Goal: Task Accomplishment & Management: Manage account settings

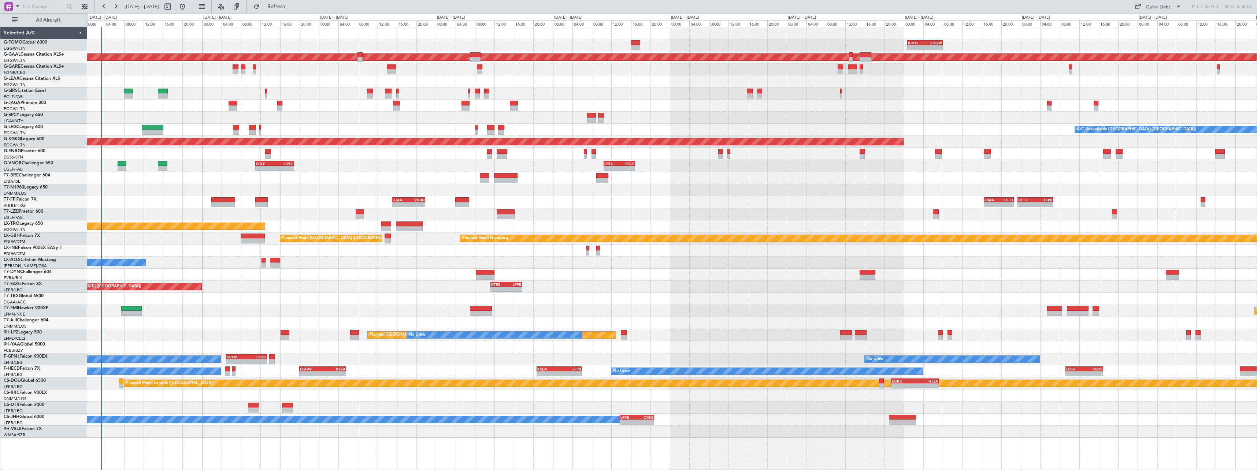
click at [366, 188] on div "AOG Maint London ([GEOGRAPHIC_DATA])" at bounding box center [672, 190] width 1170 height 12
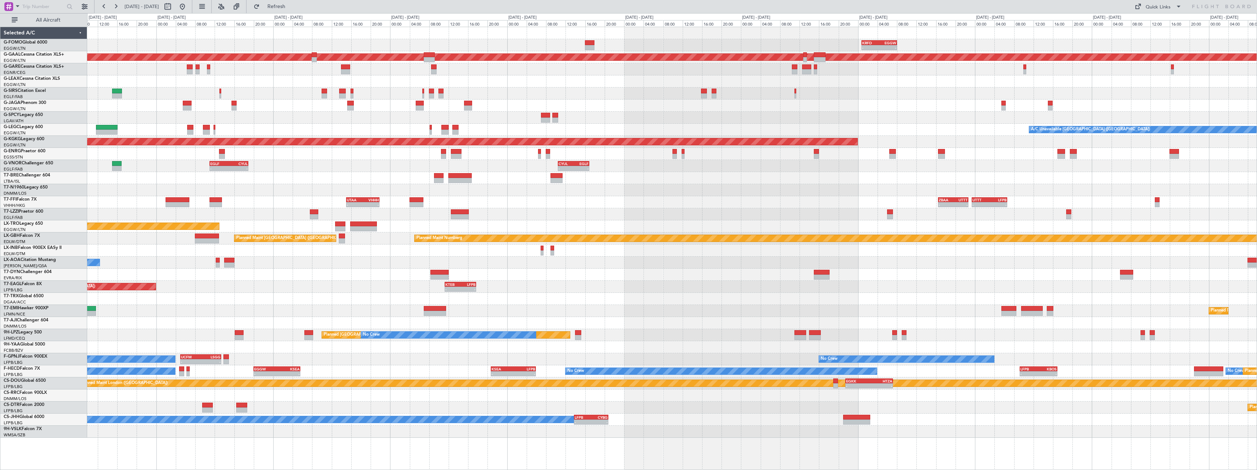
click at [496, 208] on div "- - KRFD 00:45 Z EGGW 08:00 Z 11:03 Z 22:38 Z OLBA 11:00 Z KTEB 22:45 Z Planned…" at bounding box center [672, 232] width 1170 height 411
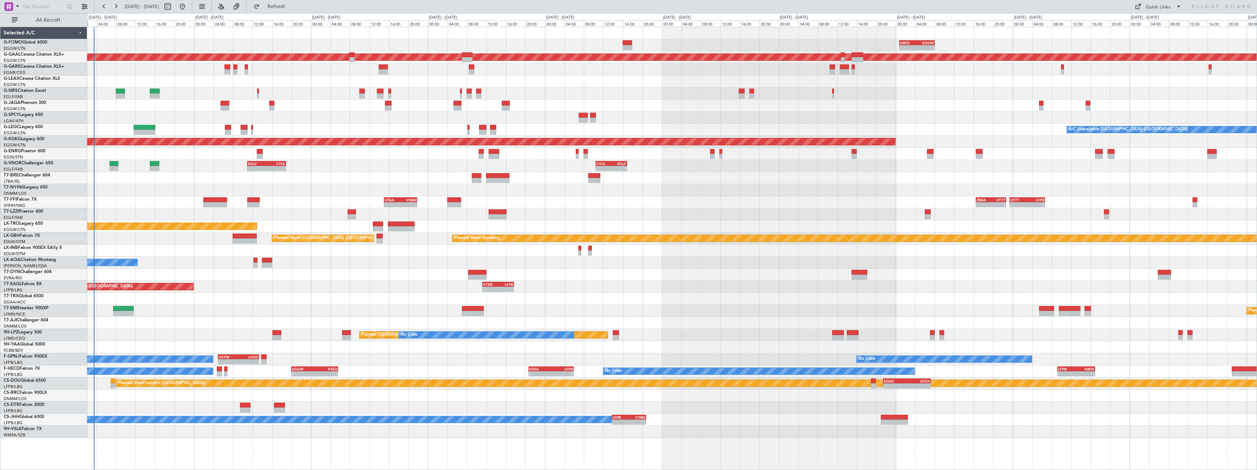
click at [548, 206] on div "- - UTAA 15:00 Z VHHH 21:50 Z - - ZBAA 16:30 Z UTTT 22:40 Z - - UTTT 23:25 Z LF…" at bounding box center [672, 202] width 1170 height 12
click at [290, 295] on div "EDDB 13:50 Z DGAA 20:35 Z 14:10 Z 20:55 Z" at bounding box center [672, 299] width 1170 height 12
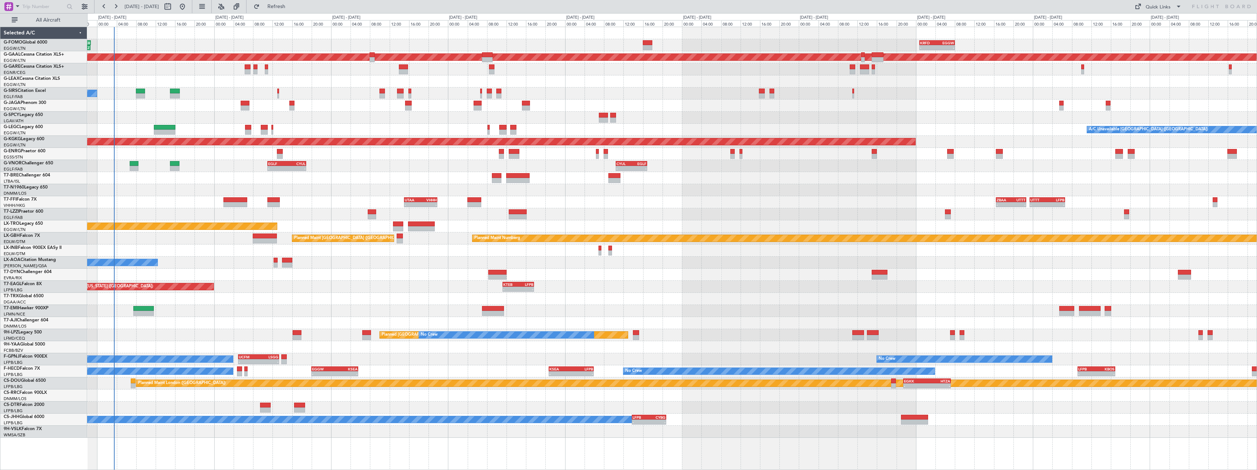
click at [315, 292] on div "- - KRFD 00:45 Z EGGW 08:00 Z OLBA 11:00 Z KTEB 22:45 Z 11:03 Z 22:38 Z Planned…" at bounding box center [672, 232] width 1170 height 411
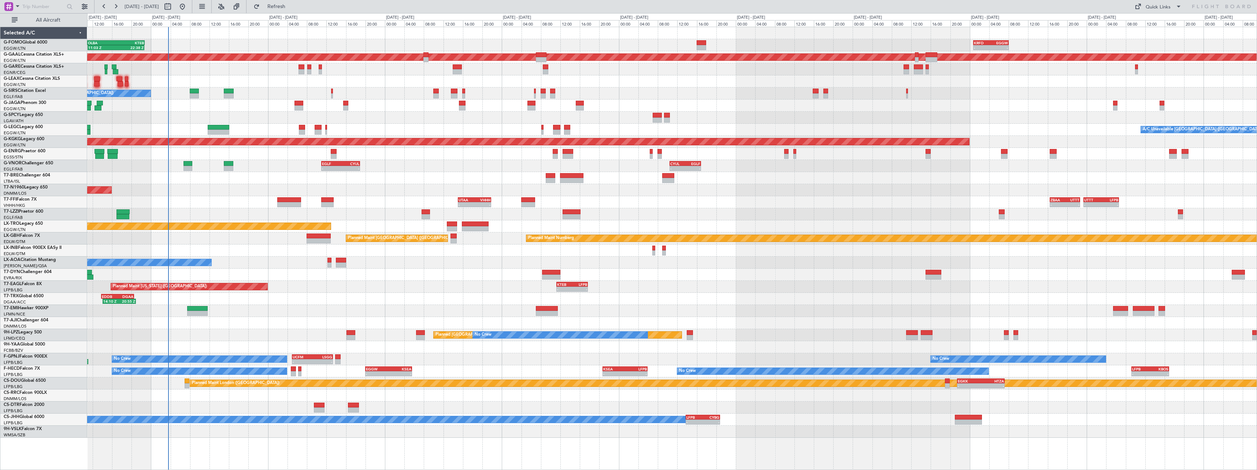
click at [316, 280] on div "11:03 Z 22:38 Z OLBA 11:00 Z KTEB 22:45 Z - - KRFD 00:45 Z EGGW 08:00 Z Planned…" at bounding box center [672, 232] width 1170 height 411
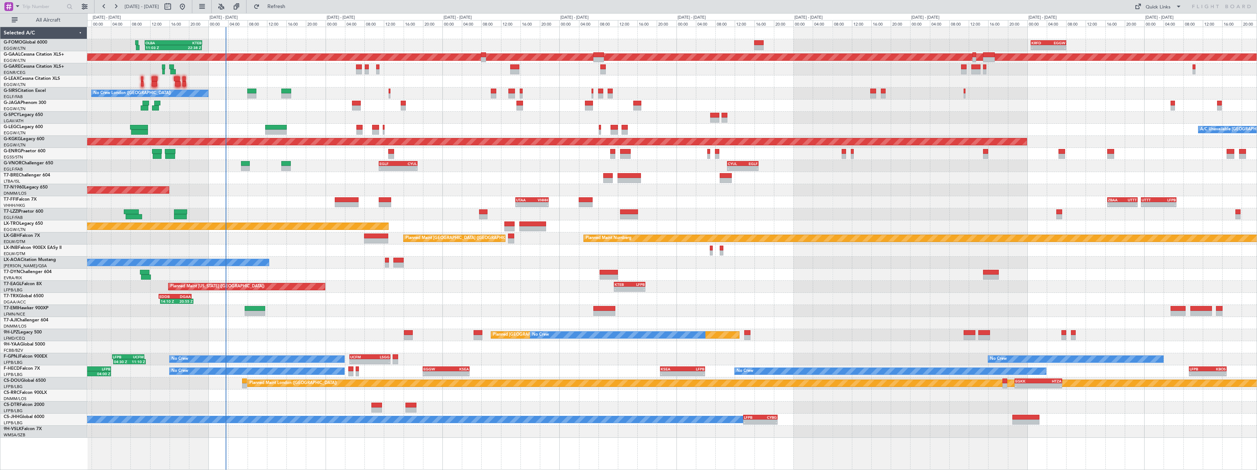
click at [371, 287] on div "Planned Maint New York (Teterboro) - - KTEB 11:15 Z LFPB 17:40 Z" at bounding box center [672, 287] width 1170 height 12
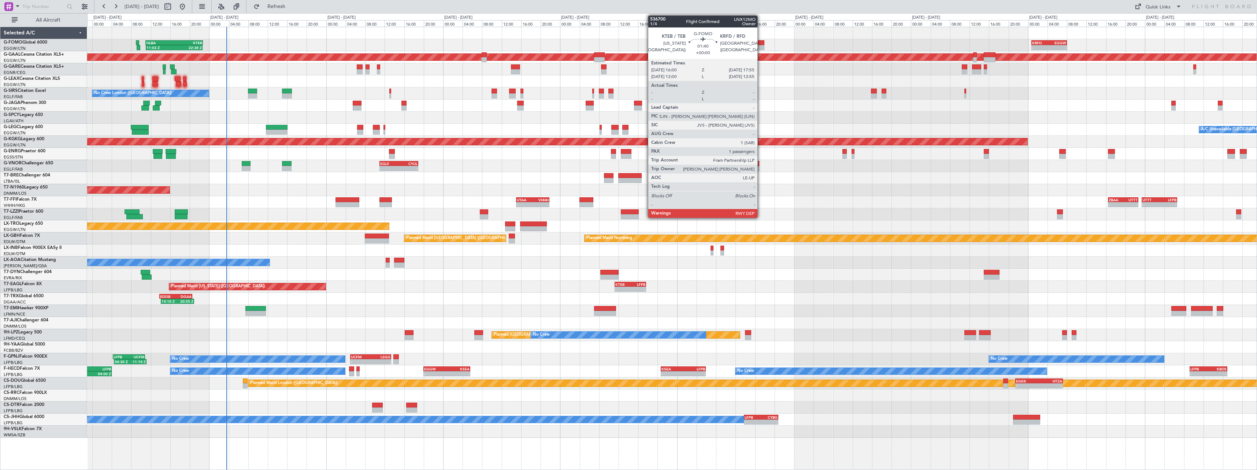
click at [761, 48] on div at bounding box center [760, 47] width 10 height 5
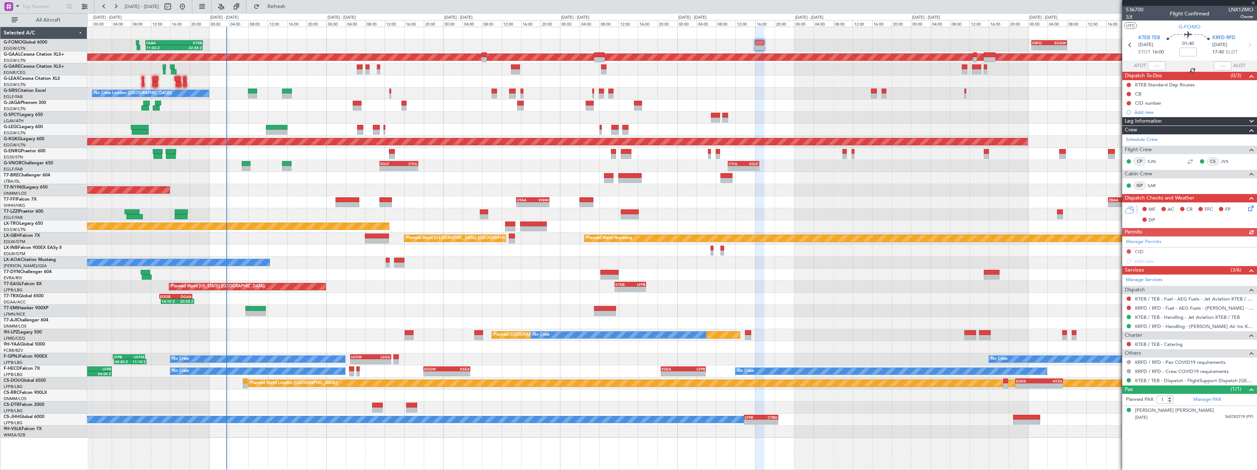
click at [1130, 17] on span "1/4" at bounding box center [1135, 17] width 18 height 6
click at [1128, 15] on span "1/4" at bounding box center [1135, 17] width 18 height 6
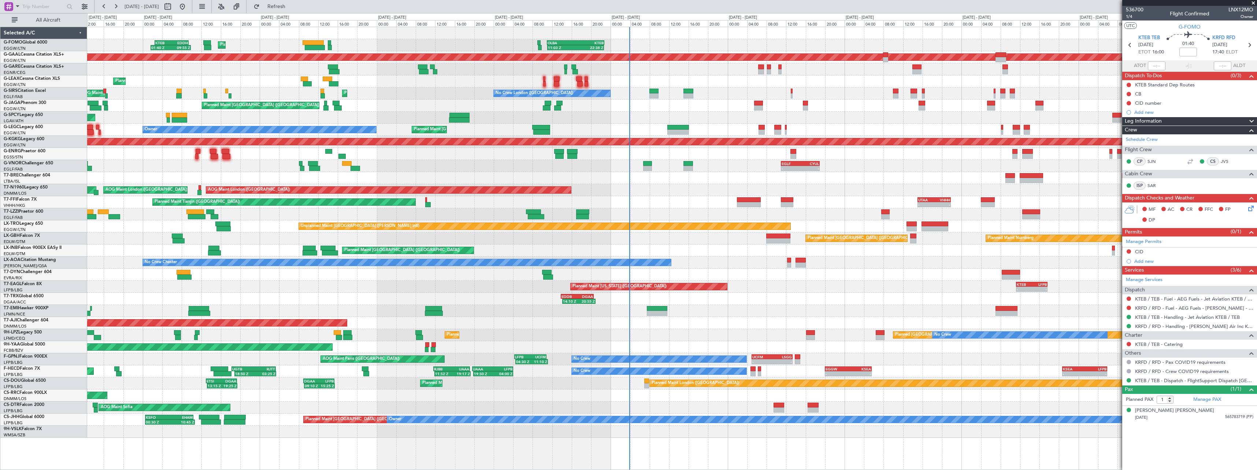
click at [677, 254] on div "11:03 Z 22:38 Z OLBA 11:00 Z KTEB 22:45 Z Planned Maint London (Luton) KTEB 02:…" at bounding box center [672, 232] width 1170 height 411
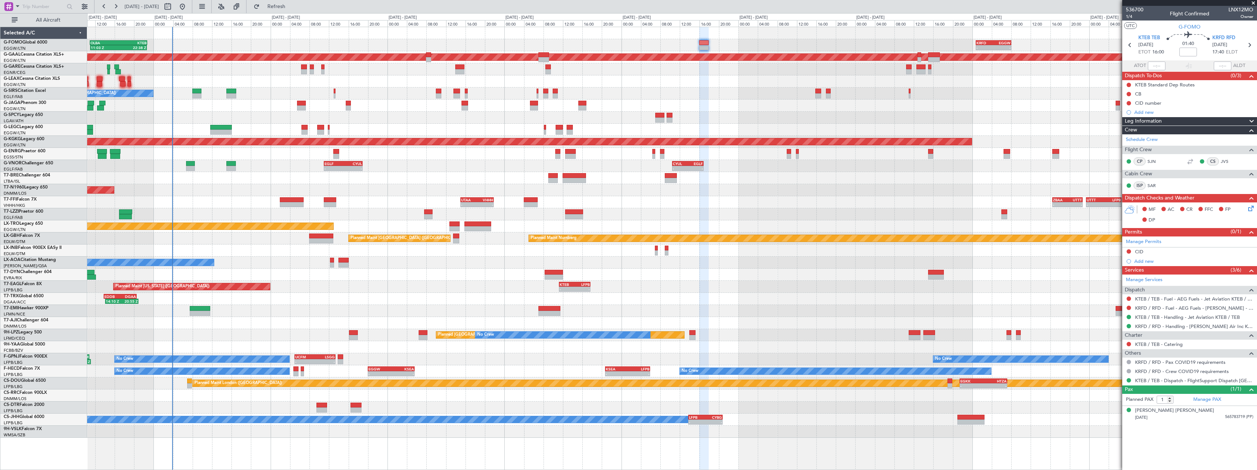
click at [578, 162] on div "11:03 Z 22:38 Z OLBA 11:00 Z KTEB 22:45 Z - - KRFD 00:45 Z EGGW 08:00 Z Planned…" at bounding box center [672, 232] width 1170 height 411
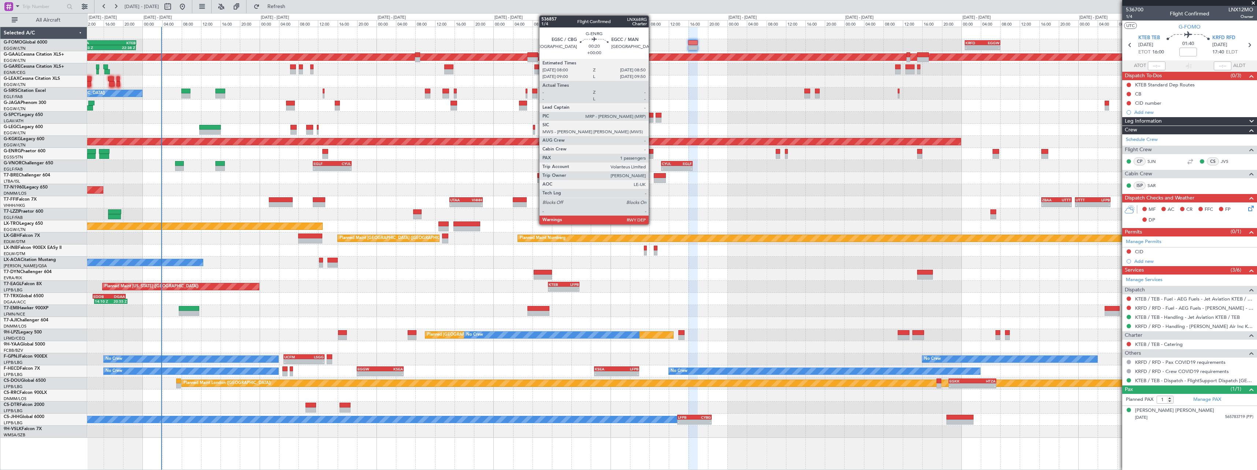
click at [652, 154] on div at bounding box center [651, 156] width 4 height 5
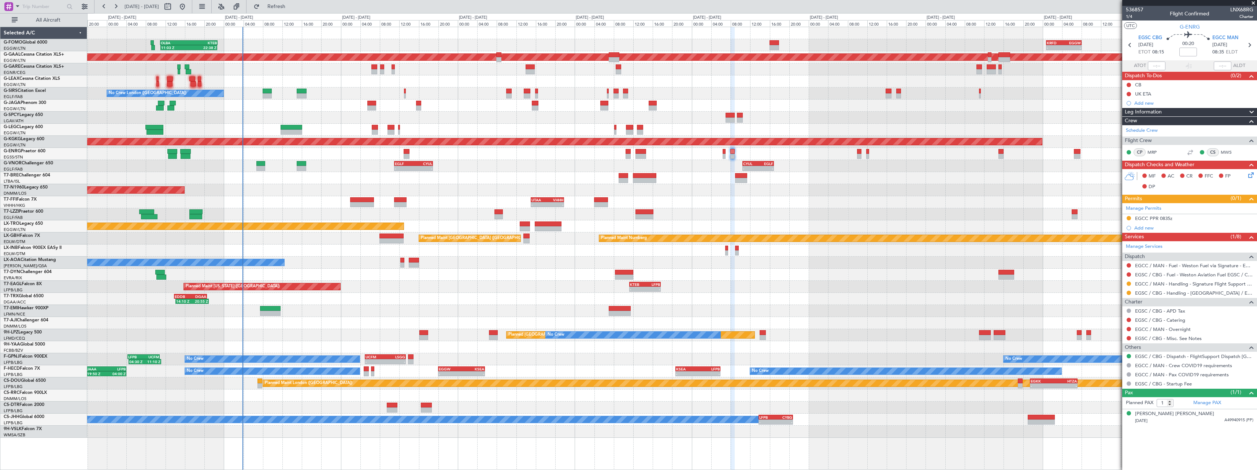
click at [856, 192] on div "11:03 Z 22:38 Z OLBA 11:00 Z KTEB 22:45 Z - - KRFD 00:45 Z EGGW 08:00 Z Planned…" at bounding box center [672, 232] width 1170 height 411
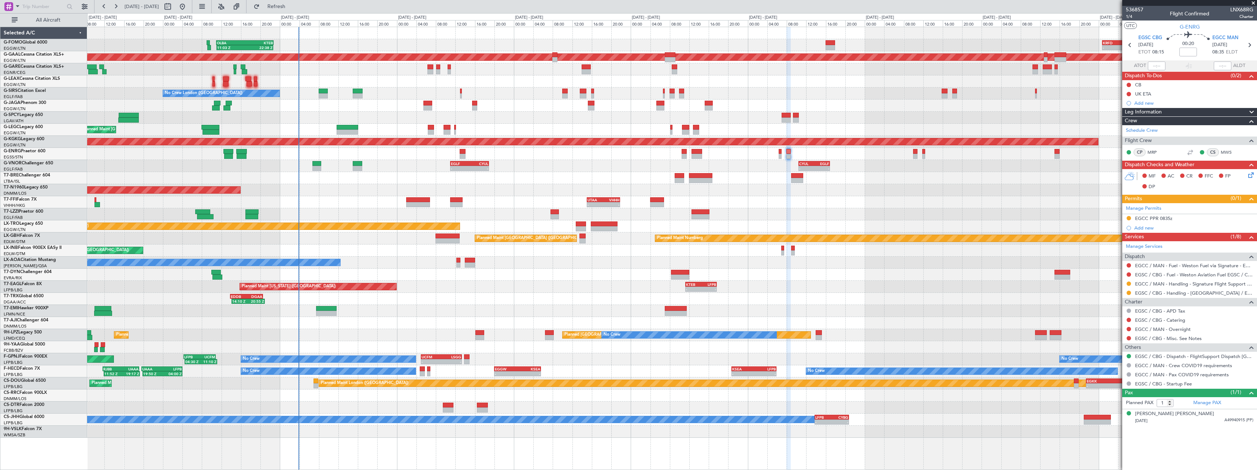
click at [464, 311] on div "Planned Maint [GEOGRAPHIC_DATA]" at bounding box center [672, 311] width 1170 height 12
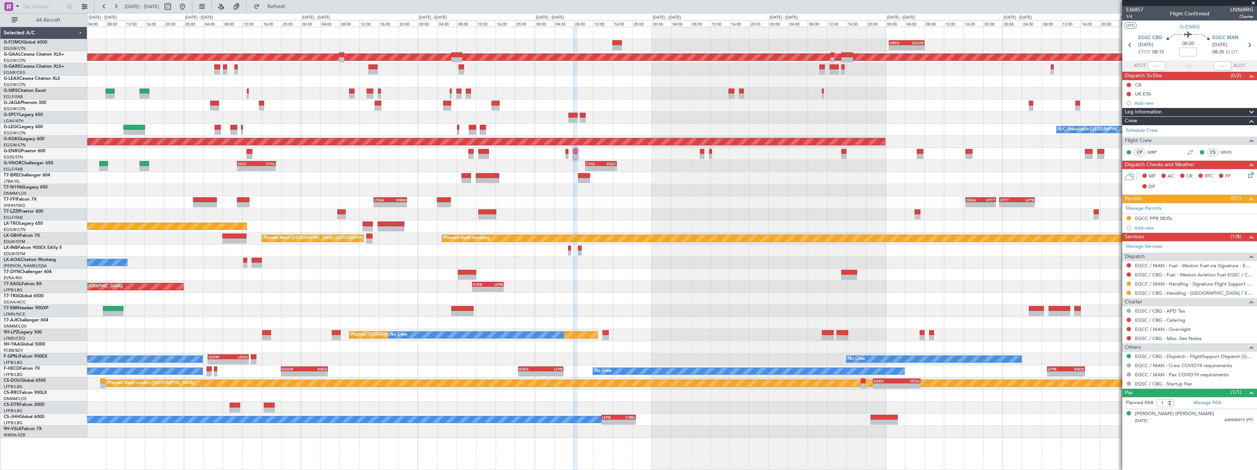
click at [738, 109] on div "- - KRFD 00:45 Z EGGW 08:00 Z 11:03 Z 22:38 Z OLBA 11:00 Z KTEB 22:45 Z Planned…" at bounding box center [672, 232] width 1170 height 411
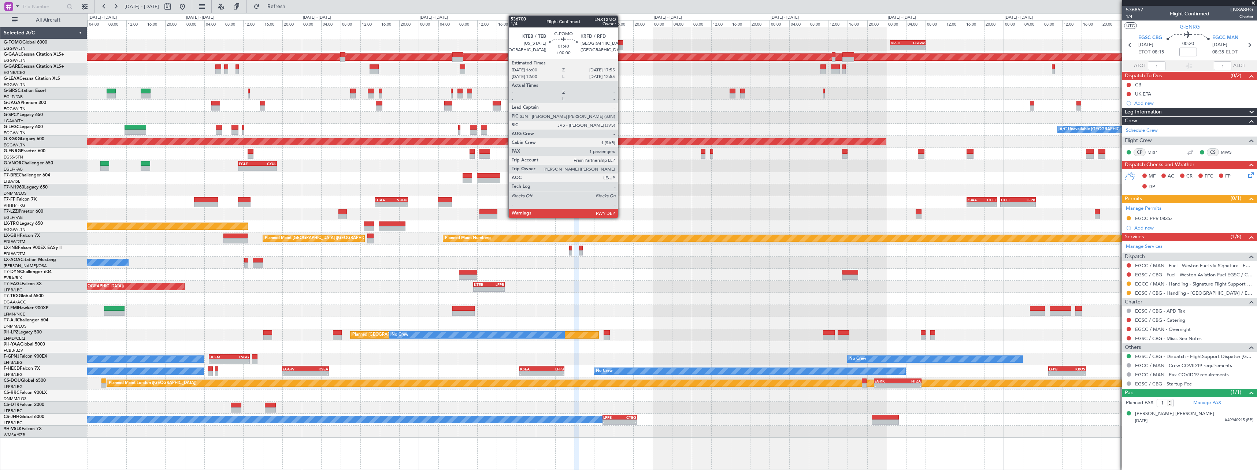
click at [621, 45] on div at bounding box center [619, 47] width 10 height 5
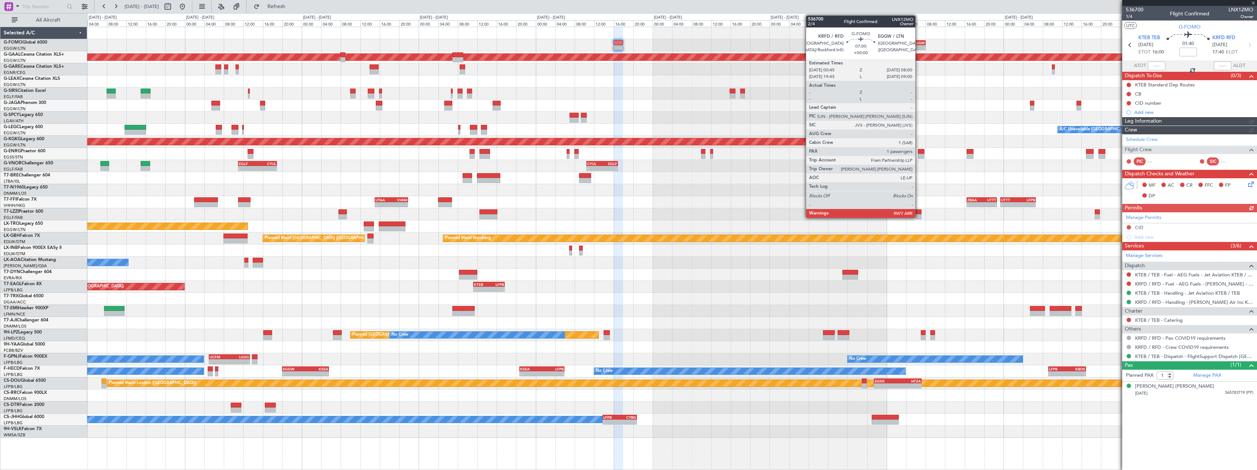
click at [919, 44] on div "EGGW" at bounding box center [916, 43] width 17 height 4
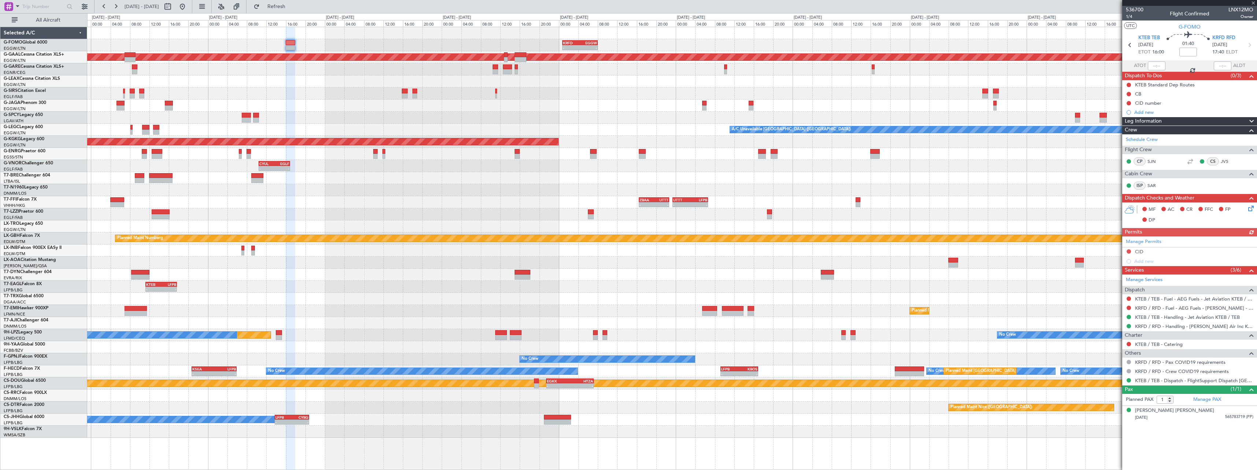
click at [709, 36] on div "- - KRFD 00:45 Z EGGW 08:00 Z - - EGGW 09:00 Z KTEB 16:20 Z Planned Maint Dusse…" at bounding box center [672, 232] width 1170 height 411
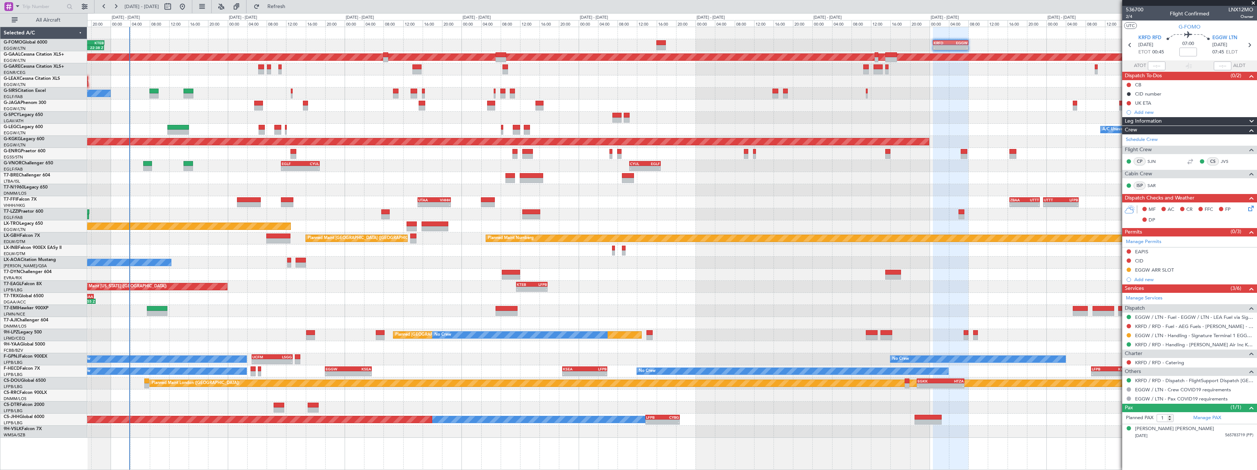
click at [740, 93] on div "No Crew London (Farnborough) Planned Maint London (Farnborough)" at bounding box center [672, 94] width 1170 height 12
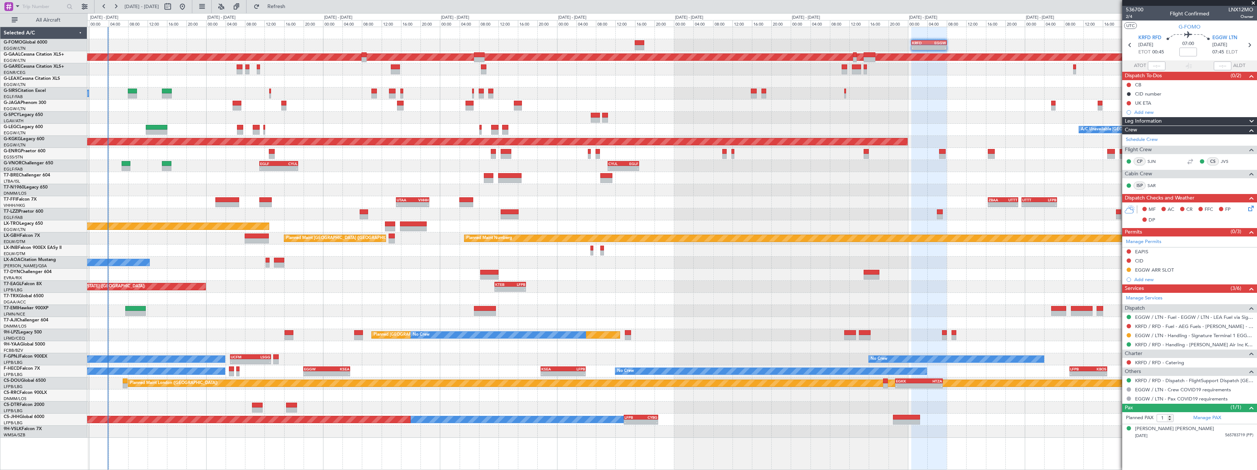
click at [546, 98] on div "No Crew London (Farnborough) Planned Maint London (Farnborough)" at bounding box center [672, 94] width 1170 height 12
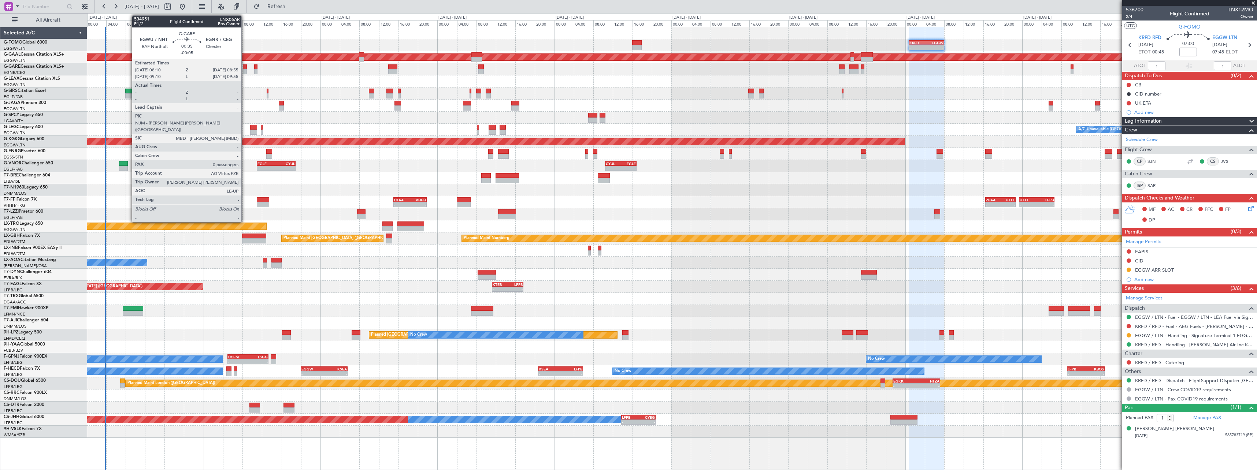
click at [245, 68] on div at bounding box center [245, 66] width 4 height 5
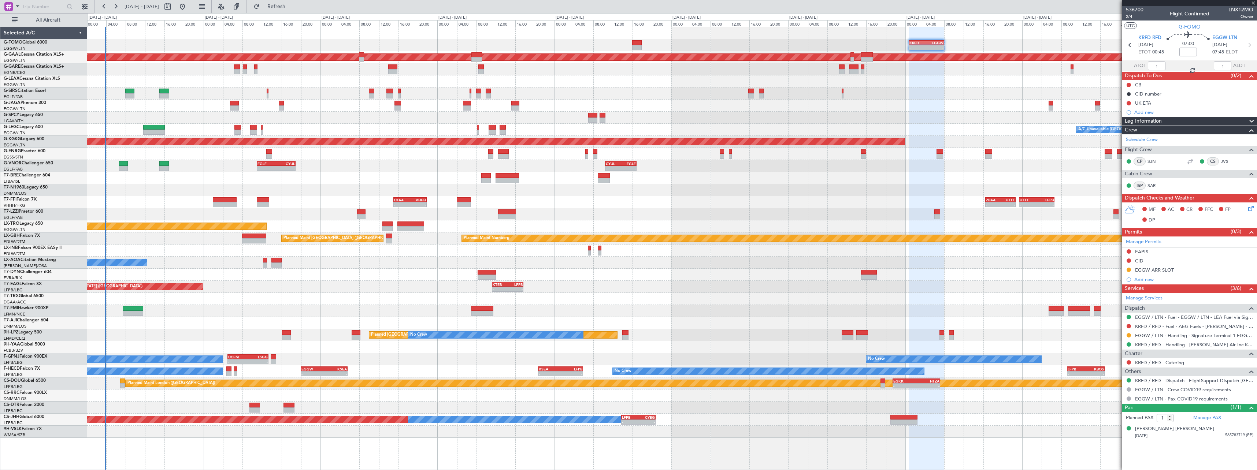
type input "-00:05"
type input "0"
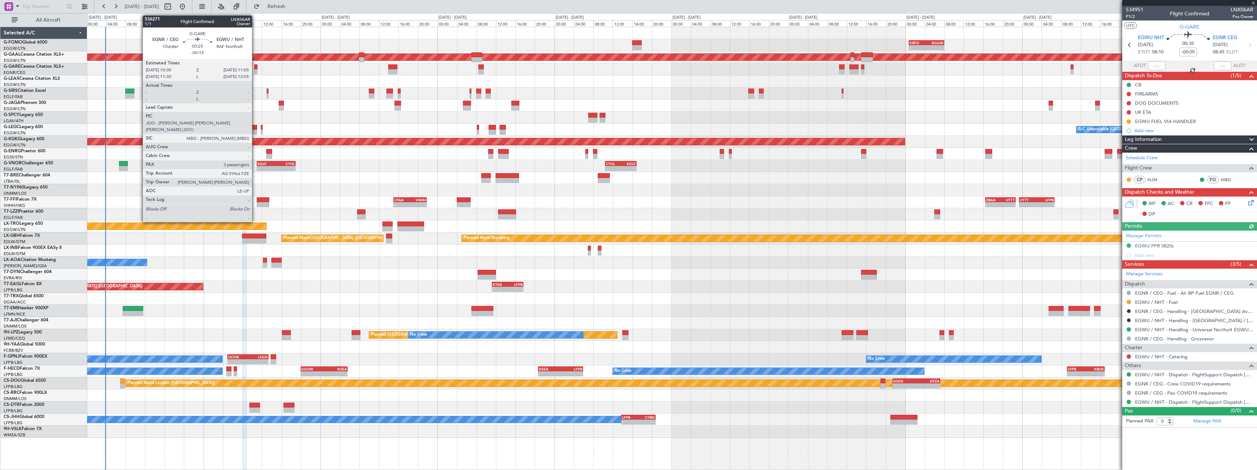
click at [255, 70] on div at bounding box center [255, 71] width 3 height 5
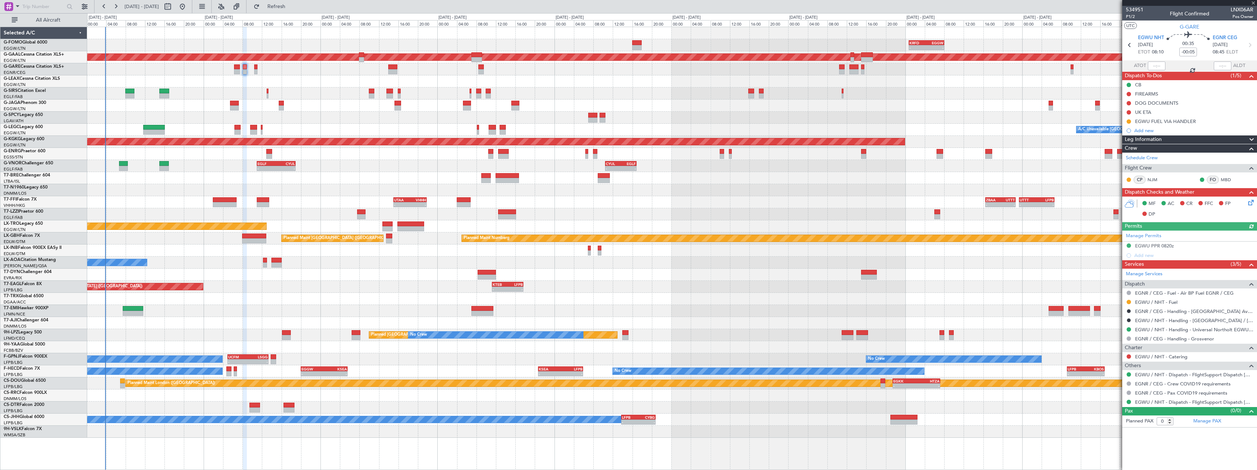
type input "-00:15"
type input "3"
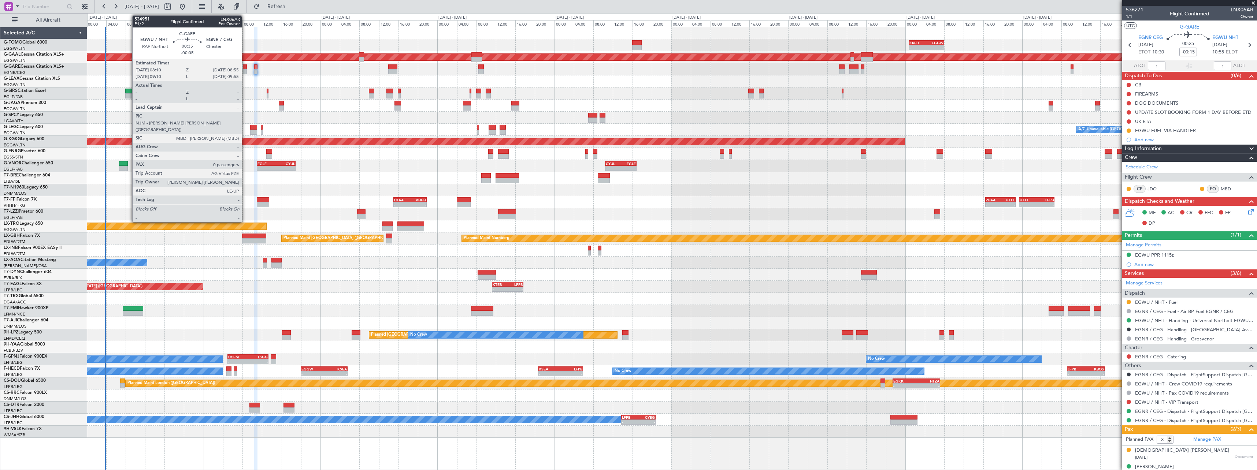
click at [245, 69] on div at bounding box center [245, 66] width 4 height 5
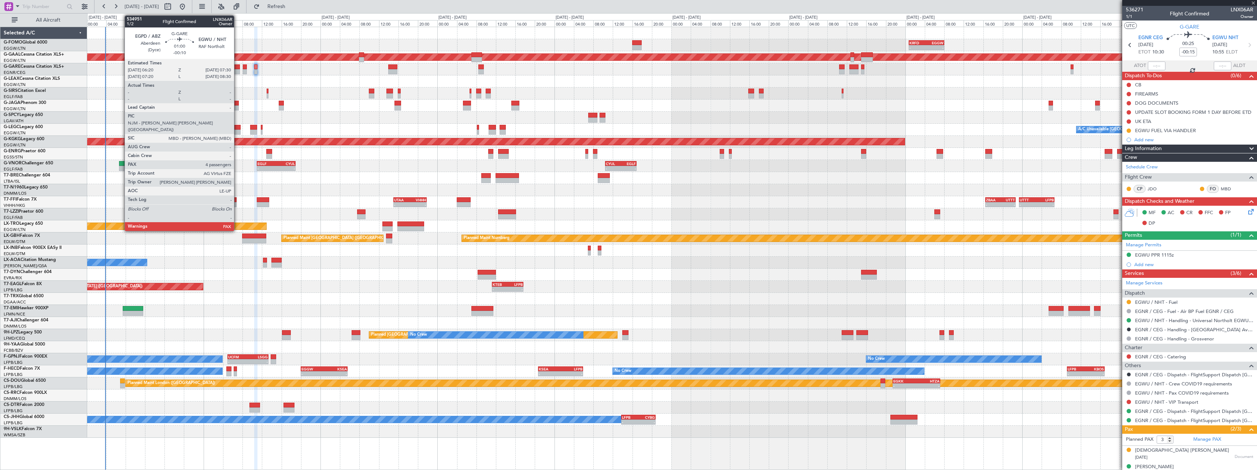
type input "-00:05"
type input "0"
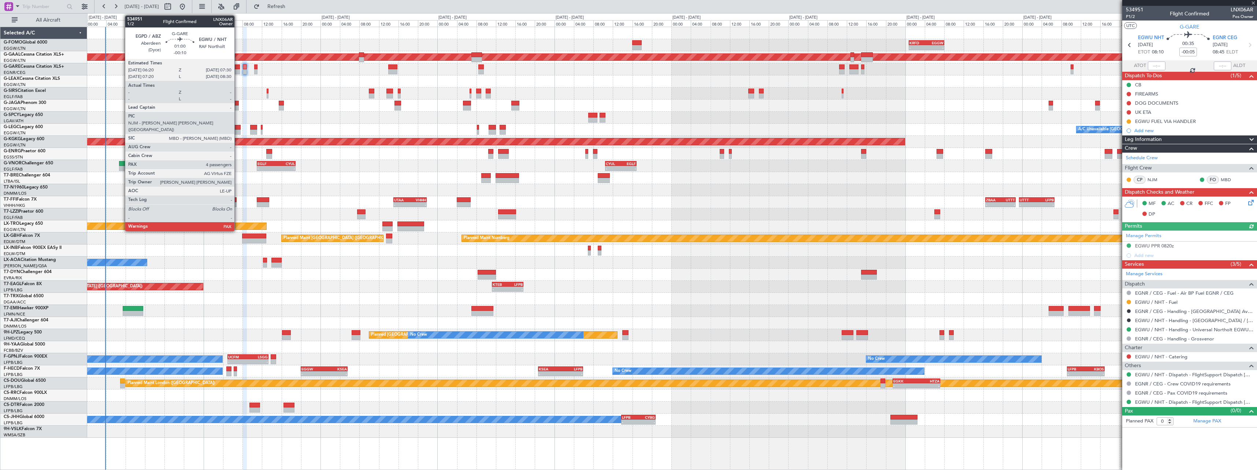
click at [238, 70] on div at bounding box center [237, 71] width 6 height 5
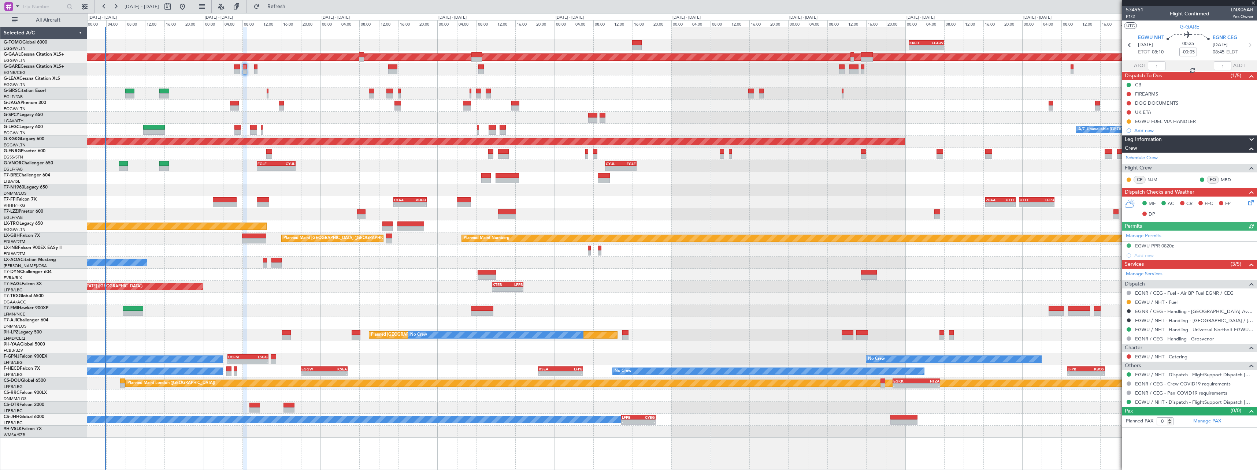
type input "-00:10"
type input "4"
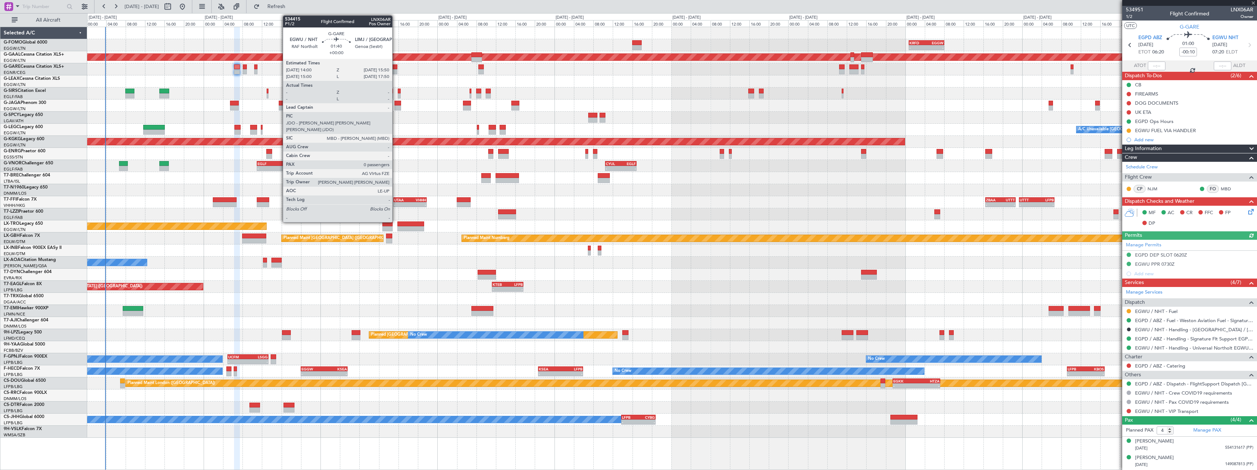
click at [396, 69] on div at bounding box center [392, 66] width 9 height 5
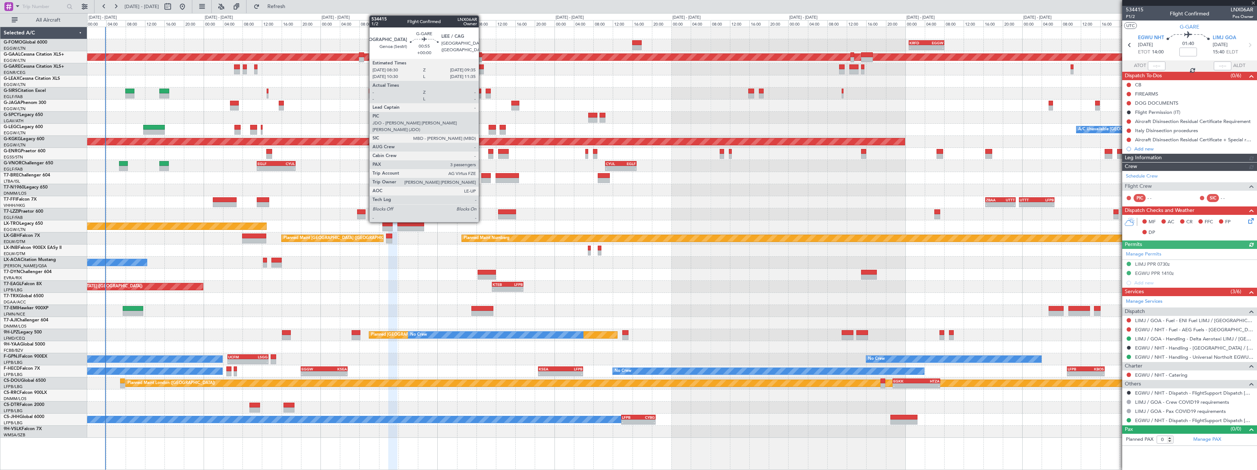
click at [482, 66] on div at bounding box center [480, 66] width 5 height 5
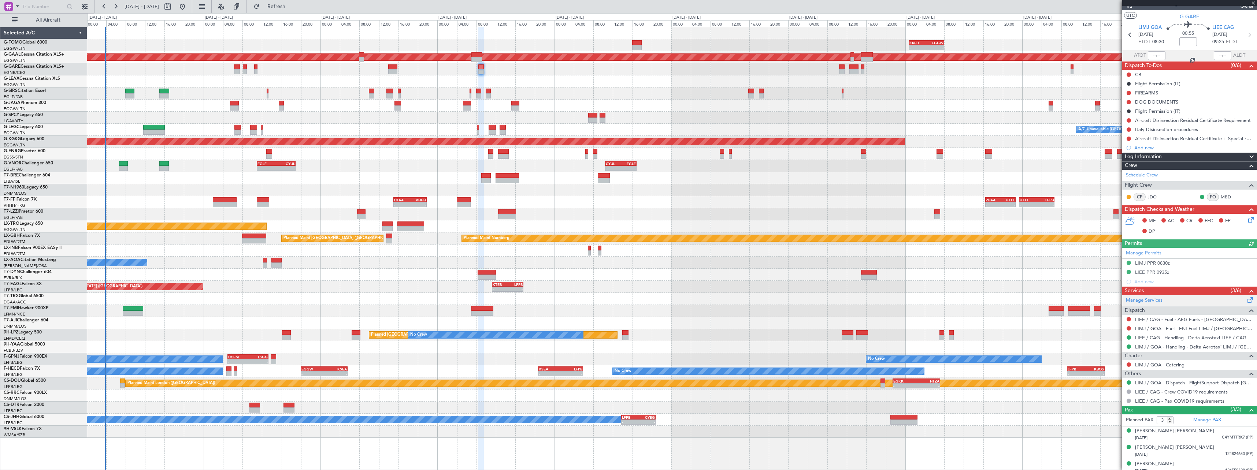
scroll to position [16, 0]
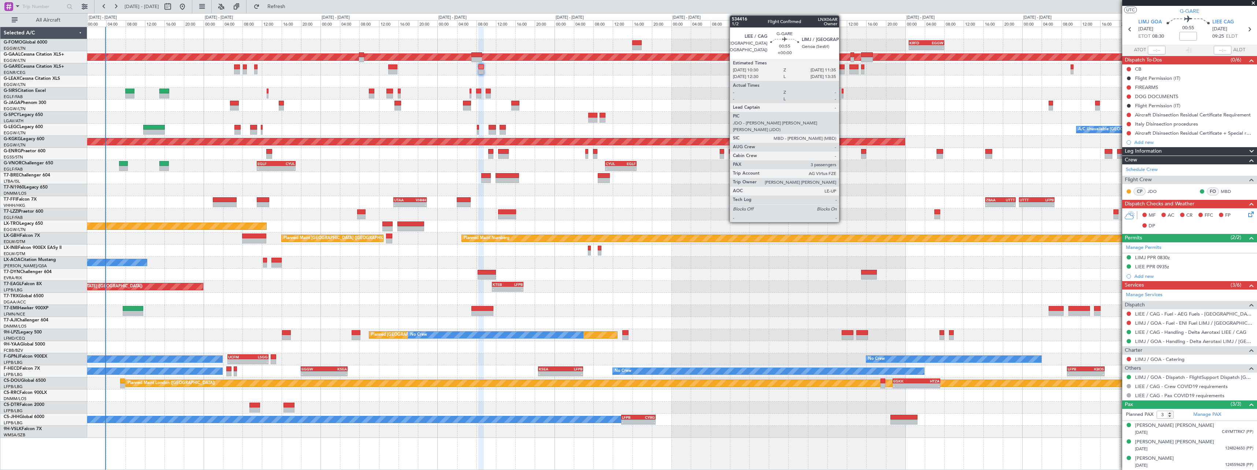
click at [843, 71] on div at bounding box center [841, 71] width 5 height 5
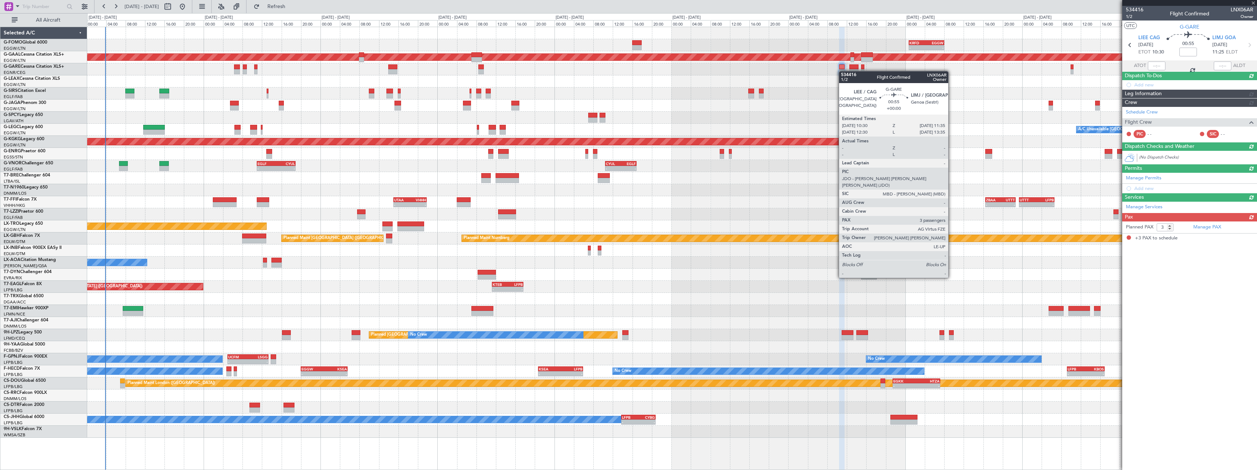
scroll to position [0, 0]
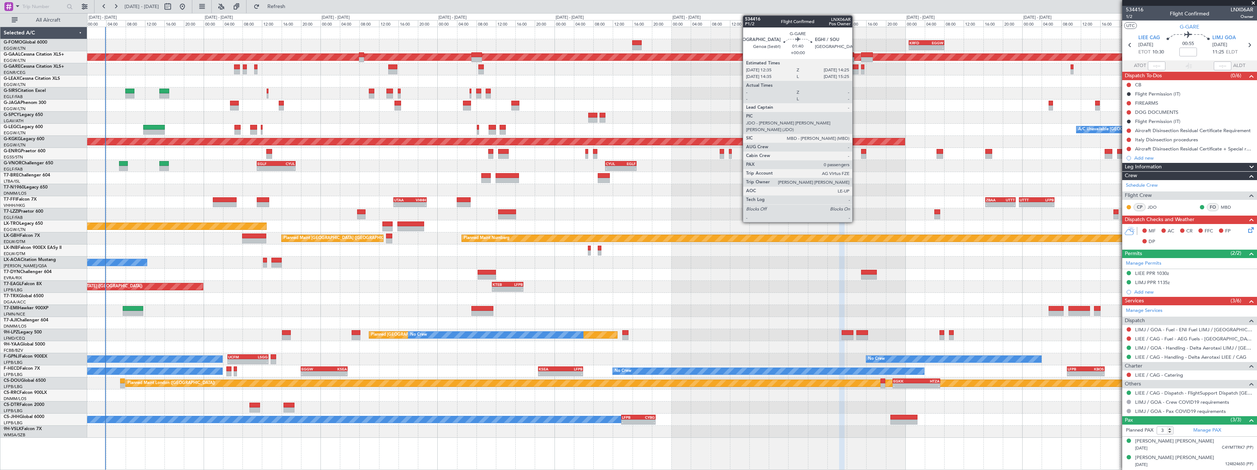
click at [856, 68] on div at bounding box center [854, 66] width 9 height 5
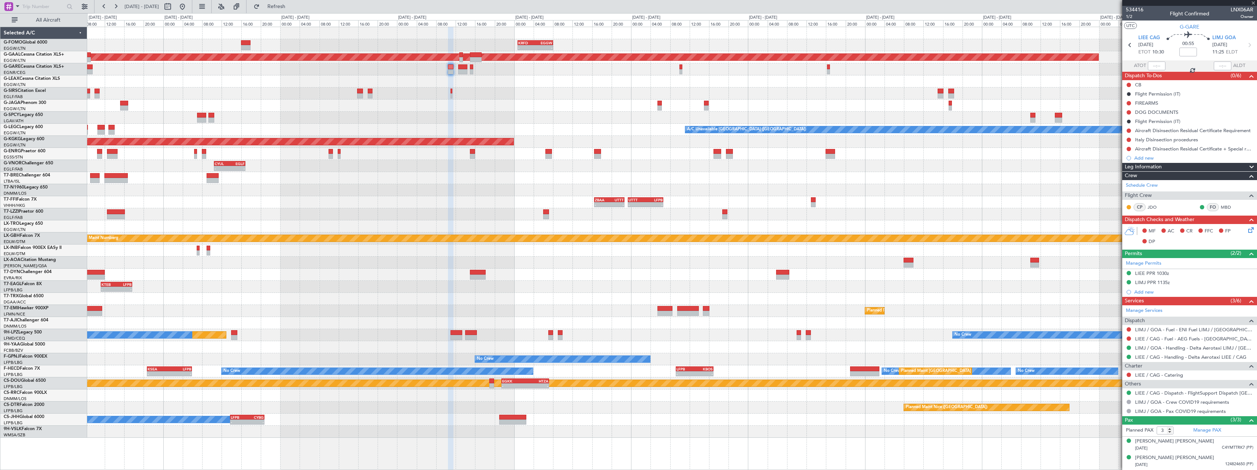
click at [613, 98] on div at bounding box center [672, 94] width 1170 height 12
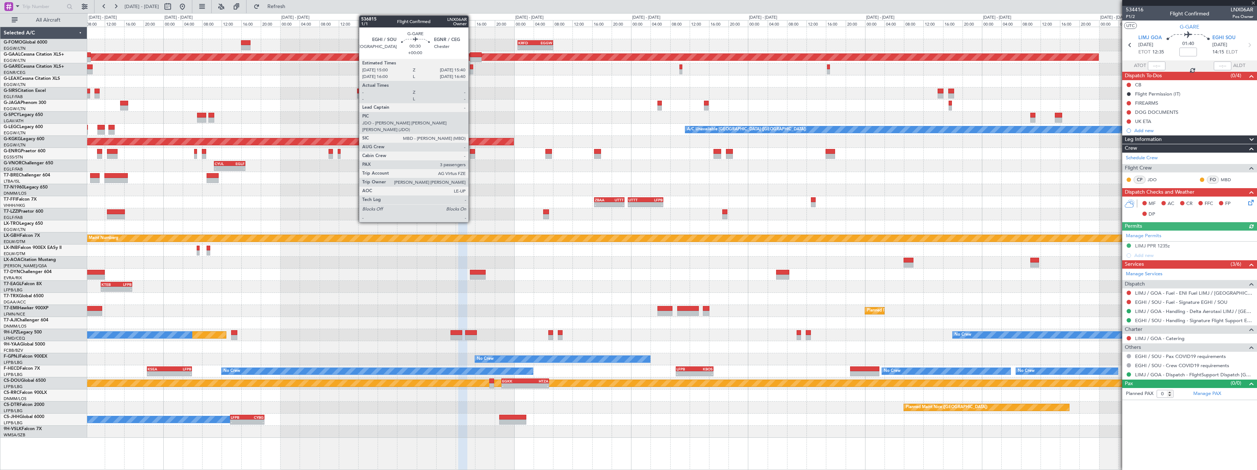
click at [473, 66] on div at bounding box center [471, 66] width 3 height 5
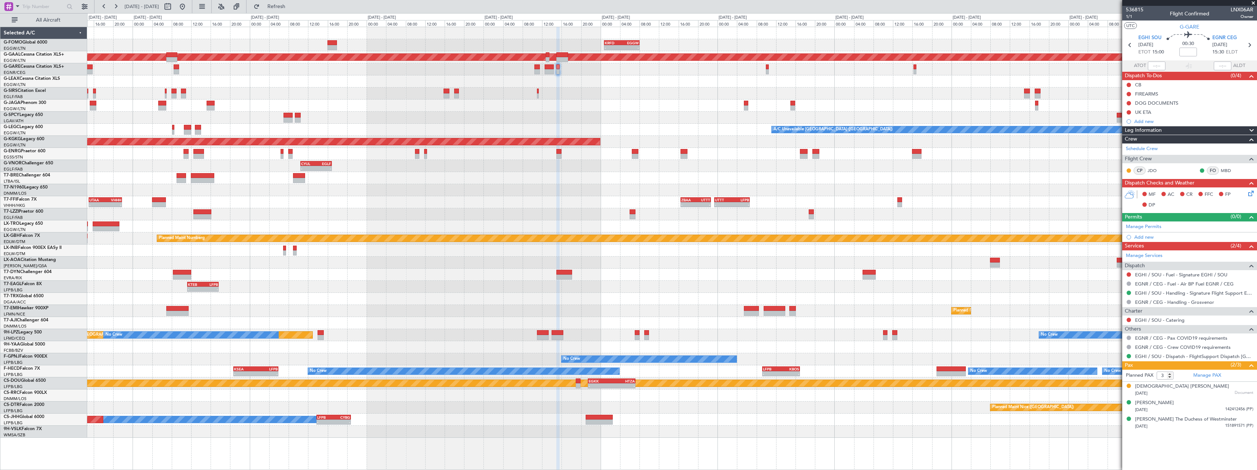
click at [1031, 80] on div "- - KRFD 00:45 Z EGGW 08:00 Z - - EGGW 09:00 Z KTEB 16:20 Z Planned Maint Dusse…" at bounding box center [672, 232] width 1170 height 411
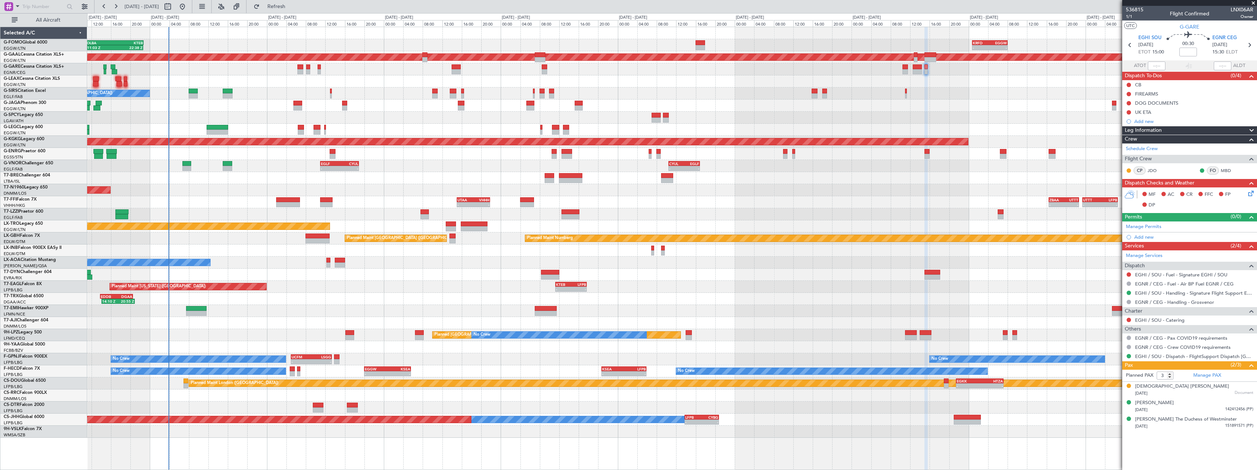
click at [1045, 95] on div "- - KRFD 00:45 Z EGGW 08:00 Z OLBA 11:00 Z KTEB 22:45 Z 11:03 Z 22:38 Z Planned…" at bounding box center [672, 232] width 1170 height 411
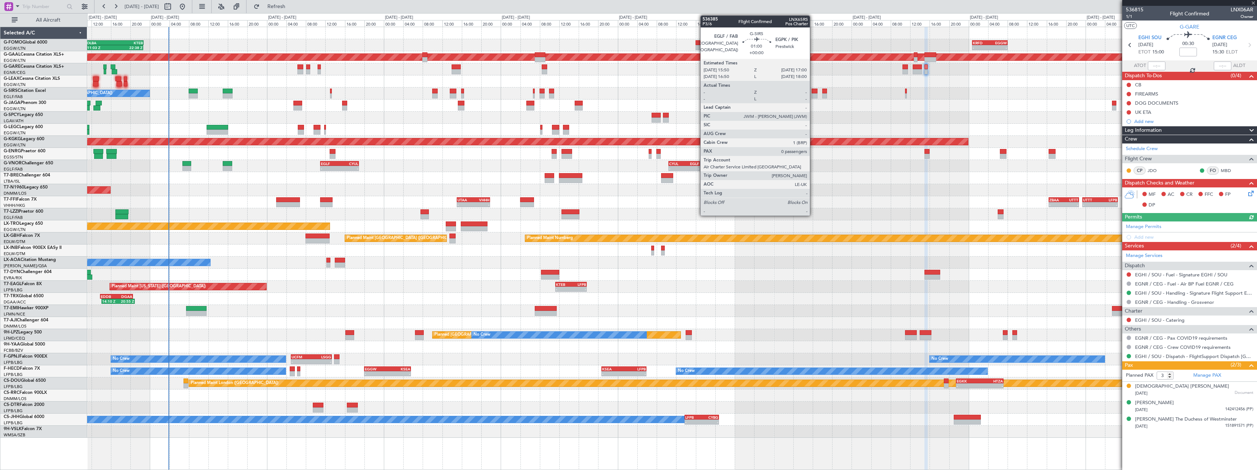
click at [813, 93] on div at bounding box center [815, 95] width 6 height 5
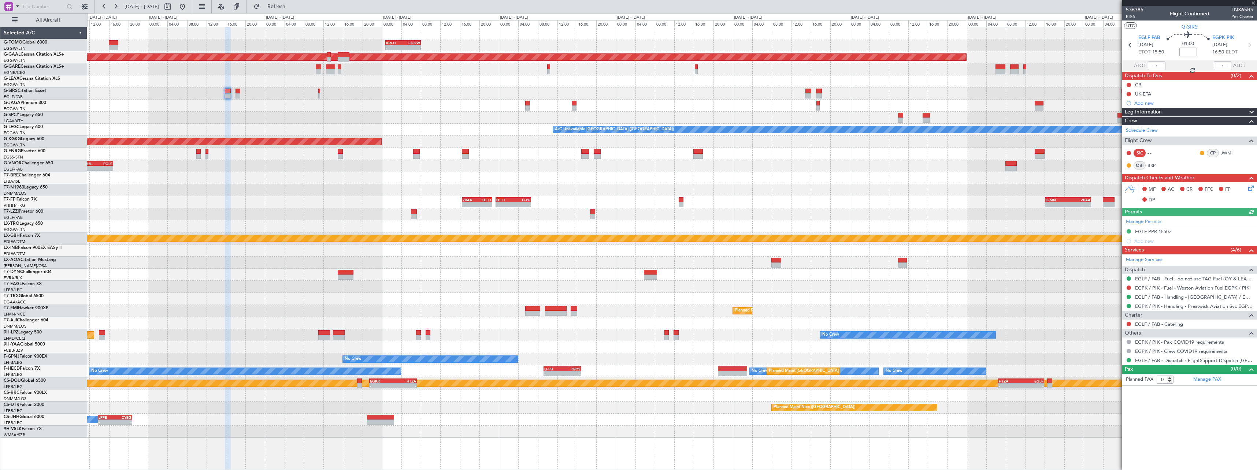
click at [355, 93] on div "- - KRFD 00:45 Z EGGW 08:00 Z - - EGGW 09:00 Z KTEB 16:20 Z Planned Maint Dusse…" at bounding box center [672, 232] width 1170 height 411
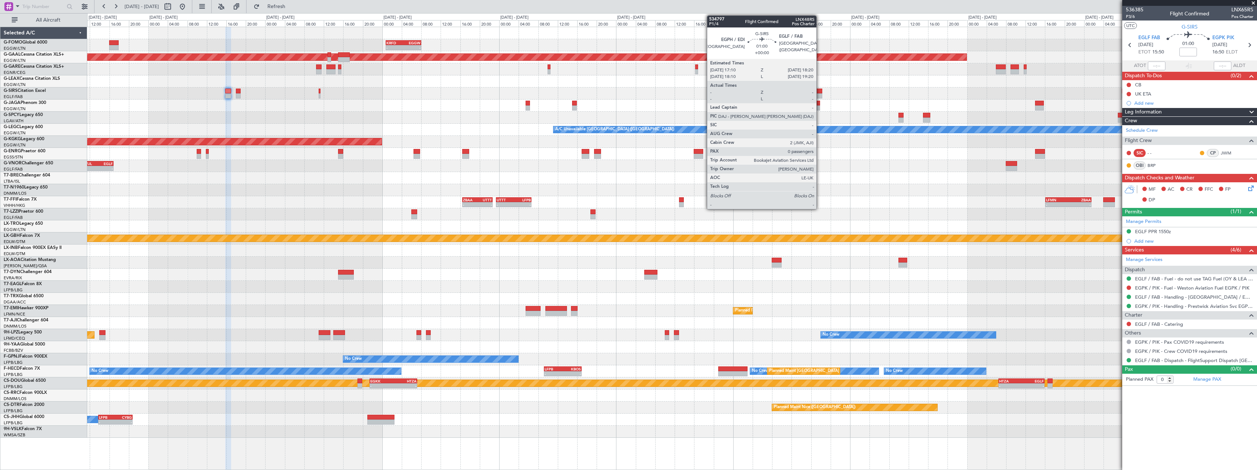
click at [820, 91] on div at bounding box center [820, 91] width 6 height 5
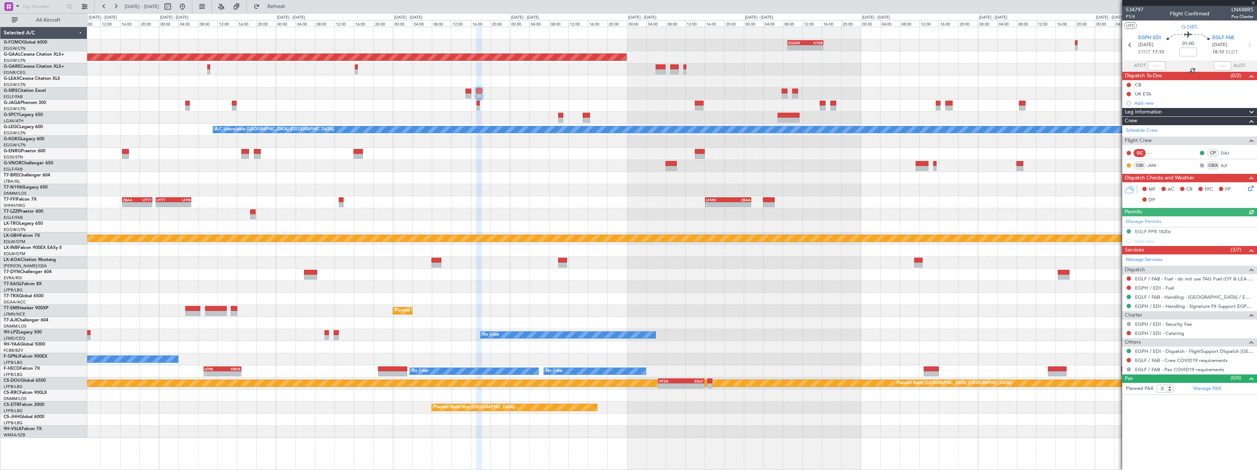
click at [632, 85] on div "- - EGGW 09:00 Z KTEB 16:20 Z KRFD 00:45 Z EGGW 08:00 Z - - Planned Maint Dusse…" at bounding box center [672, 232] width 1170 height 411
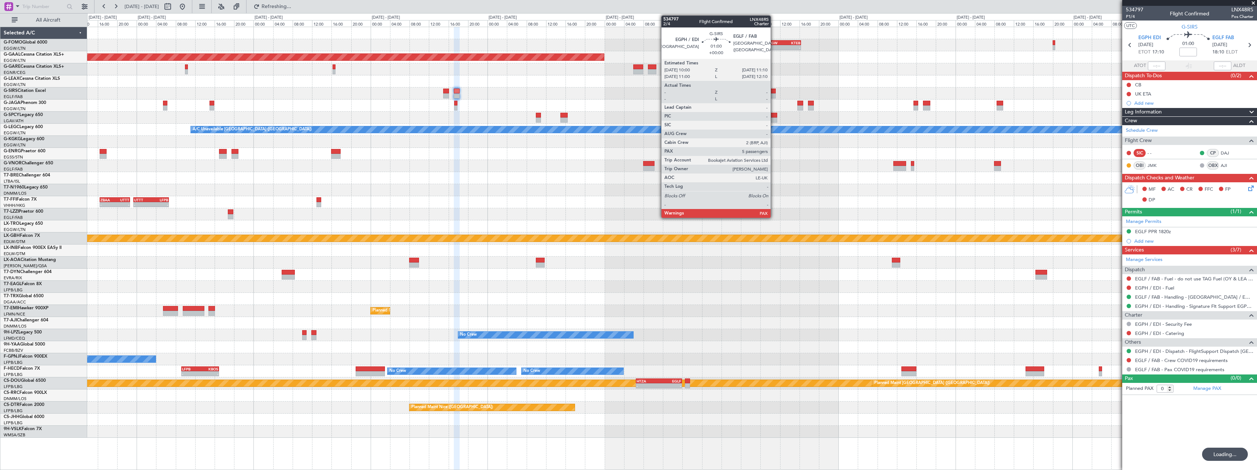
click at [774, 93] on div at bounding box center [773, 91] width 6 height 5
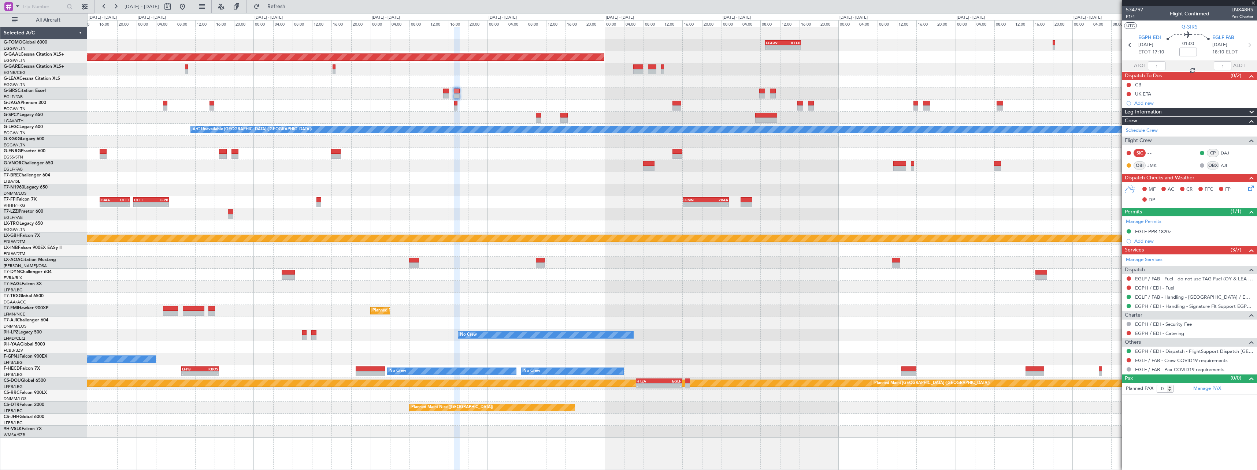
type input "5"
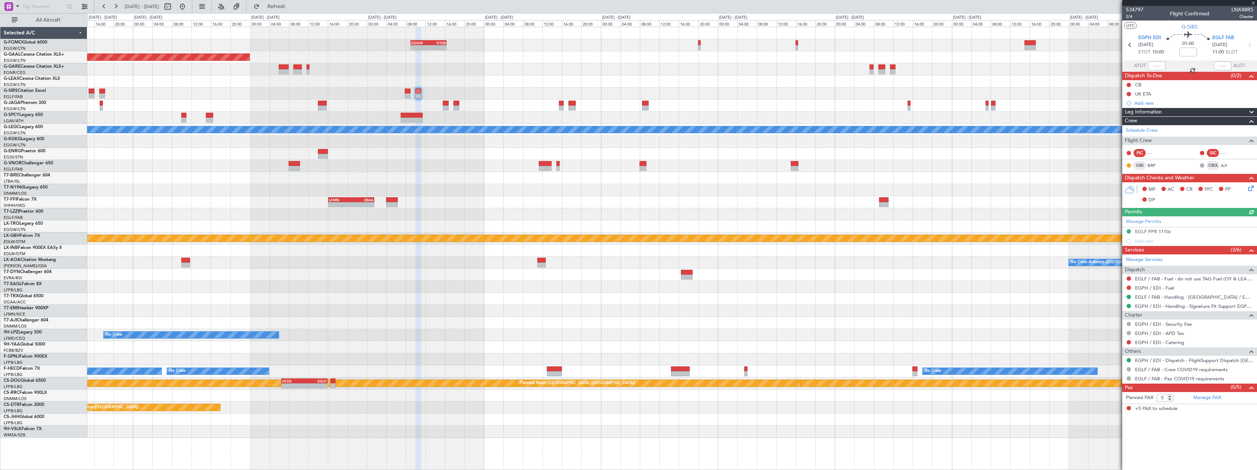
click at [679, 85] on div "- - EGGW 09:00 Z KTEB 16:20 Z - - KTEB 01:00 Z EGGW 07:10 Z Planned Maint Dusse…" at bounding box center [672, 232] width 1170 height 411
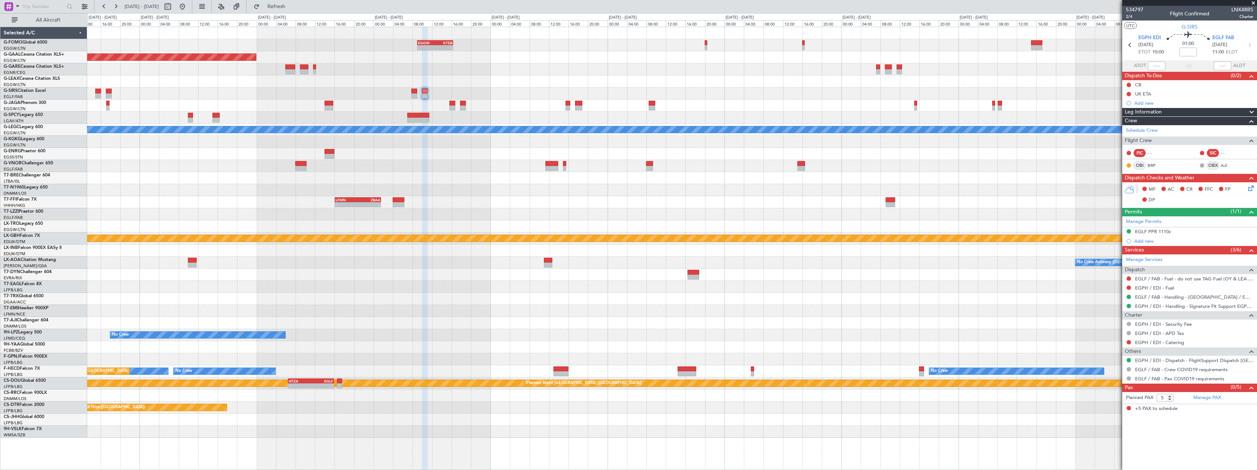
click at [945, 85] on div "EGGW 09:00 Z KTEB 16:20 Z - - - - KTEB 01:00 Z EGGW 07:10 Z Planned Maint Dusse…" at bounding box center [672, 232] width 1170 height 411
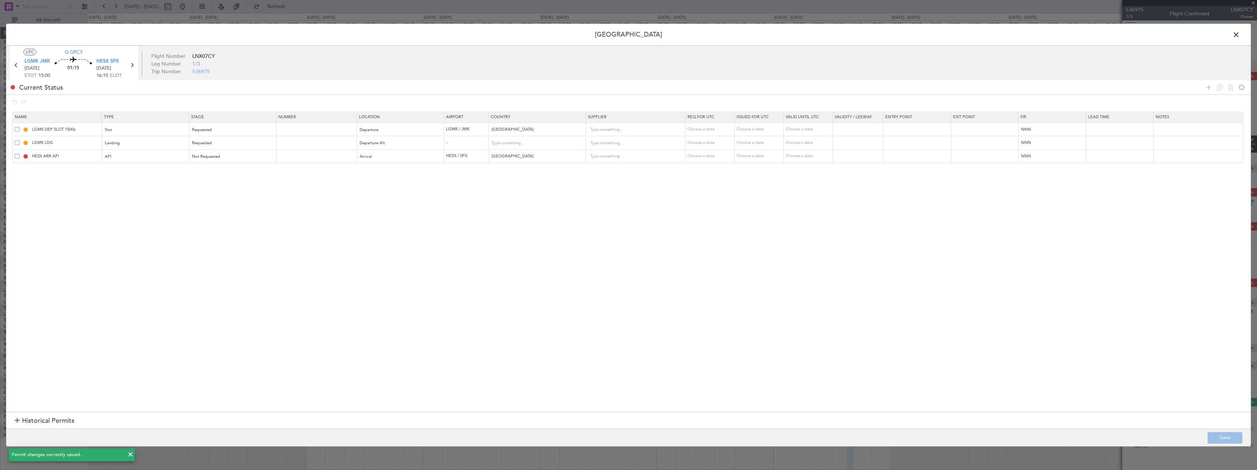
click at [1240, 33] on span at bounding box center [1240, 36] width 0 height 15
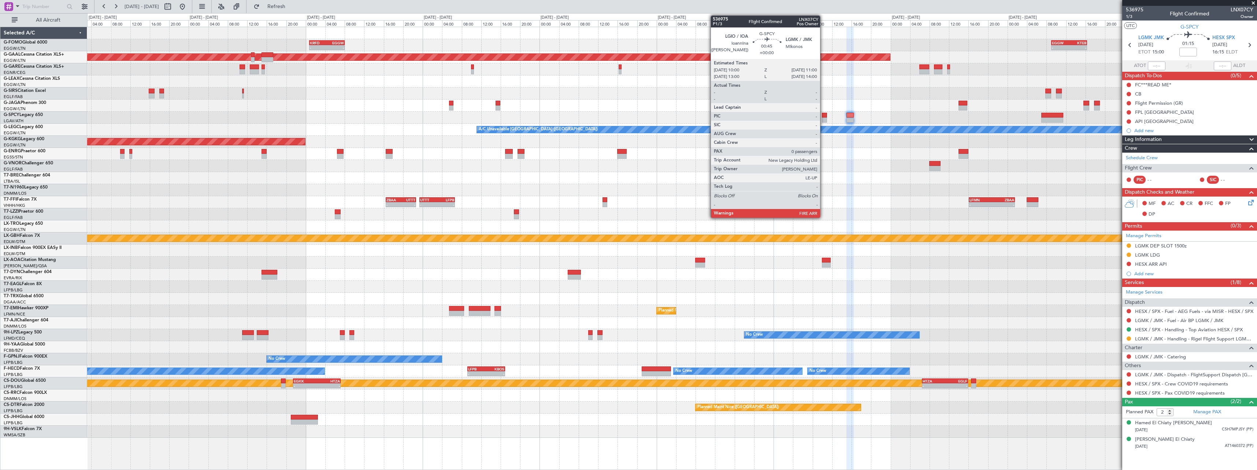
click at [824, 119] on div at bounding box center [824, 120] width 5 height 5
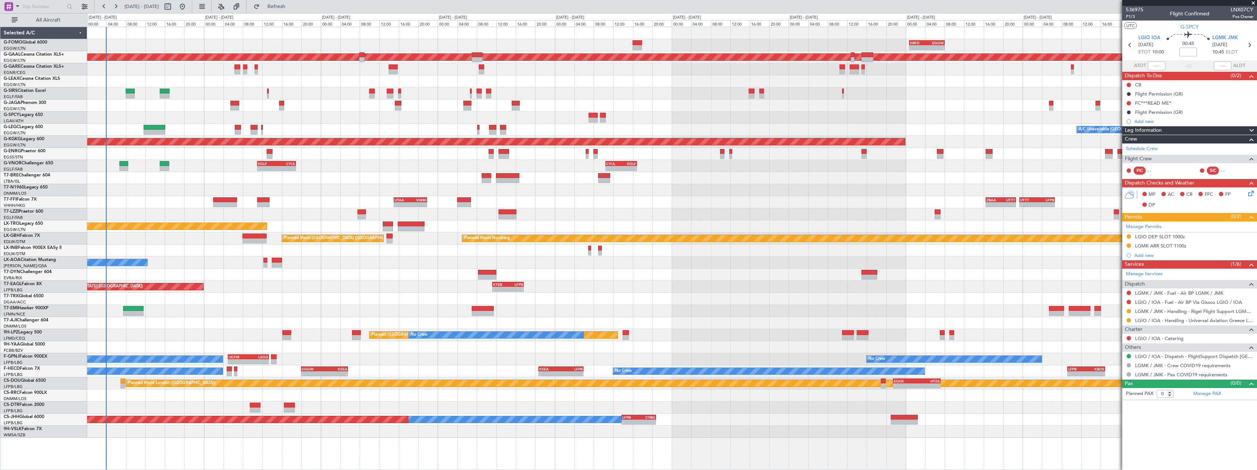
click at [1173, 187] on body "[DATE] - [DATE] Refresh Quick Links All Aircraft - - KRFD 00:45 Z EGGW 08:00 Z …" at bounding box center [628, 235] width 1257 height 470
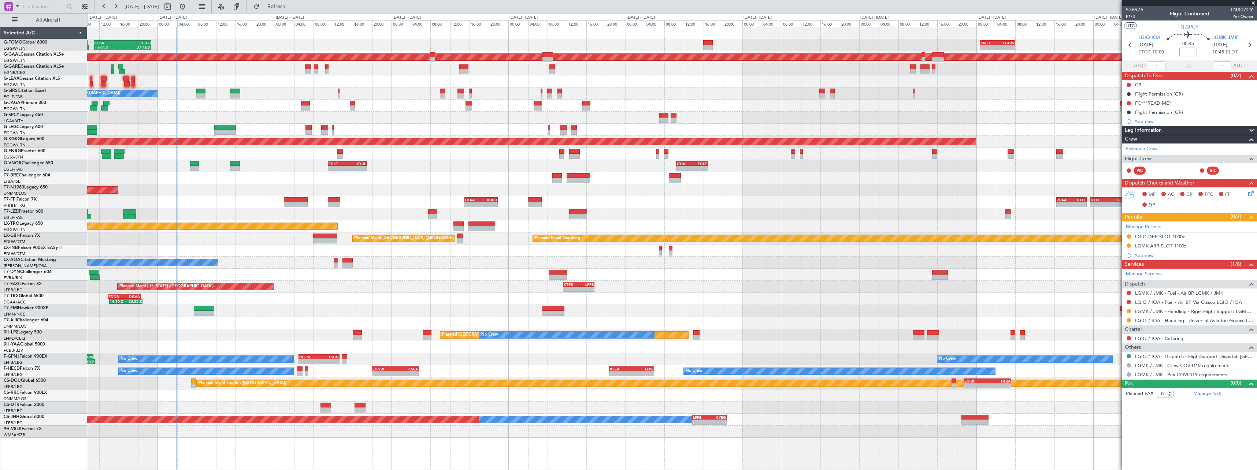
click at [877, 129] on div "A/C Unavailable [GEOGRAPHIC_DATA] ([GEOGRAPHIC_DATA]) Planned Maint [GEOGRAPHIC…" at bounding box center [672, 130] width 1170 height 12
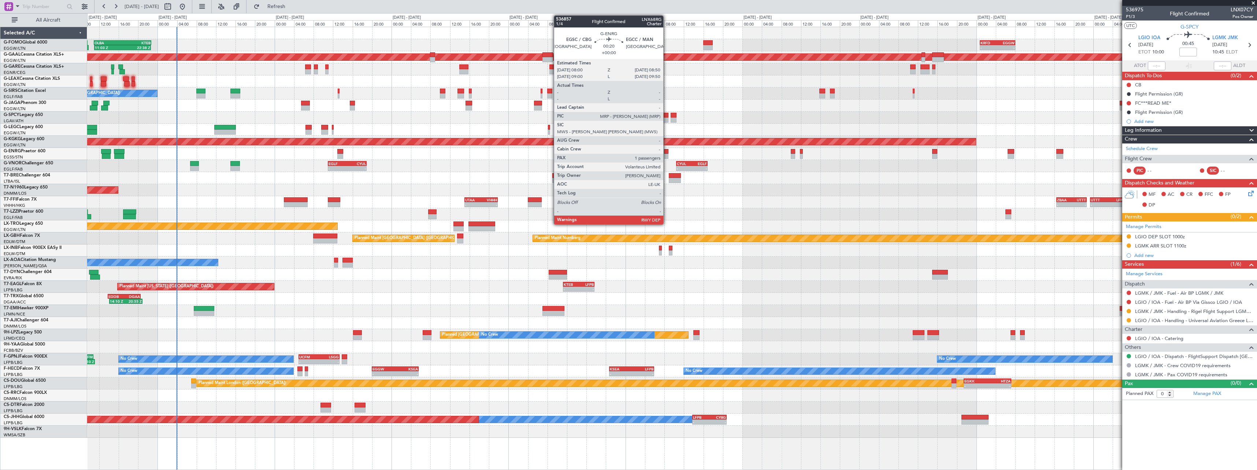
click at [667, 153] on div at bounding box center [666, 151] width 4 height 5
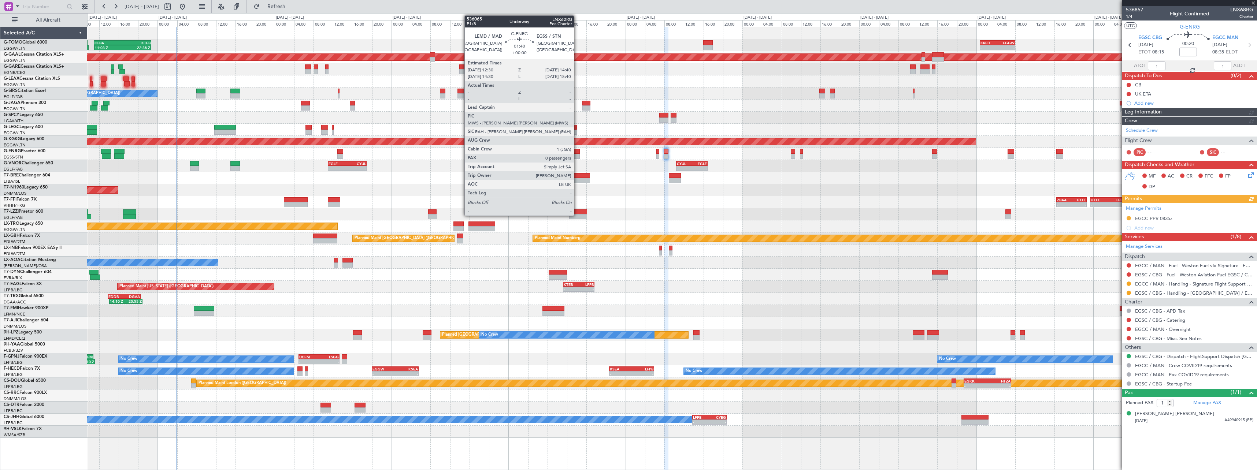
click at [577, 153] on div at bounding box center [574, 151] width 11 height 5
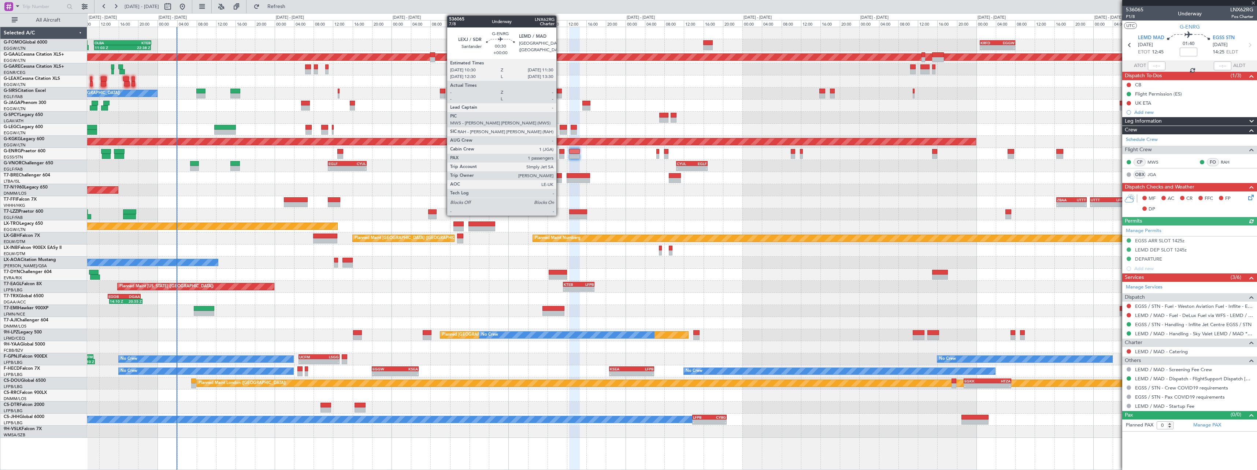
click at [560, 154] on div at bounding box center [561, 156] width 5 height 5
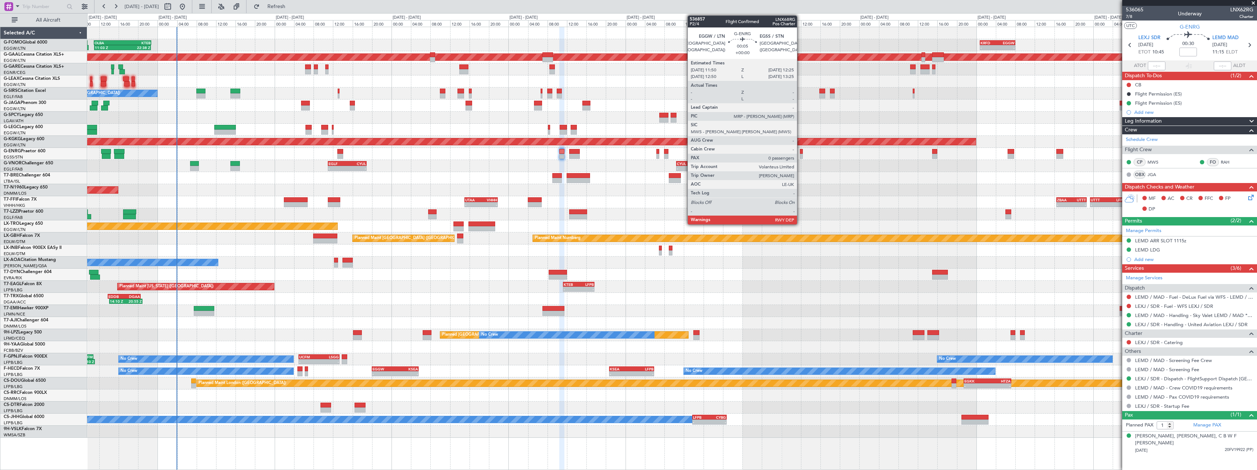
click at [801, 155] on div at bounding box center [801, 156] width 3 height 5
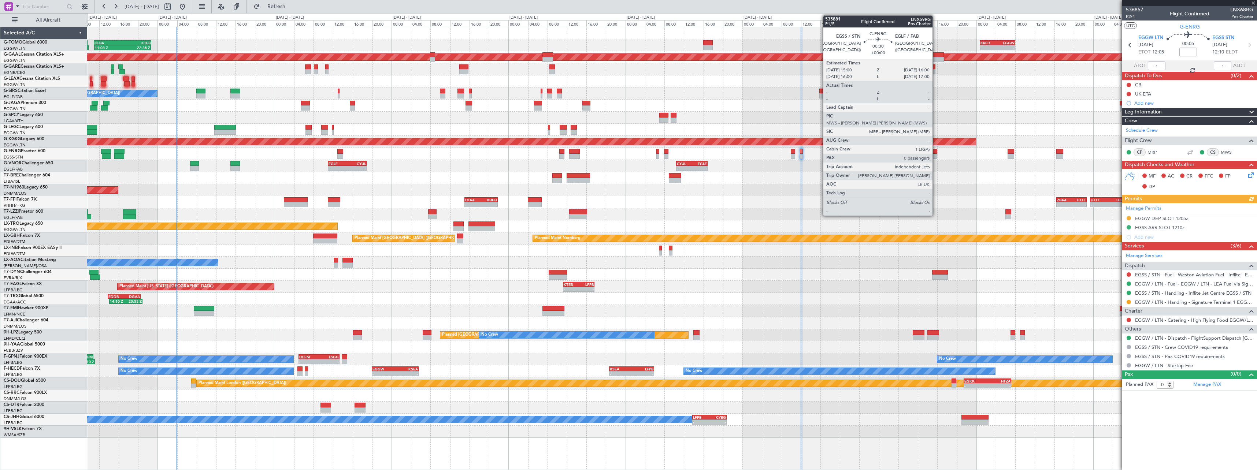
click at [936, 155] on div at bounding box center [934, 156] width 5 height 5
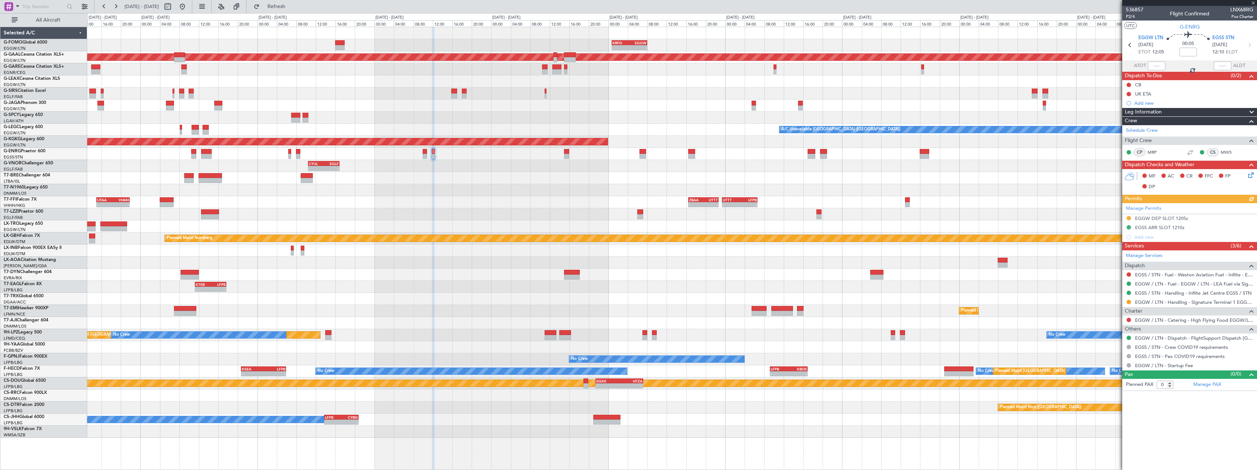
click at [623, 170] on div "- - CYUL 10:30 Z EGLF 16:55 Z EGLF 11:00 Z CYUL 18:55 Z - -" at bounding box center [672, 166] width 1170 height 12
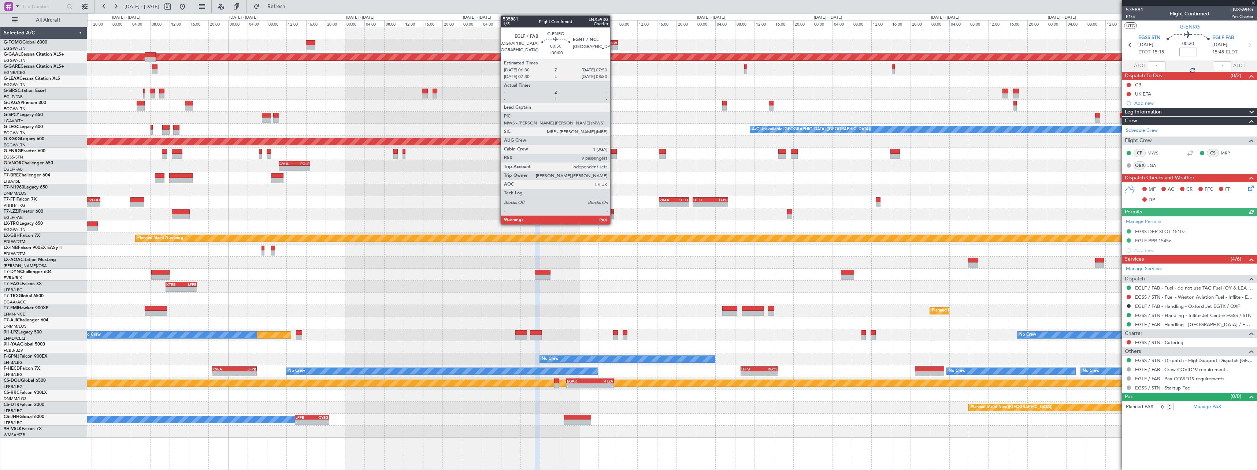
click at [614, 155] on div at bounding box center [613, 156] width 7 height 5
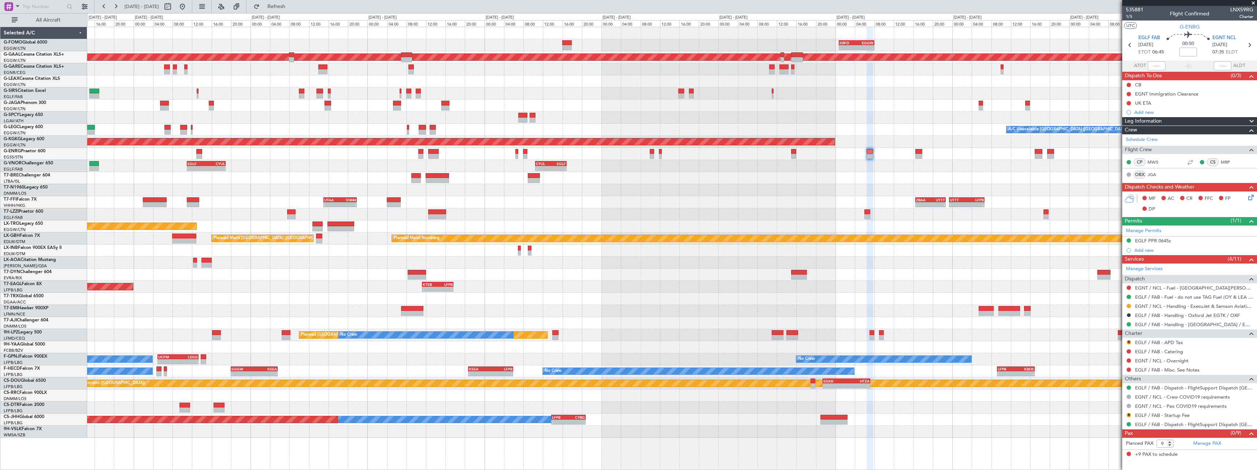
click at [721, 189] on div "AOG Maint London ([GEOGRAPHIC_DATA])" at bounding box center [672, 190] width 1170 height 12
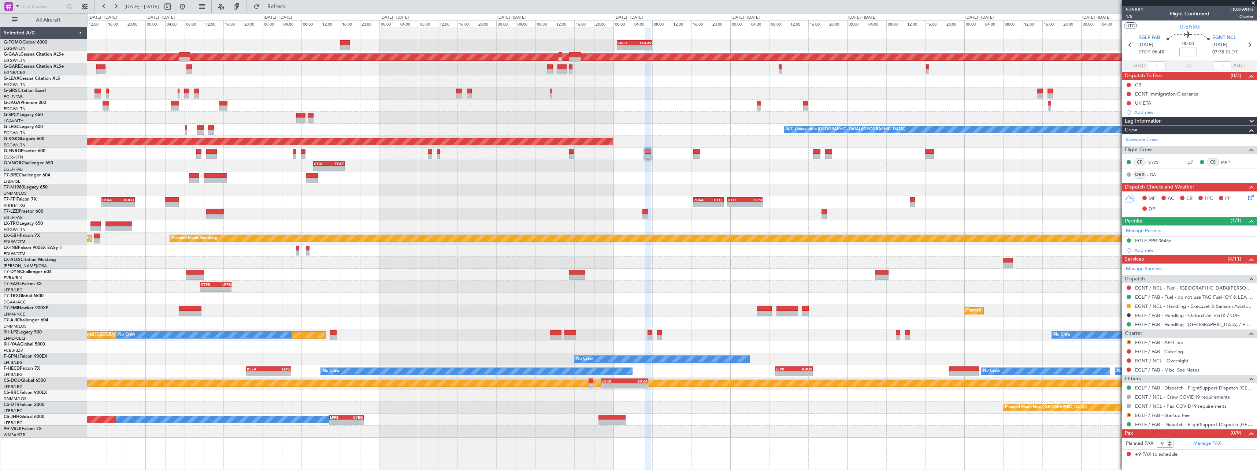
click at [477, 171] on div "- - CYUL 10:30 Z EGLF 16:55 Z EGLF 11:00 Z CYUL 18:55 Z - -" at bounding box center [672, 166] width 1170 height 12
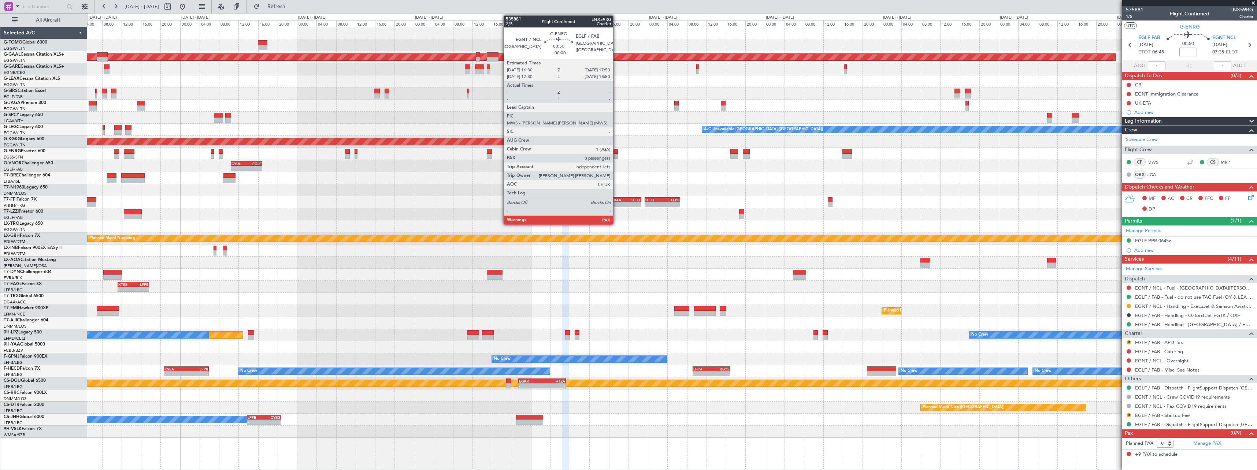
click at [616, 155] on div at bounding box center [614, 156] width 7 height 5
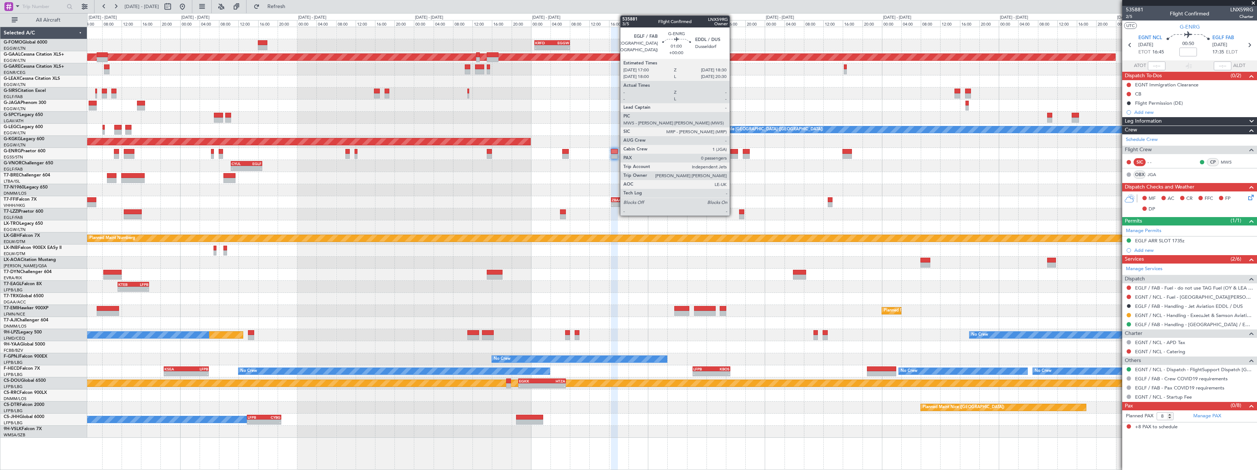
click at [733, 152] on div at bounding box center [734, 151] width 7 height 5
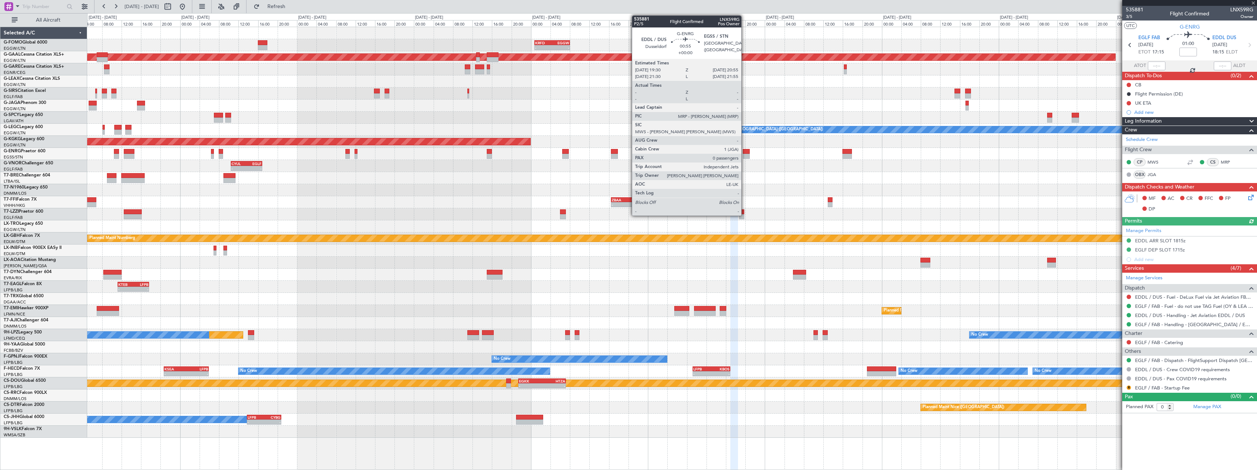
click at [745, 154] on div at bounding box center [746, 156] width 7 height 5
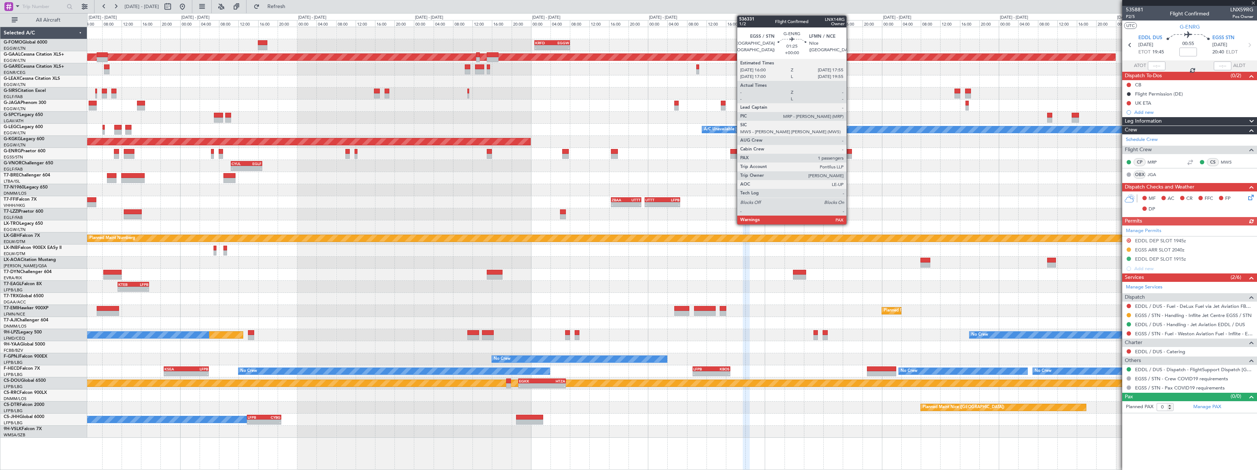
click at [850, 153] on div at bounding box center [848, 151] width 10 height 5
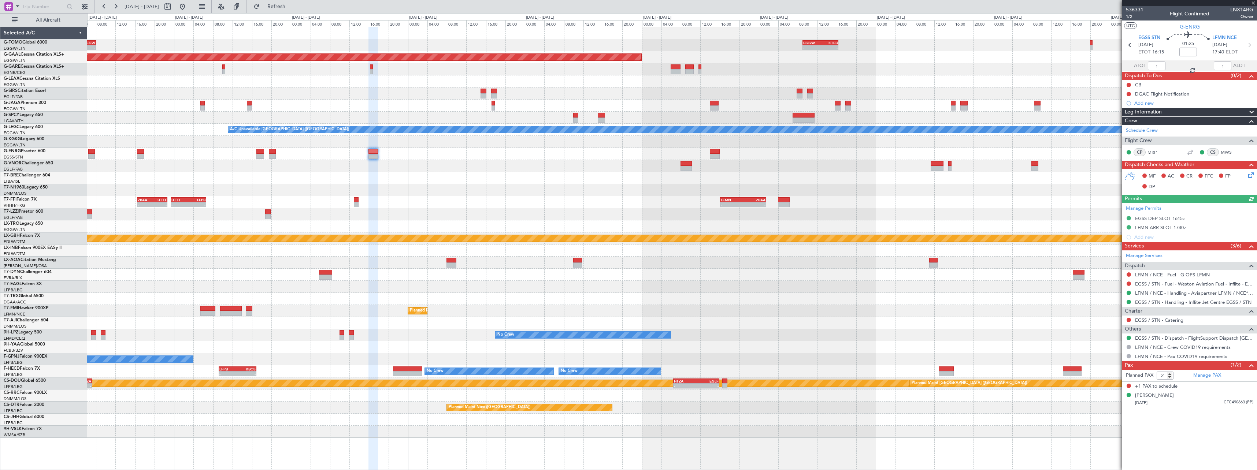
click at [592, 160] on div "- - KRFD 00:45 Z EGGW 08:00 Z - - EGGW 09:00 Z KTEB 16:20 Z Planned Maint Dusse…" at bounding box center [672, 232] width 1170 height 411
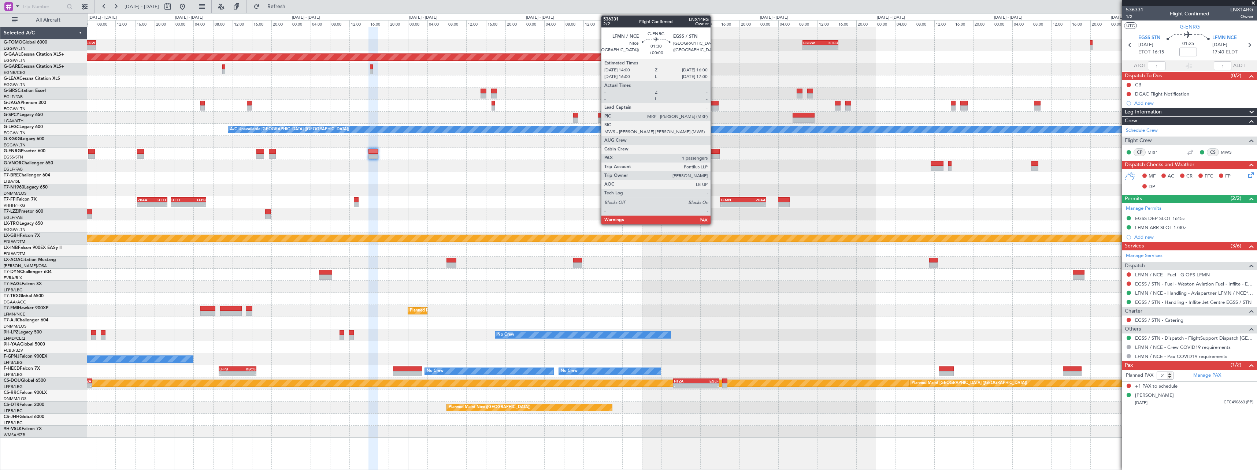
click at [714, 155] on div at bounding box center [715, 156] width 10 height 5
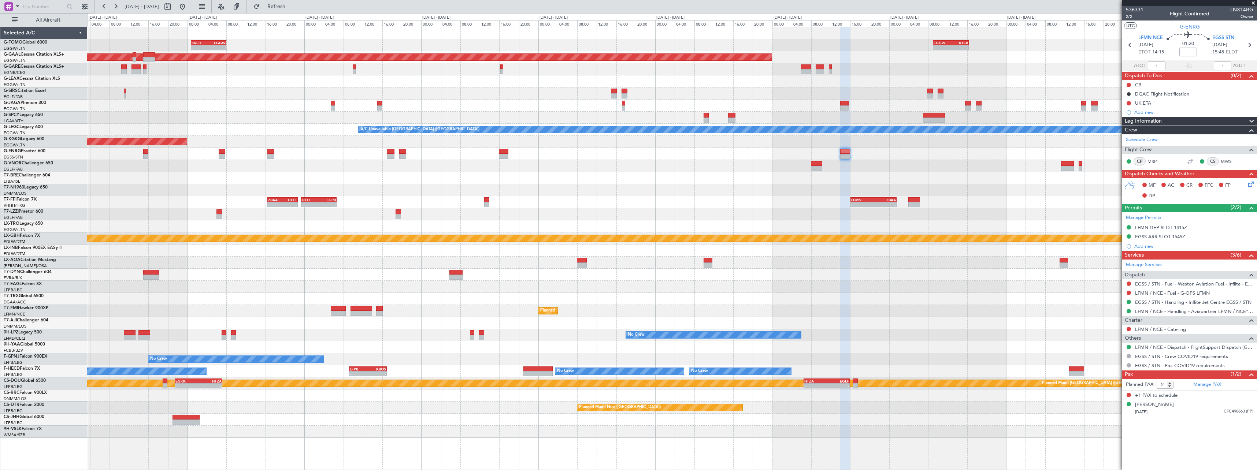
click at [289, 180] on div at bounding box center [672, 178] width 1170 height 12
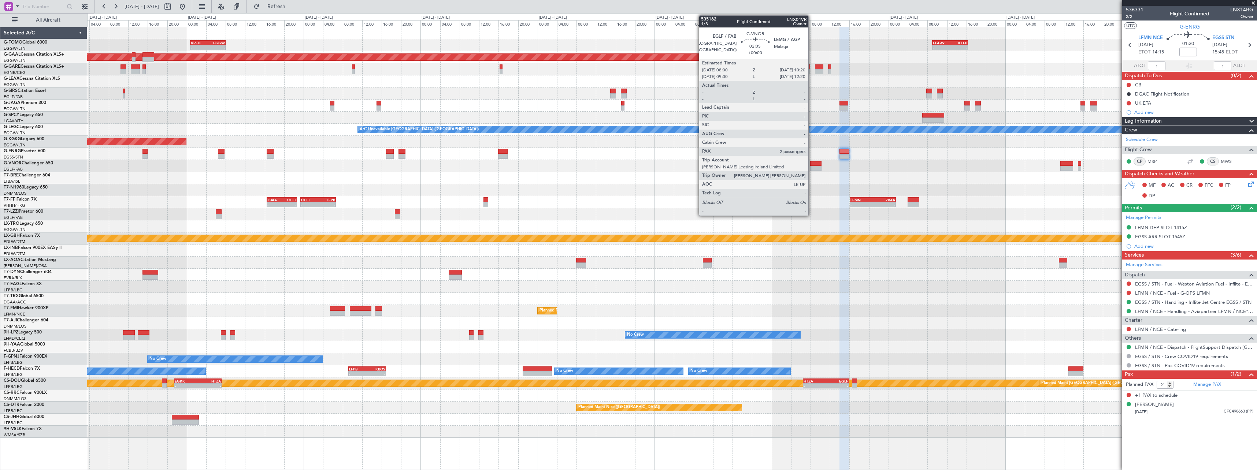
click at [812, 168] on div at bounding box center [816, 168] width 12 height 5
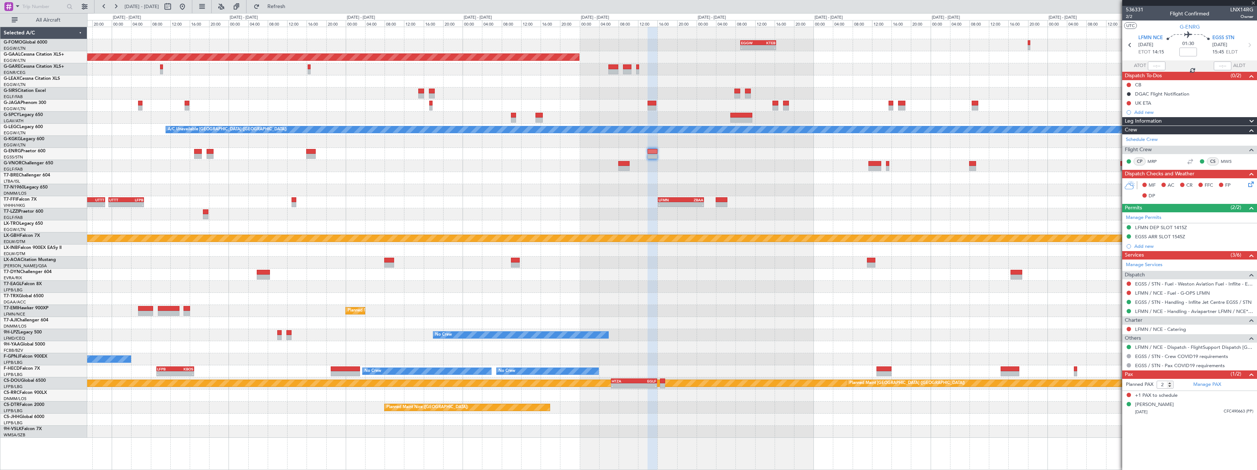
click at [817, 183] on div "- - EGGW 09:00 Z KTEB 16:20 Z - - KRFD 00:45 Z EGGW 08:00 Z Planned Maint Dusse…" at bounding box center [672, 232] width 1170 height 411
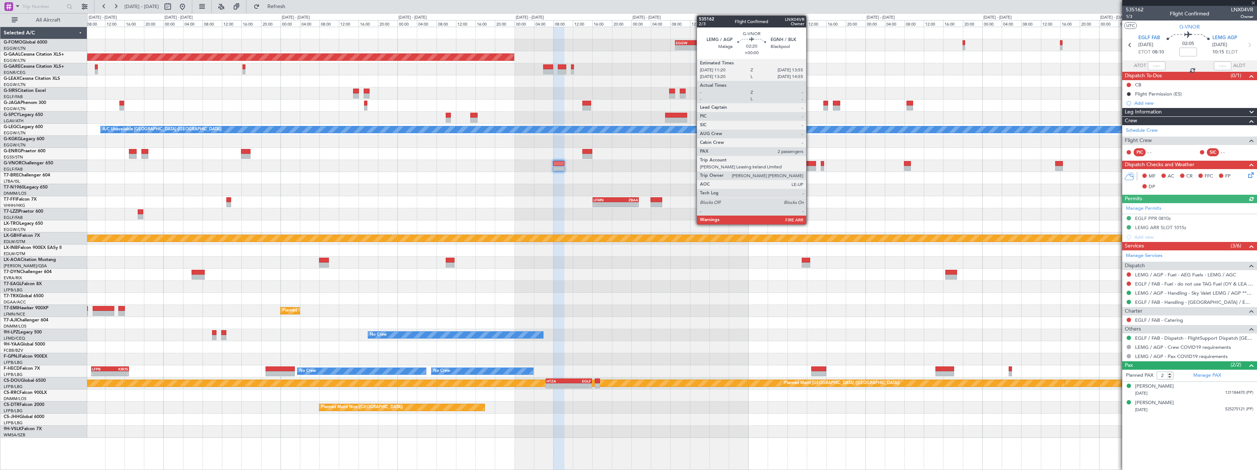
click at [810, 168] on div at bounding box center [809, 168] width 13 height 5
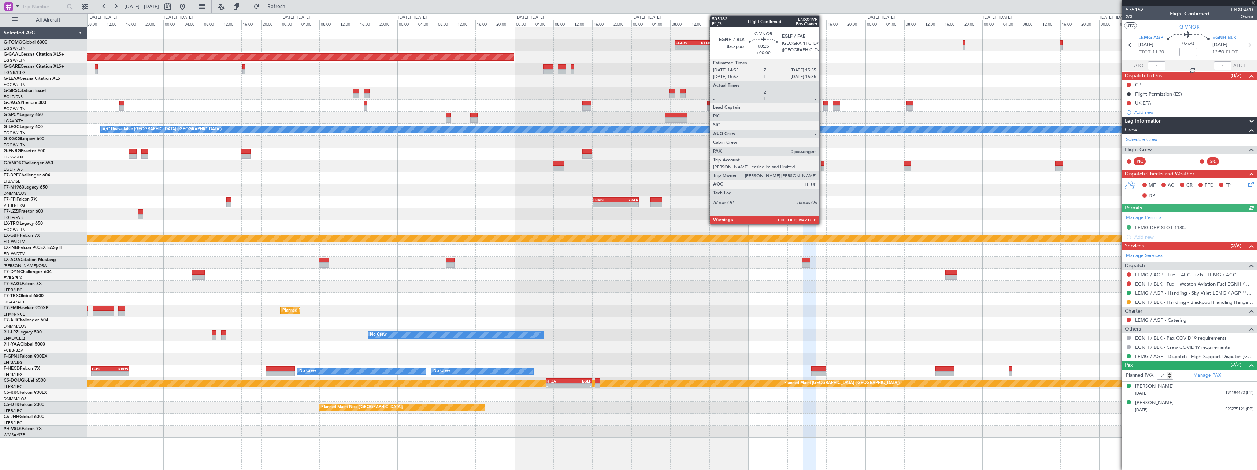
click at [823, 167] on div at bounding box center [822, 168] width 3 height 5
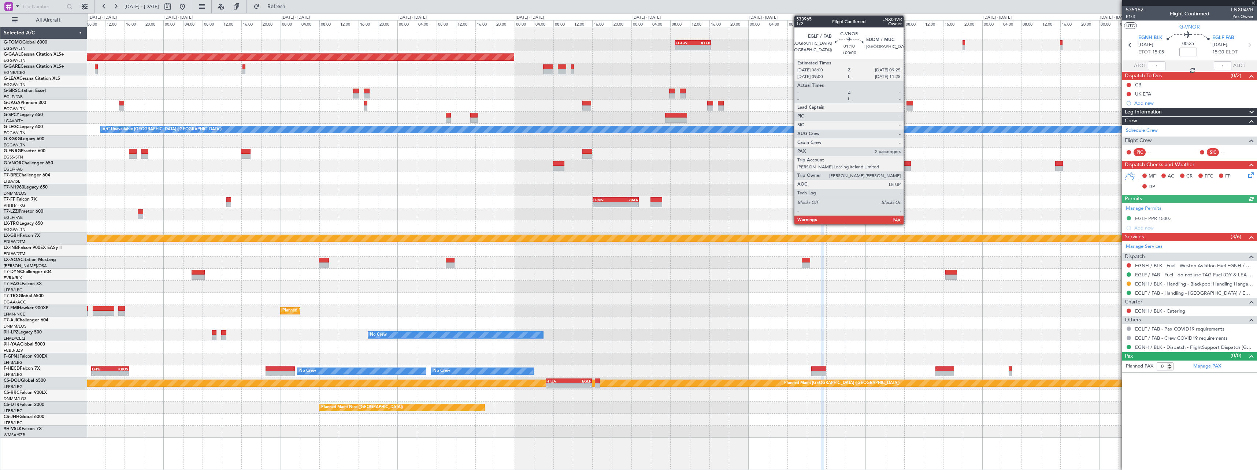
click at [907, 165] on div at bounding box center [907, 163] width 7 height 5
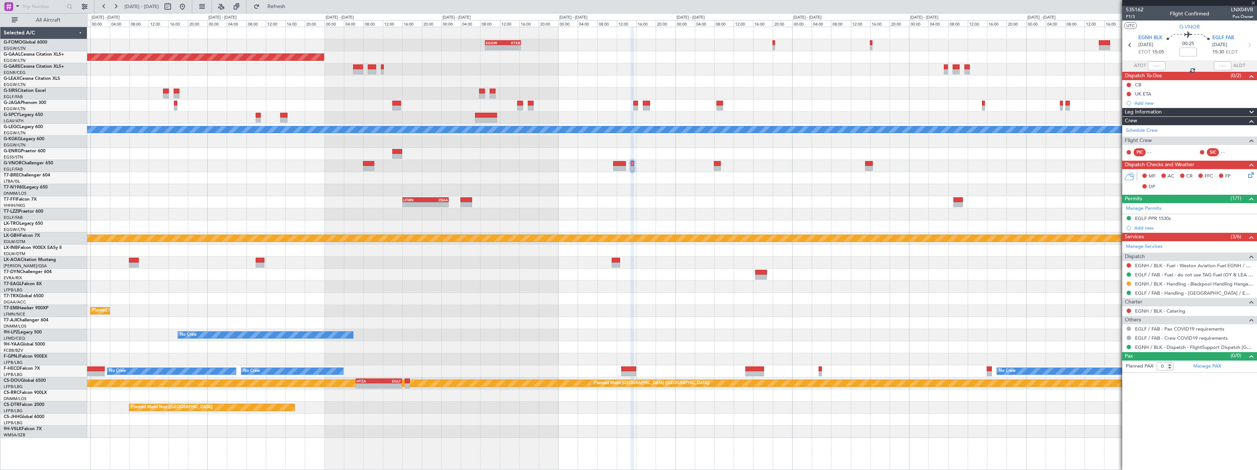
click at [772, 166] on div "- - EGGW 09:00 Z KTEB 16:20 Z - - KTEB 01:00 Z EGGW 07:10 Z Planned Maint Dusse…" at bounding box center [672, 232] width 1170 height 411
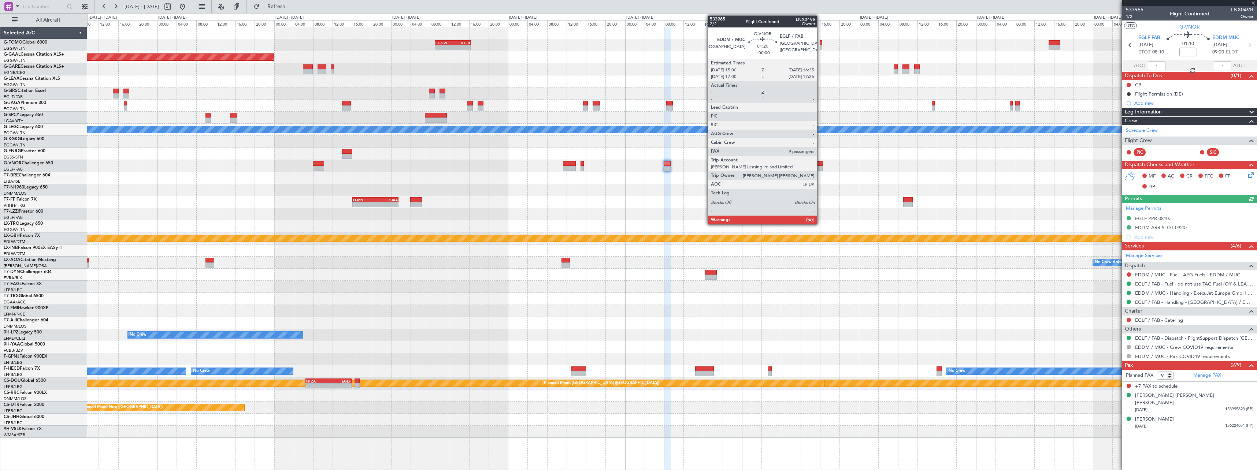
click at [820, 163] on div at bounding box center [819, 163] width 8 height 5
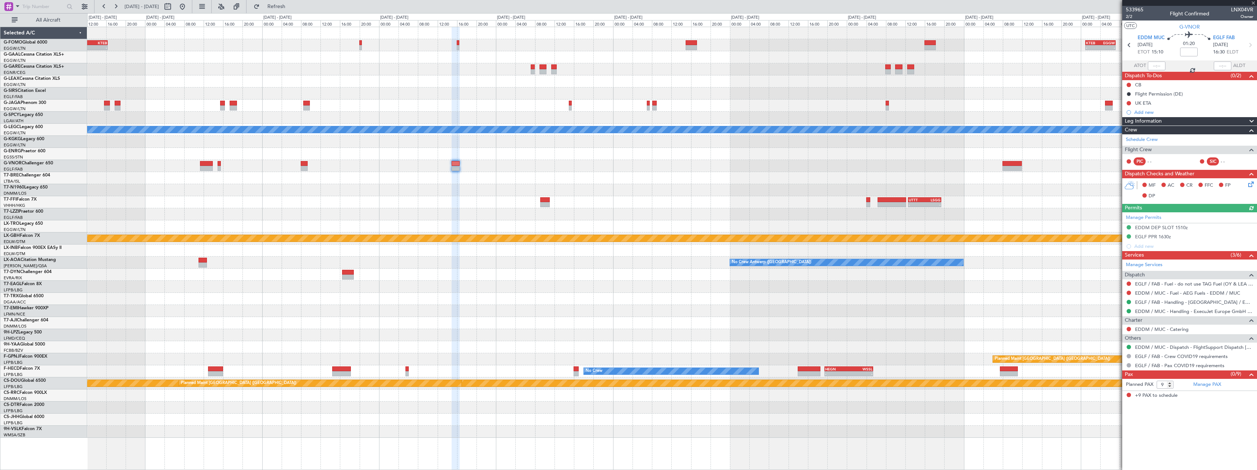
click at [628, 168] on div at bounding box center [672, 166] width 1170 height 12
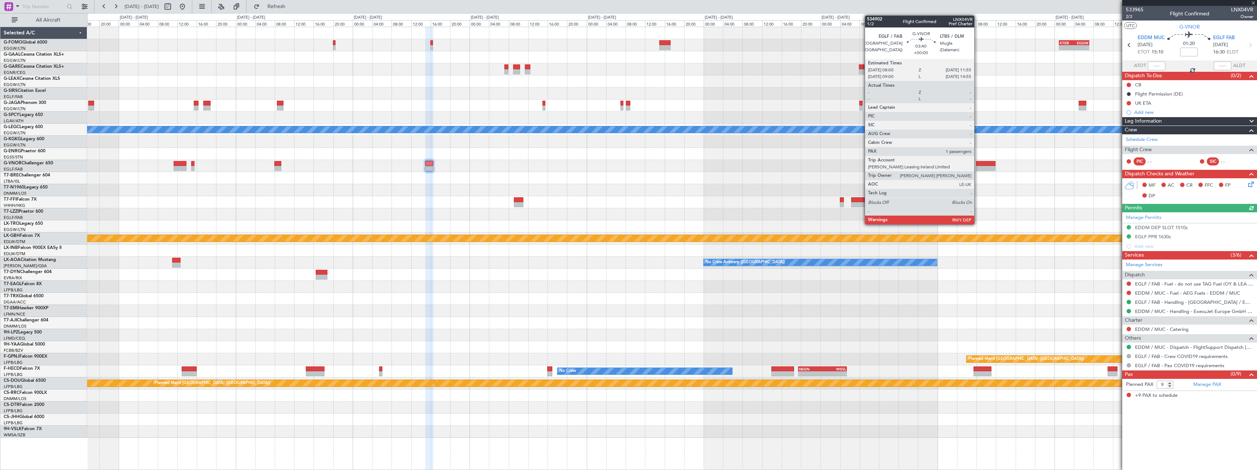
click at [978, 168] on div at bounding box center [985, 168] width 19 height 5
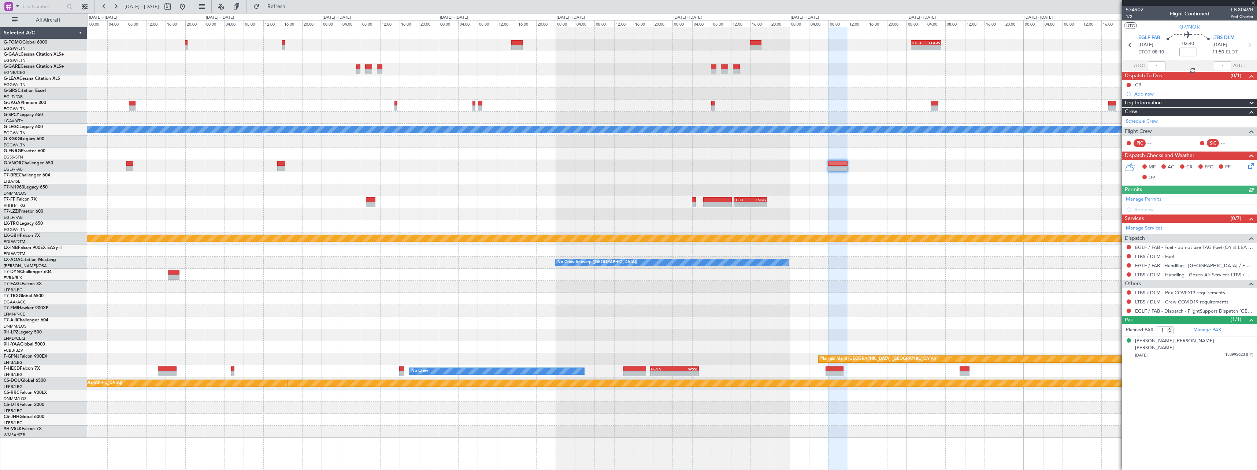
click at [802, 167] on div "- - KTEB 01:00 Z EGGW 07:10 Z EGGW 09:00 Z KTEB 16:20 Z - - A/C Unavailable Lon…" at bounding box center [672, 232] width 1170 height 411
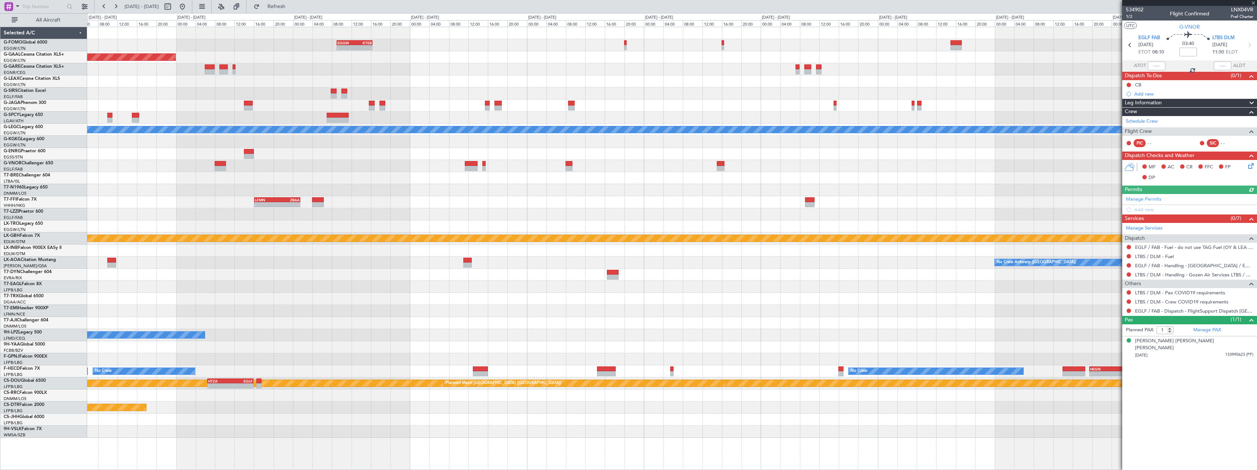
click at [907, 159] on div "EGGW 09:00 Z KTEB 16:20 Z - - - - KTEB 01:00 Z EGGW 07:10 Z Planned Maint Dusse…" at bounding box center [672, 232] width 1170 height 411
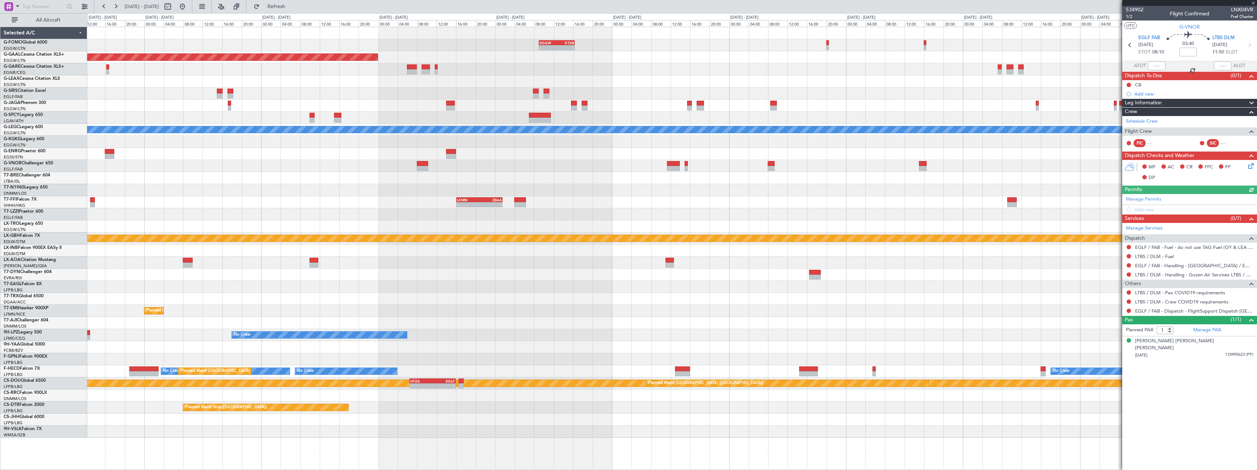
click at [861, 160] on div "EGGW 09:00 Z KTEB 16:20 Z - - - - KRFD 00:45 Z EGGW 08:00 Z Planned Maint Dusse…" at bounding box center [672, 232] width 1170 height 411
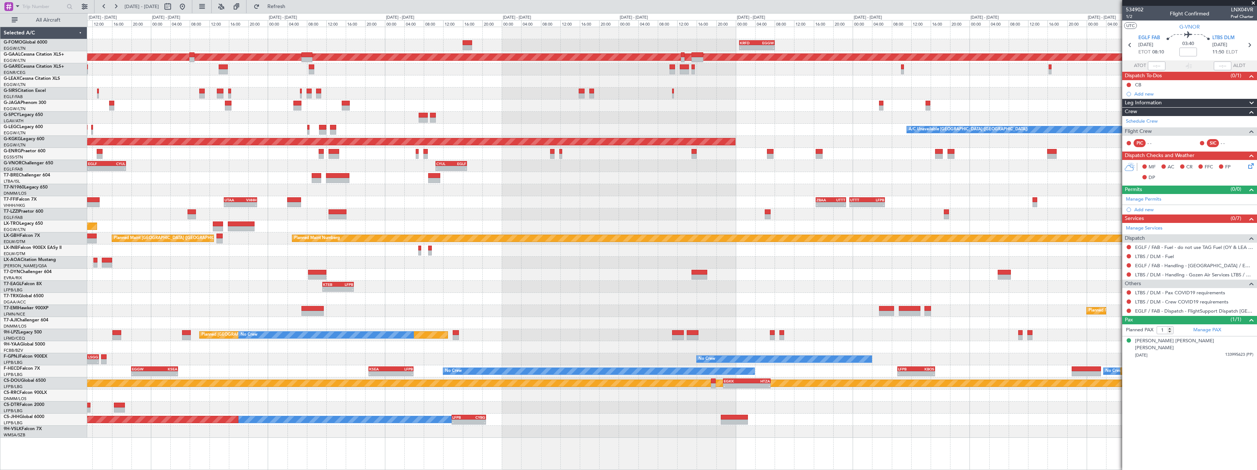
click at [1084, 144] on div "- - KRFD 00:45 Z EGGW 08:00 Z 11:03 Z 22:38 Z OLBA 11:00 Z KTEB 22:45 Z - - EGG…" at bounding box center [672, 232] width 1170 height 411
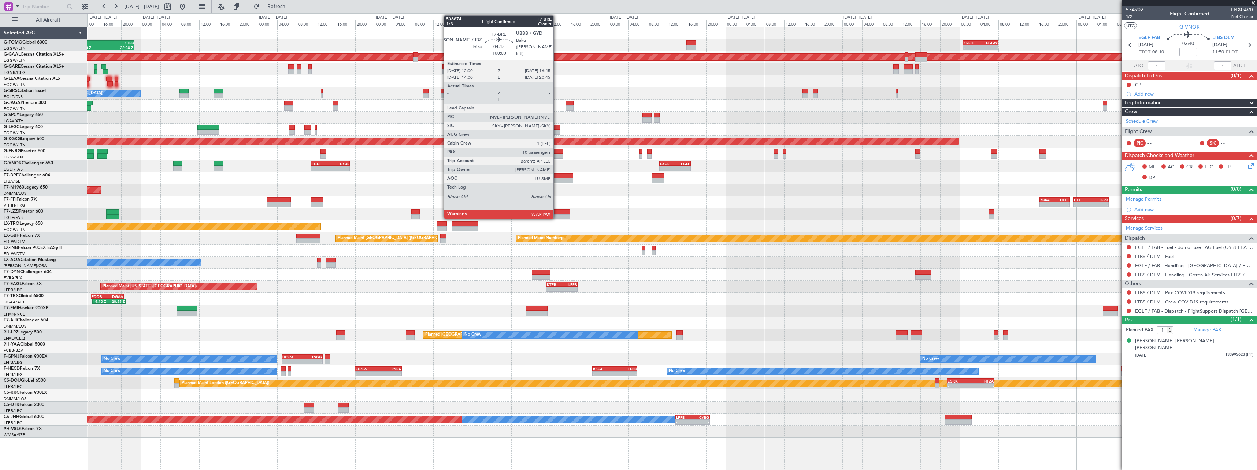
click at [557, 180] on div at bounding box center [561, 180] width 23 height 5
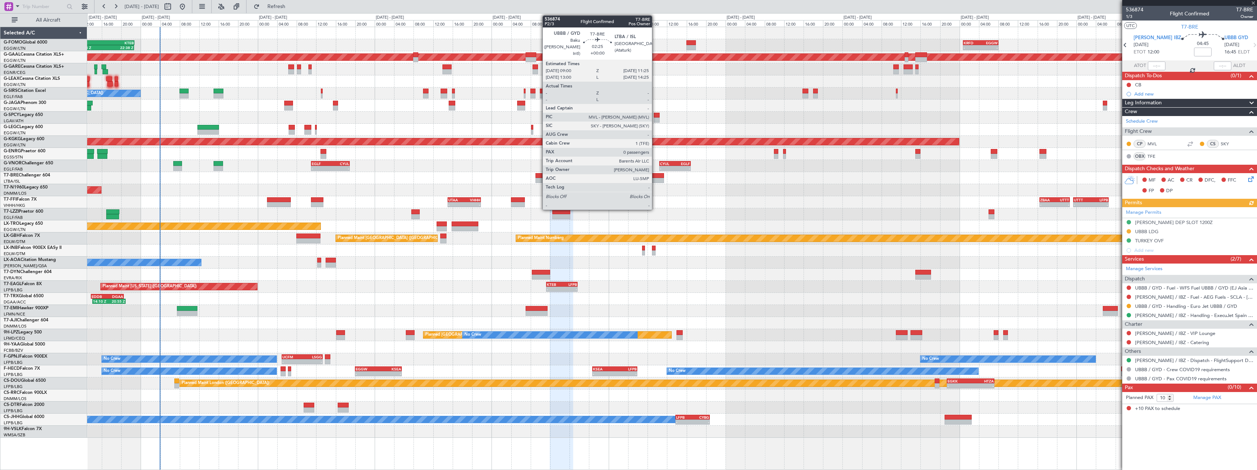
click at [655, 178] on div at bounding box center [658, 180] width 12 height 5
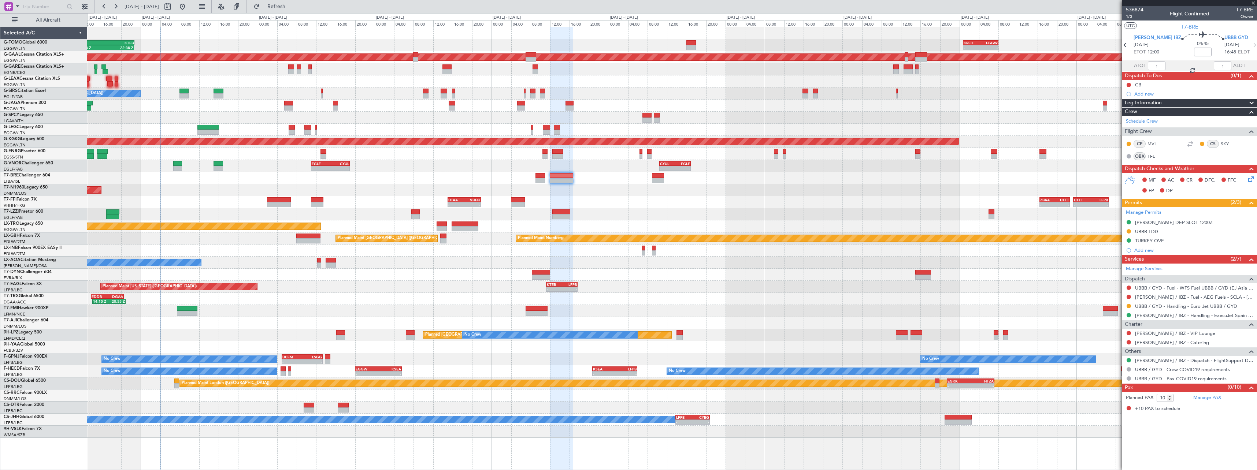
type input "0"
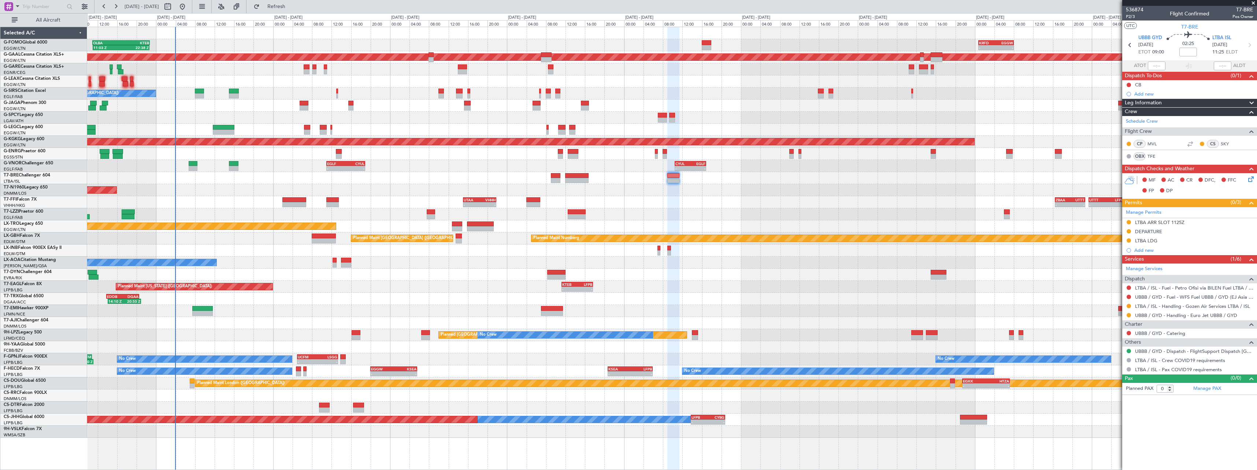
click at [973, 188] on div "- - KRFD 00:45 Z EGGW 08:00 Z 11:03 Z 22:38 Z OLBA 11:00 Z KTEB 22:45 Z Planned…" at bounding box center [672, 232] width 1170 height 411
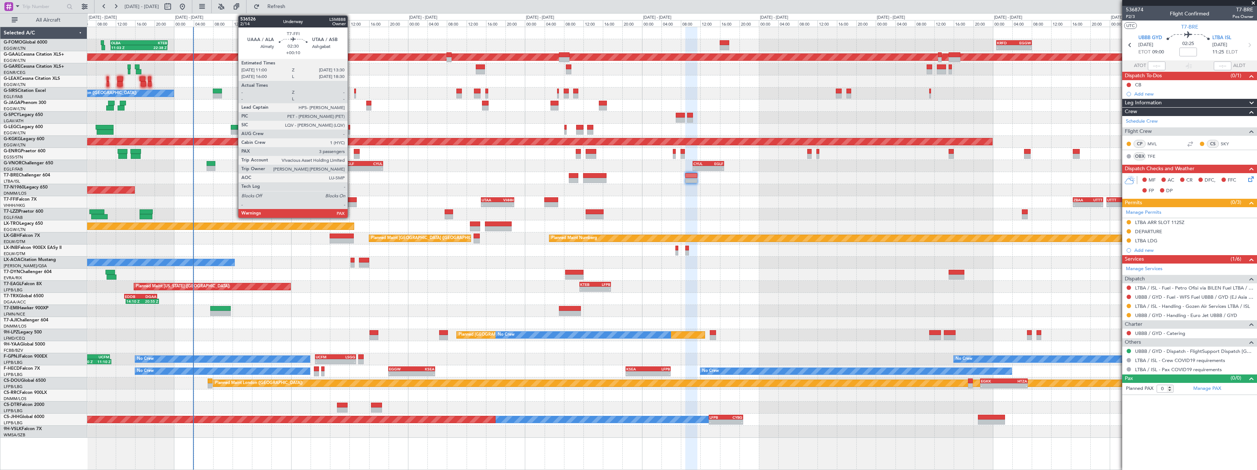
click at [351, 201] on div at bounding box center [350, 199] width 12 height 5
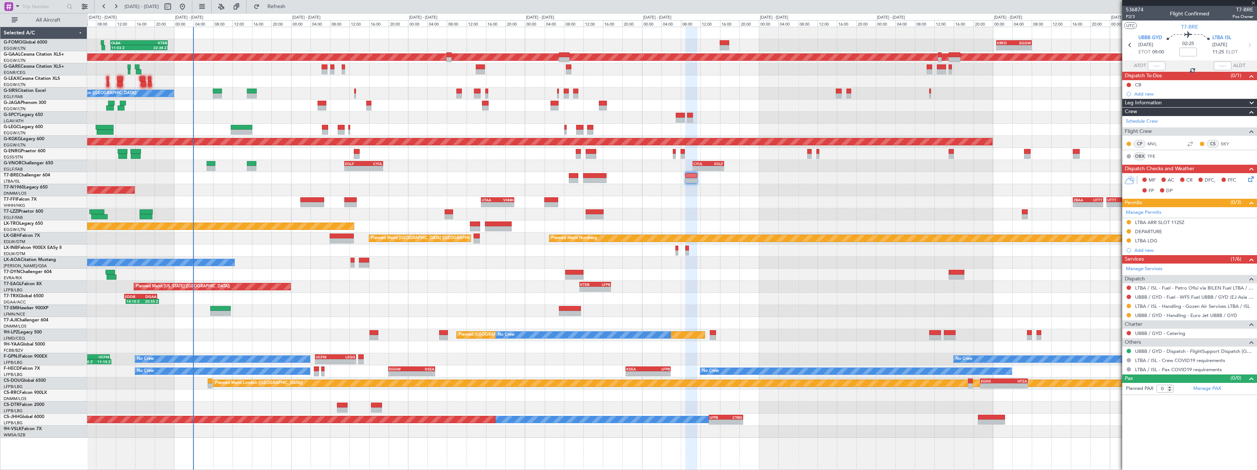
type input "+00:10"
type input "3"
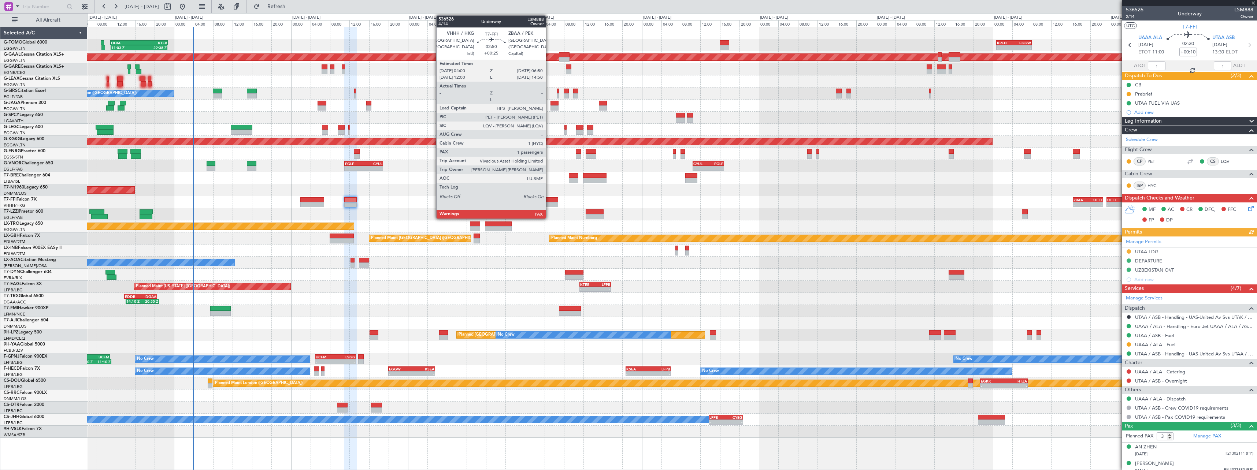
click at [550, 205] on div at bounding box center [551, 204] width 14 height 5
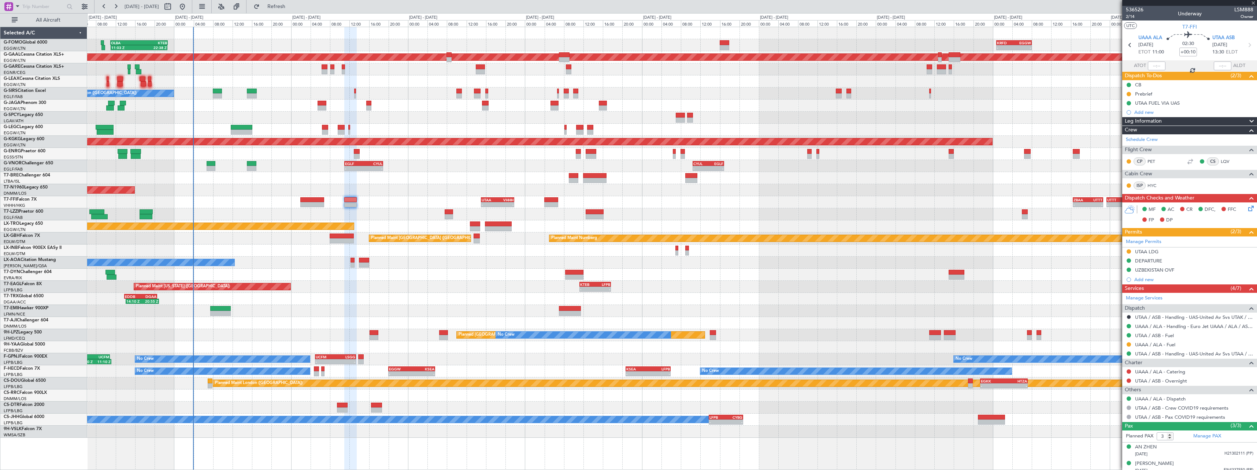
type input "+00:25"
type input "1"
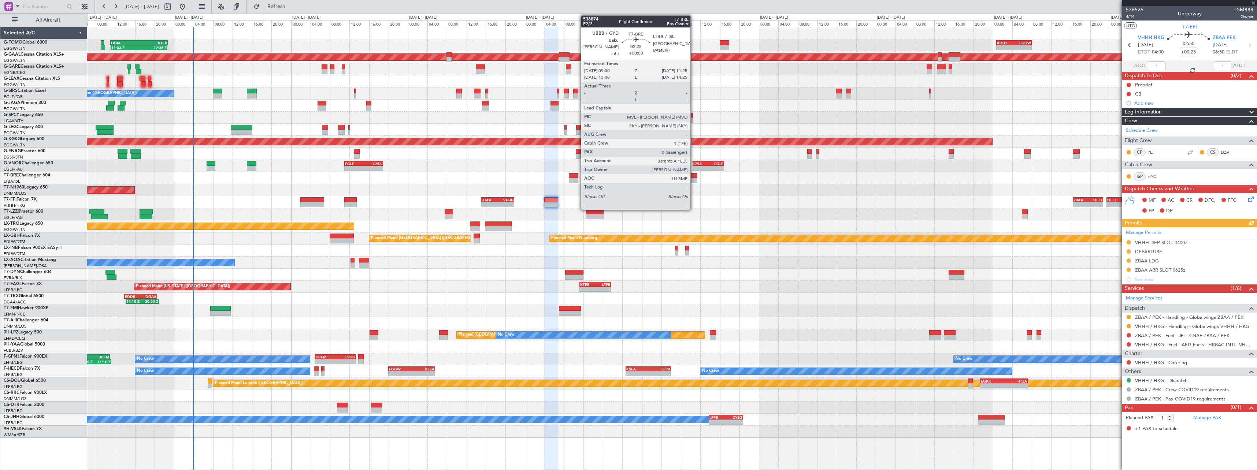
click at [694, 178] on div at bounding box center [692, 180] width 12 height 5
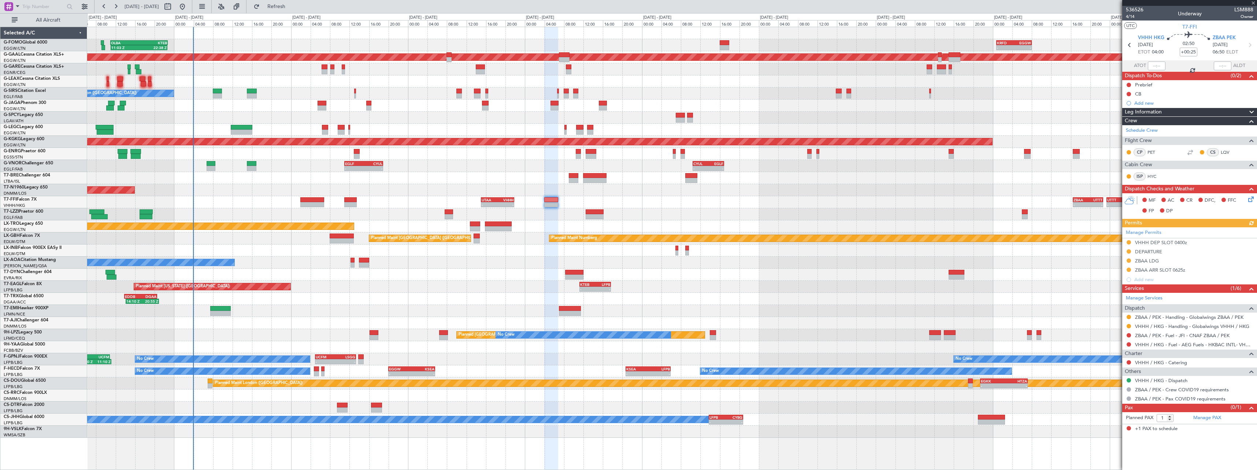
type input "0"
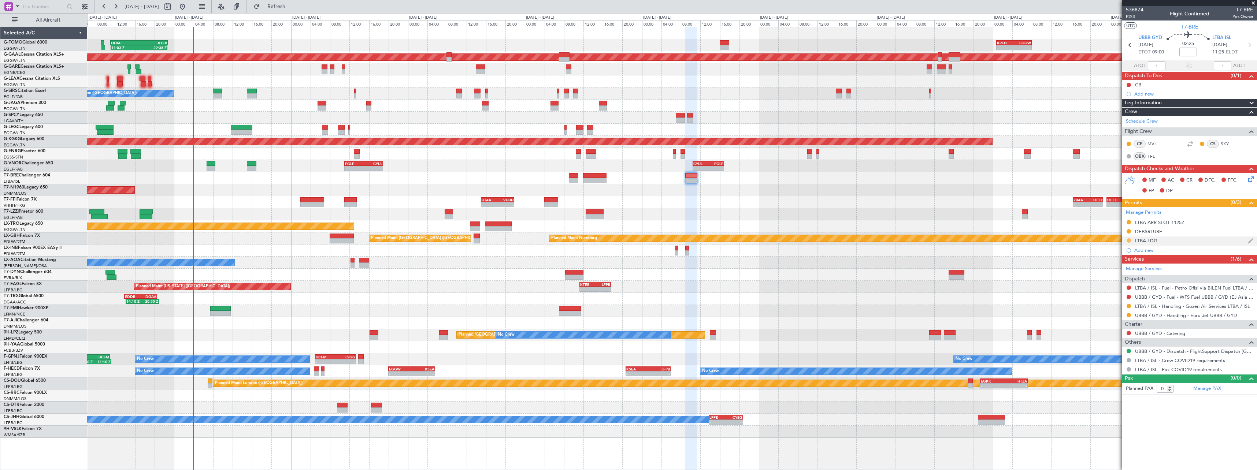
click at [1129, 240] on button at bounding box center [1129, 241] width 4 height 4
drag, startPoint x: 1119, startPoint y: 331, endPoint x: 1139, endPoint y: 264, distance: 70.1
click at [1119, 330] on span "Received OK" at bounding box center [1111, 327] width 28 height 7
click at [1153, 239] on div "LTBA LDG" at bounding box center [1146, 241] width 22 height 6
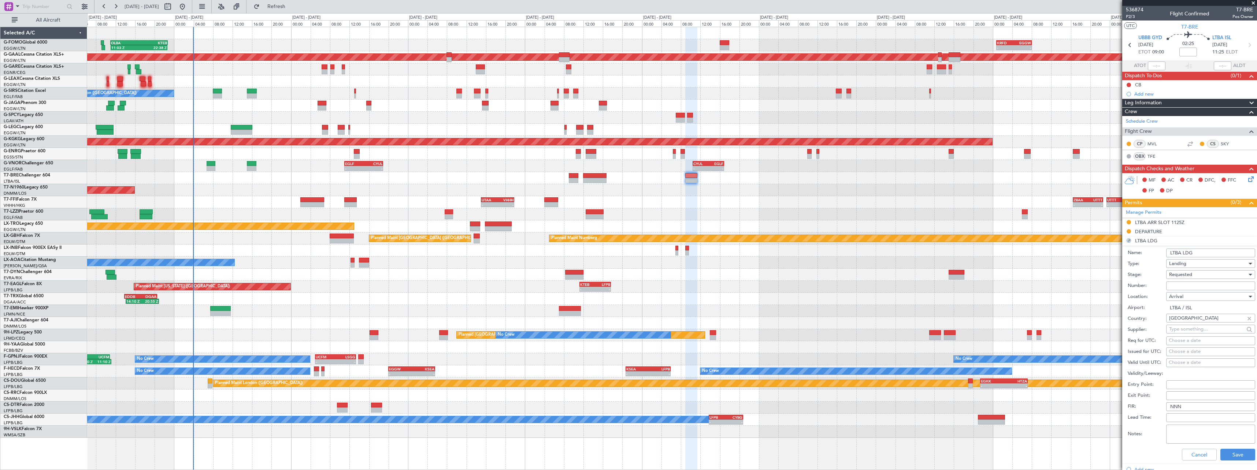
click at [1196, 289] on input "Number:" at bounding box center [1211, 286] width 89 height 9
type input "e"
click at [1194, 287] on input "e" at bounding box center [1211, 286] width 89 height 9
type input "ECAC BUSINESS FLIGHT"
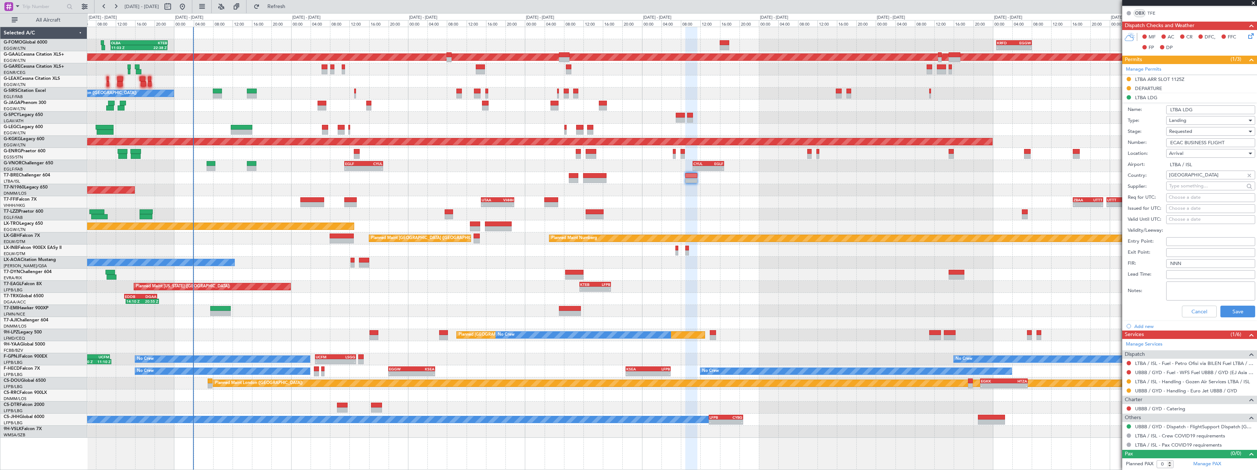
click at [1195, 130] on div "Requested" at bounding box center [1208, 131] width 78 height 11
click at [1206, 187] on span "Received OK" at bounding box center [1208, 187] width 77 height 11
click at [1241, 312] on button "Save" at bounding box center [1238, 312] width 35 height 12
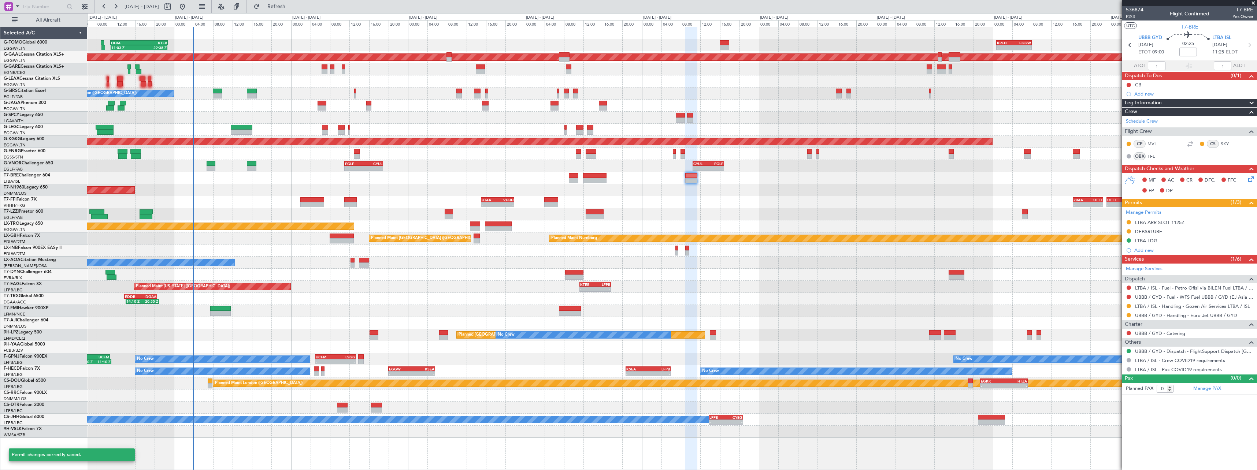
scroll to position [0, 0]
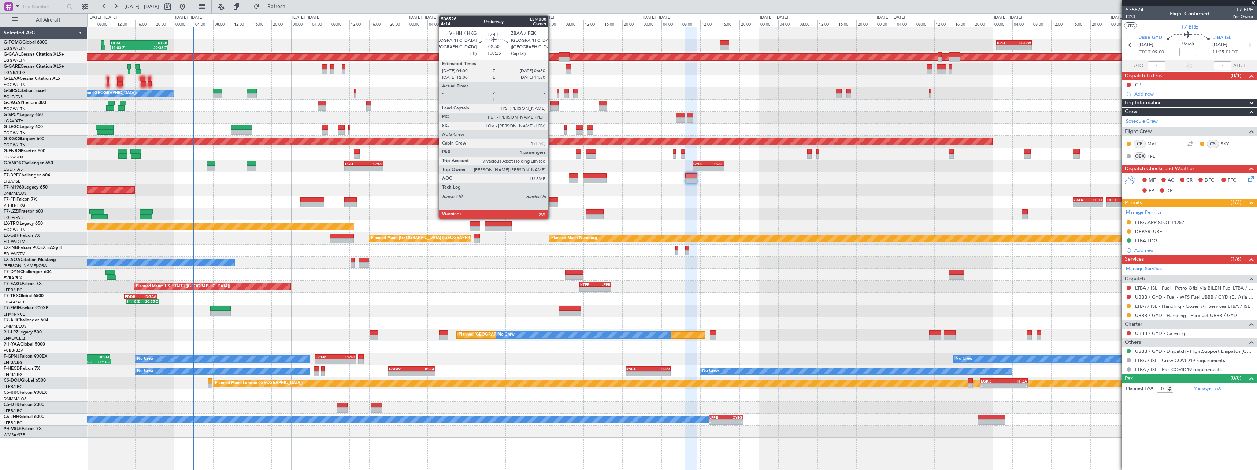
click at [552, 204] on div at bounding box center [551, 204] width 14 height 5
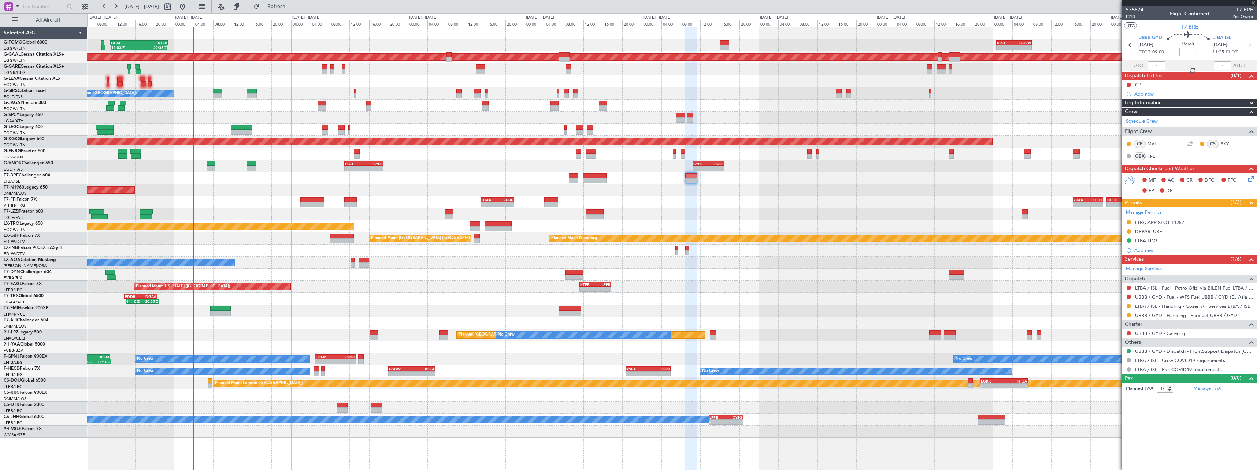
type input "+00:25"
type input "1"
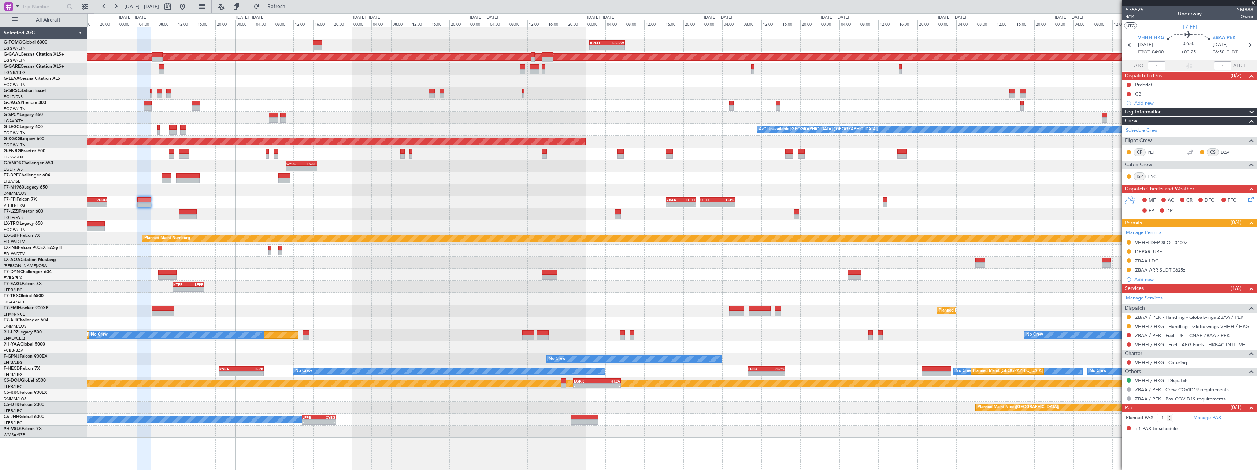
click at [567, 219] on div "- - KRFD 00:45 Z EGGW 08:00 Z - - EGGW 09:00 Z KTEB 16:20 Z Planned Maint Dusse…" at bounding box center [672, 232] width 1170 height 411
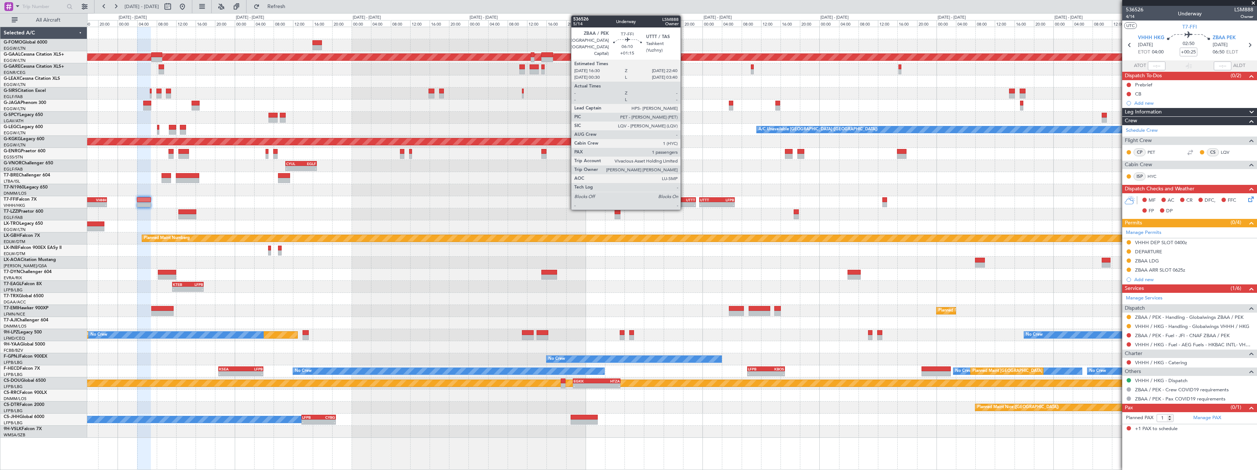
click at [684, 206] on div "-" at bounding box center [688, 205] width 14 height 4
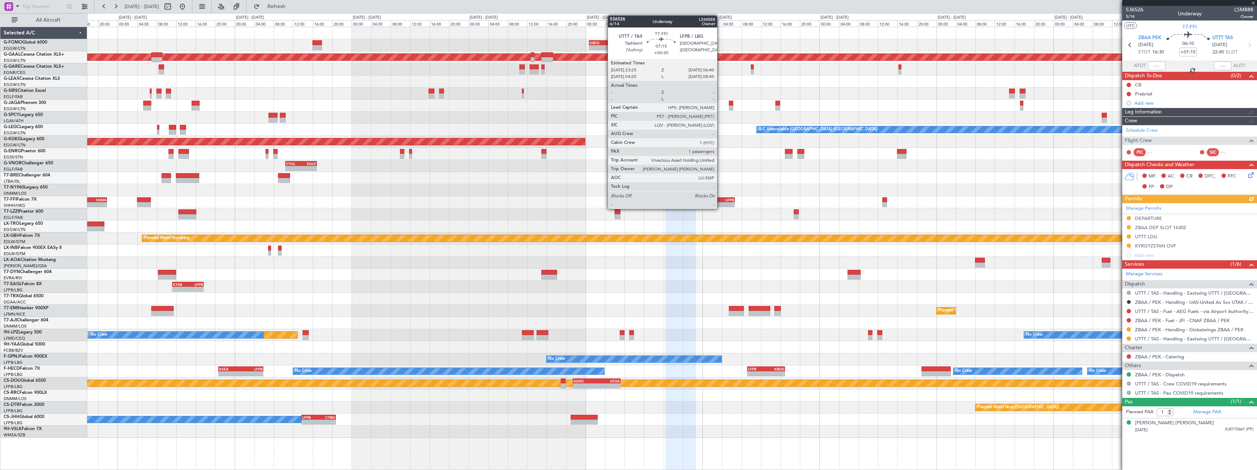
click at [721, 206] on div "-" at bounding box center [725, 205] width 17 height 4
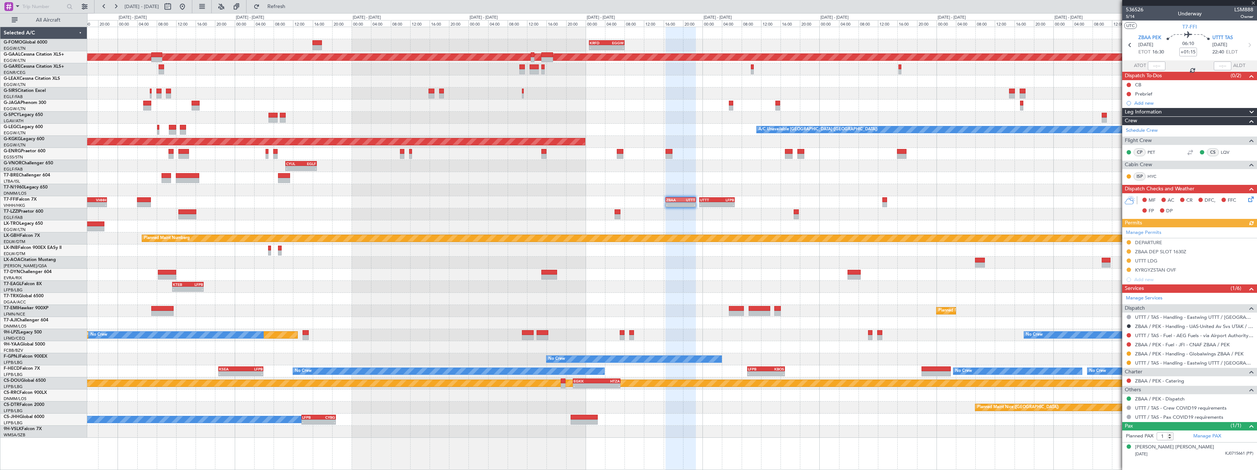
type input "+00:30"
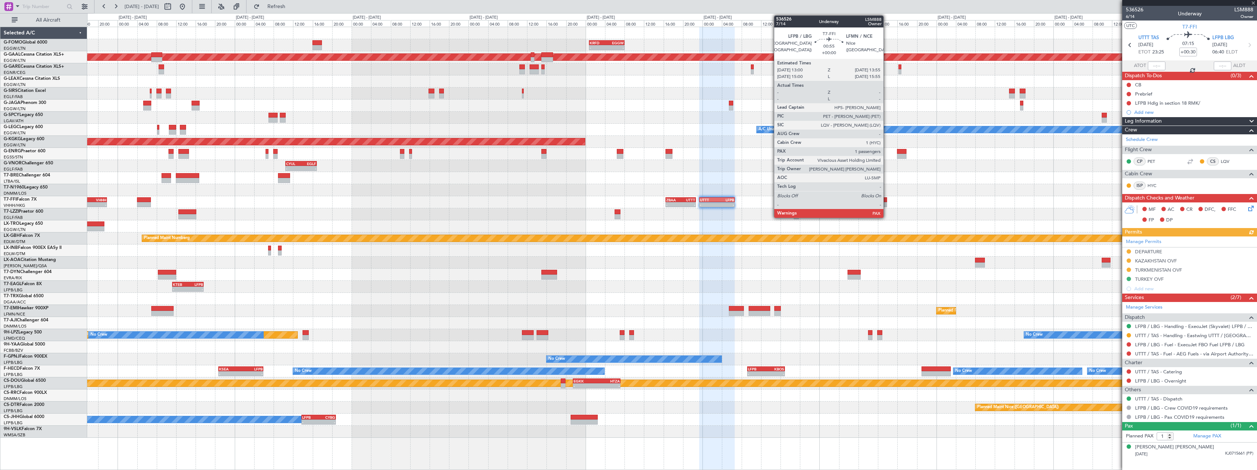
click at [887, 203] on div at bounding box center [885, 204] width 5 height 5
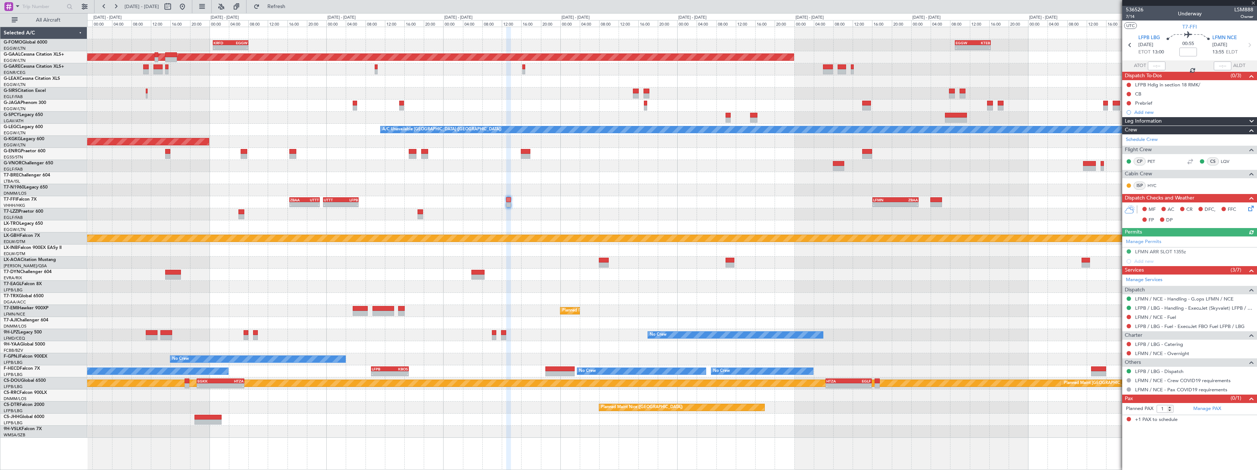
click at [659, 186] on div at bounding box center [672, 190] width 1170 height 12
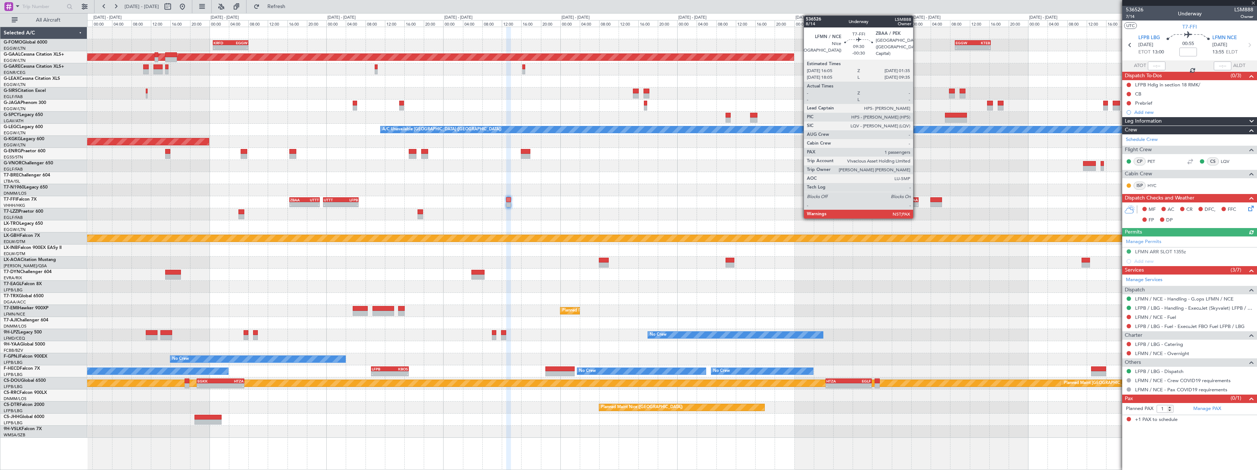
click at [918, 203] on div "-" at bounding box center [907, 205] width 22 height 4
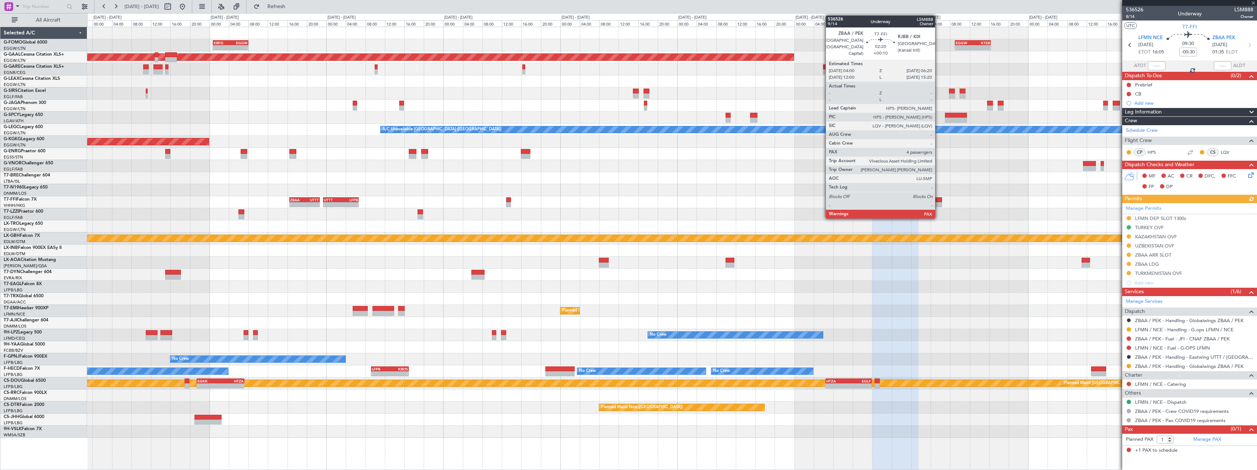
click at [939, 206] on div at bounding box center [937, 204] width 12 height 5
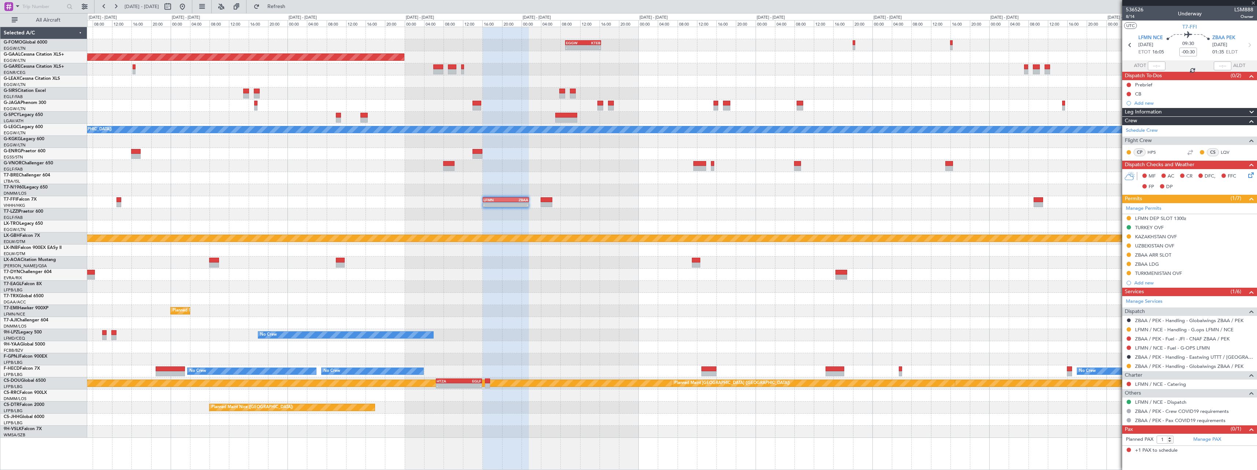
type input "+00:10"
type input "5"
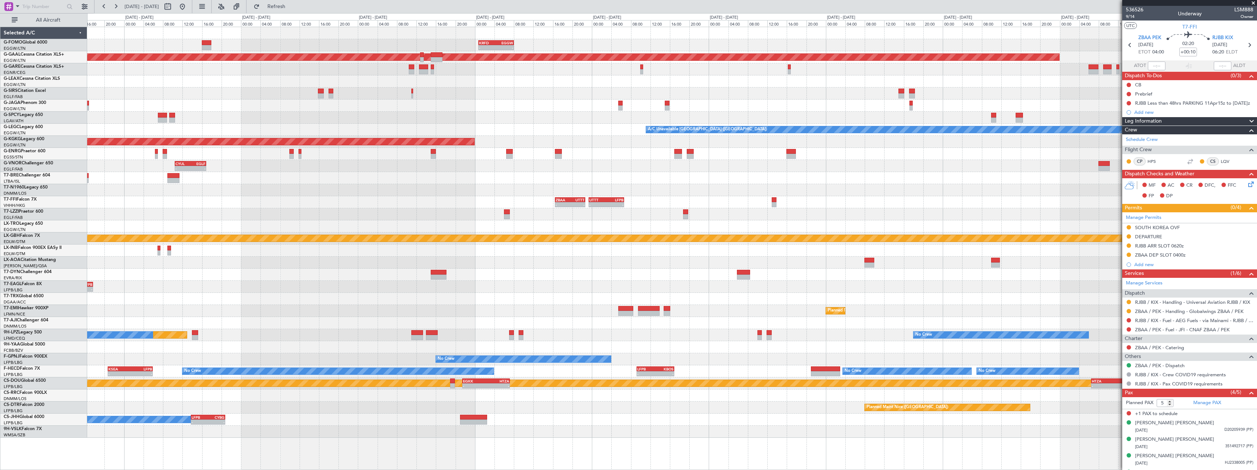
click at [877, 213] on div at bounding box center [672, 214] width 1170 height 12
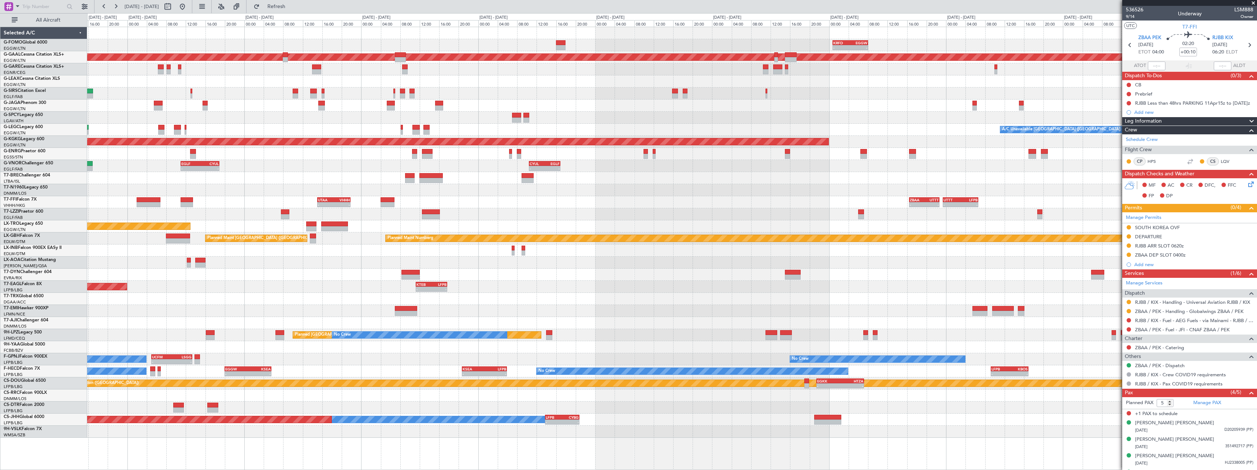
click at [850, 208] on div "- - KRFD 00:45 Z EGGW 08:00 Z 11:03 Z 22:38 Z OLBA 11:00 Z KTEB 22:45 Z Planned…" at bounding box center [672, 232] width 1170 height 411
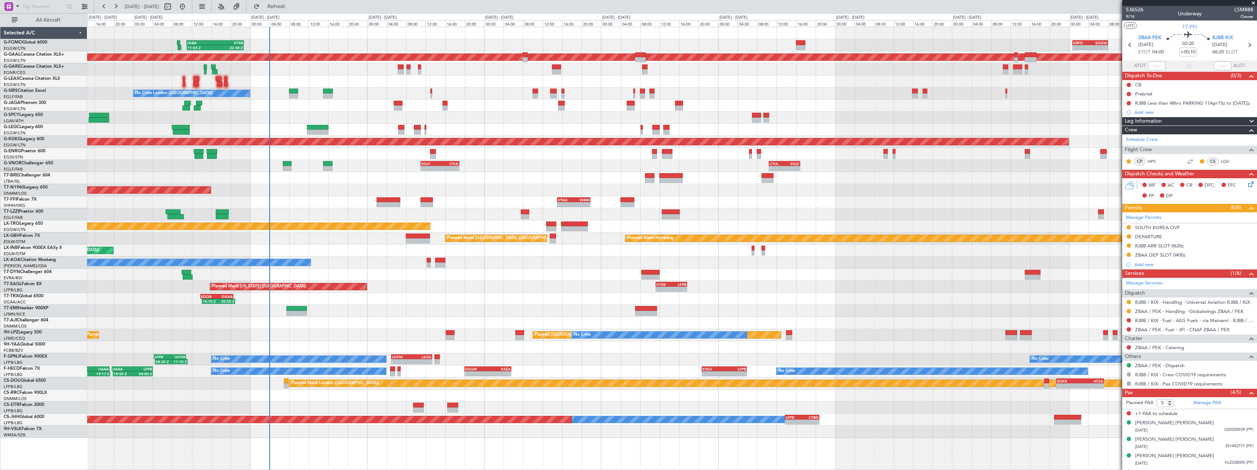
click at [822, 202] on div "UTTT 23:25 Z LFPB 06:40 Z - - ZBAA 16:30 Z UTTT 22:40 Z - - - - UTAA 15:00 Z VH…" at bounding box center [672, 202] width 1170 height 12
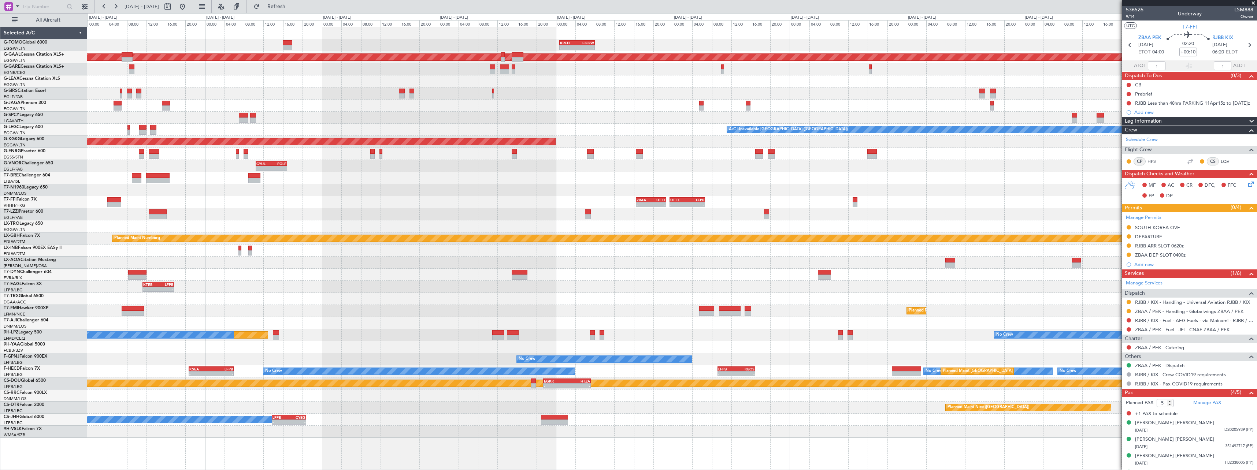
click at [485, 181] on div "- - KRFD 00:45 Z EGGW 08:00 Z - - EGGW 09:00 Z KTEB 16:20 Z Planned Maint Dusse…" at bounding box center [672, 232] width 1170 height 411
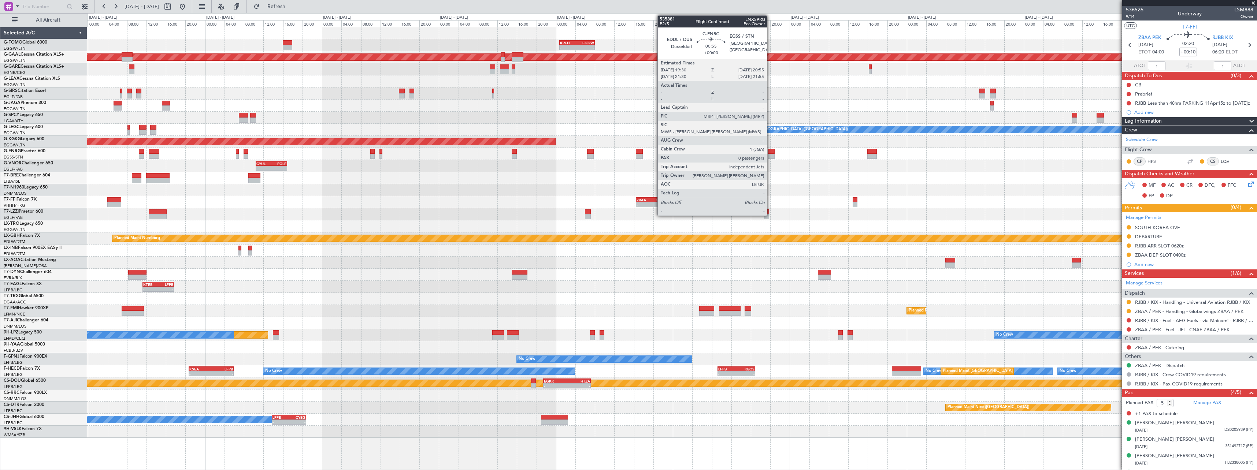
click at [771, 153] on div at bounding box center [771, 151] width 7 height 5
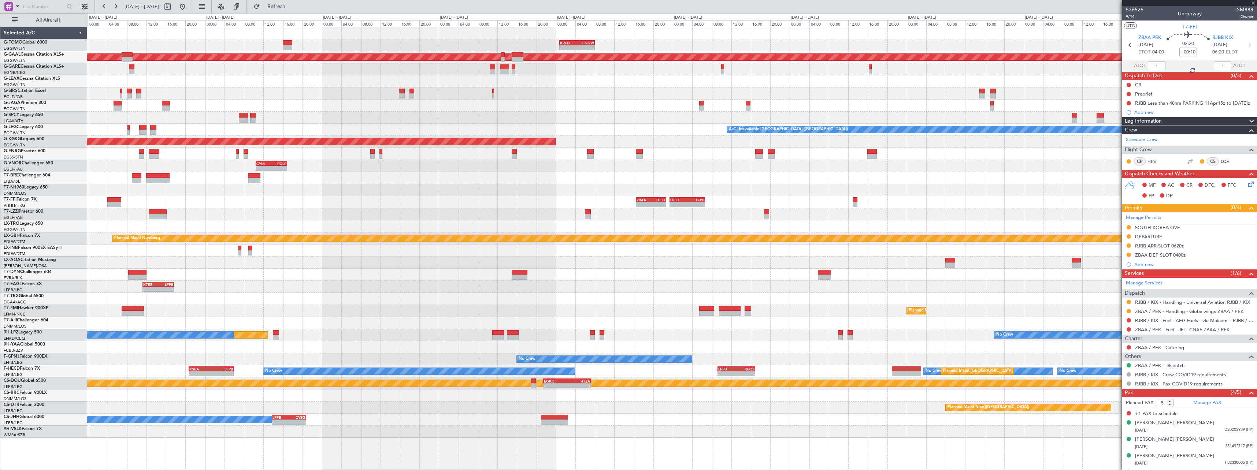
type input "0"
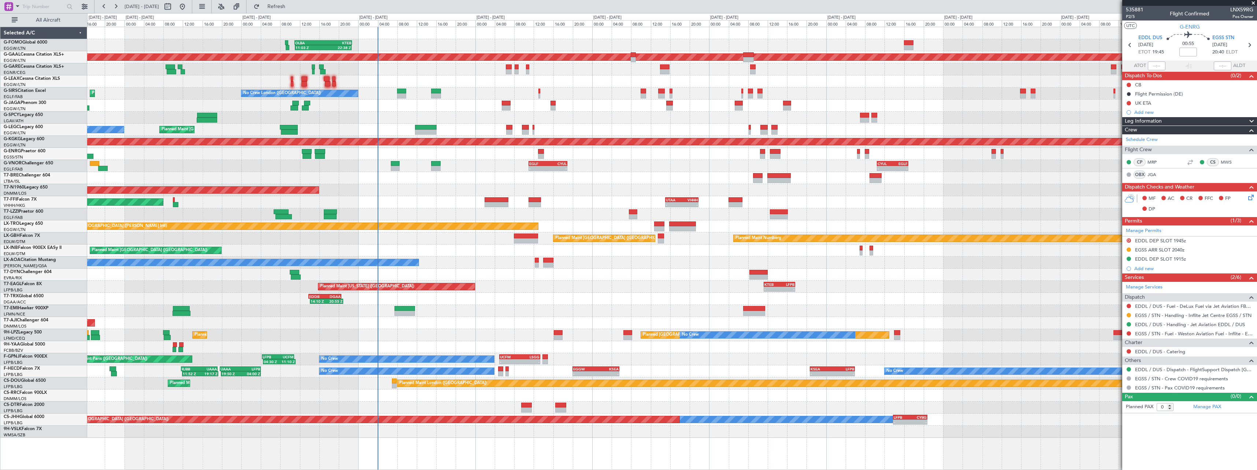
click at [951, 209] on div "- - KRFD 00:45 Z EGGW 08:00 Z 11:03 Z 22:38 Z OLBA 11:00 Z KTEB 22:45 Z Planned…" at bounding box center [672, 232] width 1170 height 411
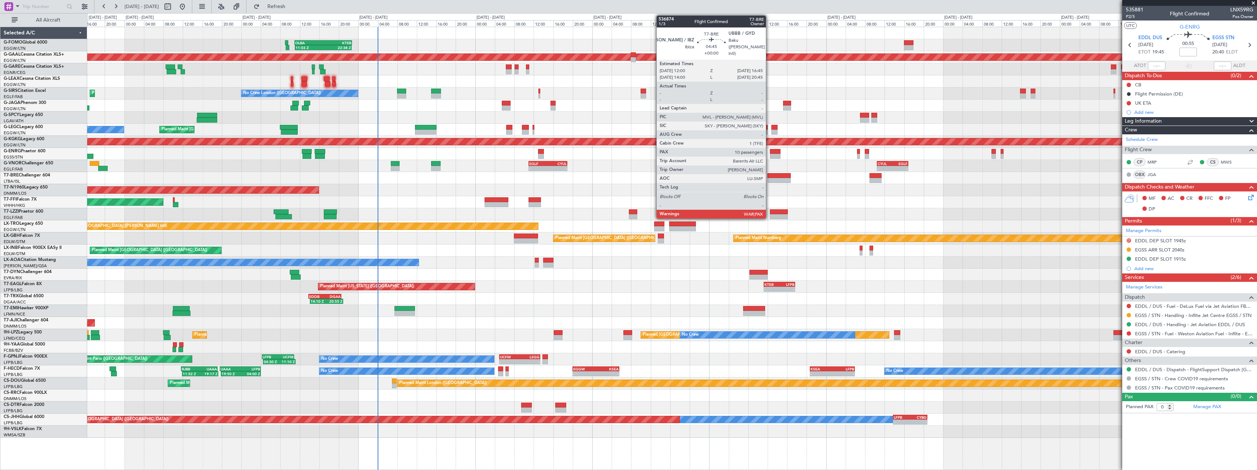
click at [769, 179] on div at bounding box center [779, 180] width 23 height 5
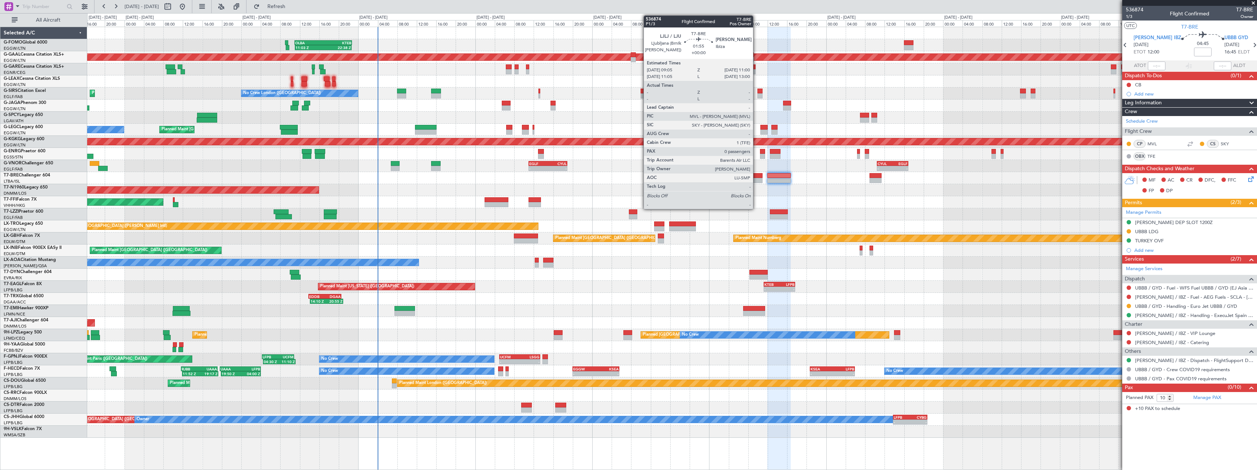
click at [757, 180] on div at bounding box center [758, 180] width 10 height 5
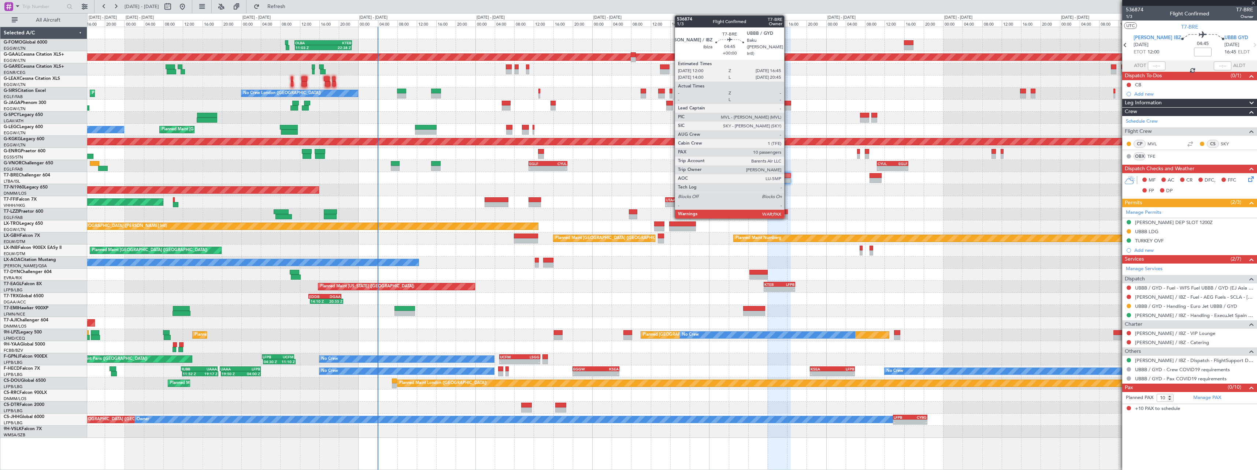
type input "0"
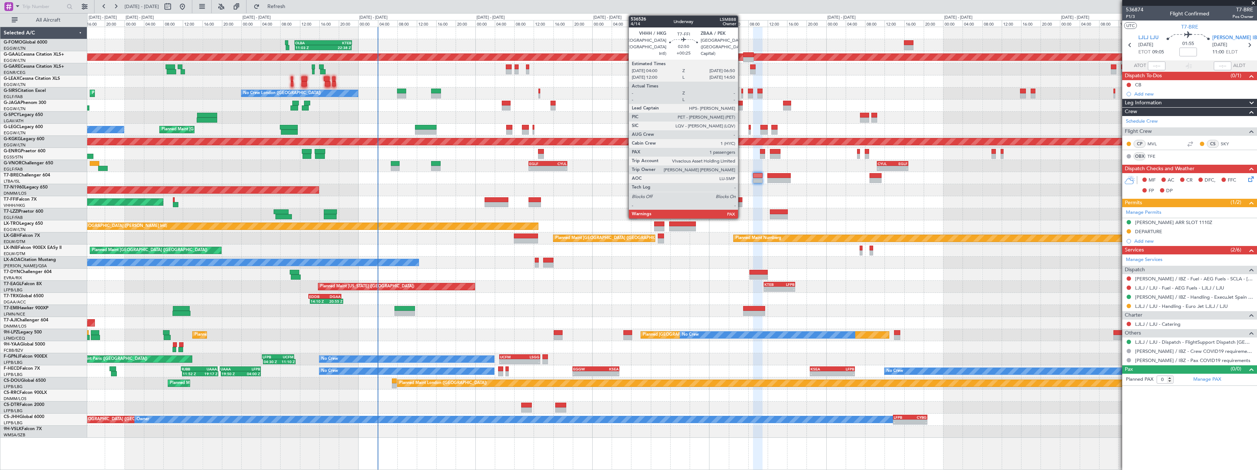
click at [742, 202] on div at bounding box center [736, 199] width 14 height 5
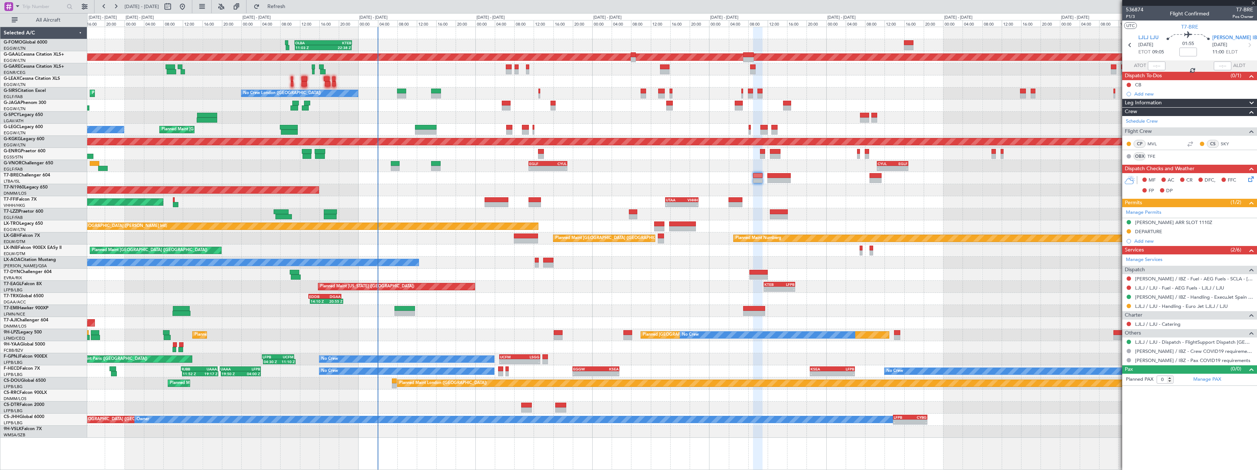
type input "+00:25"
type input "1"
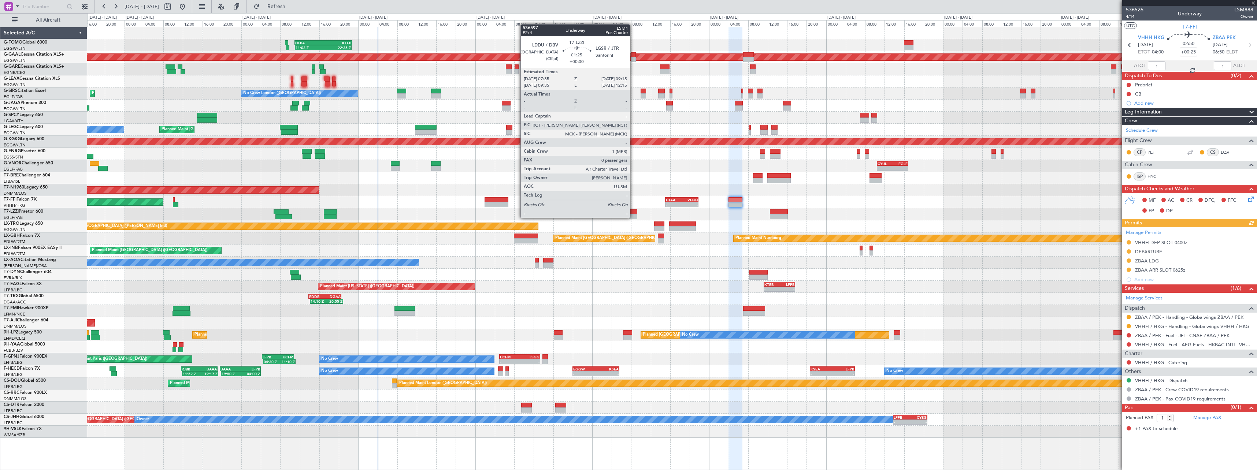
click at [633, 217] on div at bounding box center [633, 216] width 8 height 5
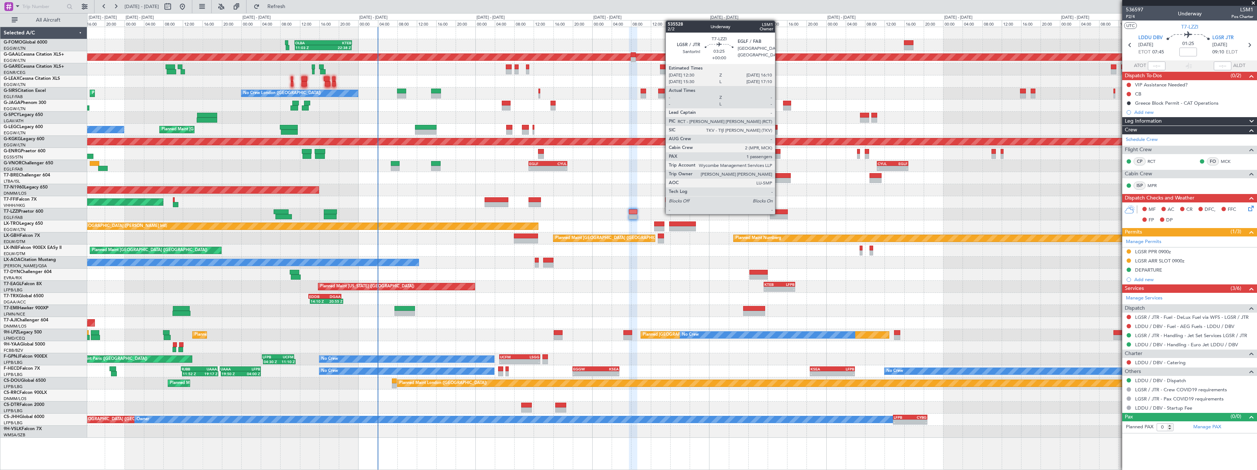
click at [779, 214] on div at bounding box center [779, 212] width 18 height 5
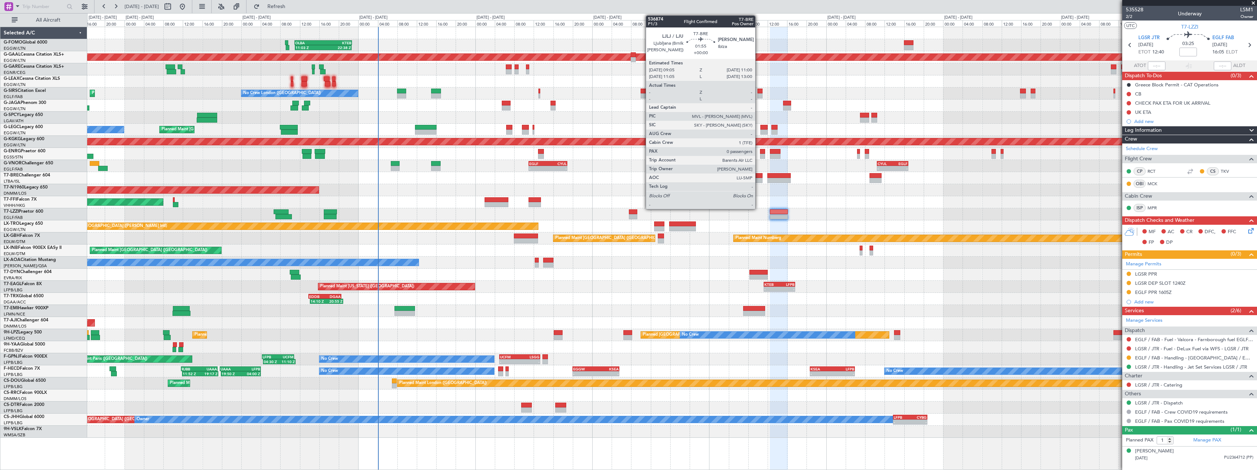
click at [759, 176] on div at bounding box center [758, 175] width 10 height 5
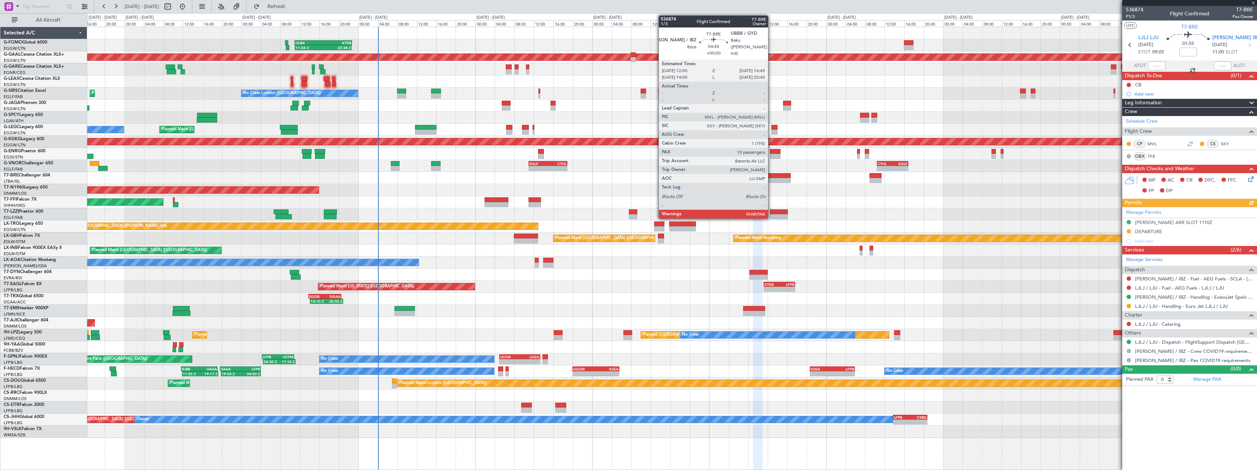
click at [772, 181] on div at bounding box center [779, 180] width 23 height 5
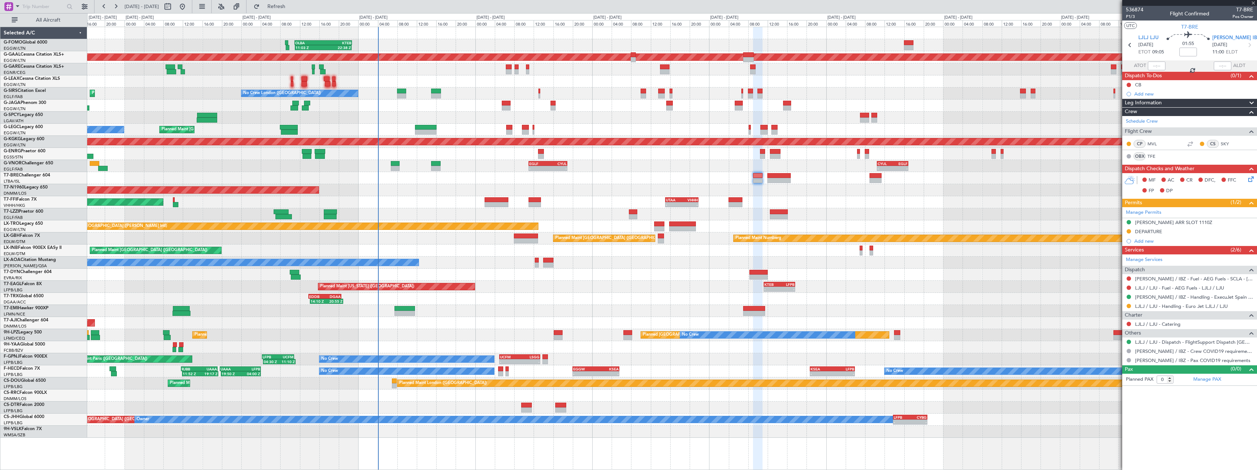
type input "10"
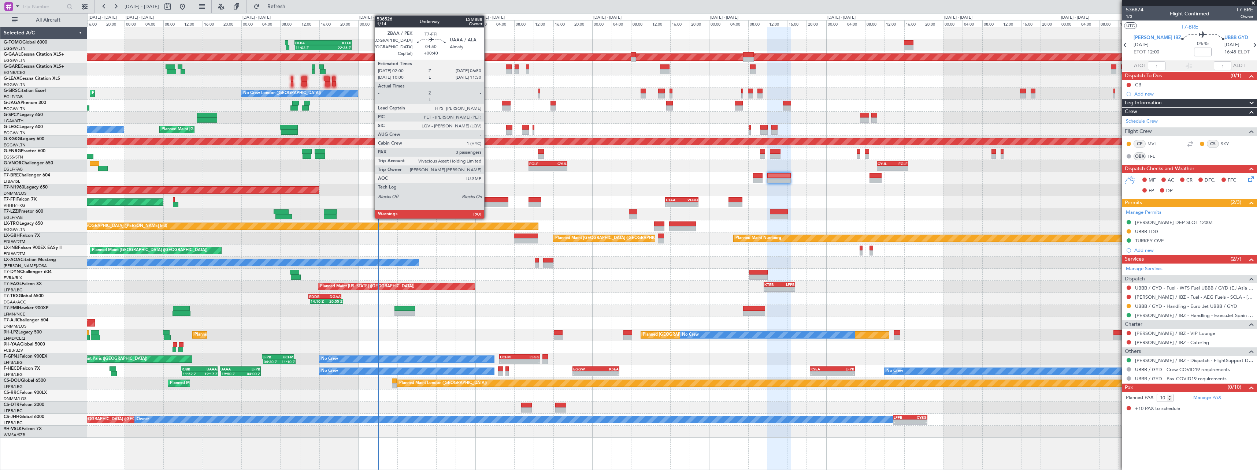
click at [488, 202] on div at bounding box center [497, 199] width 24 height 5
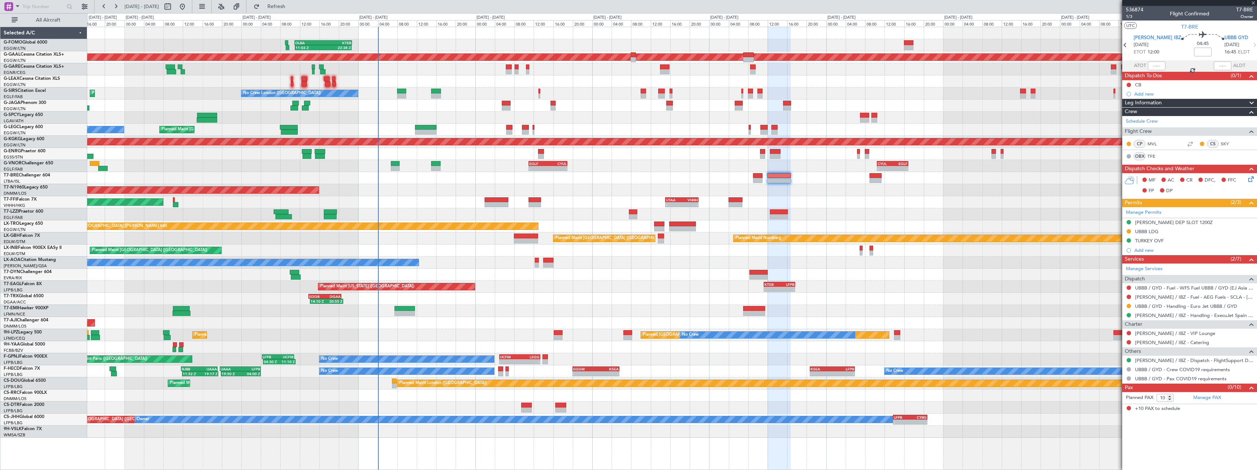
type input "+00:40"
type input "3"
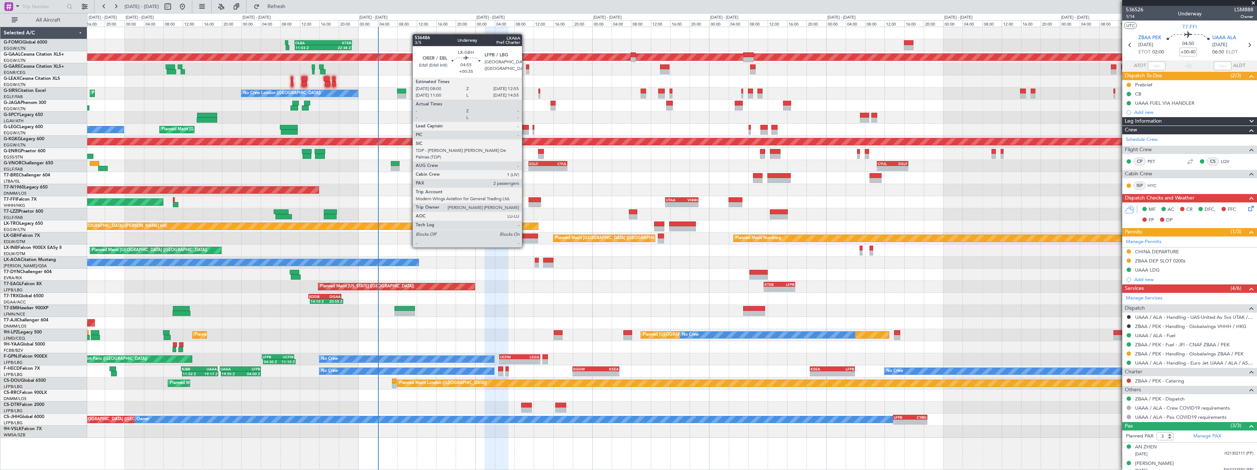
click at [526, 240] on div at bounding box center [526, 241] width 24 height 5
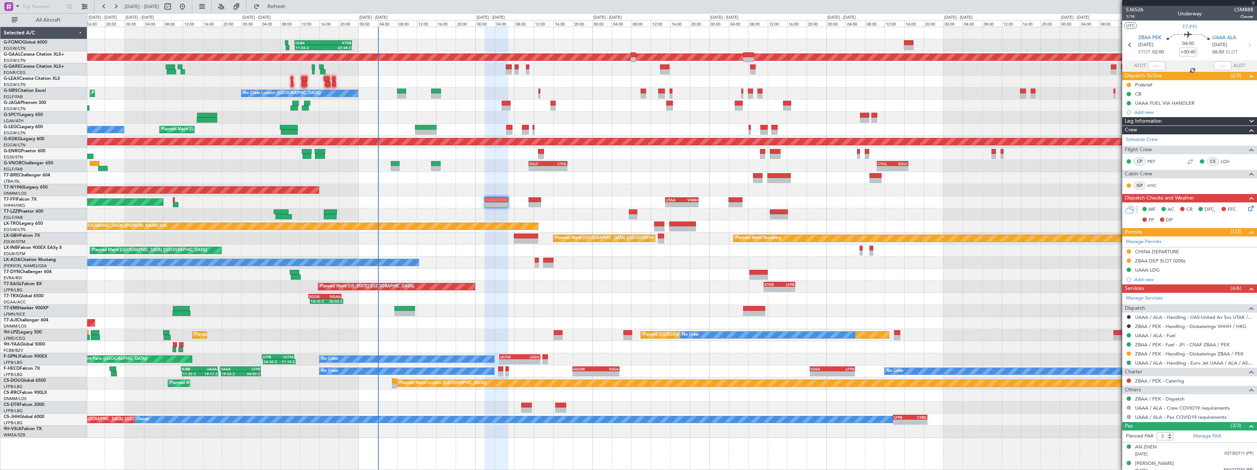
type input "+00:35"
type input "2"
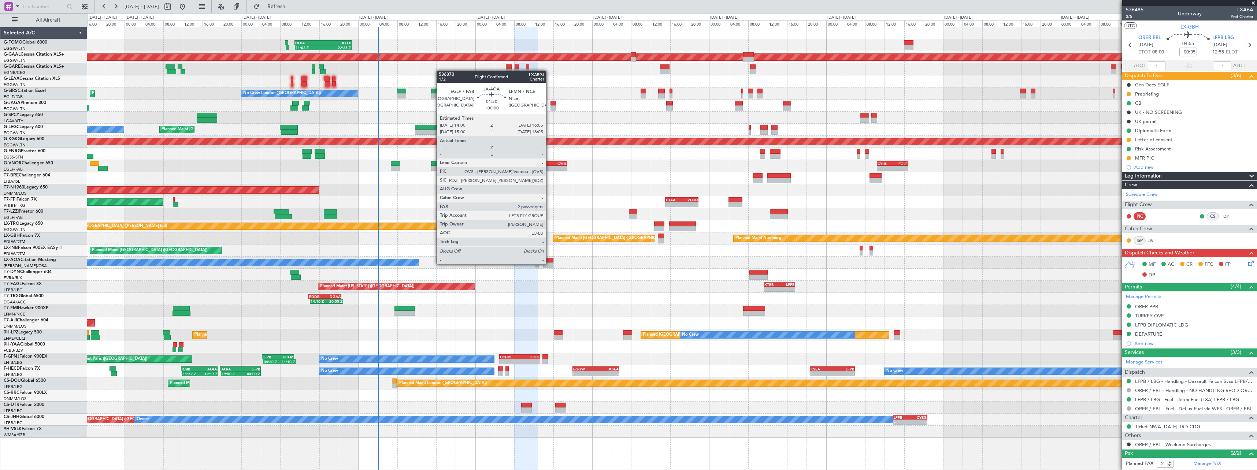
click at [550, 264] on div at bounding box center [548, 265] width 10 height 5
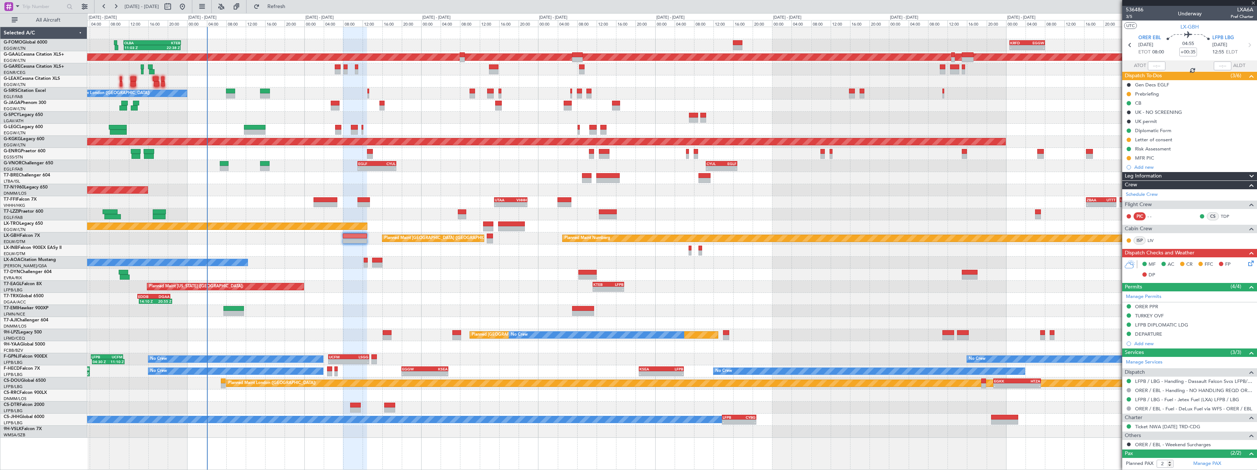
click at [471, 272] on div at bounding box center [672, 275] width 1170 height 12
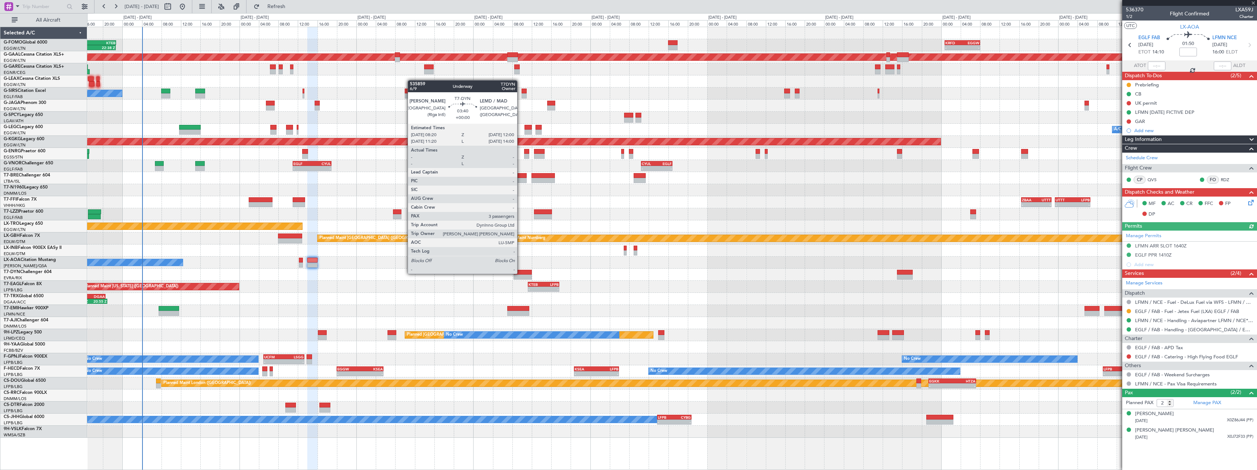
click at [521, 273] on div at bounding box center [523, 272] width 18 height 5
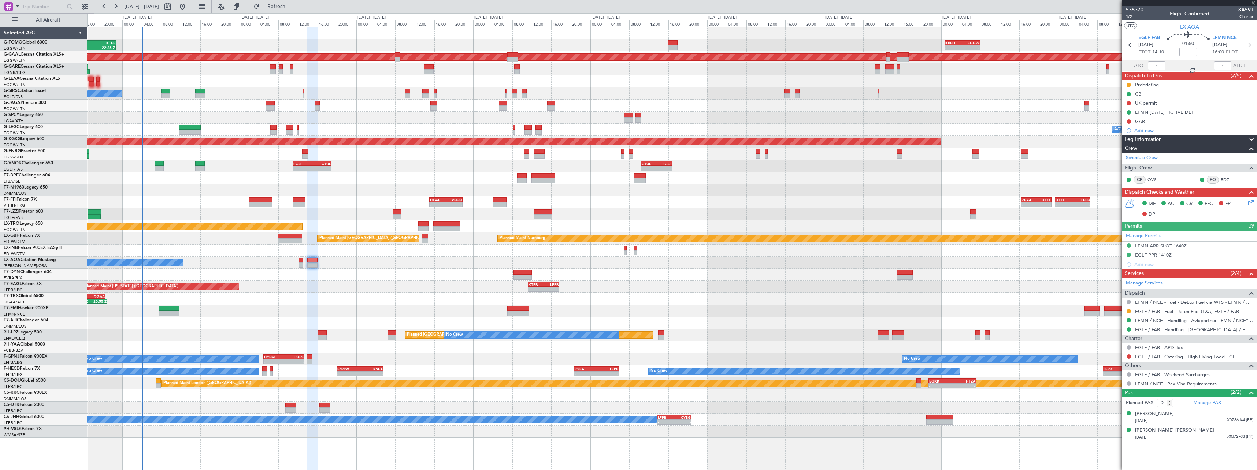
type input "3"
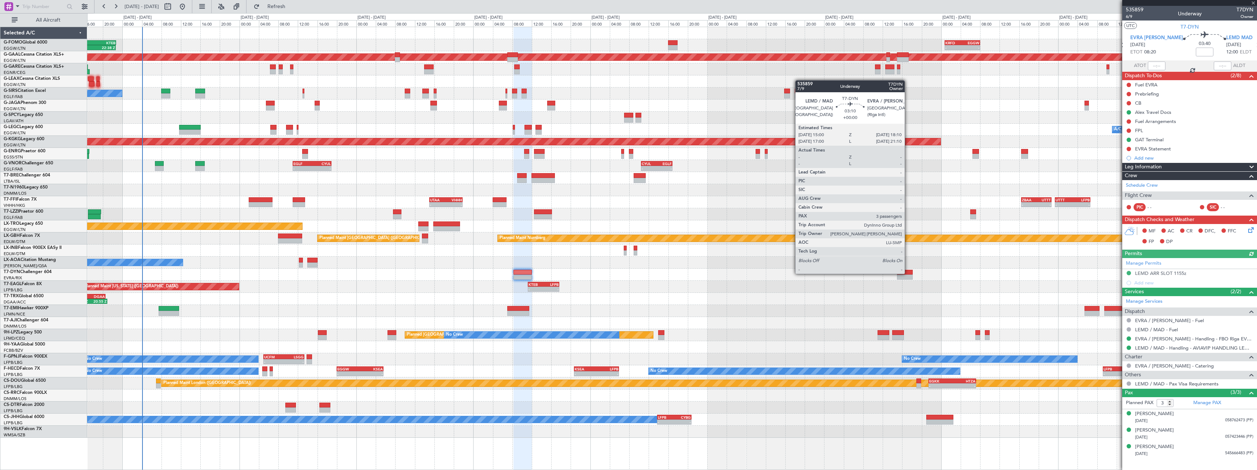
click at [909, 273] on div at bounding box center [905, 272] width 16 height 5
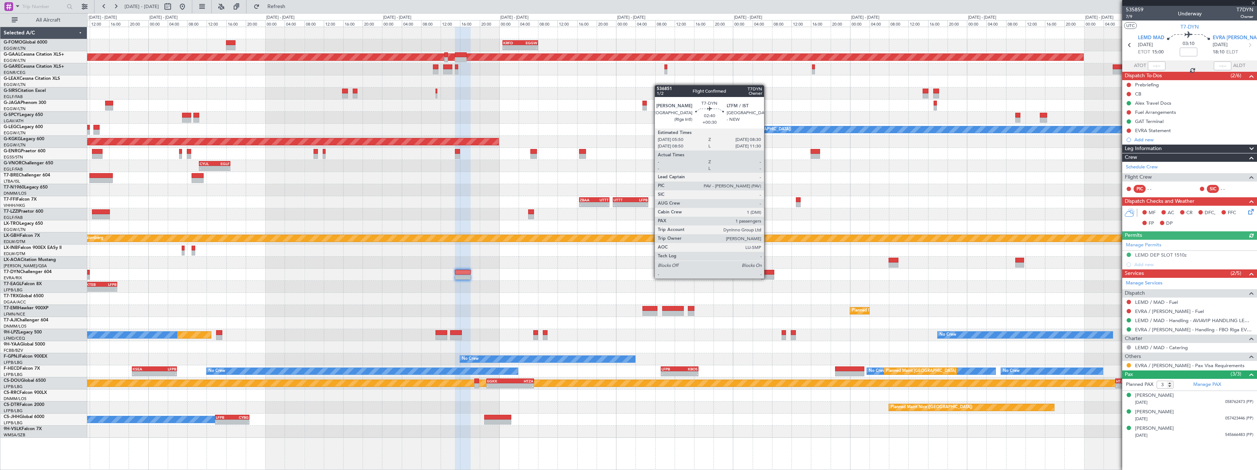
click at [768, 278] on div at bounding box center [767, 277] width 13 height 5
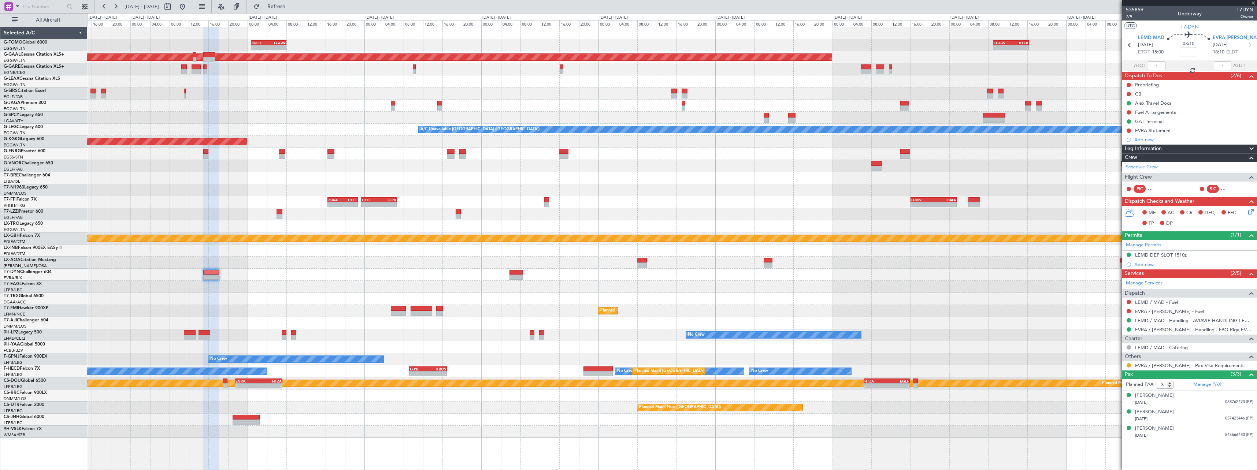
type input "+00:30"
type input "1"
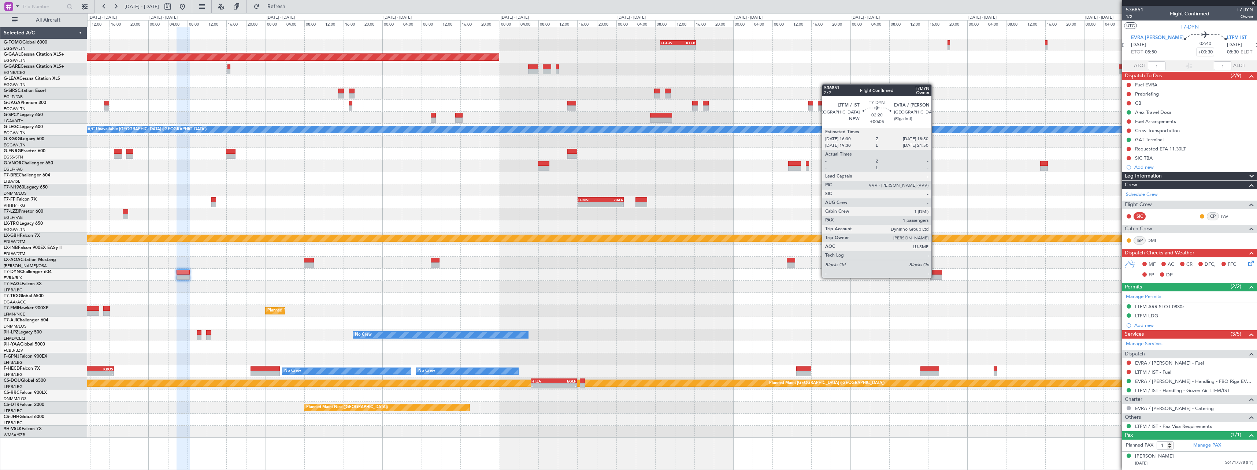
click at [935, 277] on div at bounding box center [937, 277] width 12 height 5
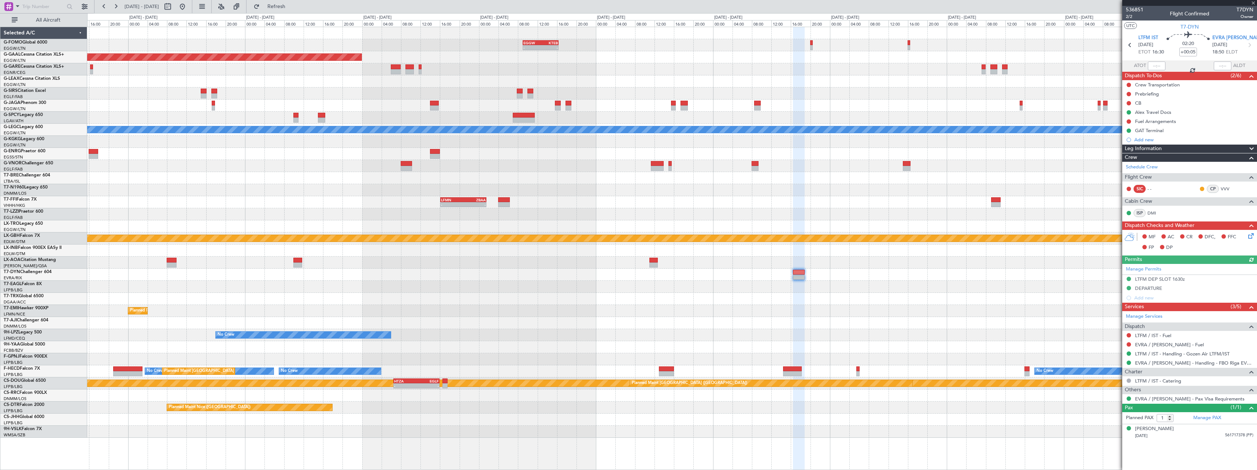
click at [1021, 306] on div "- - EGGW 09:00 Z KTEB 16:20 Z - - KTEB 01:00 Z EGGW 07:10 Z - - KRFD 00:45 Z EG…" at bounding box center [672, 232] width 1170 height 411
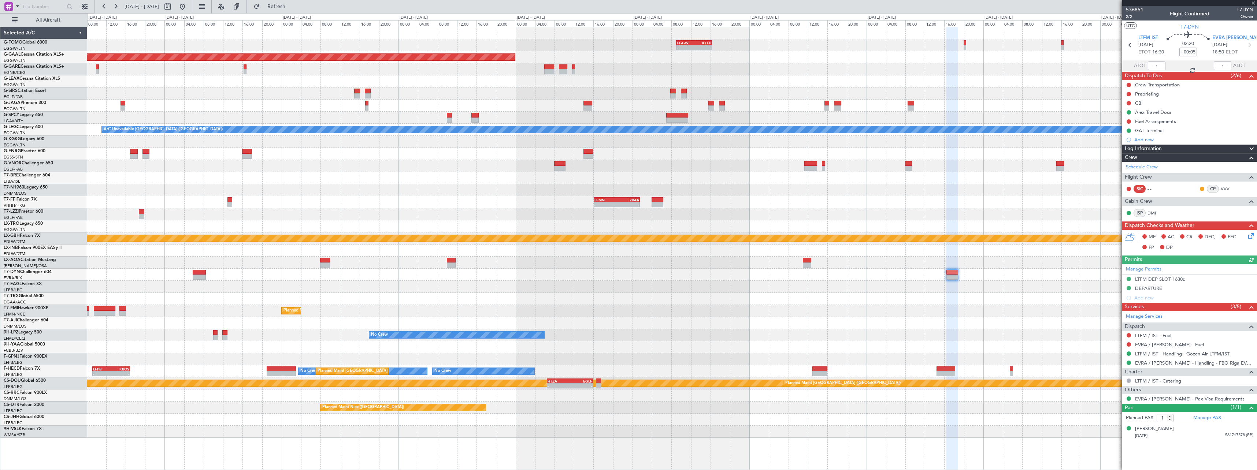
click at [950, 302] on div "- - EGGW 09:00 Z KTEB 16:20 Z - - KRFD 00:45 Z EGGW 08:00 Z Planned Maint Dusse…" at bounding box center [672, 232] width 1170 height 411
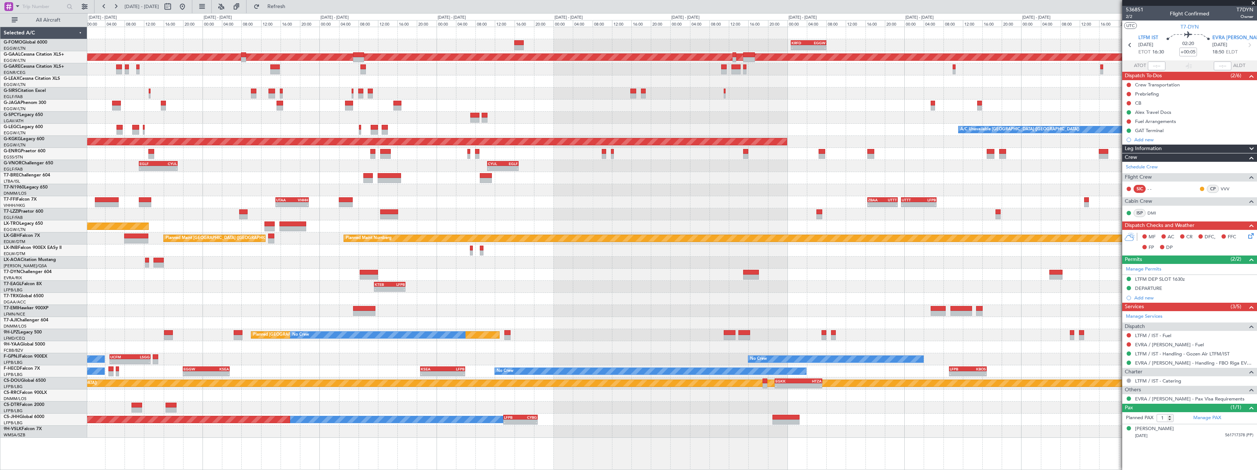
click at [1036, 289] on div "- - KTEB 11:15 Z LFPB 17:40 Z Planned Maint New York (Teterboro)" at bounding box center [672, 287] width 1170 height 12
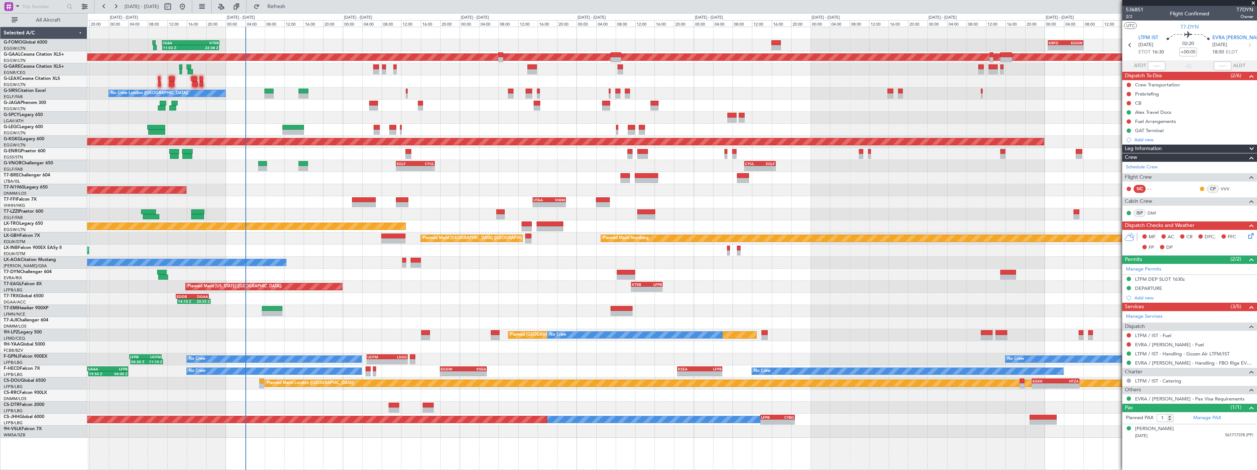
click at [840, 297] on div "EDDB 13:50 Z DGAA 20:35 Z 14:10 Z 20:55 Z" at bounding box center [672, 299] width 1170 height 12
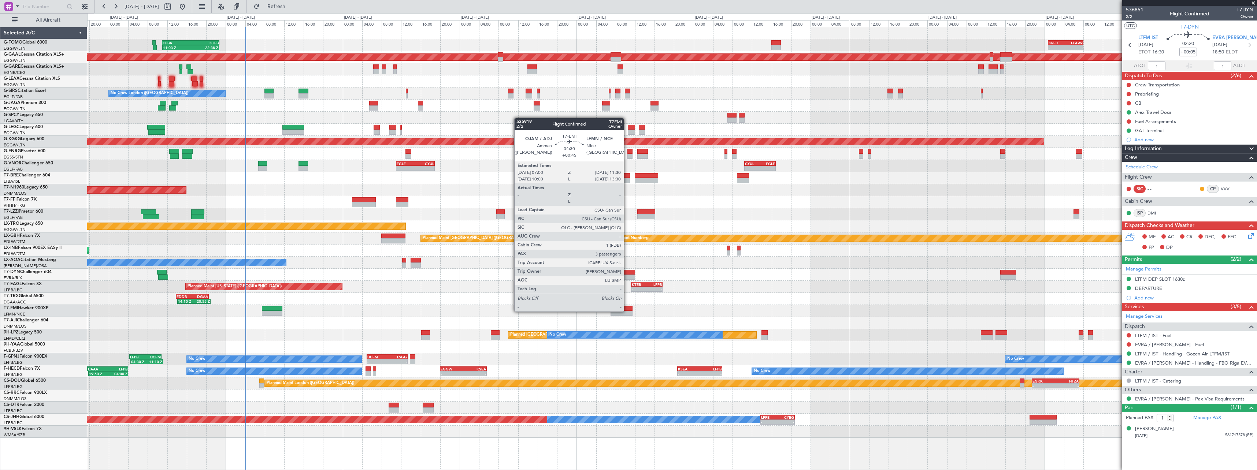
click at [627, 311] on div at bounding box center [622, 313] width 22 height 5
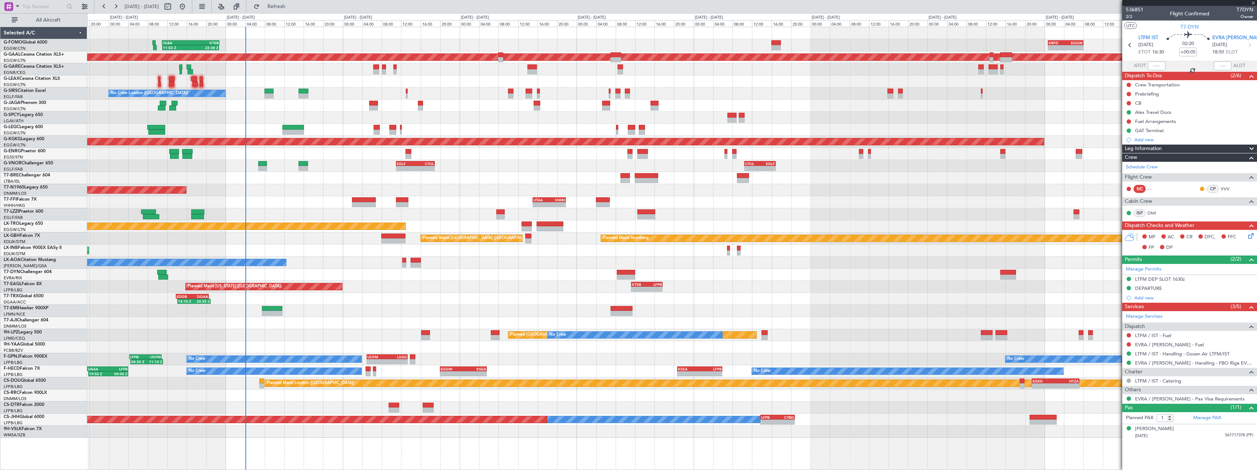
type input "+00:45"
type input "3"
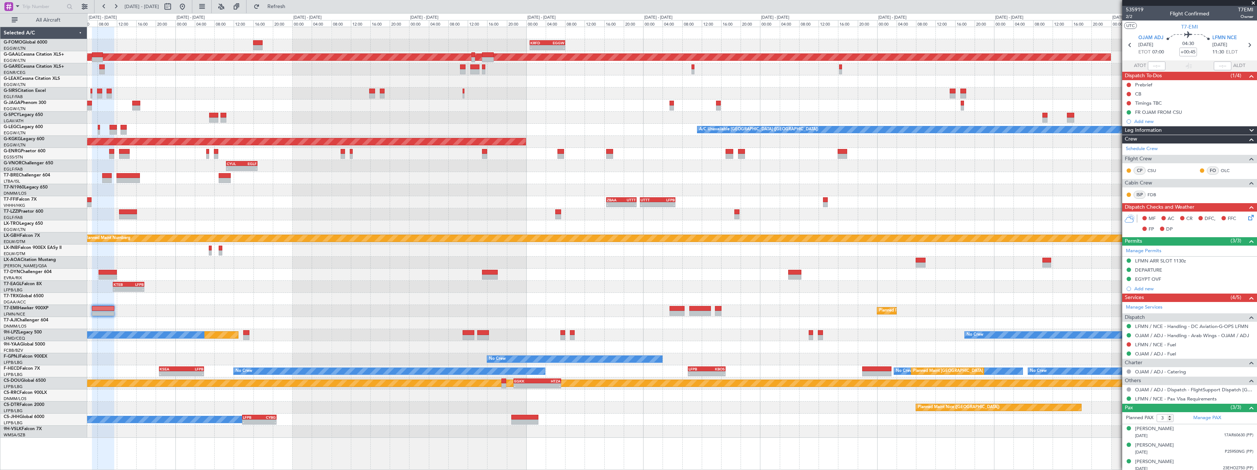
click at [371, 288] on div "- - KRFD 00:45 Z EGGW 08:00 Z - - EGGW 09:00 Z KTEB 16:20 Z Planned [GEOGRAPHIC…" at bounding box center [672, 232] width 1170 height 411
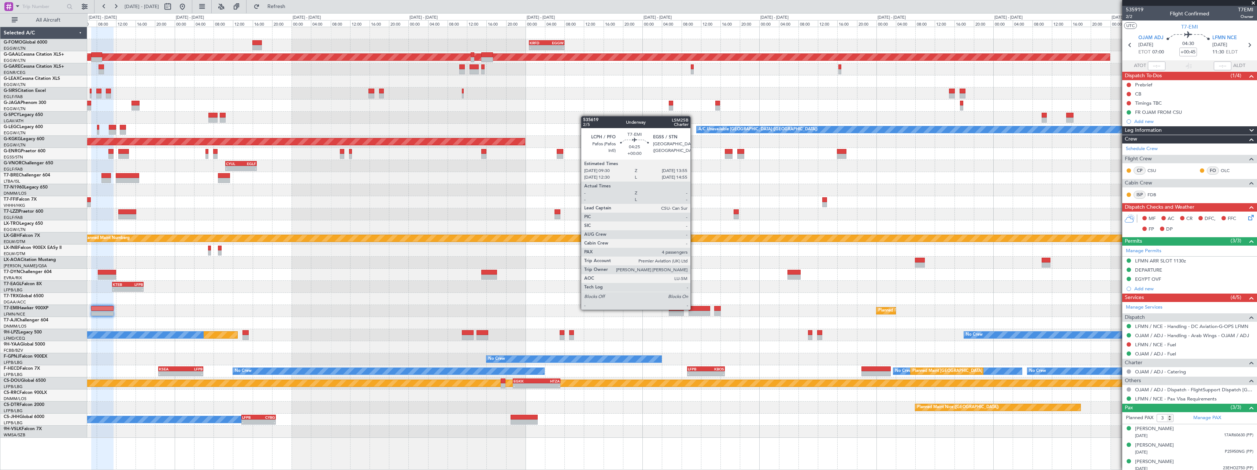
click at [694, 309] on div at bounding box center [700, 308] width 22 height 5
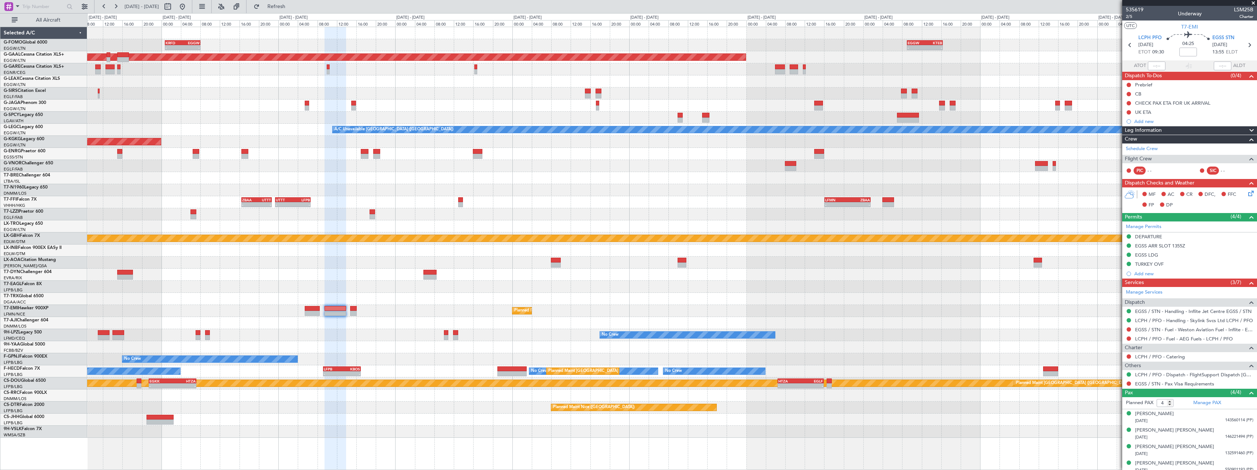
click at [255, 195] on div "- - KRFD 00:45 Z EGGW 08:00 Z - - EGGW 09:00 Z KTEB 16:20 Z Planned Maint Dusse…" at bounding box center [672, 232] width 1170 height 411
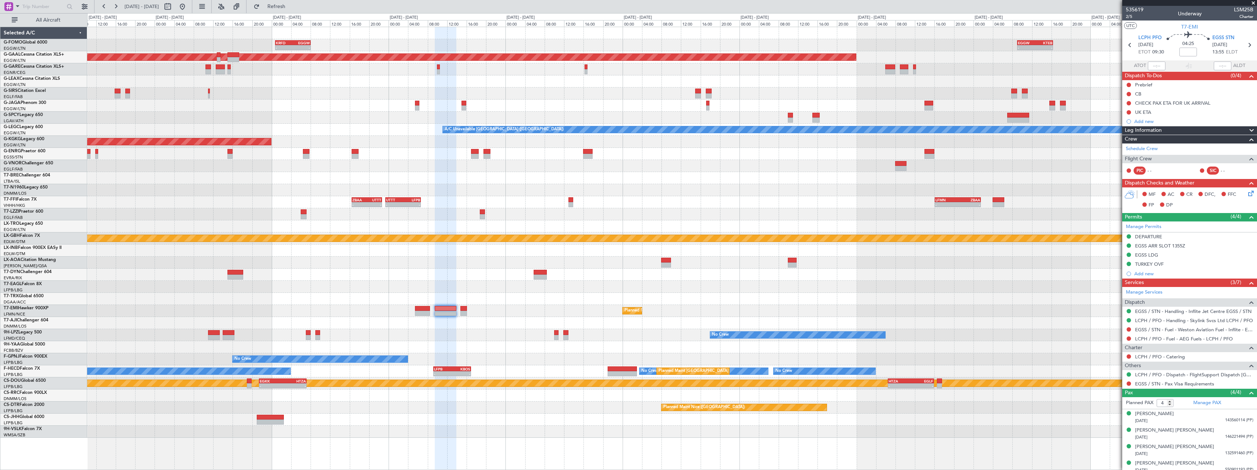
click at [217, 185] on div "- - KRFD 00:45 Z EGGW 08:00 Z - - EGGW 09:00 Z KTEB 16:20 Z Planned Maint Dusse…" at bounding box center [672, 232] width 1170 height 411
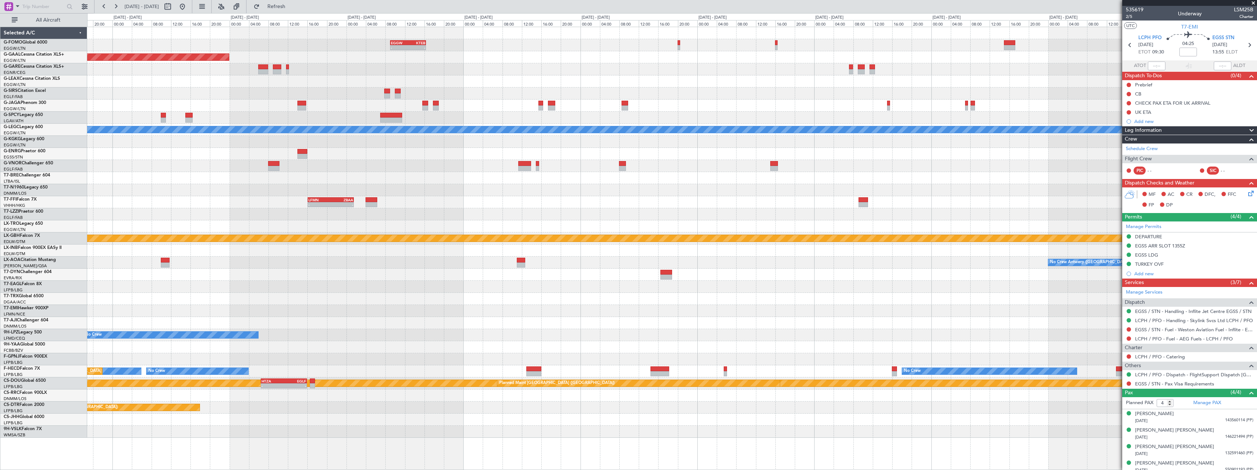
click at [143, 189] on div "- - EGGW 09:00 Z KTEB 16:20 Z - - KTEB 01:00 Z EGGW 07:10 Z Planned Maint Dusse…" at bounding box center [672, 232] width 1170 height 411
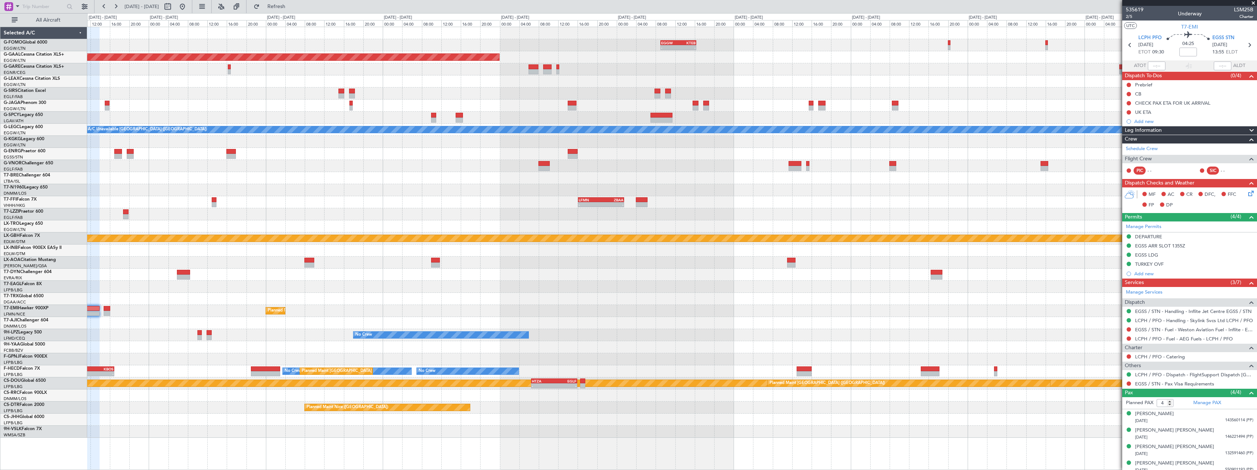
click at [434, 187] on div at bounding box center [672, 190] width 1170 height 12
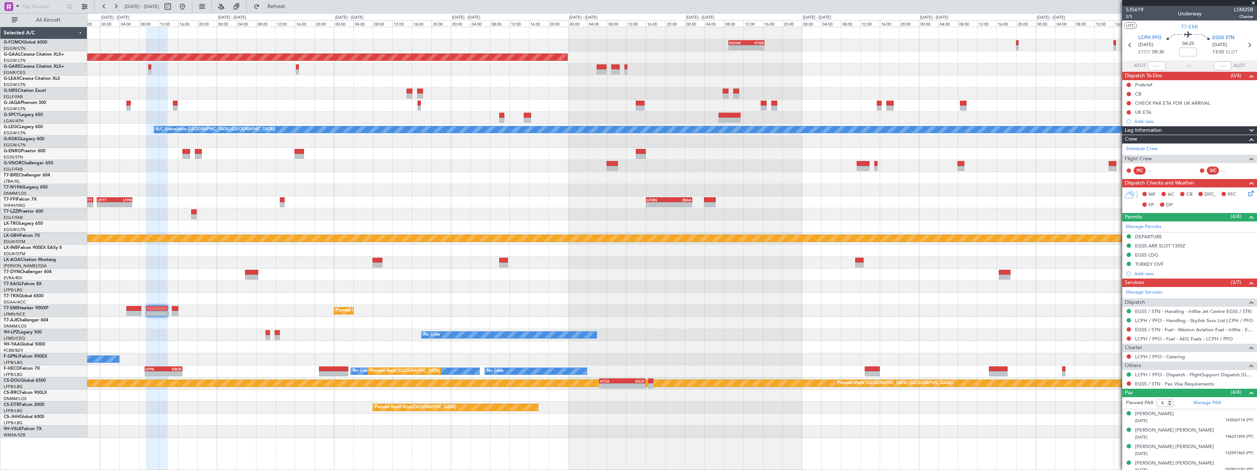
click at [220, 223] on div at bounding box center [672, 227] width 1170 height 12
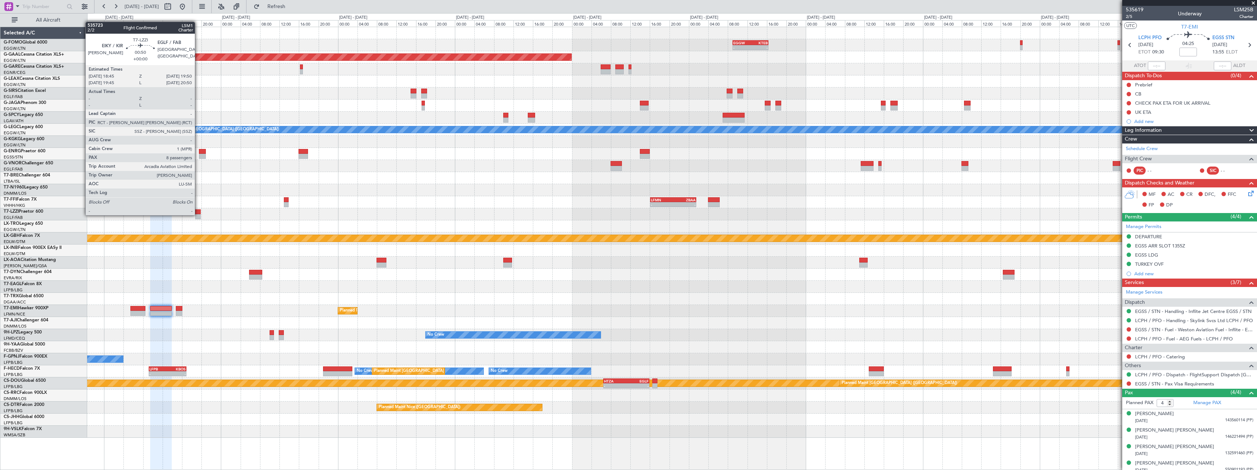
click at [198, 215] on div at bounding box center [197, 216] width 5 height 5
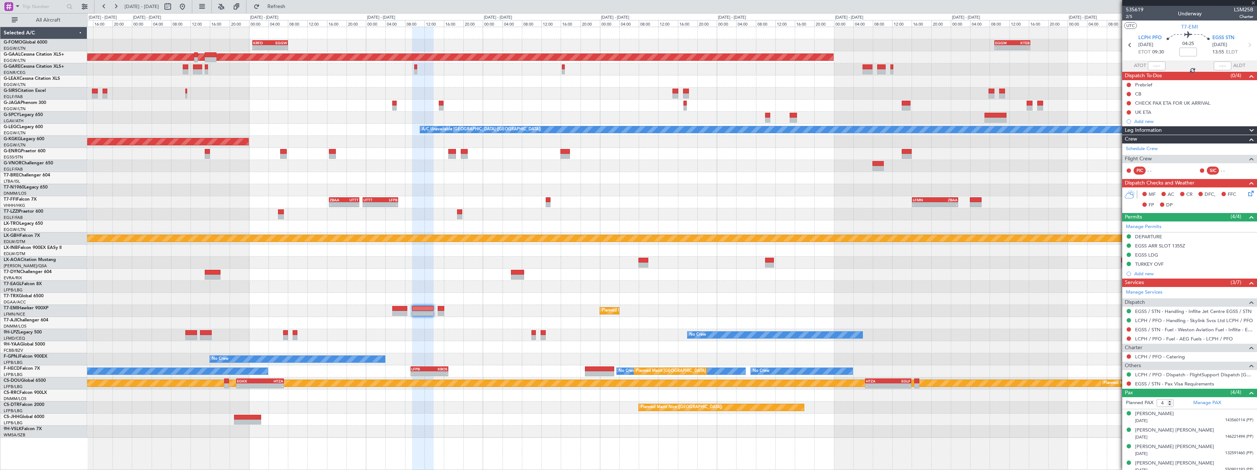
click at [557, 230] on div "- - EGGW 09:00 Z KTEB 16:20 Z - - KRFD 00:45 Z EGGW 08:00 Z Planned Maint Dusse…" at bounding box center [672, 232] width 1170 height 411
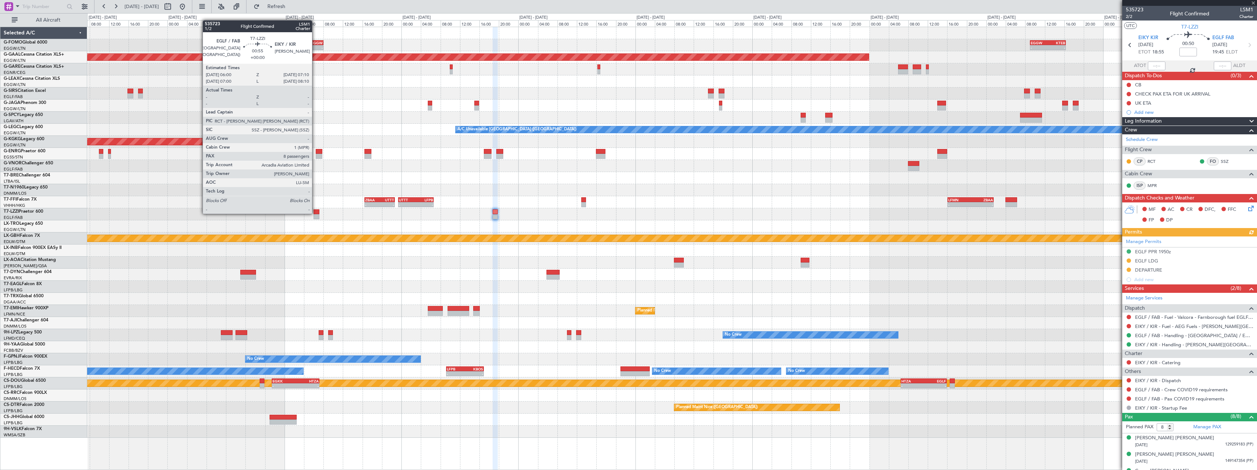
click at [315, 213] on div at bounding box center [317, 212] width 6 height 5
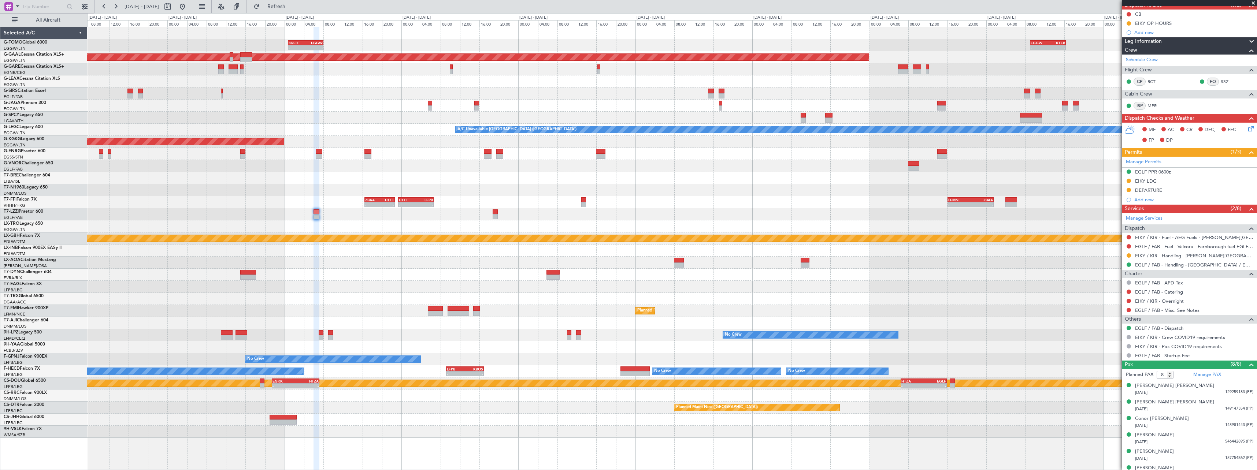
scroll to position [113, 0]
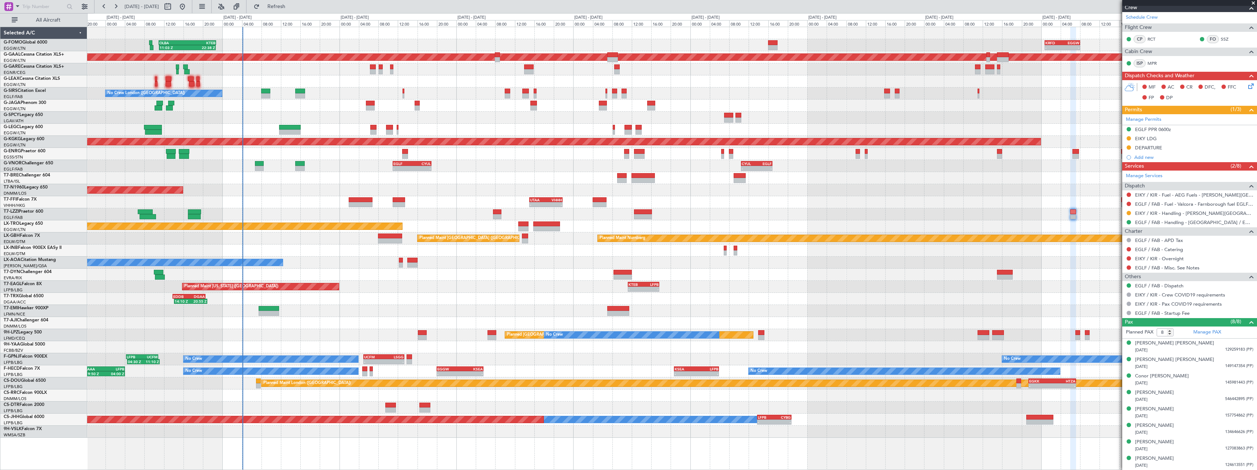
click at [983, 195] on div "- - KRFD 00:45 Z EGGW 08:00 Z 11:03 Z 22:38 Z OLBA 11:00 Z KTEB 22:45 Z Planned…" at bounding box center [672, 232] width 1170 height 411
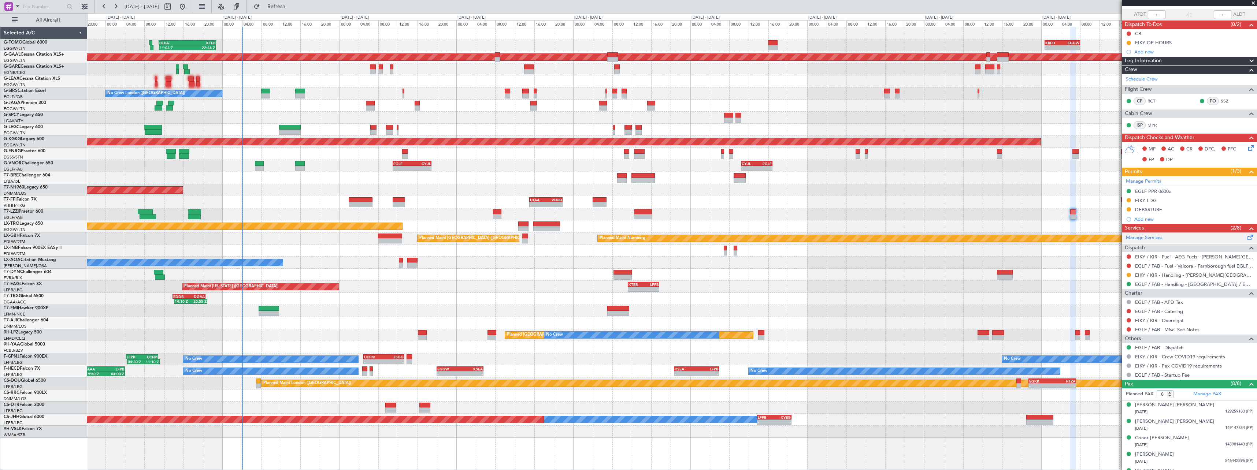
scroll to position [0, 0]
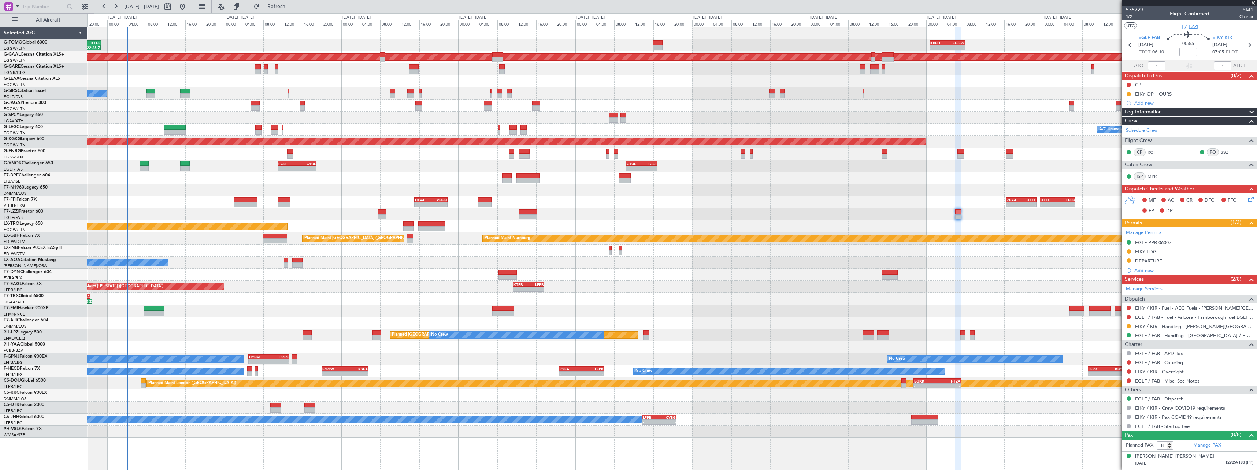
click at [307, 278] on div at bounding box center [672, 275] width 1170 height 12
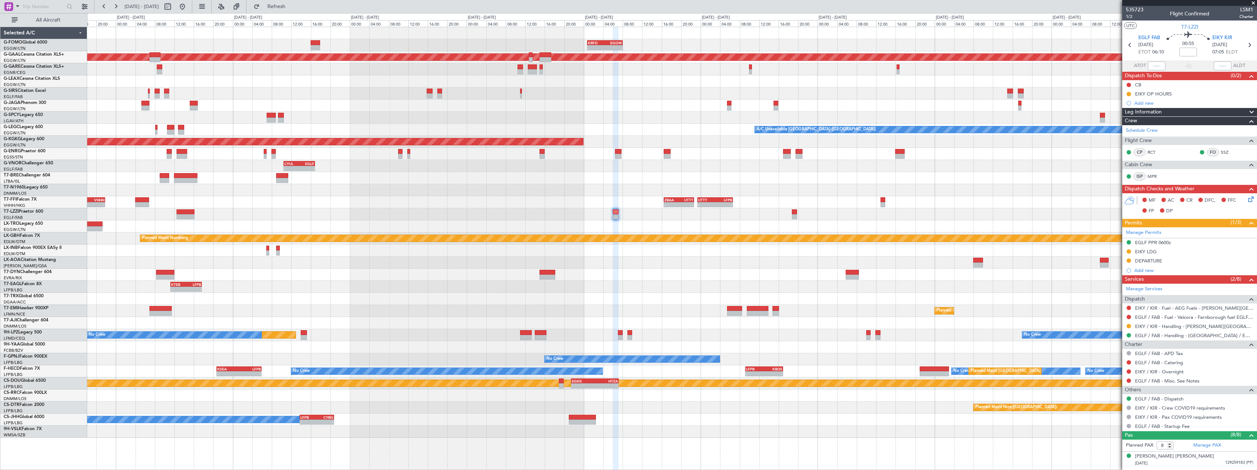
click at [681, 85] on div "- - KRFD 00:45 Z EGGW 08:00 Z - - EGGW 09:00 Z KTEB 16:20 Z Planned [GEOGRAPHIC…" at bounding box center [672, 232] width 1170 height 411
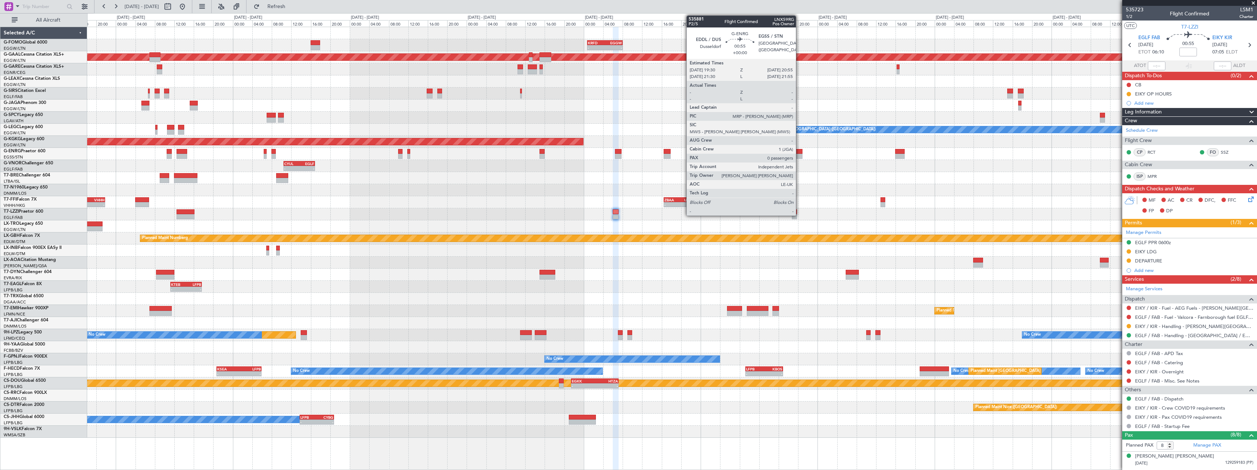
click at [800, 152] on div at bounding box center [799, 151] width 7 height 5
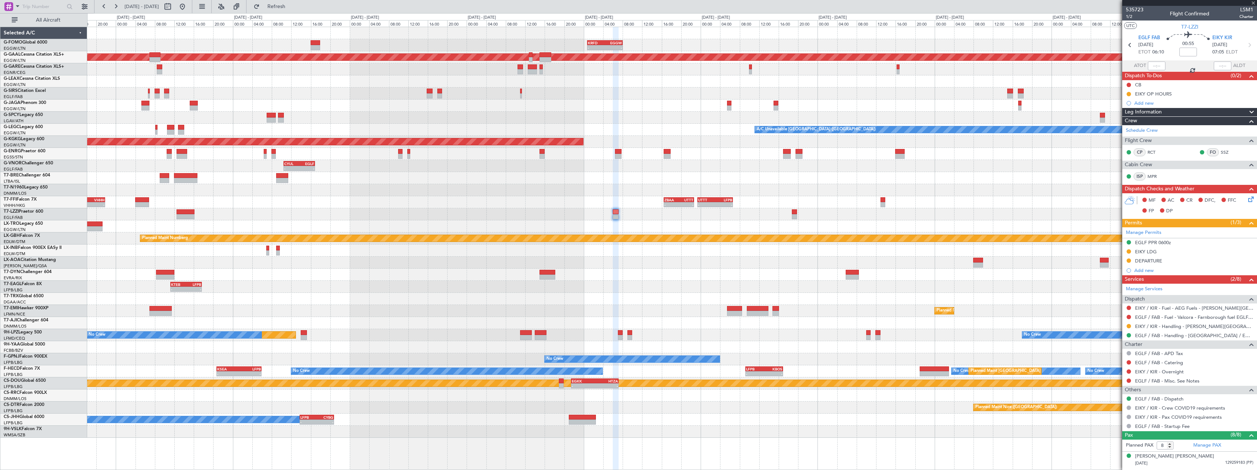
type input "0"
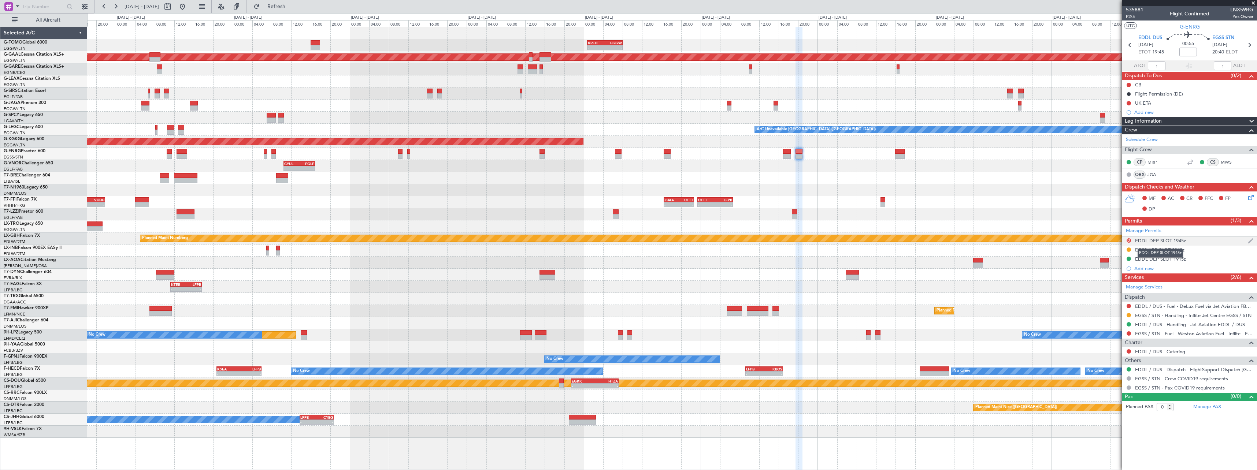
click at [1145, 241] on div "EDDL DEP SLOT 1945z" at bounding box center [1160, 241] width 51 height 6
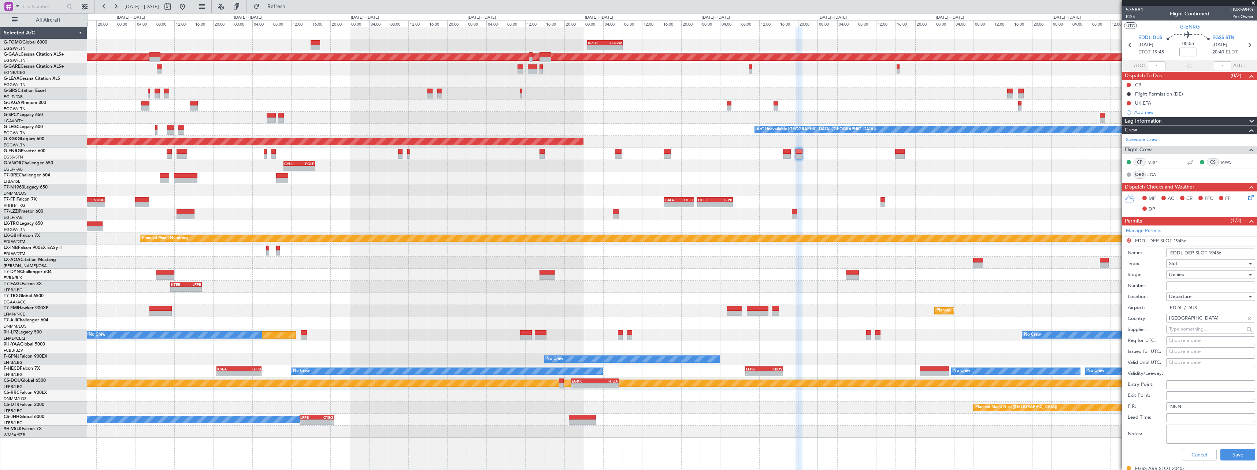
click at [1214, 287] on input "Number:" at bounding box center [1211, 286] width 89 height 9
paste input "EDDL2808252772"
type input "EDDL2808252772"
click at [1203, 277] on div "Denied" at bounding box center [1208, 274] width 78 height 11
click at [1201, 334] on span "Received OK" at bounding box center [1208, 333] width 77 height 11
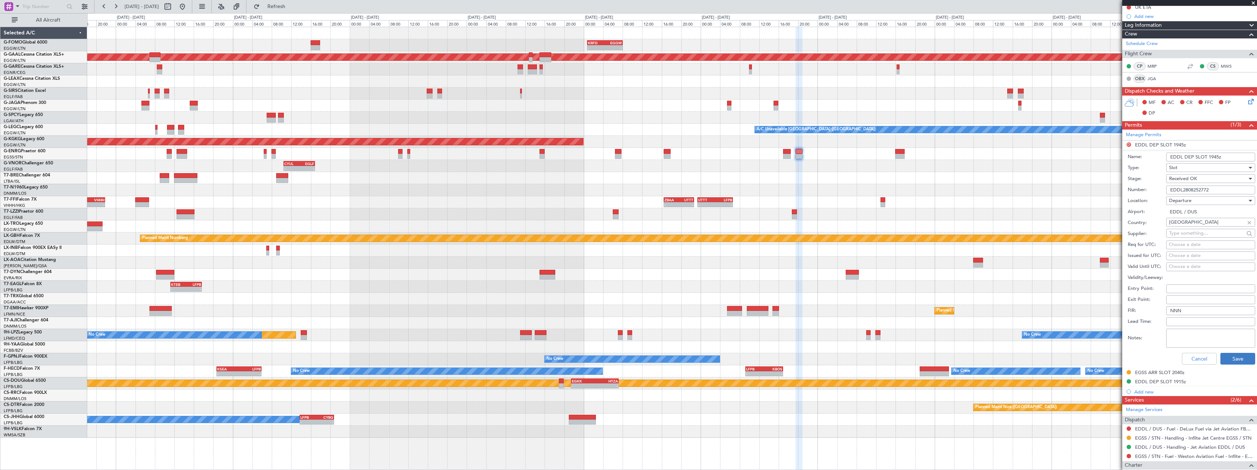
scroll to position [147, 0]
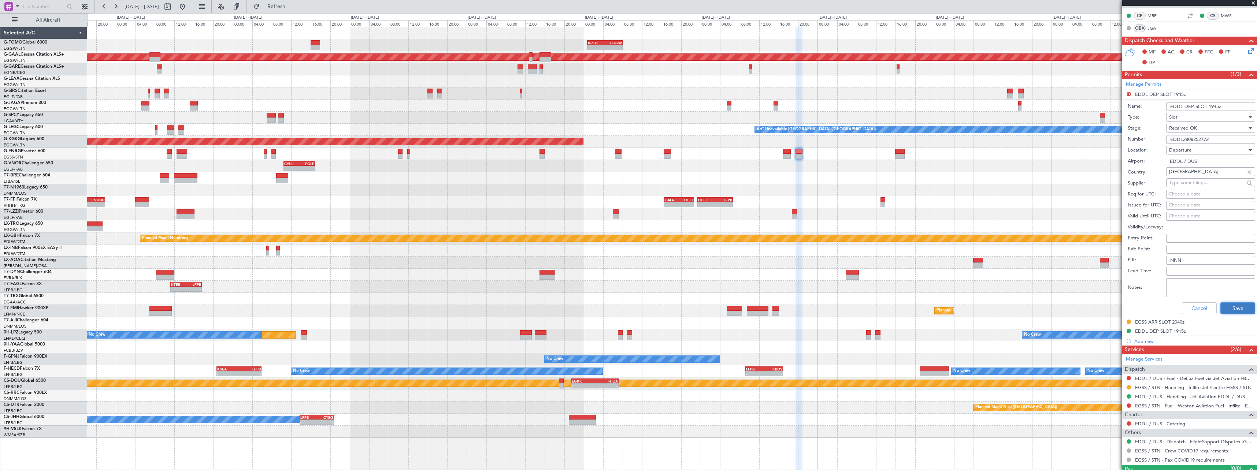
click at [1233, 304] on button "Save" at bounding box center [1238, 309] width 35 height 12
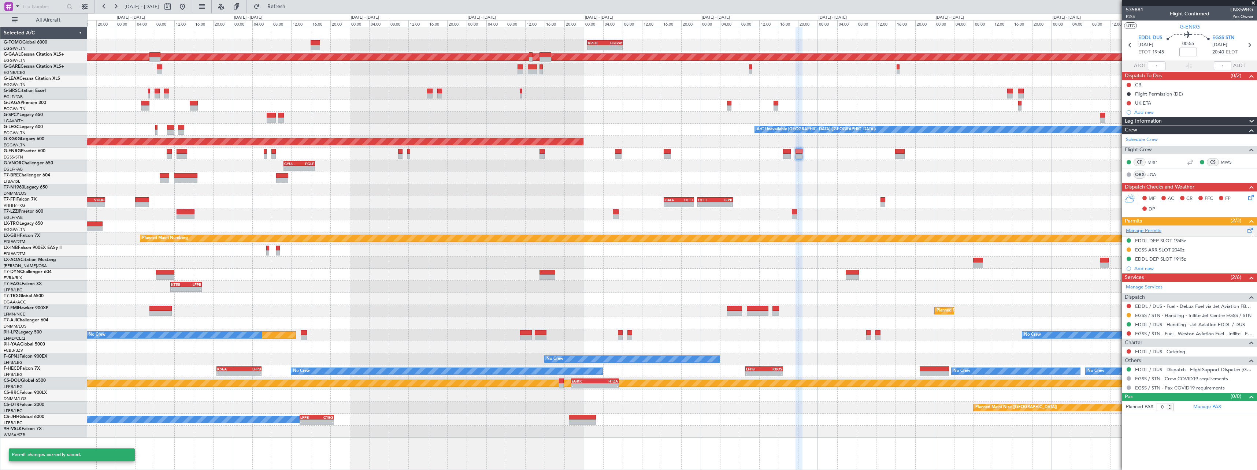
scroll to position [0, 0]
click at [1153, 228] on link "Manage Permits" at bounding box center [1144, 231] width 36 height 7
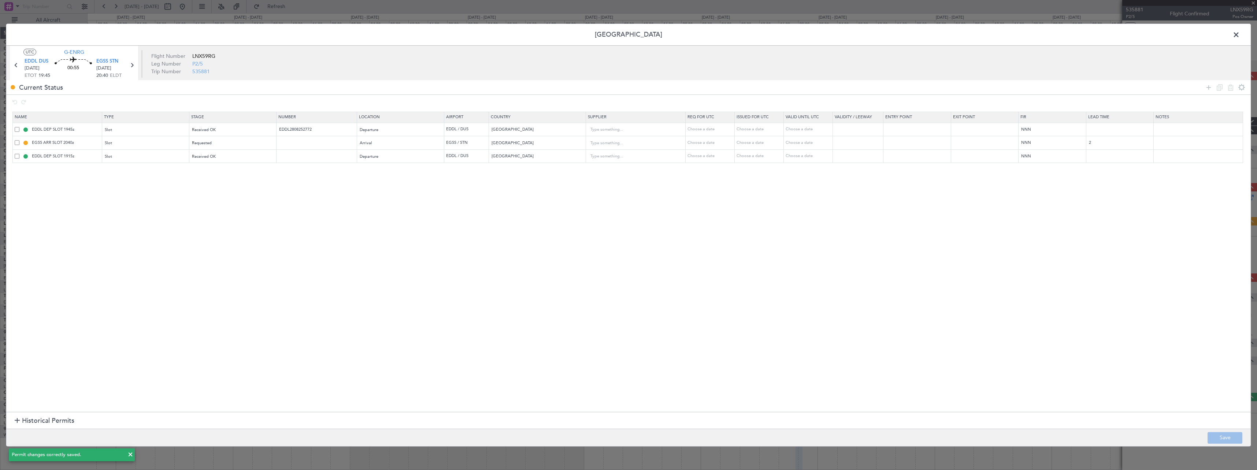
click at [20, 155] on div "EDDL DEP SLOT 1915z" at bounding box center [58, 156] width 87 height 7
drag, startPoint x: 17, startPoint y: 156, endPoint x: 59, endPoint y: 154, distance: 41.8
click at [17, 155] on span at bounding box center [17, 156] width 5 height 5
click at [20, 154] on input "checkbox" at bounding box center [20, 154] width 0 height 0
click at [1231, 89] on icon at bounding box center [1231, 87] width 9 height 9
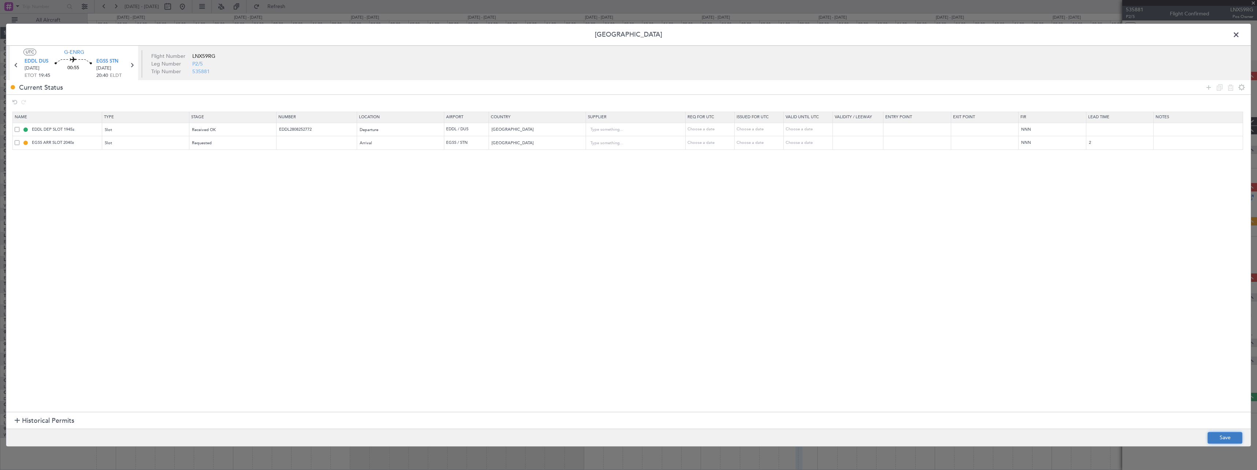
click at [1230, 432] on button "Save" at bounding box center [1225, 438] width 35 height 12
click at [1240, 36] on span at bounding box center [1240, 36] width 0 height 15
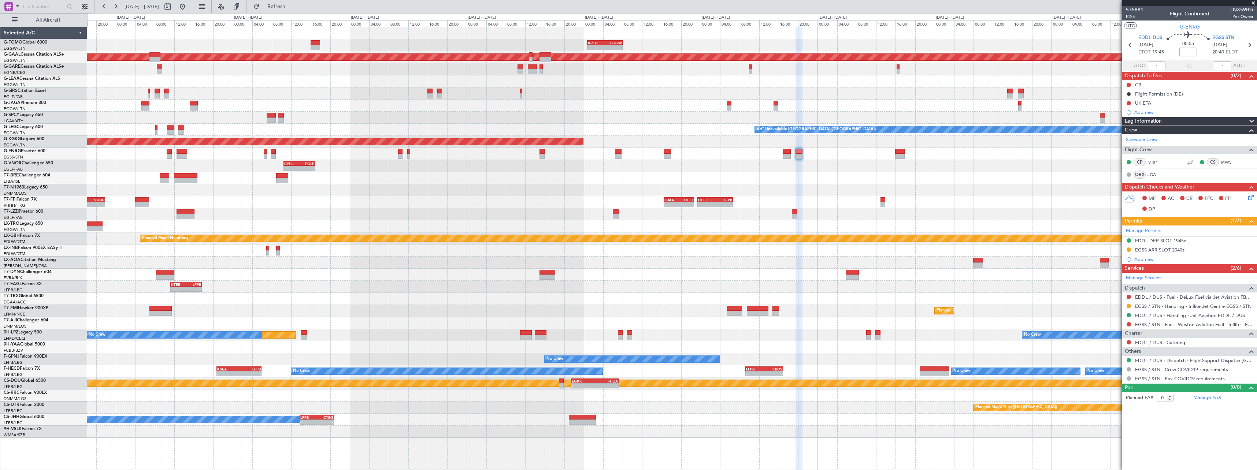
click at [1257, 470] on html "17 Sep 2025 - 27 Sep 2025 Refresh Quick Links All Aircraft - - KRFD 00:45 Z EGG…" at bounding box center [628, 235] width 1257 height 470
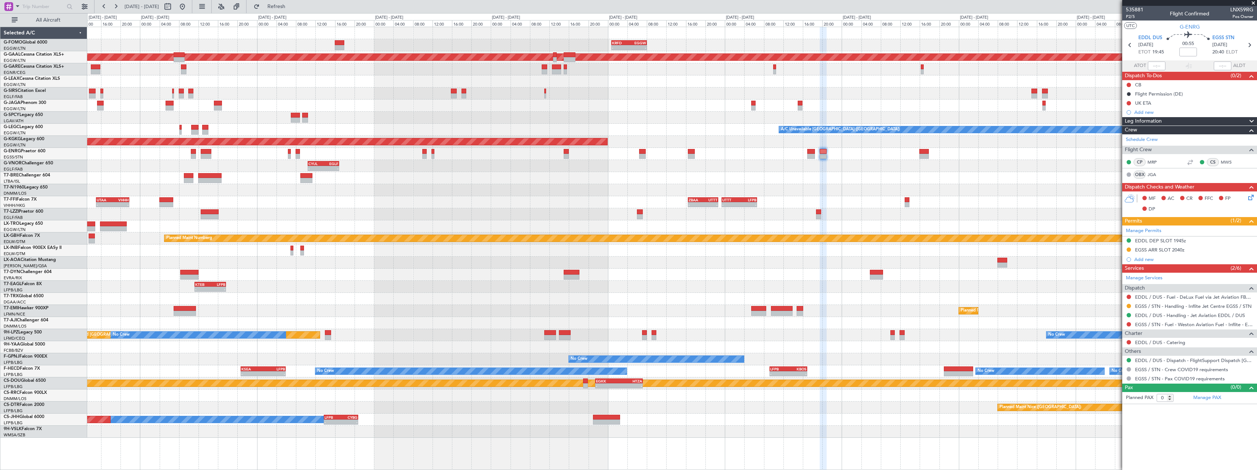
click at [697, 277] on div at bounding box center [672, 275] width 1170 height 12
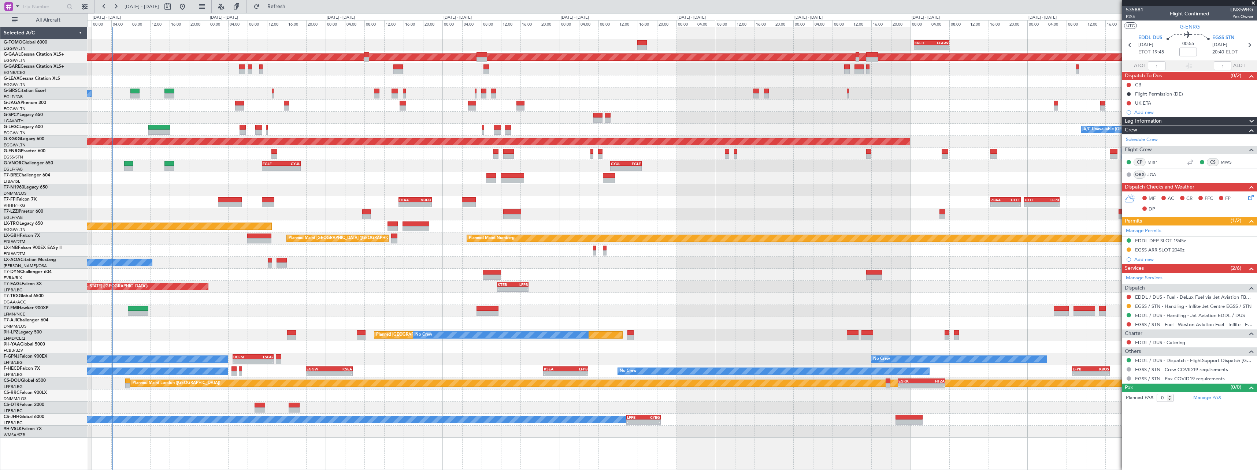
click at [613, 285] on div "- - KRFD 00:45 Z EGGW 08:00 Z 11:03 Z 22:38 Z OLBA 11:00 Z KTEB 22:45 Z Planned…" at bounding box center [672, 232] width 1170 height 411
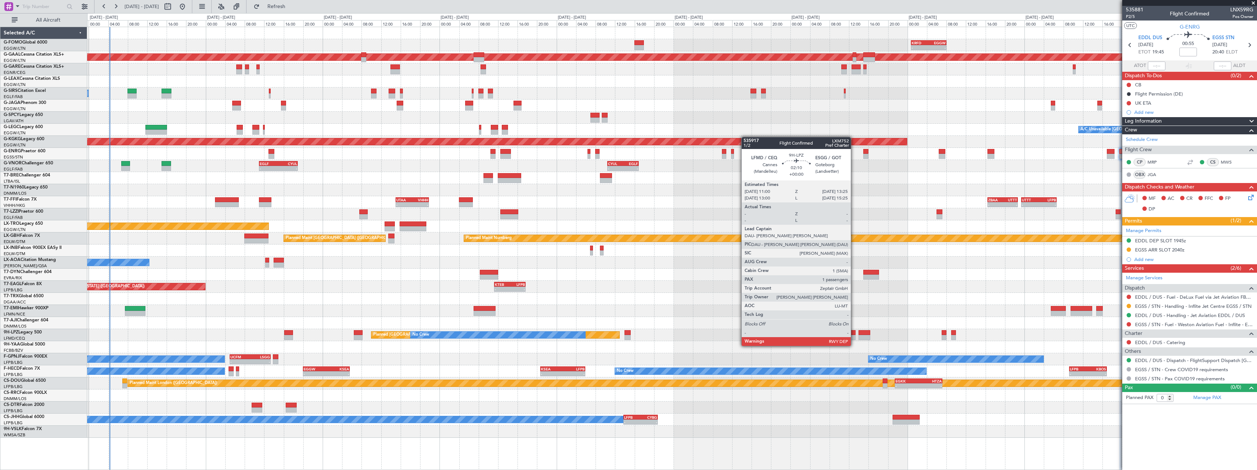
click at [854, 339] on div at bounding box center [850, 337] width 12 height 5
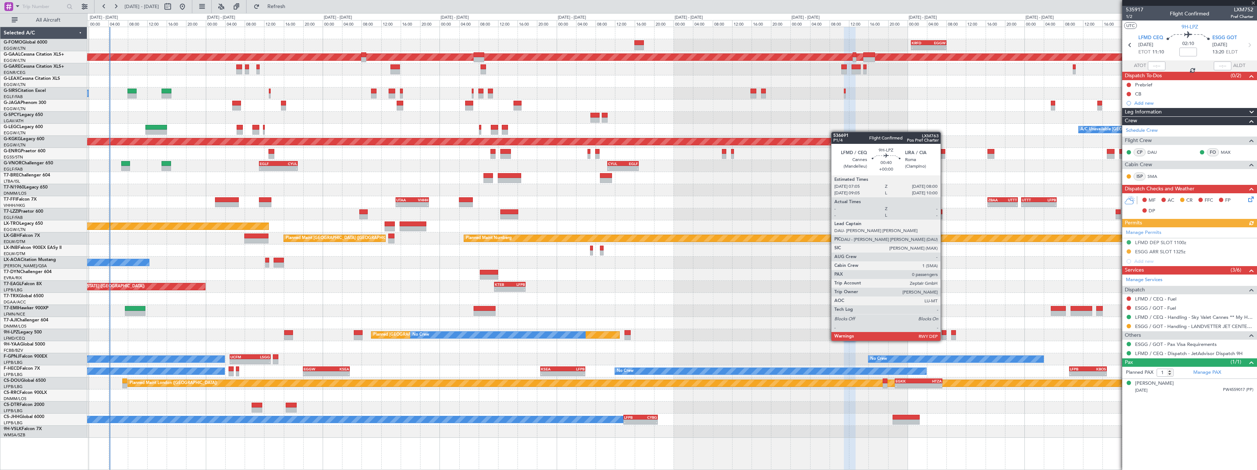
click at [944, 334] on div at bounding box center [944, 332] width 5 height 5
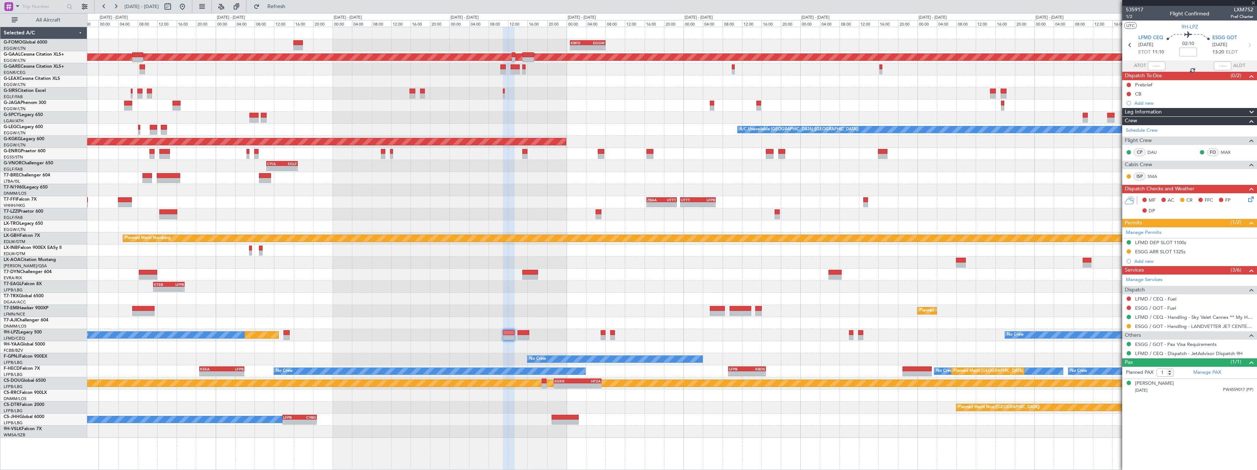
click at [660, 320] on div at bounding box center [672, 323] width 1170 height 12
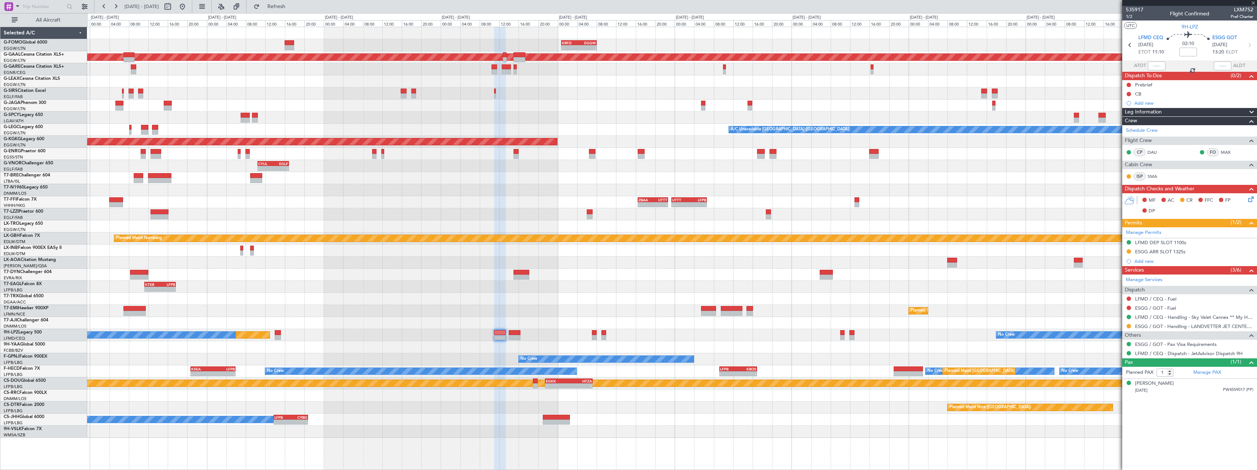
type input "0"
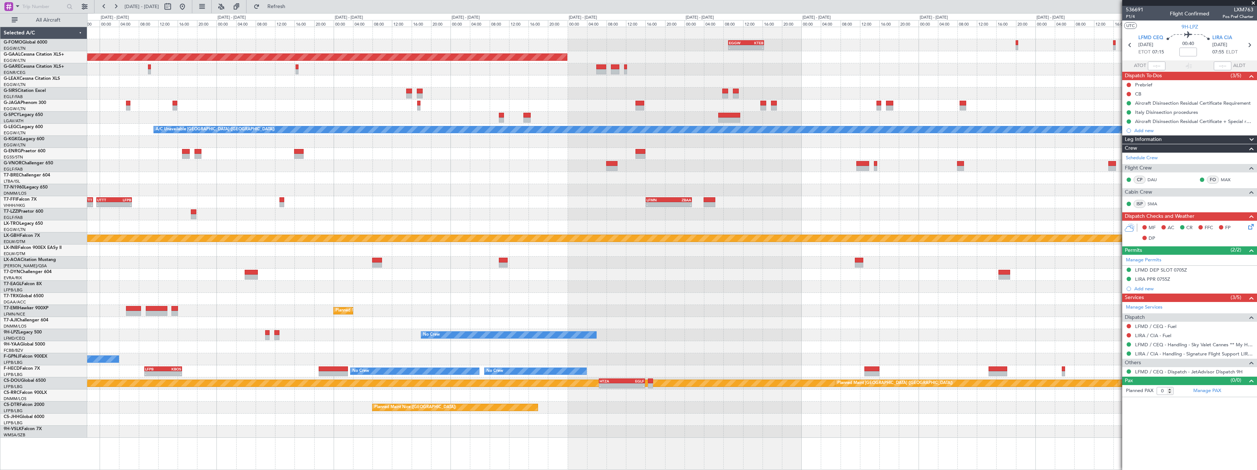
click at [370, 310] on div "- - EGGW 09:00 Z KTEB 16:20 Z - - KRFD 00:45 Z EGGW 08:00 Z Planned Maint Dusse…" at bounding box center [672, 232] width 1170 height 411
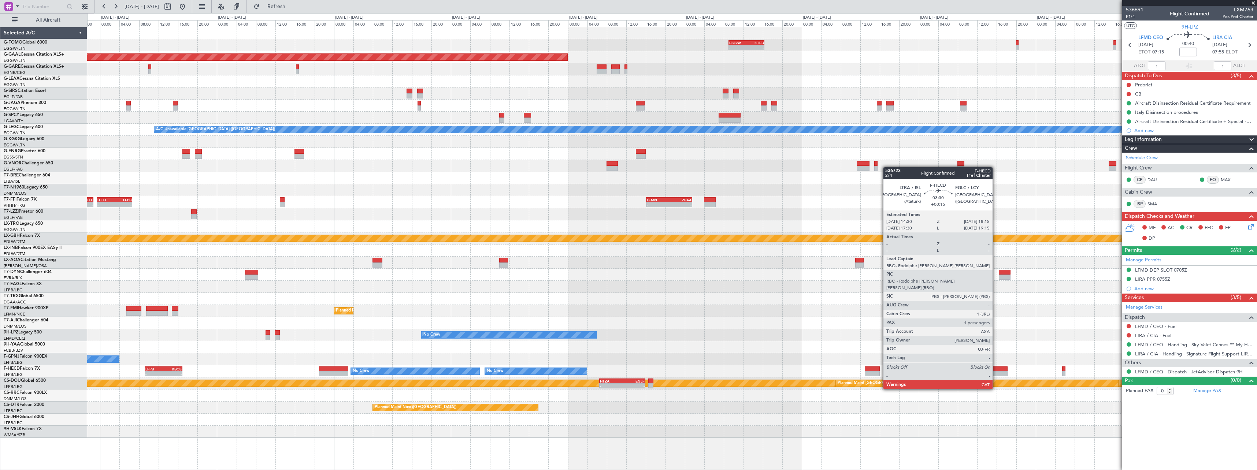
click at [996, 369] on div at bounding box center [998, 369] width 18 height 5
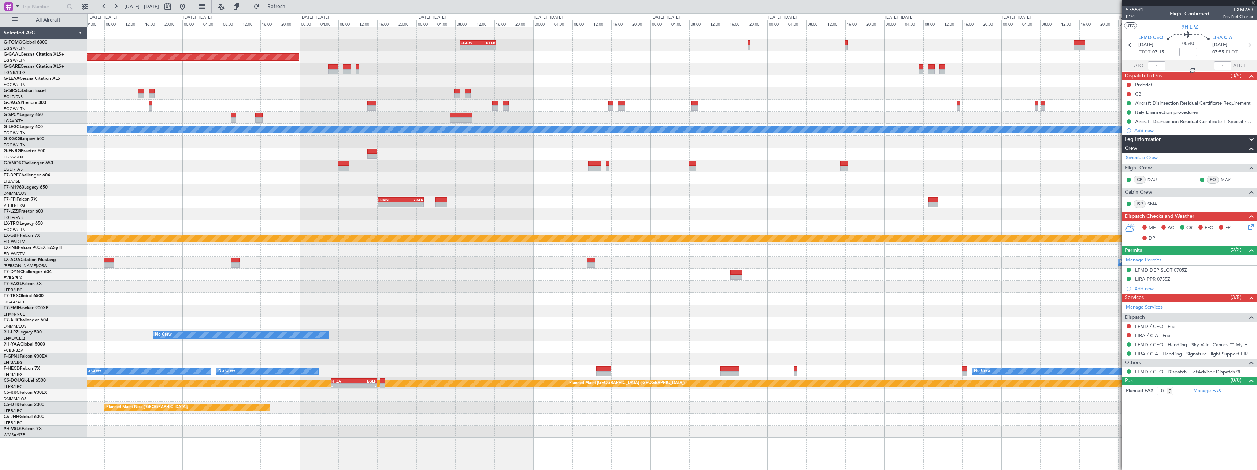
type input "+00:15"
type input "1"
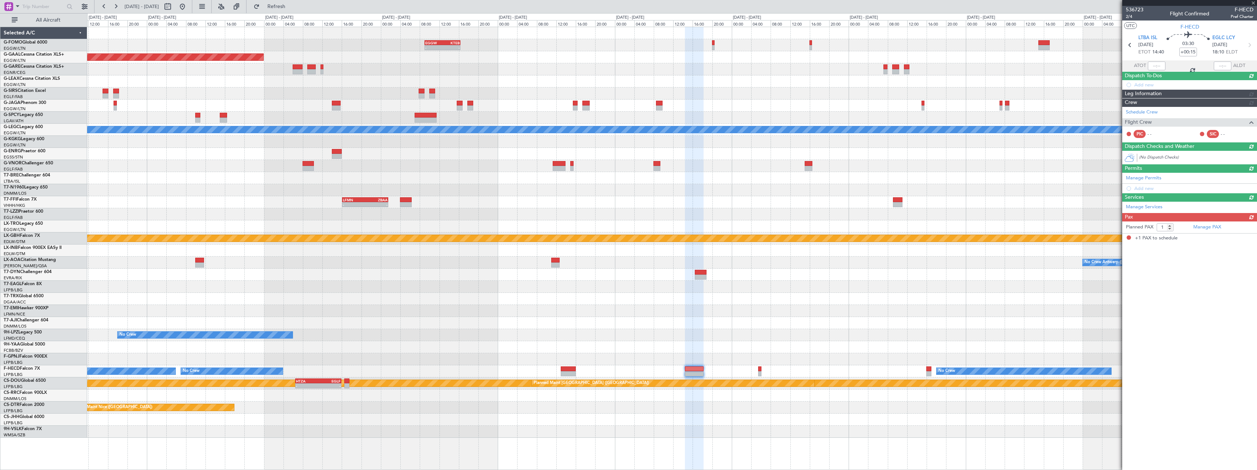
click at [697, 335] on div "No Crew" at bounding box center [672, 335] width 1170 height 12
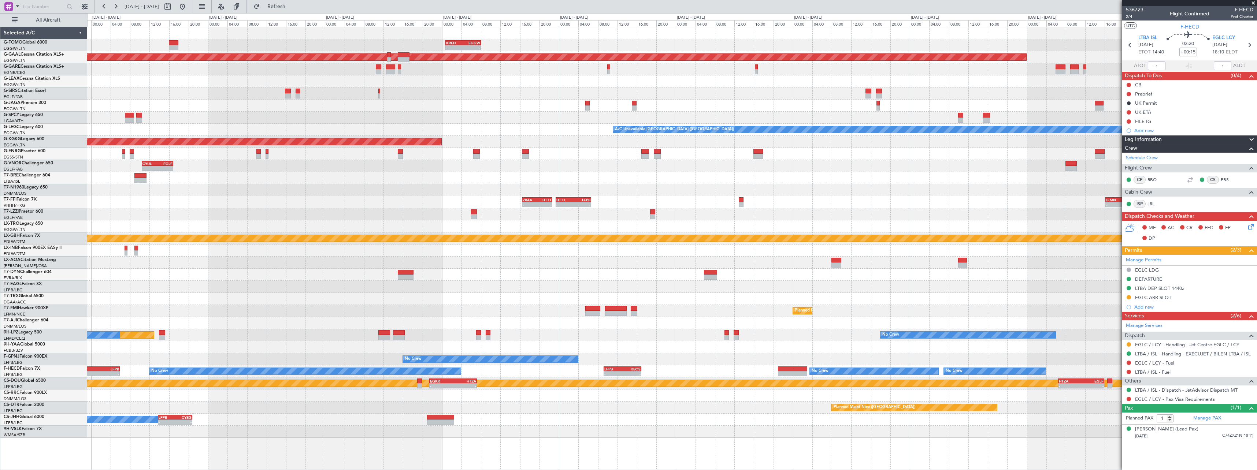
click at [1095, 324] on div at bounding box center [672, 323] width 1170 height 12
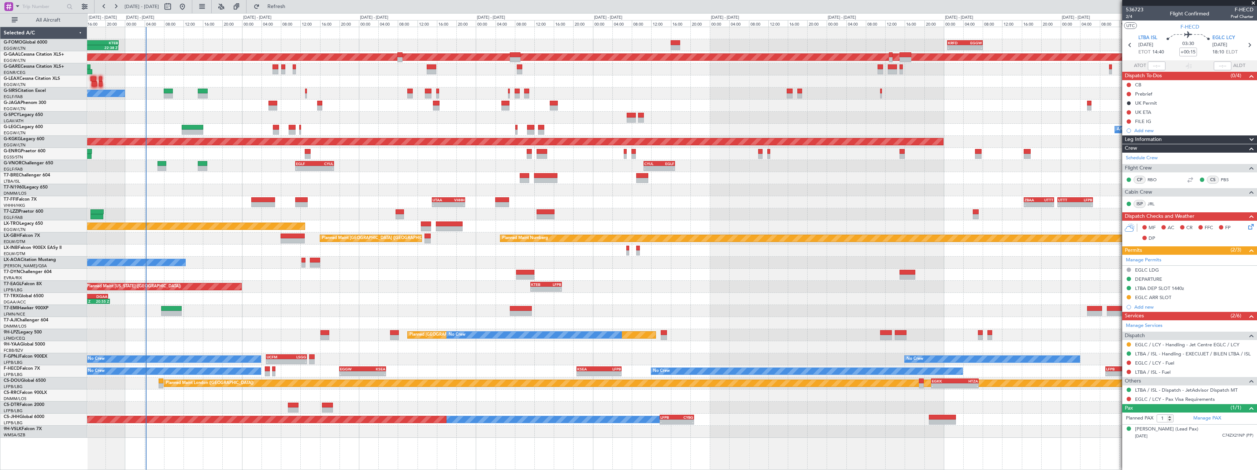
click at [1003, 321] on div "- - KRFD 00:45 Z EGGW 08:00 Z 11:03 Z 22:38 Z OLBA 11:00 Z KTEB 22:45 Z Planned…" at bounding box center [672, 232] width 1170 height 411
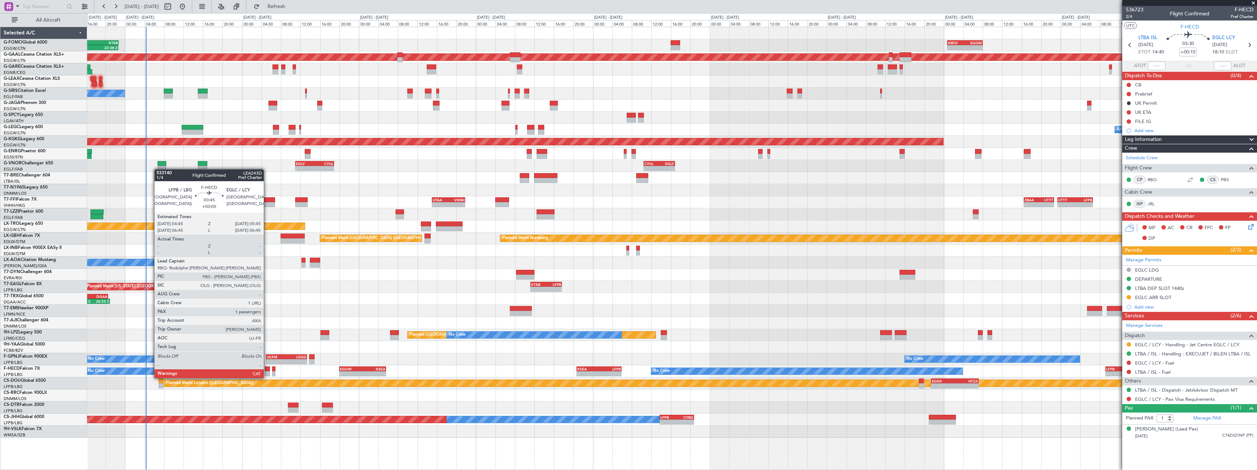
click at [267, 371] on div at bounding box center [267, 369] width 5 height 5
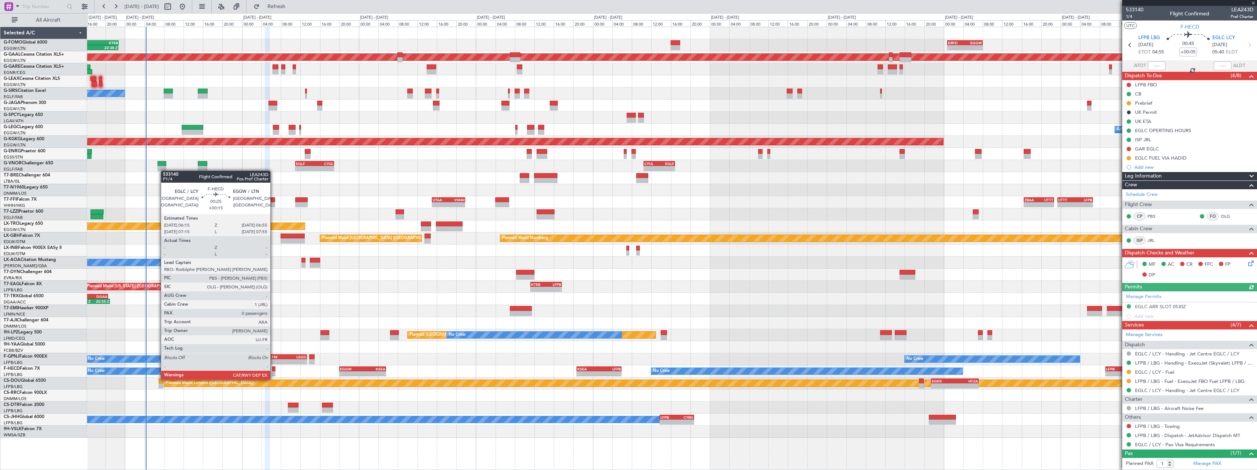
click at [274, 373] on div at bounding box center [273, 374] width 3 height 5
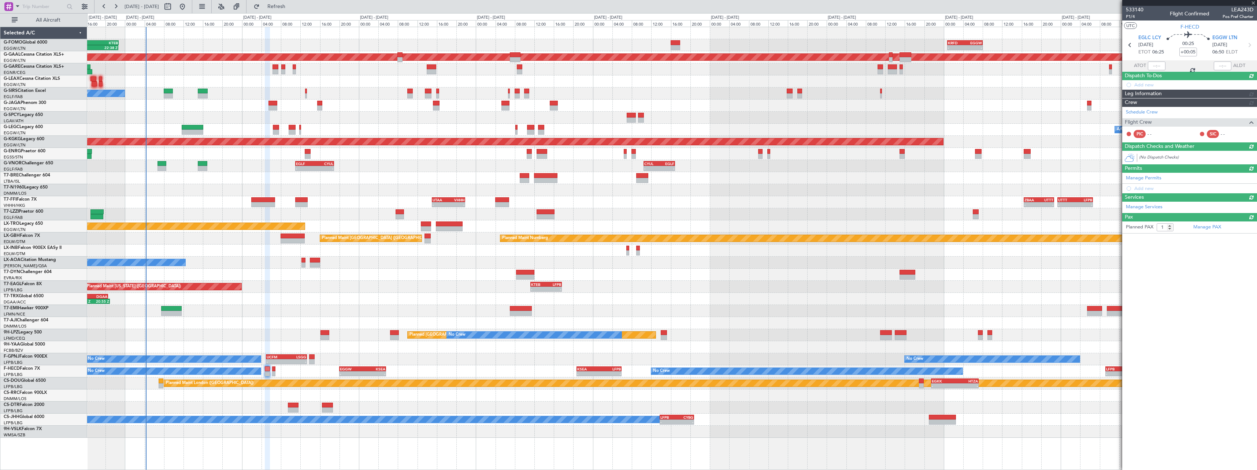
type input "+00:15"
type input "0"
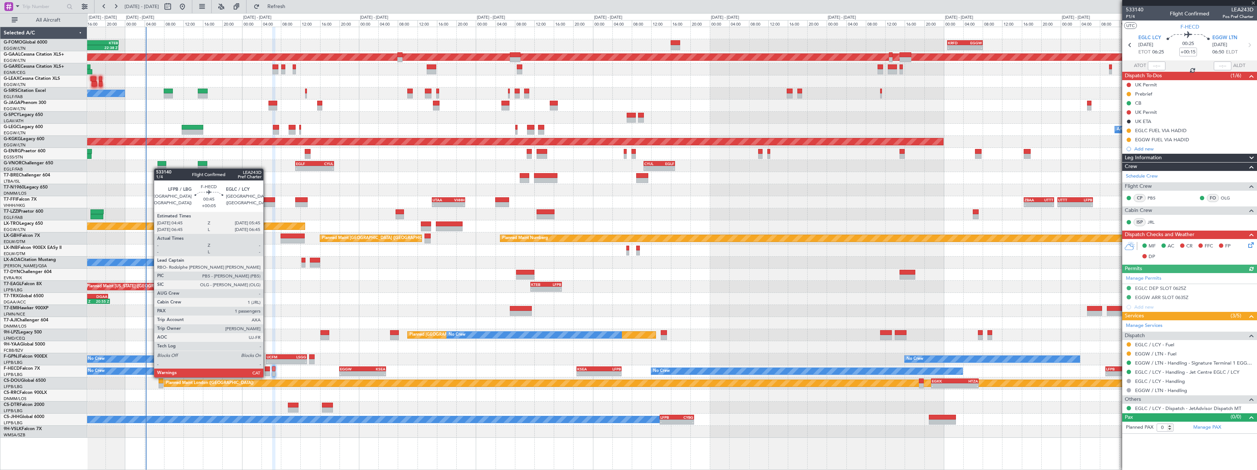
click at [267, 370] on div at bounding box center [267, 369] width 5 height 5
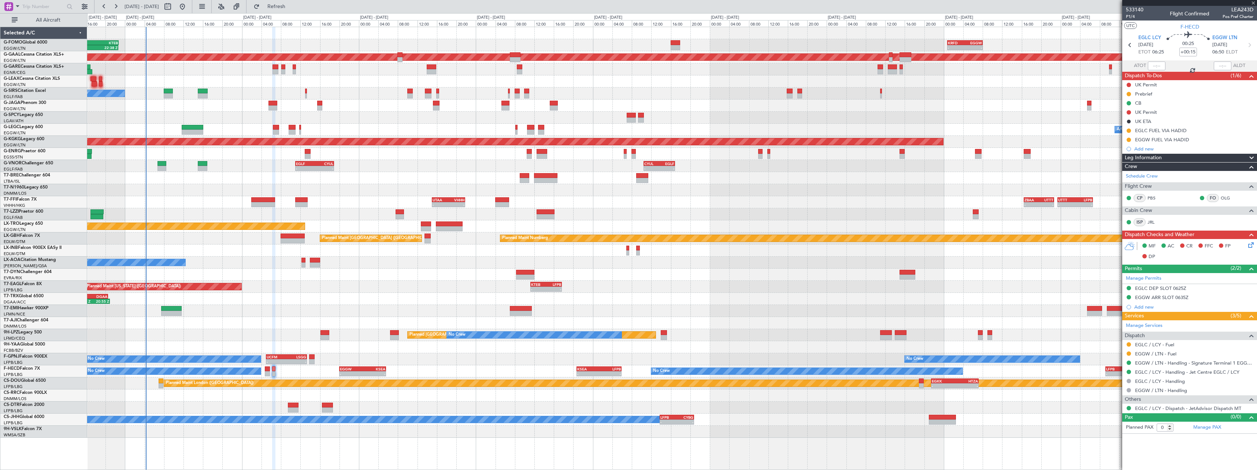
type input "+00:05"
type input "1"
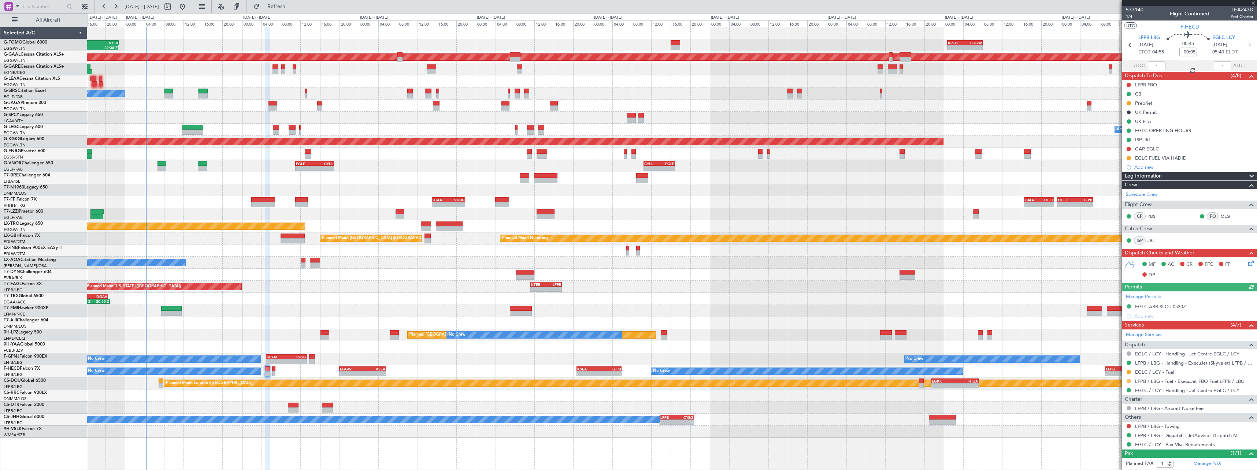
click at [1128, 382] on button at bounding box center [1129, 381] width 4 height 4
click at [1109, 369] on span "Confirmed" at bounding box center [1108, 370] width 23 height 7
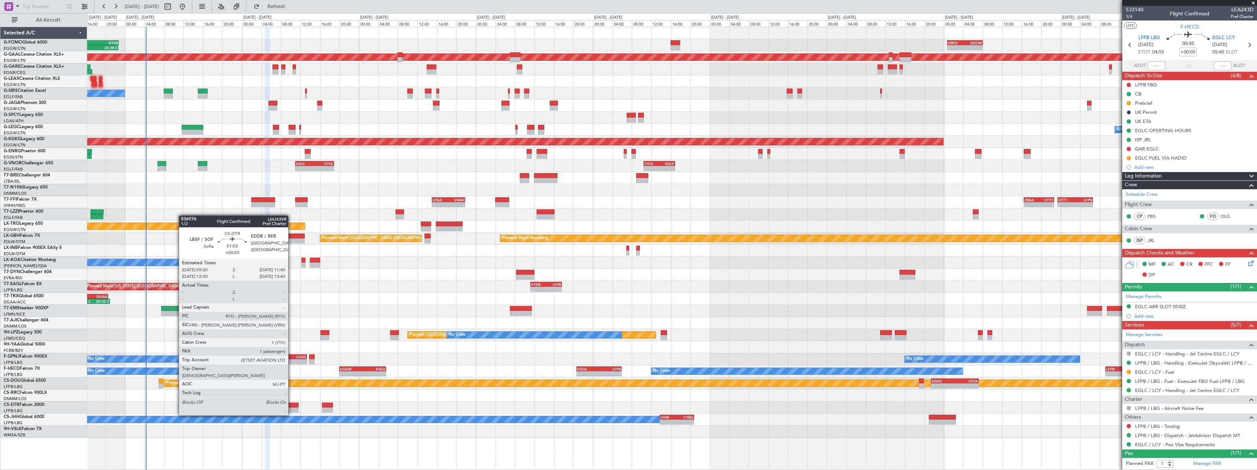
click at [292, 409] on div at bounding box center [293, 410] width 11 height 5
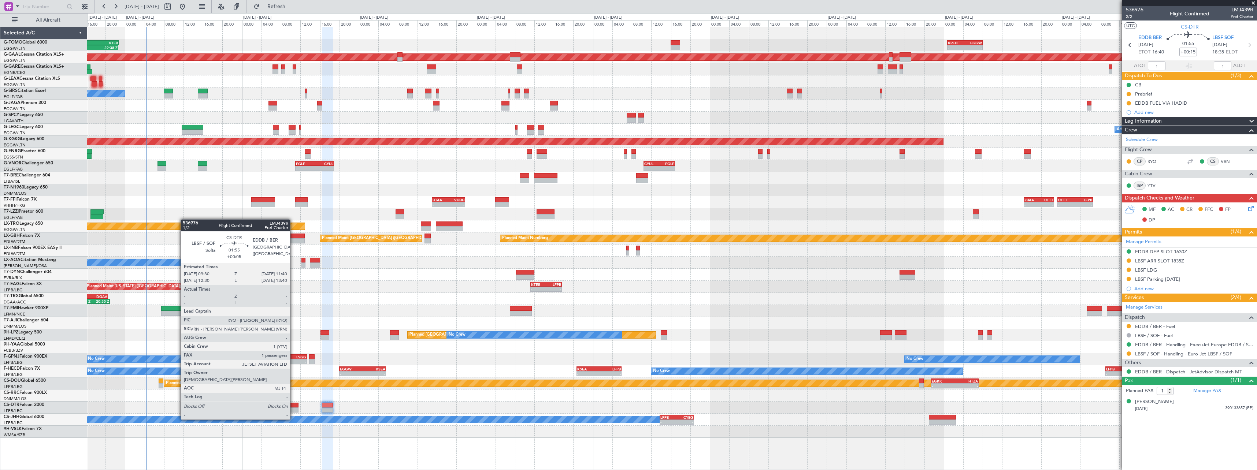
click at [293, 412] on div at bounding box center [293, 410] width 11 height 5
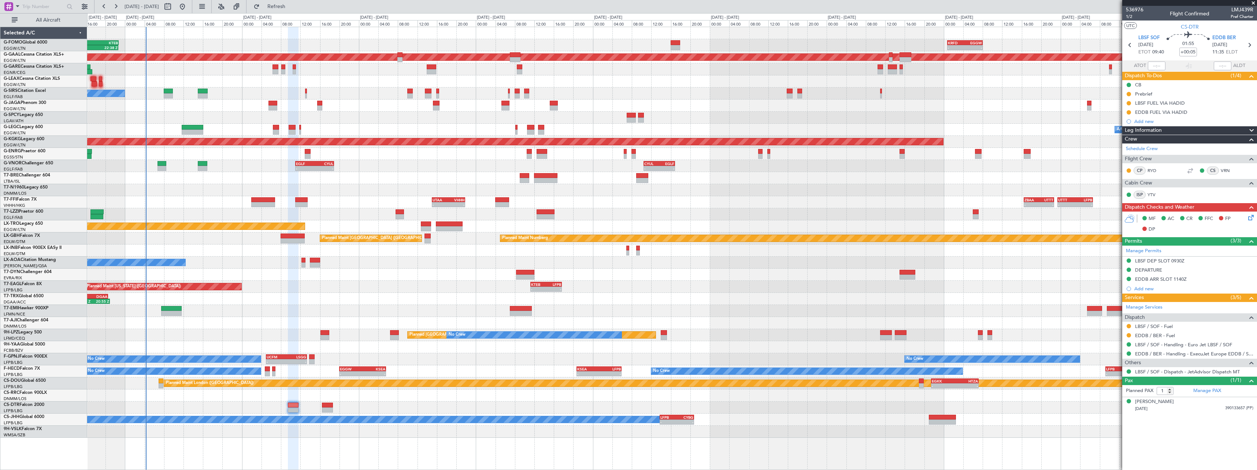
click at [1145, 270] on div "DEPARTURE" at bounding box center [1148, 270] width 27 height 6
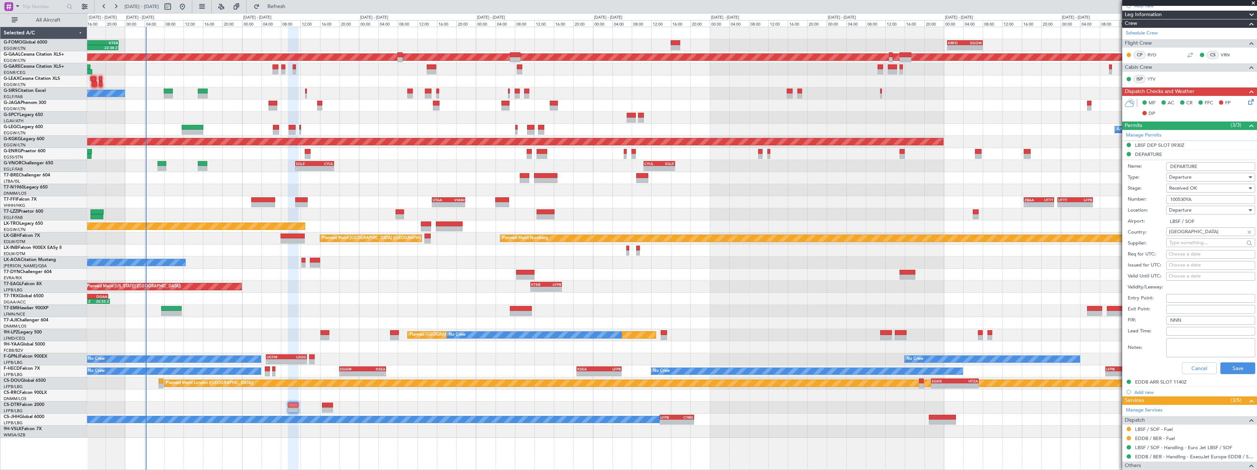
scroll to position [147, 0]
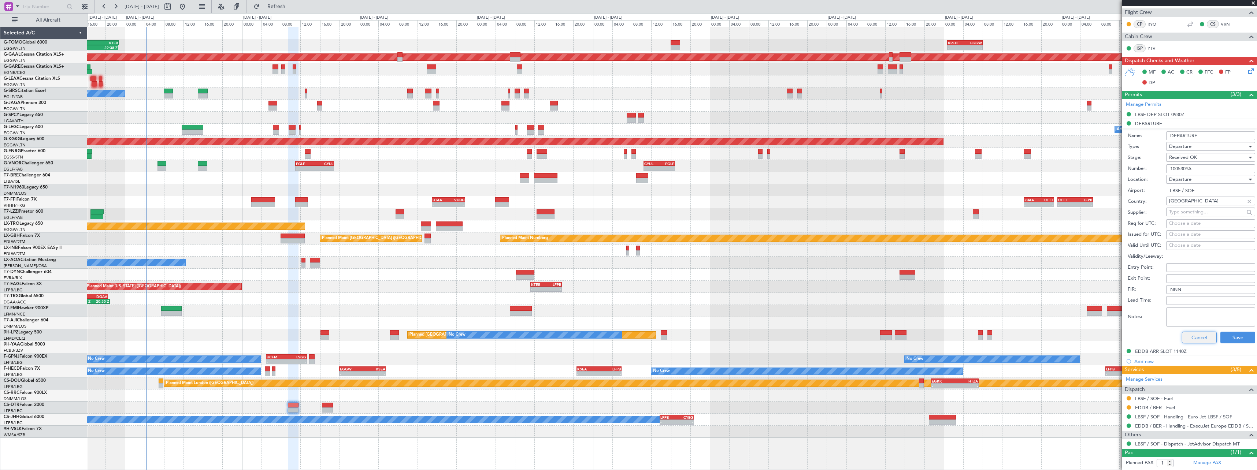
click at [1189, 337] on button "Cancel" at bounding box center [1199, 338] width 35 height 12
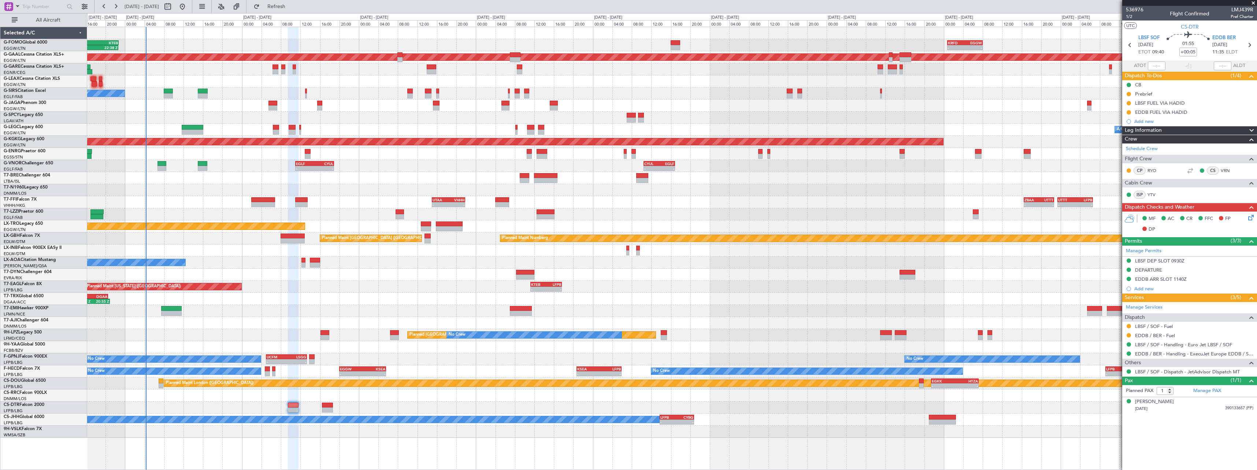
scroll to position [0, 0]
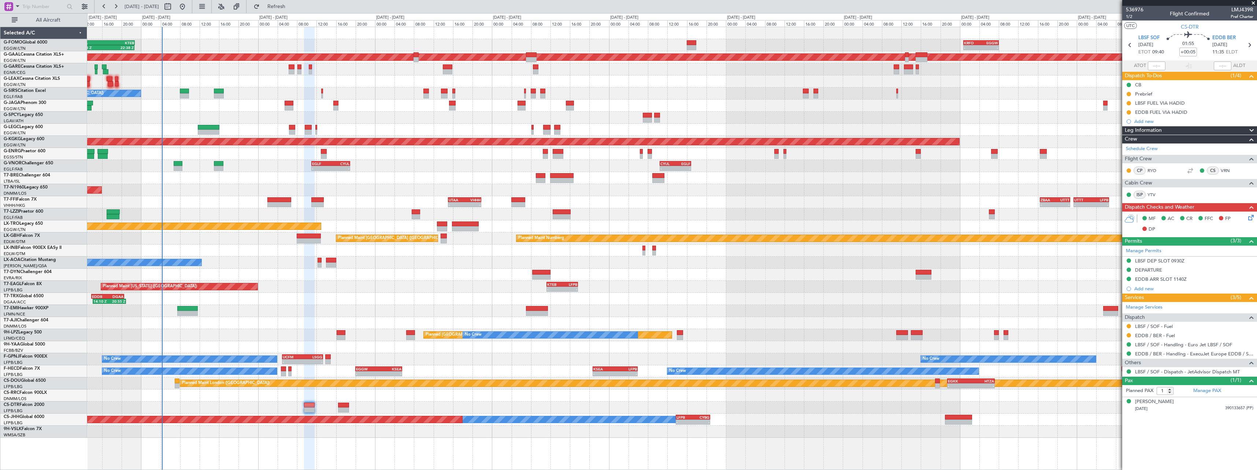
click at [825, 430] on div at bounding box center [672, 432] width 1170 height 12
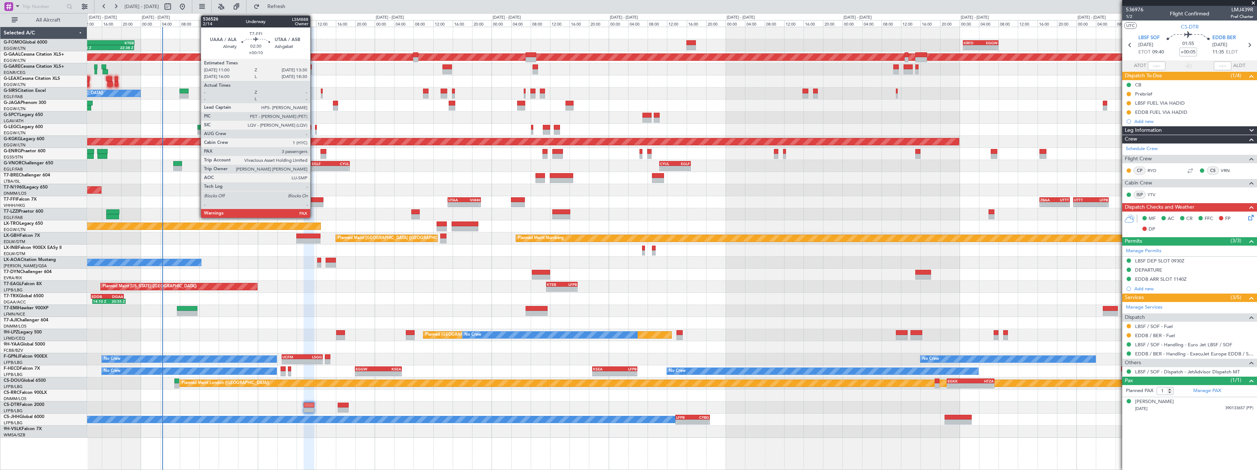
click at [314, 201] on div at bounding box center [317, 199] width 12 height 5
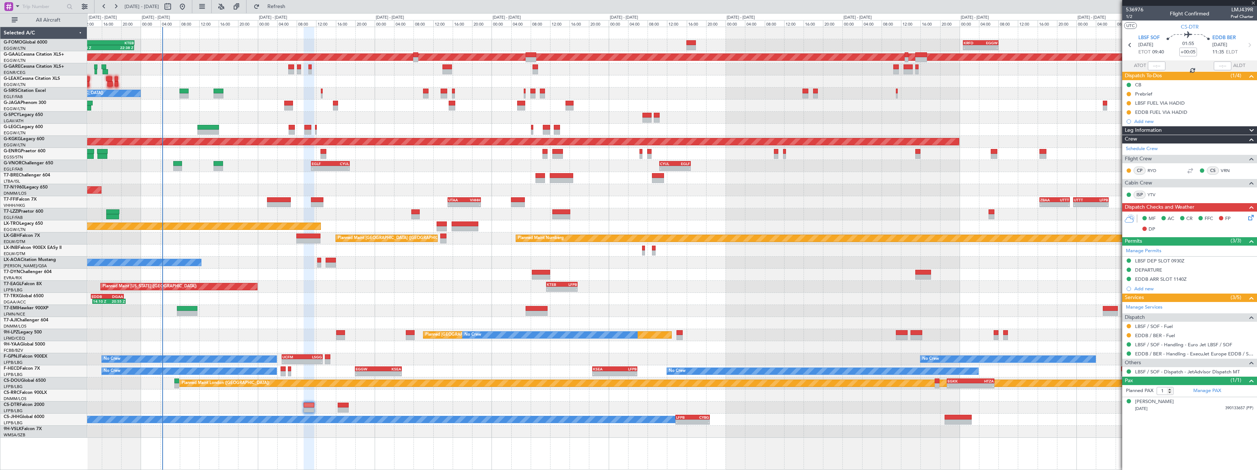
type input "+00:10"
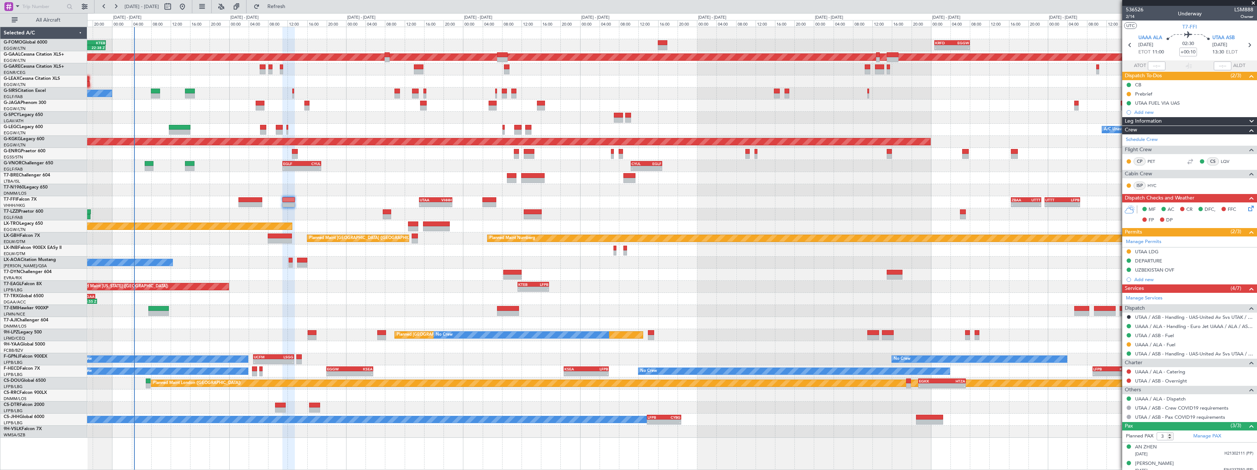
click at [569, 271] on div at bounding box center [672, 275] width 1170 height 12
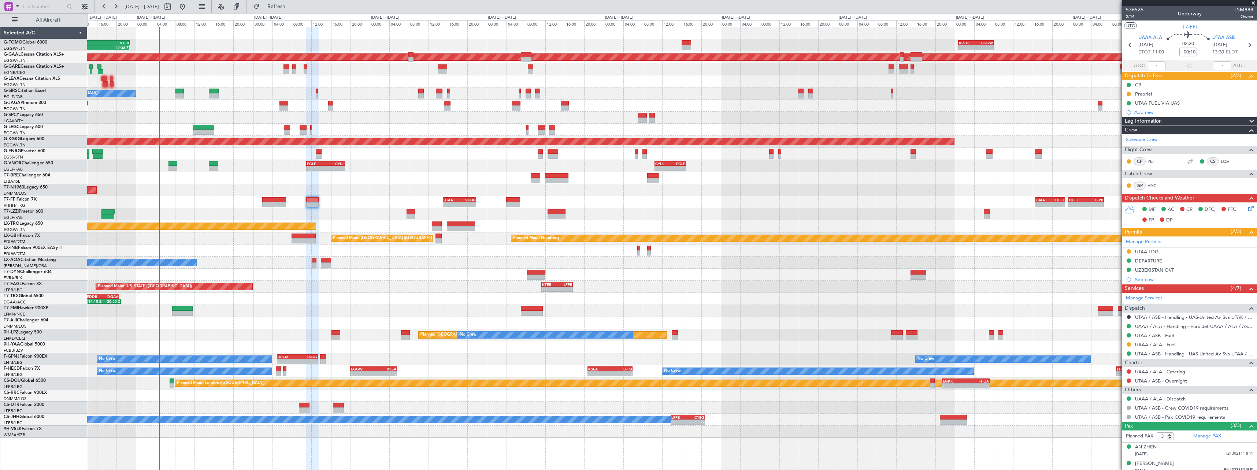
click at [232, 214] on div at bounding box center [672, 214] width 1170 height 12
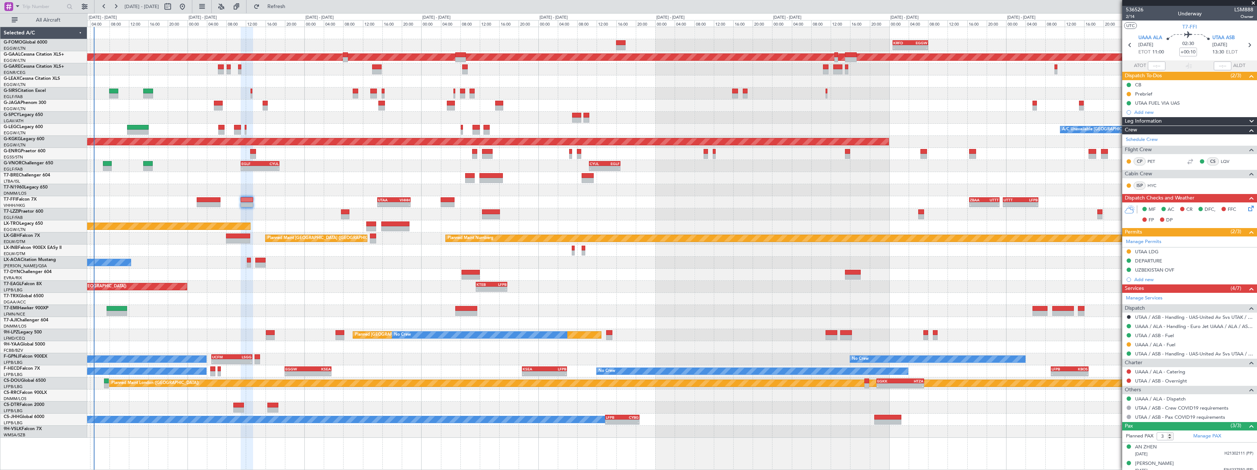
click at [399, 305] on div "EDDB 13:50 Z DGAA 20:35 Z 14:10 Z 20:55 Z" at bounding box center [672, 299] width 1170 height 12
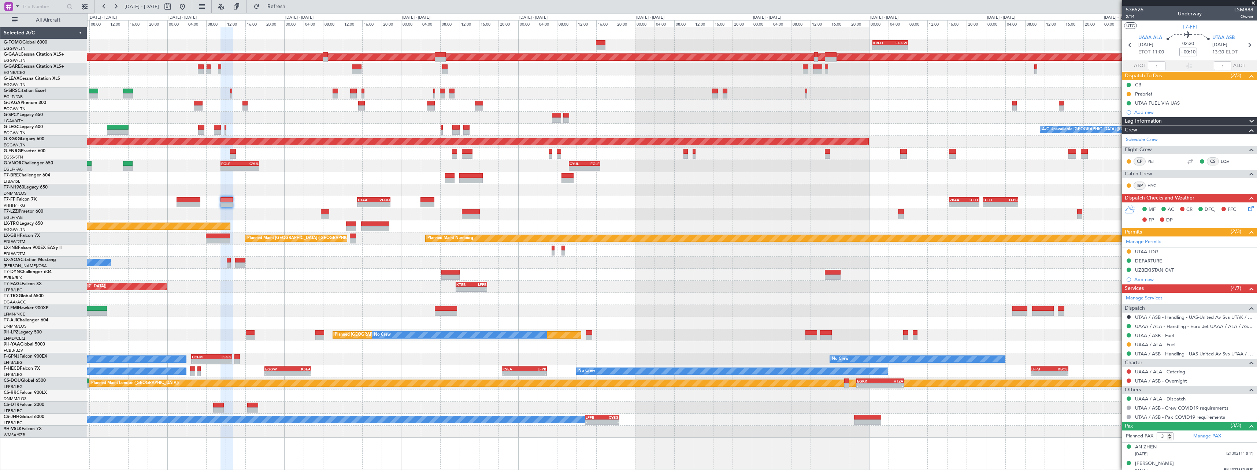
click at [317, 302] on div "EDDB 13:50 Z DGAA 20:35 Z 14:10 Z 20:55 Z" at bounding box center [672, 299] width 1170 height 12
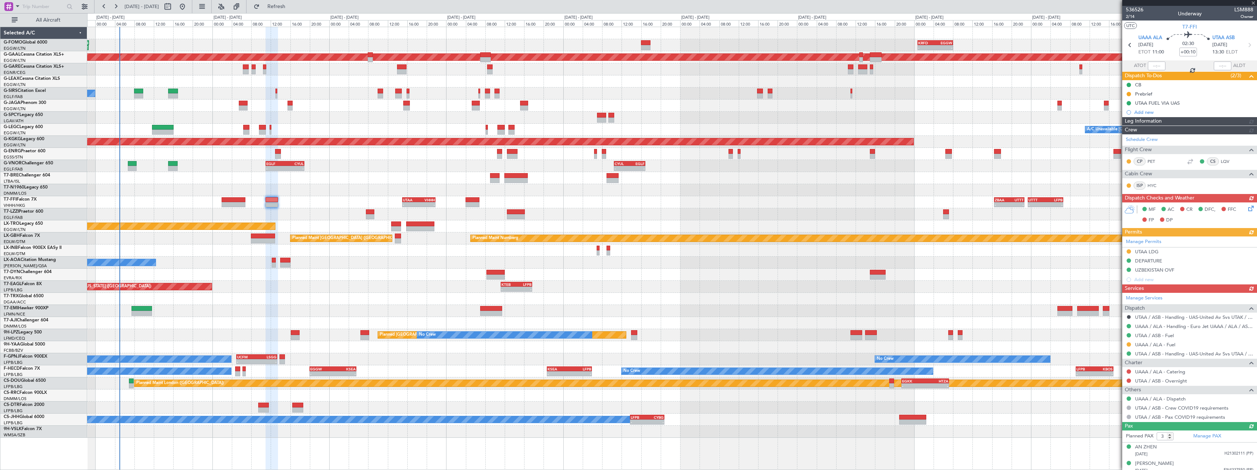
type input "4"
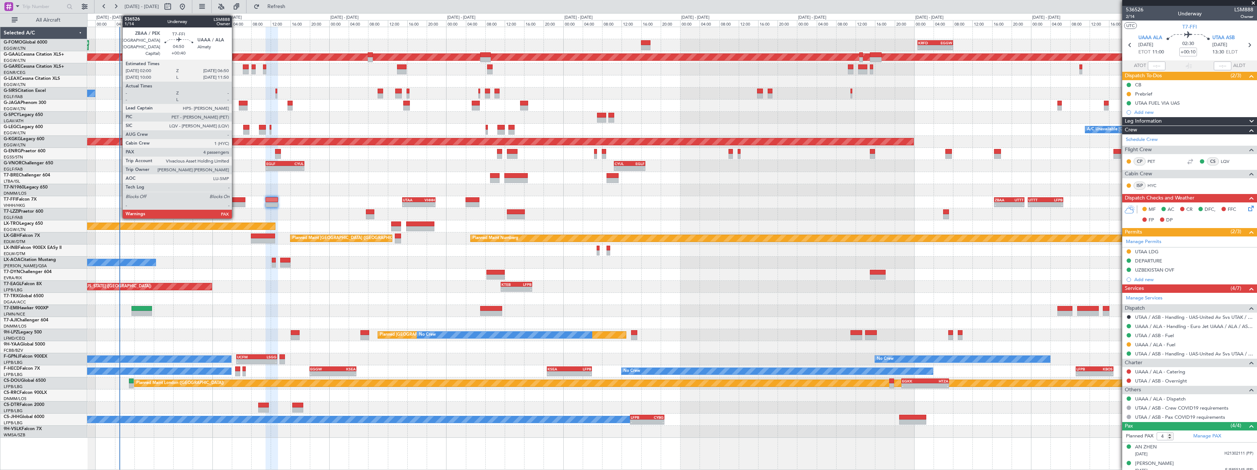
click at [235, 201] on div at bounding box center [234, 199] width 24 height 5
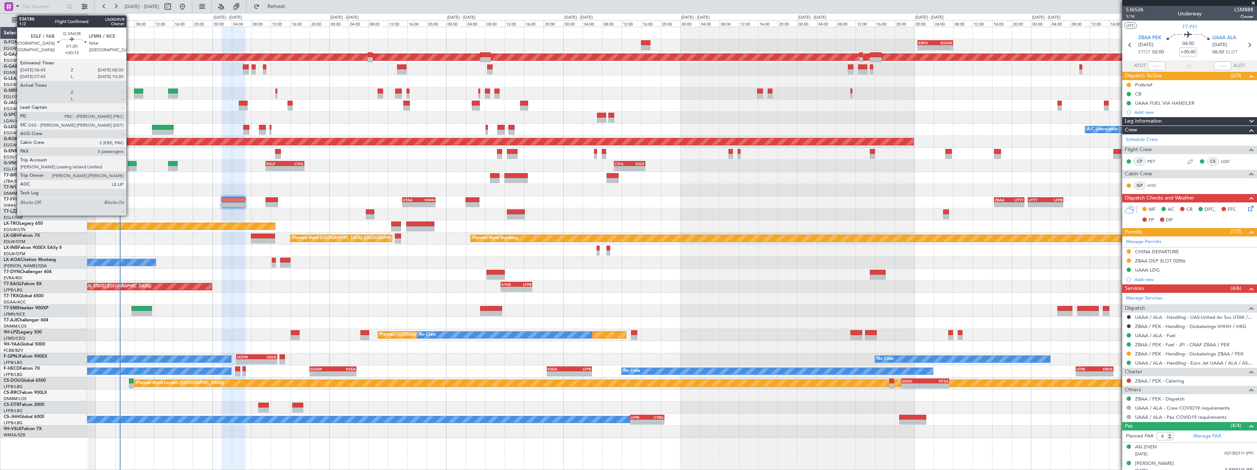
click at [130, 169] on div at bounding box center [132, 168] width 9 height 5
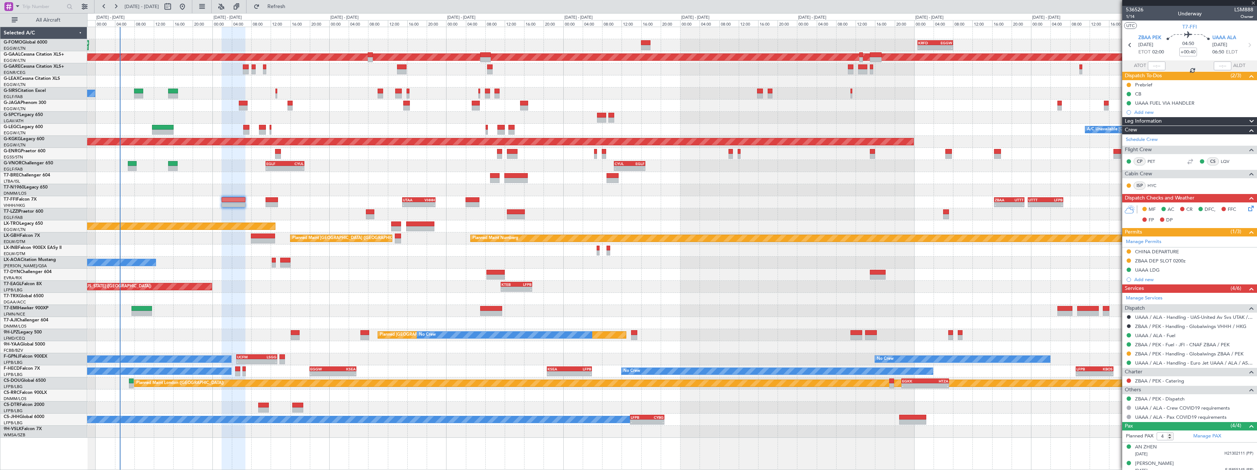
type input "+00:15"
type input "5"
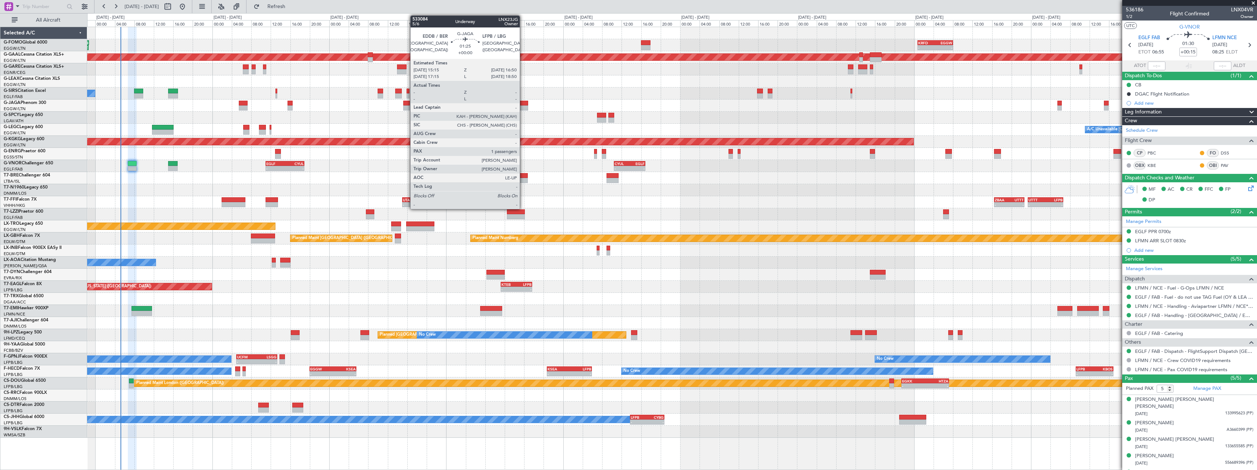
click at [523, 108] on div at bounding box center [524, 108] width 8 height 5
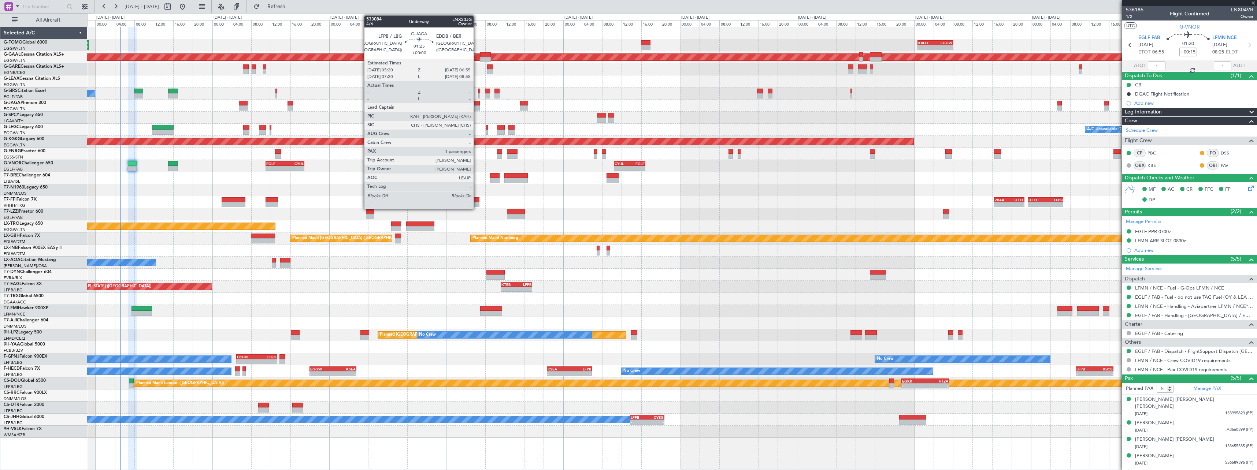
type input "1"
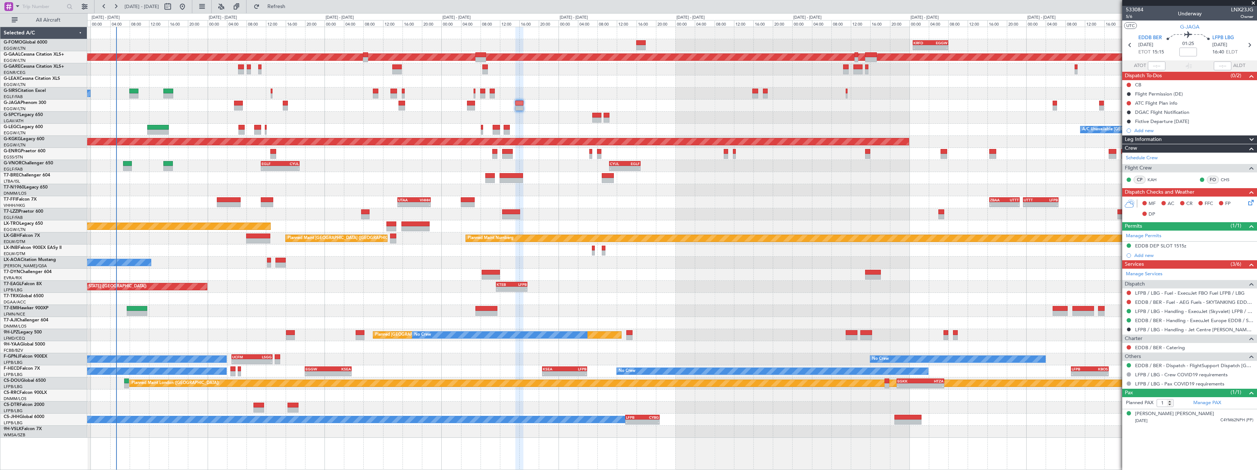
click at [173, 183] on div "- - KRFD 00:45 Z EGGW 08:00 Z 11:03 Z 22:38 Z OLBA 11:00 Z KTEB 22:45 Z Planned…" at bounding box center [672, 232] width 1170 height 411
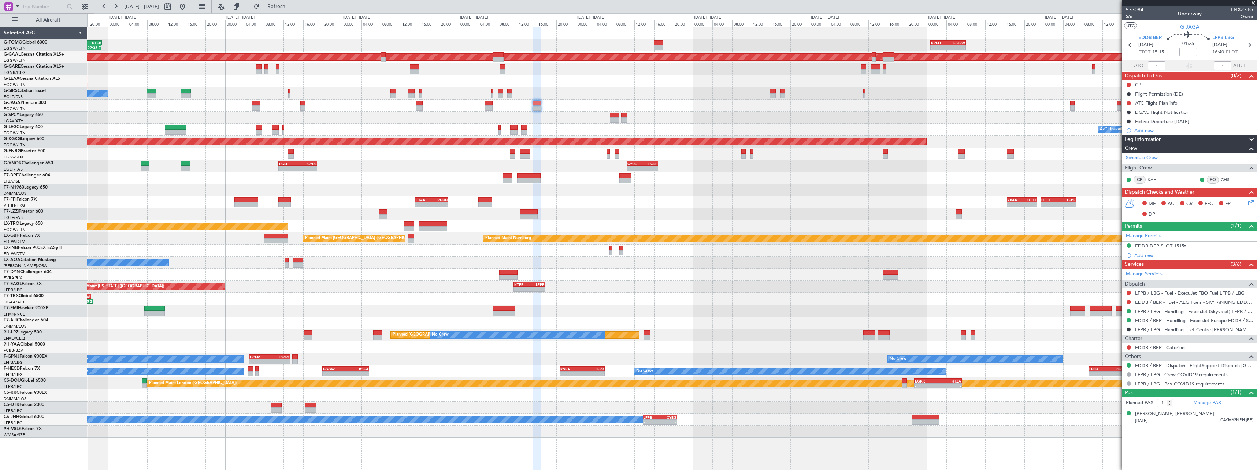
click at [242, 339] on div "Planned [GEOGRAPHIC_DATA] ([GEOGRAPHIC_DATA]) No Crew Planned Maint [GEOGRAPHIC…" at bounding box center [672, 335] width 1170 height 12
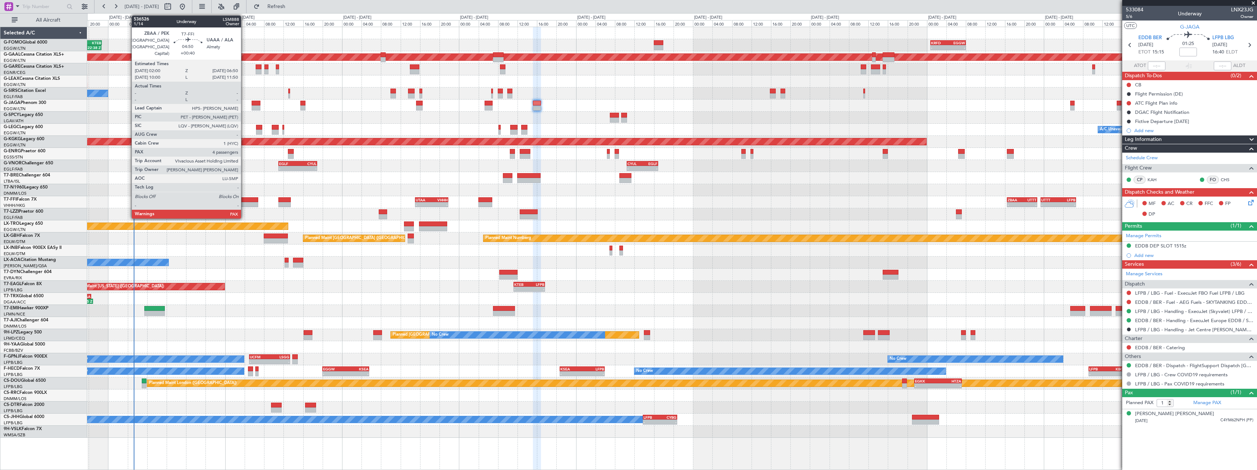
click at [245, 200] on div at bounding box center [246, 199] width 24 height 5
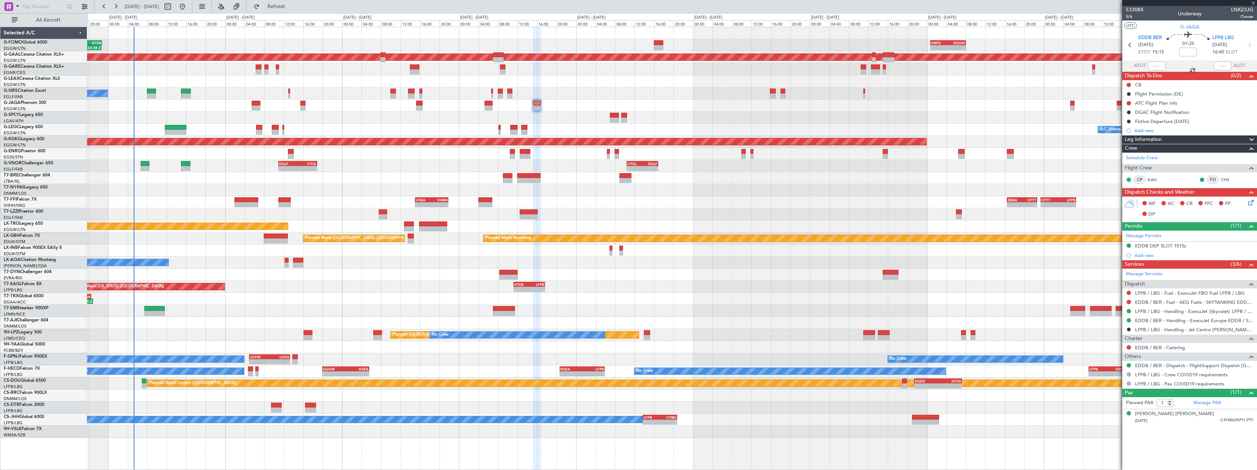
type input "+00:40"
type input "4"
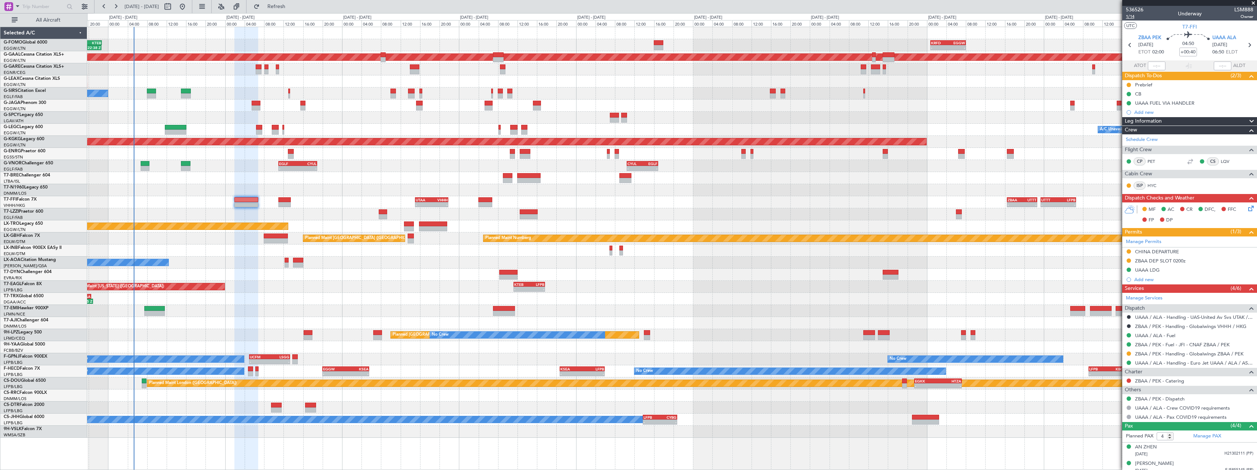
click at [1132, 19] on span "1/14" at bounding box center [1135, 17] width 18 height 6
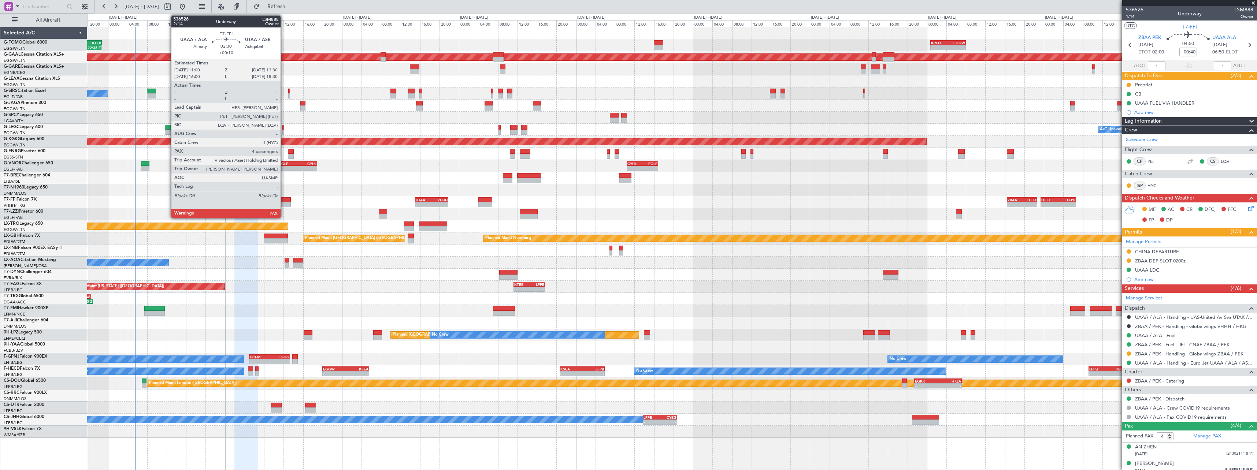
click at [284, 198] on div at bounding box center [284, 199] width 12 height 5
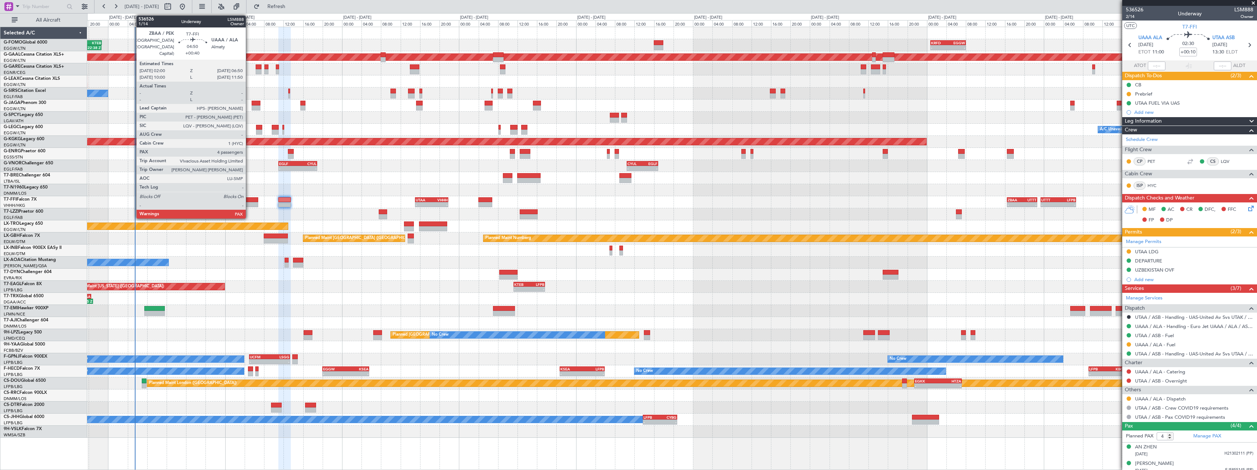
click at [249, 203] on div at bounding box center [246, 204] width 24 height 5
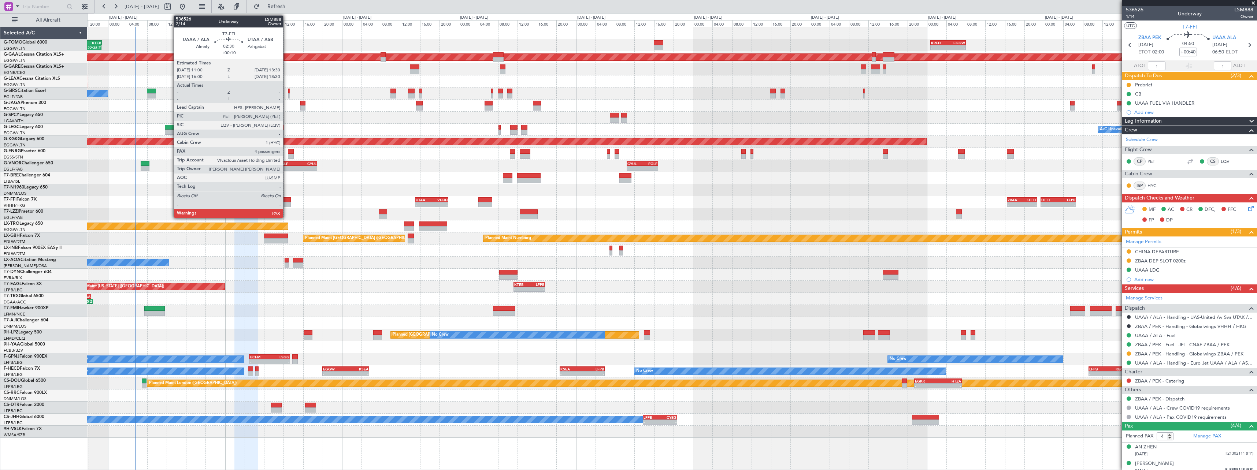
click at [287, 202] on div at bounding box center [284, 199] width 12 height 5
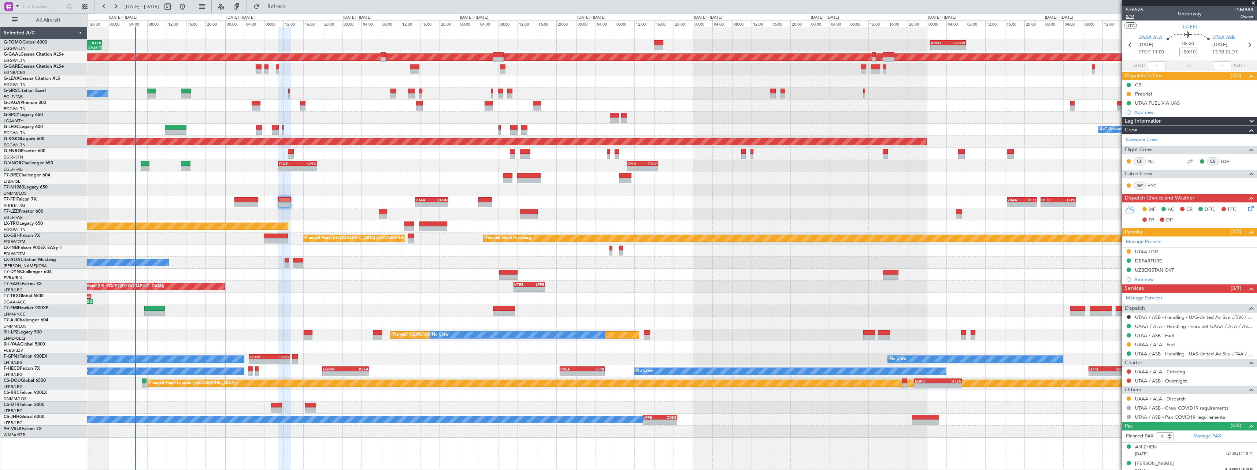
click at [1131, 16] on span "2/14" at bounding box center [1135, 17] width 18 height 6
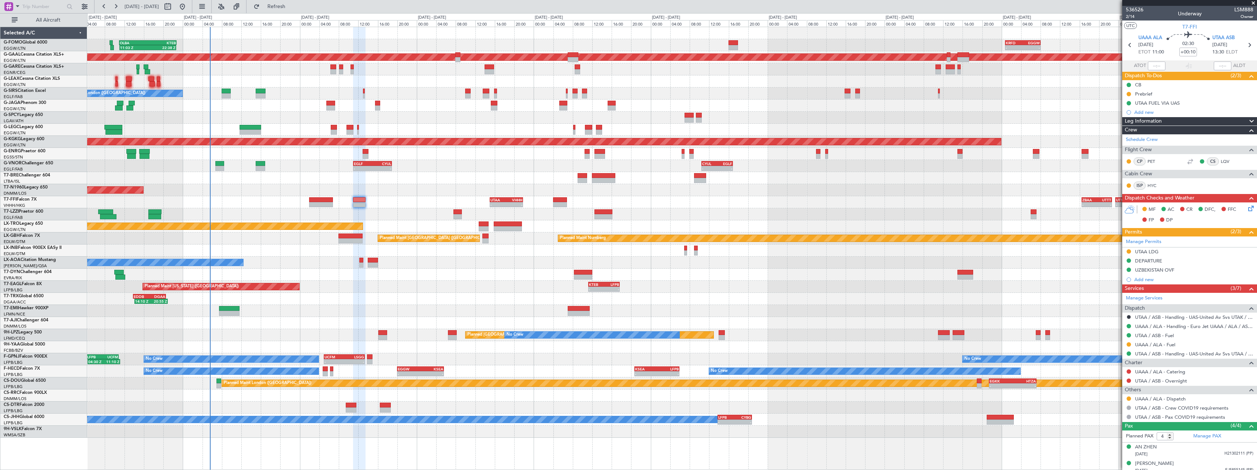
click at [380, 286] on div "11:03 Z 22:38 Z OLBA 11:00 Z KTEB 22:45 Z - - KRFD 00:45 Z EGGW 08:00 Z Planned…" at bounding box center [672, 232] width 1170 height 411
click at [1247, 209] on icon at bounding box center [1250, 207] width 6 height 6
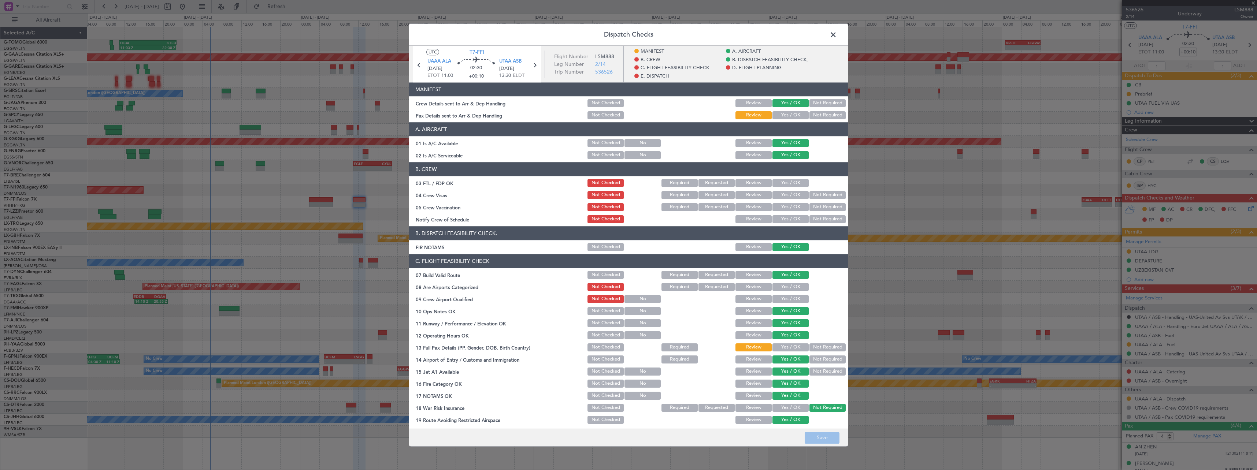
click at [780, 115] on button "Yes / OK" at bounding box center [791, 115] width 36 height 8
click at [780, 348] on button "Yes / OK" at bounding box center [791, 348] width 36 height 8
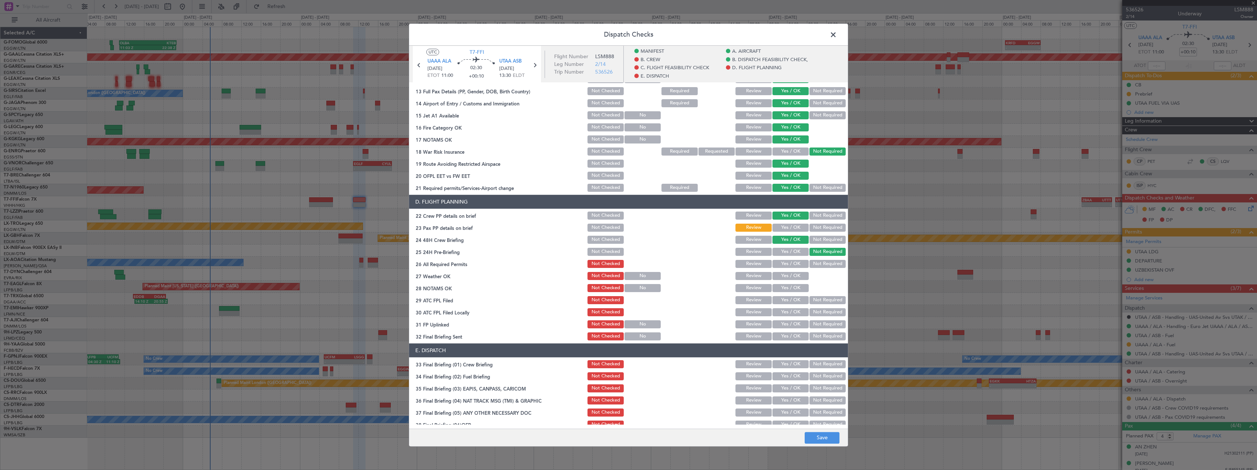
drag, startPoint x: 790, startPoint y: 229, endPoint x: 790, endPoint y: 233, distance: 3.7
click at [790, 229] on button "Yes / OK" at bounding box center [791, 228] width 36 height 8
click at [824, 436] on button "Save" at bounding box center [822, 438] width 35 height 12
drag, startPoint x: 833, startPoint y: 34, endPoint x: 828, endPoint y: 34, distance: 4.8
click at [837, 34] on span at bounding box center [837, 36] width 0 height 15
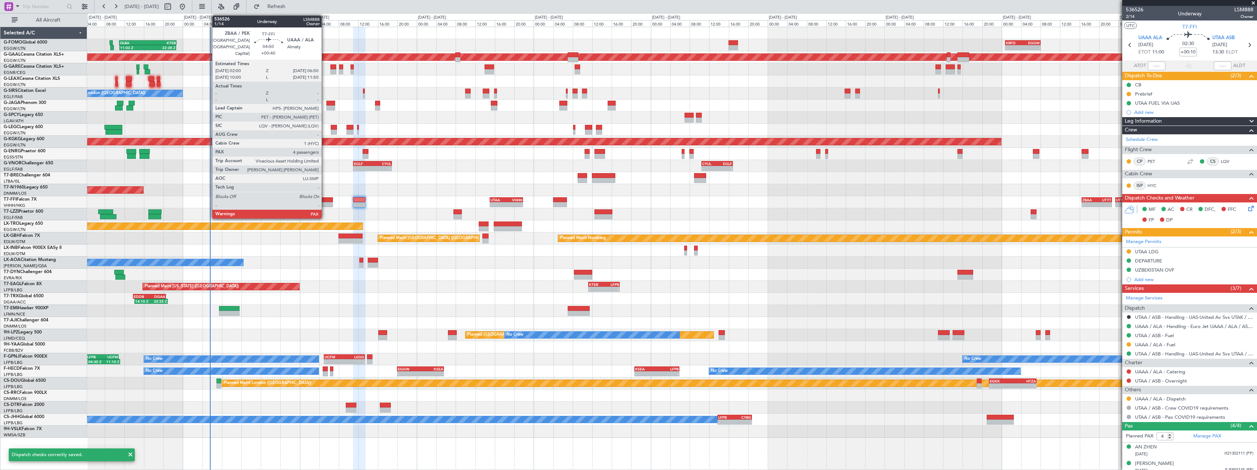
click at [325, 200] on div at bounding box center [321, 199] width 24 height 5
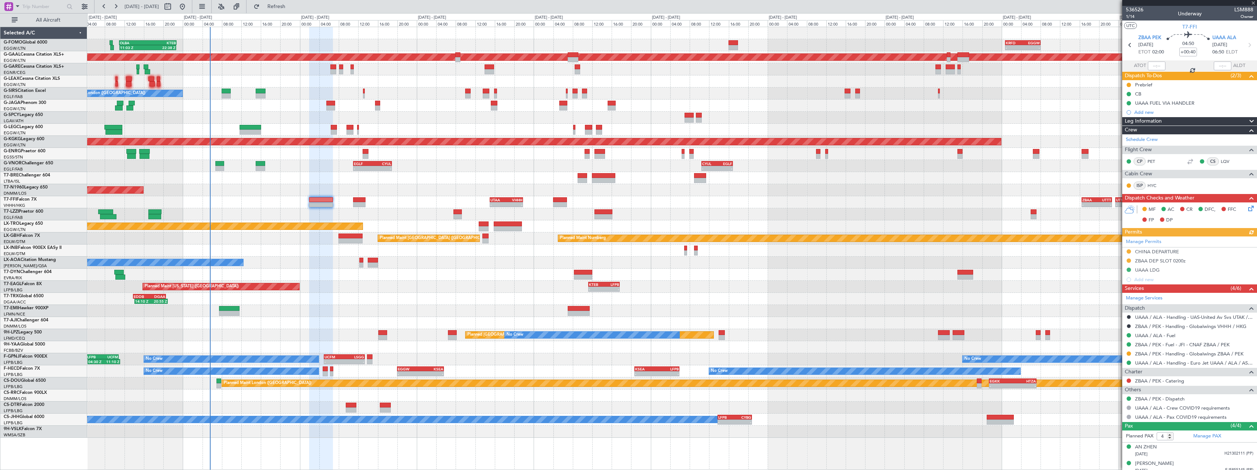
click at [1249, 208] on icon at bounding box center [1250, 207] width 6 height 6
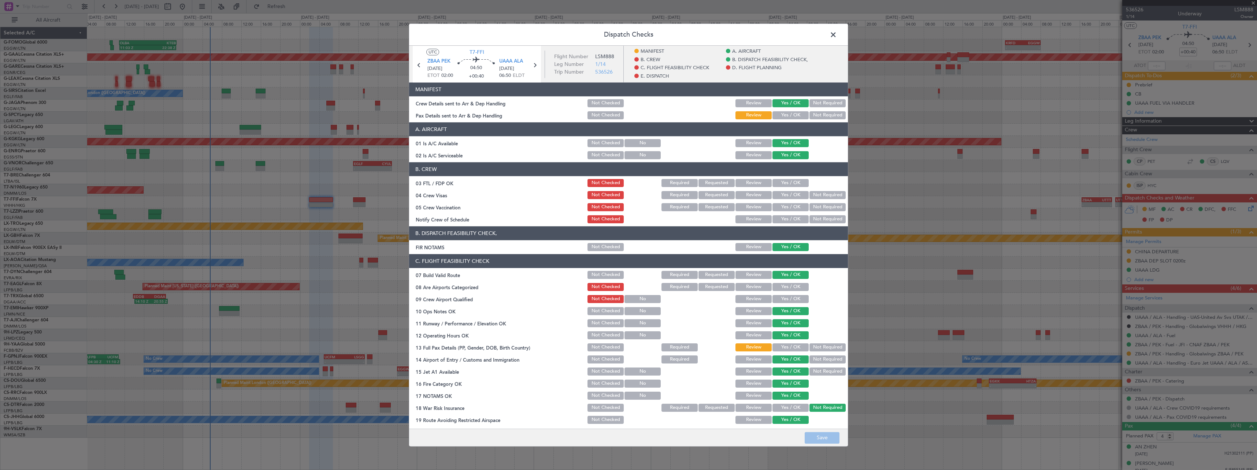
click at [773, 115] on button "Yes / OK" at bounding box center [791, 115] width 36 height 8
click at [795, 348] on button "Yes / OK" at bounding box center [791, 348] width 36 height 8
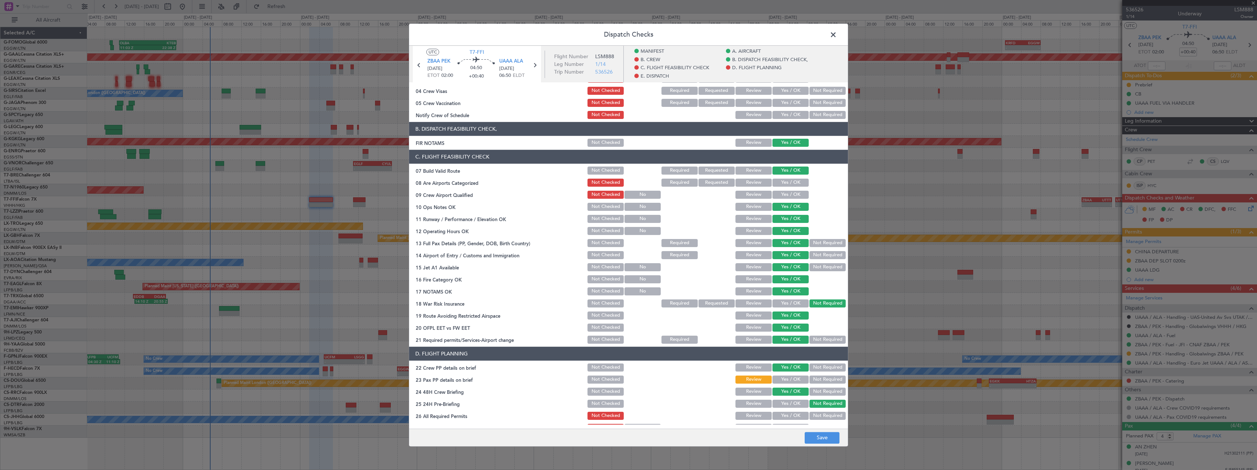
scroll to position [220, 0]
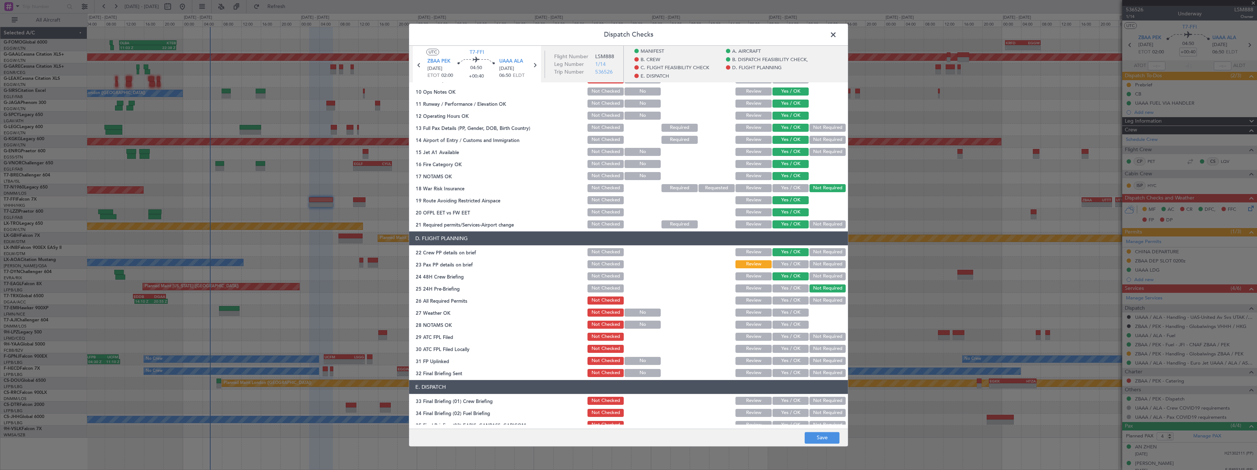
click at [784, 260] on div "Yes / OK" at bounding box center [790, 264] width 37 height 10
click at [785, 263] on button "Yes / OK" at bounding box center [791, 264] width 36 height 8
click at [829, 441] on button "Save" at bounding box center [822, 438] width 35 height 12
drag, startPoint x: 838, startPoint y: 34, endPoint x: 819, endPoint y: 45, distance: 22.2
click at [837, 34] on span at bounding box center [837, 36] width 0 height 15
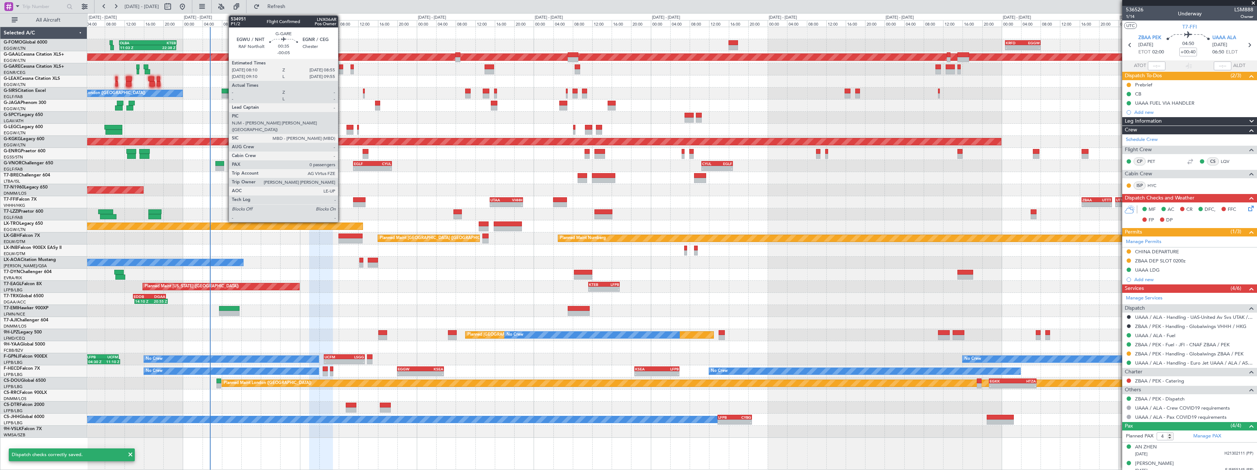
click at [341, 69] on div at bounding box center [341, 71] width 4 height 5
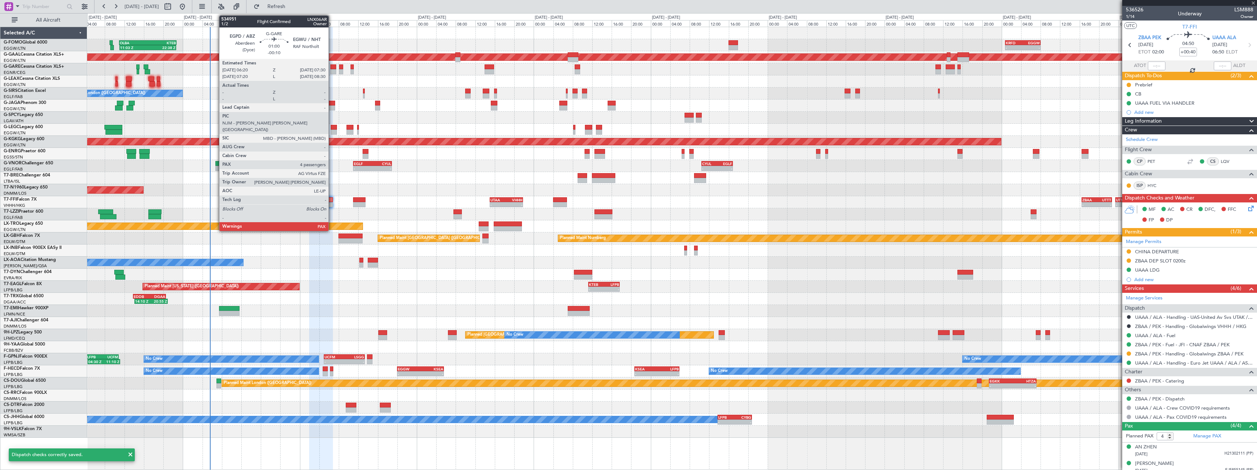
type input "-00:05"
type input "0"
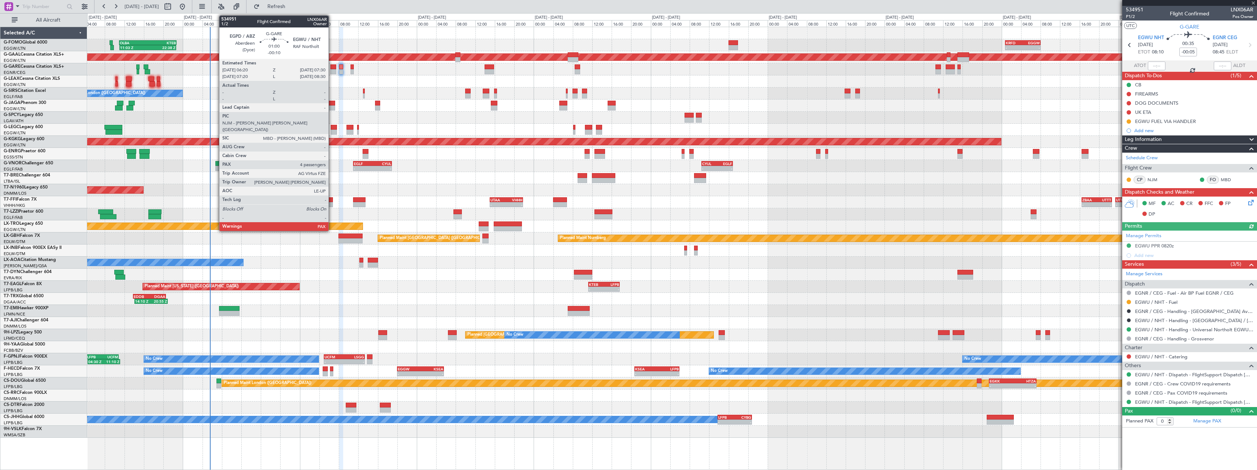
click at [332, 70] on div at bounding box center [333, 71] width 6 height 5
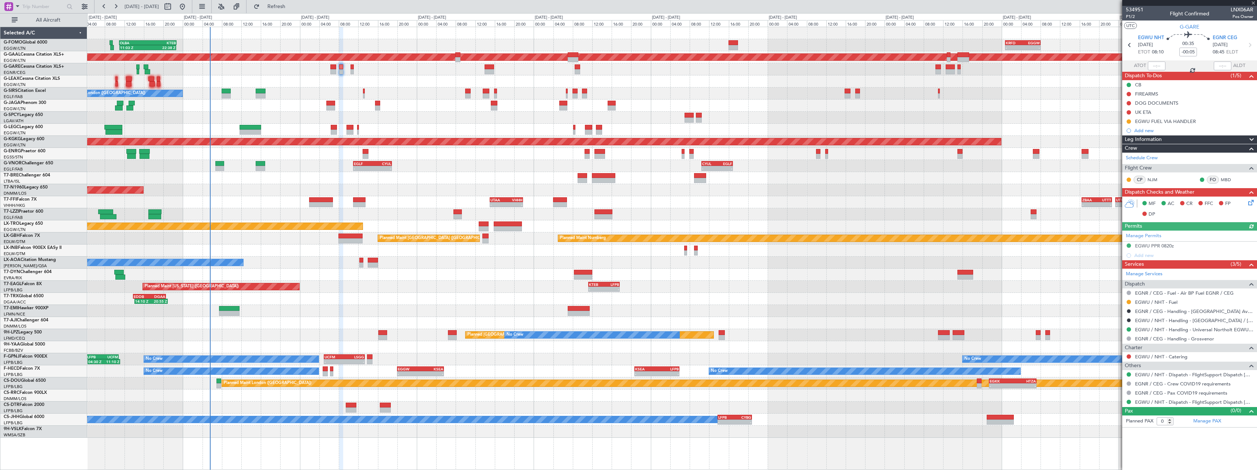
type input "-00:10"
type input "4"
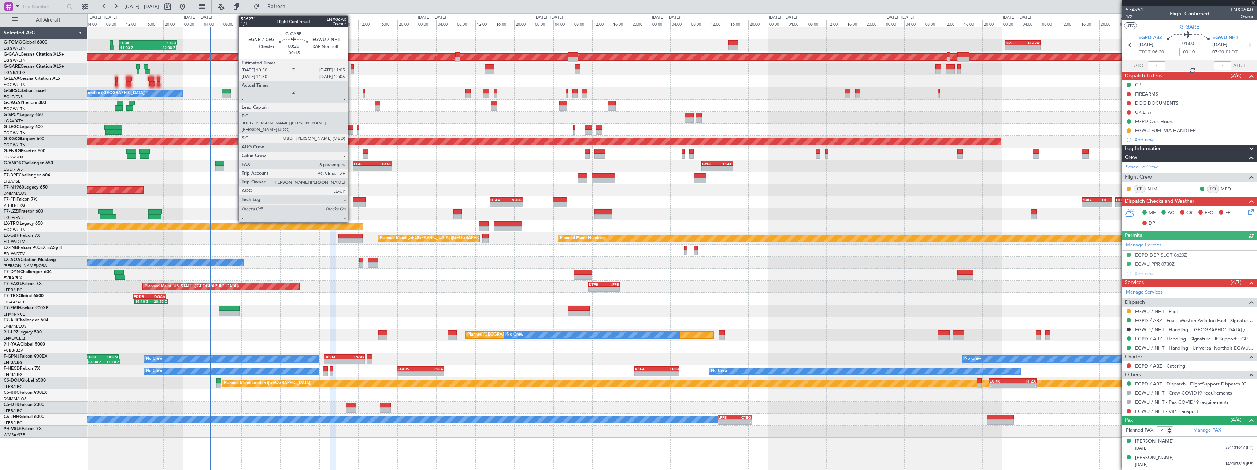
click at [351, 67] on div at bounding box center [352, 66] width 3 height 5
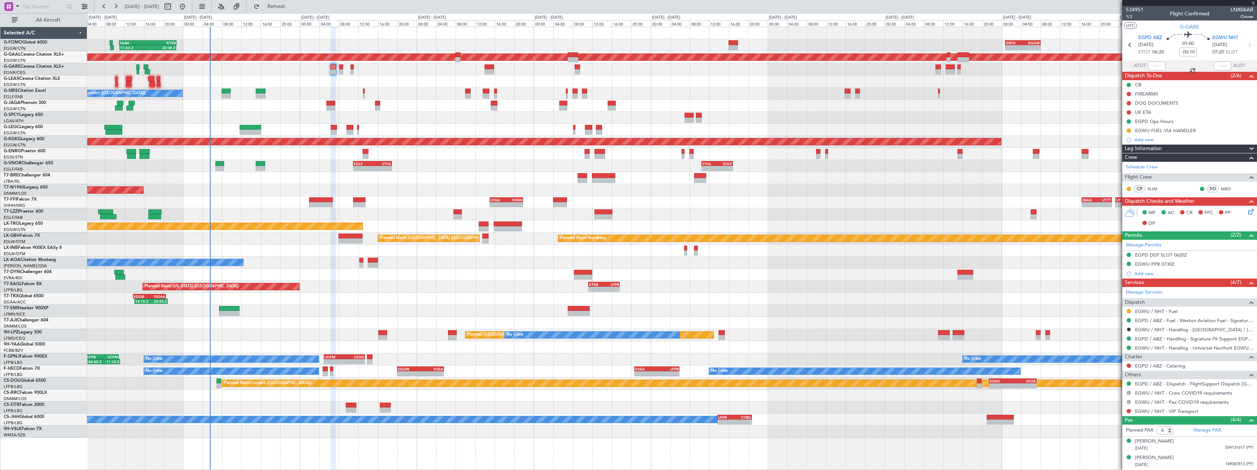
type input "-00:15"
type input "3"
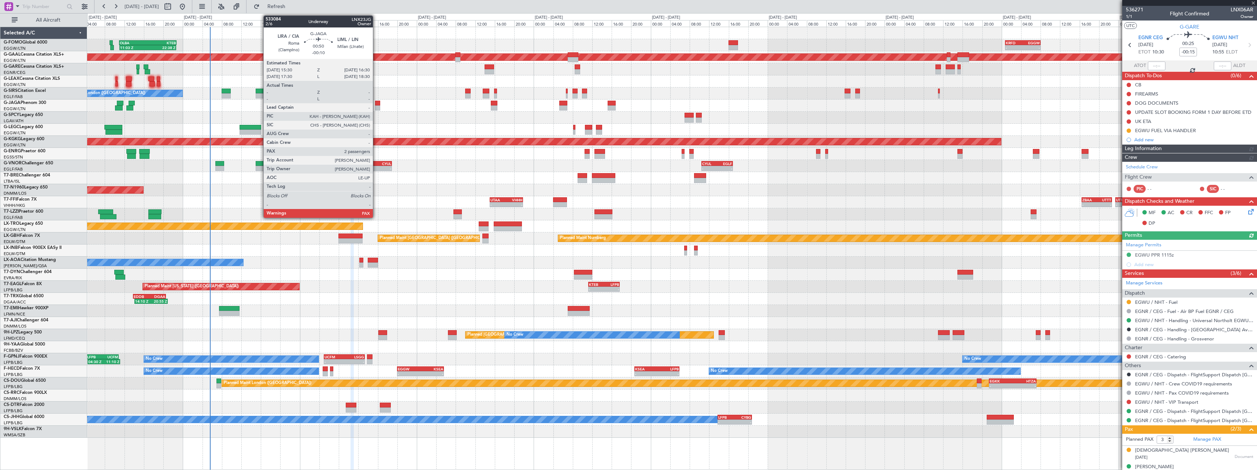
click at [376, 105] on div at bounding box center [377, 103] width 5 height 5
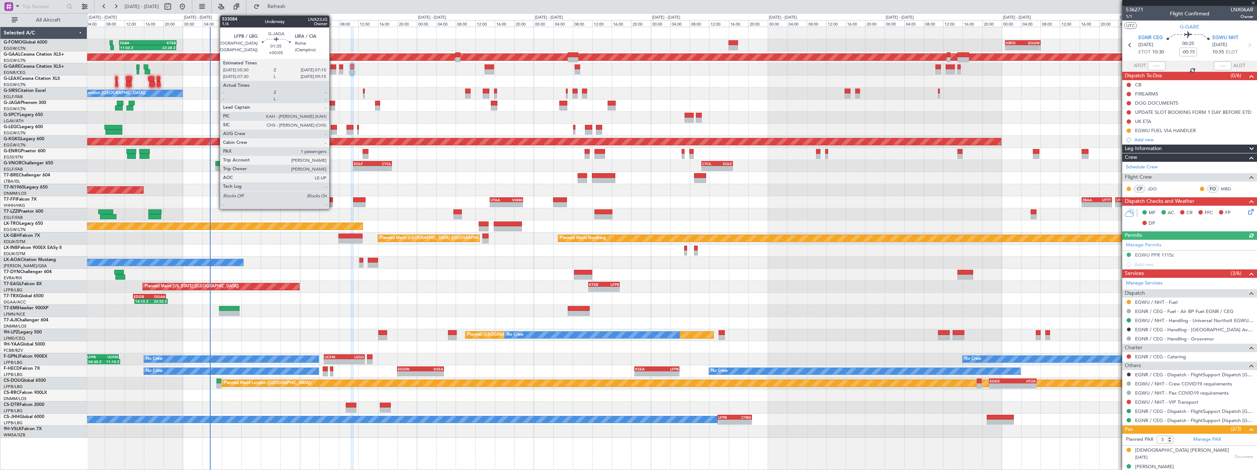
type input "-00:10"
type input "2"
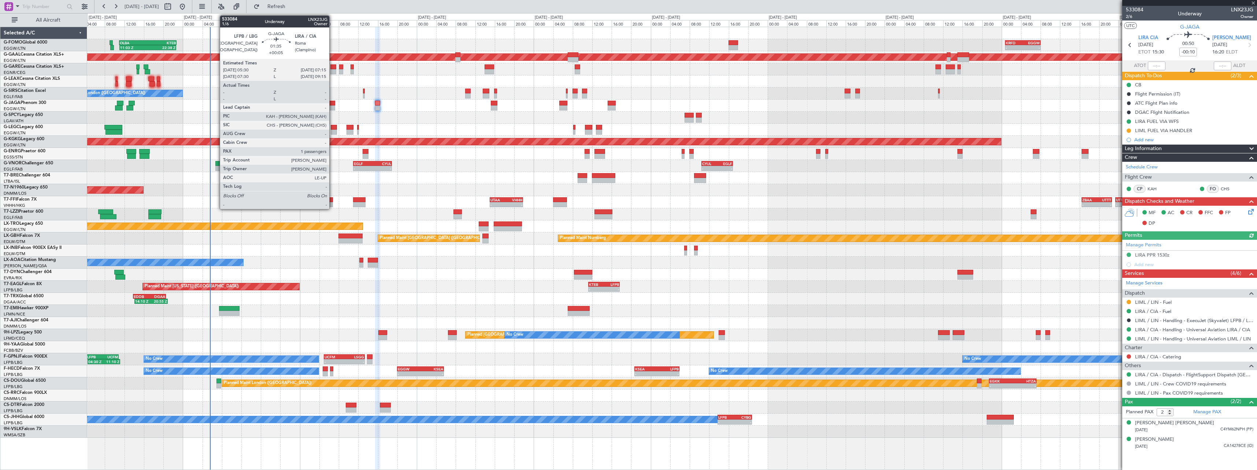
click at [333, 108] on div at bounding box center [330, 108] width 9 height 5
type input "+00:05"
type input "1"
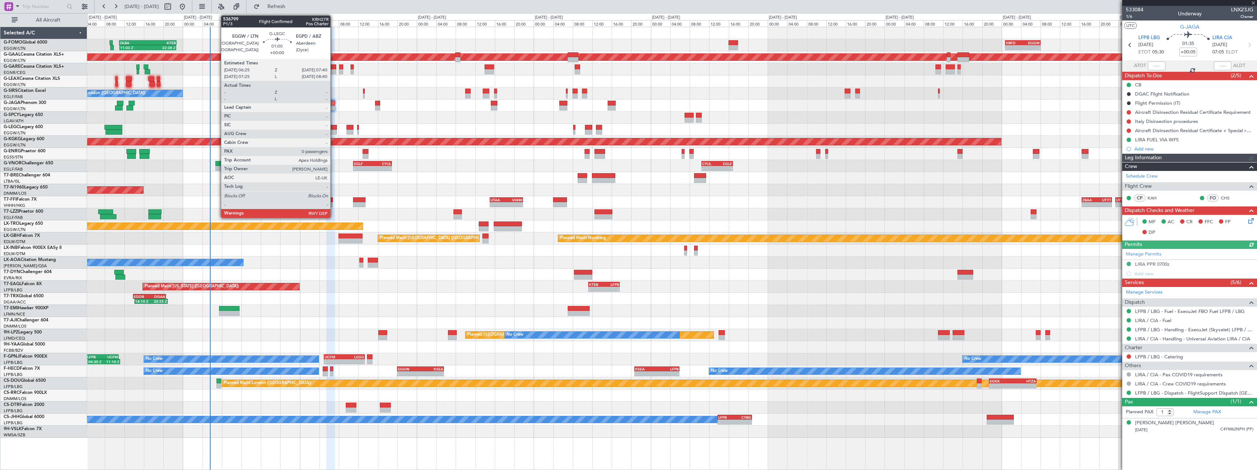
click at [334, 129] on div at bounding box center [334, 127] width 6 height 5
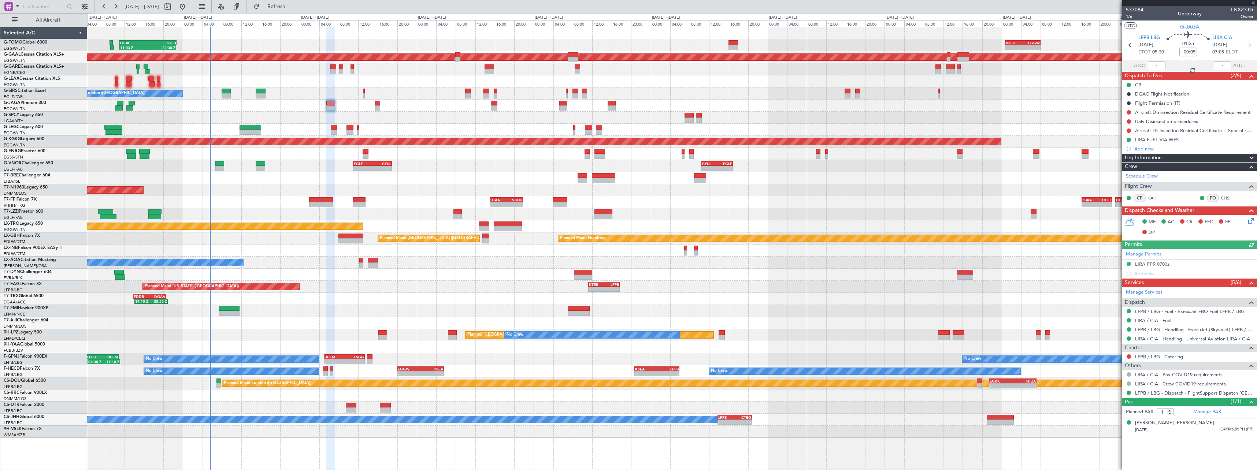
type input "0"
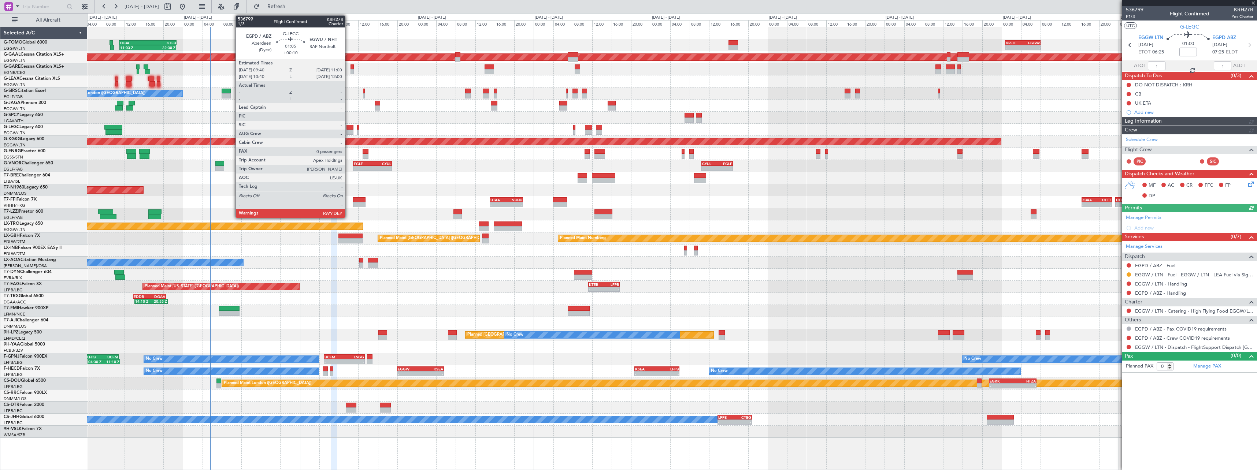
click at [348, 131] on div at bounding box center [350, 132] width 7 height 5
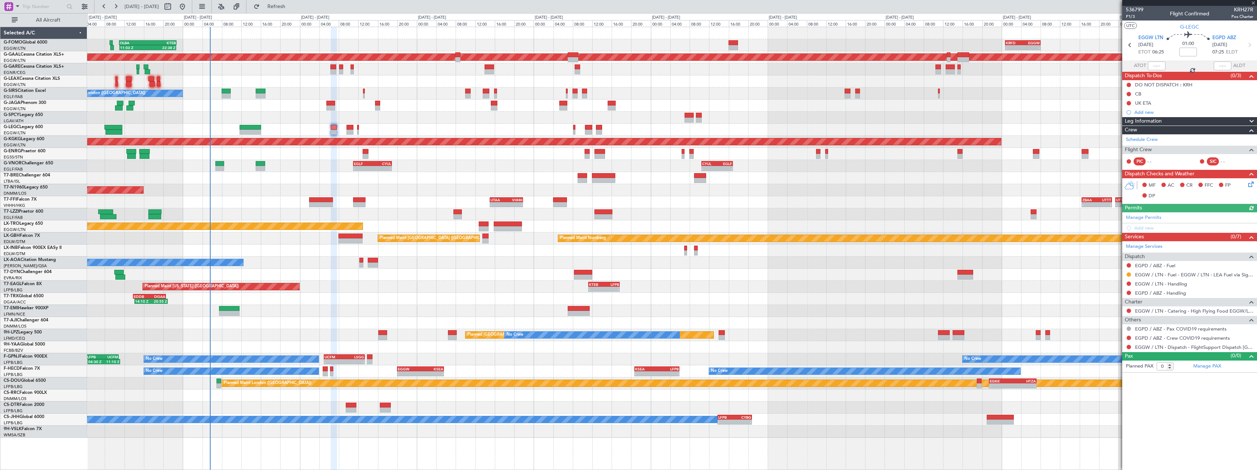
type input "+00:10"
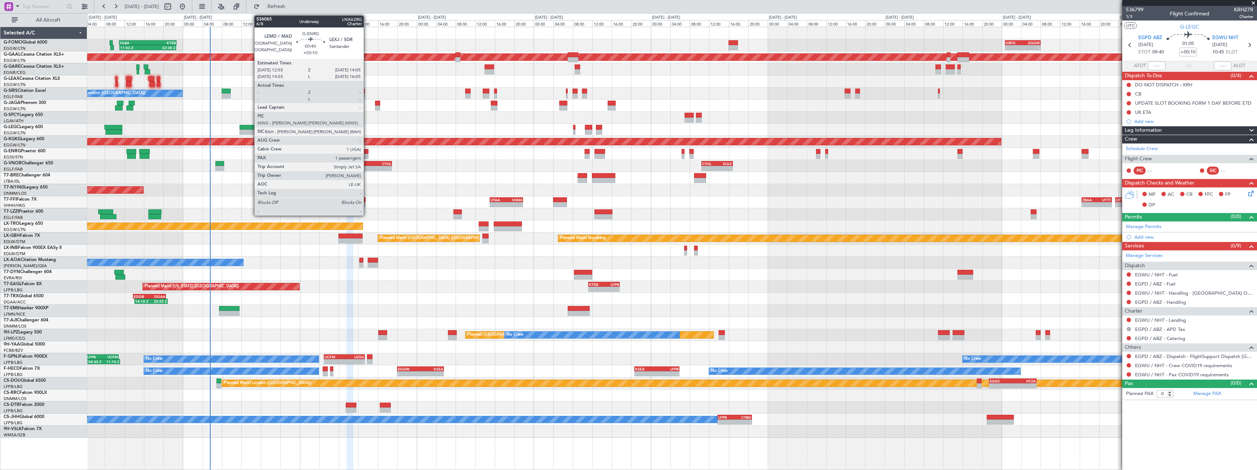
click at [367, 154] on div at bounding box center [366, 156] width 6 height 5
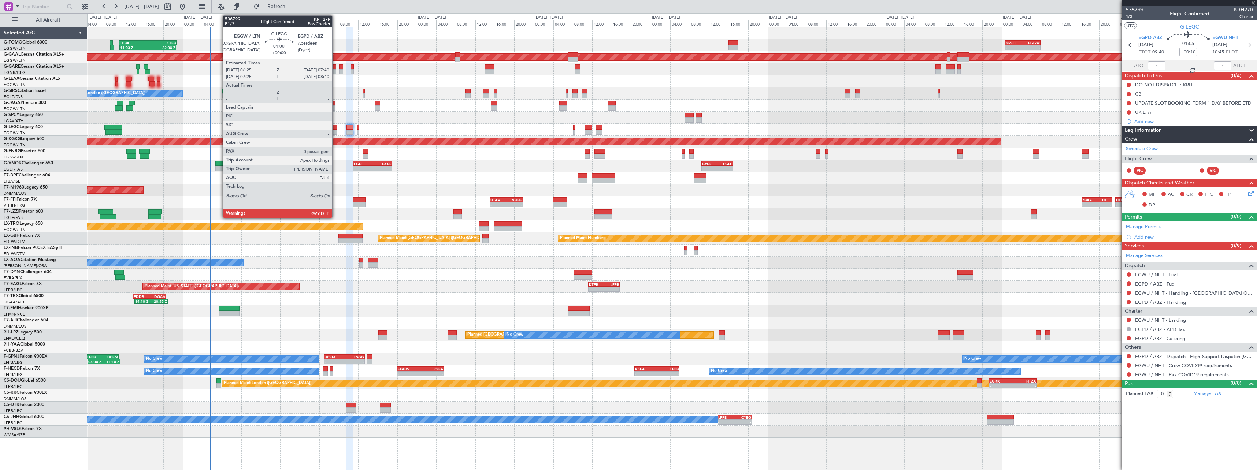
type input "1"
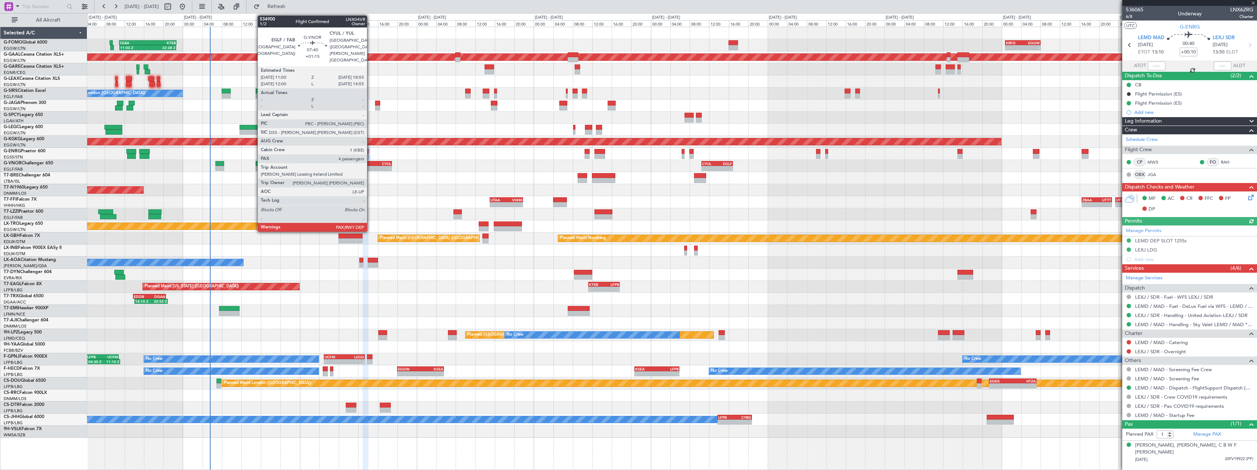
click at [370, 165] on div "EGLF" at bounding box center [363, 164] width 19 height 4
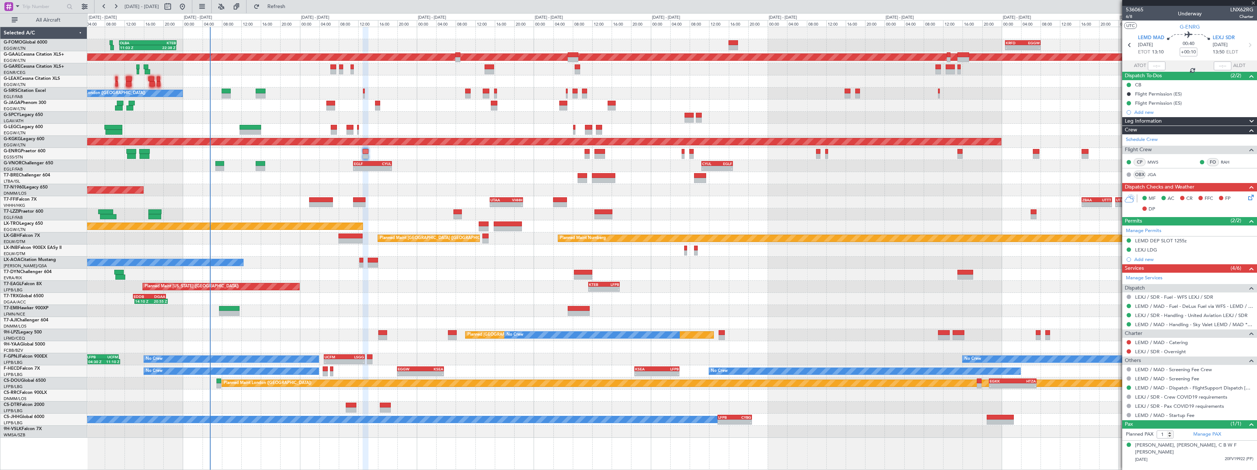
type input "+01:15"
type input "4"
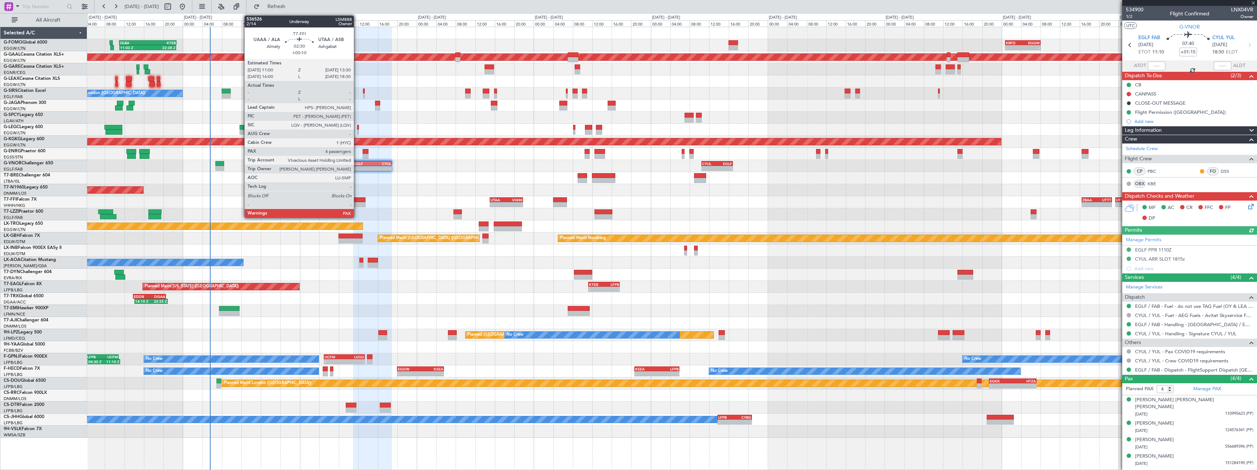
click at [358, 200] on div at bounding box center [359, 199] width 12 height 5
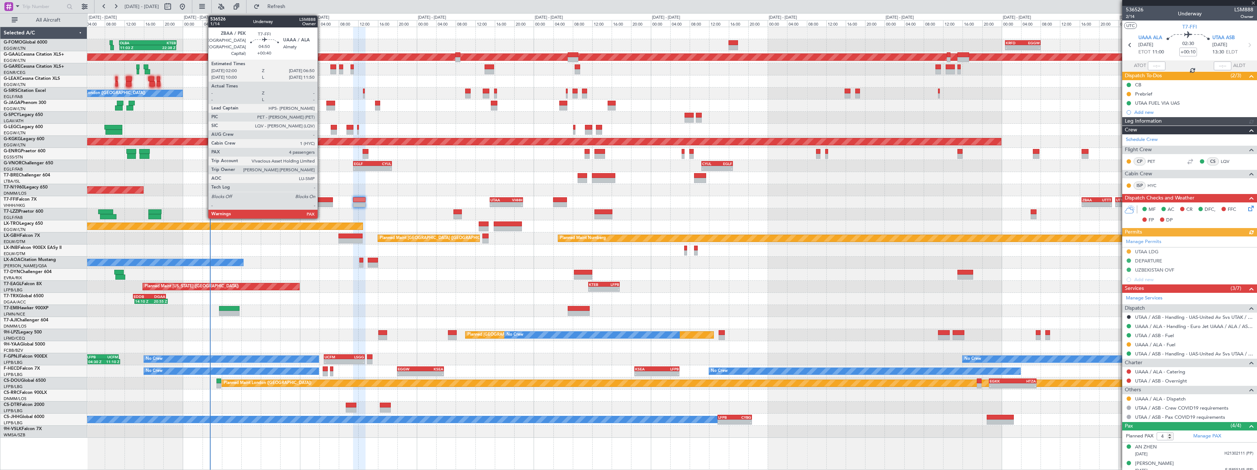
click at [321, 203] on div at bounding box center [321, 204] width 24 height 5
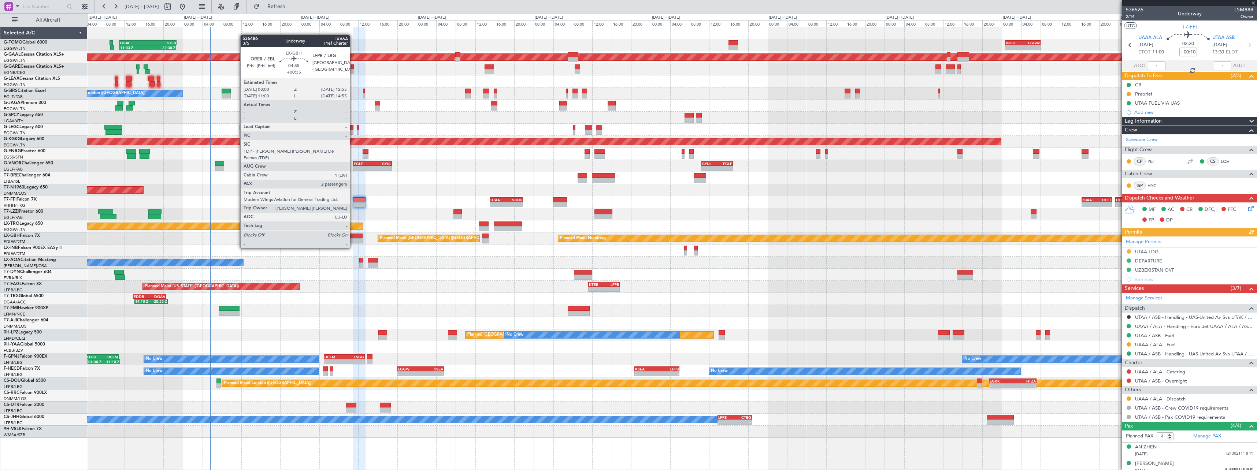
click at [353, 241] on div at bounding box center [351, 241] width 24 height 5
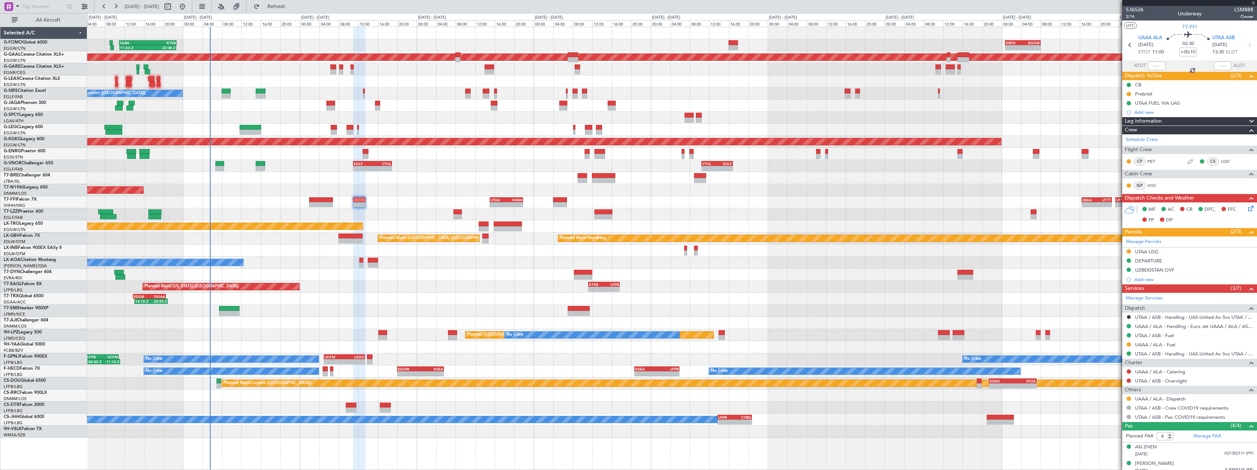
type input "+00:35"
type input "2"
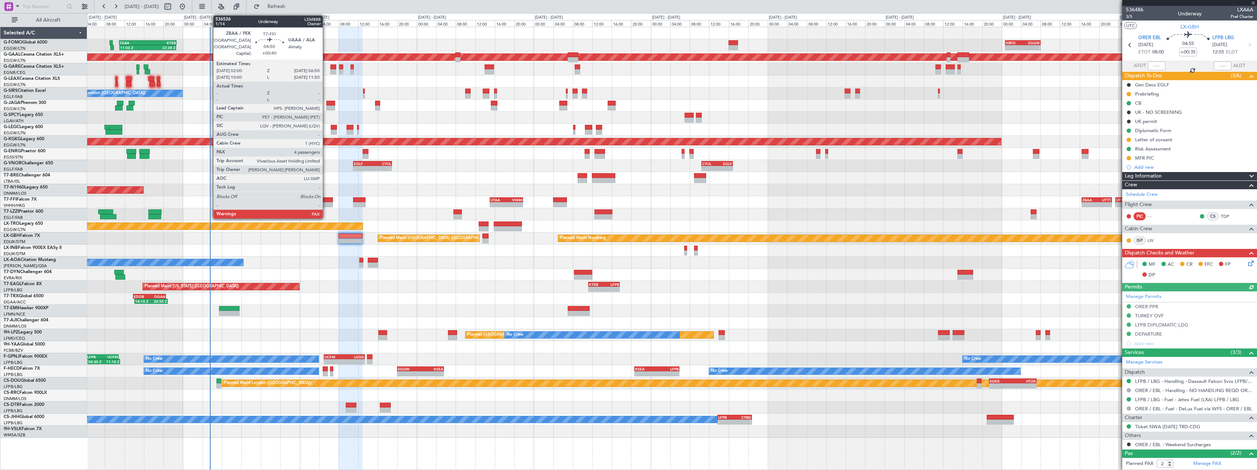
click at [326, 205] on div at bounding box center [321, 204] width 24 height 5
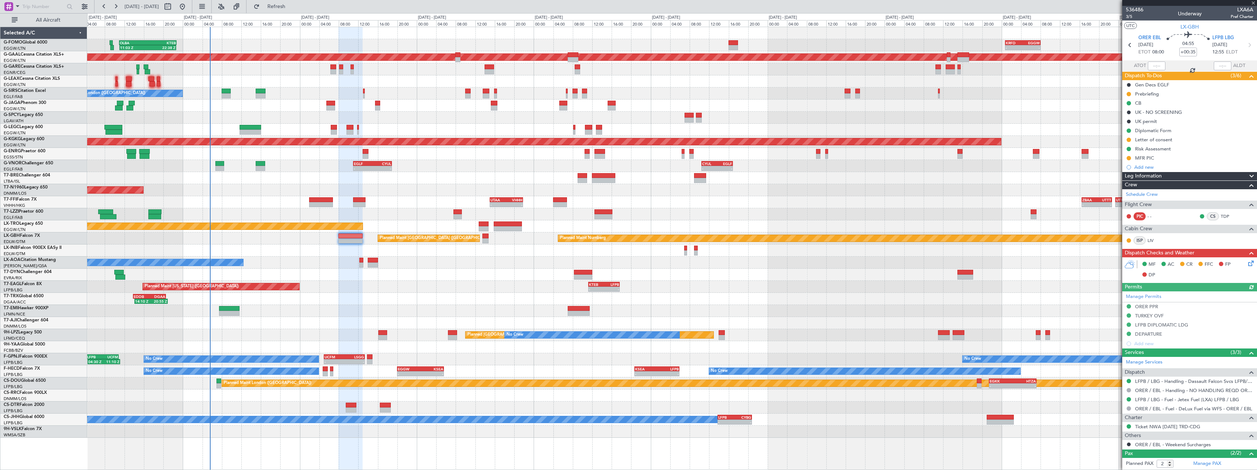
type input "+00:40"
type input "4"
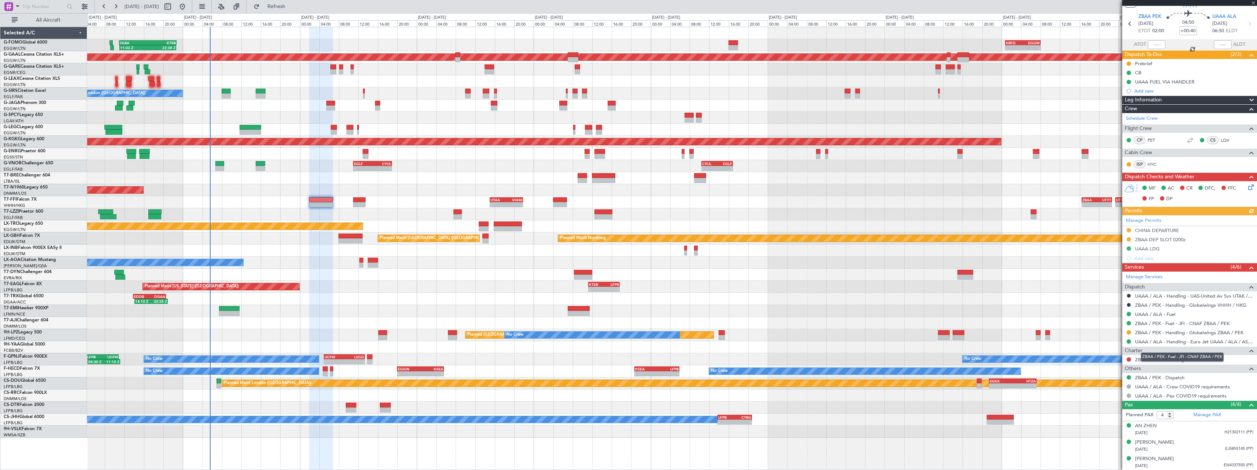
scroll to position [38, 0]
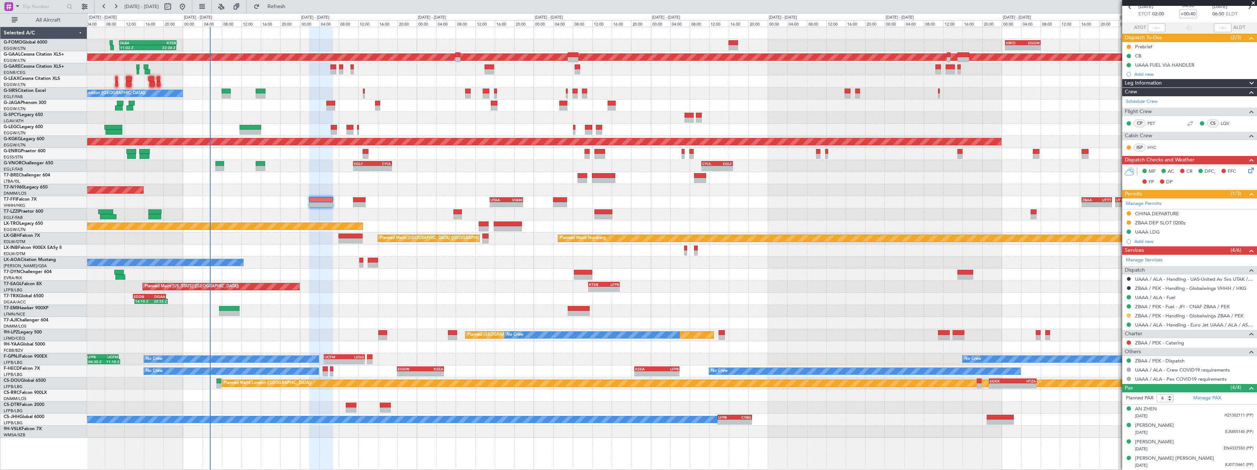
click at [1130, 317] on button at bounding box center [1129, 316] width 4 height 4
click at [1113, 399] on span "Confirmed" at bounding box center [1108, 402] width 23 height 7
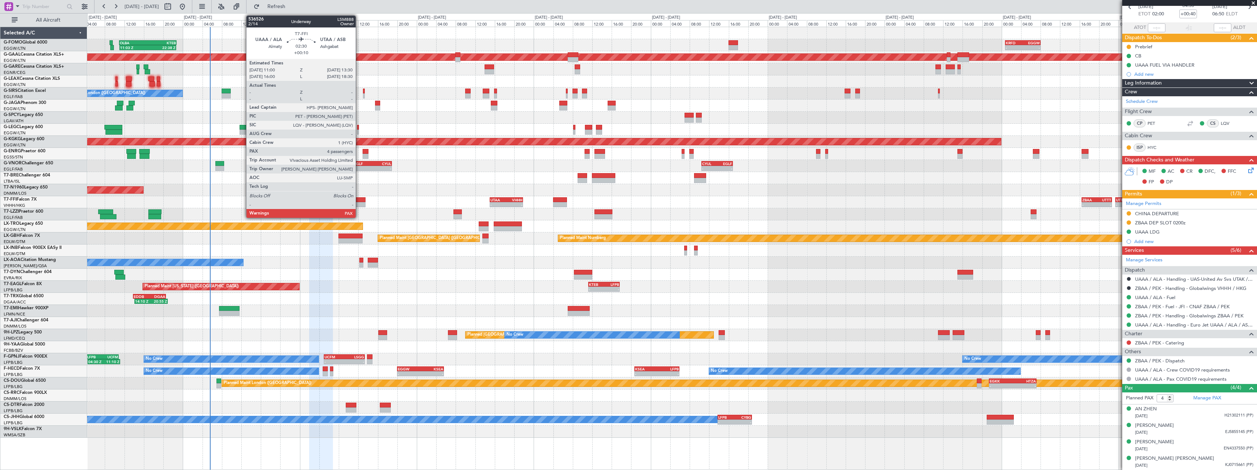
click at [359, 203] on div at bounding box center [359, 204] width 12 height 5
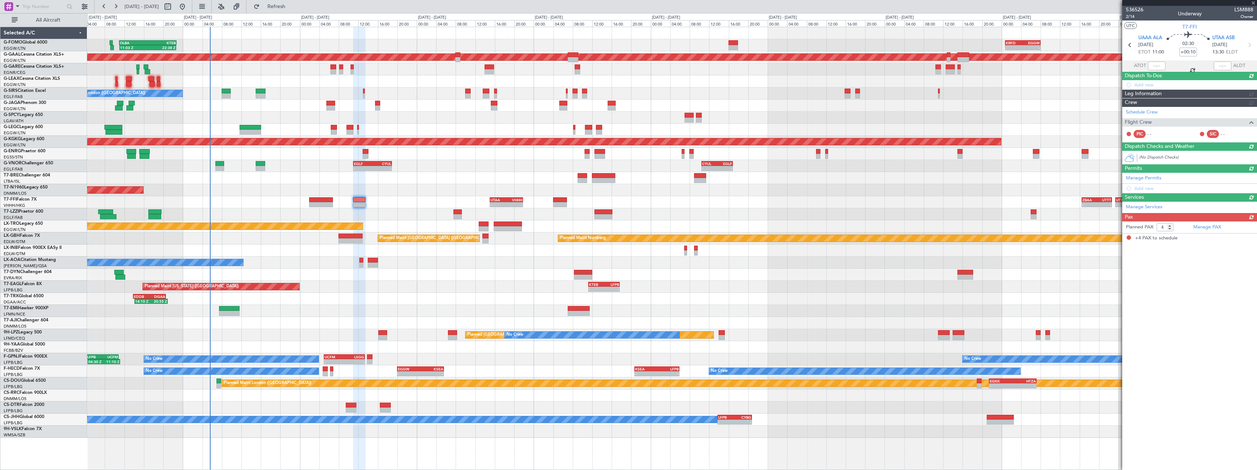
scroll to position [0, 0]
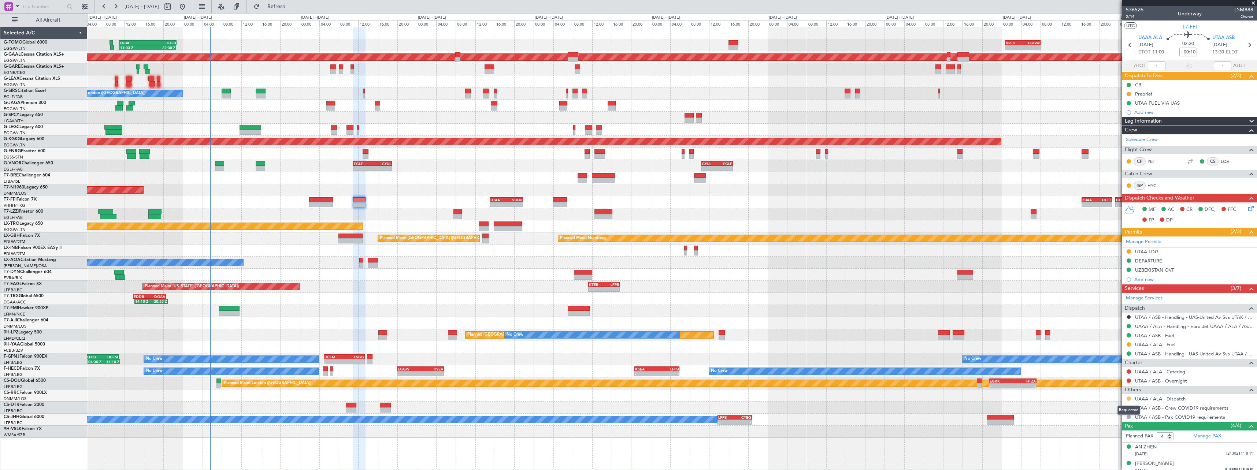
click at [1129, 400] on button at bounding box center [1129, 399] width 4 height 4
click at [1111, 389] on span "Confirmed" at bounding box center [1108, 387] width 23 height 7
click at [1130, 381] on button at bounding box center [1129, 381] width 4 height 4
click at [1111, 326] on span "Requested" at bounding box center [1108, 325] width 23 height 7
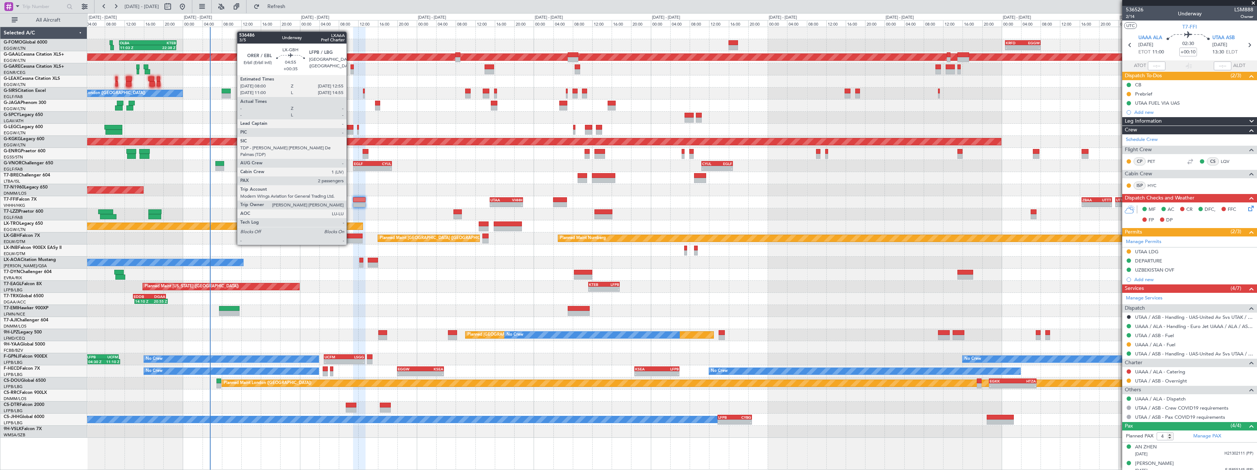
click at [351, 238] on div at bounding box center [351, 236] width 24 height 5
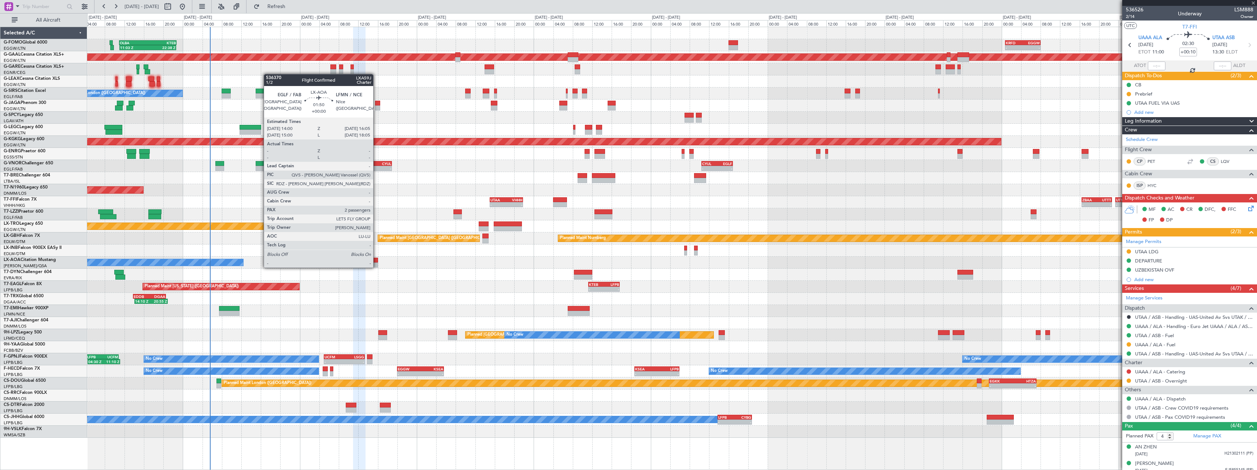
type input "+00:35"
type input "2"
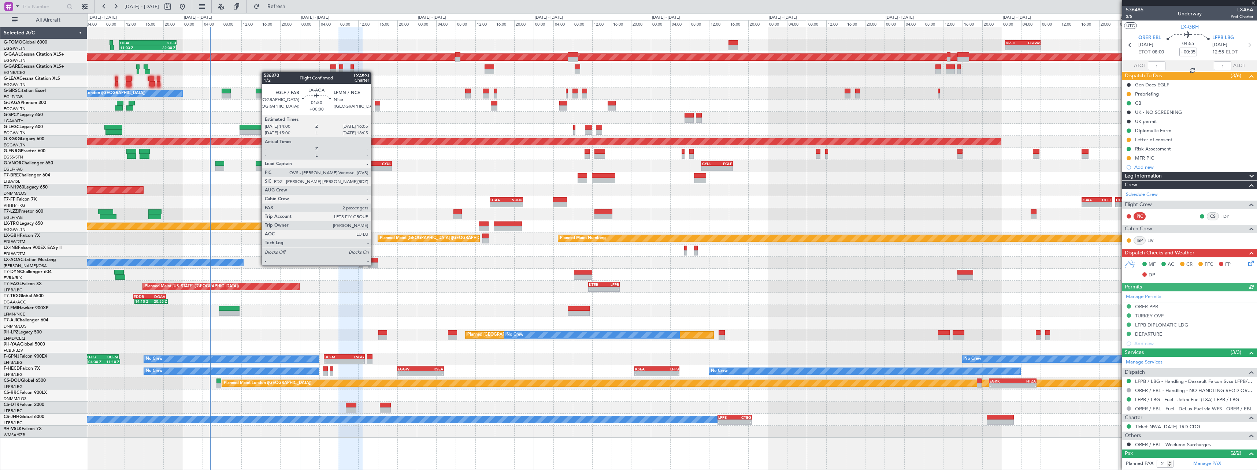
click at [374, 265] on div at bounding box center [373, 265] width 10 height 5
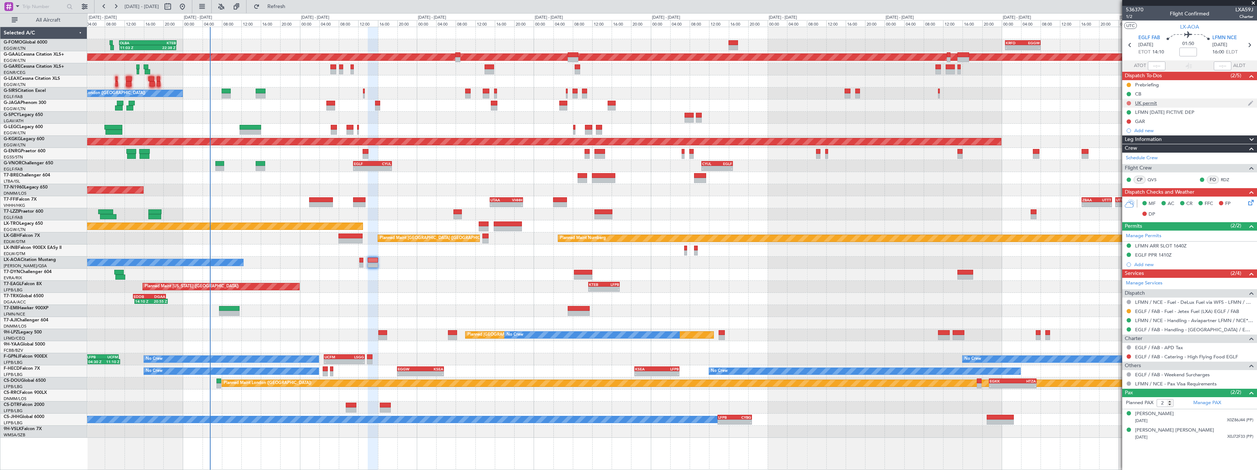
click at [1130, 103] on button at bounding box center [1129, 103] width 4 height 4
click at [1127, 134] on span "Completed" at bounding box center [1132, 135] width 24 height 7
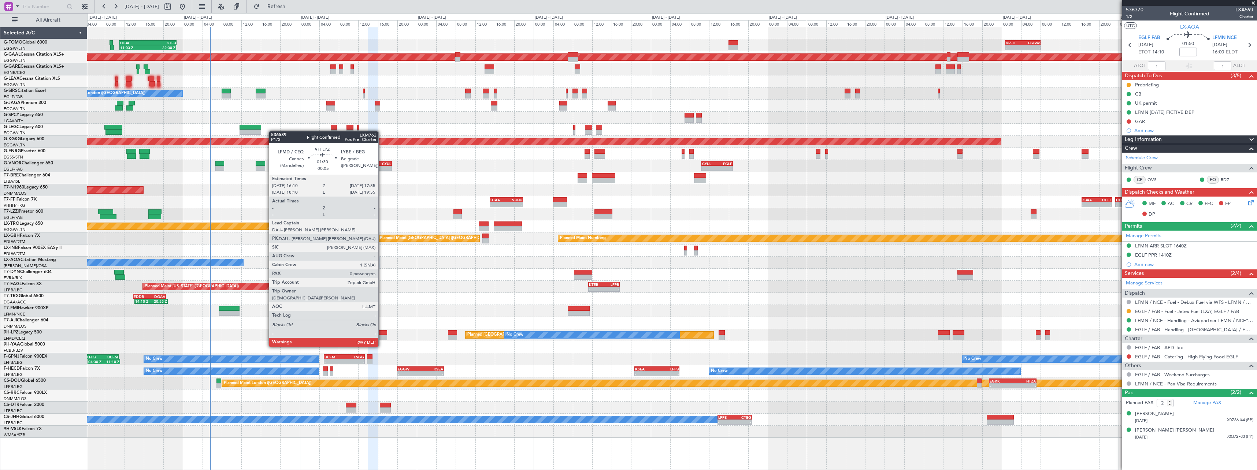
click at [382, 333] on div at bounding box center [382, 332] width 9 height 5
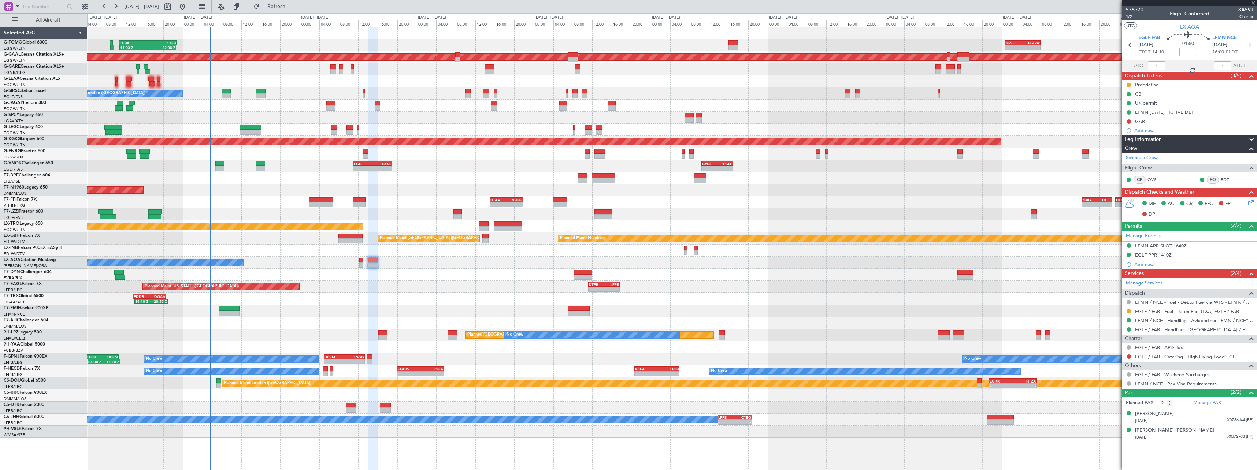
type input "-00:05"
type input "0"
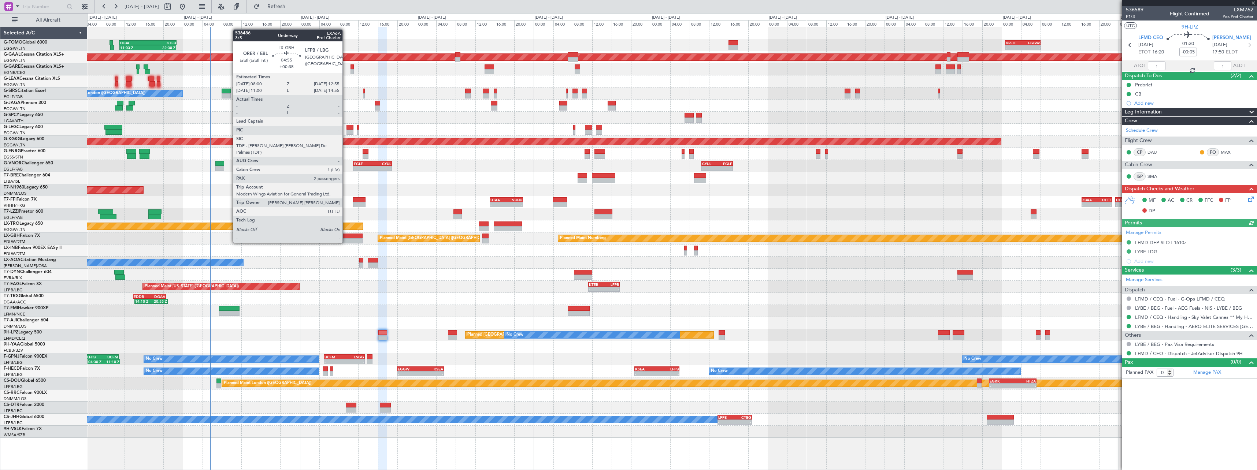
click at [345, 236] on div at bounding box center [351, 236] width 24 height 5
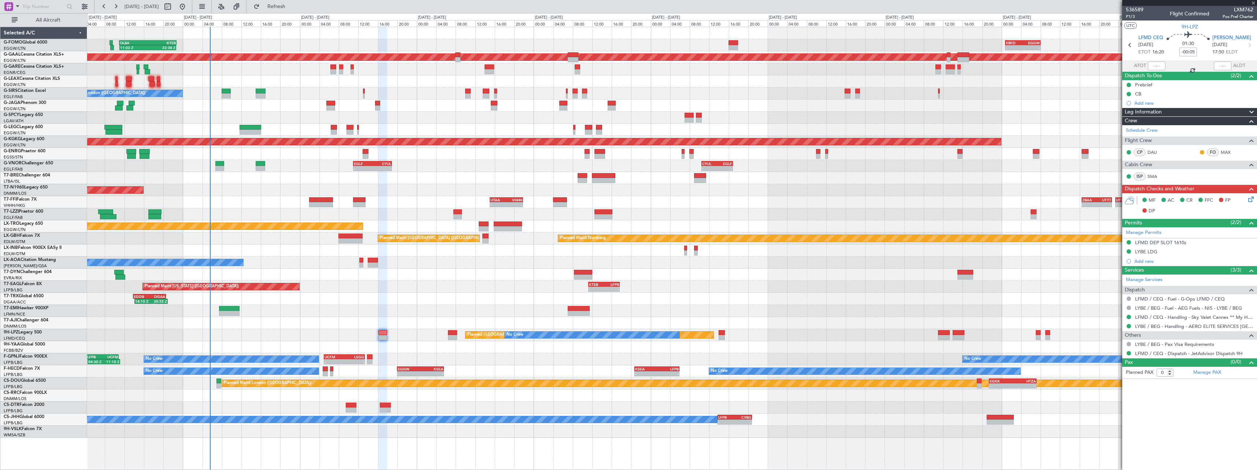
type input "+00:35"
type input "2"
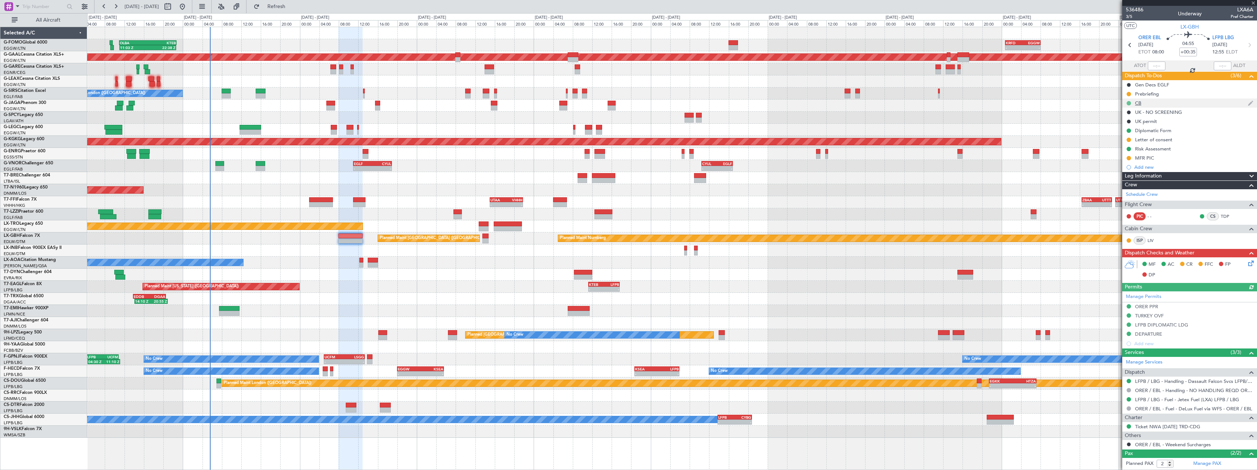
click at [1129, 103] on button at bounding box center [1129, 103] width 4 height 4
click at [1121, 116] on span "Not Started" at bounding box center [1133, 113] width 26 height 7
click at [1130, 103] on button at bounding box center [1129, 103] width 4 height 4
click at [1130, 137] on span "Completed" at bounding box center [1132, 135] width 24 height 7
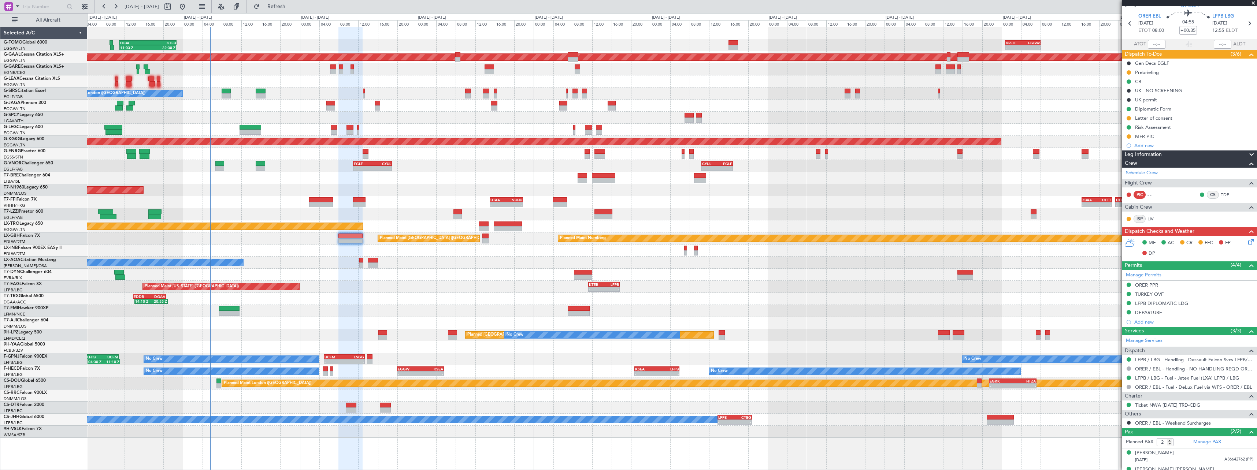
scroll to position [33, 0]
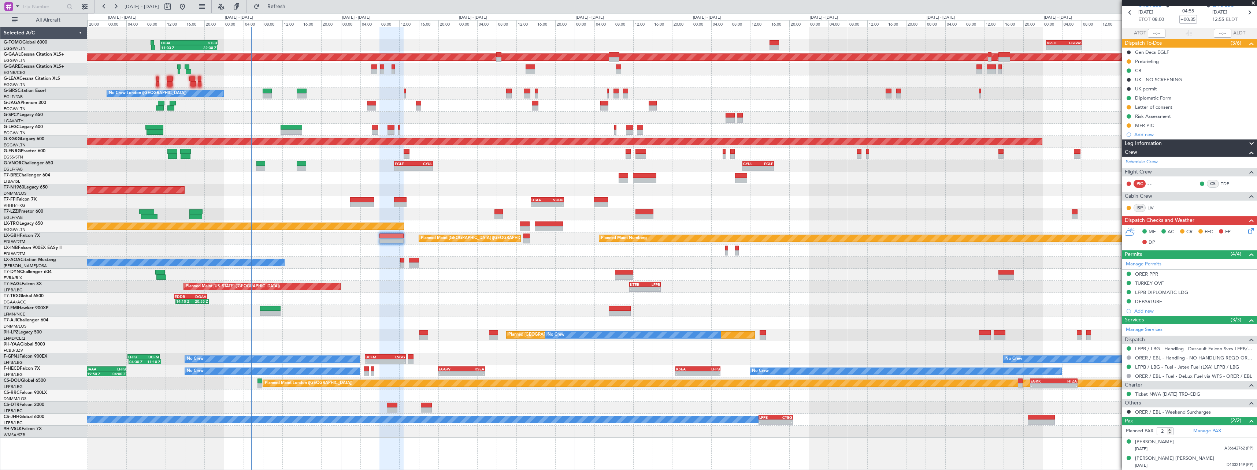
click at [385, 291] on div "Planned Maint [US_STATE] ([GEOGRAPHIC_DATA]) - - KTEB 11:15 Z LFPB 17:40 Z" at bounding box center [672, 287] width 1170 height 12
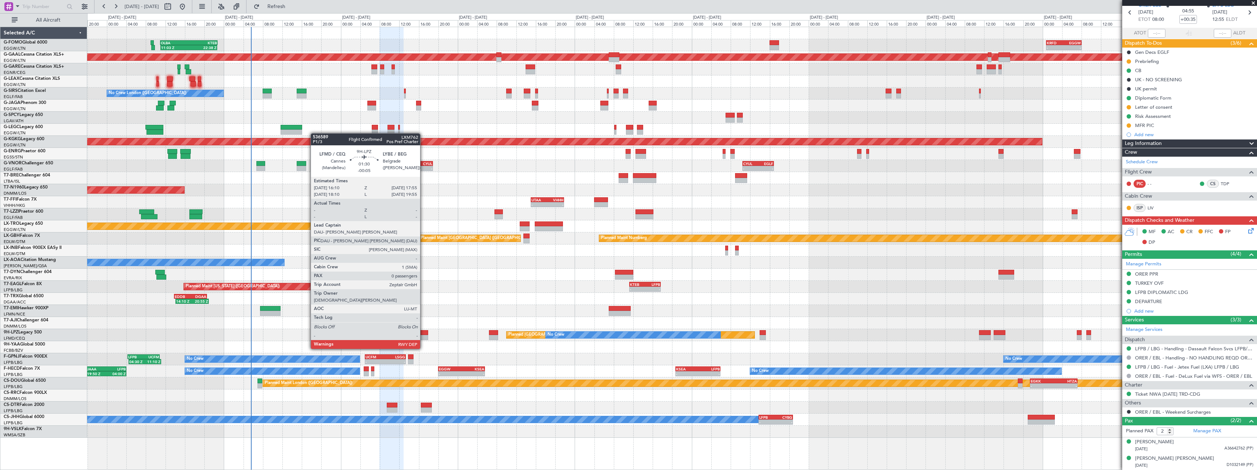
click at [424, 335] on div at bounding box center [424, 337] width 9 height 5
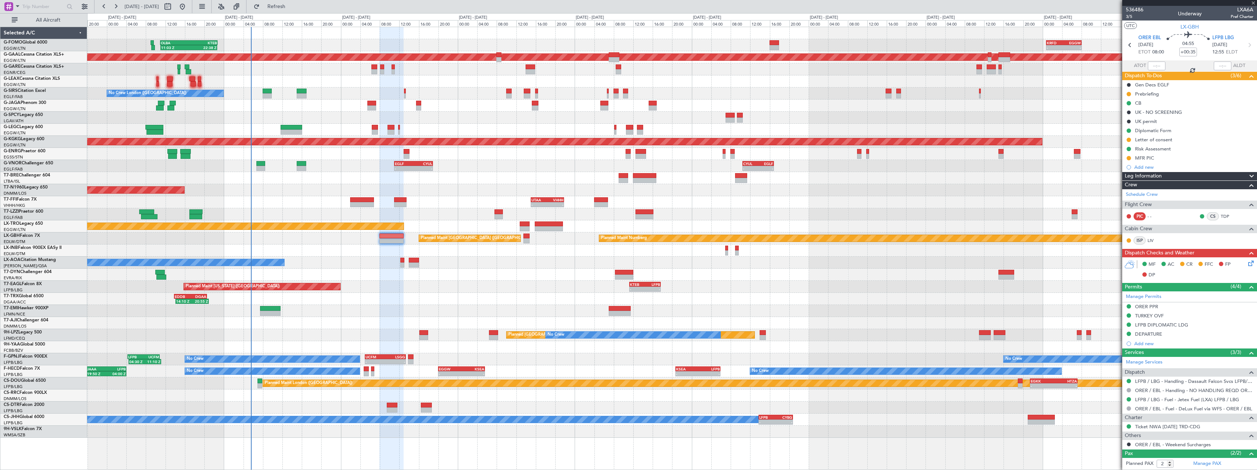
scroll to position [33, 0]
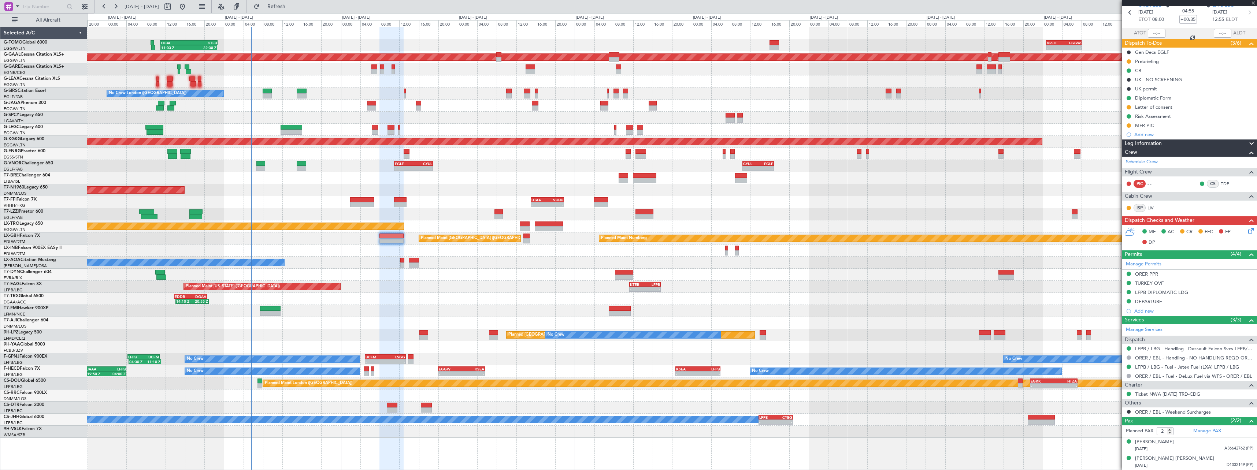
type input "-00:05"
type input "0"
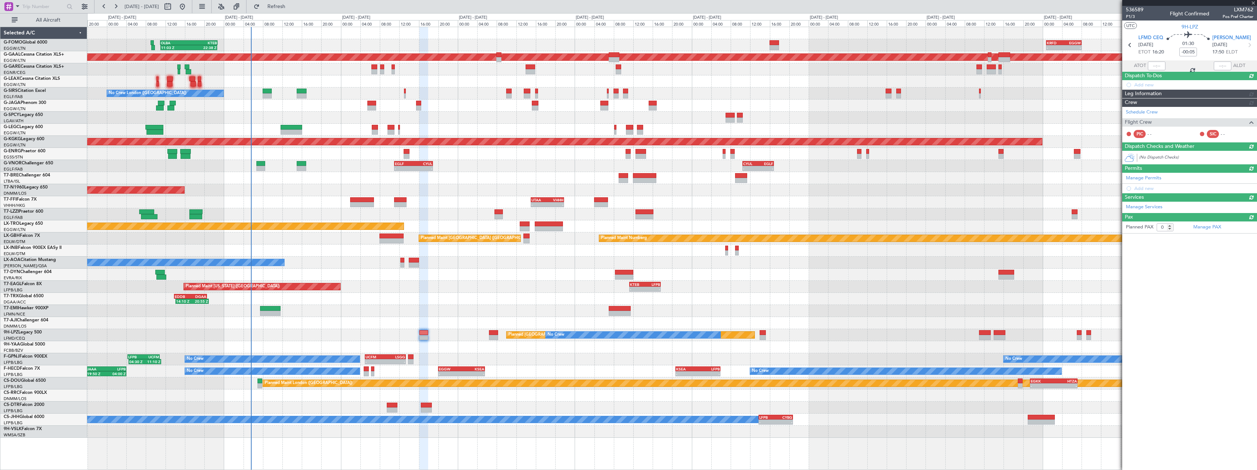
scroll to position [0, 0]
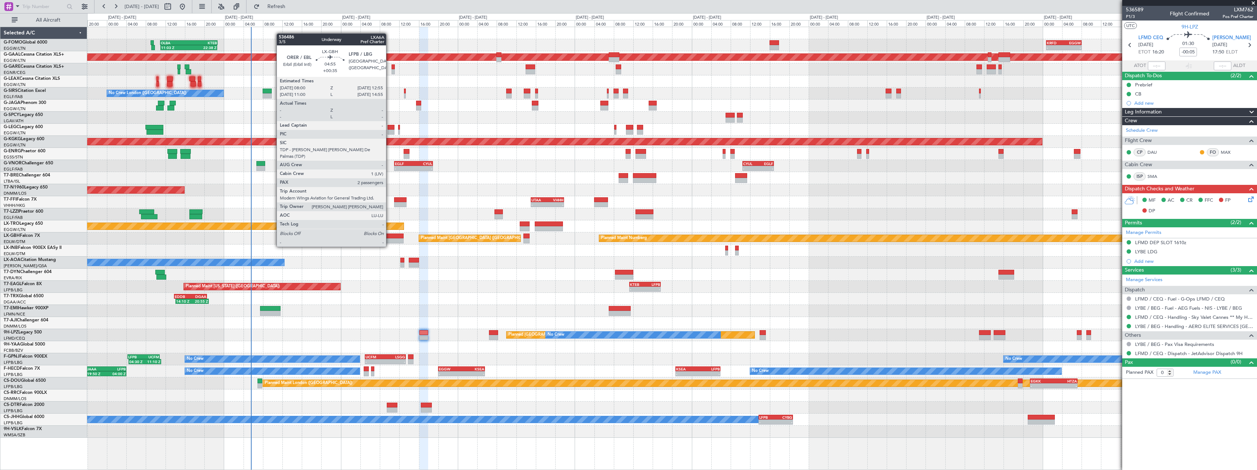
click at [390, 240] on div at bounding box center [392, 241] width 24 height 5
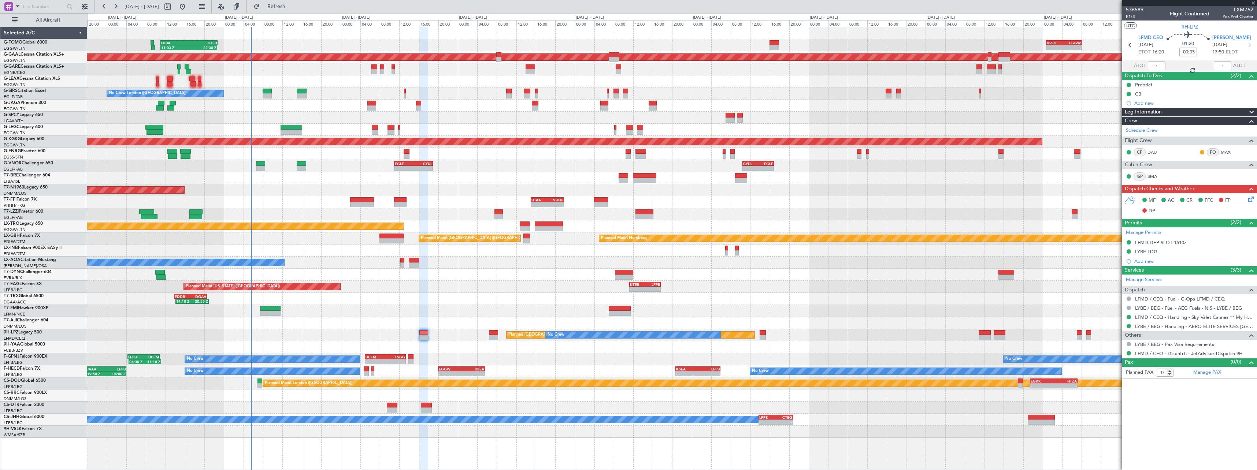
type input "+00:35"
type input "2"
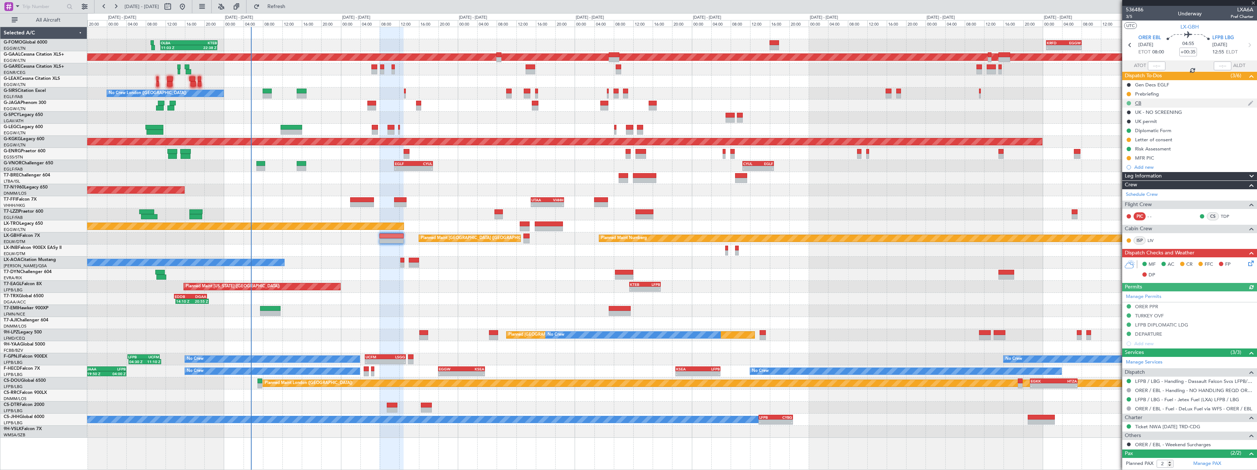
click at [1128, 103] on button at bounding box center [1129, 103] width 4 height 4
click at [1126, 116] on span "Not Started" at bounding box center [1133, 113] width 26 height 7
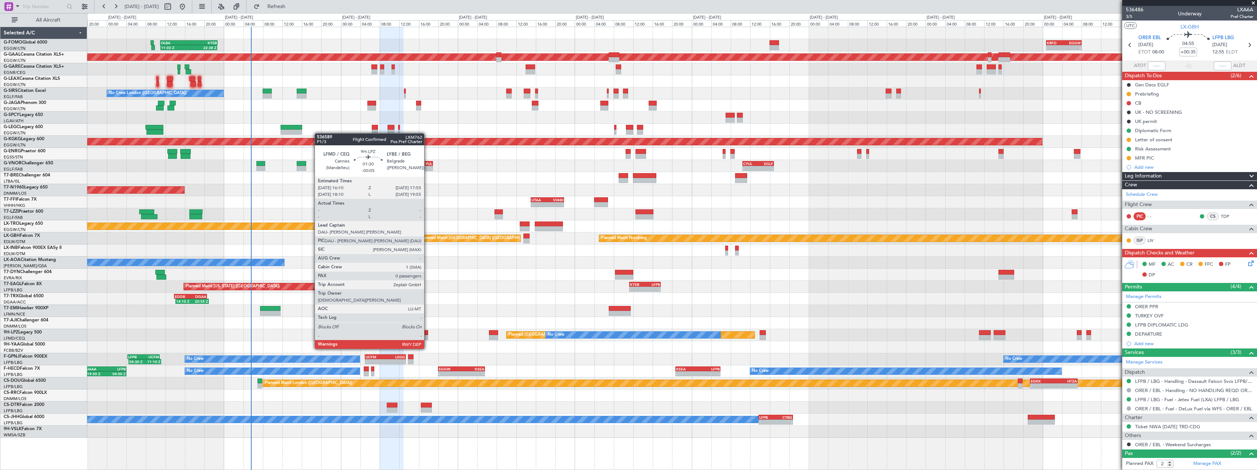
click at [428, 335] on div at bounding box center [424, 332] width 9 height 5
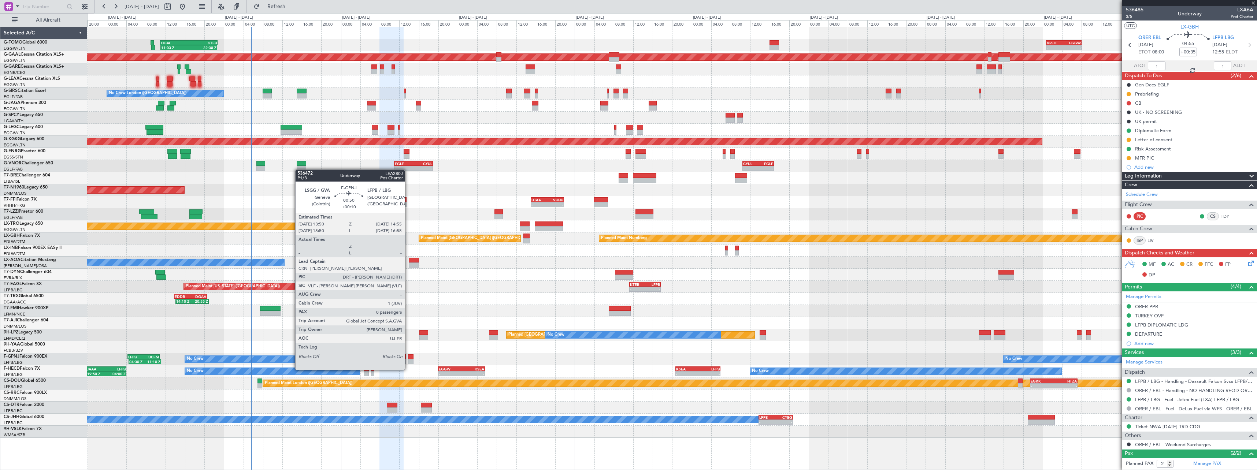
type input "-00:05"
type input "0"
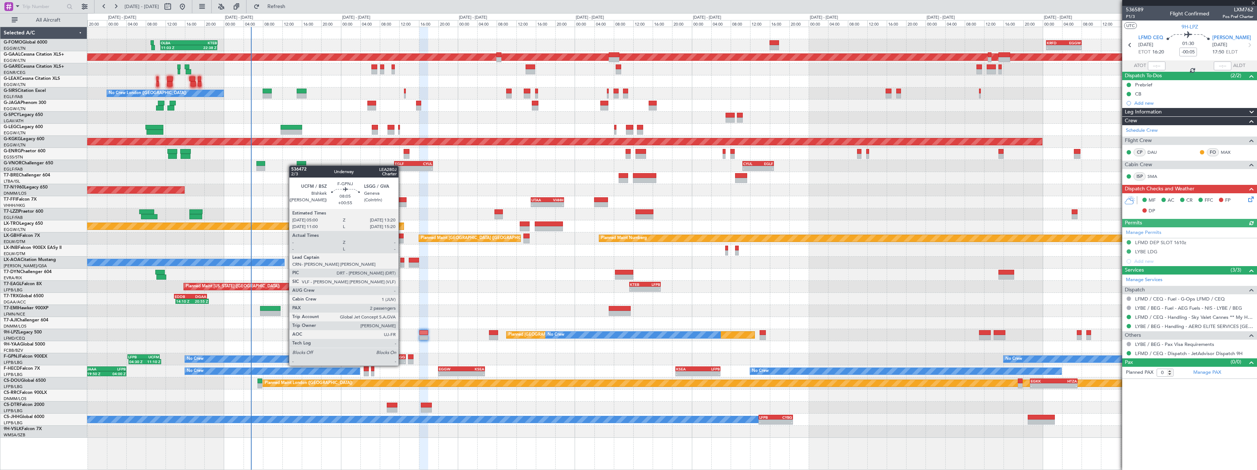
click at [402, 359] on div "UCFM 05:00 Z LSGG 13:20 Z" at bounding box center [385, 357] width 41 height 5
type input "+00:55"
type input "2"
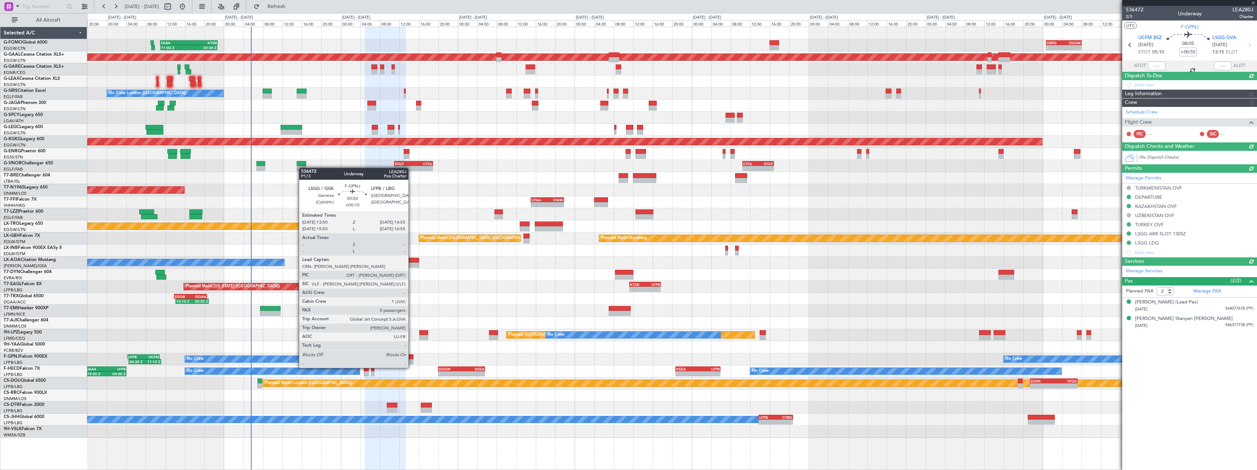
click at [412, 361] on div at bounding box center [410, 361] width 5 height 5
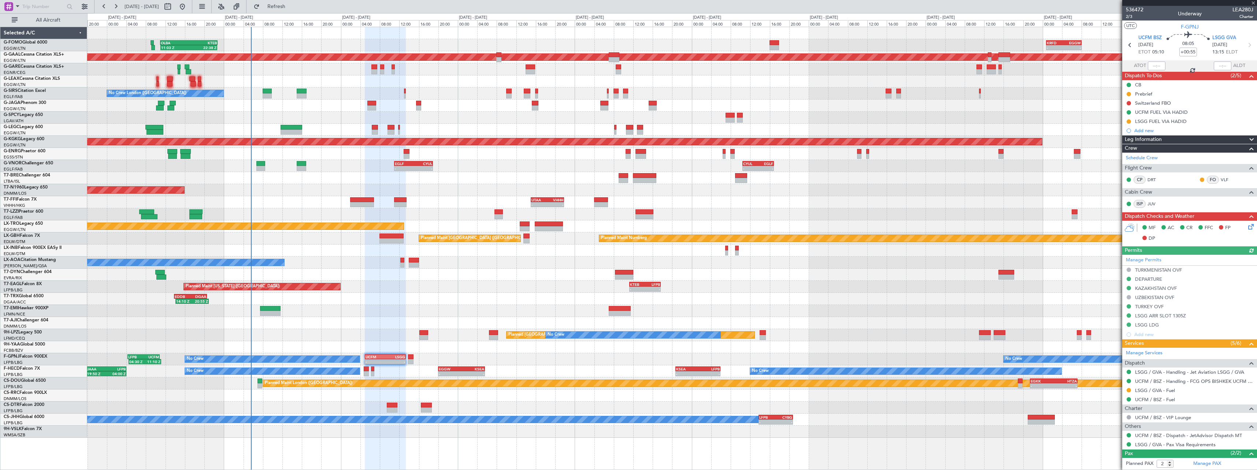
type input "+00:10"
type input "0"
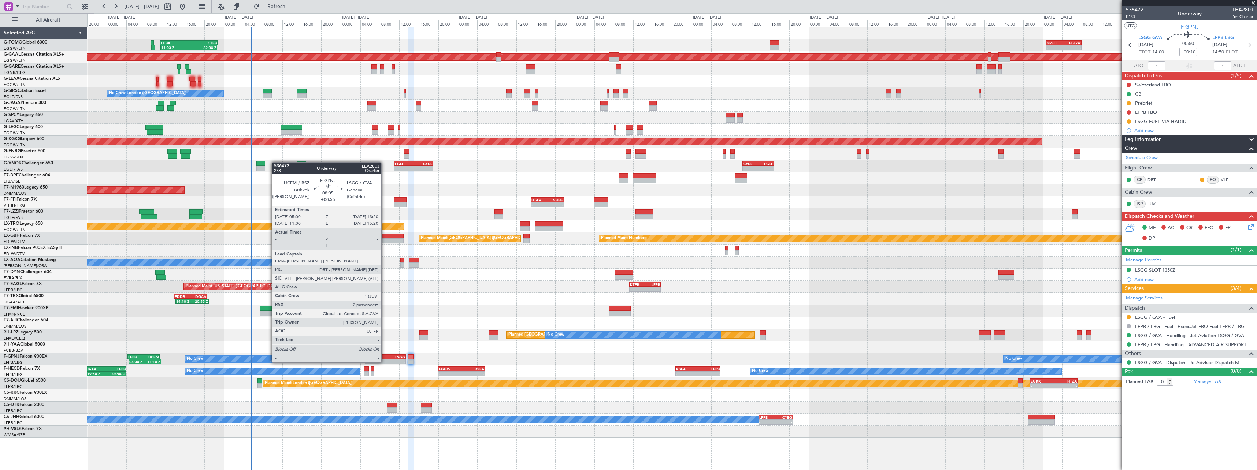
click at [385, 355] on div "UCFM 05:00 Z LSGG 13:20 Z" at bounding box center [385, 357] width 40 height 4
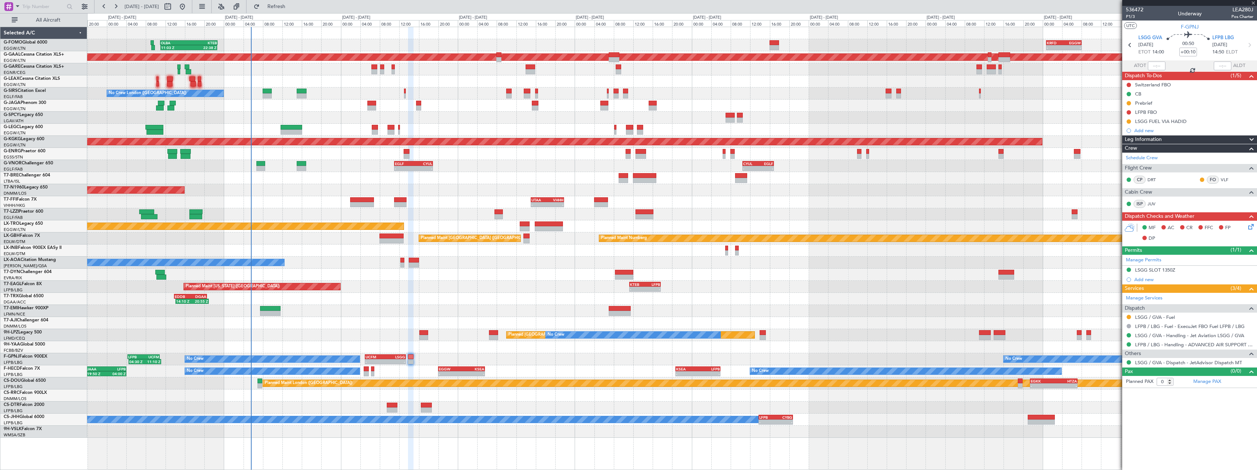
type input "+00:55"
type input "2"
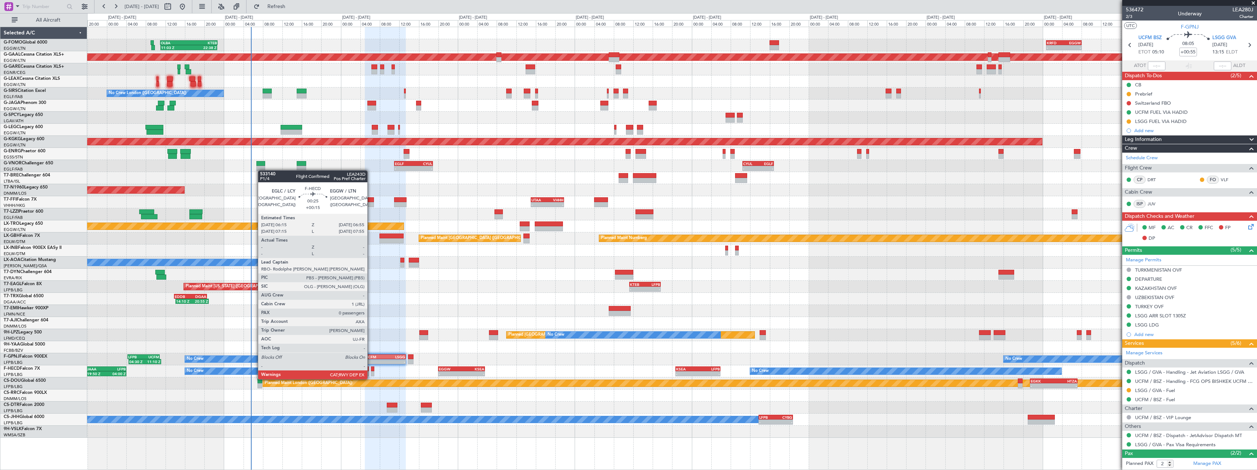
click at [371, 372] on div at bounding box center [372, 374] width 3 height 5
type input "+00:15"
type input "0"
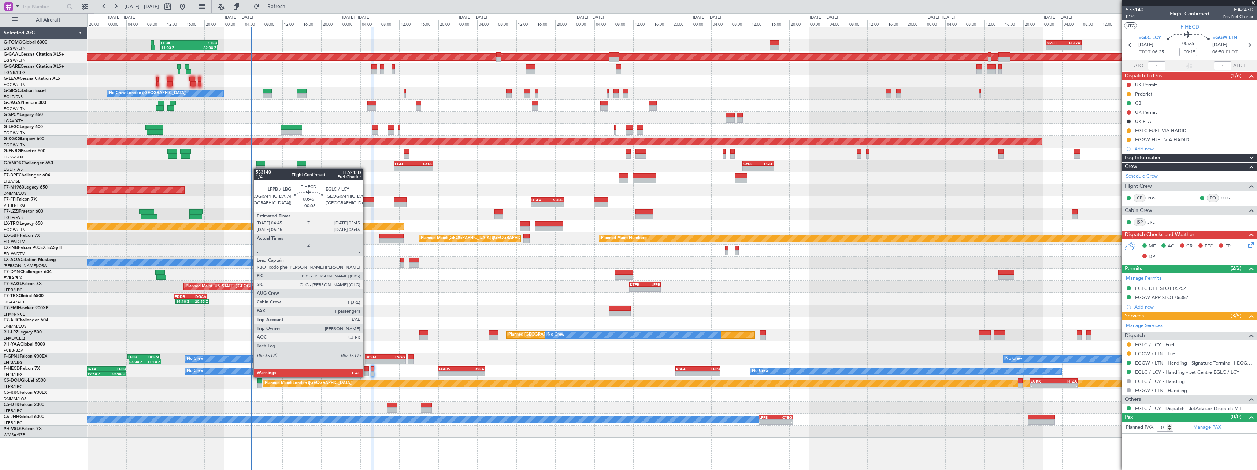
click at [366, 370] on div at bounding box center [366, 369] width 5 height 5
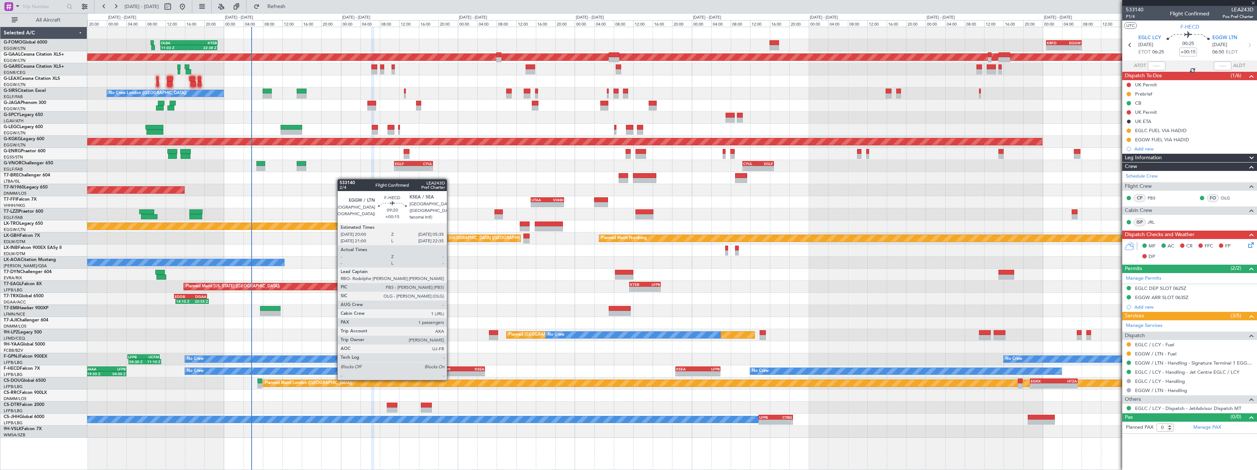
type input "+00:05"
type input "1"
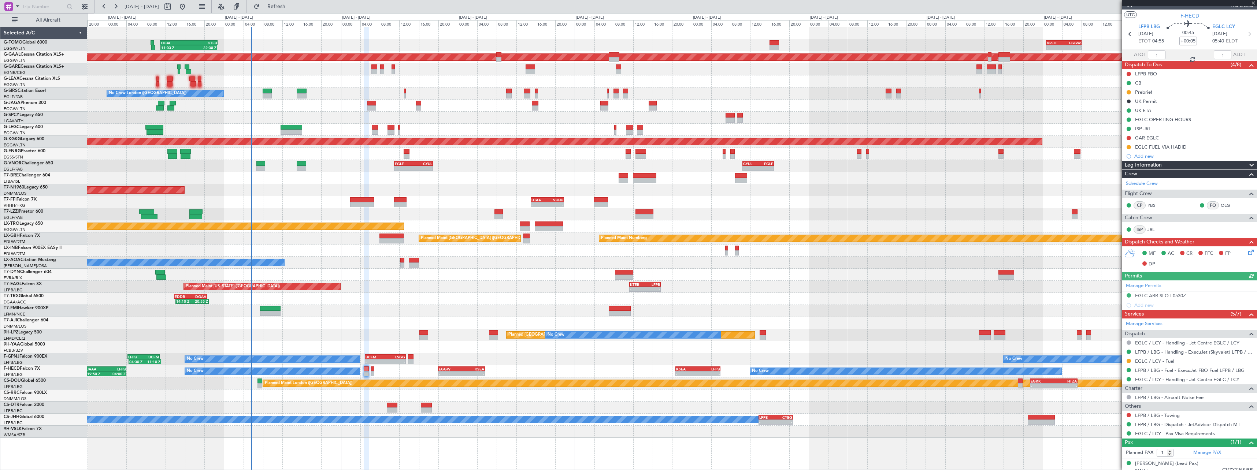
scroll to position [16, 0]
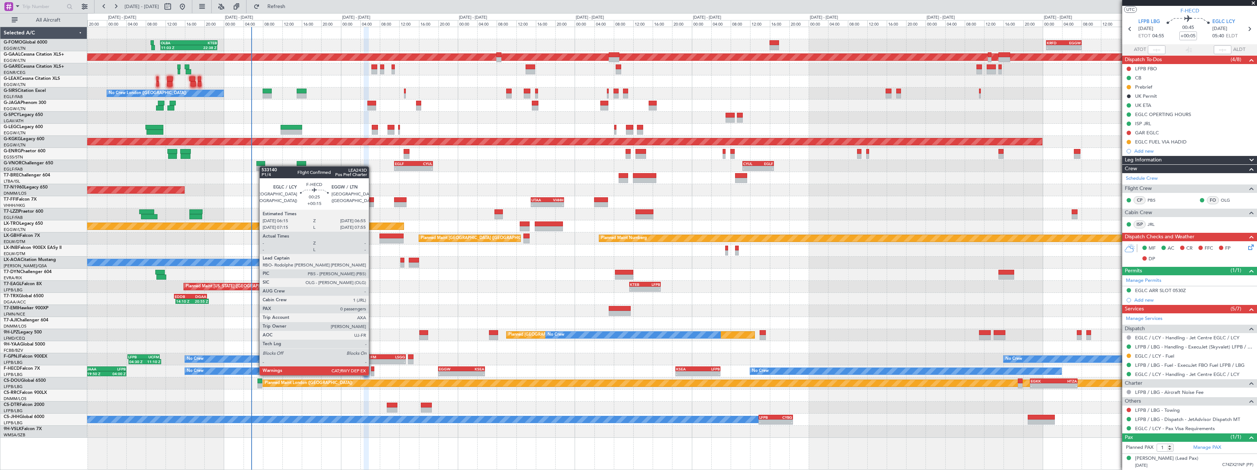
click at [372, 368] on div at bounding box center [372, 369] width 3 height 5
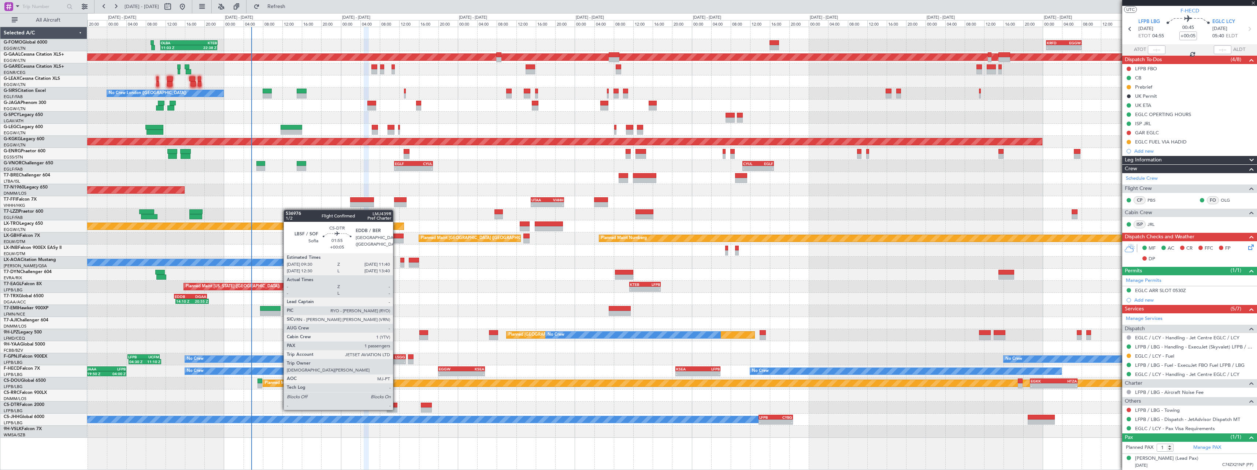
type input "+00:15"
type input "0"
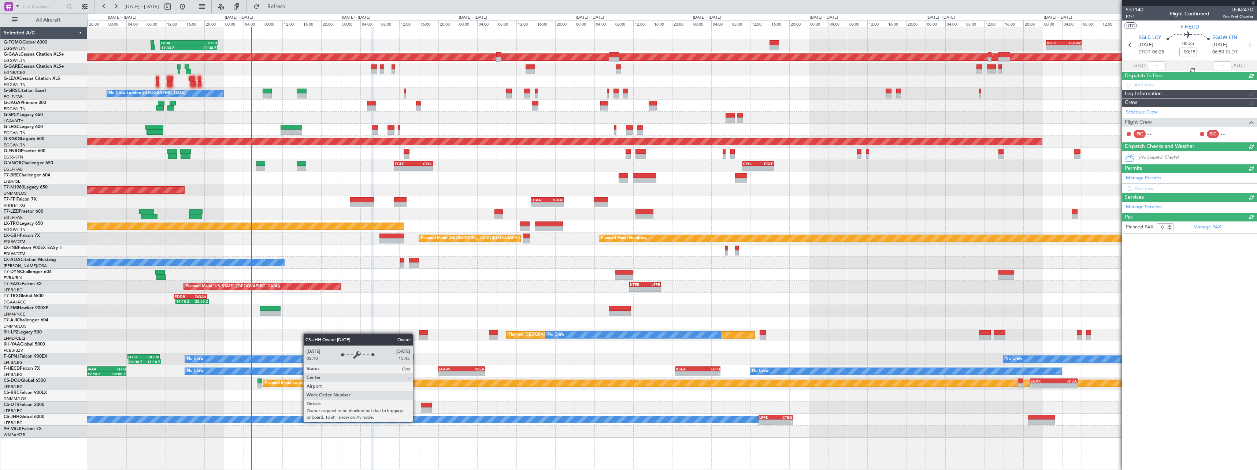
scroll to position [0, 0]
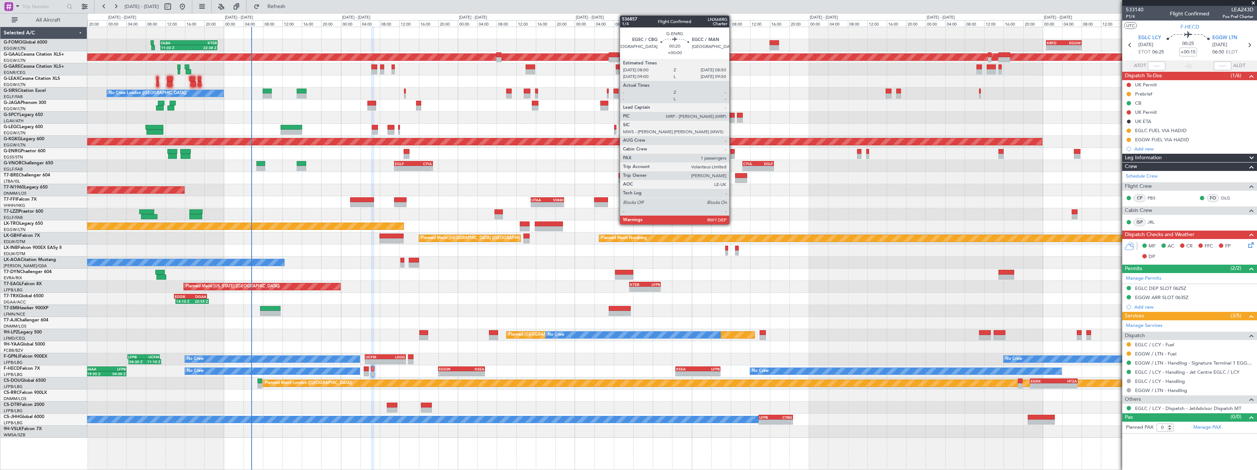
click at [732, 155] on div at bounding box center [733, 156] width 4 height 5
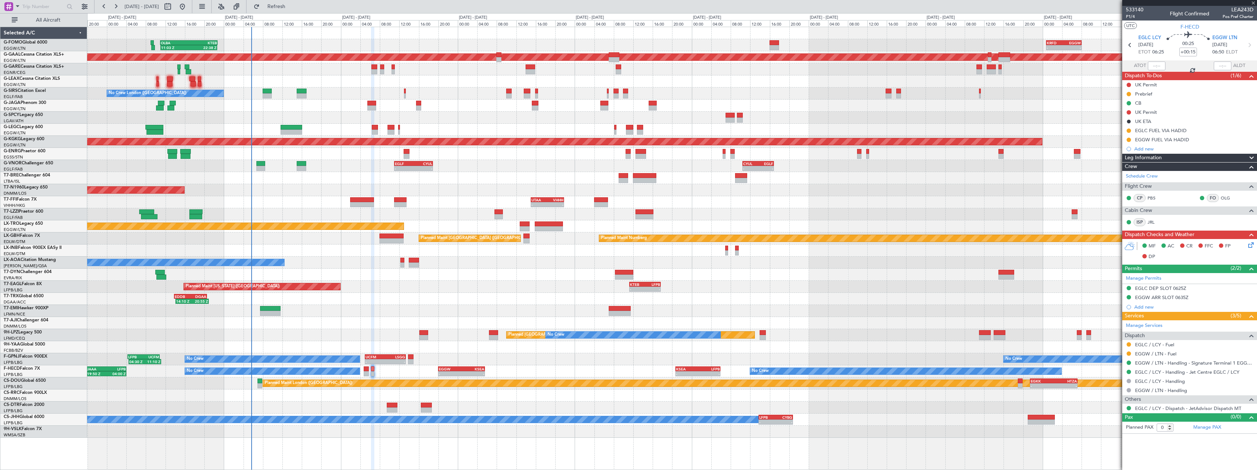
type input "1"
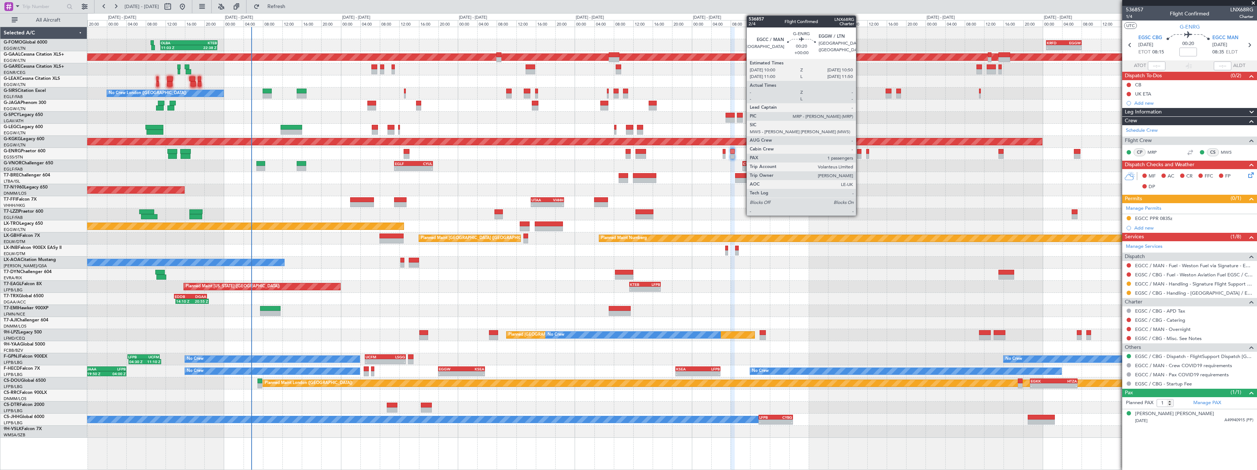
click at [860, 153] on div at bounding box center [859, 151] width 4 height 5
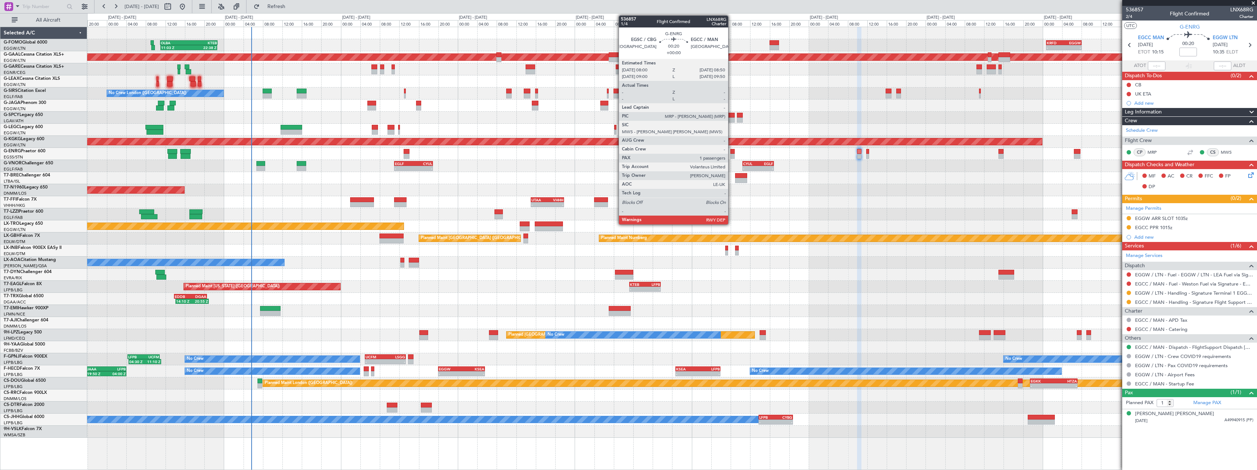
click at [732, 150] on div at bounding box center [733, 151] width 4 height 5
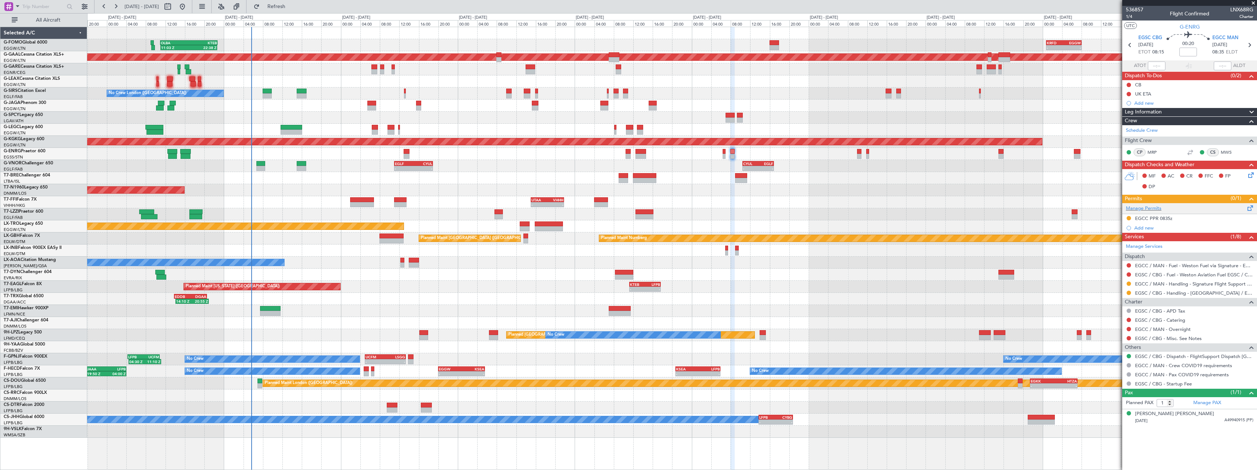
click at [1248, 205] on span at bounding box center [1250, 206] width 9 height 5
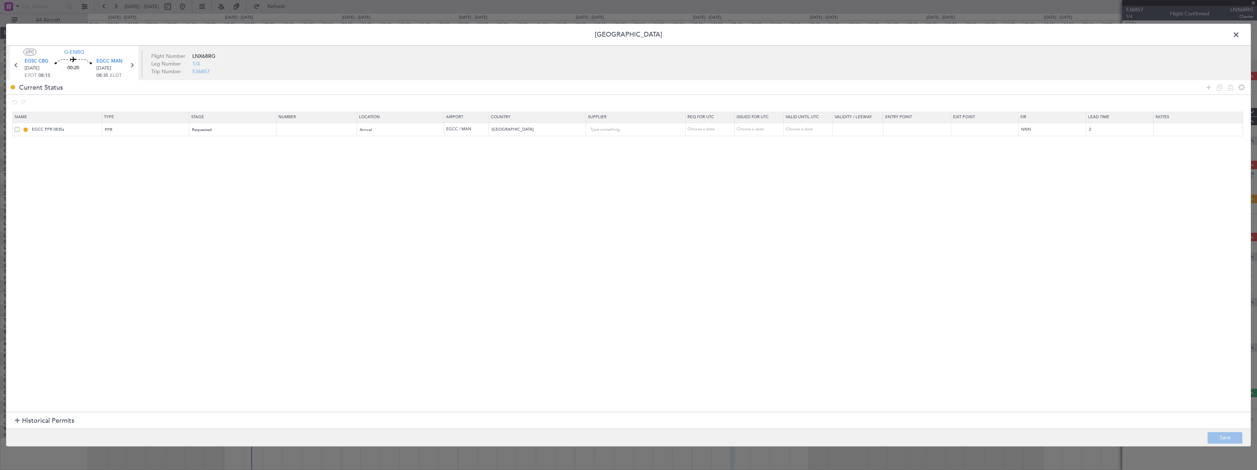
click at [1240, 36] on span at bounding box center [1240, 36] width 0 height 15
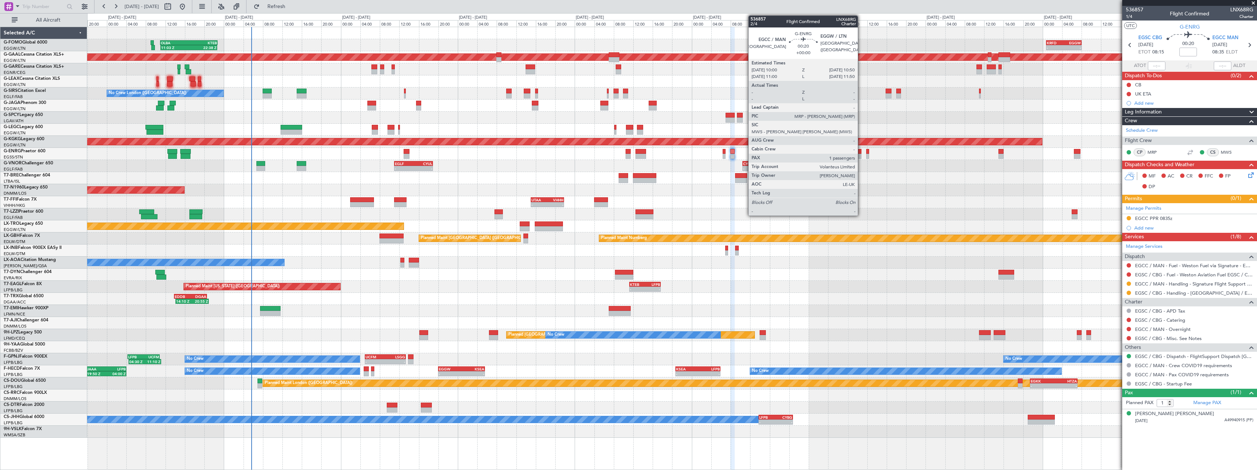
click at [861, 155] on div at bounding box center [859, 156] width 4 height 5
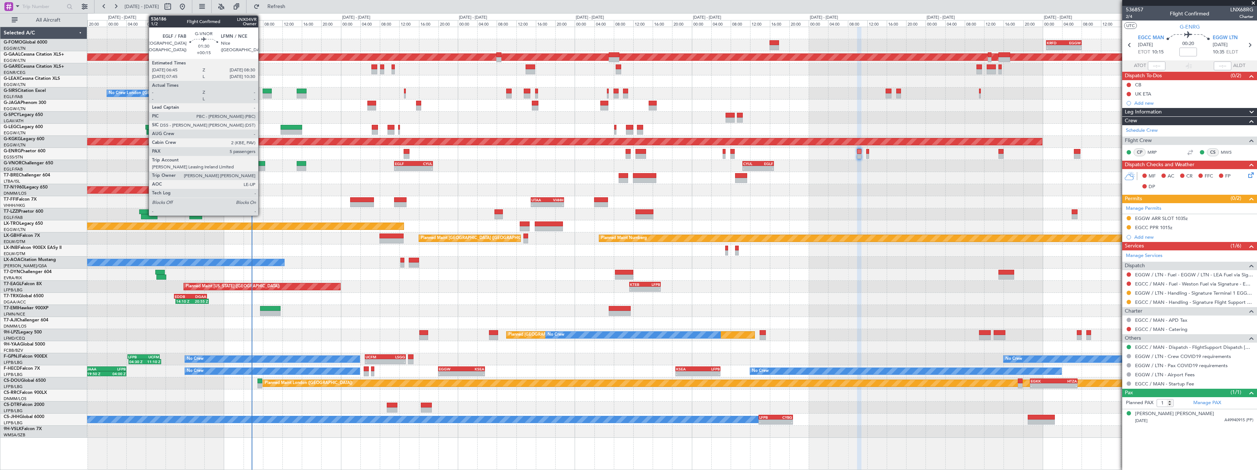
click at [262, 166] on div at bounding box center [260, 163] width 9 height 5
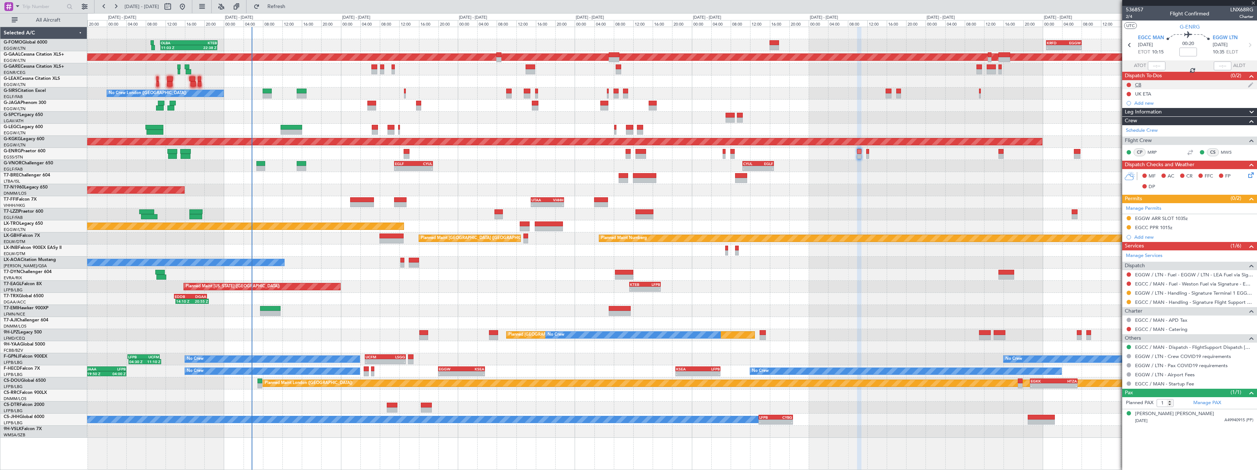
type input "+00:15"
type input "5"
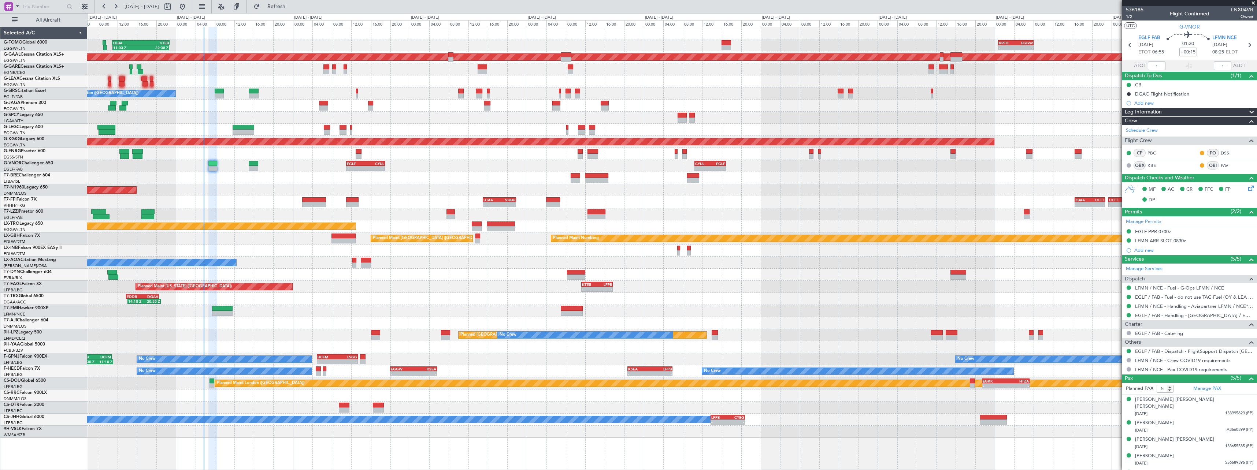
click at [401, 174] on div at bounding box center [672, 178] width 1170 height 12
click at [329, 285] on div "Planned Maint [US_STATE] ([GEOGRAPHIC_DATA]) - - KTEB 11:15 Z LFPB 17:40 Z" at bounding box center [672, 287] width 1170 height 12
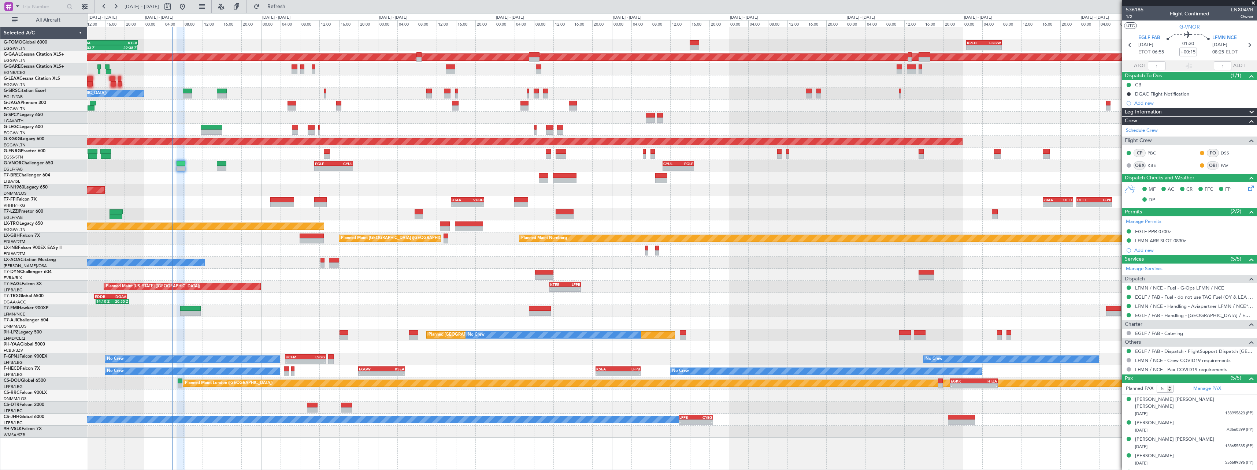
click at [246, 324] on div "Planned Maint Abuja ([PERSON_NAME] Intl)" at bounding box center [672, 323] width 1170 height 12
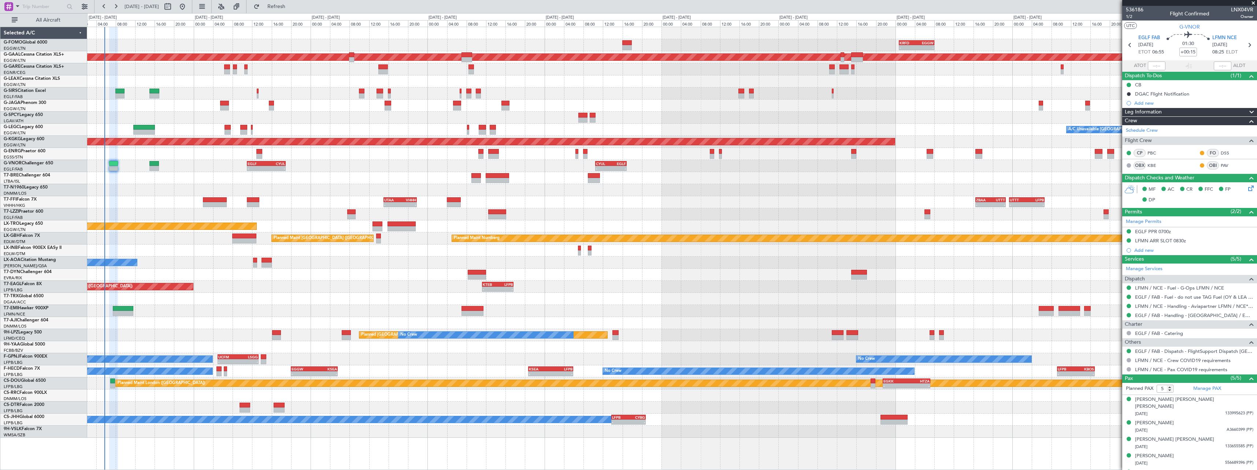
click at [424, 194] on div "AOG Maint London ([GEOGRAPHIC_DATA])" at bounding box center [672, 190] width 1170 height 12
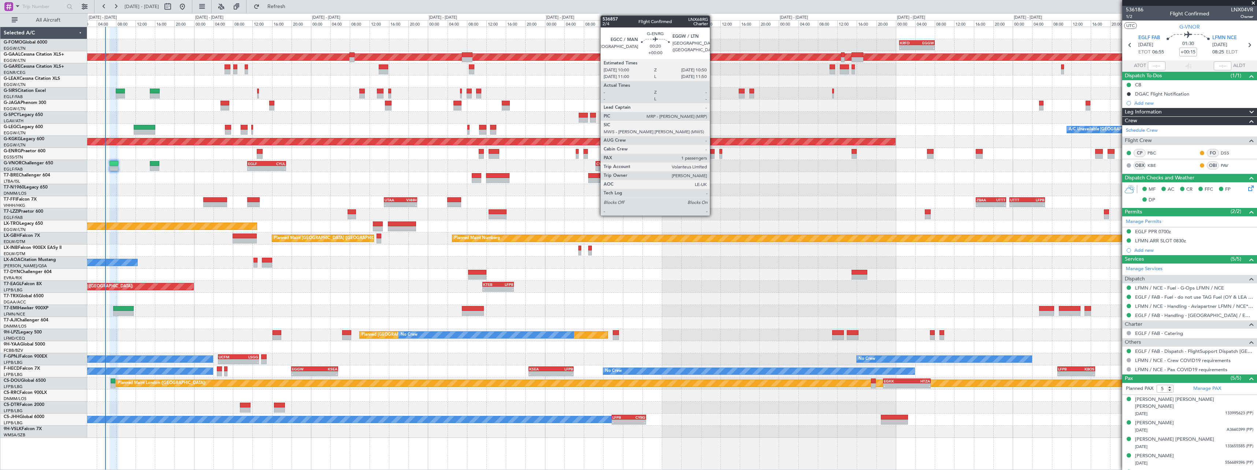
click at [713, 151] on div at bounding box center [712, 151] width 4 height 5
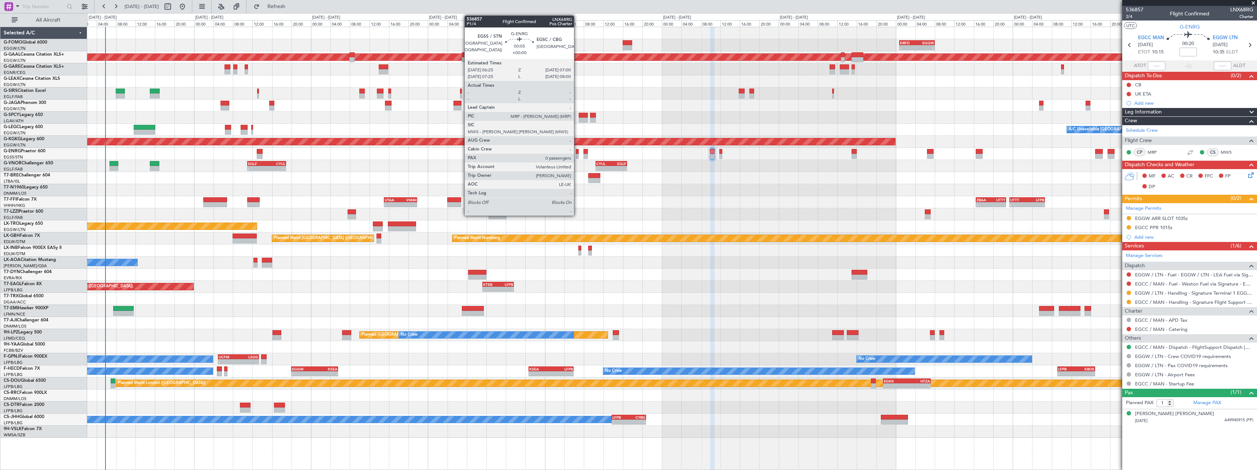
click at [577, 154] on div at bounding box center [577, 151] width 3 height 5
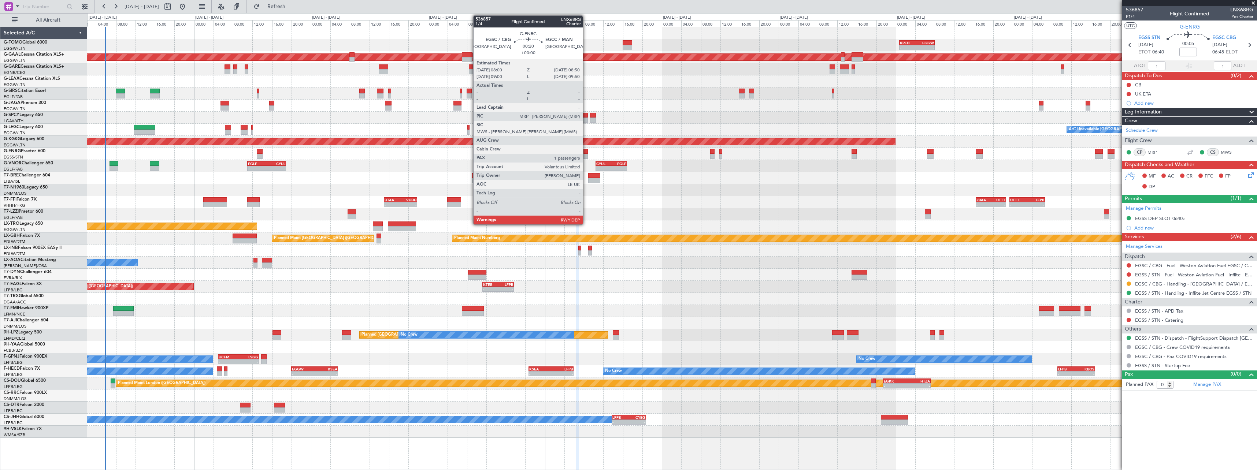
click at [586, 151] on div at bounding box center [586, 151] width 4 height 5
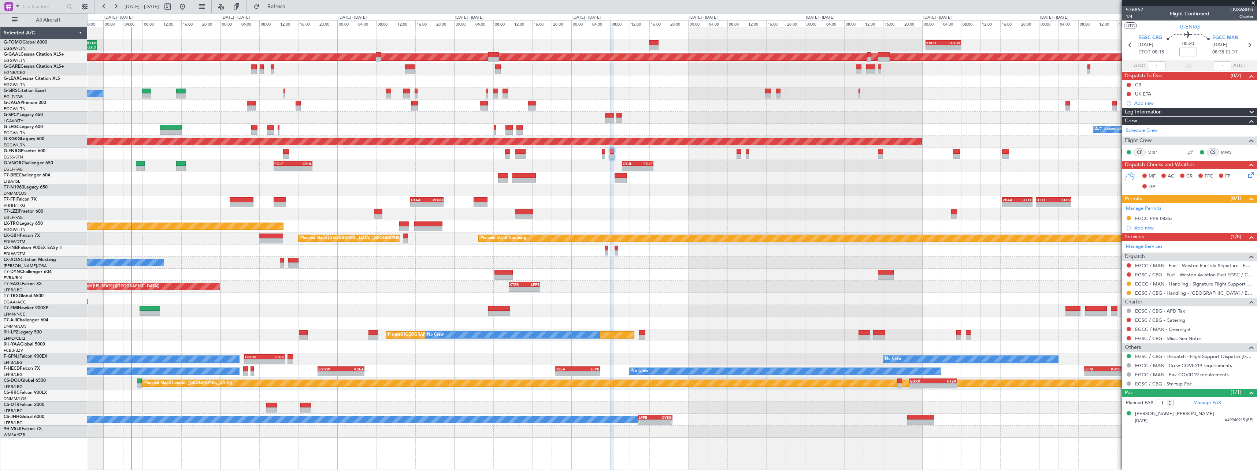
click at [294, 318] on div "Planned Maint Abuja ([PERSON_NAME] Intl)" at bounding box center [672, 323] width 1170 height 12
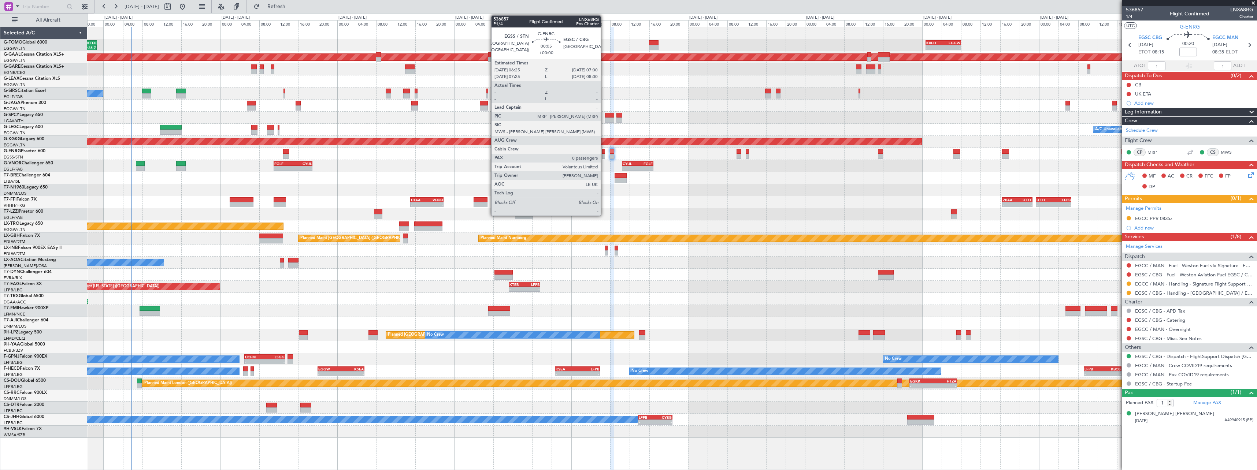
click at [603, 156] on div at bounding box center [603, 156] width 3 height 5
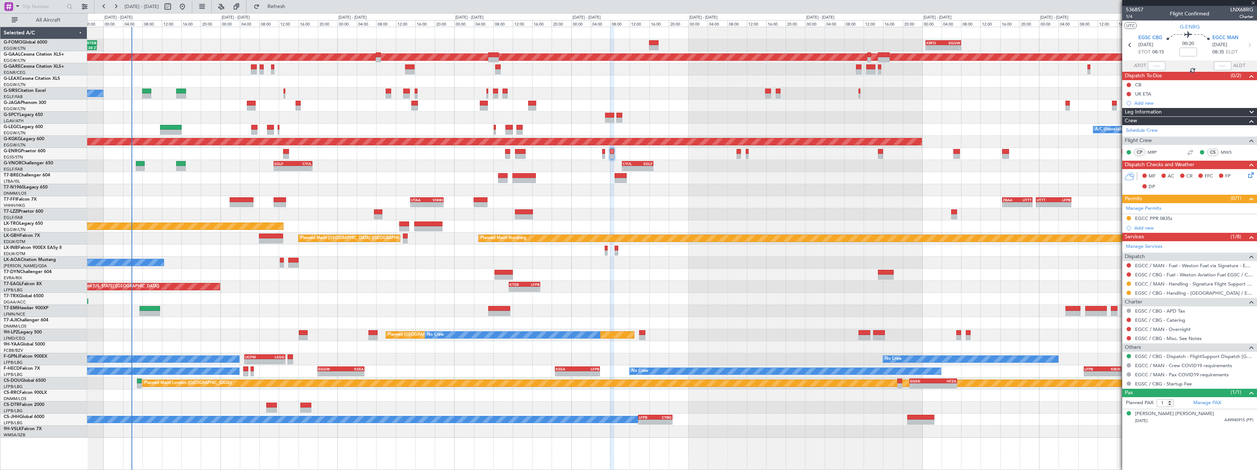
type input "0"
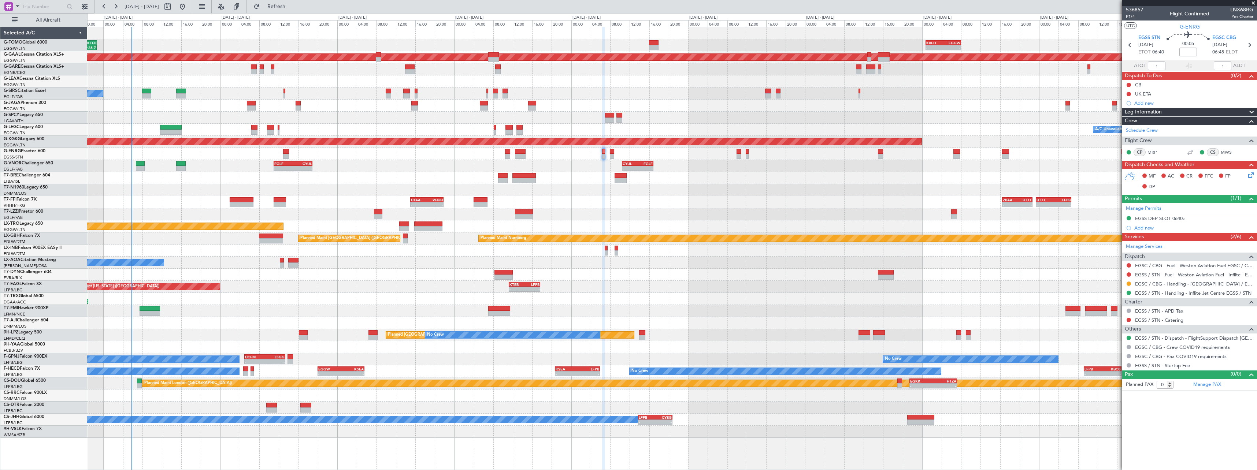
click at [1255, 112] on span at bounding box center [1252, 112] width 9 height 9
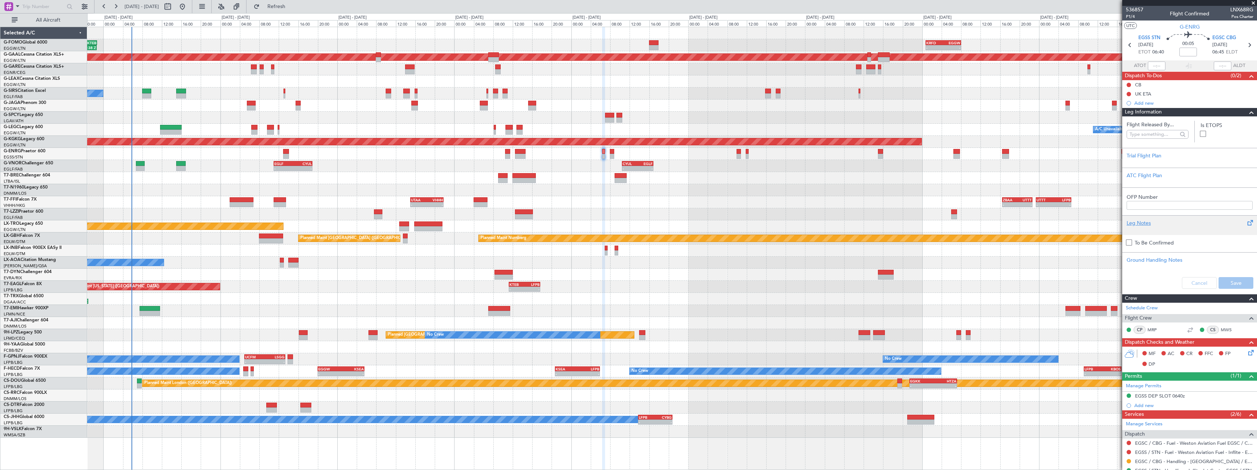
click at [1145, 223] on div "Leg Notes" at bounding box center [1190, 223] width 126 height 8
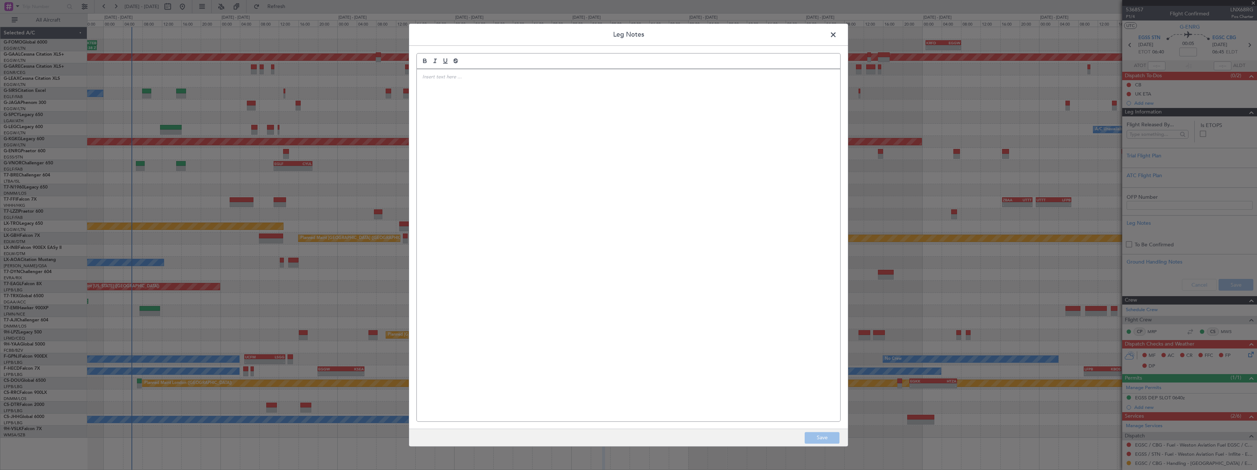
click at [520, 152] on div at bounding box center [629, 245] width 424 height 352
click at [823, 441] on button "Save" at bounding box center [822, 438] width 35 height 12
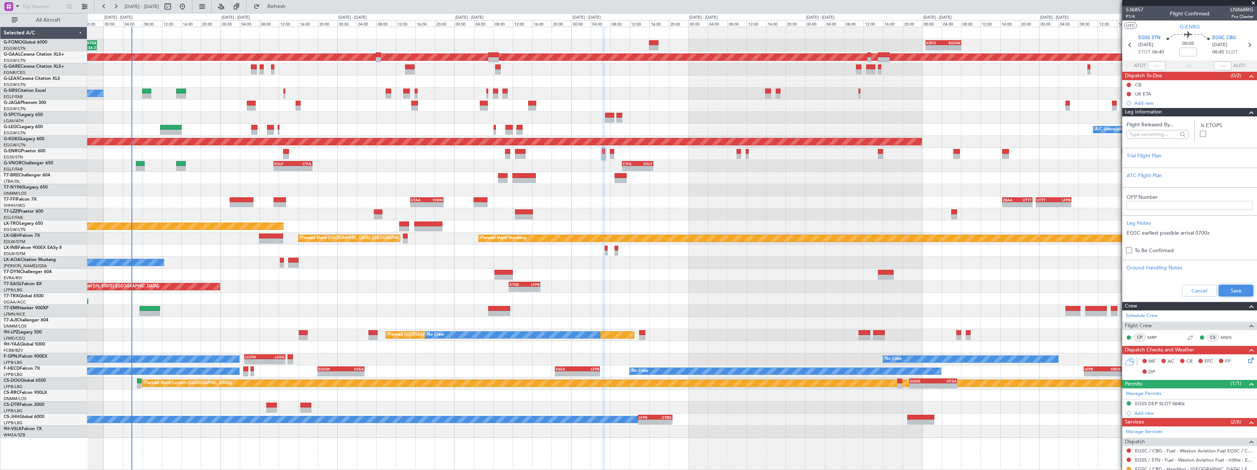
click at [1229, 293] on button "Save" at bounding box center [1236, 291] width 35 height 12
click at [1248, 114] on span at bounding box center [1252, 112] width 9 height 9
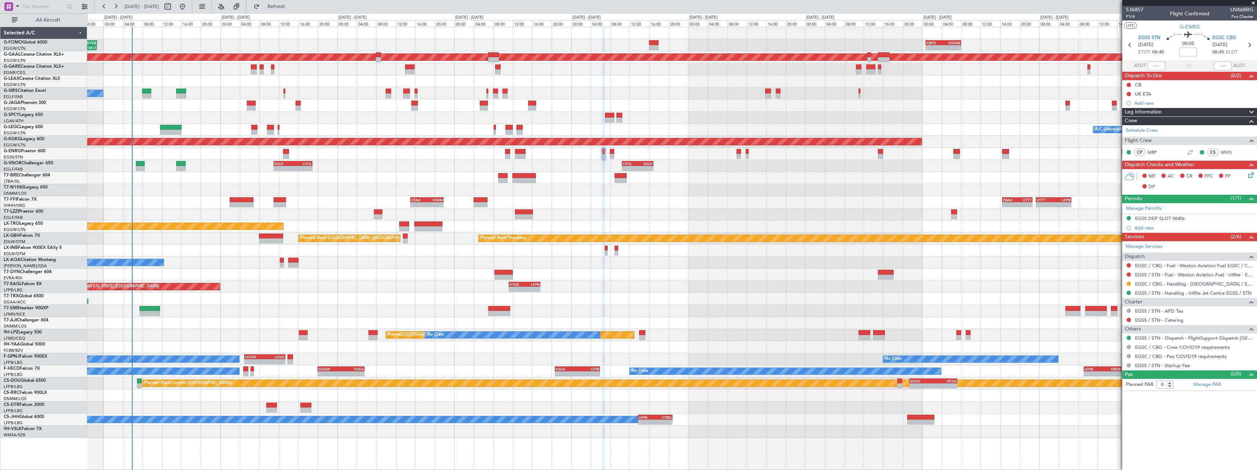
drag, startPoint x: 1138, startPoint y: 106, endPoint x: 1142, endPoint y: 108, distance: 5.1
click at [1138, 106] on div "Add new" at bounding box center [1194, 103] width 119 height 6
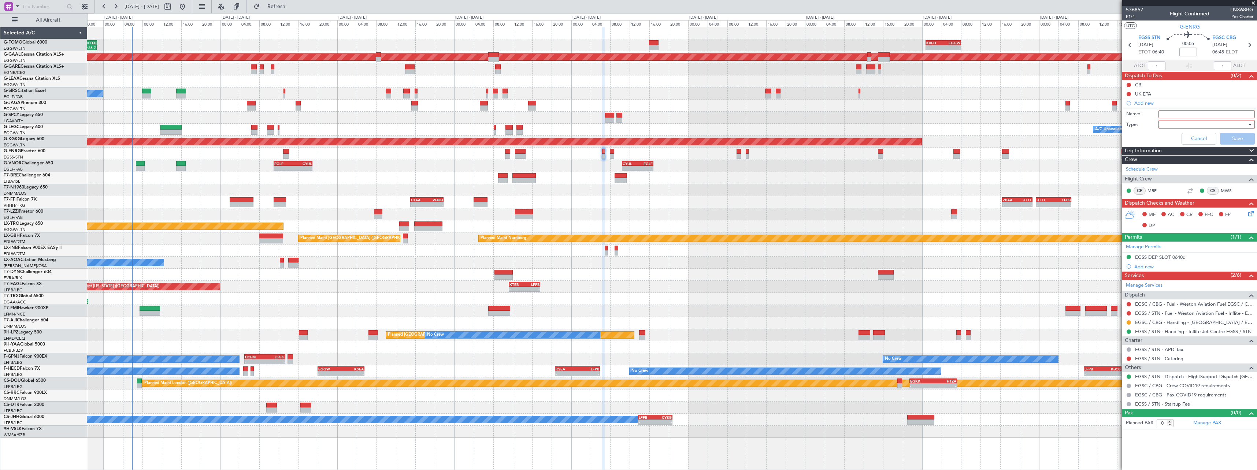
click at [1176, 114] on input "Name:" at bounding box center [1207, 114] width 96 height 8
type input "EGSC EARLIEST ARR 0700z"
click at [1169, 123] on div at bounding box center [1204, 124] width 85 height 11
drag, startPoint x: 1167, startPoint y: 134, endPoint x: 1165, endPoint y: 139, distance: 5.3
click at [1167, 135] on div "Generic Country Airport" at bounding box center [1203, 151] width 102 height 34
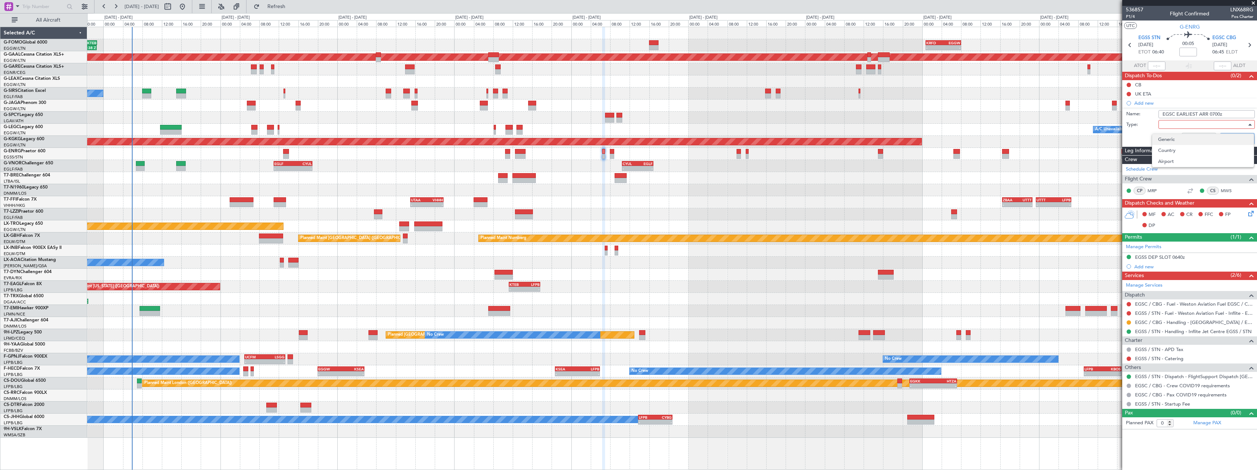
click at [1165, 140] on span "Generic" at bounding box center [1204, 139] width 90 height 11
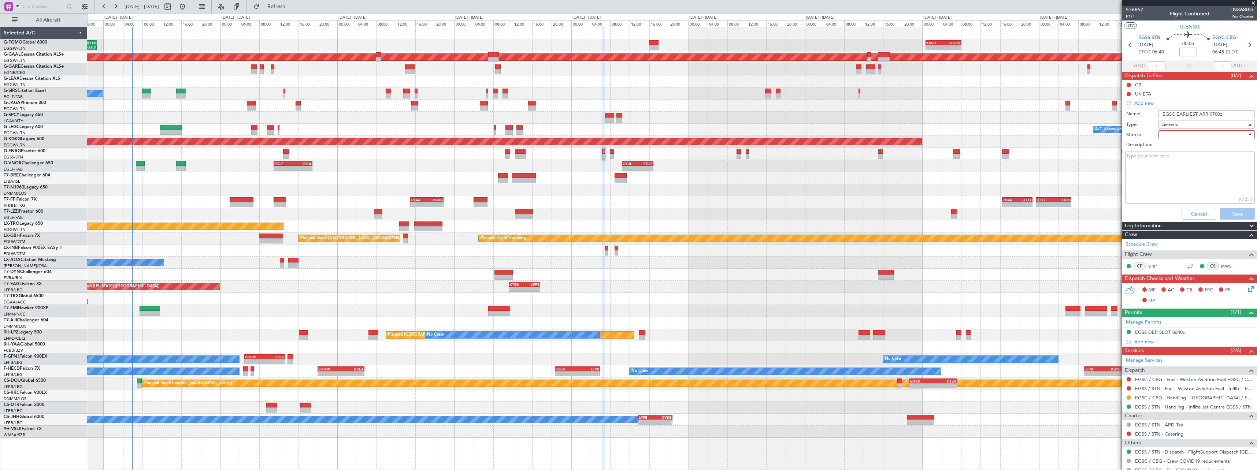
click at [1168, 130] on div at bounding box center [1204, 134] width 85 height 11
click at [1172, 152] on span "Not Started" at bounding box center [1204, 149] width 86 height 11
click at [1227, 215] on button "Save" at bounding box center [1237, 214] width 35 height 12
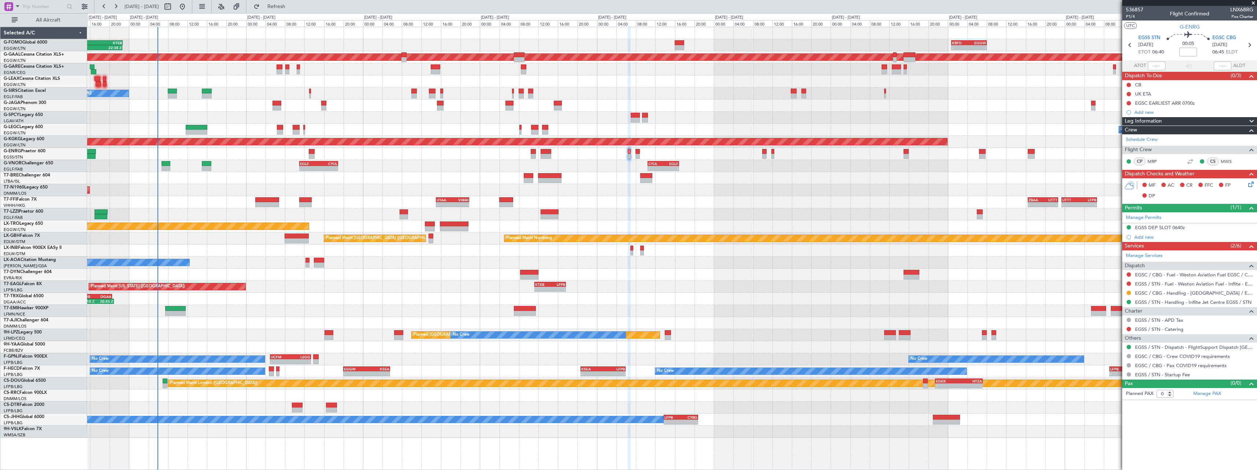
click at [333, 295] on div "14:10 Z 20:55 Z EDDB 13:50 Z DGAA 20:35 Z" at bounding box center [672, 299] width 1170 height 12
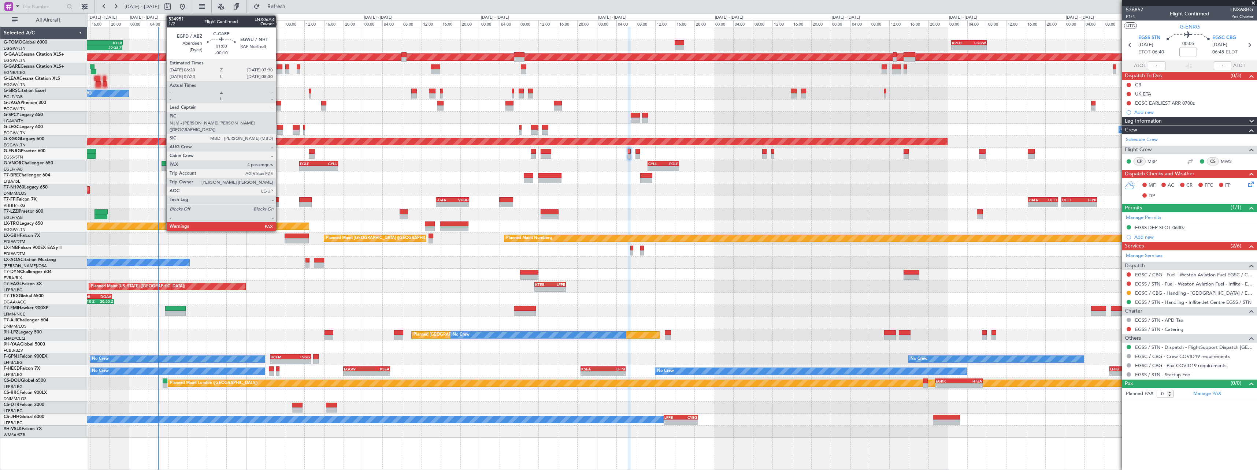
click at [279, 67] on div at bounding box center [280, 66] width 6 height 5
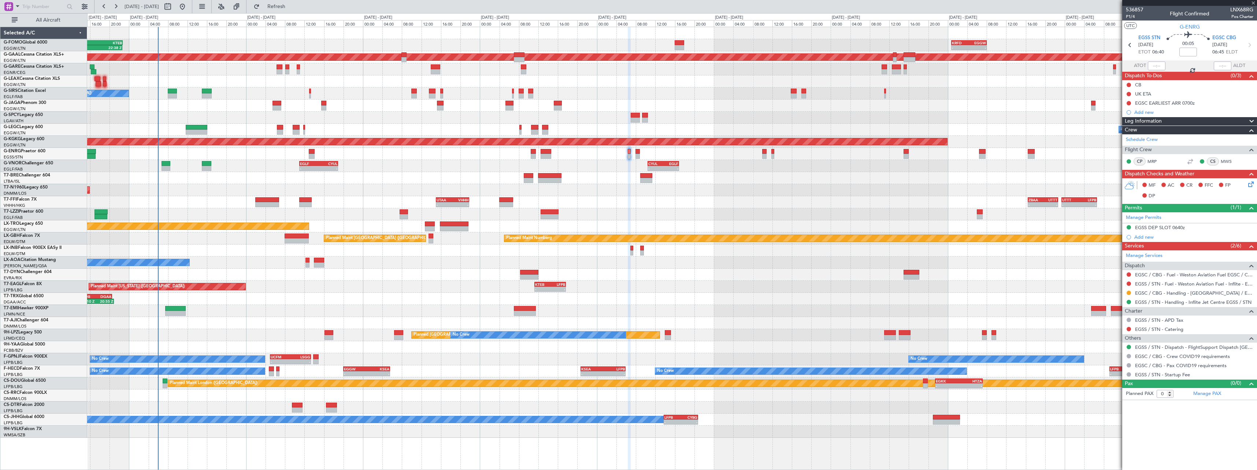
type input "-00:10"
type input "4"
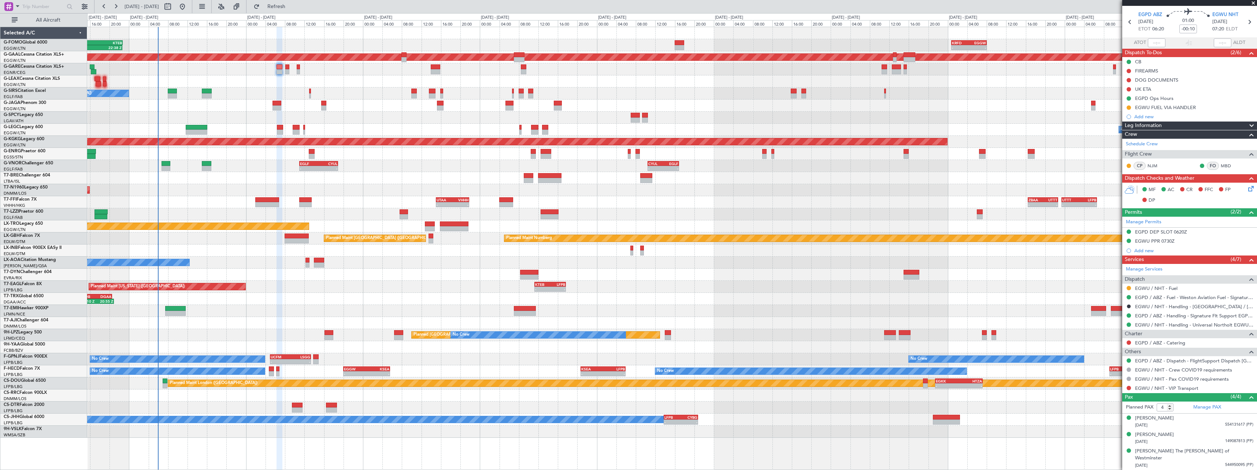
scroll to position [32, 0]
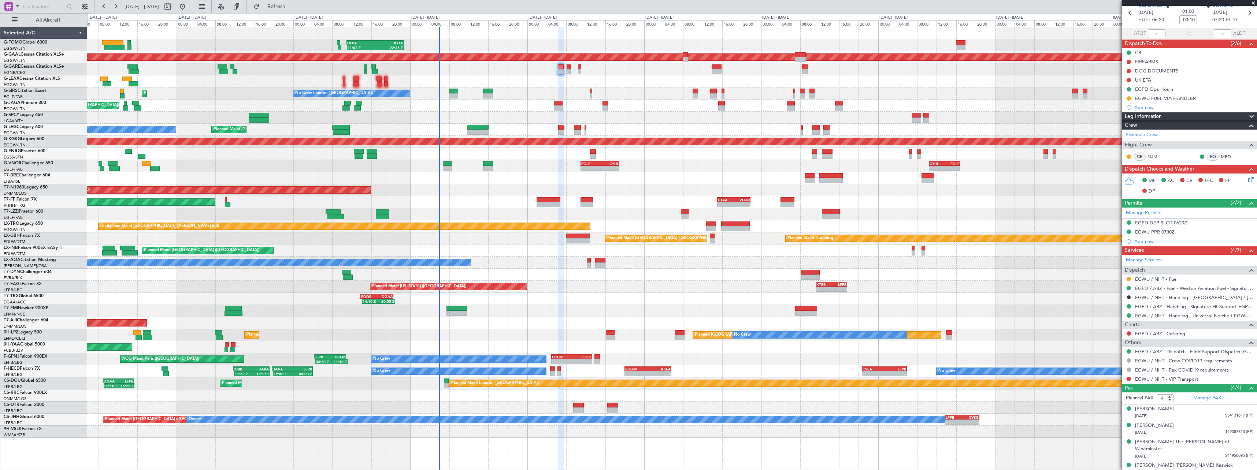
click at [527, 164] on div "- - EGLF 11:00 Z CYUL 18:55 Z - - CYUL 10:30 Z EGLF 16:55 Z" at bounding box center [672, 166] width 1170 height 12
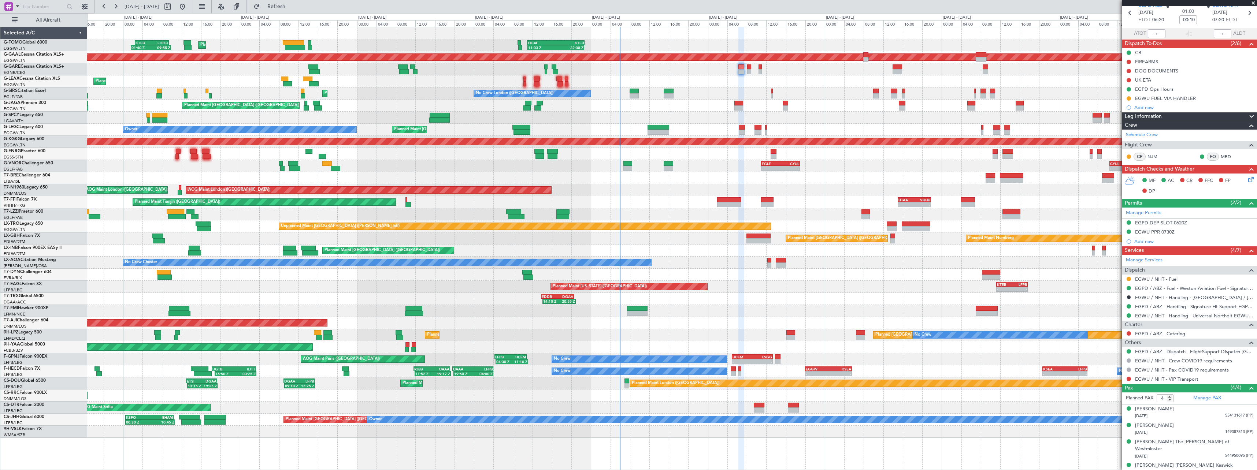
click at [401, 78] on div "11:03 Z 22:38 Z OLBA 11:00 Z KTEB 22:45 Z Planned Maint London (Luton) KTEB 02:…" at bounding box center [672, 232] width 1170 height 411
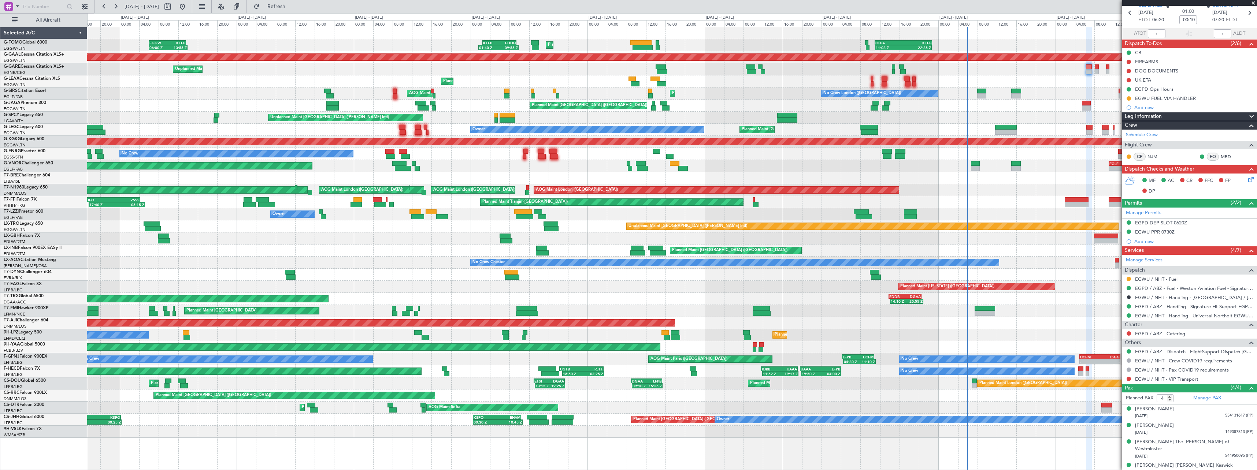
click at [552, 81] on div "11:03 Z 22:38 Z OLBA 11:00 Z KTEB 22:45 Z Planned Maint London (Luton) KTEB 02:…" at bounding box center [672, 232] width 1170 height 411
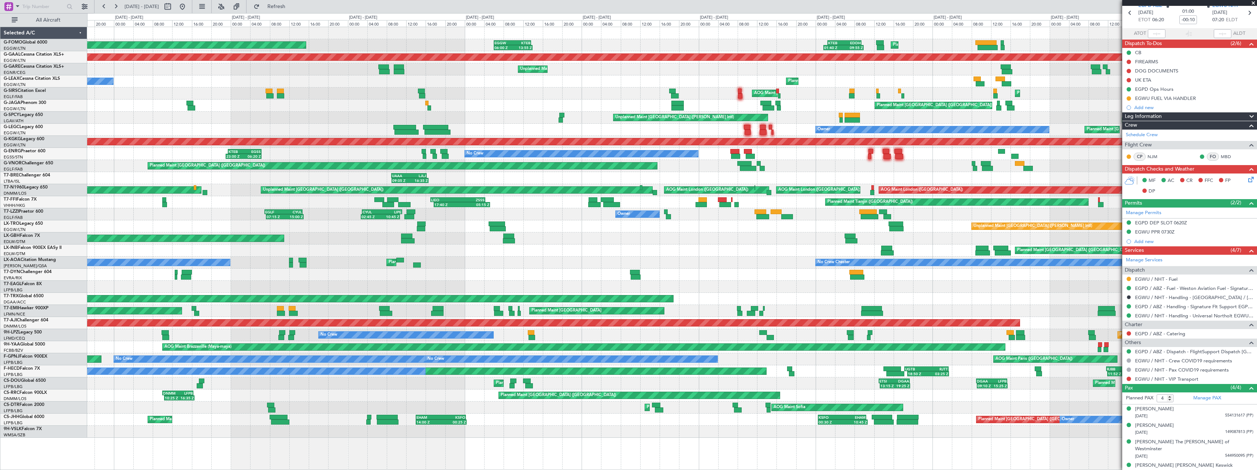
click at [559, 80] on div "11:03 Z 22:38 Z OLBA 11:00 Z KTEB 22:45 Z Planned Maint London (Luton) KTEB 02:…" at bounding box center [672, 232] width 1170 height 411
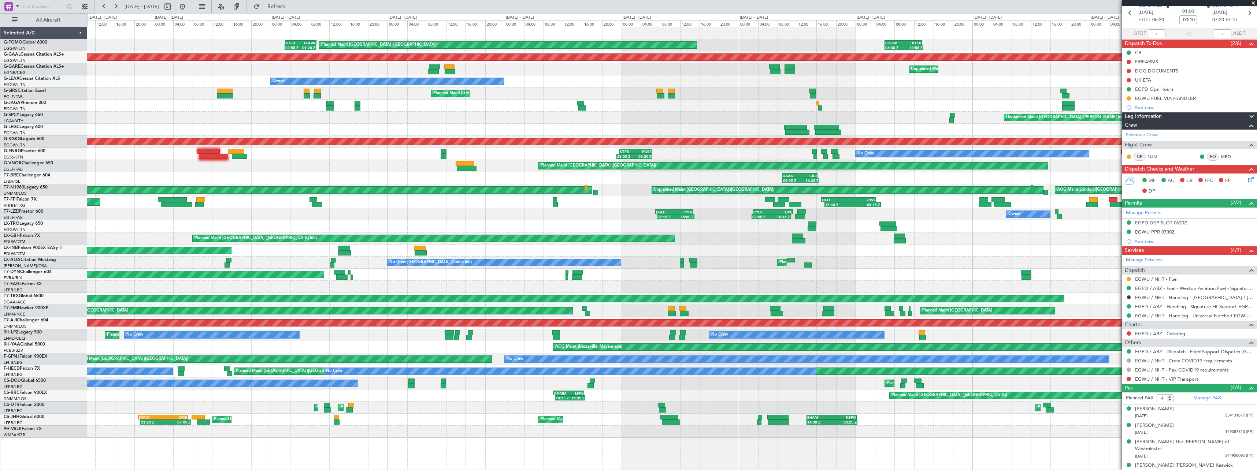
click at [661, 78] on div "Planned Maint London (Luton) 06:00 Z 13:55 Z EGGW 06:00 Z KTEB 13:40 Z 01:40 Z …" at bounding box center [672, 232] width 1170 height 411
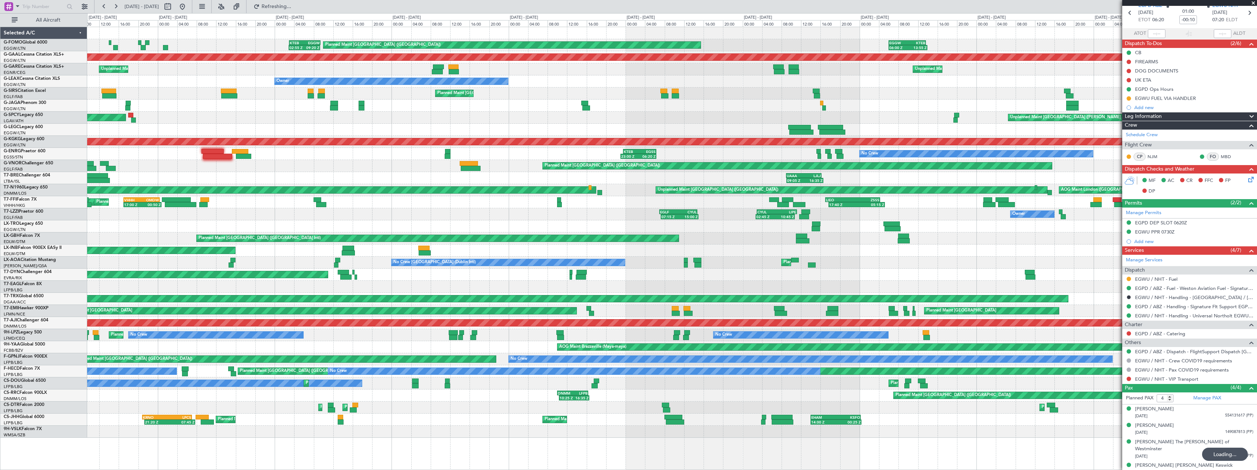
click at [714, 78] on div "Planned Maint London (Luton) 02:55 Z 09:20 Z KTEB 03:00 Z EGGW 09:25 Z 06:00 Z …" at bounding box center [672, 232] width 1170 height 411
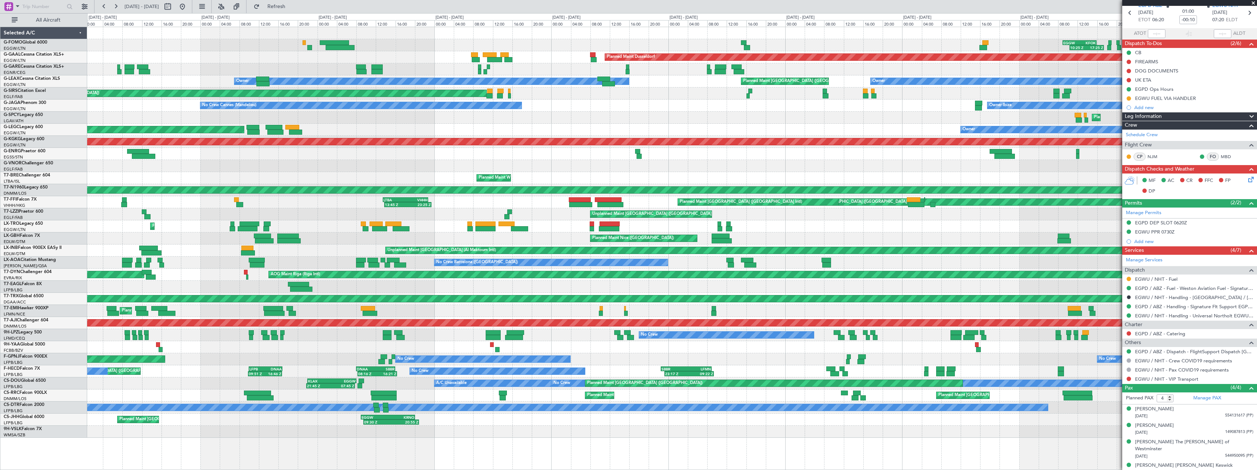
click at [681, 75] on div "10:25 Z 17:25 Z EGGW 09:00 Z KFOK 15:55 Z KTEB 03:00 Z EGGW 09:25 Z 02:55 Z 09:…" at bounding box center [672, 232] width 1170 height 411
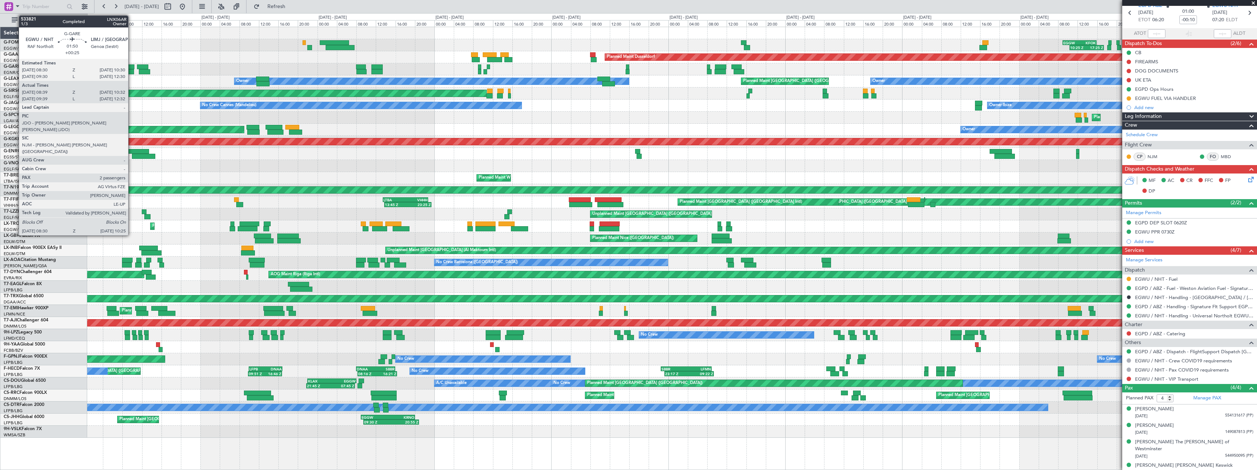
click at [129, 71] on div at bounding box center [130, 71] width 10 height 5
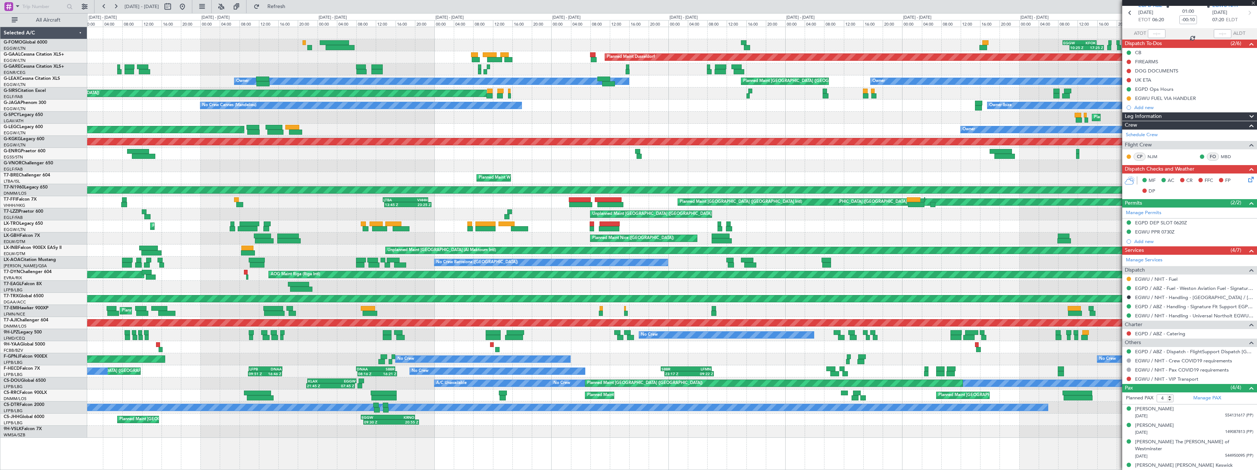
type input "+00:25"
type input "08:39"
type input "10:22"
type input "2"
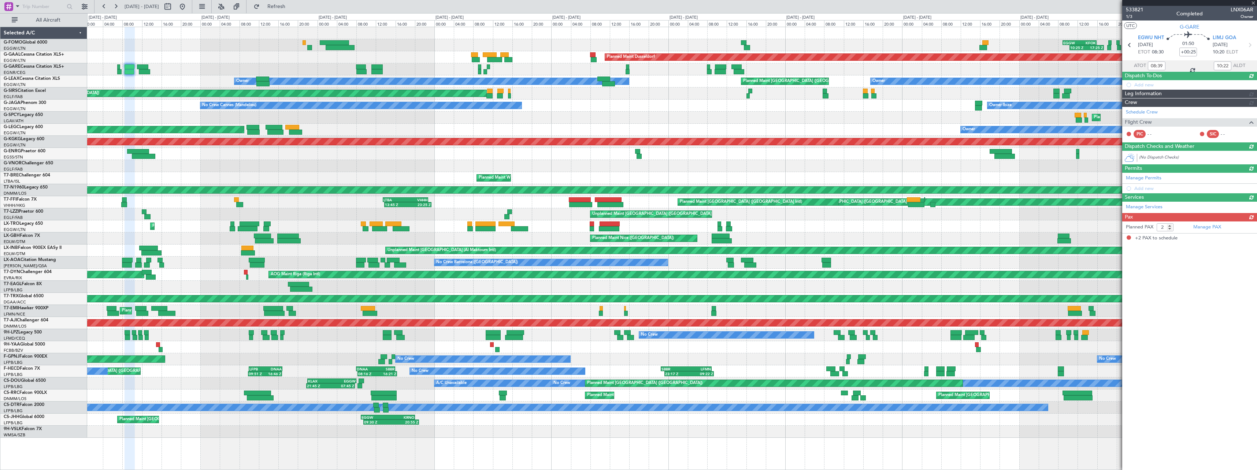
scroll to position [0, 0]
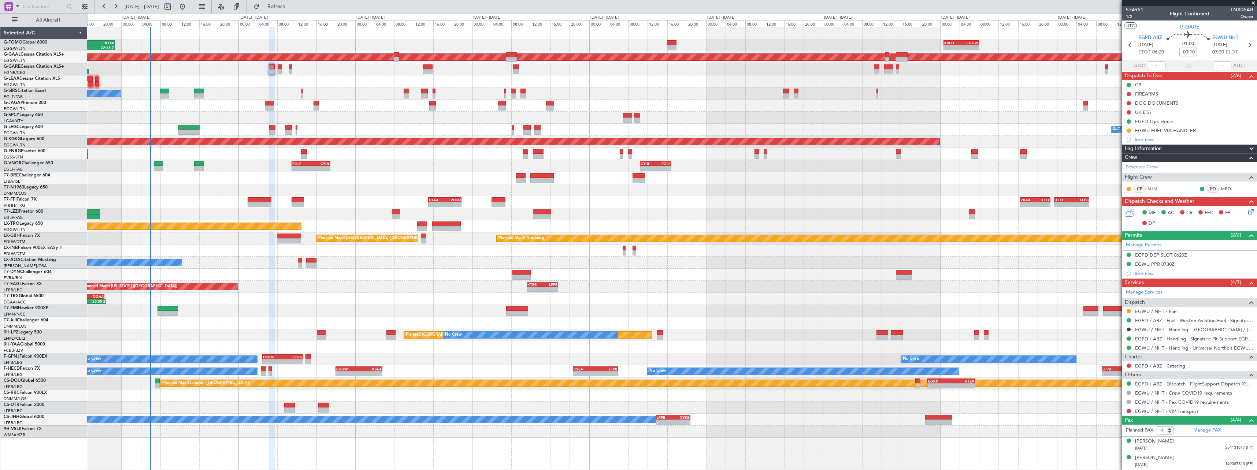
click at [1249, 147] on span at bounding box center [1252, 149] width 9 height 9
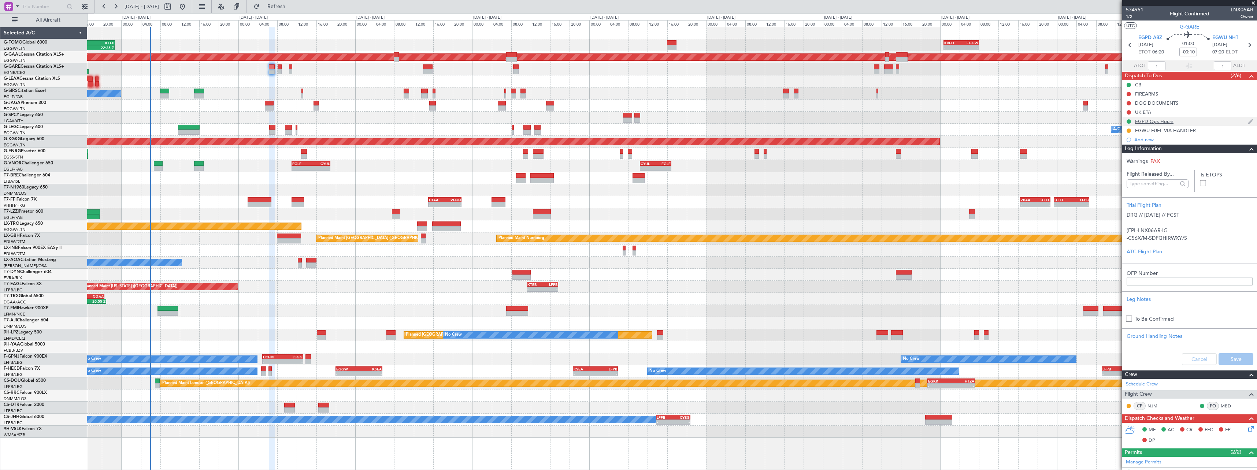
click at [1165, 123] on div "EGPD Ops Hours" at bounding box center [1154, 121] width 38 height 6
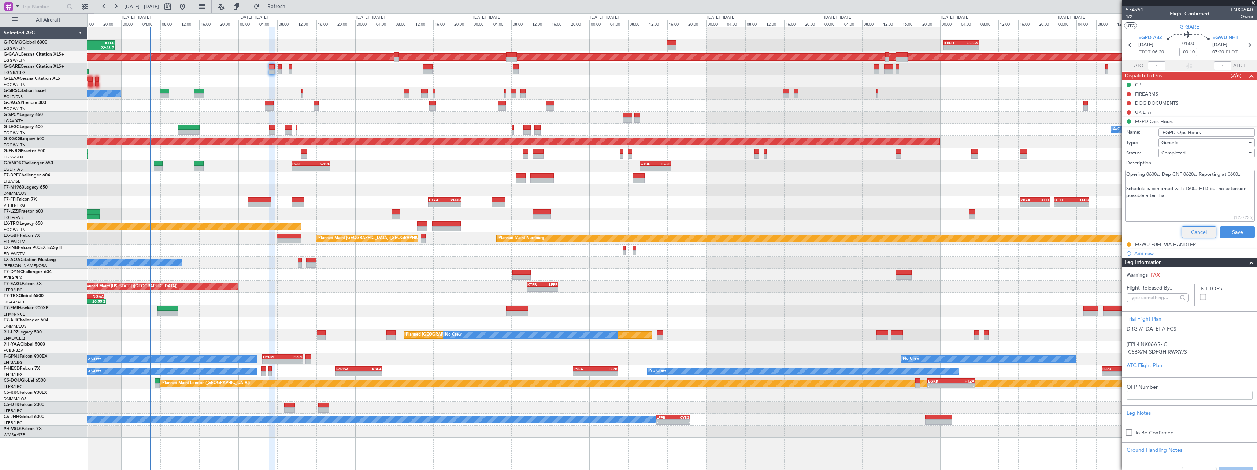
click at [1190, 233] on button "Cancel" at bounding box center [1199, 232] width 35 height 12
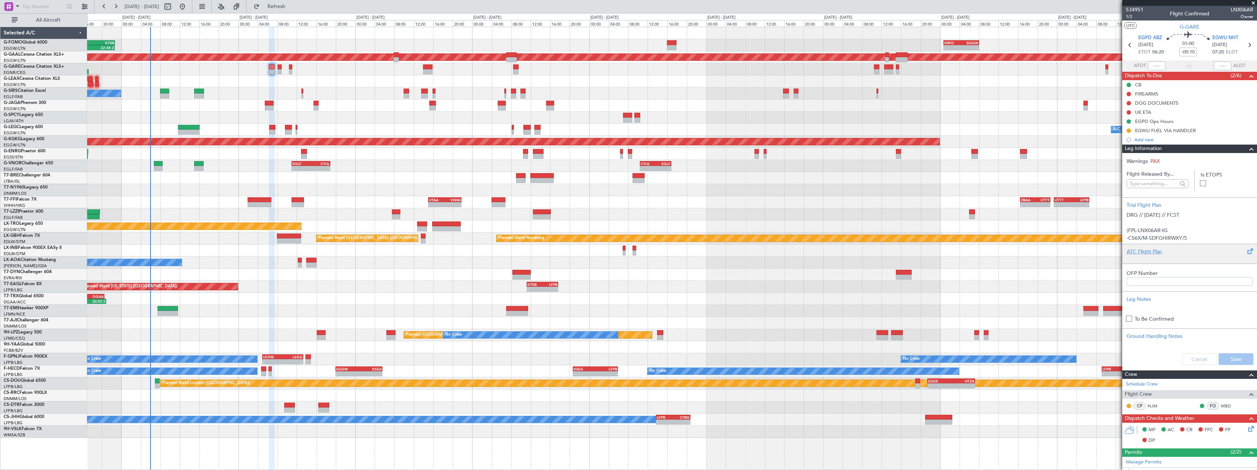
click at [1151, 250] on div "ATC Flight Plan" at bounding box center [1190, 252] width 126 height 8
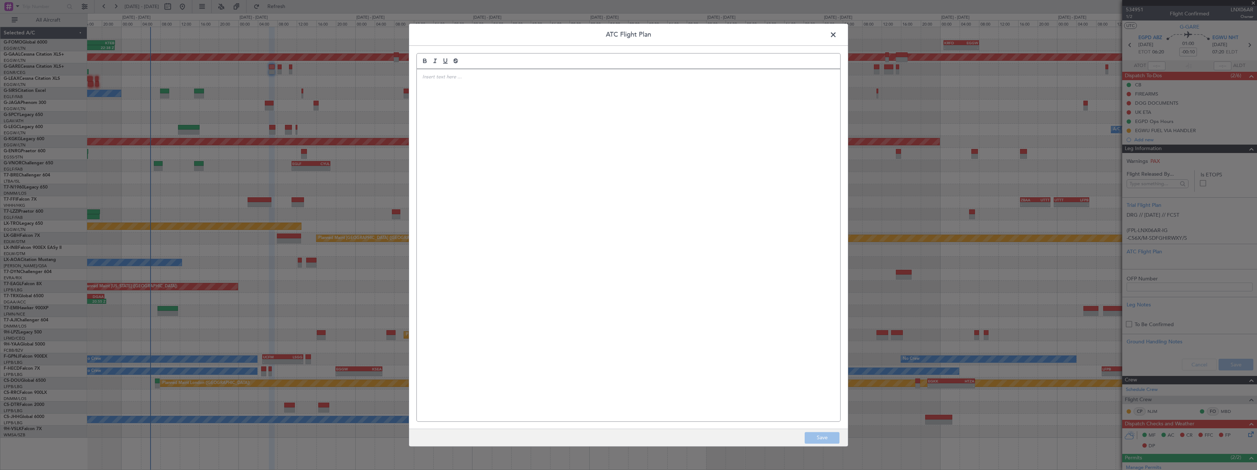
click at [484, 134] on div at bounding box center [629, 245] width 424 height 352
click at [818, 435] on button "Save" at bounding box center [822, 438] width 35 height 12
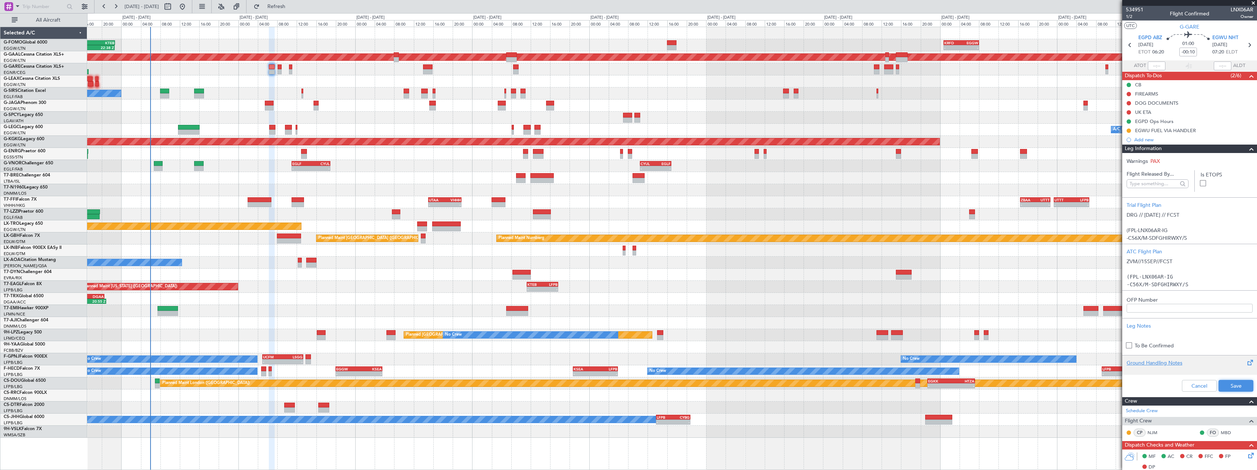
drag, startPoint x: 1228, startPoint y: 386, endPoint x: 1225, endPoint y: 369, distance: 17.5
click at [1228, 386] on button "Save" at bounding box center [1236, 386] width 35 height 12
click at [1248, 151] on span at bounding box center [1252, 149] width 9 height 9
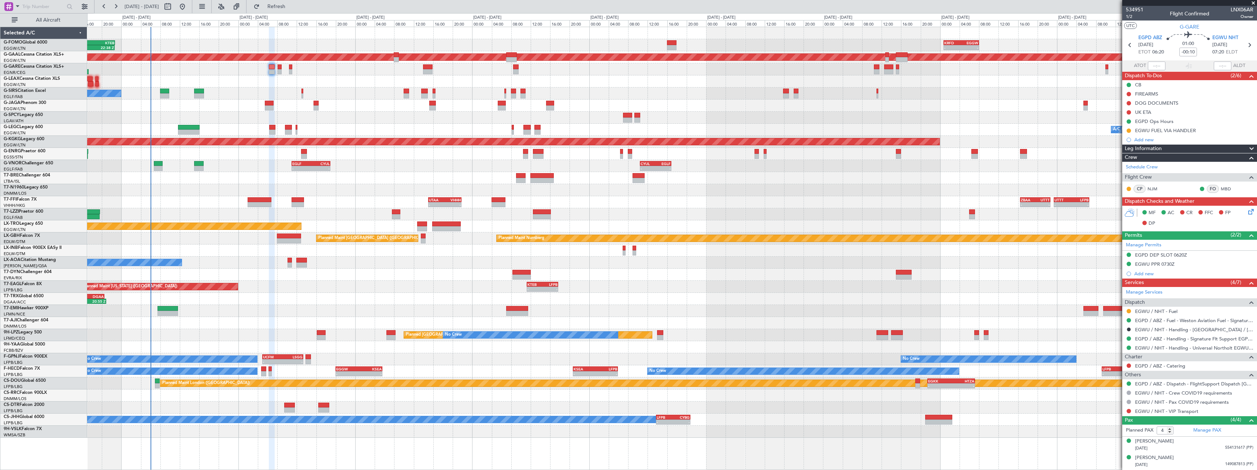
click at [1248, 147] on span at bounding box center [1252, 149] width 9 height 9
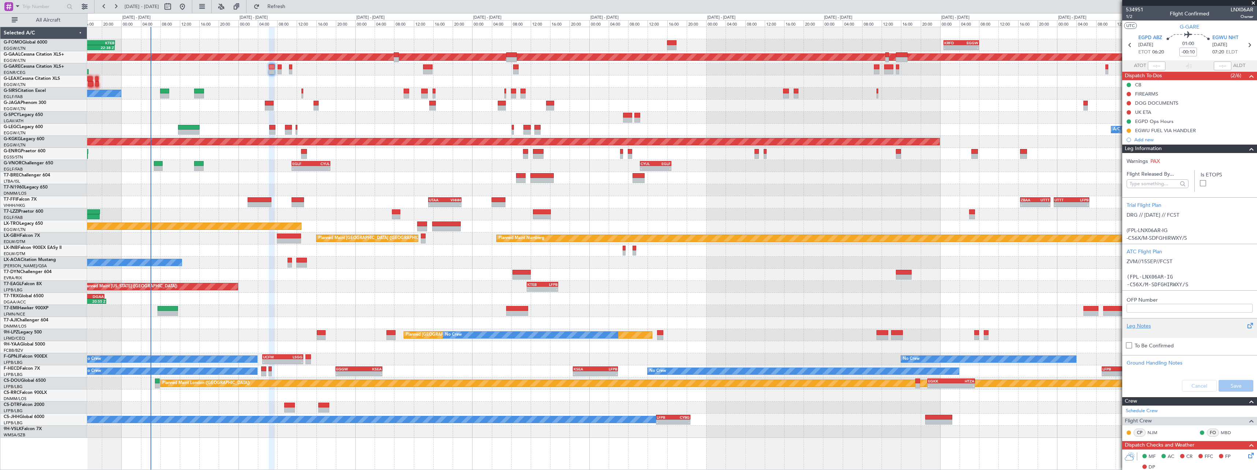
click at [1147, 328] on div "Leg Notes" at bounding box center [1190, 326] width 126 height 8
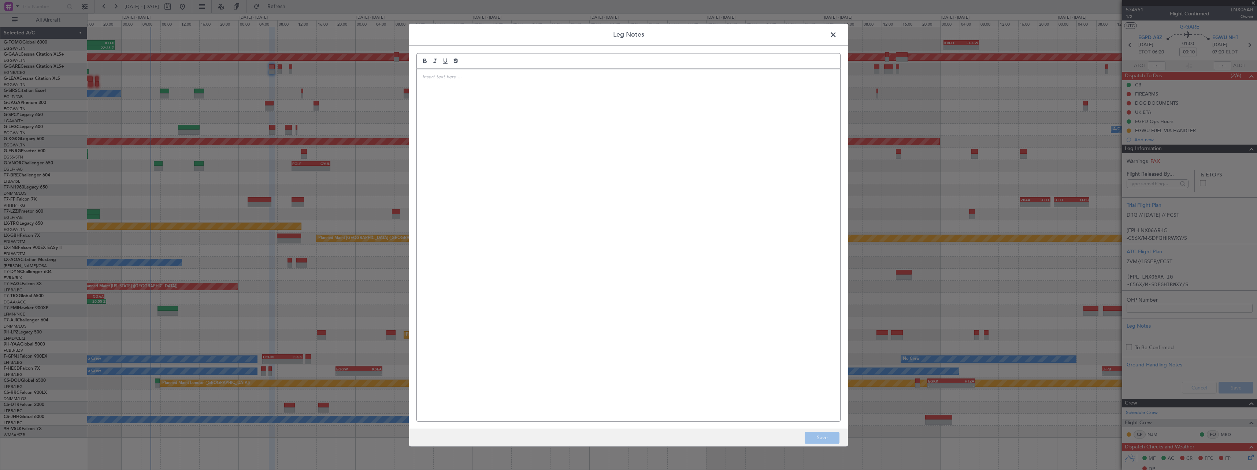
click at [647, 149] on div at bounding box center [629, 245] width 424 height 352
click at [822, 438] on button "Save" at bounding box center [822, 438] width 35 height 12
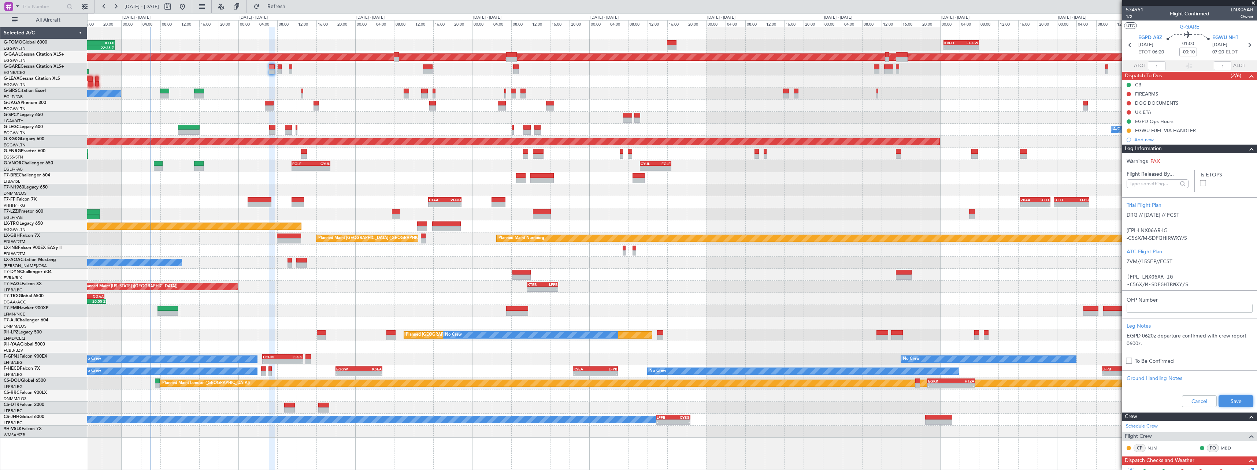
click at [1229, 398] on button "Save" at bounding box center [1236, 402] width 35 height 12
click at [1248, 149] on span at bounding box center [1252, 149] width 9 height 9
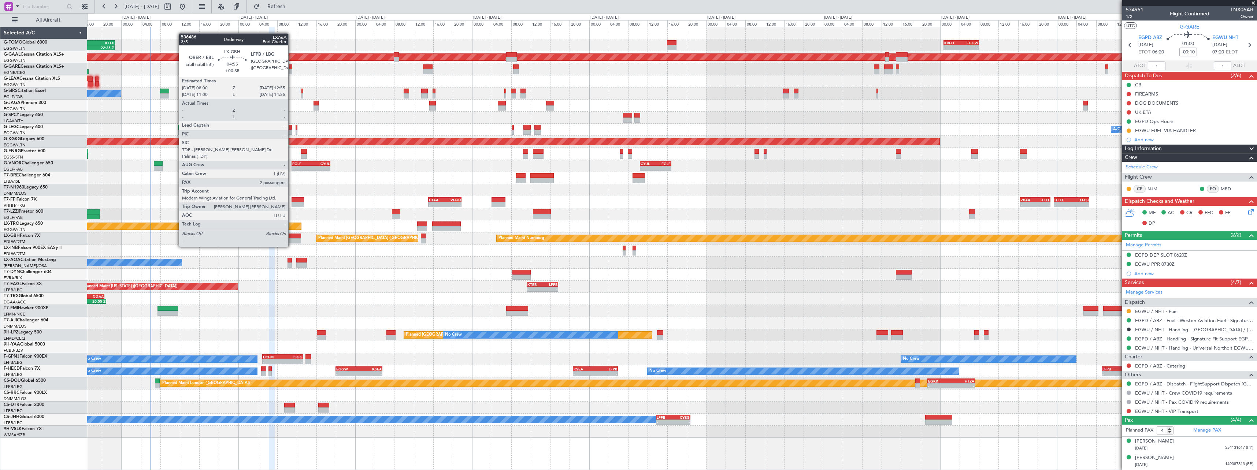
click at [292, 240] on div at bounding box center [289, 241] width 24 height 5
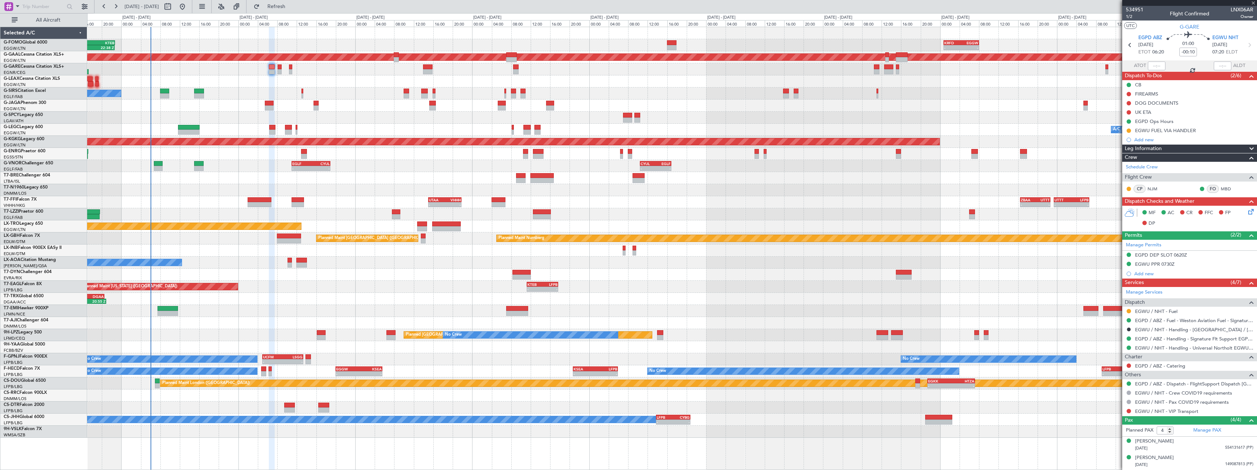
type input "+00:35"
type input "2"
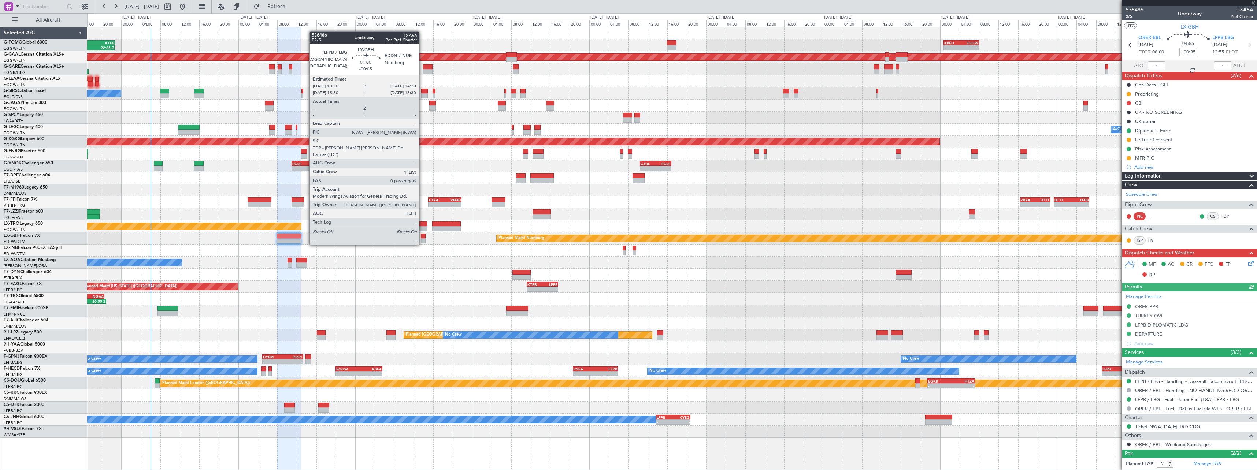
click at [422, 238] on div at bounding box center [423, 236] width 5 height 5
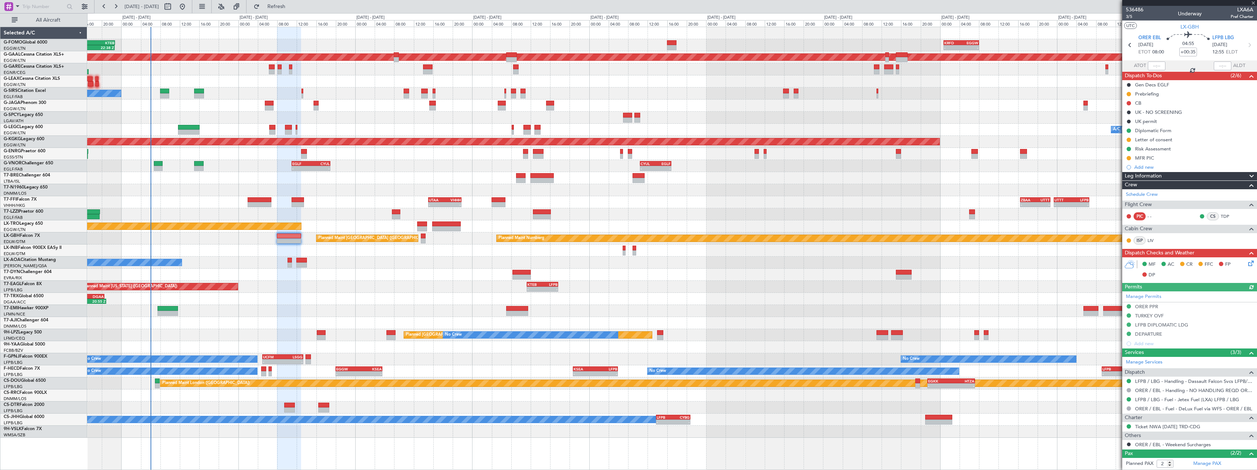
type input "-00:05"
type input "0"
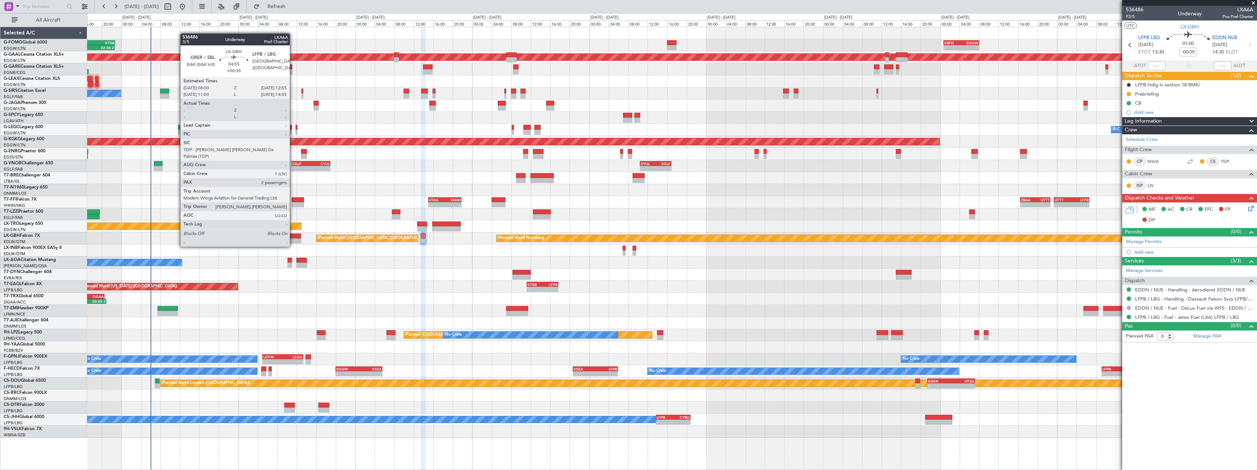
click at [293, 240] on div at bounding box center [289, 241] width 24 height 5
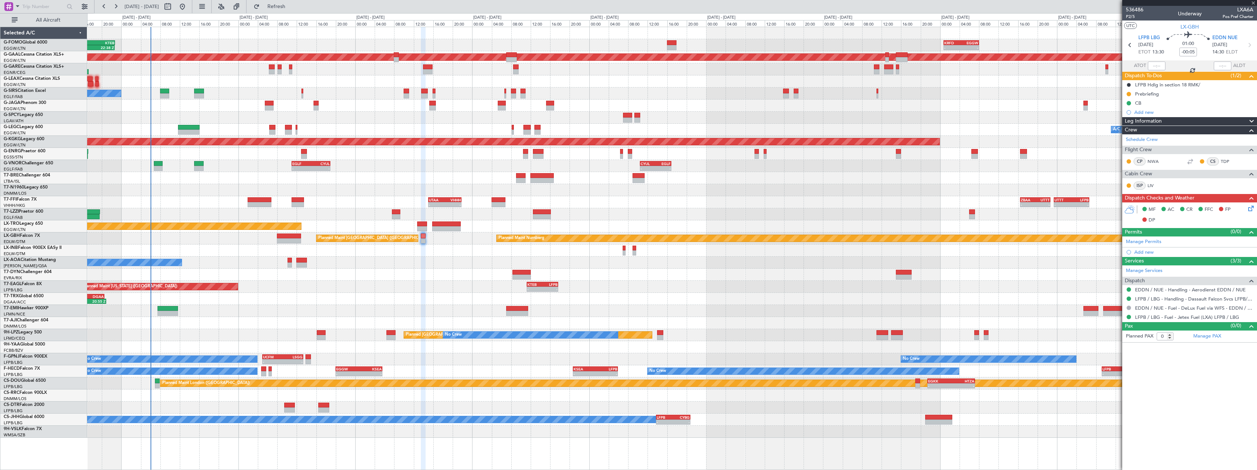
type input "+00:35"
type input "2"
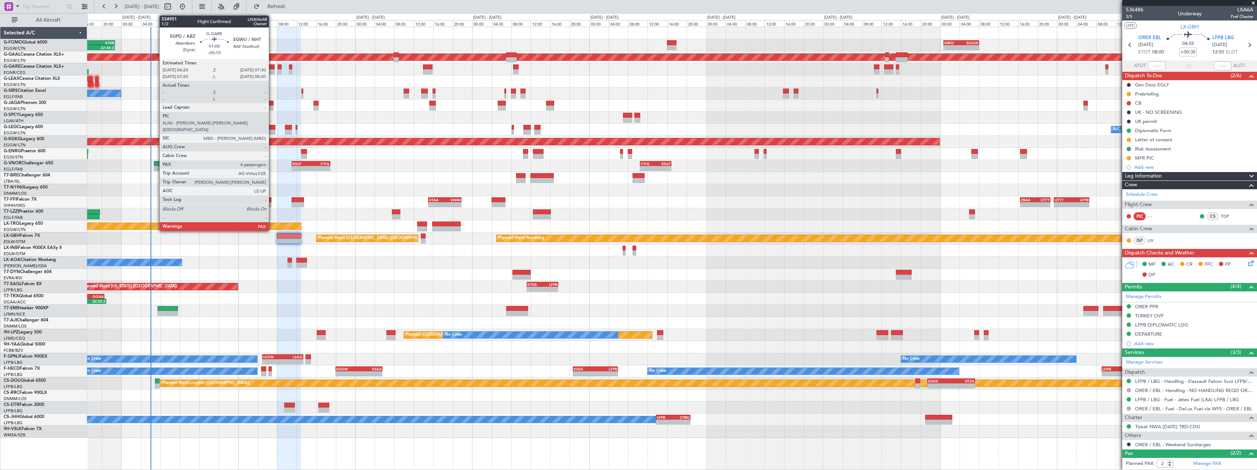
click at [272, 70] on div at bounding box center [272, 71] width 6 height 5
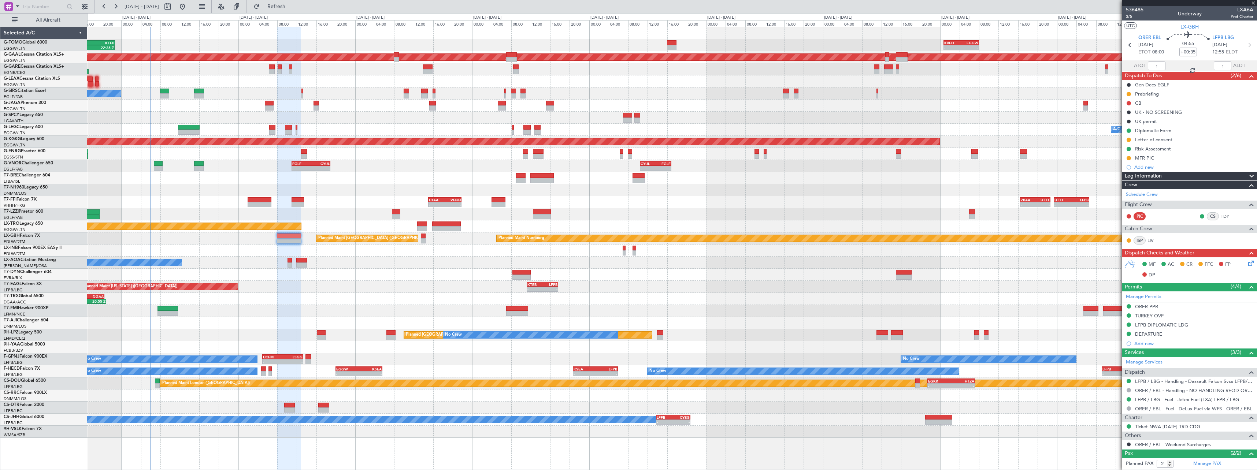
type input "-00:10"
type input "4"
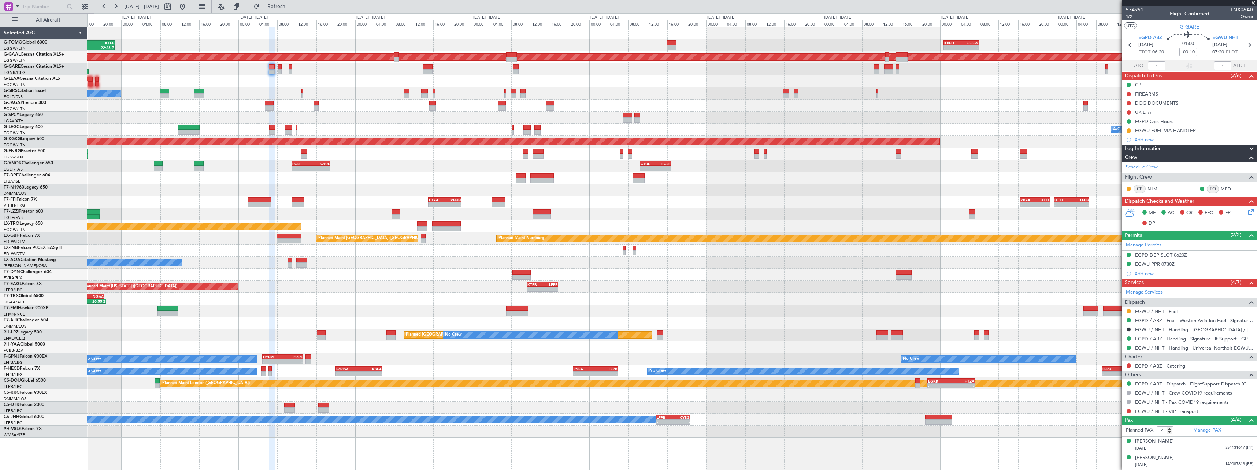
click at [1248, 147] on span at bounding box center [1252, 149] width 9 height 9
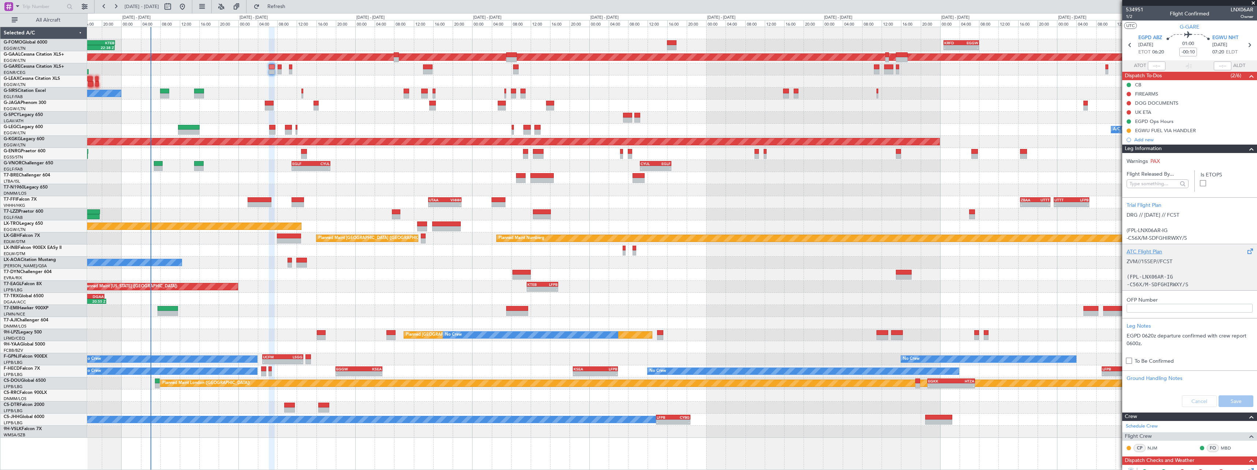
drag, startPoint x: 1155, startPoint y: 249, endPoint x: 1152, endPoint y: 248, distance: 3.7
click at [1152, 248] on div "ATC Flight Plan" at bounding box center [1190, 252] width 126 height 8
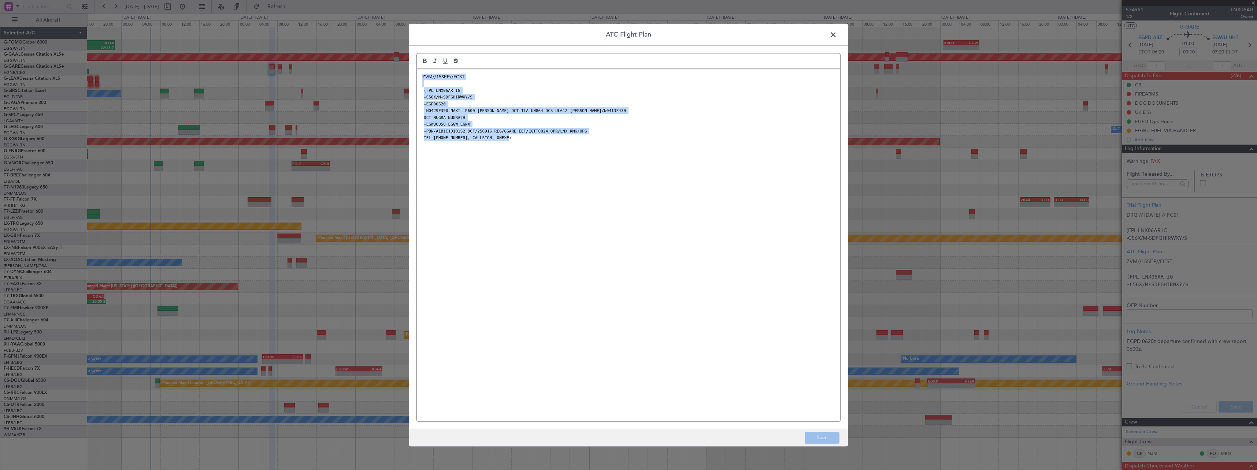
drag, startPoint x: 566, startPoint y: 145, endPoint x: 401, endPoint y: 67, distance: 181.9
click at [401, 67] on div "ATC Flight Plan ZVM//15SEP//FCST (FPL-LNX06AR-IG -C56X/M-SDFGHIRWXY/S -EGPD0620…" at bounding box center [628, 235] width 1257 height 470
copy div "ZVM//15SEP//FCST (FPL-LNX06AR-IG -C56X/M-SDFGHIRWXY/S -EGPD0620 -N0429F390 NAXI…"
click at [749, 359] on div "ZVM//15SEP//FCST (FPL-LNX06AR-IG -C56X/M-SDFGHIRWXY/S -EGPD0620 -N0429F390 NAXI…" at bounding box center [629, 245] width 424 height 352
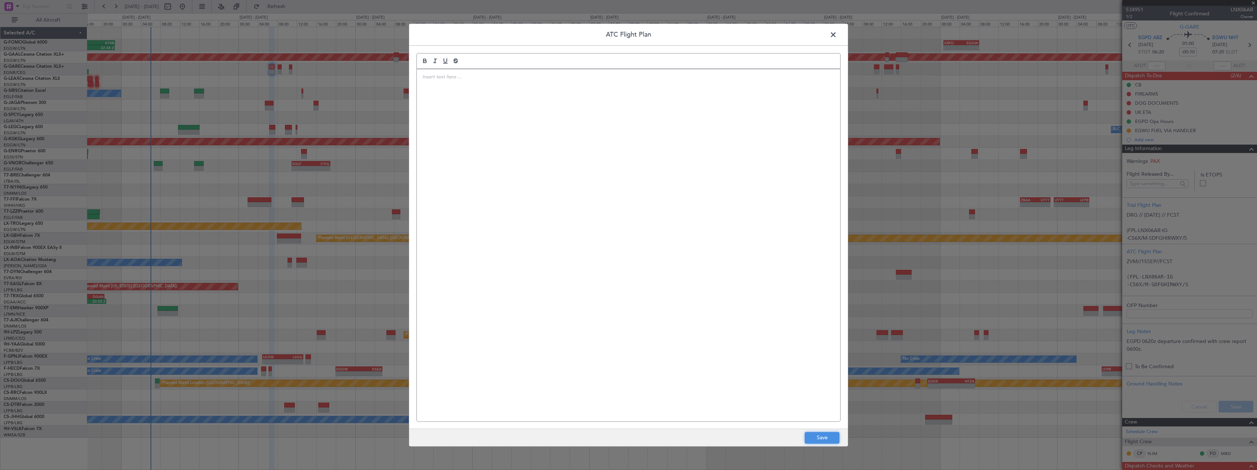
click at [813, 439] on button "Save" at bounding box center [822, 438] width 35 height 12
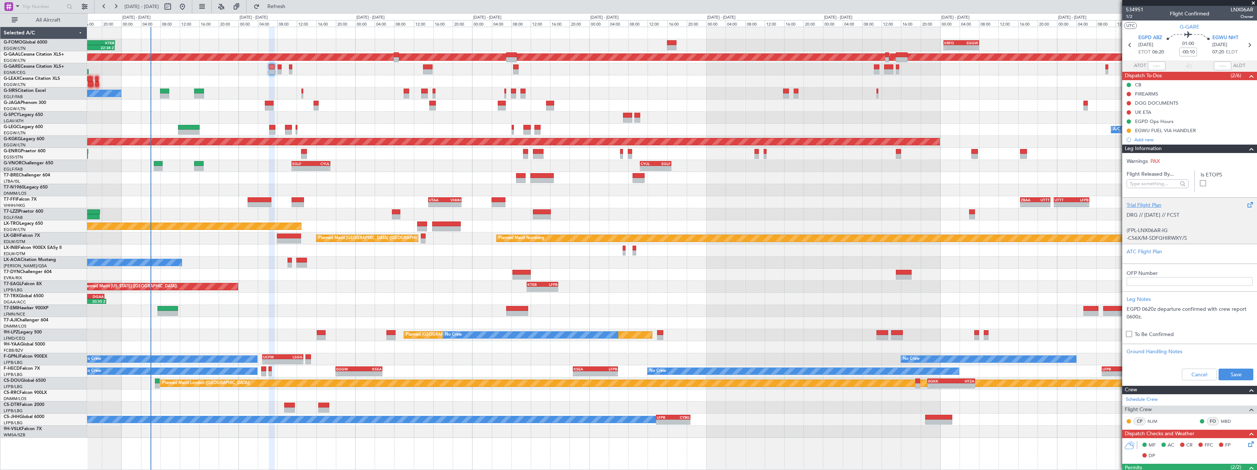
click at [1157, 201] on div "Trial Flight Plan DRG // 14SEP // FCST (FPL-LNX06AR-IG -C56X/M-SDFGHIRWXY/S -EG…" at bounding box center [1190, 220] width 135 height 47
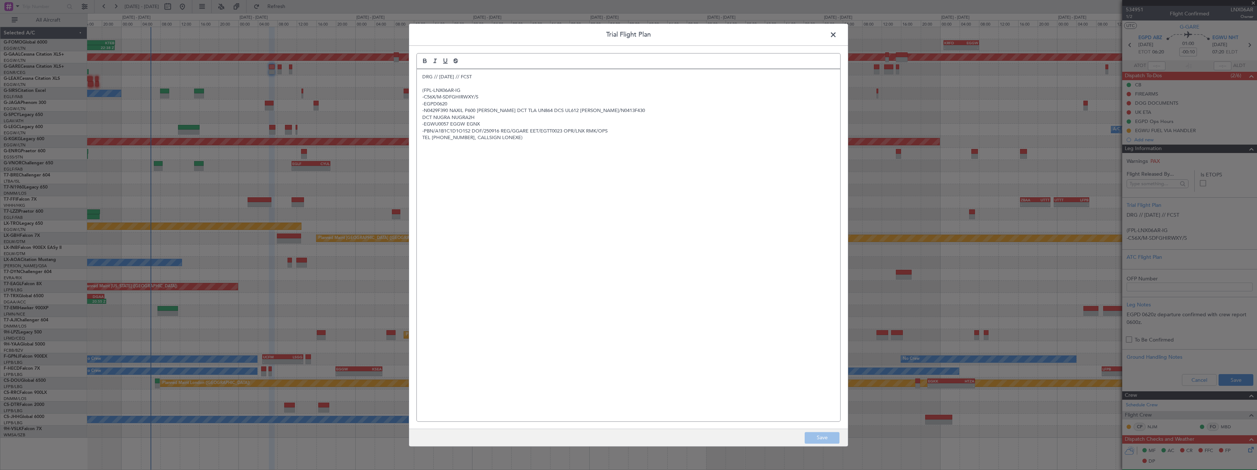
click at [421, 76] on div "DRG // 14SEP // FCST (FPL-LNX06AR-IG -C56X/M-SDFGHIRWXY/S -EGPD0620 -N0429F390 …" at bounding box center [629, 245] width 424 height 352
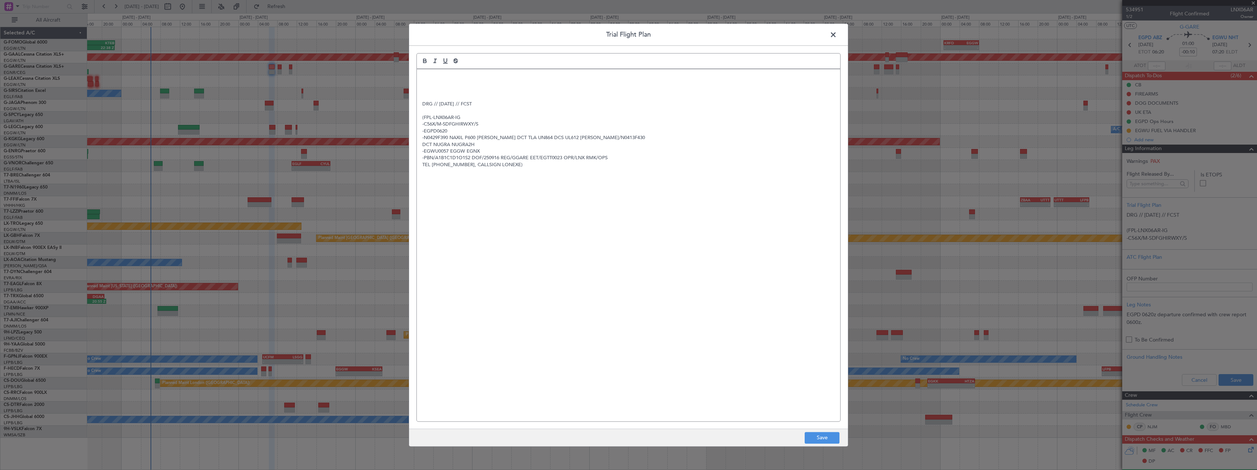
click at [461, 81] on p at bounding box center [628, 84] width 413 height 7
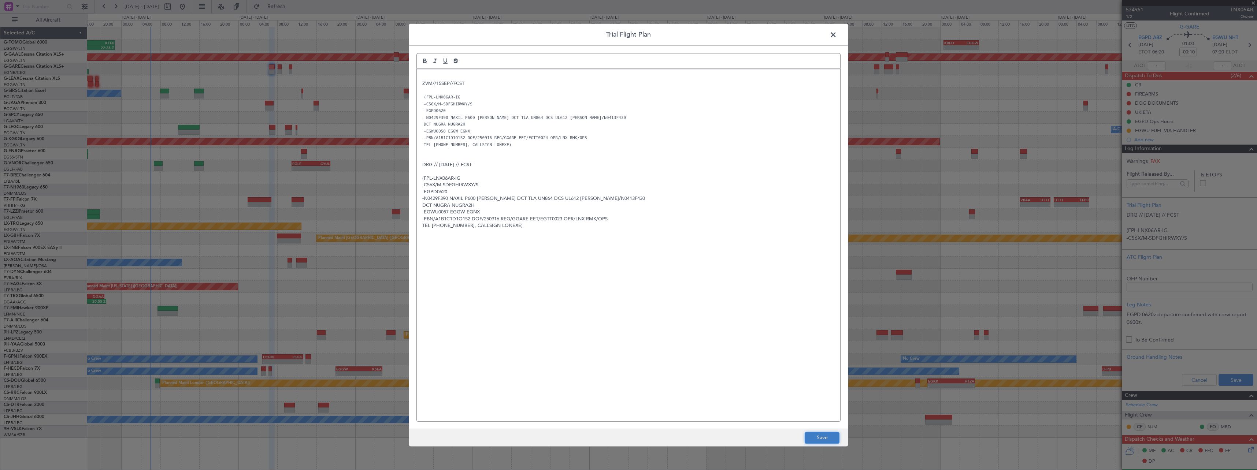
click at [824, 437] on button "Save" at bounding box center [822, 438] width 35 height 12
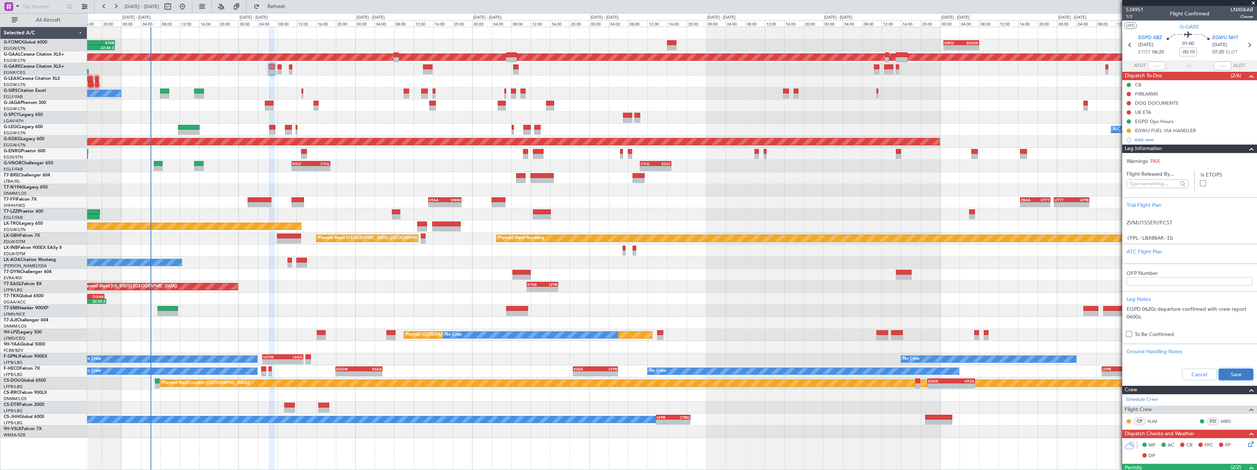
click at [1235, 378] on button "Save" at bounding box center [1236, 375] width 35 height 12
click at [1248, 148] on span at bounding box center [1252, 149] width 9 height 9
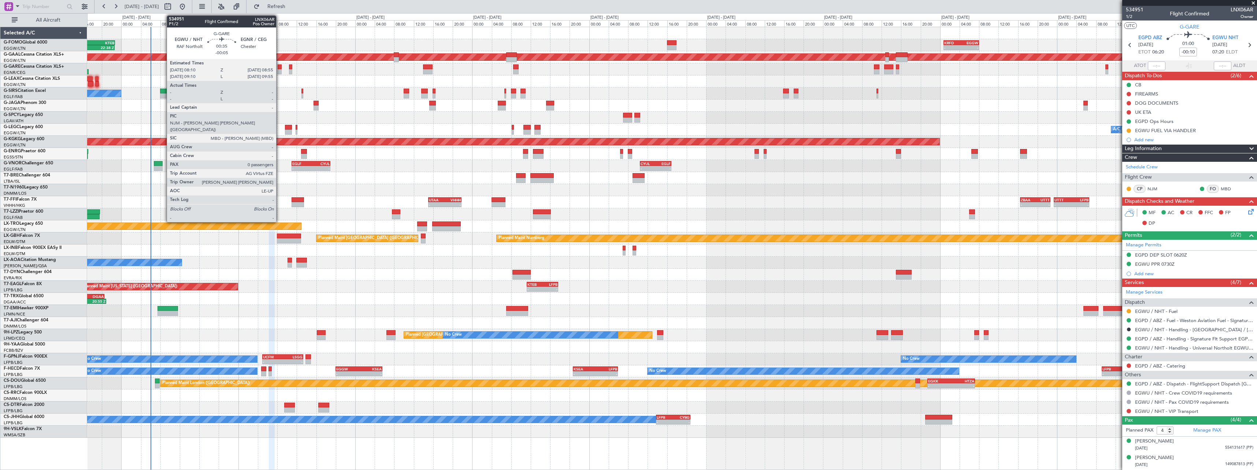
click at [280, 72] on div at bounding box center [280, 71] width 4 height 5
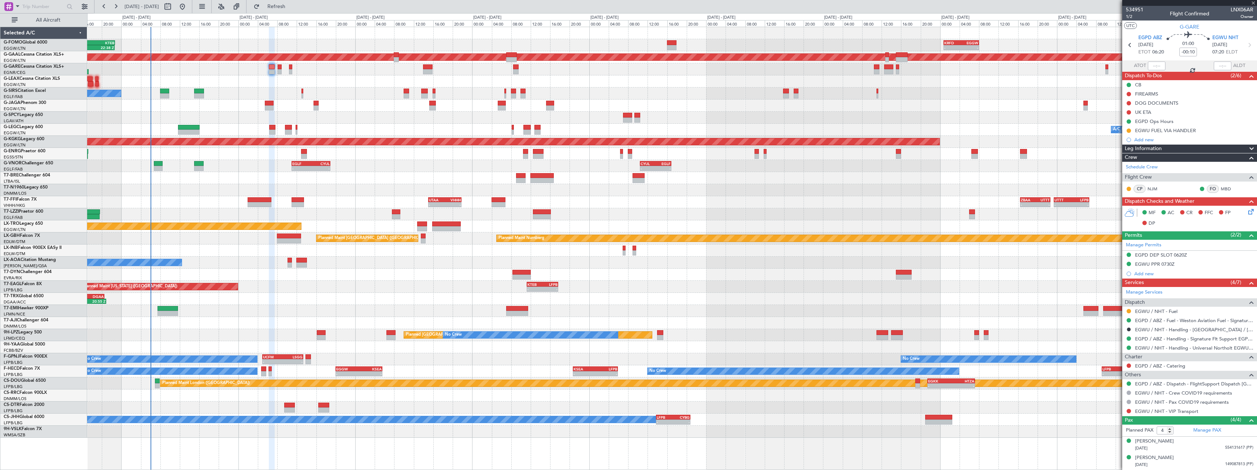
type input "-00:05"
type input "0"
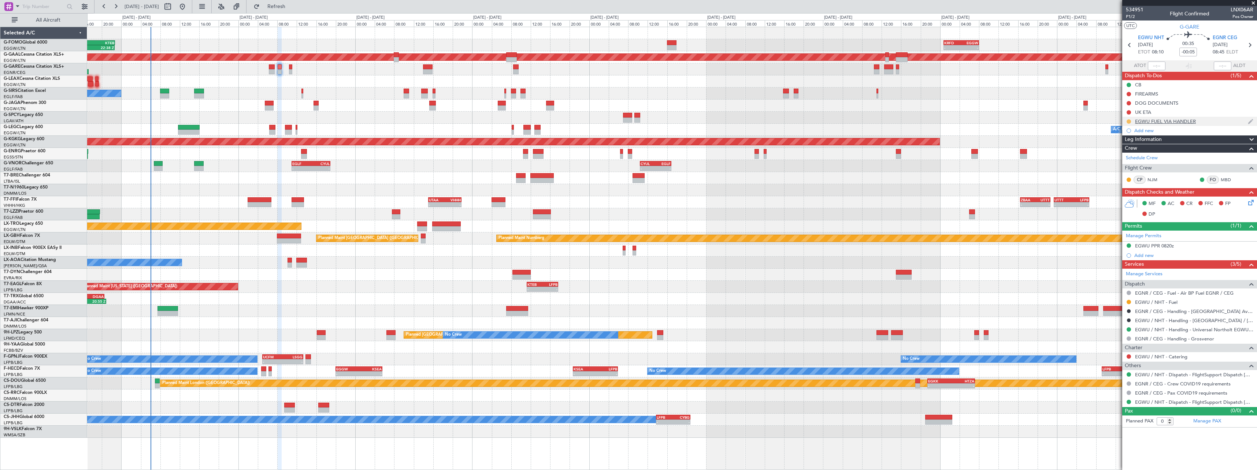
click at [1129, 119] on button at bounding box center [1129, 121] width 4 height 4
click at [1125, 158] on li "Completed" at bounding box center [1129, 153] width 39 height 11
click at [1130, 302] on button at bounding box center [1129, 302] width 4 height 4
click at [1111, 389] on span "Confirmed" at bounding box center [1108, 389] width 23 height 7
drag, startPoint x: 1253, startPoint y: 138, endPoint x: 1249, endPoint y: 142, distance: 5.2
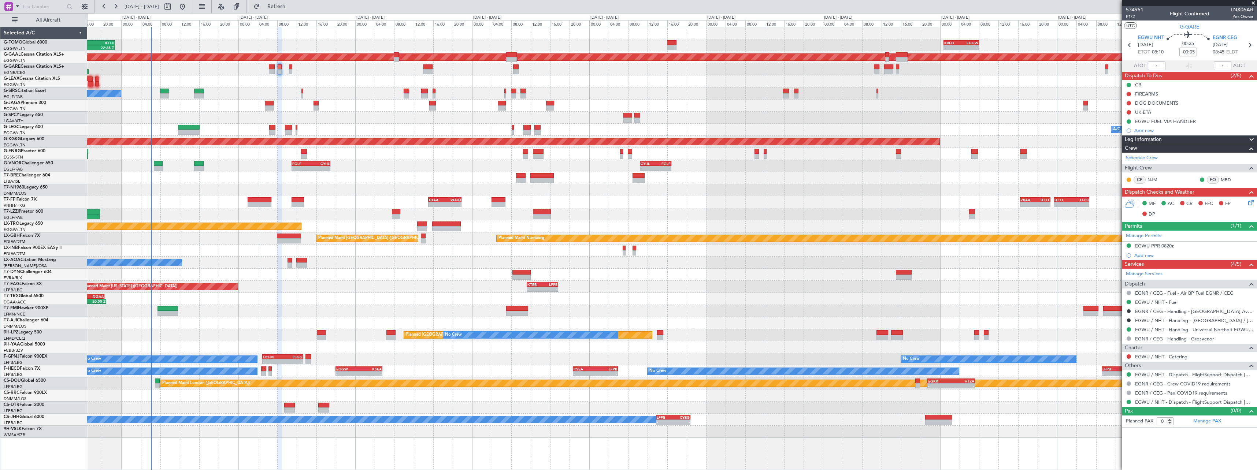
click at [1253, 138] on span at bounding box center [1252, 140] width 9 height 9
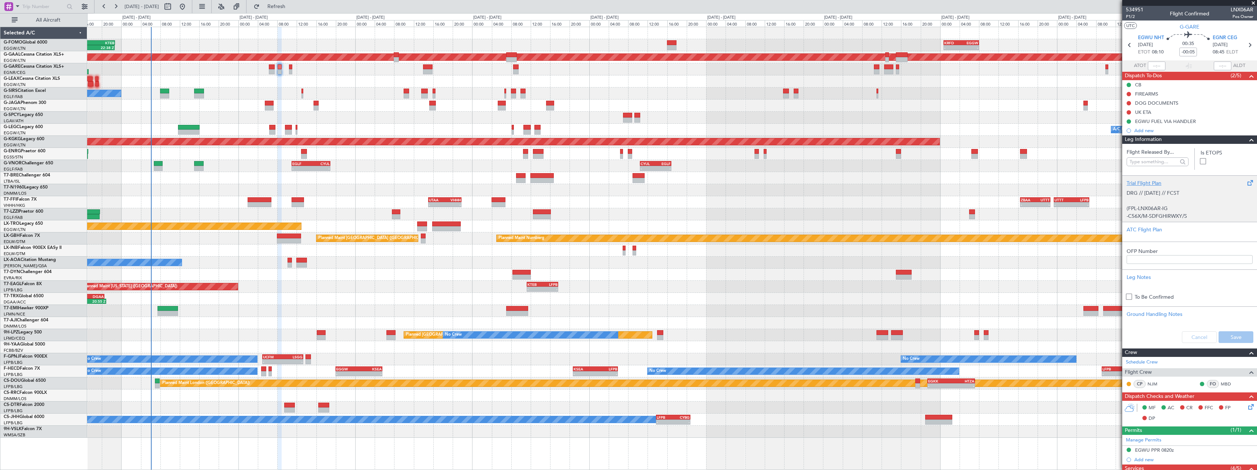
click at [1140, 184] on div "Trial Flight Plan" at bounding box center [1190, 184] width 126 height 8
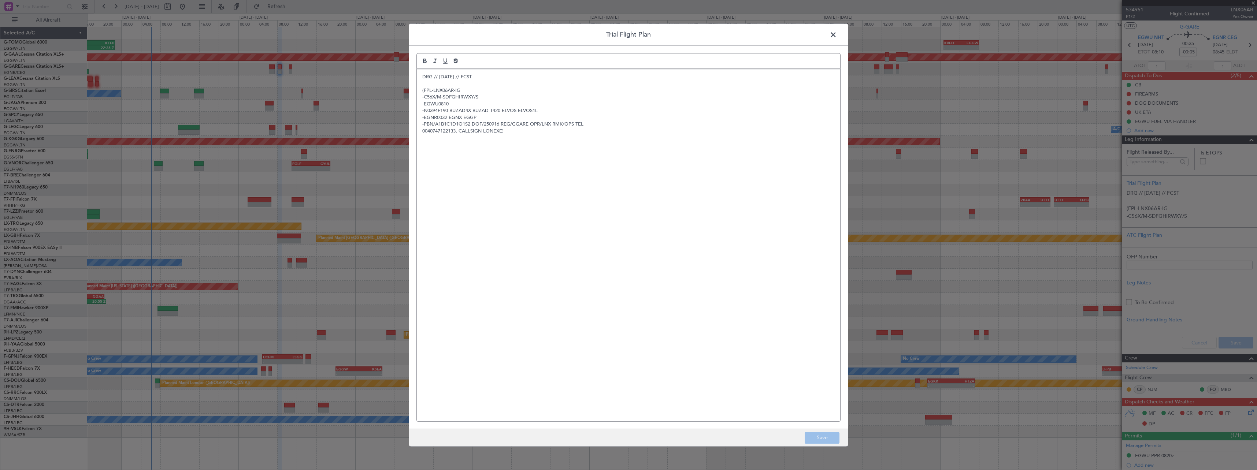
click at [421, 80] on div "DRG // 14SEP // FCST (FPL-LNX06AR-IG -C56X/M-SDFGHIRWXY/S -EGWU0810 -N0394F190 …" at bounding box center [629, 245] width 424 height 352
click at [421, 78] on div "DRG // 14SEP // FCST (FPL-LNX06AR-IG -C56X/M-SDFGHIRWXY/S -EGWU0810 -N0394F190 …" at bounding box center [629, 245] width 424 height 352
click at [831, 438] on button "Save" at bounding box center [822, 438] width 35 height 12
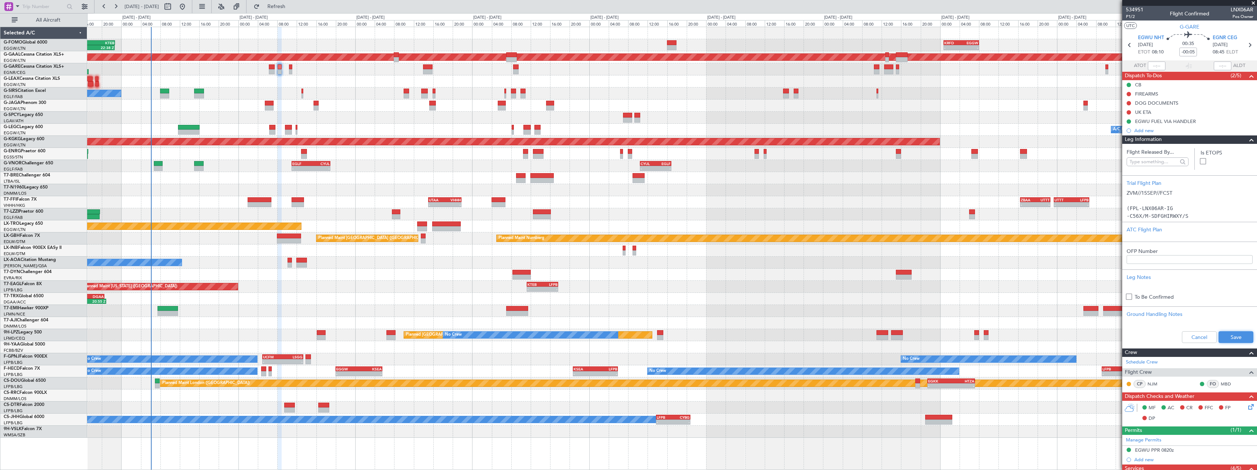
click at [1221, 336] on button "Save" at bounding box center [1236, 338] width 35 height 12
click at [1249, 140] on span at bounding box center [1252, 140] width 9 height 9
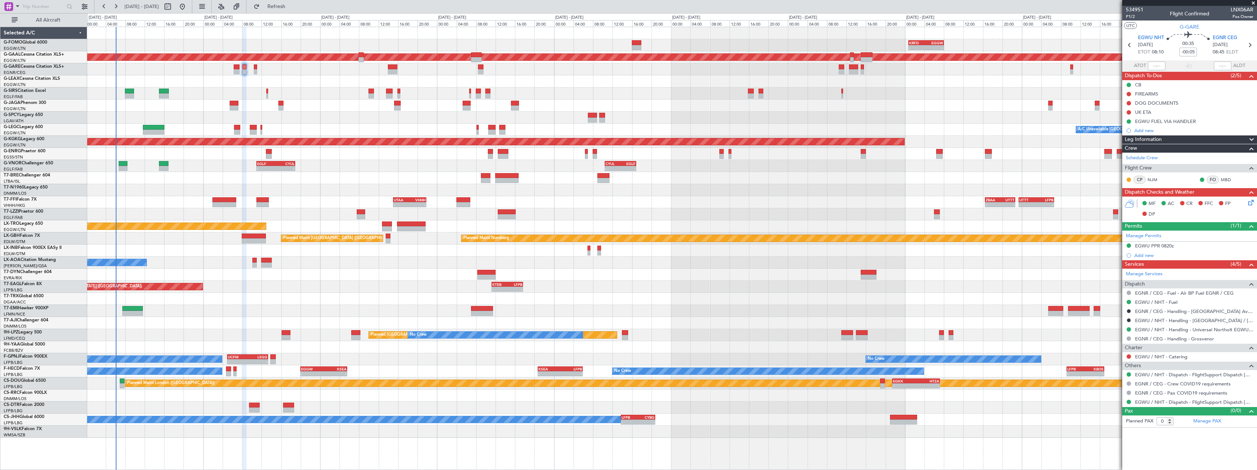
click at [193, 400] on div at bounding box center [672, 396] width 1170 height 12
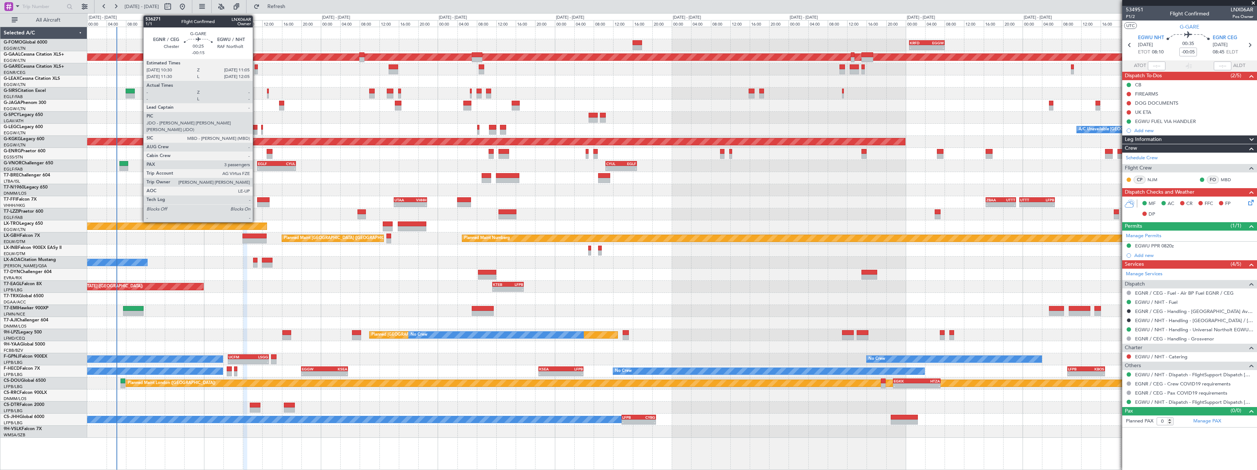
click at [256, 70] on div at bounding box center [256, 71] width 3 height 5
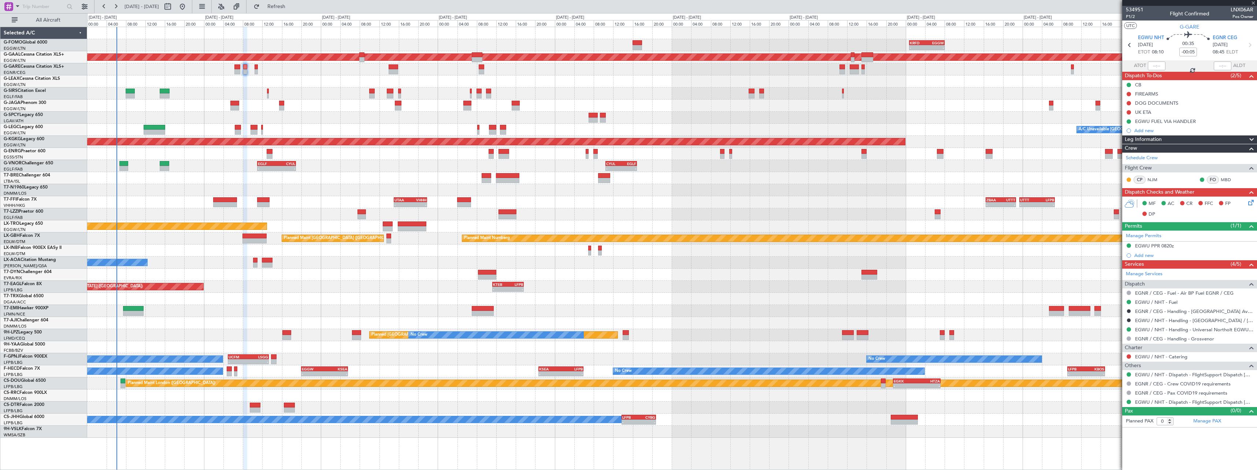
type input "-00:15"
type input "3"
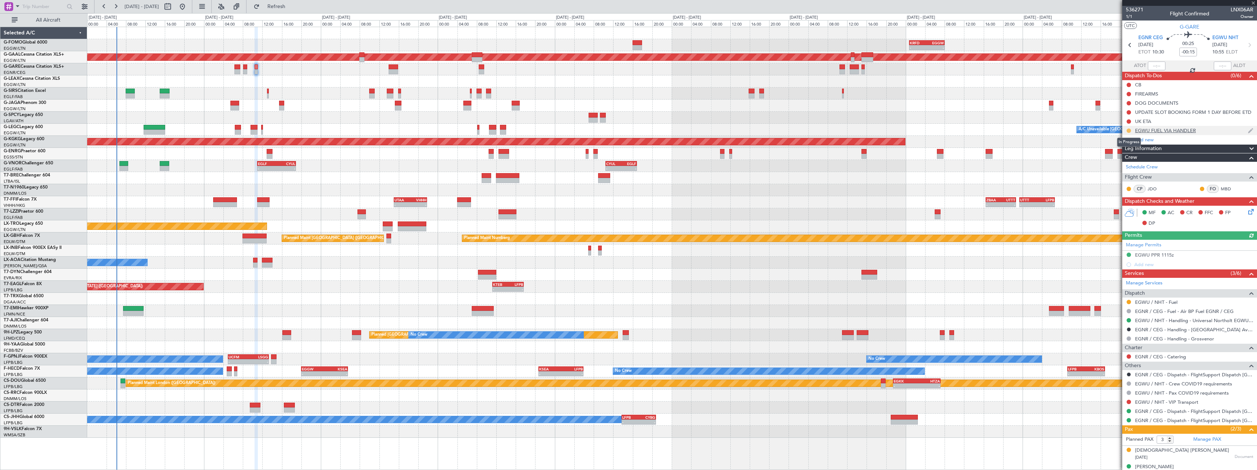
click at [1130, 130] on button at bounding box center [1129, 131] width 4 height 4
click at [1130, 165] on span "Completed" at bounding box center [1132, 162] width 24 height 7
click at [1128, 301] on button at bounding box center [1129, 302] width 4 height 4
click at [1114, 391] on span "Confirmed" at bounding box center [1108, 389] width 23 height 7
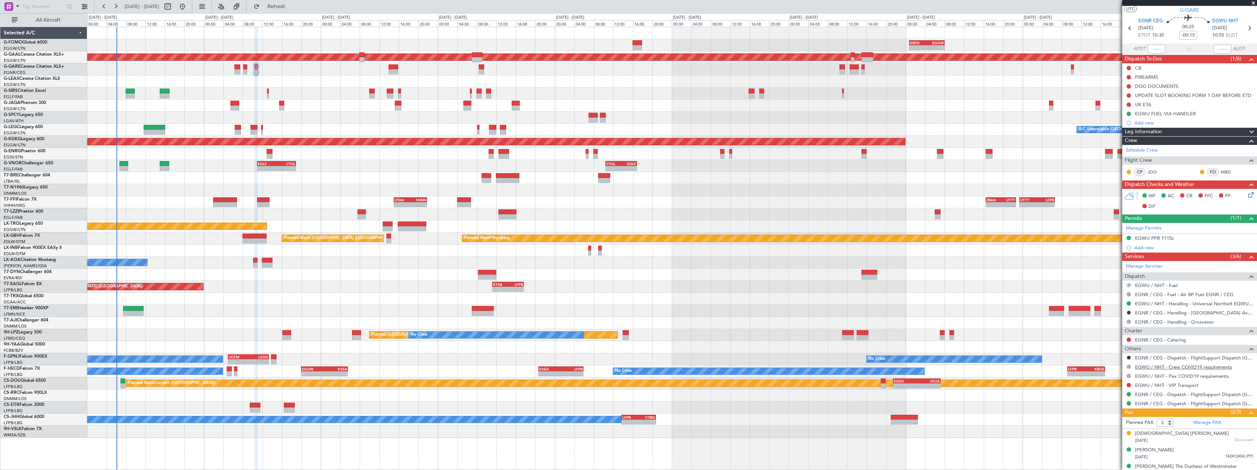
scroll to position [25, 0]
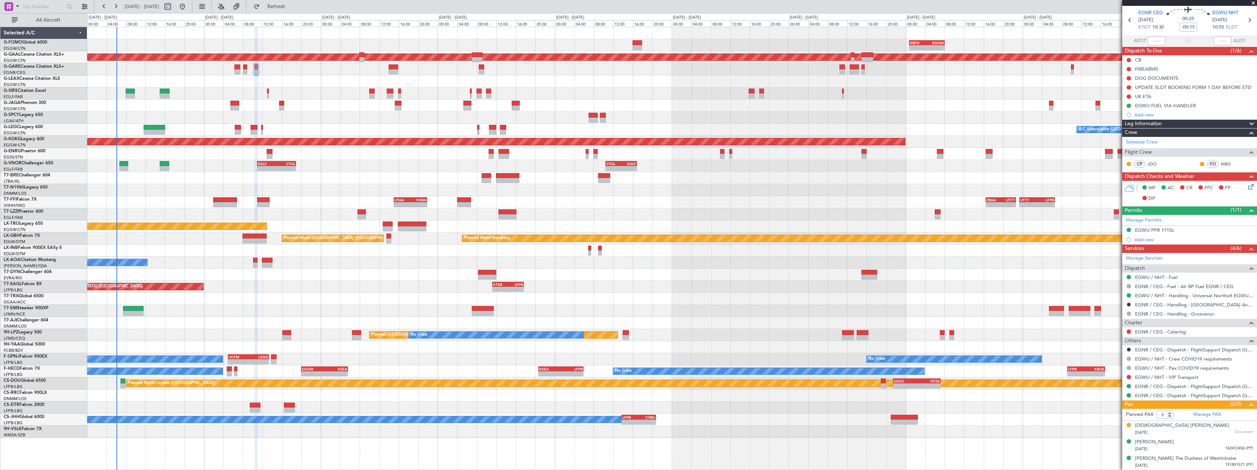
click at [1250, 187] on icon at bounding box center [1250, 186] width 6 height 6
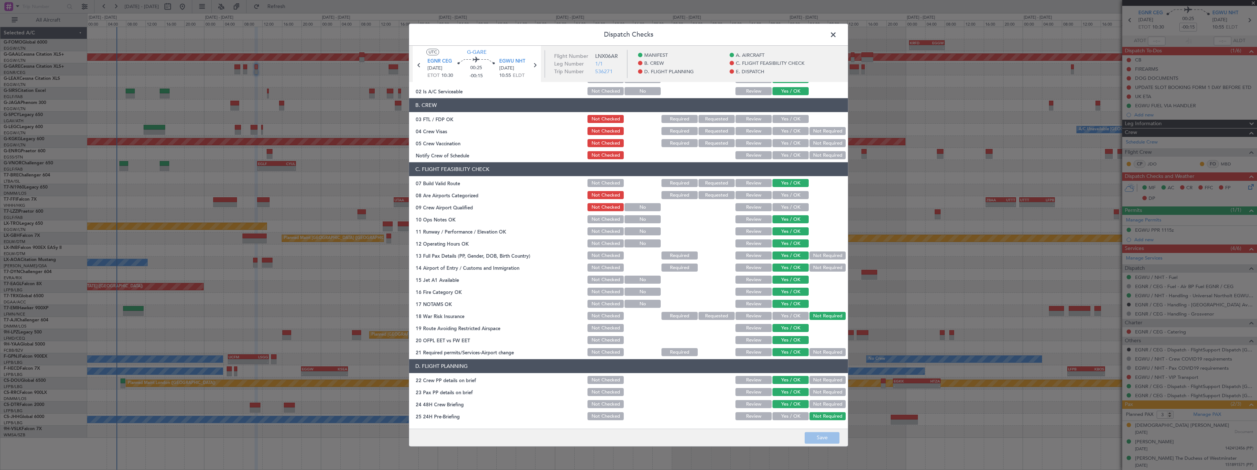
scroll to position [220, 0]
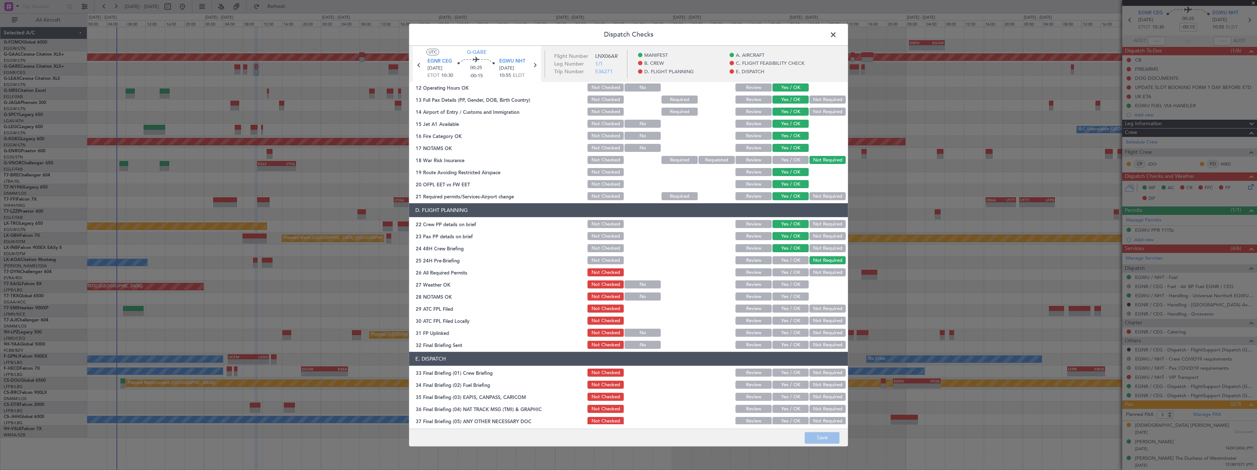
drag, startPoint x: 833, startPoint y: 34, endPoint x: 999, endPoint y: 49, distance: 167.0
click at [837, 34] on span at bounding box center [837, 36] width 0 height 15
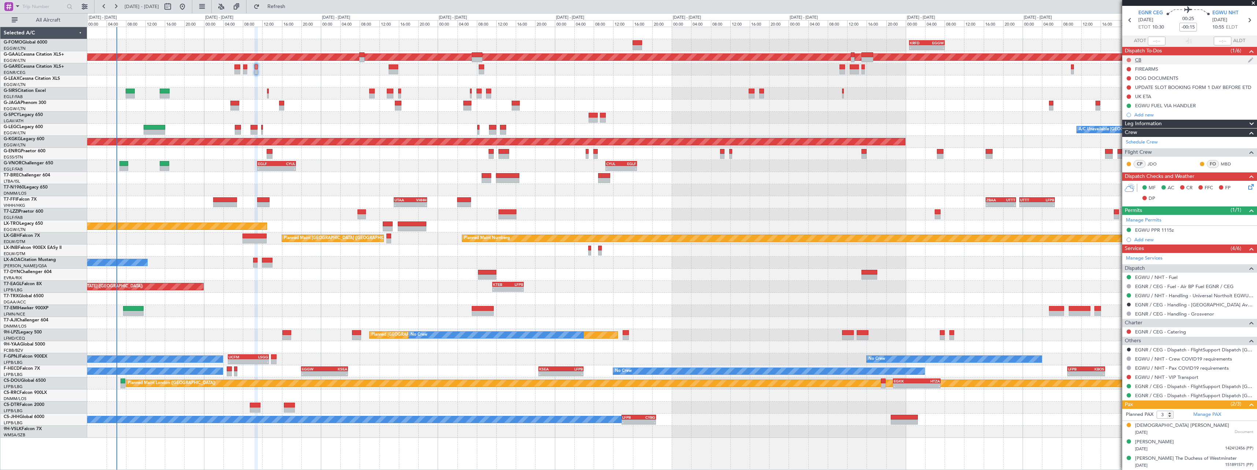
click at [1128, 59] on button at bounding box center [1129, 60] width 4 height 4
click at [1124, 92] on span "Completed" at bounding box center [1132, 92] width 24 height 7
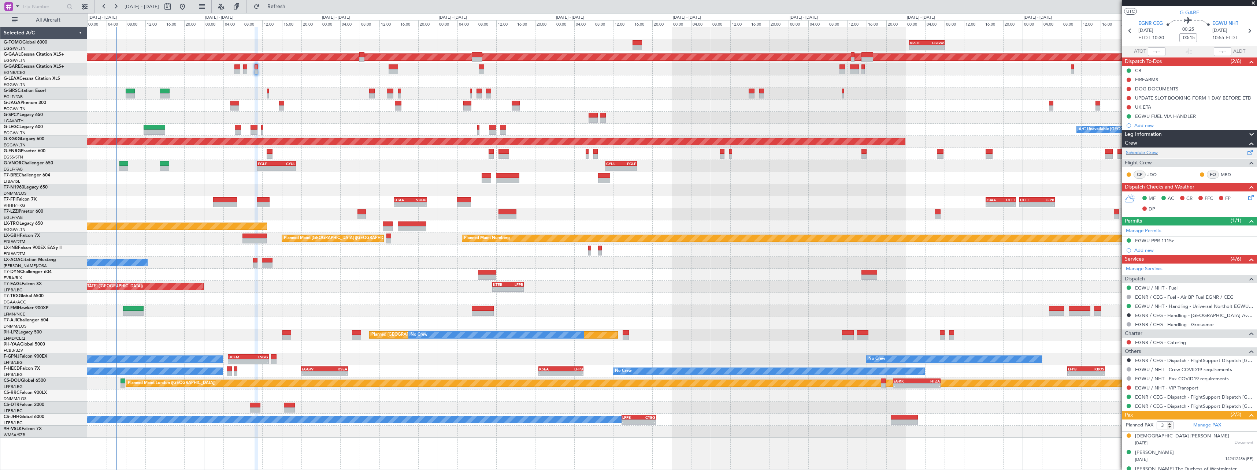
scroll to position [0, 0]
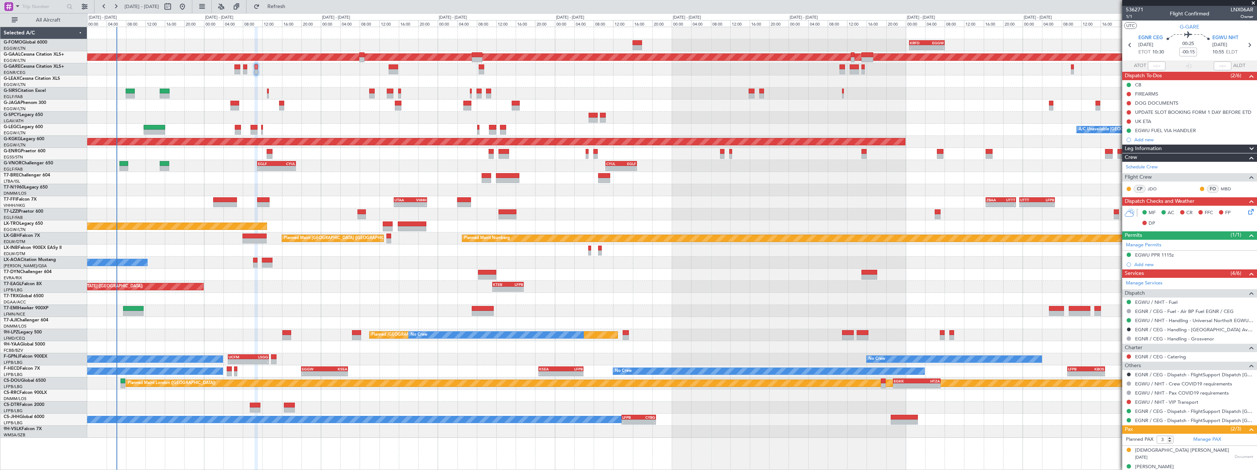
click at [1249, 151] on span at bounding box center [1252, 149] width 9 height 9
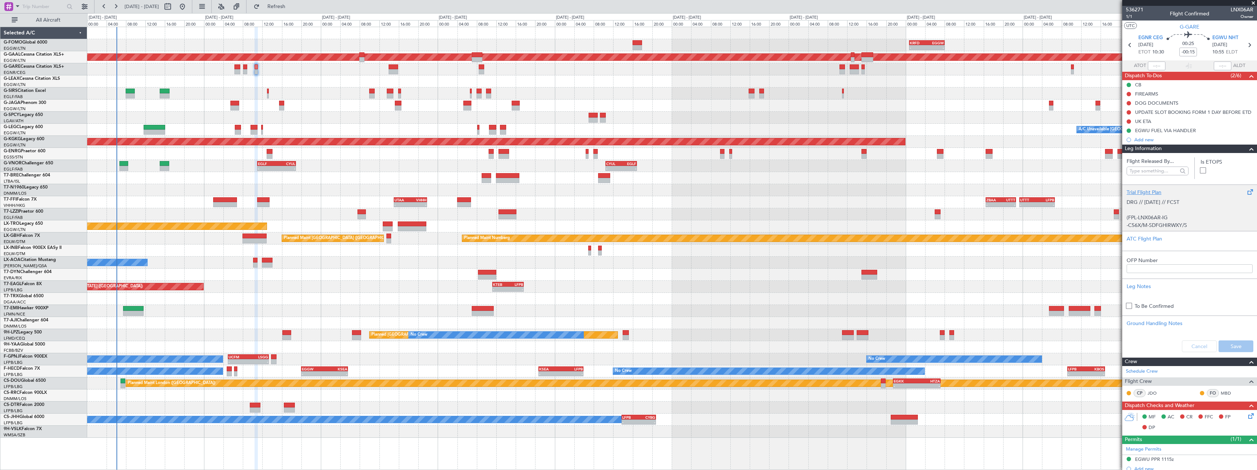
click at [1153, 191] on div "Trial Flight Plan" at bounding box center [1190, 193] width 126 height 8
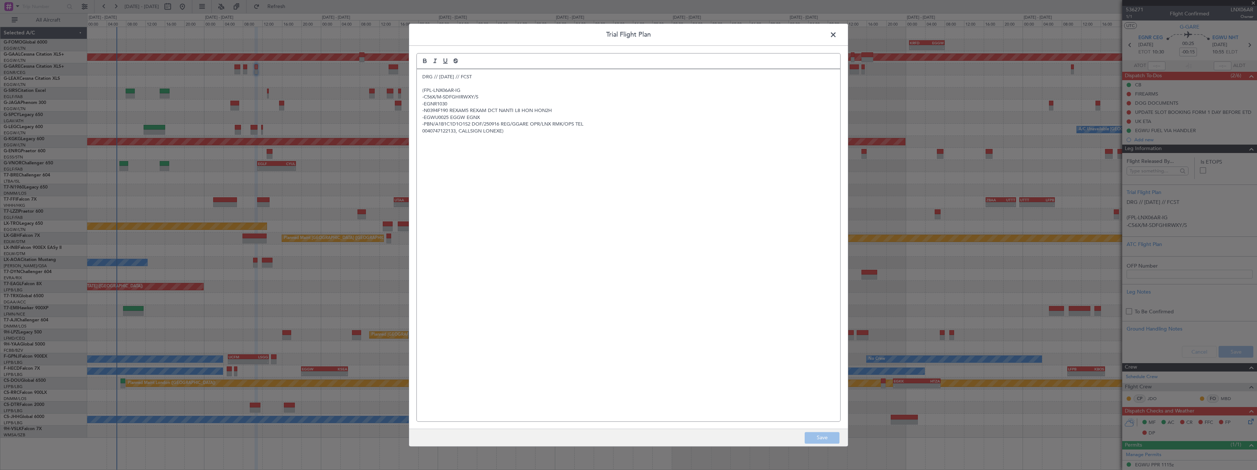
click at [420, 77] on div "DRG // 14SEP // FCST (FPL-LNX06AR-IG -C56X/M-SDFGHIRWXY/S -EGNR1030 -N0394F190 …" at bounding box center [629, 245] width 424 height 352
click at [423, 70] on div "DRG // 14SEP // FCST (FPL-LNX06AR-IG -C56X/M-SDFGHIRWXY/S -EGNR1030 -N0394F190 …" at bounding box center [629, 245] width 424 height 352
drag, startPoint x: 817, startPoint y: 442, endPoint x: 954, endPoint y: 427, distance: 138.2
click at [818, 442] on button "Save" at bounding box center [822, 438] width 35 height 12
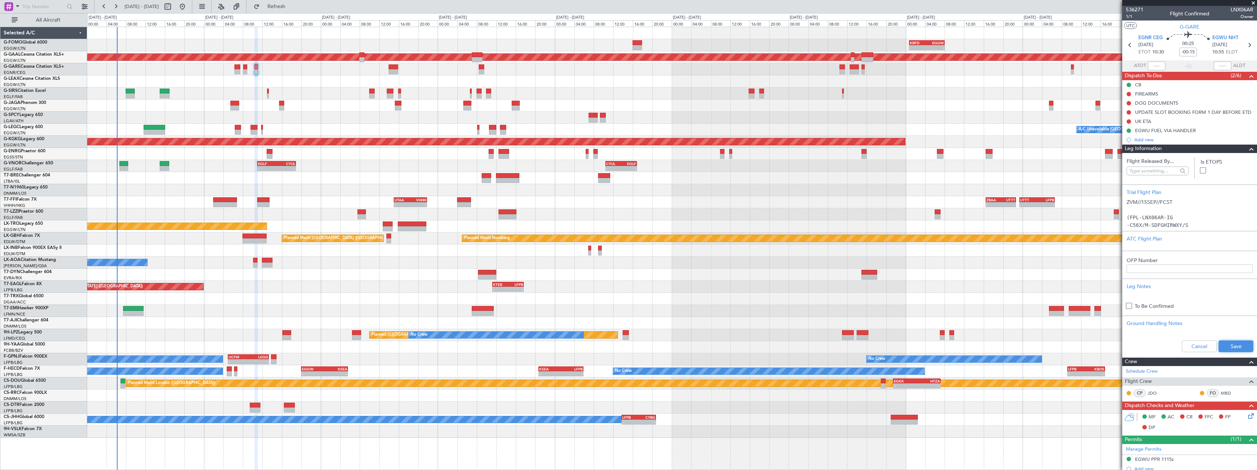
click at [1224, 345] on button "Save" at bounding box center [1236, 347] width 35 height 12
click at [1248, 152] on span at bounding box center [1252, 149] width 9 height 9
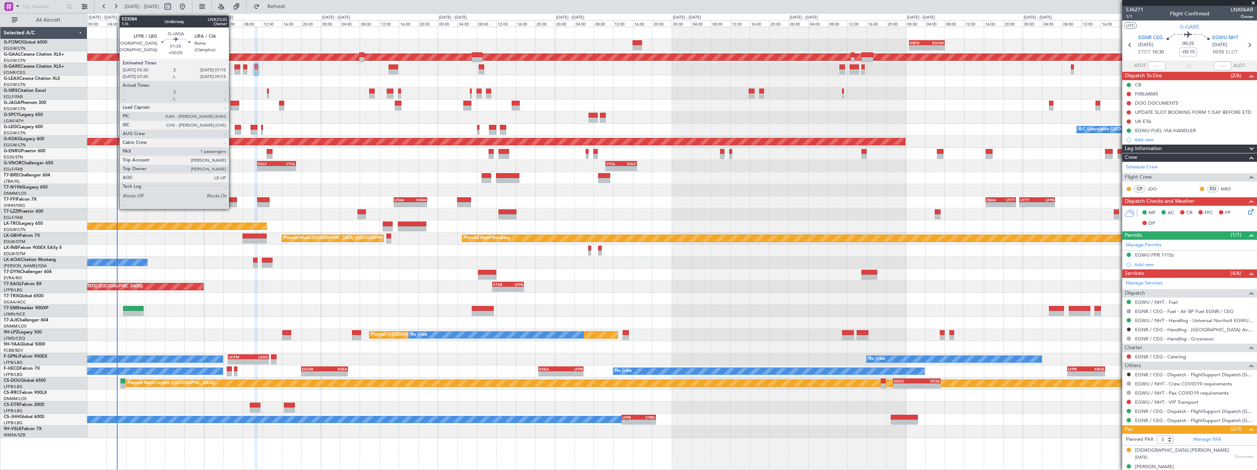
click at [232, 104] on div at bounding box center [234, 103] width 9 height 5
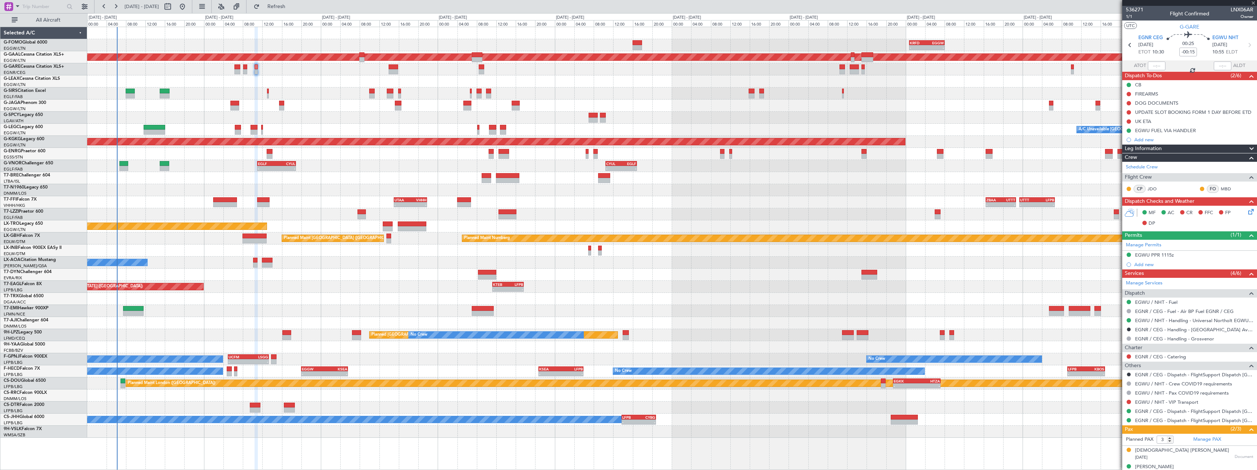
type input "+00:05"
type input "1"
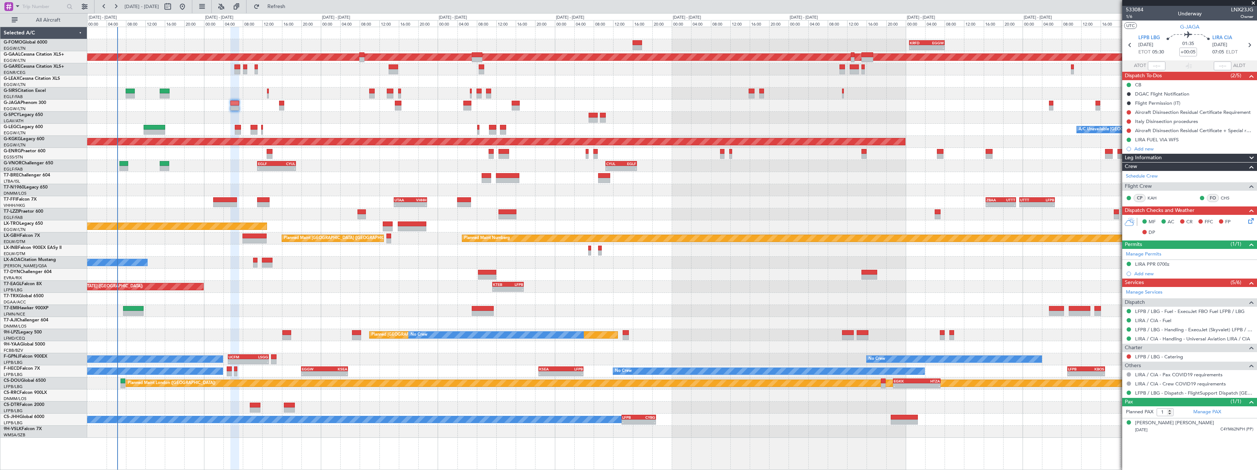
click at [1253, 156] on span at bounding box center [1252, 158] width 9 height 9
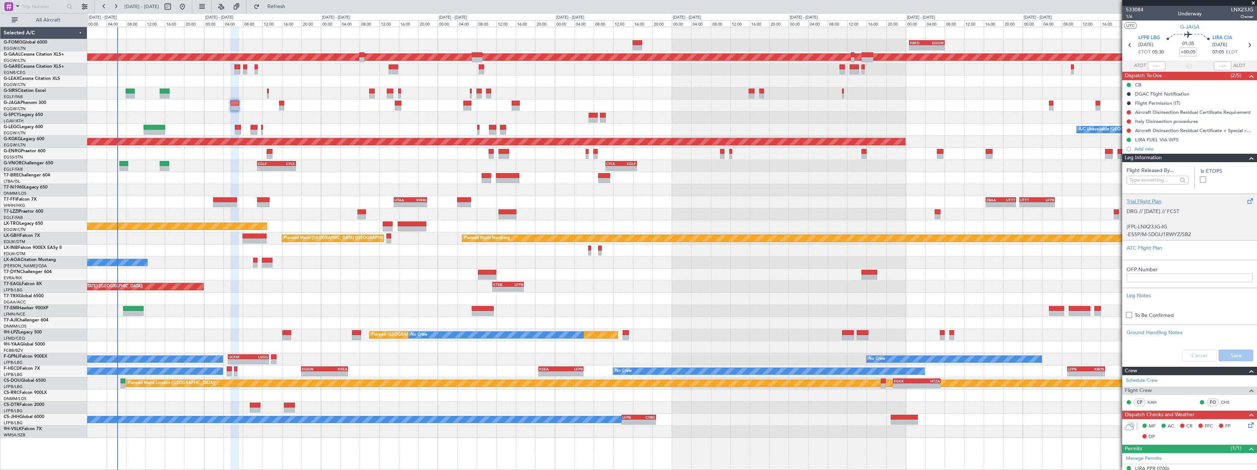
click at [1150, 201] on div "Trial Flight Plan" at bounding box center [1190, 202] width 126 height 8
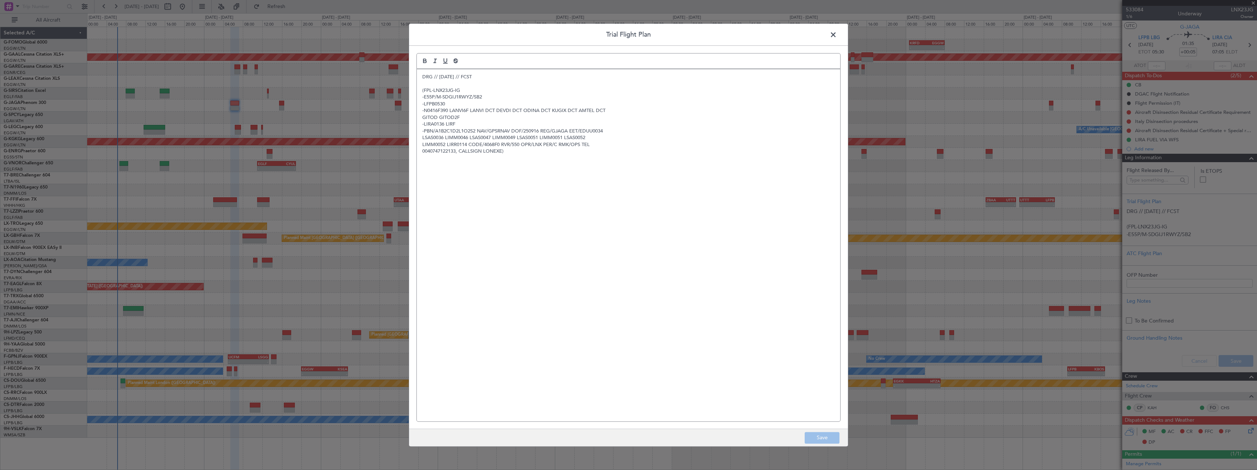
click at [421, 74] on div "DRG // 14SEP // FCST (FPL-LNX23JG-IG -E55P/M-SDGIJ1RWYZ/SB2 -LFPB0530 -N0416F39…" at bounding box center [629, 245] width 424 height 352
click at [425, 74] on p at bounding box center [628, 77] width 413 height 7
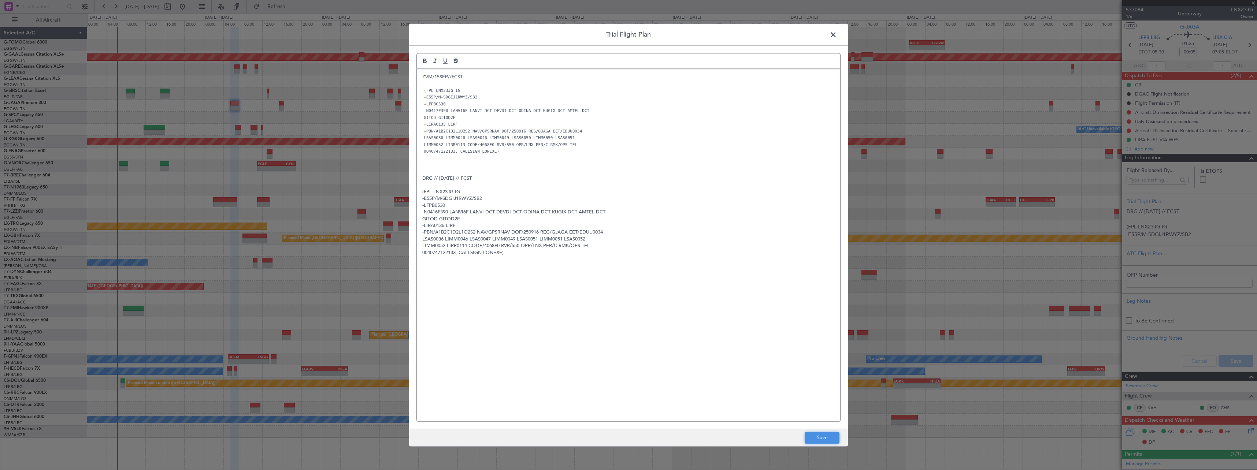
drag, startPoint x: 828, startPoint y: 434, endPoint x: 899, endPoint y: 435, distance: 71.4
click at [829, 434] on button "Save" at bounding box center [822, 438] width 35 height 12
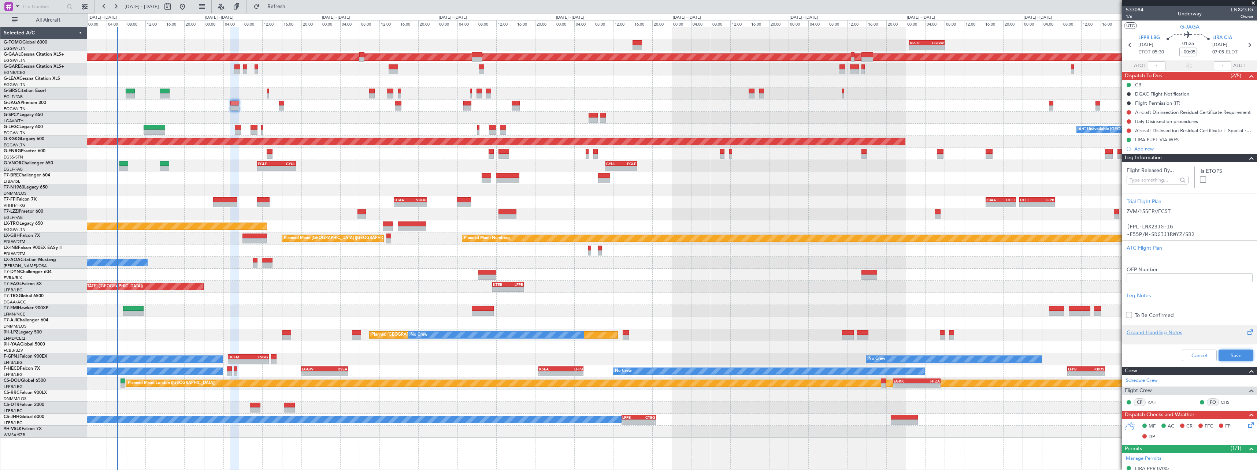
drag, startPoint x: 1231, startPoint y: 360, endPoint x: 1230, endPoint y: 326, distance: 34.1
click at [1231, 360] on button "Save" at bounding box center [1236, 356] width 35 height 12
drag, startPoint x: 1247, startPoint y: 162, endPoint x: 1200, endPoint y: 161, distance: 46.9
click at [1248, 160] on span at bounding box center [1252, 158] width 9 height 9
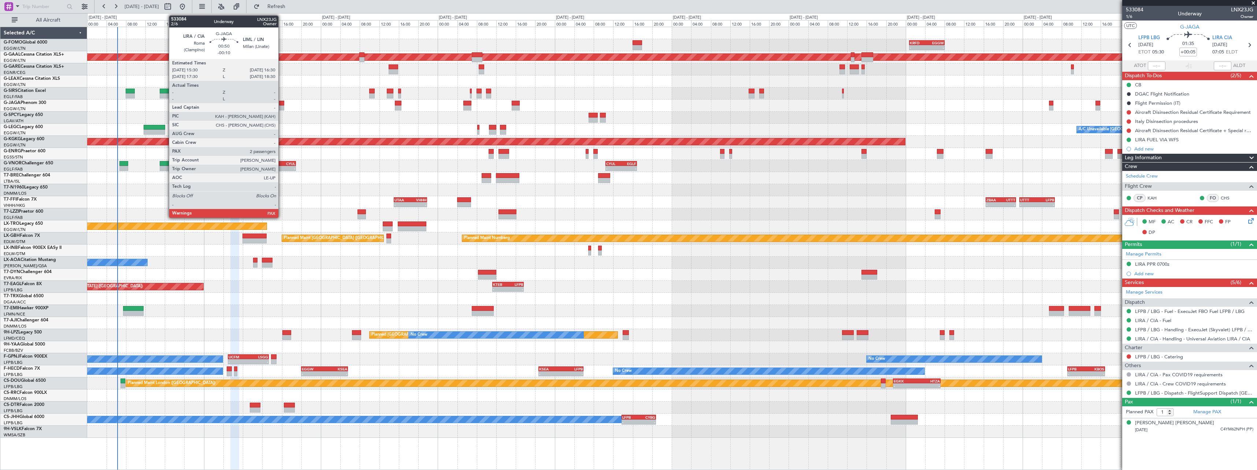
click at [282, 104] on div at bounding box center [281, 103] width 5 height 5
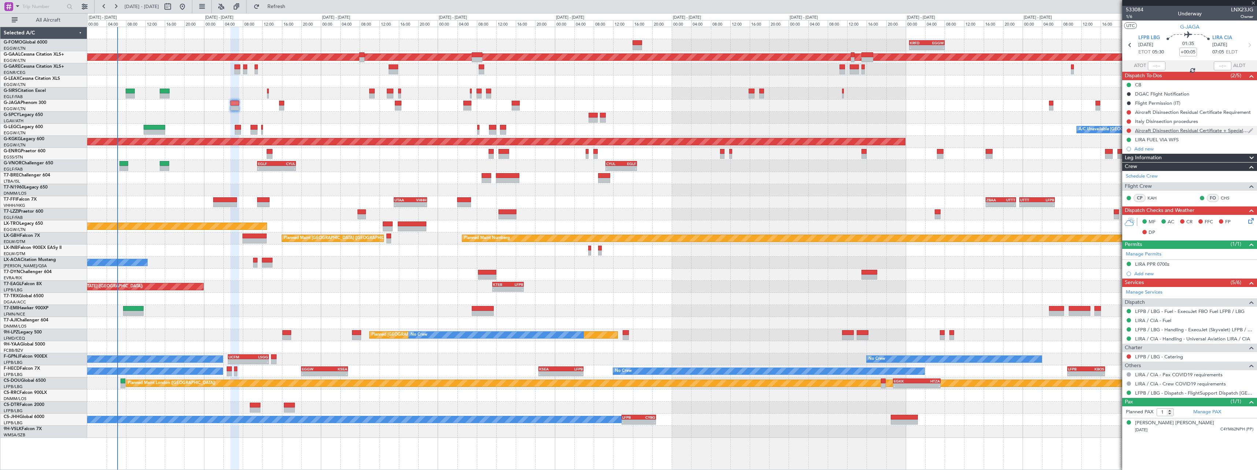
type input "-00:10"
type input "2"
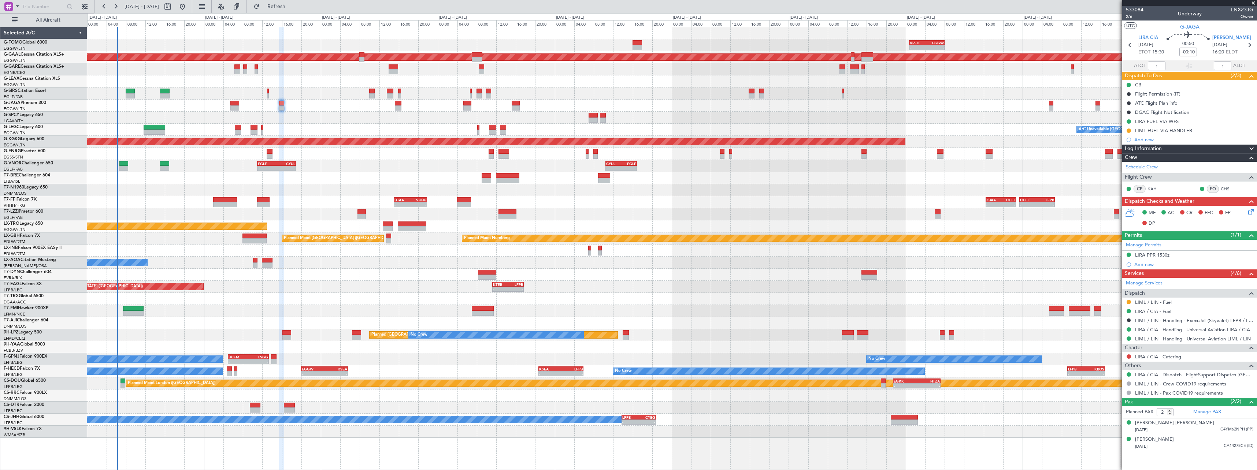
click at [1254, 147] on span at bounding box center [1252, 149] width 9 height 9
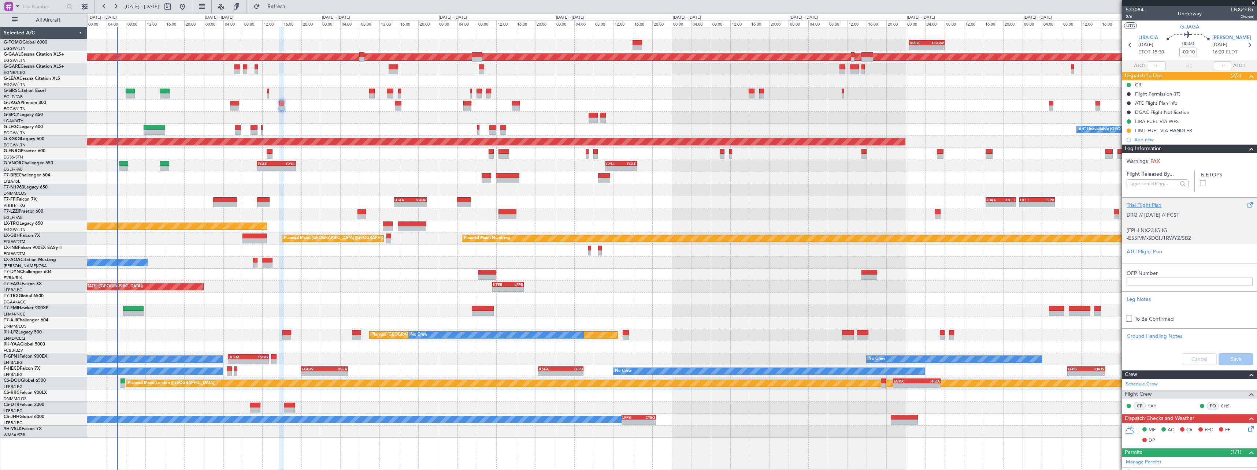
click at [1152, 204] on div "Trial Flight Plan" at bounding box center [1190, 206] width 126 height 8
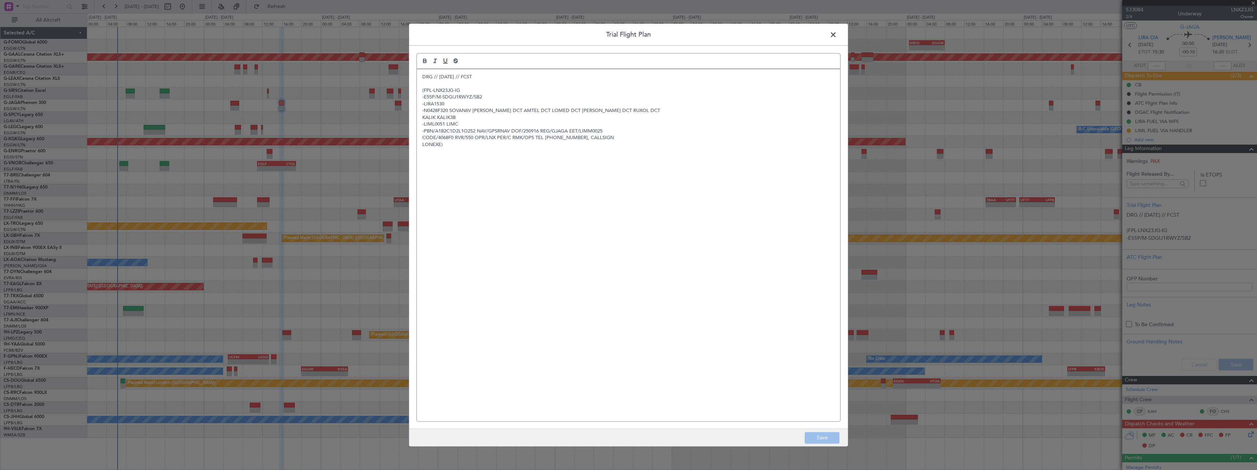
click at [421, 75] on div "DRG // 14SEP // FCST (FPL-LNX23JG-IG -E55P/M-SDGIJ1RWYZ/SB2 -LIRA1530 -N0428F32…" at bounding box center [629, 245] width 424 height 352
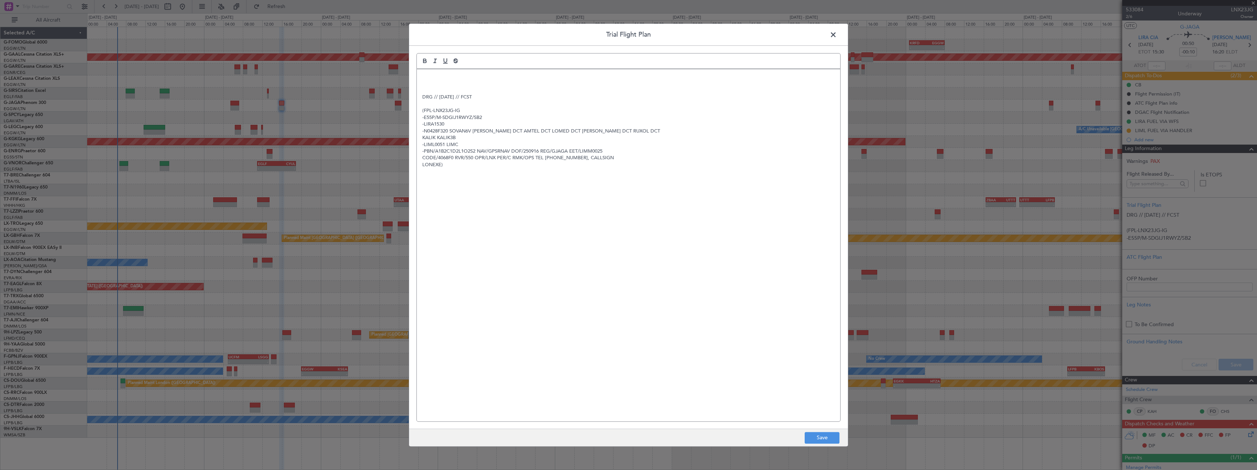
click at [428, 75] on p at bounding box center [628, 77] width 413 height 7
paste div
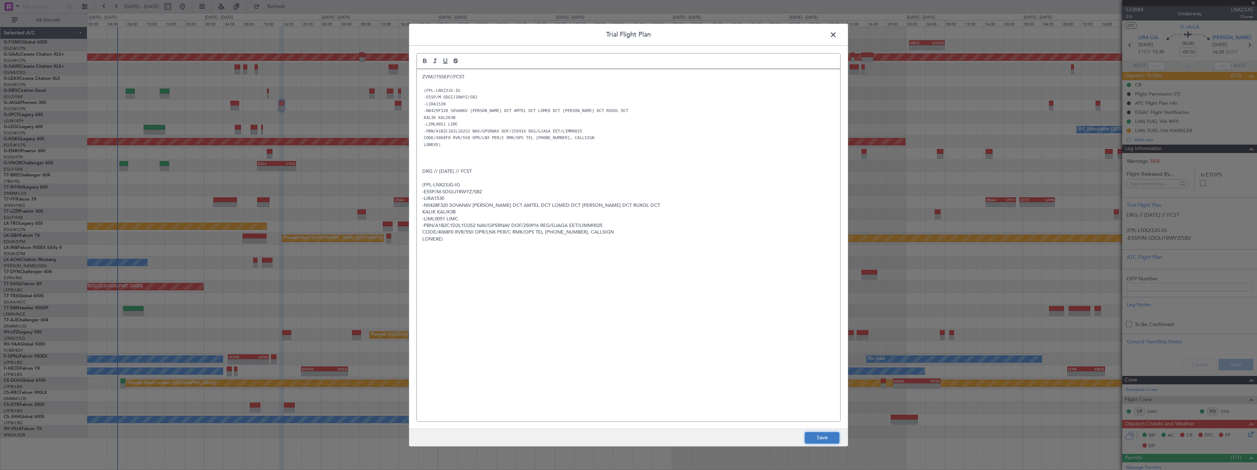
click at [814, 436] on button "Save" at bounding box center [822, 438] width 35 height 12
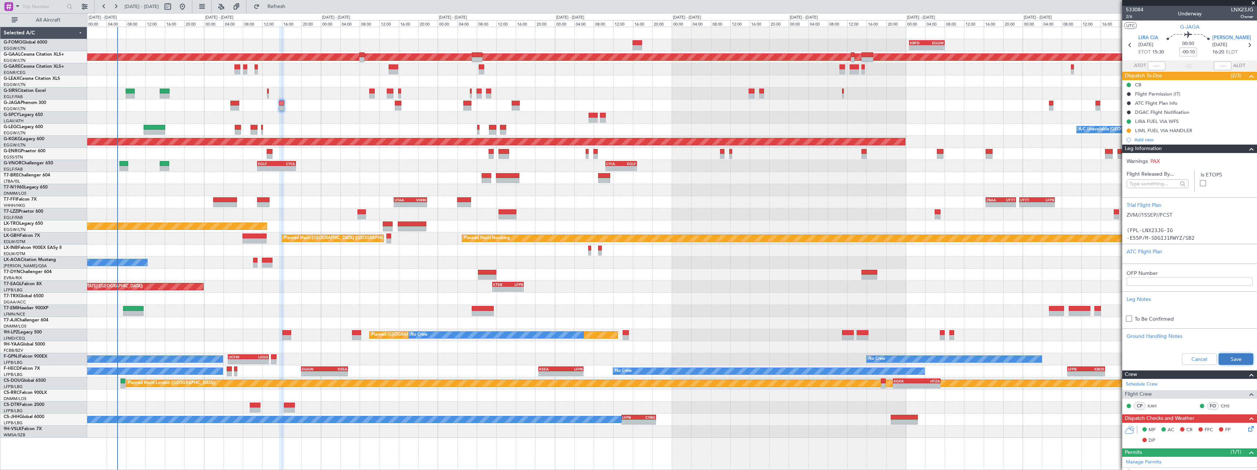
click at [1228, 358] on button "Save" at bounding box center [1236, 360] width 35 height 12
click at [1248, 149] on span at bounding box center [1252, 149] width 9 height 9
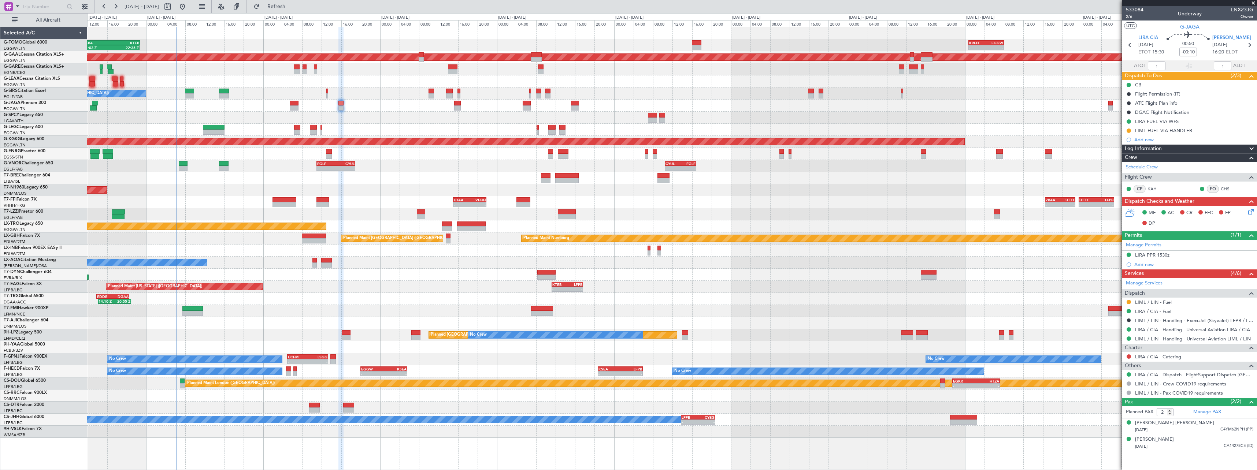
click at [374, 209] on div at bounding box center [672, 214] width 1170 height 12
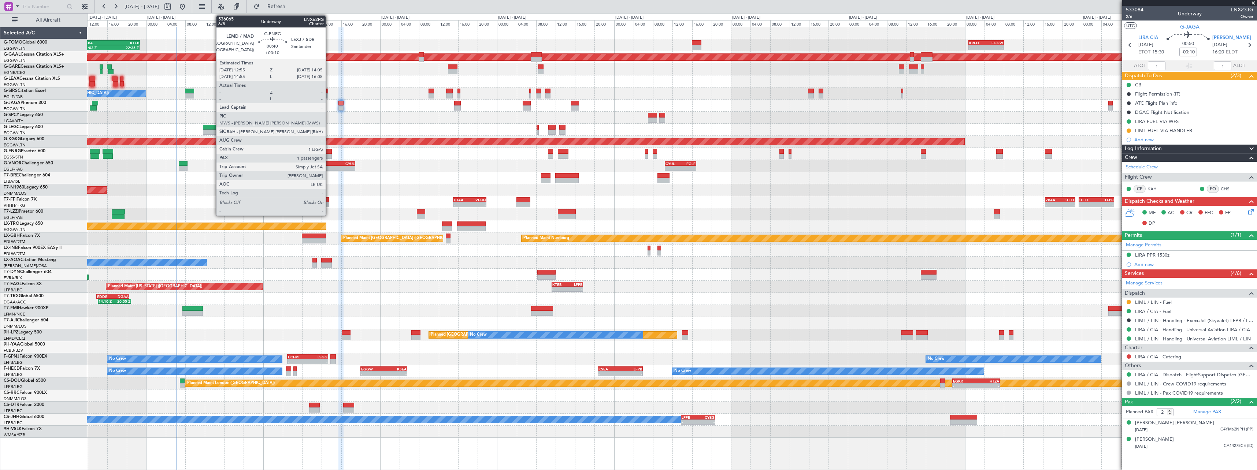
click at [329, 153] on div at bounding box center [329, 151] width 6 height 5
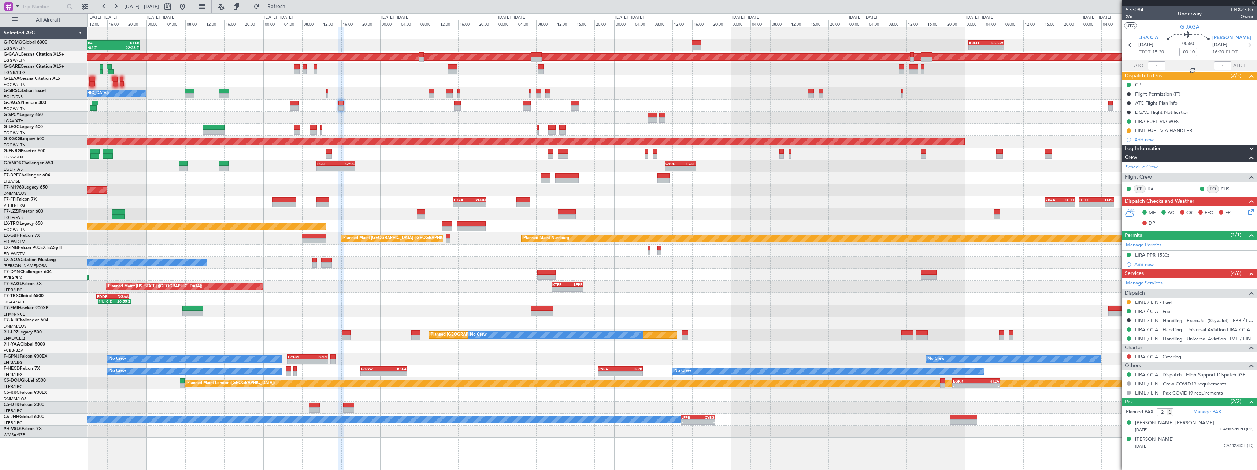
type input "+00:10"
type input "1"
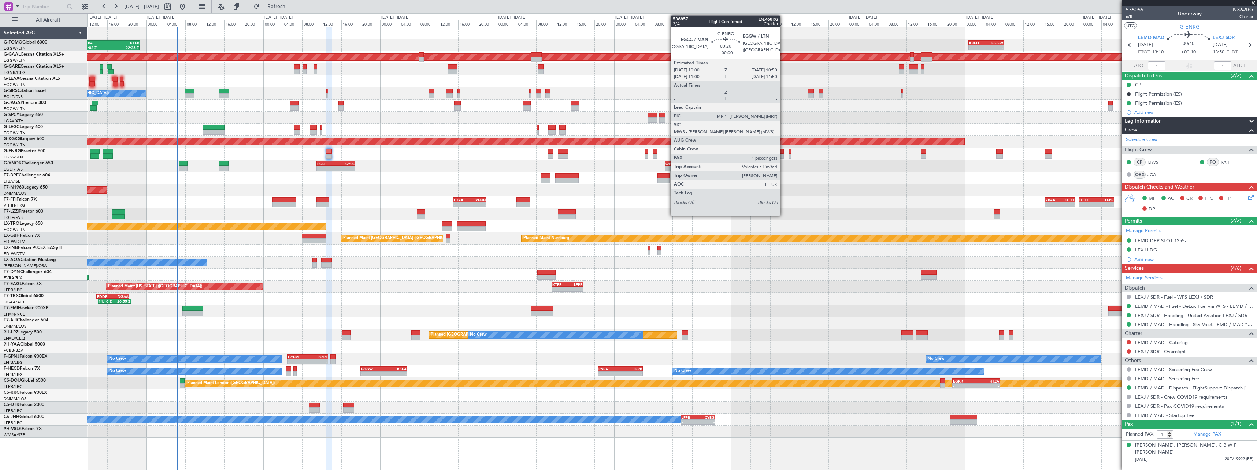
click at [784, 152] on div at bounding box center [782, 151] width 4 height 5
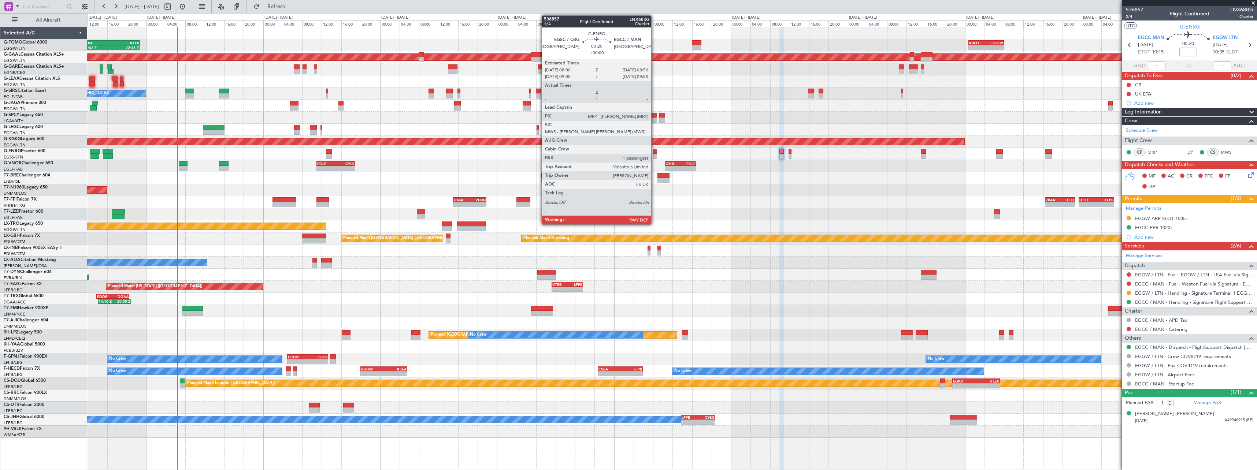
click at [655, 153] on div at bounding box center [655, 151] width 4 height 5
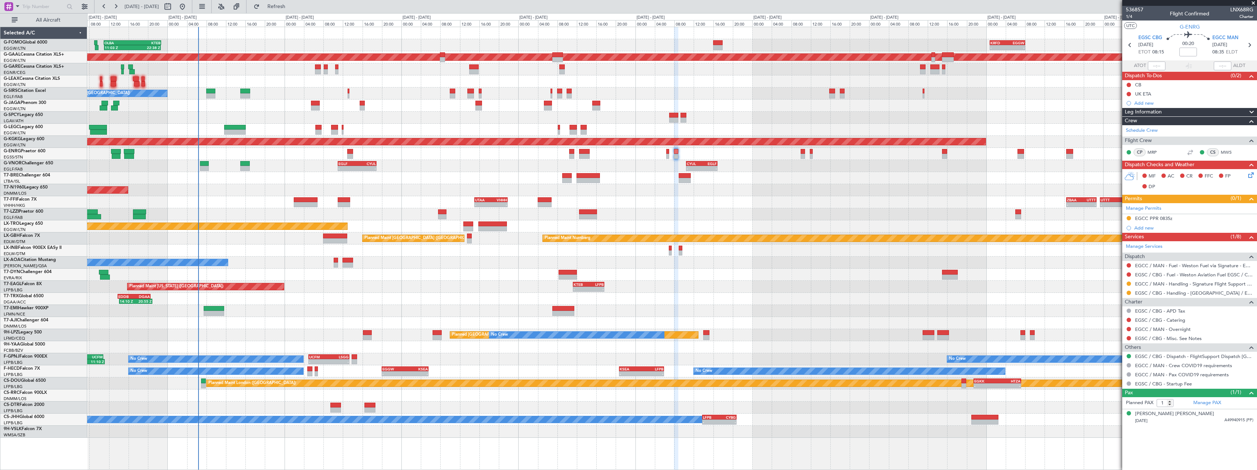
click at [247, 404] on div "Planned Maint Nice ([GEOGRAPHIC_DATA])" at bounding box center [672, 408] width 1170 height 12
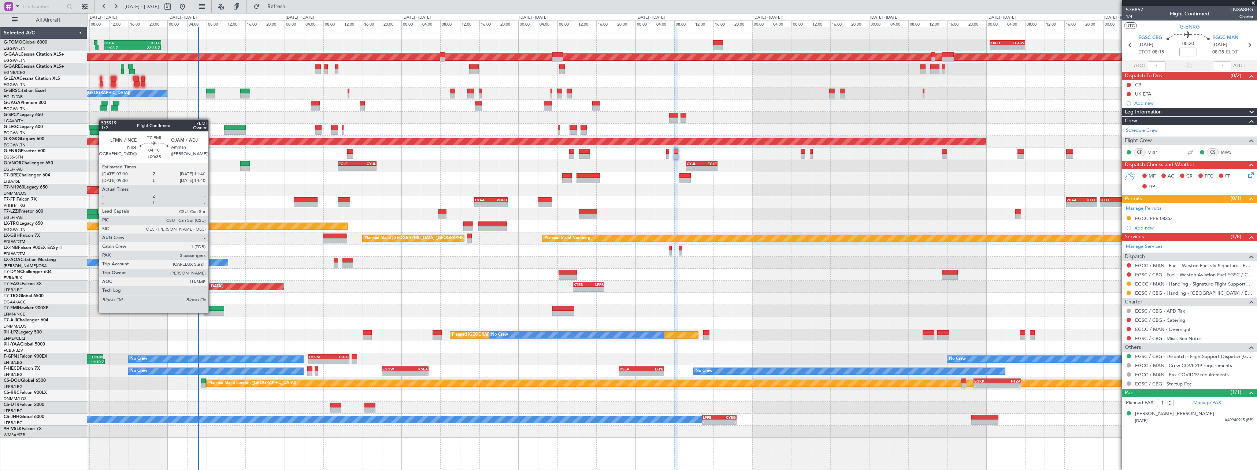
click at [212, 313] on div at bounding box center [214, 313] width 21 height 5
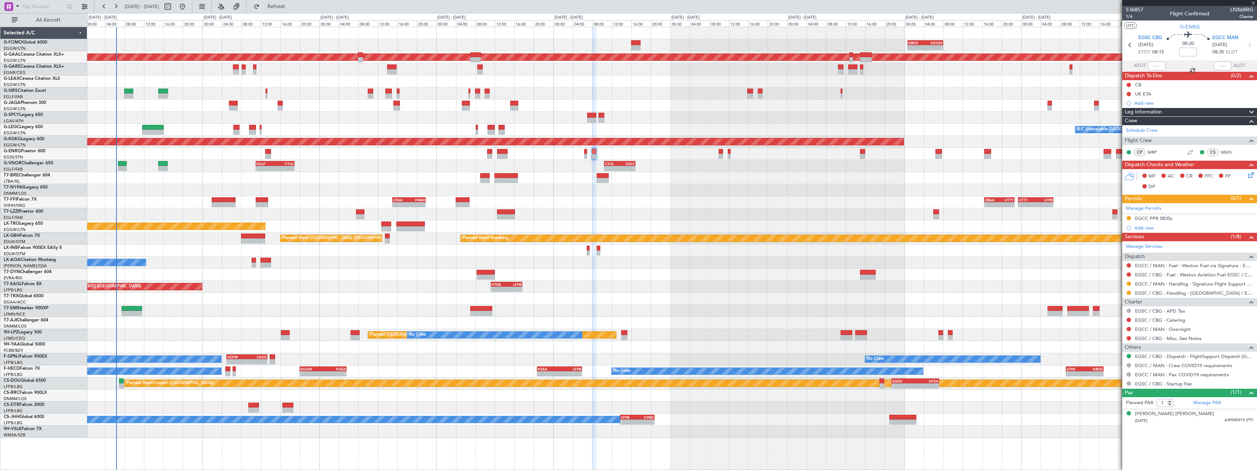
click at [302, 315] on div "- - KRFD 00:45 Z EGGW 08:00 Z OLBA 11:00 Z KTEB 22:45 Z 11:03 Z 22:38 Z Planned…" at bounding box center [672, 232] width 1170 height 411
type input "+00:35"
type input "3"
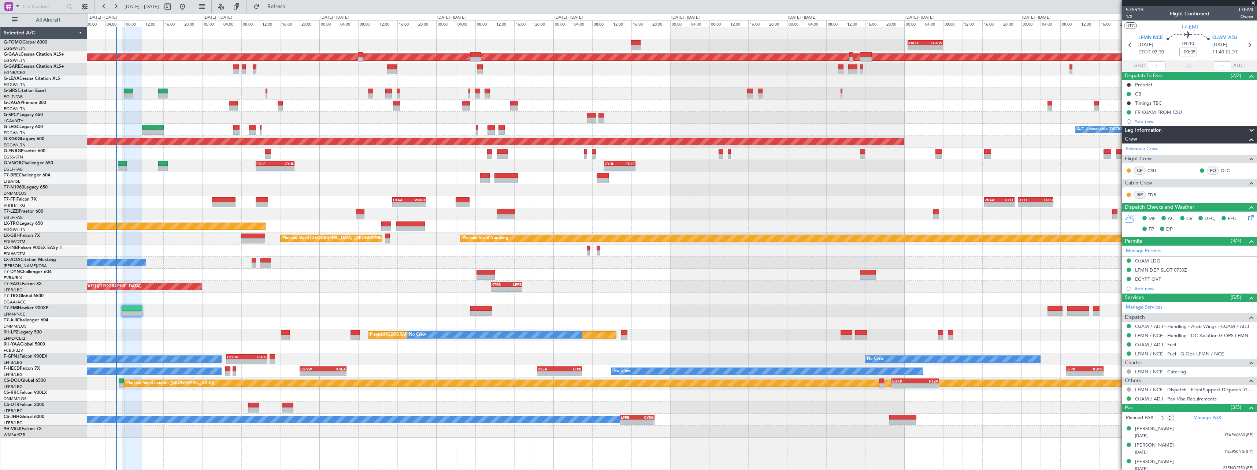
click at [163, 411] on div "Planned Maint Nice ([GEOGRAPHIC_DATA])" at bounding box center [672, 408] width 1170 height 12
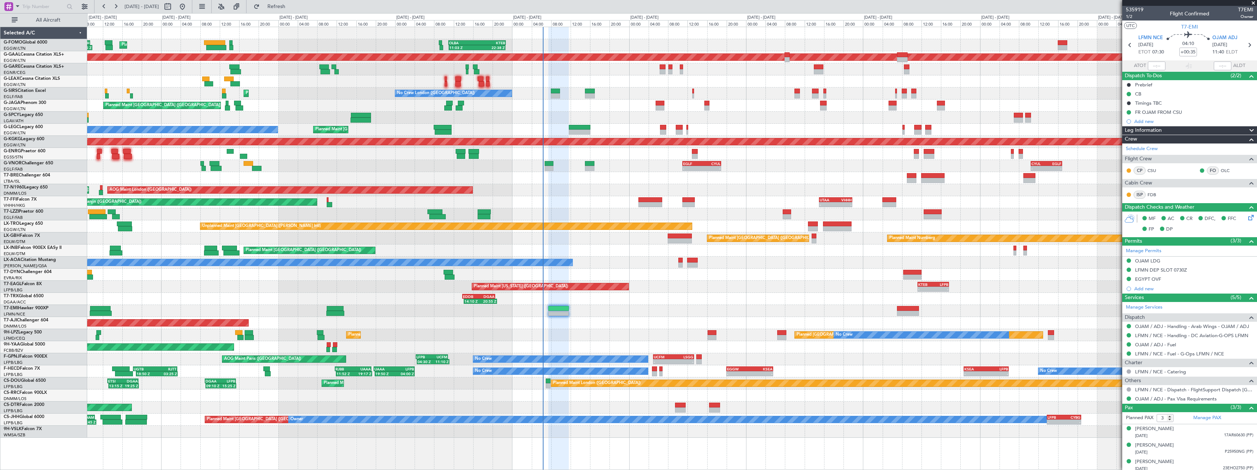
click at [603, 327] on div "OLBA 11:00 Z KTEB 22:45 Z 11:03 Z 22:38 Z Planned Maint London (Luton) KTEB 02:…" at bounding box center [672, 232] width 1170 height 411
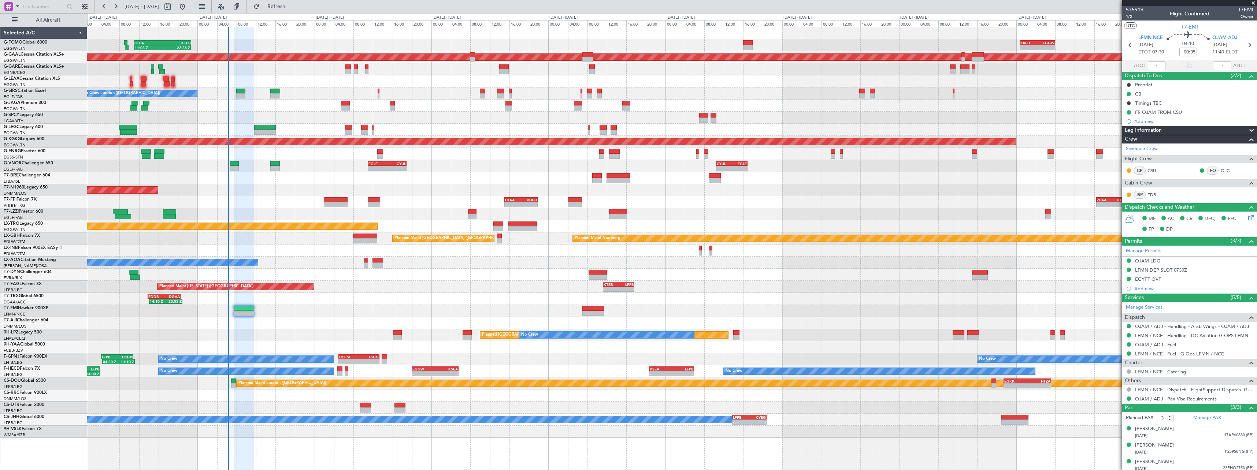
click at [158, 250] on div "Planned Maint [GEOGRAPHIC_DATA] ([GEOGRAPHIC_DATA])" at bounding box center [672, 251] width 1170 height 12
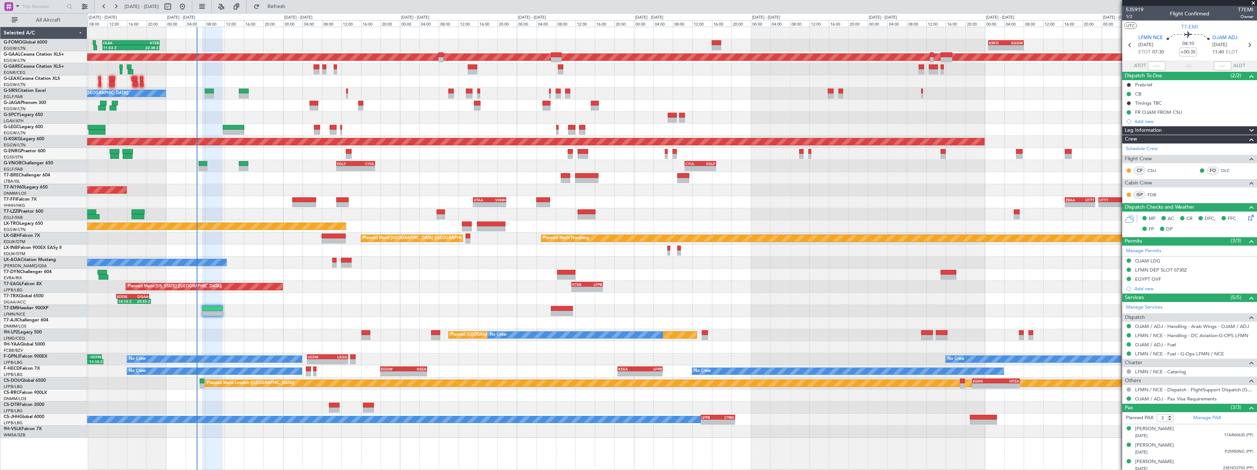
click at [378, 323] on div "Planned Maint Abuja ([PERSON_NAME] Intl)" at bounding box center [672, 323] width 1170 height 12
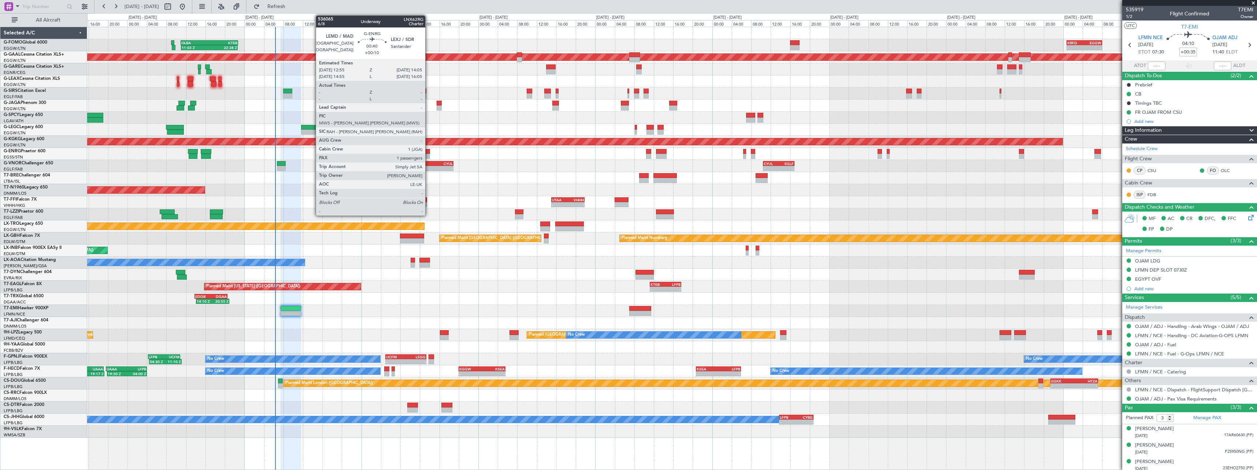
click at [428, 155] on div at bounding box center [427, 156] width 6 height 5
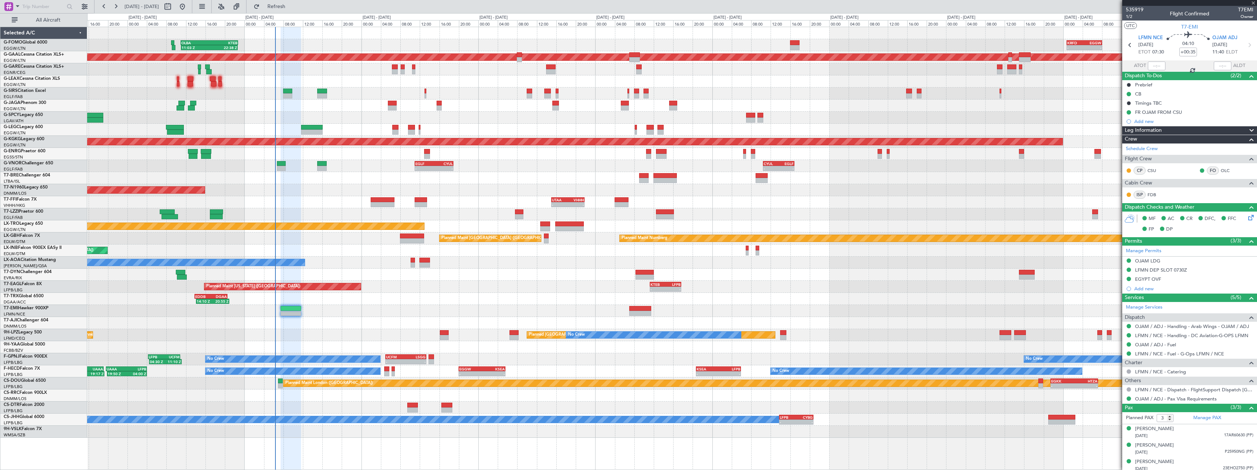
type input "+00:10"
type input "1"
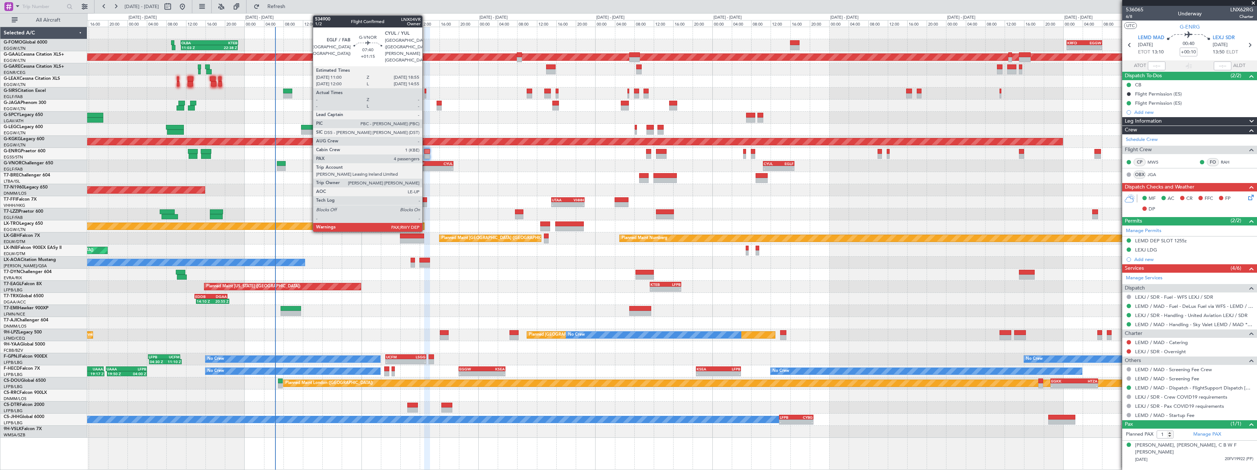
click at [426, 162] on div "EGLF" at bounding box center [424, 164] width 19 height 4
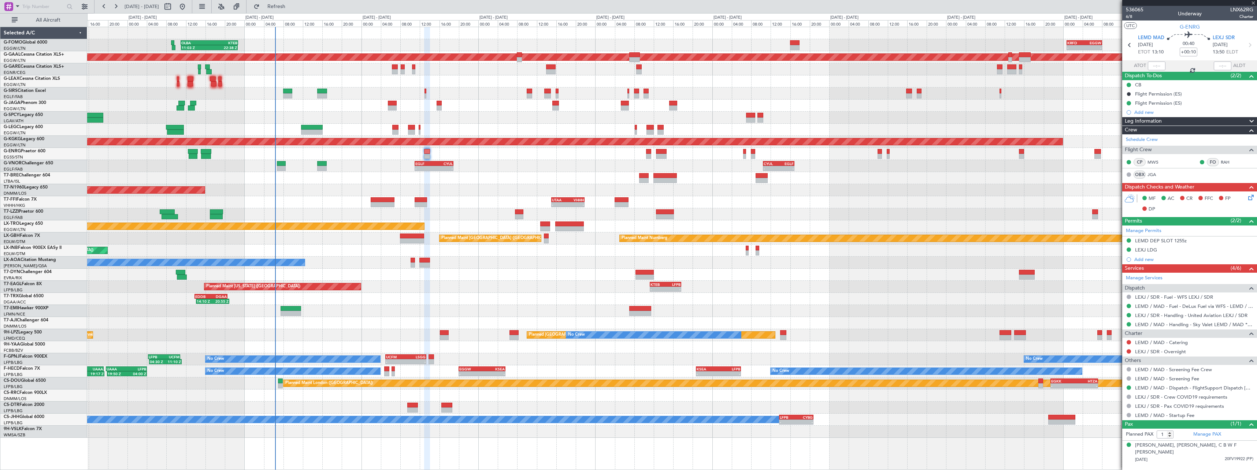
type input "+01:15"
type input "4"
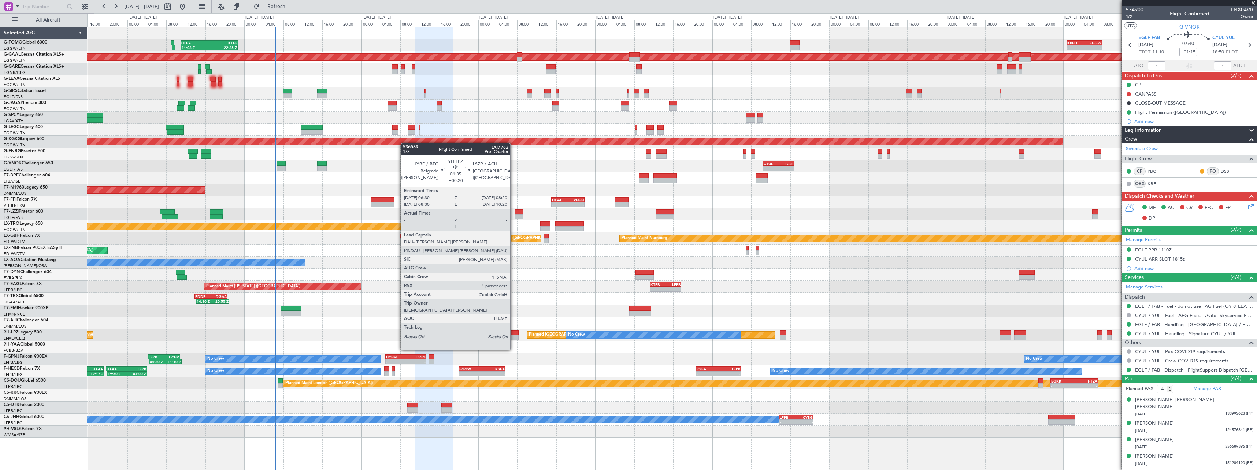
click at [515, 336] on div at bounding box center [514, 337] width 9 height 5
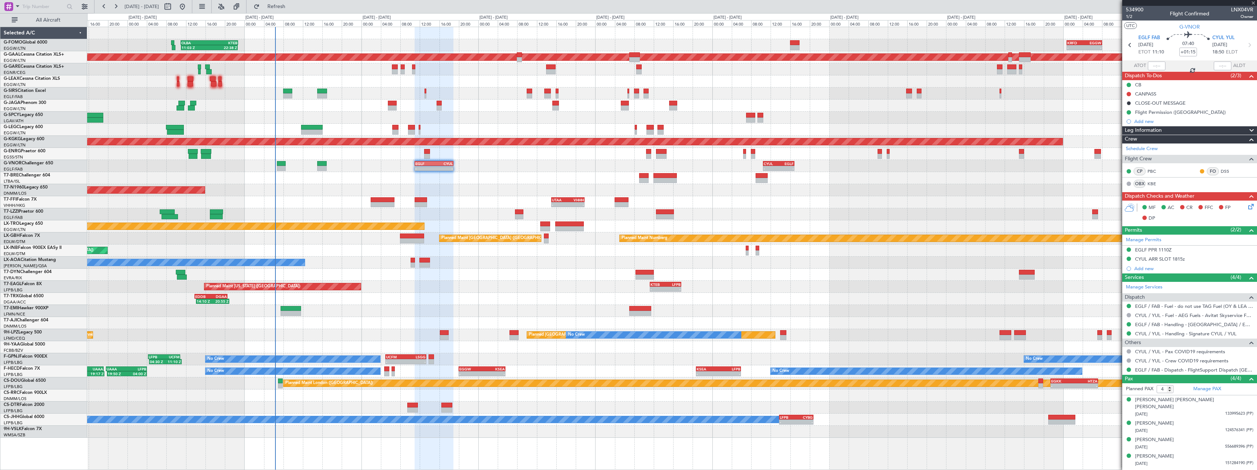
type input "+00:20"
type input "1"
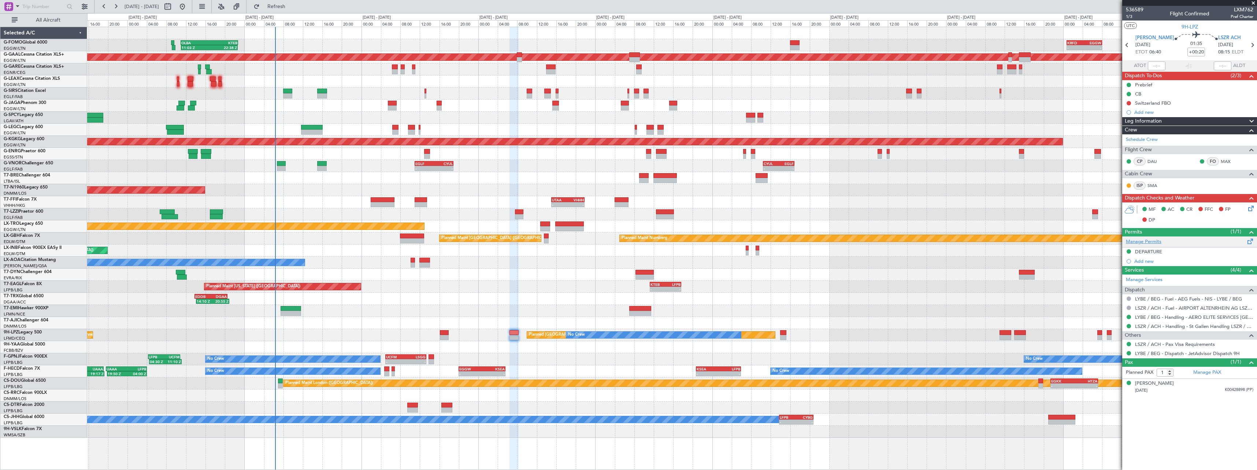
click at [1147, 241] on link "Manage Permits" at bounding box center [1144, 242] width 36 height 7
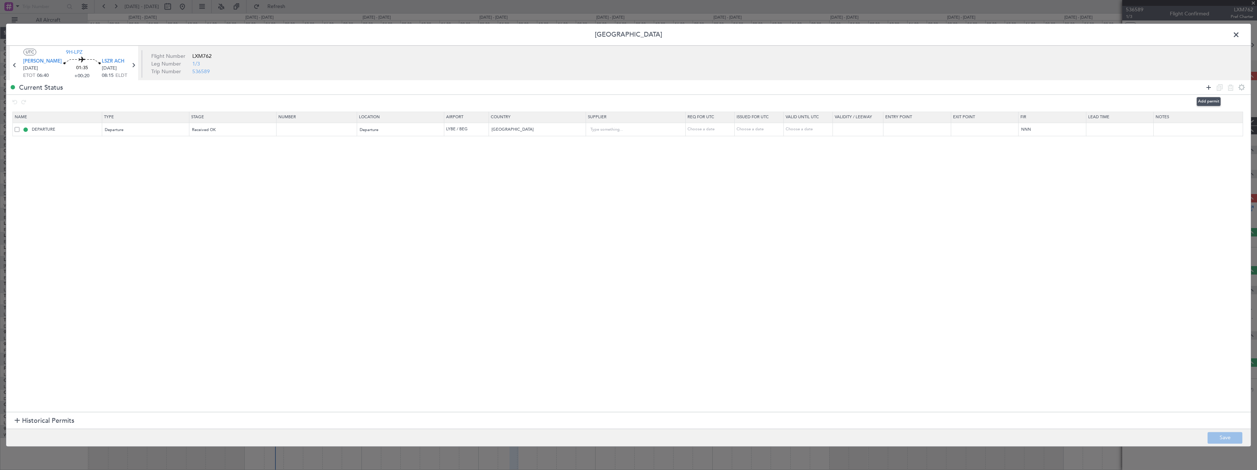
click at [1210, 89] on icon at bounding box center [1209, 87] width 9 height 9
click at [125, 147] on div "Type" at bounding box center [143, 143] width 77 height 11
click at [143, 189] on span "Landing" at bounding box center [148, 187] width 82 height 11
click at [217, 145] on span "Select an option" at bounding box center [207, 143] width 30 height 5
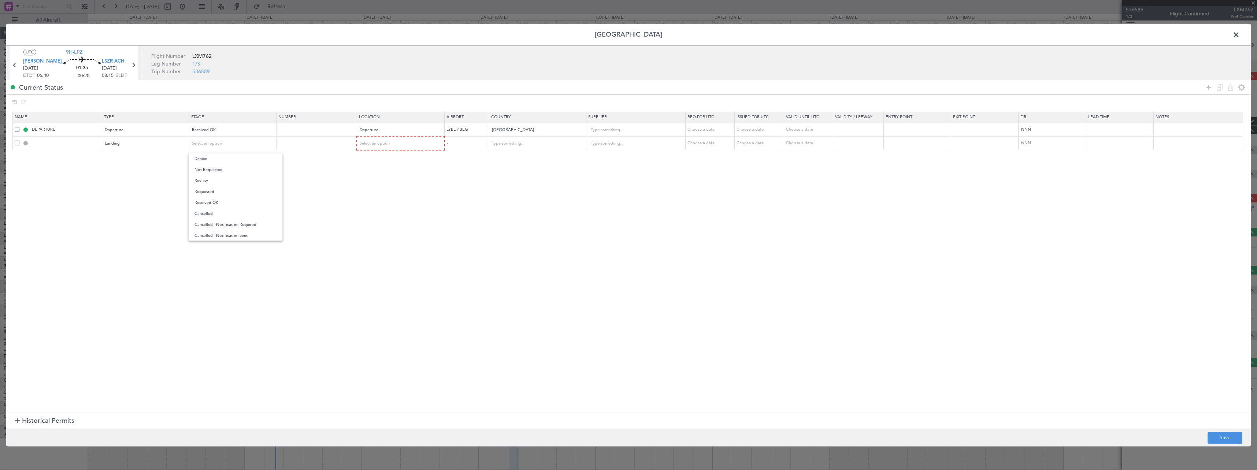
drag, startPoint x: 227, startPoint y: 171, endPoint x: 364, endPoint y: 159, distance: 137.2
click at [228, 171] on span "Not Requested" at bounding box center [236, 170] width 82 height 11
click at [403, 146] on div "Select an option" at bounding box center [398, 143] width 77 height 11
click at [418, 182] on span "Arrival" at bounding box center [405, 180] width 82 height 11
click at [1233, 435] on button "Save" at bounding box center [1225, 438] width 35 height 12
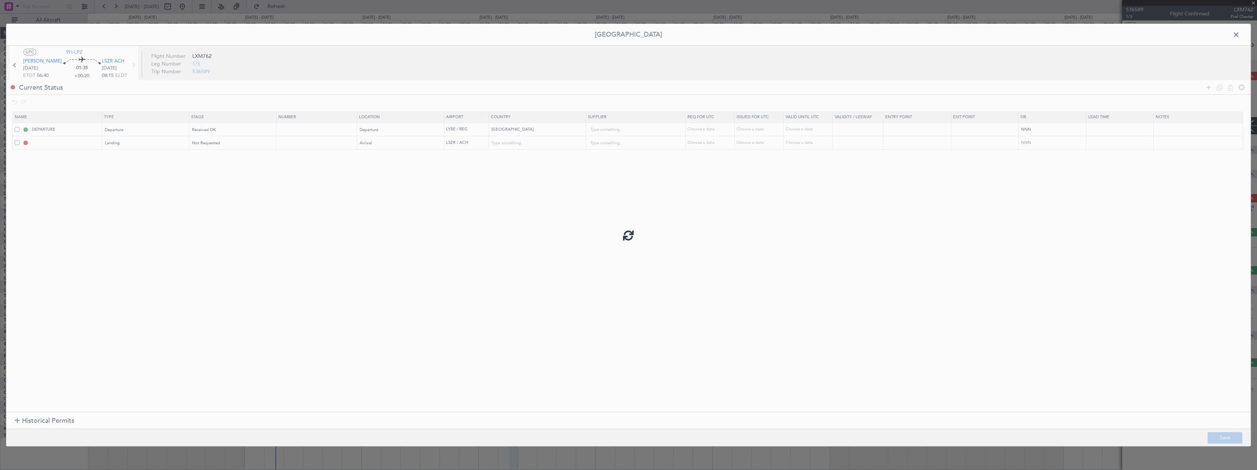
type input "LSZR LDG"
type input "Switzerland"
type input "NNN"
click at [1240, 36] on span at bounding box center [1240, 36] width 0 height 15
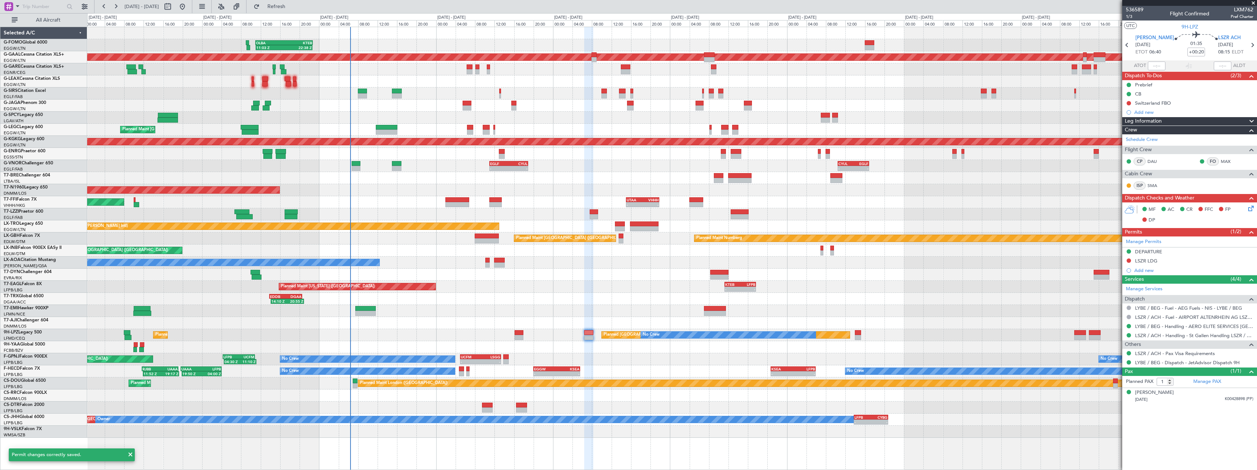
click at [558, 289] on div "Planned Maint New York (Teterboro) - - KTEB 11:15 Z LFPB 17:40 Z" at bounding box center [672, 287] width 1170 height 12
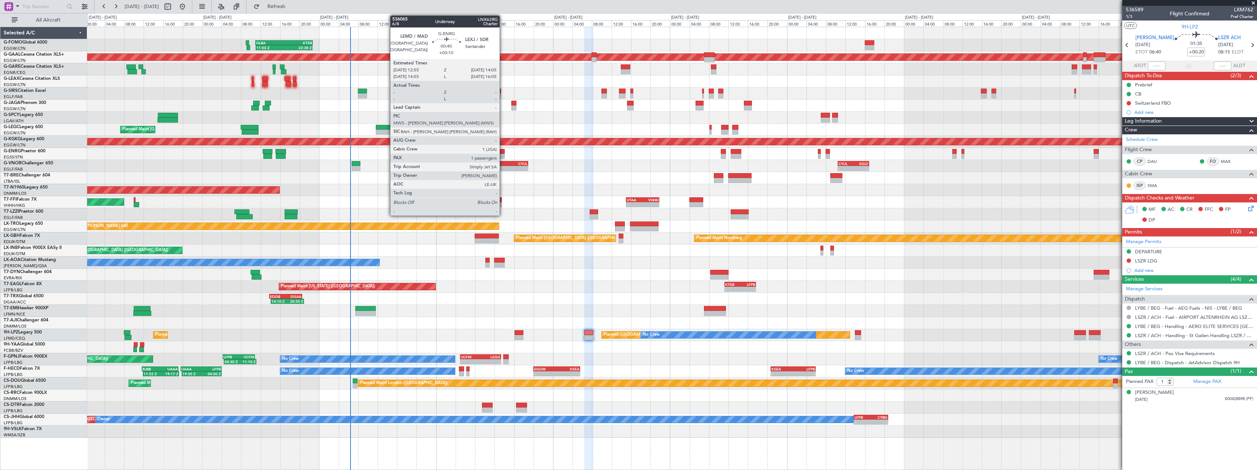
click at [503, 154] on div at bounding box center [502, 156] width 6 height 5
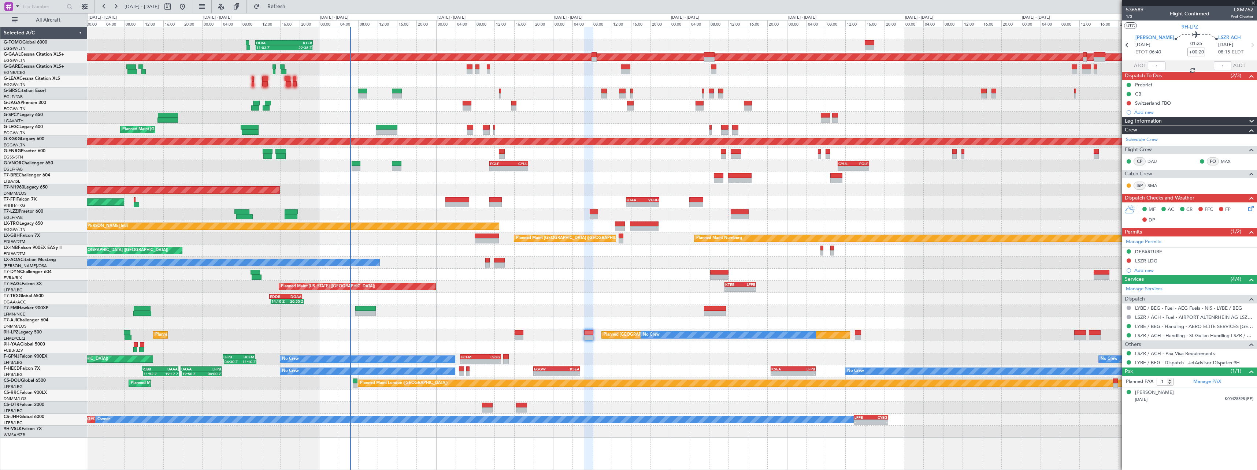
type input "+00:10"
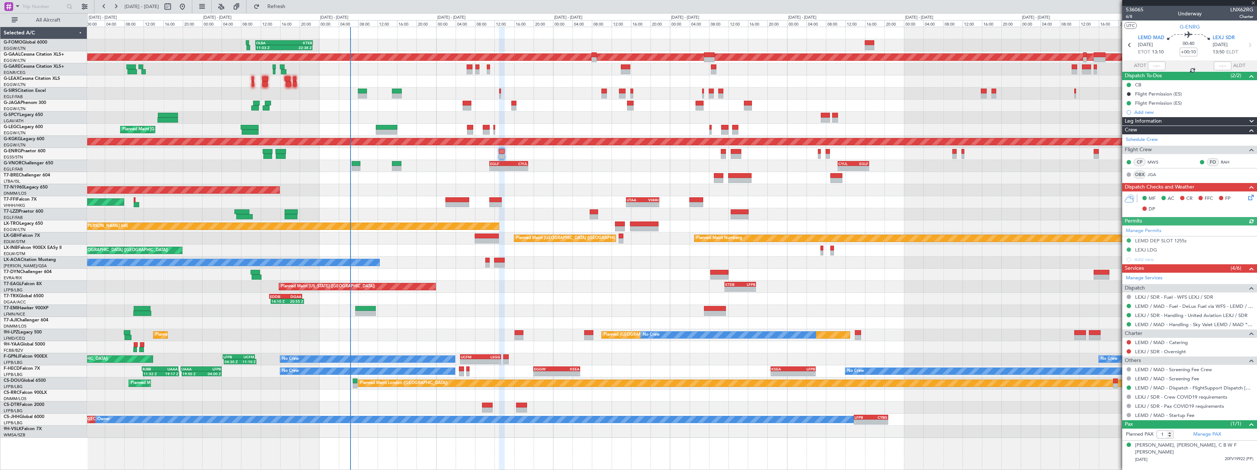
click at [1252, 121] on span at bounding box center [1252, 121] width 9 height 9
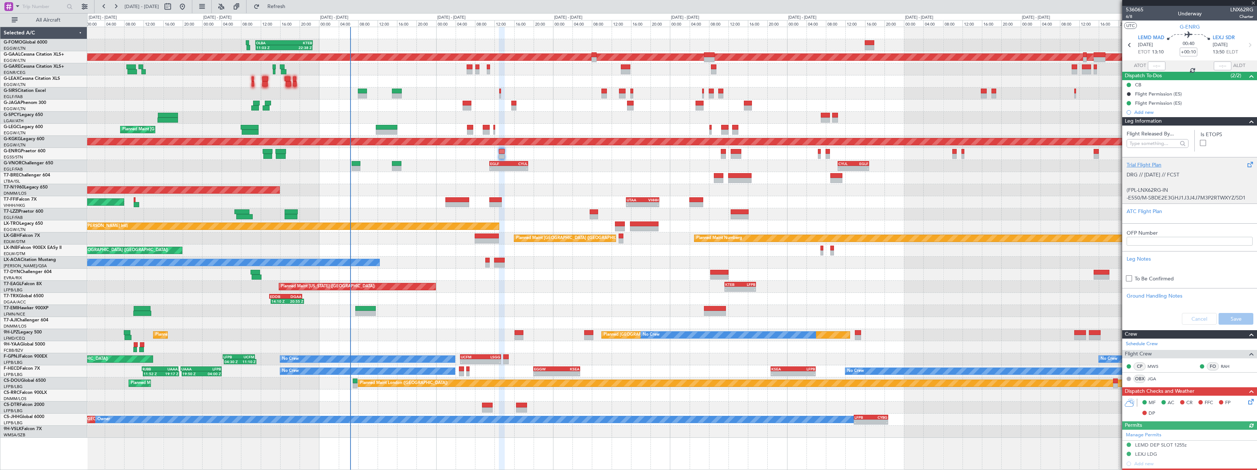
click at [1146, 163] on div "Trial Flight Plan" at bounding box center [1190, 165] width 126 height 8
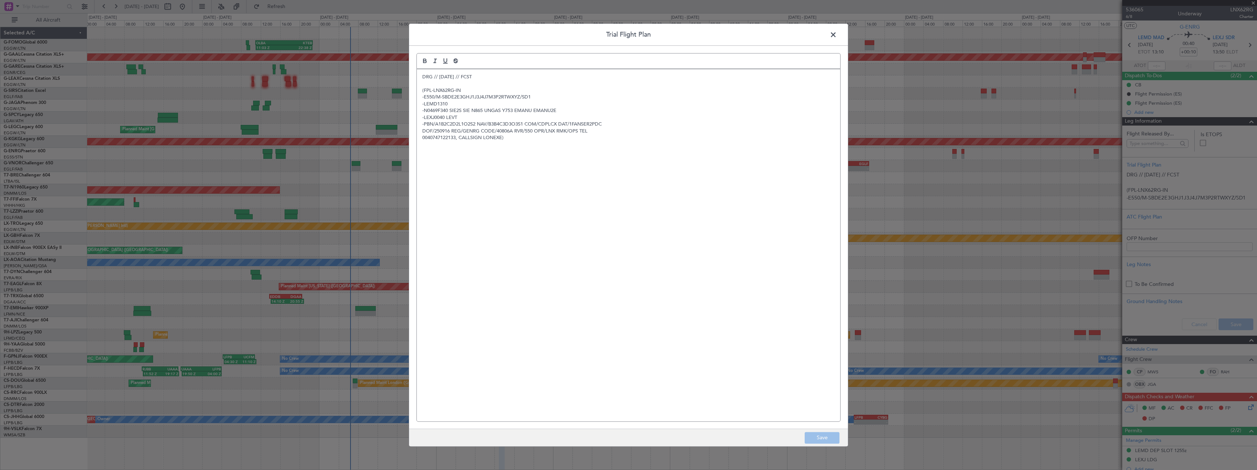
click at [422, 79] on div "DRG // 14SEP // FCST (FPL-LNX62RG-IN -E550/M-SBDE2E3GHJ1J3J4J7M3P2RTWXYZ/SD1 -L…" at bounding box center [629, 245] width 424 height 352
click at [429, 74] on p at bounding box center [628, 77] width 413 height 7
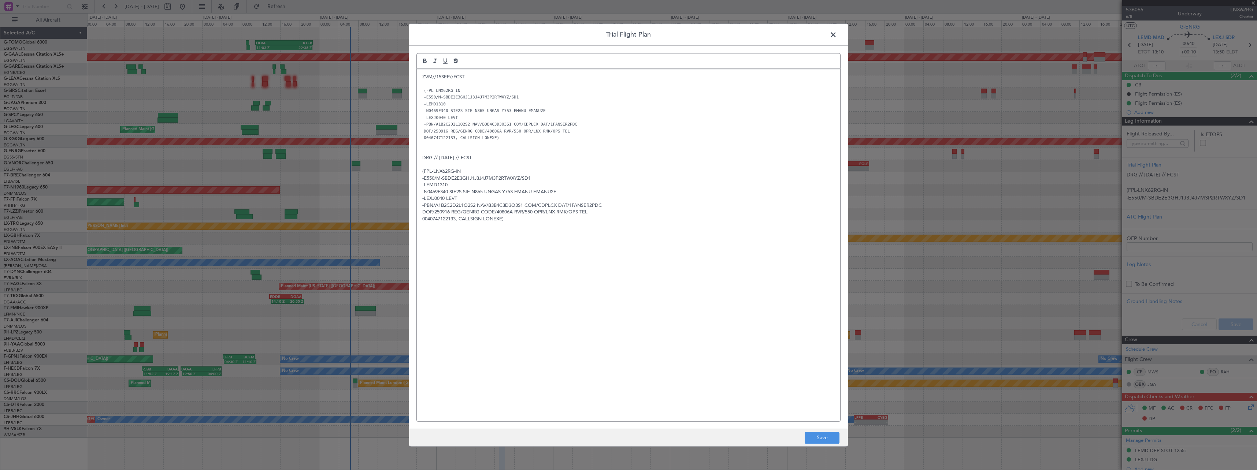
scroll to position [0, 0]
click at [810, 438] on button "Save" at bounding box center [822, 438] width 35 height 12
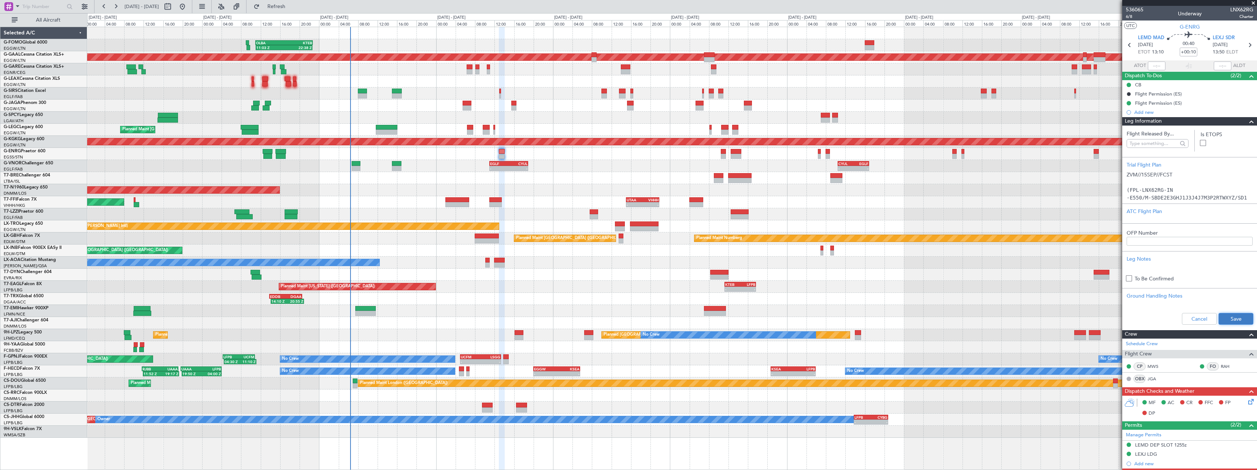
click at [1226, 320] on button "Save" at bounding box center [1236, 319] width 35 height 12
click at [1249, 123] on span at bounding box center [1252, 121] width 9 height 9
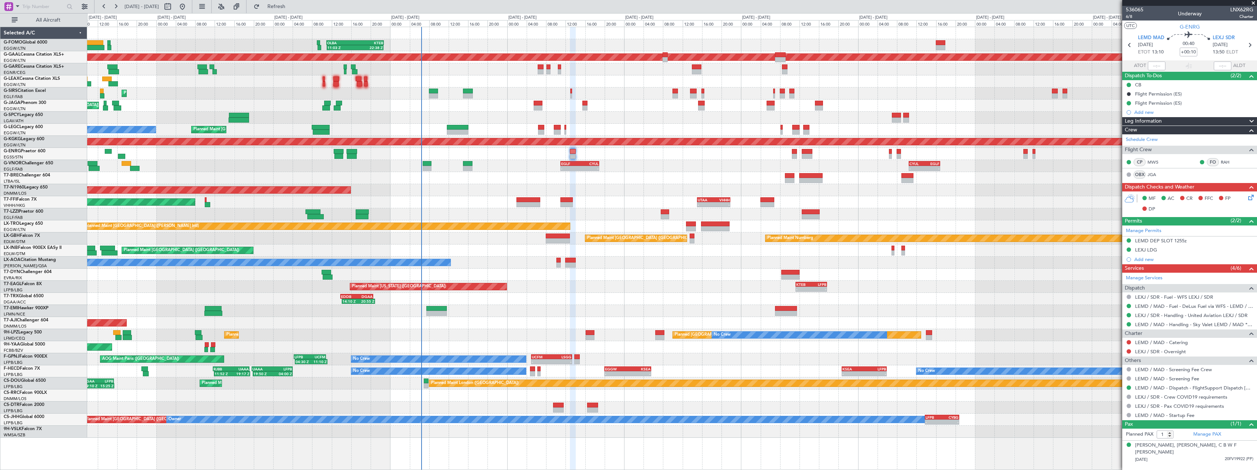
click at [497, 343] on div "AOG Maint Brazzaville (Maya-maya)" at bounding box center [672, 347] width 1170 height 12
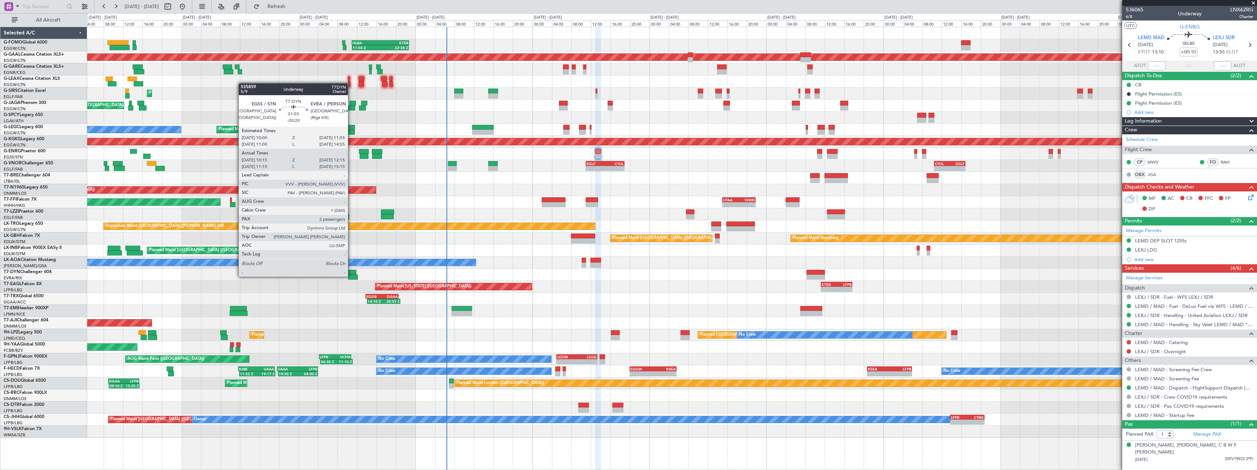
click at [351, 276] on div at bounding box center [353, 277] width 10 height 5
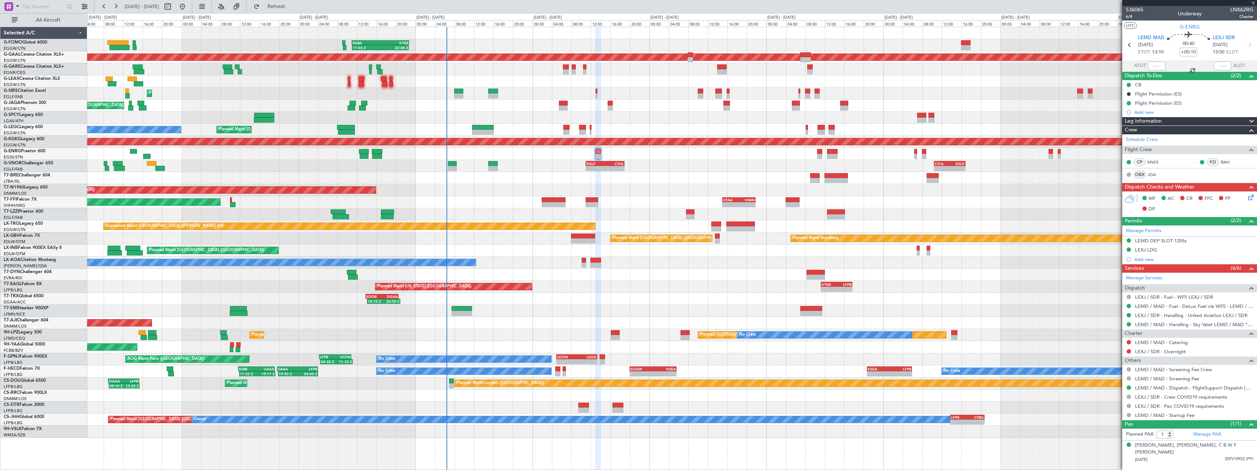
type input "-00:20"
type input "10:15"
type input "12:15"
type input "2"
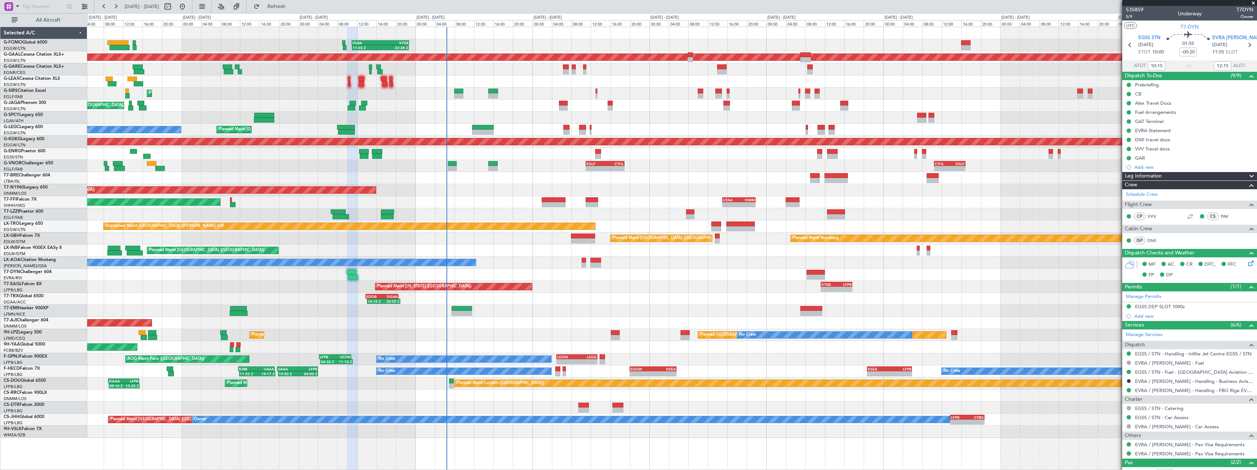
click at [475, 438] on div "11:03 Z 22:38 Z OLBA 11:00 Z KTEB 22:45 Z - - KRFD 00:45 Z EGGW 08:00 Z Planned…" at bounding box center [672, 249] width 1170 height 444
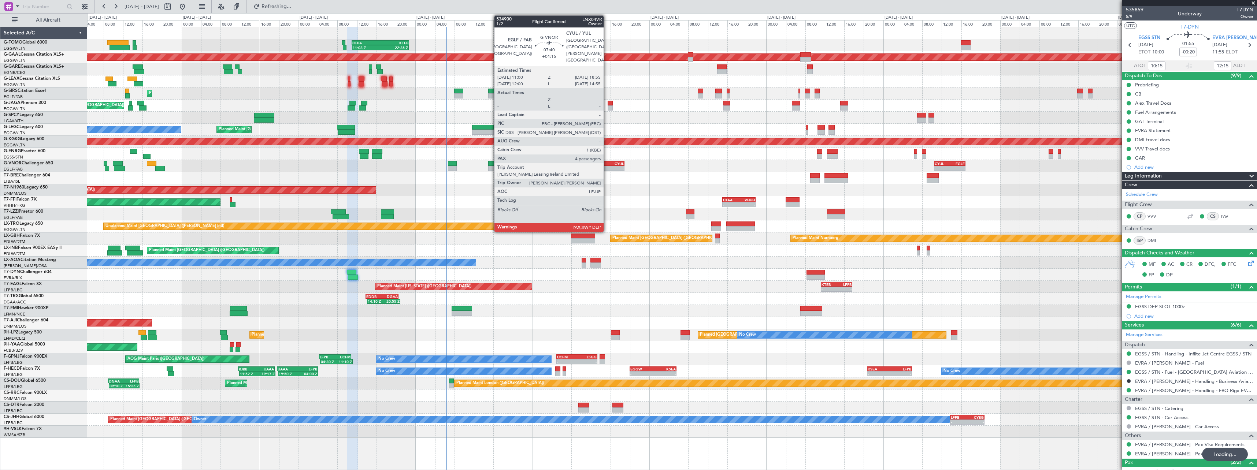
click at [607, 165] on div "CYUL" at bounding box center [614, 164] width 19 height 4
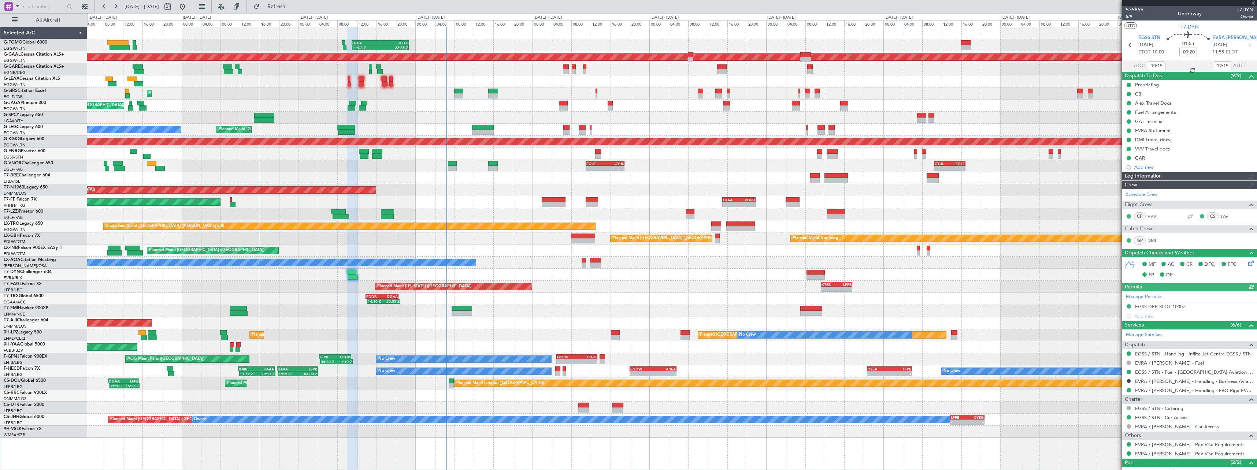
type input "+01:15"
type input "4"
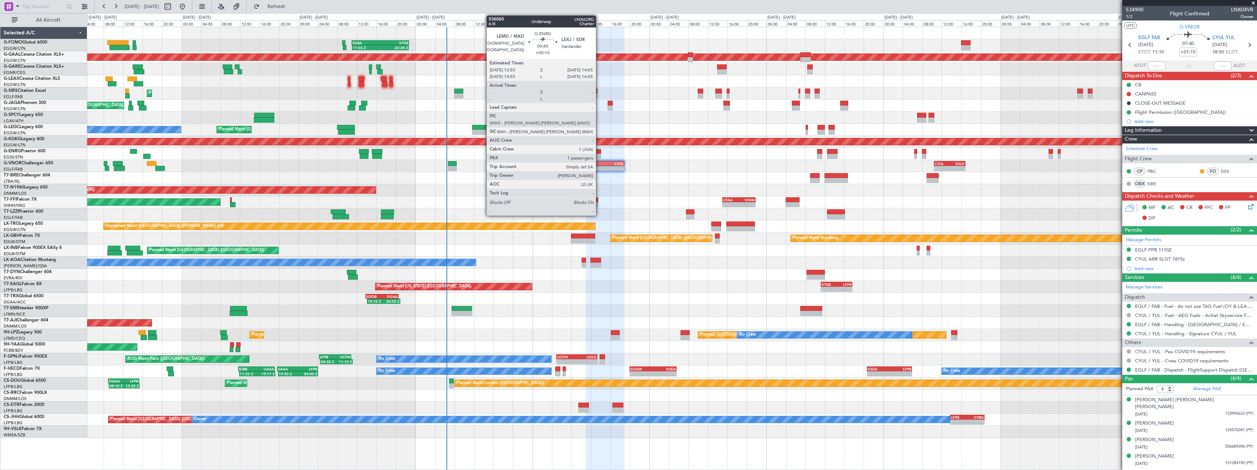
click at [599, 151] on div at bounding box center [598, 151] width 6 height 5
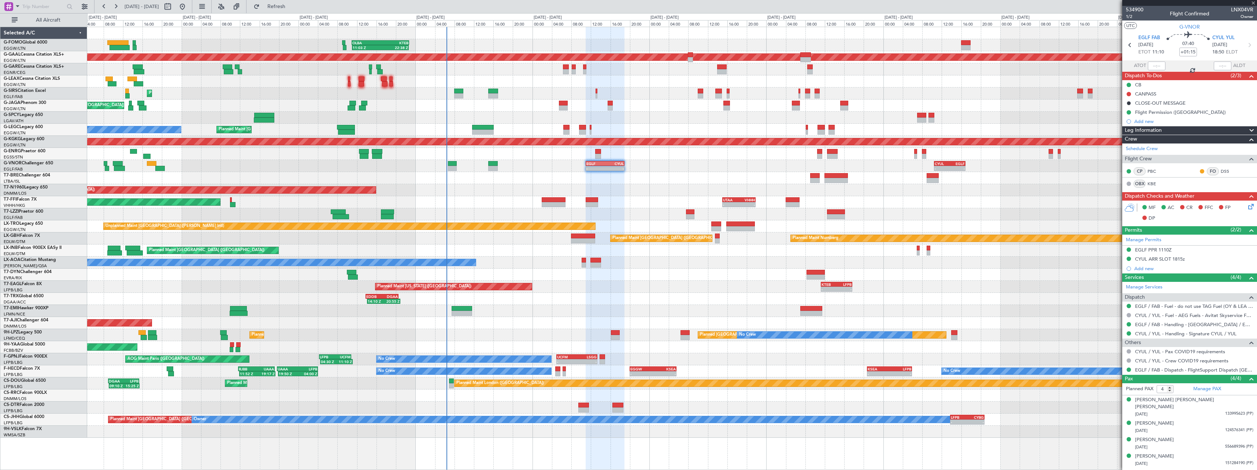
type input "+00:10"
type input "1"
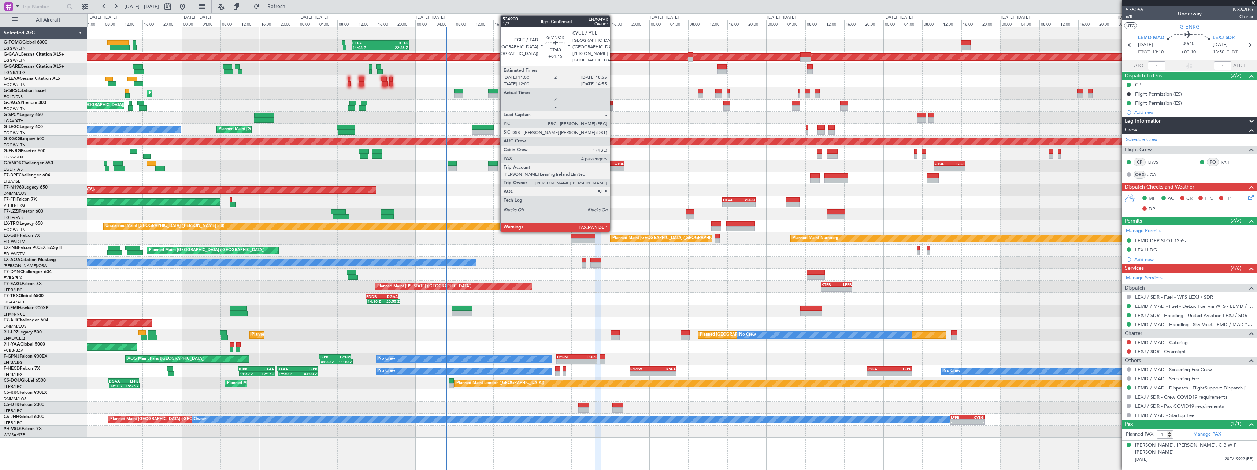
click at [614, 166] on div "- - EGLF 11:00 Z CYUL 18:55 Z - - CYUL 10:30 Z EGLF 16:55 Z" at bounding box center [672, 166] width 1170 height 12
click at [614, 167] on div "-" at bounding box center [614, 168] width 19 height 4
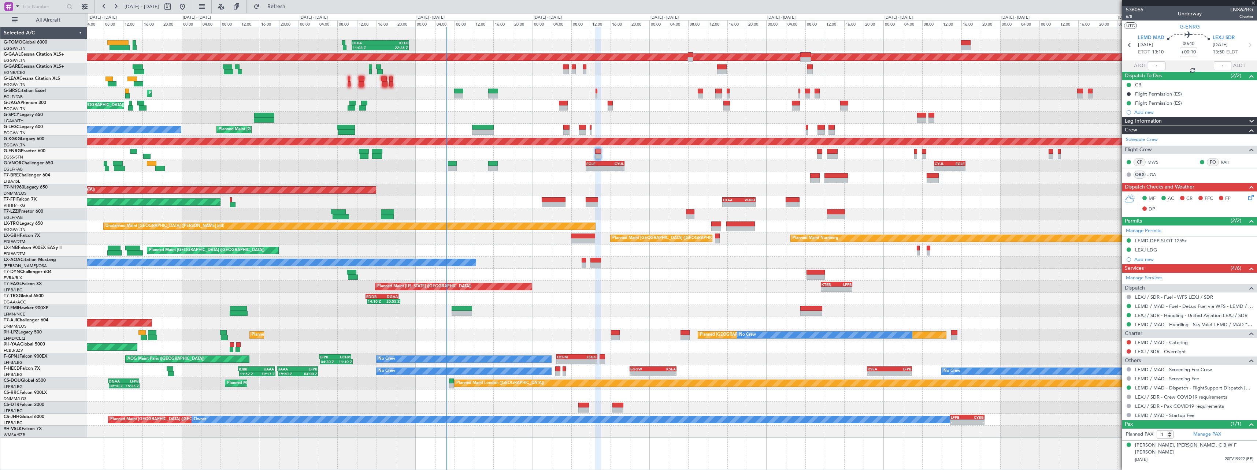
click at [784, 178] on div at bounding box center [672, 178] width 1170 height 12
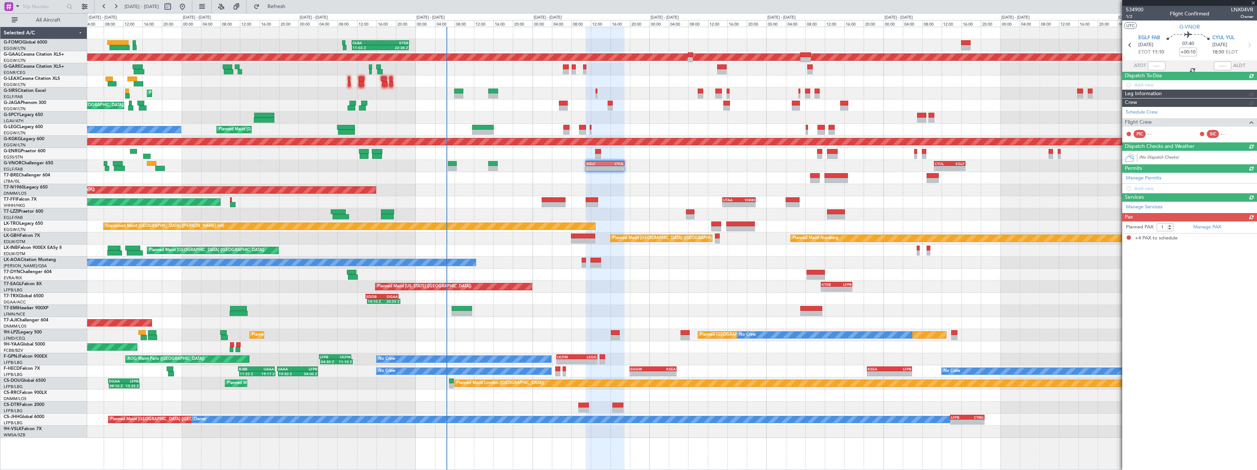
type input "+01:15"
type input "4"
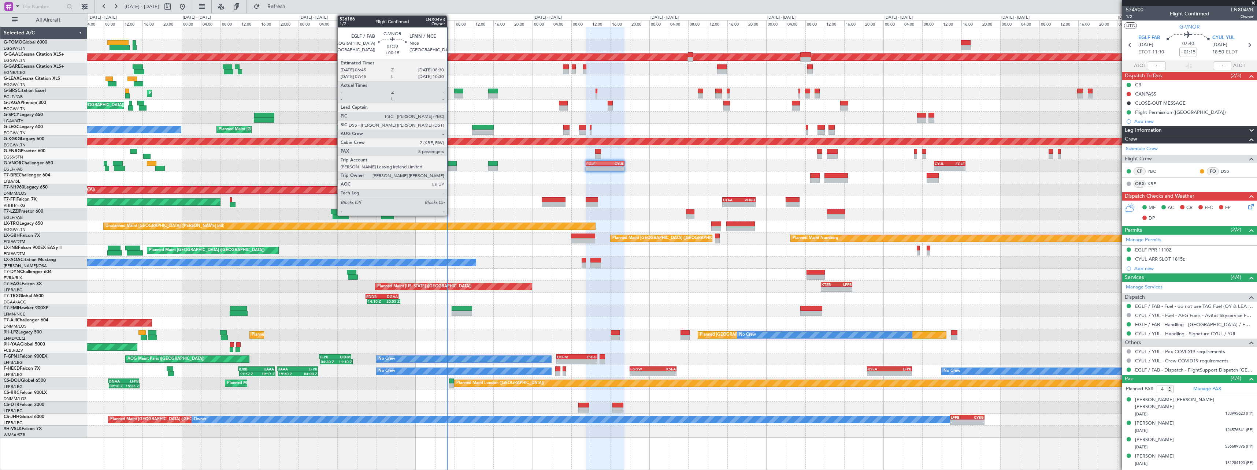
click at [450, 164] on div at bounding box center [452, 163] width 9 height 5
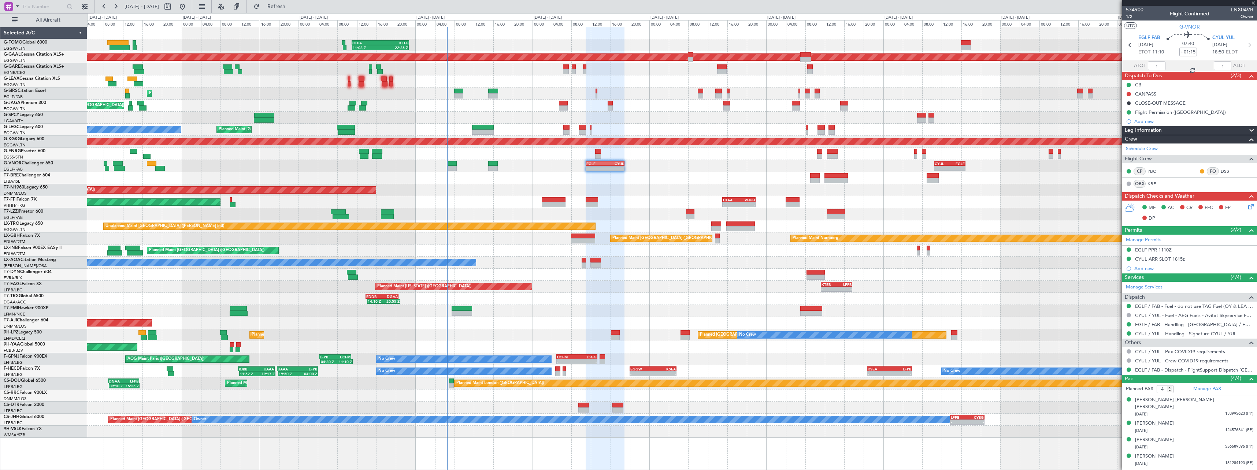
type input "+00:15"
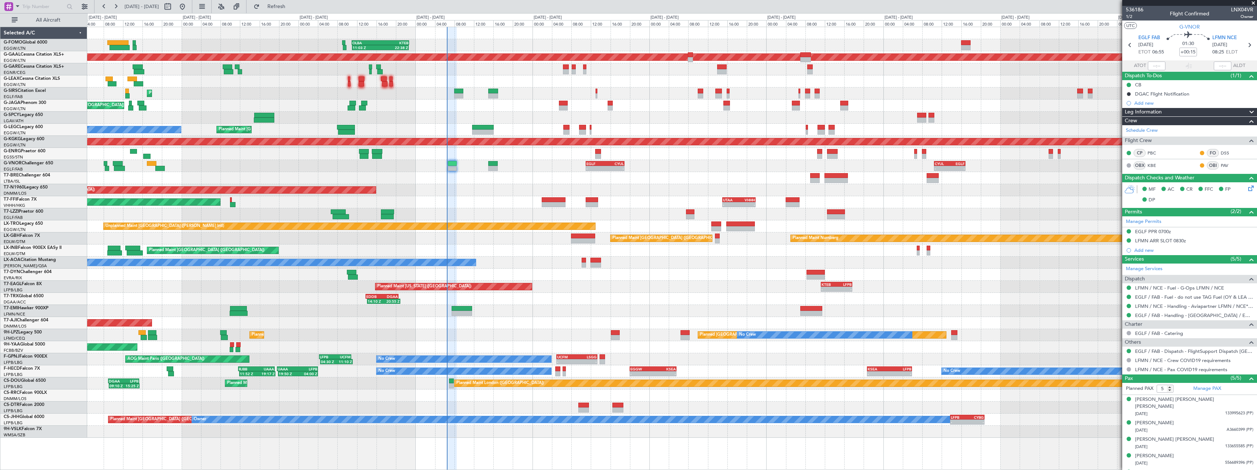
click at [606, 282] on div "Planned Maint [US_STATE] ([GEOGRAPHIC_DATA]) - - KTEB 11:15 Z LFPB 17:40 Z" at bounding box center [672, 287] width 1170 height 12
click at [1200, 317] on link "EGLF / FAB - Handling - [GEOGRAPHIC_DATA] / EGLF / FAB" at bounding box center [1194, 316] width 118 height 6
click at [1248, 110] on span at bounding box center [1252, 112] width 9 height 9
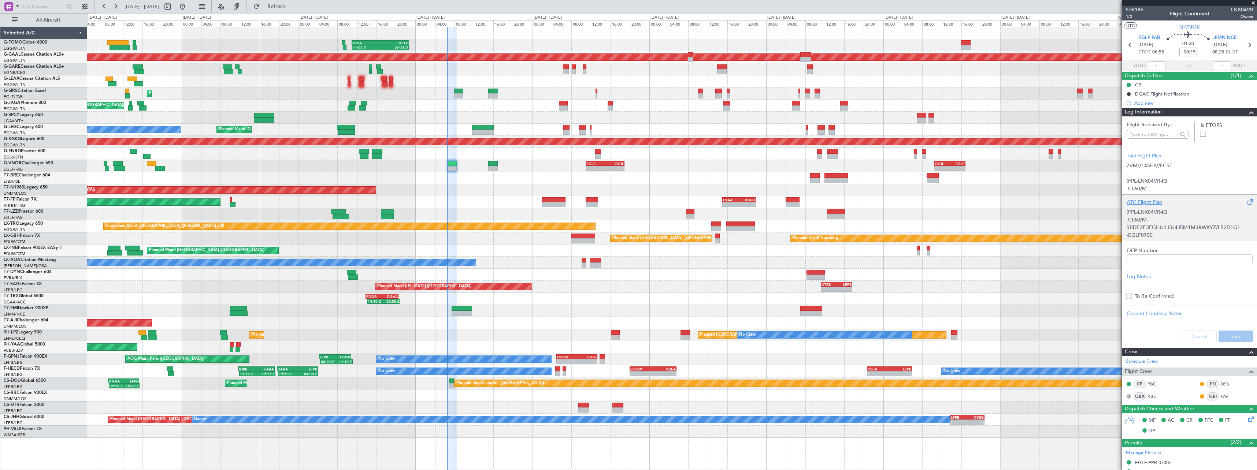
click at [1143, 202] on div "ATC Flight Plan" at bounding box center [1190, 203] width 126 height 8
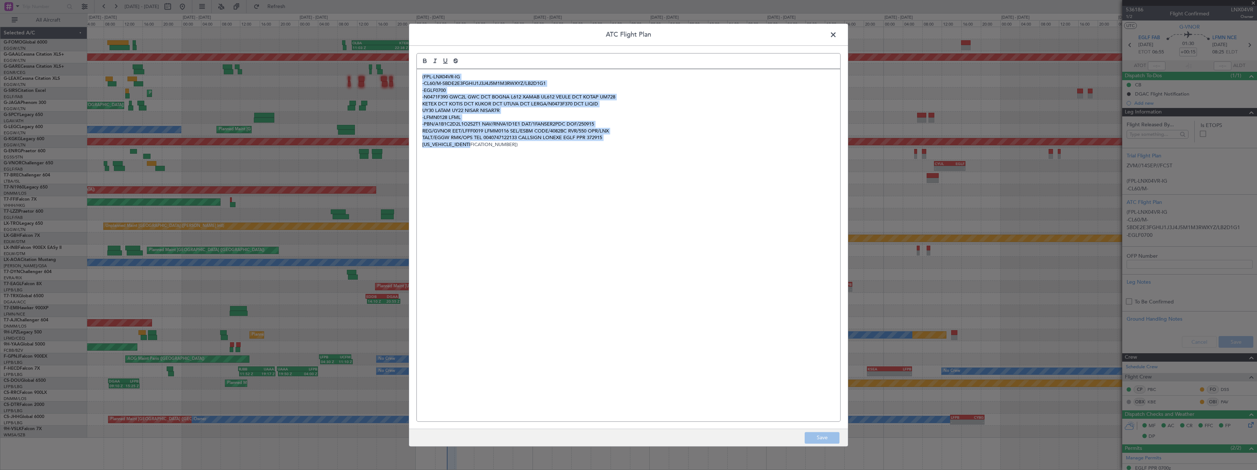
drag, startPoint x: 509, startPoint y: 152, endPoint x: 367, endPoint y: 40, distance: 180.7
click at [370, 39] on div "ATC Flight Plan (FPL-LNX04VR-IG -CL60/M-SBDE2E3FGHIJ1J3J4J5M1M3RWXYZ/LB2D1G1 -E…" at bounding box center [628, 235] width 1257 height 470
copy div "(FPL-LNX04VR-IG -CL60/M-SBDE2E3FGHIJ1J3J4J5M1M3RWXYZ/LB2D1G1 -EGLF0700 -N0471F3…"
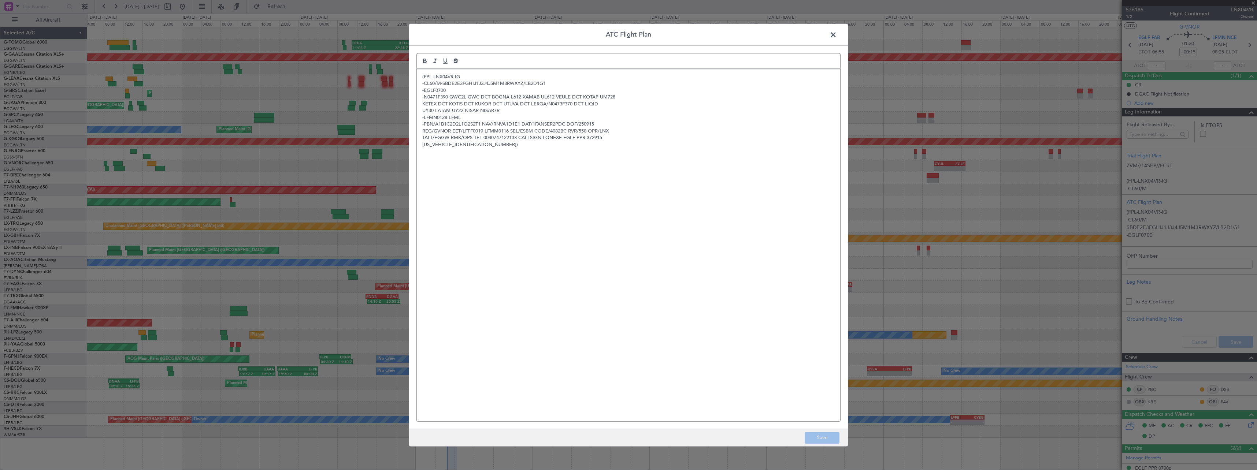
drag, startPoint x: 836, startPoint y: 34, endPoint x: 844, endPoint y: 38, distance: 9.2
click at [837, 34] on span at bounding box center [837, 36] width 0 height 15
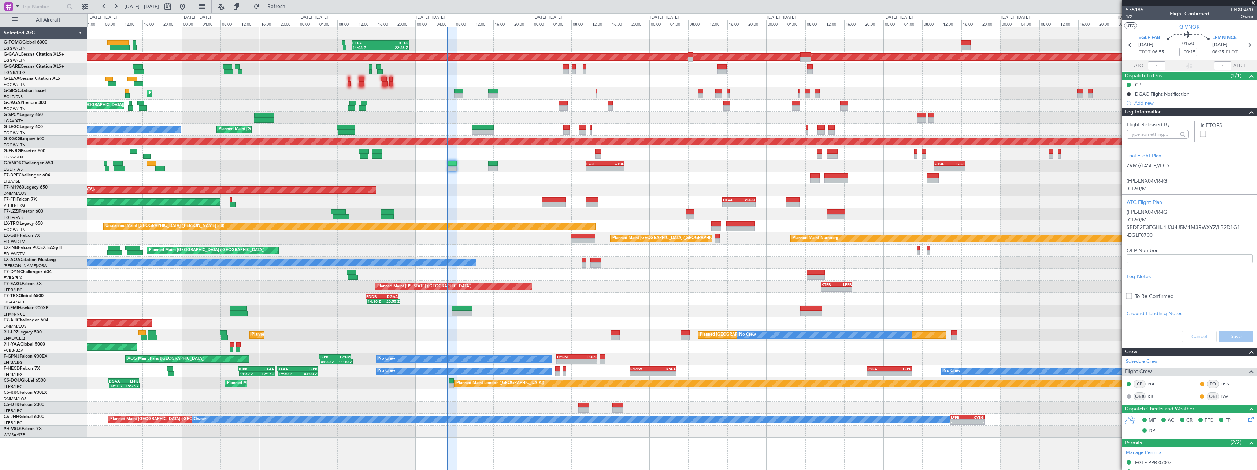
drag, startPoint x: 1224, startPoint y: 8, endPoint x: 1247, endPoint y: 9, distance: 22.7
click at [1248, 8] on div "536186 1/2 Flight Confirmed LNX04VR Owner" at bounding box center [1190, 13] width 135 height 15
click at [1213, 11] on div "536186 1/2 Flight Confirmed LNX04VR Owner" at bounding box center [1190, 13] width 135 height 15
drag, startPoint x: 1226, startPoint y: 9, endPoint x: 1247, endPoint y: 11, distance: 21.0
click at [1247, 11] on span "LNX04VR" at bounding box center [1242, 10] width 22 height 8
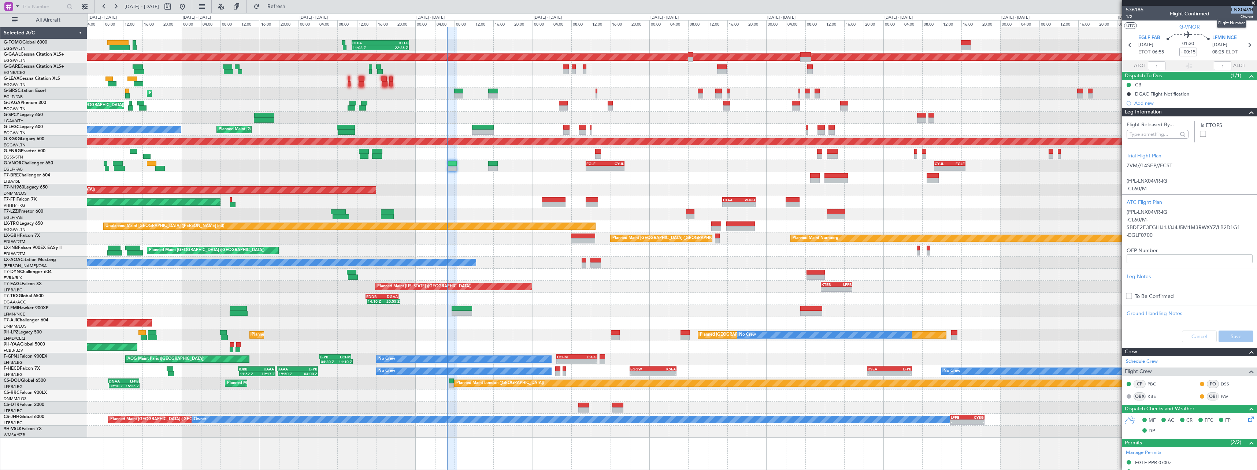
copy span "LNX04VR"
drag, startPoint x: 1249, startPoint y: 111, endPoint x: 1233, endPoint y: 207, distance: 97.3
click at [1248, 111] on span at bounding box center [1252, 112] width 9 height 9
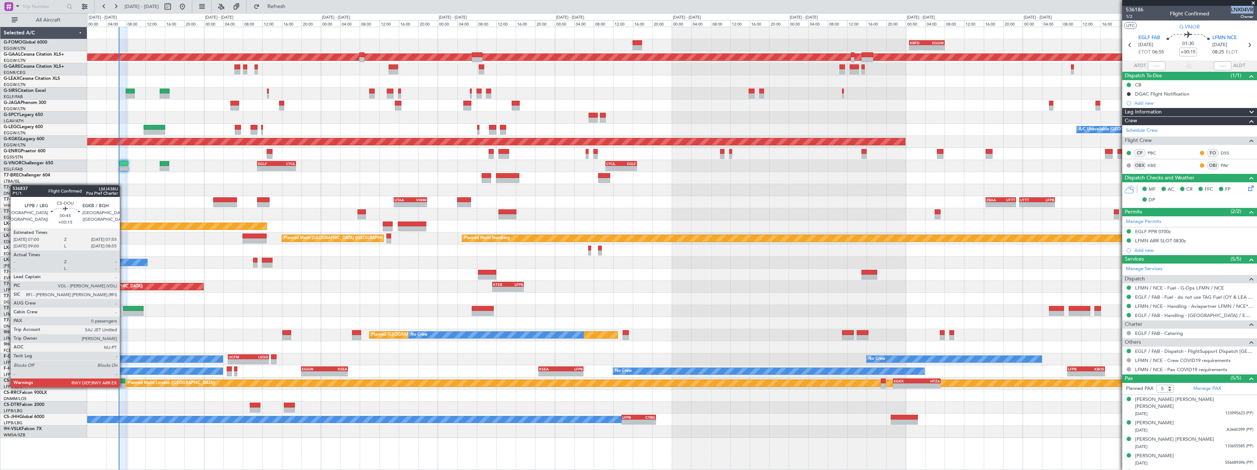
click at [123, 387] on div at bounding box center [123, 386] width 5 height 5
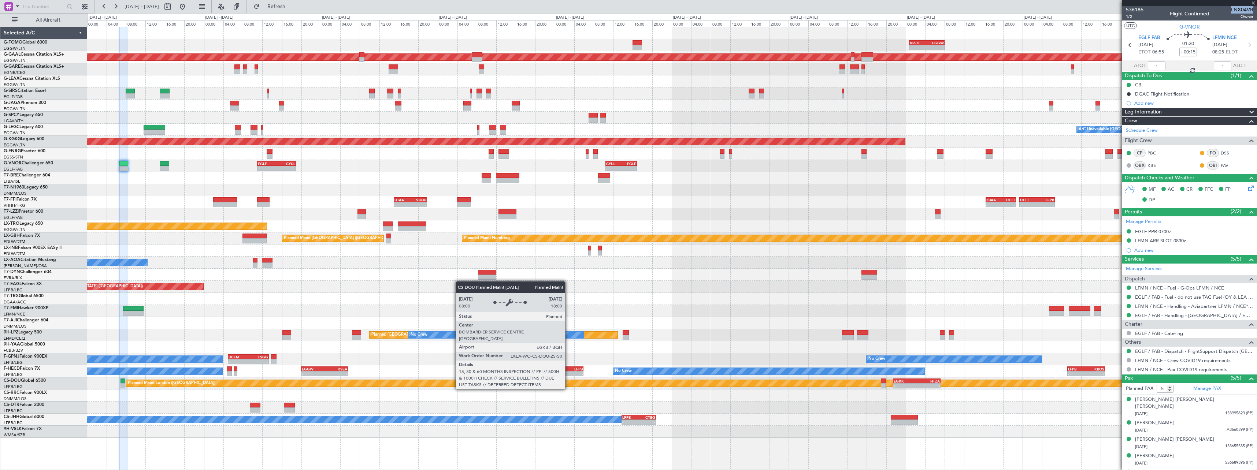
type input "0"
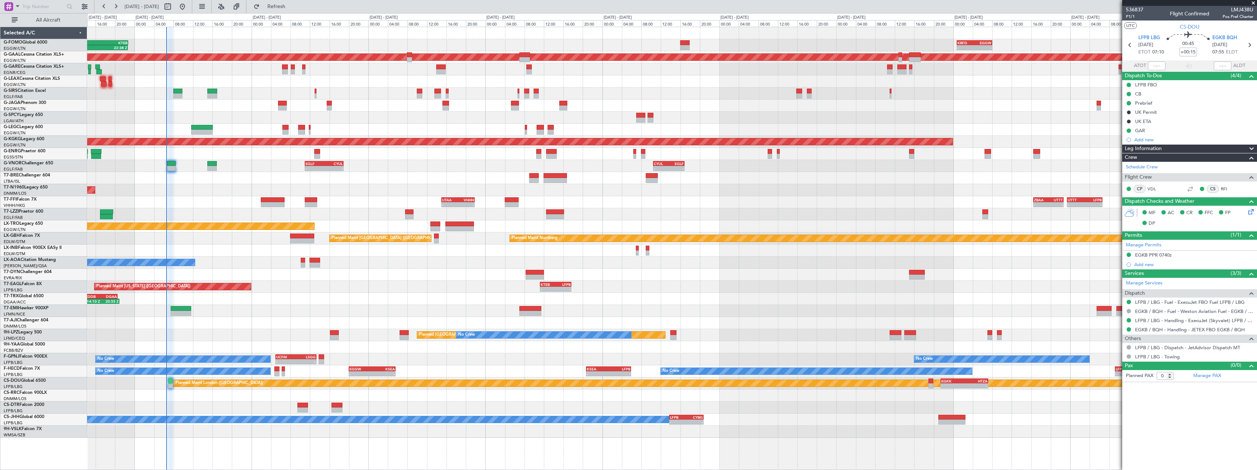
click at [460, 273] on div at bounding box center [672, 275] width 1170 height 12
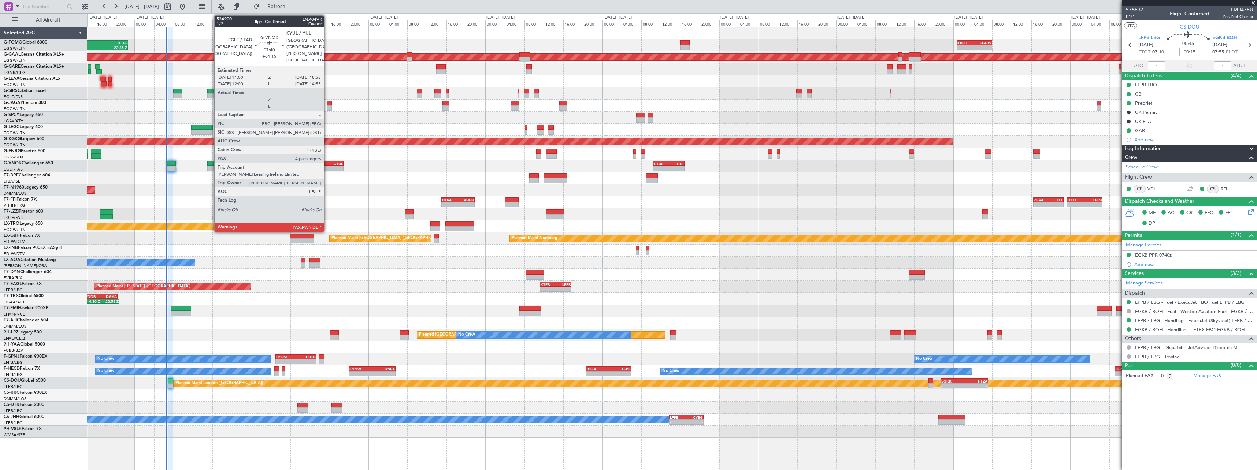
click at [327, 163] on div "CYUL" at bounding box center [333, 164] width 19 height 4
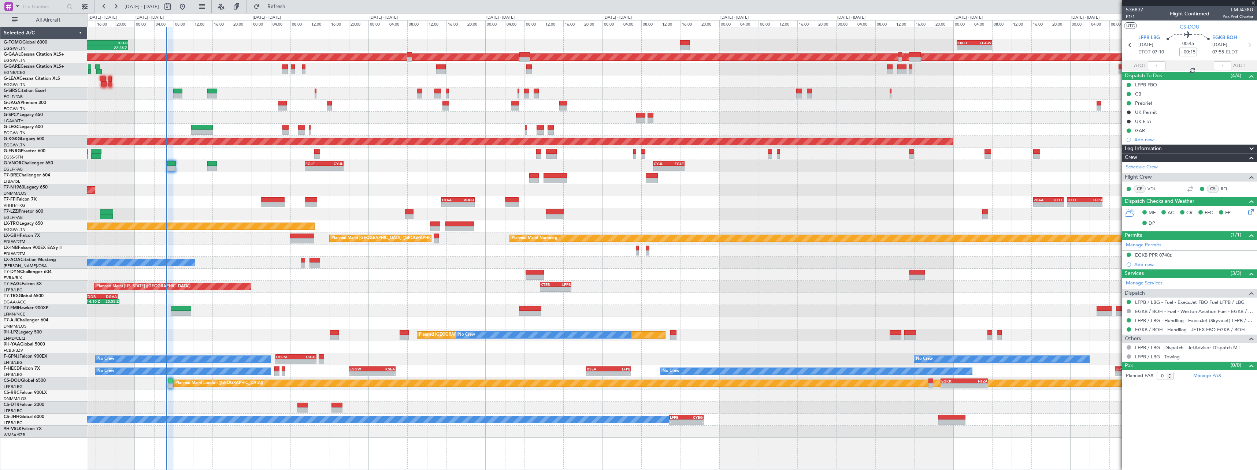
type input "+01:15"
type input "4"
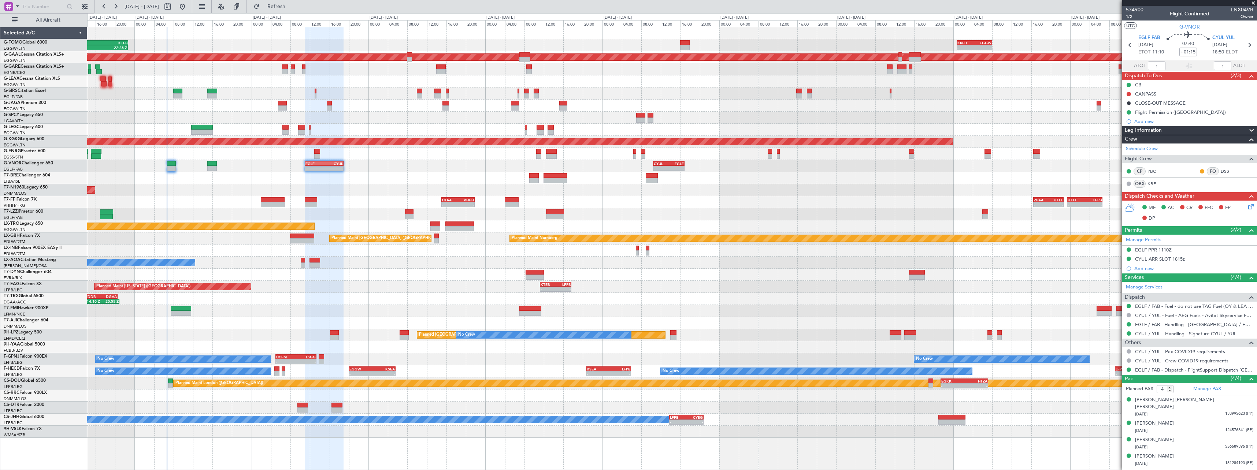
click at [400, 285] on div "Planned Maint [US_STATE] ([GEOGRAPHIC_DATA]) - - KTEB 11:15 Z LFPB 17:40 Z" at bounding box center [672, 287] width 1170 height 12
click at [1253, 129] on span at bounding box center [1252, 130] width 9 height 9
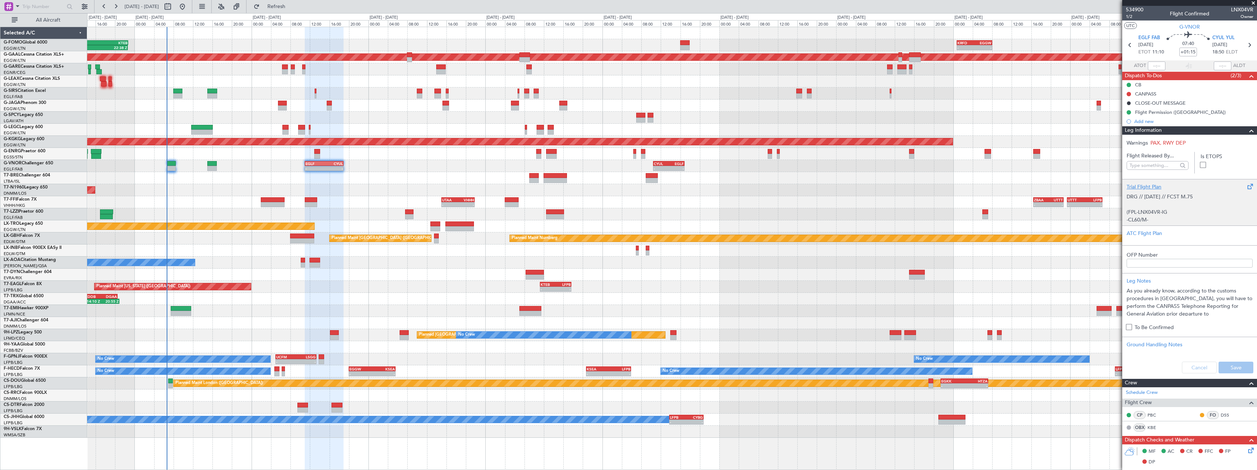
click at [1151, 190] on div "Trial Flight Plan" at bounding box center [1190, 187] width 126 height 8
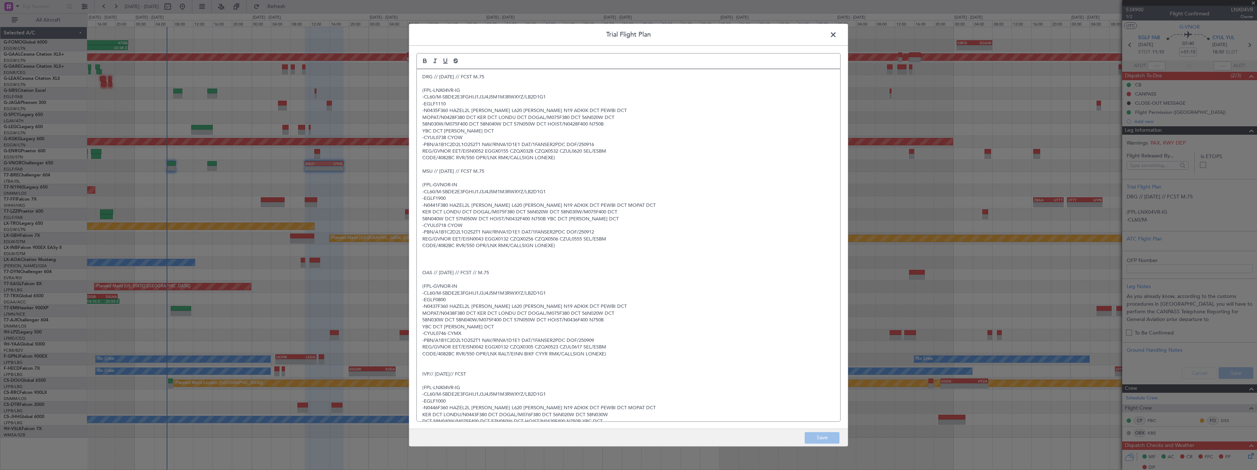
click at [419, 77] on div "DRG // [DATE] // FCST M.75 (FPL-LNX04VR-IG -CL60/M-SBDE2E3FGHIJ1J3J4J5M1M3RWXYZ…" at bounding box center [629, 245] width 424 height 352
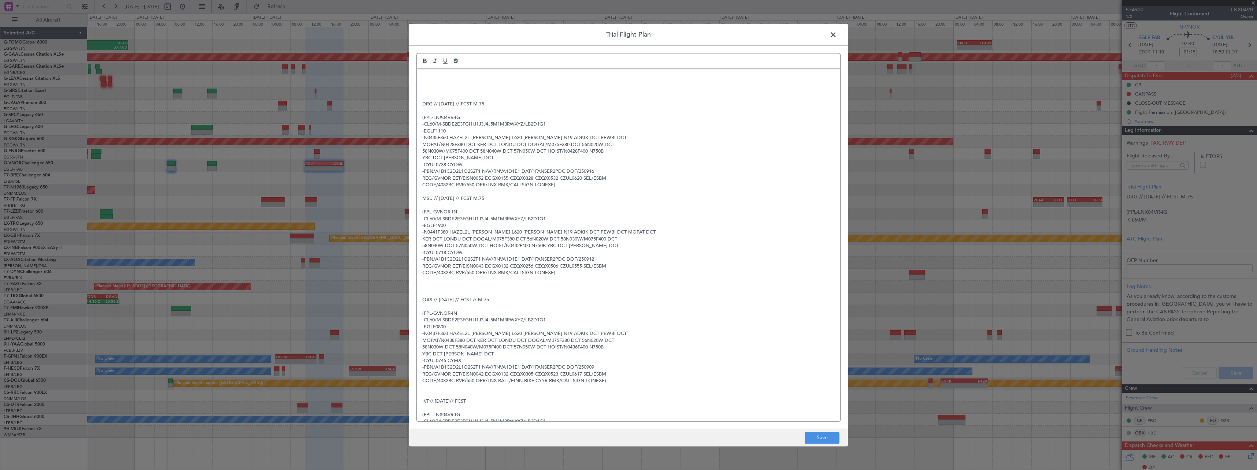
click at [421, 77] on div "DRG // [DATE] // FCST M.75 (FPL-LNX04VR-IG -CL60/M-SBDE2E3FGHIJ1J3J4J5M1M3RWXYZ…" at bounding box center [629, 245] width 424 height 352
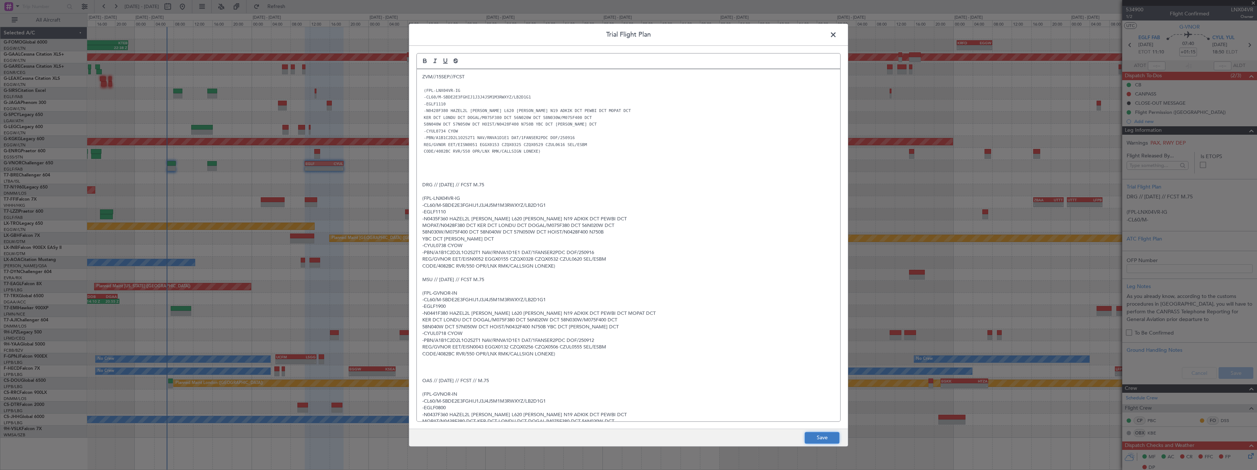
click at [825, 440] on button "Save" at bounding box center [822, 438] width 35 height 12
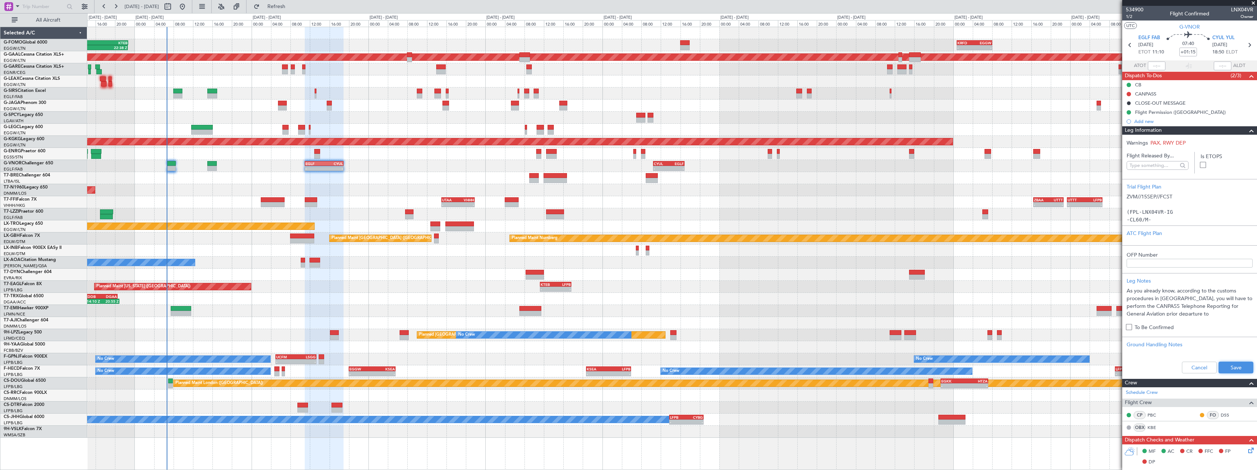
drag, startPoint x: 1238, startPoint y: 368, endPoint x: 1235, endPoint y: 322, distance: 45.9
click at [1238, 366] on button "Save" at bounding box center [1236, 368] width 35 height 12
click at [1248, 132] on span at bounding box center [1252, 130] width 9 height 9
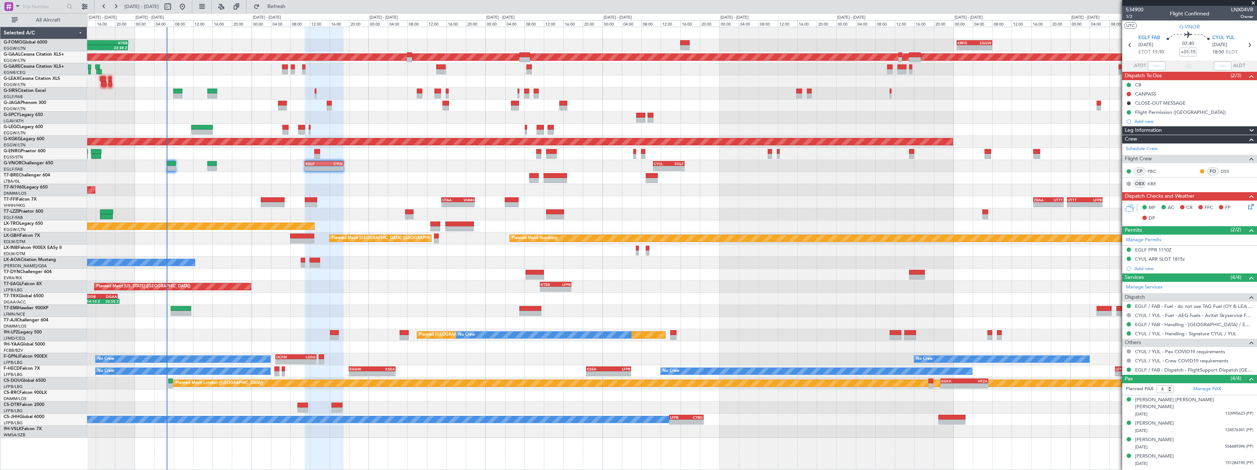
click at [1247, 132] on div at bounding box center [1249, 130] width 15 height 9
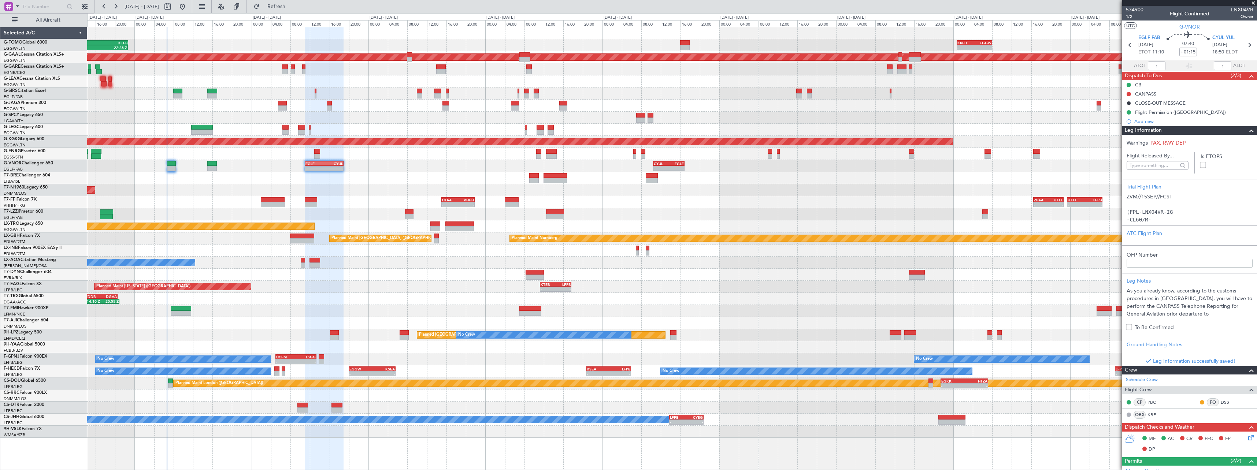
click at [1249, 132] on span at bounding box center [1252, 130] width 9 height 9
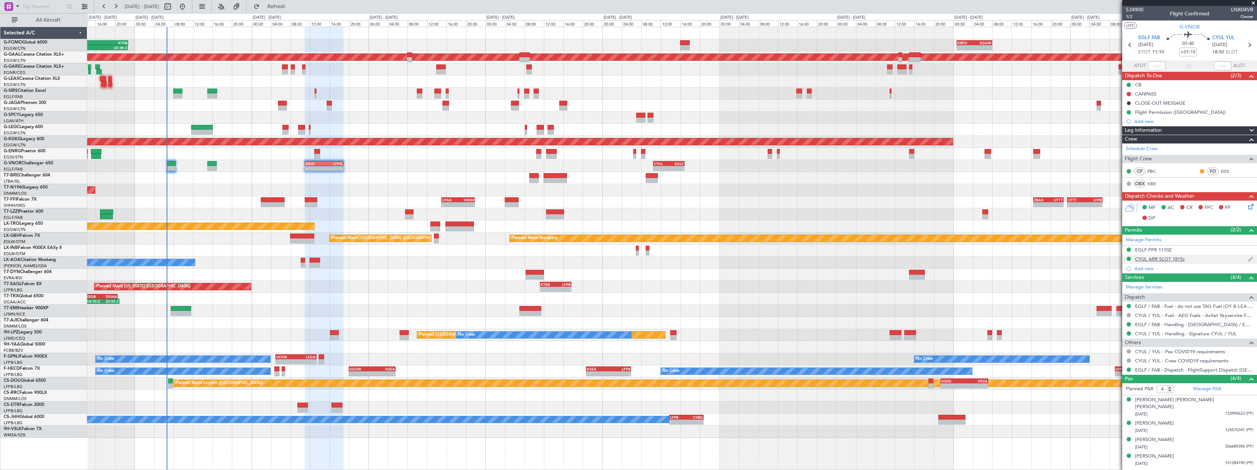
click at [1184, 261] on div "CYUL ARR SLOT 1815z" at bounding box center [1160, 259] width 50 height 6
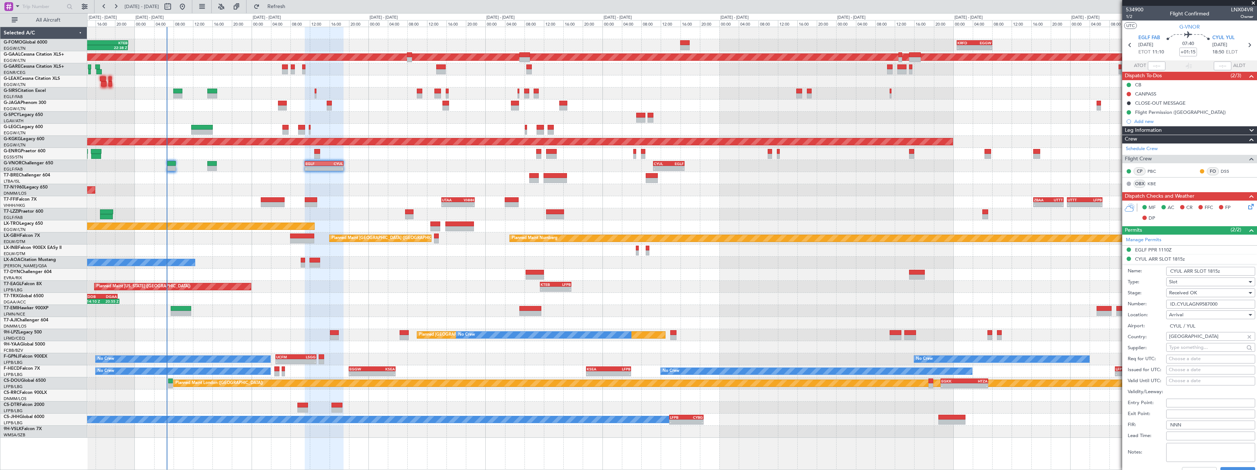
click at [1219, 270] on input "CYUL ARR SLOT 1815z" at bounding box center [1211, 271] width 89 height 9
type input "CYUL ARR SLOT 1850z"
click at [1220, 292] on div "Received OK" at bounding box center [1208, 293] width 78 height 11
click at [1195, 333] on span "Requested" at bounding box center [1208, 329] width 77 height 11
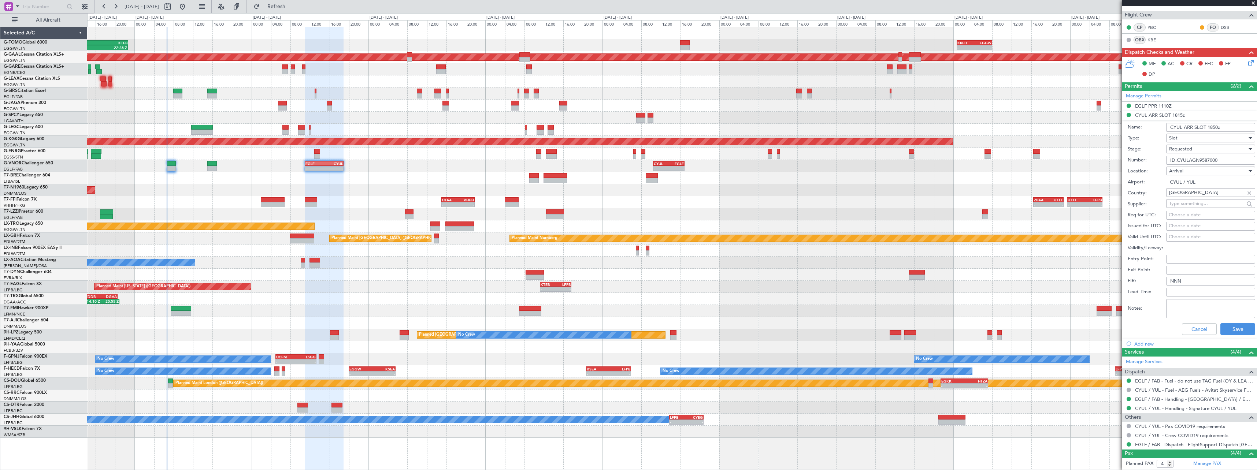
scroll to position [210, 0]
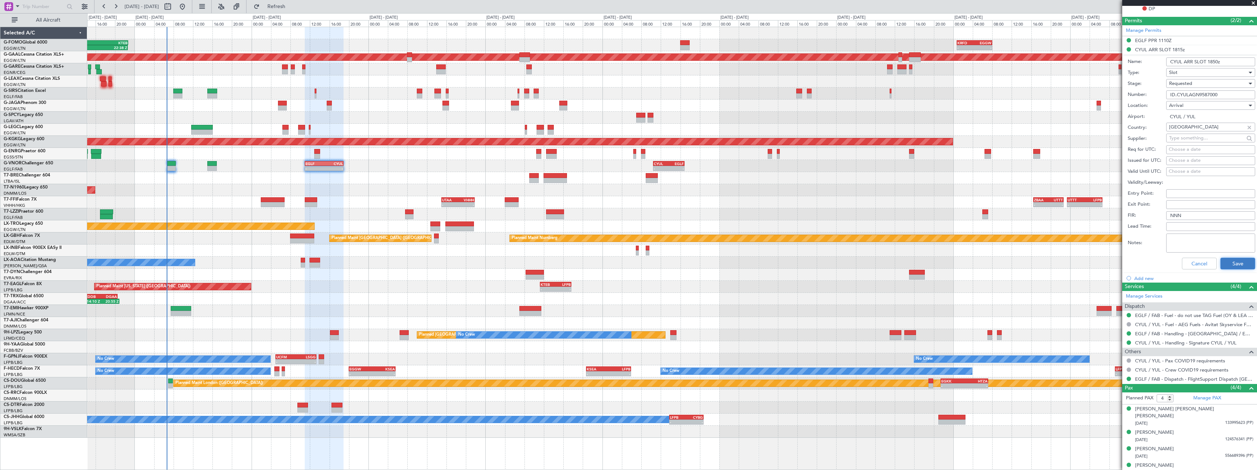
click at [1233, 265] on button "Save" at bounding box center [1238, 264] width 35 height 12
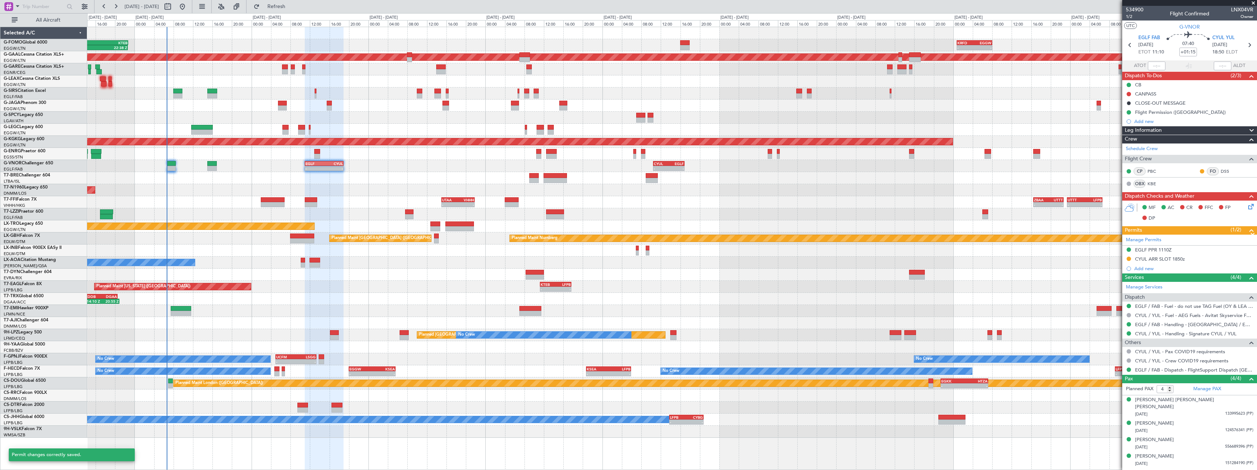
scroll to position [0, 0]
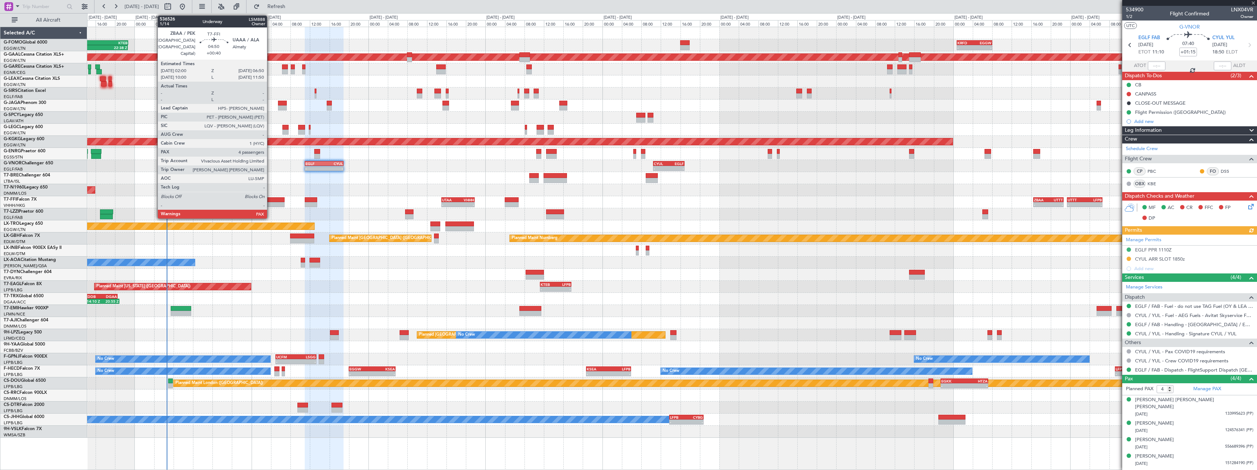
click at [270, 202] on div at bounding box center [273, 204] width 24 height 5
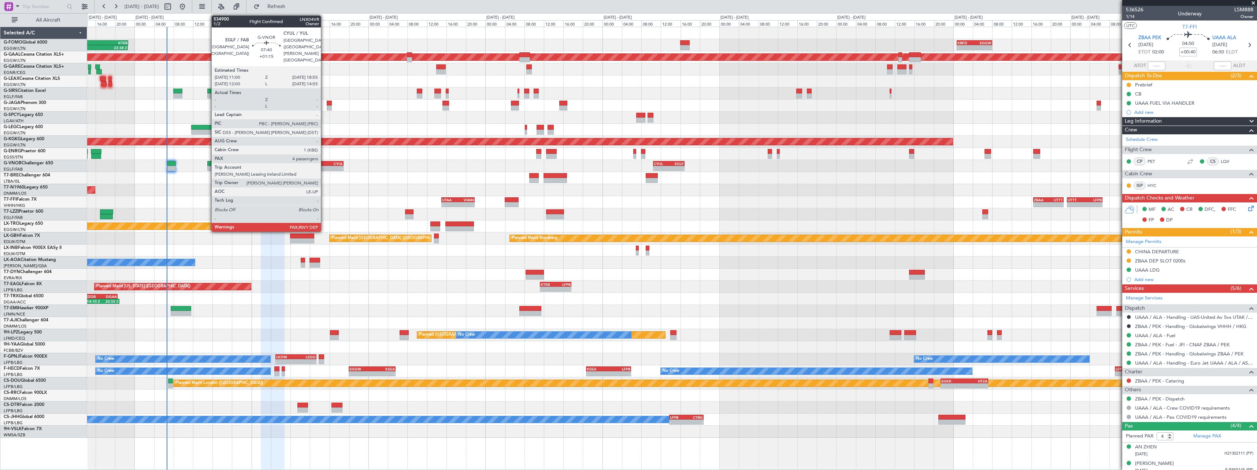
click at [324, 169] on div "-" at bounding box center [333, 168] width 19 height 4
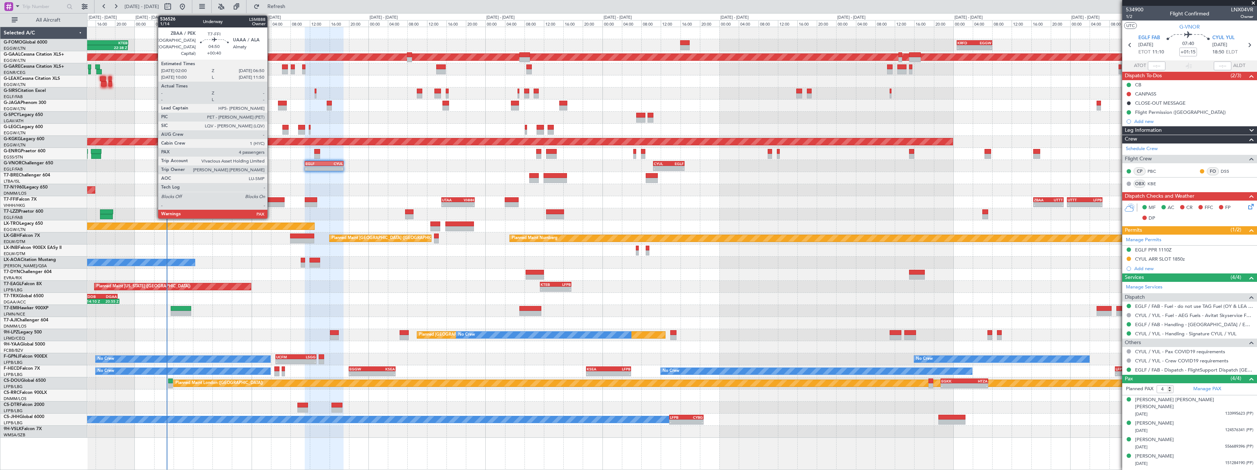
click at [271, 202] on div at bounding box center [273, 199] width 24 height 5
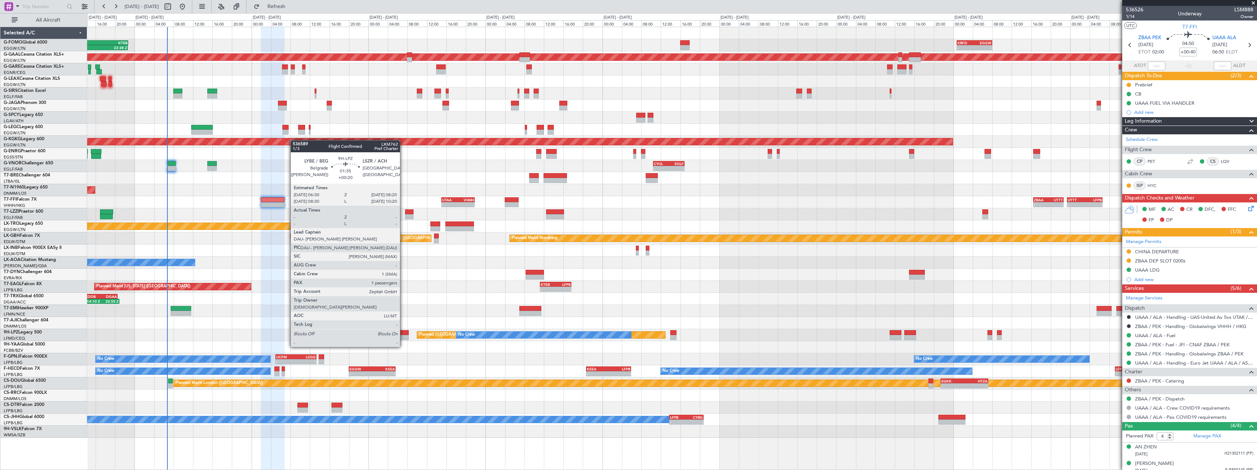
click at [404, 334] on div at bounding box center [404, 332] width 9 height 5
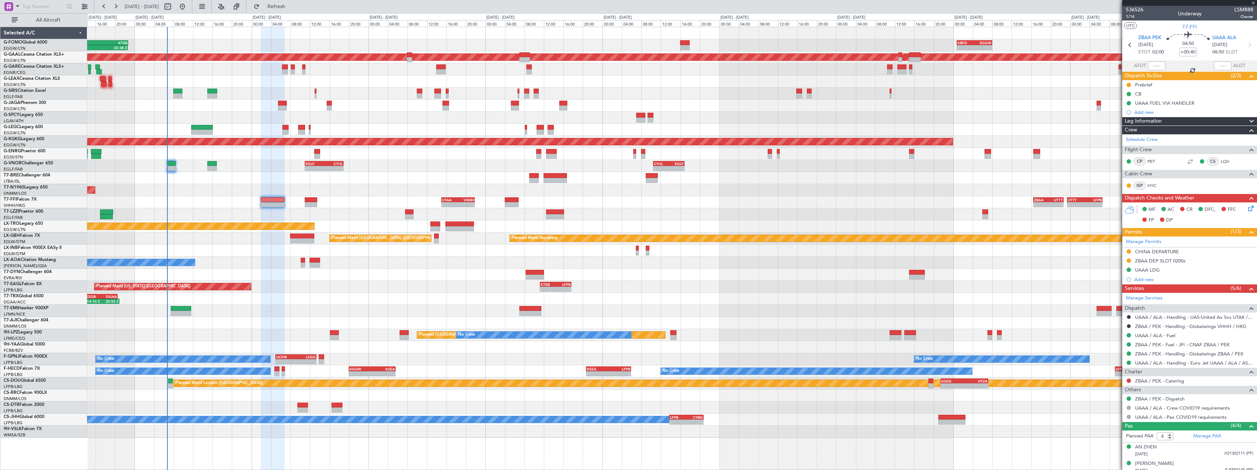
type input "+00:20"
type input "1"
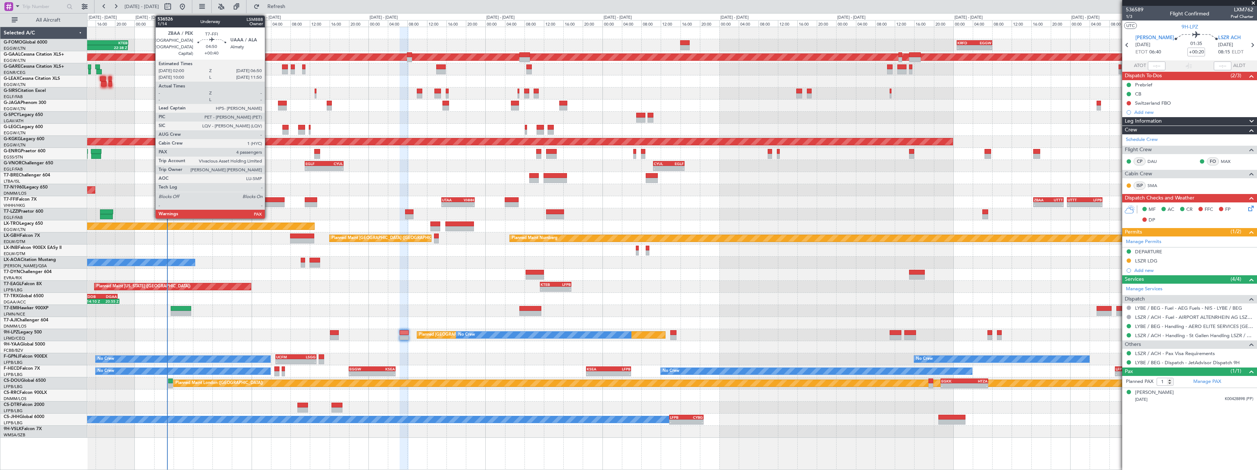
click at [268, 203] on div at bounding box center [273, 204] width 24 height 5
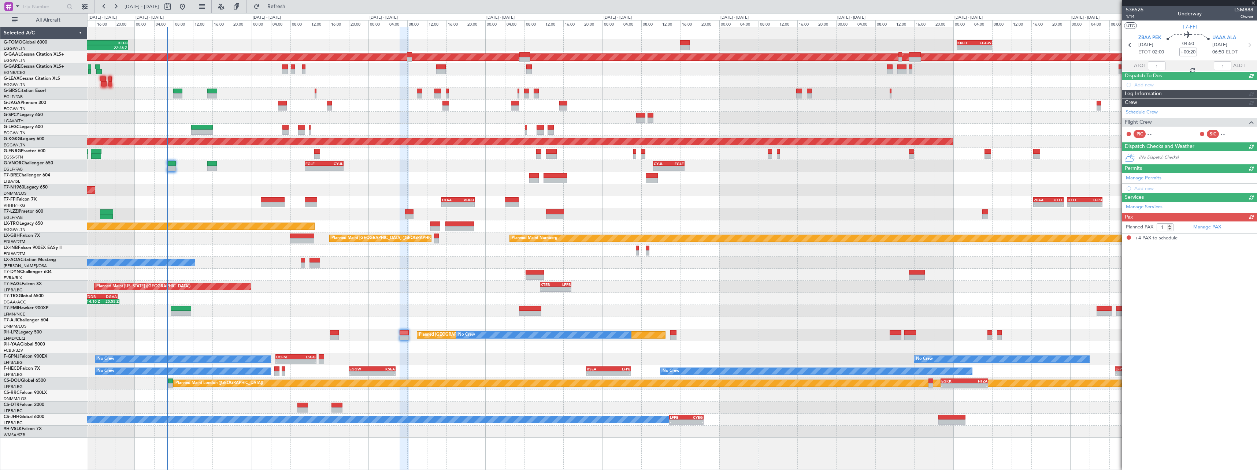
type input "+00:40"
type input "4"
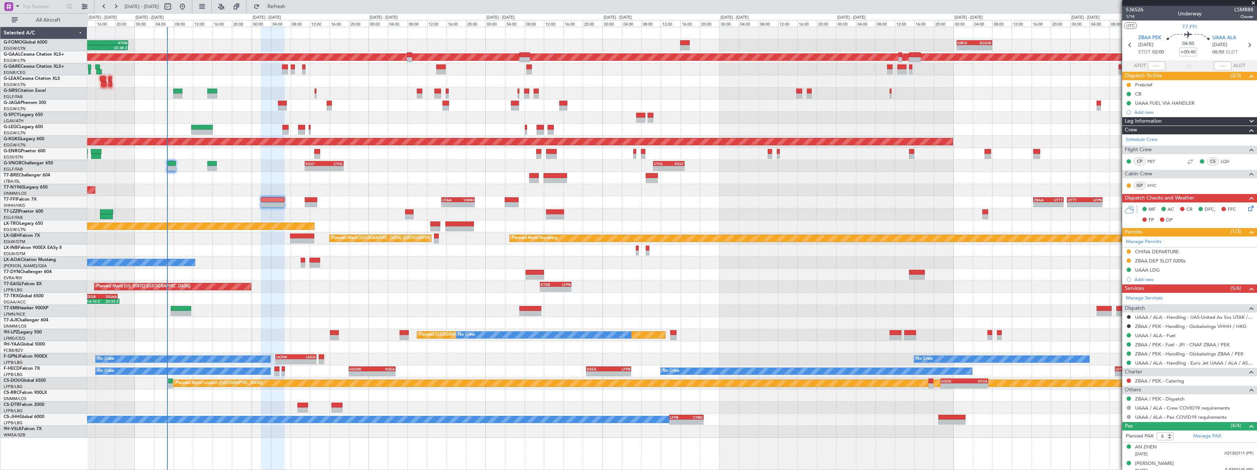
click at [1248, 122] on span at bounding box center [1252, 121] width 9 height 9
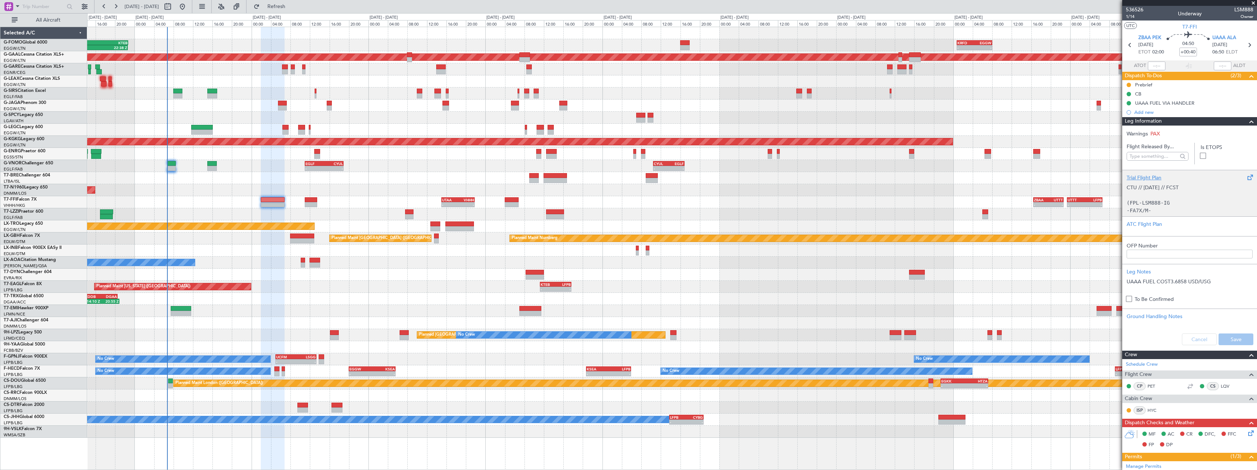
click at [1137, 177] on div "Trial Flight Plan" at bounding box center [1190, 178] width 126 height 8
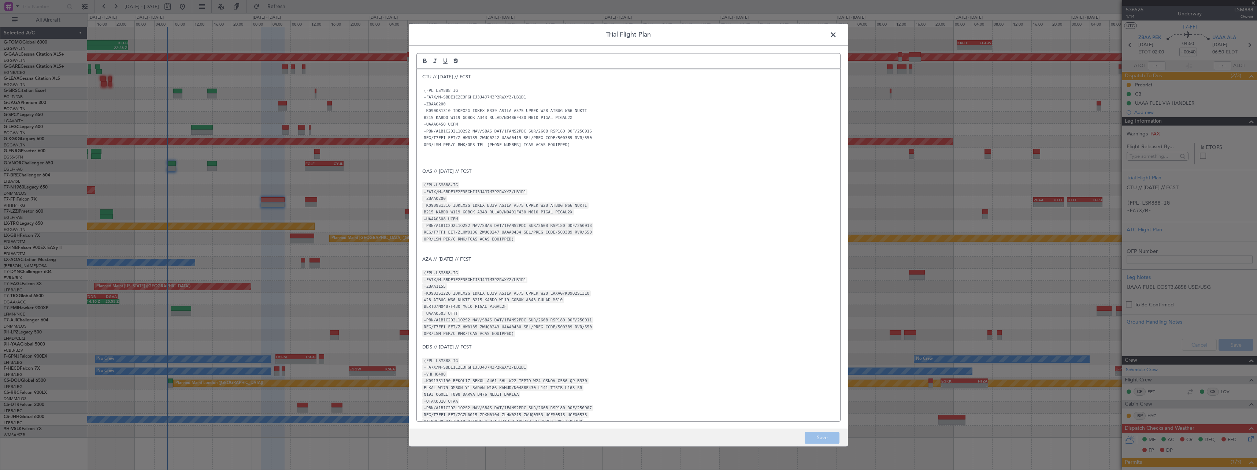
click at [424, 78] on p "CTU // [DATE] // FCST" at bounding box center [628, 77] width 413 height 7
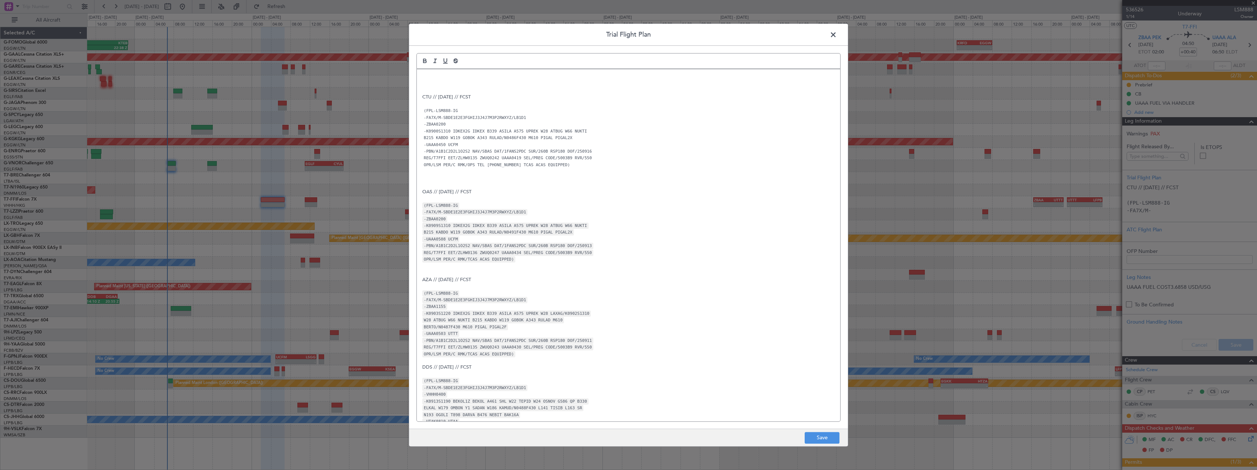
click at [424, 77] on p at bounding box center [628, 77] width 413 height 7
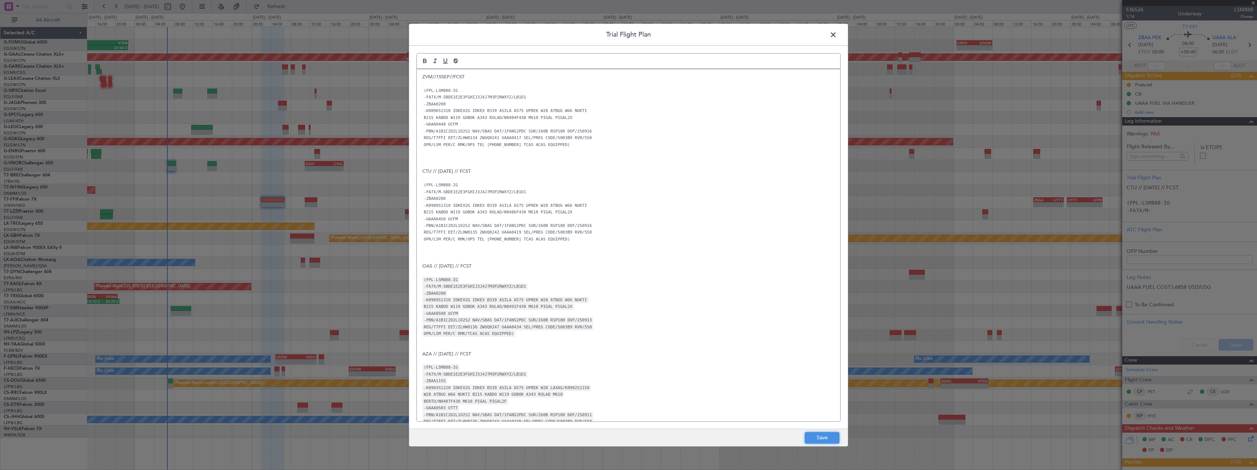
click at [819, 438] on button "Save" at bounding box center [822, 438] width 35 height 12
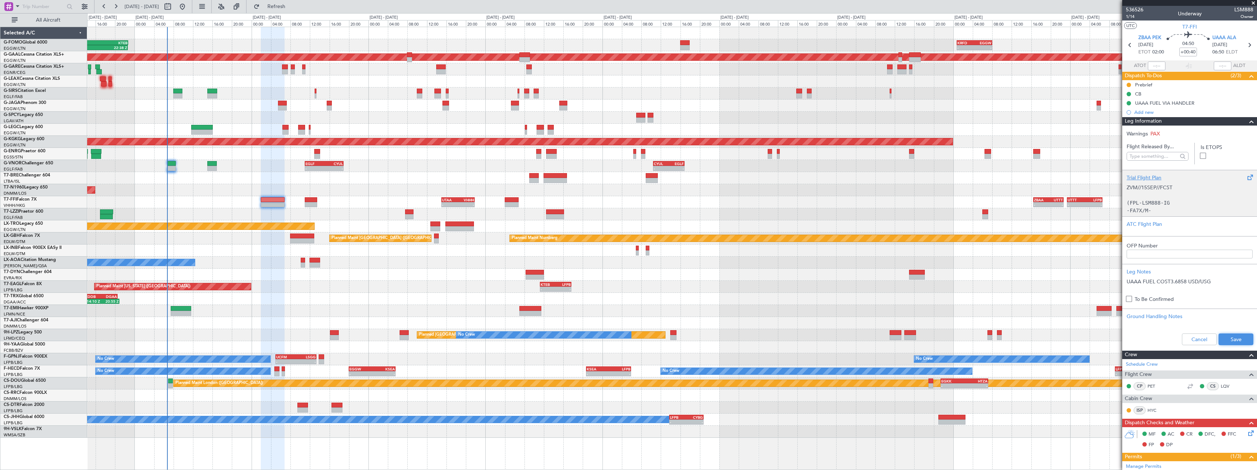
drag, startPoint x: 1221, startPoint y: 340, endPoint x: 1230, endPoint y: 202, distance: 138.4
click at [1221, 339] on button "Save" at bounding box center [1236, 340] width 35 height 12
click at [1248, 122] on span at bounding box center [1252, 121] width 9 height 9
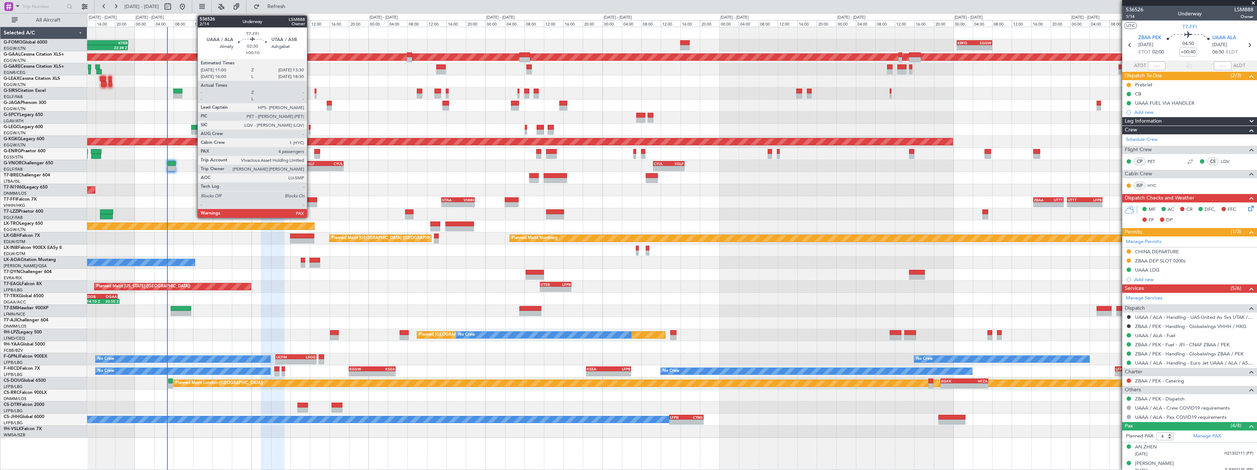
click at [310, 200] on div at bounding box center [311, 199] width 12 height 5
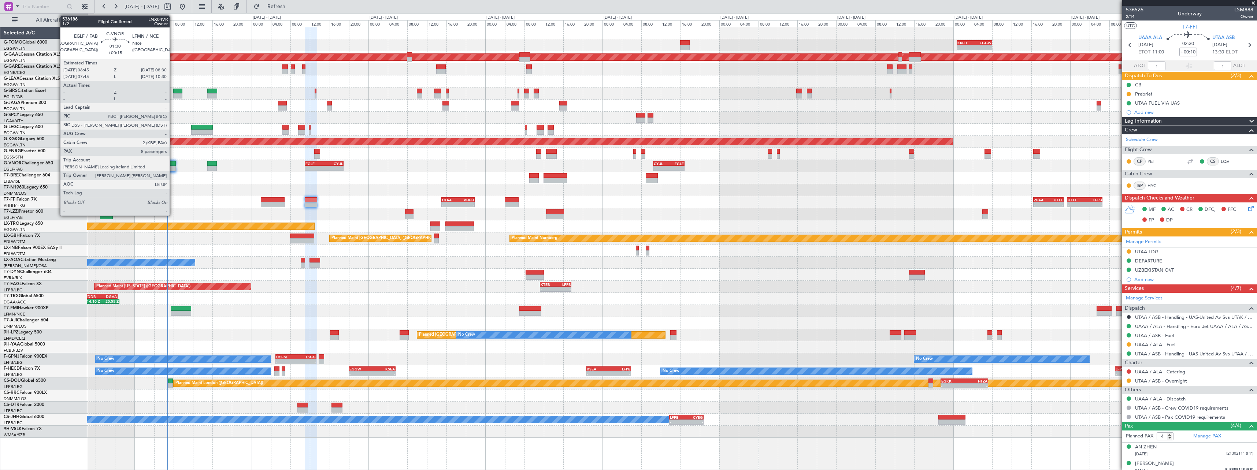
click at [173, 166] on div at bounding box center [171, 168] width 9 height 5
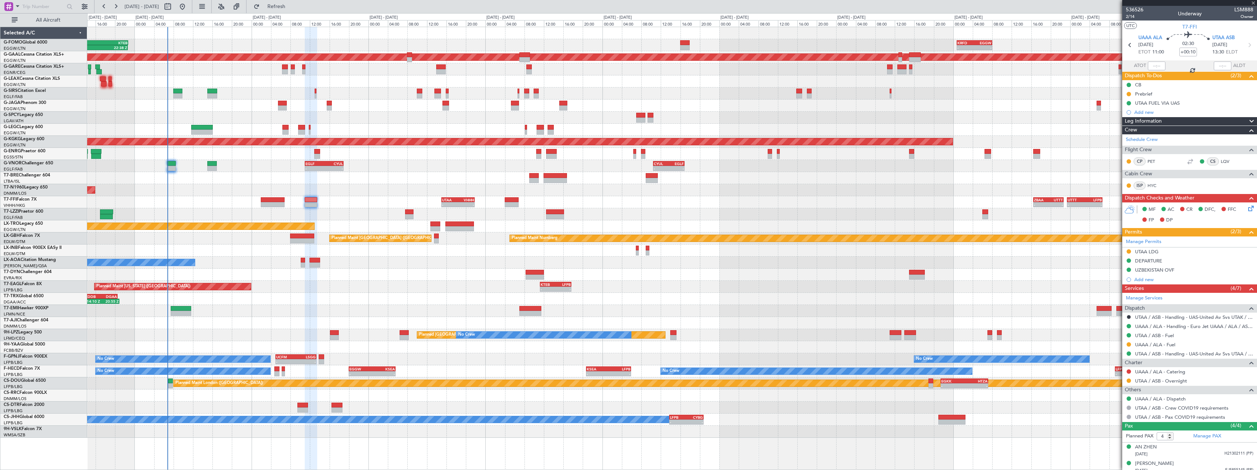
type input "+00:15"
type input "5"
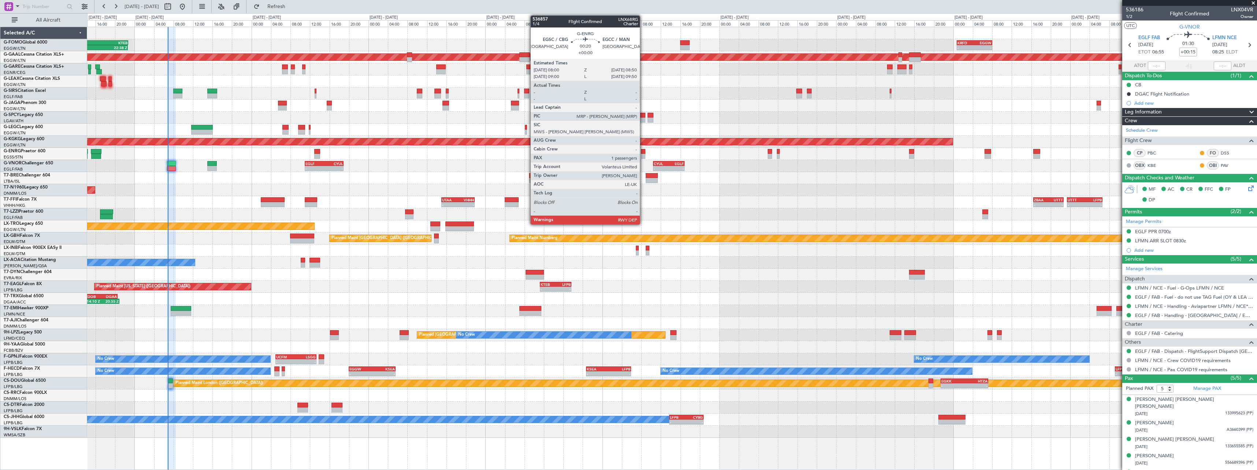
click at [643, 151] on div at bounding box center [643, 151] width 4 height 5
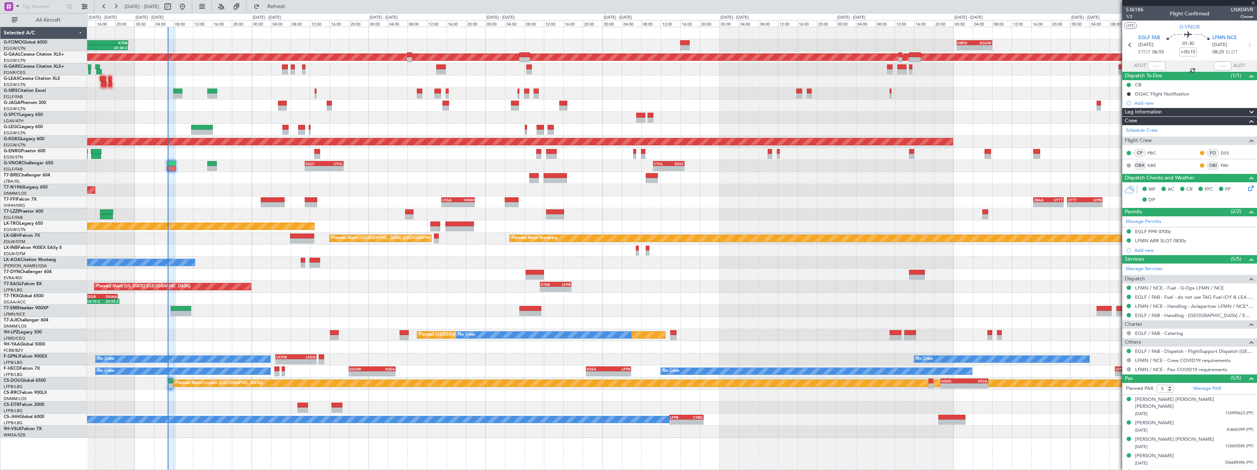
type input "1"
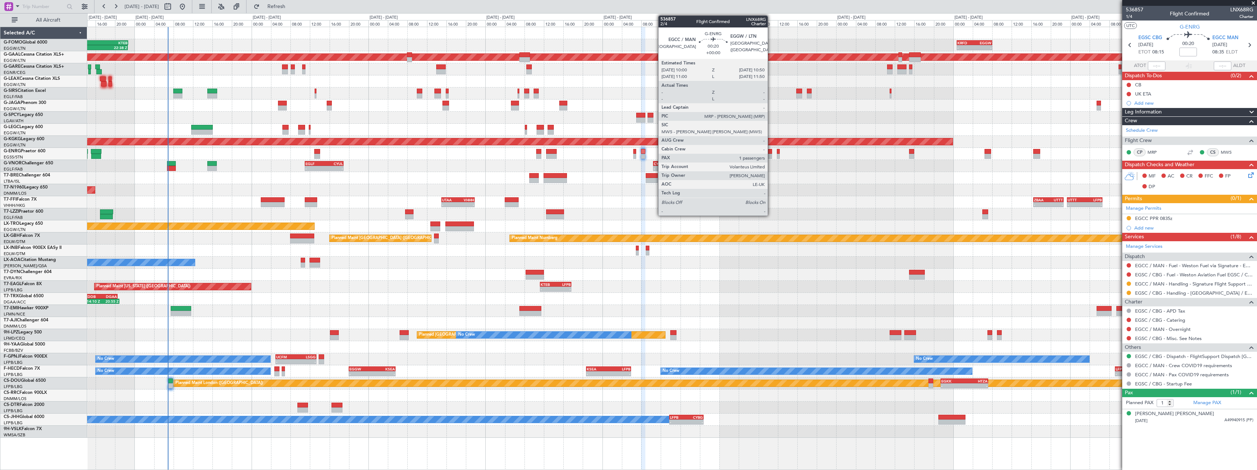
click at [771, 158] on div at bounding box center [770, 156] width 4 height 5
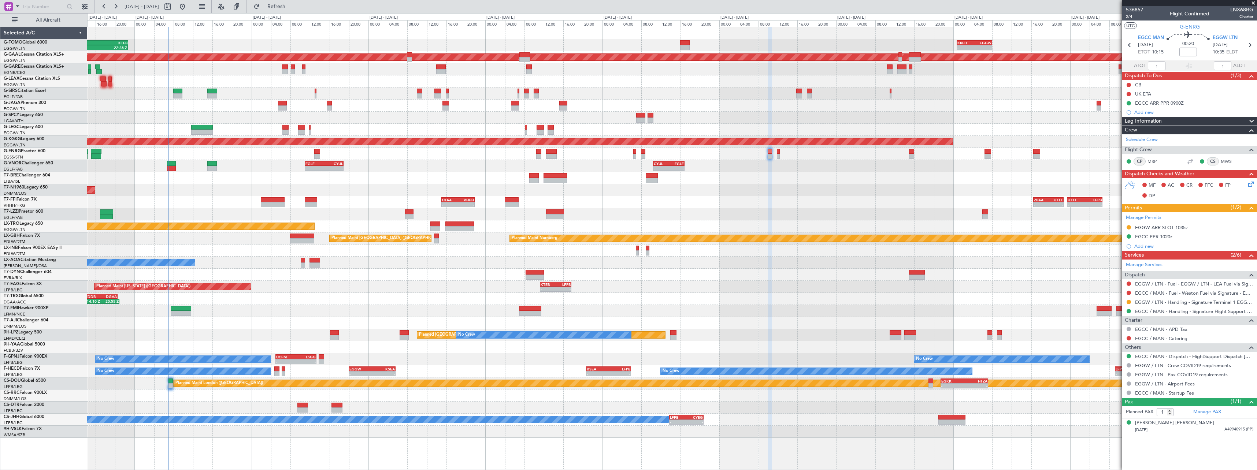
click at [306, 287] on div "Planned Maint [US_STATE] ([GEOGRAPHIC_DATA]) - - KTEB 11:15 Z LFPB 17:40 Z" at bounding box center [672, 287] width 1170 height 12
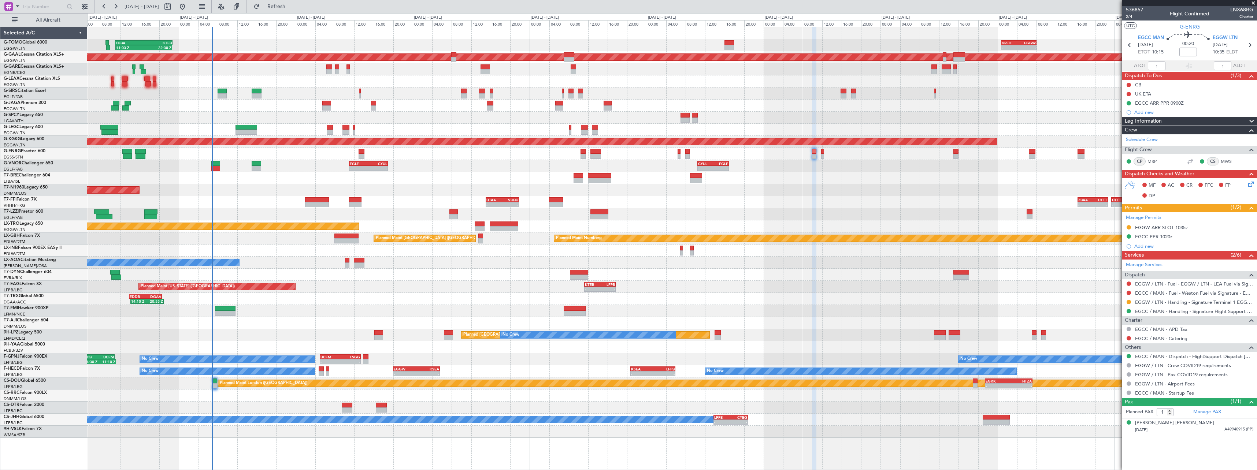
click at [351, 281] on div "Planned Maint [US_STATE] ([GEOGRAPHIC_DATA]) - - KTEB 11:15 Z LFPB 17:40 Z" at bounding box center [672, 287] width 1170 height 12
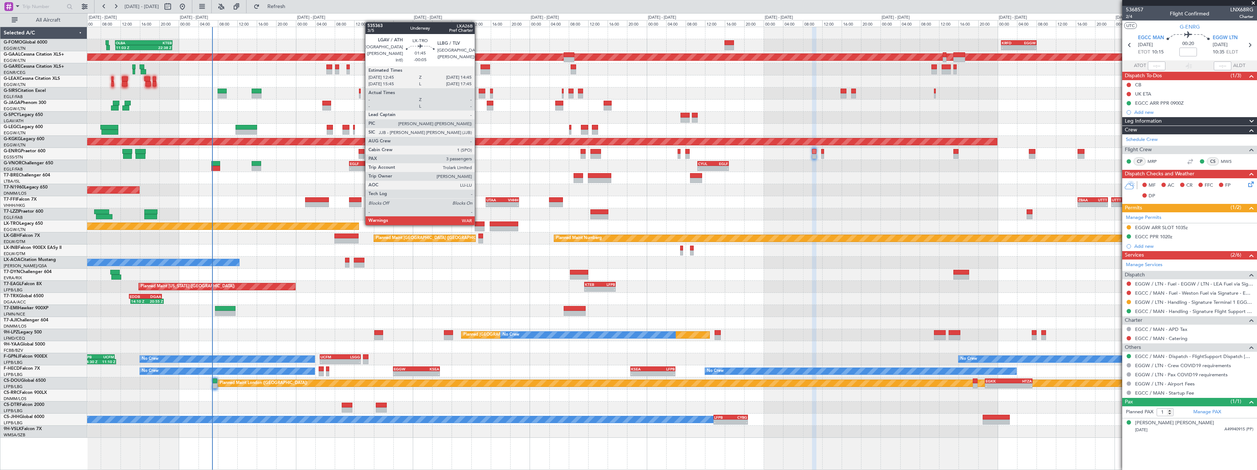
click at [485, 226] on div at bounding box center [480, 224] width 10 height 5
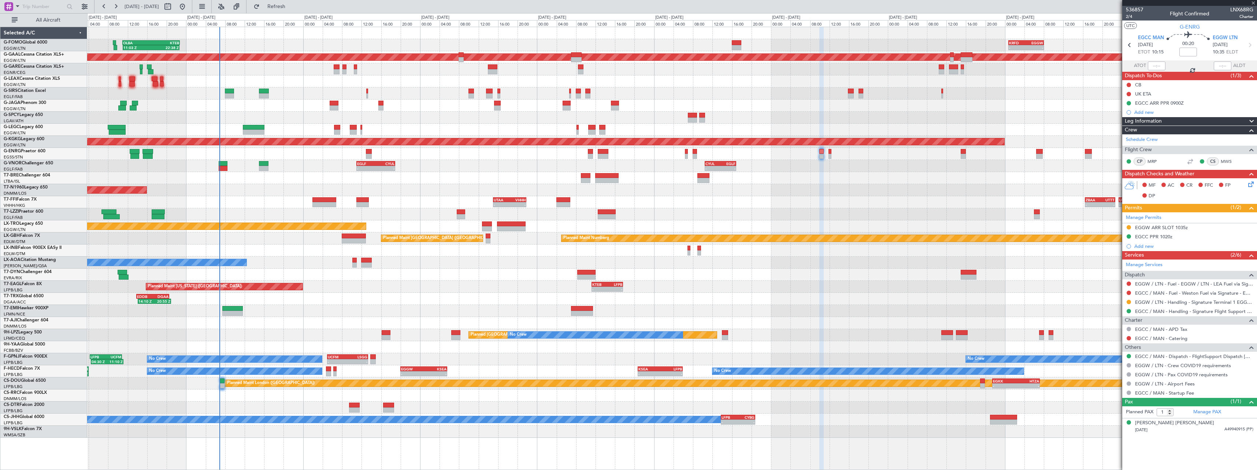
type input "-00:05"
type input "3"
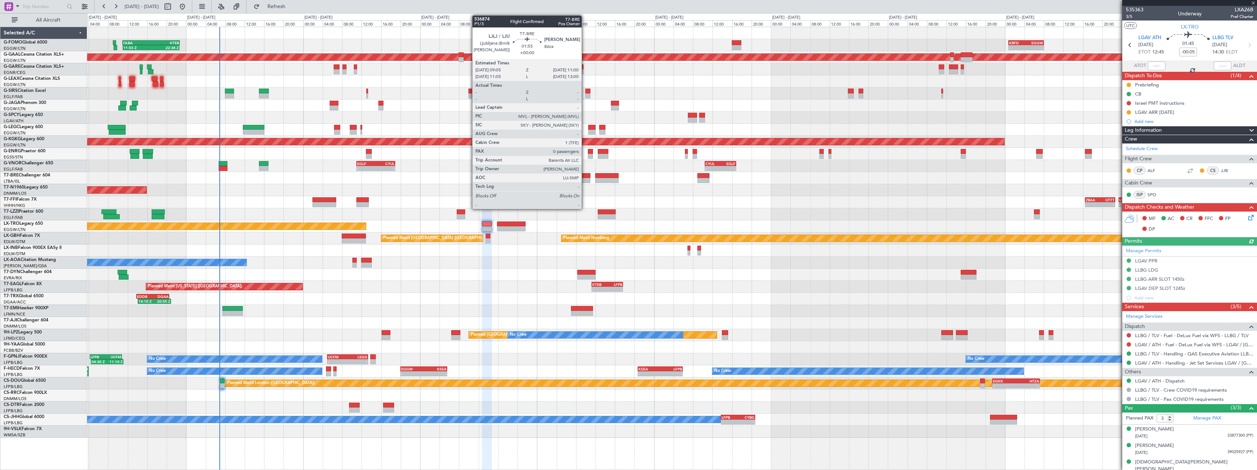
click at [585, 176] on div at bounding box center [586, 175] width 10 height 5
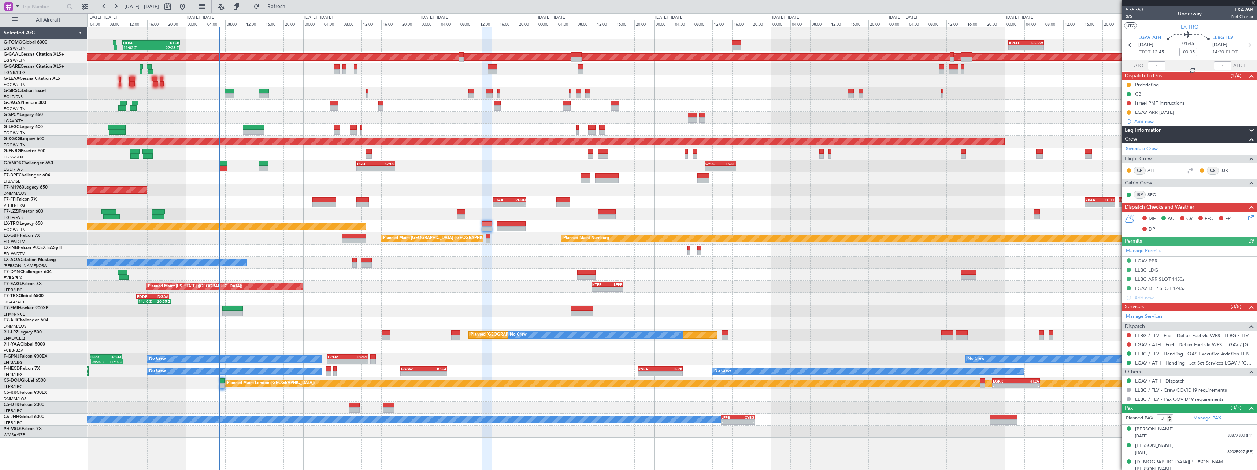
type input "0"
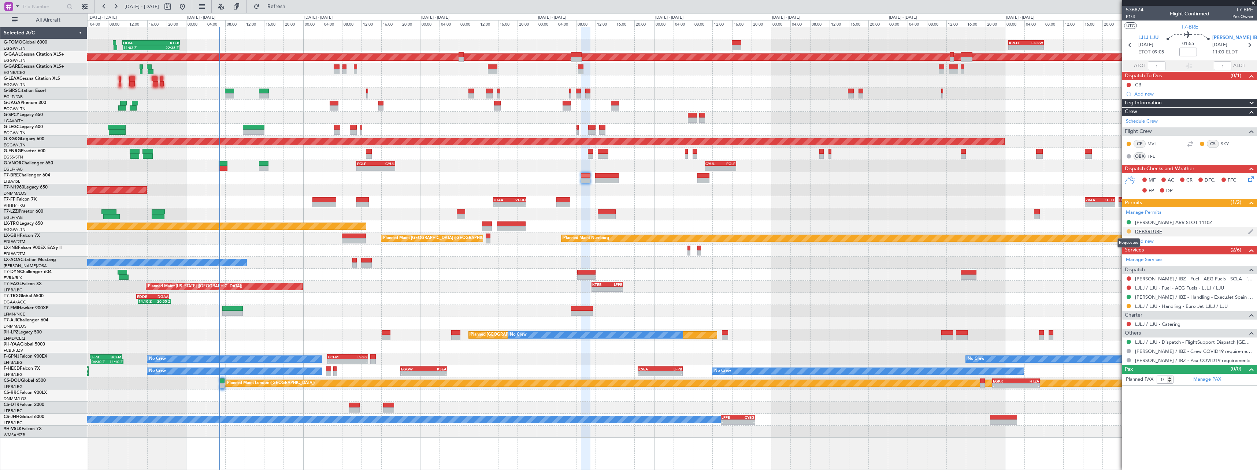
click at [1130, 232] on button at bounding box center [1129, 231] width 4 height 4
click at [1124, 319] on span "Received OK" at bounding box center [1111, 318] width 28 height 7
click at [1130, 307] on button at bounding box center [1129, 306] width 4 height 4
drag, startPoint x: 1120, startPoint y: 394, endPoint x: 1137, endPoint y: 358, distance: 40.0
click at [1120, 392] on span "Confirmed" at bounding box center [1108, 393] width 23 height 7
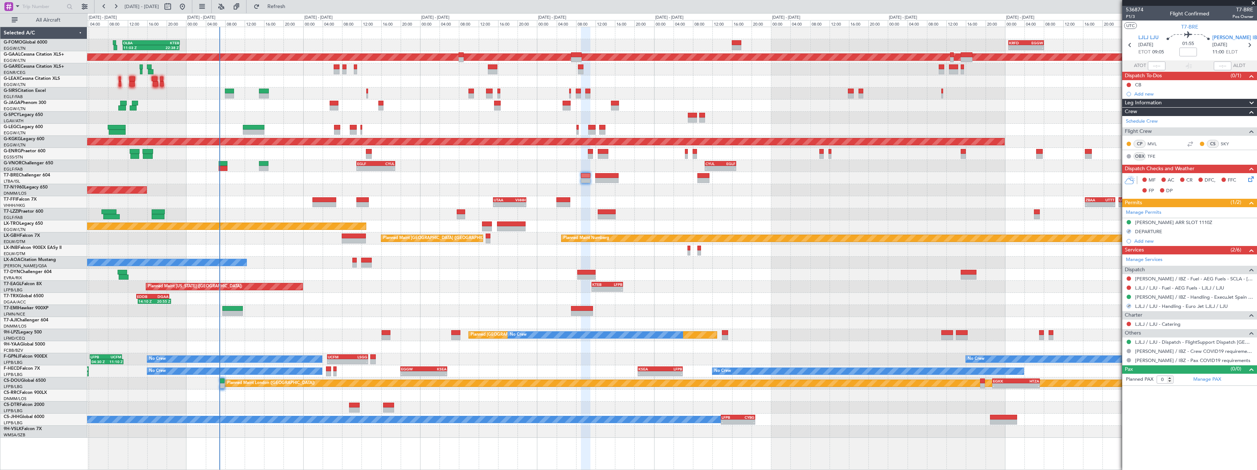
click at [1156, 234] on div "DEPARTURE" at bounding box center [1148, 232] width 27 height 6
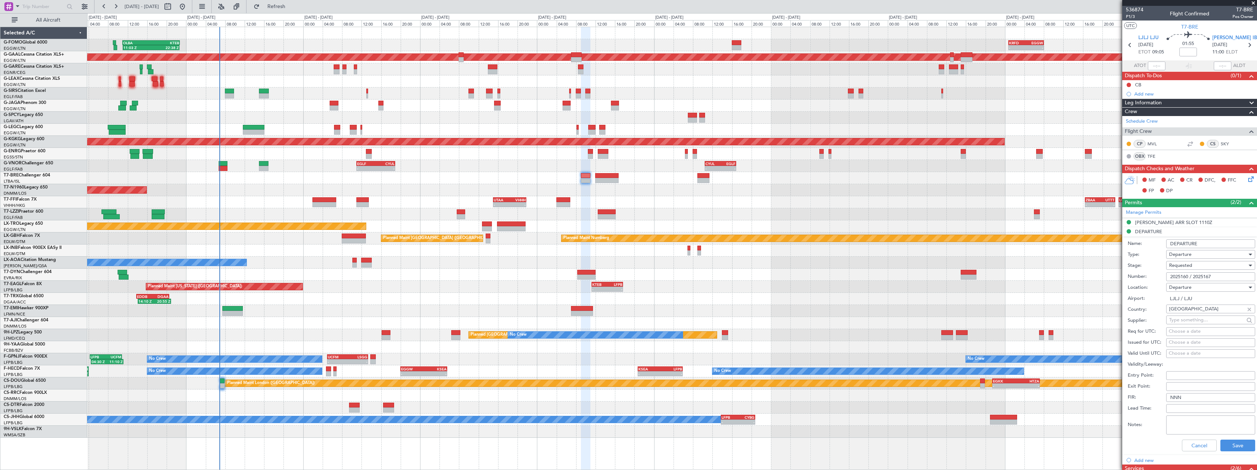
click at [1105, 273] on fb-app "[DATE] - [DATE] Refresh Quick Links All Aircraft 11:03 Z 22:38 Z OLBA 11:00 Z K…" at bounding box center [628, 237] width 1257 height 465
type input "2025160 / 2025167 / 2025172"
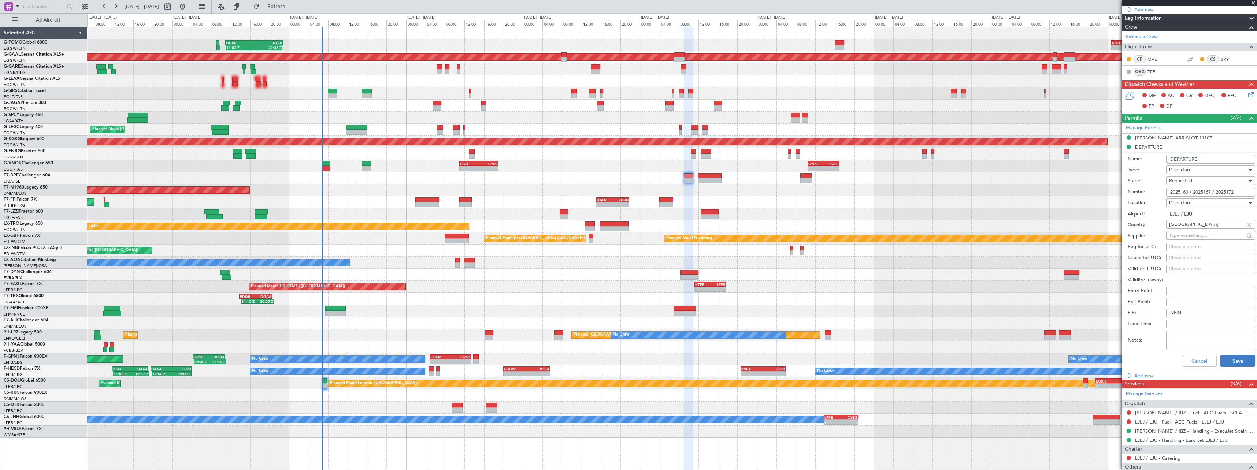
scroll to position [134, 0]
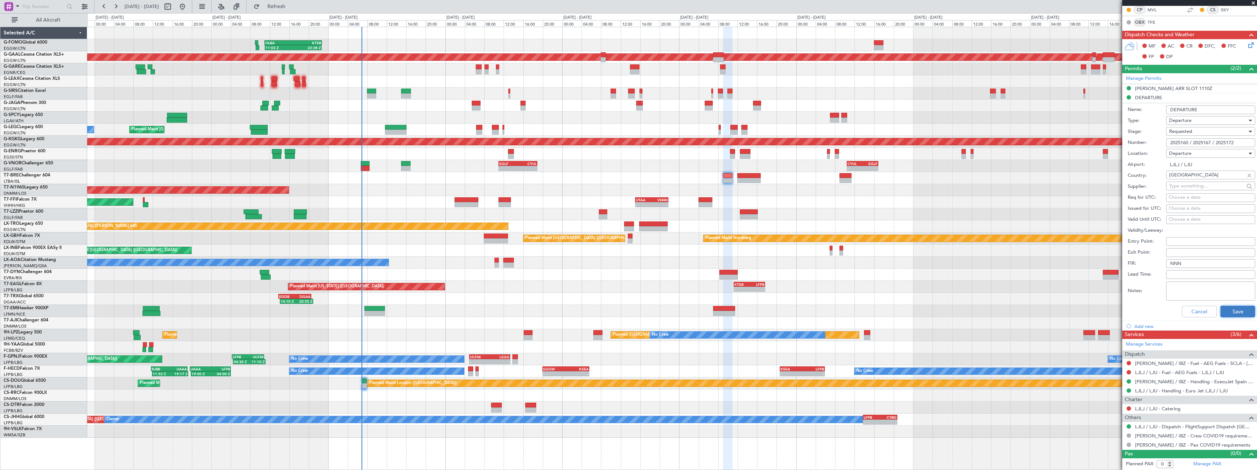
click at [1245, 311] on button "Save" at bounding box center [1238, 312] width 35 height 12
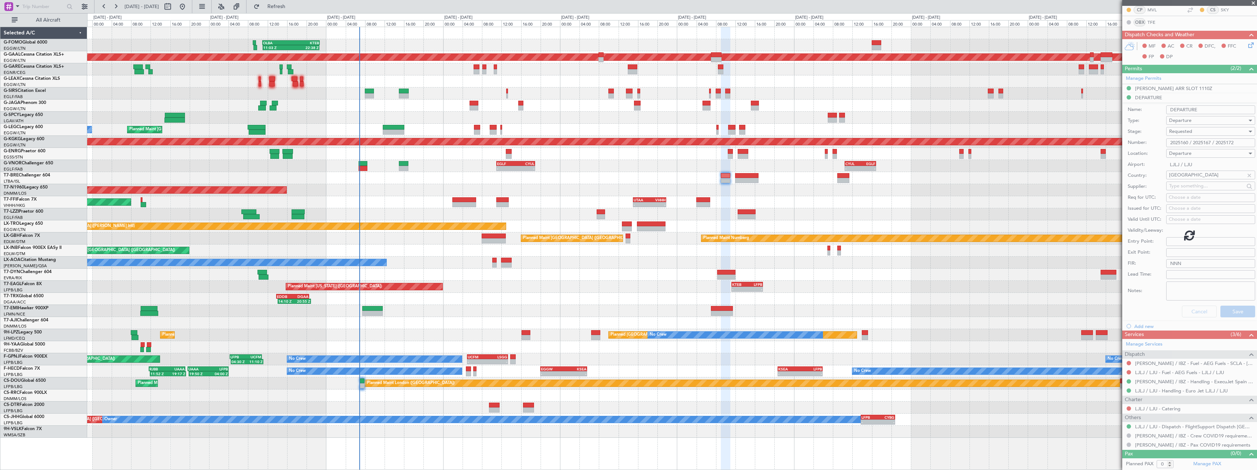
scroll to position [0, 0]
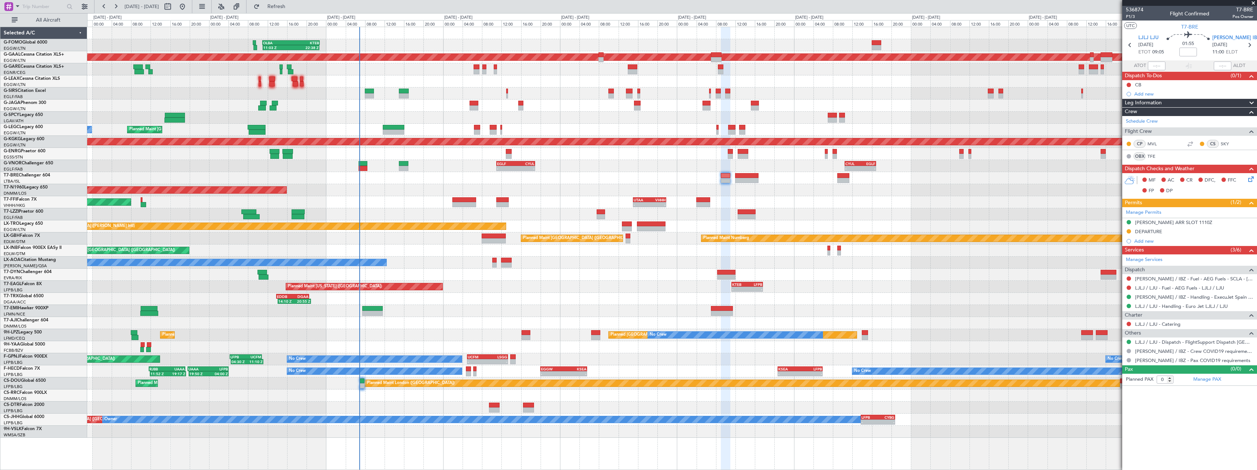
click at [1130, 228] on div "DEPARTURE" at bounding box center [1190, 232] width 135 height 9
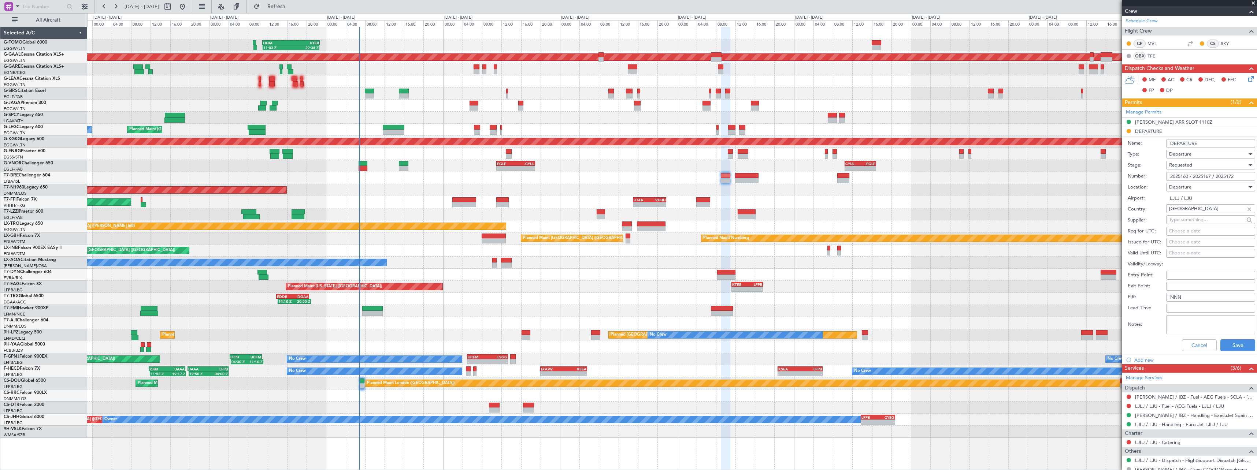
scroll to position [134, 0]
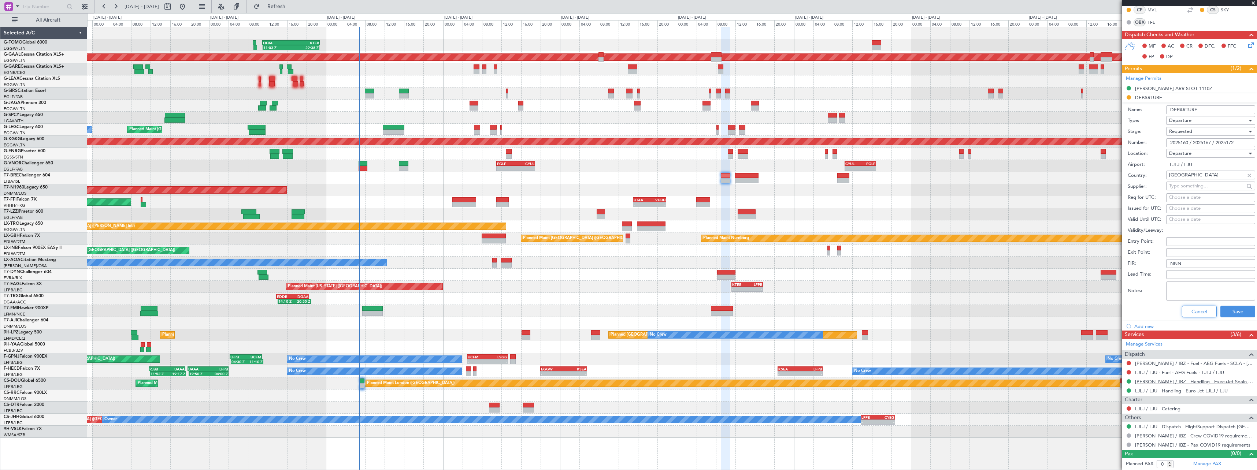
drag, startPoint x: 1192, startPoint y: 313, endPoint x: 1169, endPoint y: 295, distance: 29.0
click at [1191, 313] on button "Cancel" at bounding box center [1199, 312] width 35 height 12
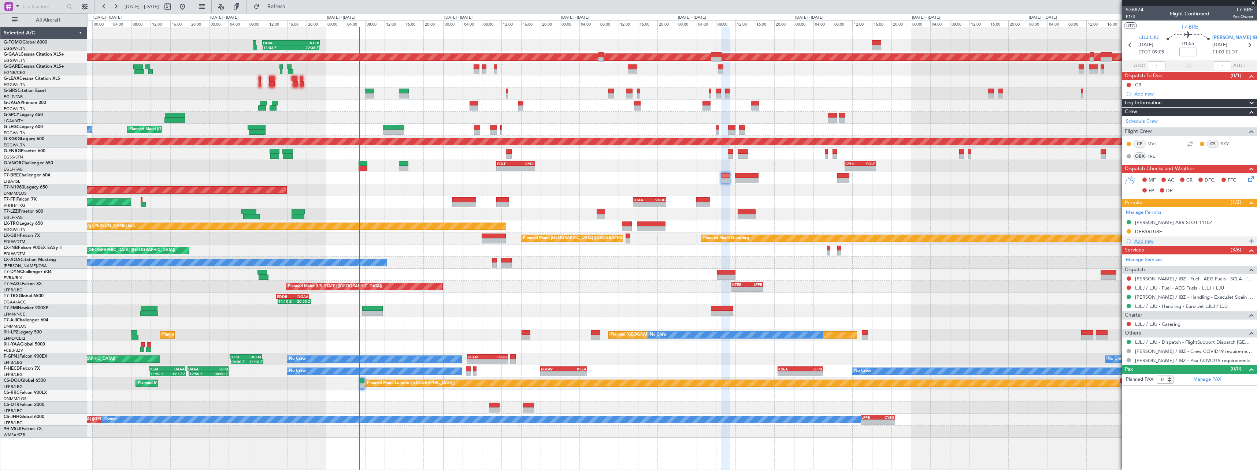
scroll to position [0, 0]
click at [1128, 232] on button at bounding box center [1129, 231] width 4 height 4
click at [1115, 319] on span "Received OK" at bounding box center [1111, 318] width 28 height 7
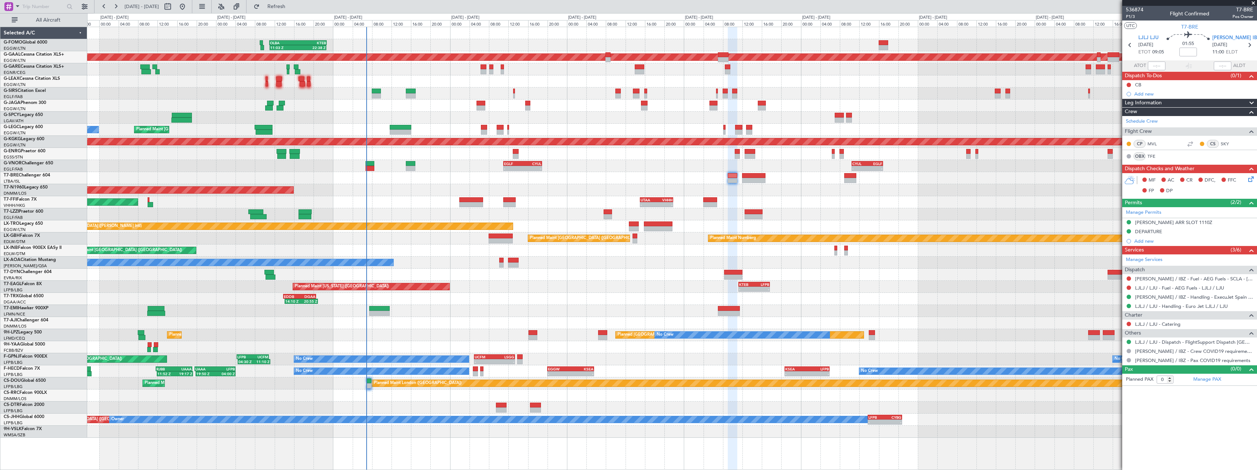
click at [436, 318] on div "Planned Maint Abuja ([PERSON_NAME] Intl)" at bounding box center [672, 323] width 1170 height 12
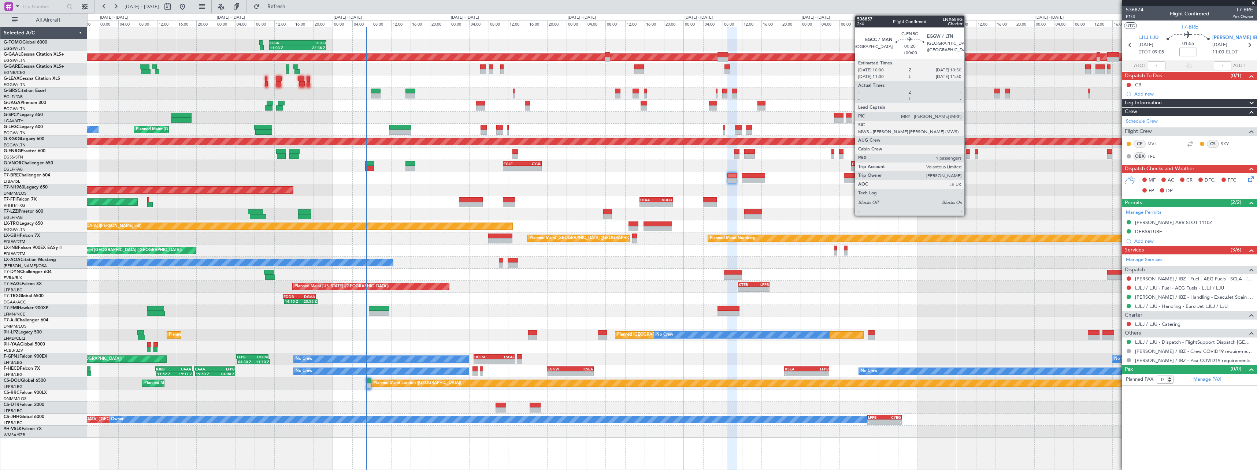
click at [968, 154] on div at bounding box center [968, 151] width 4 height 5
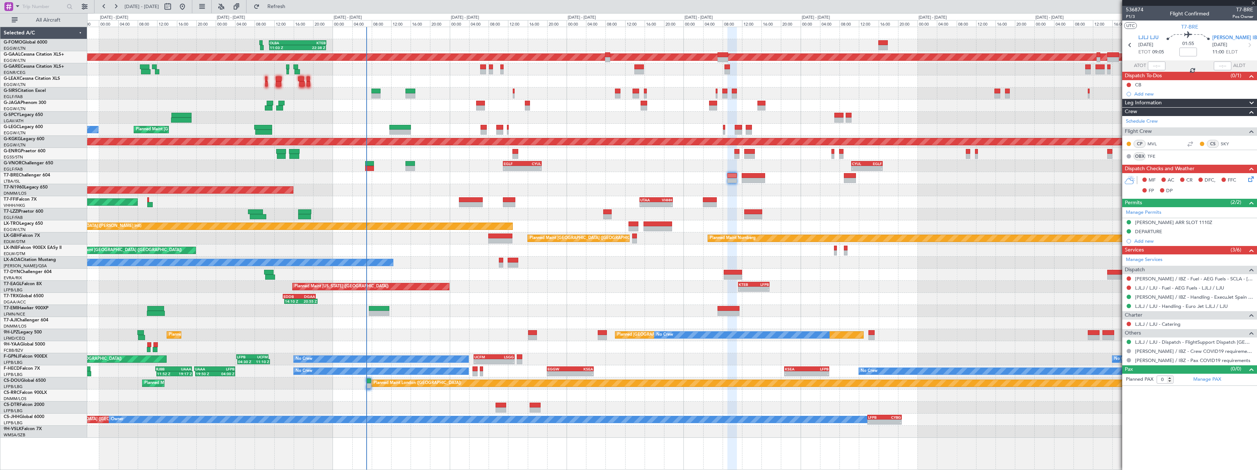
type input "1"
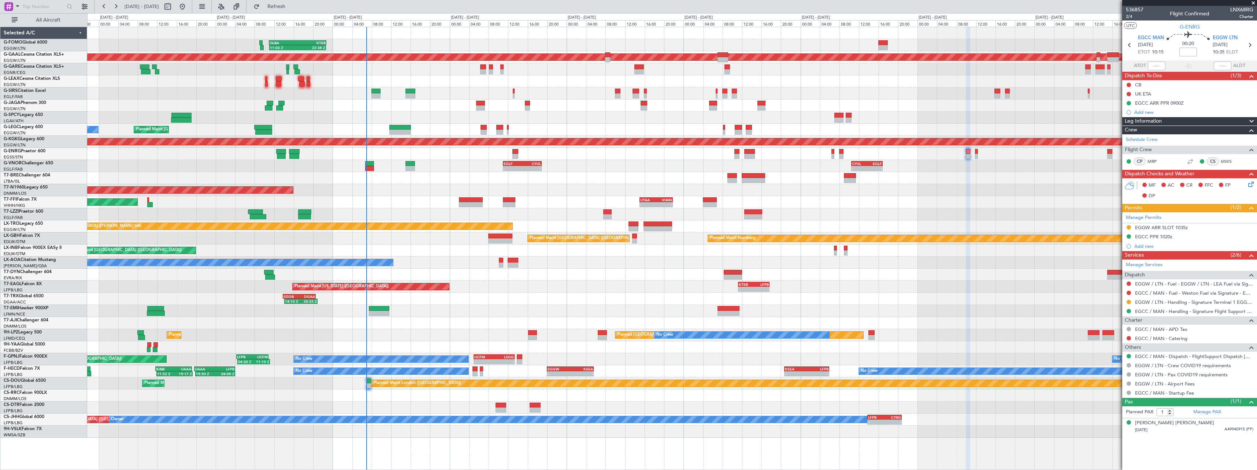
drag, startPoint x: 306, startPoint y: 6, endPoint x: 411, endPoint y: 45, distance: 112.4
click at [292, 7] on span "Refresh" at bounding box center [276, 6] width 31 height 5
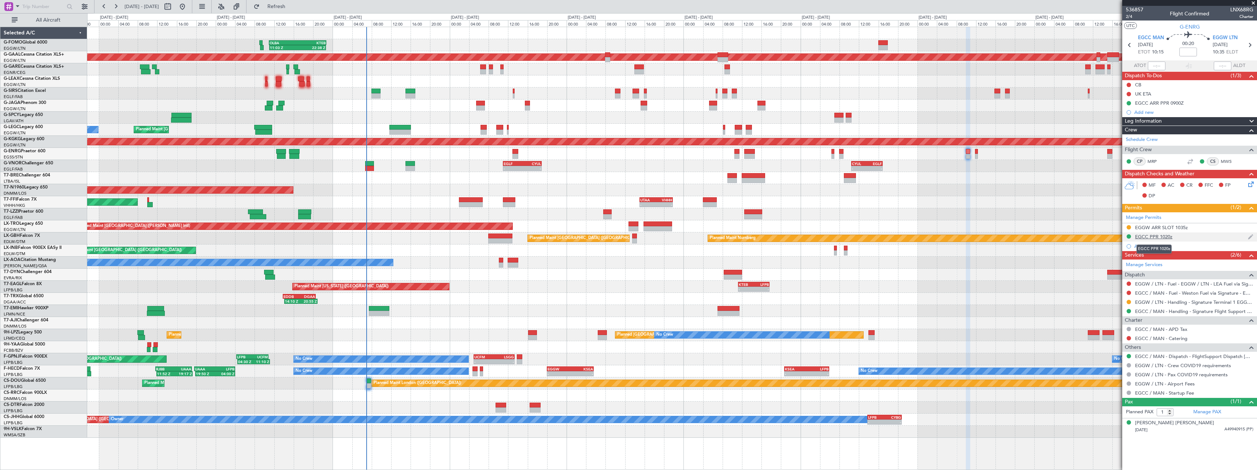
click at [1147, 239] on div "EGCC PPR 1020z" at bounding box center [1153, 237] width 37 height 6
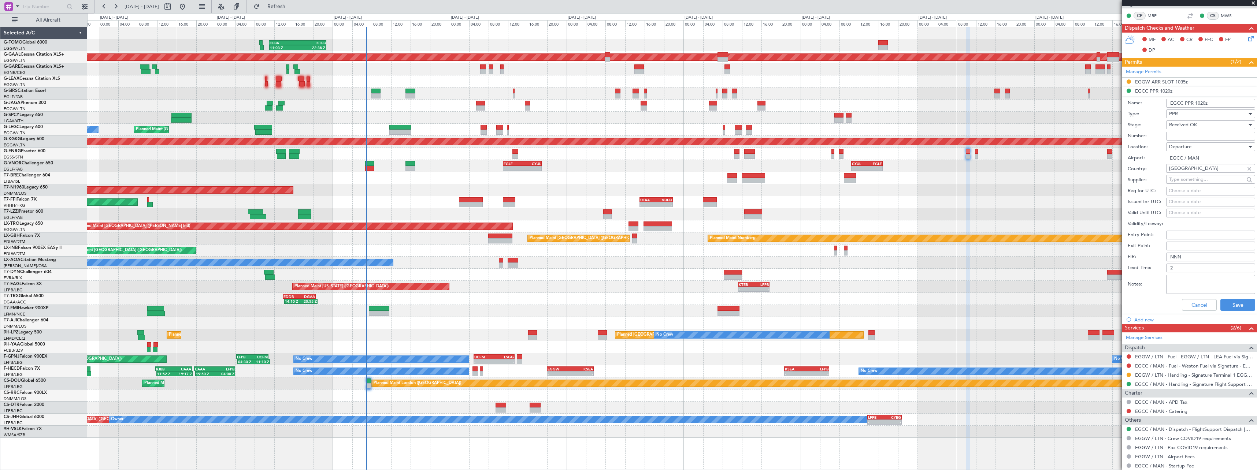
scroll to position [147, 0]
click at [1187, 305] on button "Cancel" at bounding box center [1199, 305] width 35 height 12
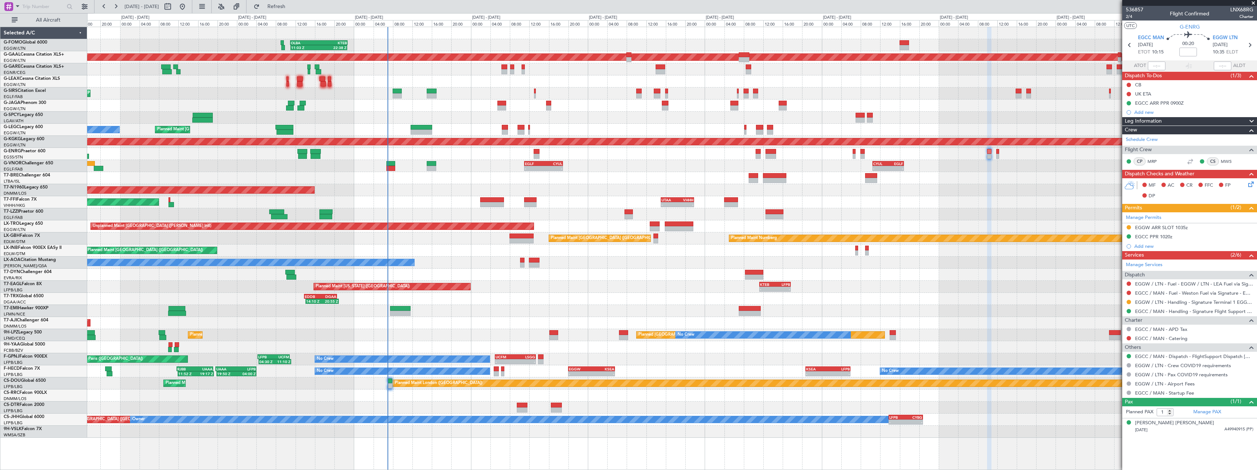
click at [865, 199] on div "Planned Maint Tianjin ([GEOGRAPHIC_DATA]) - - UTAA 15:00 Z VHHH 21:50 Z - - ZBA…" at bounding box center [672, 202] width 1170 height 12
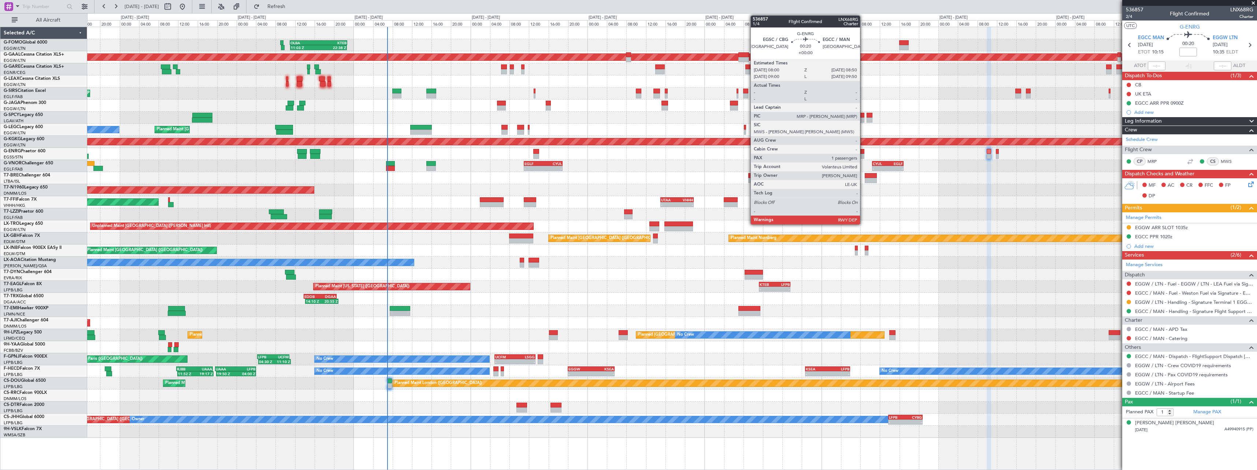
click at [864, 156] on div at bounding box center [862, 156] width 4 height 5
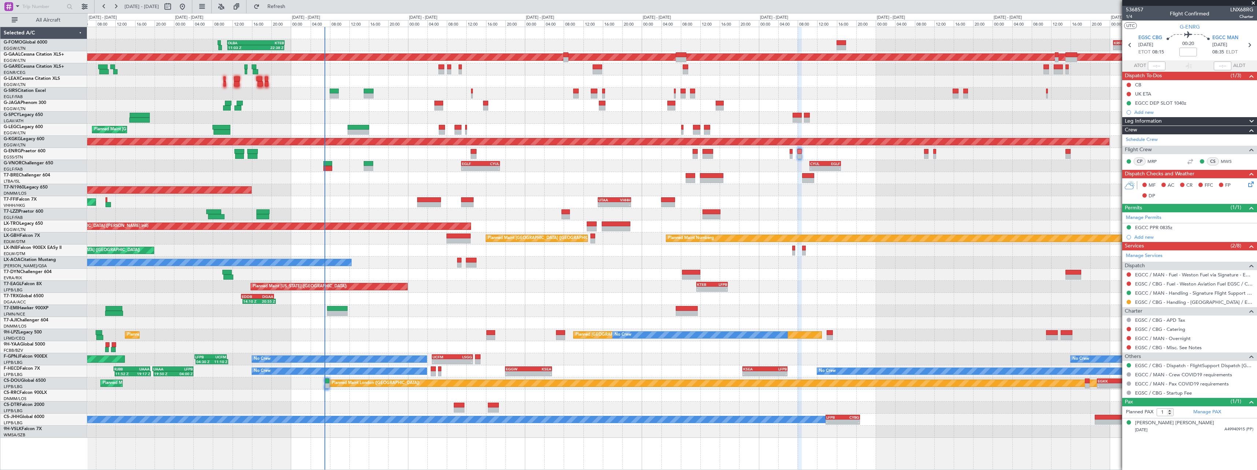
click at [833, 220] on div "11:03 Z 22:38 Z OLBA 11:00 Z KTEB 22:45 Z - - KRFD 00:45 Z EGGW 08:00 Z Planned…" at bounding box center [672, 232] width 1170 height 411
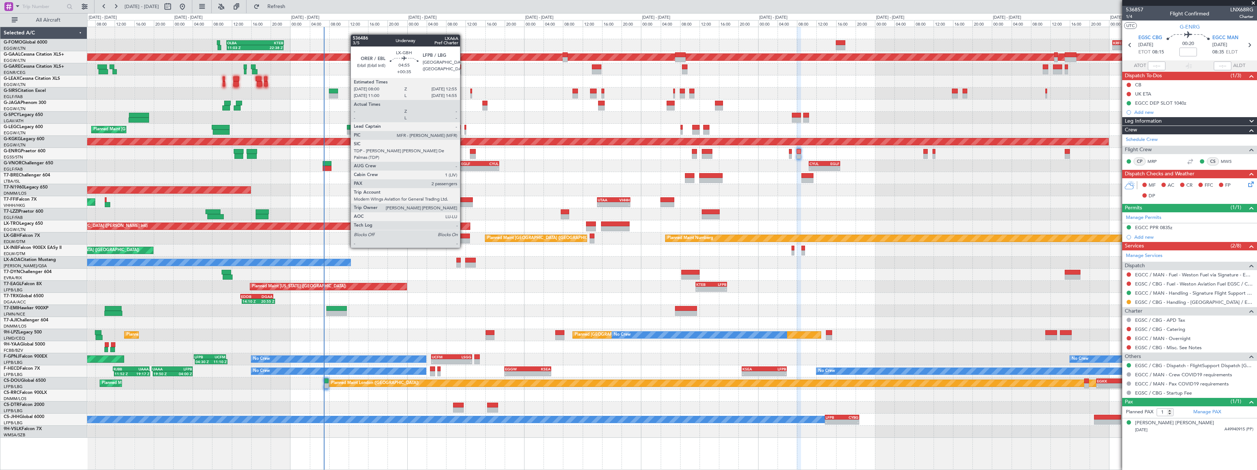
click at [463, 241] on div at bounding box center [458, 241] width 24 height 5
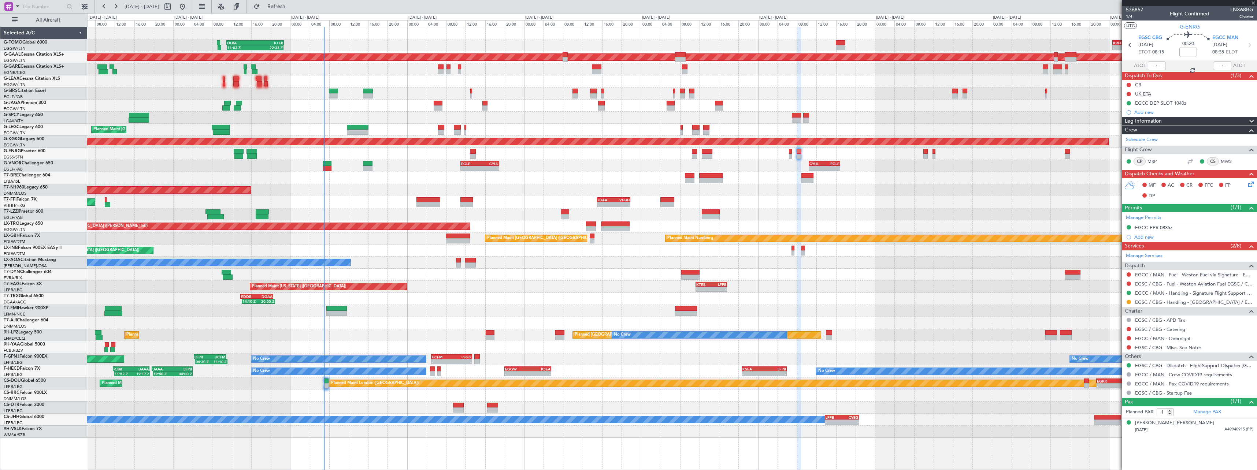
type input "+00:35"
type input "2"
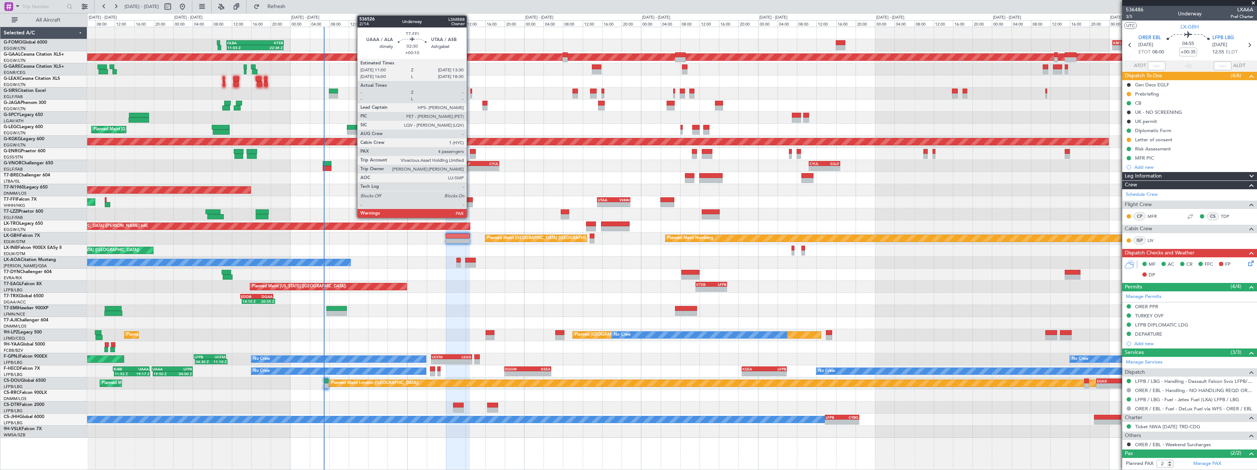
click at [470, 203] on div at bounding box center [467, 204] width 12 height 5
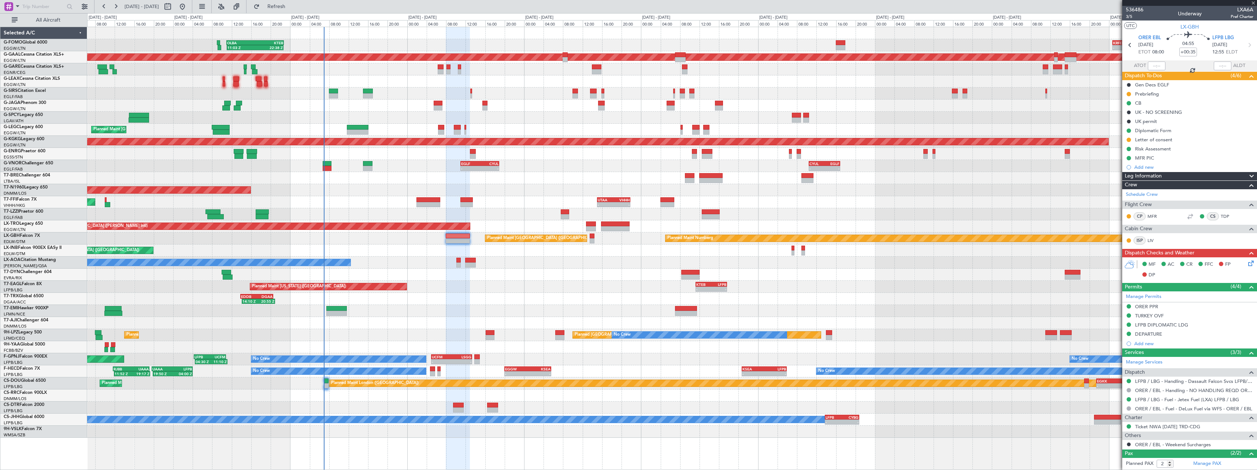
type input "+00:10"
type input "4"
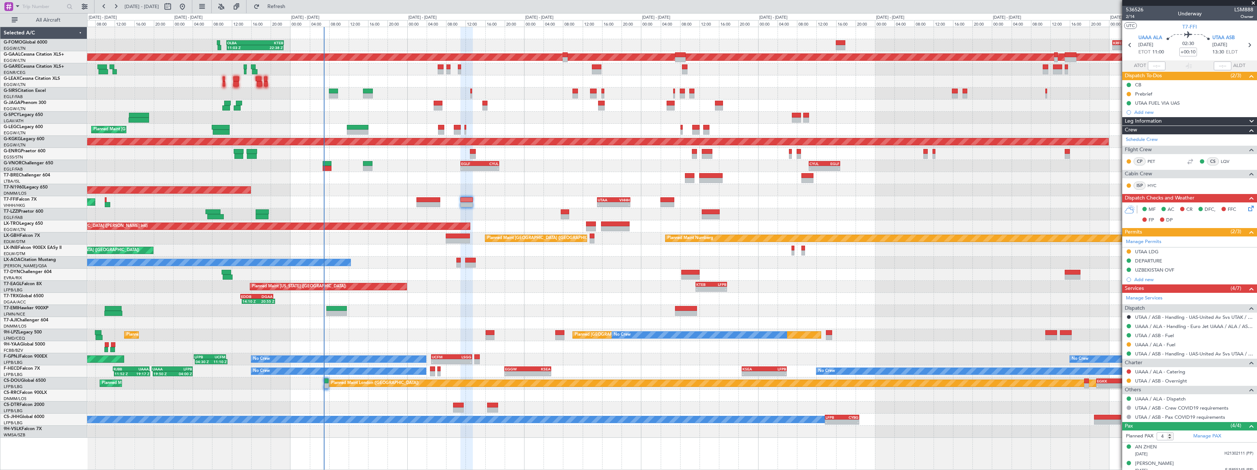
click at [1248, 121] on span at bounding box center [1252, 121] width 9 height 9
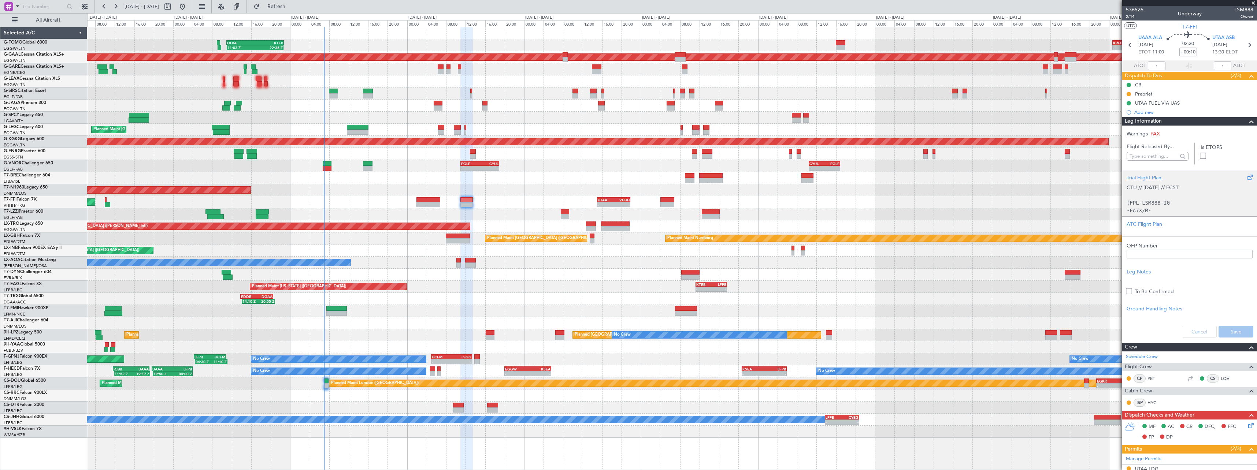
click at [1143, 177] on div "Trial Flight Plan" at bounding box center [1190, 178] width 126 height 8
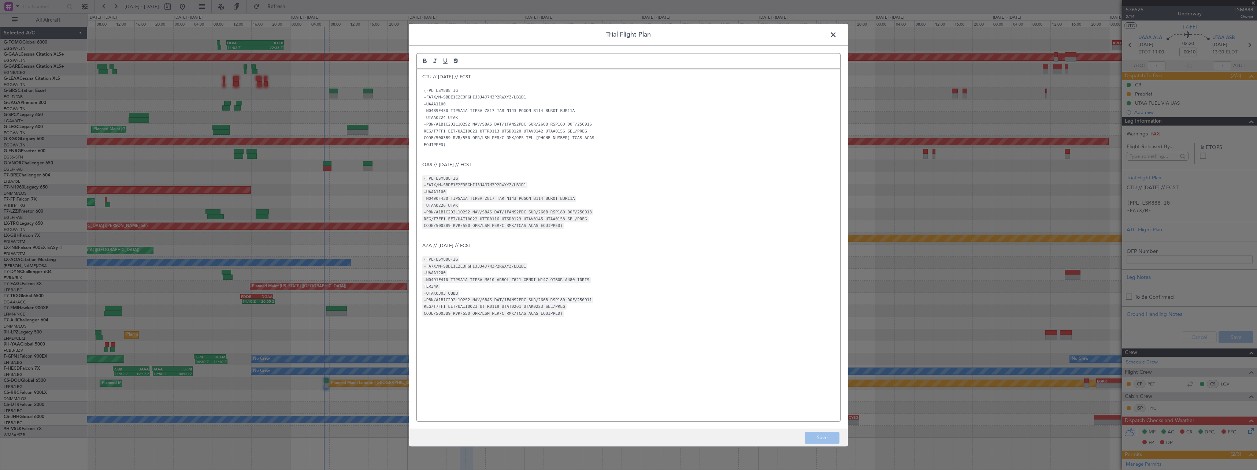
drag, startPoint x: 416, startPoint y: 74, endPoint x: 420, endPoint y: 83, distance: 9.7
click at [417, 74] on div "Trial Flight Plan CTU // [DATE] // FCST (FPL-LSM888-IG -FA7X/M-SBDE1E2E3FGHIJ3J…" at bounding box center [629, 235] width 440 height 424
click at [421, 78] on div "CTU // [DATE] // FCST (FPL-LSM888-IG -FA7X/M-SBDE1E2E3FGHIJ3J4J7M3P2RWXYZ/LB1D1…" at bounding box center [629, 245] width 424 height 352
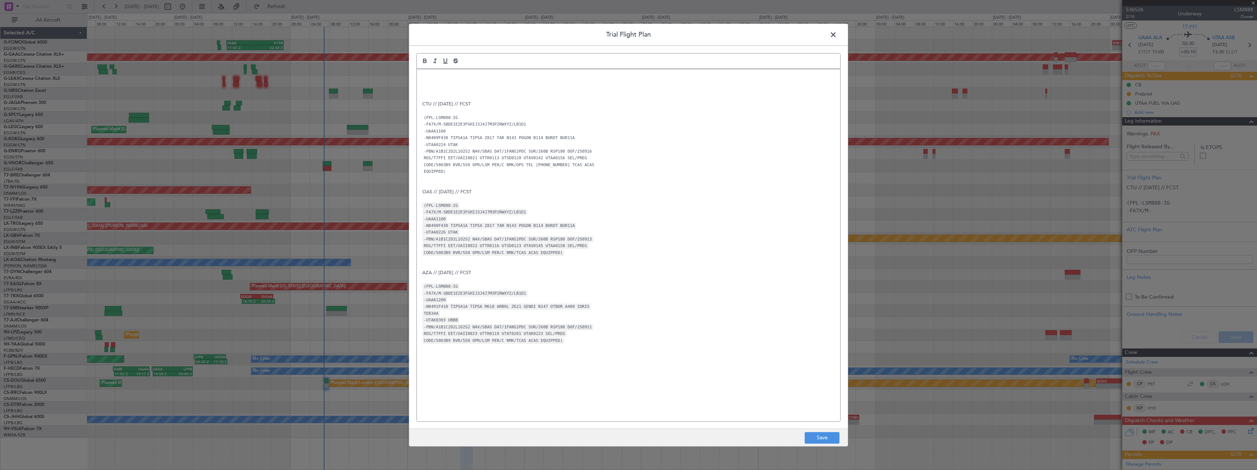
click at [420, 76] on div "CTU // [DATE] // FCST (FPL-LSM888-IG -FA7X/M-SBDE1E2E3FGHIJ3J4J7M3P2RWXYZ/LB1D1…" at bounding box center [629, 245] width 424 height 352
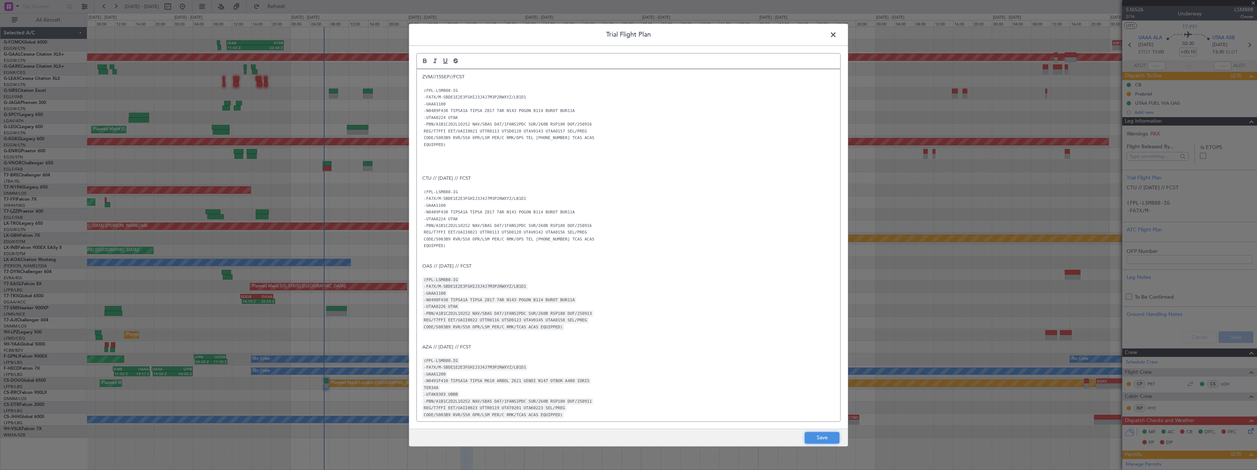
drag, startPoint x: 831, startPoint y: 434, endPoint x: 925, endPoint y: 419, distance: 96.0
click at [833, 435] on button "Save" at bounding box center [822, 438] width 35 height 12
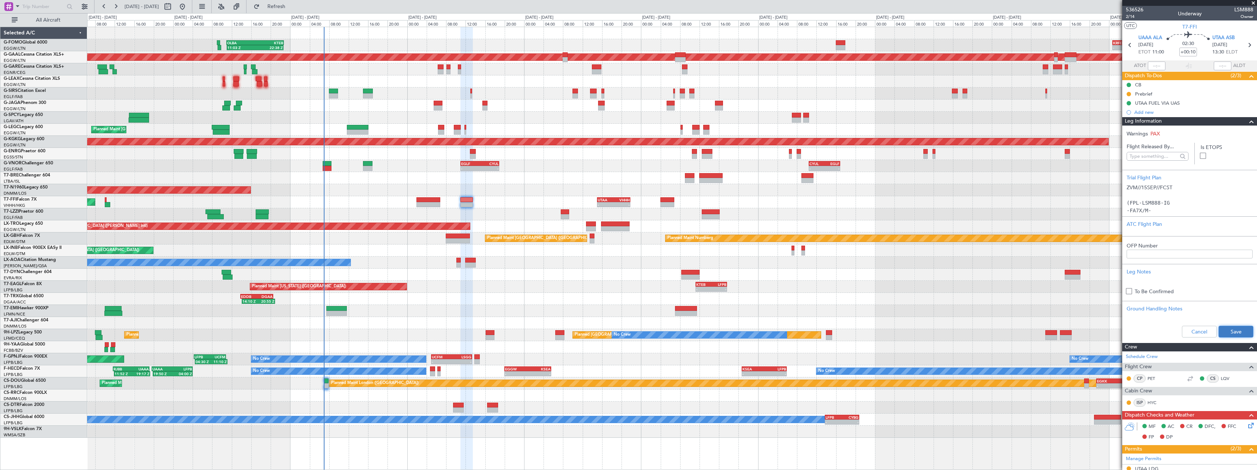
click at [1227, 334] on button "Save" at bounding box center [1236, 332] width 35 height 12
click at [1250, 127] on section "Warnings PAX Flight Released By... Is ETOPS Trial Flight Plan ZVM//15SEP//FCST …" at bounding box center [1190, 234] width 135 height 217
click at [1249, 121] on span at bounding box center [1252, 121] width 9 height 9
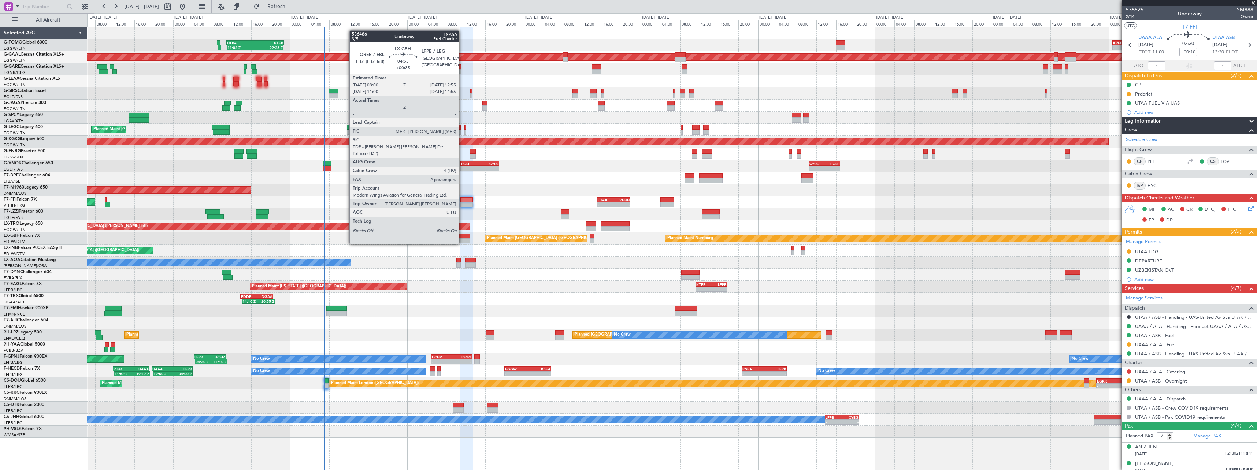
click at [462, 237] on div at bounding box center [458, 236] width 24 height 5
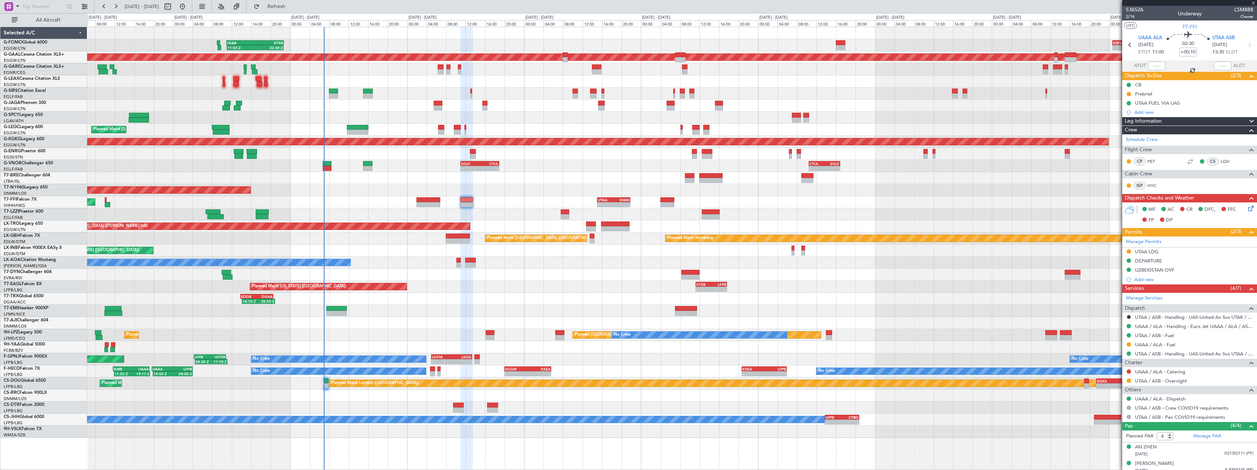
type input "+00:35"
type input "2"
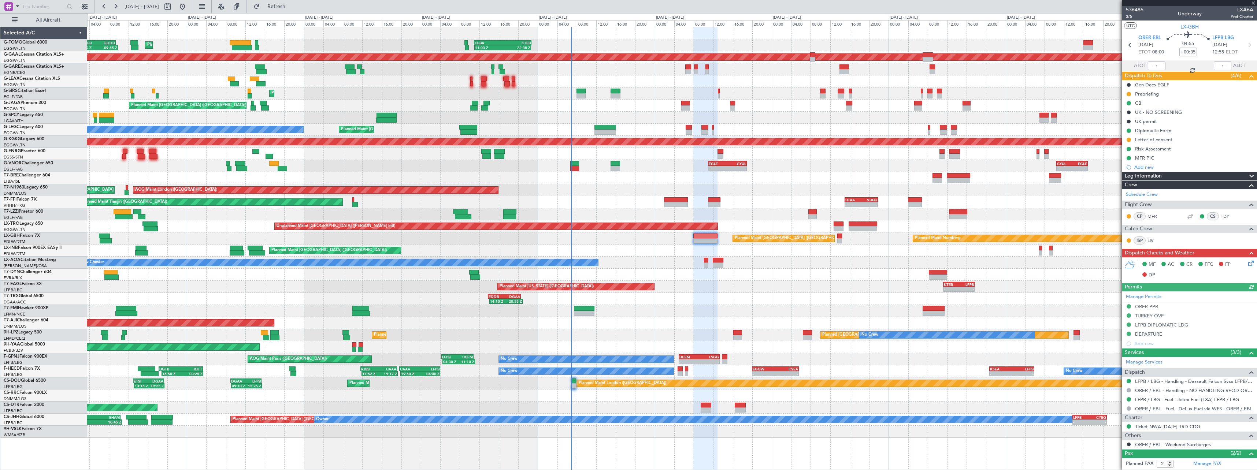
click at [478, 250] on div "11:03 Z 22:38 Z OLBA 11:00 Z KTEB 22:45 Z Planned Maint [GEOGRAPHIC_DATA] ([GEO…" at bounding box center [672, 232] width 1170 height 411
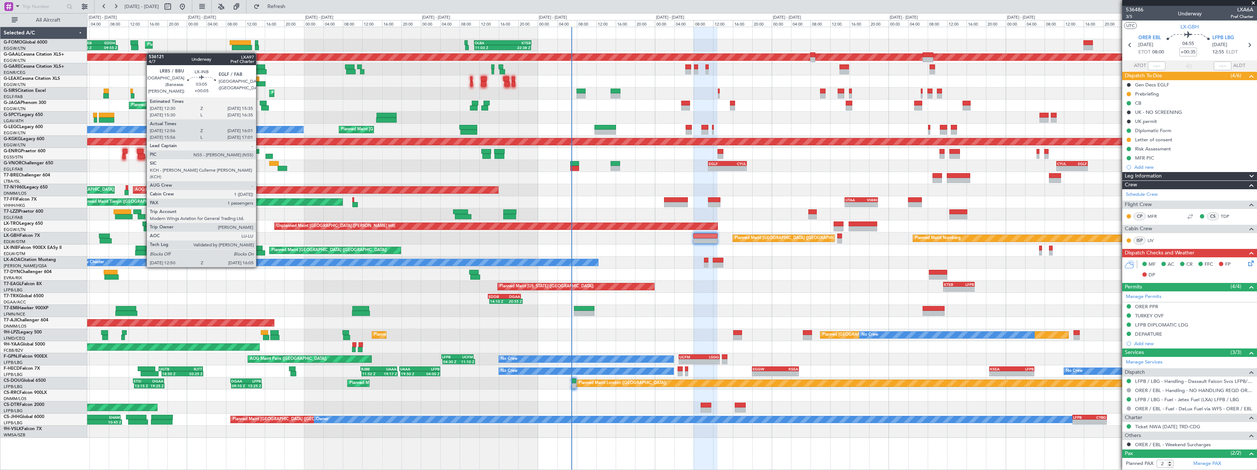
click at [259, 254] on div at bounding box center [257, 253] width 16 height 5
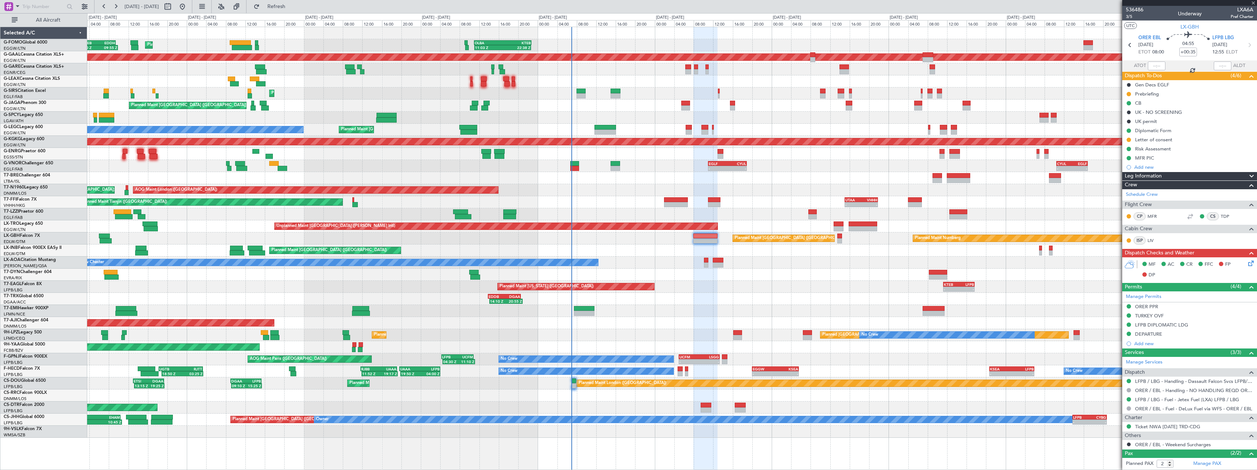
type input "+00:05"
type input "12:56"
type input "16:01"
type input "1"
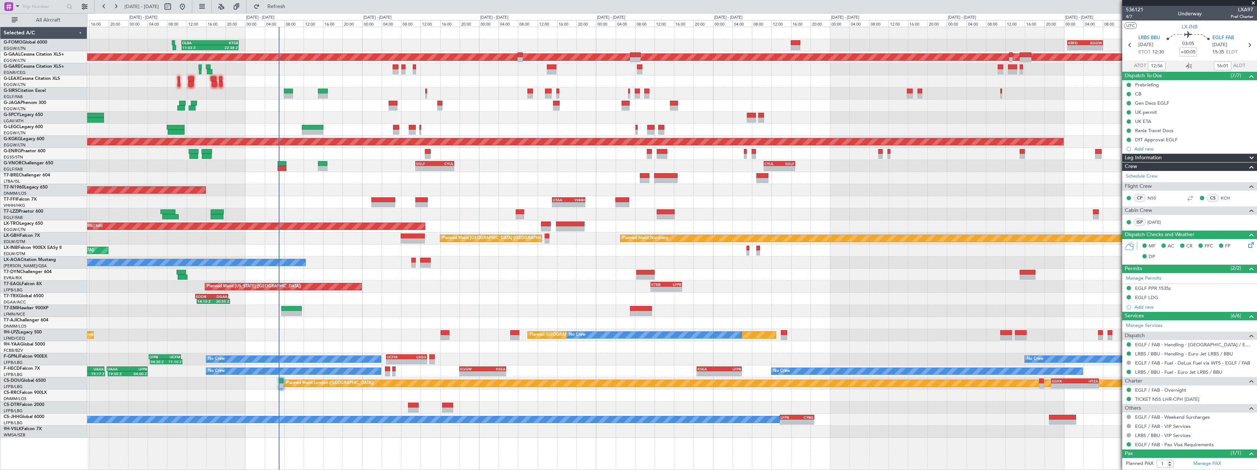
click at [363, 256] on div "11:03 Z 22:38 Z OLBA 11:00 Z KTEB 22:45 Z - - KRFD 00:45 Z EGGW 08:00 Z Planned…" at bounding box center [672, 232] width 1170 height 411
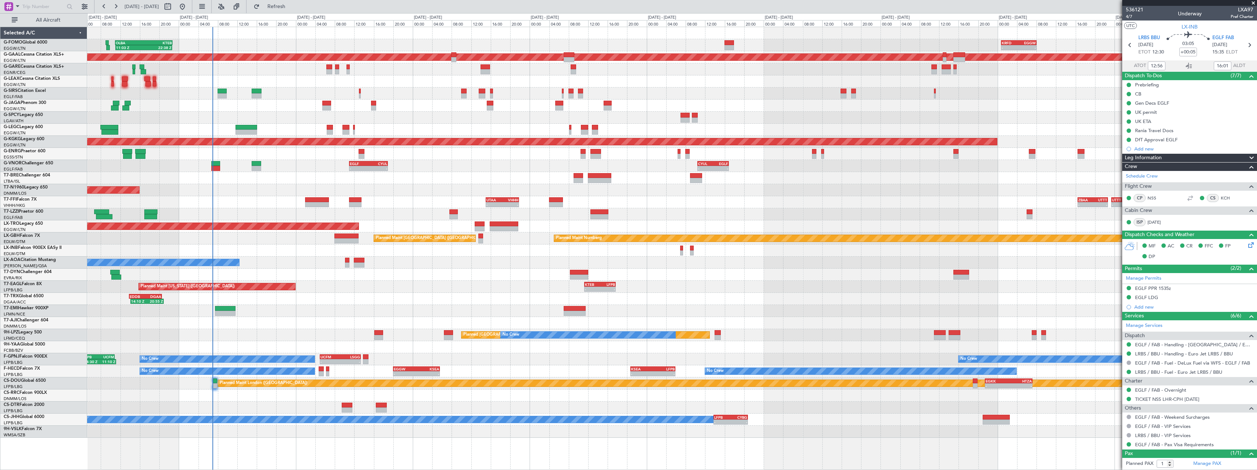
click at [336, 274] on div at bounding box center [672, 275] width 1170 height 12
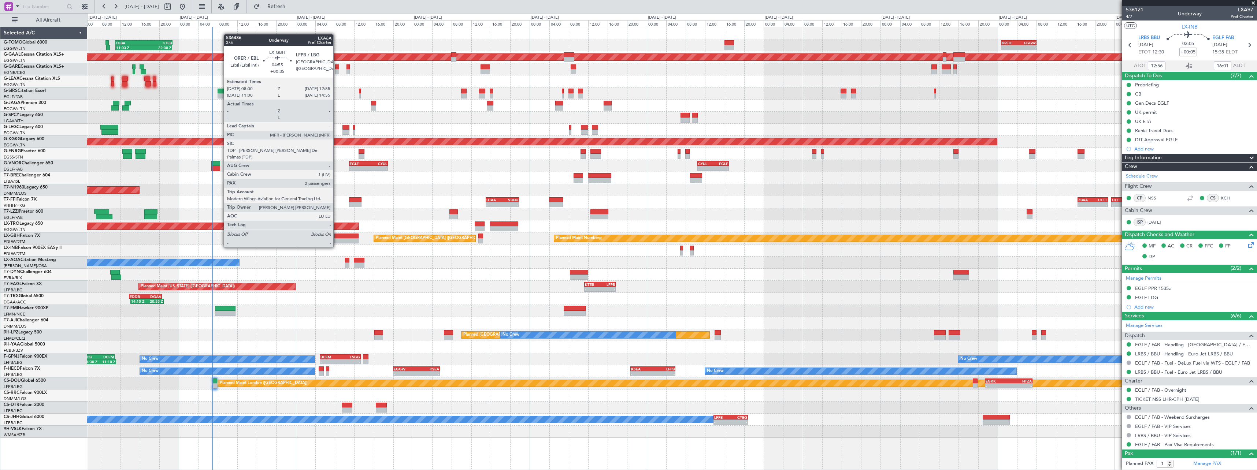
click at [337, 240] on div at bounding box center [347, 241] width 24 height 5
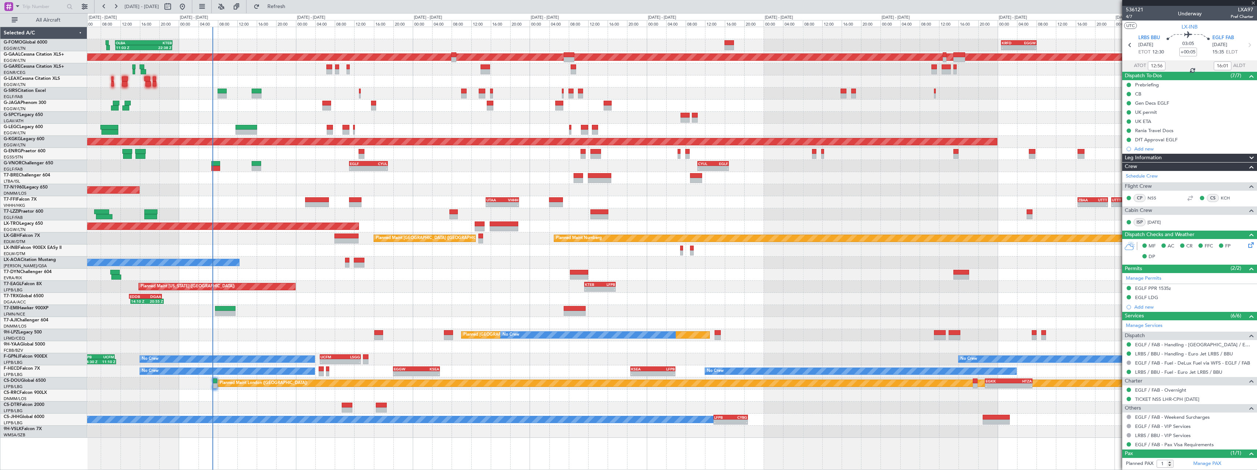
type input "+00:35"
type input "2"
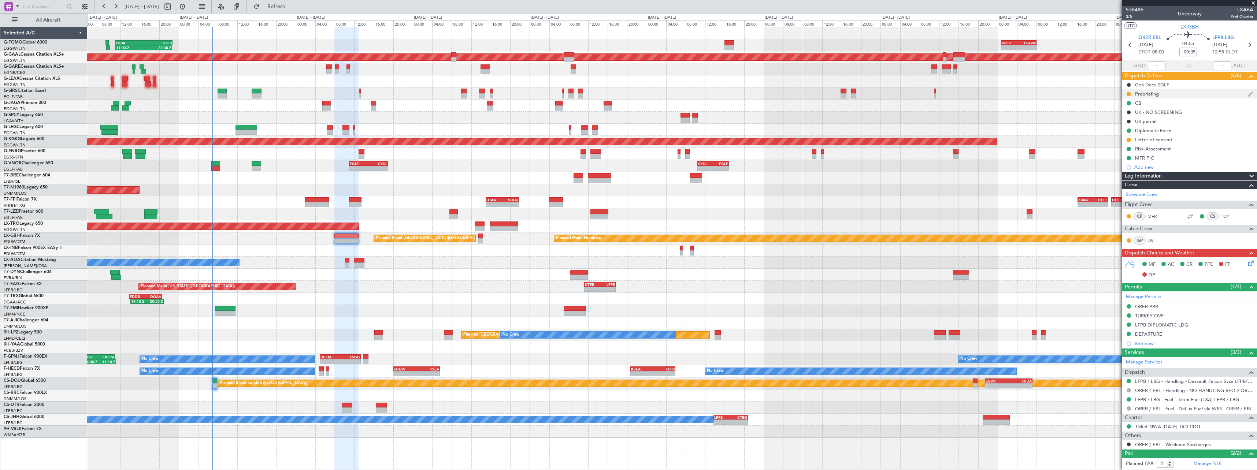
click at [1156, 91] on div "Prebriefing" at bounding box center [1147, 94] width 24 height 6
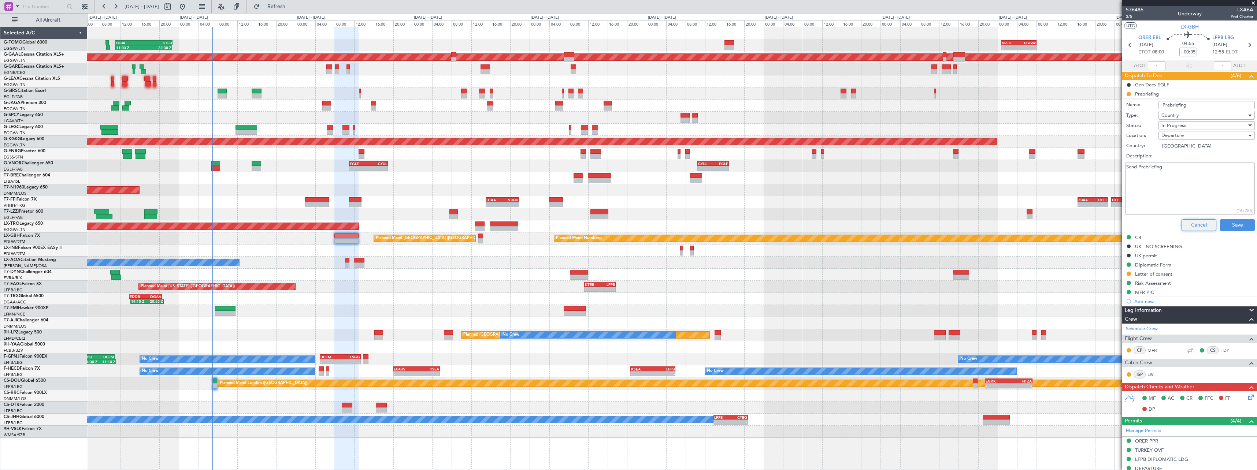
click at [1186, 224] on button "Cancel" at bounding box center [1199, 225] width 35 height 12
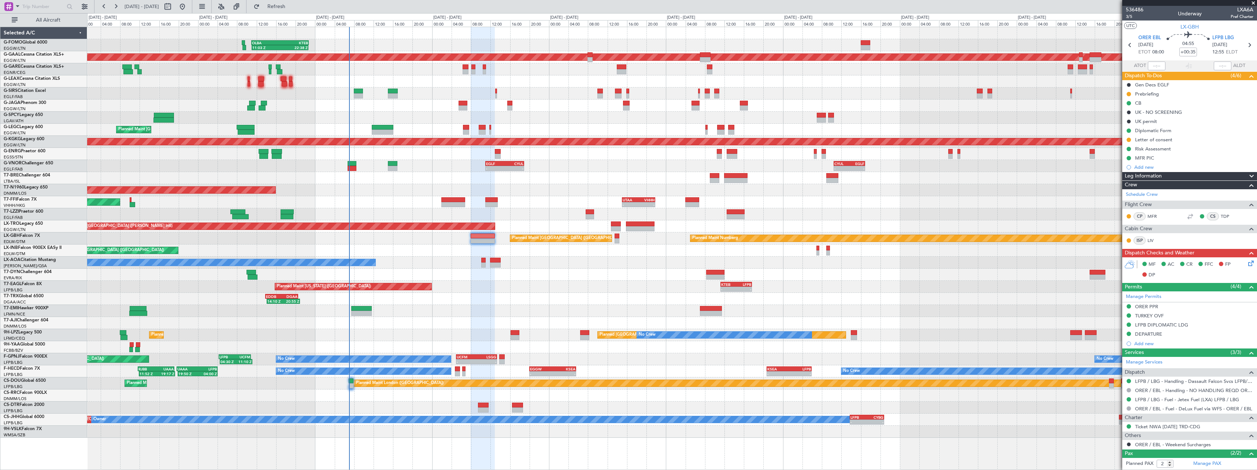
click at [285, 256] on div "Planned Maint [GEOGRAPHIC_DATA] ([GEOGRAPHIC_DATA])" at bounding box center [672, 251] width 1170 height 12
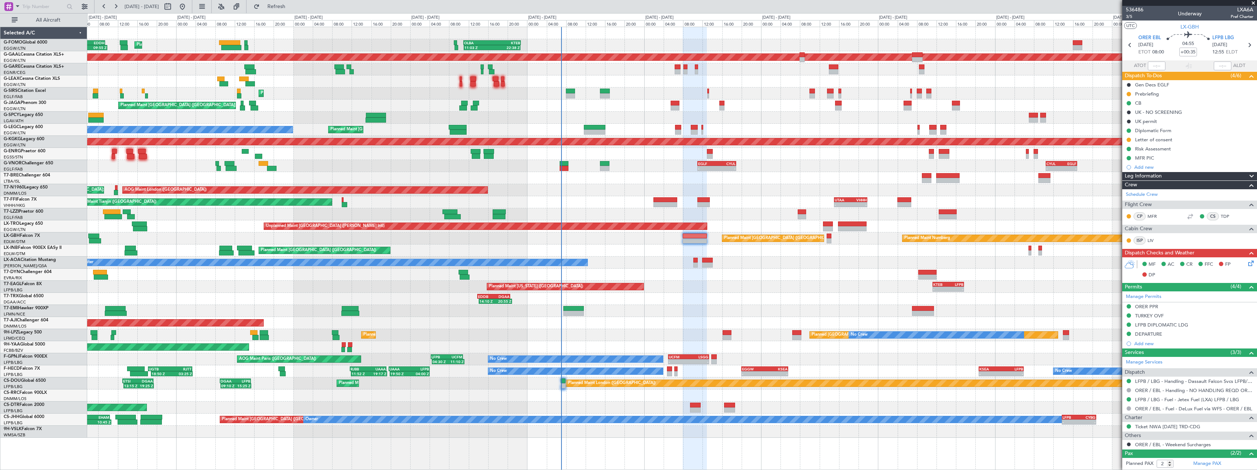
click at [316, 302] on div "11:03 Z 22:38 Z OLBA 11:00 Z KTEB 22:45 Z Planned Maint [GEOGRAPHIC_DATA] ([GEO…" at bounding box center [672, 232] width 1170 height 411
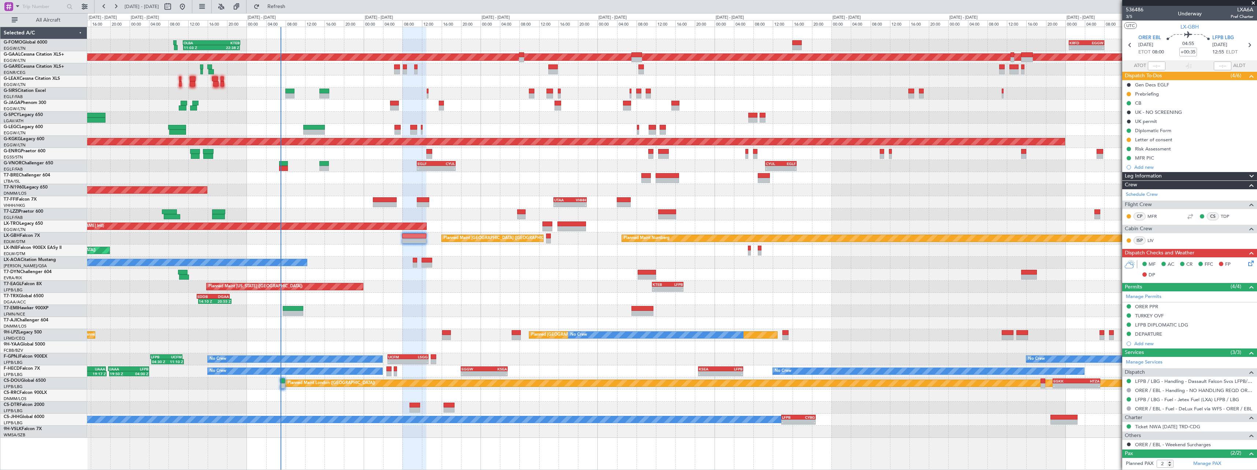
click at [371, 253] on div "Planned Maint [GEOGRAPHIC_DATA] ([GEOGRAPHIC_DATA])" at bounding box center [672, 251] width 1170 height 12
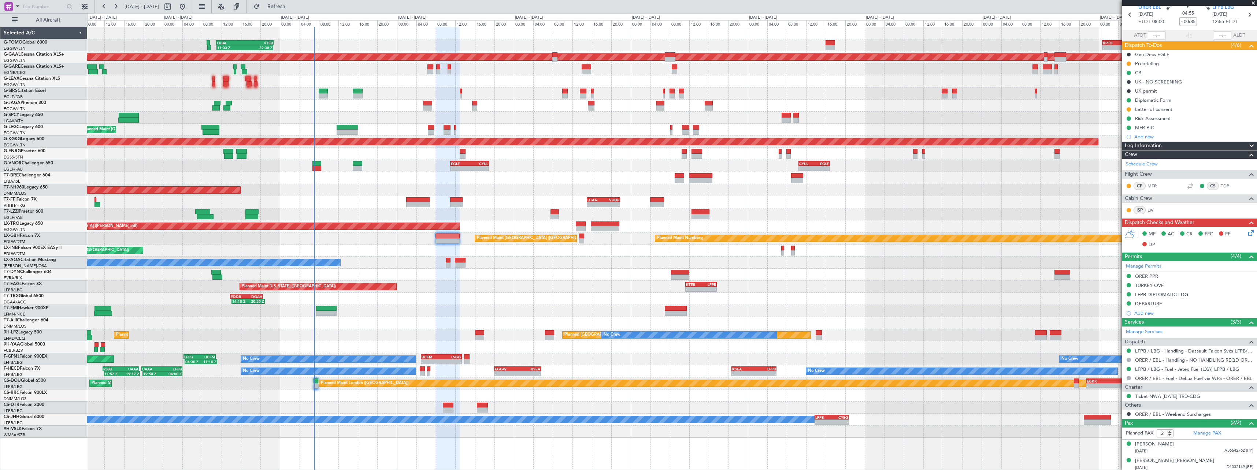
scroll to position [33, 0]
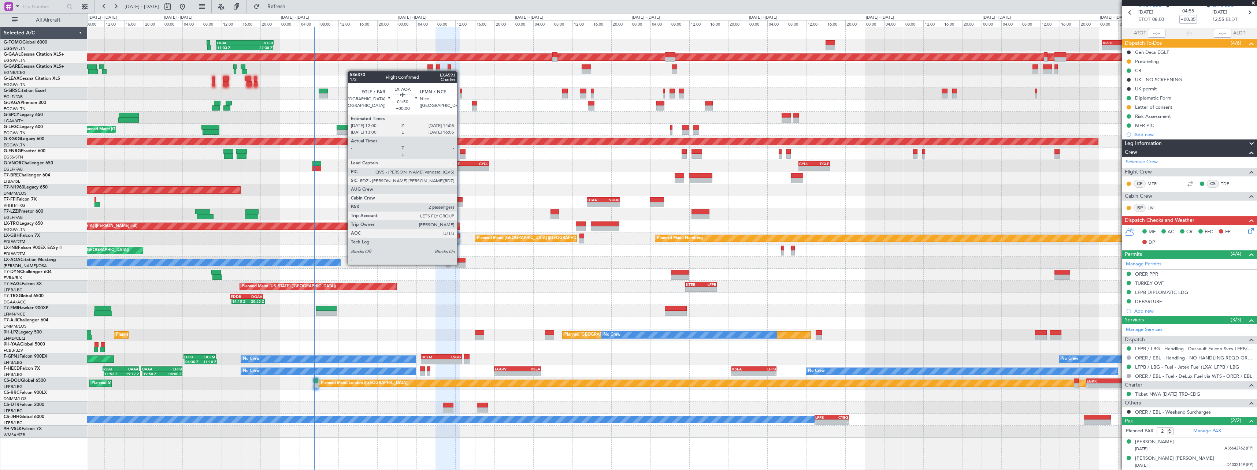
click at [461, 264] on div at bounding box center [460, 265] width 10 height 5
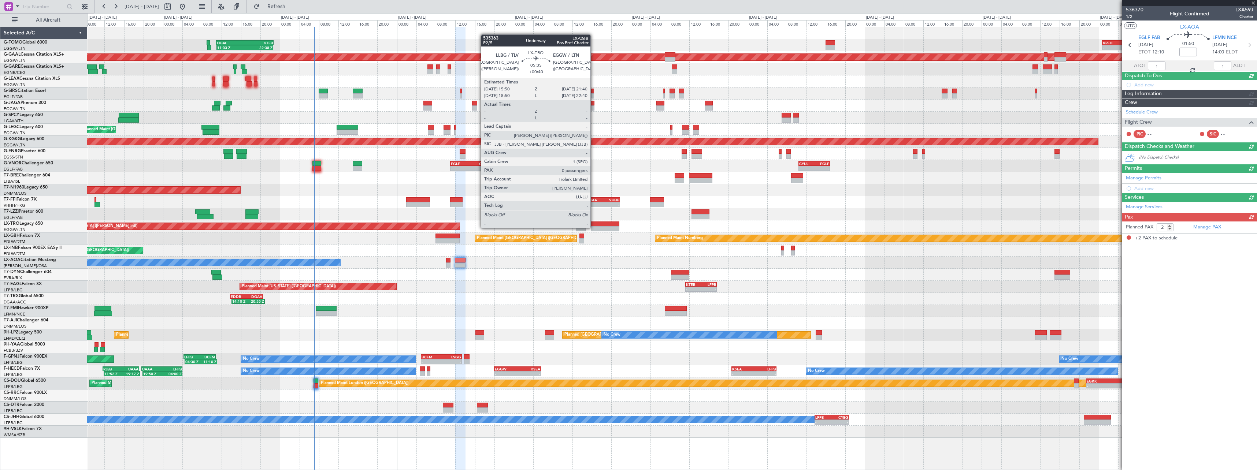
scroll to position [0, 0]
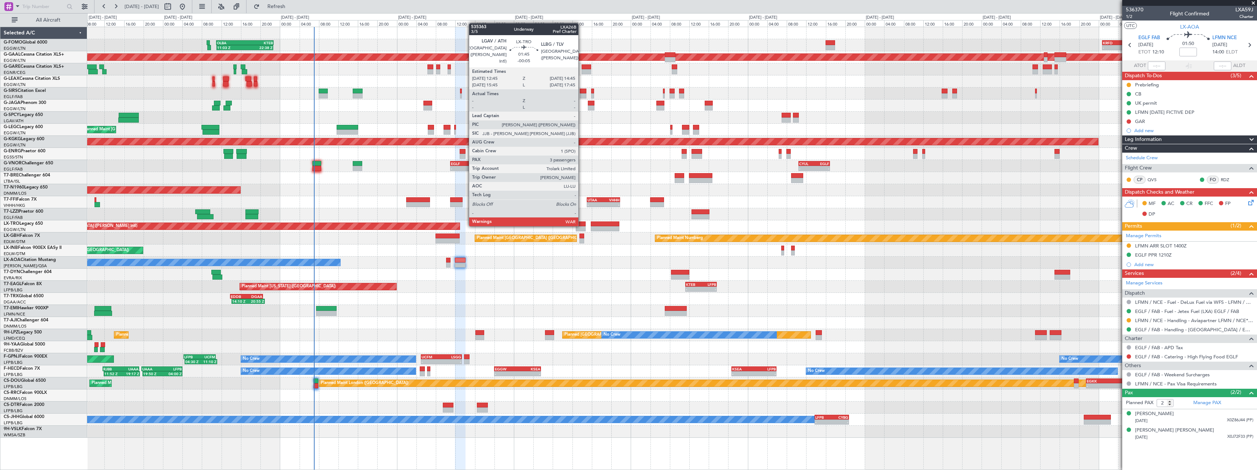
click at [582, 226] on div at bounding box center [581, 224] width 10 height 5
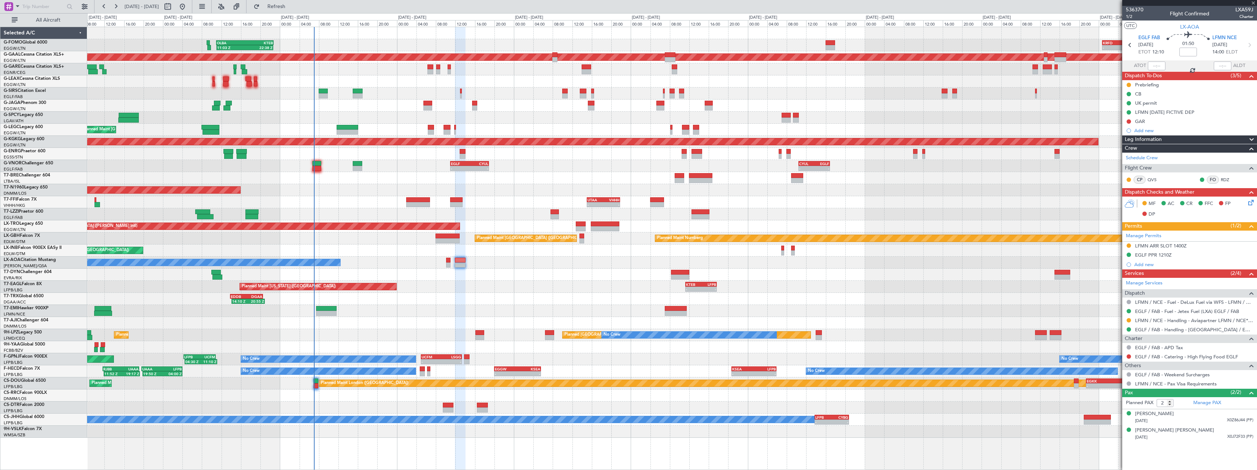
type input "-00:05"
type input "3"
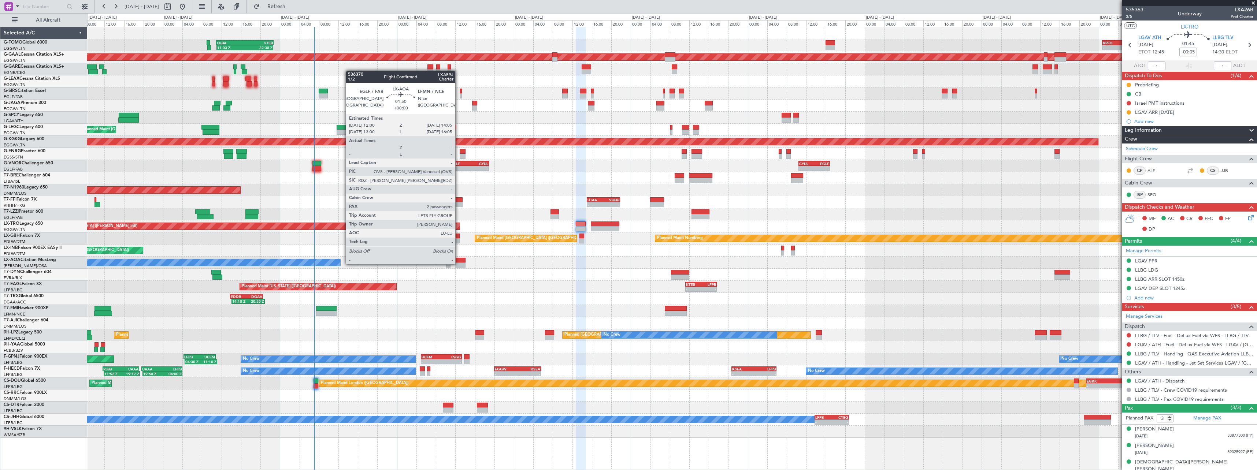
click at [459, 264] on div at bounding box center [460, 265] width 10 height 5
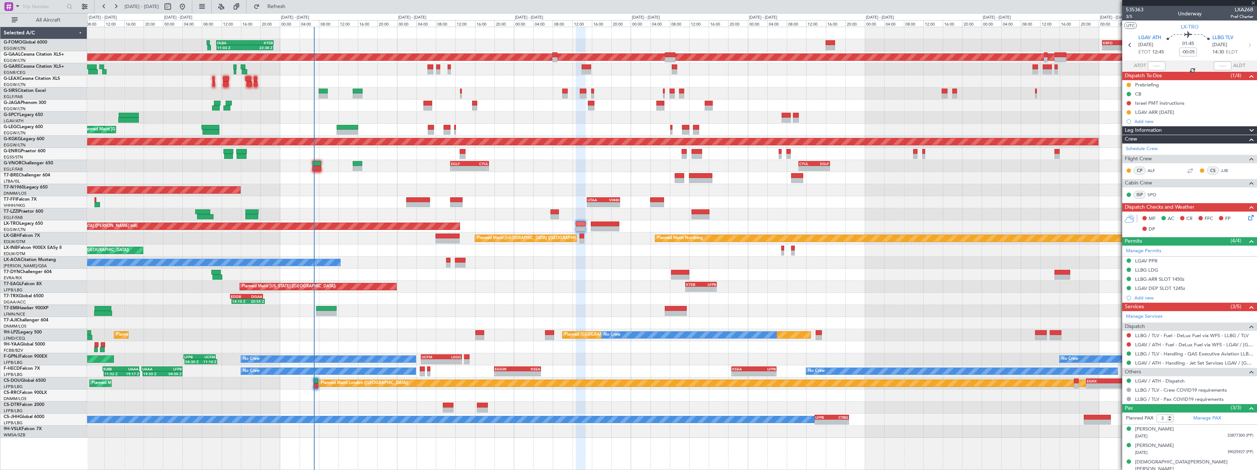
type input "2"
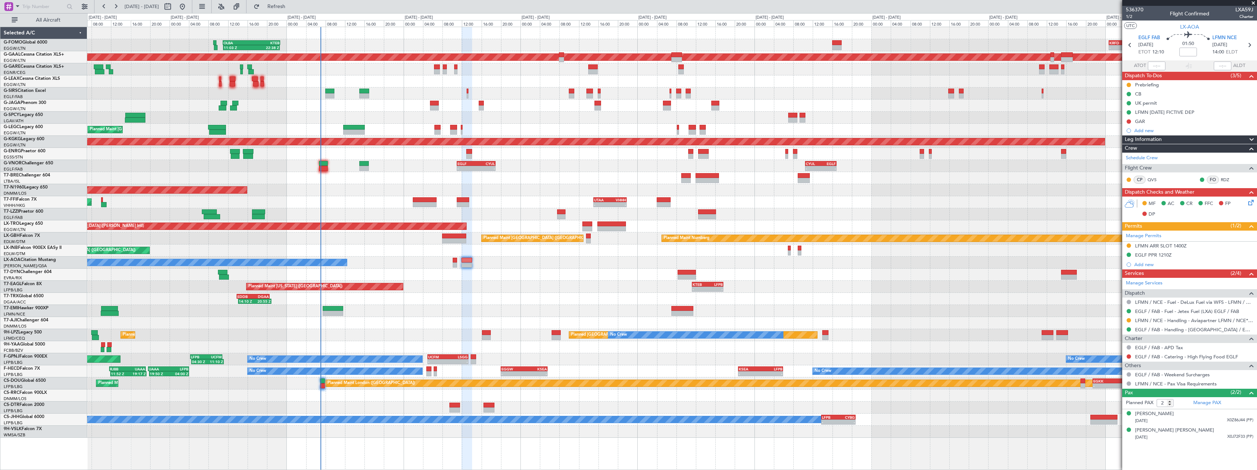
click at [472, 304] on div "14:10 Z 20:55 Z EDDB 13:50 Z DGAA 20:35 Z" at bounding box center [672, 299] width 1170 height 12
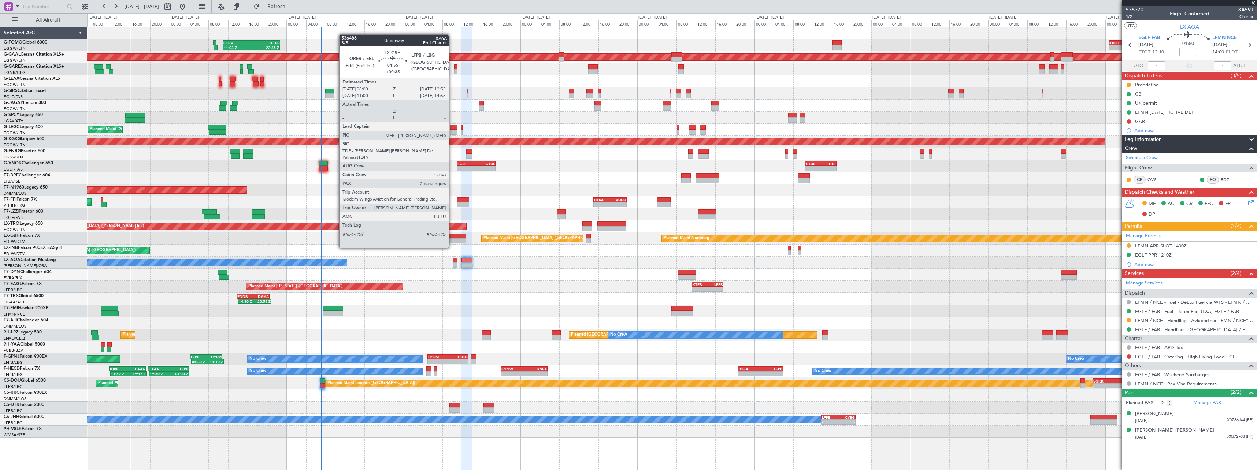
click at [452, 241] on div at bounding box center [454, 241] width 24 height 5
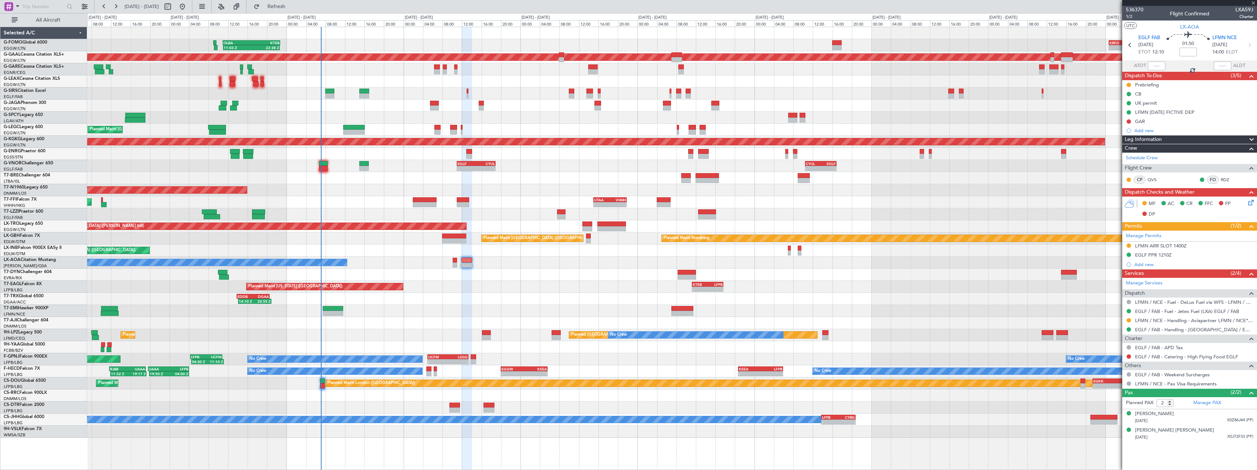
type input "+00:35"
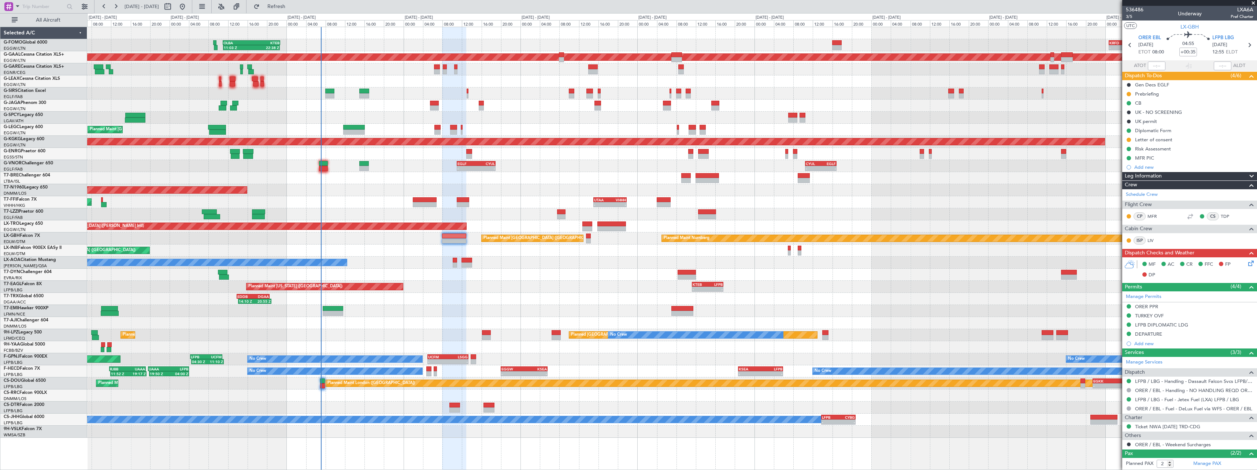
drag, startPoint x: 1246, startPoint y: 175, endPoint x: 1238, endPoint y: 181, distance: 9.6
click at [1248, 175] on span at bounding box center [1252, 176] width 9 height 9
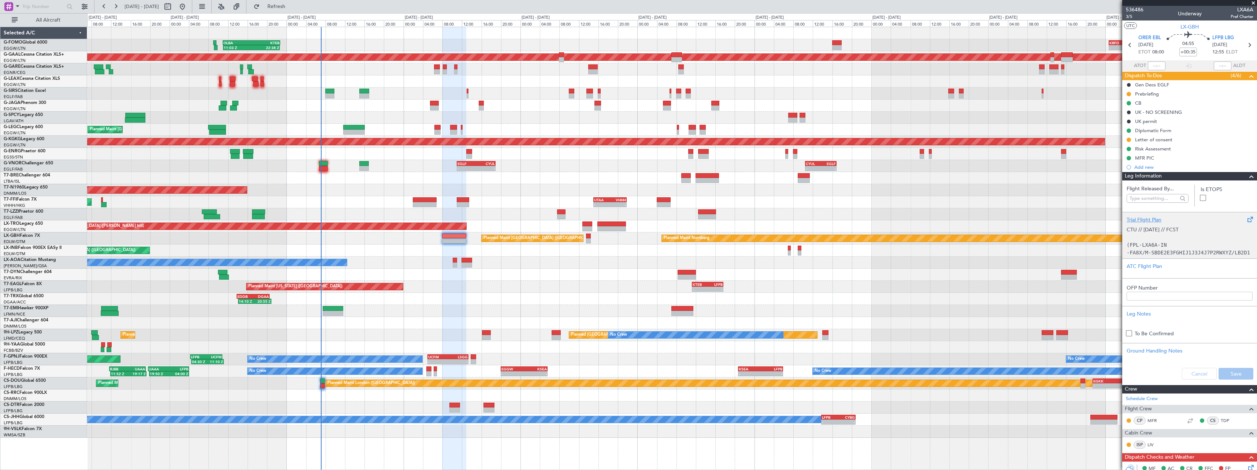
click at [1138, 222] on div "Trial Flight Plan" at bounding box center [1190, 220] width 126 height 8
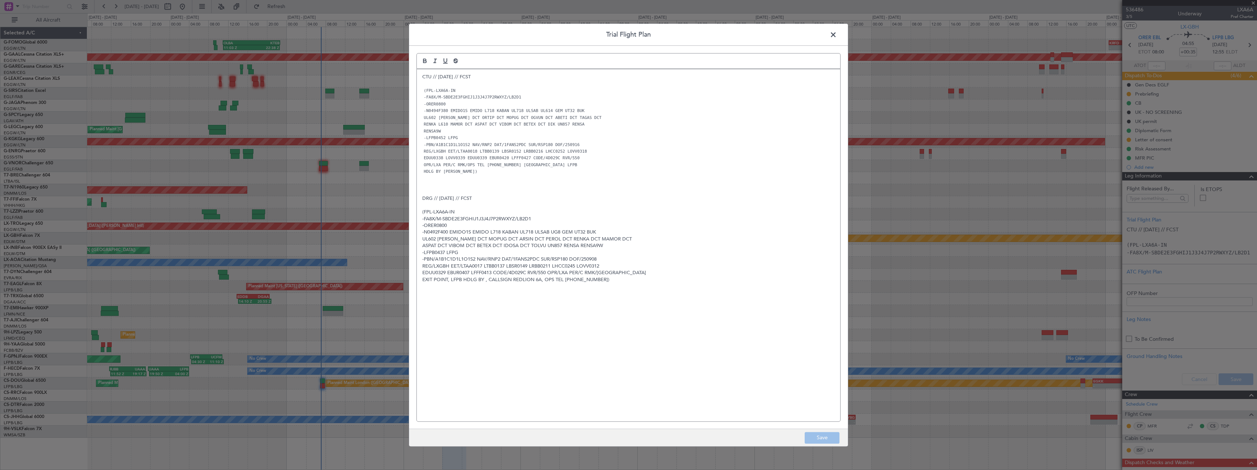
click at [423, 75] on p "CTU // [DATE] // FCST" at bounding box center [628, 77] width 413 height 7
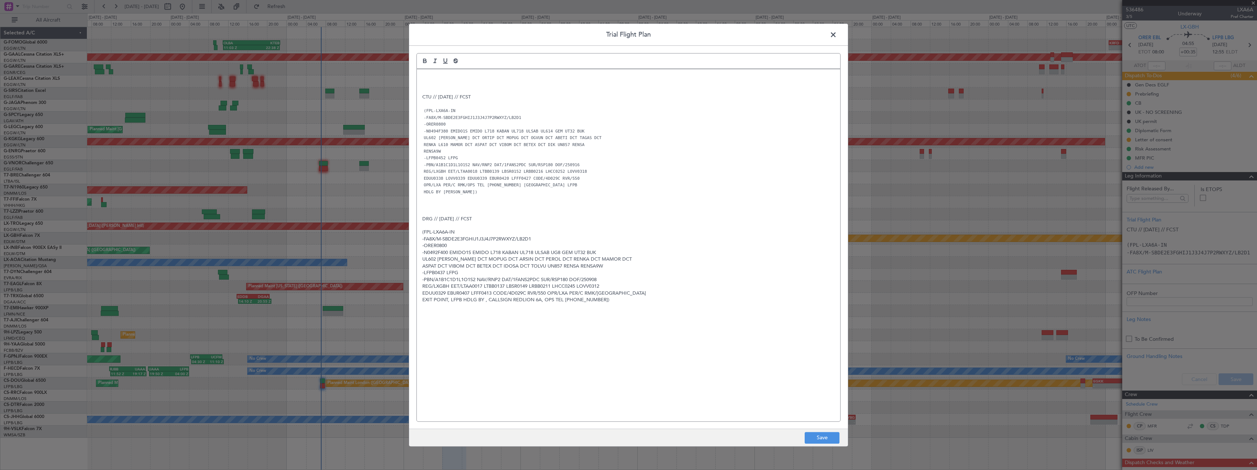
click at [426, 71] on div "CTU // [DATE] // FCST (FPL-LXA6A-IN -FA8X/M-SBDE2E3FGHIJ1J3J4J7P2RWXYZ/LB2D1 -O…" at bounding box center [629, 245] width 424 height 352
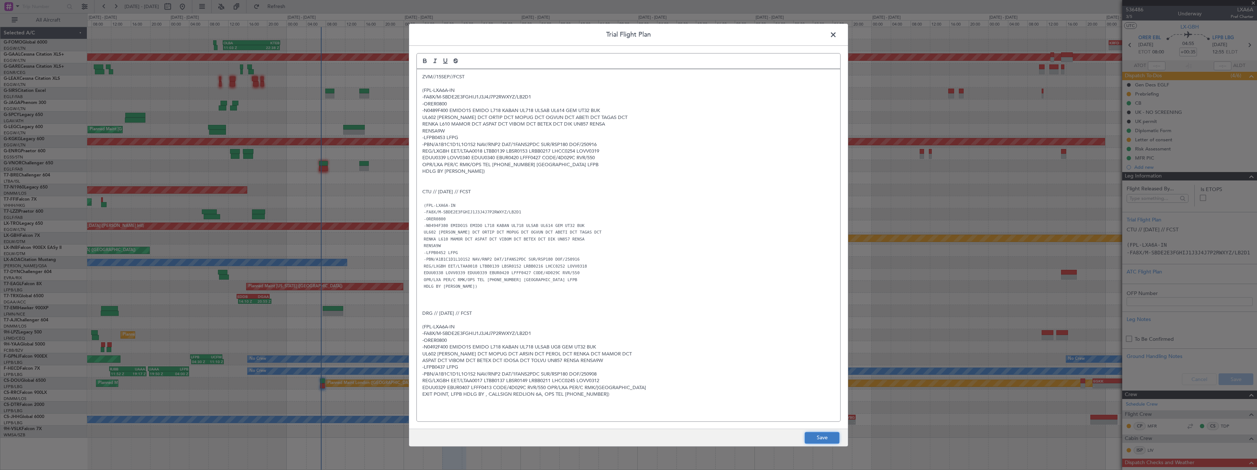
click at [821, 437] on button "Save" at bounding box center [822, 438] width 35 height 12
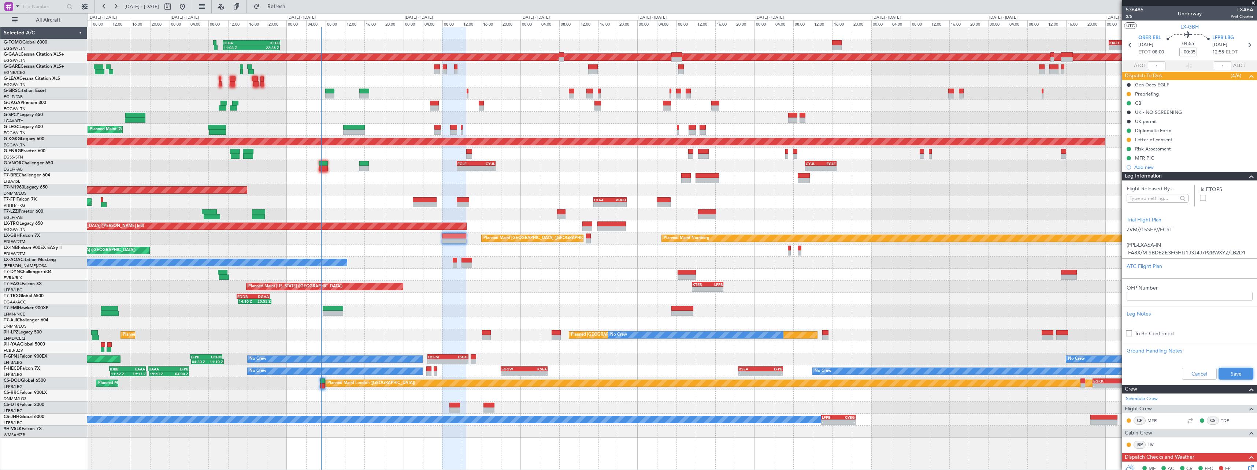
drag, startPoint x: 1231, startPoint y: 372, endPoint x: 1232, endPoint y: 366, distance: 6.2
click at [1232, 371] on button "Save" at bounding box center [1236, 374] width 35 height 12
click at [1248, 178] on span at bounding box center [1252, 176] width 9 height 9
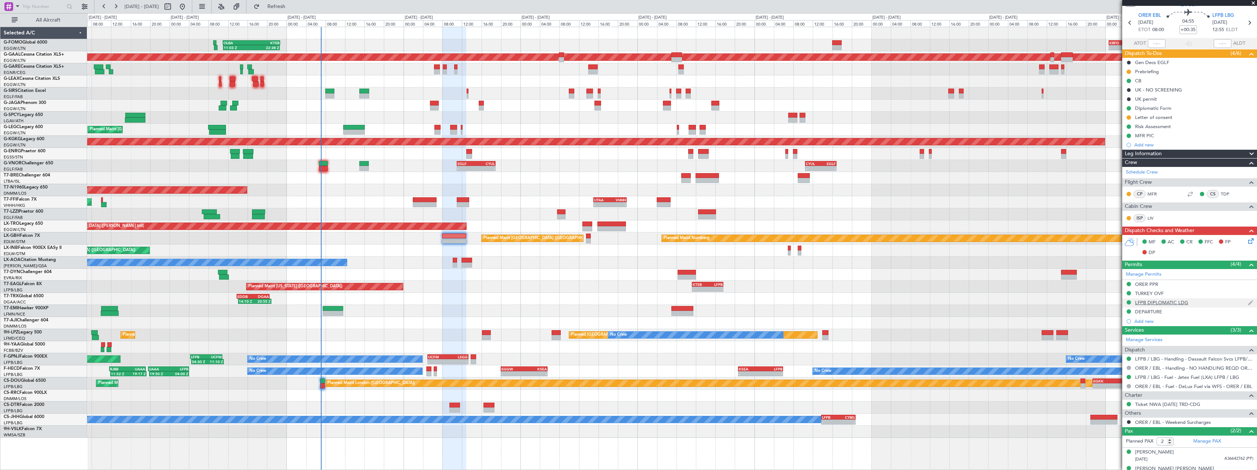
scroll to position [33, 0]
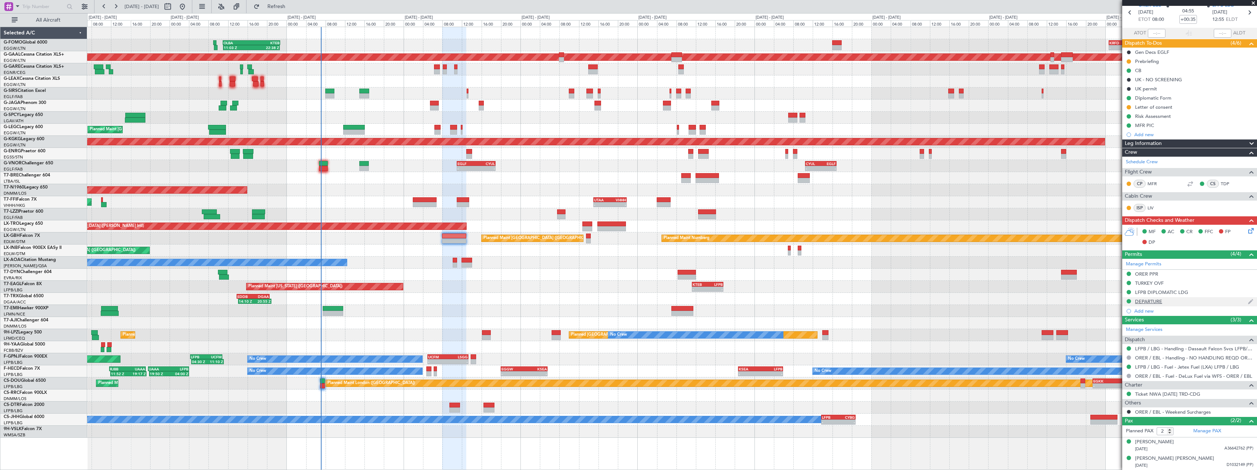
click at [1156, 300] on div "DEPARTURE" at bounding box center [1148, 302] width 27 height 6
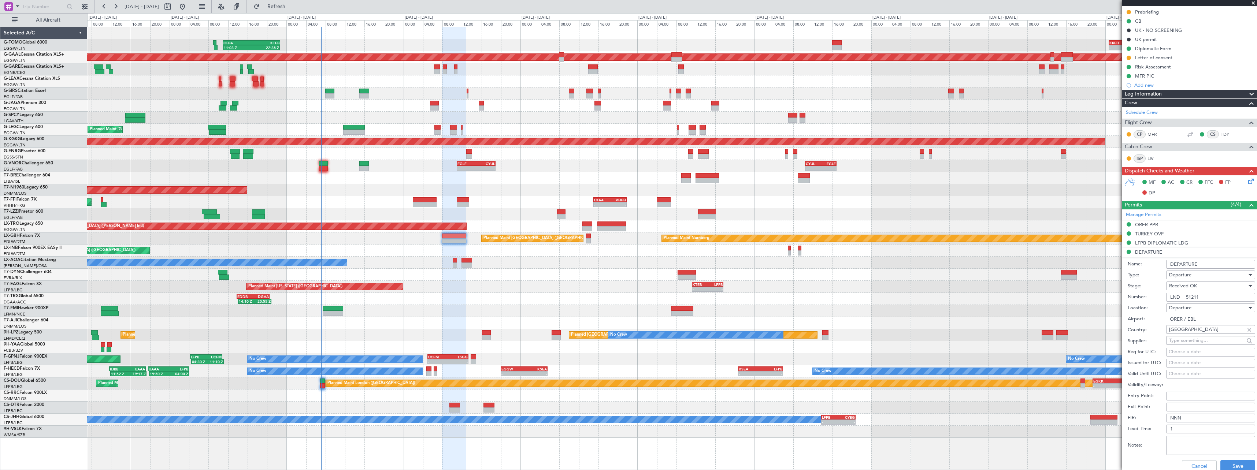
scroll to position [143, 0]
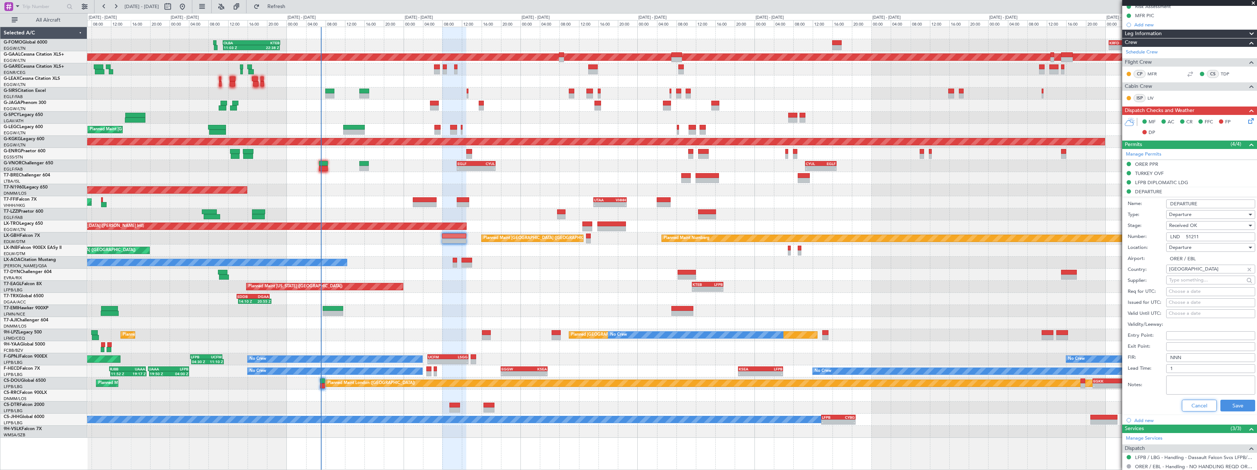
drag, startPoint x: 1193, startPoint y: 405, endPoint x: 1183, endPoint y: 248, distance: 156.7
click at [1192, 404] on button "Cancel" at bounding box center [1199, 406] width 35 height 12
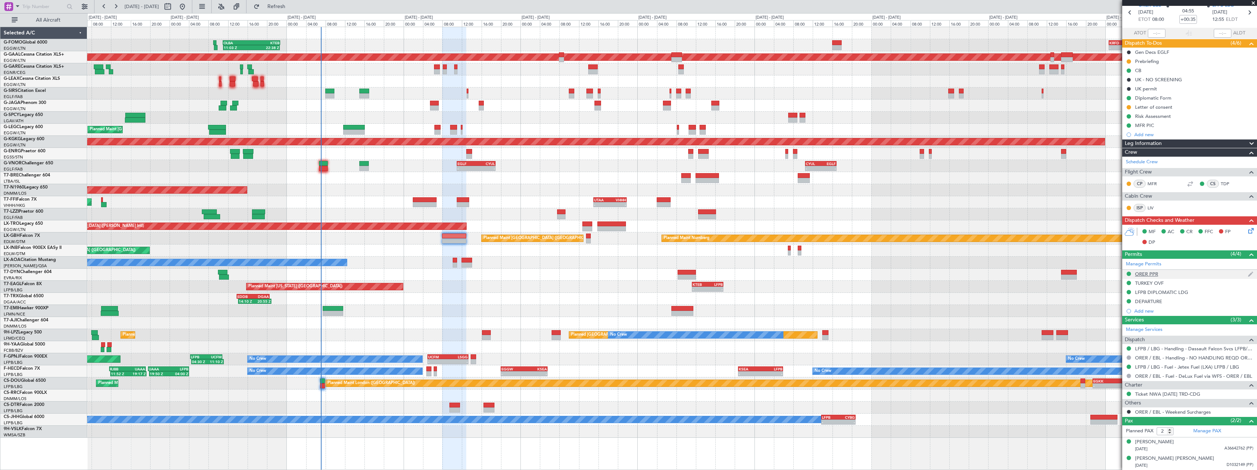
click at [1153, 273] on div "ORER PPR" at bounding box center [1146, 274] width 23 height 6
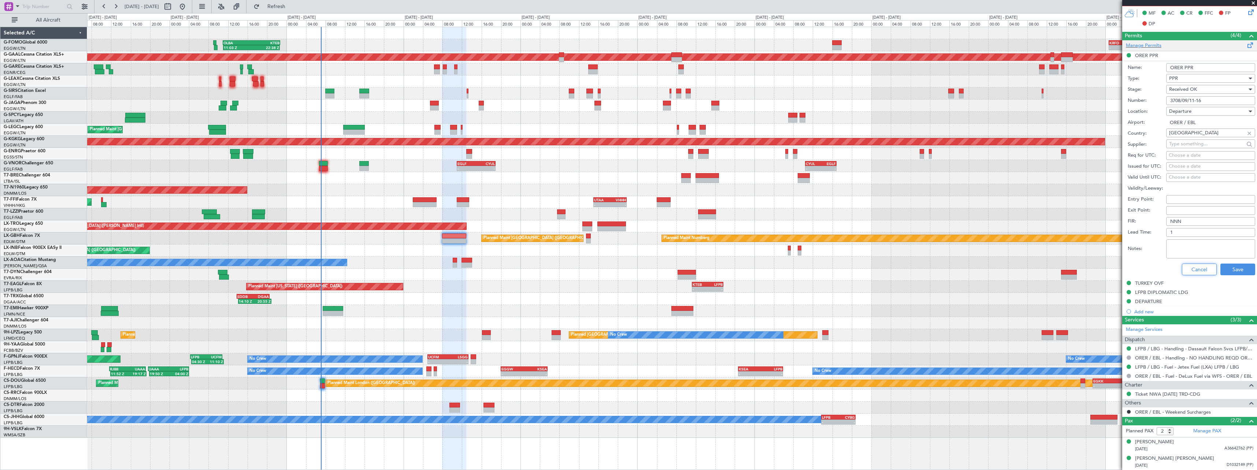
click at [1185, 267] on button "Cancel" at bounding box center [1199, 270] width 35 height 12
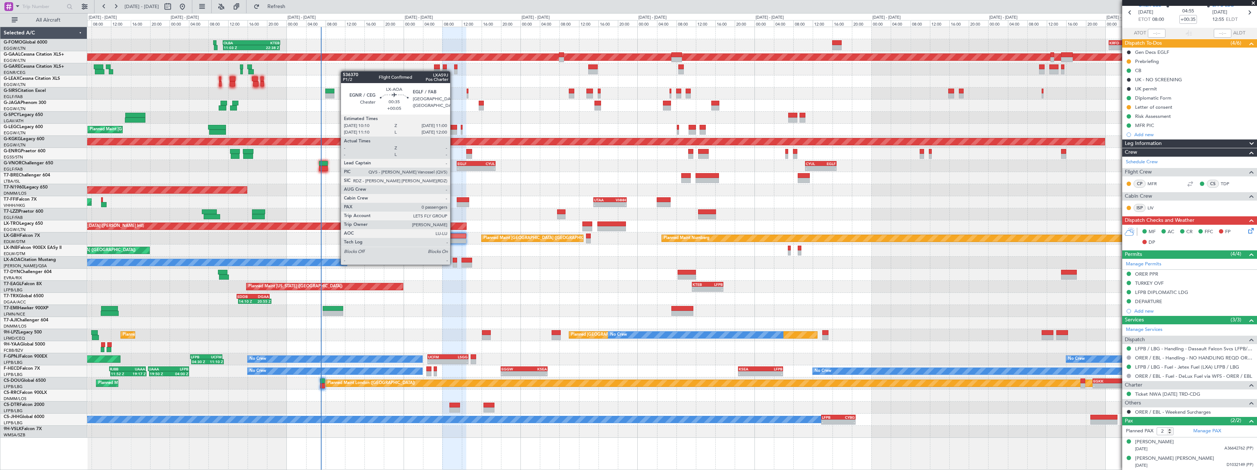
click at [454, 264] on div at bounding box center [455, 265] width 4 height 5
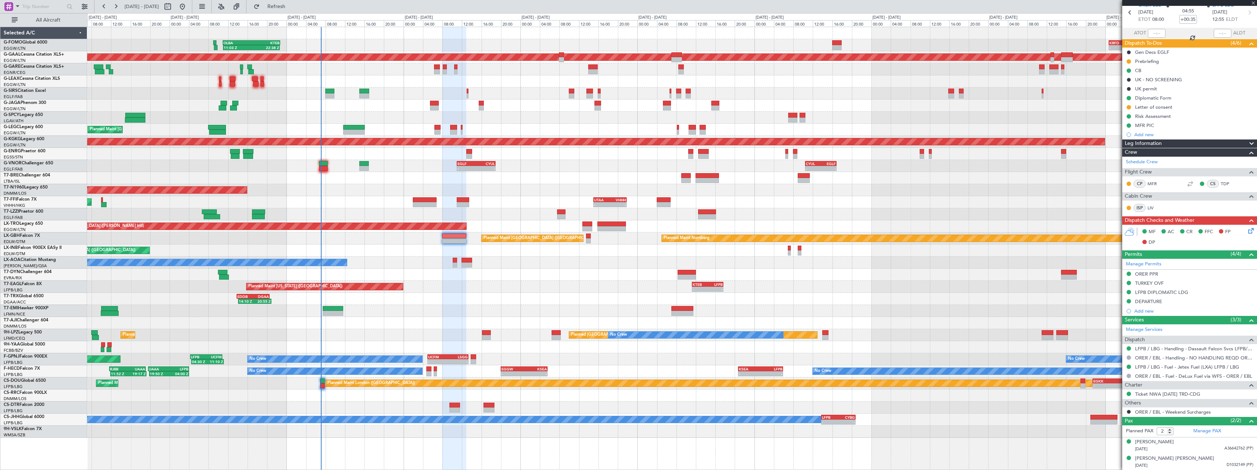
type input "+00:05"
type input "0"
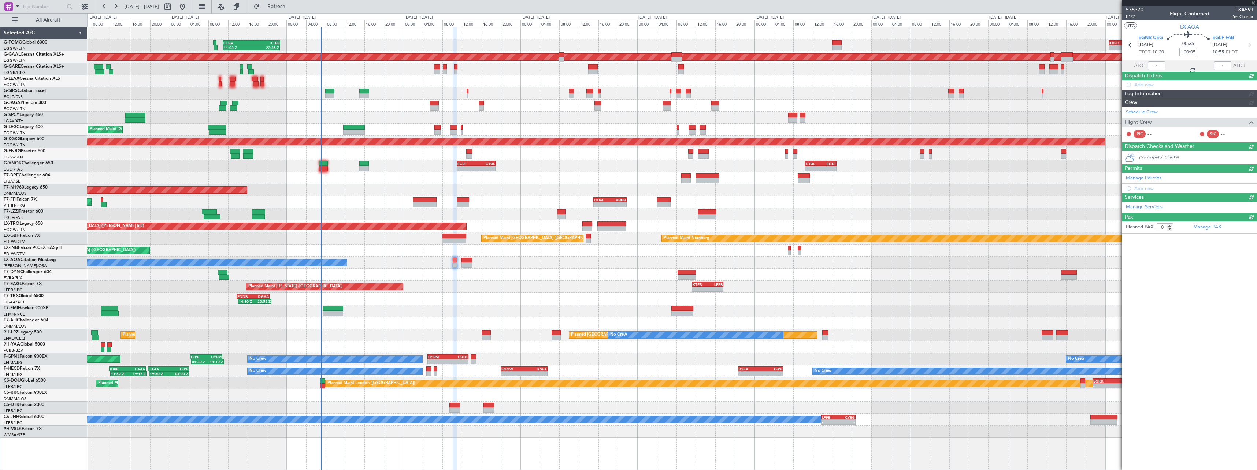
scroll to position [0, 0]
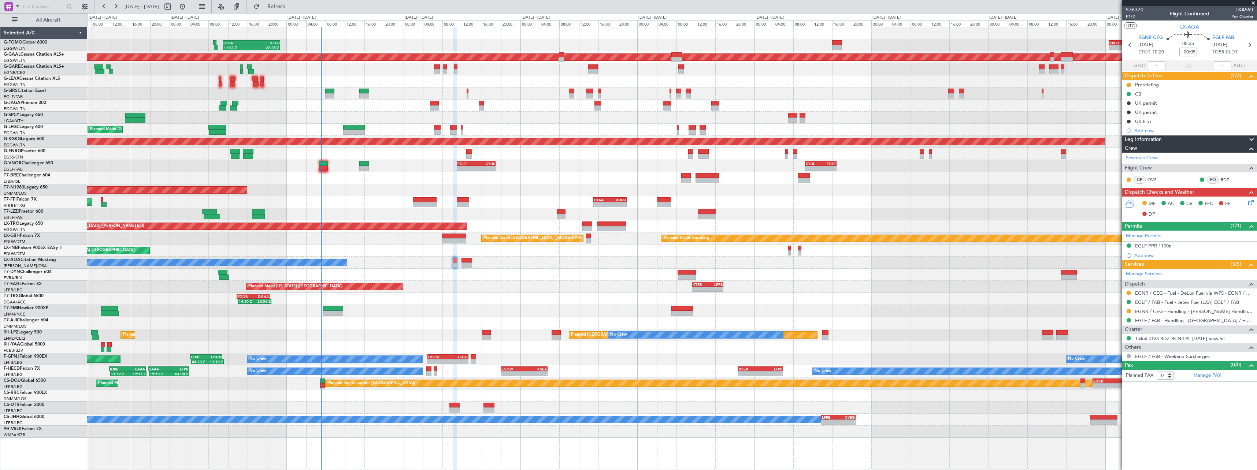
click at [1251, 136] on span at bounding box center [1252, 140] width 9 height 9
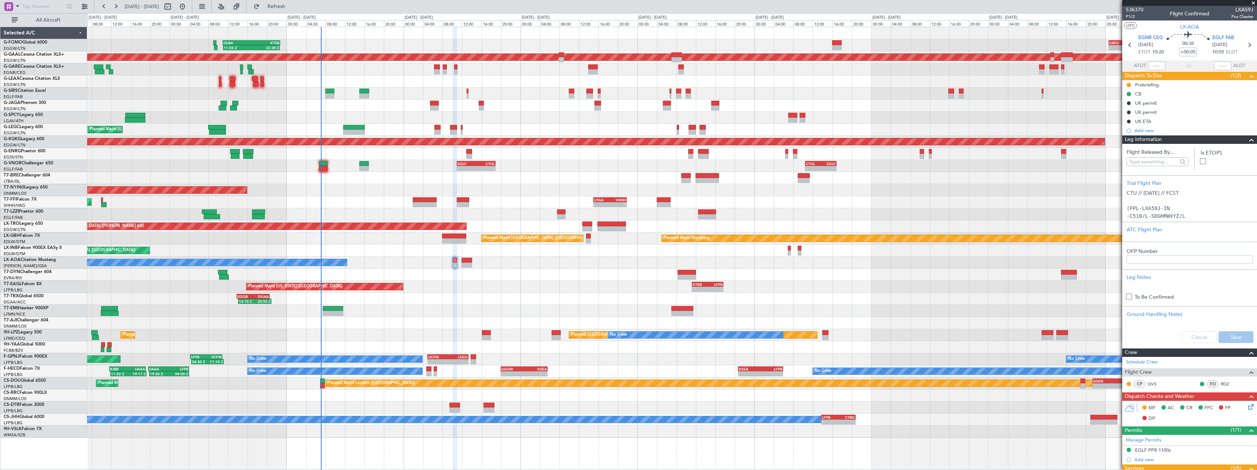
click at [1251, 137] on div "Leg Information" at bounding box center [1190, 140] width 135 height 8
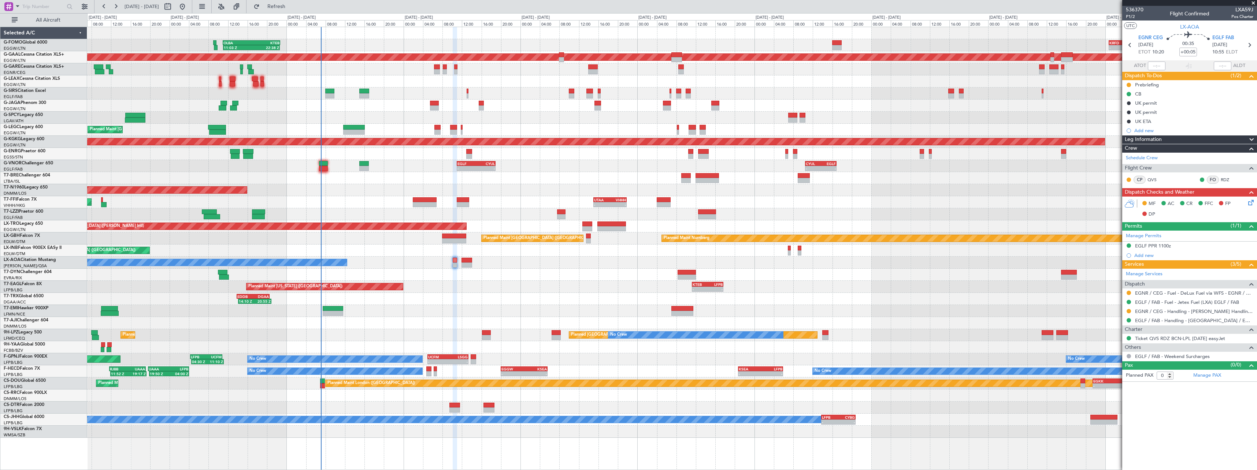
click at [1249, 136] on span at bounding box center [1252, 140] width 9 height 9
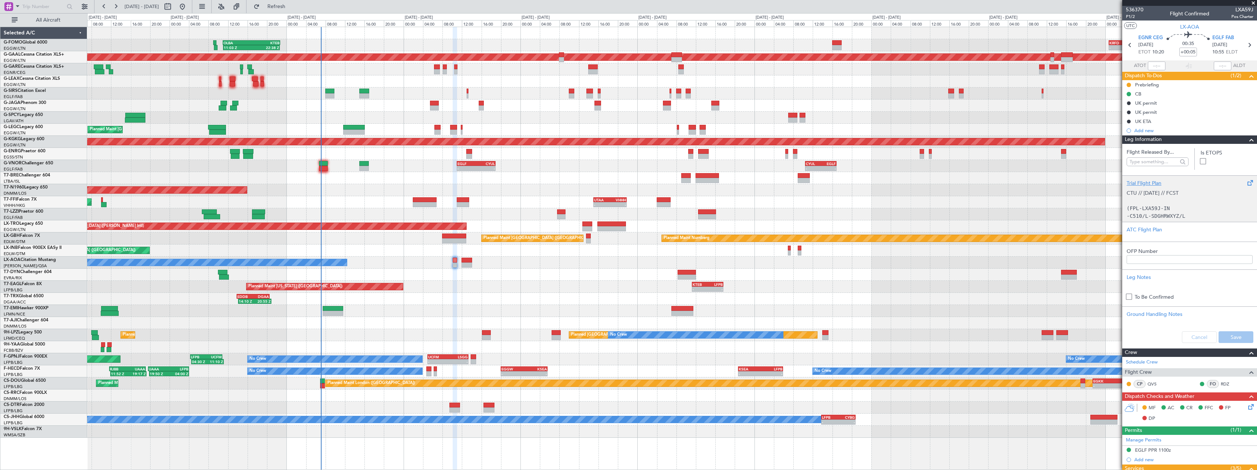
click at [1145, 179] on div "Trial Flight Plan CTU // [DATE] // FCST (FPL-LXA59J-IN -C510/L-SDGHRWXYZ/L -EGN…" at bounding box center [1190, 198] width 135 height 47
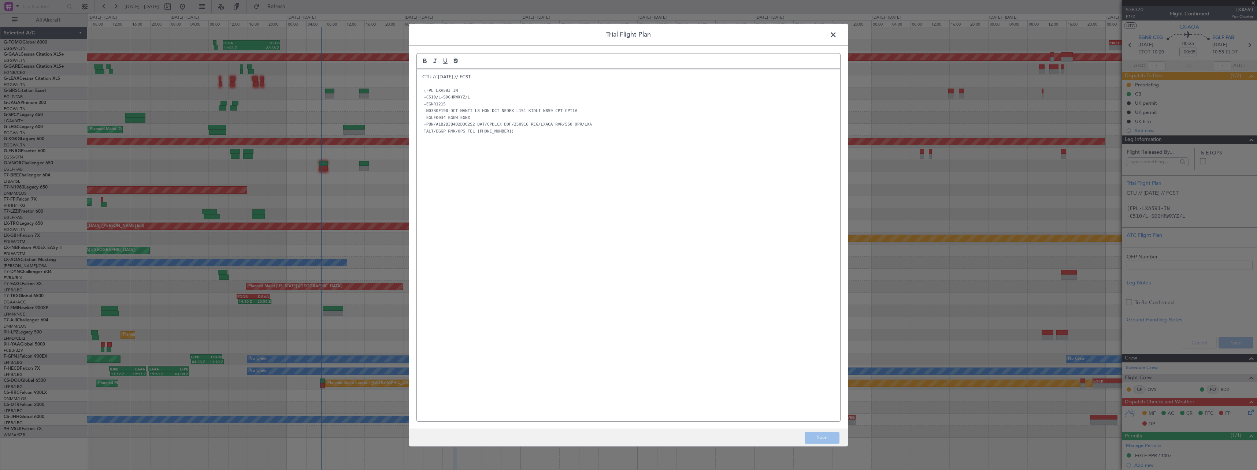
click at [422, 77] on div "CTU // [DATE] // FCST (FPL-LXA59J-IN -C510/L-SDGHRWXYZ/L -EGNR1215 -N0330F190 D…" at bounding box center [629, 245] width 424 height 352
click at [431, 76] on p at bounding box center [628, 77] width 413 height 7
click at [826, 442] on button "Save" at bounding box center [822, 438] width 35 height 12
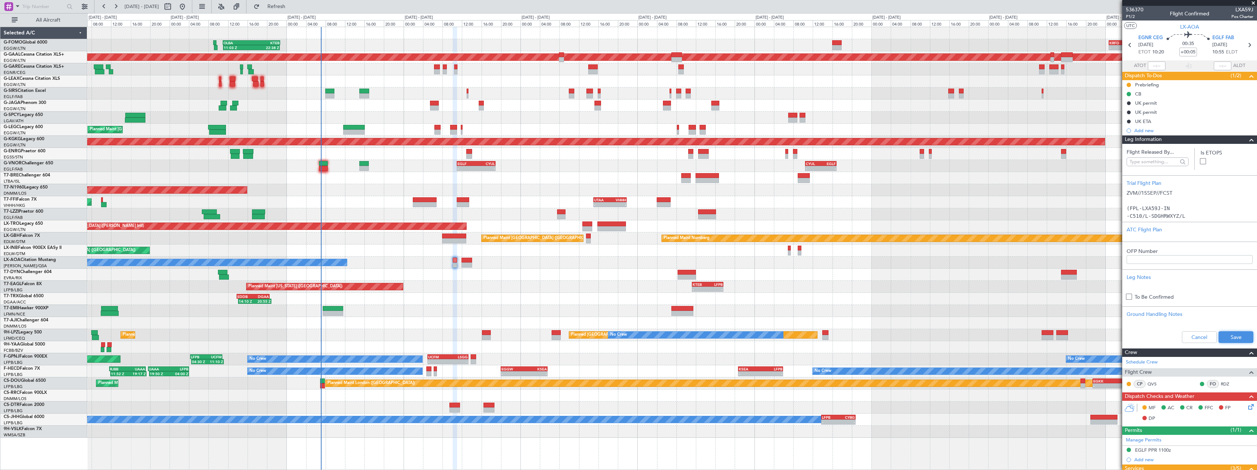
click at [1231, 335] on button "Save" at bounding box center [1236, 338] width 35 height 12
click at [1248, 141] on span at bounding box center [1252, 140] width 9 height 9
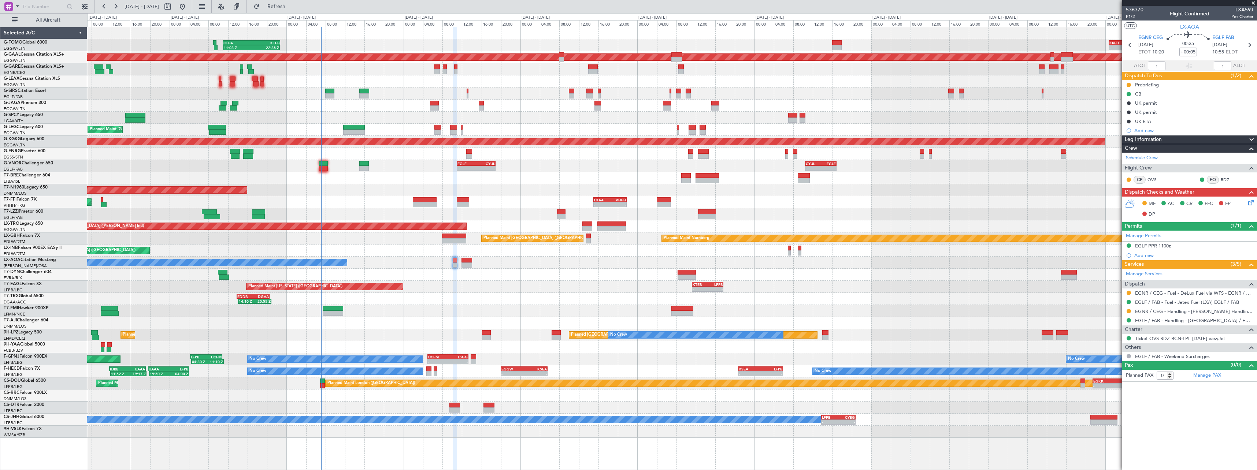
click at [468, 258] on div "No Crew Chester" at bounding box center [672, 263] width 1170 height 12
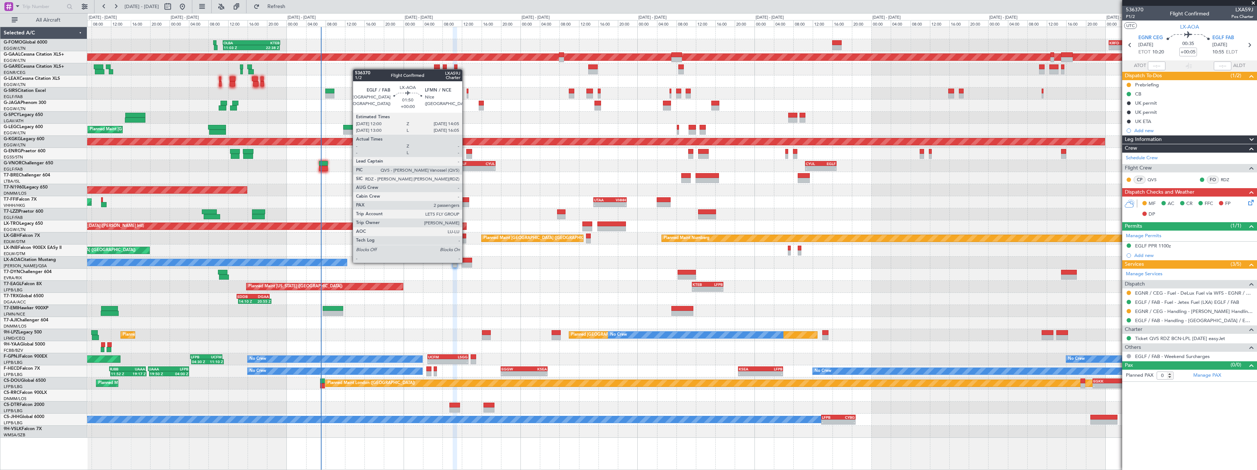
click at [466, 262] on div at bounding box center [467, 260] width 10 height 5
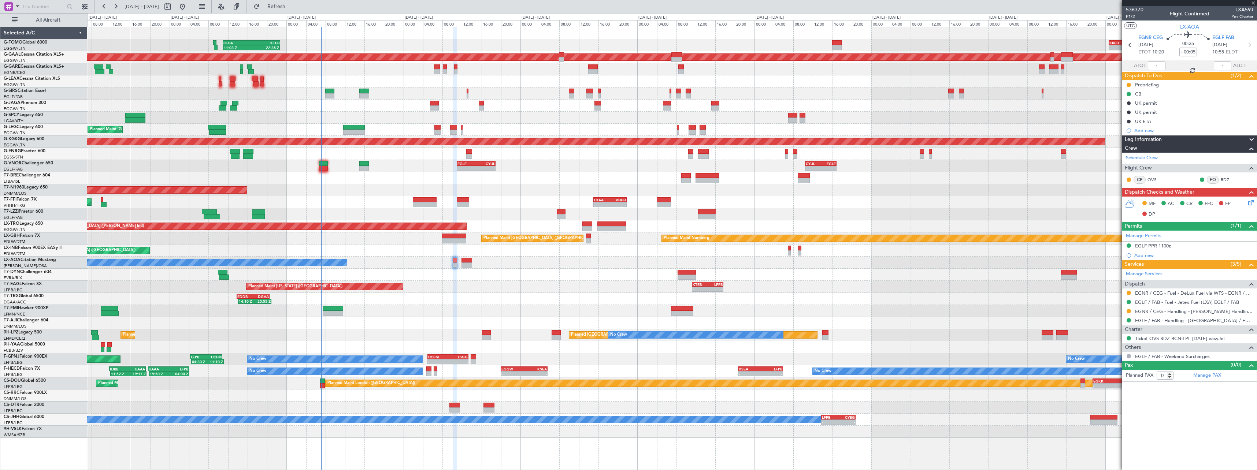
type input "2"
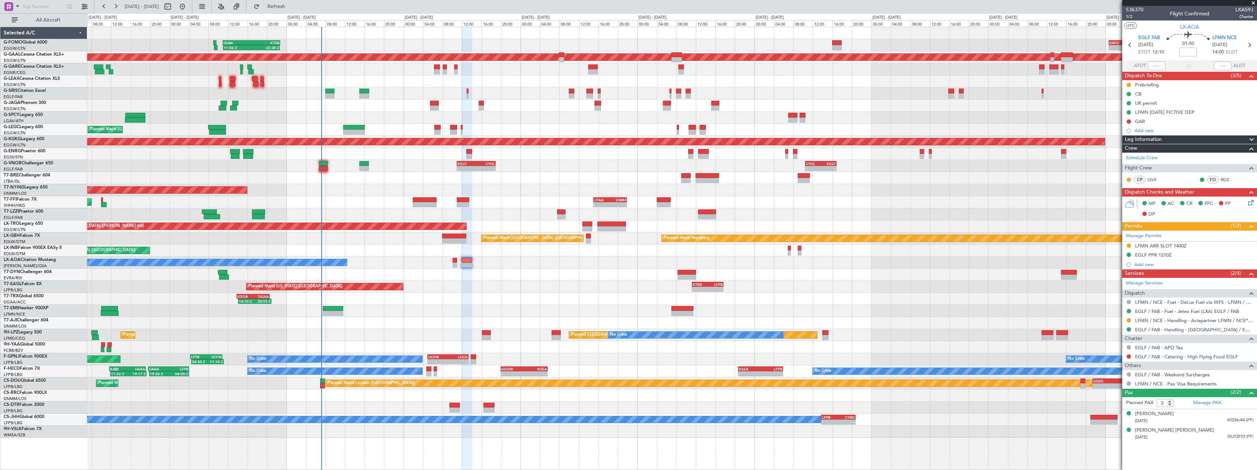
click at [1251, 136] on span at bounding box center [1252, 140] width 9 height 9
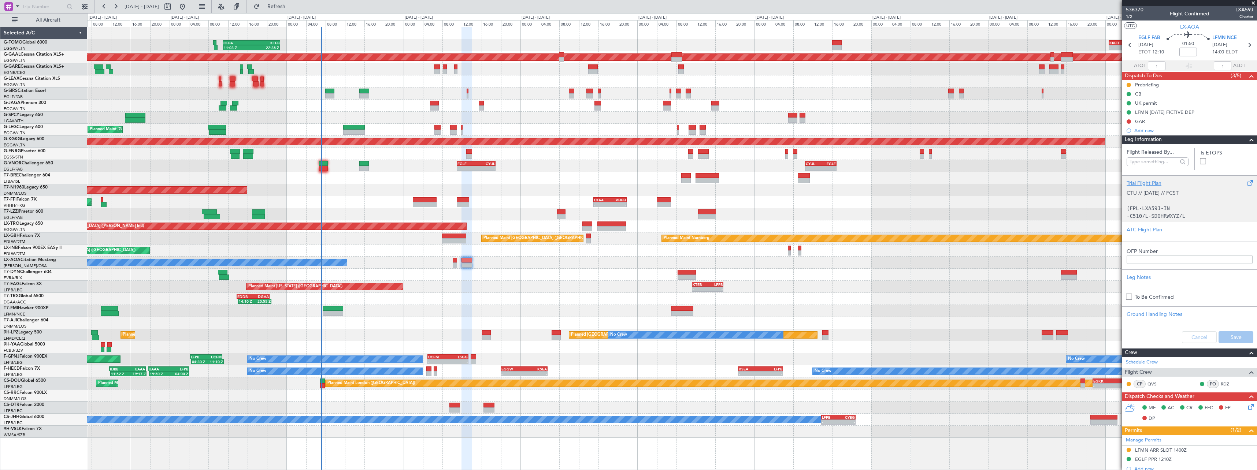
click at [1141, 181] on div "Trial Flight Plan" at bounding box center [1190, 184] width 126 height 8
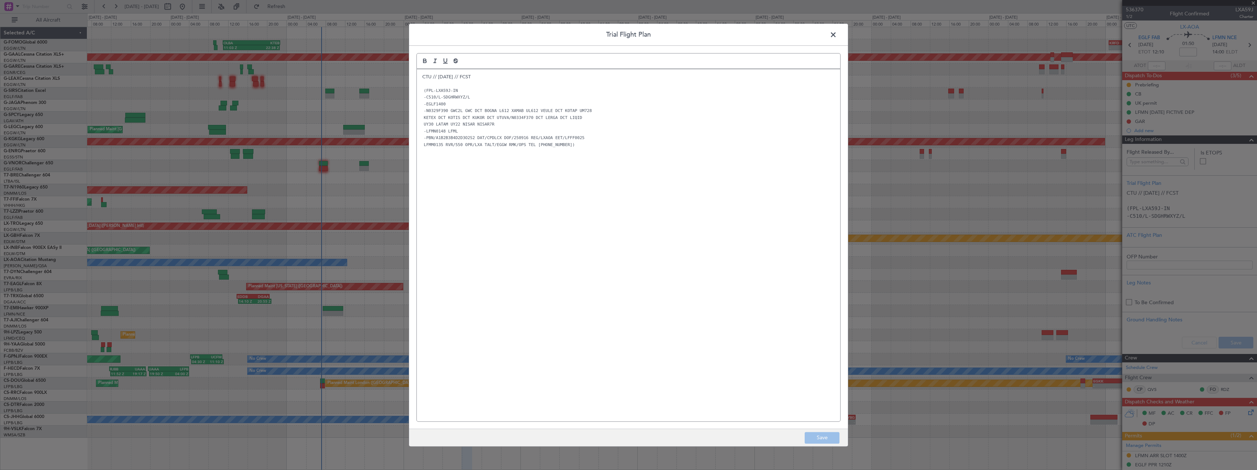
click at [416, 77] on div "Trial Flight Plan CTU // [DATE] // FCST (FPL-LXA59J-IN -C510/L-SDGHRWXYZ/L -EGL…" at bounding box center [629, 235] width 440 height 424
click at [424, 74] on p "CTU // [DATE] // FCST" at bounding box center [628, 77] width 413 height 7
click at [425, 80] on p at bounding box center [628, 77] width 413 height 7
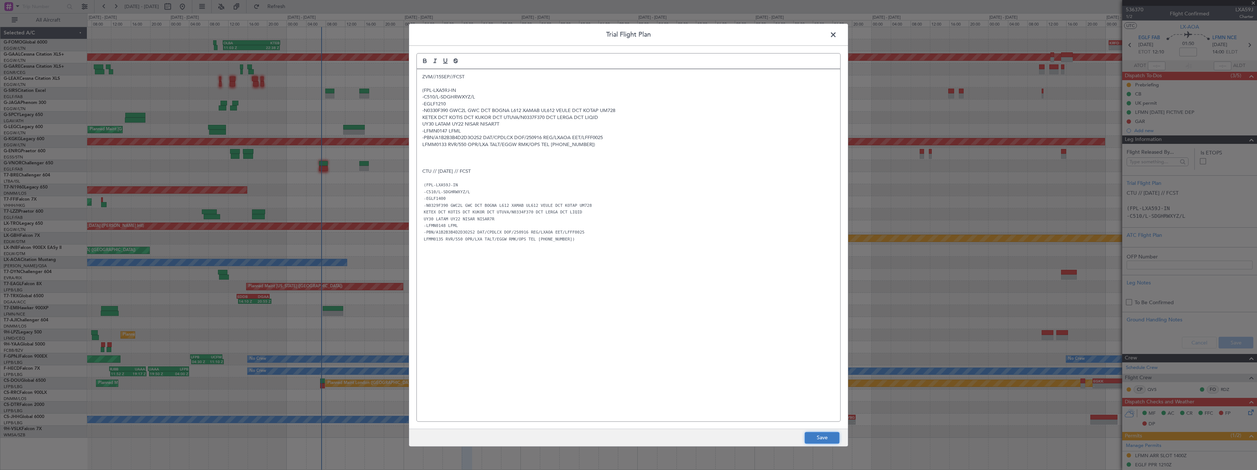
click at [818, 435] on button "Save" at bounding box center [822, 438] width 35 height 12
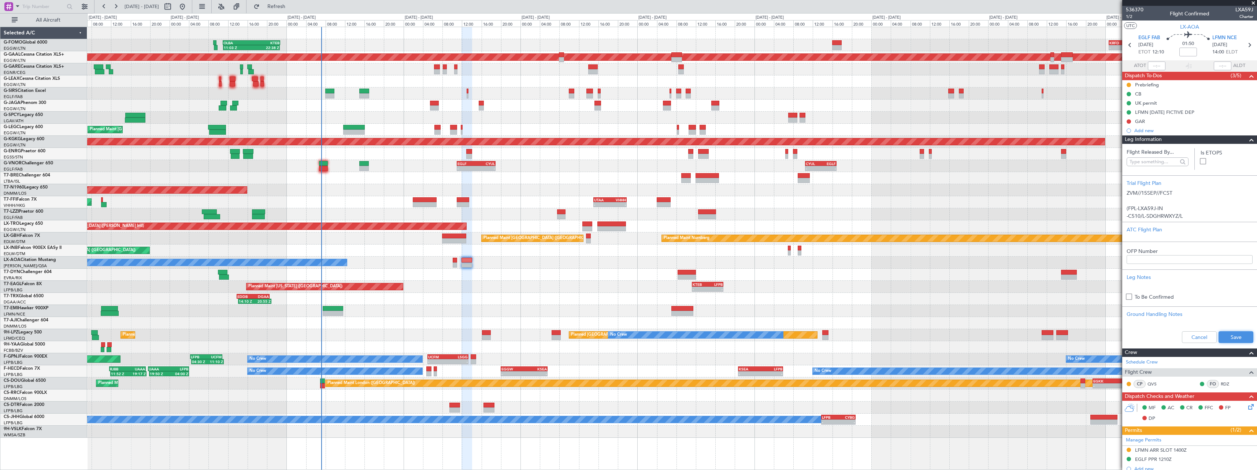
click at [1239, 333] on button "Save" at bounding box center [1236, 338] width 35 height 12
click at [1248, 141] on span at bounding box center [1252, 140] width 9 height 9
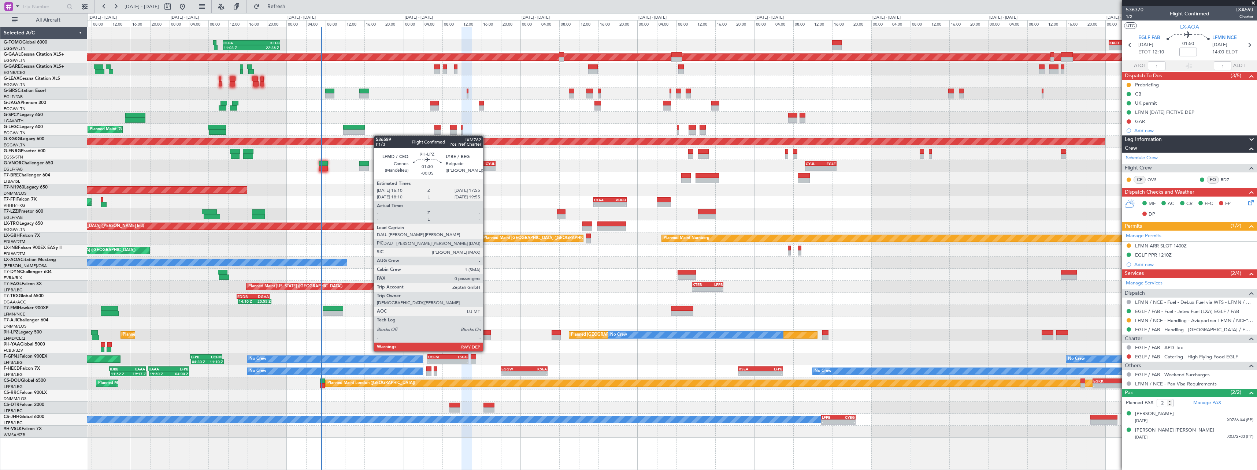
click at [487, 338] on div at bounding box center [486, 337] width 9 height 5
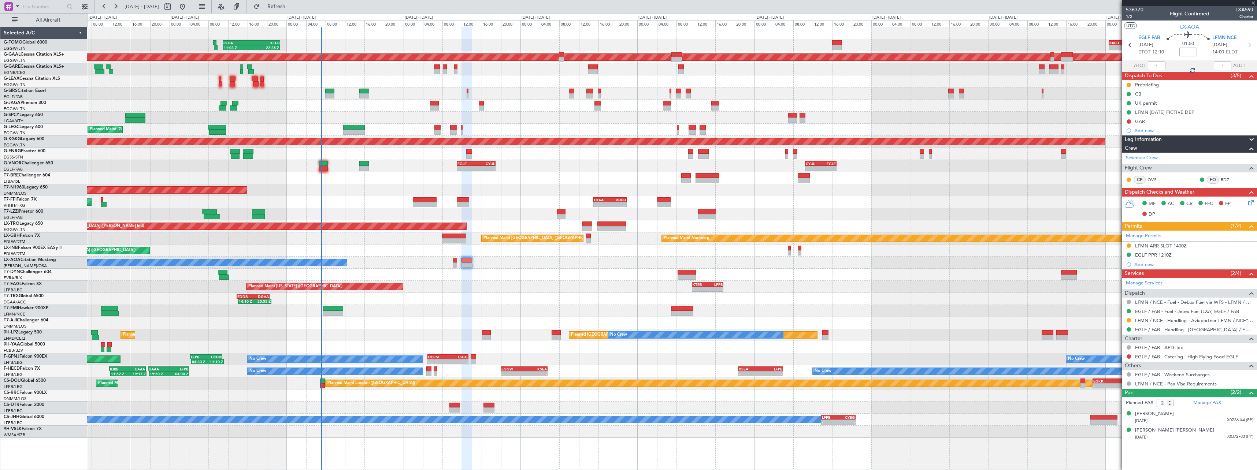
type input "-00:05"
type input "0"
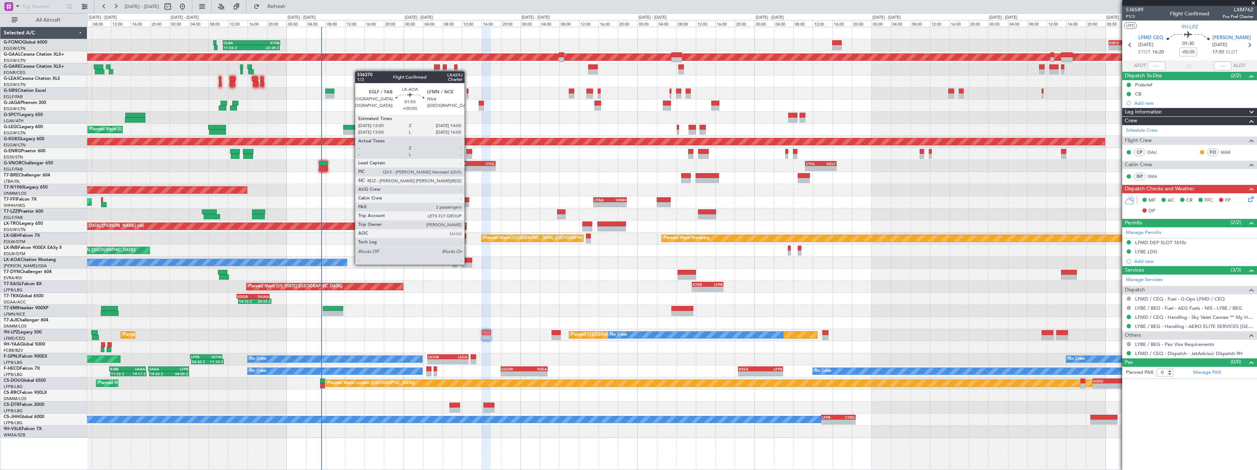
click at [468, 265] on div at bounding box center [467, 265] width 10 height 5
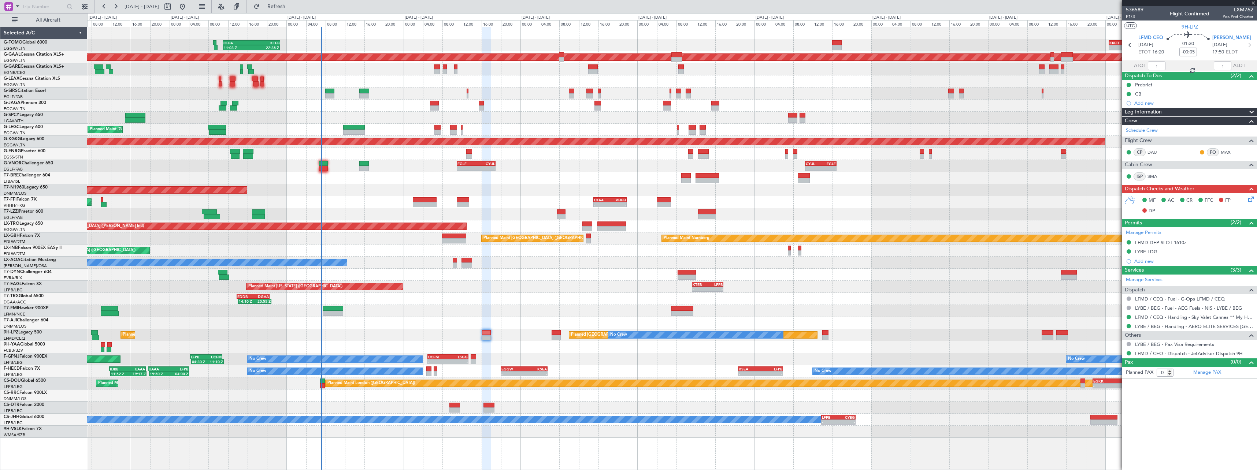
type input "2"
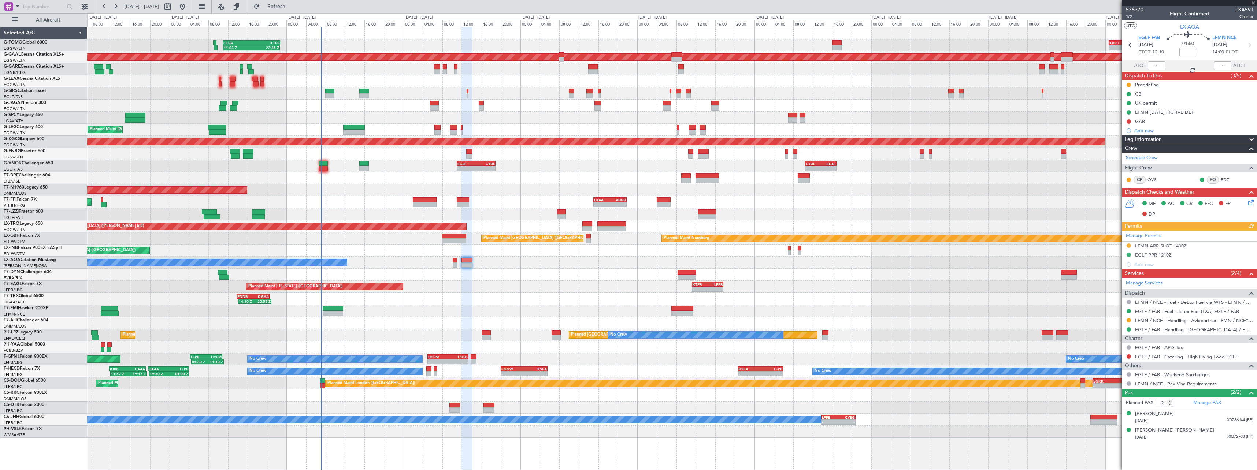
click at [1255, 138] on span at bounding box center [1252, 140] width 9 height 9
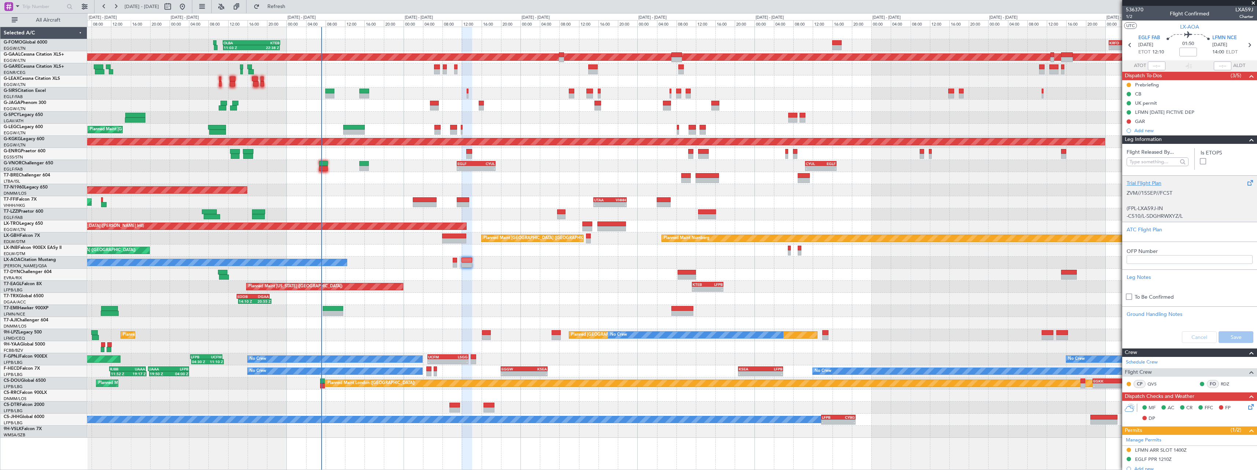
click at [1149, 183] on div "Trial Flight Plan" at bounding box center [1190, 184] width 126 height 8
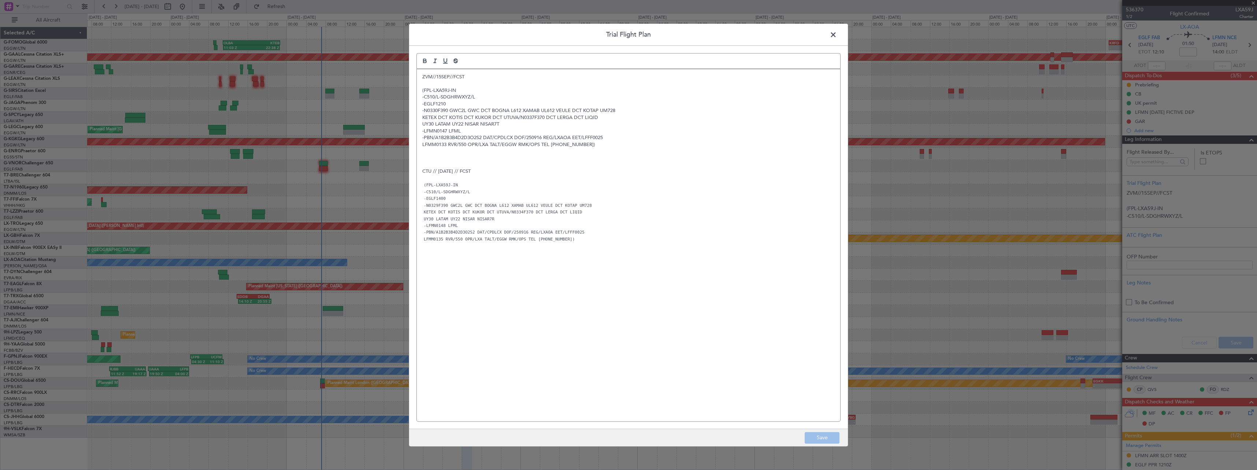
click at [837, 34] on span at bounding box center [837, 36] width 0 height 15
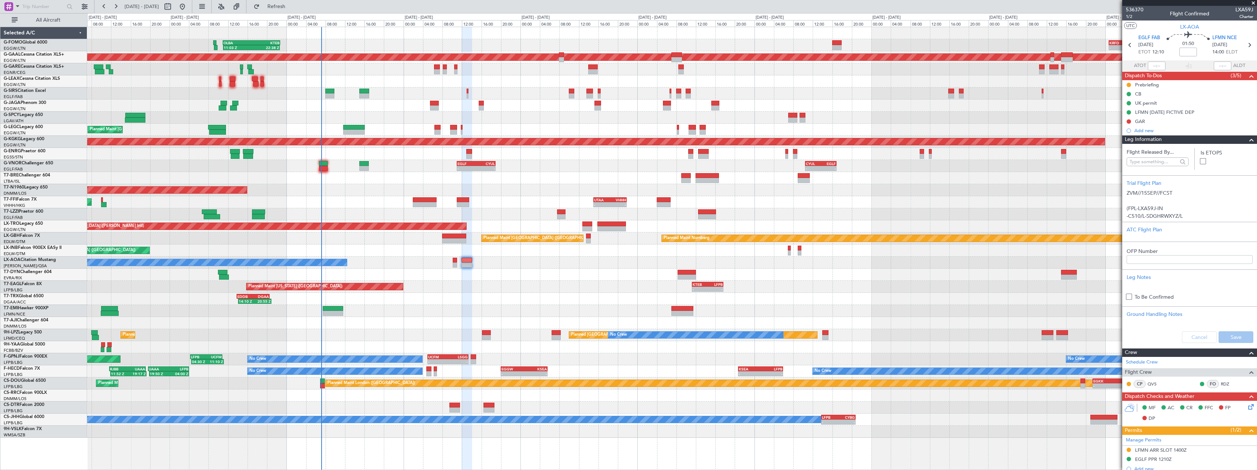
click at [1249, 138] on span at bounding box center [1252, 140] width 9 height 9
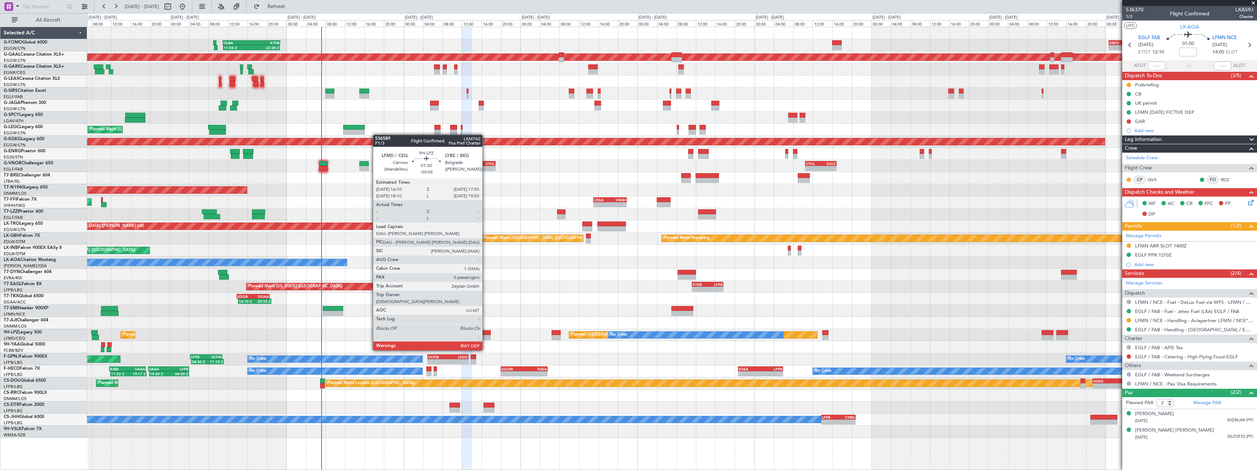
click at [486, 337] on div at bounding box center [486, 337] width 9 height 5
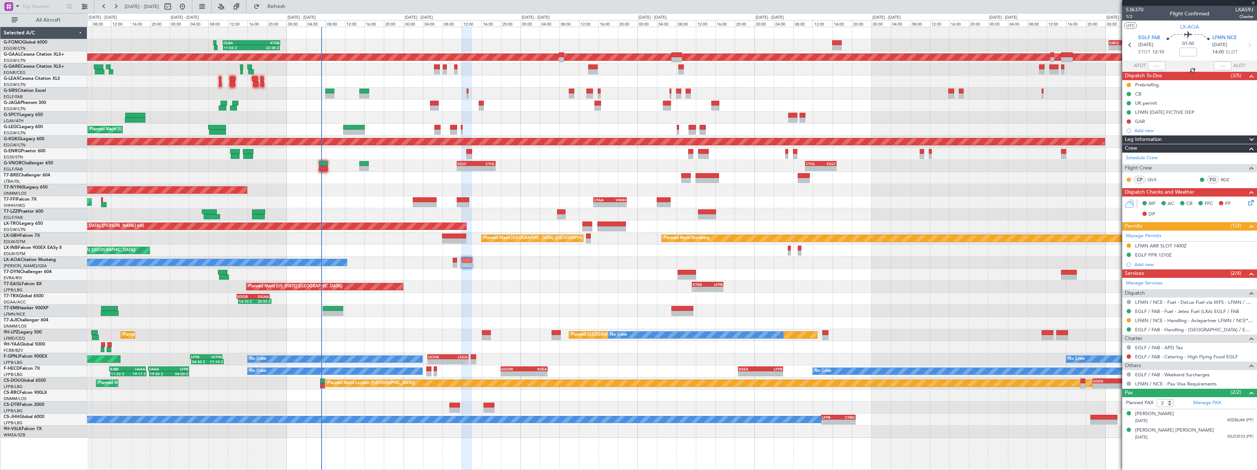
type input "-00:05"
type input "0"
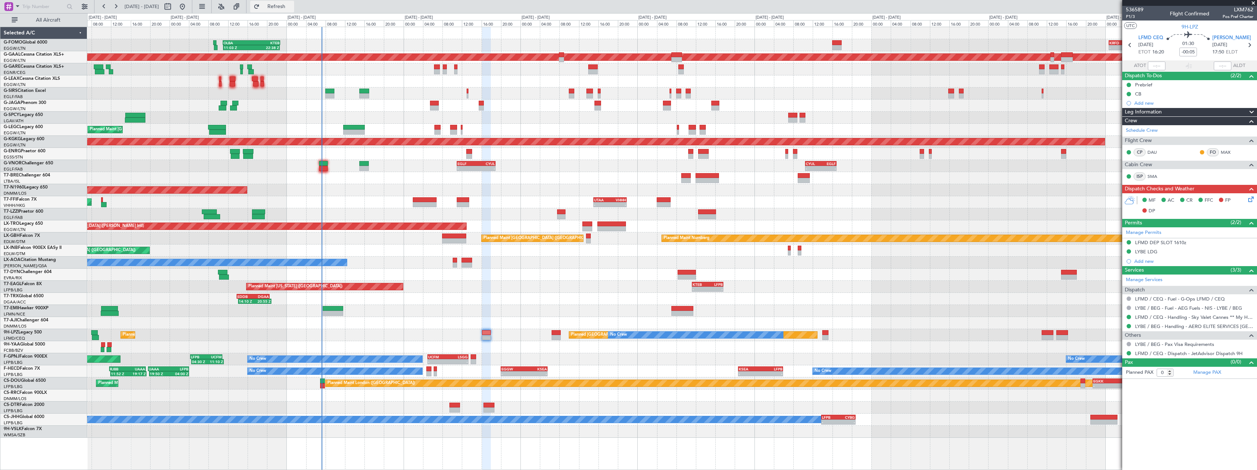
click at [292, 7] on span "Refresh" at bounding box center [276, 6] width 31 height 5
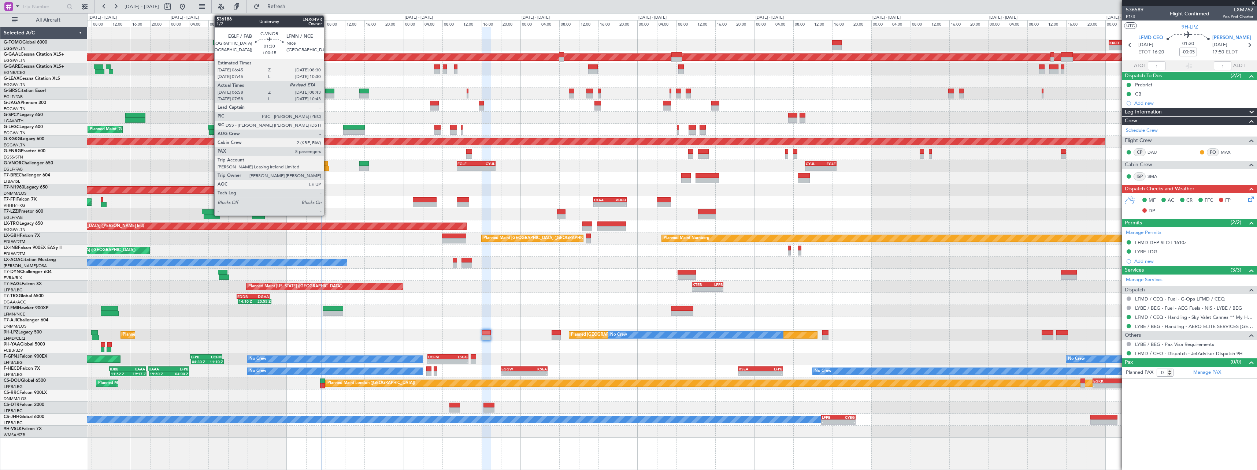
click at [327, 166] on div at bounding box center [324, 168] width 9 height 5
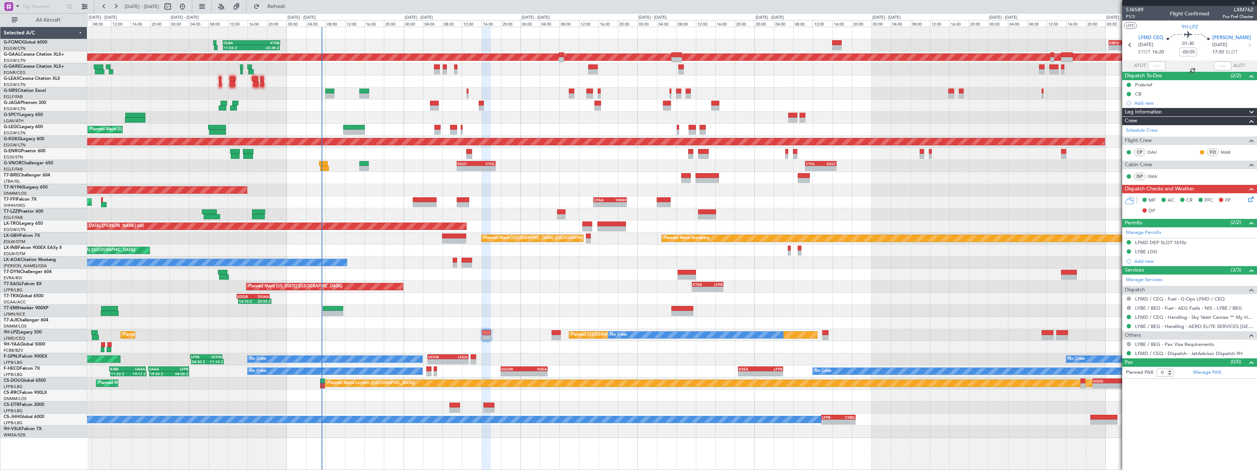
type input "+00:15"
type input "07:08"
type input "5"
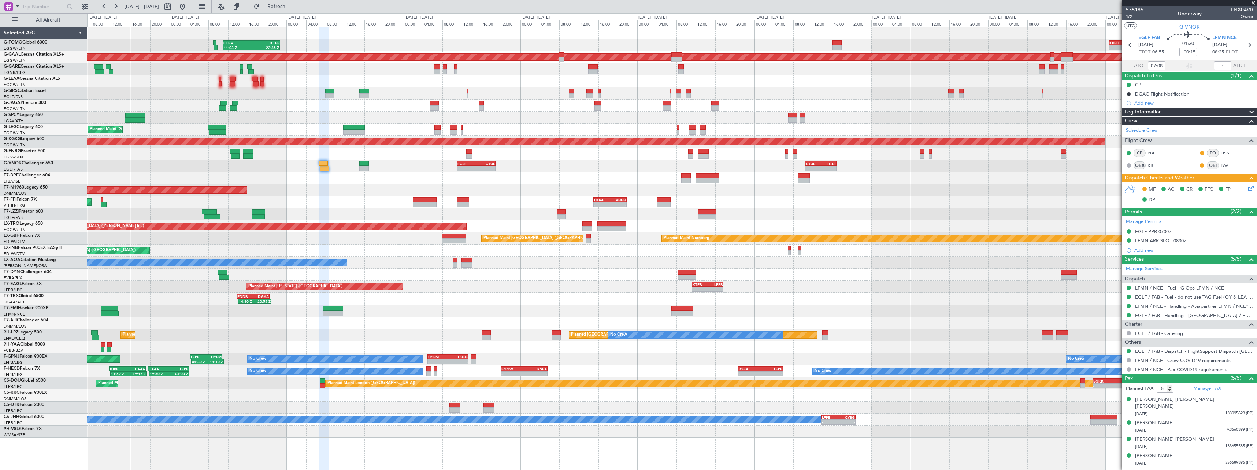
click at [1249, 190] on icon at bounding box center [1250, 187] width 6 height 6
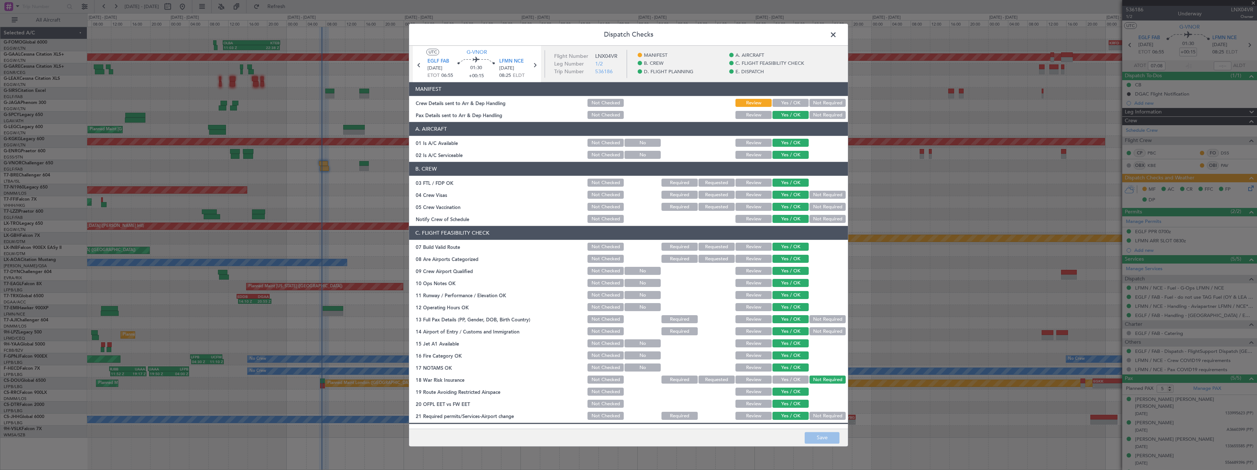
click at [837, 36] on span at bounding box center [837, 36] width 0 height 15
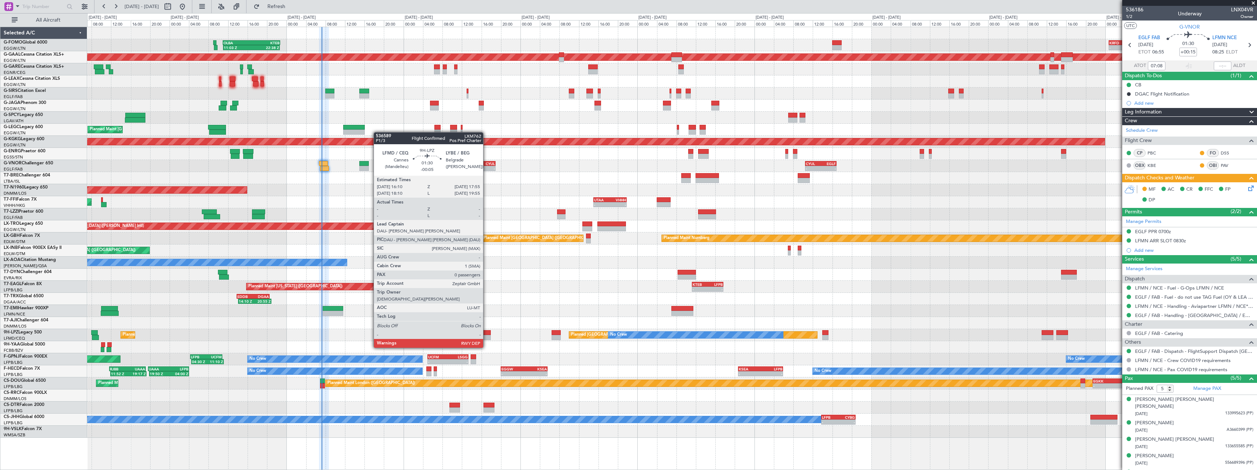
click at [487, 334] on div at bounding box center [486, 332] width 9 height 5
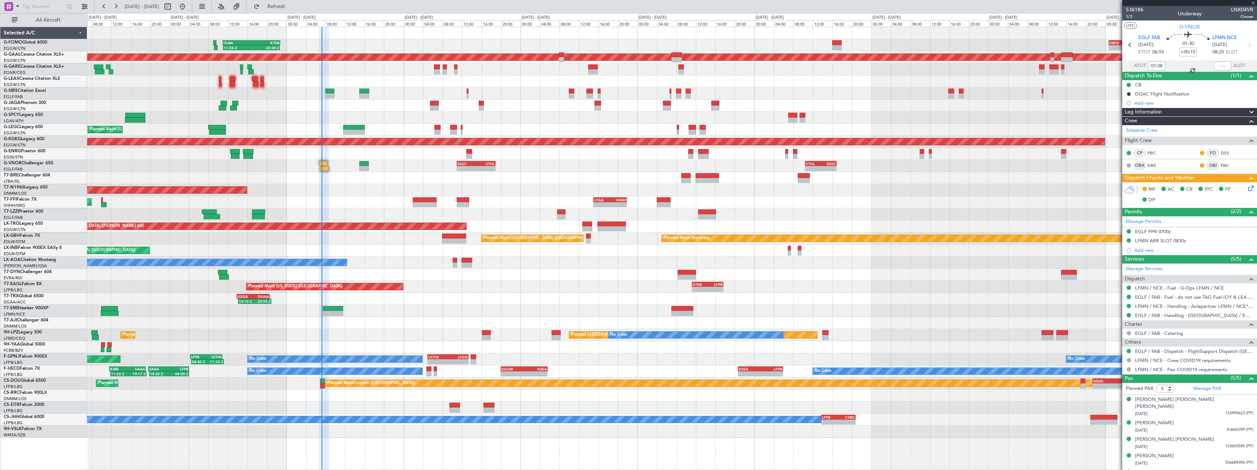
type input "-00:05"
type input "0"
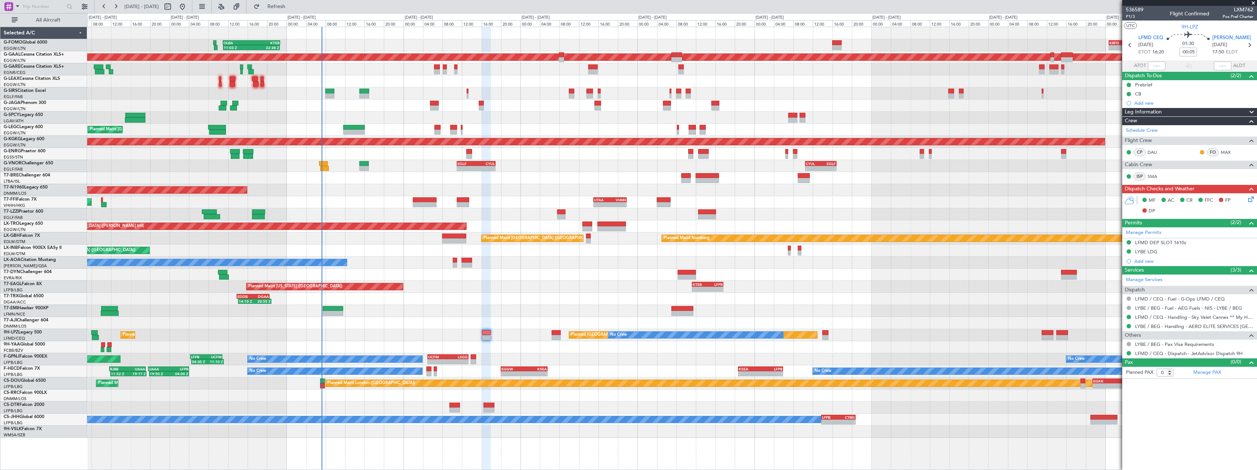
click at [1254, 110] on span at bounding box center [1252, 112] width 9 height 9
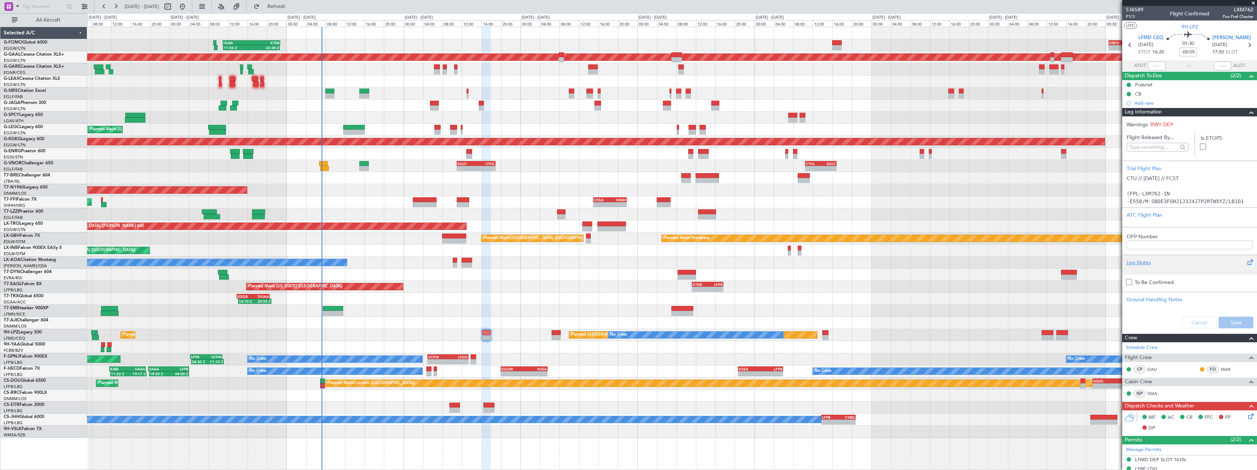
click at [1142, 264] on div "Leg Notes" at bounding box center [1190, 263] width 126 height 8
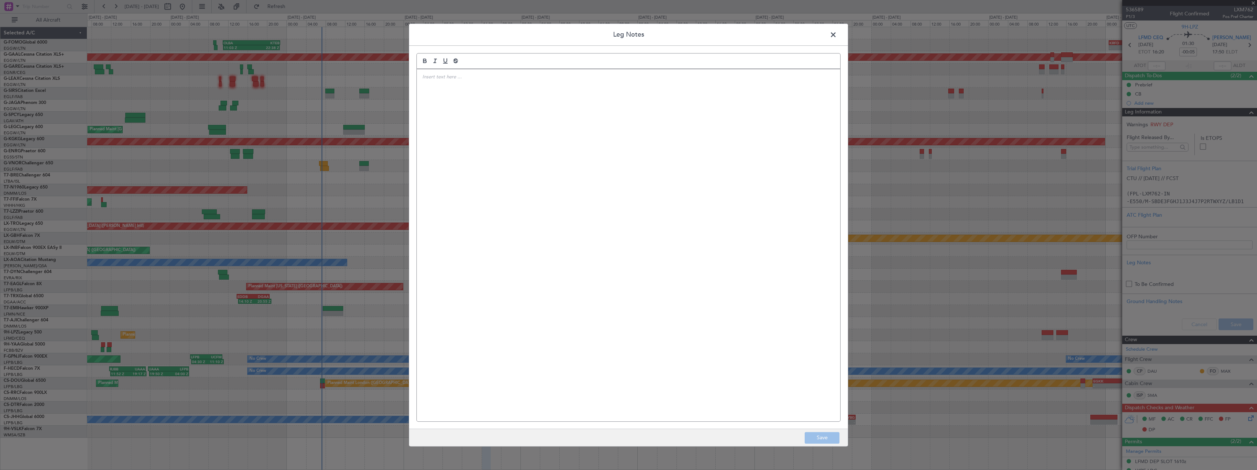
click at [410, 122] on div "Leg Notes Save" at bounding box center [629, 235] width 440 height 424
click at [474, 118] on div at bounding box center [629, 245] width 424 height 352
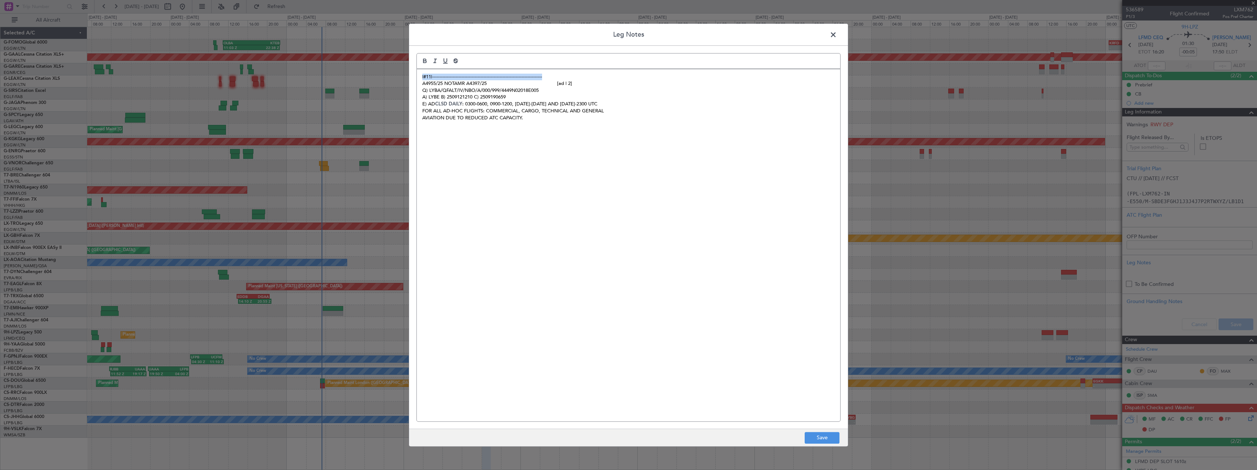
drag, startPoint x: 587, startPoint y: 78, endPoint x: 411, endPoint y: 77, distance: 175.9
click at [411, 77] on div "Leg Notes |#11|----------------------------------------------------------------…" at bounding box center [629, 235] width 440 height 424
drag, startPoint x: 568, startPoint y: 90, endPoint x: 547, endPoint y: 92, distance: 21.0
click at [548, 92] on p "A4955/25 NOTAMR A4397/25 [ad | 2]" at bounding box center [628, 90] width 413 height 7
click at [823, 441] on button "Save" at bounding box center [822, 438] width 35 height 12
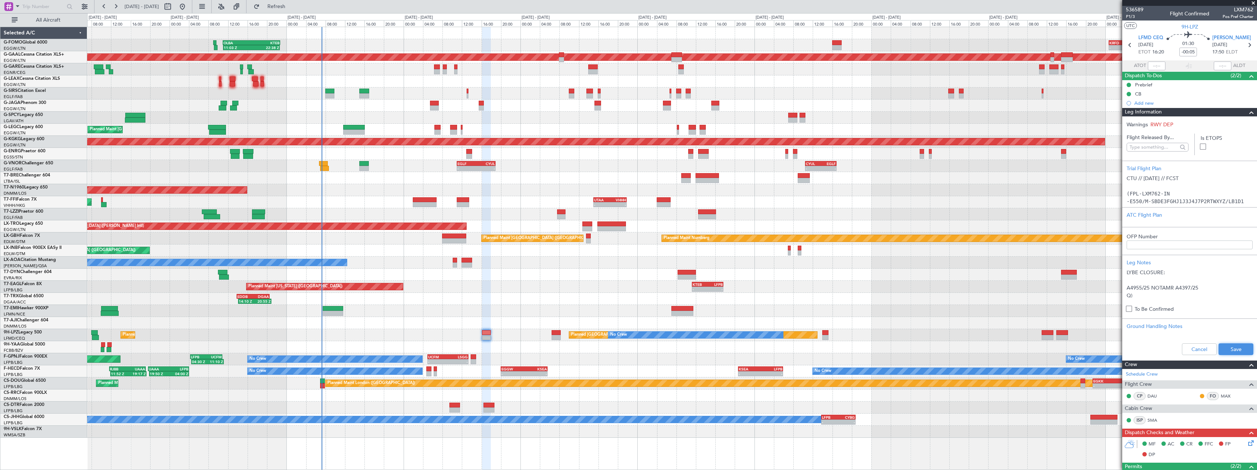
click at [1231, 348] on button "Save" at bounding box center [1236, 350] width 35 height 12
click at [1142, 258] on div "Leg Notes LYBE CLOSURE: A4955/25 NOTAMR A4397/25 Q) LYBA/QFALT/IV/NBO/A/000/999…" at bounding box center [1190, 278] width 135 height 47
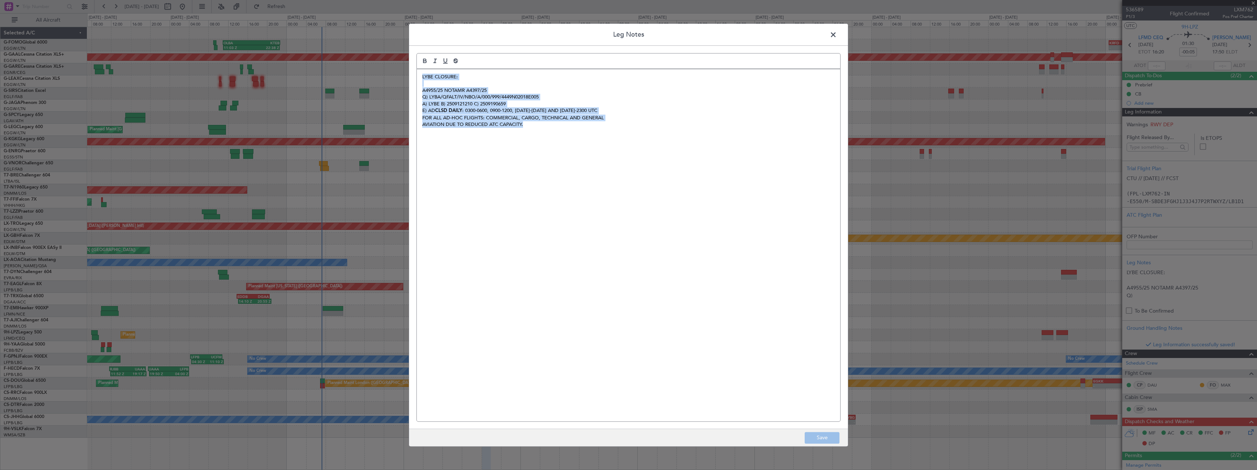
drag, startPoint x: 548, startPoint y: 119, endPoint x: 376, endPoint y: 60, distance: 182.3
click at [376, 60] on div "Leg Notes LYBE CLOSURE: A4955/25 NOTAMR A4397/25 Q) LYBA/QFALT/IV/NBO/A/000/999…" at bounding box center [628, 235] width 1257 height 470
copy div "LYBE CLOSURE: A4955/25 NOTAMR A4397/25 Q) LYBA/QFALT/IV/NBO/A/000/999/4449N0201…"
click at [837, 34] on span at bounding box center [837, 36] width 0 height 15
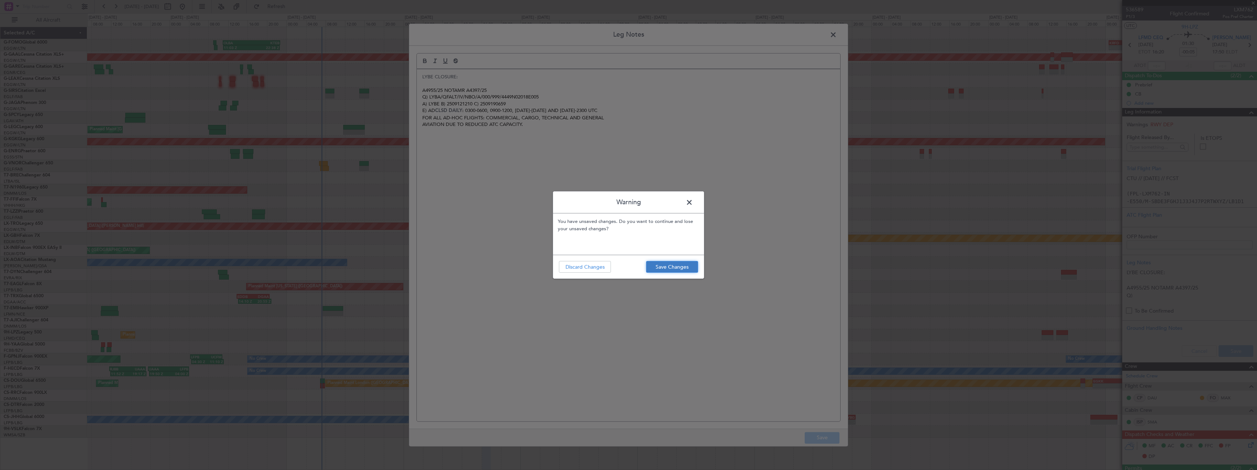
click at [683, 268] on button "Save Changes" at bounding box center [672, 267] width 52 height 12
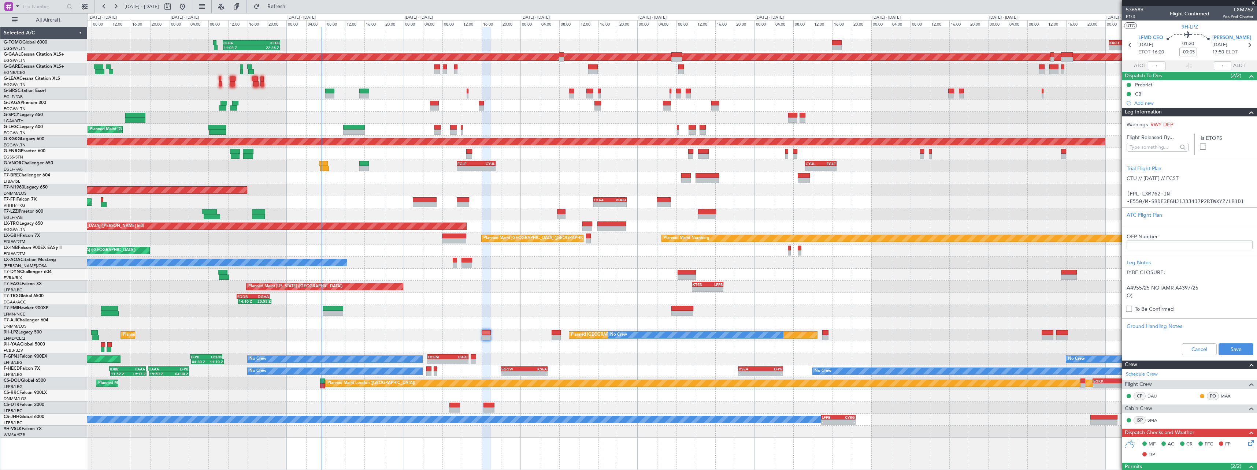
click at [1248, 111] on span at bounding box center [1252, 112] width 9 height 9
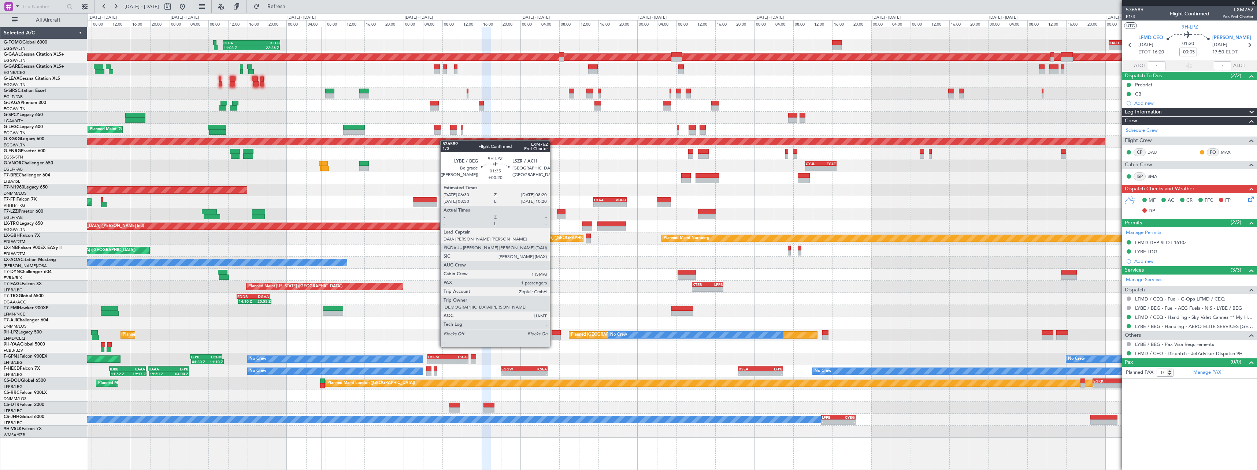
click at [553, 333] on div at bounding box center [556, 332] width 9 height 5
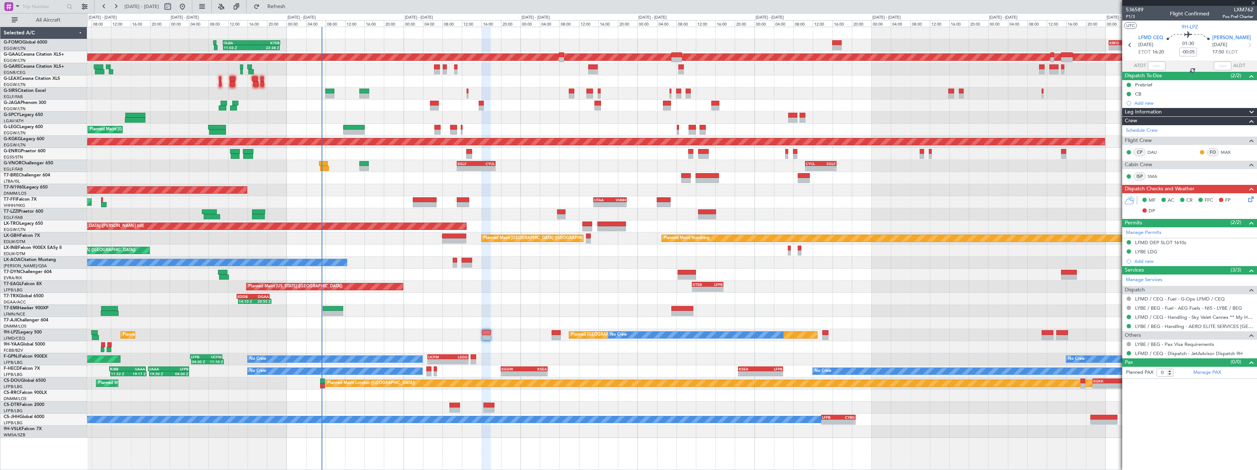
type input "+00:20"
type input "1"
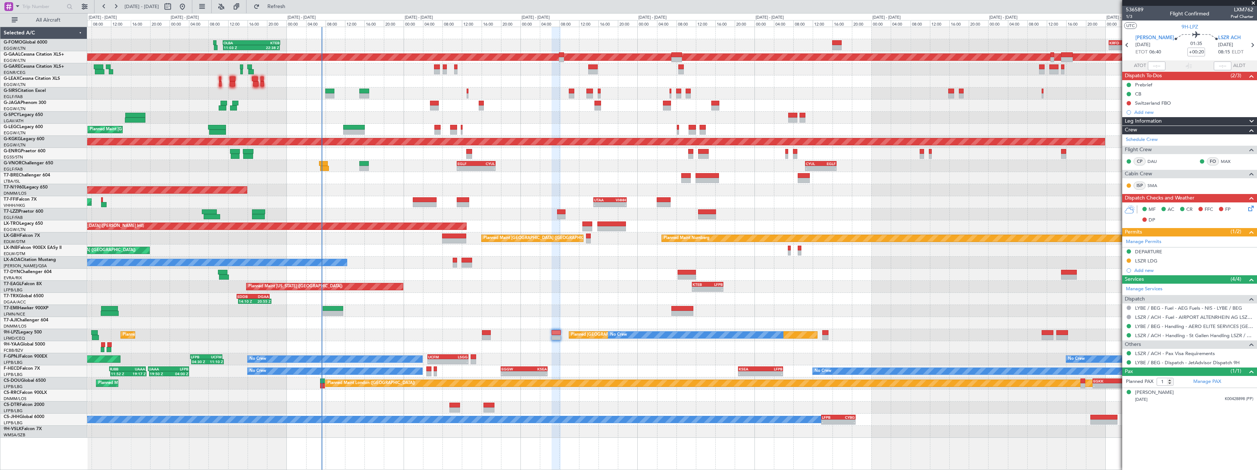
click at [1253, 121] on span at bounding box center [1252, 121] width 9 height 9
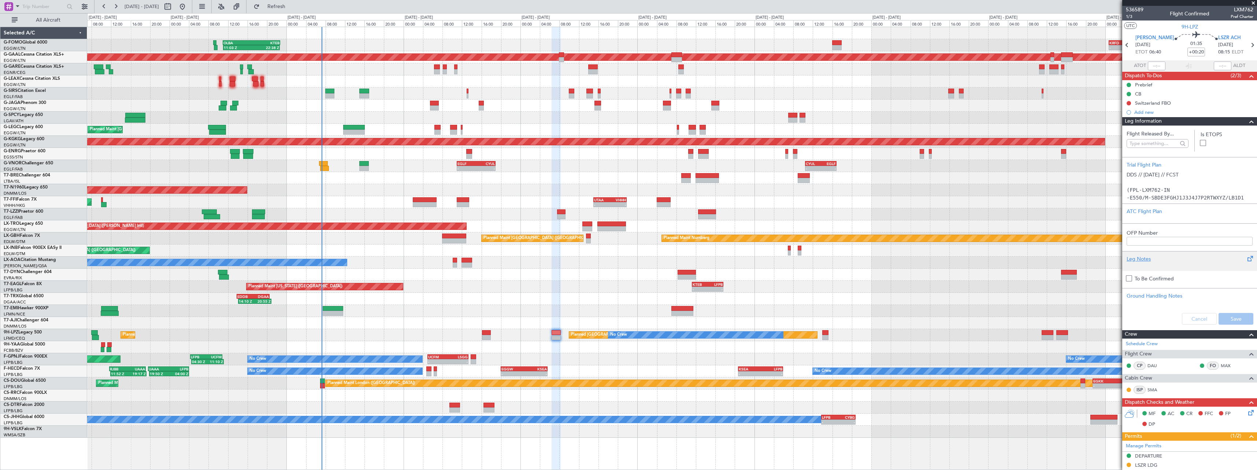
click at [1142, 259] on div "Leg Notes" at bounding box center [1190, 259] width 126 height 8
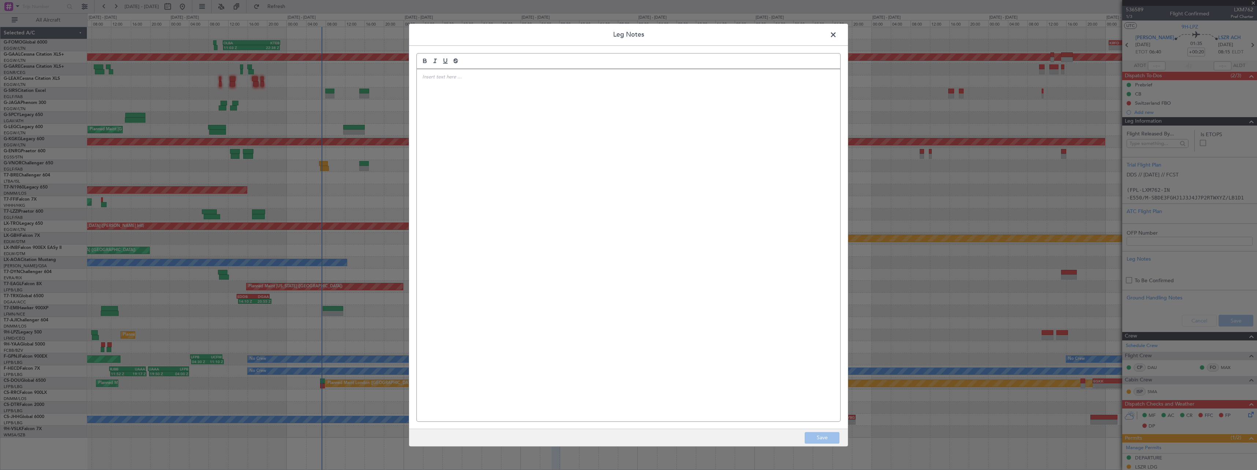
click at [649, 188] on div at bounding box center [629, 245] width 424 height 352
click at [816, 437] on button "Save" at bounding box center [822, 438] width 35 height 12
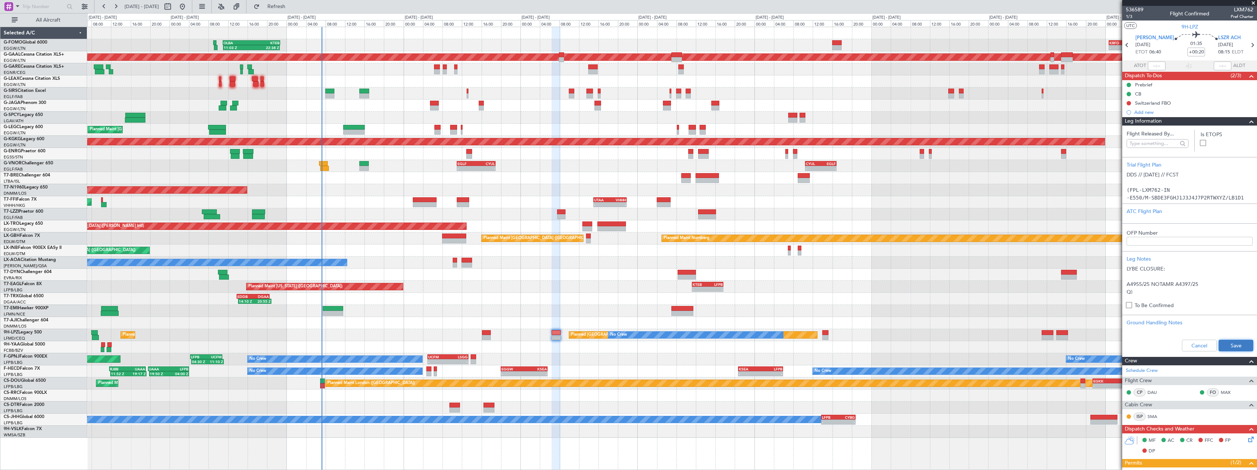
click at [1230, 347] on button "Save" at bounding box center [1236, 346] width 35 height 12
drag, startPoint x: 1246, startPoint y: 128, endPoint x: 1248, endPoint y: 122, distance: 5.7
click at [1246, 128] on section "Flight Released By... Is ETOPS Trial Flight Plan DDS // 15SEP // FCST (FPL-LXM7…" at bounding box center [1190, 241] width 135 height 231
click at [1248, 122] on span at bounding box center [1252, 121] width 9 height 9
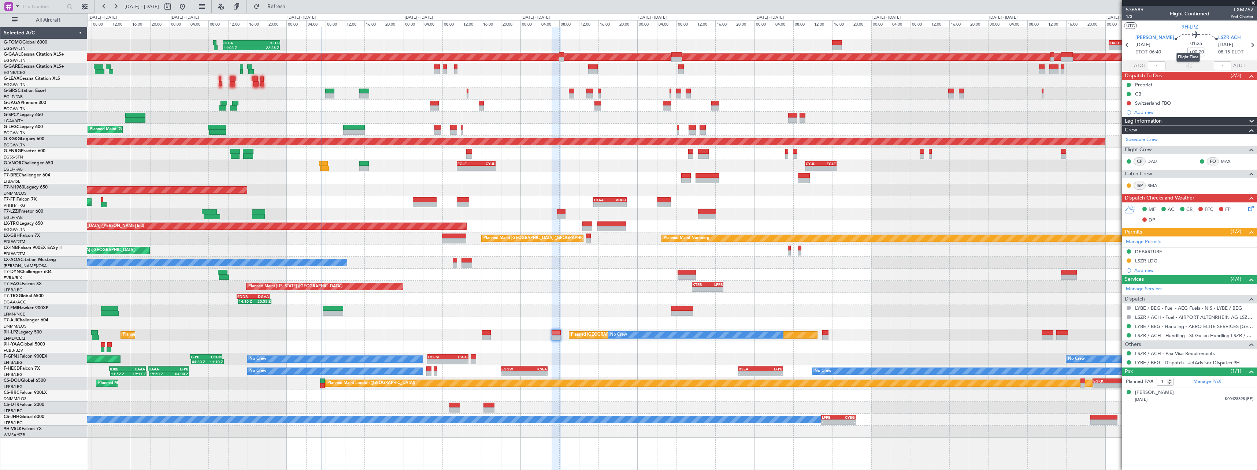
click at [1194, 52] on mat-tooltip-component "Flight Time" at bounding box center [1189, 57] width 34 height 19
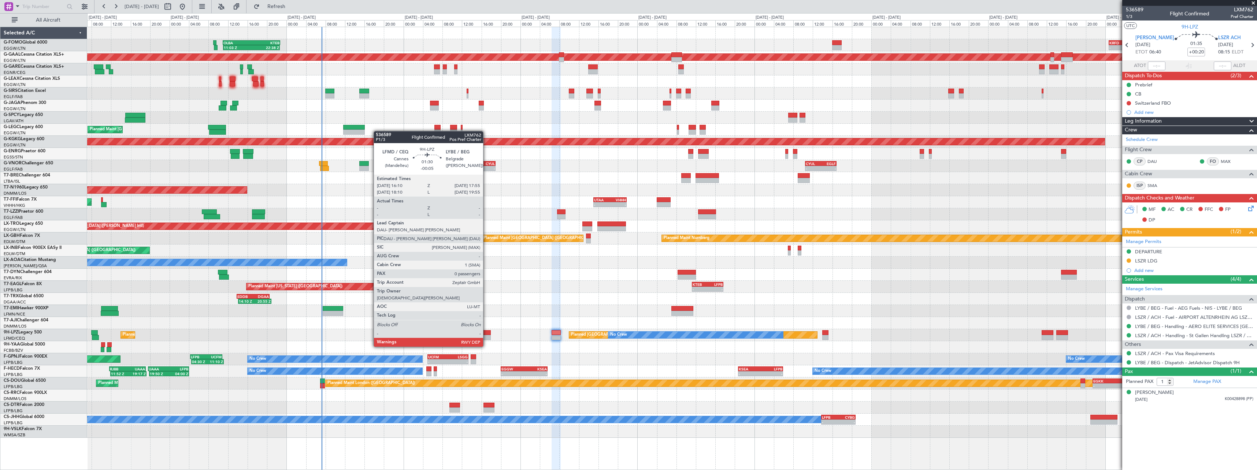
click at [487, 333] on div at bounding box center [486, 332] width 9 height 5
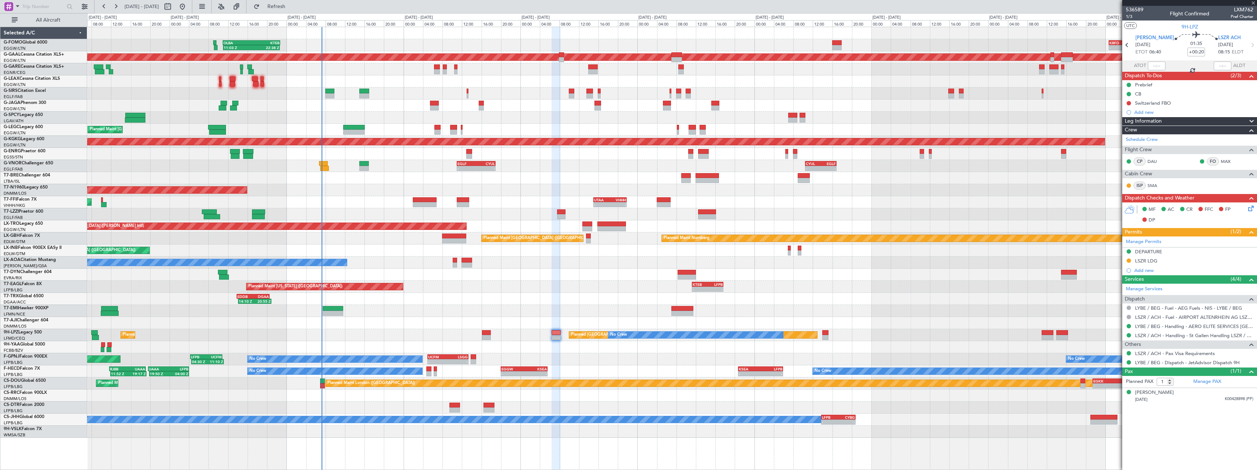
type input "-00:05"
type input "0"
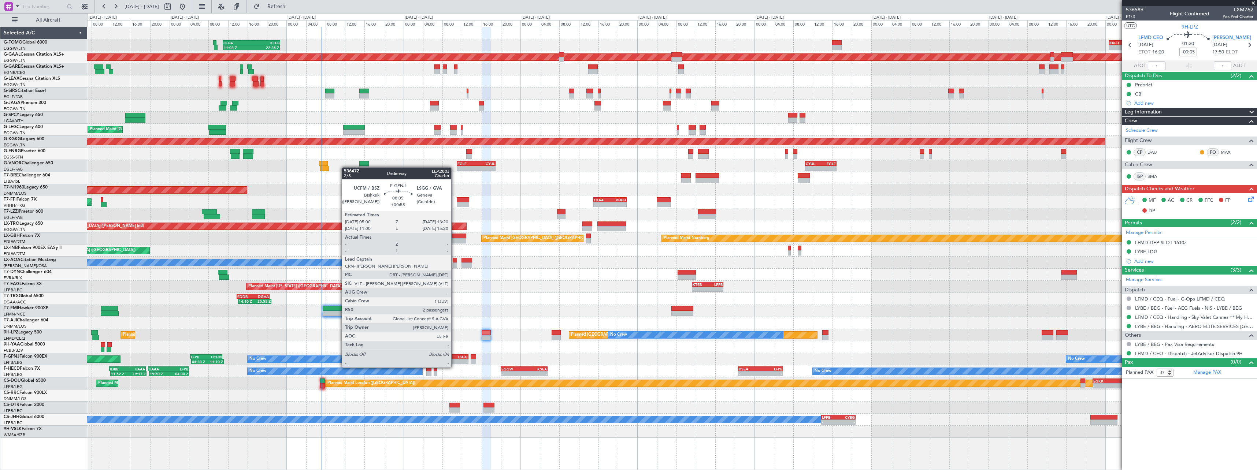
click at [455, 361] on div "-" at bounding box center [458, 362] width 20 height 4
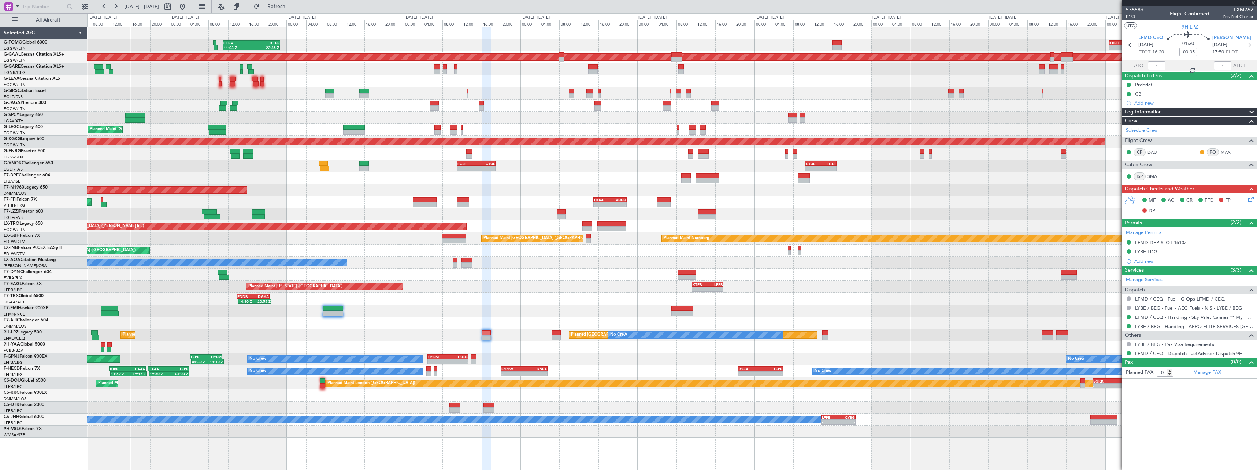
type input "+00:55"
type input "2"
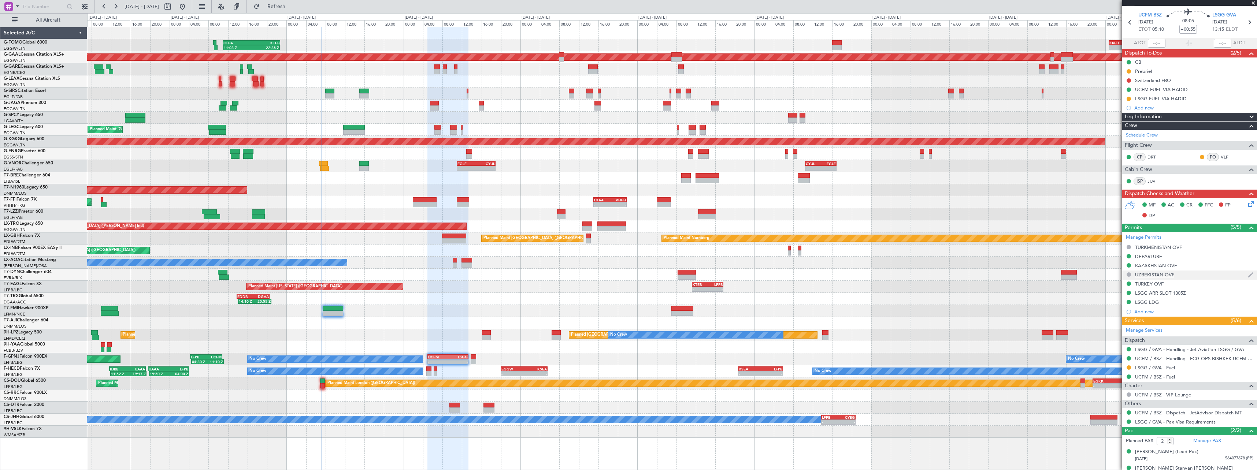
scroll to position [33, 0]
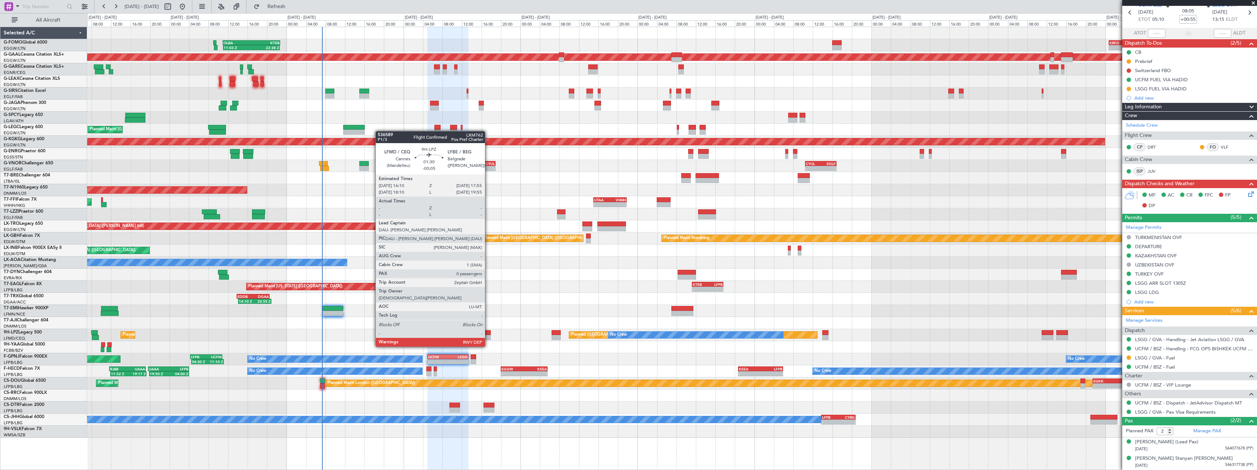
click at [489, 333] on div at bounding box center [486, 332] width 9 height 5
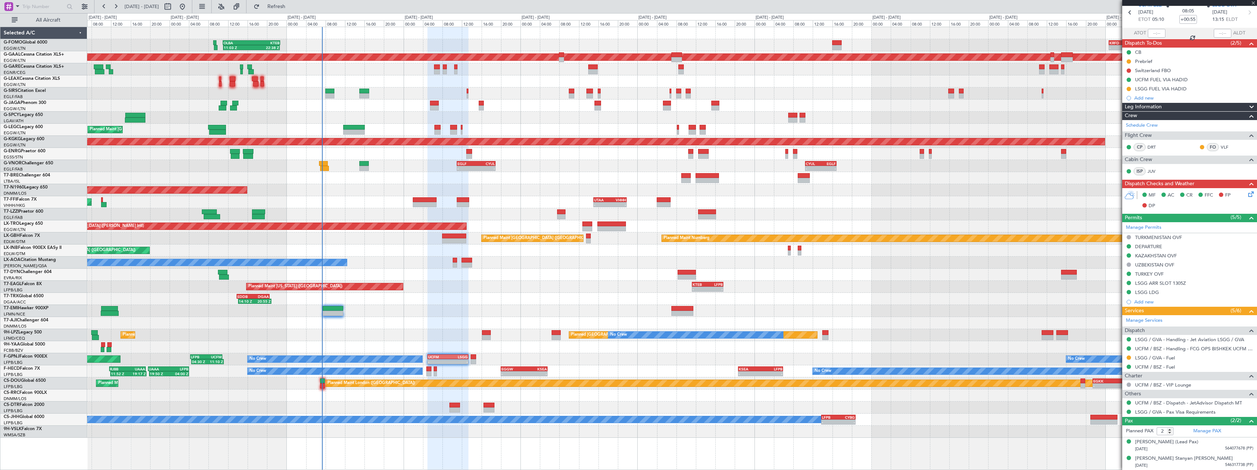
type input "-00:05"
type input "0"
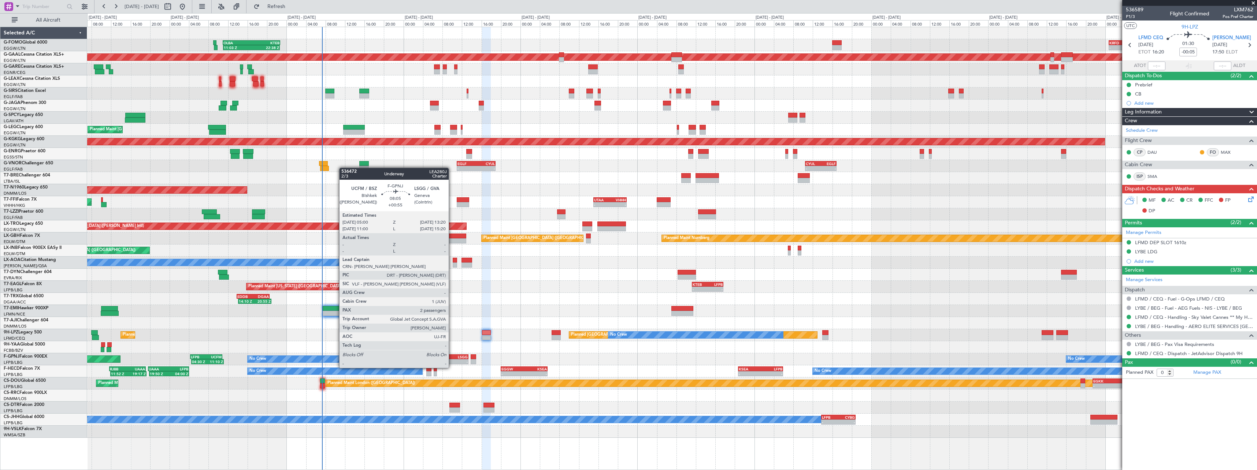
click at [452, 361] on div "-" at bounding box center [458, 362] width 20 height 4
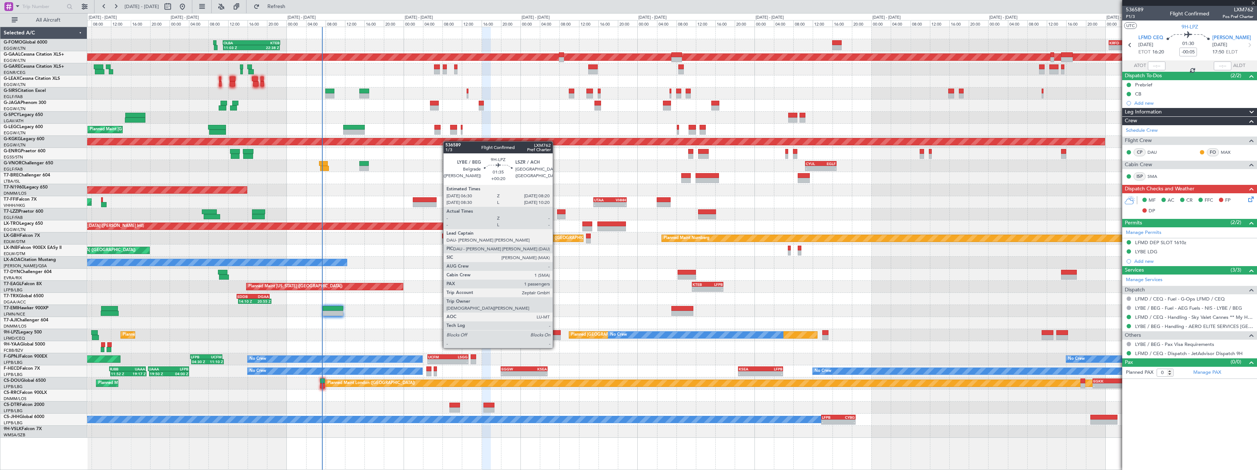
click at [556, 335] on div at bounding box center [556, 332] width 9 height 5
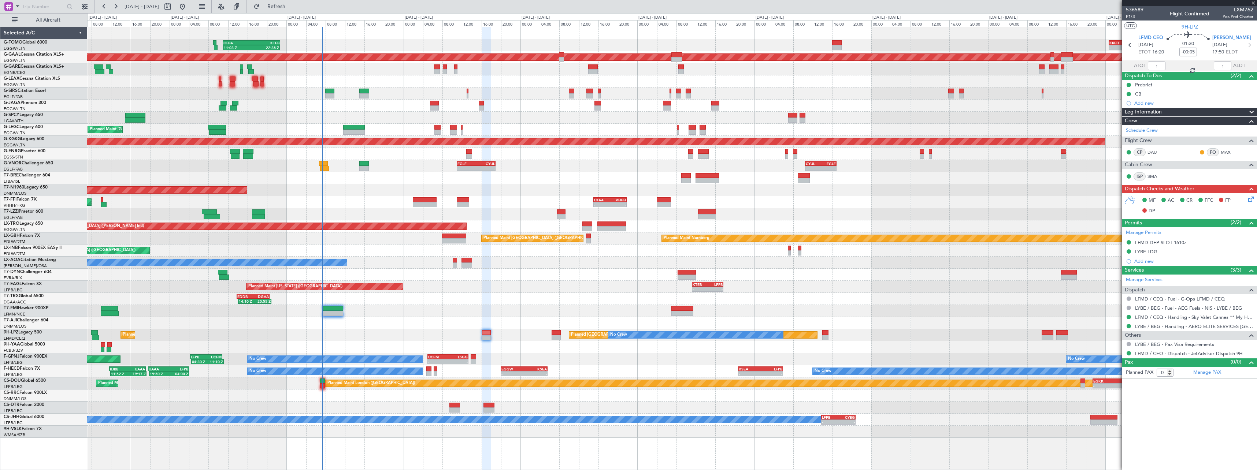
type input "+00:20"
type input "1"
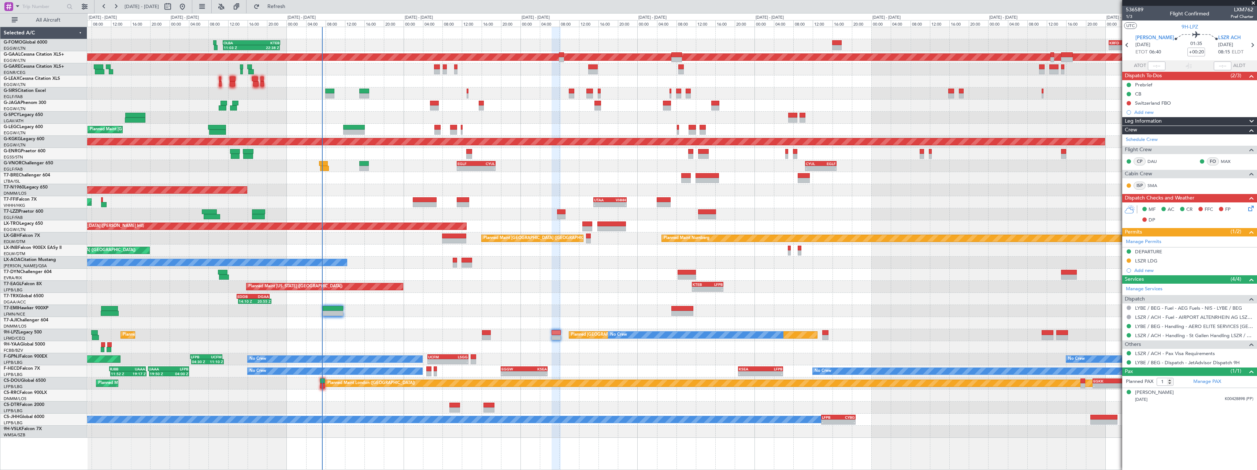
drag, startPoint x: 1254, startPoint y: 121, endPoint x: 1251, endPoint y: 128, distance: 6.7
click at [1253, 121] on span at bounding box center [1252, 121] width 9 height 9
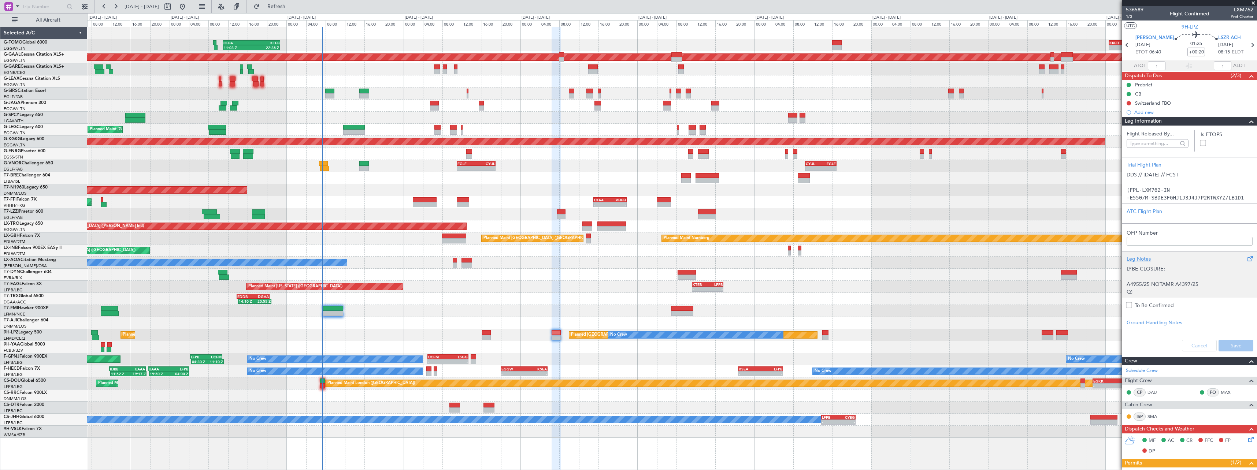
click at [1138, 254] on div "Leg Notes LYBE CLOSURE: A4955/25 NOTAMR A4397/25 Q) LYBA/QFALT/IV/NBO/A/000/999…" at bounding box center [1190, 274] width 135 height 47
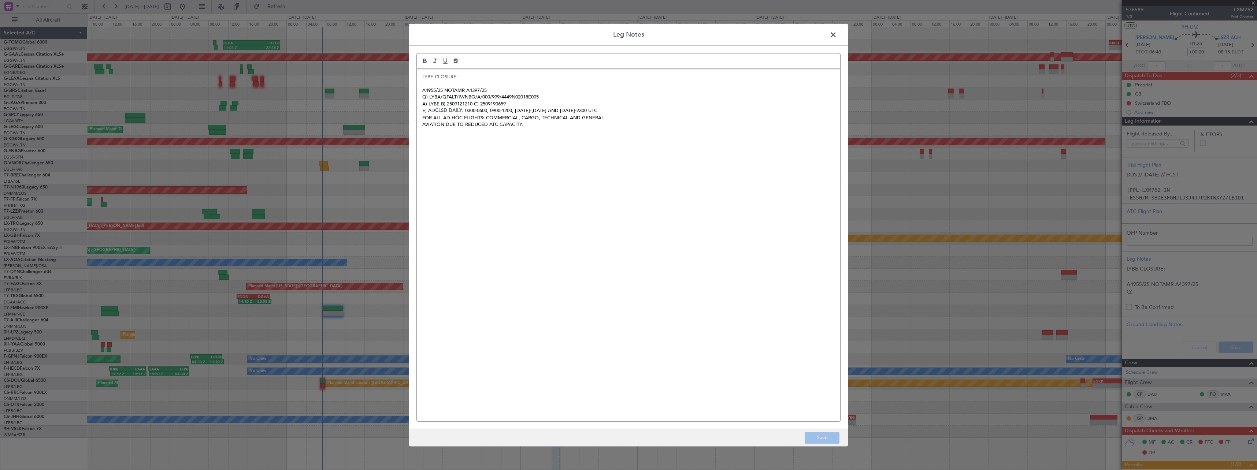
click at [838, 34] on div "Leg Notes LYBE CLOSURE: A4955/25 NOTAMR A4397/25 Q) LYBA/QFALT/IV/NBO/A/000/999…" at bounding box center [629, 235] width 440 height 424
drag, startPoint x: 835, startPoint y: 34, endPoint x: 867, endPoint y: 41, distance: 33.3
click at [837, 34] on span at bounding box center [837, 36] width 0 height 15
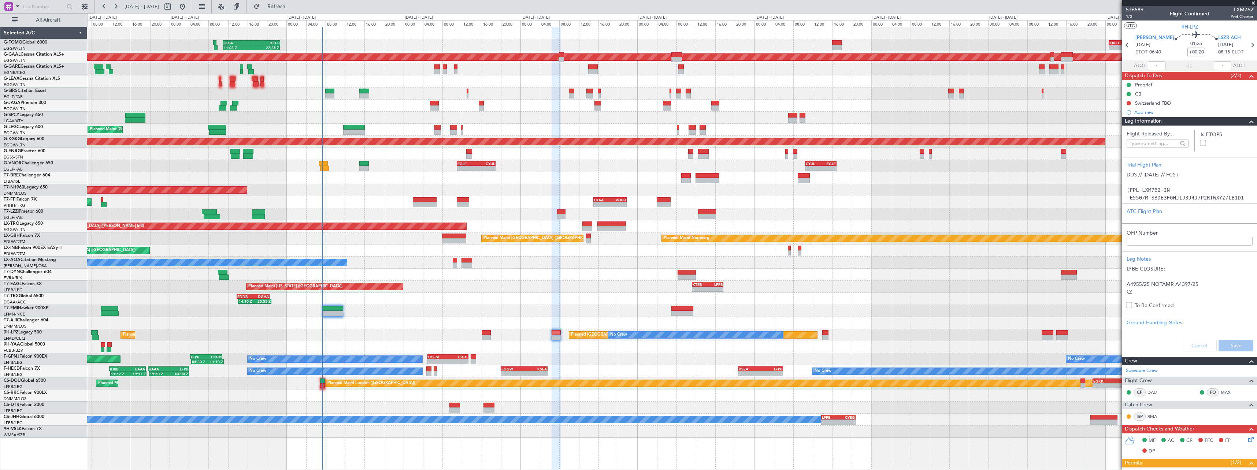
click at [1248, 124] on span at bounding box center [1252, 121] width 9 height 9
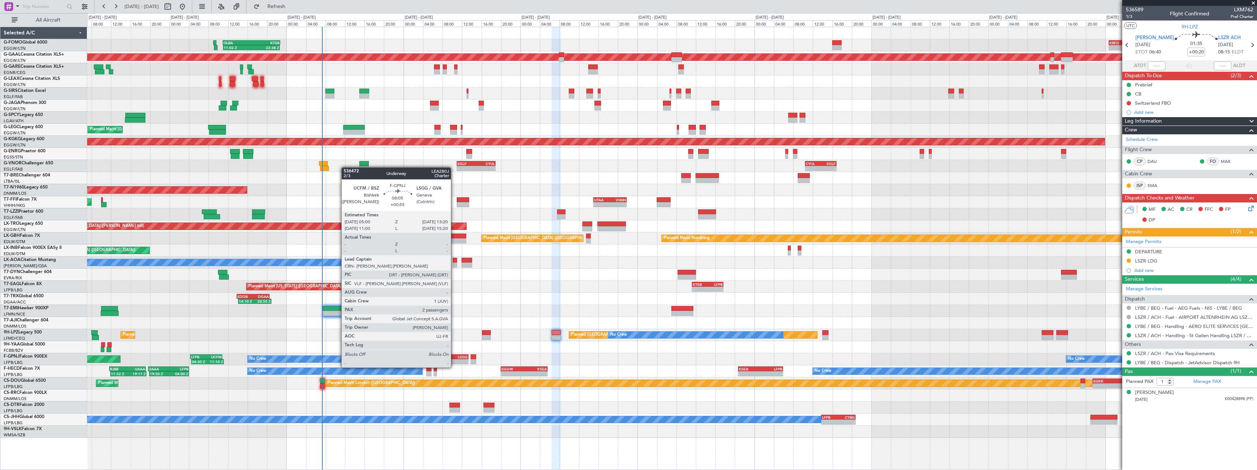
click at [454, 361] on div "-" at bounding box center [458, 362] width 20 height 4
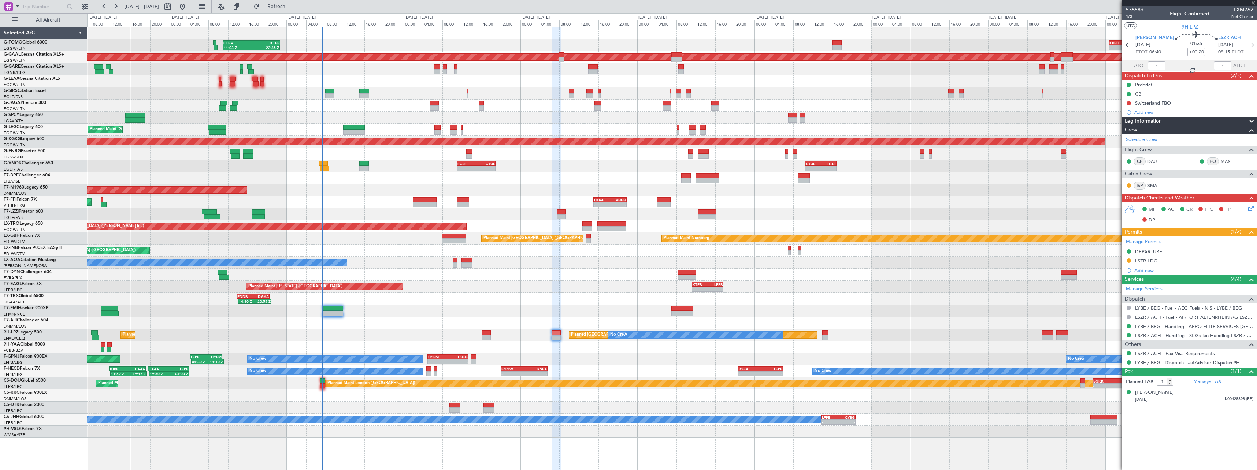
type input "+00:55"
type input "2"
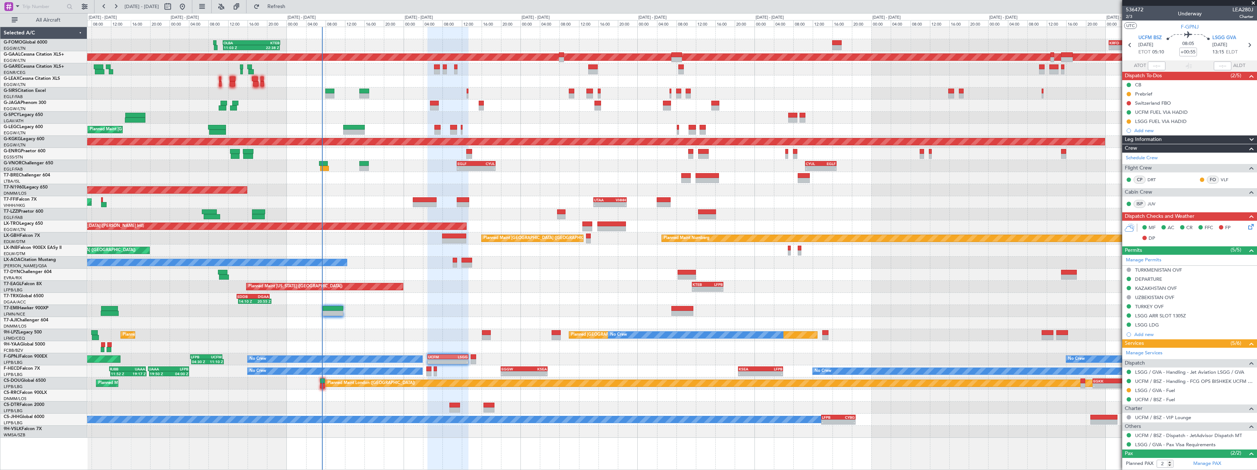
click at [1248, 138] on span at bounding box center [1252, 140] width 9 height 9
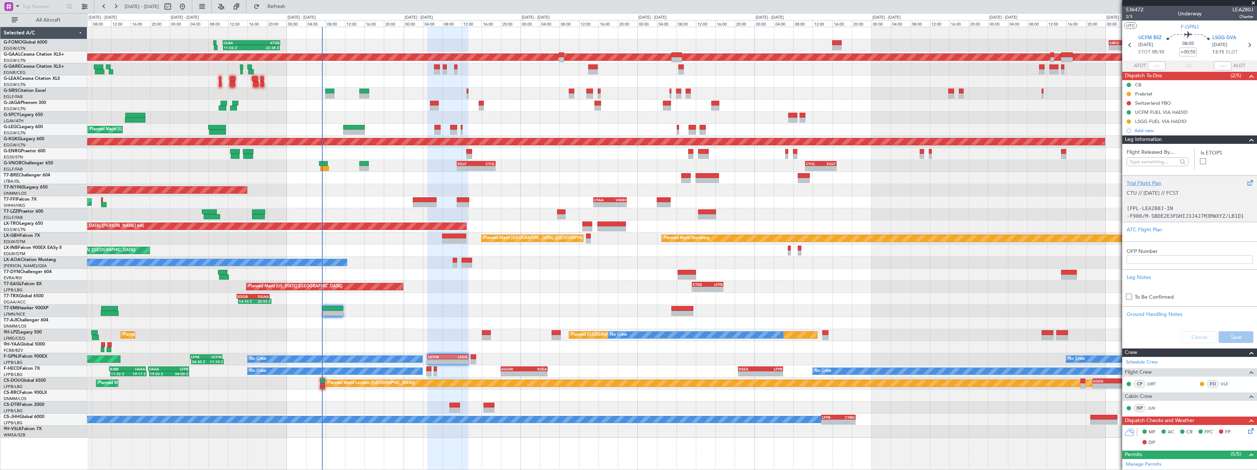
click at [1145, 180] on div "Trial Flight Plan" at bounding box center [1190, 184] width 126 height 8
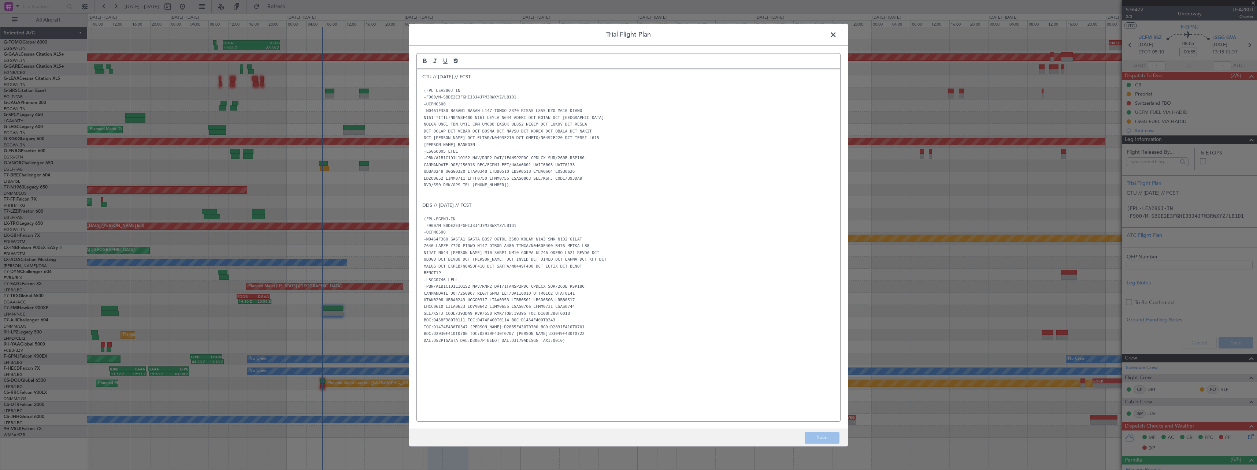
click at [424, 75] on p "CTU // [DATE] // FCST" at bounding box center [628, 77] width 413 height 7
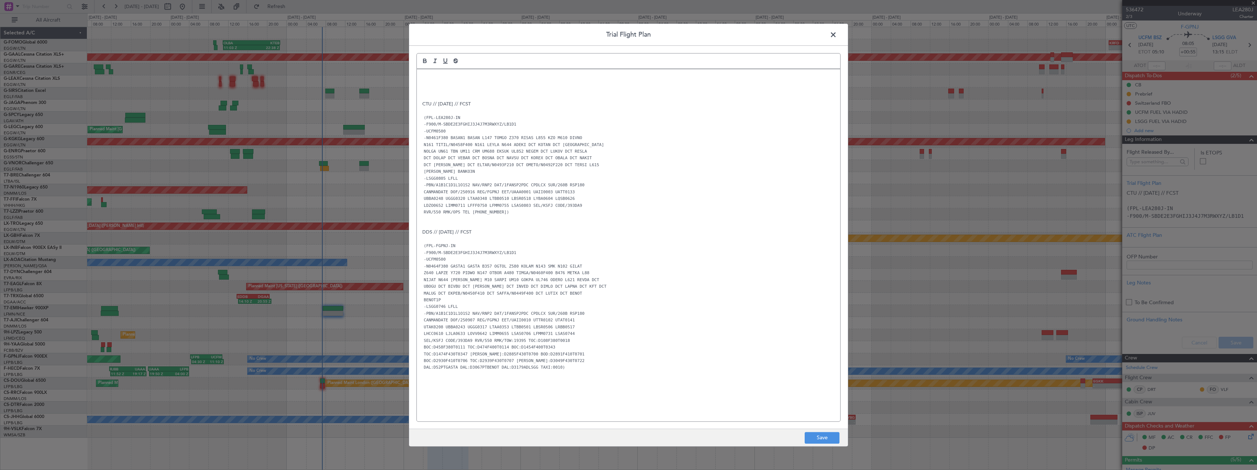
click at [425, 77] on p at bounding box center [628, 77] width 413 height 7
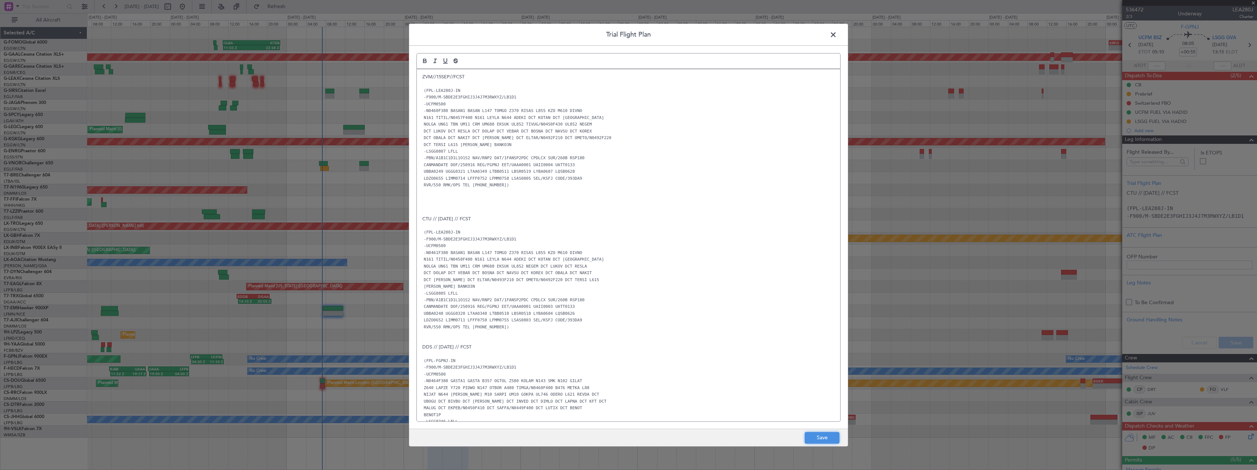
drag, startPoint x: 821, startPoint y: 437, endPoint x: 1053, endPoint y: 344, distance: 250.4
click at [823, 436] on button "Save" at bounding box center [822, 438] width 35 height 12
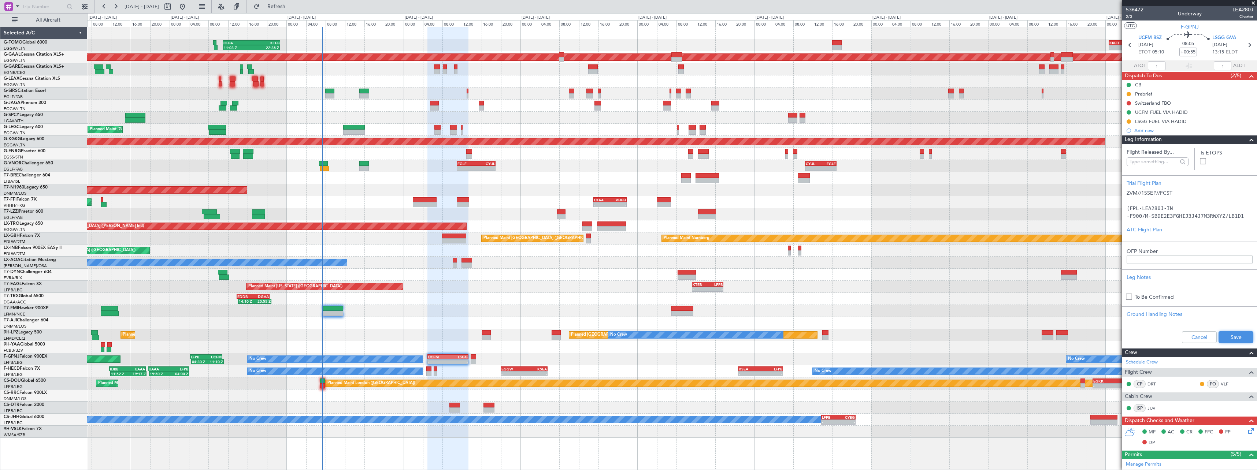
click at [1243, 341] on button "Save" at bounding box center [1236, 338] width 35 height 12
click at [1248, 138] on span at bounding box center [1252, 140] width 9 height 9
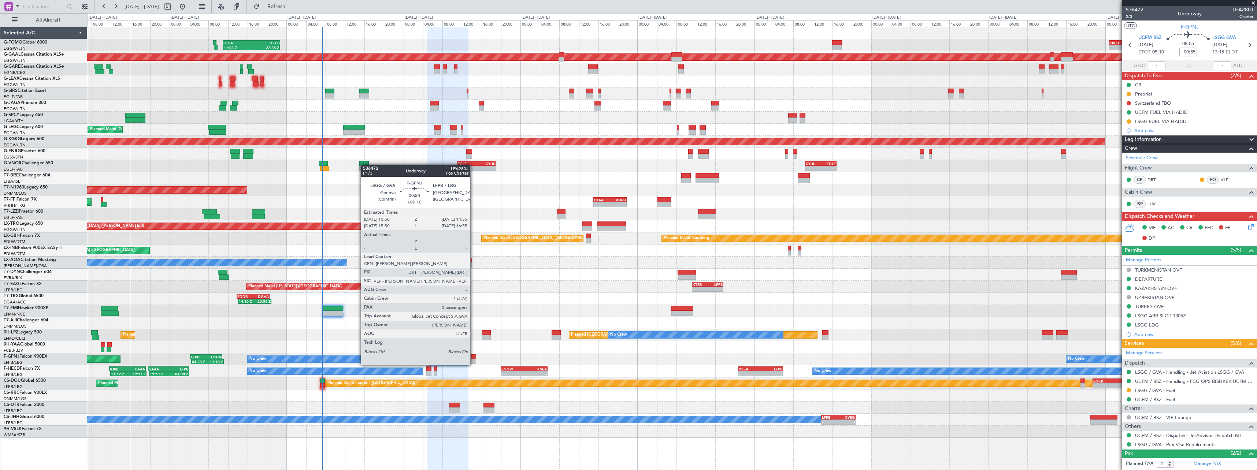
click at [474, 358] on div at bounding box center [473, 357] width 5 height 5
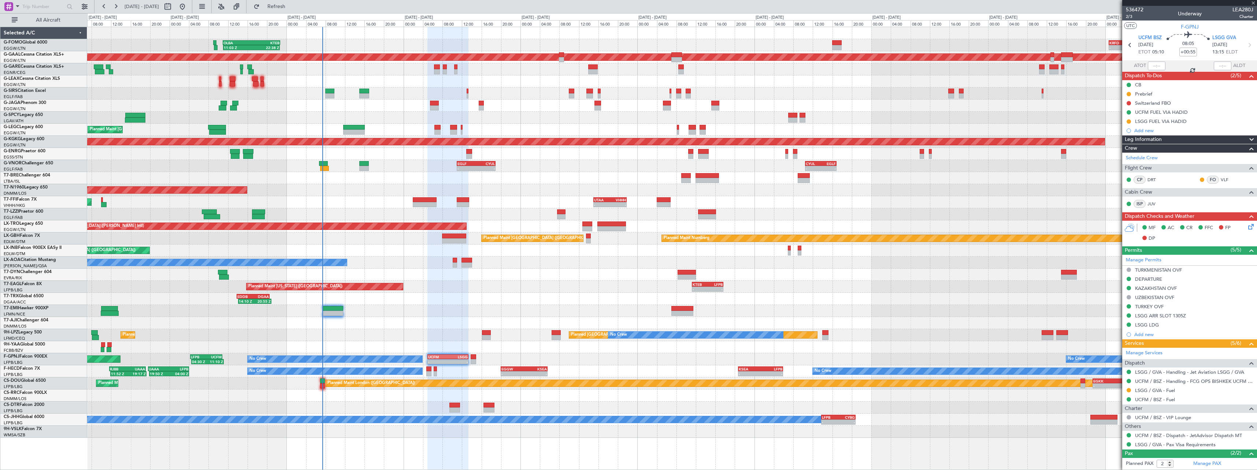
type input "+00:10"
type input "0"
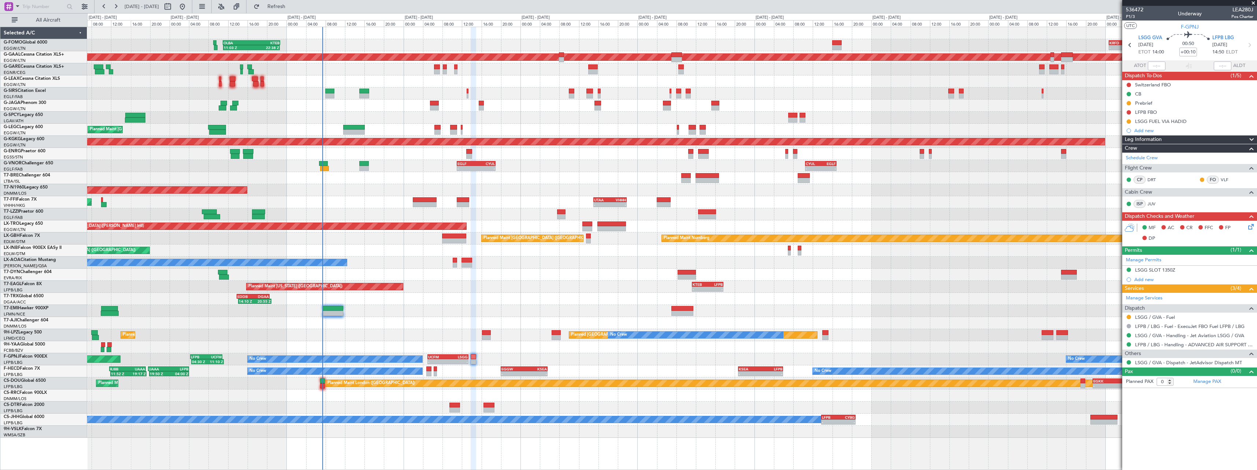
click at [1250, 136] on span at bounding box center [1252, 140] width 9 height 9
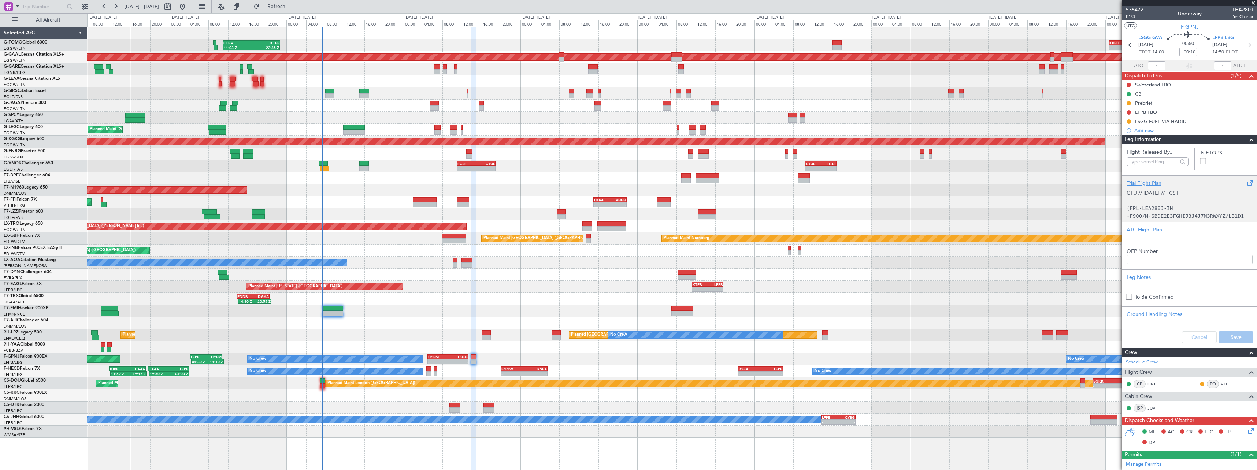
click at [1142, 186] on div "Trial Flight Plan" at bounding box center [1190, 184] width 126 height 8
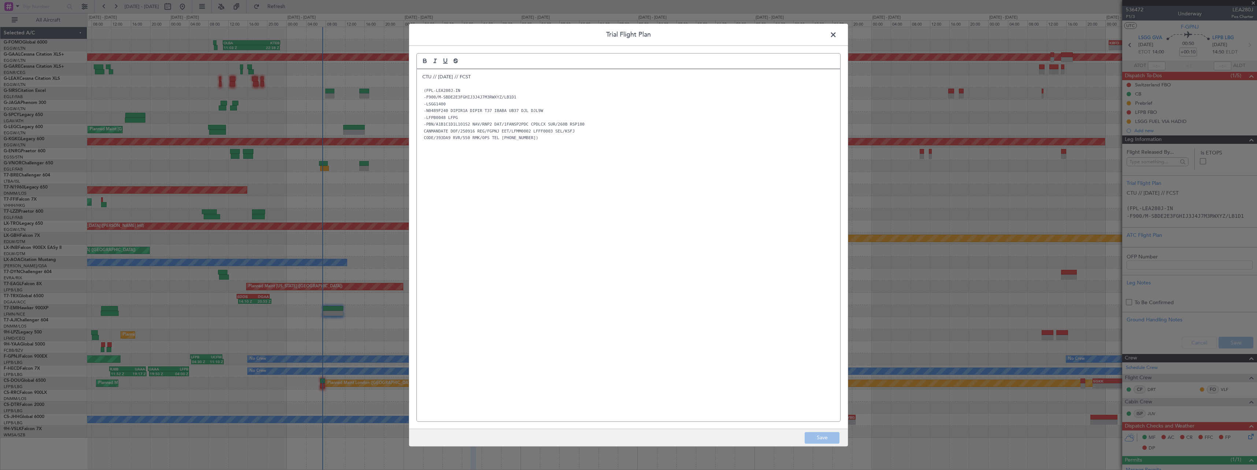
click at [423, 78] on p "CTU // [DATE] // FCST" at bounding box center [628, 77] width 413 height 7
click at [423, 75] on p at bounding box center [628, 77] width 413 height 7
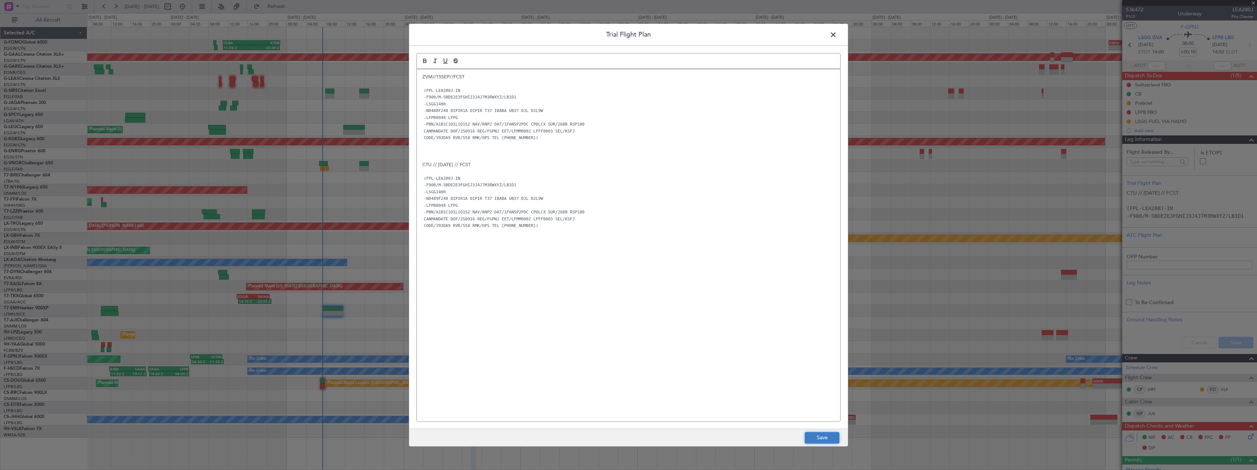
click at [824, 440] on button "Save" at bounding box center [822, 438] width 35 height 12
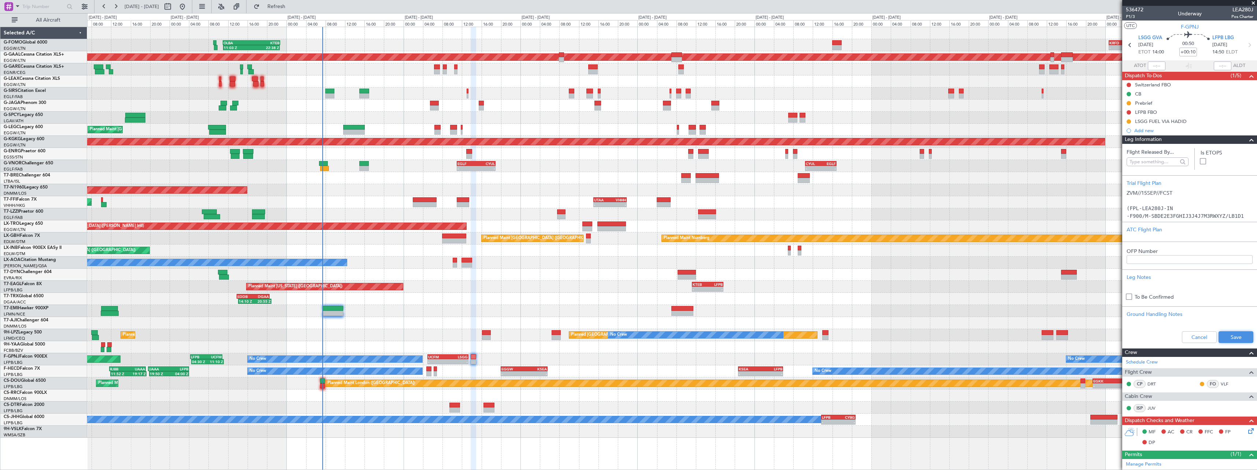
click at [1227, 338] on button "Save" at bounding box center [1236, 338] width 35 height 12
click at [1248, 142] on span at bounding box center [1252, 140] width 9 height 9
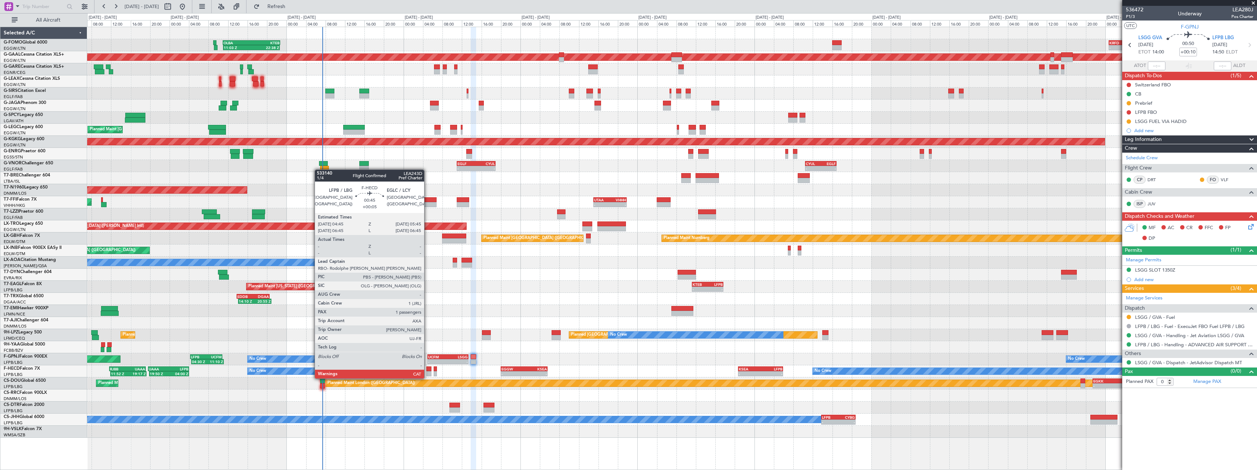
click at [428, 372] on div at bounding box center [428, 374] width 5 height 5
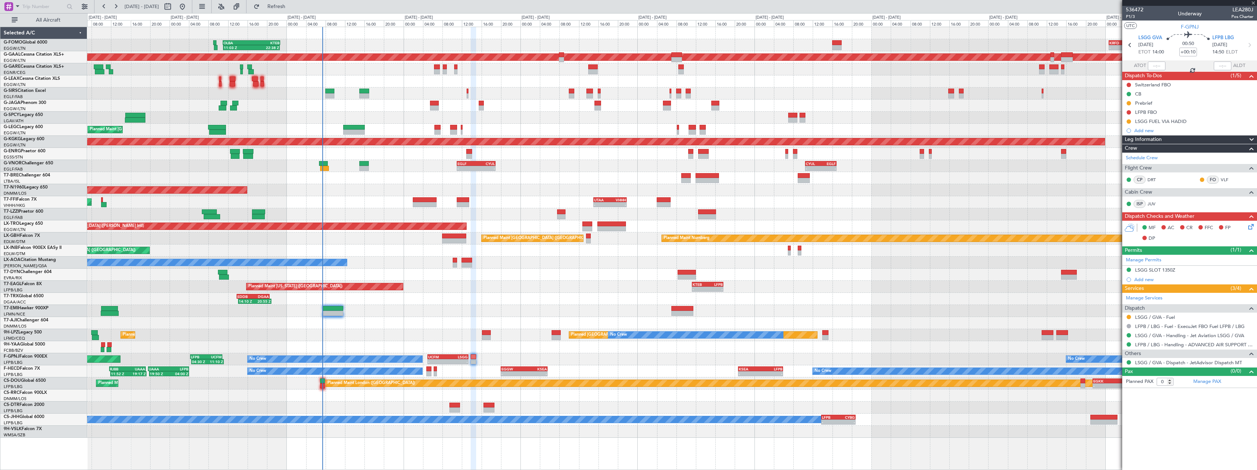
type input "+00:05"
type input "1"
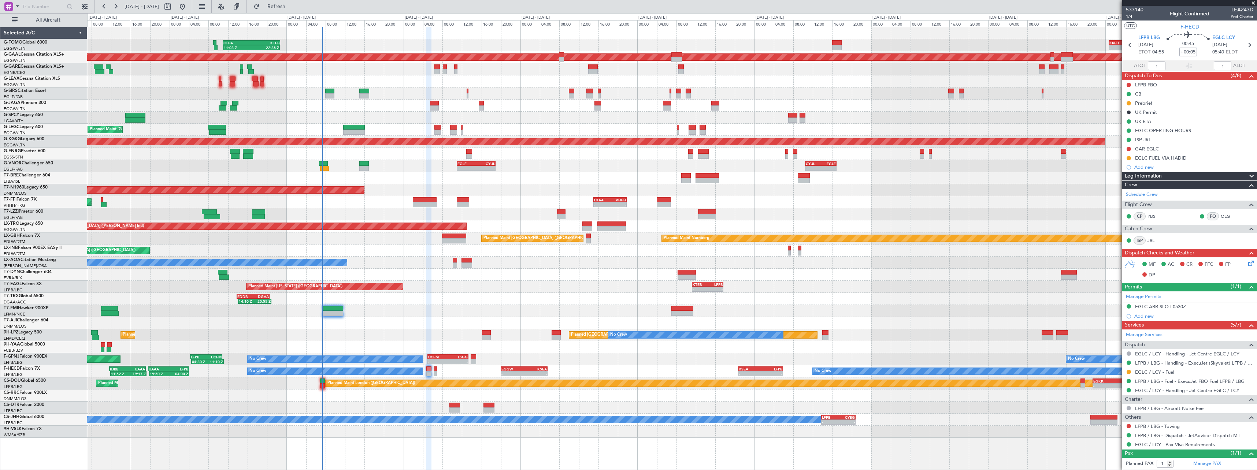
click at [1191, 55] on input "+00:05" at bounding box center [1189, 52] width 18 height 9
click at [1193, 53] on input "+00:05" at bounding box center [1189, 52] width 18 height 9
type input "+00:00"
click at [917, 260] on div "No Crew Chester" at bounding box center [672, 263] width 1170 height 12
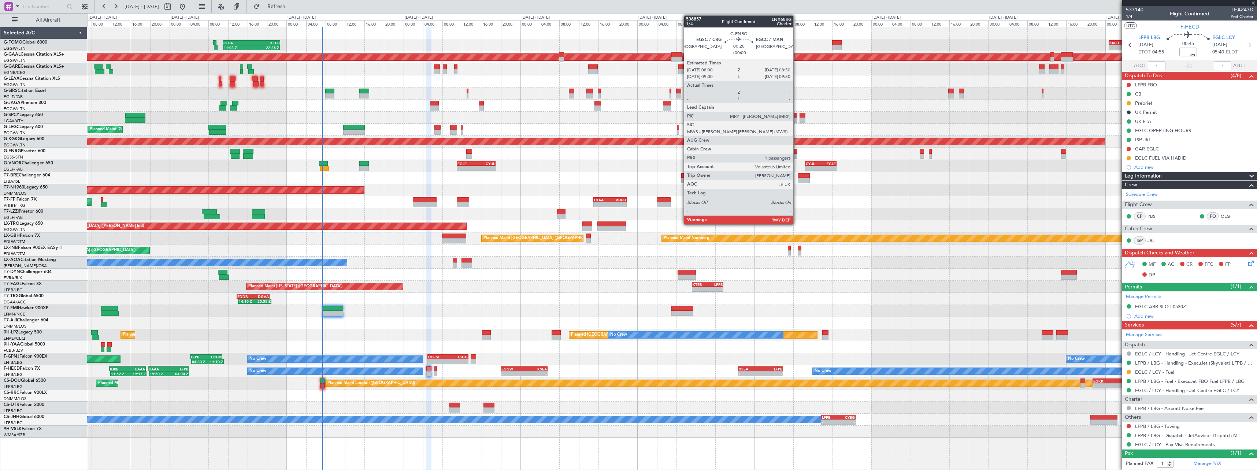
click at [797, 158] on div at bounding box center [795, 156] width 4 height 5
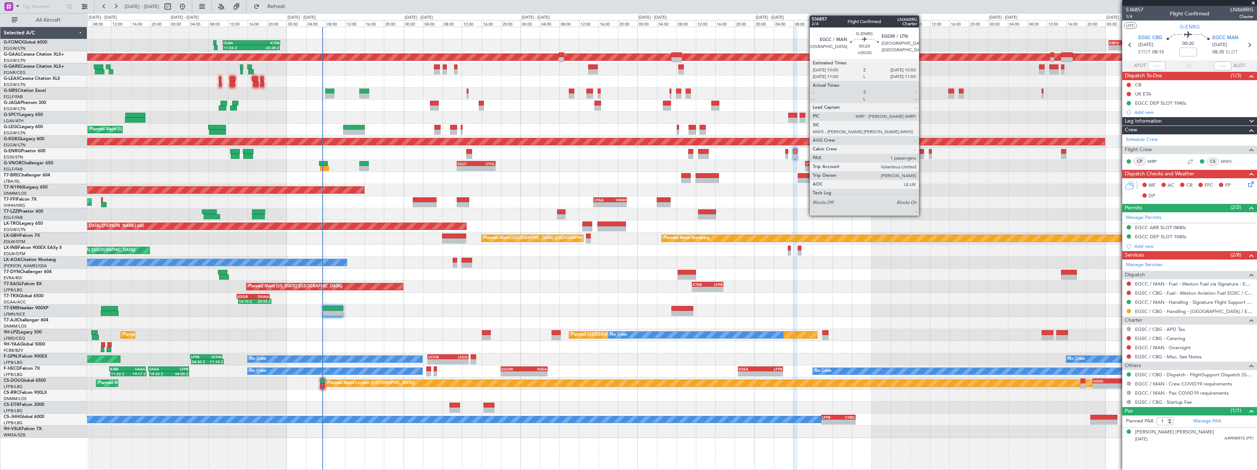
click at [923, 156] on div at bounding box center [922, 156] width 4 height 5
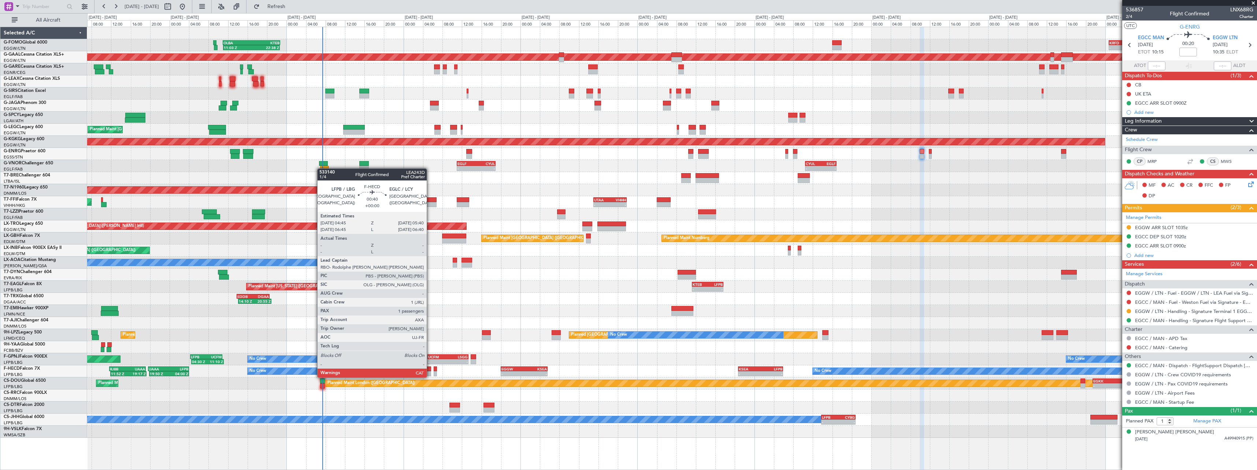
click at [429, 370] on div at bounding box center [428, 369] width 5 height 5
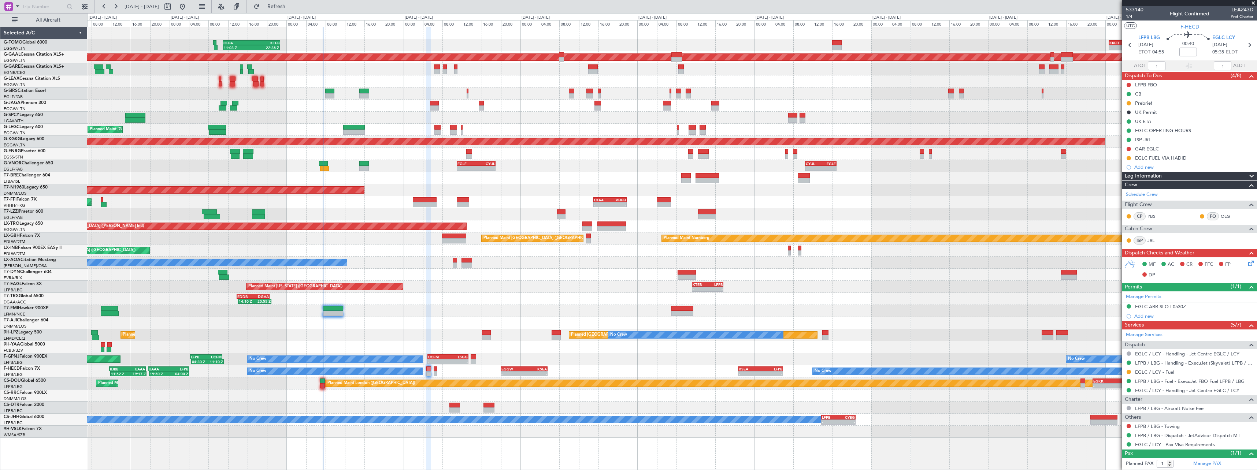
click at [1248, 177] on span at bounding box center [1252, 176] width 9 height 9
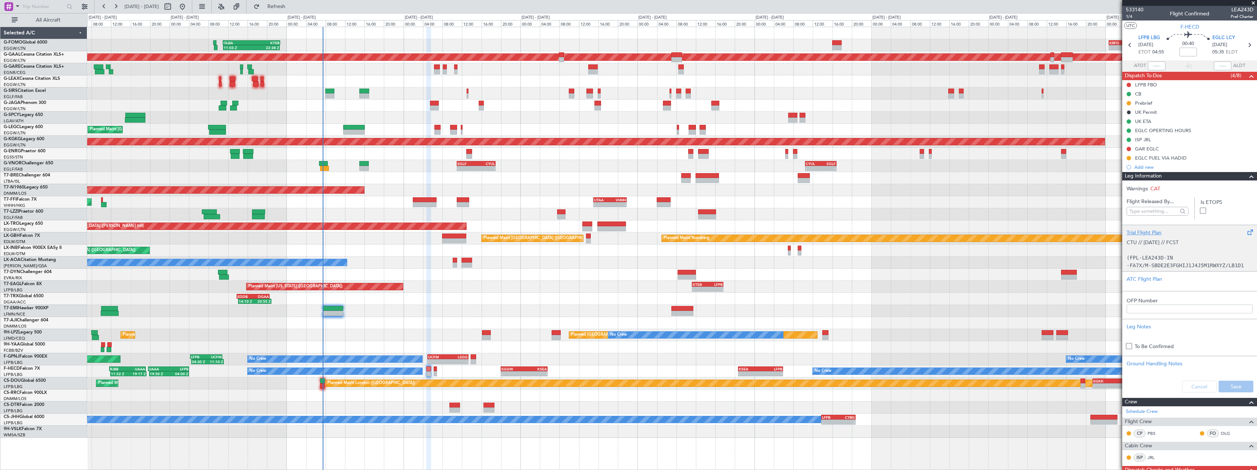
click at [1131, 234] on div "Trial Flight Plan" at bounding box center [1190, 233] width 126 height 8
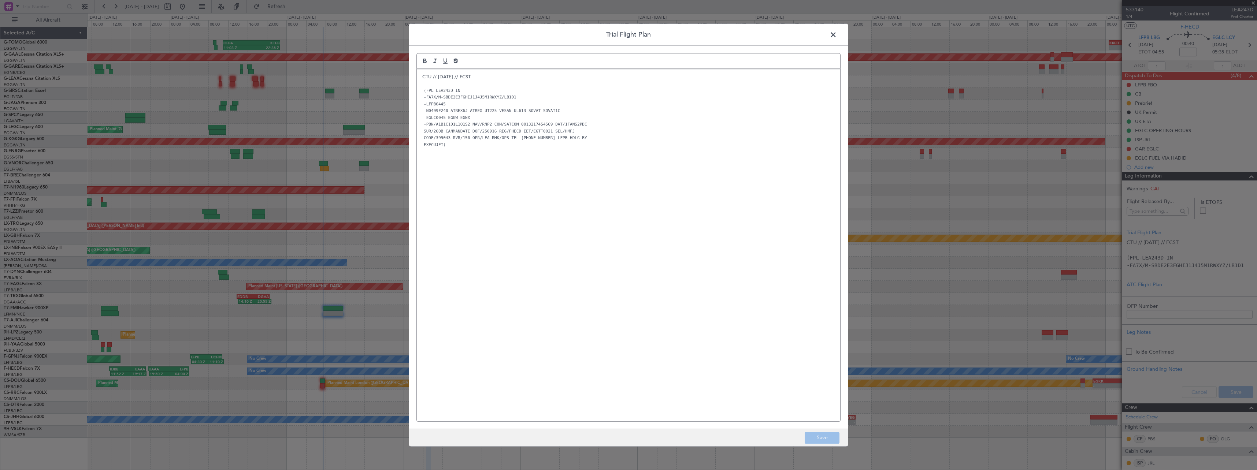
click at [421, 78] on div "CTU // 14SEP // FCST (FPL-LEA243D-IN -FA7X/M-SBDE2E3FGHIJ1J4J5M1RWXYZ/LB1D1 -LF…" at bounding box center [629, 245] width 424 height 352
click at [425, 70] on div "CTU // 14SEP // FCST (FPL-LEA243D-IN -FA7X/M-SBDE2E3FGHIJ1J4J5M1RWXYZ/LB1D1 -LF…" at bounding box center [629, 245] width 424 height 352
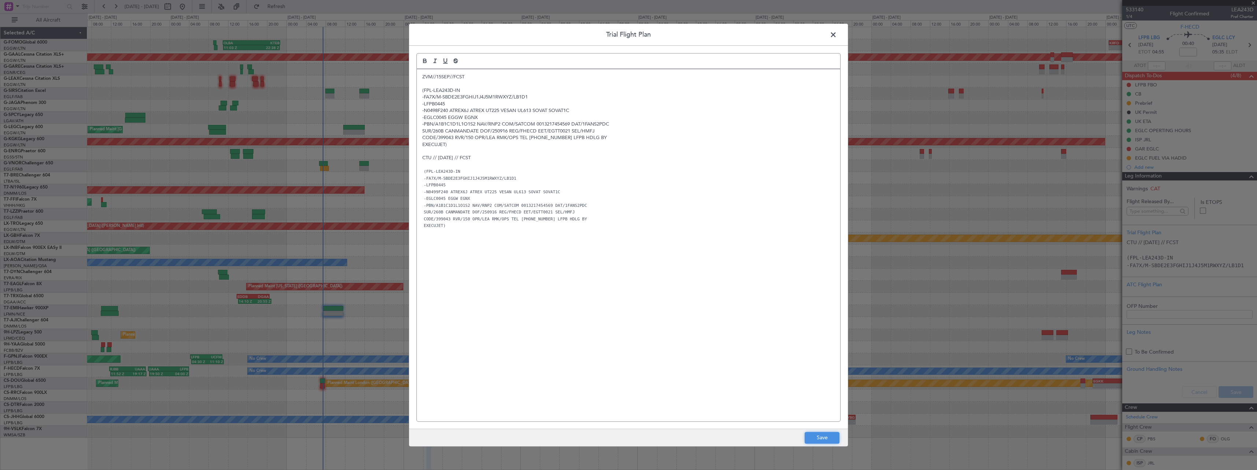
drag, startPoint x: 825, startPoint y: 438, endPoint x: 927, endPoint y: 364, distance: 125.7
click at [827, 436] on button "Save" at bounding box center [822, 438] width 35 height 12
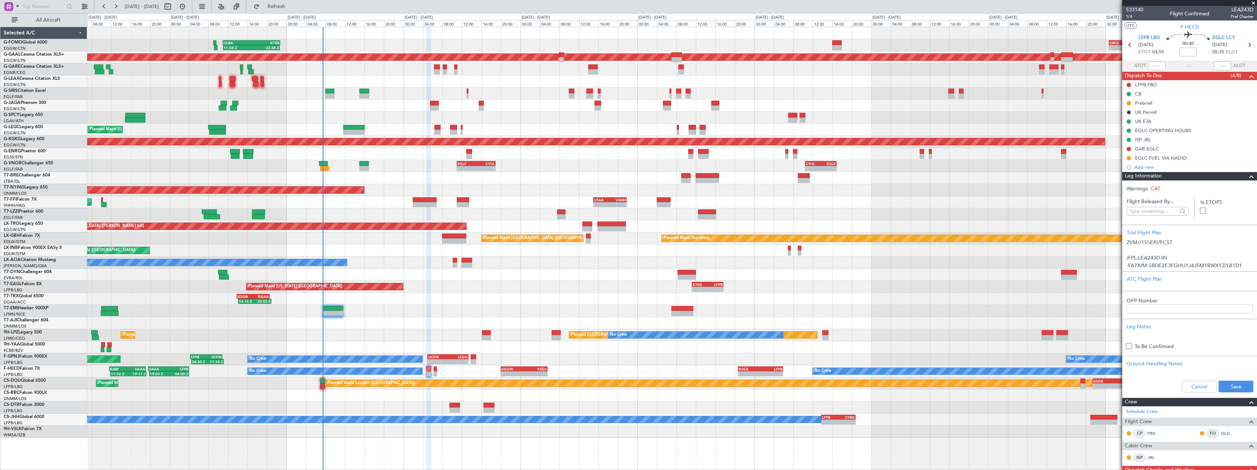
click at [1222, 377] on div "Cancel Save" at bounding box center [1190, 387] width 135 height 22
click at [1230, 386] on button "Save" at bounding box center [1236, 387] width 35 height 12
click at [1250, 179] on span at bounding box center [1252, 176] width 9 height 9
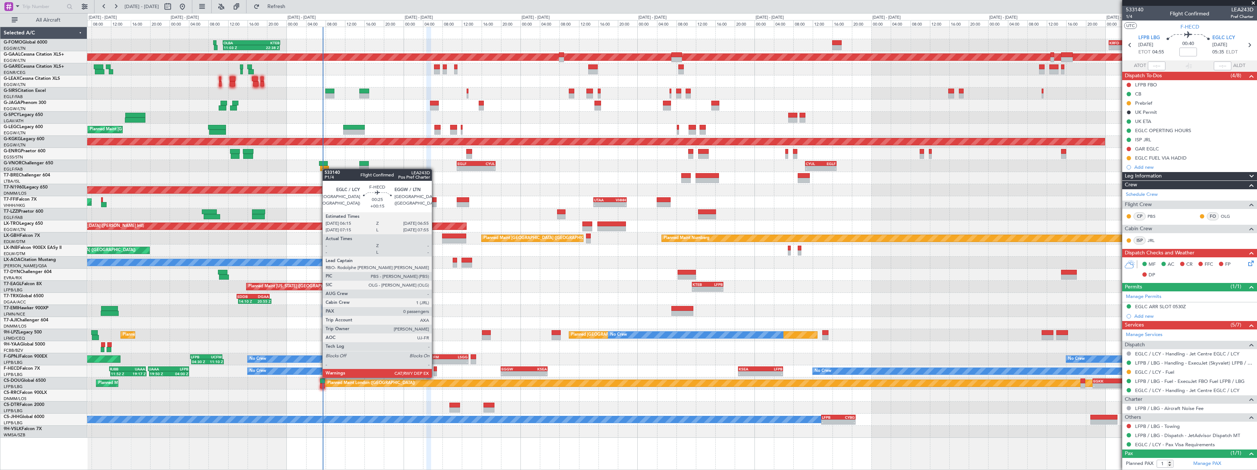
click at [435, 371] on div at bounding box center [435, 369] width 3 height 5
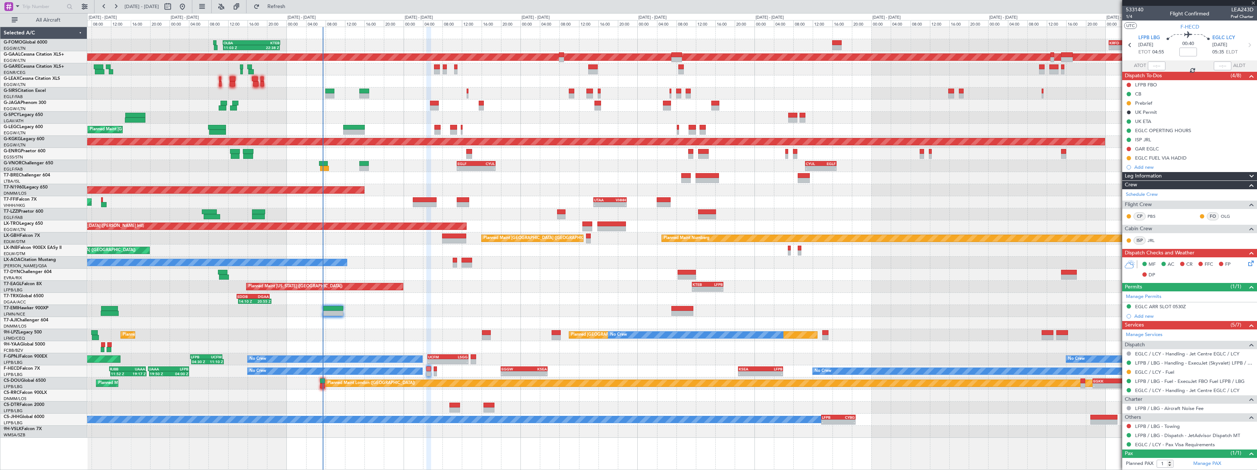
type input "+00:15"
type input "0"
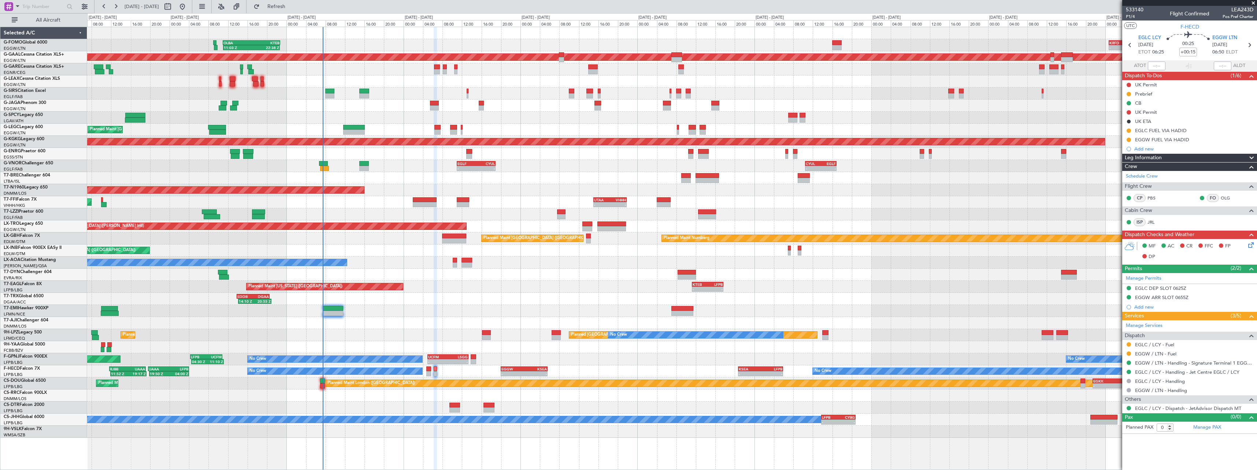
click at [1250, 158] on span at bounding box center [1252, 158] width 9 height 9
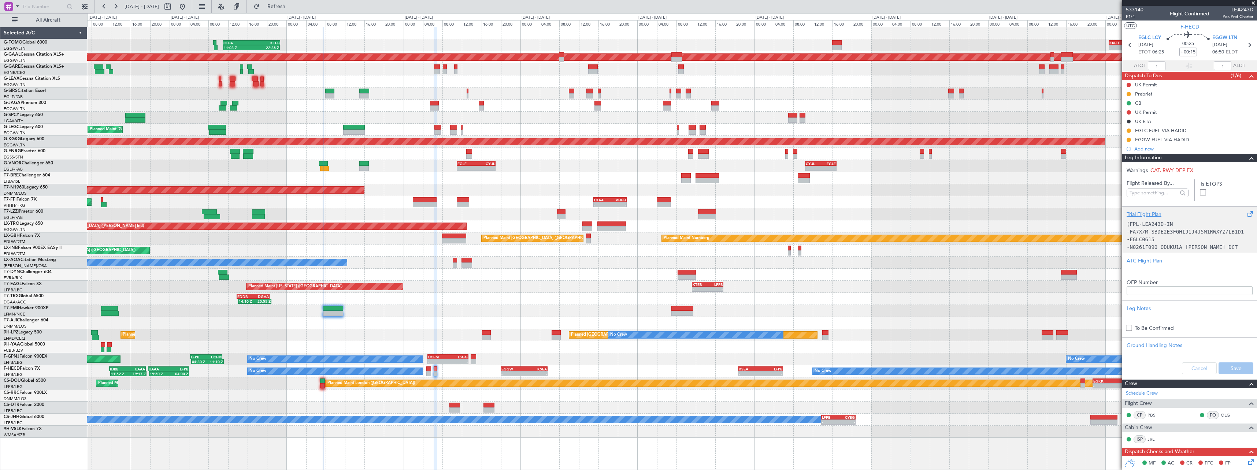
click at [1143, 216] on div "Trial Flight Plan" at bounding box center [1190, 215] width 126 height 8
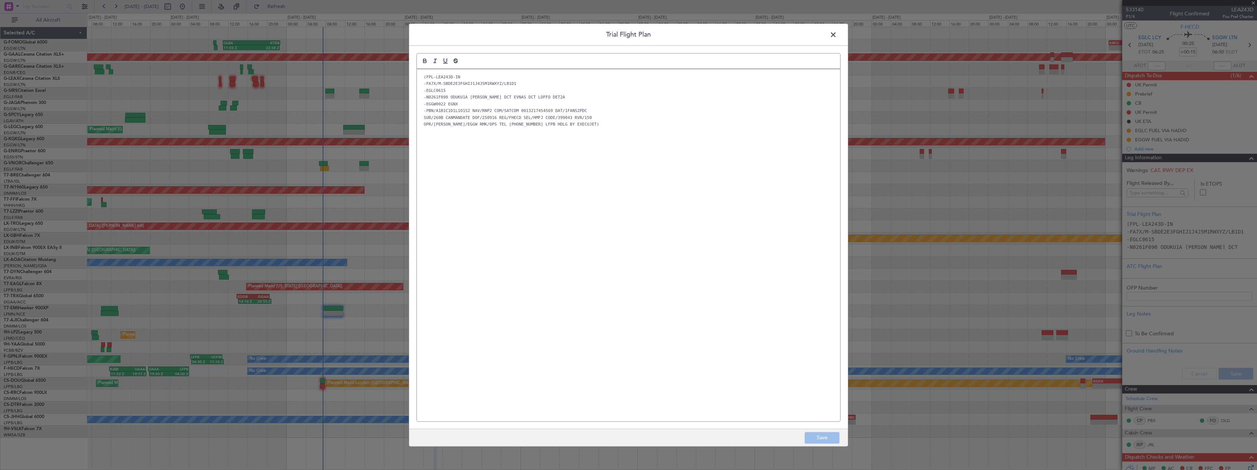
click at [421, 81] on div "(FPL-LEA243D-IN -FA7X/M-SBDE2E3FGHIJ1J4J5M1RWXYZ/LB1D1 -EGLC0615 -N0261F090 ODU…" at bounding box center [629, 245] width 424 height 352
click at [423, 76] on code "(FPL-LEA243D-IN" at bounding box center [442, 77] width 40 height 6
click at [434, 69] on div at bounding box center [629, 61] width 424 height 16
click at [438, 73] on div "﻿ (FPL-LEA243D-IN -FA7X/M-SBDE2E3FGHIJ1J4J5M1RWXYZ/LB1D1 -EGLC0615 -N0261F090 O…" at bounding box center [629, 245] width 424 height 352
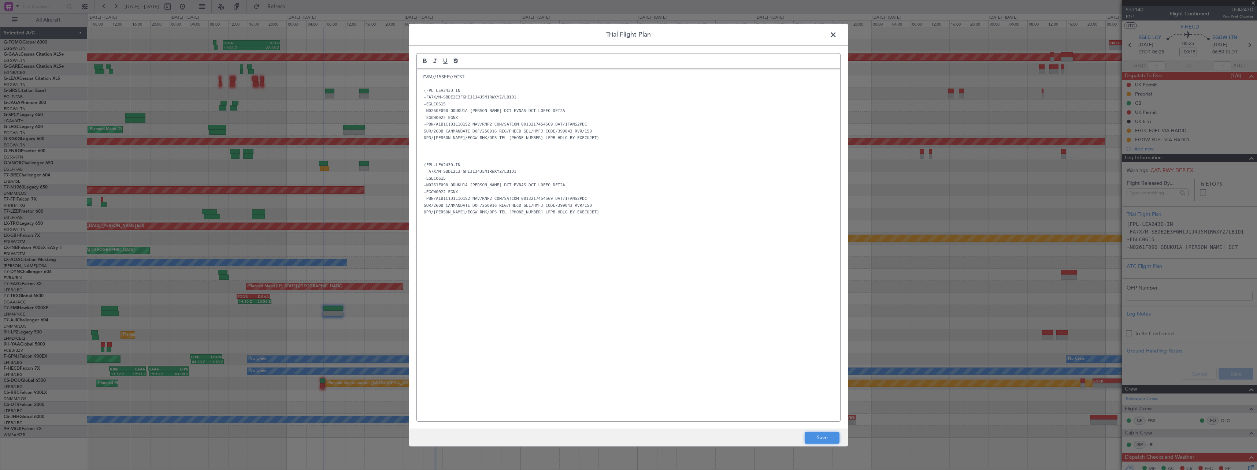
drag, startPoint x: 825, startPoint y: 439, endPoint x: 918, endPoint y: 400, distance: 100.2
click at [826, 437] on button "Save" at bounding box center [822, 438] width 35 height 12
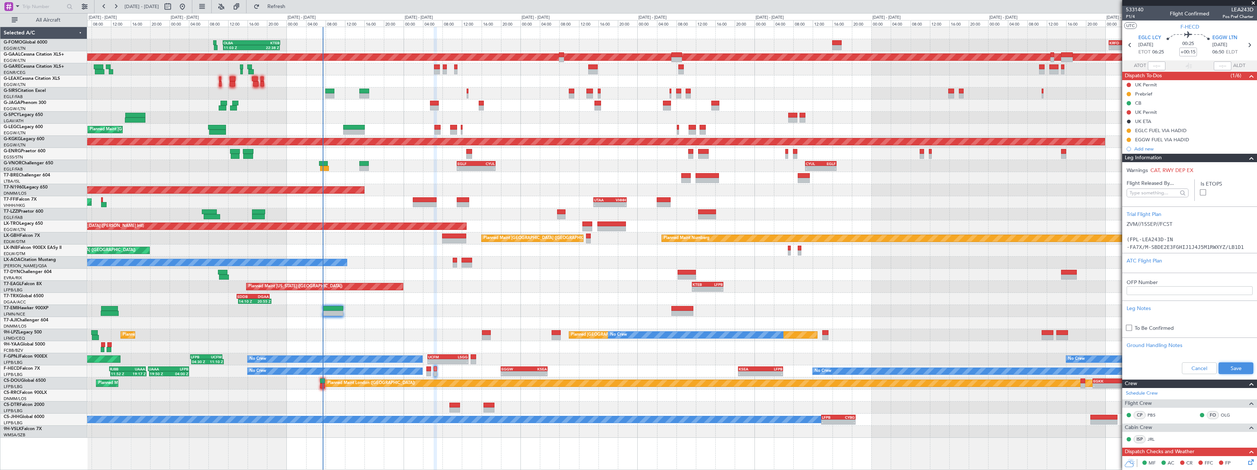
click at [1231, 367] on button "Save" at bounding box center [1236, 369] width 35 height 12
click at [1245, 154] on div at bounding box center [1249, 158] width 15 height 9
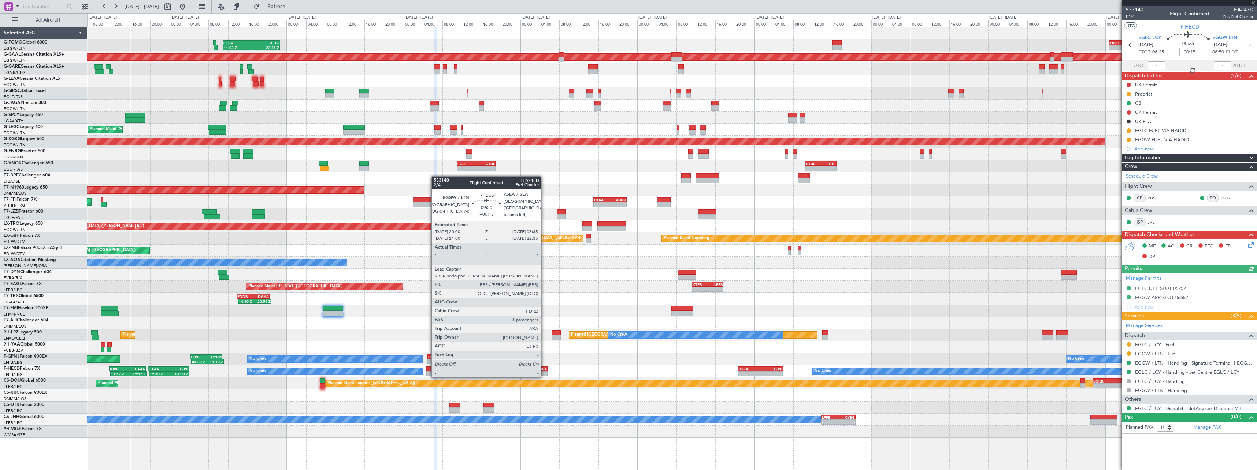
click at [544, 370] on div "KSEA" at bounding box center [535, 369] width 23 height 4
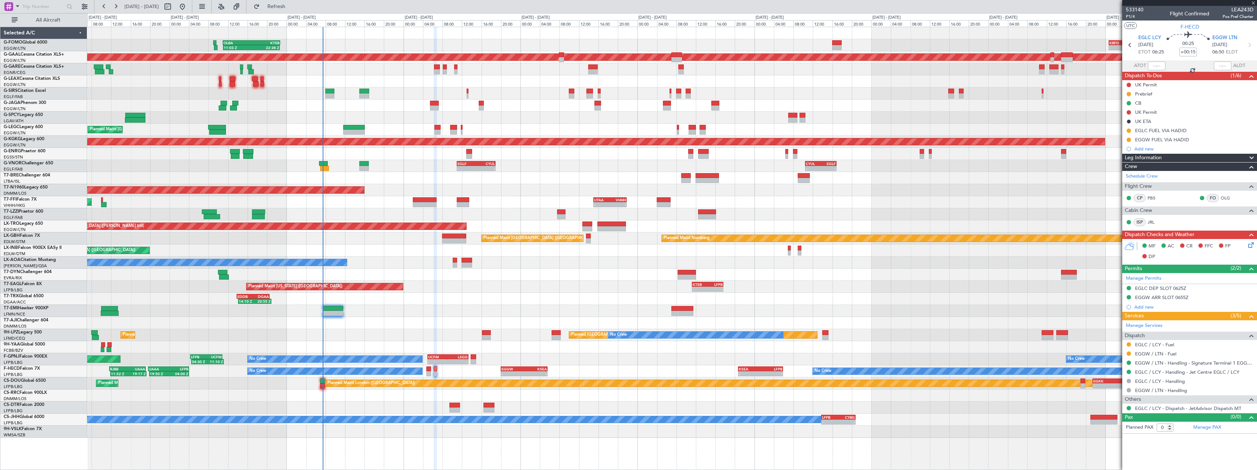
type input "1"
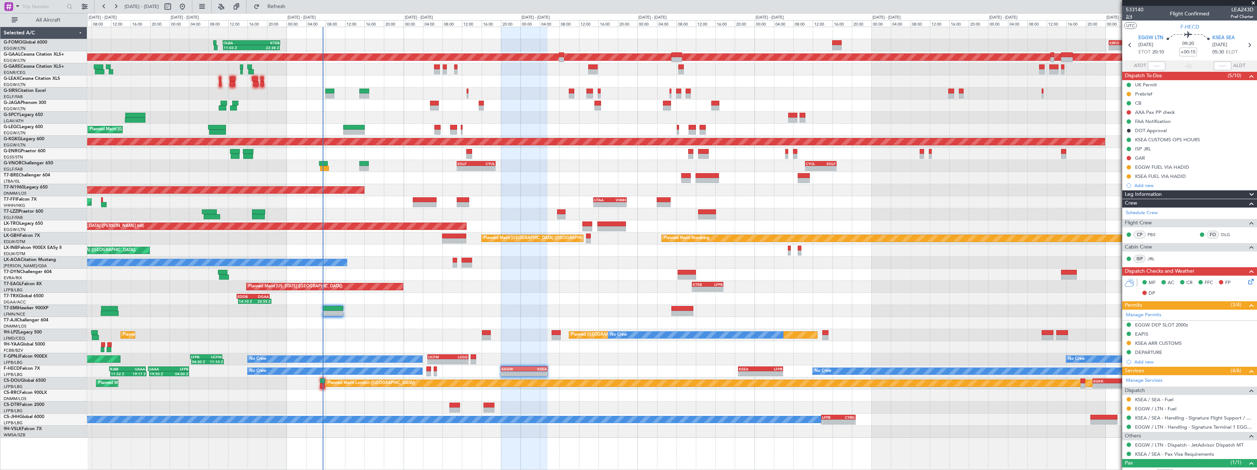
click at [1130, 17] on span "2/4" at bounding box center [1135, 17] width 18 height 6
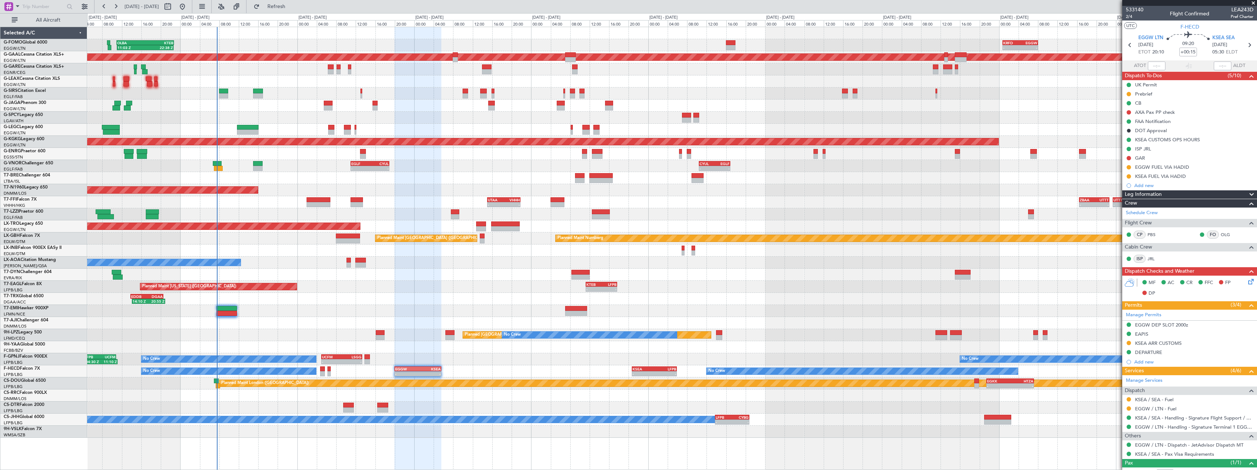
click at [539, 412] on div "11:03 Z 22:38 Z OLBA 11:00 Z KTEB 22:45 Z - - KRFD 00:45 Z EGGW 08:00 Z Planned…" at bounding box center [672, 232] width 1170 height 411
drag, startPoint x: 1247, startPoint y: 195, endPoint x: 1241, endPoint y: 203, distance: 10.3
click at [1248, 195] on span at bounding box center [1252, 195] width 9 height 9
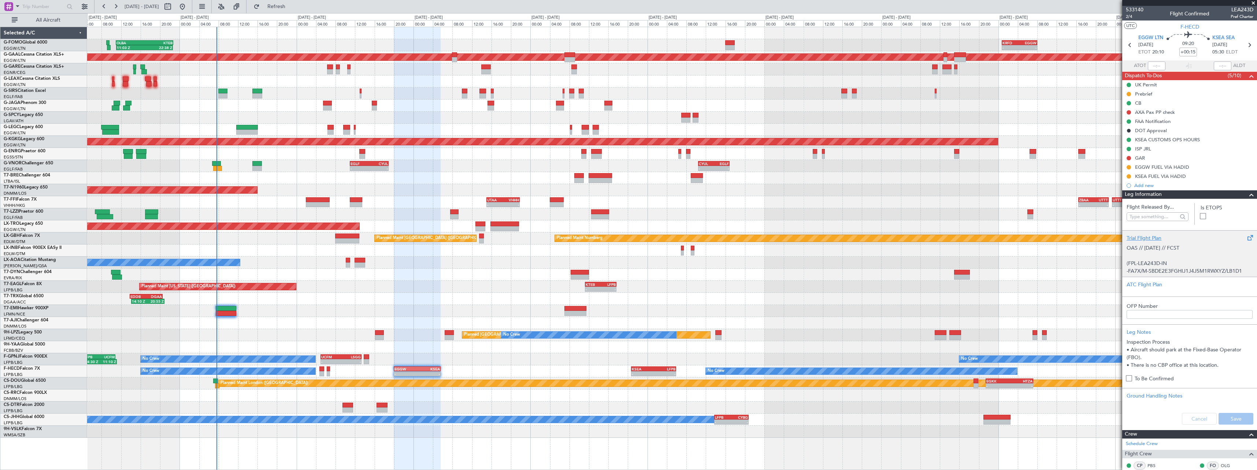
click at [1134, 241] on div "Trial Flight Plan" at bounding box center [1190, 238] width 126 height 8
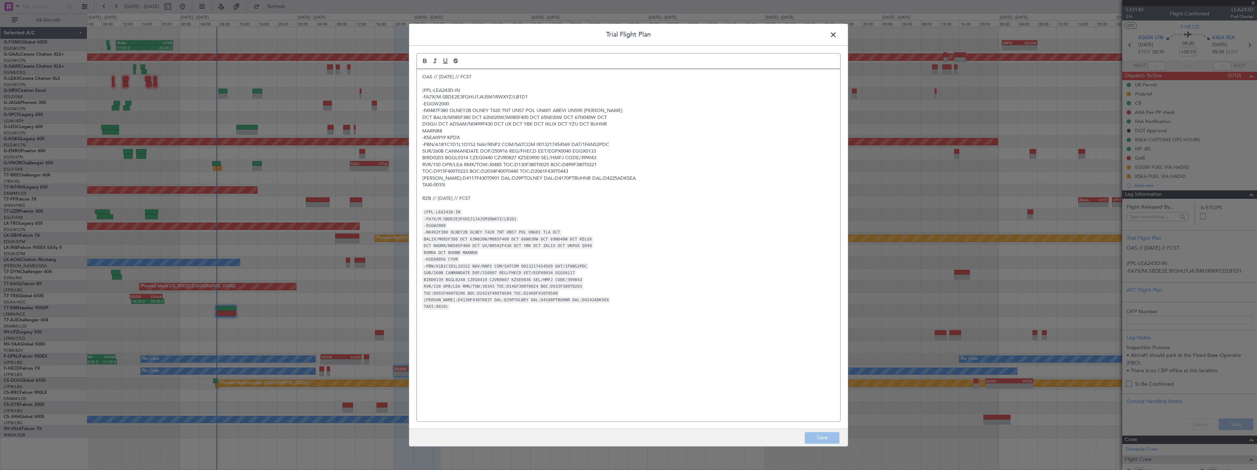
click at [412, 80] on div "Trial Flight Plan OAS // 14SEP // FCST (FPL-LEA243D-IN -FA7X/M-SBDE2E3FGHIJ1J4J…" at bounding box center [629, 235] width 440 height 424
click at [425, 74] on p "OAS // [DATE] // FCST" at bounding box center [628, 77] width 413 height 7
click at [421, 79] on div "OAS // 14SEP // FCST (FPL-LEA243D-IN -FA7X/M-SBDE2E3FGHIJ1J4J5M1RWXYZ/LB1D1 -EG…" at bounding box center [629, 245] width 424 height 352
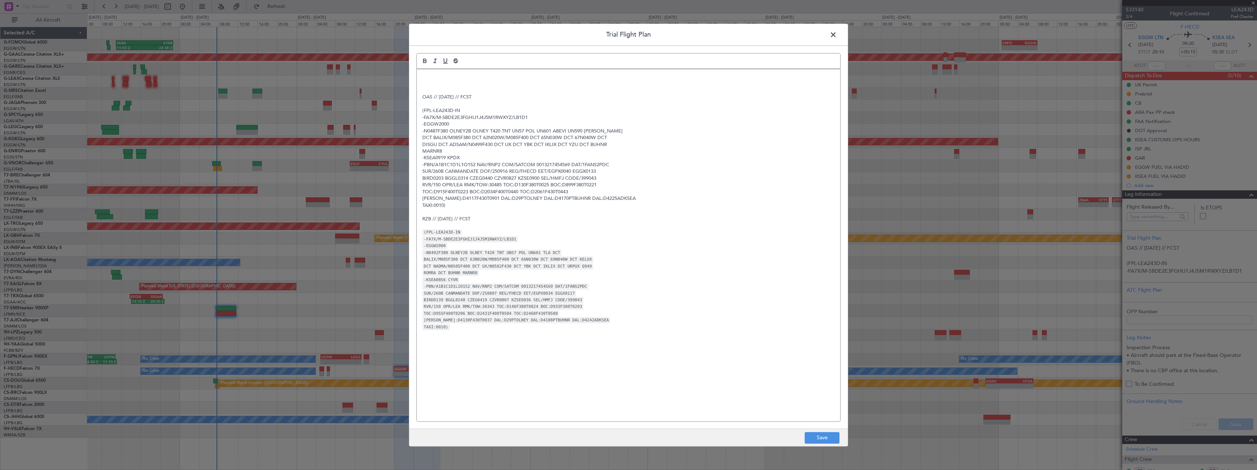
click at [421, 78] on div "OAS // 14SEP // FCST (FPL-LEA243D-IN -FA7X/M-SBDE2E3FGHIJ1J4J5M1RWXYZ/LB1D1 -EG…" at bounding box center [629, 245] width 424 height 352
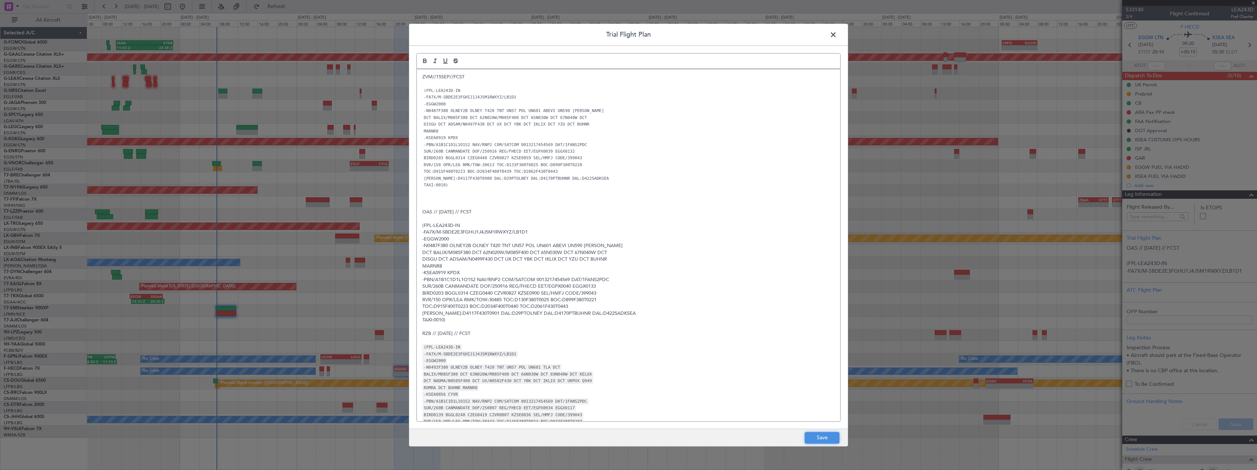
click at [819, 435] on button "Save" at bounding box center [822, 438] width 35 height 12
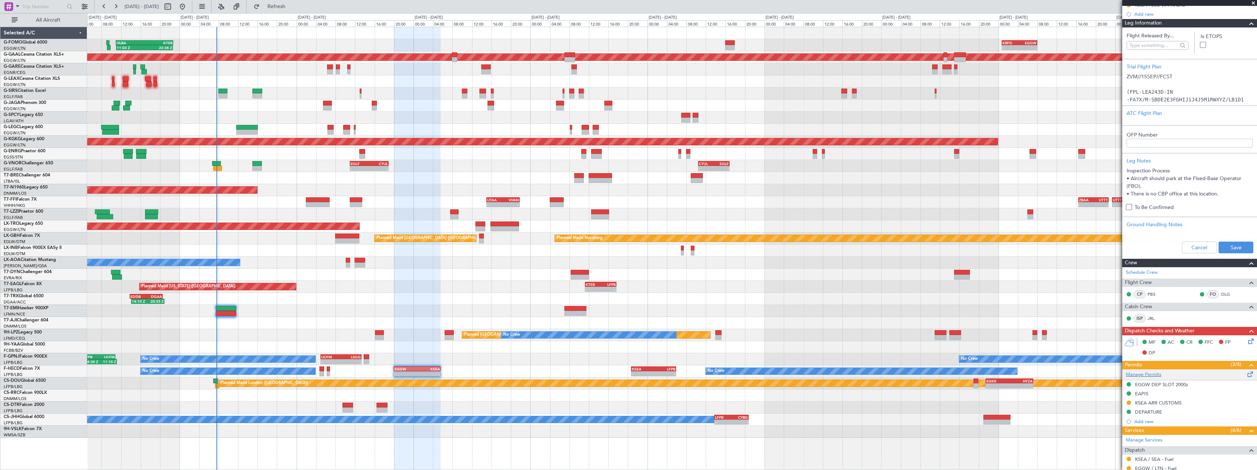
scroll to position [256, 0]
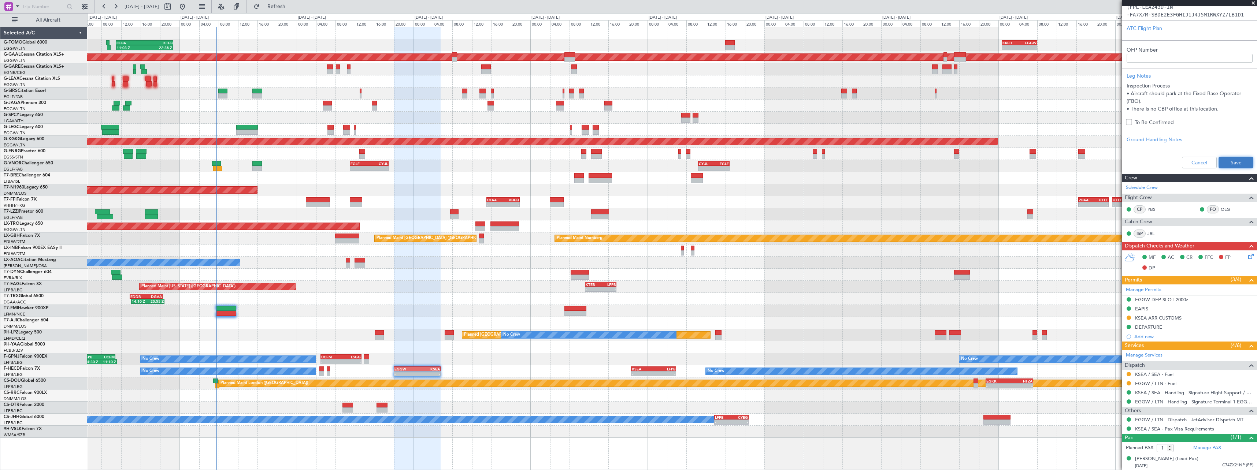
click at [1233, 163] on button "Save" at bounding box center [1236, 163] width 35 height 12
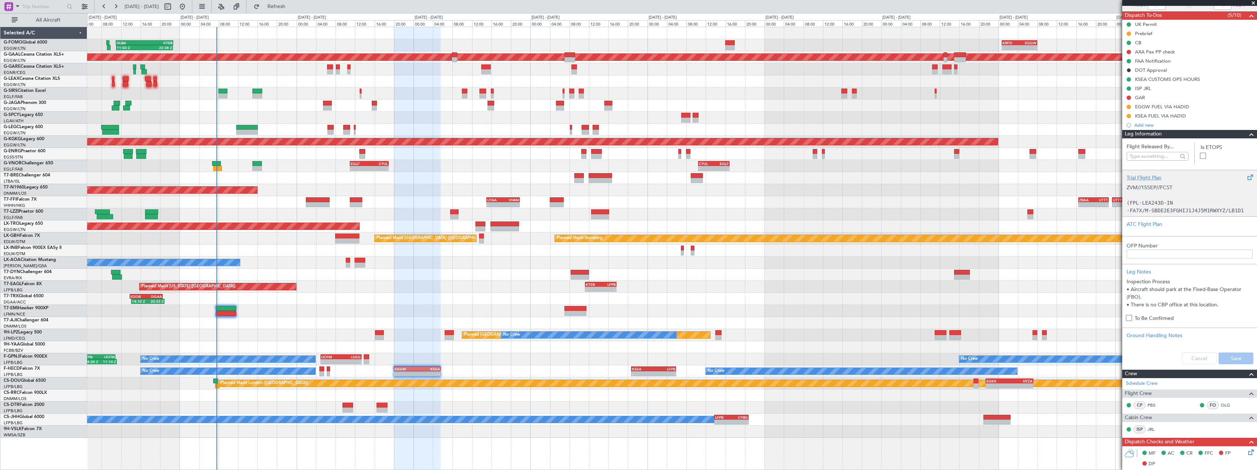
scroll to position [37, 0]
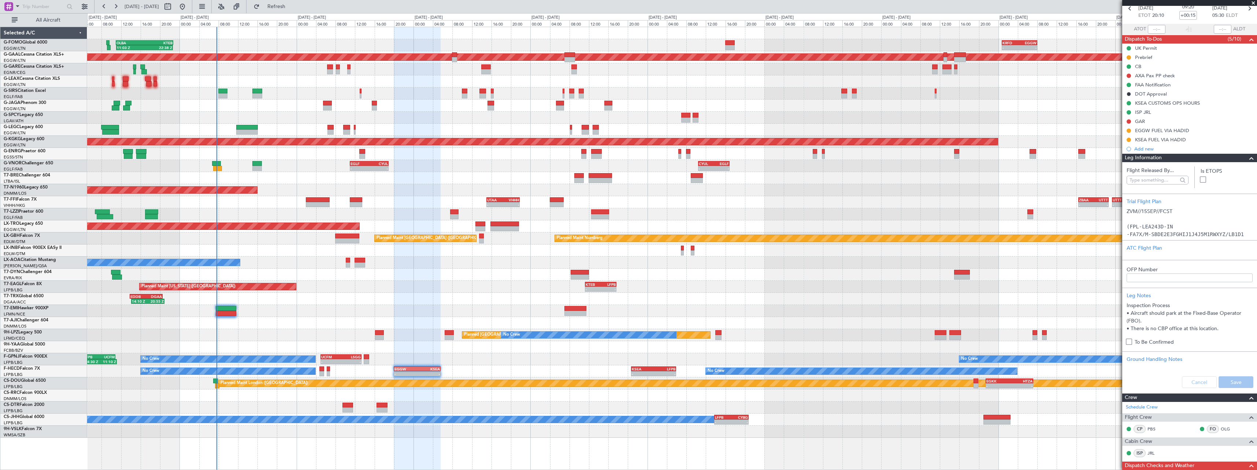
drag, startPoint x: 1245, startPoint y: 156, endPoint x: 1252, endPoint y: 156, distance: 7.4
click at [1248, 156] on span at bounding box center [1252, 158] width 9 height 9
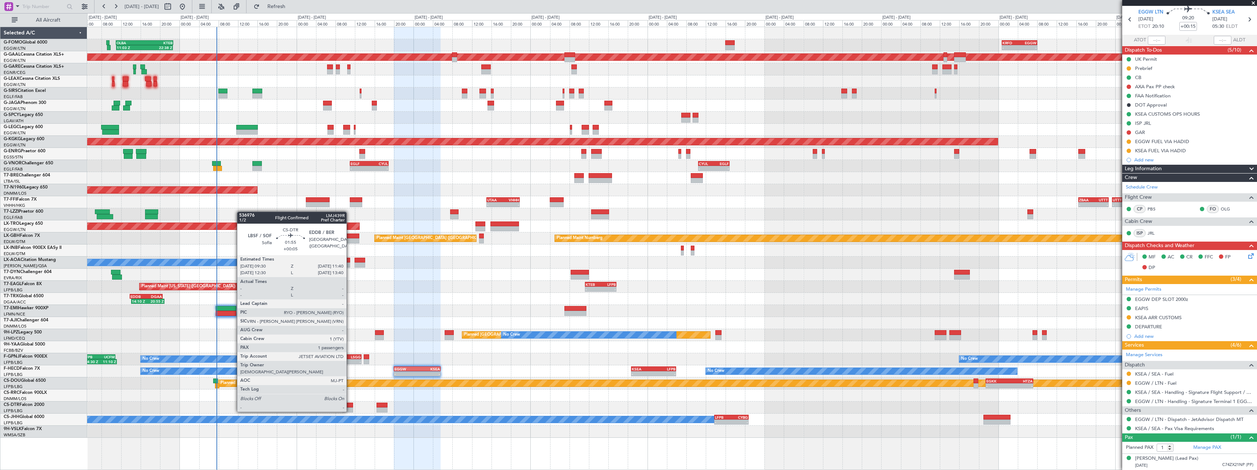
click at [350, 405] on div at bounding box center [348, 405] width 11 height 5
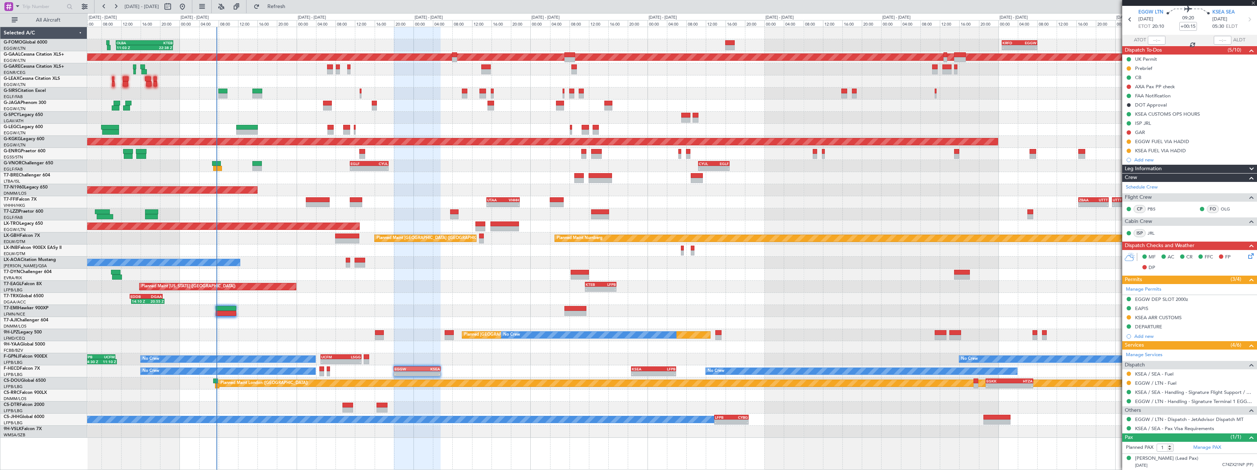
type input "+00:05"
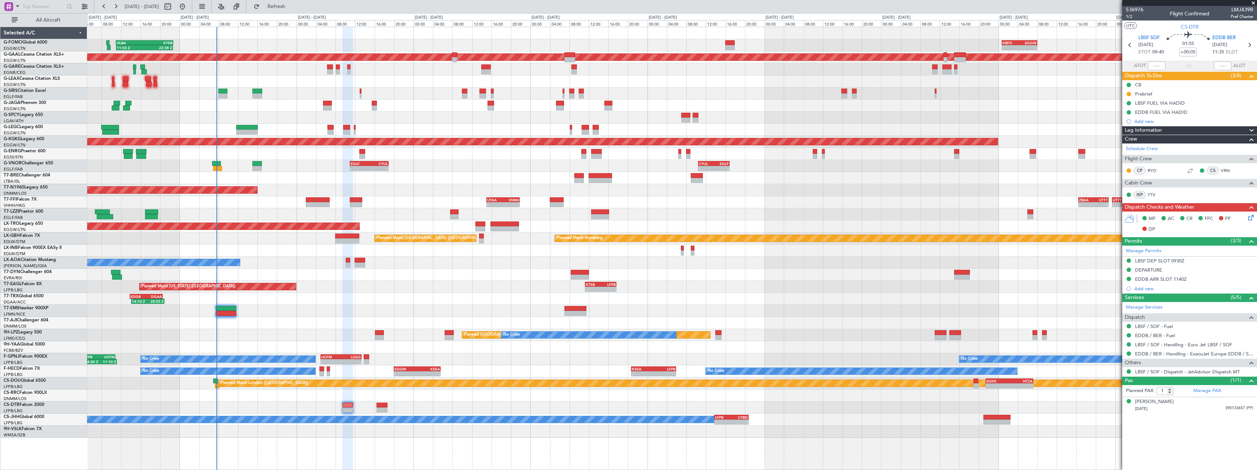
drag, startPoint x: 1253, startPoint y: 127, endPoint x: 1246, endPoint y: 146, distance: 20.4
click at [1253, 127] on span at bounding box center [1252, 130] width 9 height 9
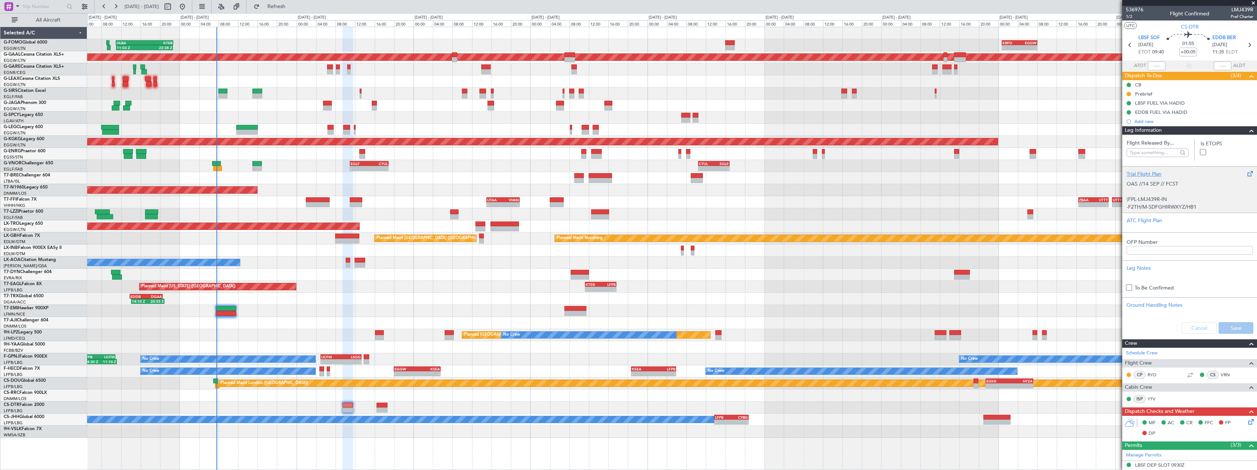
click at [1147, 166] on div "Trial Flight Plan OAS //14 SEP // FCST (FPL-LMJ439R-IN -F2TH/M-SDFGHIRWXYZ/HB1 …" at bounding box center [1190, 189] width 135 height 47
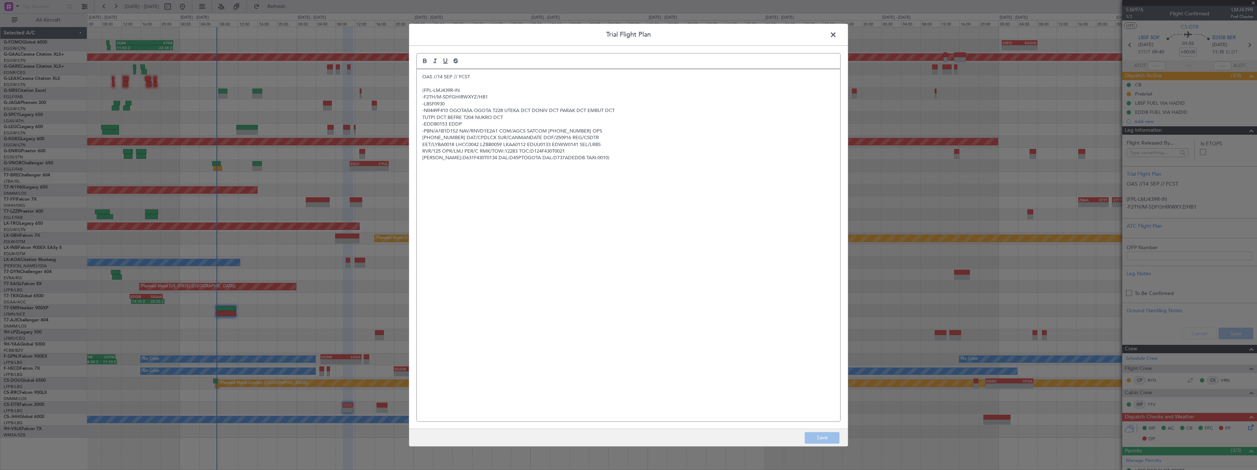
click at [415, 75] on div "Trial Flight Plan OAS //14 SEP // FCST (FPL-LMJ439R-IN -F2TH/M-SDFGHIRWXYZ/HB1 …" at bounding box center [629, 235] width 440 height 424
click at [418, 75] on div "OAS //14 SEP // FCST (FPL-LMJ439R-IN -F2TH/M-SDFGHIRWXYZ/HB1 -LBSF0930 -N0449F4…" at bounding box center [629, 245] width 424 height 352
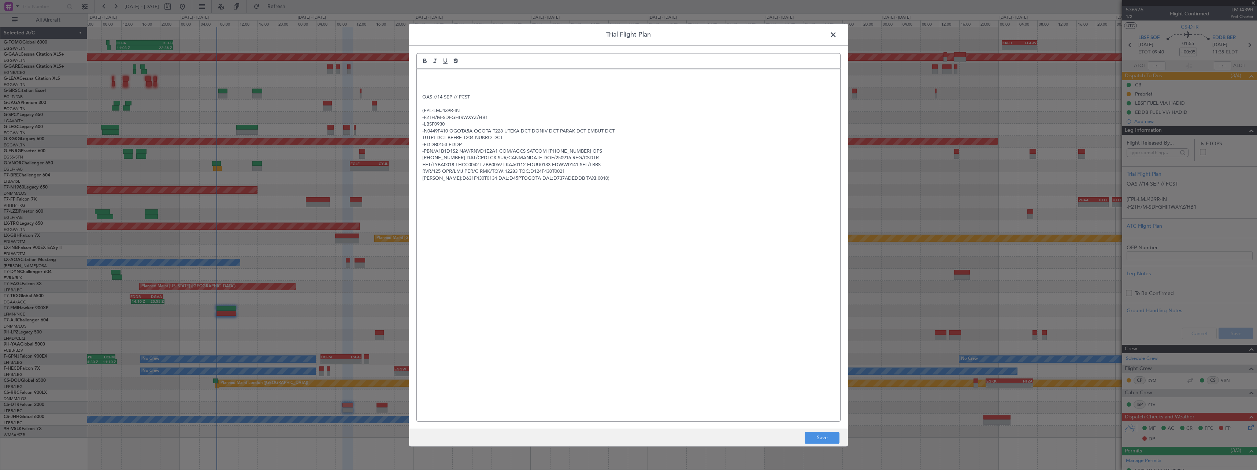
click at [418, 75] on div "OAS //14 SEP // FCST (FPL-LMJ439R-IN -F2TH/M-SDFGHIRWXYZ/HB1 -LBSF0930 -N0449F4…" at bounding box center [629, 245] width 424 height 352
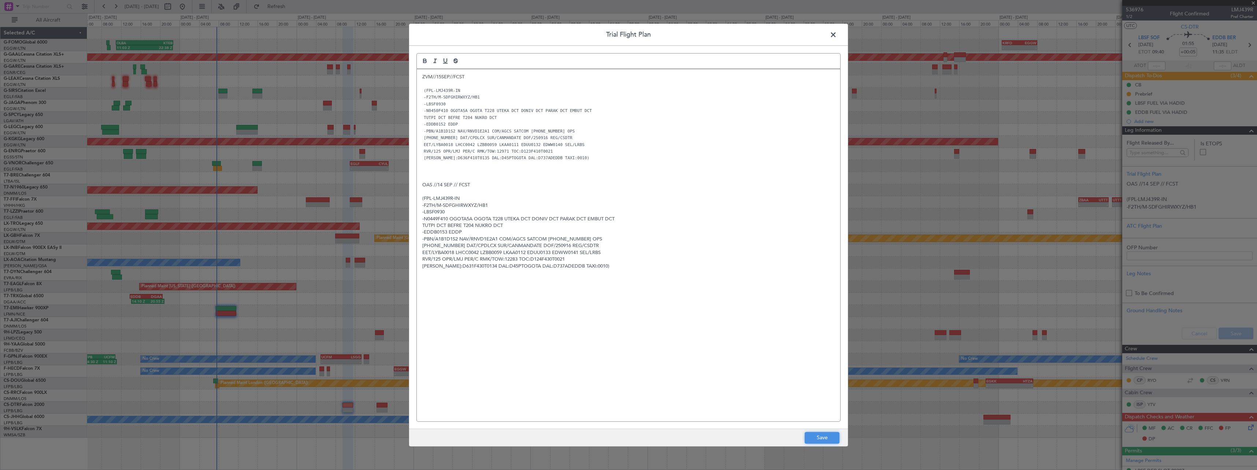
click at [828, 432] on button "Save" at bounding box center [822, 438] width 35 height 12
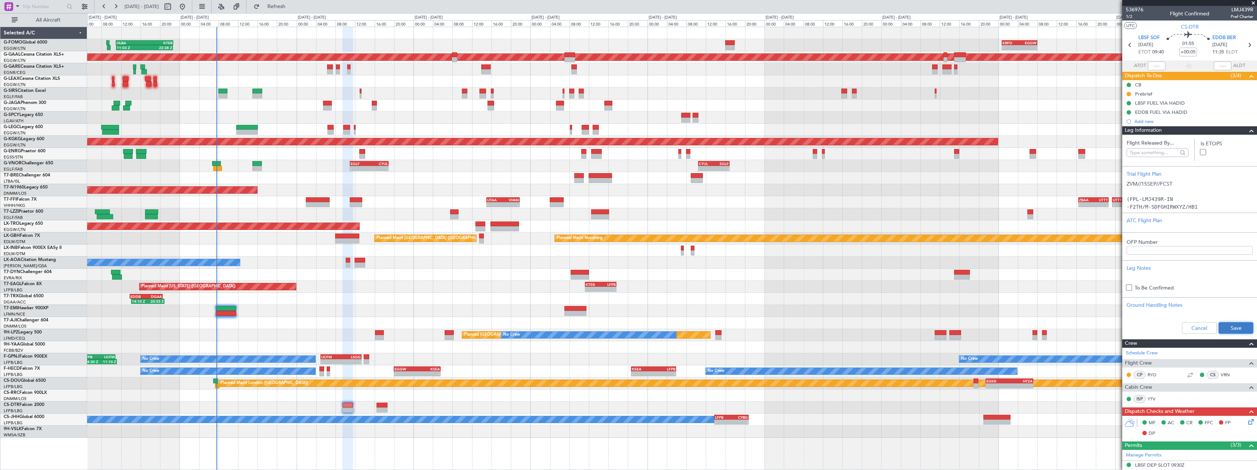
click at [1222, 330] on button "Save" at bounding box center [1236, 328] width 35 height 12
click at [1248, 129] on span at bounding box center [1252, 130] width 9 height 9
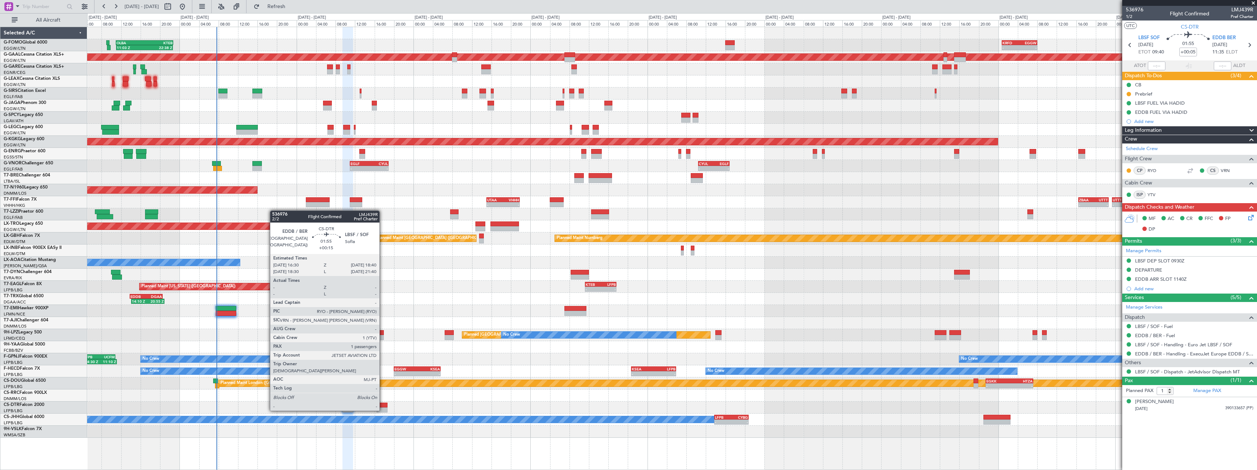
click at [383, 404] on div at bounding box center [382, 405] width 11 height 5
click at [383, 407] on div at bounding box center [382, 405] width 11 height 5
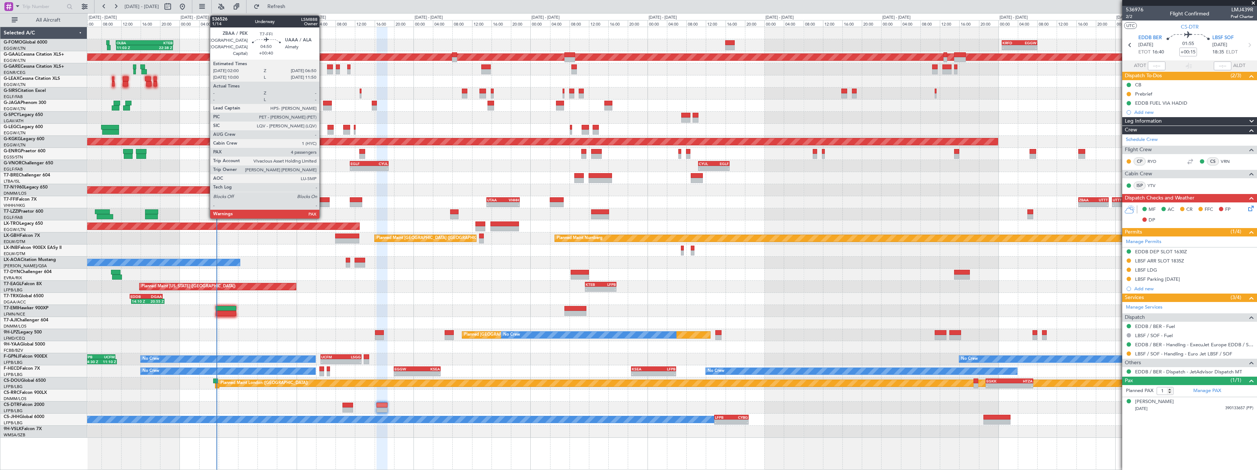
click at [323, 204] on div at bounding box center [318, 204] width 24 height 5
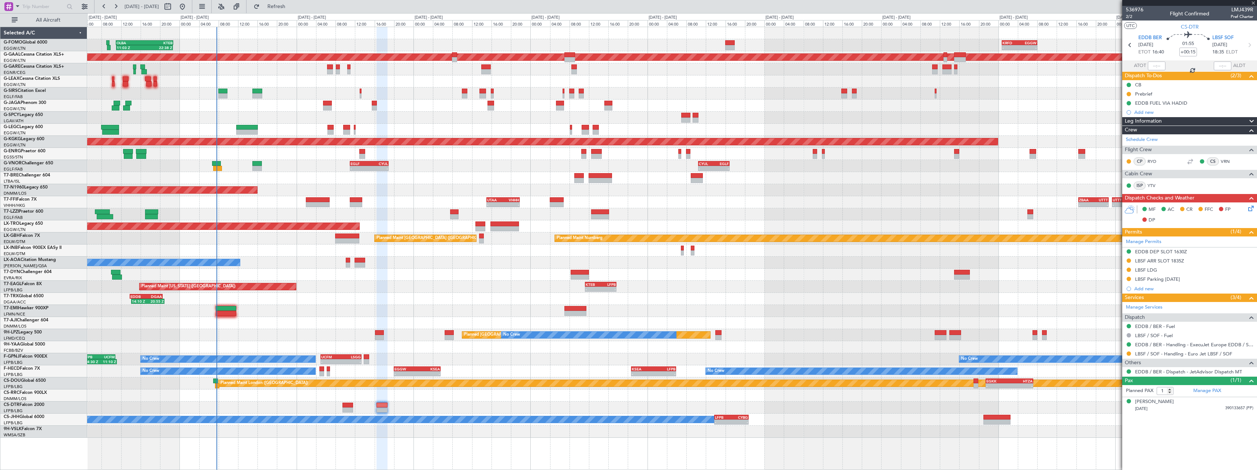
type input "+00:40"
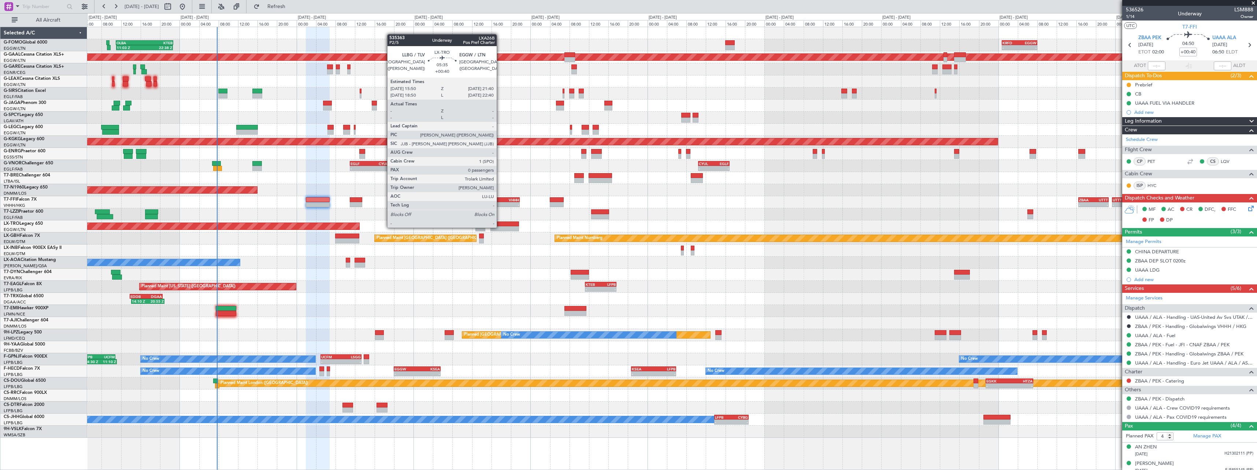
click at [500, 227] on div at bounding box center [505, 228] width 29 height 5
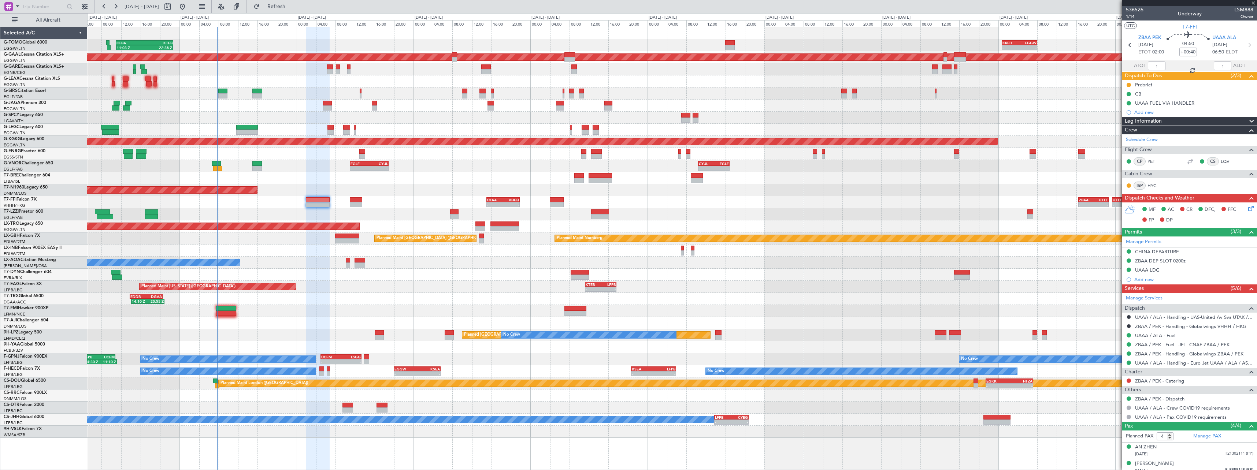
type input "0"
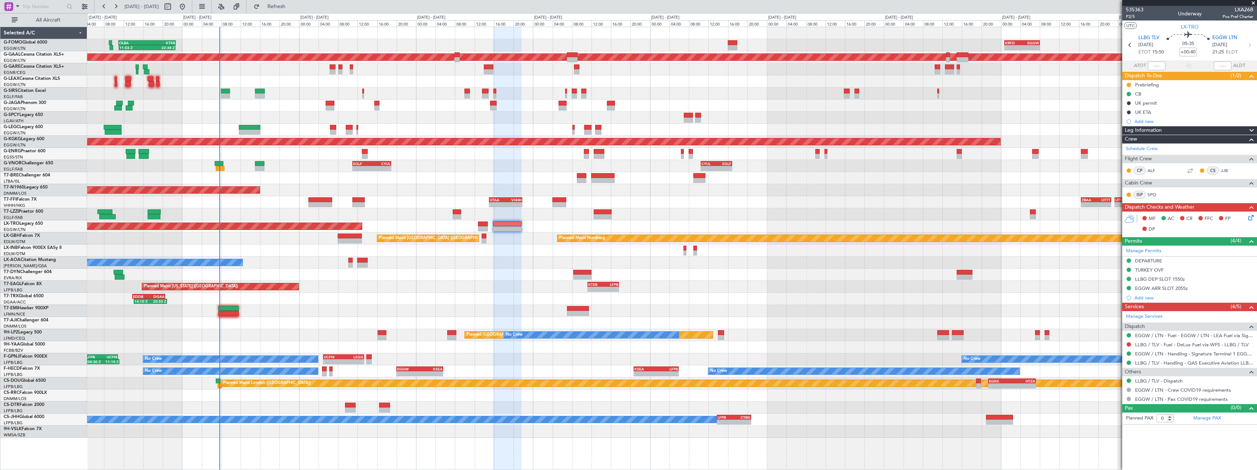
click at [357, 311] on div "Planned Maint [GEOGRAPHIC_DATA]" at bounding box center [672, 311] width 1170 height 12
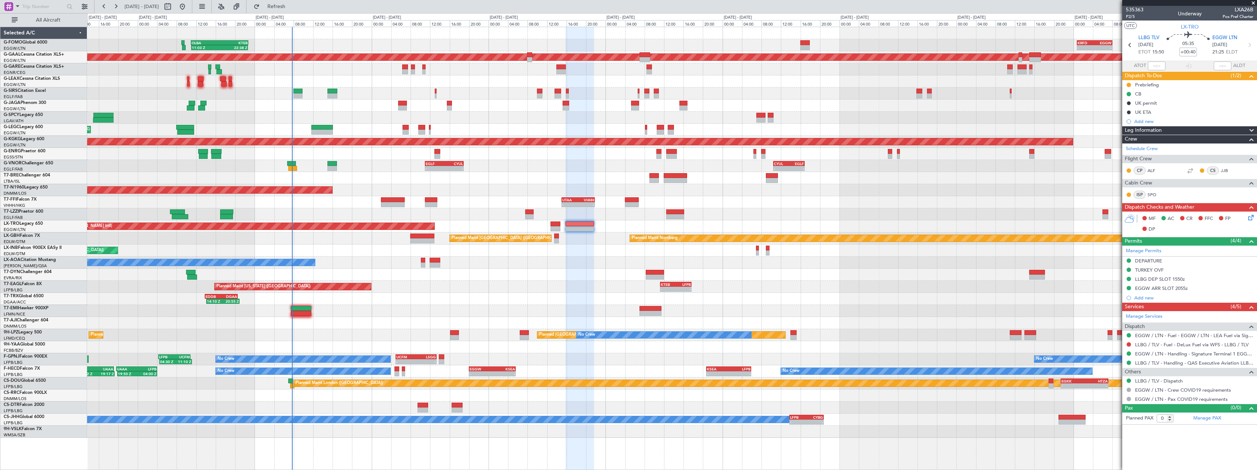
click at [856, 288] on div "- - KTEB 11:15 Z LFPB 17:40 Z Planned Maint New York (Teterboro)" at bounding box center [672, 287] width 1170 height 12
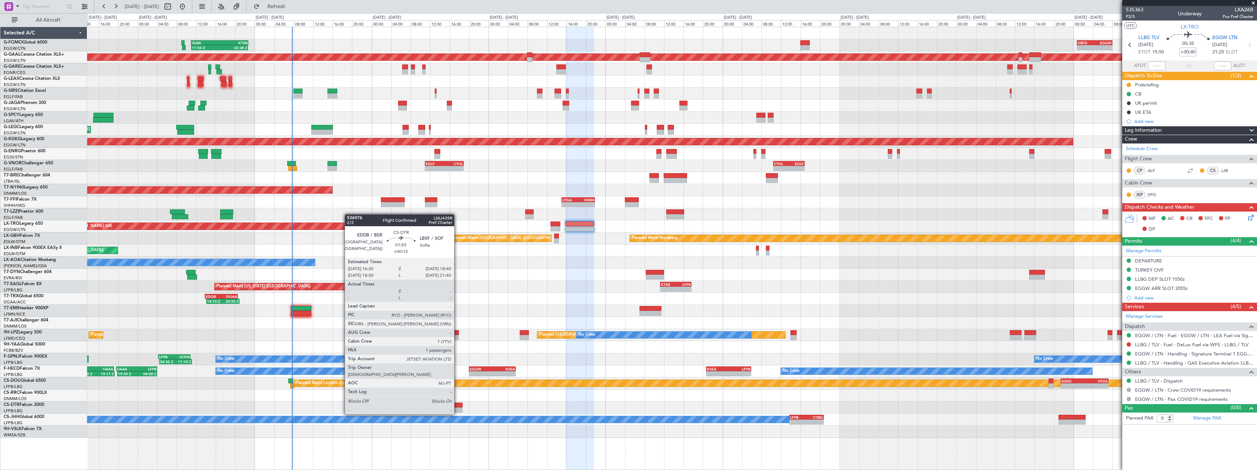
click at [458, 407] on div at bounding box center [457, 405] width 11 height 5
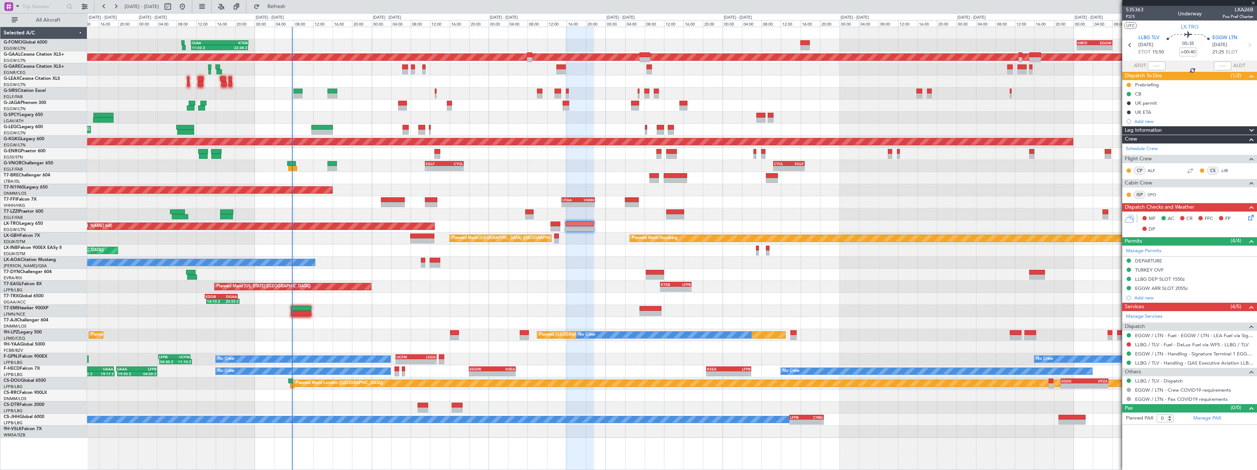
type input "+00:15"
type input "1"
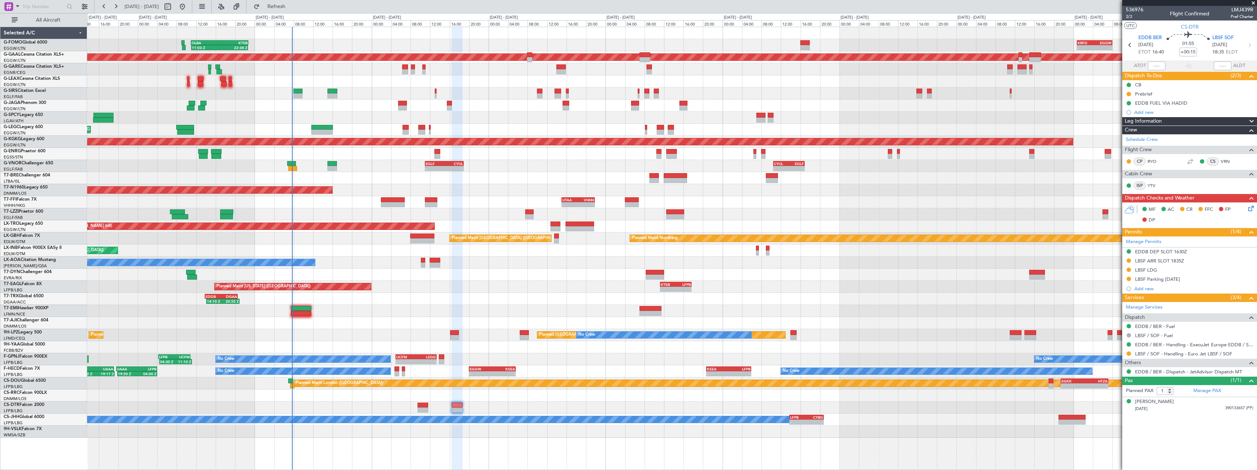
click at [1255, 121] on span at bounding box center [1252, 121] width 9 height 9
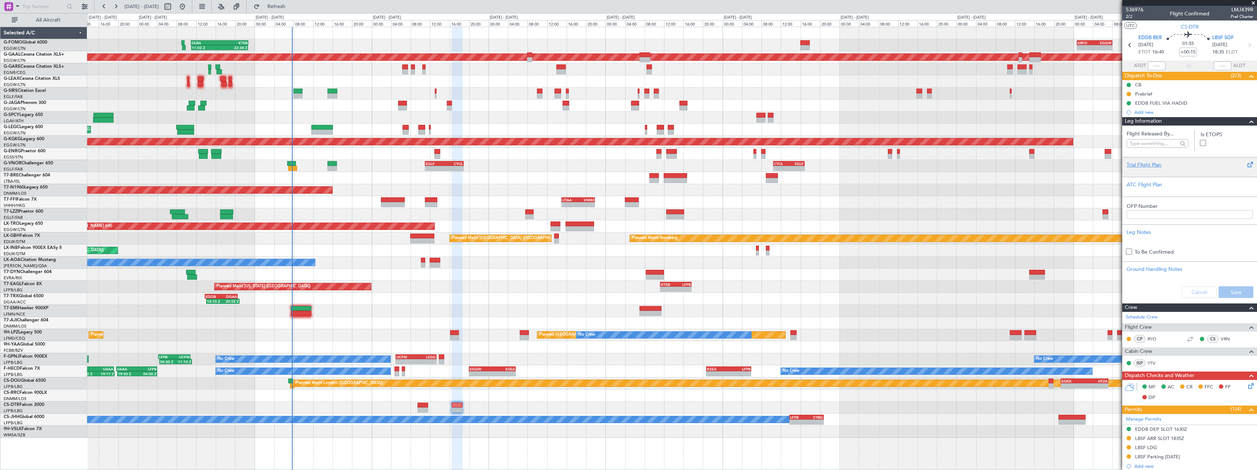
click at [1141, 163] on div "Trial Flight Plan" at bounding box center [1190, 165] width 126 height 8
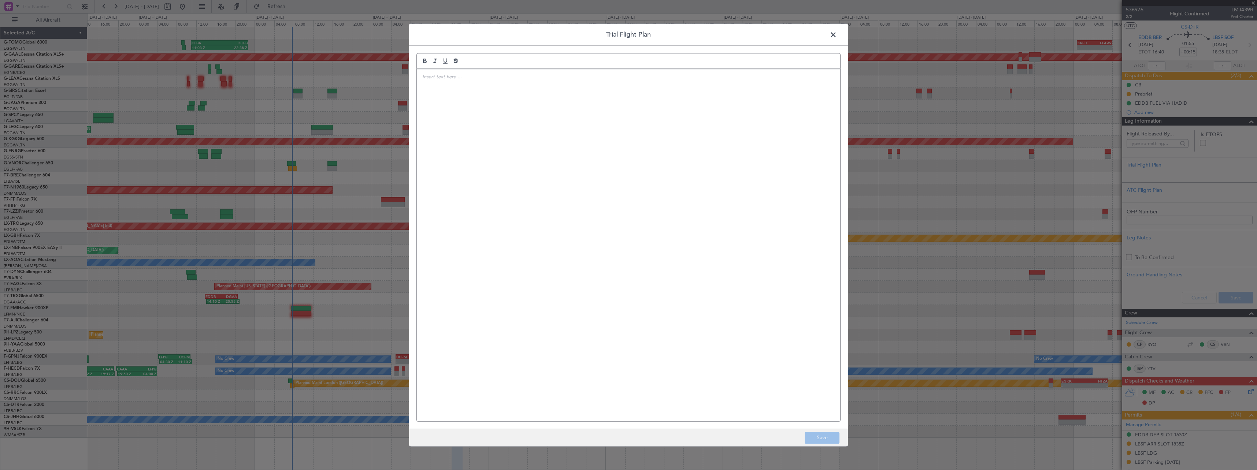
click at [594, 116] on div at bounding box center [629, 245] width 424 height 352
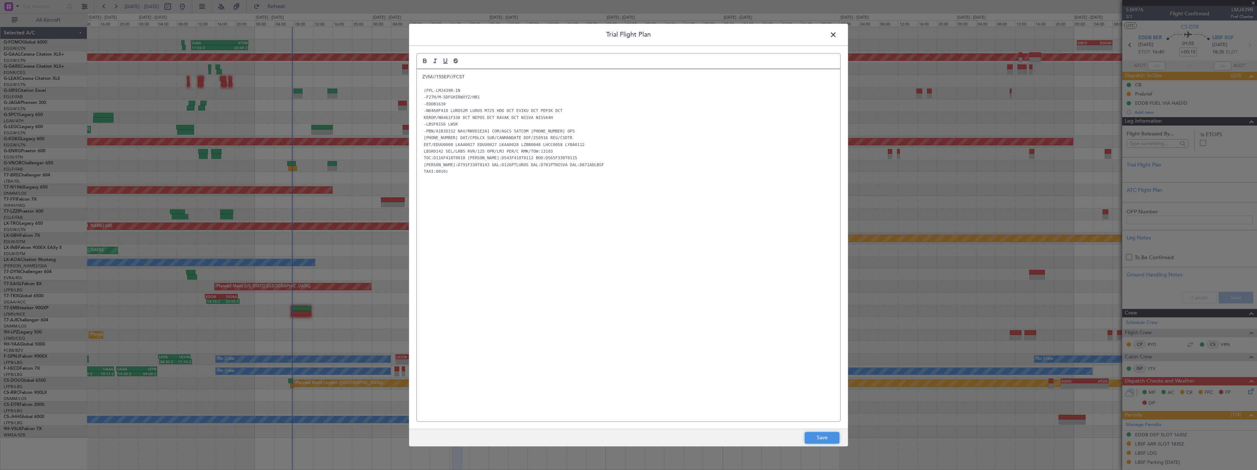
click at [815, 433] on button "Save" at bounding box center [822, 438] width 35 height 12
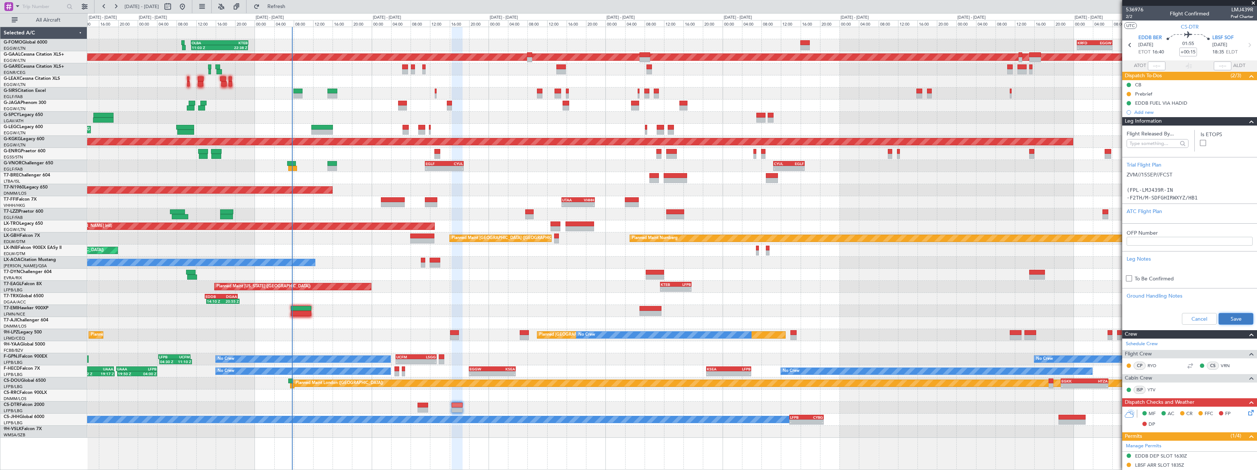
click at [1234, 315] on button "Save" at bounding box center [1236, 319] width 35 height 12
click at [1248, 119] on span at bounding box center [1252, 121] width 9 height 9
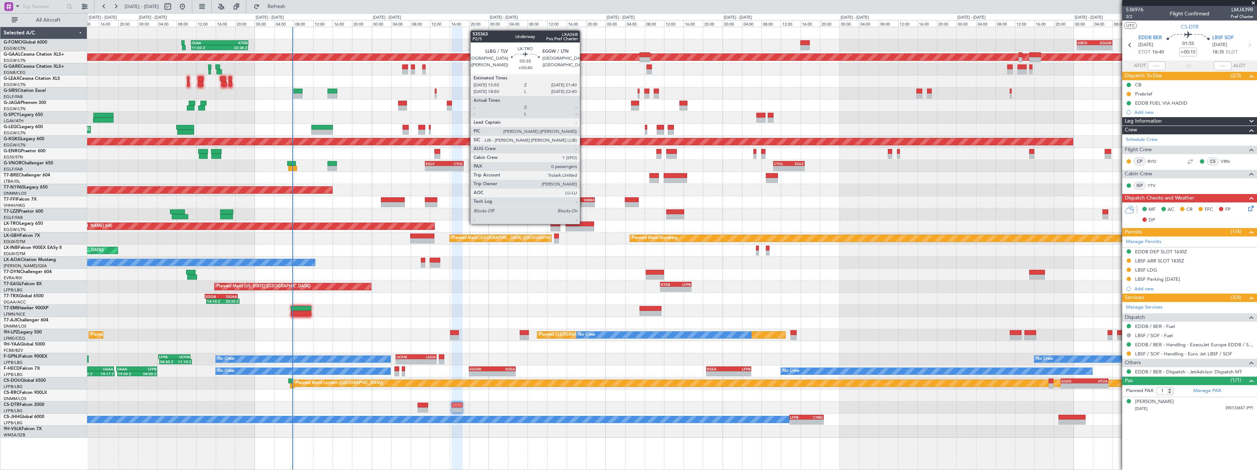
click at [583, 223] on div at bounding box center [580, 224] width 29 height 5
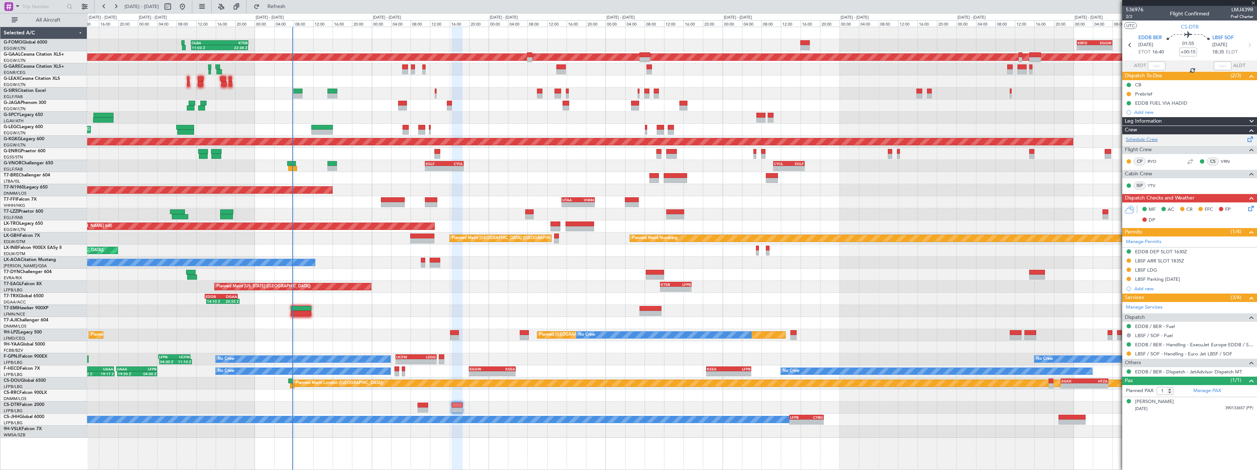
type input "+00:40"
type input "0"
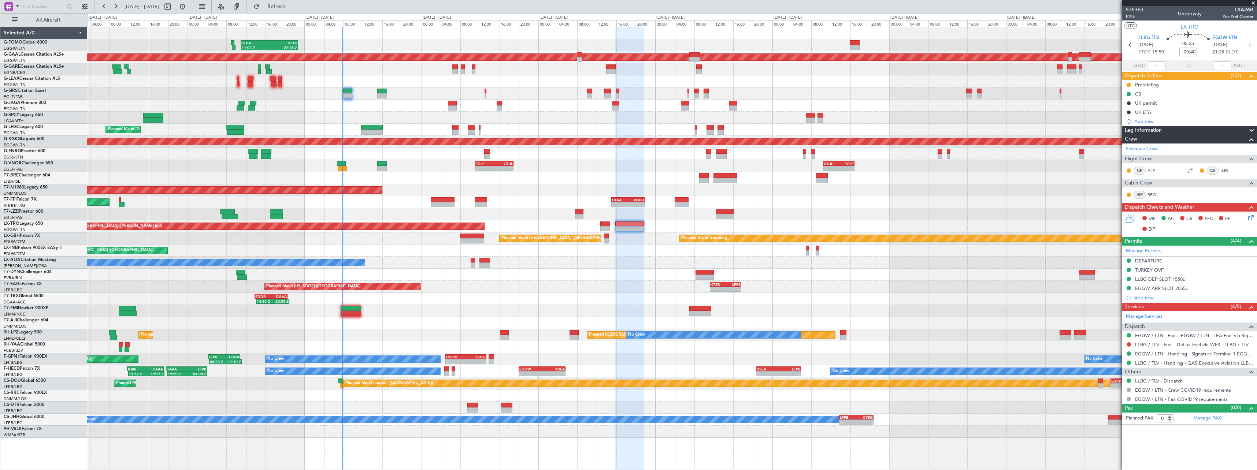
click at [579, 291] on div "Planned Maint [US_STATE] ([GEOGRAPHIC_DATA]) - - KTEB 11:15 Z LFPB 17:40 Z" at bounding box center [672, 287] width 1170 height 12
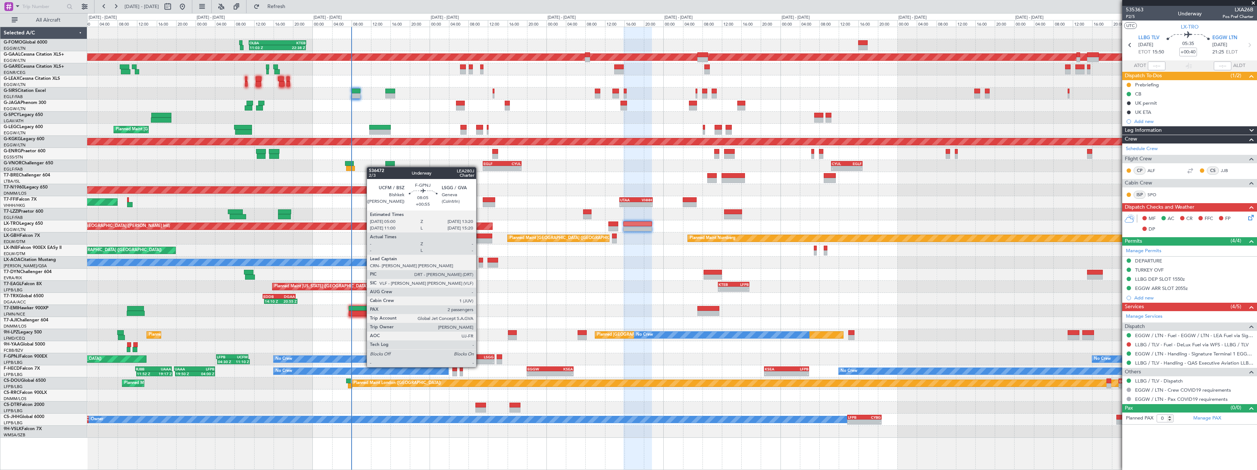
click at [480, 360] on div "-" at bounding box center [484, 362] width 20 height 4
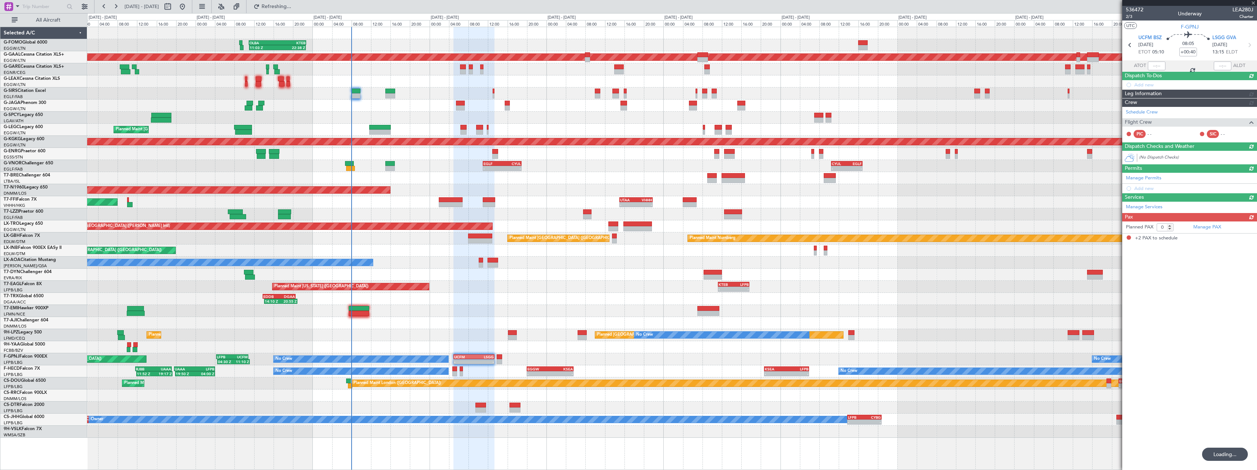
type input "+00:55"
type input "2"
type input "+00:40"
type input "0"
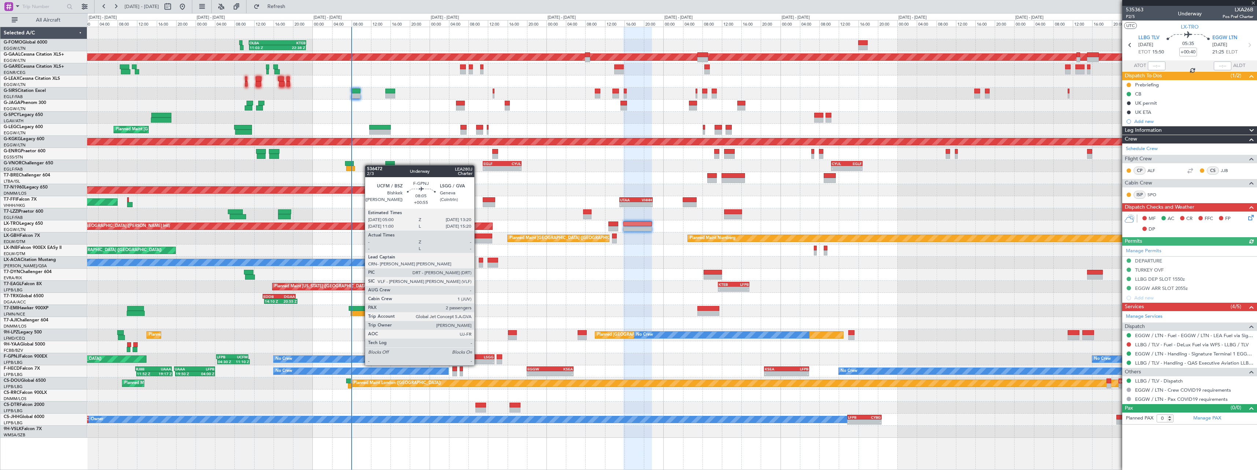
click at [478, 358] on div "LSGG" at bounding box center [484, 357] width 20 height 4
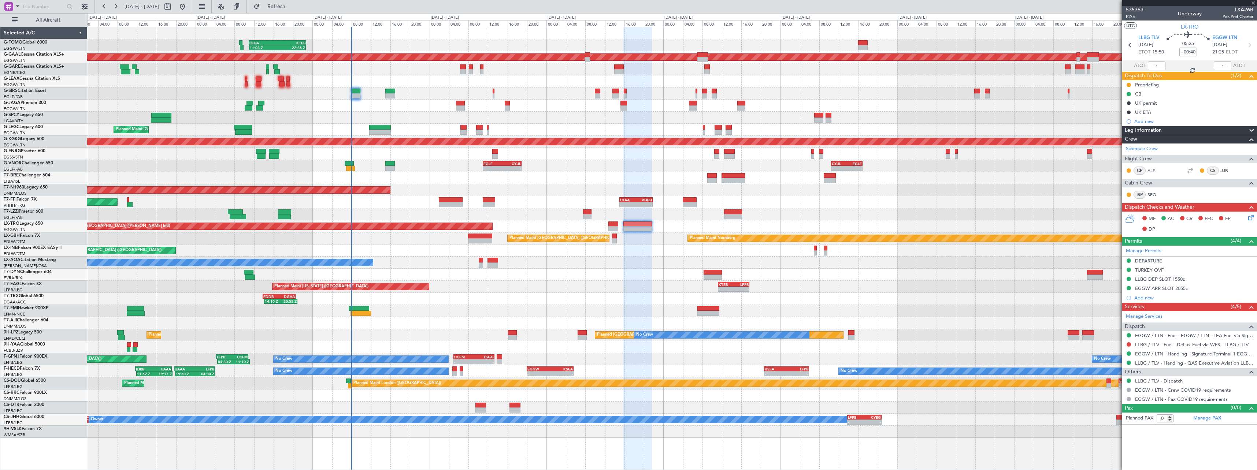
type input "+00:55"
type input "2"
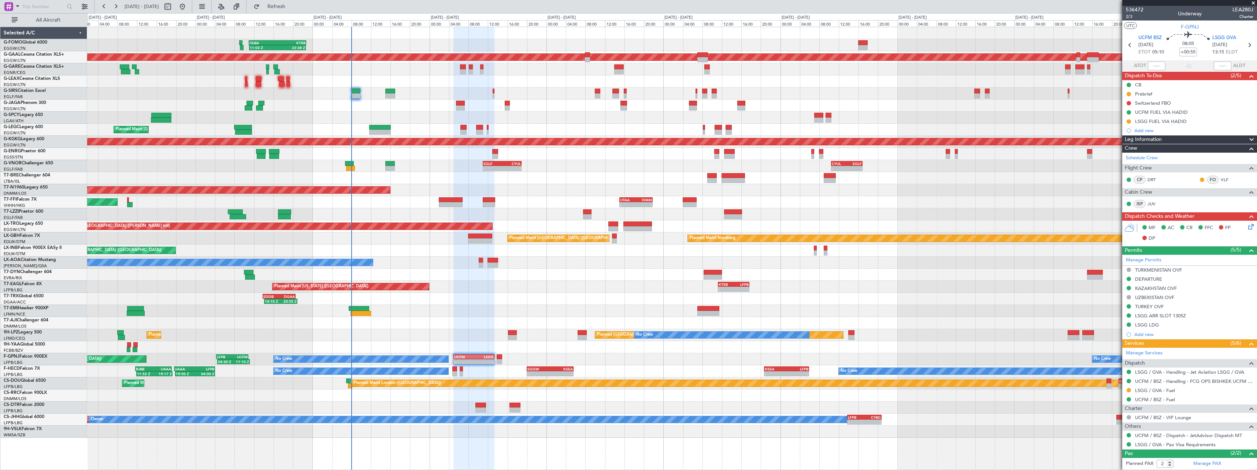
click at [586, 147] on div "11:03 Z 22:38 Z OLBA 11:00 Z KTEB 22:45 Z - - KRFD 00:45 Z EGGW 08:00 Z Planned…" at bounding box center [672, 232] width 1170 height 411
click at [574, 193] on div "AOG Maint London (Stansted) AOG Maint London (Stansted) AOG Maint London (Stans…" at bounding box center [672, 190] width 1170 height 12
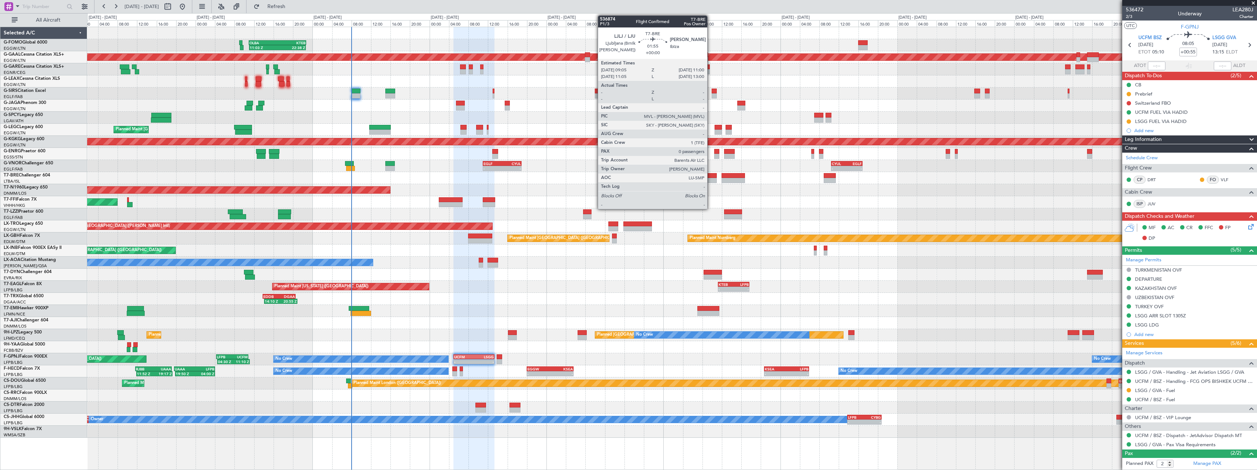
click at [711, 181] on div at bounding box center [712, 180] width 10 height 5
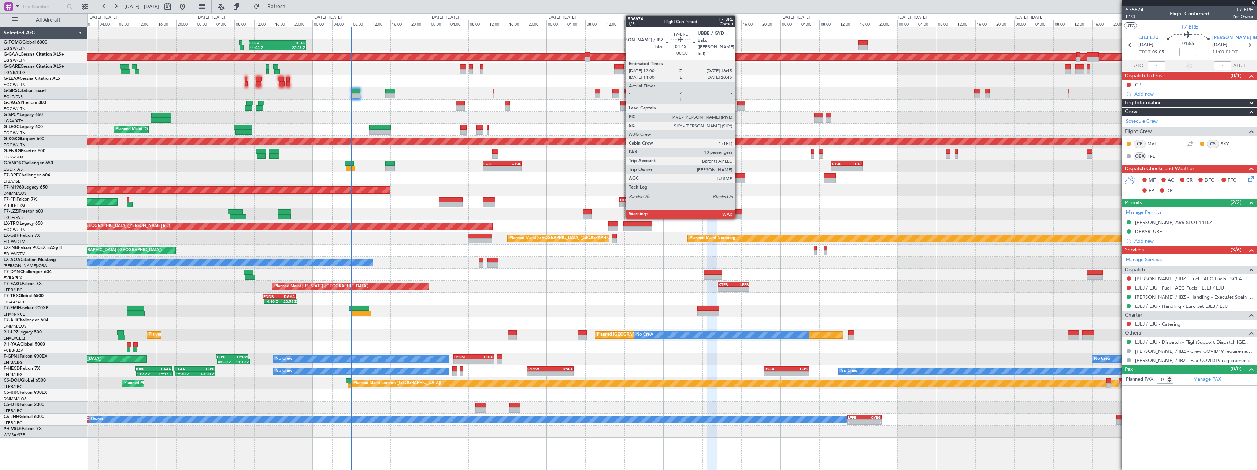
click at [739, 180] on div at bounding box center [733, 180] width 23 height 5
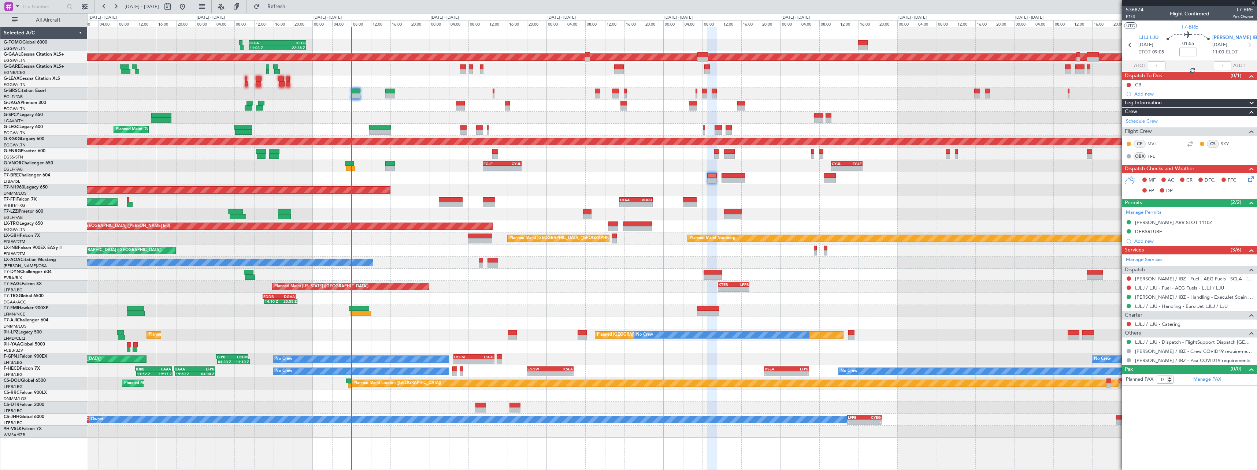
type input "10"
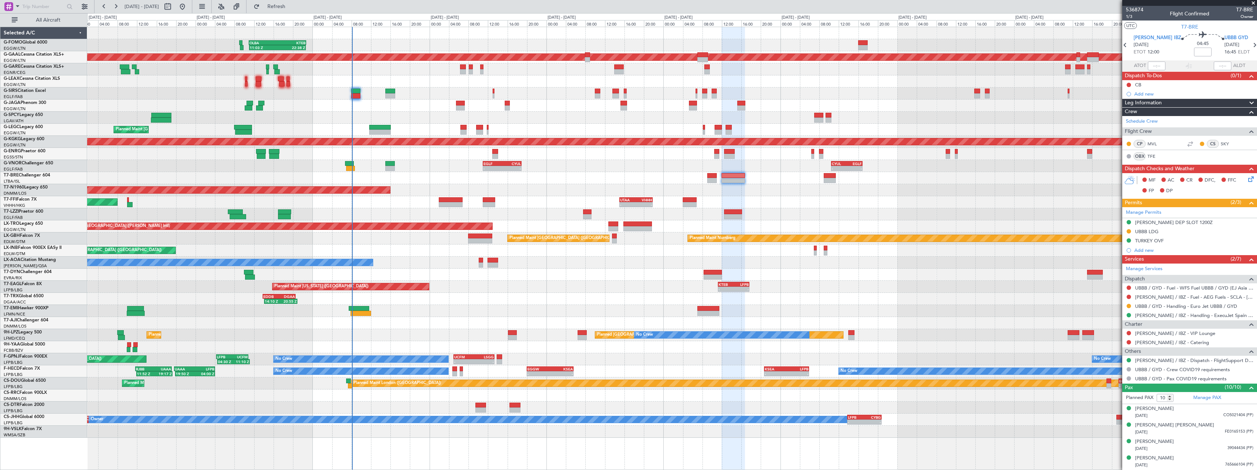
click at [618, 281] on div "Planned Maint [US_STATE] ([GEOGRAPHIC_DATA]) - - KTEB 11:15 Z LFPB 17:40 Z" at bounding box center [672, 287] width 1170 height 12
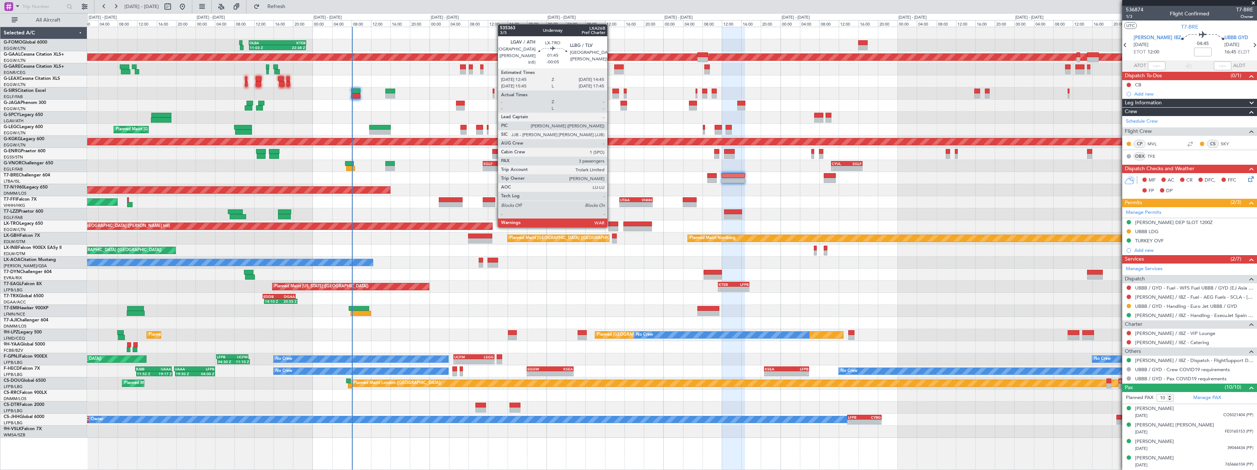
click at [611, 227] on div at bounding box center [614, 228] width 10 height 5
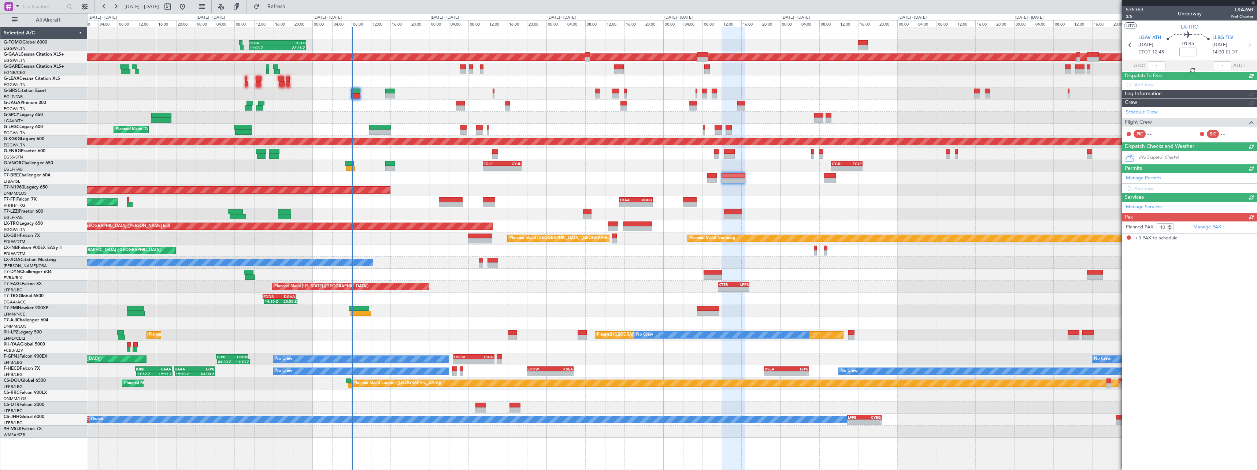
type input "-00:05"
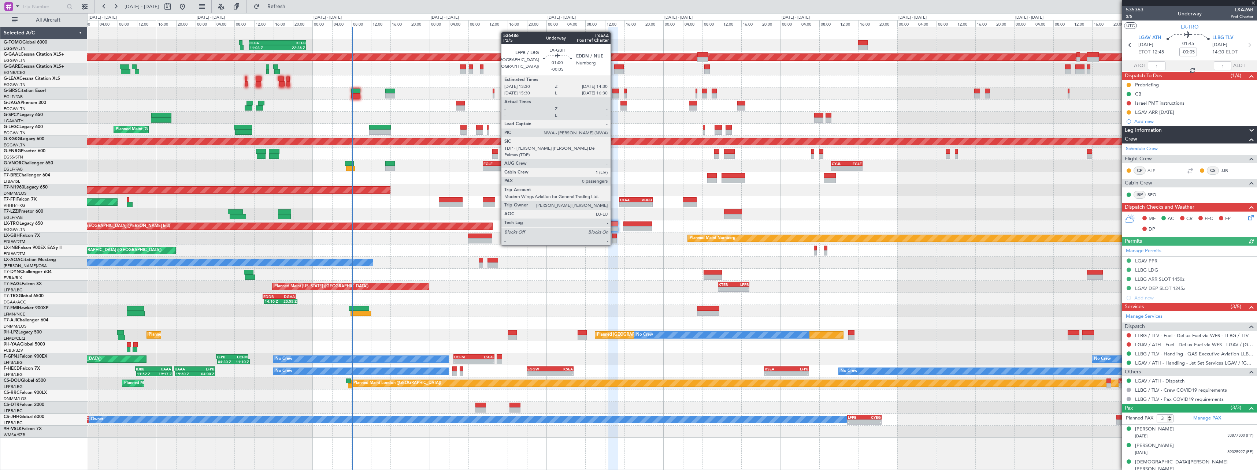
click at [614, 238] on div at bounding box center [614, 236] width 5 height 5
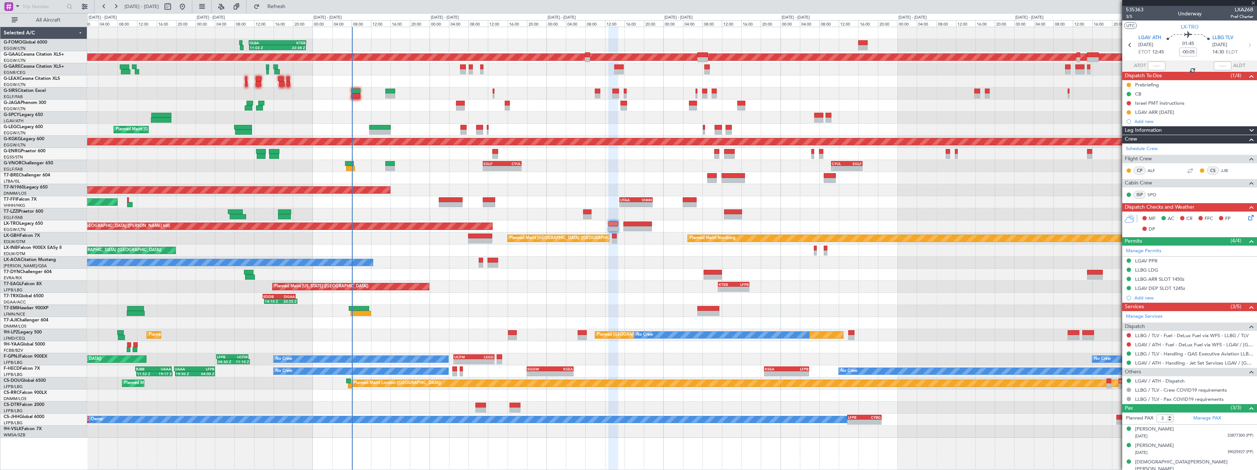
type input "0"
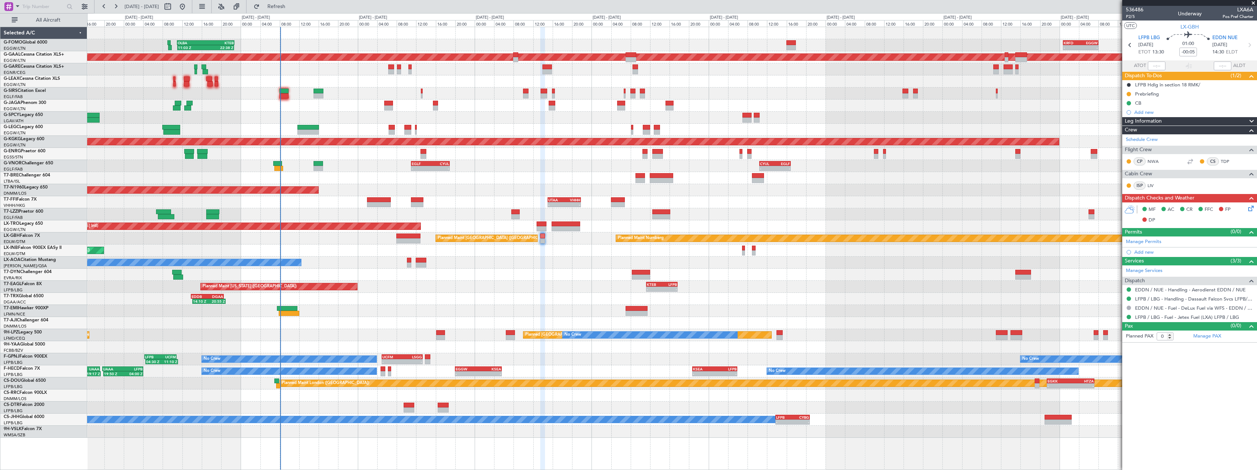
click at [526, 287] on div "Planned Maint [US_STATE] ([GEOGRAPHIC_DATA]) - - KTEB 11:15 Z LFPB 17:40 Z" at bounding box center [672, 287] width 1170 height 12
click at [1132, 18] on span "P2/5" at bounding box center [1135, 17] width 18 height 6
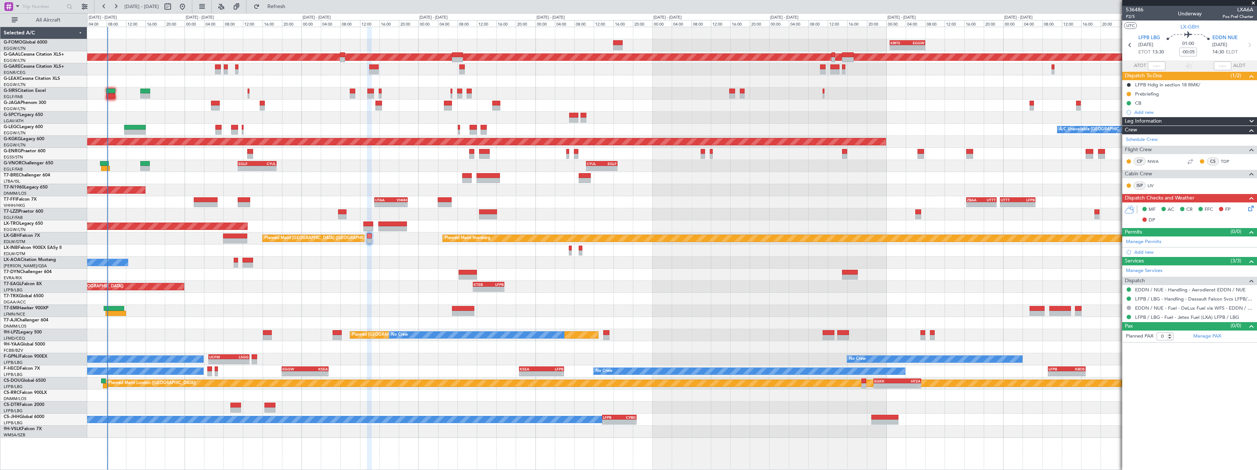
click at [647, 291] on div "- - KRFD 00:45 Z EGGW 08:00 Z OLBA 11:00 Z KTEB 22:45 Z 11:03 Z 22:38 Z Planned…" at bounding box center [672, 232] width 1170 height 411
click at [1135, 18] on span "P2/5" at bounding box center [1135, 17] width 18 height 6
click at [343, 299] on div "EDDB 13:50 Z DGAA 20:35 Z 14:10 Z 20:55 Z" at bounding box center [672, 299] width 1170 height 12
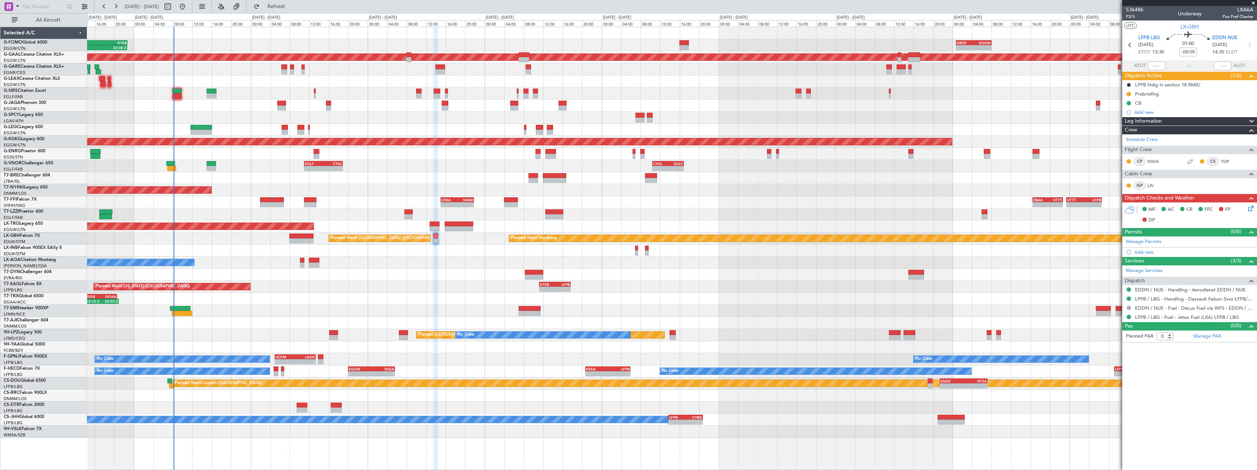
click at [294, 276] on div "- - KRFD 00:45 Z EGGW 08:00 Z OLBA 11:00 Z KTEB 22:45 Z 11:03 Z 22:38 Z Planned…" at bounding box center [672, 232] width 1170 height 411
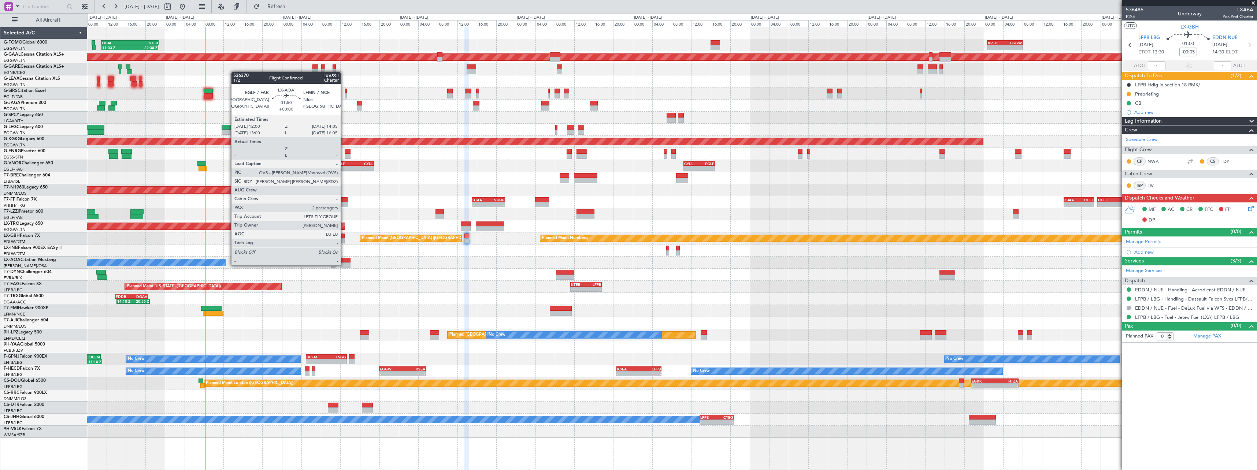
click at [344, 265] on div at bounding box center [345, 265] width 10 height 5
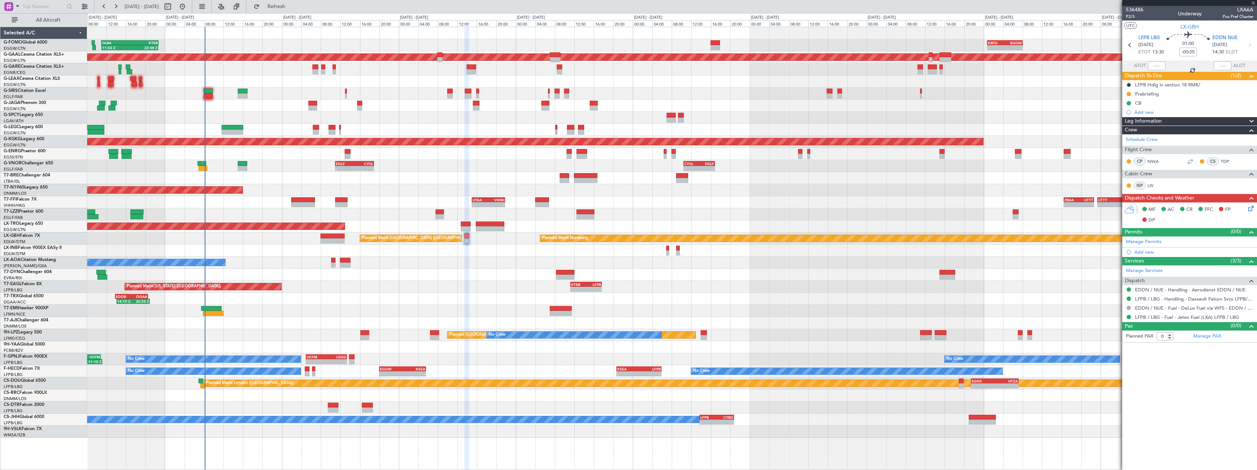
type input "2"
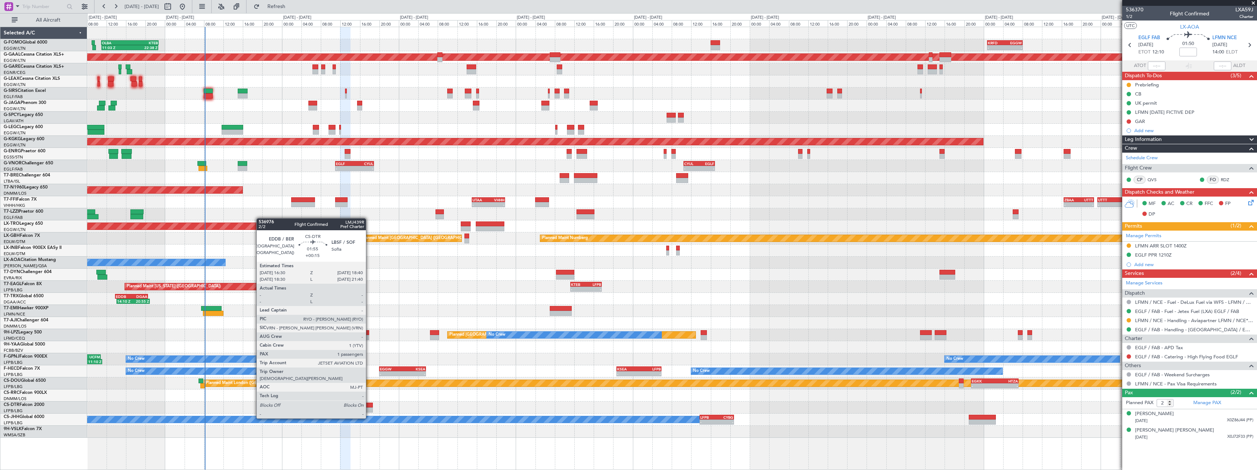
click at [369, 411] on div at bounding box center [367, 410] width 11 height 5
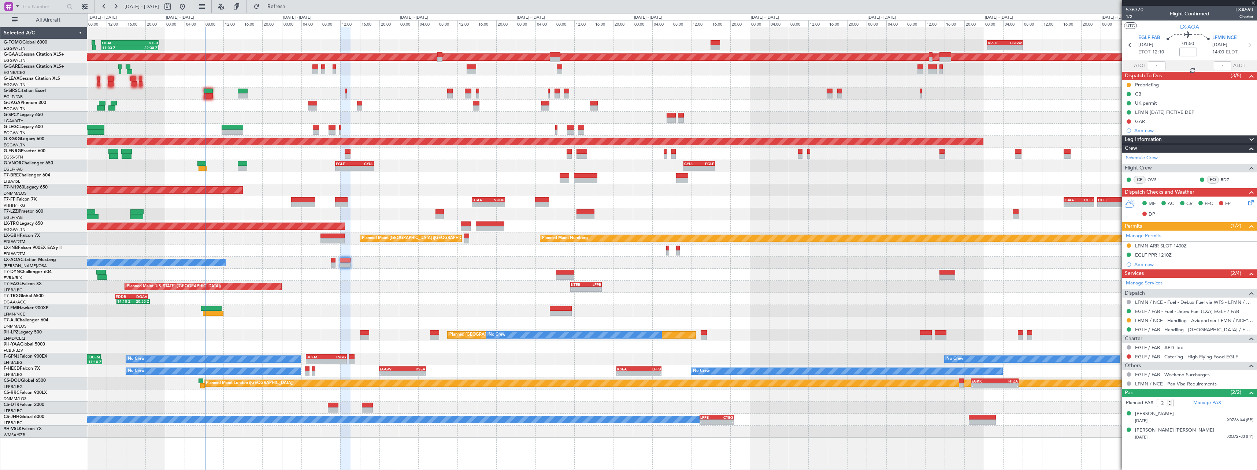
type input "+00:15"
type input "1"
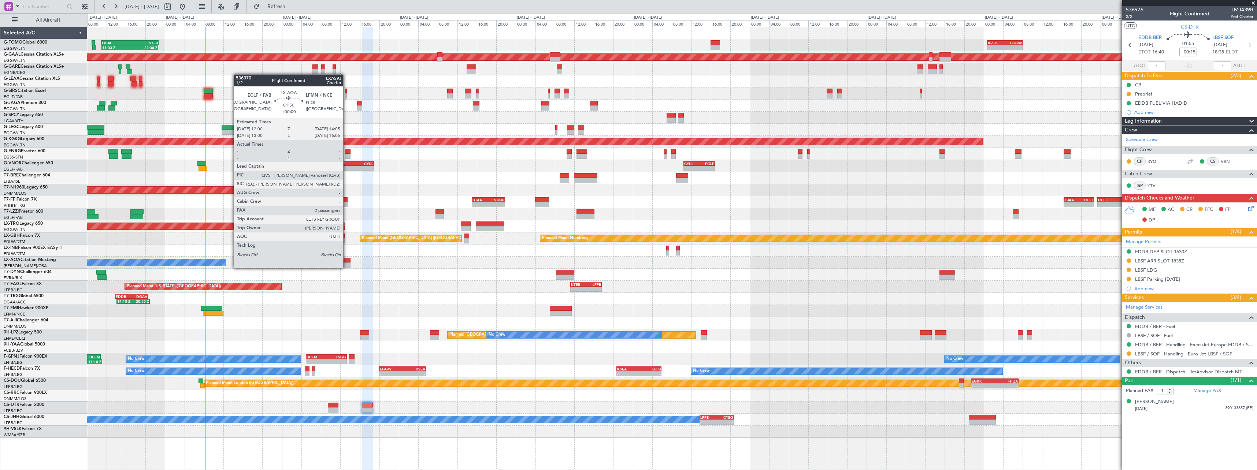
click at [347, 267] on div at bounding box center [345, 265] width 10 height 5
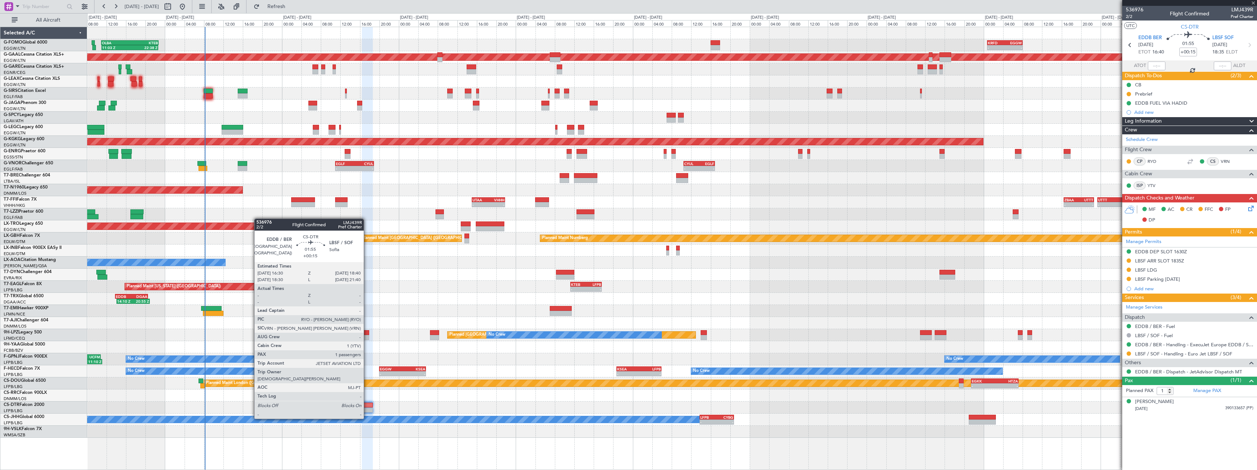
type input "2"
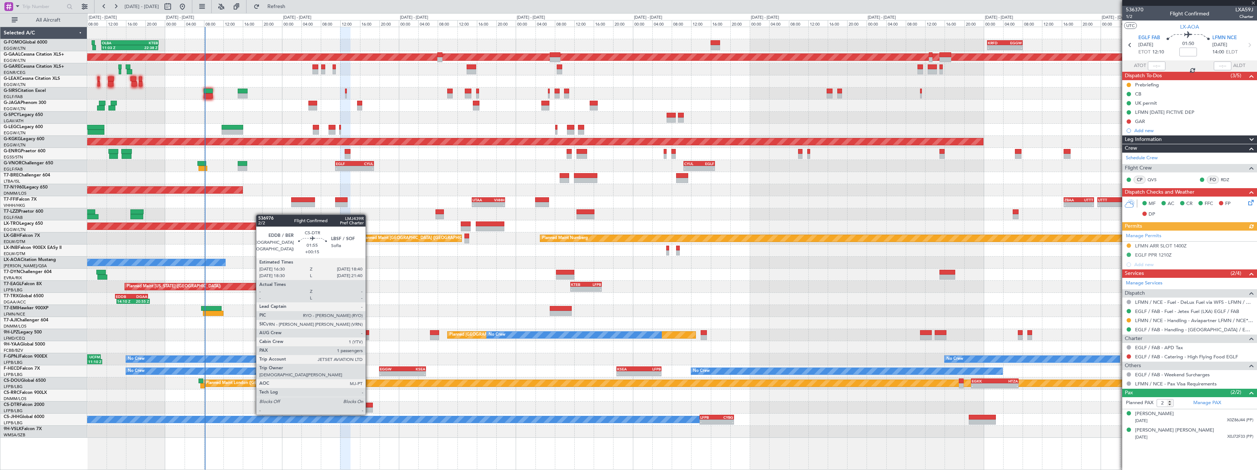
click at [369, 408] on div at bounding box center [367, 410] width 11 height 5
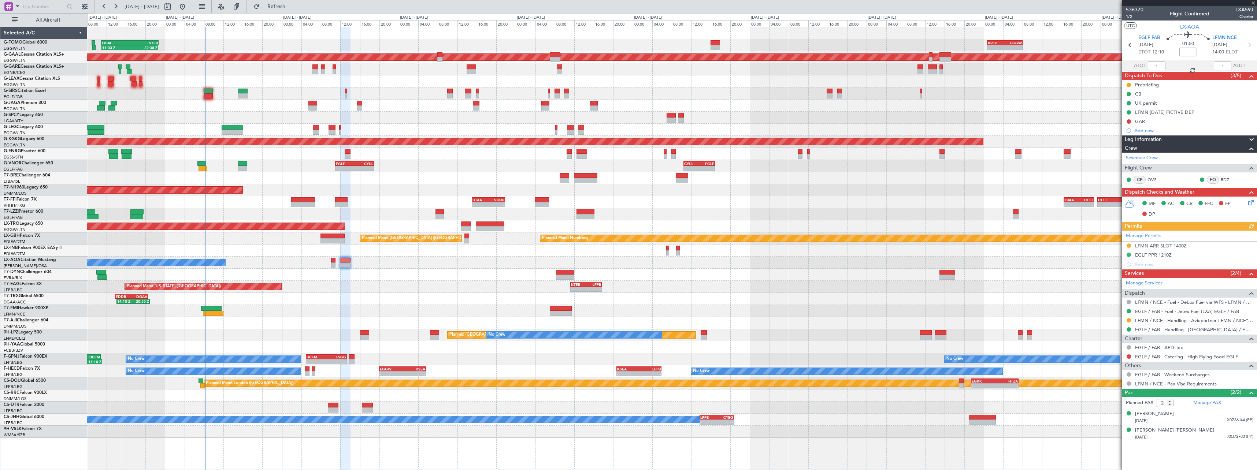
type input "+00:15"
type input "1"
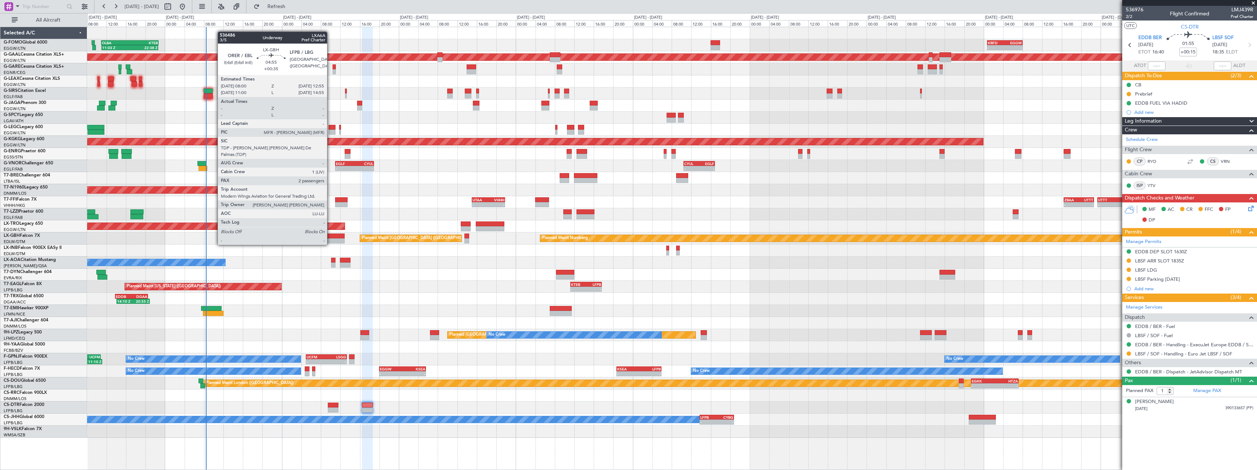
click at [331, 238] on div at bounding box center [333, 236] width 24 height 5
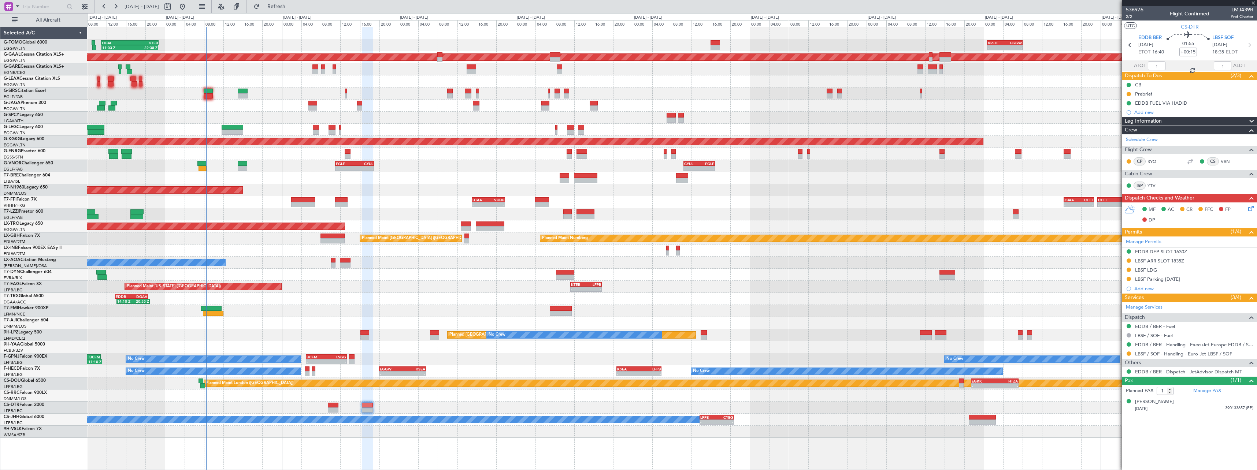
type input "+00:35"
type input "2"
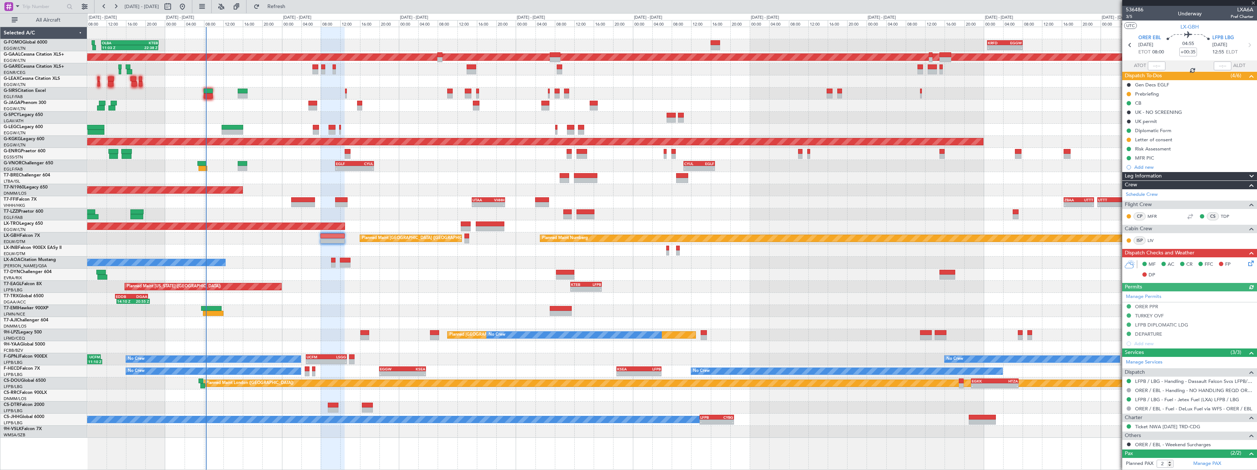
click at [1248, 176] on span at bounding box center [1252, 176] width 9 height 9
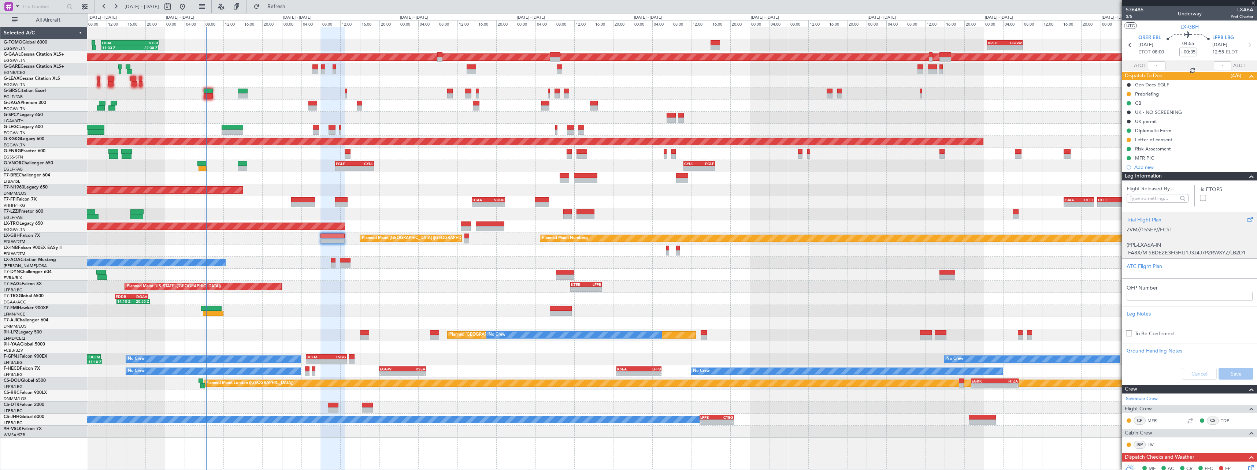
click at [1149, 217] on div "Trial Flight Plan" at bounding box center [1190, 220] width 126 height 8
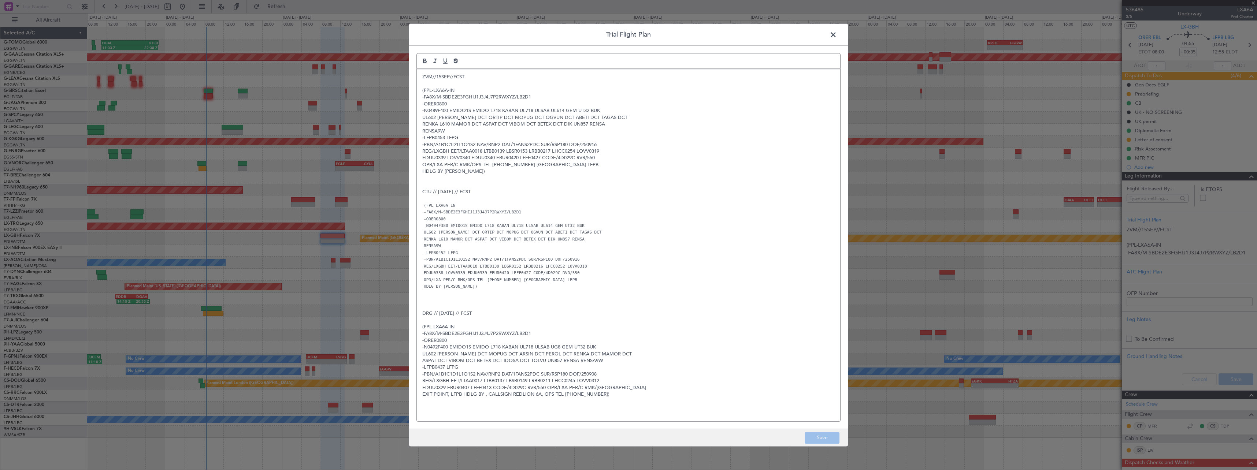
click at [835, 29] on header "Trial Flight Plan" at bounding box center [628, 35] width 439 height 22
click at [837, 35] on span at bounding box center [837, 36] width 0 height 15
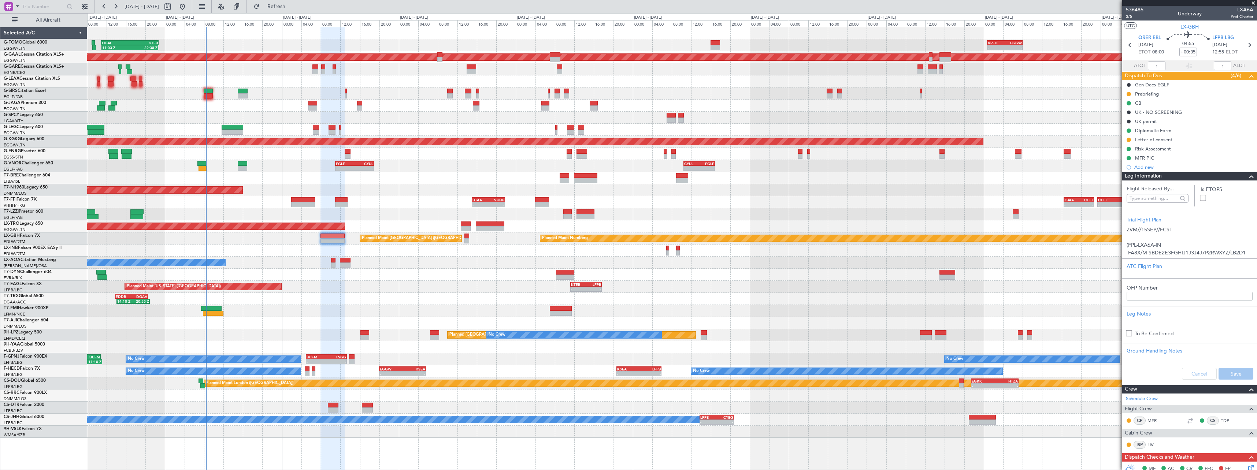
click at [1249, 178] on span at bounding box center [1252, 176] width 9 height 9
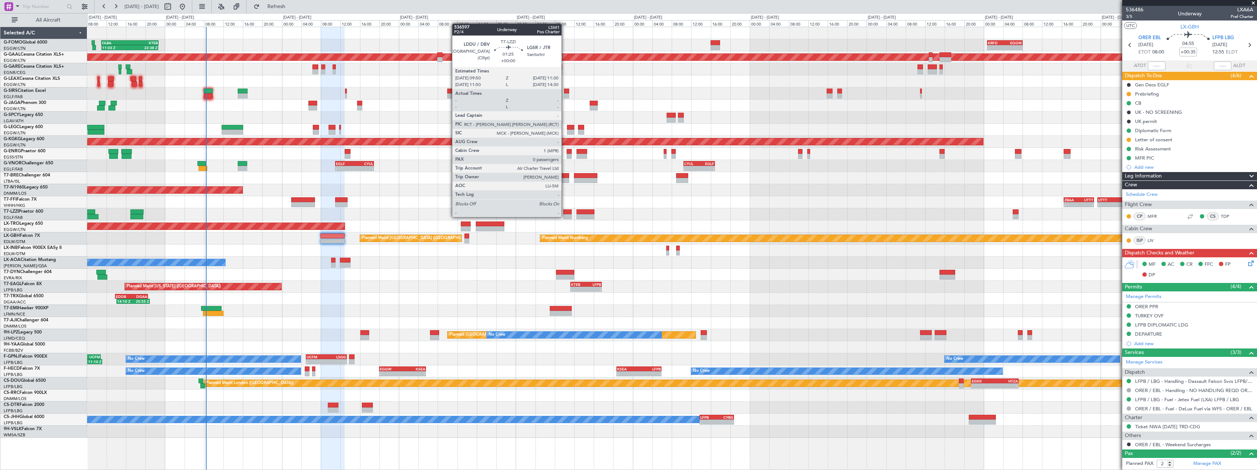
click at [565, 217] on div at bounding box center [567, 216] width 8 height 5
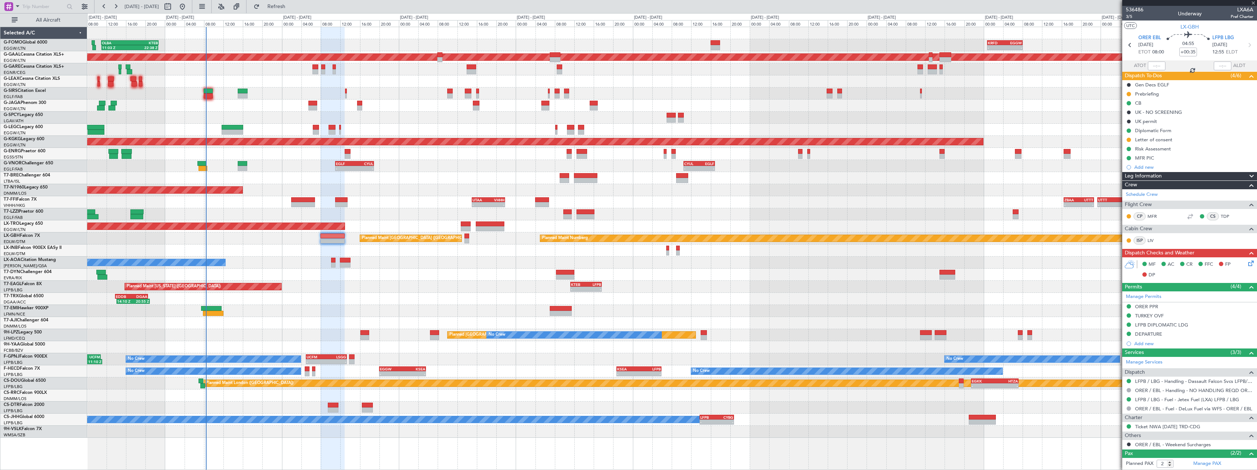
type input "0"
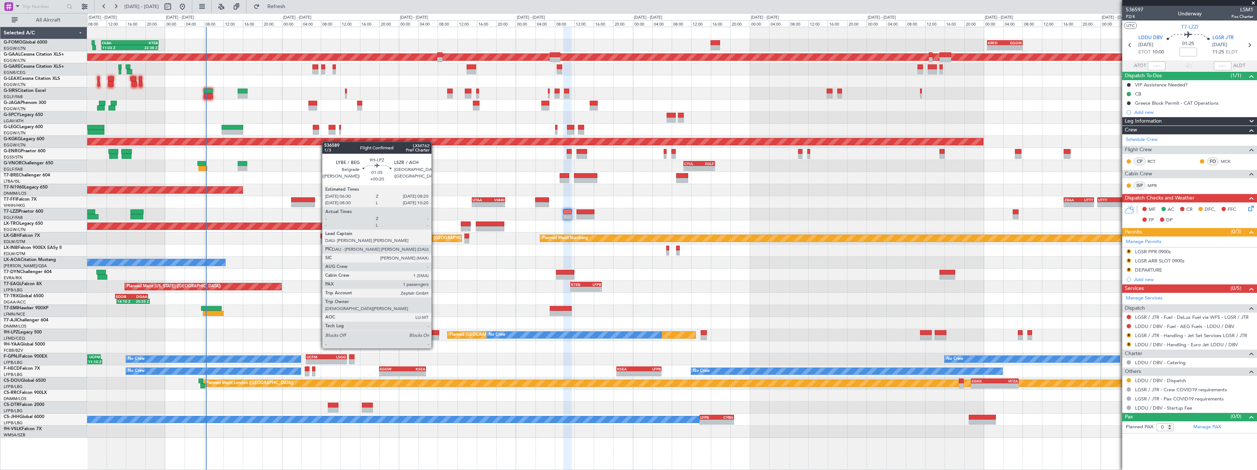
click at [435, 335] on div at bounding box center [434, 332] width 9 height 5
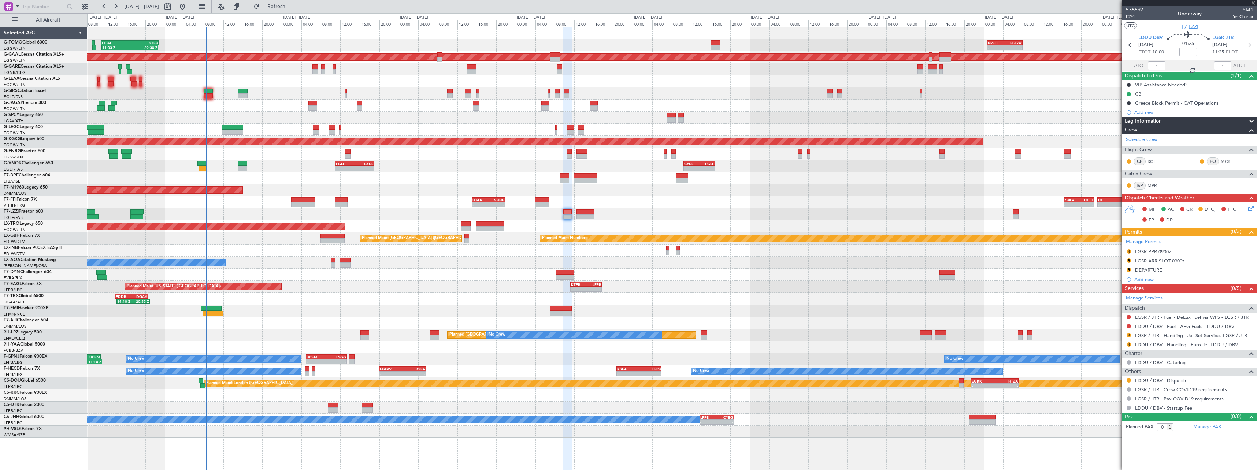
type input "+00:20"
type input "1"
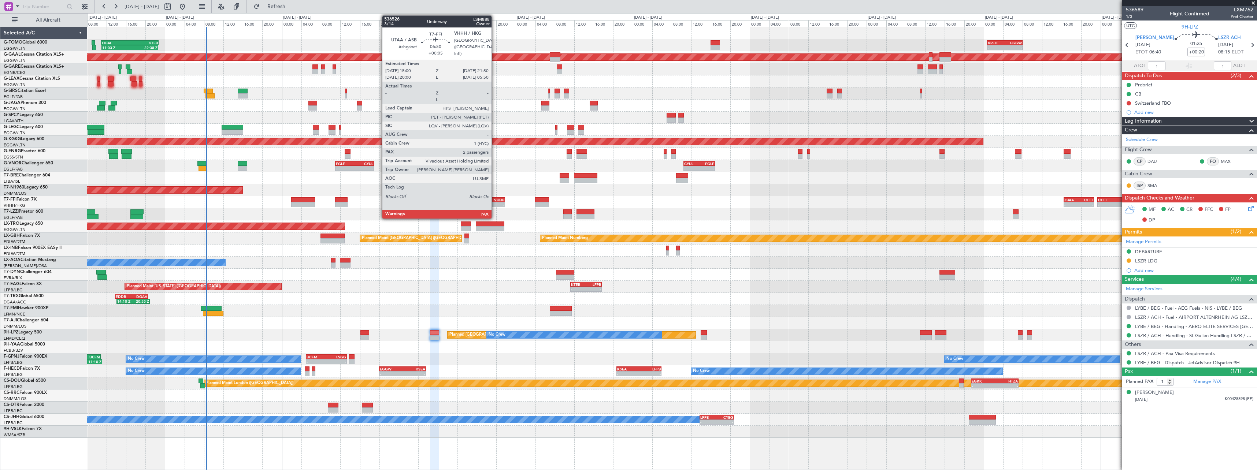
click at [495, 202] on div "- -" at bounding box center [488, 204] width 33 height 5
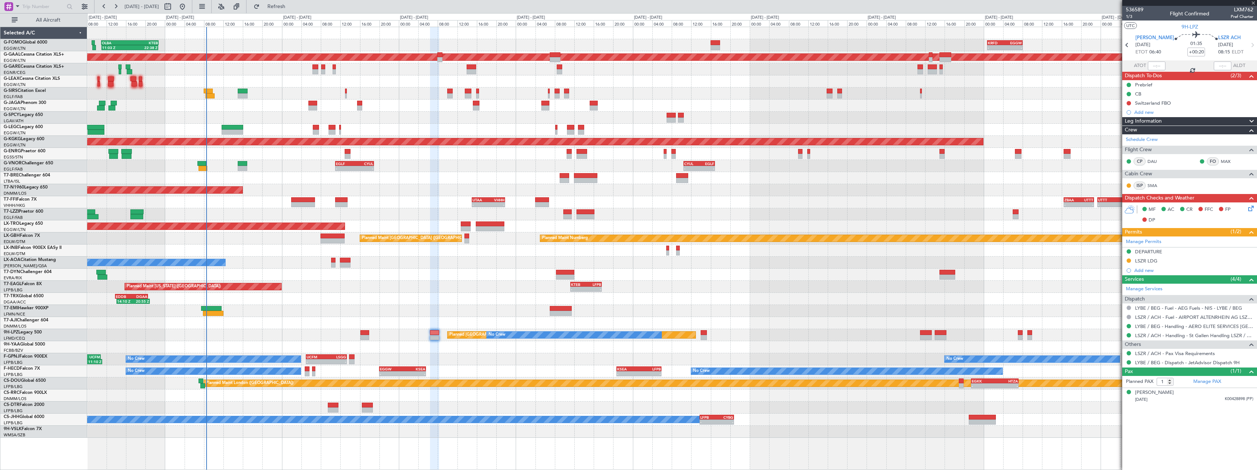
type input "+00:05"
type input "2"
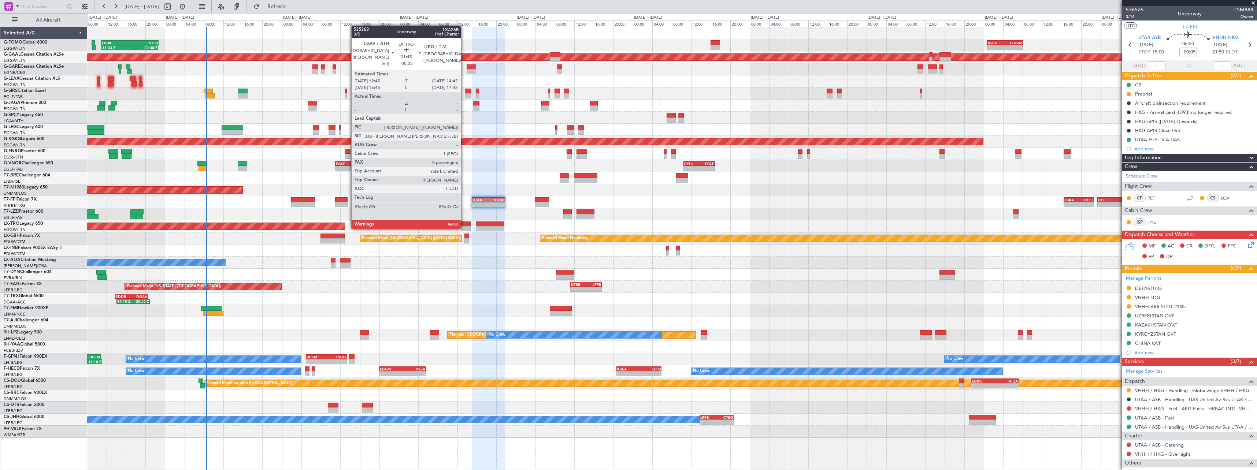
click at [464, 228] on div at bounding box center [466, 228] width 10 height 5
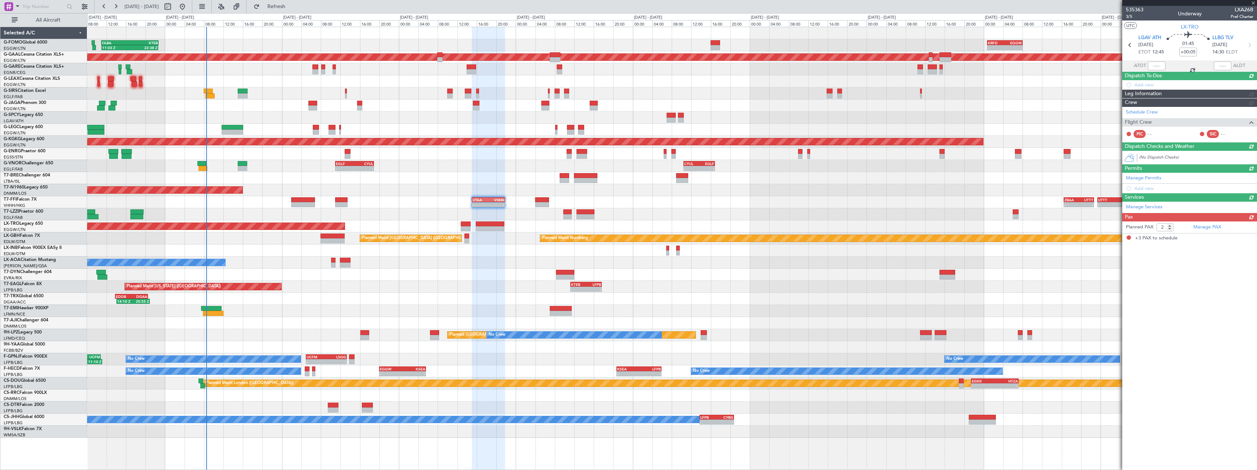
type input "-00:05"
type input "3"
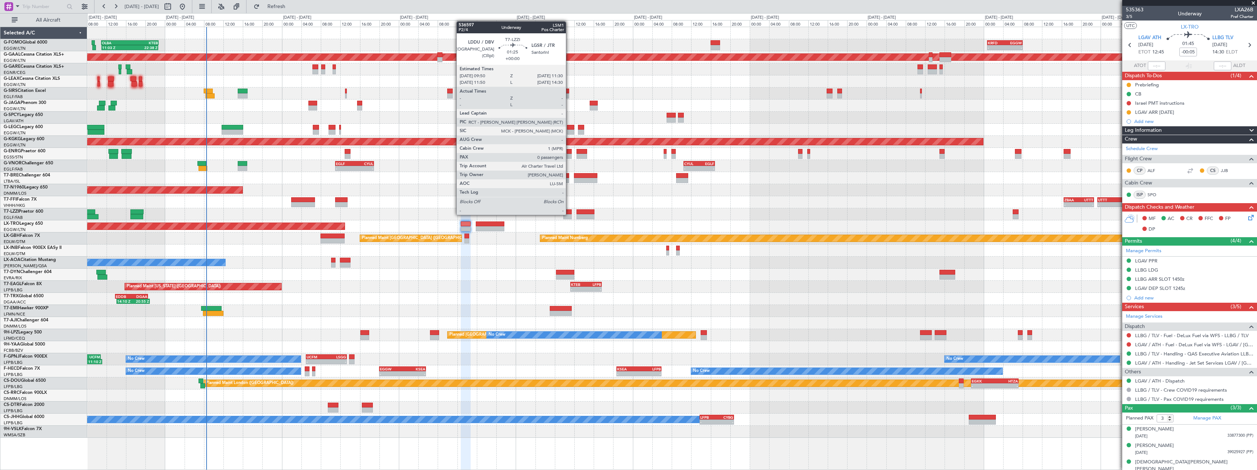
click at [569, 214] on div at bounding box center [567, 216] width 8 height 5
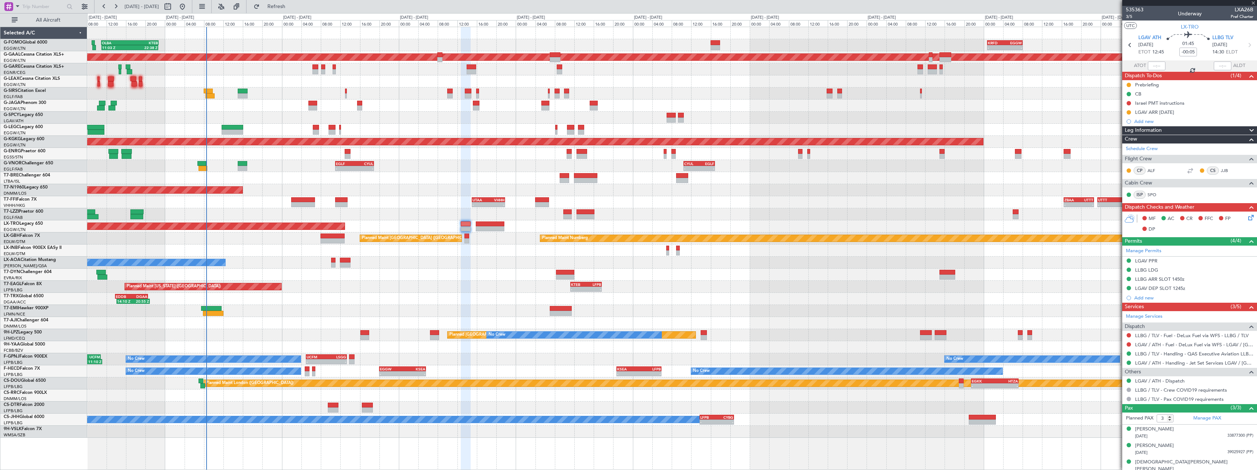
type input "0"
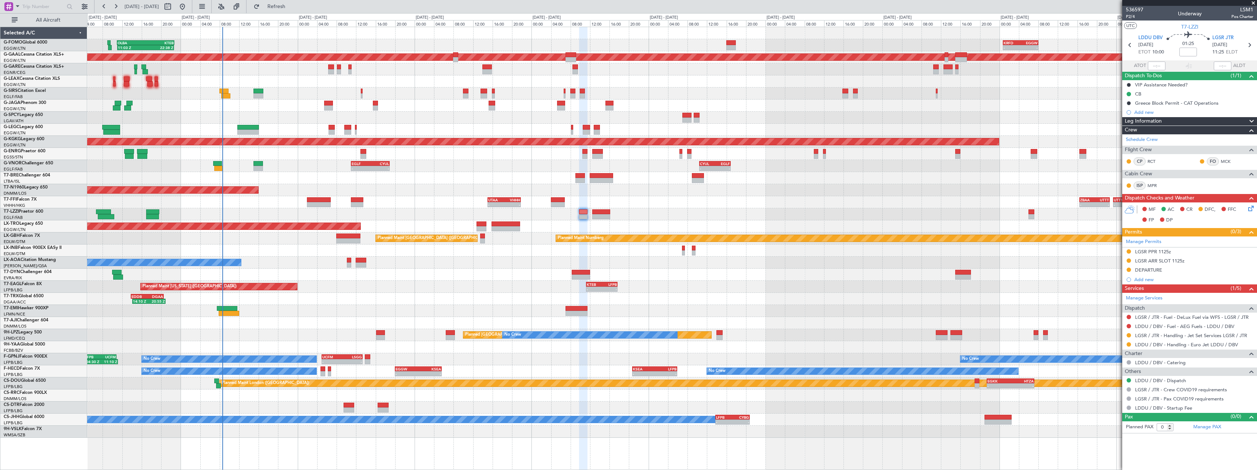
click at [363, 308] on div "Planned Maint [GEOGRAPHIC_DATA]" at bounding box center [672, 311] width 1170 height 12
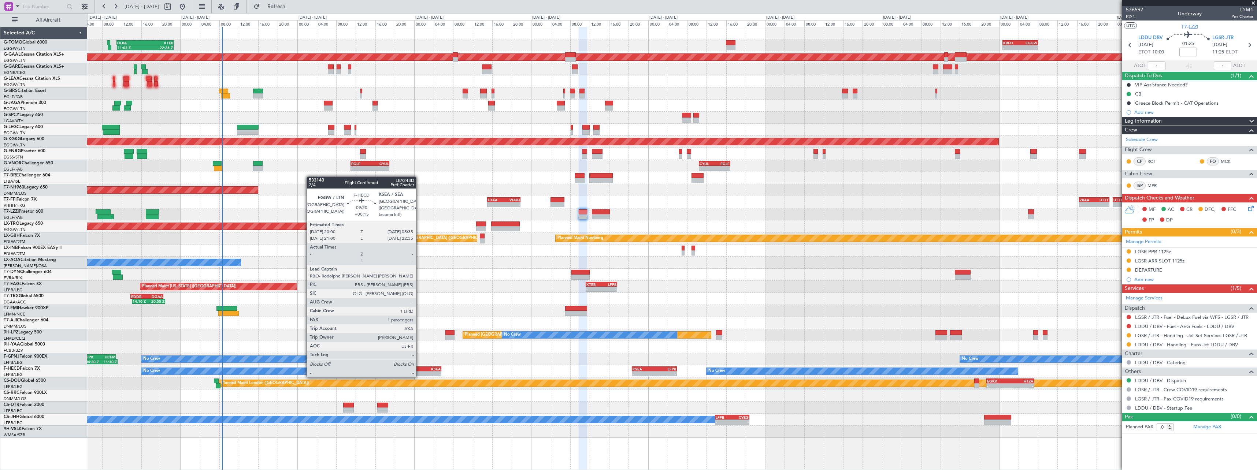
click at [420, 370] on div "KSEA" at bounding box center [429, 369] width 23 height 4
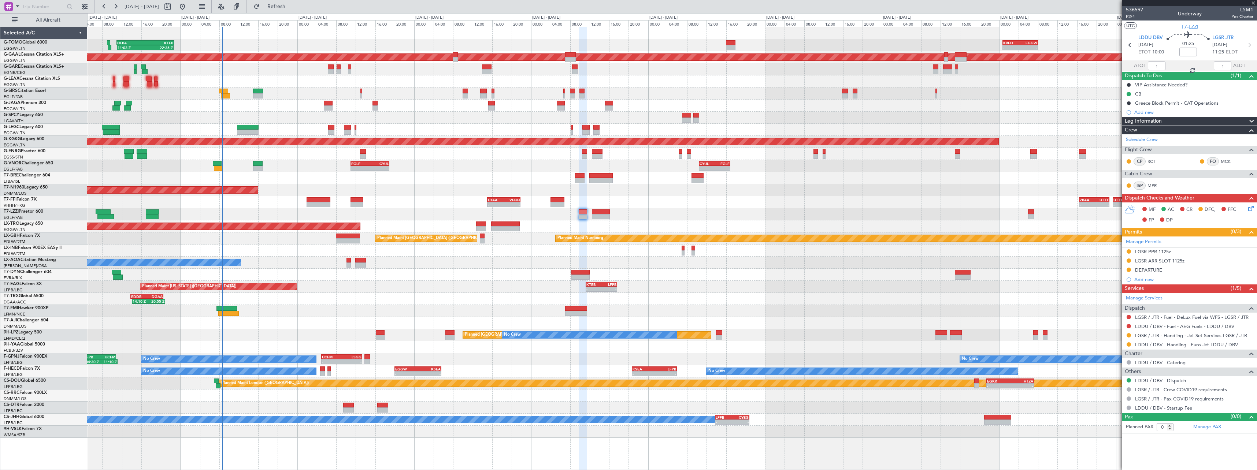
type input "+00:15"
type input "1"
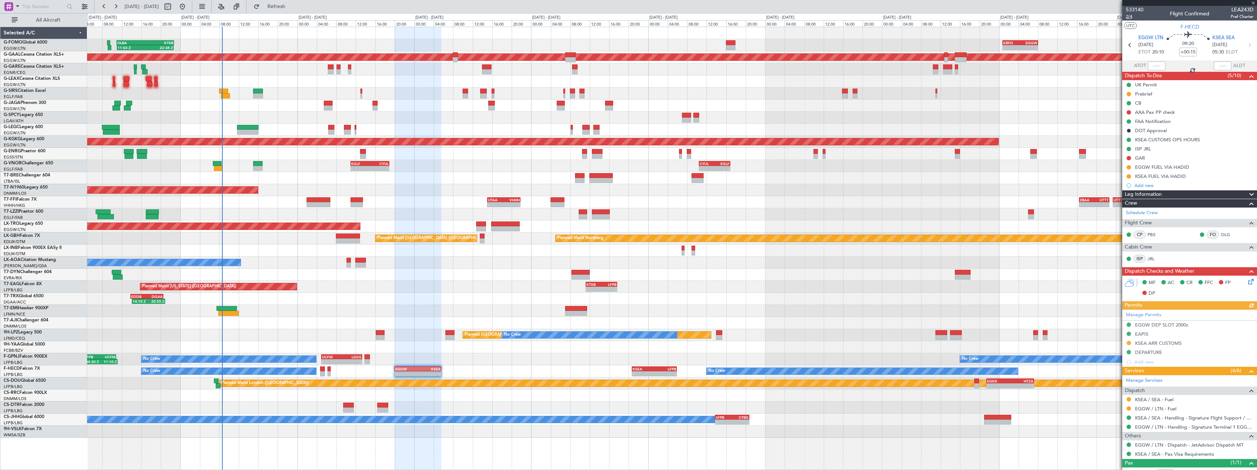
click at [1128, 18] on span "2/4" at bounding box center [1135, 17] width 18 height 6
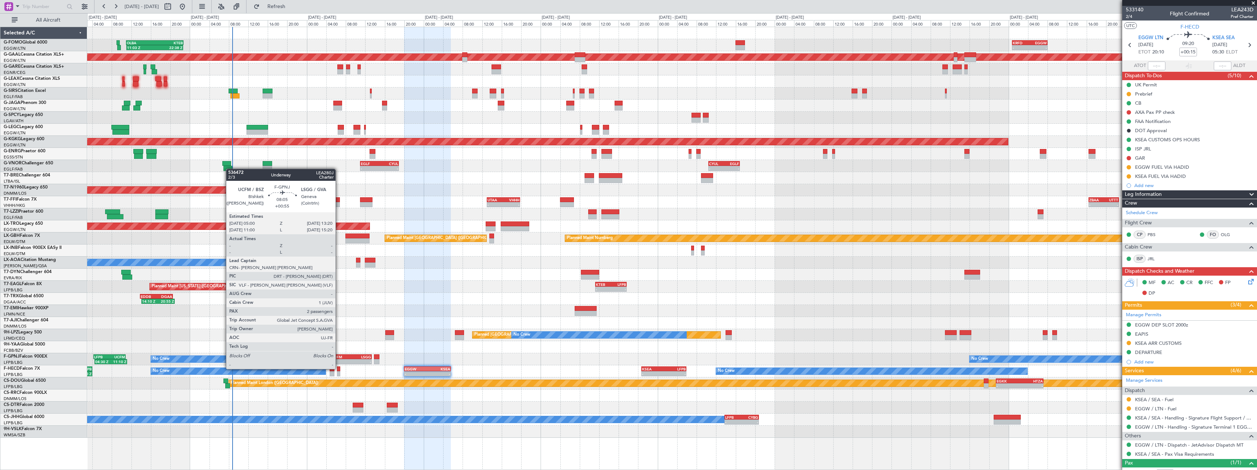
click at [351, 363] on div "-" at bounding box center [342, 362] width 20 height 4
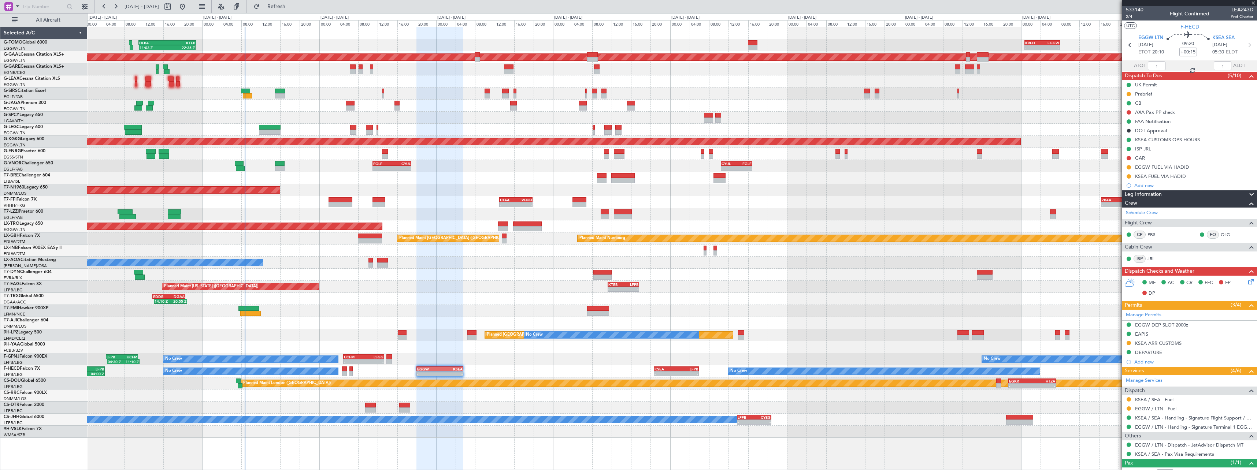
type input "+00:55"
type input "2"
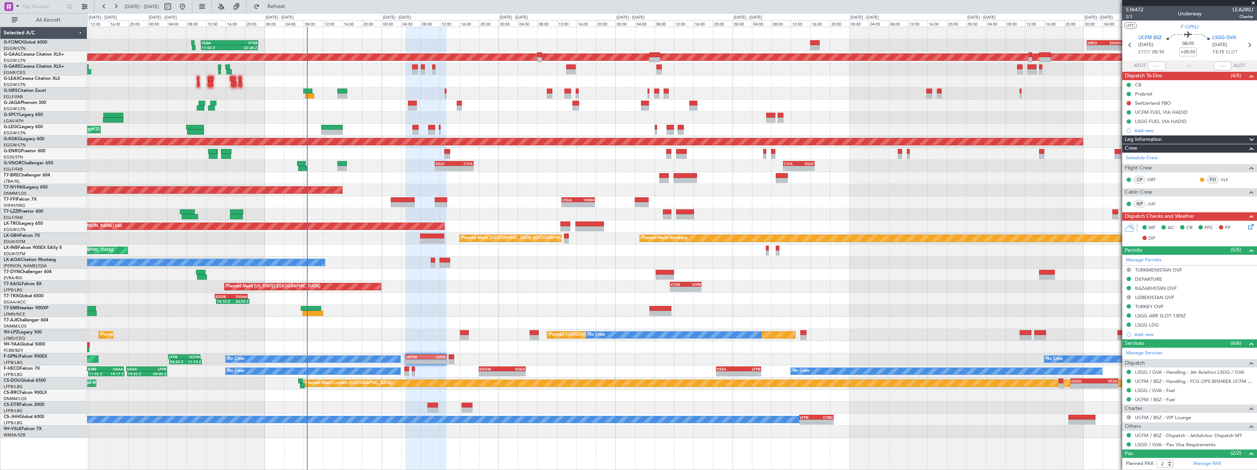
click at [418, 314] on div "11:03 Z 22:38 Z OLBA 11:00 Z KTEB 22:45 Z - - KRFD 00:45 Z EGGW 08:00 Z Planned…" at bounding box center [672, 232] width 1170 height 411
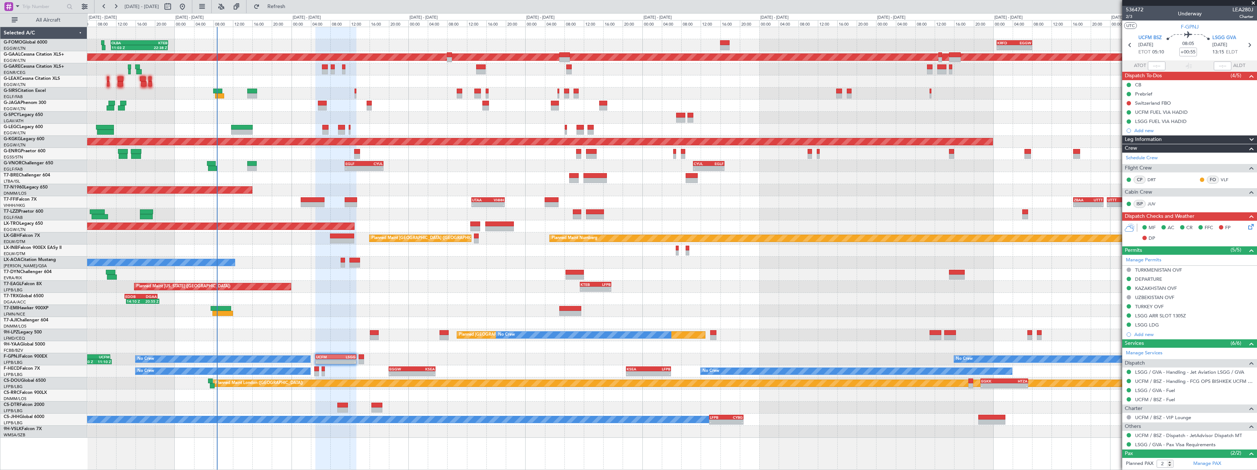
click at [486, 289] on div "11:03 Z 22:38 Z OLBA 11:00 Z KTEB 22:45 Z - - KRFD 00:45 Z EGGW 08:00 Z Planned…" at bounding box center [672, 232] width 1170 height 411
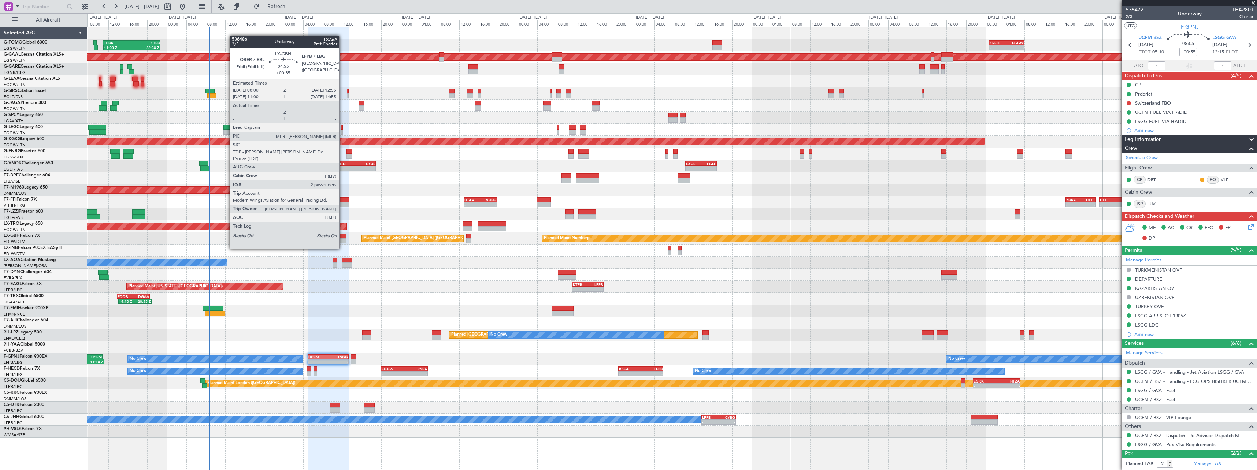
click at [343, 242] on div at bounding box center [334, 241] width 24 height 5
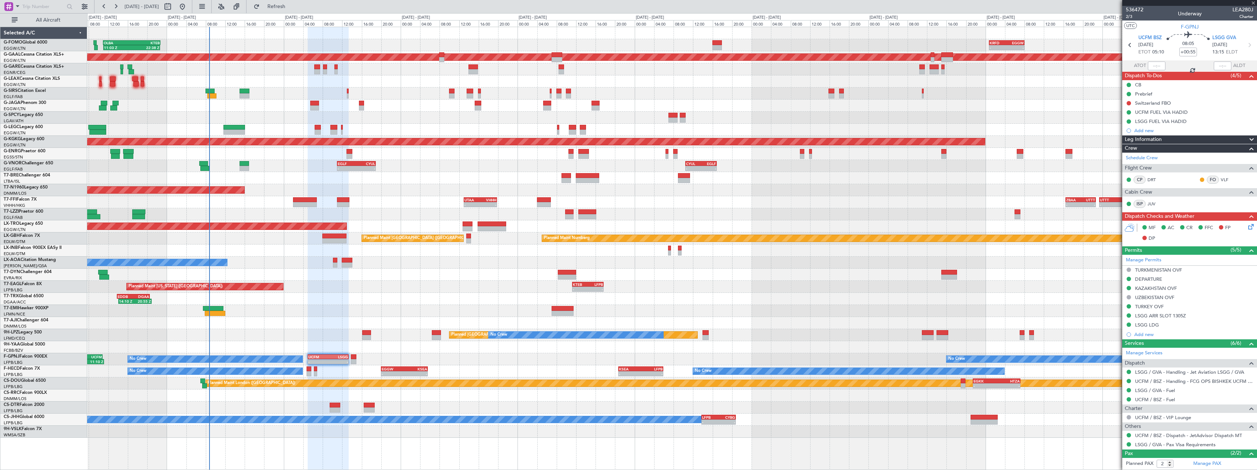
type input "+00:35"
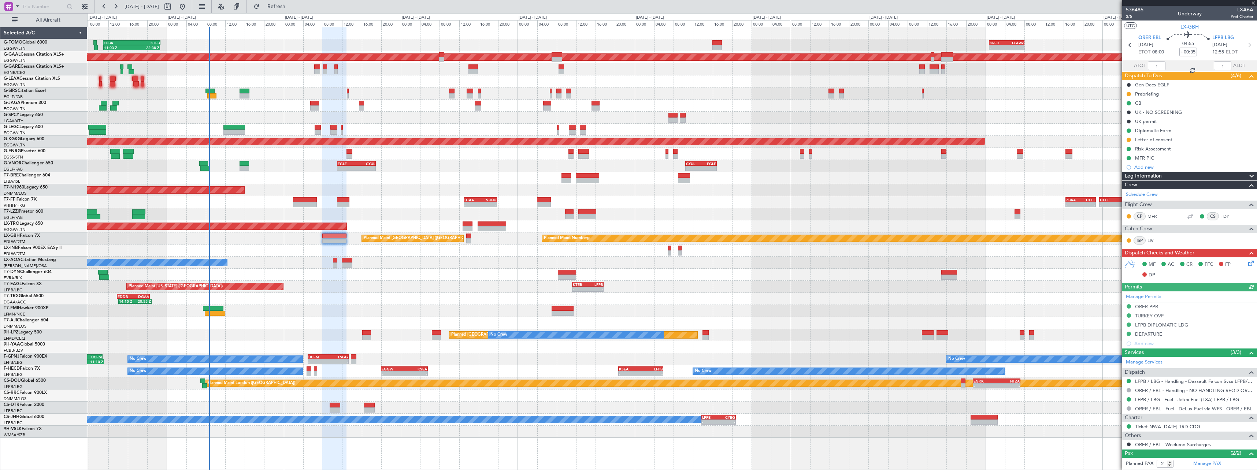
drag, startPoint x: 1155, startPoint y: 93, endPoint x: 1168, endPoint y: 99, distance: 14.0
click at [1156, 93] on div "Prebriefing" at bounding box center [1147, 94] width 24 height 6
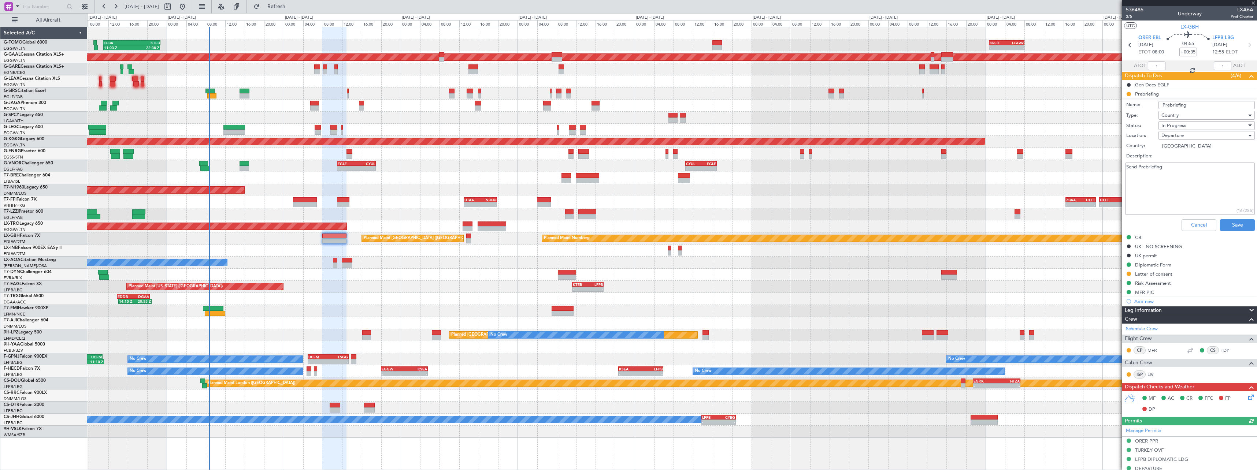
drag, startPoint x: 1186, startPoint y: 165, endPoint x: 1104, endPoint y: 160, distance: 81.8
click at [1104, 160] on fb-app "14 Sep 2025 - 24 Sep 2025 Refresh Quick Links All Aircraft 11:03 Z 22:38 Z OLBA…" at bounding box center [628, 237] width 1257 height 465
paste textarea "20.000lbs fuel, M.85, FL400 and cargo 1000lbs."
type textarea "20.000lbs fuel, M.85, FL400 and cargo 1000lbs."
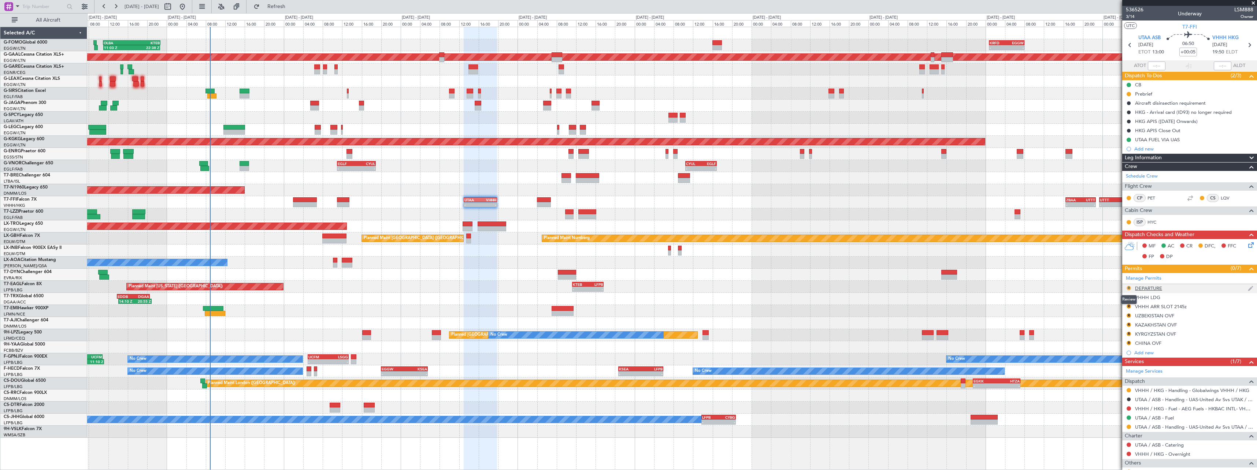
click at [1129, 287] on button "R" at bounding box center [1129, 288] width 4 height 4
click at [1115, 323] on span "Requested" at bounding box center [1108, 320] width 23 height 7
click at [1128, 297] on button "R" at bounding box center [1129, 297] width 4 height 4
click at [1118, 336] on li "Review" at bounding box center [1129, 340] width 85 height 11
drag, startPoint x: 1119, startPoint y: 330, endPoint x: 1123, endPoint y: 326, distance: 6.2
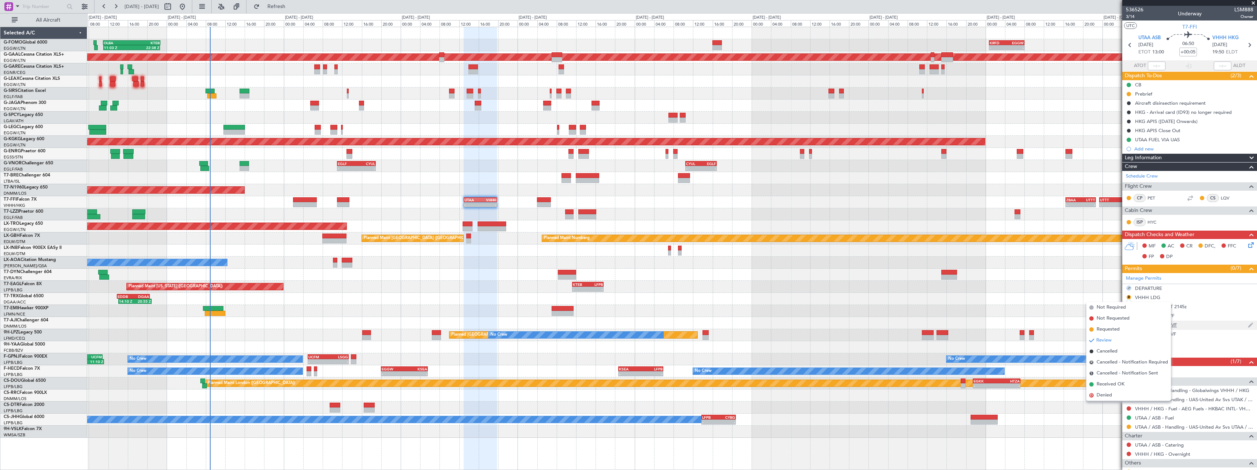
click at [1119, 330] on span "Requested" at bounding box center [1108, 329] width 23 height 7
click at [1141, 305] on div "VHHH ARR SLOT 2145z" at bounding box center [1161, 307] width 52 height 6
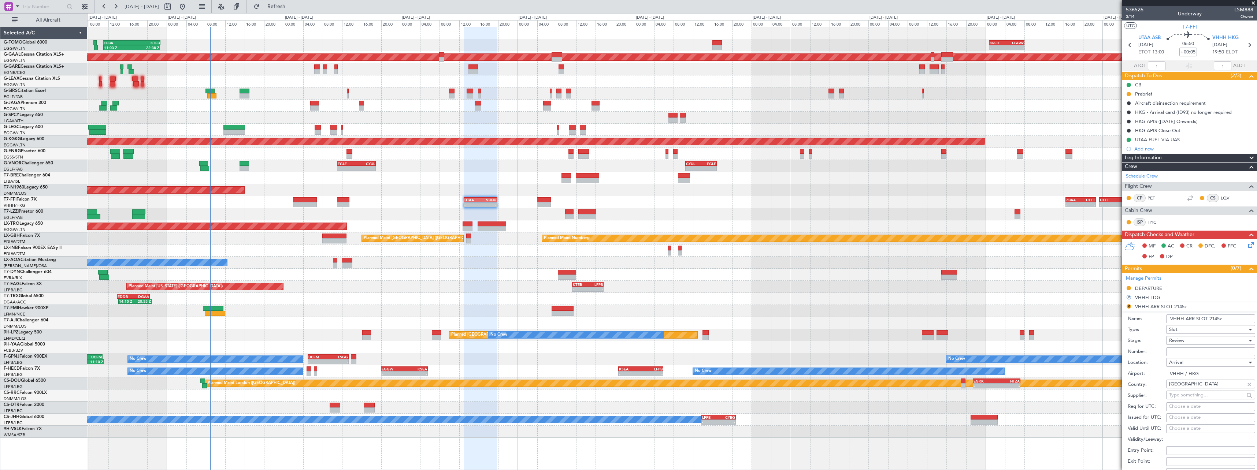
drag, startPoint x: 1227, startPoint y: 318, endPoint x: 1209, endPoint y: 324, distance: 19.2
click at [1209, 322] on input "VHHH ARR SLOT 2145z" at bounding box center [1211, 319] width 89 height 9
type input "VHHH ARR SLOT 1950z"
click at [1192, 338] on div "Review" at bounding box center [1208, 340] width 78 height 11
click at [1195, 385] on span "Requested" at bounding box center [1208, 388] width 77 height 11
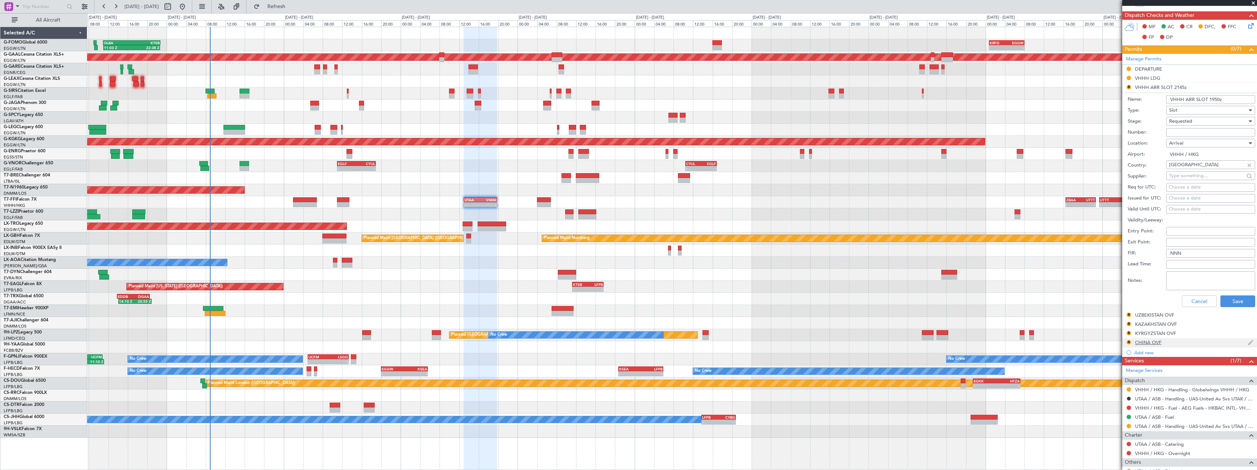
scroll to position [220, 0]
click at [1238, 299] on button "Save" at bounding box center [1238, 301] width 35 height 12
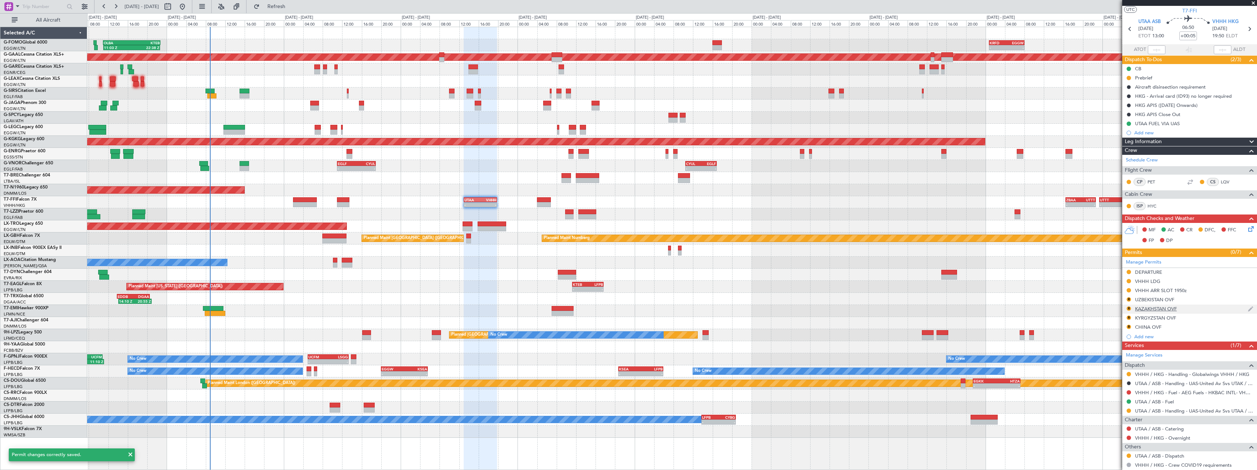
scroll to position [0, 0]
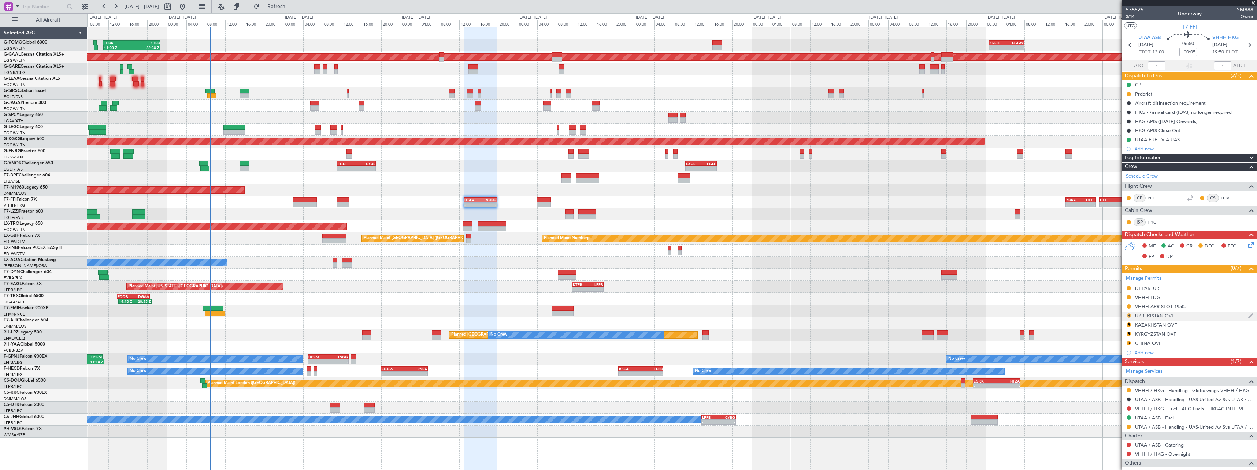
click at [1129, 315] on button "R" at bounding box center [1129, 316] width 4 height 4
click at [1109, 404] on span "Received OK" at bounding box center [1111, 402] width 28 height 7
click at [1129, 324] on button "R" at bounding box center [1129, 325] width 4 height 4
click at [1110, 410] on span "Received OK" at bounding box center [1111, 412] width 28 height 7
click at [1130, 333] on button "R" at bounding box center [1129, 334] width 4 height 4
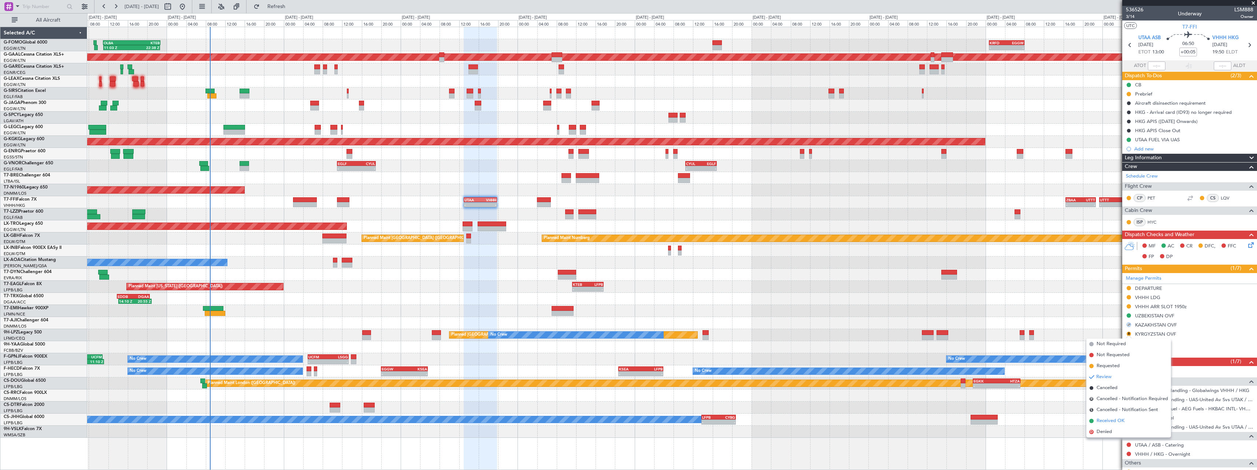
click at [1106, 420] on span "Received OK" at bounding box center [1111, 421] width 28 height 7
click at [1130, 343] on button "R" at bounding box center [1129, 343] width 4 height 4
click at [1108, 430] on span "Received OK" at bounding box center [1111, 430] width 28 height 7
click at [1128, 316] on button at bounding box center [1129, 316] width 4 height 4
drag, startPoint x: 1116, startPoint y: 348, endPoint x: 1125, endPoint y: 329, distance: 21.6
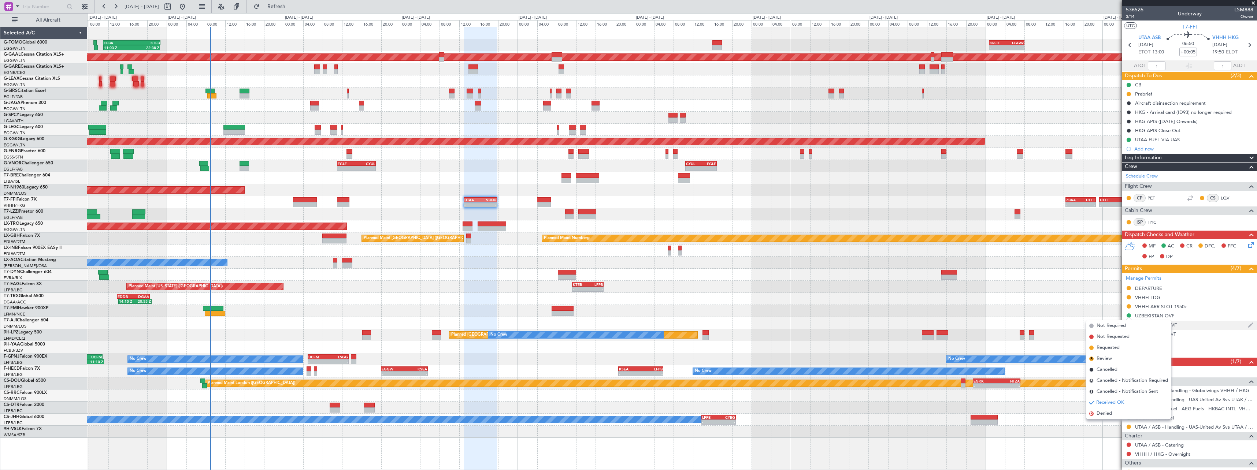
click at [1116, 347] on span "Requested" at bounding box center [1108, 347] width 23 height 7
click at [1129, 324] on button at bounding box center [1129, 325] width 4 height 4
click at [1122, 355] on li "Requested" at bounding box center [1129, 357] width 85 height 11
click at [1130, 333] on button at bounding box center [1129, 334] width 4 height 4
click at [1120, 362] on li "Requested" at bounding box center [1129, 366] width 85 height 11
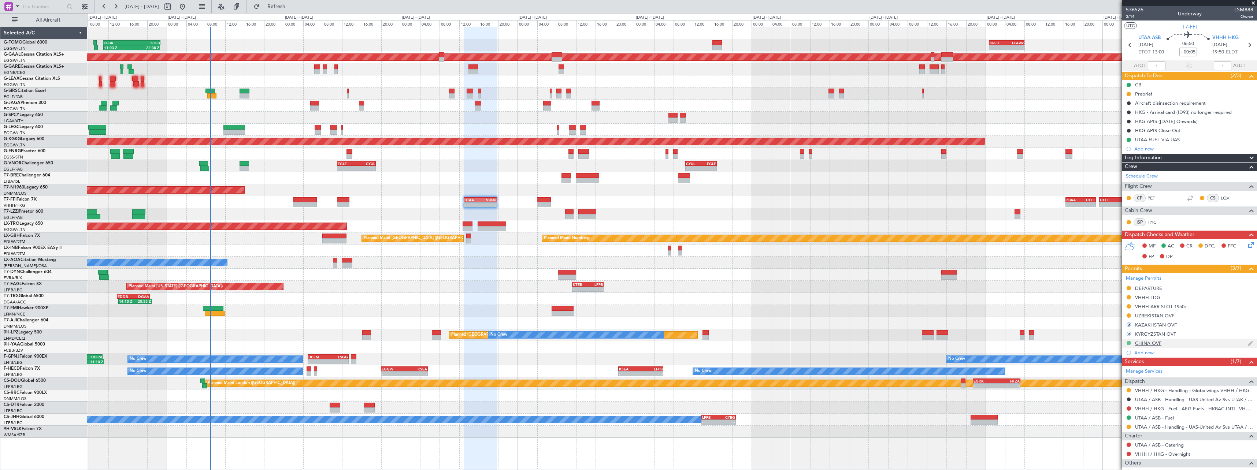
click at [1128, 344] on button at bounding box center [1129, 343] width 4 height 4
click at [1116, 373] on span "Requested" at bounding box center [1108, 375] width 23 height 7
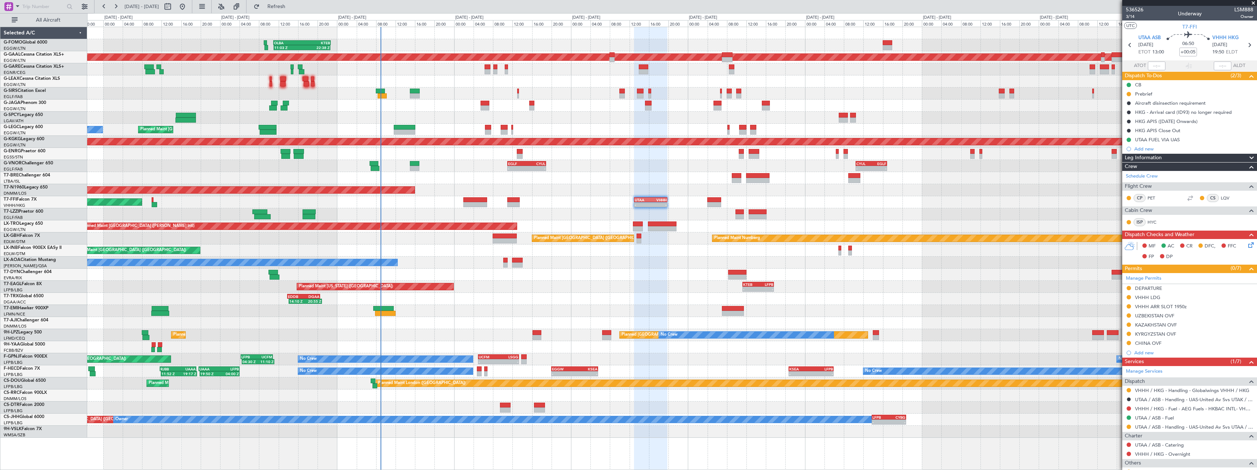
click at [657, 309] on div "Planned Maint [GEOGRAPHIC_DATA]" at bounding box center [672, 311] width 1170 height 12
click at [1133, 16] on span "3/14" at bounding box center [1135, 17] width 18 height 6
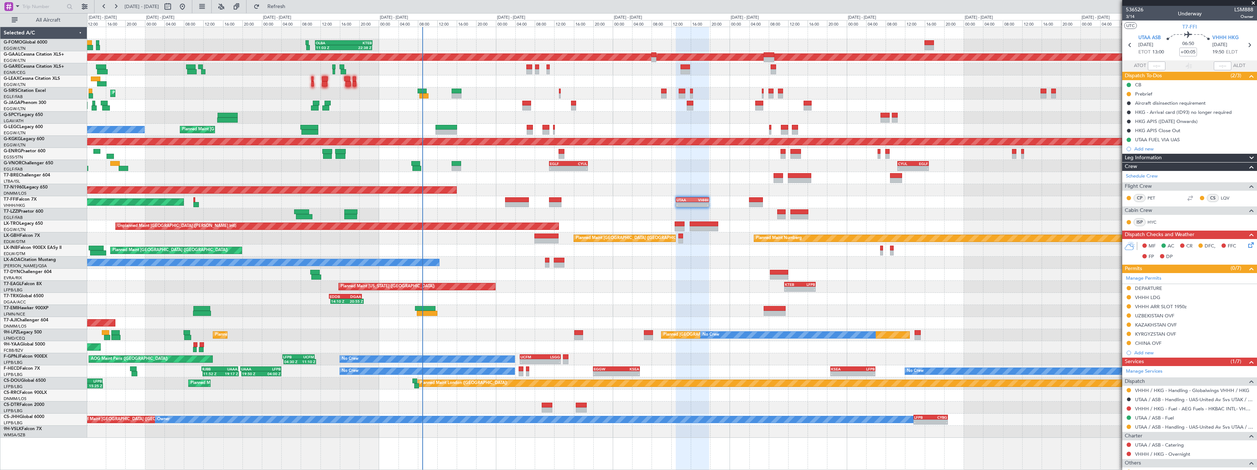
click at [561, 273] on div at bounding box center [672, 275] width 1170 height 12
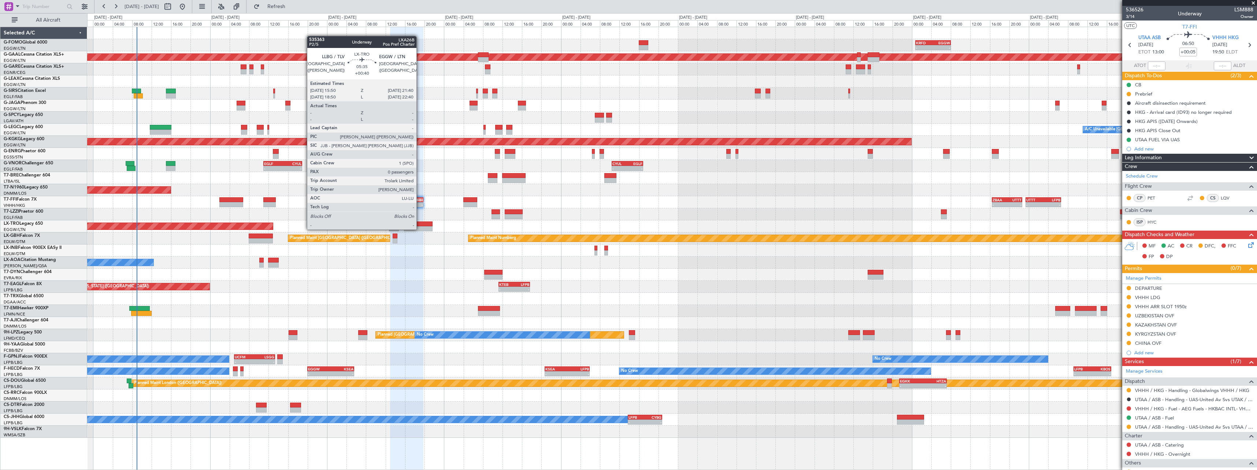
click at [420, 229] on div at bounding box center [418, 228] width 29 height 5
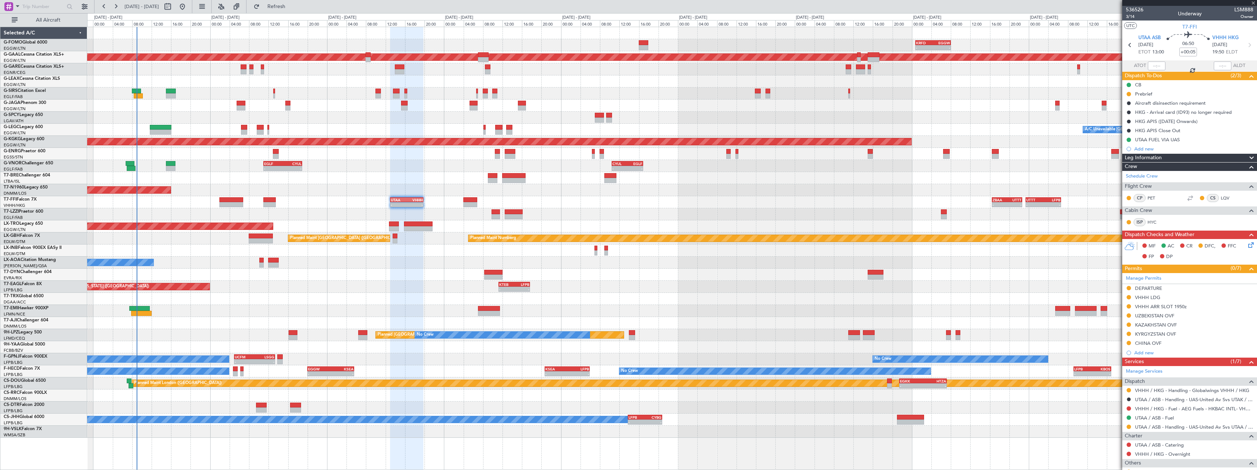
type input "+00:40"
type input "0"
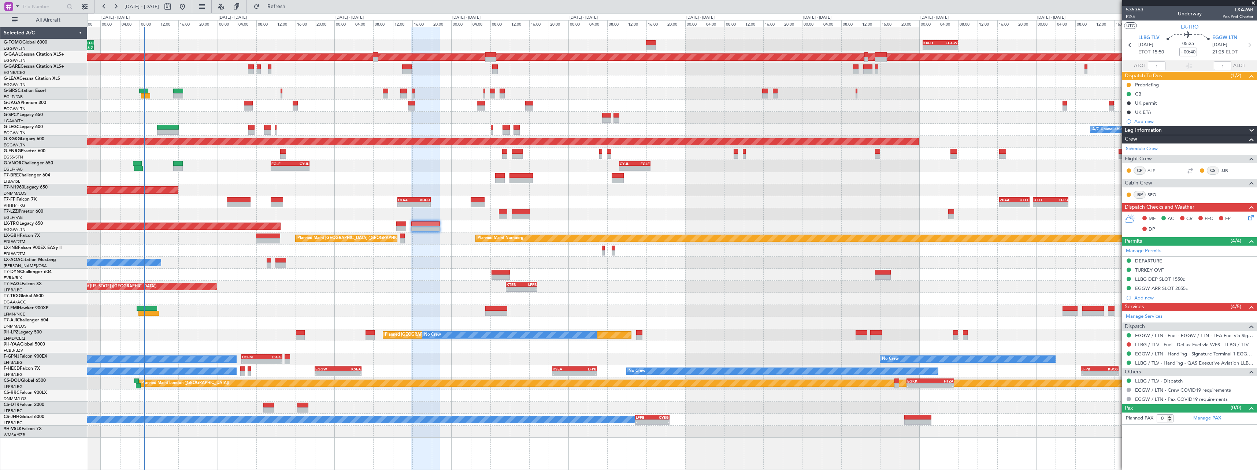
click at [744, 278] on div at bounding box center [672, 275] width 1170 height 12
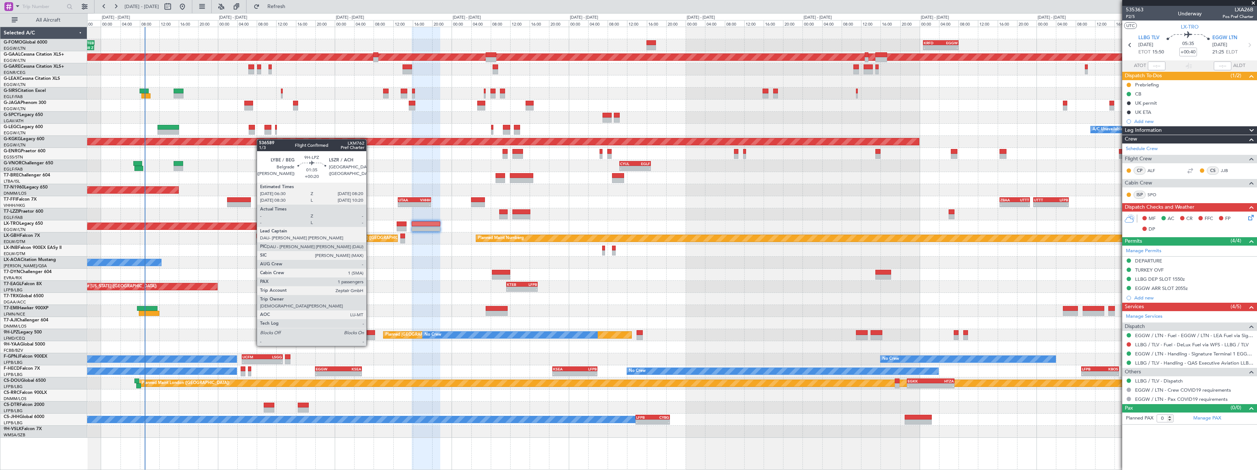
click at [370, 332] on div at bounding box center [370, 332] width 9 height 5
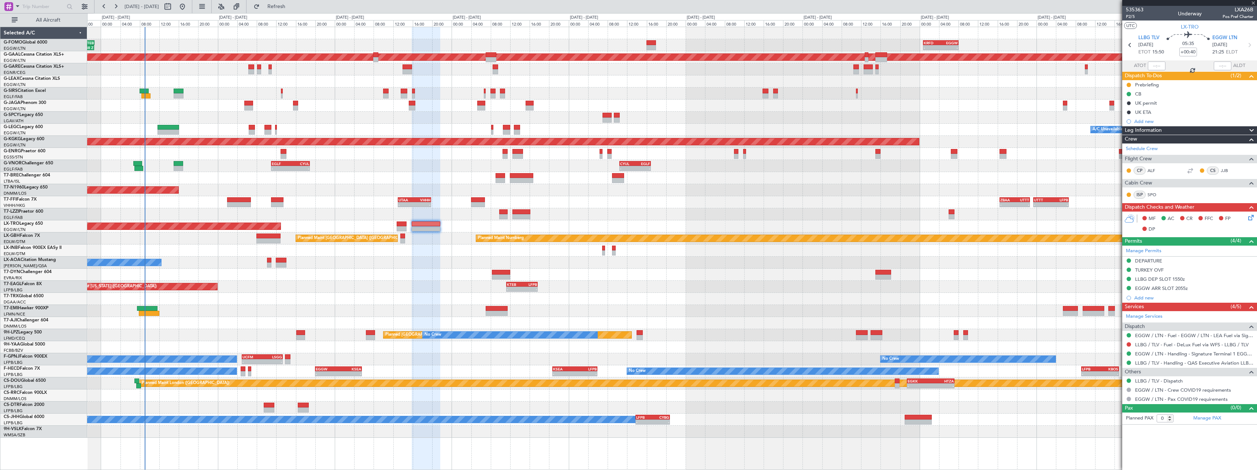
type input "+00:20"
type input "1"
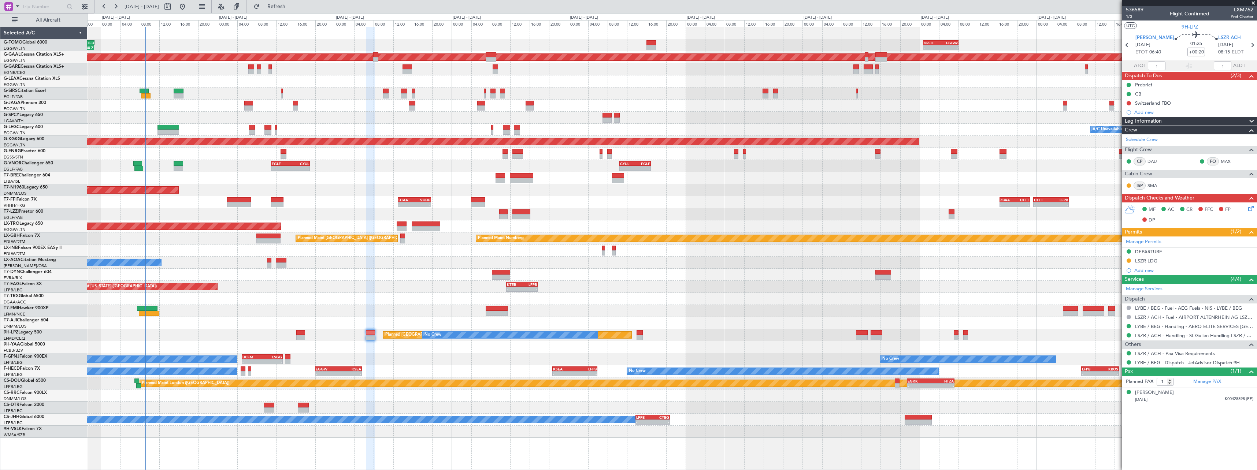
click at [316, 287] on div "11:03 Z 22:38 Z OLBA 11:00 Z KTEB 22:45 Z - - KRFD 00:45 Z EGGW 08:00 Z Planned…" at bounding box center [672, 232] width 1170 height 411
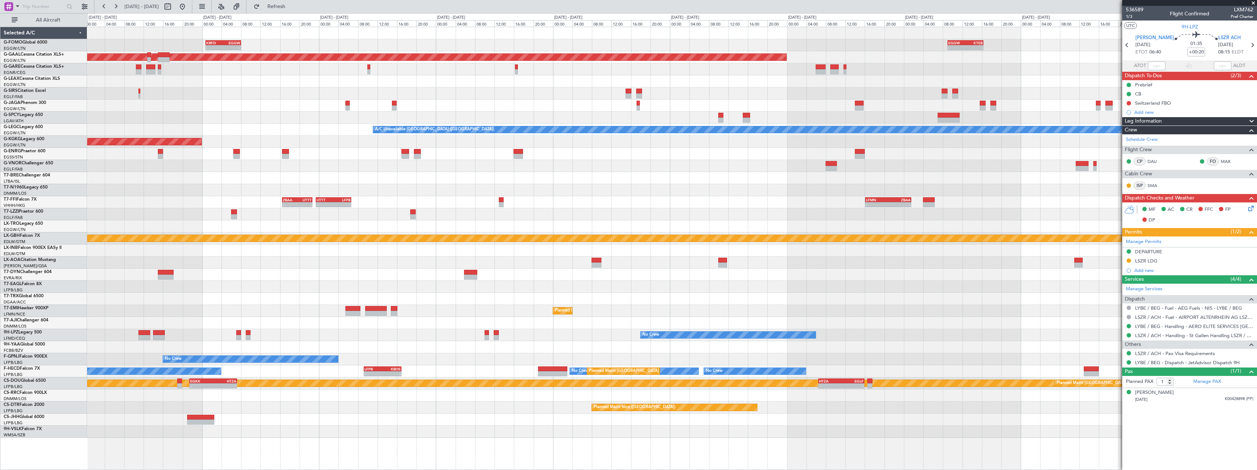
click at [323, 299] on div "- - KRFD 00:45 Z EGGW 08:00 Z - - EGGW 09:00 Z KTEB 16:20 Z Planned Maint Dusse…" at bounding box center [672, 232] width 1170 height 411
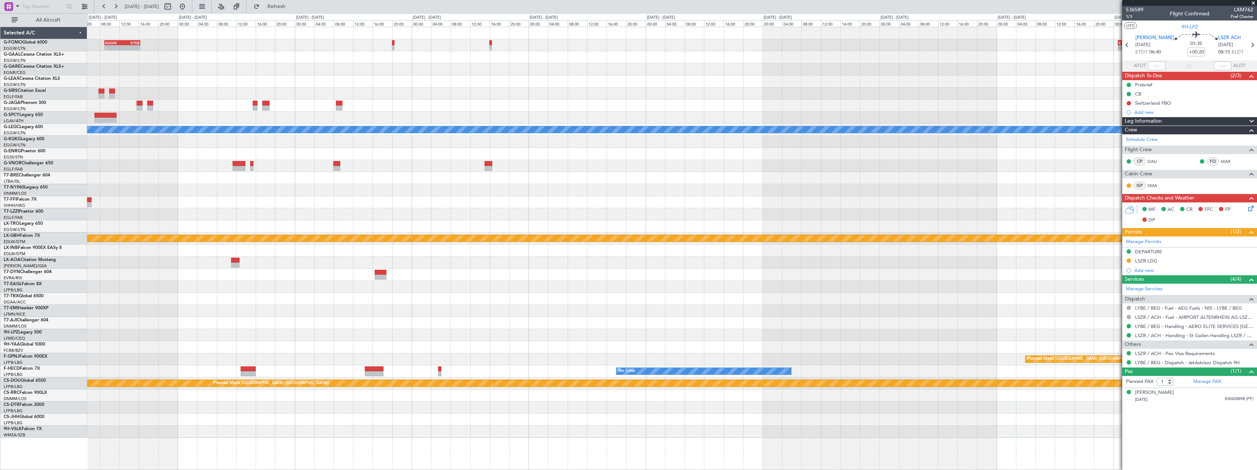
click at [296, 315] on div "- - EGGW 09:00 Z KTEB 16:20 Z - - KTEB 01:00 Z EGGW 07:10 Z Planned Maint Dusse…" at bounding box center [672, 232] width 1170 height 411
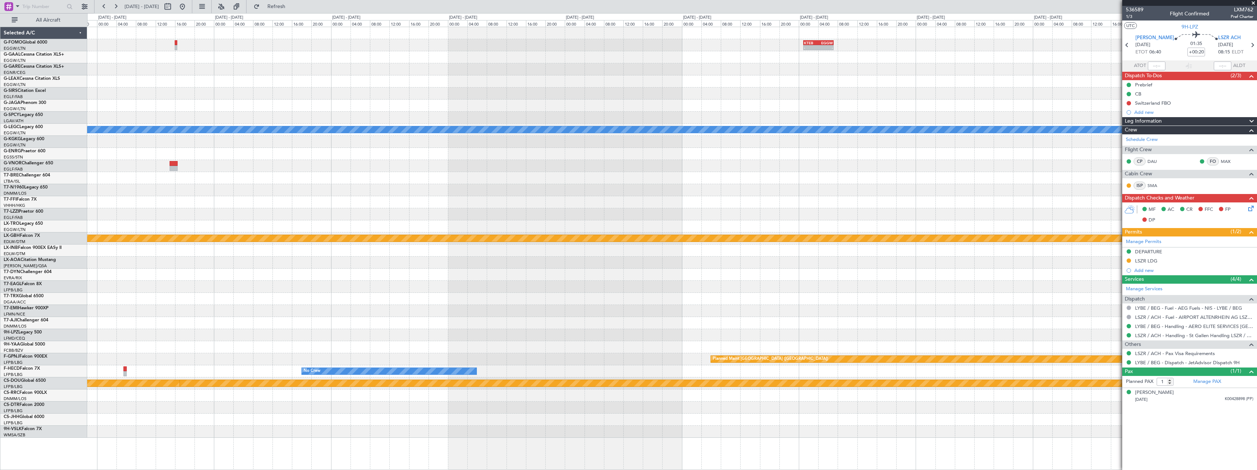
click at [531, 306] on div at bounding box center [672, 311] width 1170 height 12
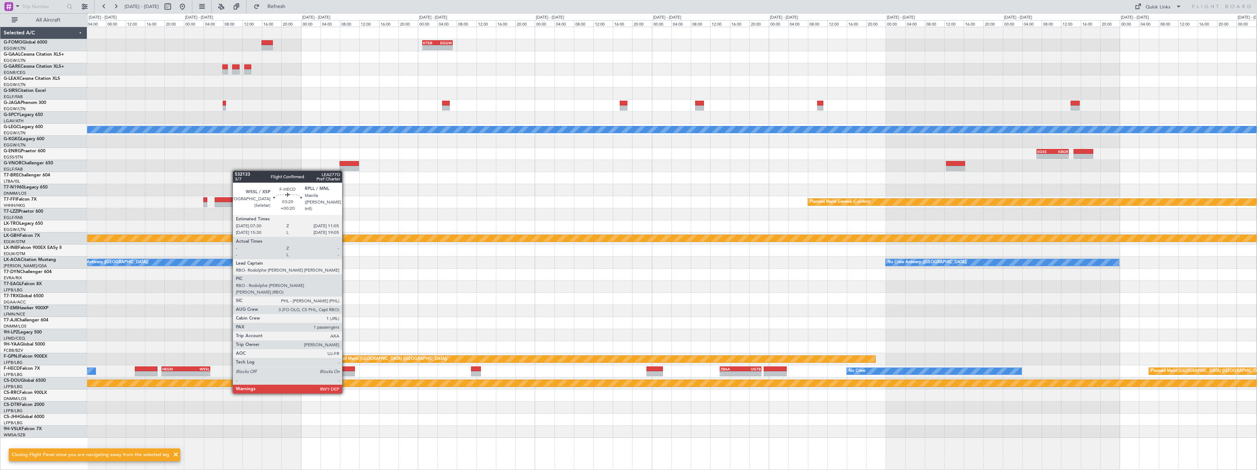
click at [345, 373] on div at bounding box center [346, 374] width 18 height 5
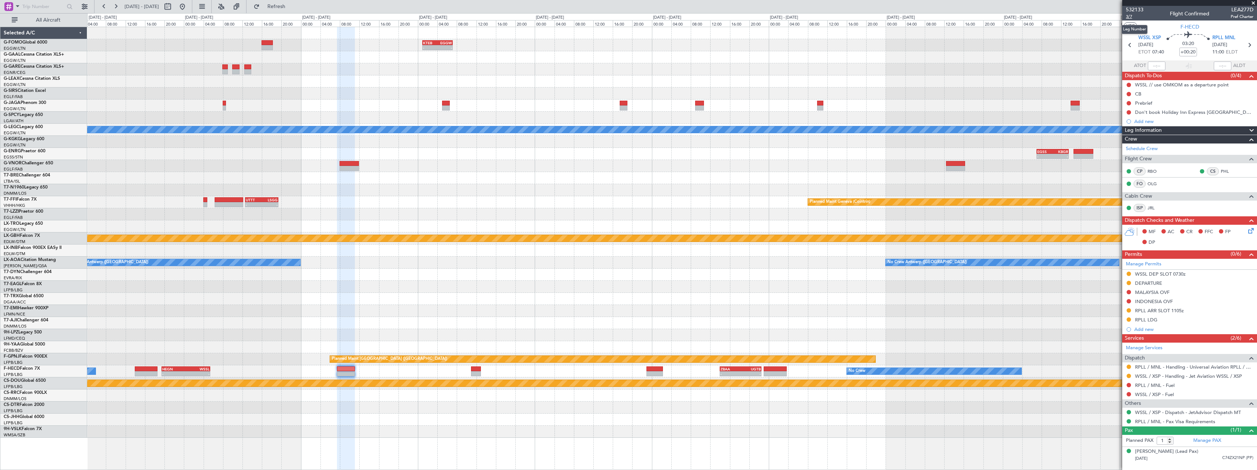
click at [1130, 18] on span "3/7" at bounding box center [1135, 17] width 18 height 6
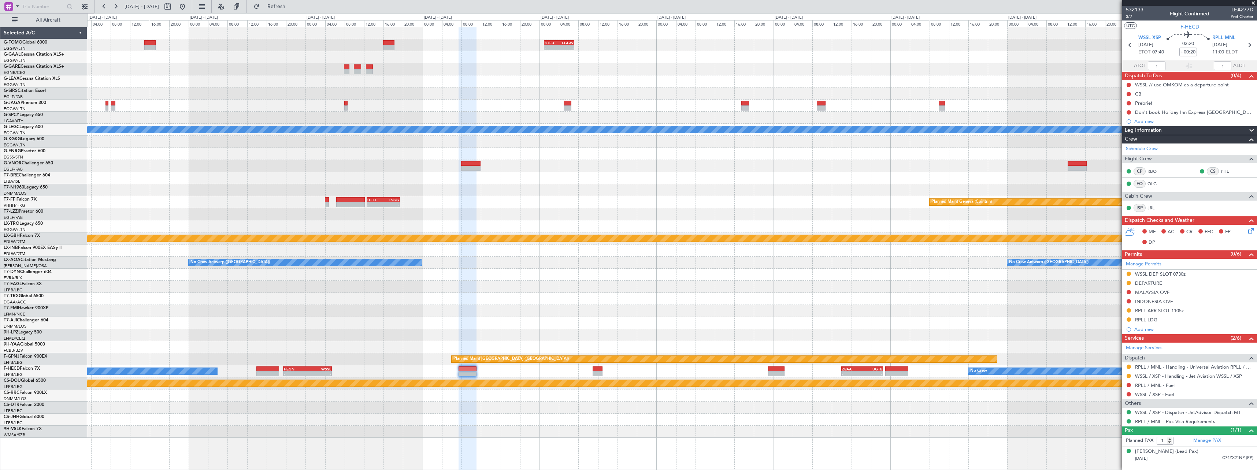
click at [899, 402] on div "- - KTEB 01:00 Z EGGW 07:10 Z Owner London (Luton) A/C Unavailable London (Luto…" at bounding box center [672, 232] width 1170 height 411
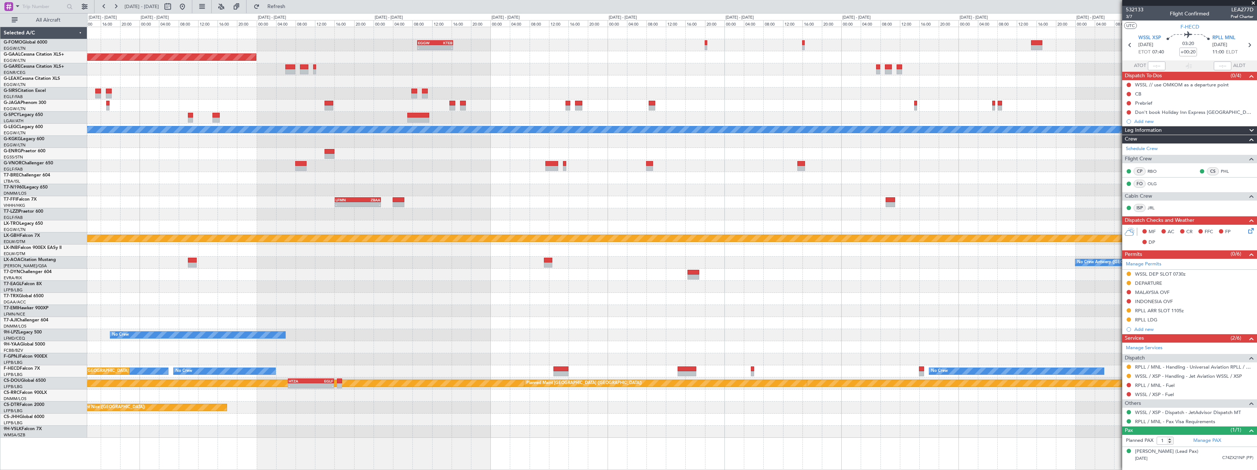
click at [835, 275] on div "EGGW 09:00 Z KTEB 16:20 Z - - - - KTEB 01:00 Z EGGW 07:10 Z Planned Maint Dusse…" at bounding box center [672, 232] width 1170 height 411
click at [1025, 308] on div "Planned Maint [GEOGRAPHIC_DATA]" at bounding box center [672, 311] width 1170 height 12
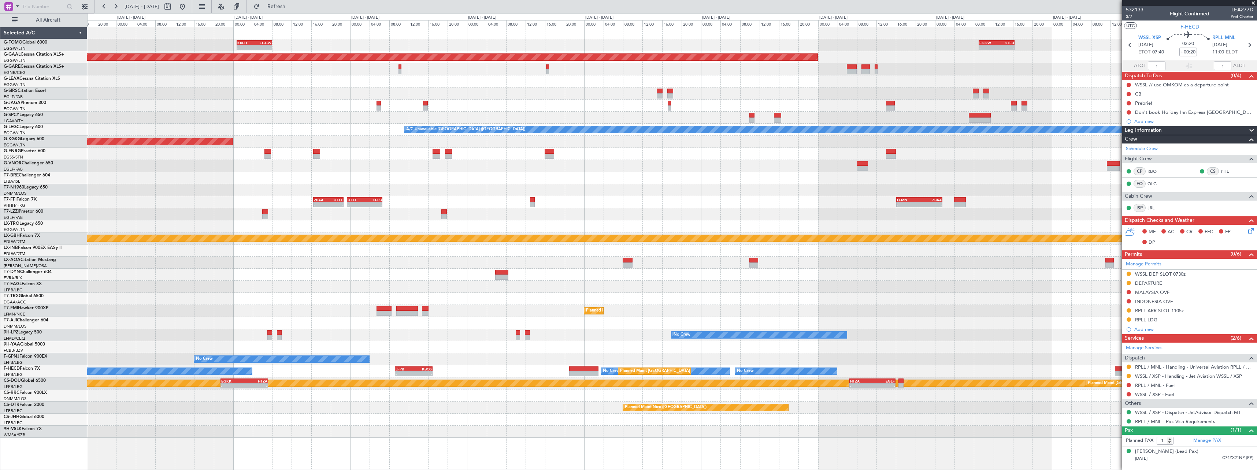
click at [1085, 311] on div "EGGW 09:00 Z KTEB 16:20 Z - - KRFD 00:45 Z EGGW 08:00 Z - - Planned Maint Dusse…" at bounding box center [672, 232] width 1170 height 411
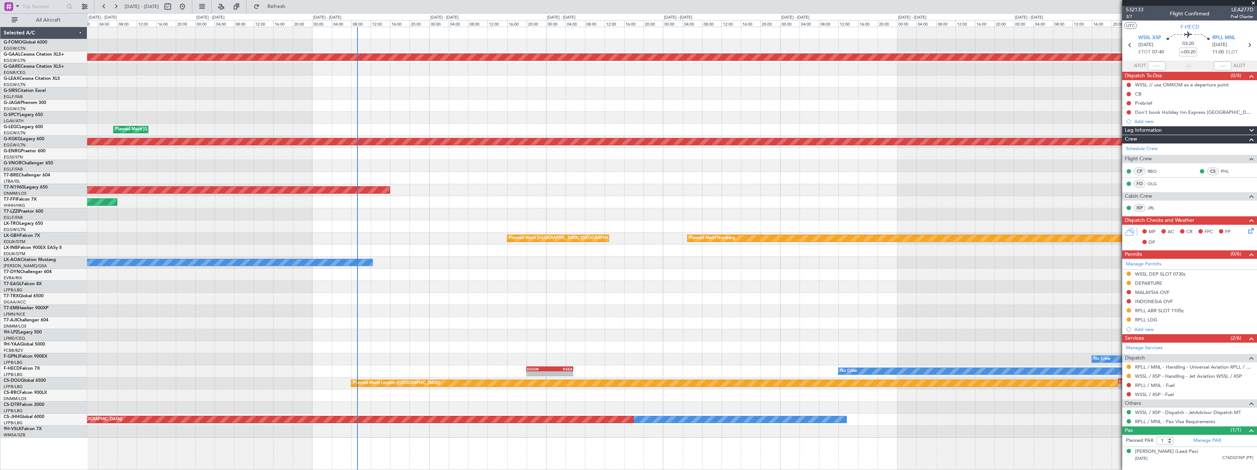
click at [1134, 311] on fb-app "30 Sep 2025 - 10 Oct 2025 Refresh Quick Links All Aircraft KRFD 00:45 Z EGGW 08…" at bounding box center [628, 237] width 1257 height 465
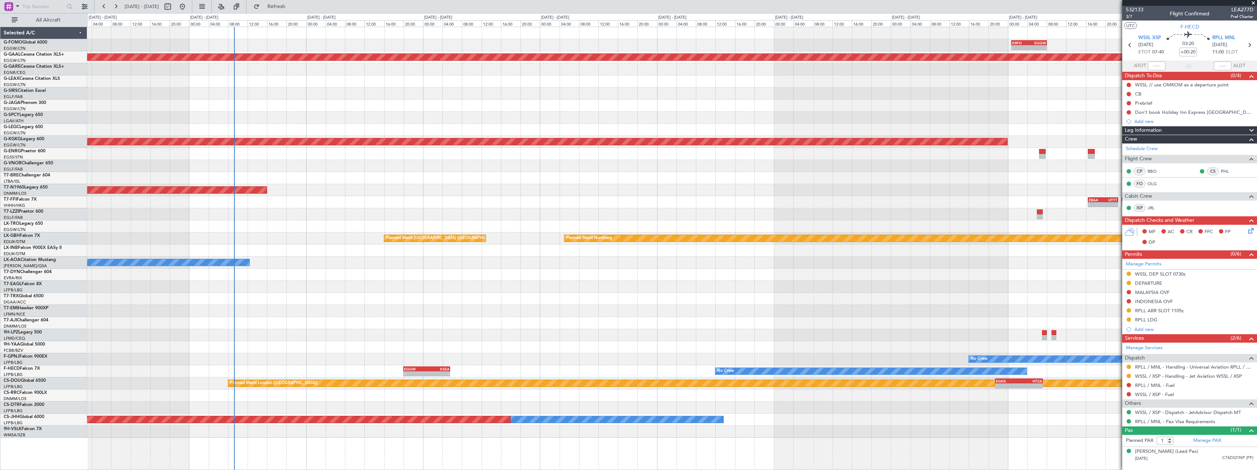
click at [211, 303] on div "- - KRFD 00:45 Z EGGW 08:00 Z Planned Maint Dusseldorf Planned Maint London (Lu…" at bounding box center [672, 232] width 1170 height 411
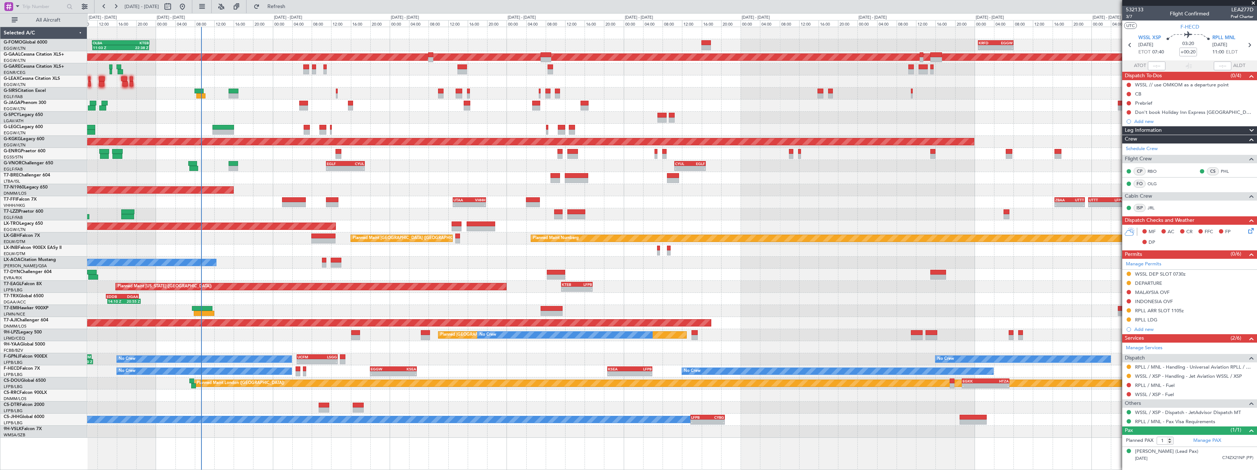
click at [259, 346] on div "AOG Maint Brazzaville (Maya-maya)" at bounding box center [672, 347] width 1170 height 12
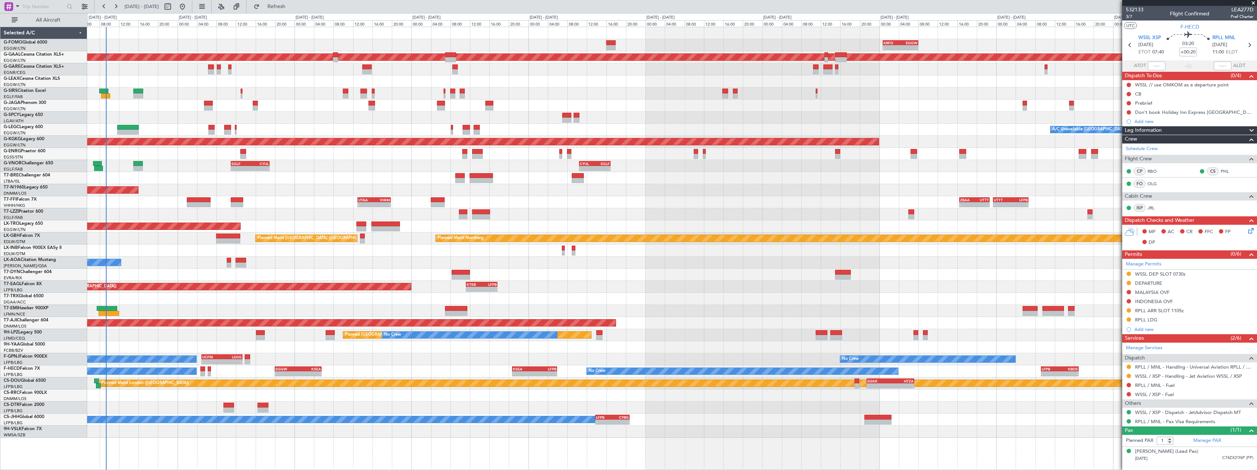
click at [749, 293] on div "- - KRFD 00:45 Z EGGW 08:00 Z 11:03 Z 22:38 Z OLBA 11:00 Z KTEB 22:45 Z Planned…" at bounding box center [672, 232] width 1170 height 411
click at [722, 298] on div "EDDB 13:50 Z DGAA 20:35 Z 14:10 Z 20:55 Z" at bounding box center [672, 299] width 1170 height 12
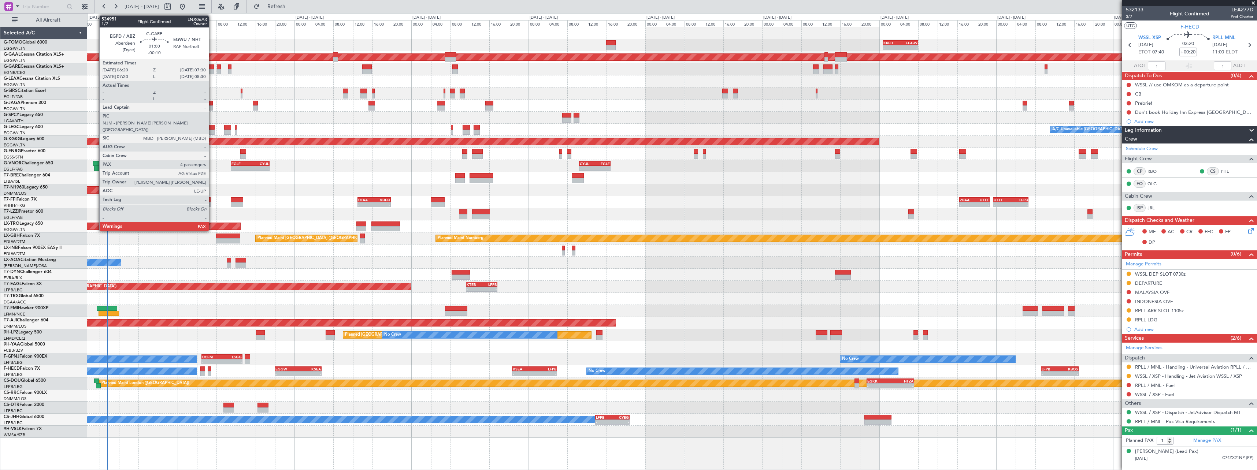
click at [212, 70] on div at bounding box center [211, 71] width 6 height 5
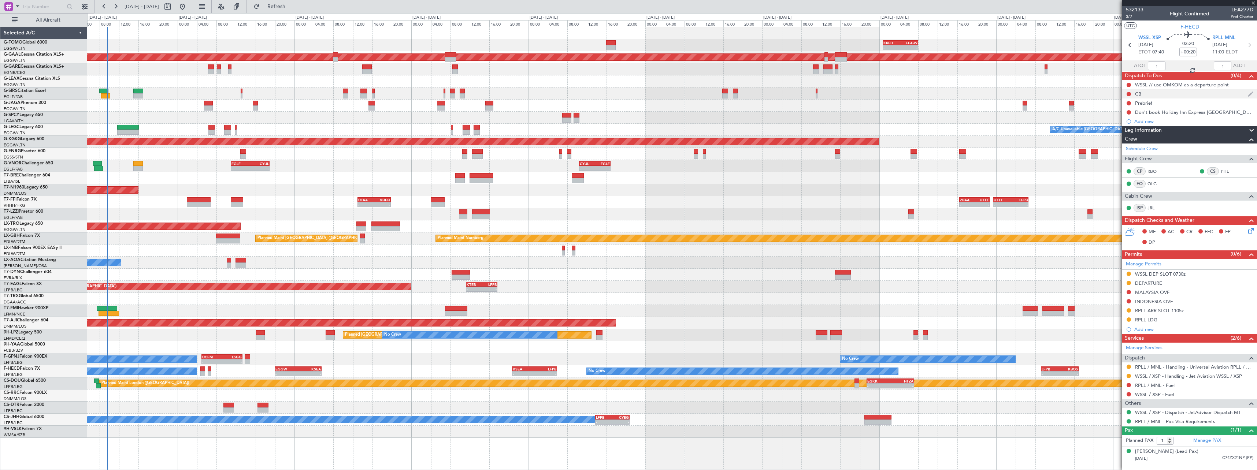
type input "-00:10"
type input "4"
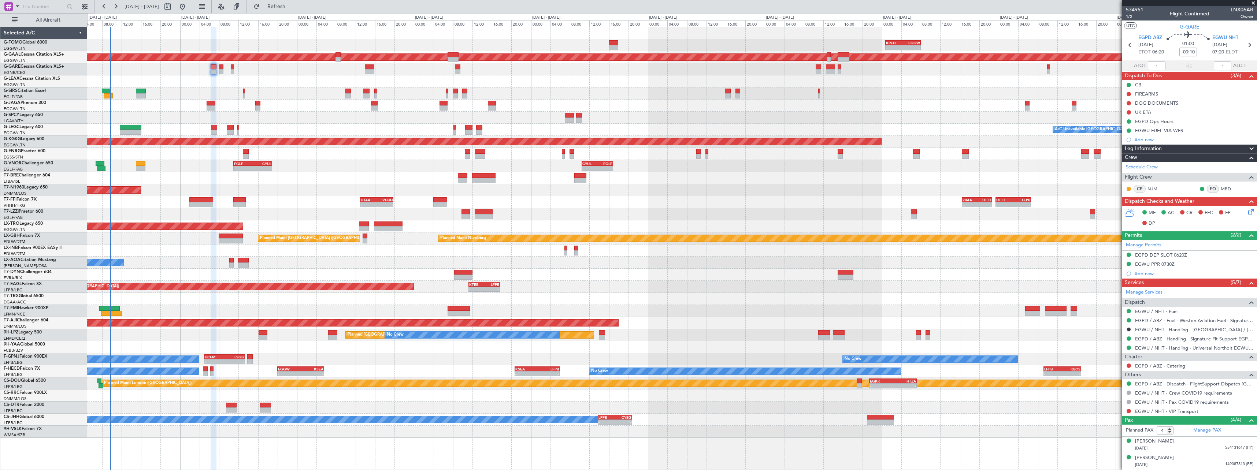
click at [192, 263] on div "No Crew Chester" at bounding box center [672, 263] width 1170 height 12
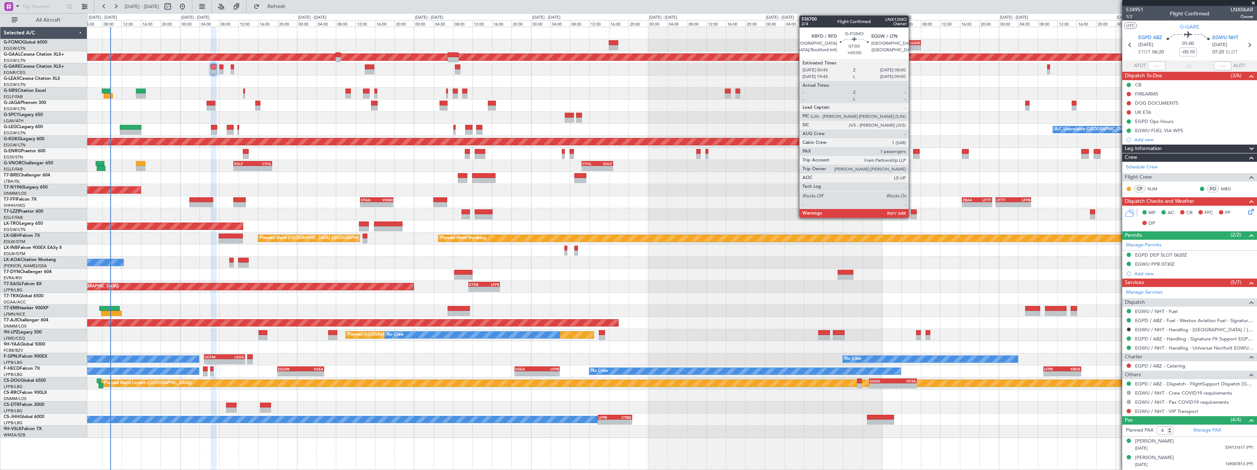
click at [912, 46] on div "-" at bounding box center [911, 47] width 17 height 4
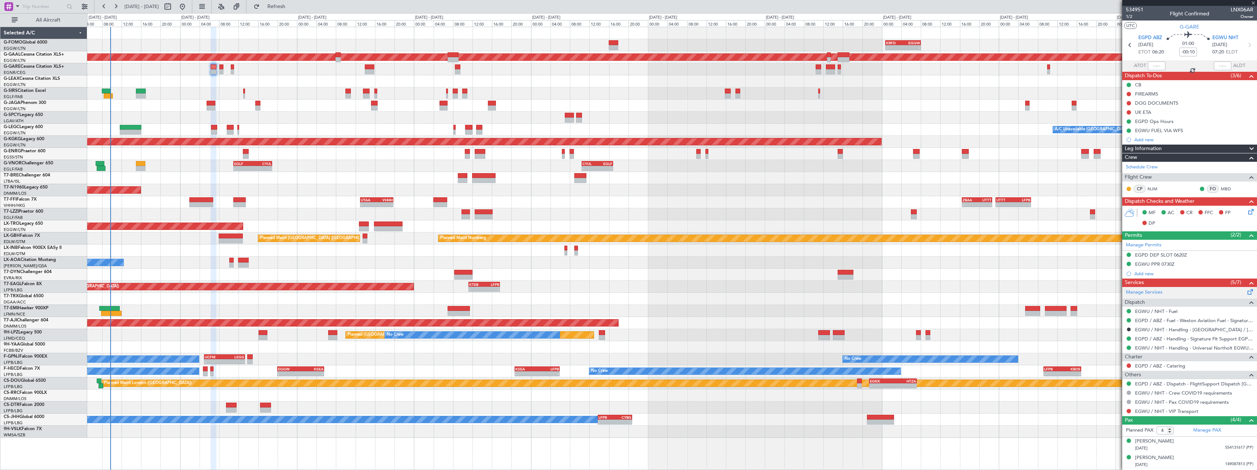
type input "1"
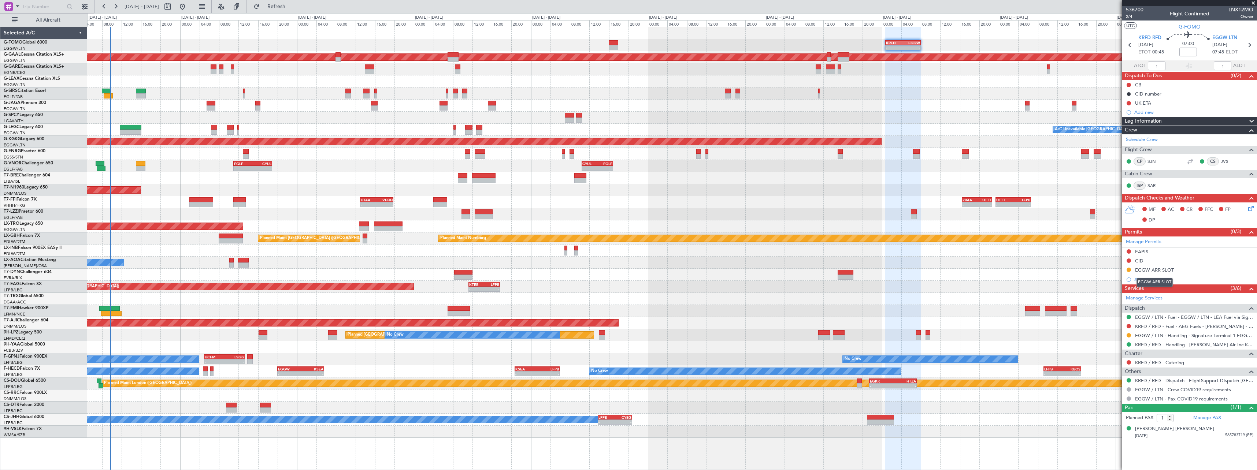
click at [1157, 270] on div "EGGW ARR SLOT" at bounding box center [1154, 270] width 39 height 6
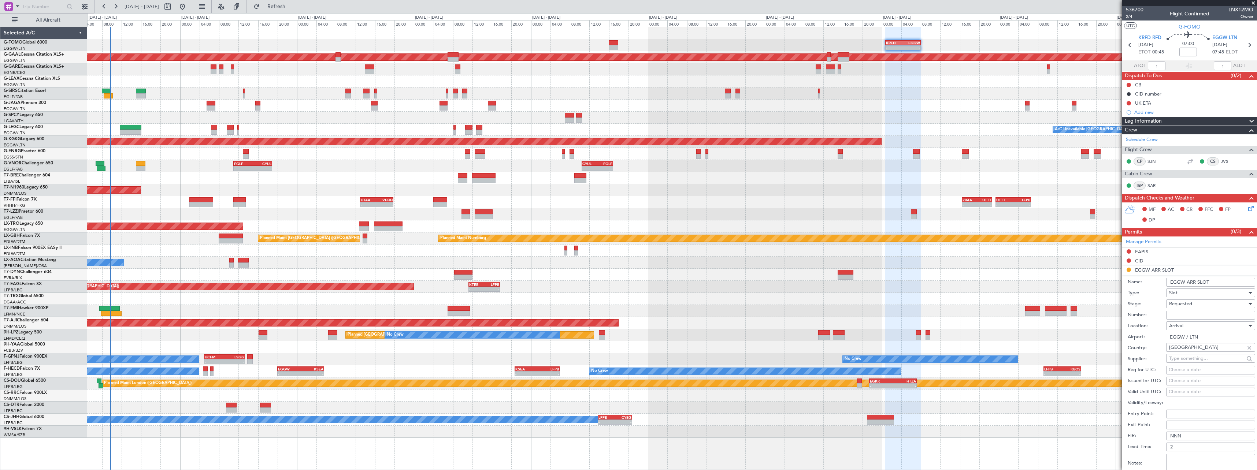
click at [1235, 285] on input "EGGW ARR SLOT" at bounding box center [1211, 282] width 89 height 9
type input "EGGW ARR SLOT 0800z"
drag, startPoint x: 1188, startPoint y: 305, endPoint x: 1187, endPoint y: 310, distance: 5.2
click at [1188, 306] on span "Requested" at bounding box center [1180, 304] width 23 height 7
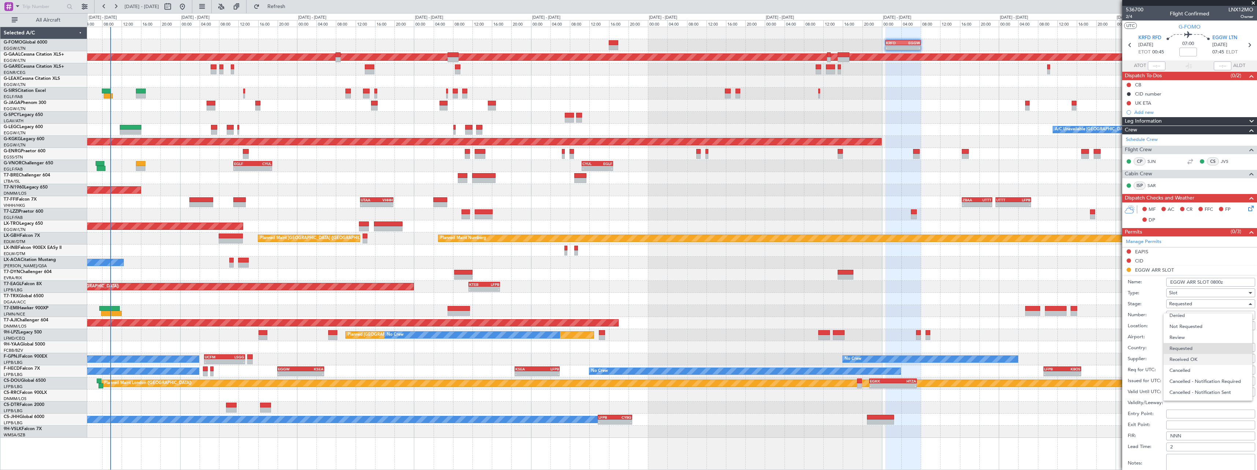
click at [1193, 361] on span "Received OK" at bounding box center [1208, 359] width 77 height 11
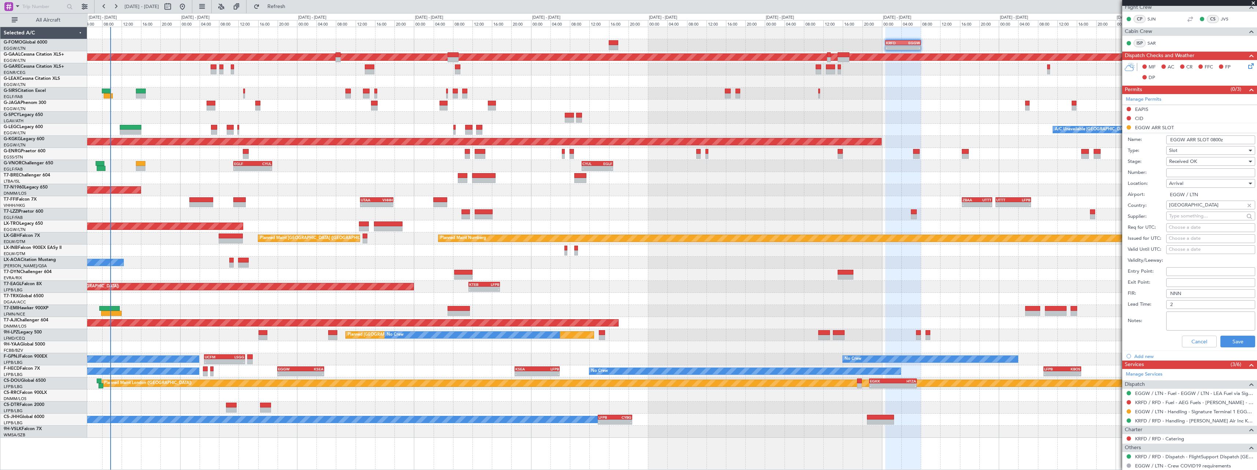
scroll to position [147, 0]
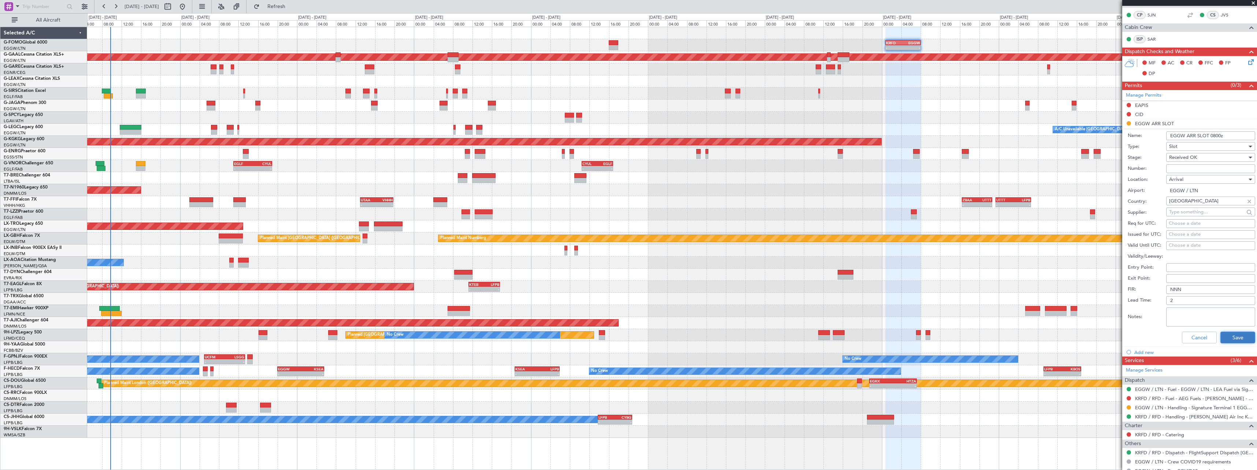
click at [1228, 333] on button "Save" at bounding box center [1238, 338] width 35 height 12
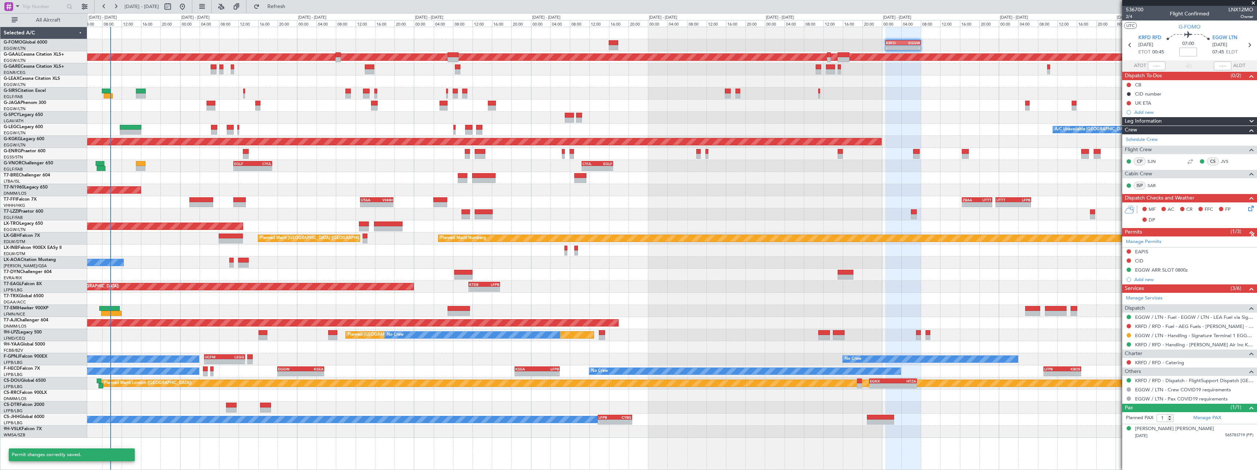
scroll to position [0, 0]
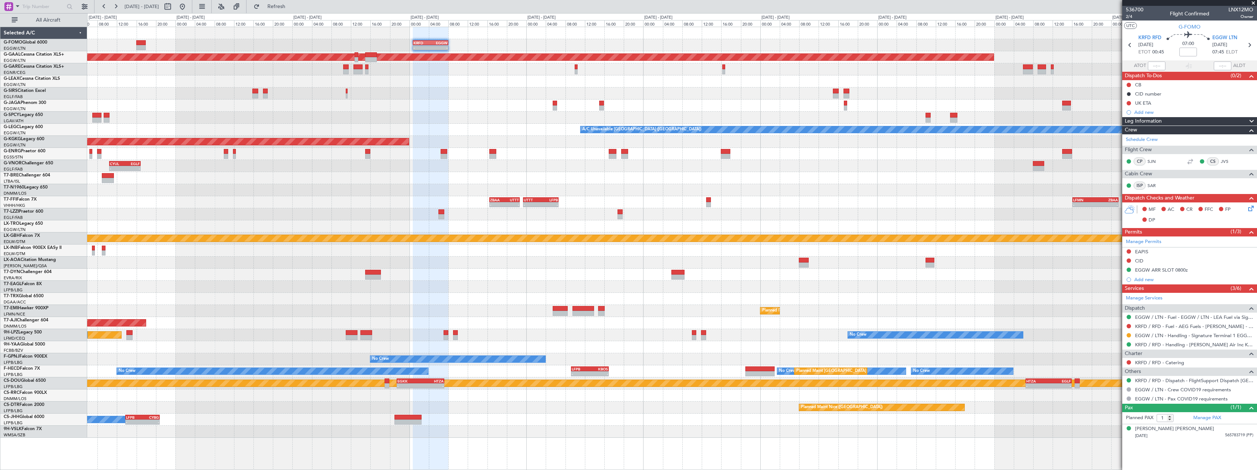
click at [515, 123] on div "- - KRFD 00:45 Z EGGW 08:00 Z - - EGGW 09:00 Z KTEB 16:20 Z Planned [GEOGRAPHIC…" at bounding box center [672, 232] width 1170 height 411
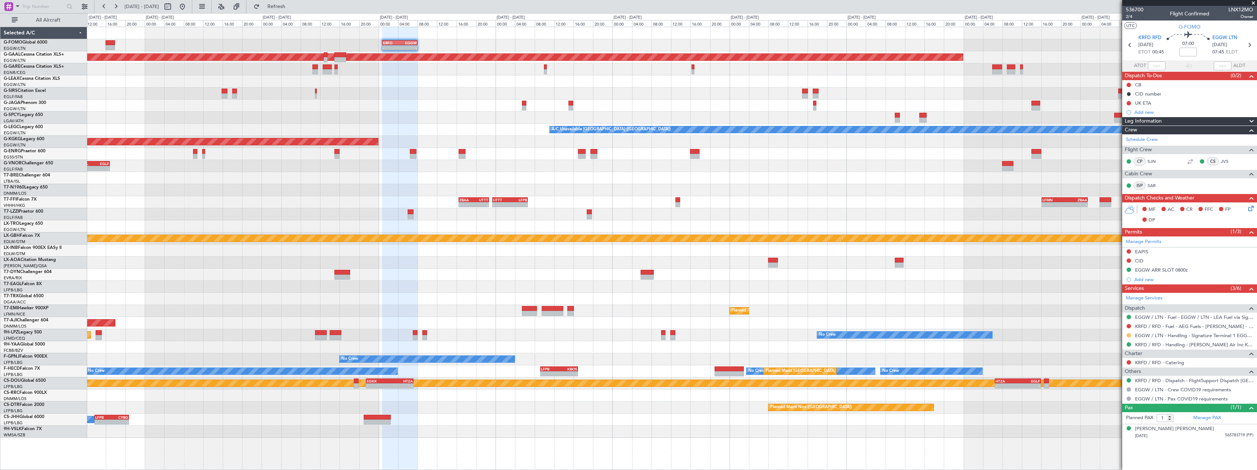
click at [1131, 335] on button at bounding box center [1129, 335] width 4 height 4
click at [1110, 424] on span "Confirmed" at bounding box center [1108, 422] width 23 height 7
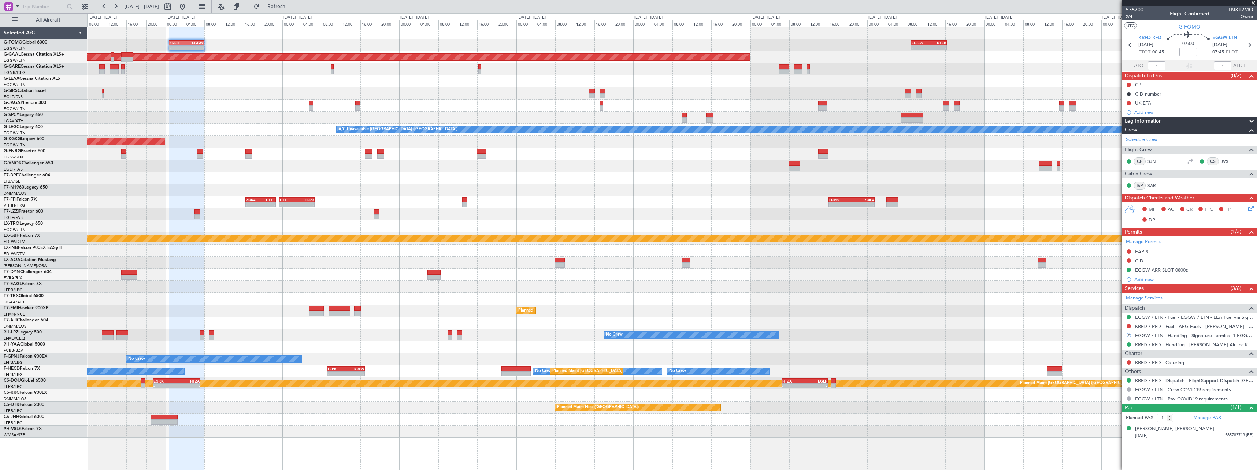
click at [751, 47] on div "- - KRFD 00:45 Z EGGW 08:00 Z - - EGGW 09:00 Z KTEB 16:20 Z" at bounding box center [672, 45] width 1170 height 12
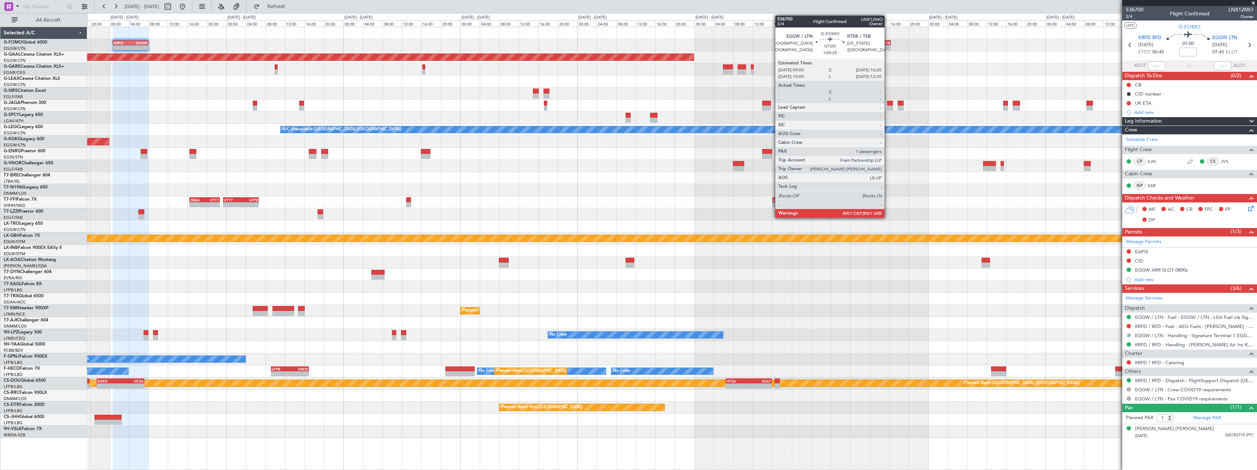
click at [877, 43] on div "KTEB" at bounding box center [881, 43] width 17 height 4
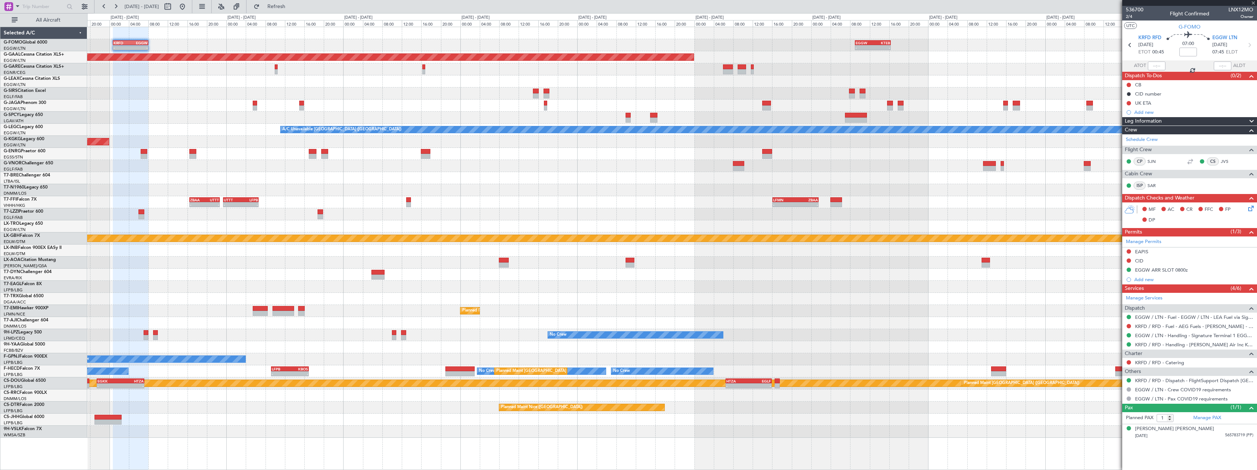
type input "+00:25"
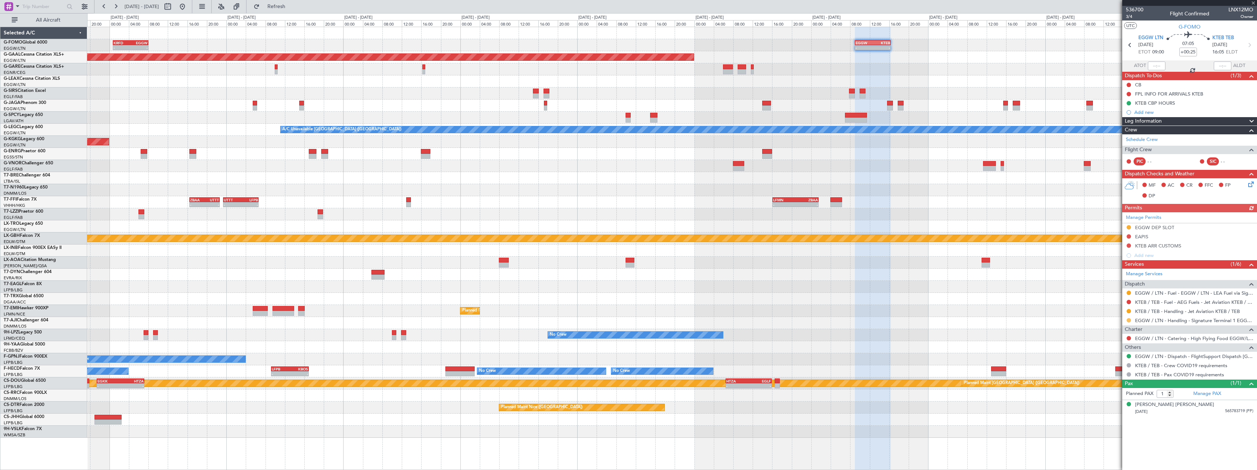
click at [1130, 321] on button at bounding box center [1129, 320] width 4 height 4
click at [1116, 409] on span "Confirmed" at bounding box center [1108, 407] width 23 height 7
click at [1164, 228] on div "EGGW DEP SLOT" at bounding box center [1154, 228] width 39 height 6
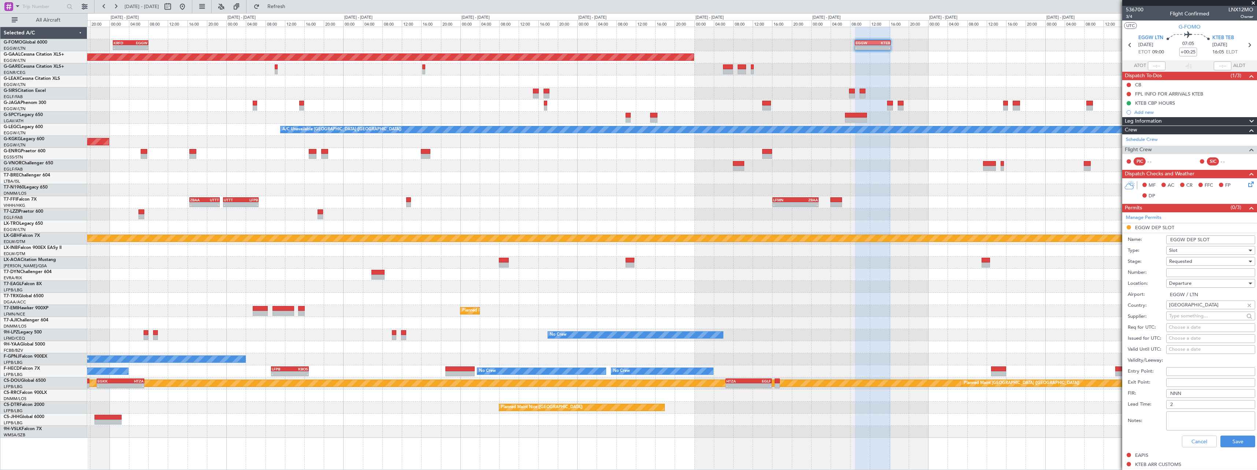
click at [1214, 239] on input "EGGW DEP SLOT" at bounding box center [1211, 240] width 89 height 9
type input "EGGW DEP SLOT 0900z"
click at [1199, 260] on div "Requested" at bounding box center [1208, 261] width 78 height 11
click at [1200, 316] on span "Received OK" at bounding box center [1208, 317] width 77 height 11
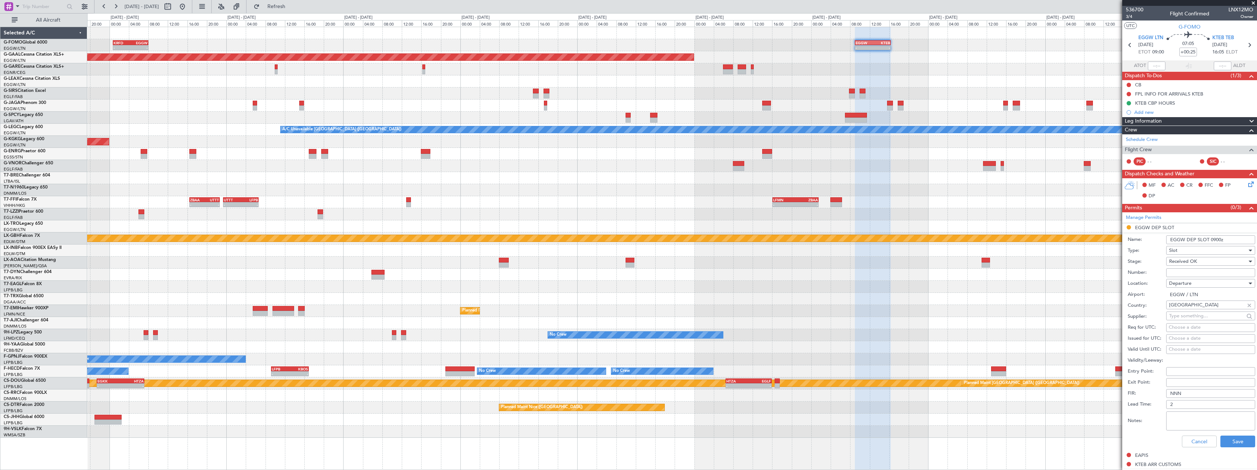
scroll to position [165, 0]
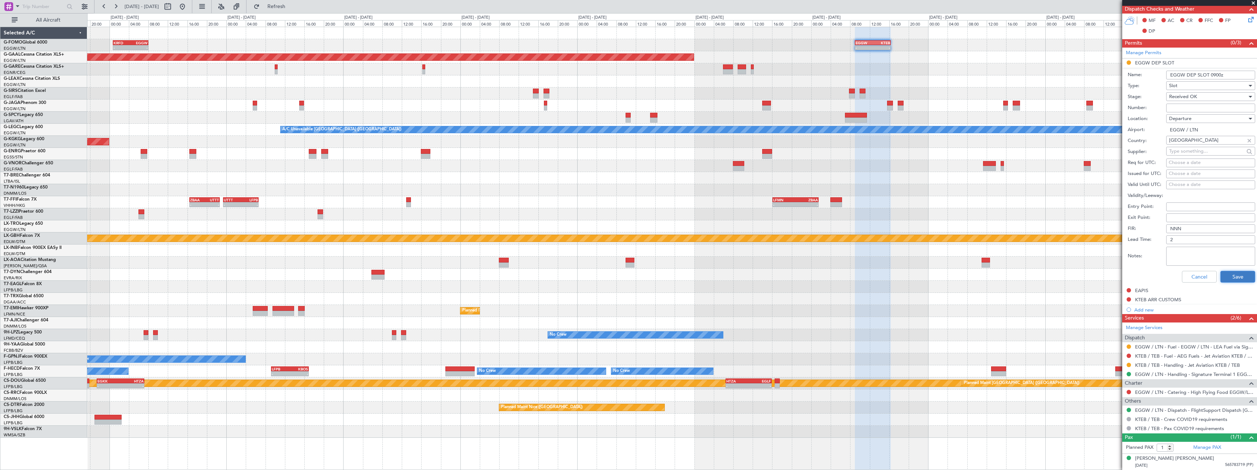
click at [1239, 274] on button "Save" at bounding box center [1238, 277] width 35 height 12
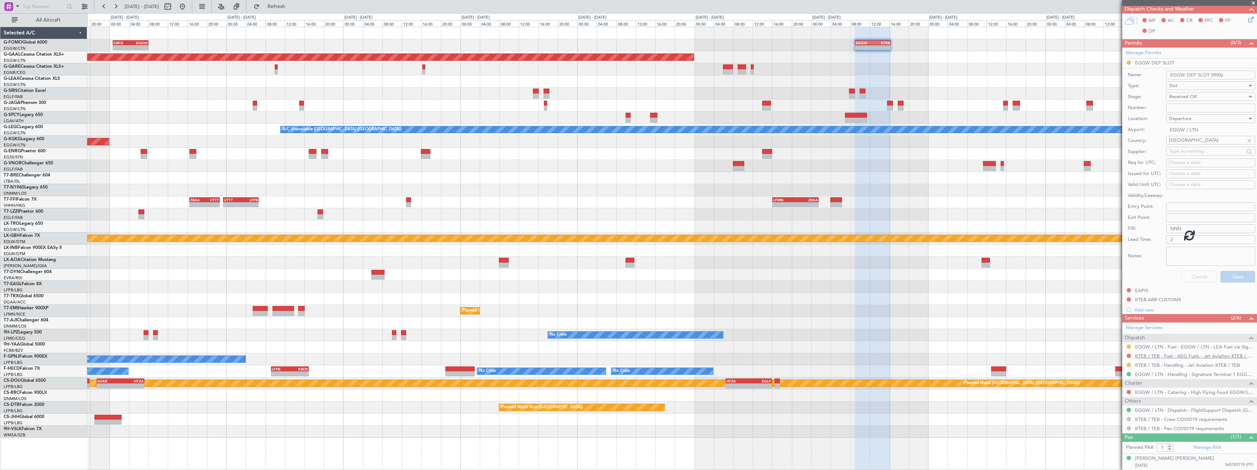
scroll to position [0, 0]
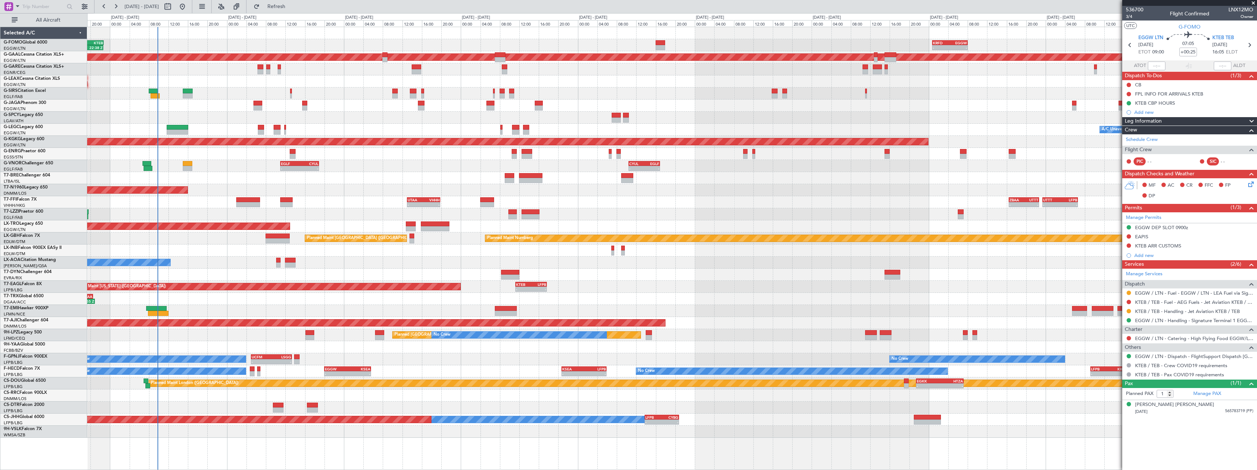
click at [901, 200] on div "- - KRFD 00:45 Z EGGW 08:00 Z 11:03 Z 22:38 Z OLBA 11:00 Z KTEB 22:45 Z Planned…" at bounding box center [628, 241] width 1257 height 457
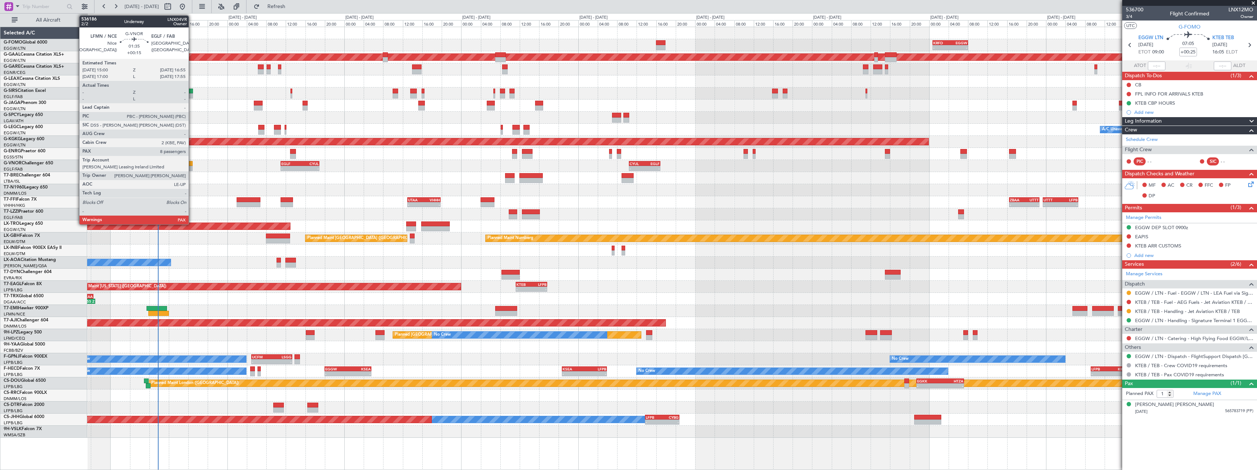
click at [193, 165] on div "CYUL 10:30 Z EGLF 16:55 Z - - - - EGLF 11:00 Z CYUL 18:55 Z" at bounding box center [672, 166] width 1170 height 12
click at [192, 167] on div at bounding box center [188, 168] width 10 height 5
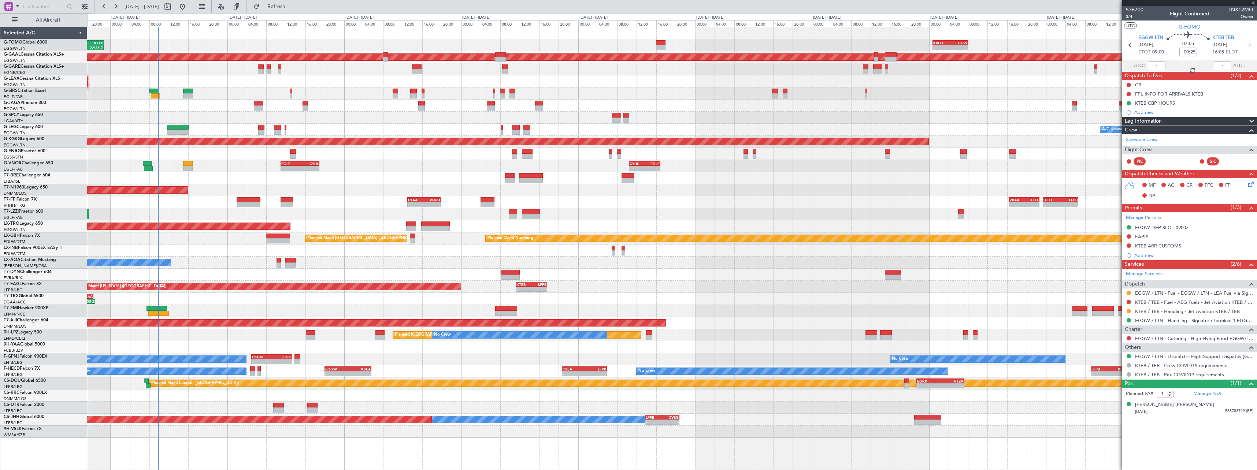
type input "+00:15"
type input "8"
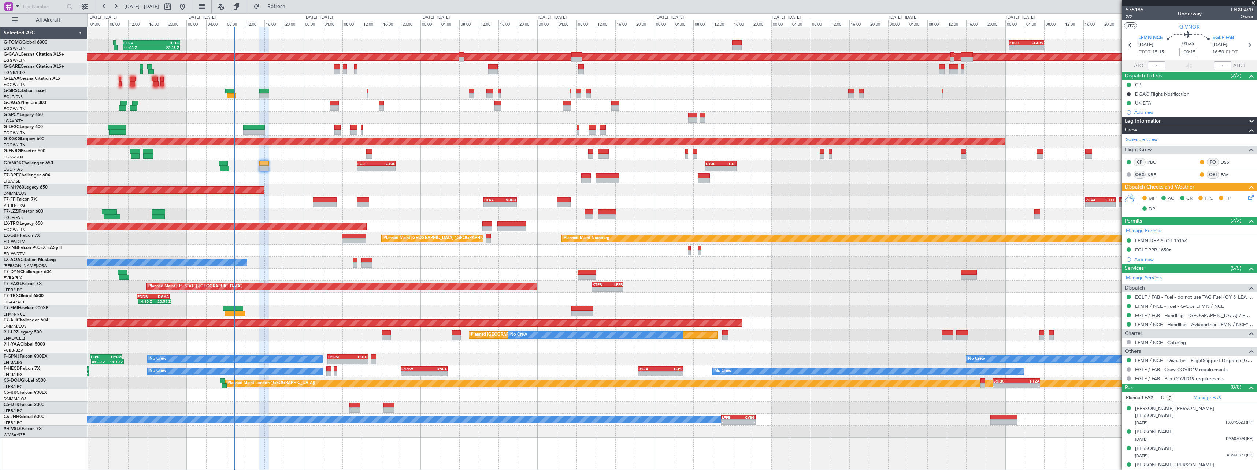
click at [998, 266] on div "No Crew Chester" at bounding box center [672, 263] width 1170 height 12
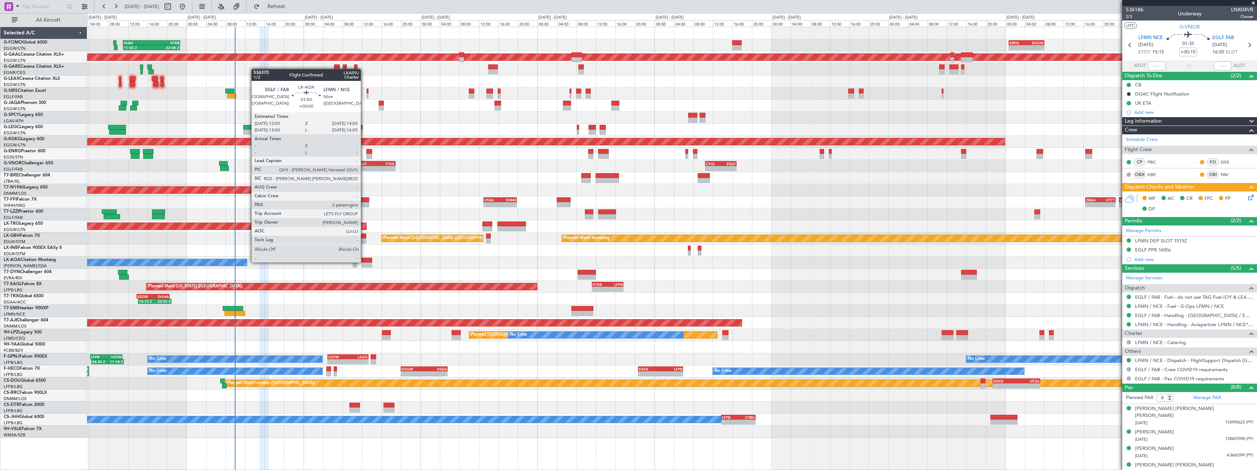
click at [364, 262] on div at bounding box center [367, 260] width 10 height 5
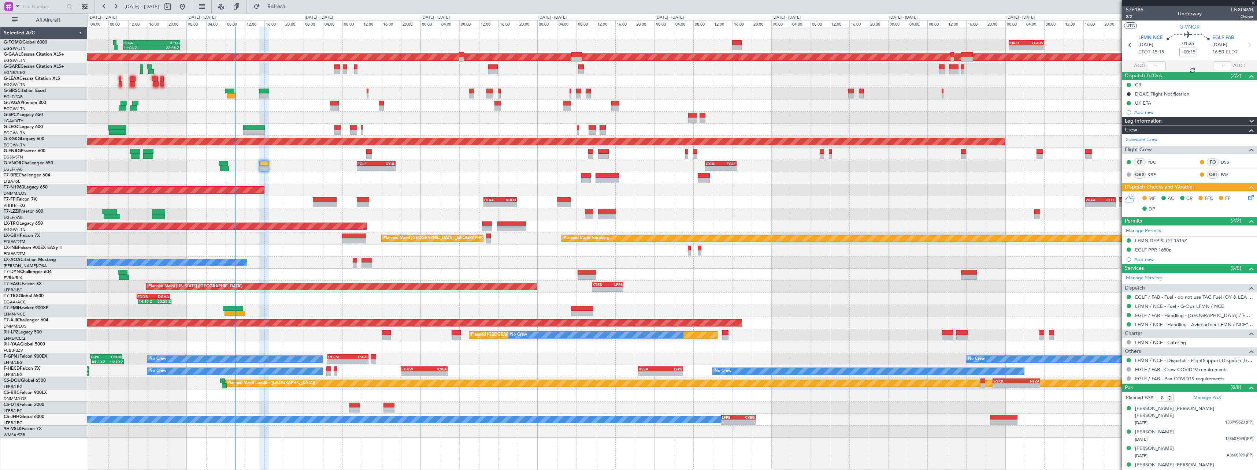
type input "2"
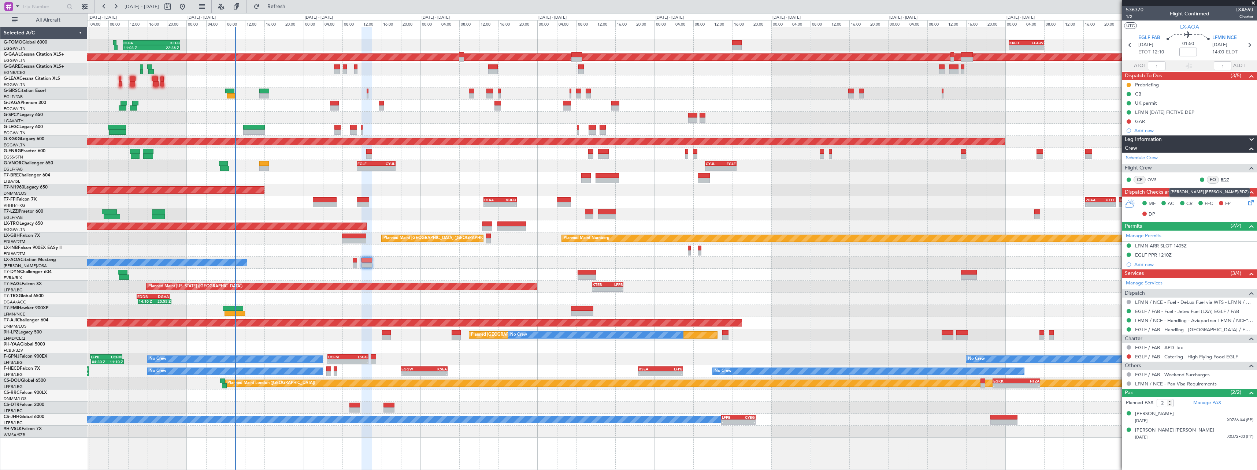
click at [1227, 180] on link "RDZ" at bounding box center [1229, 180] width 16 height 7
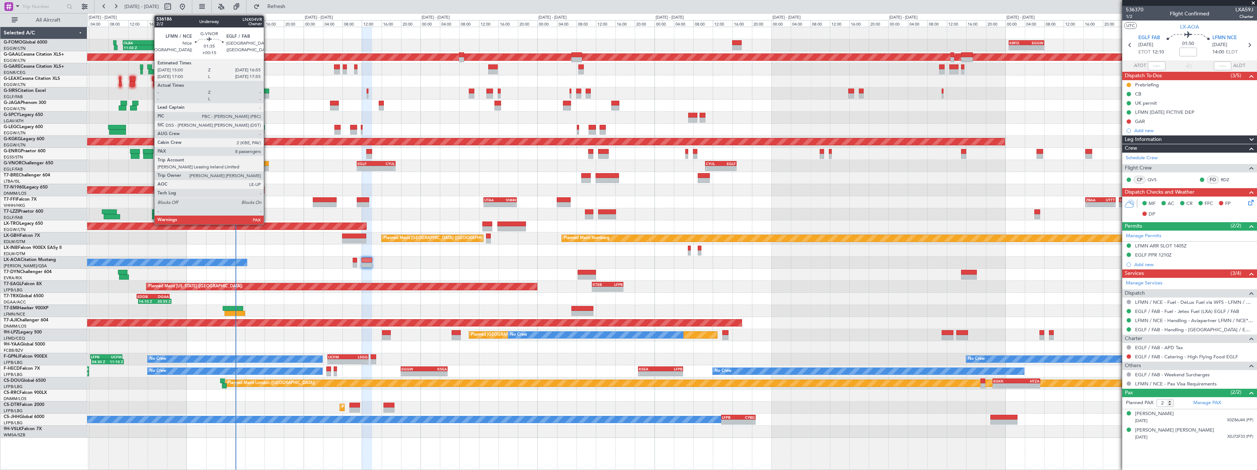
click at [267, 166] on div at bounding box center [264, 168] width 10 height 5
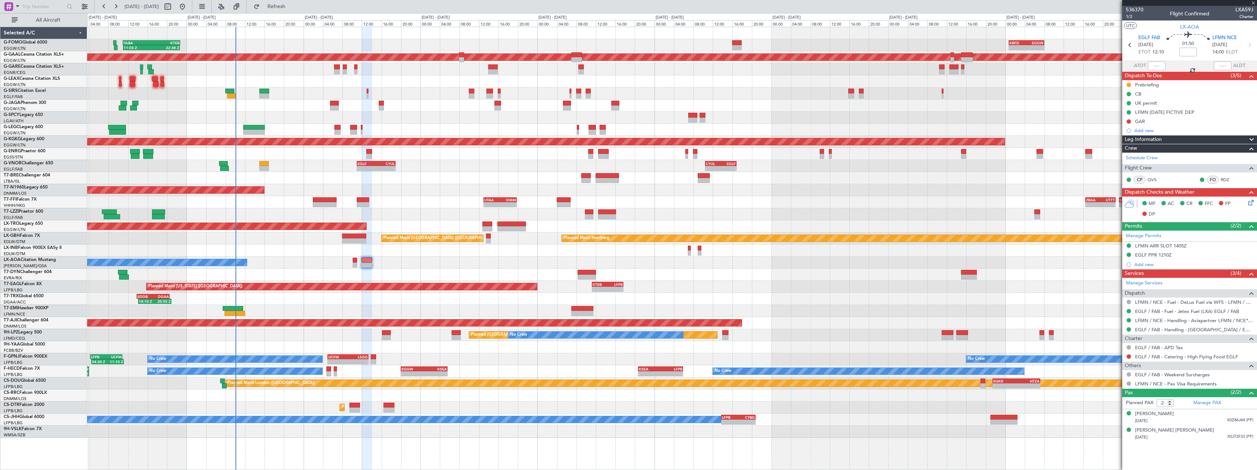
type input "+00:15"
type input "8"
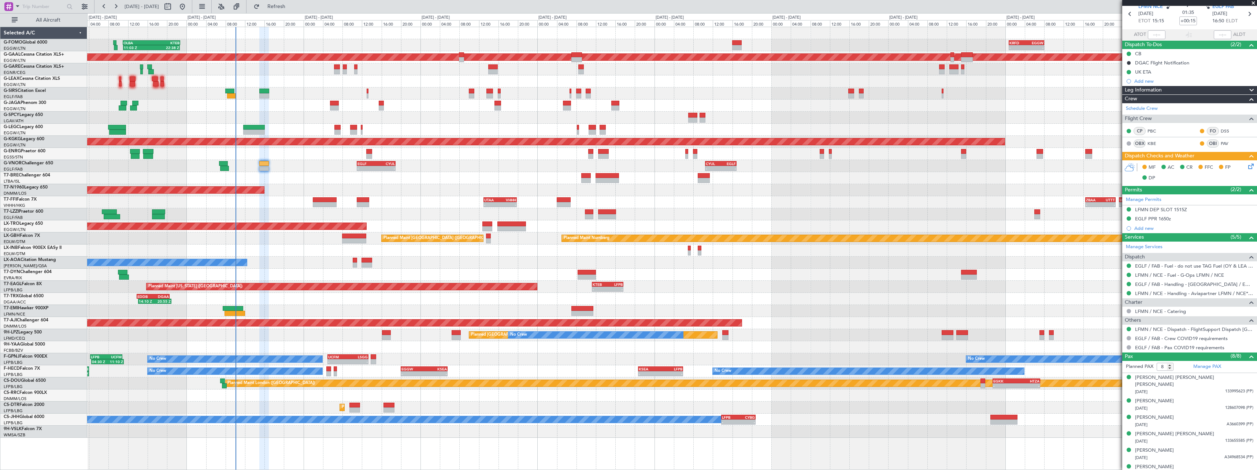
scroll to position [66, 0]
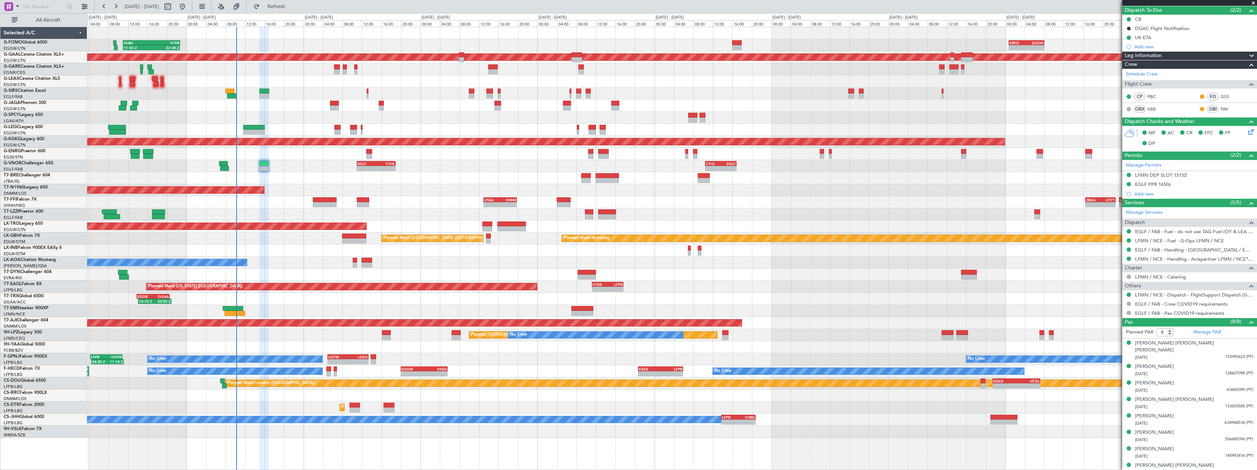
click at [382, 171] on div "- - EGLF 11:00 Z CYUL 18:55 Z - - CYUL 10:30 Z EGLF 16:55 Z" at bounding box center [672, 166] width 1170 height 12
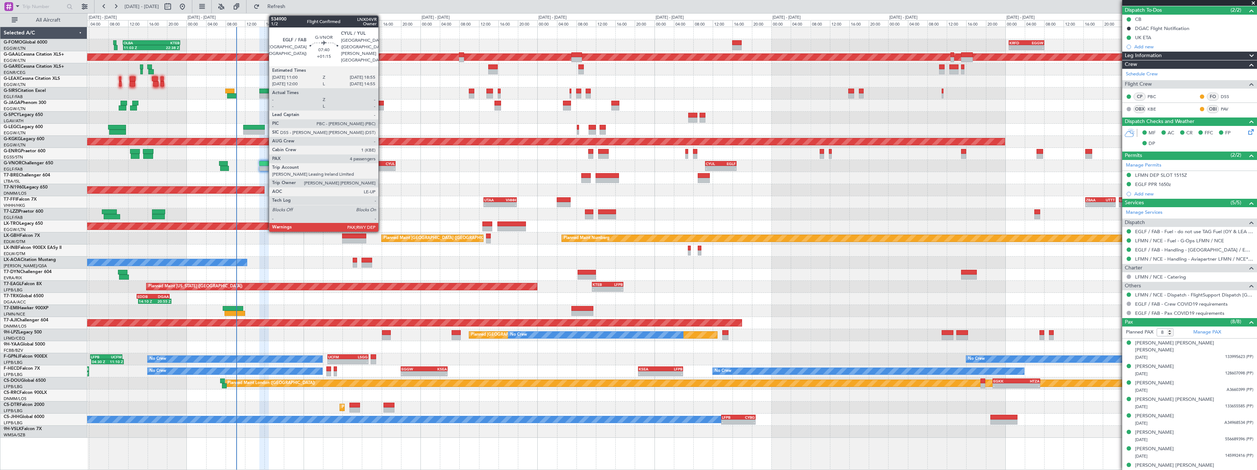
click at [382, 169] on div "-" at bounding box center [385, 168] width 19 height 4
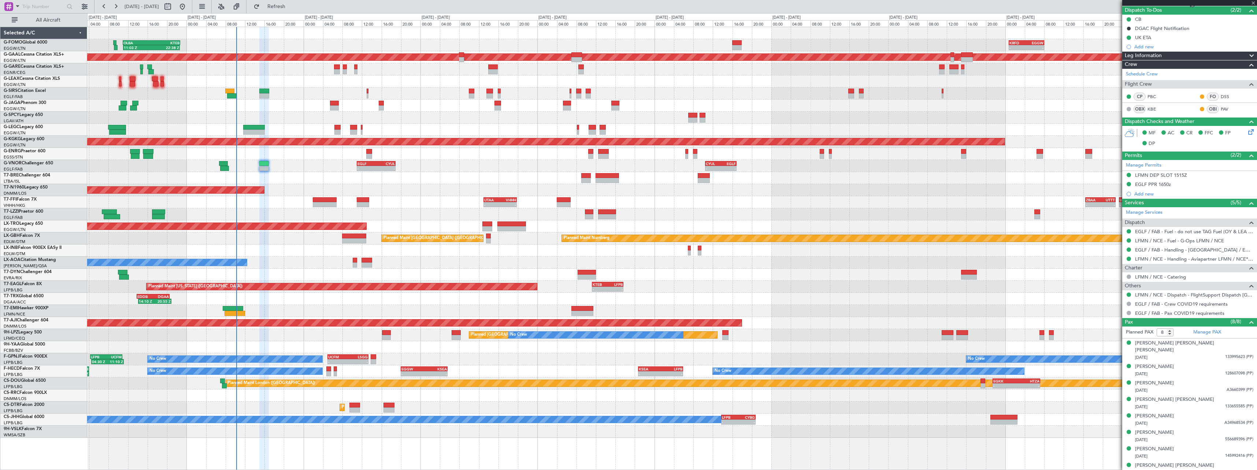
type input "+01:15"
type input "4"
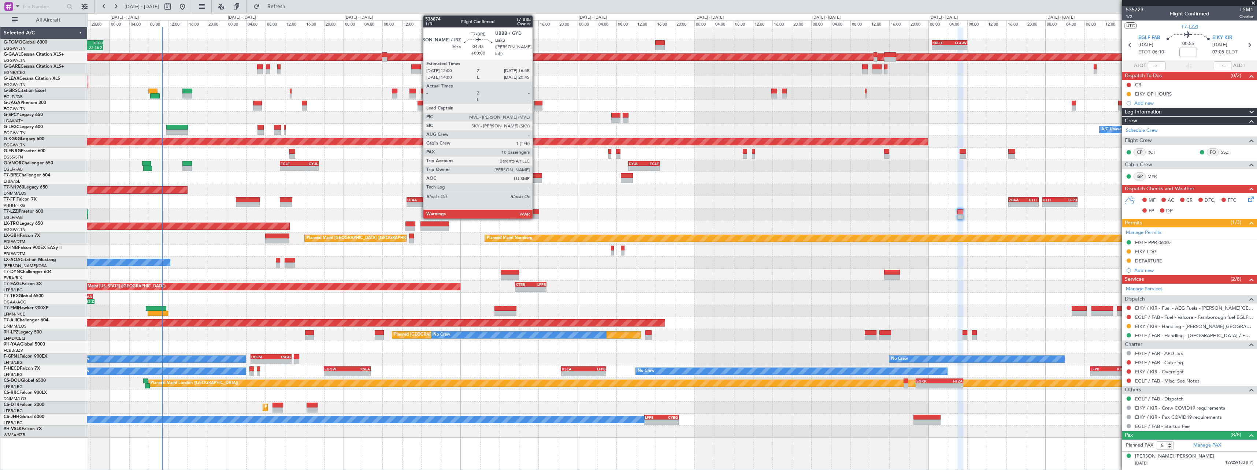
click at [536, 179] on div at bounding box center [530, 180] width 23 height 5
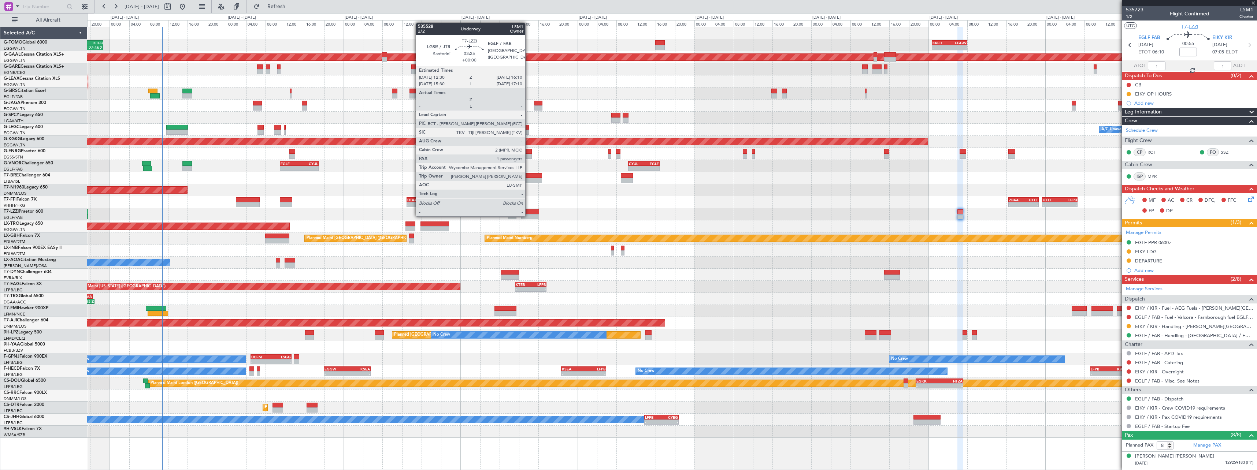
click at [529, 216] on div at bounding box center [530, 216] width 18 height 5
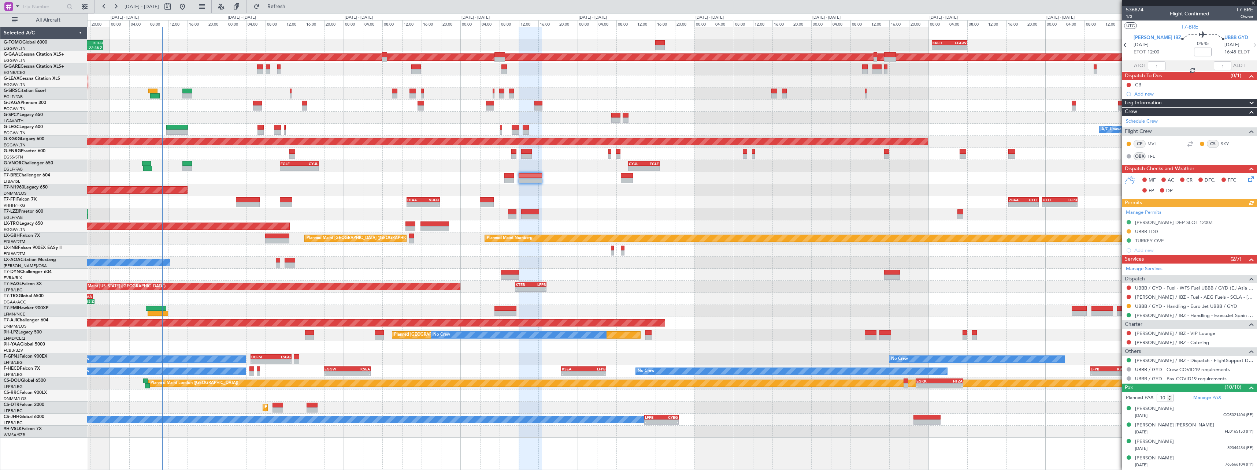
click at [529, 215] on div at bounding box center [530, 216] width 18 height 5
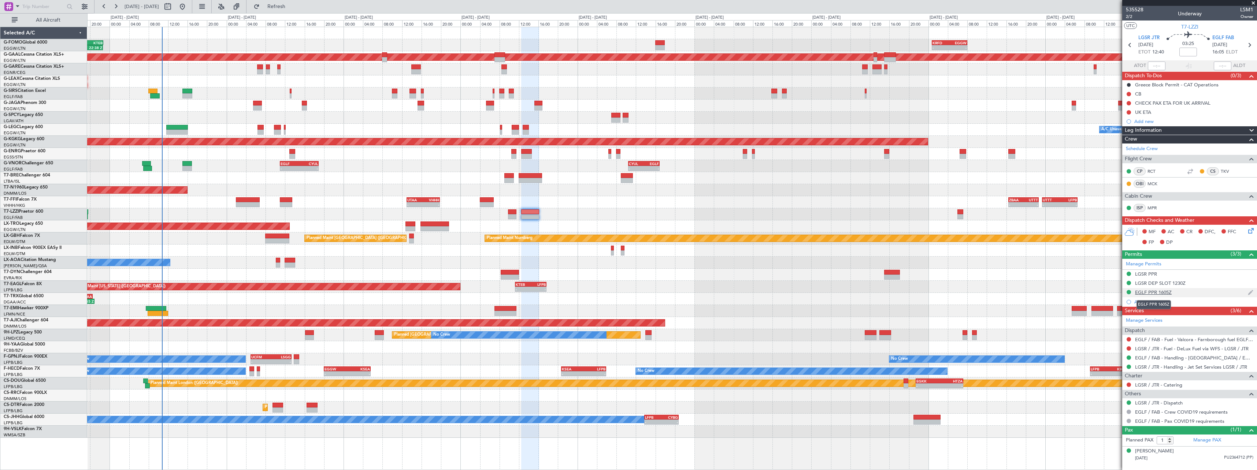
click at [1160, 294] on div "EGLF PPR 1605Z" at bounding box center [1153, 292] width 37 height 6
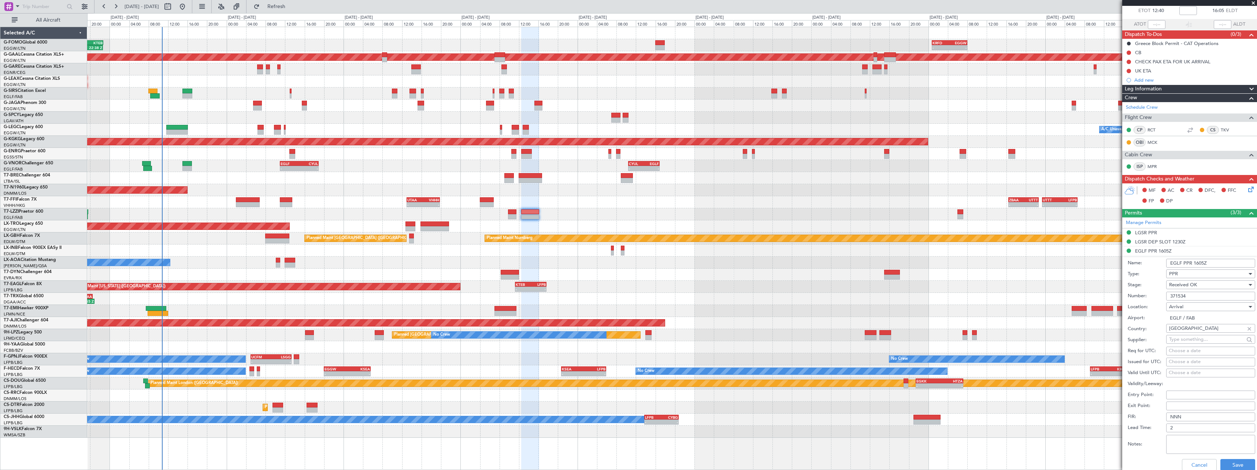
scroll to position [211, 0]
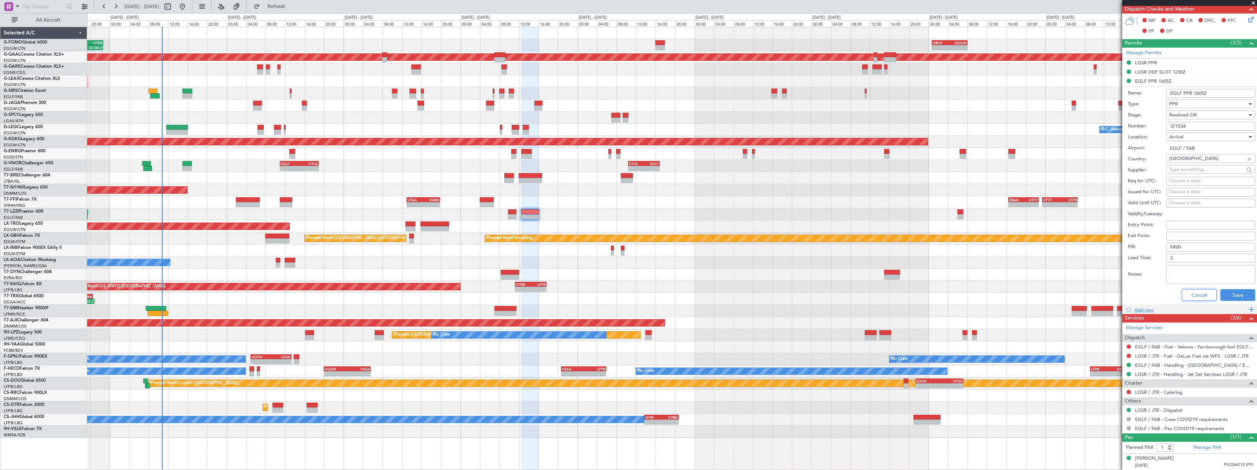
click at [1194, 300] on button "Cancel" at bounding box center [1199, 295] width 35 height 12
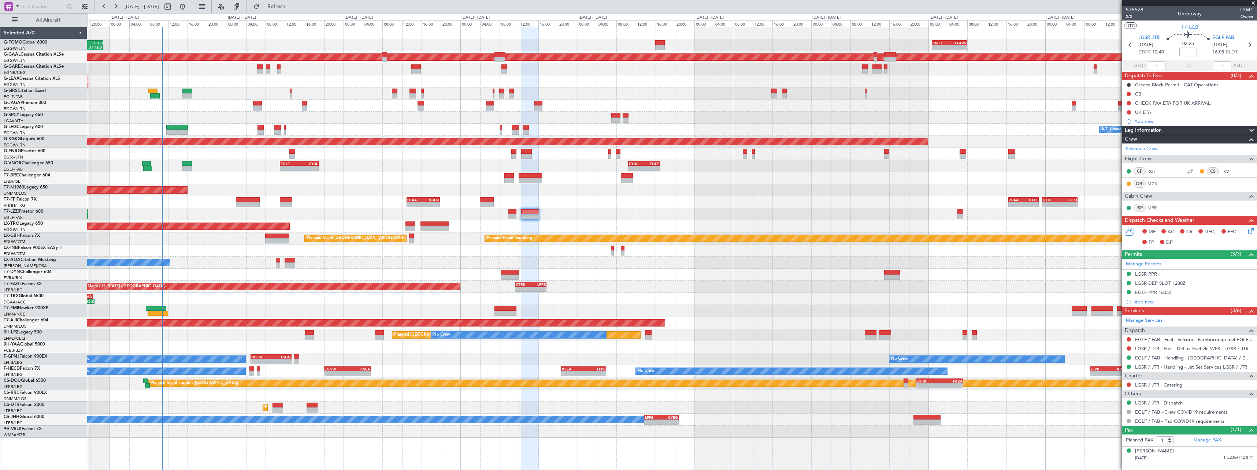
scroll to position [0, 0]
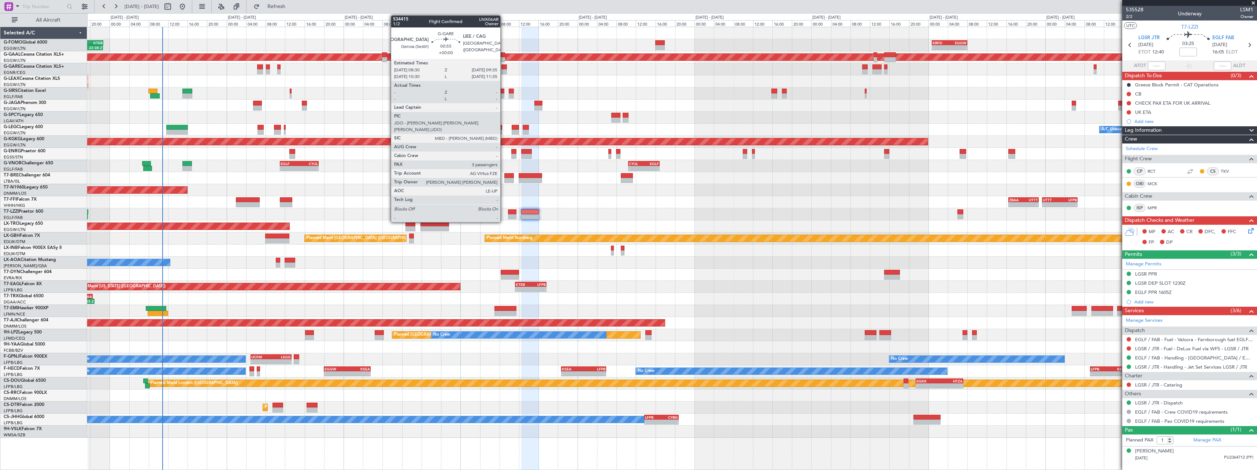
click at [504, 70] on div at bounding box center [504, 71] width 5 height 5
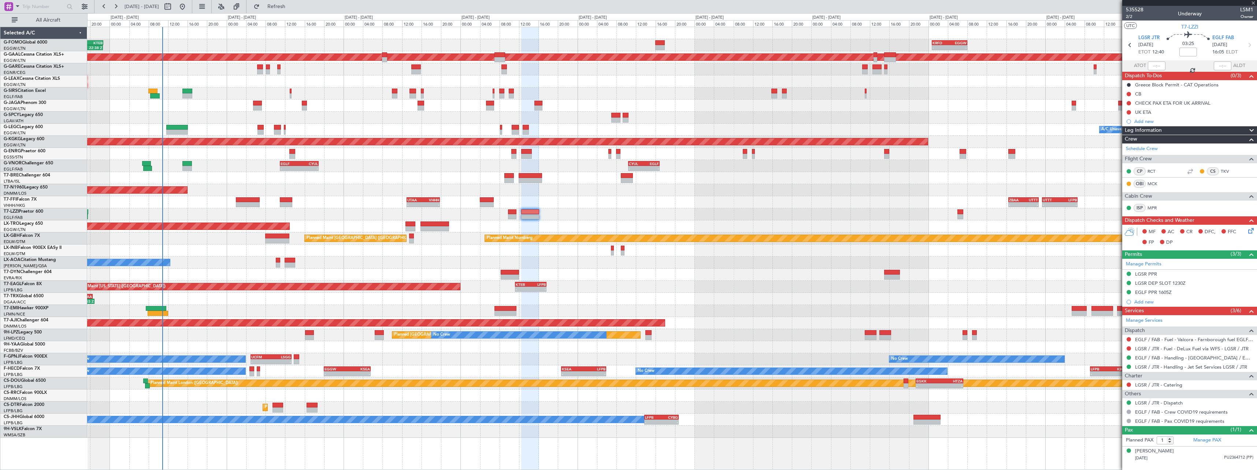
type input "3"
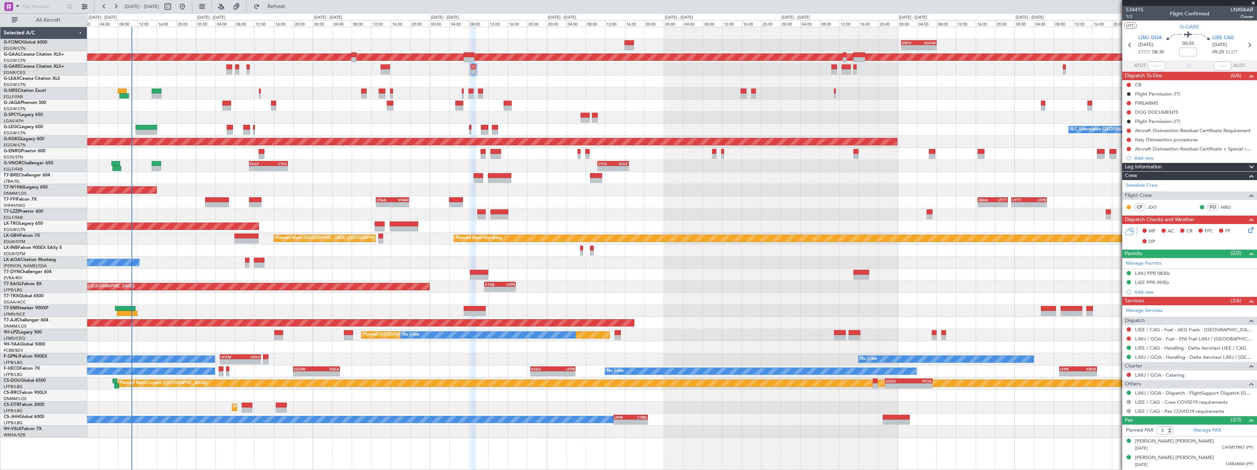
click at [329, 460] on div "- - KRFD 00:45 Z EGGW 08:00 Z 11:03 Z 22:38 Z OLBA 11:00 Z KTEB 22:45 Z Planned…" at bounding box center [672, 249] width 1170 height 444
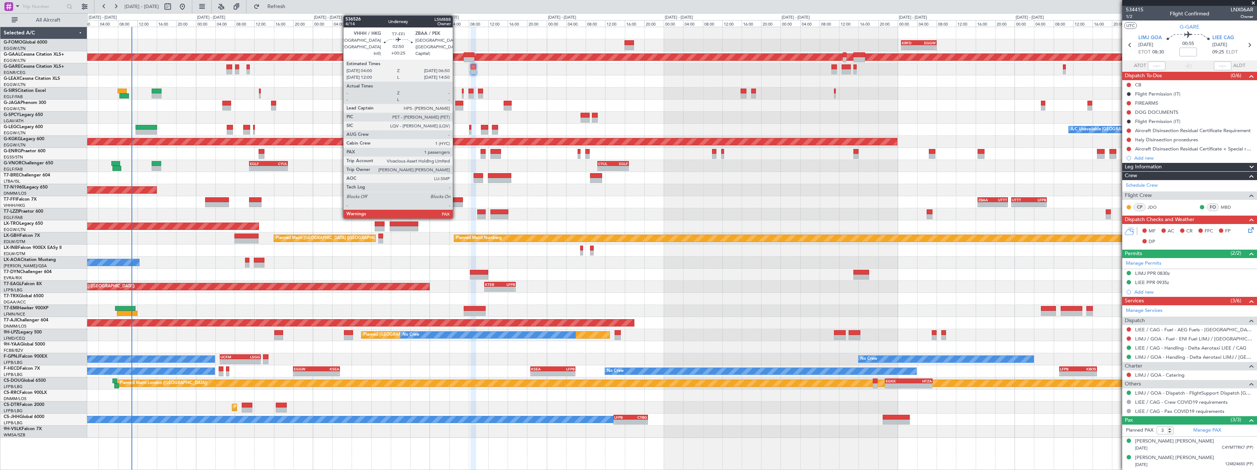
click at [456, 202] on div at bounding box center [456, 199] width 14 height 5
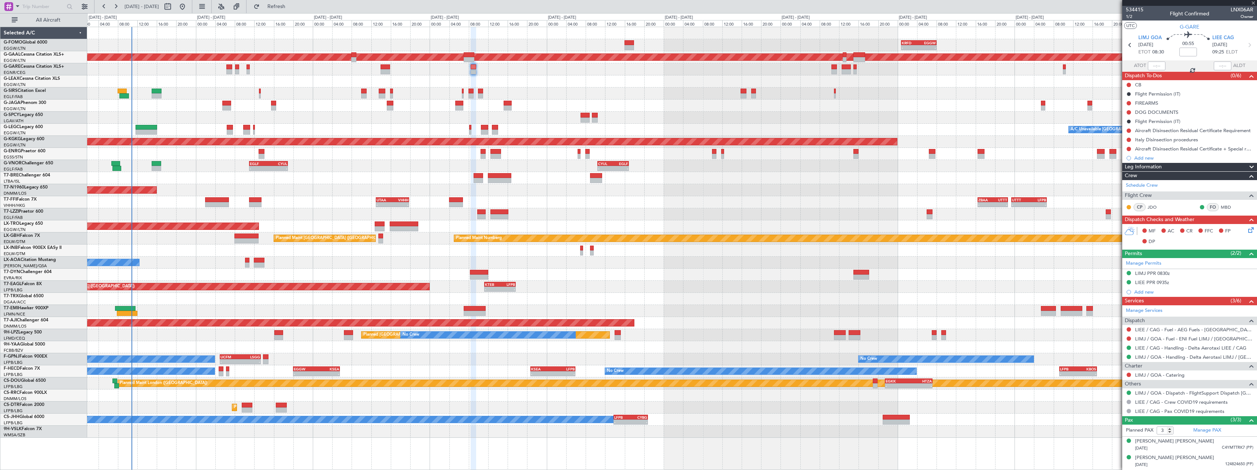
type input "+00:25"
type input "1"
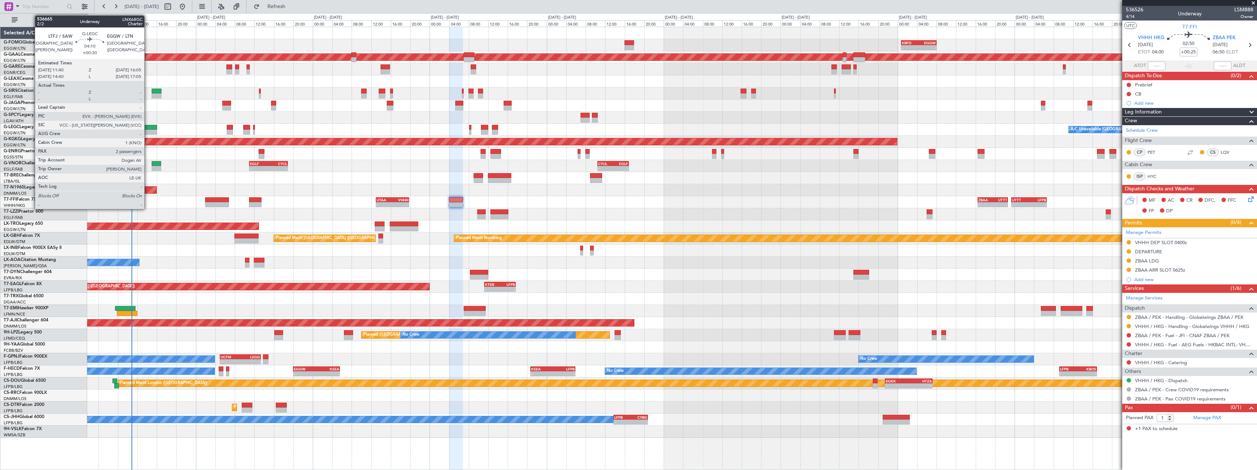
click at [148, 131] on div at bounding box center [147, 132] width 22 height 5
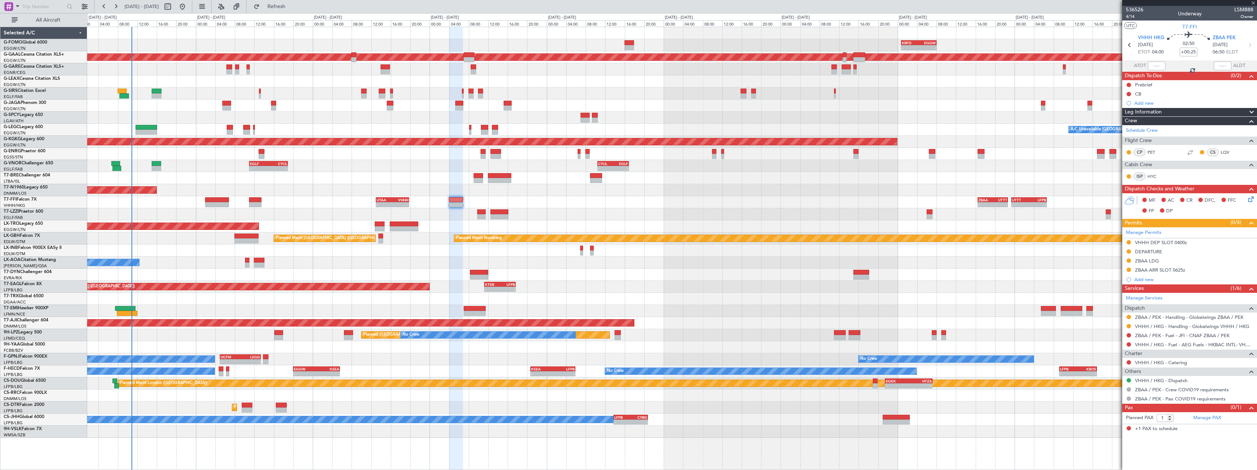
type input "+00:30"
type input "2"
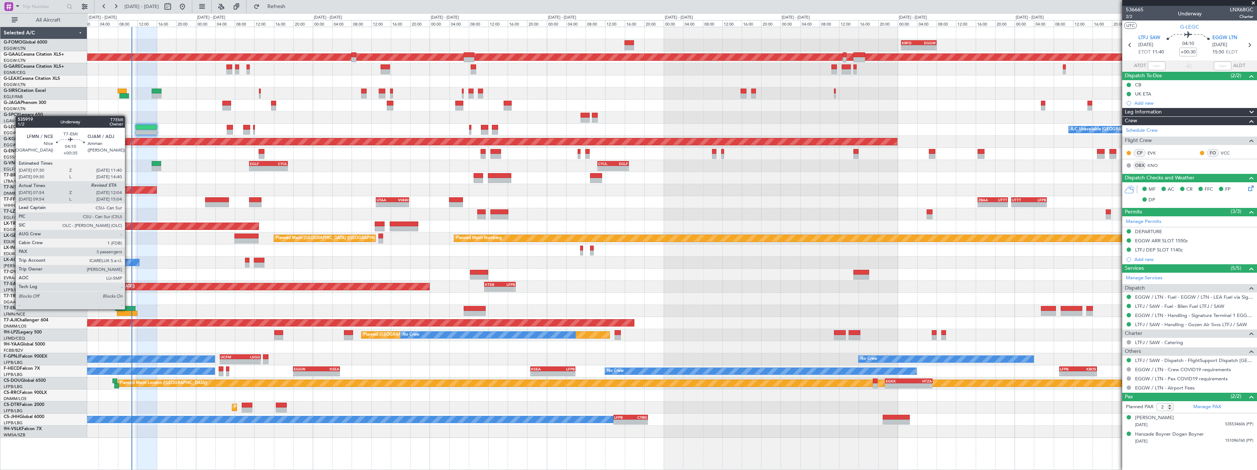
click at [128, 309] on div at bounding box center [125, 308] width 21 height 5
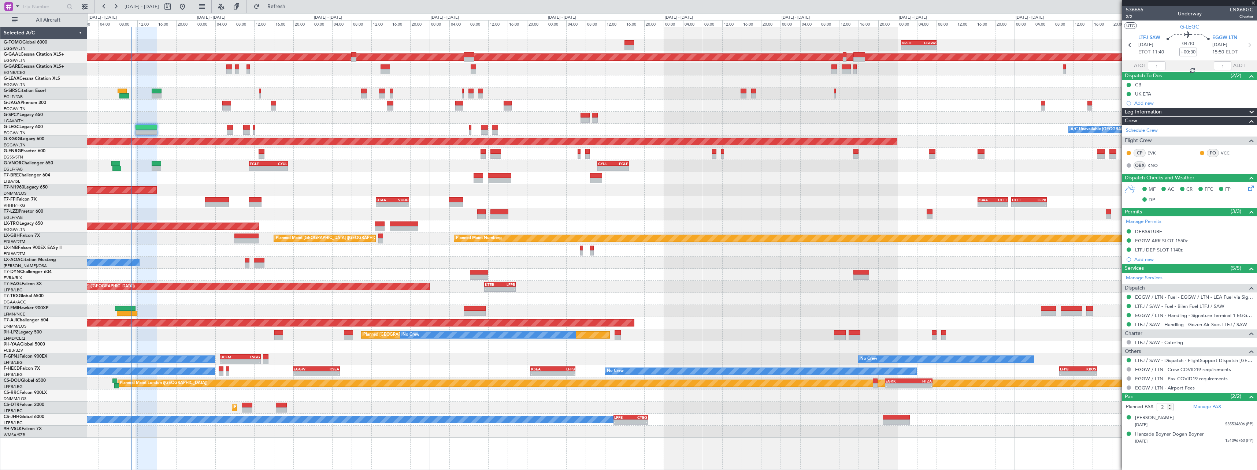
type input "+00:35"
type input "07:54"
type input "3"
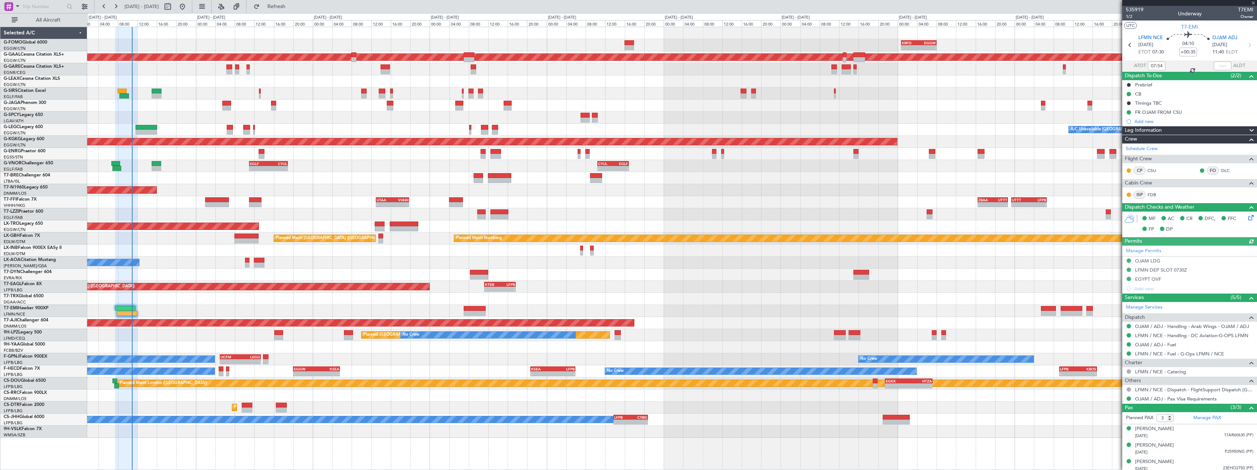
click at [1248, 133] on span at bounding box center [1252, 130] width 9 height 9
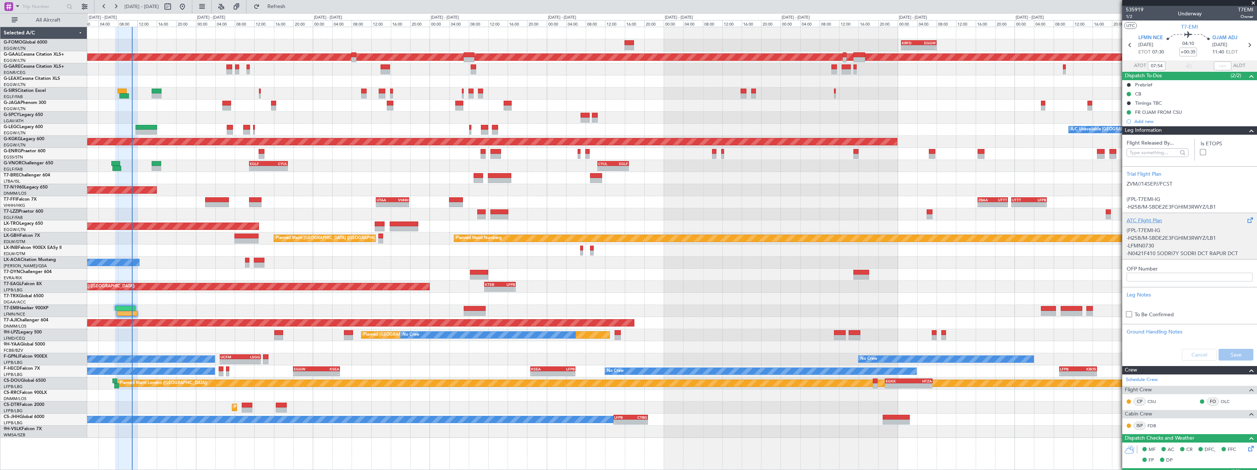
click at [1154, 218] on div "ATC Flight Plan" at bounding box center [1190, 221] width 126 height 8
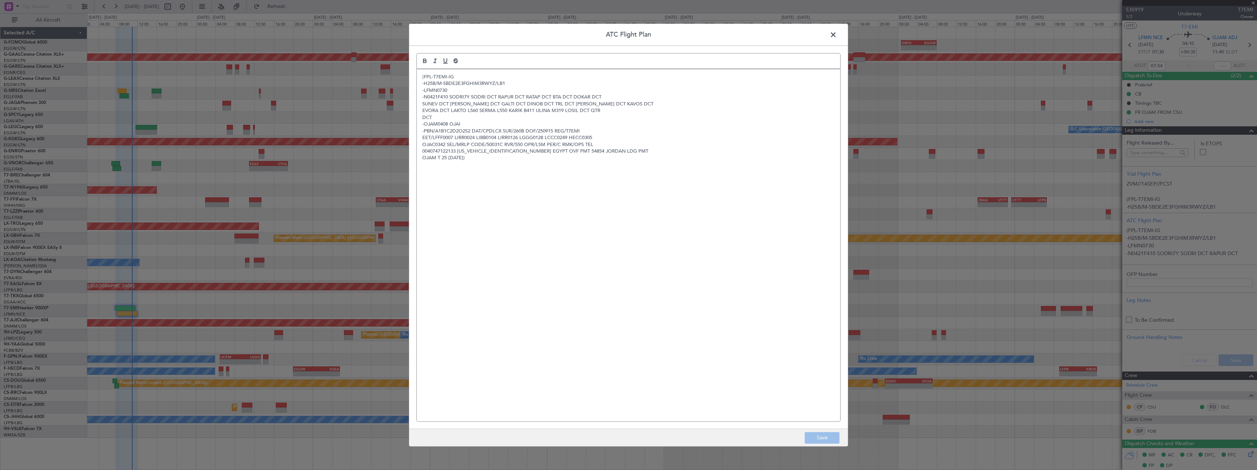
click at [837, 36] on span at bounding box center [837, 36] width 0 height 15
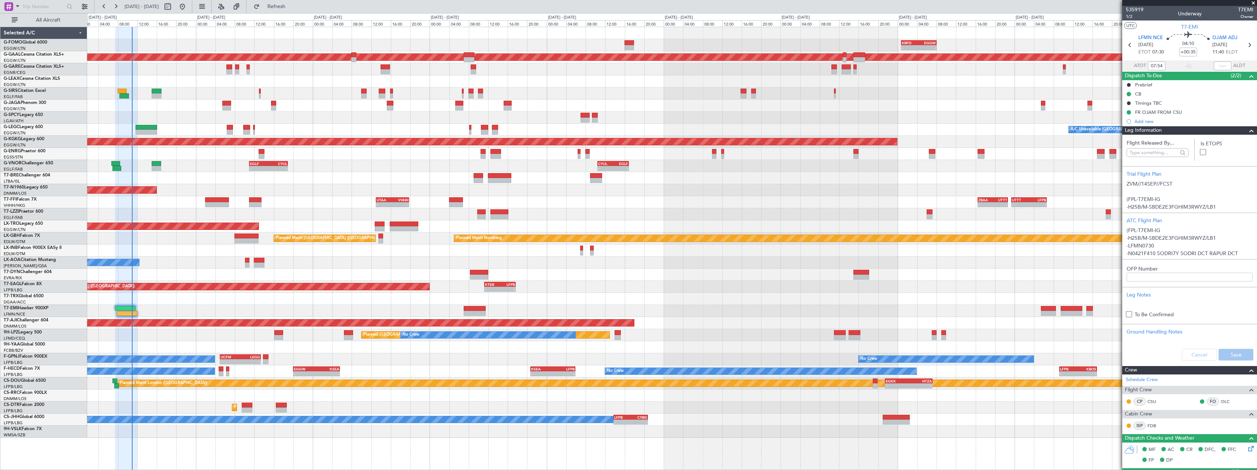
click at [1248, 128] on span at bounding box center [1252, 130] width 9 height 9
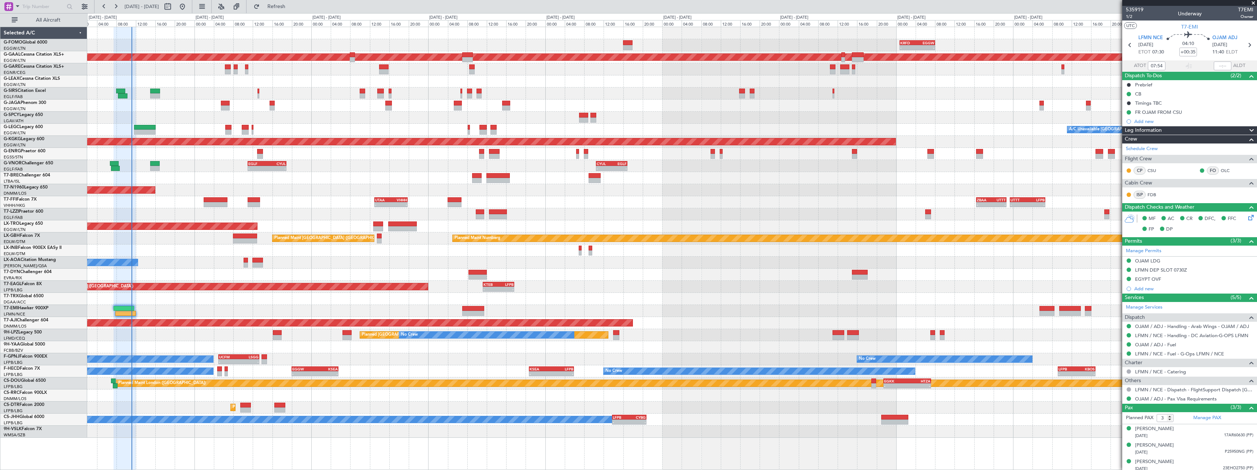
click at [162, 191] on div "AOG Maint London ([GEOGRAPHIC_DATA])" at bounding box center [672, 190] width 1170 height 12
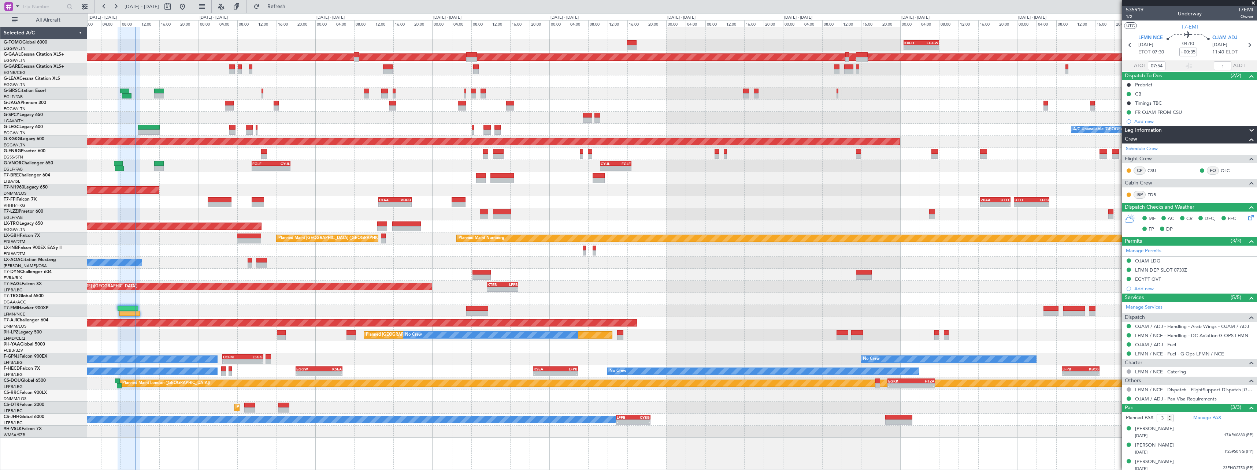
click at [458, 261] on div "No Crew Chester" at bounding box center [672, 263] width 1170 height 12
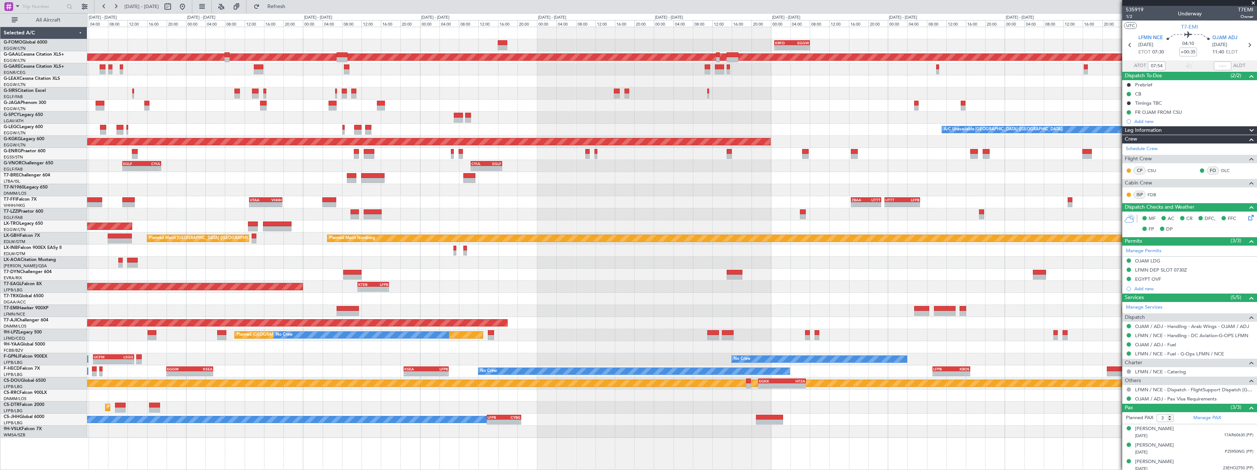
click at [834, 398] on div at bounding box center [672, 396] width 1170 height 12
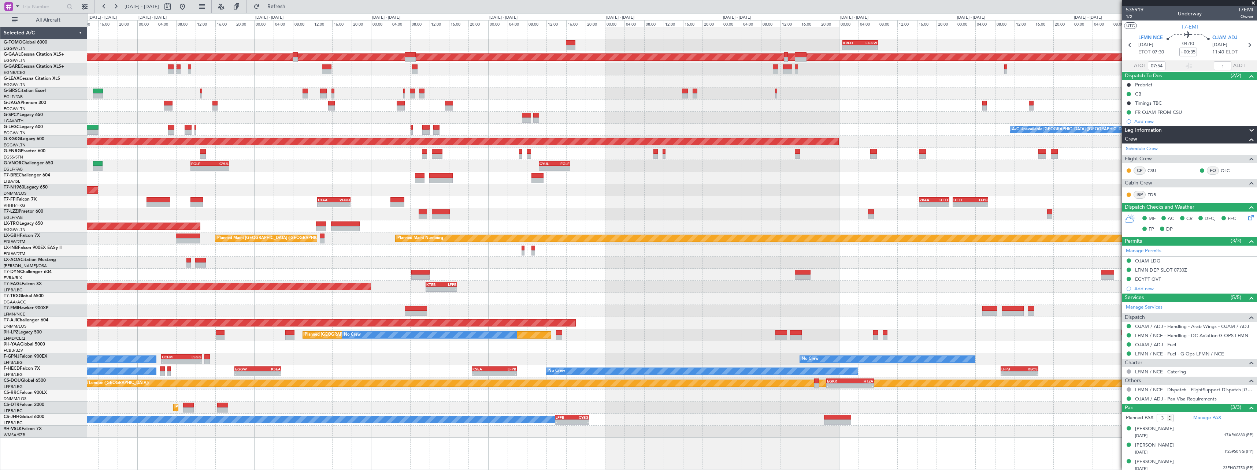
click at [466, 222] on div "Unplanned Maint [GEOGRAPHIC_DATA] ([PERSON_NAME] Intl)" at bounding box center [672, 227] width 1170 height 12
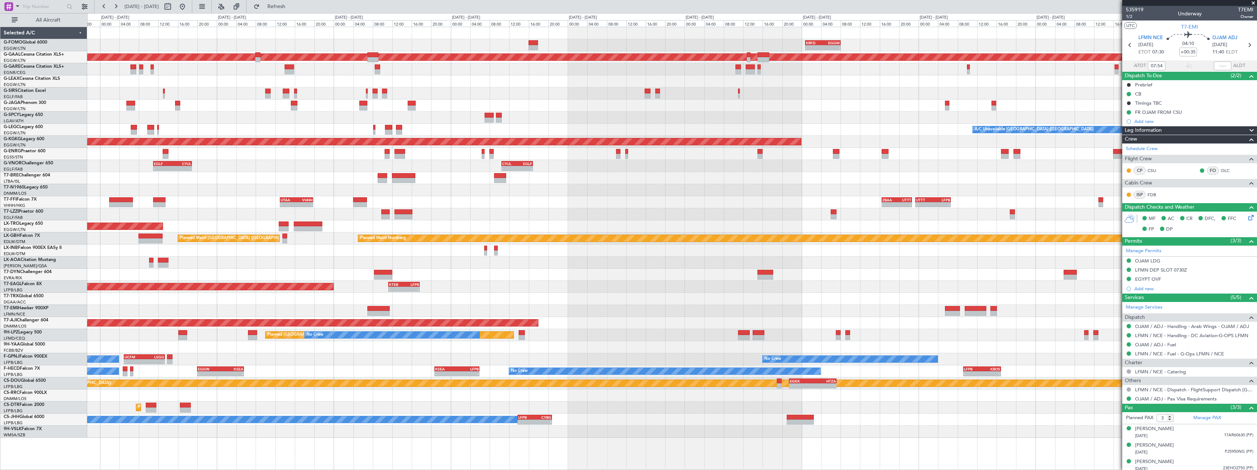
click at [425, 301] on div "EDDB 13:50 Z DGAA 20:35 Z 14:10 Z 20:55 Z" at bounding box center [672, 299] width 1170 height 12
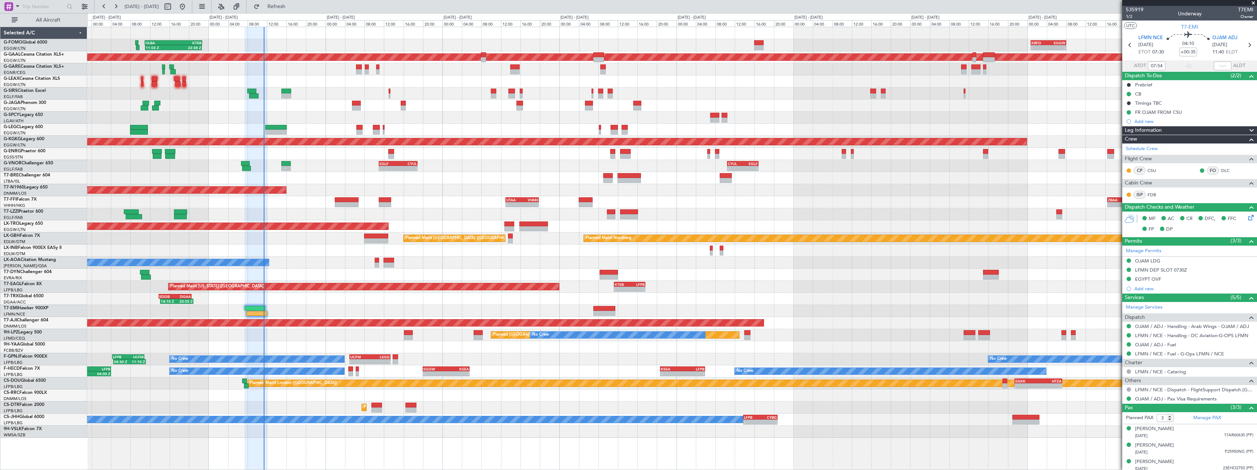
click at [705, 295] on div "- - KRFD 00:45 Z EGGW 08:00 Z 11:03 Z 22:38 Z OLBA 11:00 Z KTEB 22:45 Z Planned…" at bounding box center [672, 232] width 1170 height 411
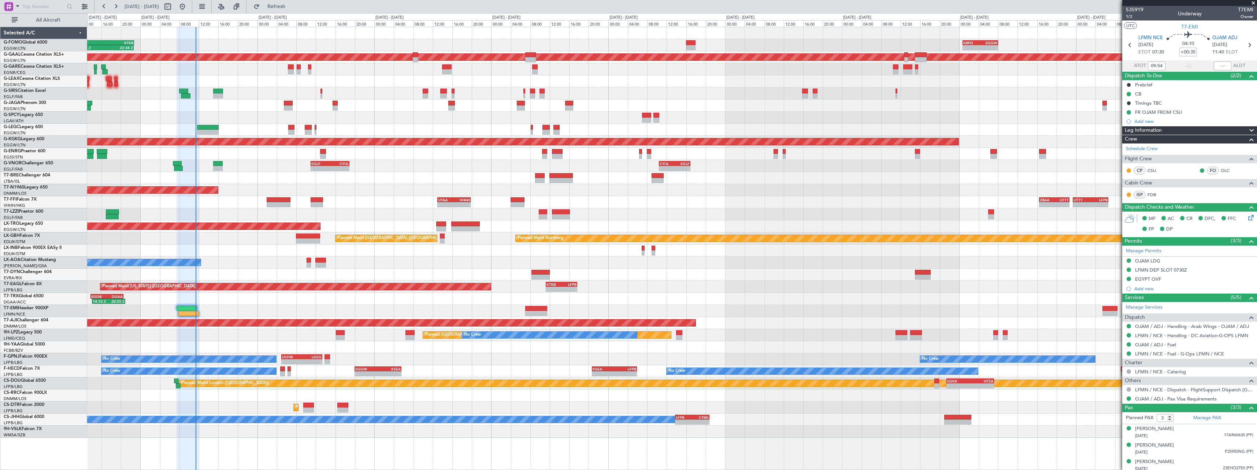
type input "07:54"
click at [1128, 15] on span "1/2" at bounding box center [1135, 17] width 18 height 6
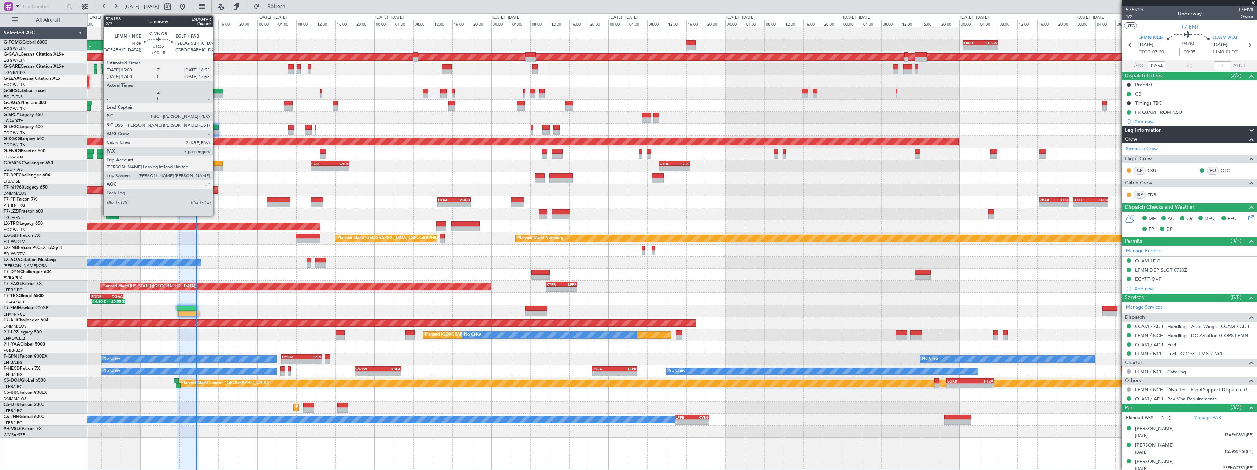
click at [216, 162] on div at bounding box center [218, 163] width 10 height 5
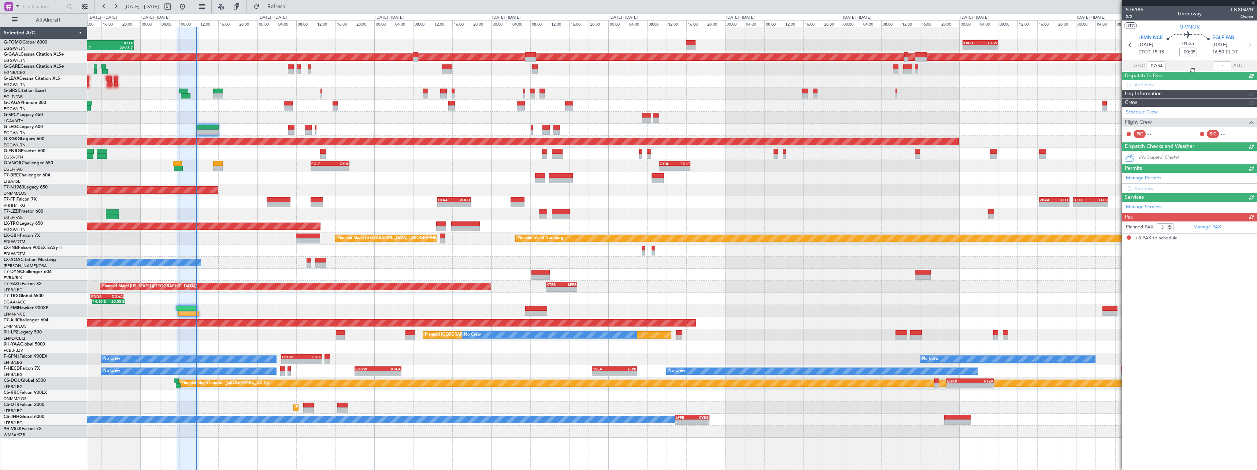
type input "+00:15"
type input "8"
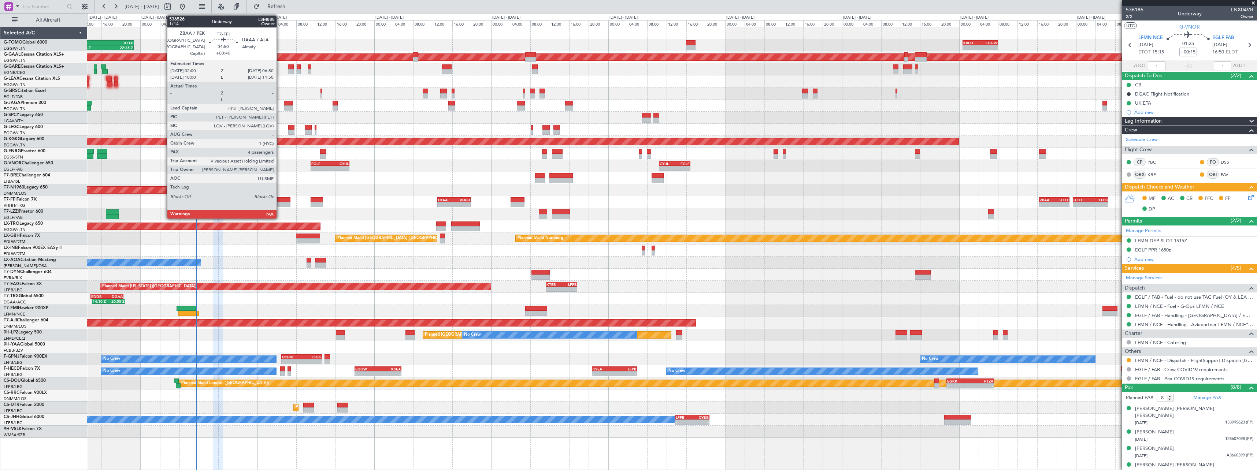
click at [280, 205] on div at bounding box center [279, 204] width 24 height 5
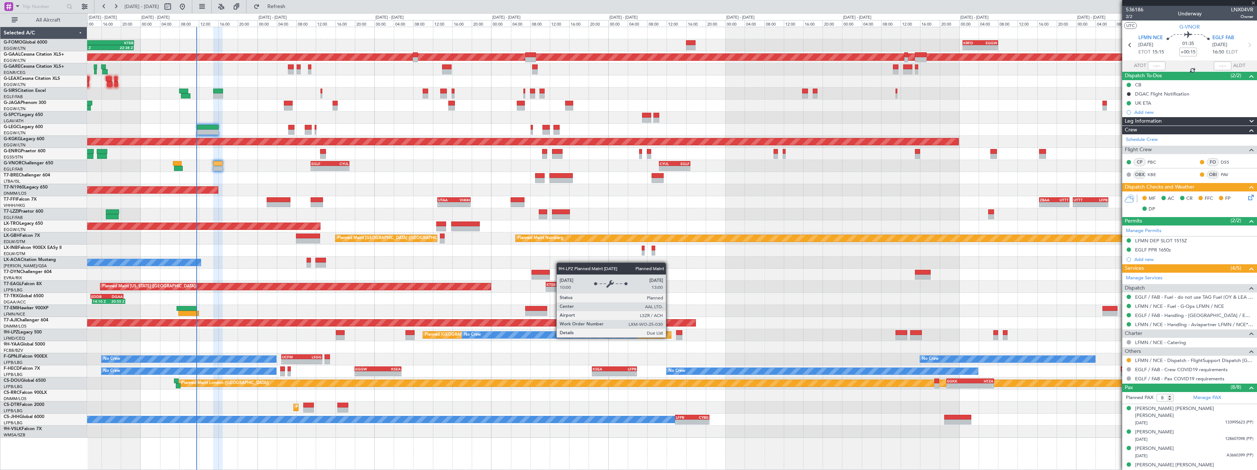
type input "+00:40"
type input "4"
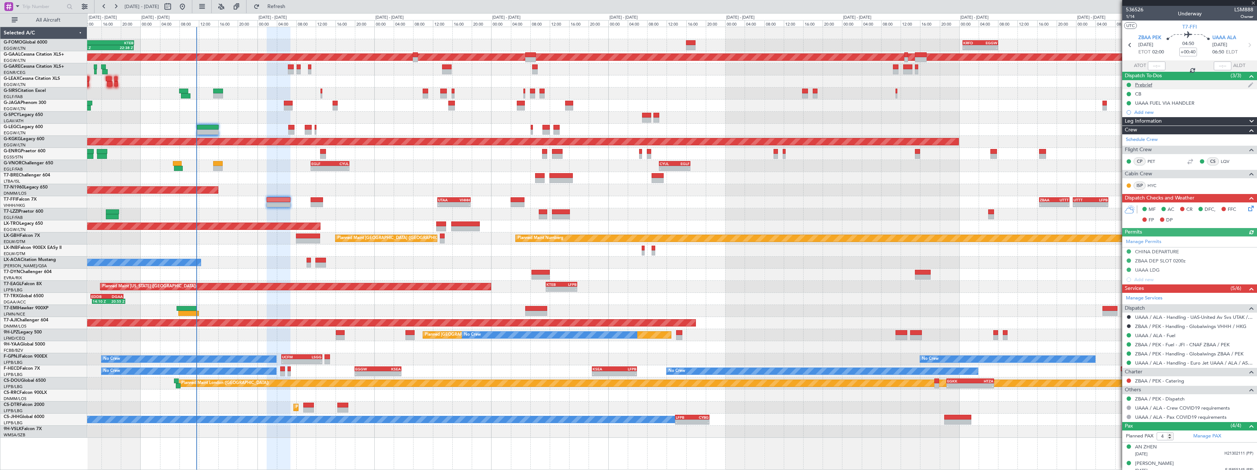
click at [1153, 83] on div "Prebrief" at bounding box center [1190, 84] width 135 height 9
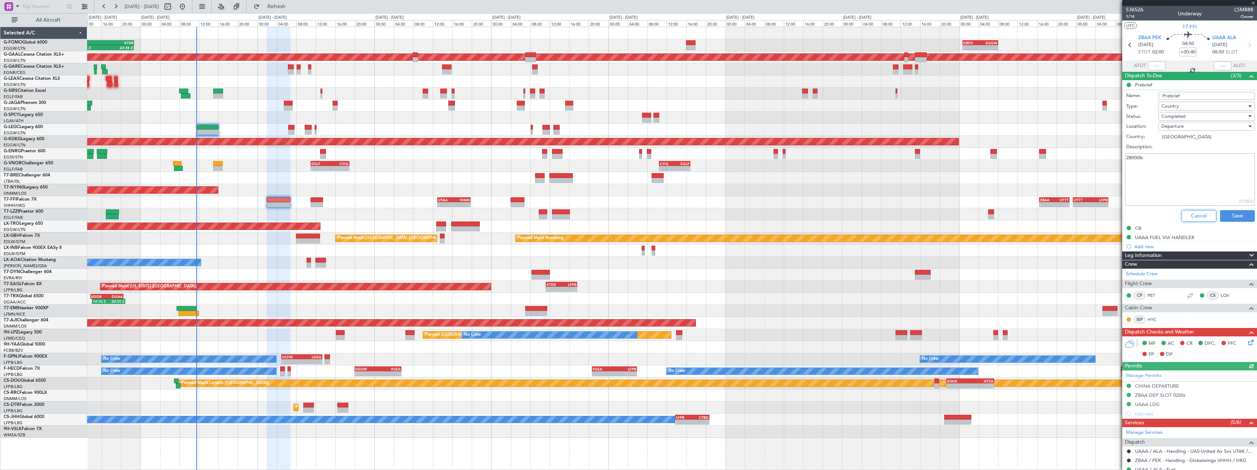
click at [1183, 214] on button "Cancel" at bounding box center [1199, 216] width 35 height 12
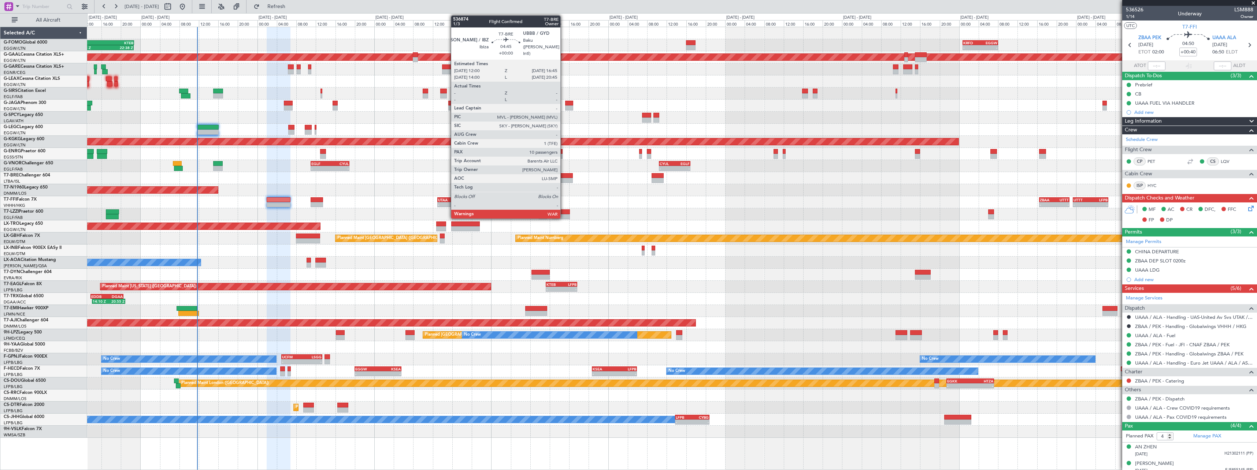
click at [564, 175] on div at bounding box center [561, 175] width 23 height 5
type input "10"
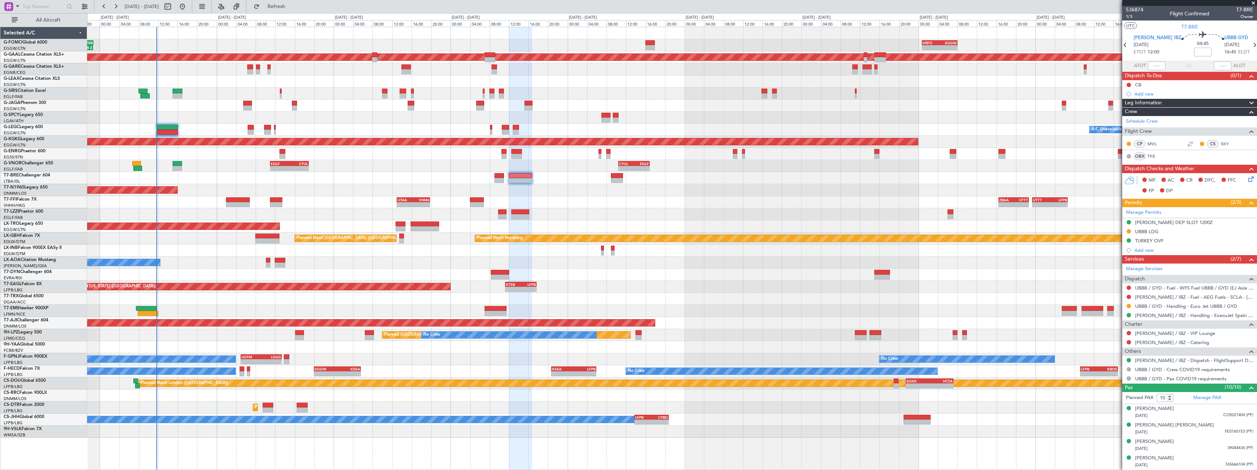
click at [621, 196] on div "11:03 Z 22:38 Z OLBA 11:00 Z KTEB 22:45 Z - - KRFD 00:45 Z EGGW 08:00 Z Planned…" at bounding box center [672, 232] width 1170 height 411
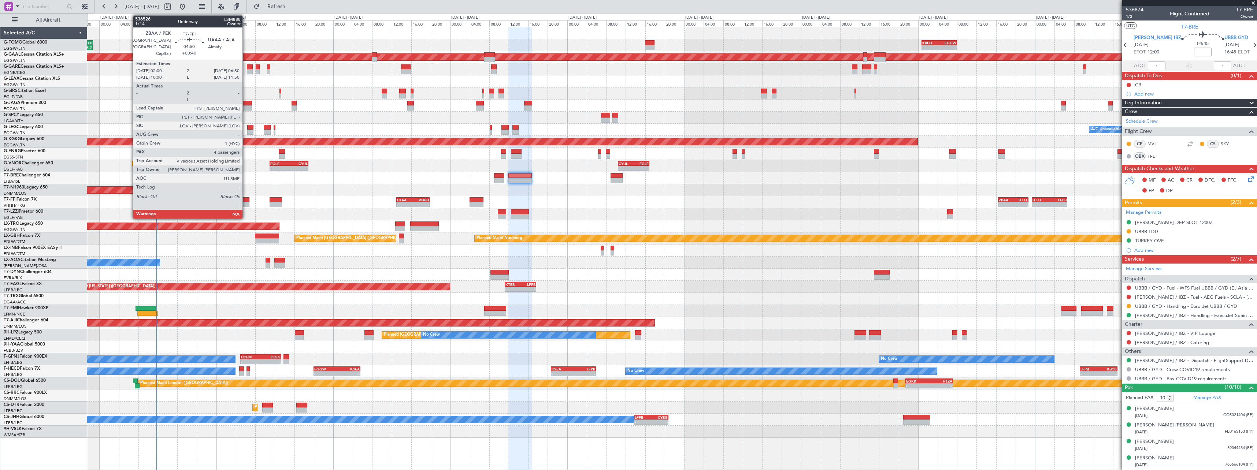
click at [246, 204] on div at bounding box center [238, 204] width 24 height 5
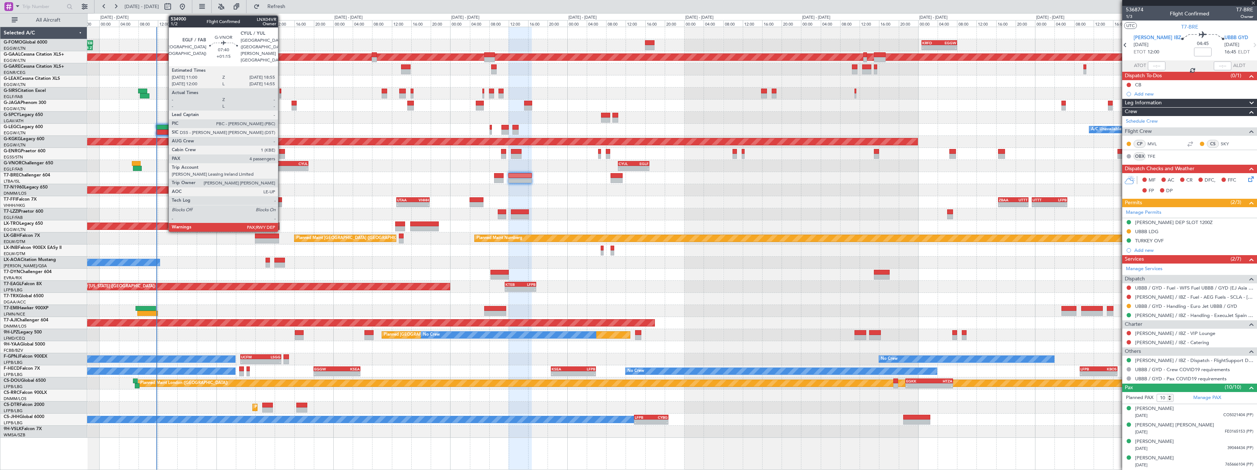
type input "+00:40"
type input "4"
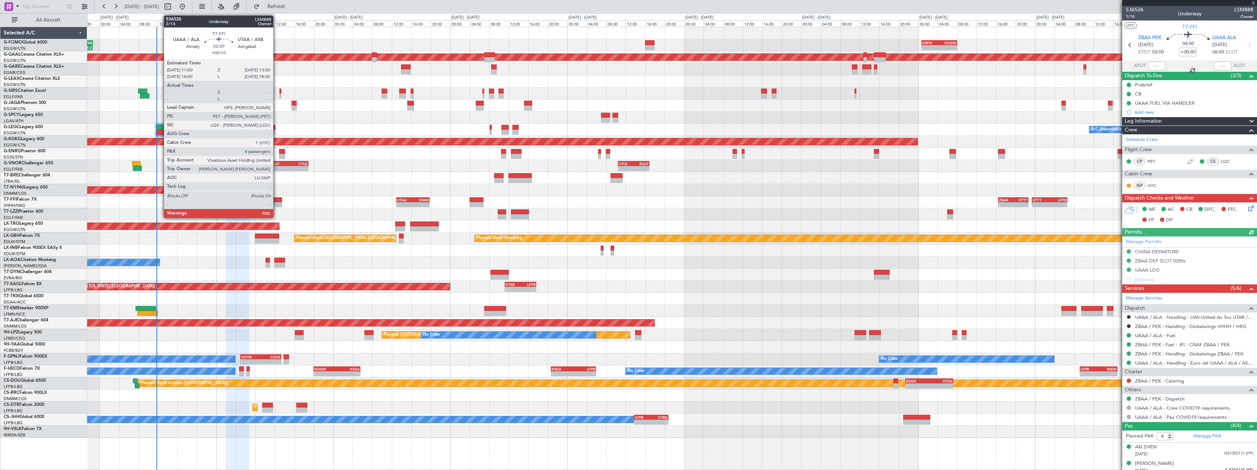
click at [277, 203] on div at bounding box center [276, 204] width 12 height 5
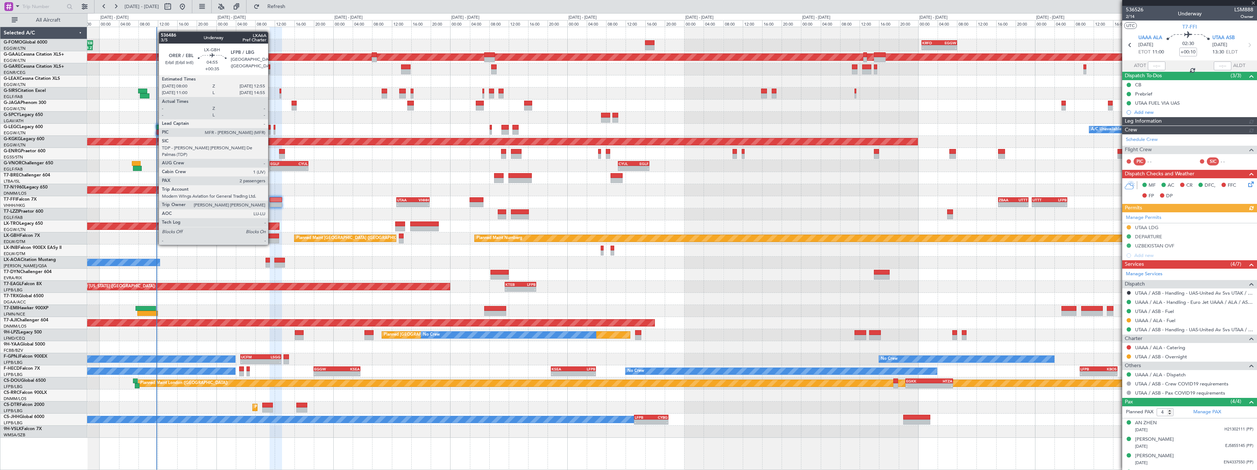
click at [271, 238] on div at bounding box center [267, 236] width 24 height 5
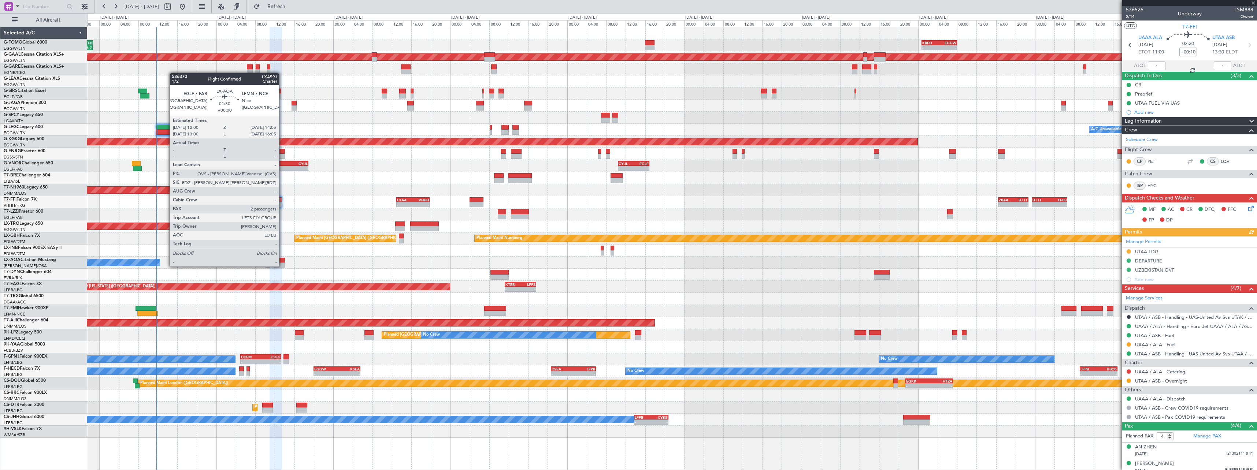
type input "+00:35"
type input "2"
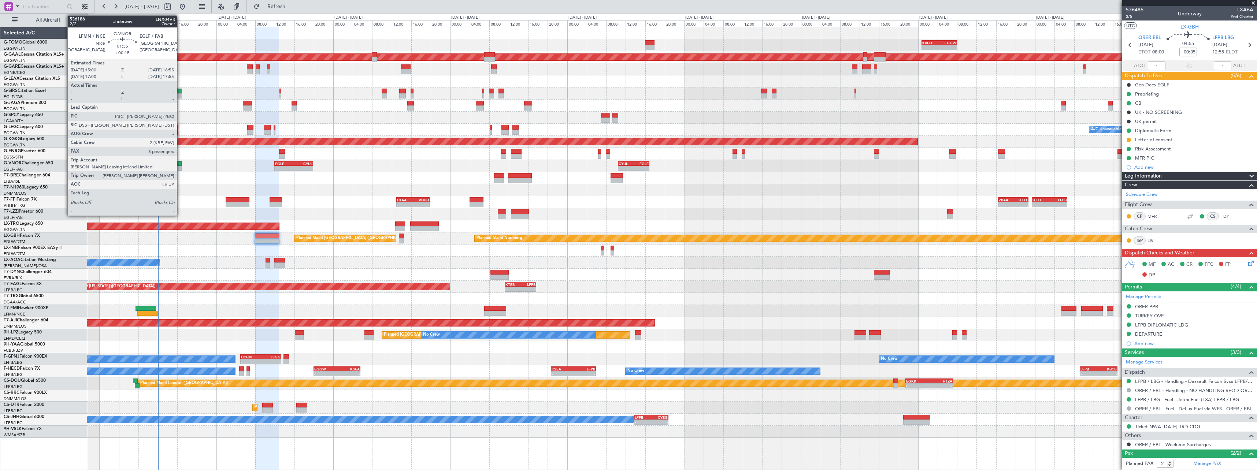
click at [180, 166] on div at bounding box center [177, 163] width 10 height 5
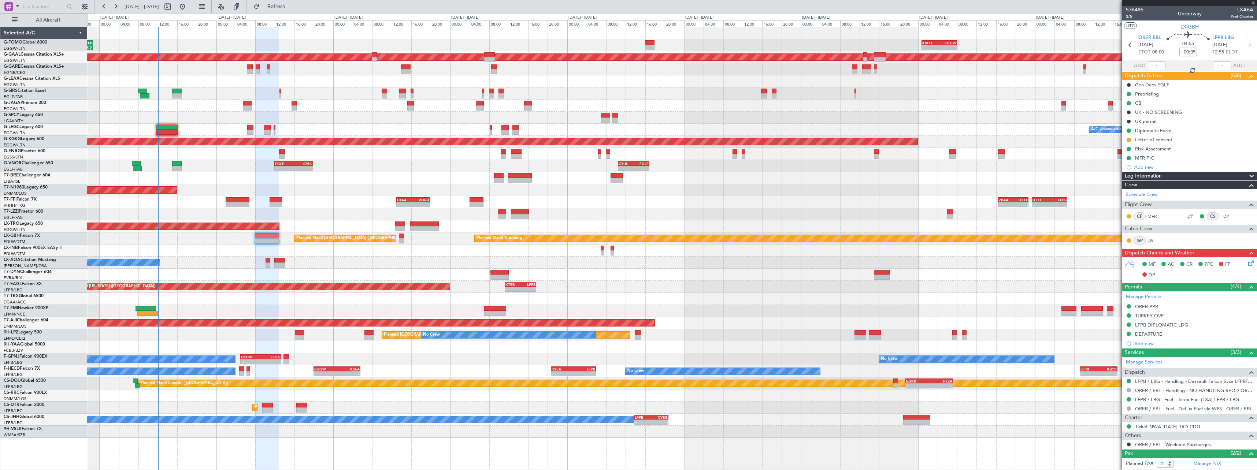
type input "+00:15"
type input "8"
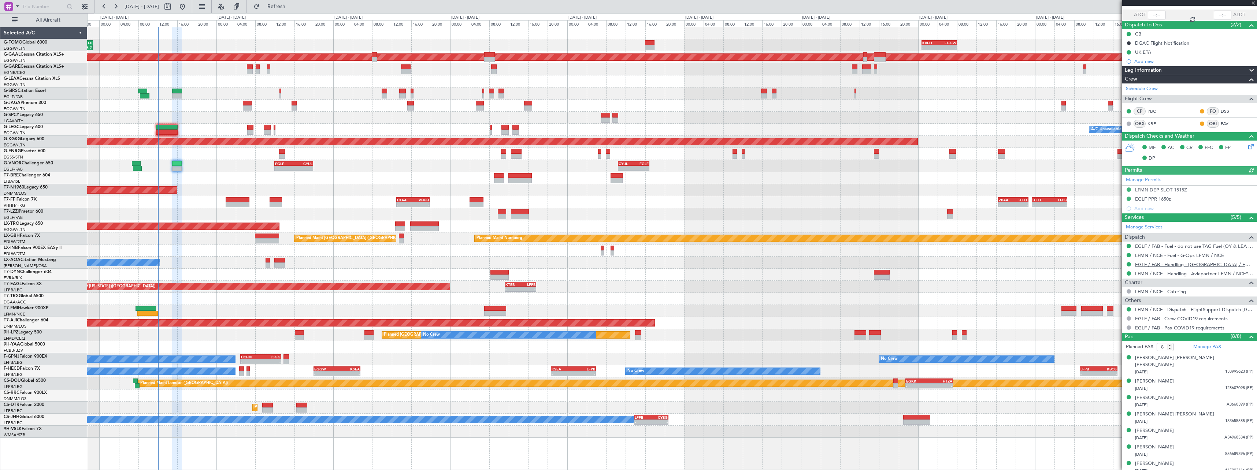
scroll to position [66, 0]
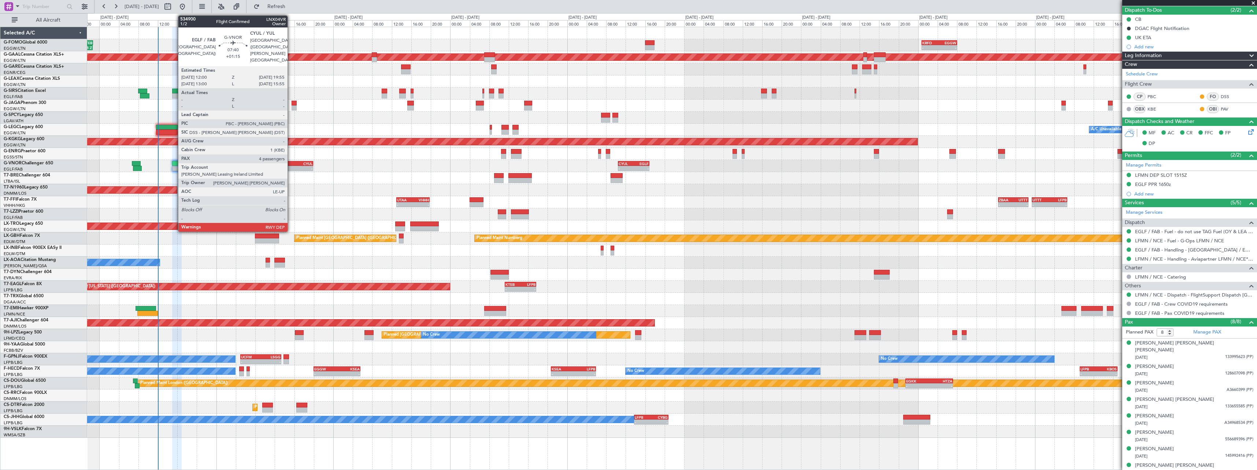
click at [290, 169] on div "-" at bounding box center [284, 168] width 19 height 4
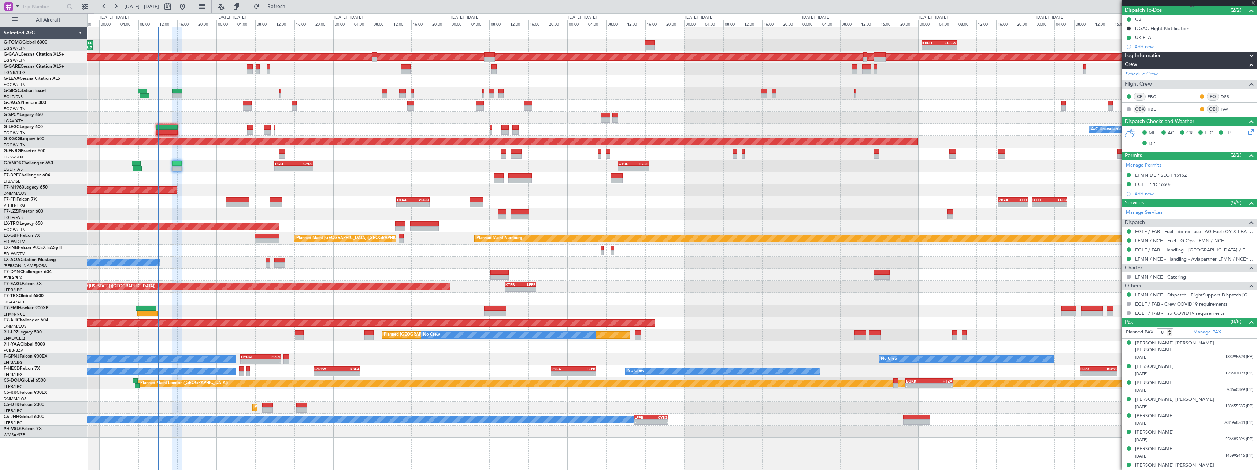
type input "+01:15"
type input "4"
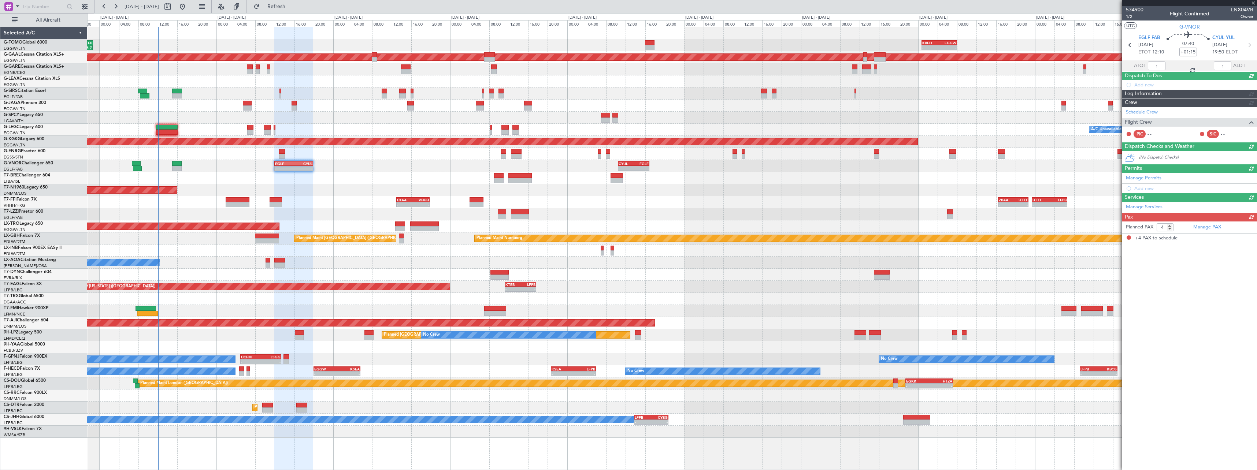
scroll to position [0, 0]
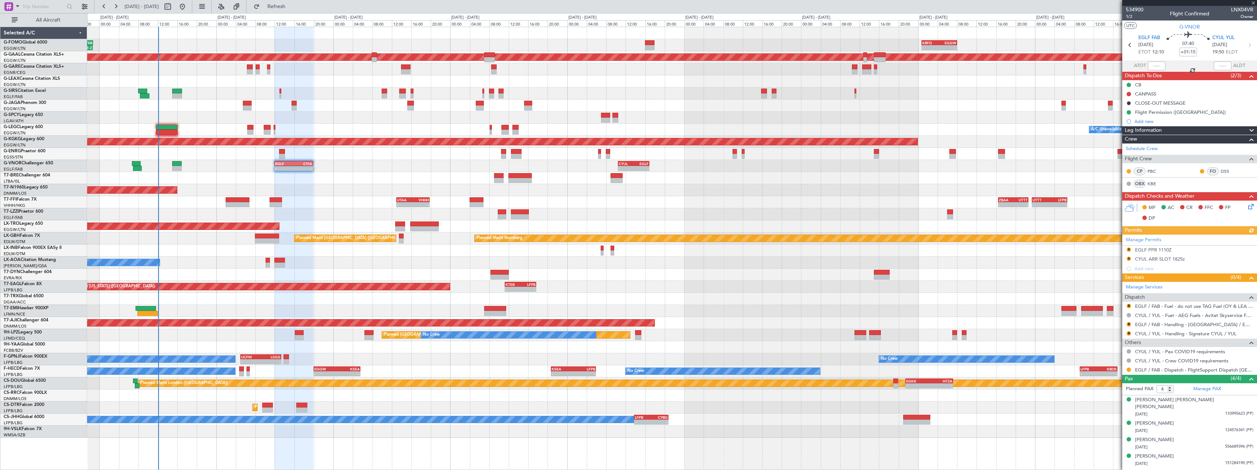
type input "+00:30"
type input "2"
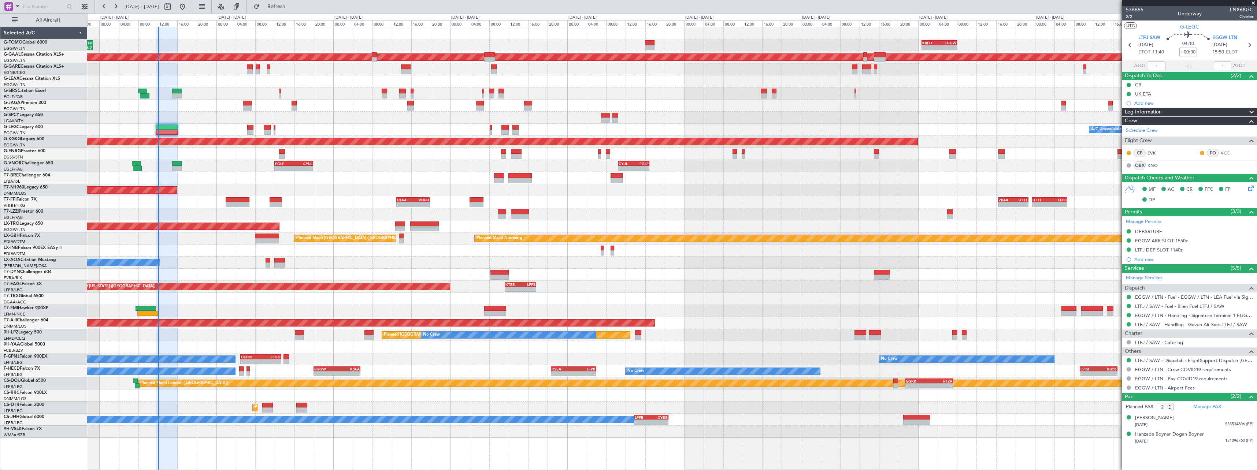
click at [1145, 61] on div "Estimated Take-Off Time" at bounding box center [1145, 61] width 0 height 0
click at [1157, 63] on input "text" at bounding box center [1157, 66] width 18 height 9
type input "11:59"
click at [336, 0] on html "14 Sep 2025 - 24 Sep 2025 Refresh Quick Links All Aircraft 11:03 Z 22:38 Z OLBA…" at bounding box center [628, 235] width 1257 height 470
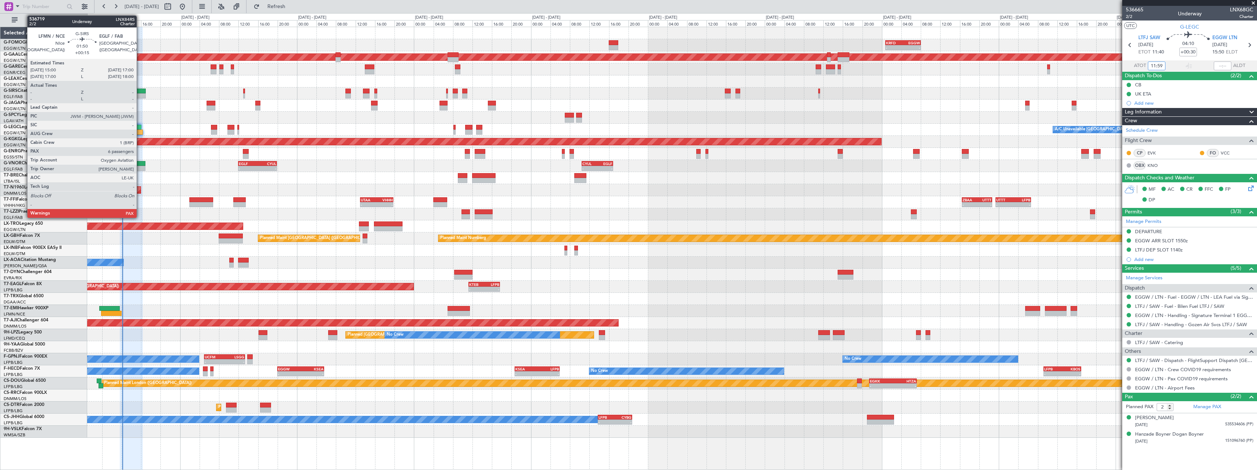
click at [140, 90] on div at bounding box center [141, 91] width 10 height 5
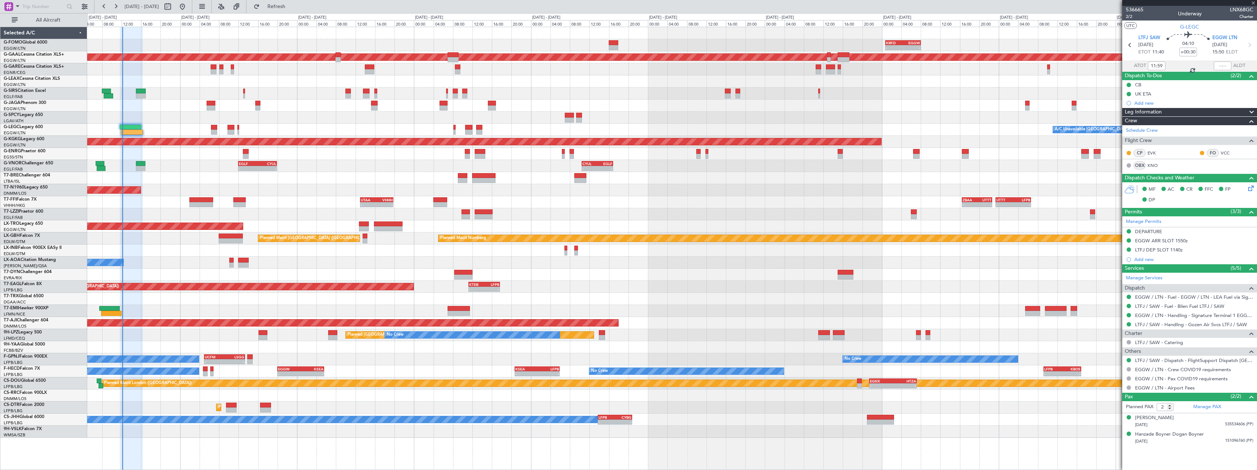
type input "+00:15"
type input "6"
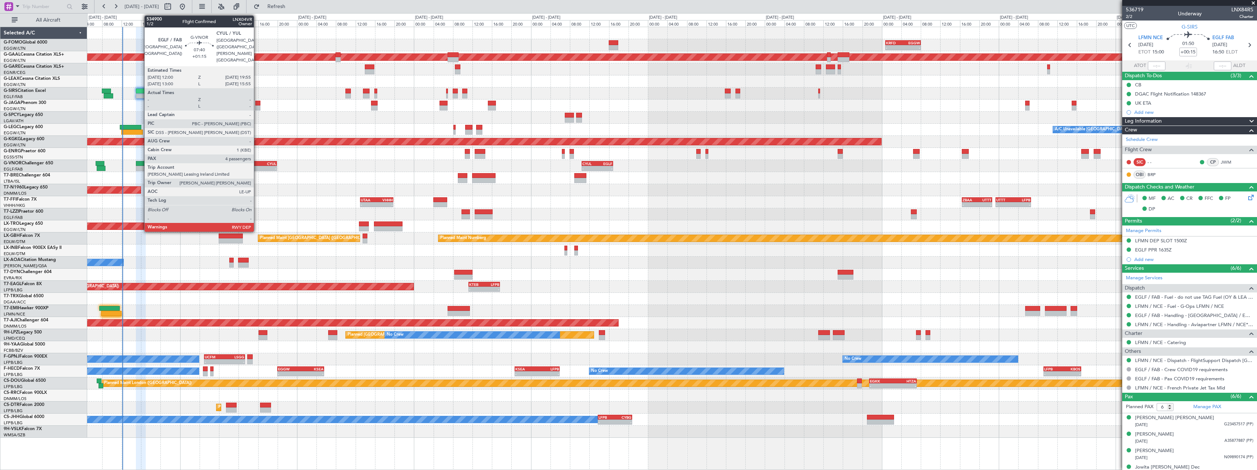
click at [257, 166] on div "EGLF 12:00 Z CYUL 19:55 Z" at bounding box center [257, 163] width 39 height 5
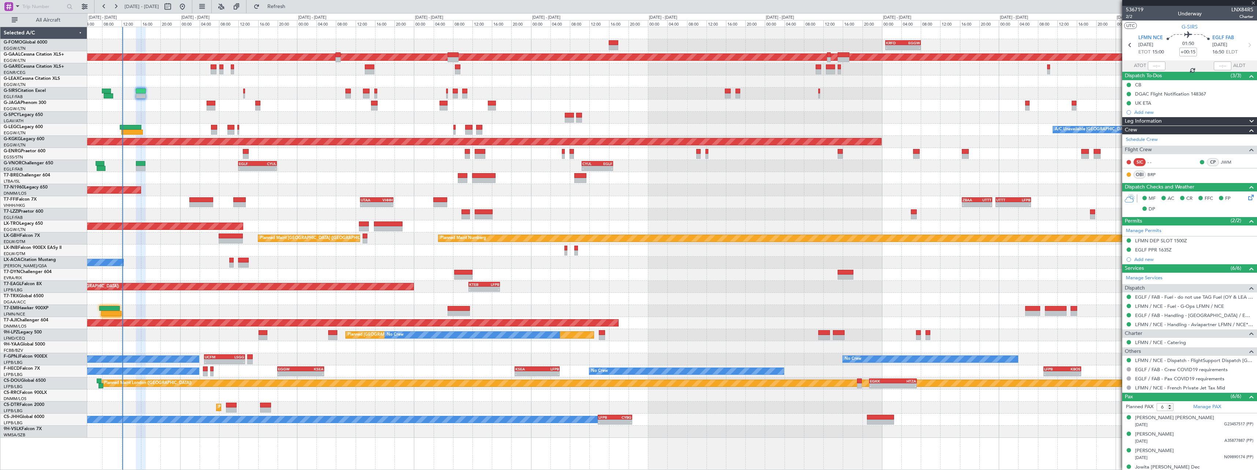
type input "+01:15"
type input "4"
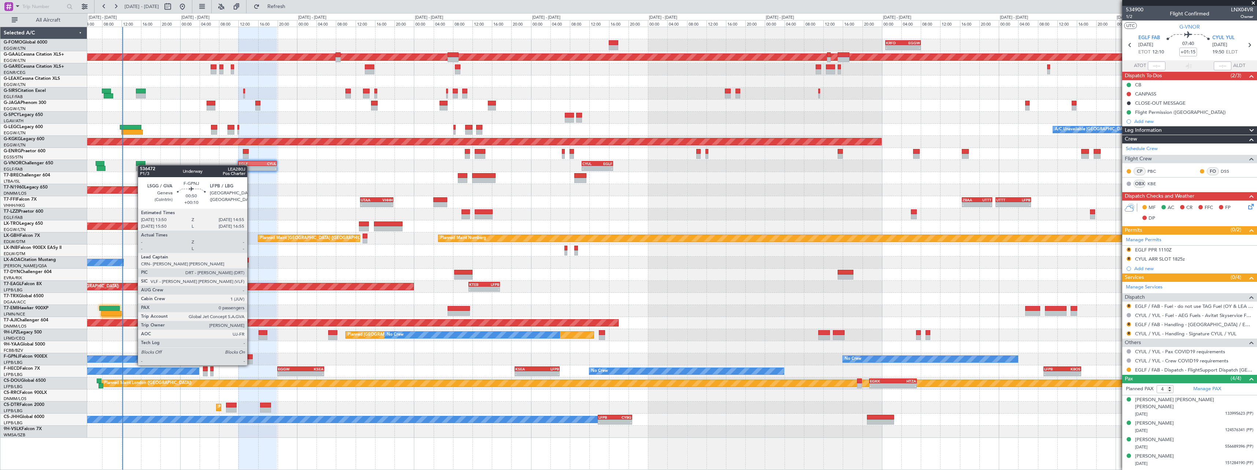
click at [251, 358] on div at bounding box center [249, 357] width 5 height 5
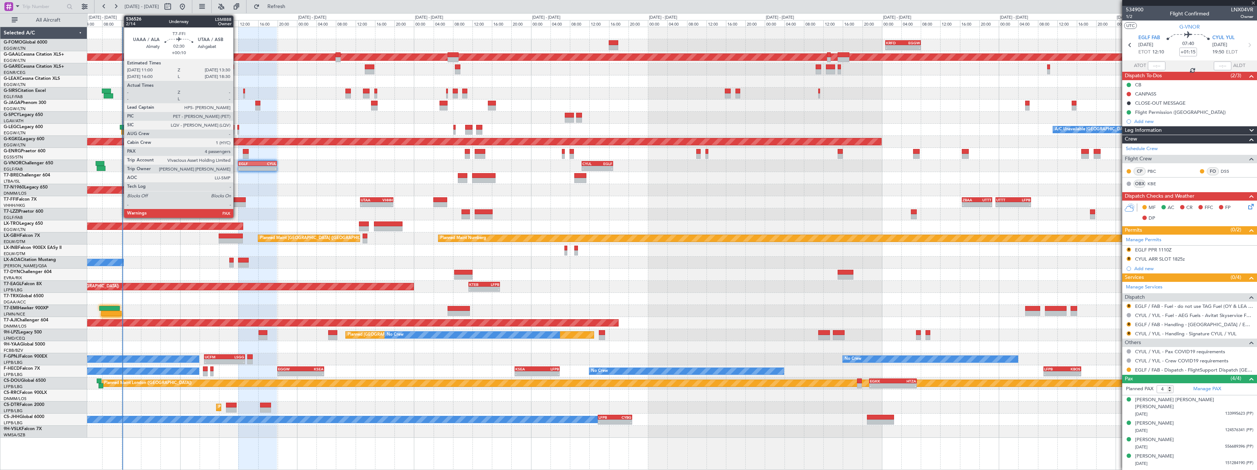
type input "+00:10"
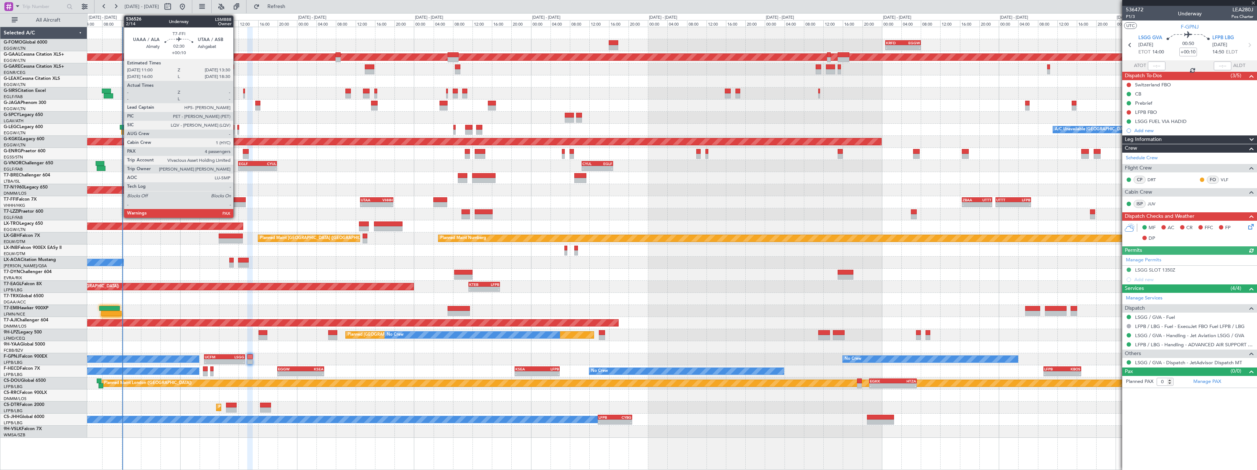
click at [237, 202] on div at bounding box center [239, 199] width 12 height 5
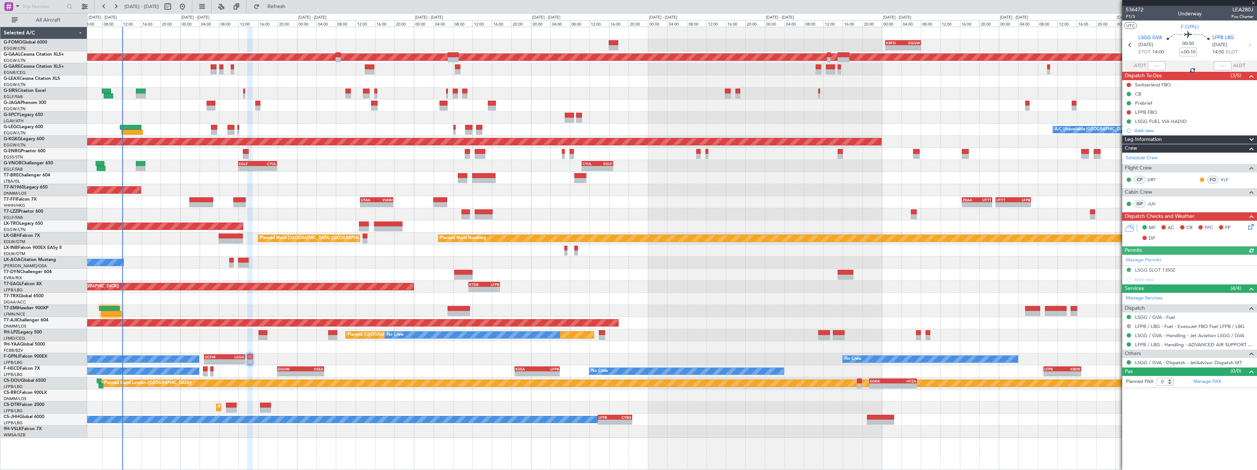
type input "4"
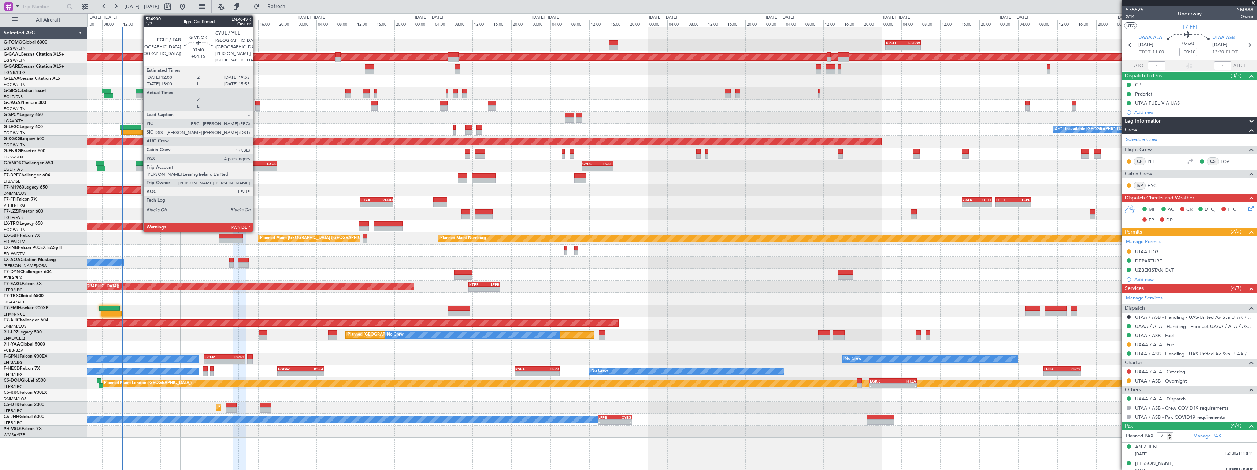
click at [256, 163] on div "EGLF" at bounding box center [248, 164] width 19 height 4
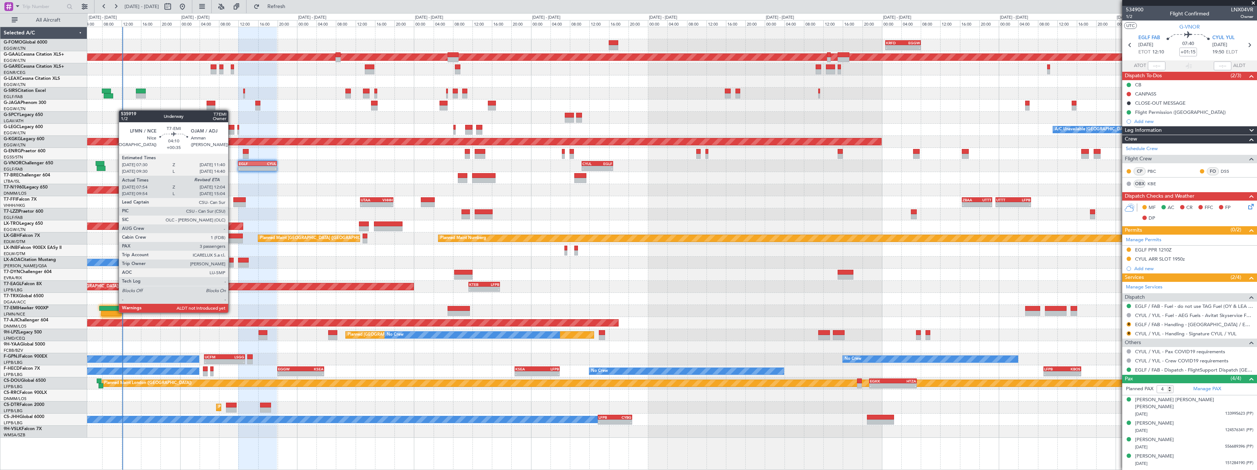
click at [115, 313] on div at bounding box center [111, 313] width 21 height 5
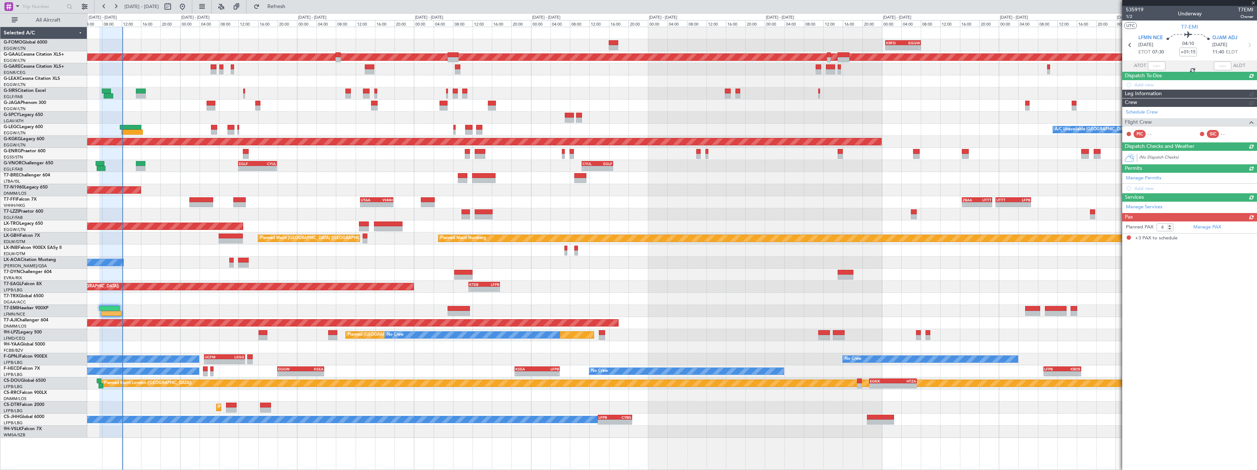
type input "+00:35"
type input "07:54"
type input "3"
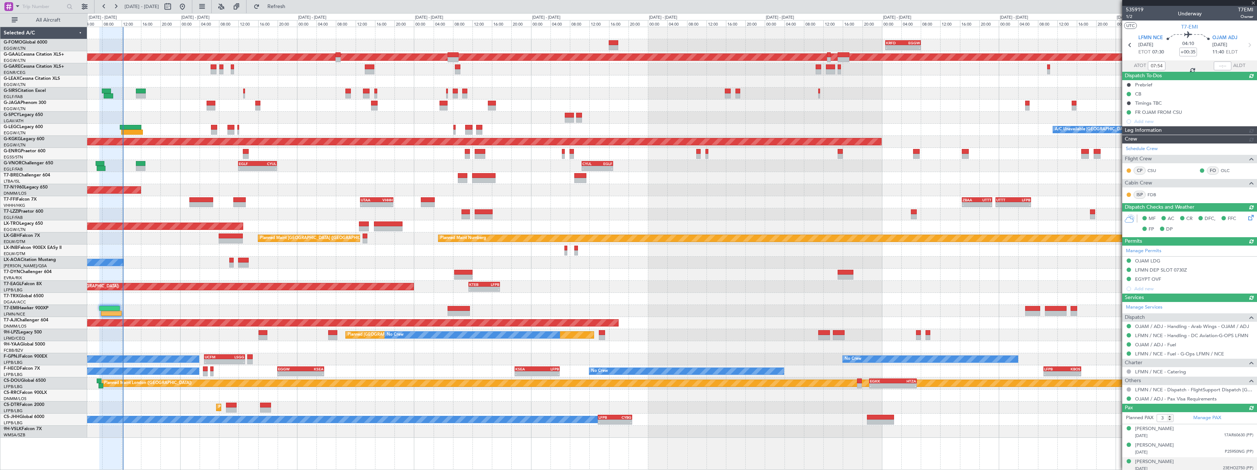
type input "12:13"
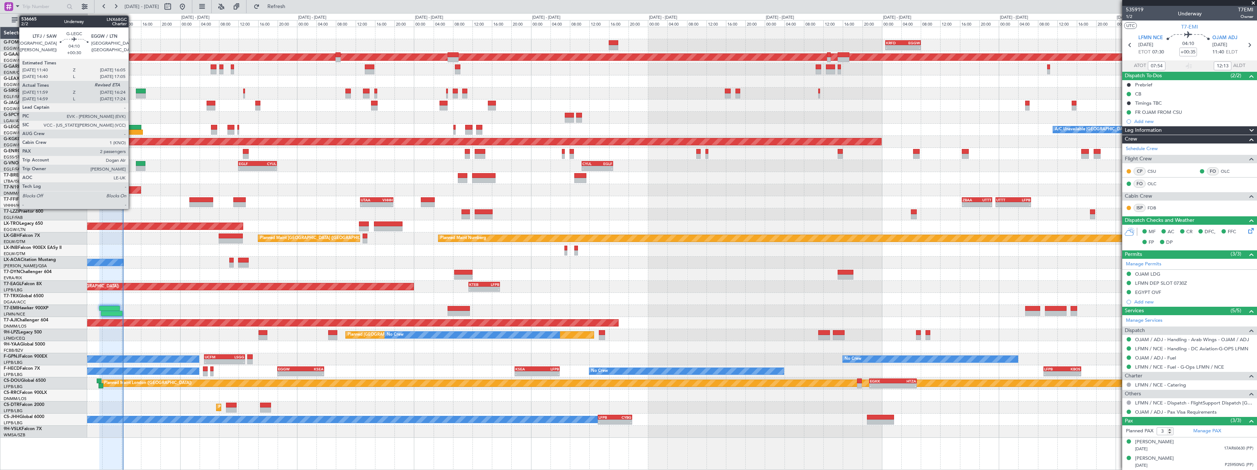
click at [132, 126] on div at bounding box center [131, 127] width 22 height 5
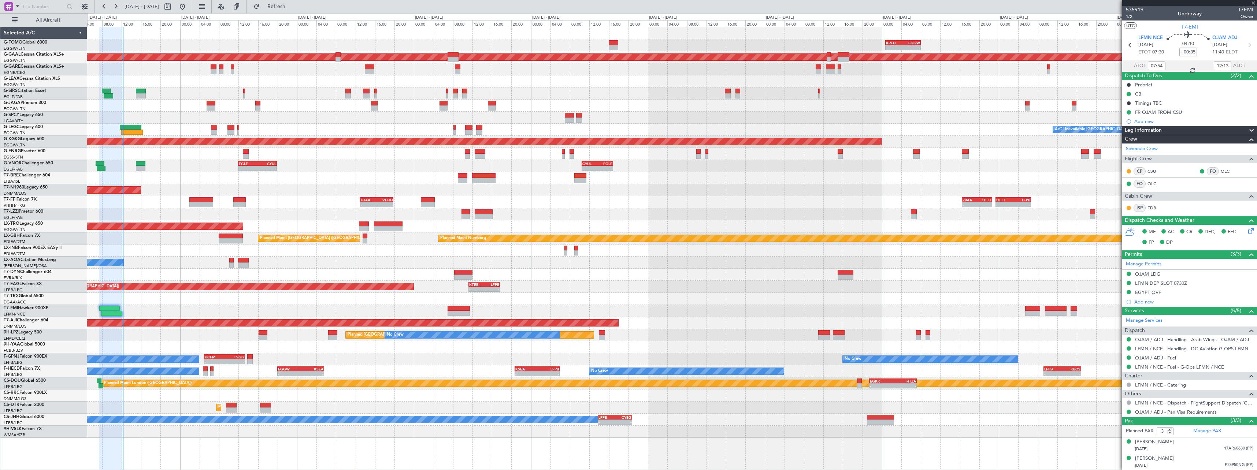
type input "+00:30"
type input "11:59"
type input "2"
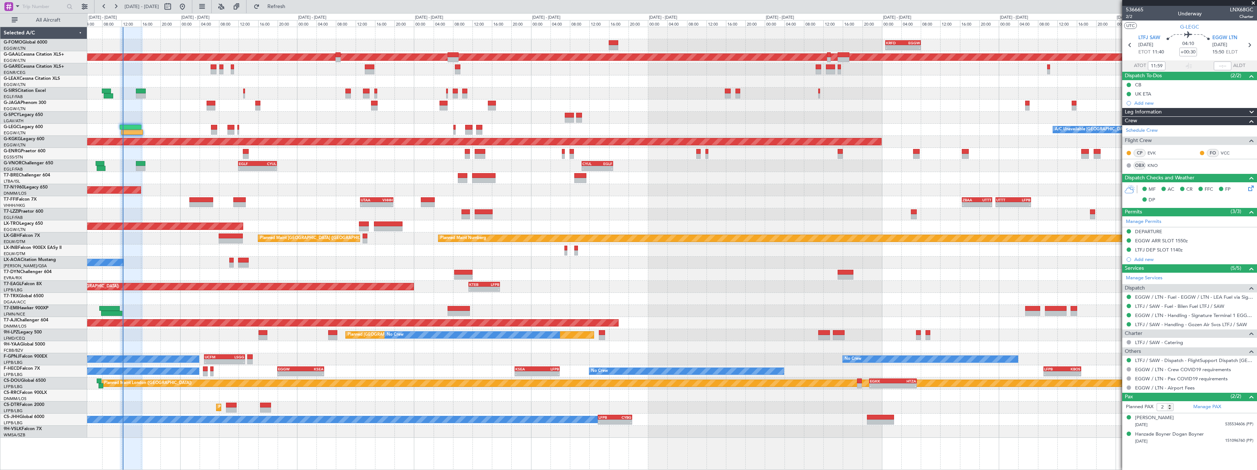
click at [421, 205] on div "- - UTAA 13:00 Z VHHH 19:50 Z - - ZBAA 16:30 Z UTTT 22:40 Z - - UTTT 23:25 Z LF…" at bounding box center [672, 202] width 1170 height 12
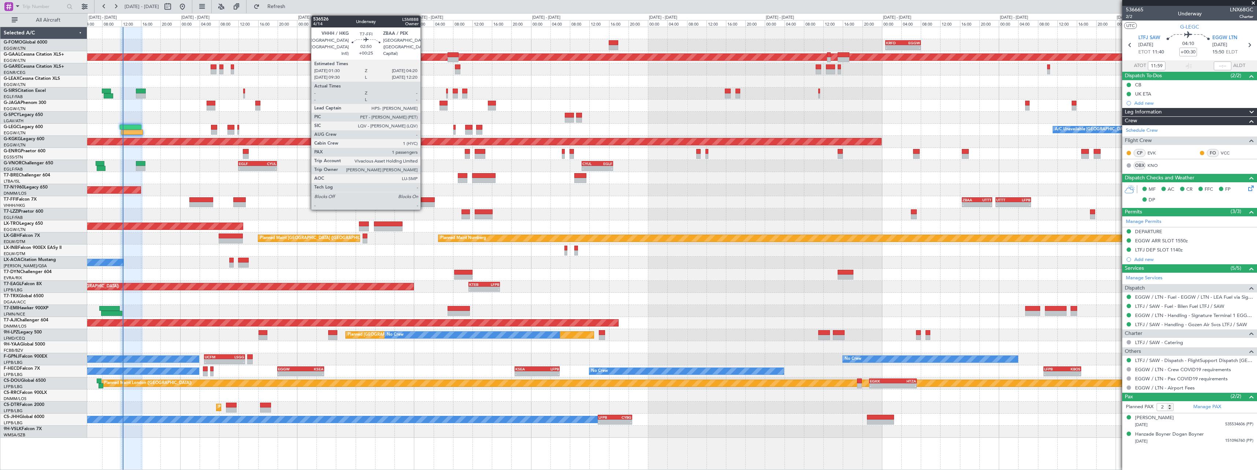
click at [424, 204] on div at bounding box center [428, 204] width 14 height 5
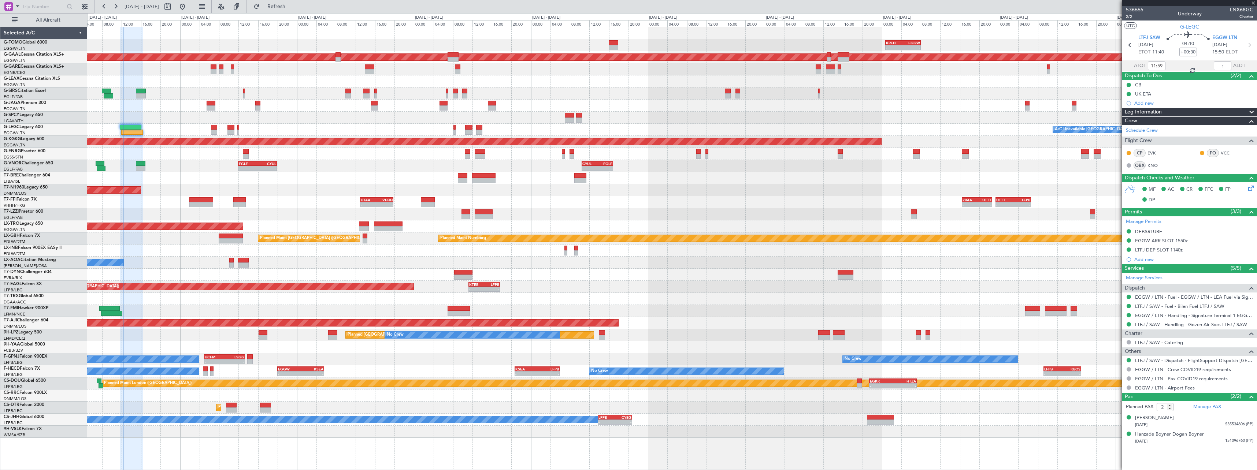
type input "+00:25"
type input "1"
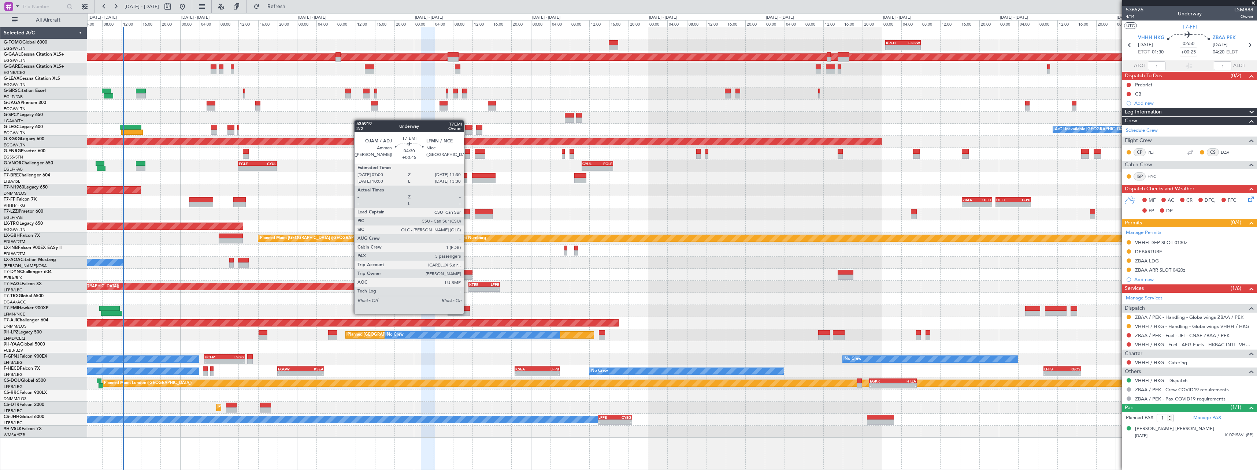
click at [467, 313] on div at bounding box center [459, 313] width 22 height 5
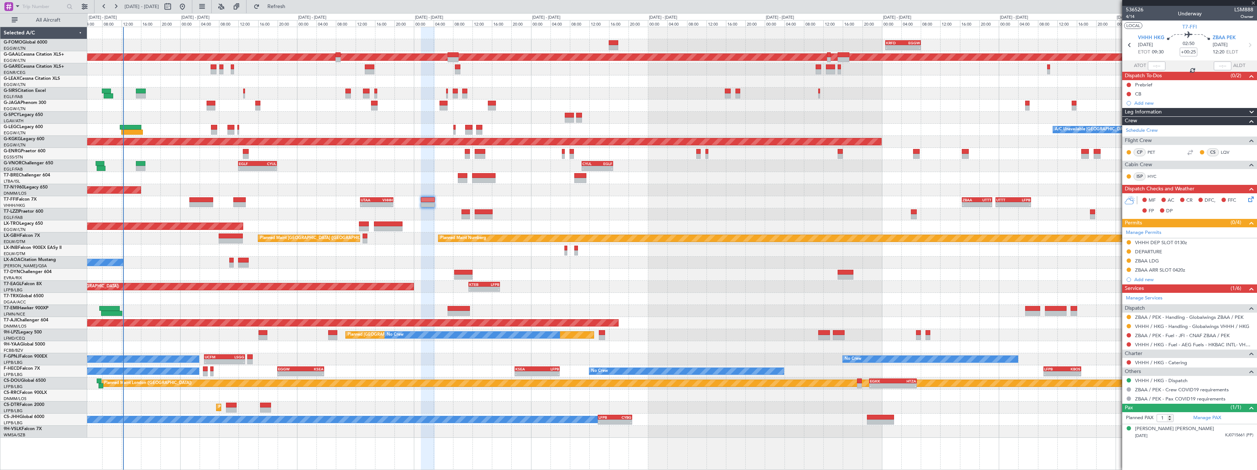
type input "+00:45"
type input "3"
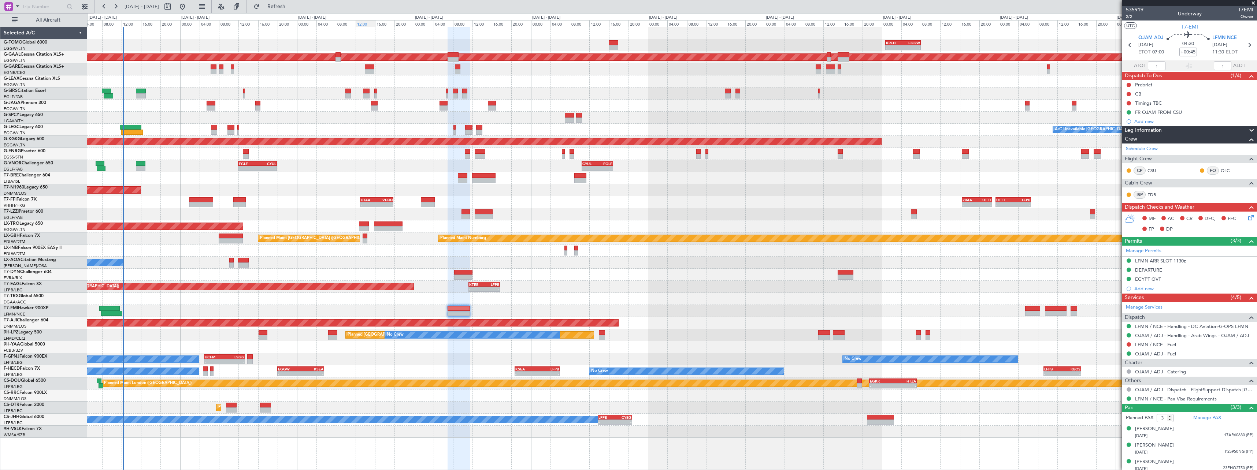
drag, startPoint x: 296, startPoint y: 8, endPoint x: 366, endPoint y: 24, distance: 72.4
click at [292, 8] on span "Refresh" at bounding box center [276, 6] width 31 height 5
click at [533, 302] on div "EDDB 13:50 Z DGAA 20:35 Z 14:10 Z 20:55 Z" at bounding box center [672, 299] width 1170 height 12
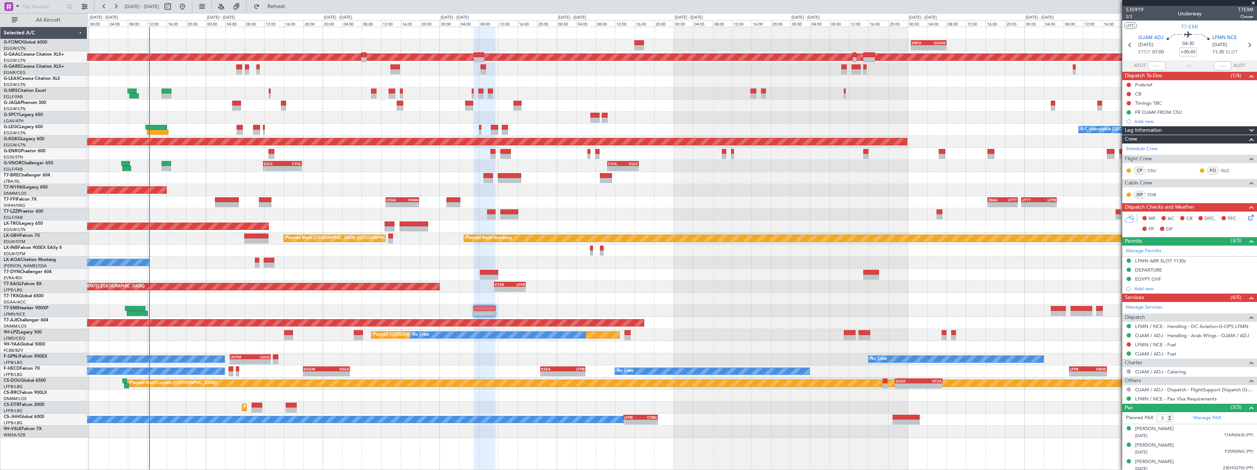
click at [184, 303] on div "EDDB 13:50 Z DGAA 20:35 Z 14:10 Z 20:55 Z" at bounding box center [672, 299] width 1170 height 12
click at [593, 313] on div "Planned Maint [GEOGRAPHIC_DATA]" at bounding box center [672, 311] width 1170 height 12
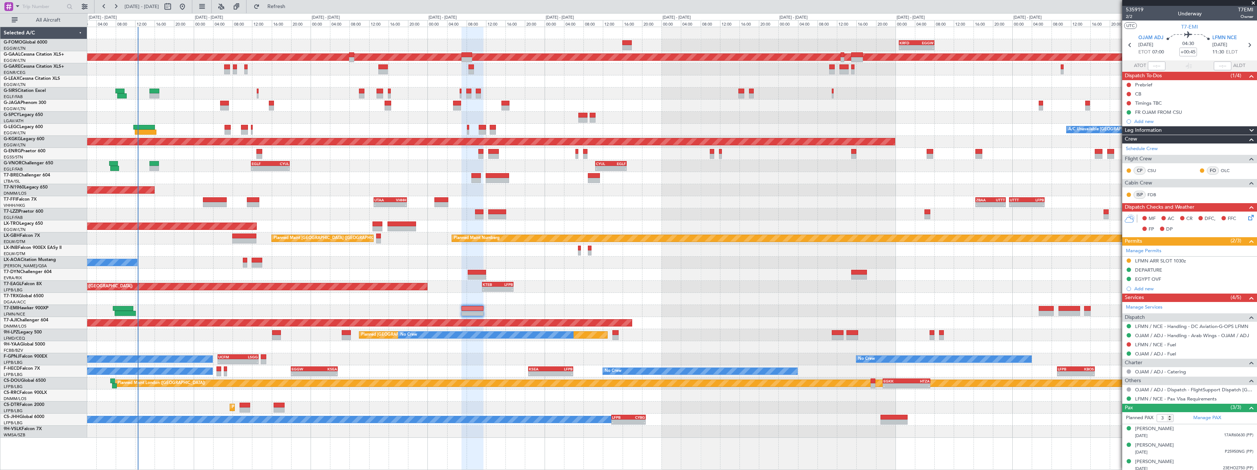
click at [328, 302] on div "EDDB 13:50 Z DGAA 20:35 Z 14:10 Z 20:55 Z" at bounding box center [672, 299] width 1170 height 12
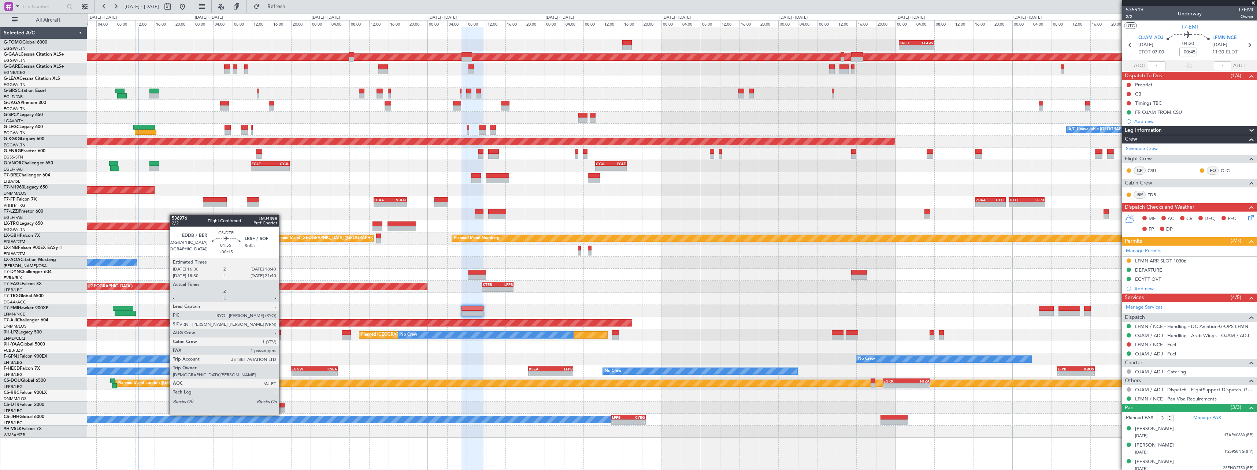
click at [282, 408] on div at bounding box center [279, 410] width 11 height 5
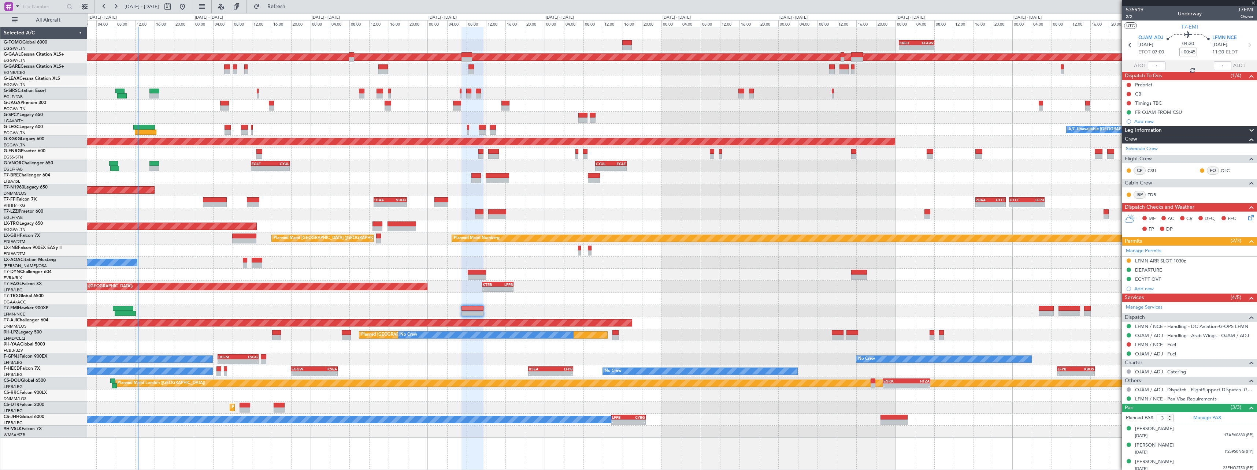
type input "+00:15"
type input "1"
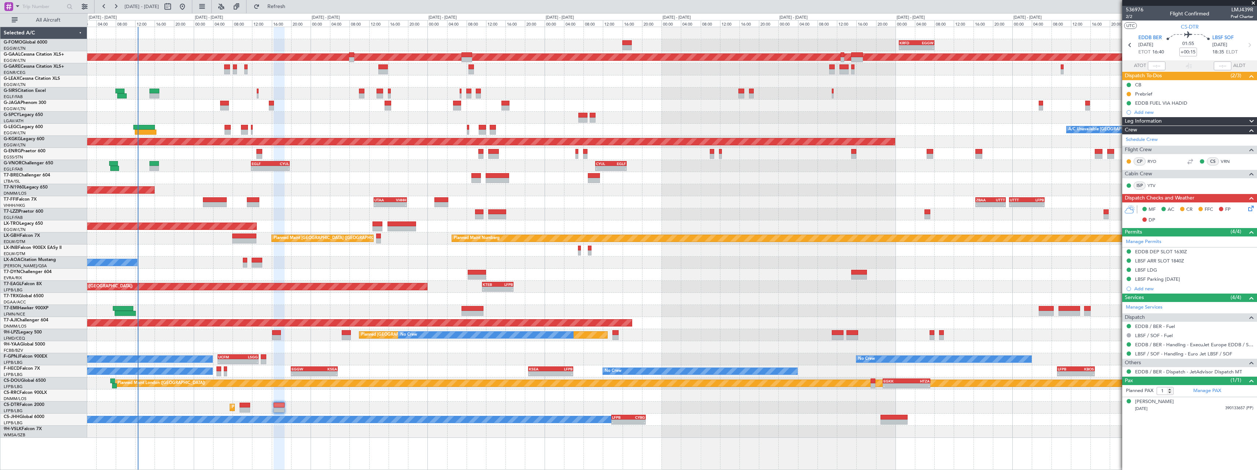
click at [1152, 271] on div "LBSF LDG" at bounding box center [1146, 270] width 22 height 6
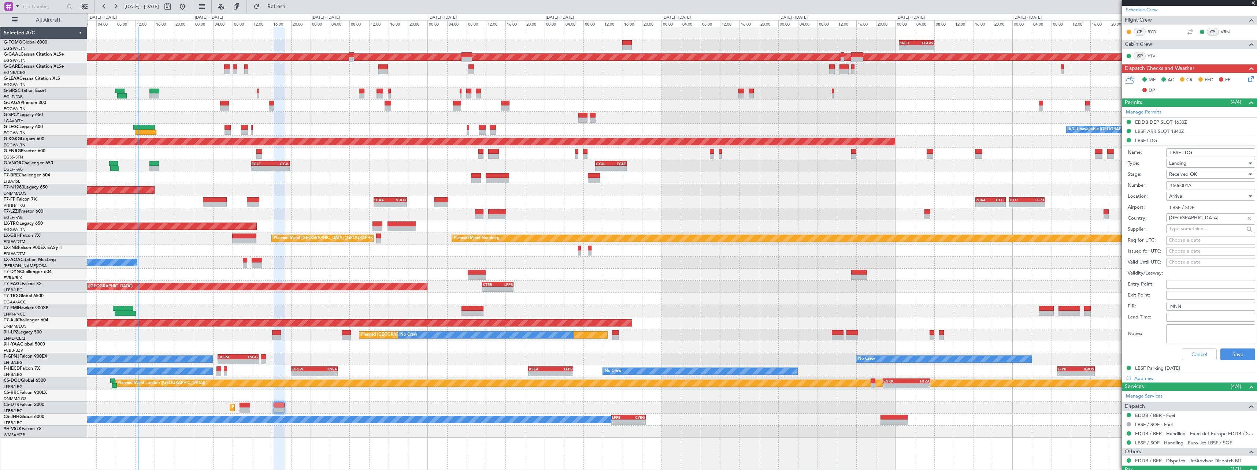
scroll to position [147, 0]
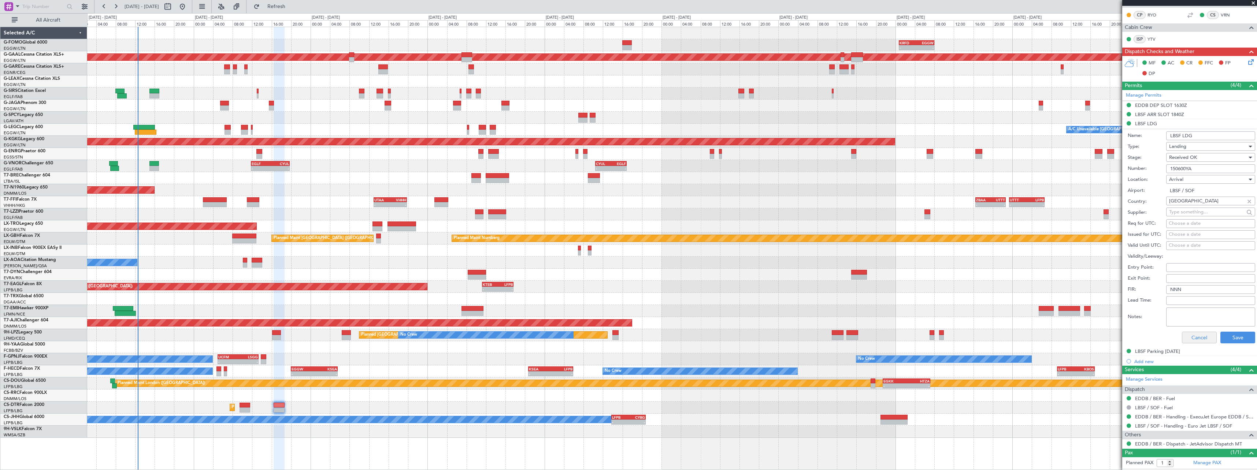
drag, startPoint x: 1193, startPoint y: 343, endPoint x: 1194, endPoint y: 339, distance: 4.2
click at [1192, 343] on div "Cancel Save" at bounding box center [1192, 337] width 128 height 19
click at [1194, 339] on button "Cancel" at bounding box center [1199, 338] width 35 height 12
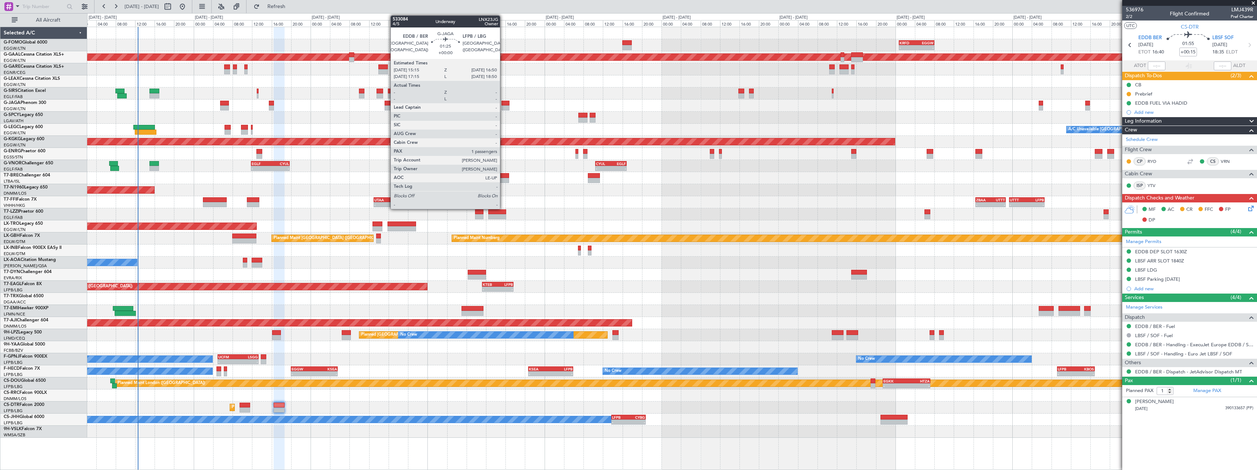
click at [503, 103] on div at bounding box center [506, 103] width 8 height 5
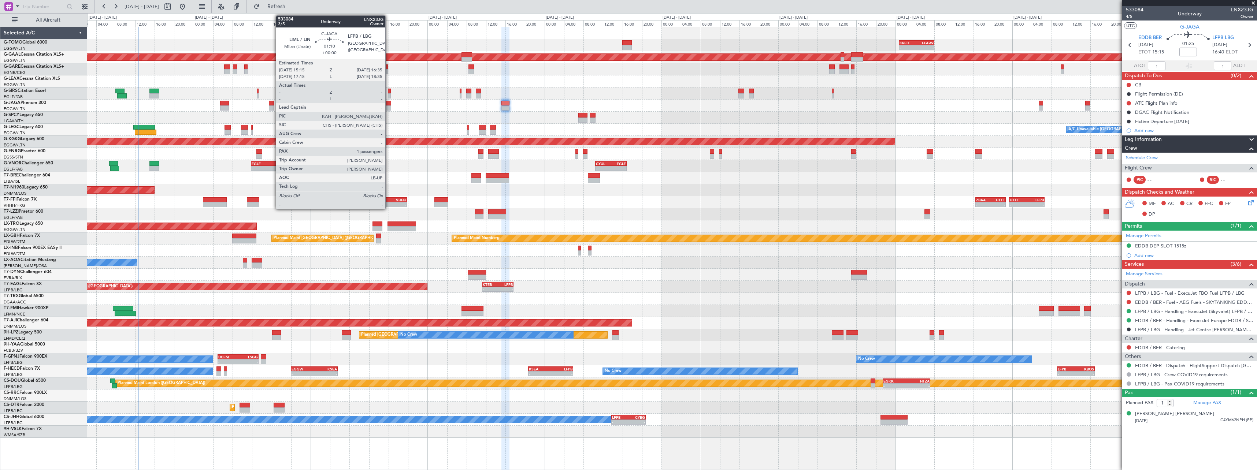
click at [389, 104] on div at bounding box center [388, 103] width 7 height 5
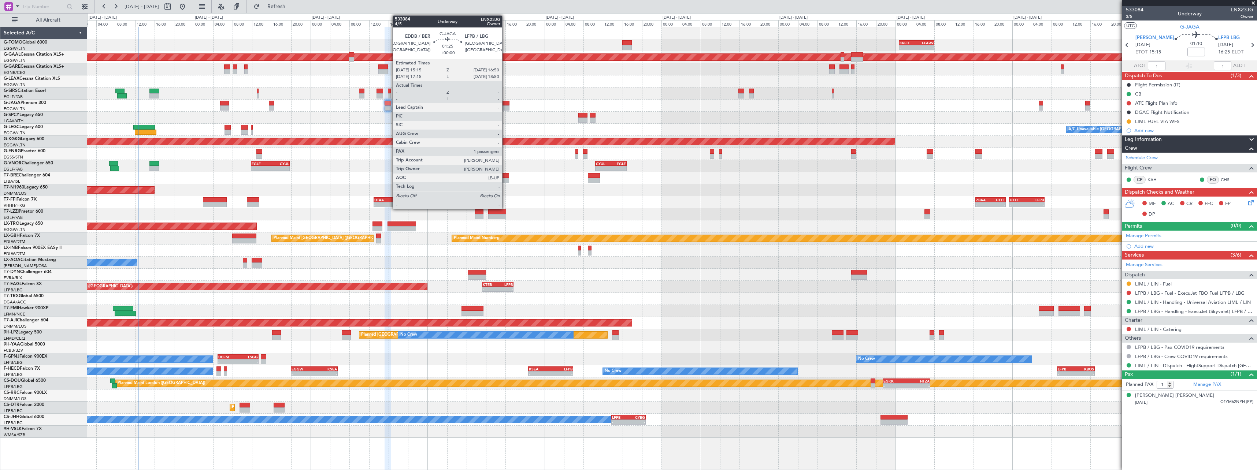
click at [506, 104] on div at bounding box center [506, 103] width 8 height 5
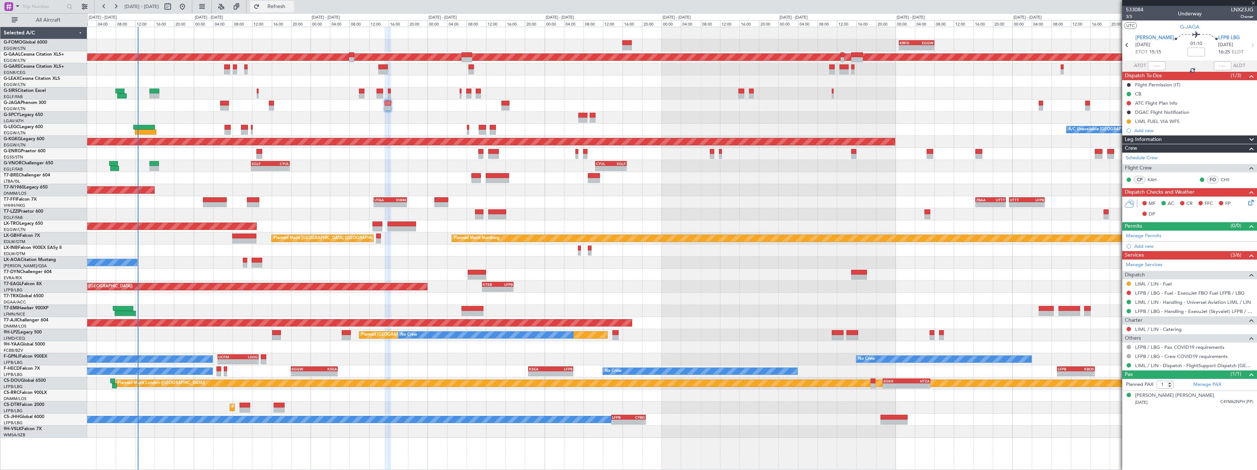
click at [292, 8] on span "Refresh" at bounding box center [276, 6] width 31 height 5
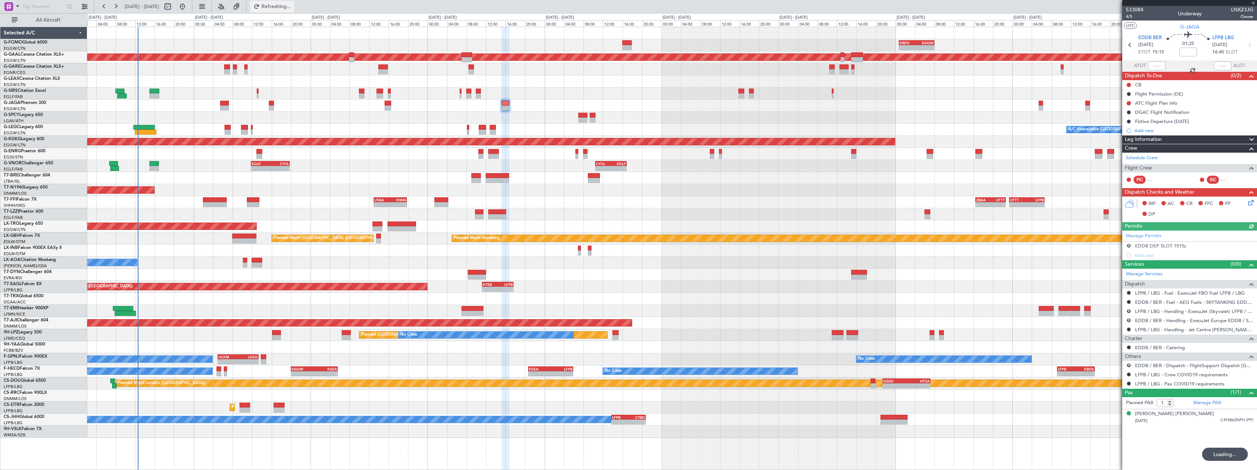
click at [292, 8] on span "Refreshing..." at bounding box center [276, 6] width 31 height 5
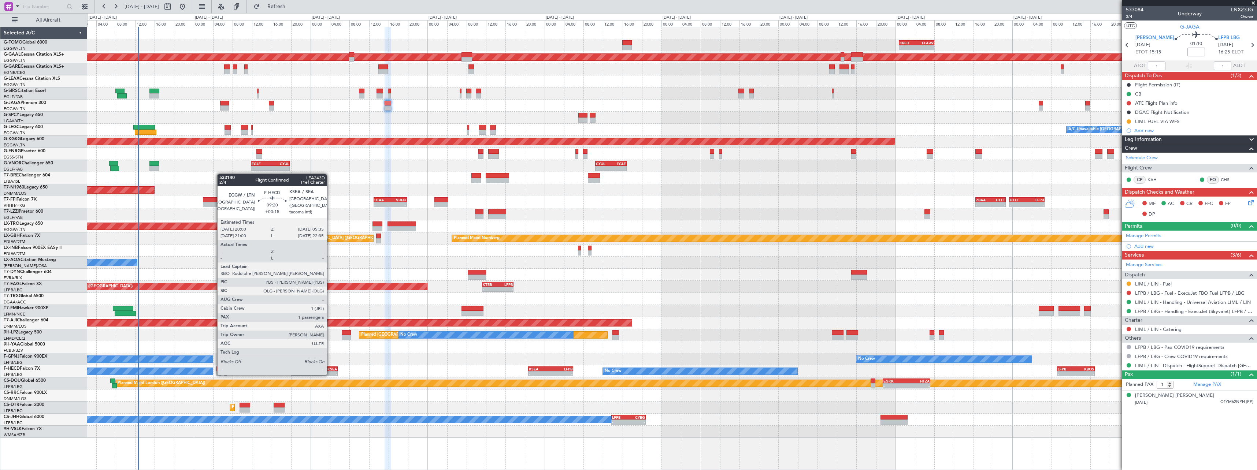
click at [330, 367] on div "KSEA" at bounding box center [325, 369] width 23 height 4
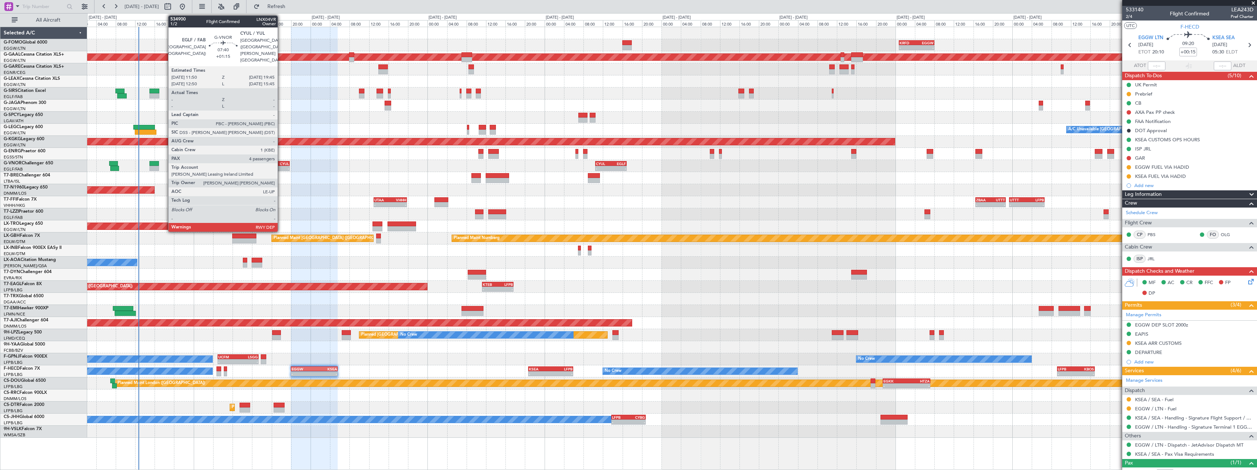
click at [281, 168] on div "-" at bounding box center [279, 168] width 19 height 4
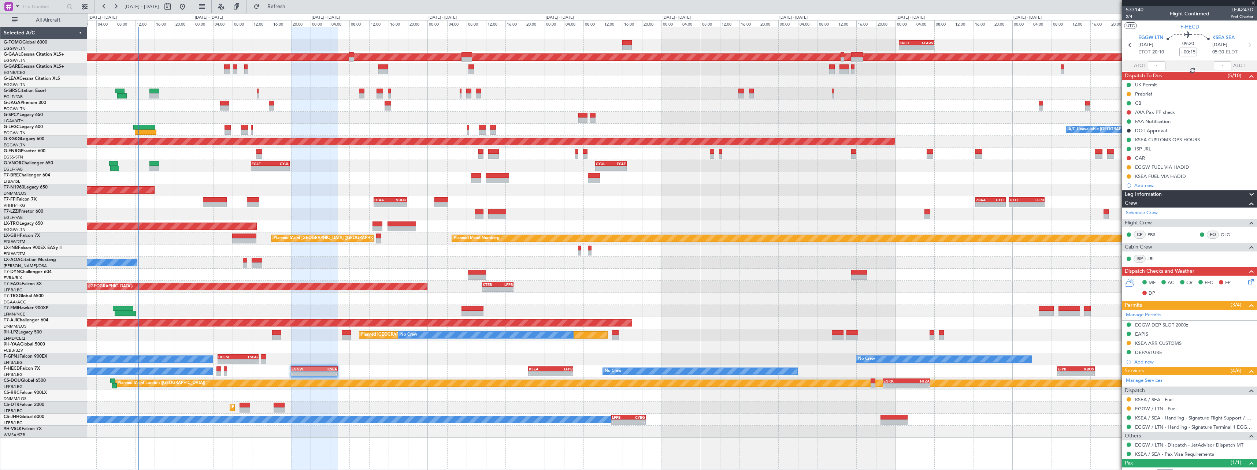
type input "+01:15"
type input "4"
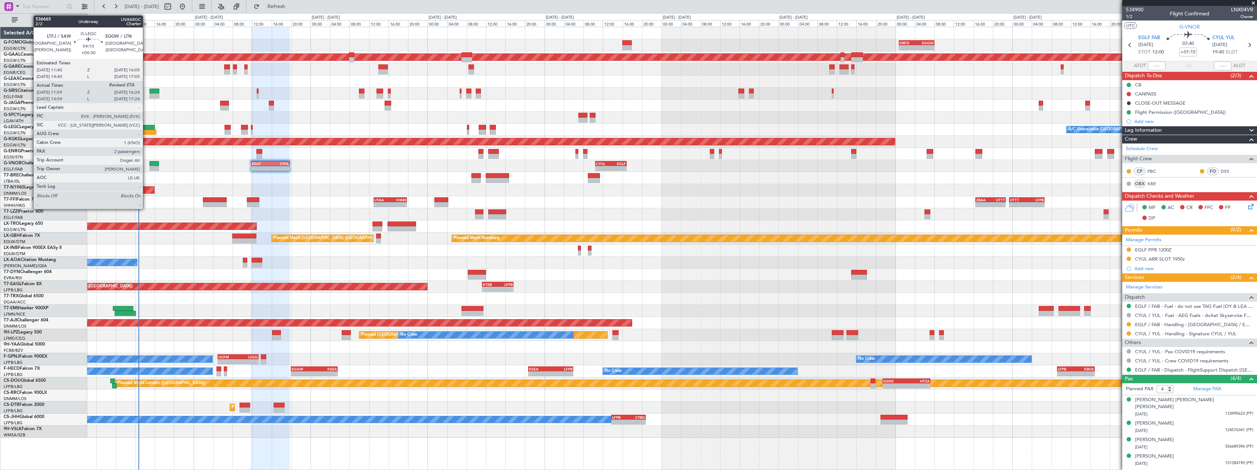
click at [146, 128] on div at bounding box center [144, 127] width 22 height 5
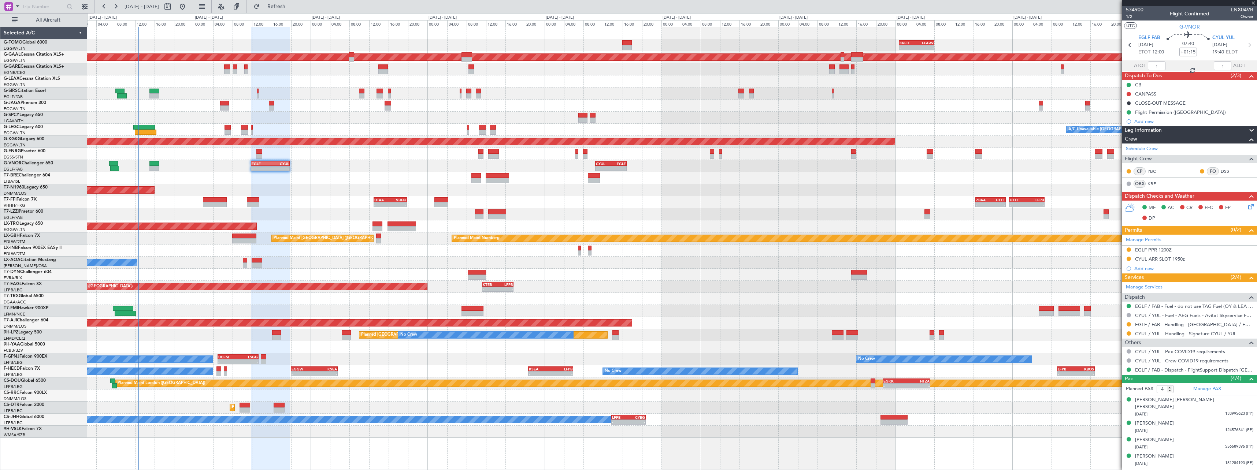
type input "+00:30"
type input "11:59"
type input "2"
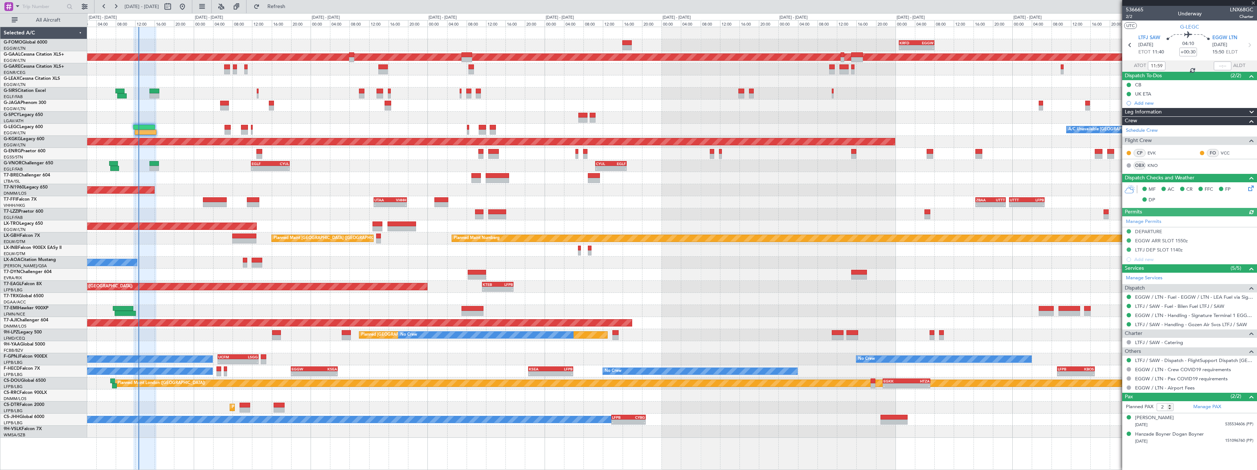
click at [1246, 8] on span "LNX68GC" at bounding box center [1241, 10] width 23 height 8
copy span "LNX68GC"
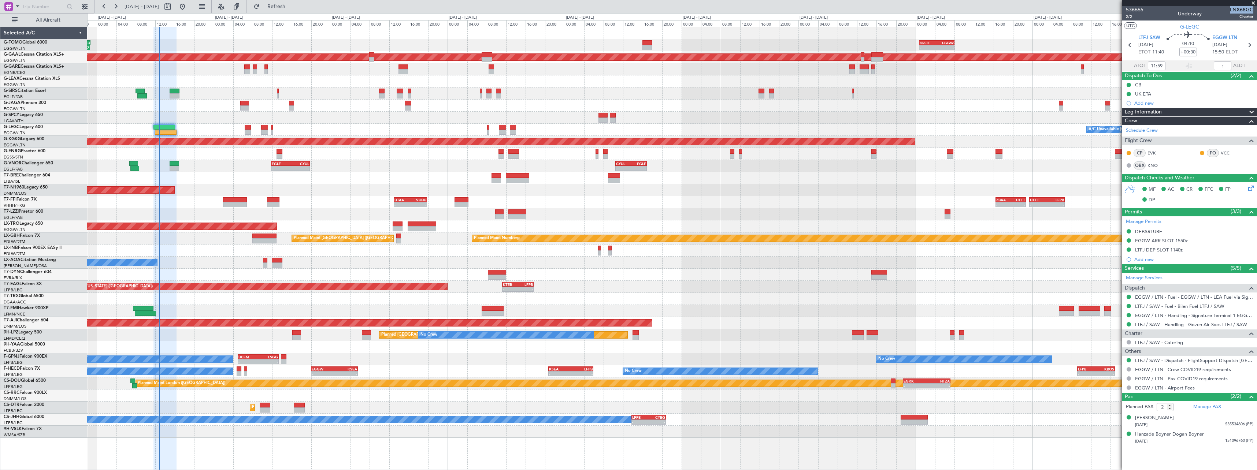
click at [229, 306] on div "Planned Maint [GEOGRAPHIC_DATA]" at bounding box center [672, 311] width 1170 height 12
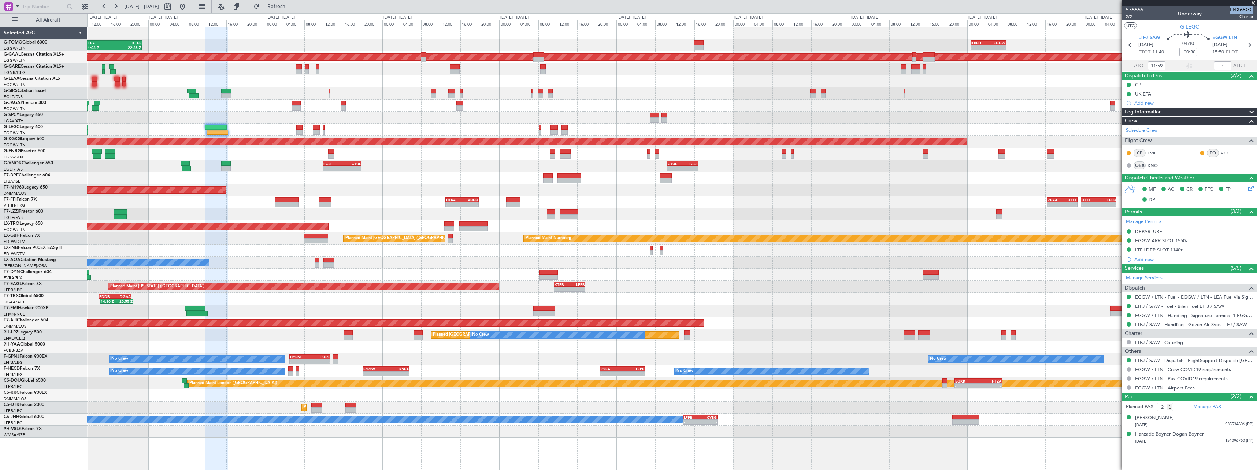
click at [473, 368] on div "No Crew No Crew - - EGGW 20:00 Z KSEA 05:35 Z - - KSEA 20:45 Z LFPB 05:55 Z - -…" at bounding box center [672, 372] width 1170 height 12
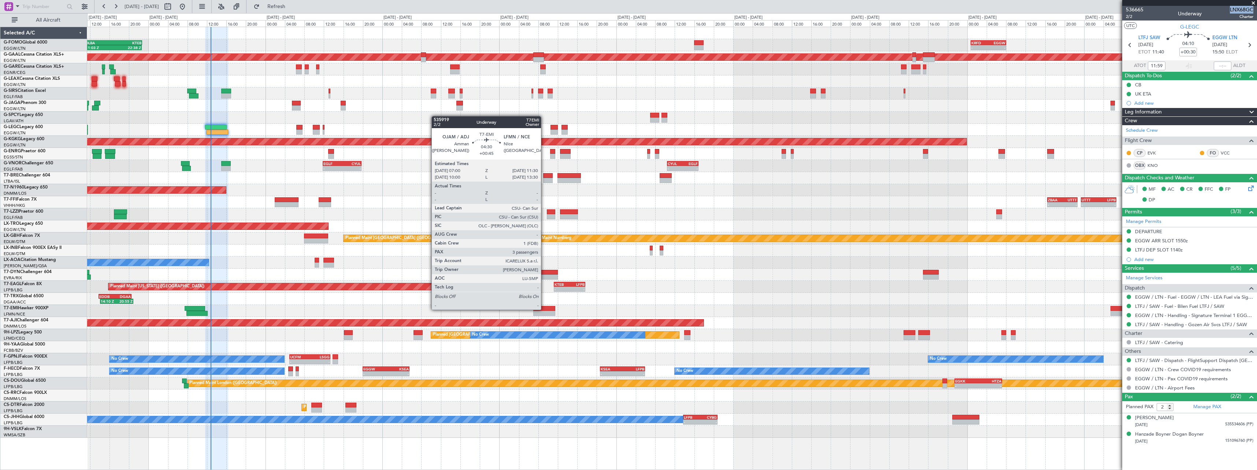
click at [544, 309] on div at bounding box center [544, 308] width 22 height 5
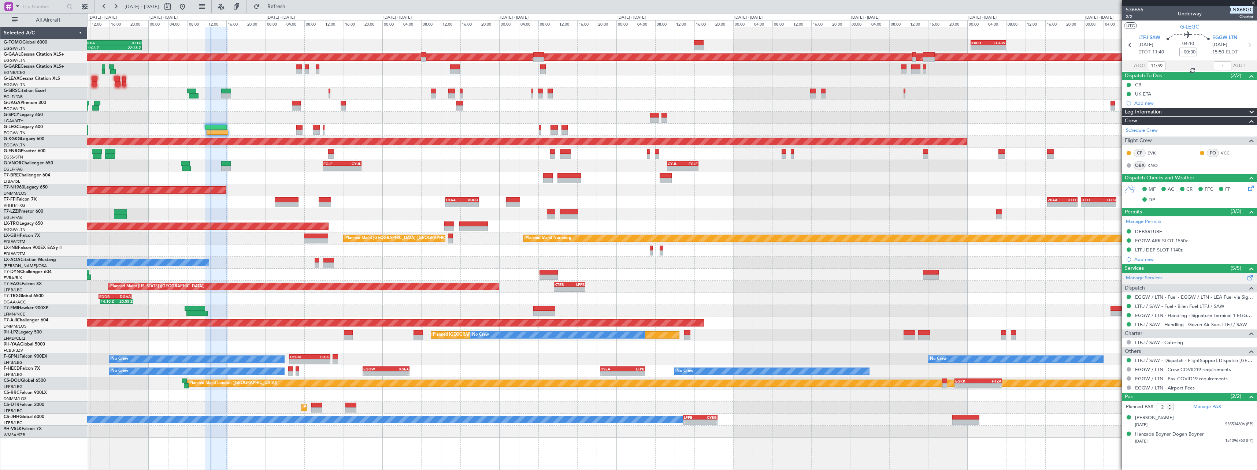
type input "+00:45"
type input "3"
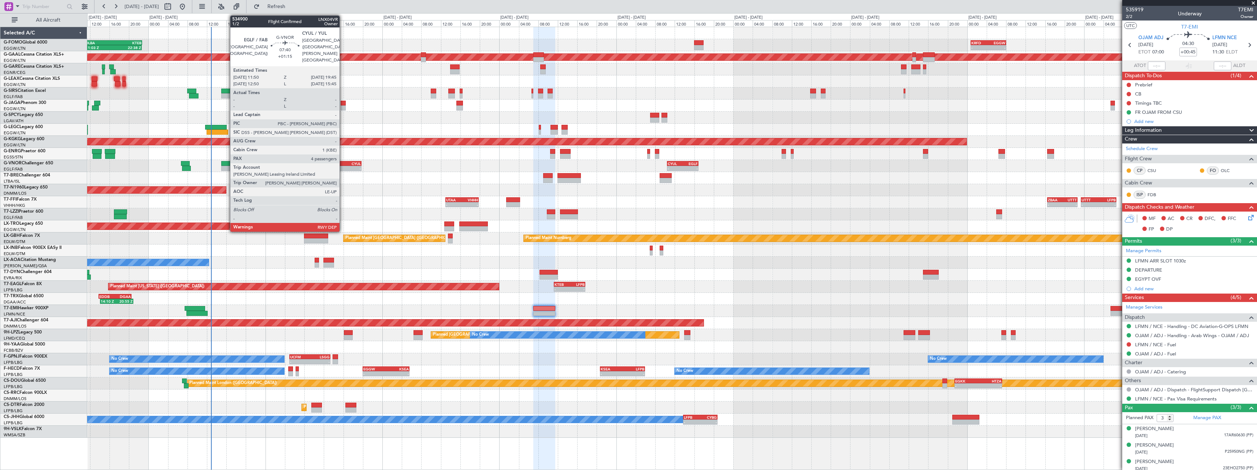
click at [343, 166] on div "-" at bounding box center [351, 168] width 19 height 4
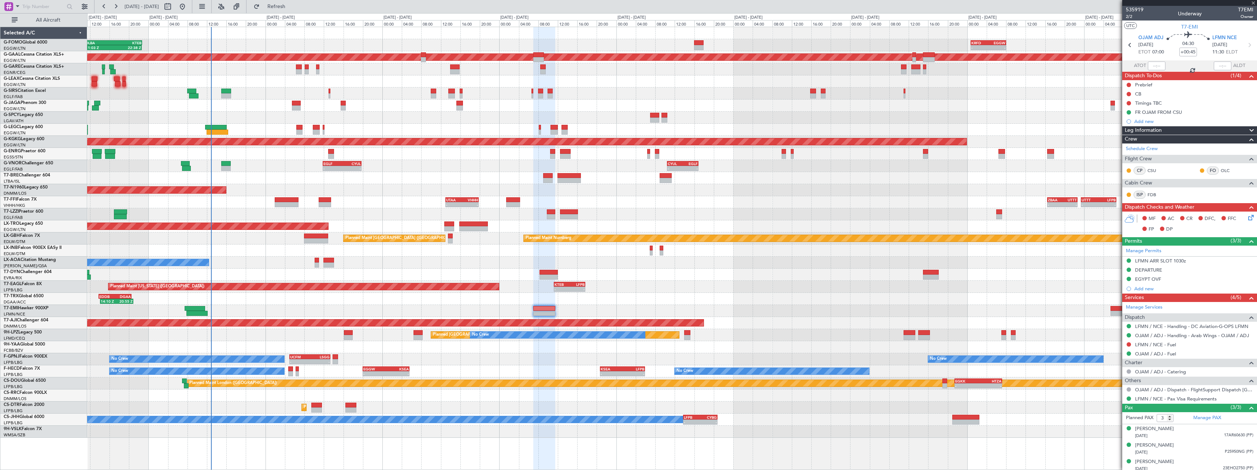
type input "+01:15"
type input "4"
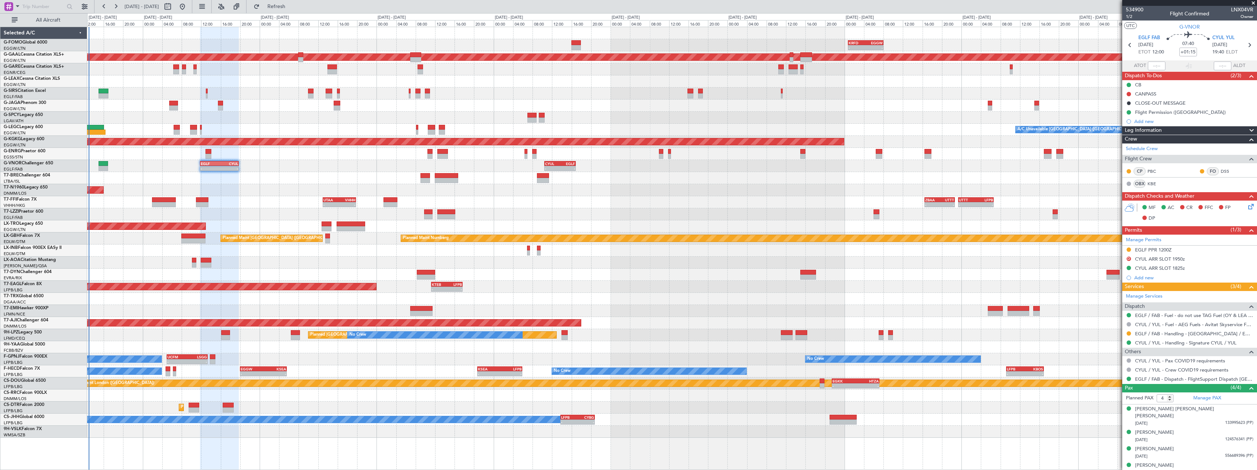
click at [638, 285] on div "Planned Maint New York (Teterboro) - - KTEB 11:15 Z LFPB 17:40 Z" at bounding box center [672, 287] width 1170 height 12
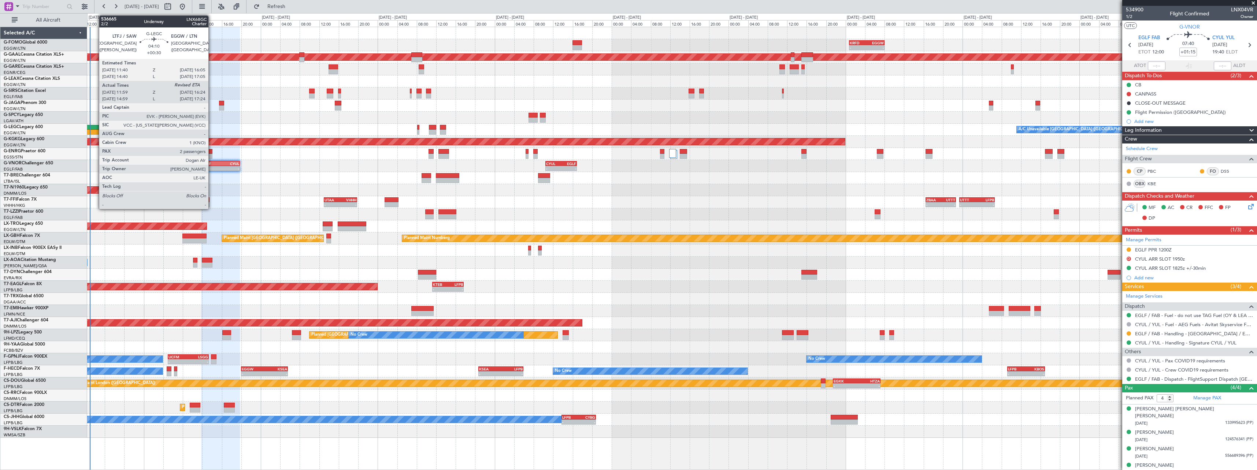
click at [95, 132] on div at bounding box center [96, 132] width 22 height 5
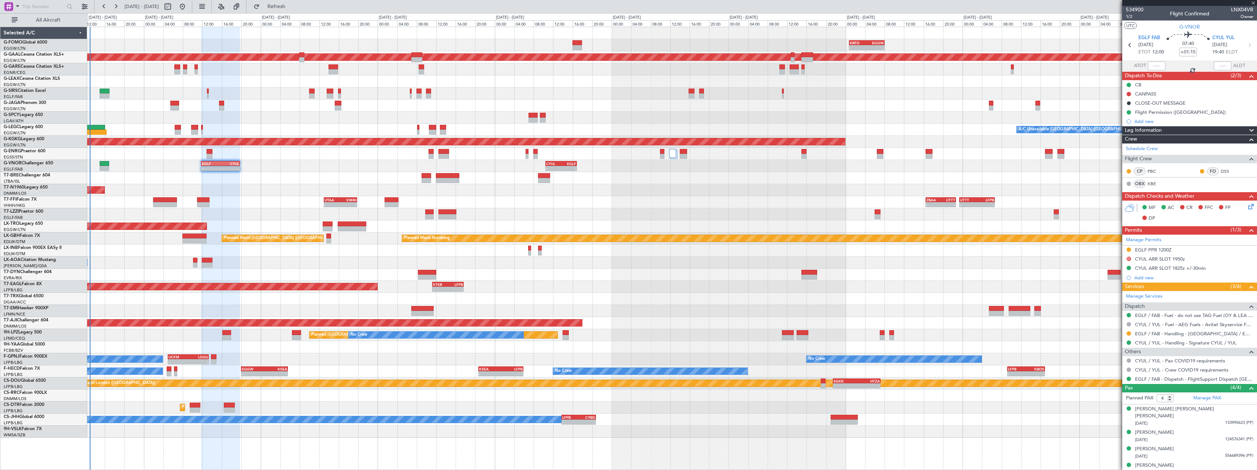
type input "+00:30"
type input "11:59"
type input "2"
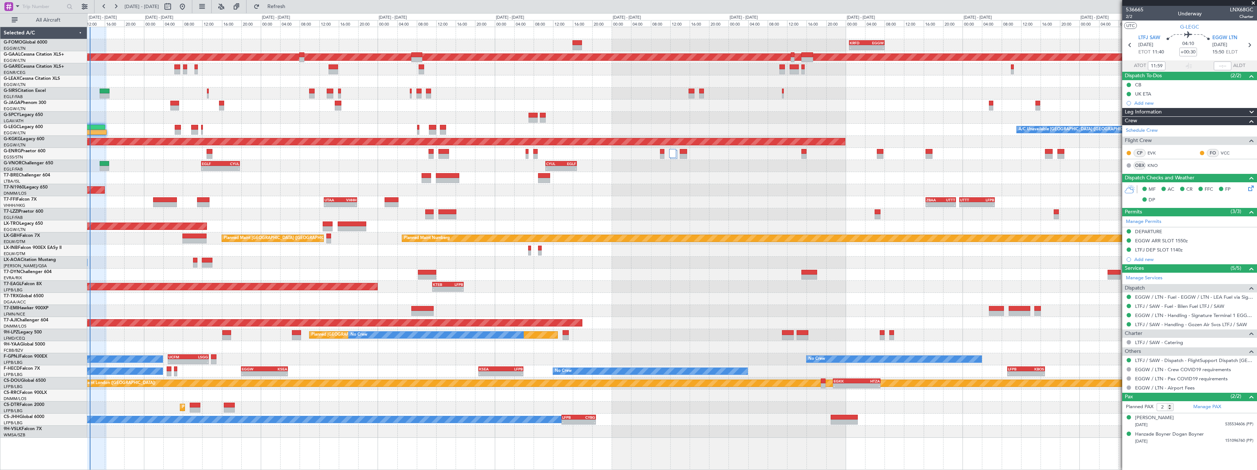
click at [1182, 251] on div "LTFJ DEP SLOT 1140z" at bounding box center [1159, 250] width 48 height 6
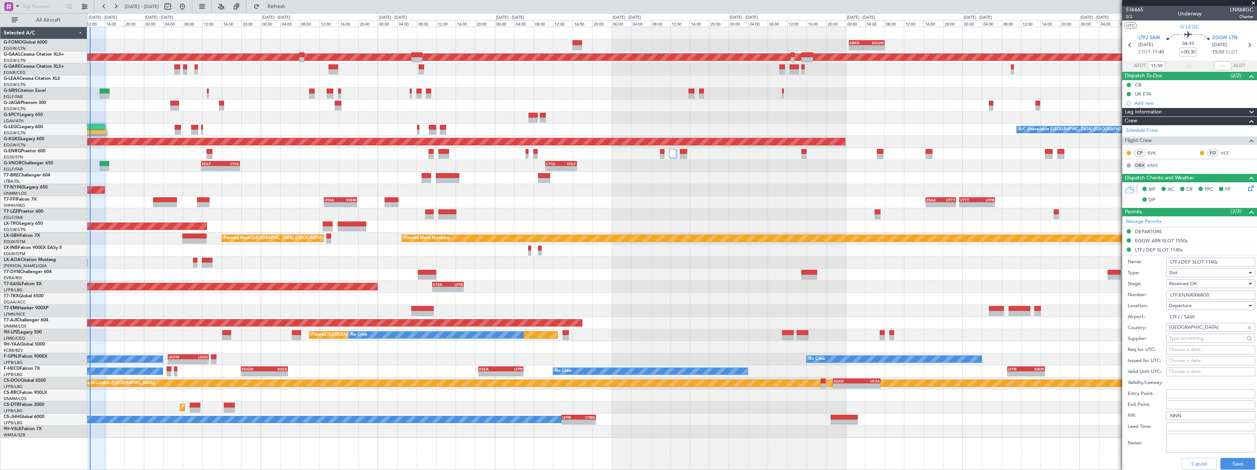
scroll to position [147, 0]
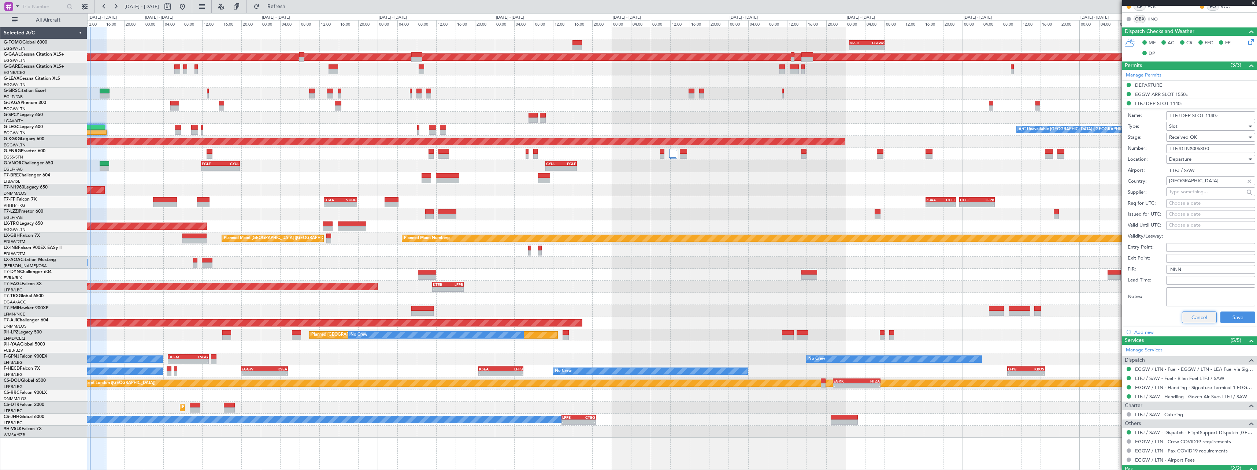
click at [1189, 317] on button "Cancel" at bounding box center [1199, 318] width 35 height 12
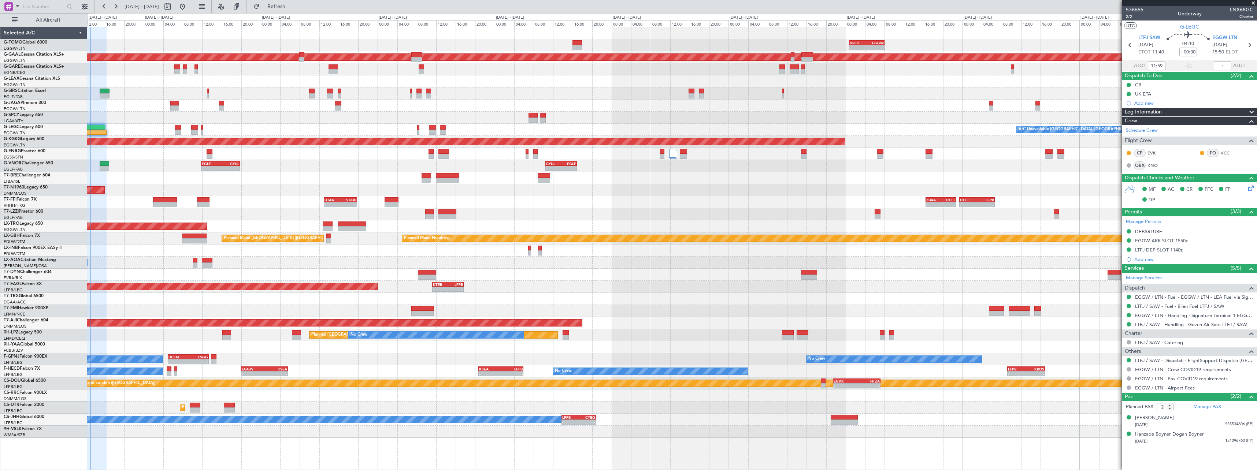
scroll to position [0, 0]
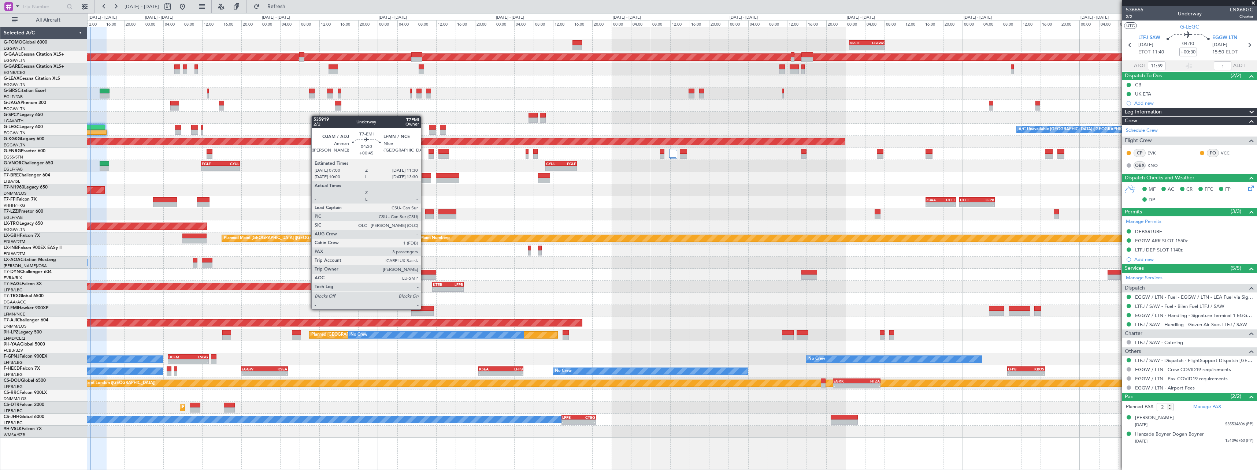
click at [425, 309] on div at bounding box center [422, 308] width 22 height 5
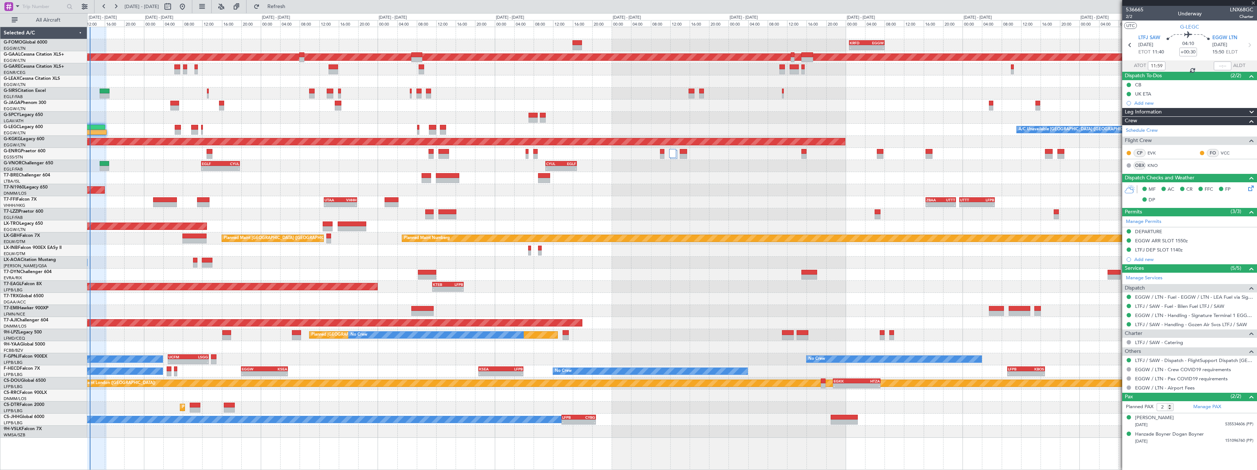
type input "+00:45"
type input "3"
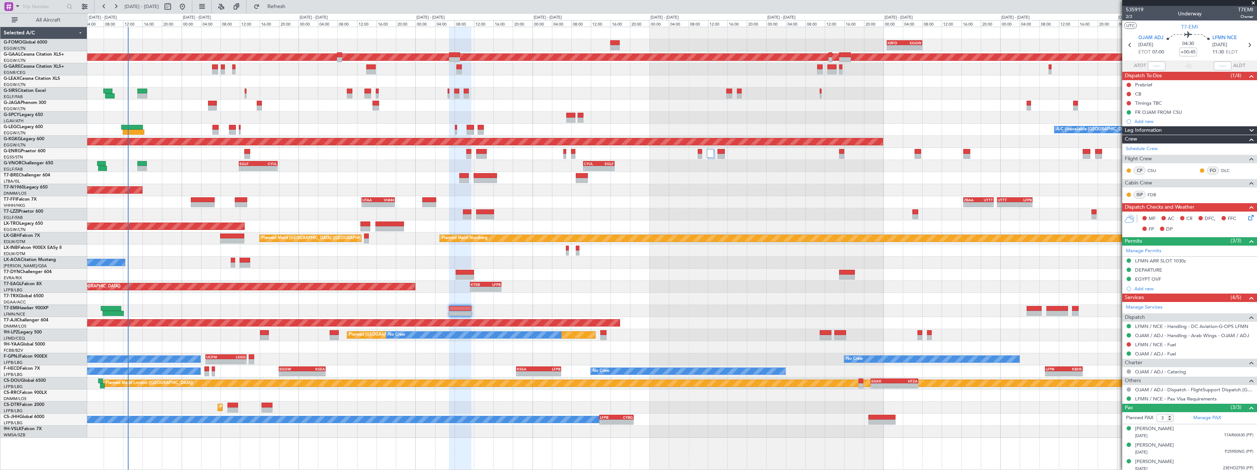
click at [192, 300] on div "EDDB 13:50 Z DGAA 20:35 Z 14:10 Z 20:55 Z" at bounding box center [672, 299] width 1170 height 12
click at [296, 260] on div "- - KRFD 00:45 Z EGGW 08:00 Z 11:03 Z 22:38 Z OLBA 11:00 Z KTEB 22:45 Z Planned…" at bounding box center [672, 232] width 1170 height 411
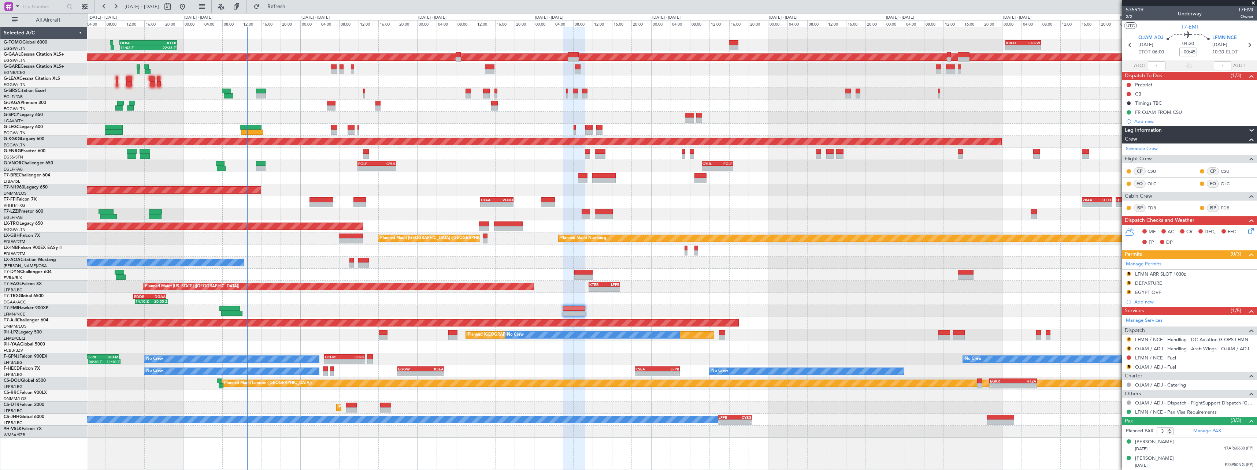
click at [357, 179] on div at bounding box center [672, 178] width 1170 height 12
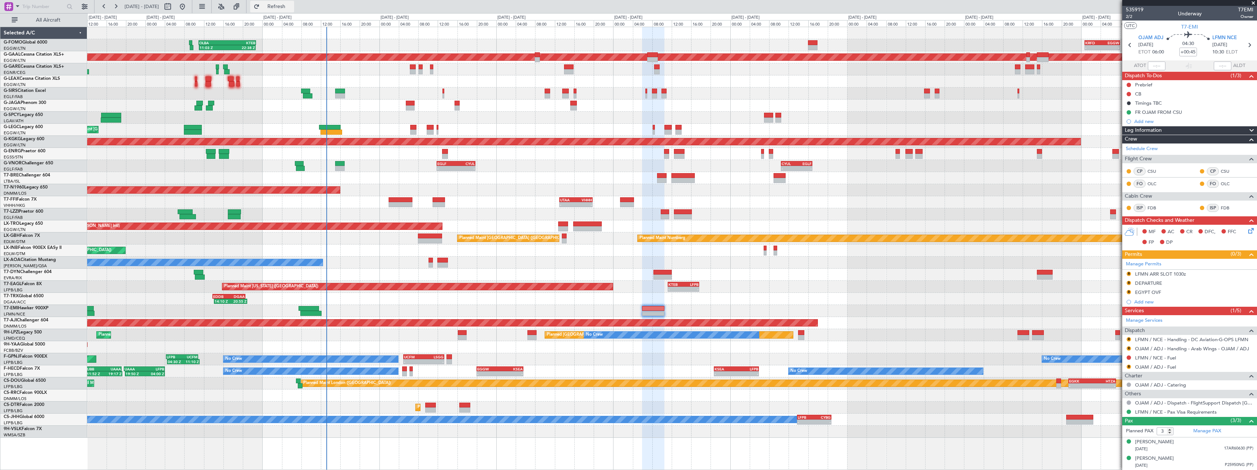
click at [292, 8] on span "Refresh" at bounding box center [276, 6] width 31 height 5
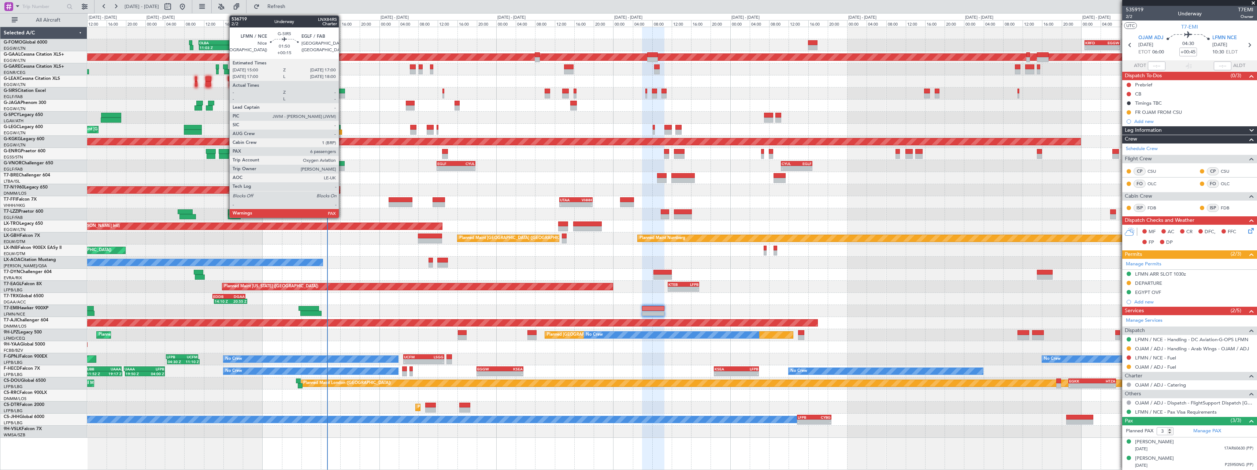
click at [342, 91] on div at bounding box center [340, 91] width 10 height 5
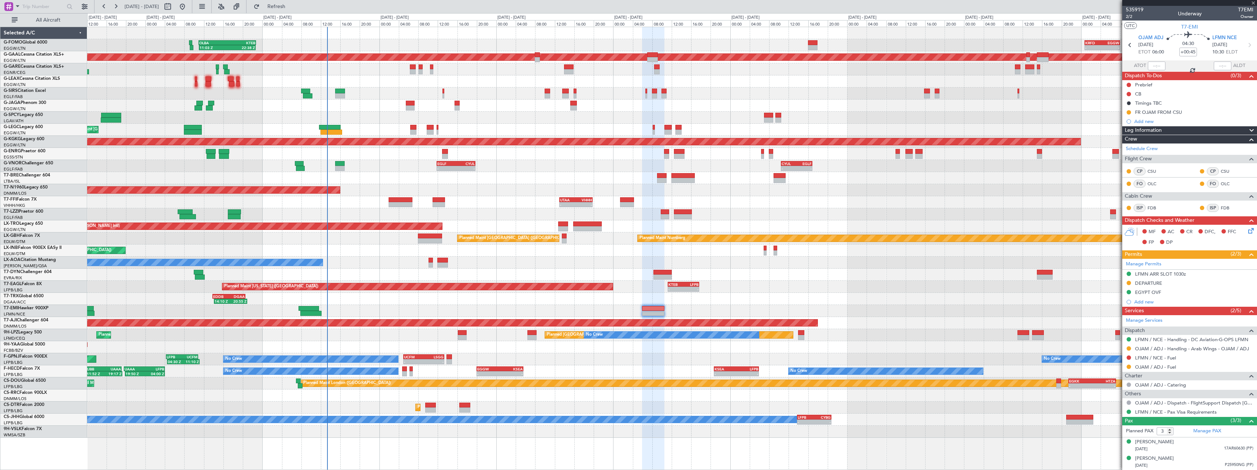
type input "+00:15"
type input "6"
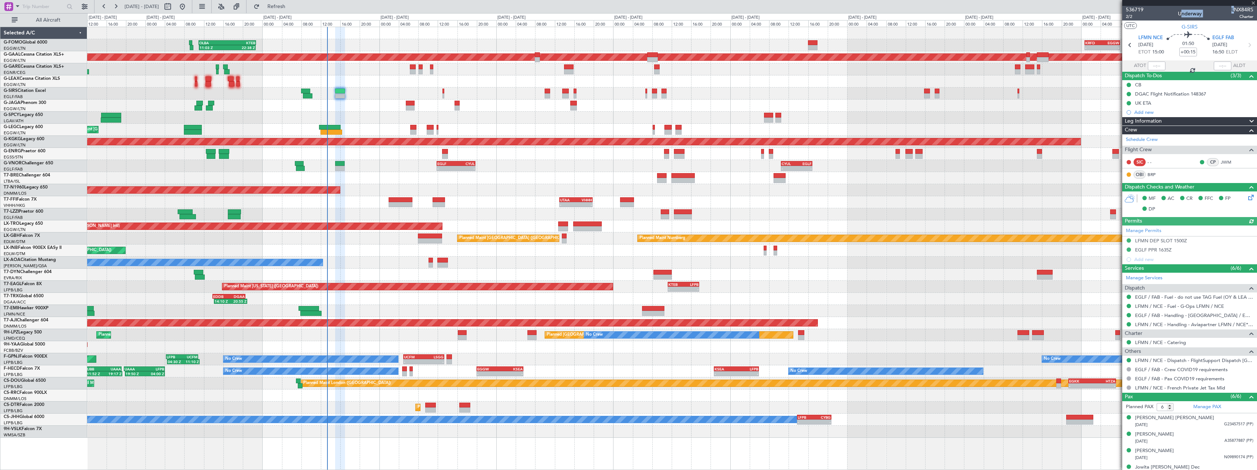
drag, startPoint x: 1228, startPoint y: 10, endPoint x: 1252, endPoint y: 10, distance: 23.5
click at [1252, 10] on article "536719 2/2 Underway LNX84RS Charter UTC G-SIRS LFMN NCE 15/09/2025 ETOT 15:00 0…" at bounding box center [1190, 238] width 135 height 465
drag, startPoint x: 1230, startPoint y: 11, endPoint x: 1225, endPoint y: 12, distance: 4.5
click at [1232, 11] on span "LNX84RS" at bounding box center [1243, 10] width 22 height 8
click at [1221, 11] on div "536719 2/2 Underway LNX84RS Charter" at bounding box center [1190, 13] width 135 height 15
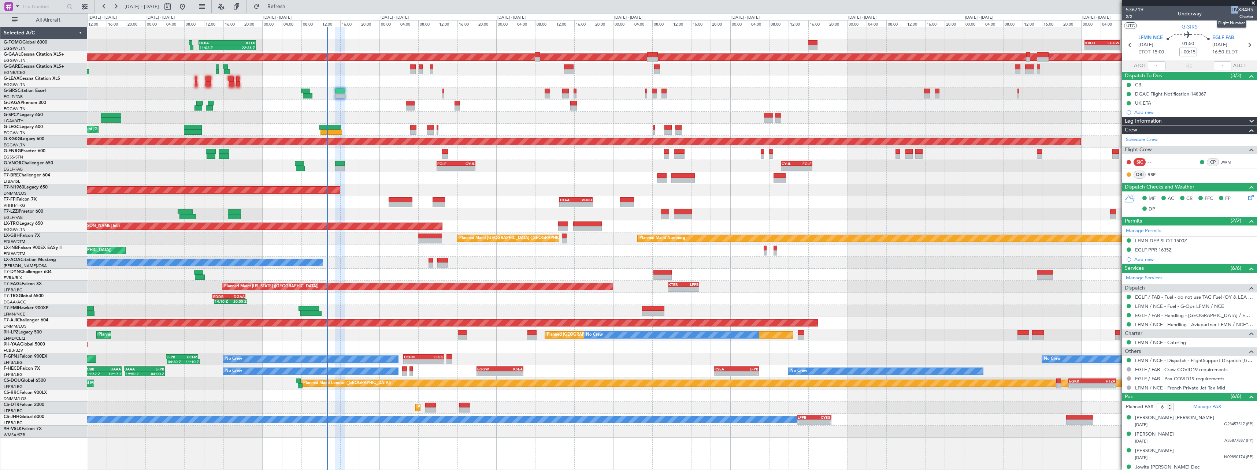
drag, startPoint x: 1226, startPoint y: 10, endPoint x: 1247, endPoint y: 17, distance: 22.3
click at [1234, 9] on span "LNX84RS" at bounding box center [1243, 10] width 22 height 8
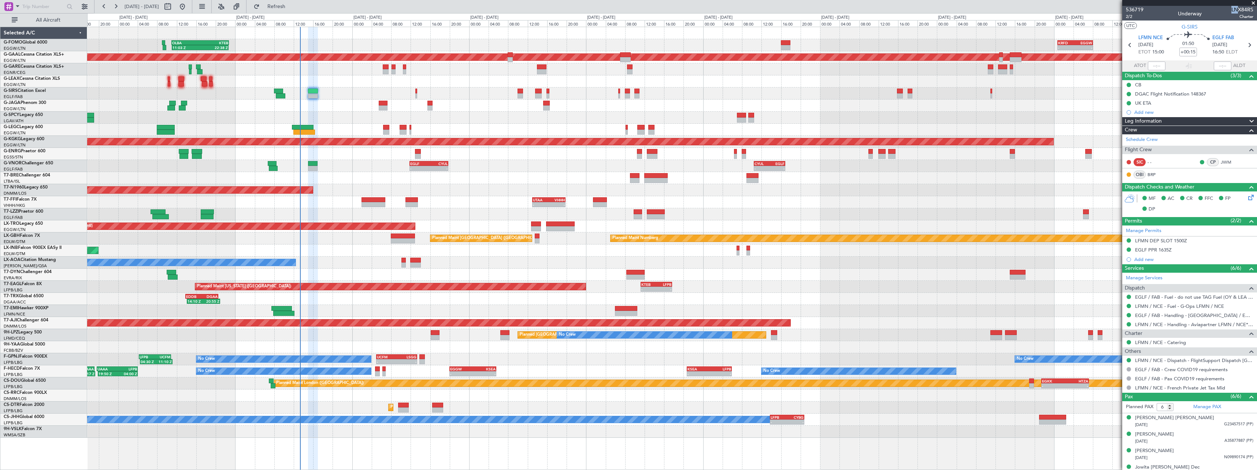
click at [701, 312] on div "Planned Maint [GEOGRAPHIC_DATA]" at bounding box center [672, 311] width 1170 height 12
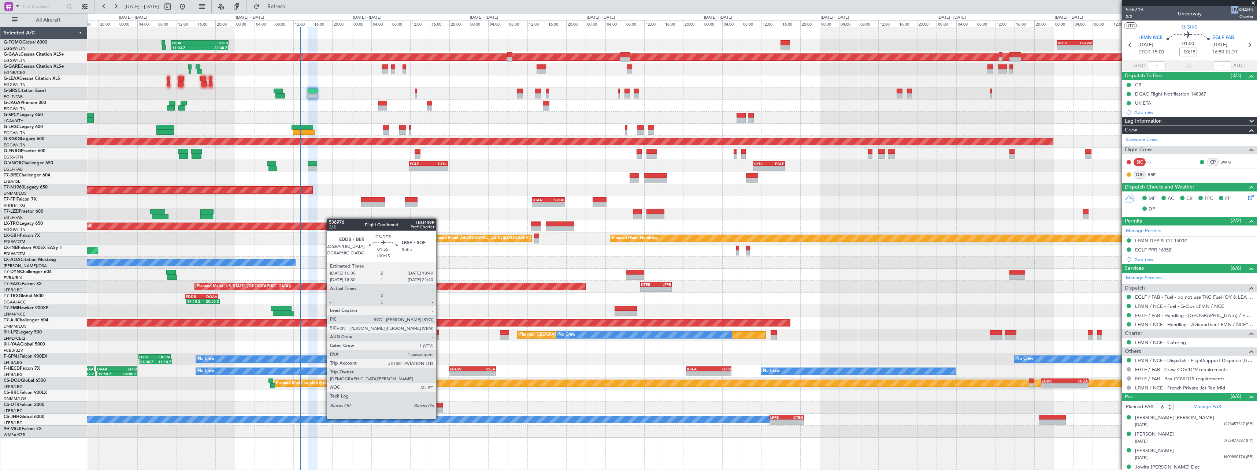
click at [440, 412] on div at bounding box center [437, 410] width 11 height 5
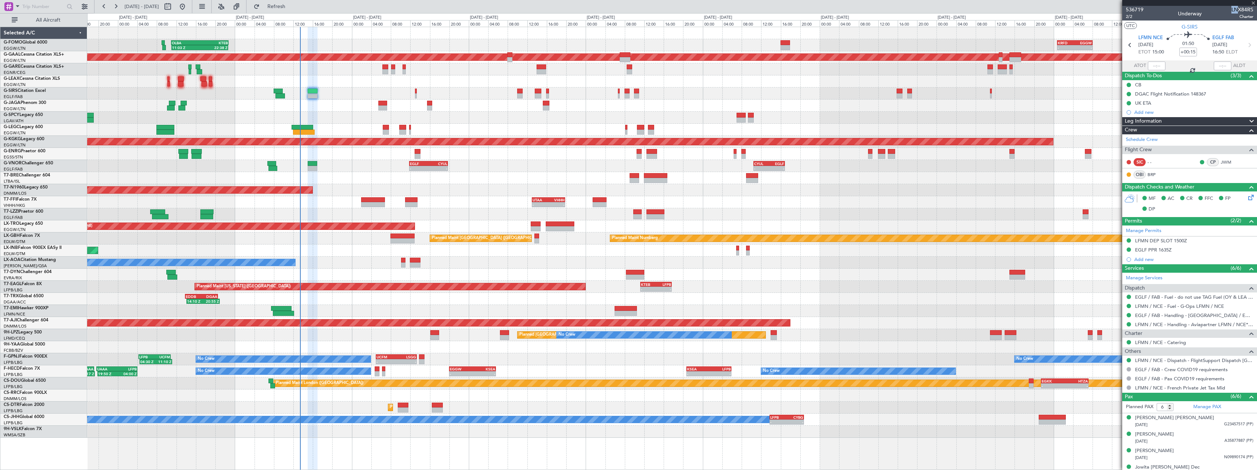
type input "1"
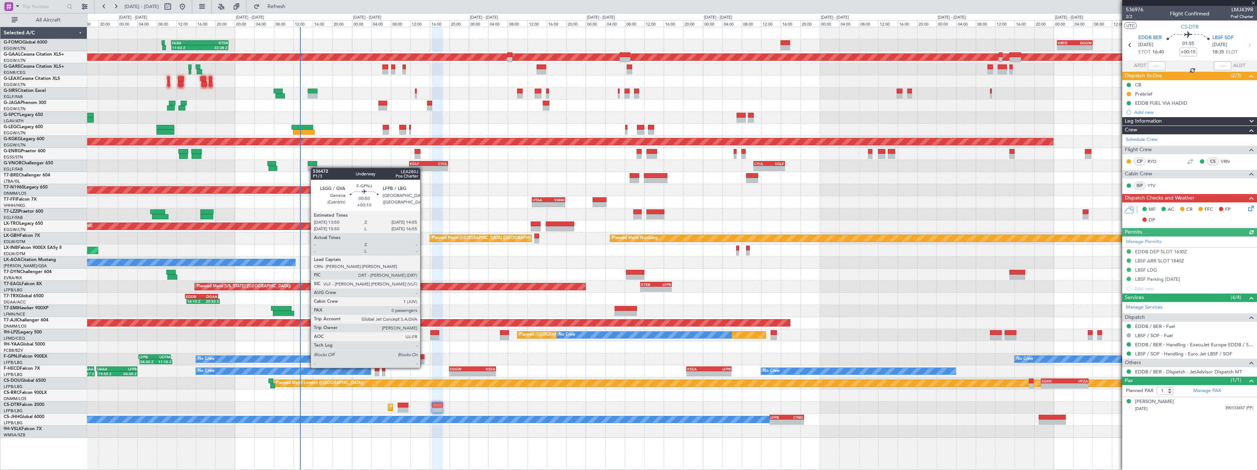
click at [424, 361] on div at bounding box center [421, 361] width 5 height 5
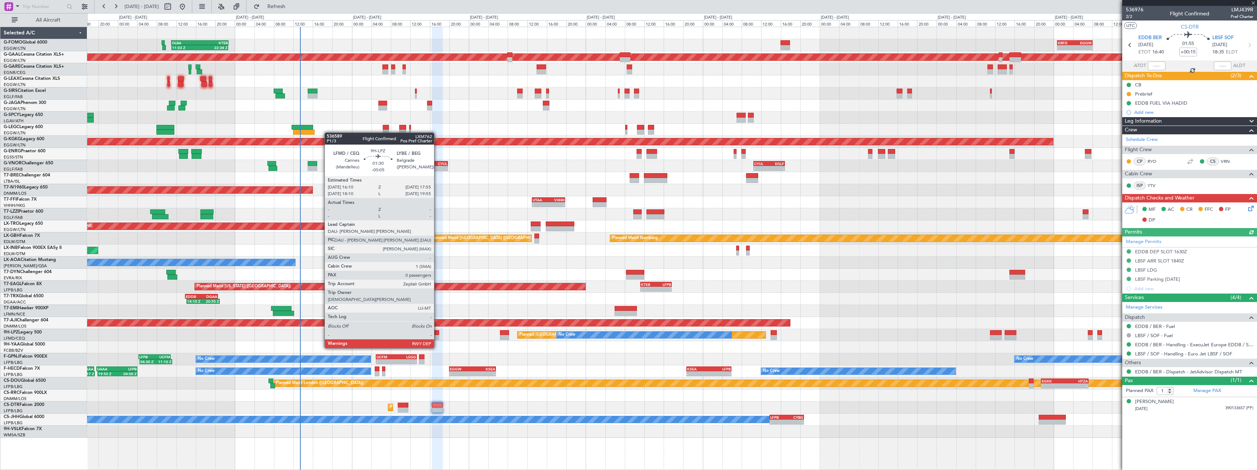
type input "+00:10"
type input "0"
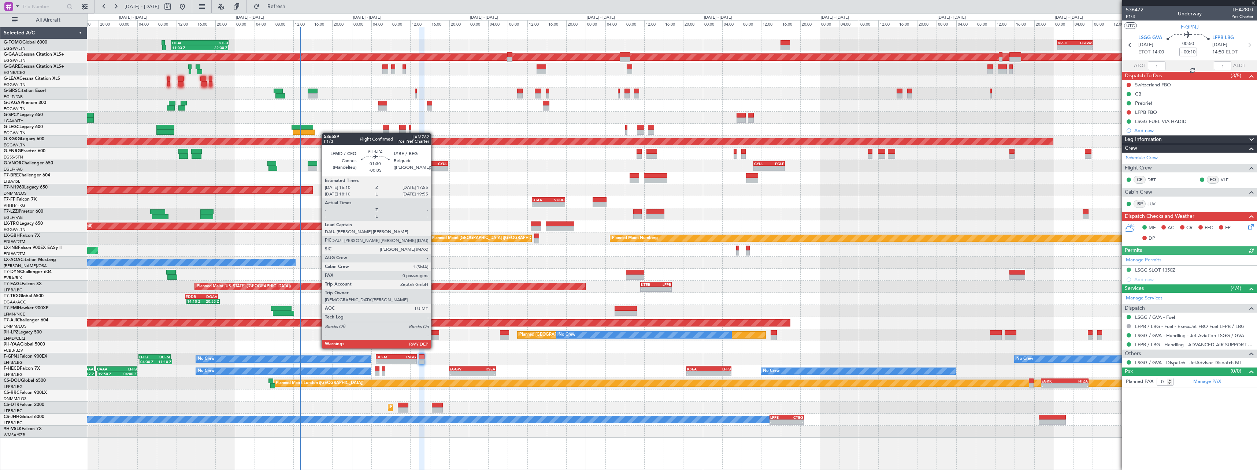
click at [435, 335] on div at bounding box center [434, 332] width 9 height 5
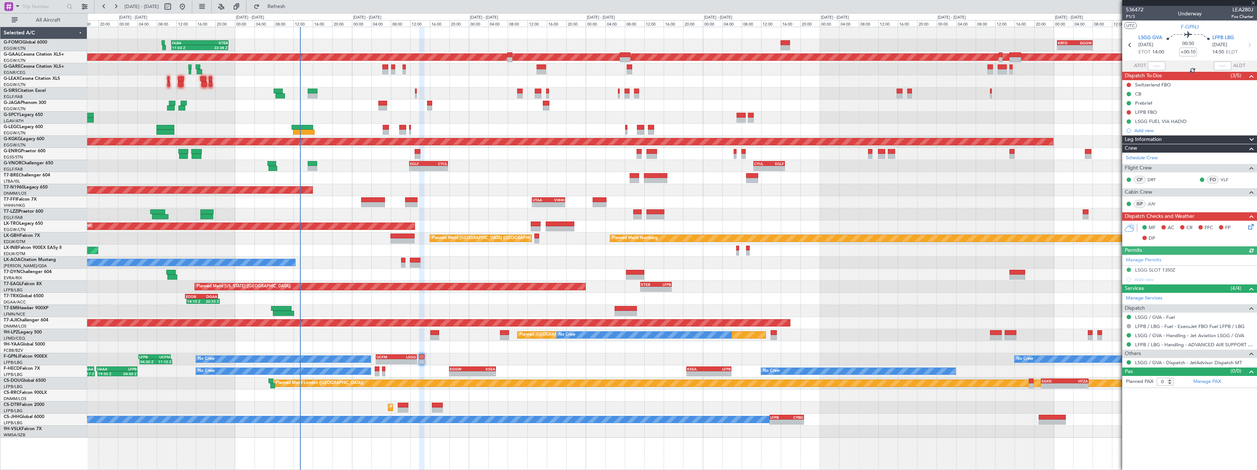
type input "-00:05"
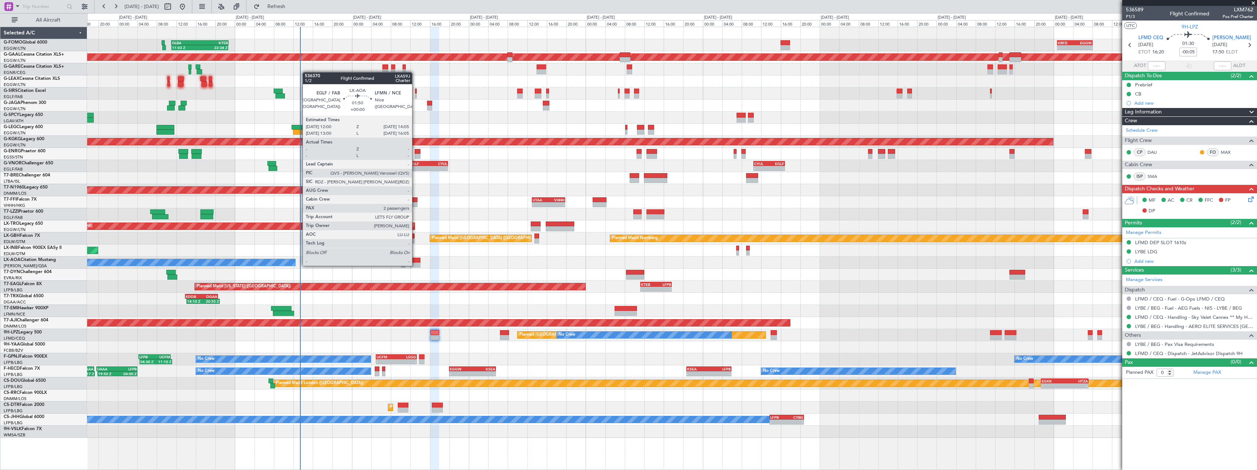
click at [415, 265] on div at bounding box center [415, 265] width 10 height 5
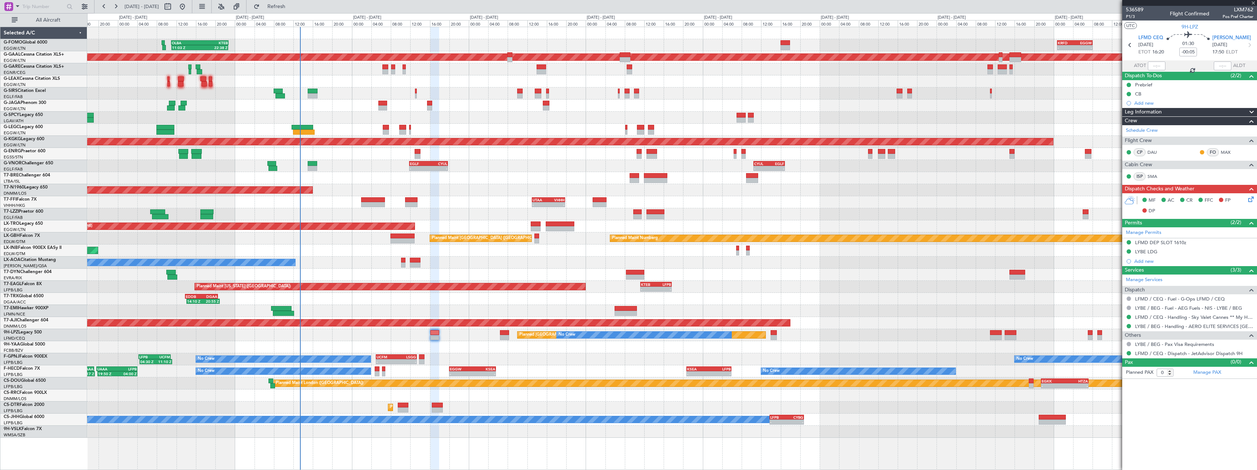
type input "2"
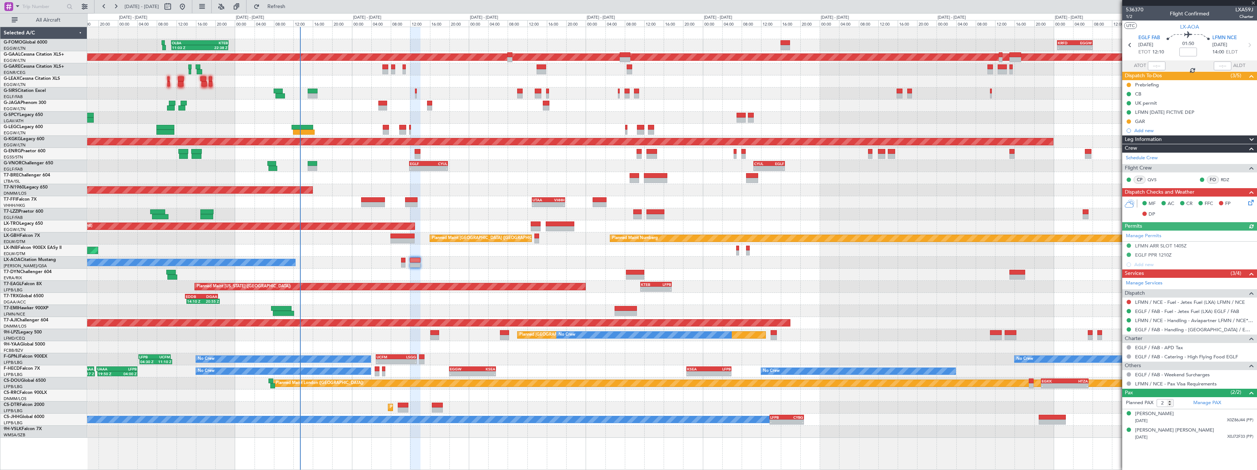
click at [406, 245] on div "Planned Maint [GEOGRAPHIC_DATA] ([GEOGRAPHIC_DATA])" at bounding box center [672, 251] width 1170 height 12
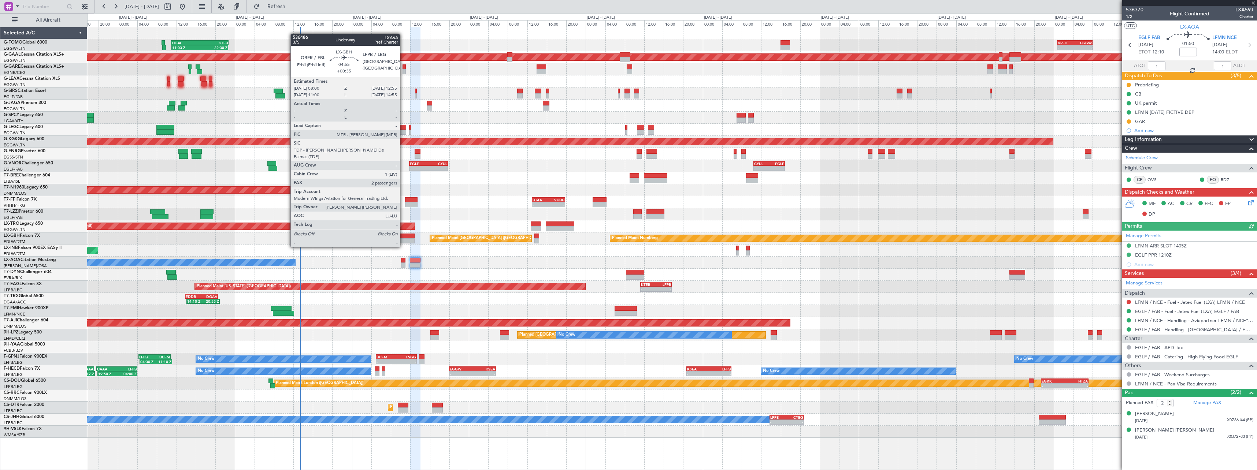
click at [403, 240] on div at bounding box center [403, 241] width 24 height 5
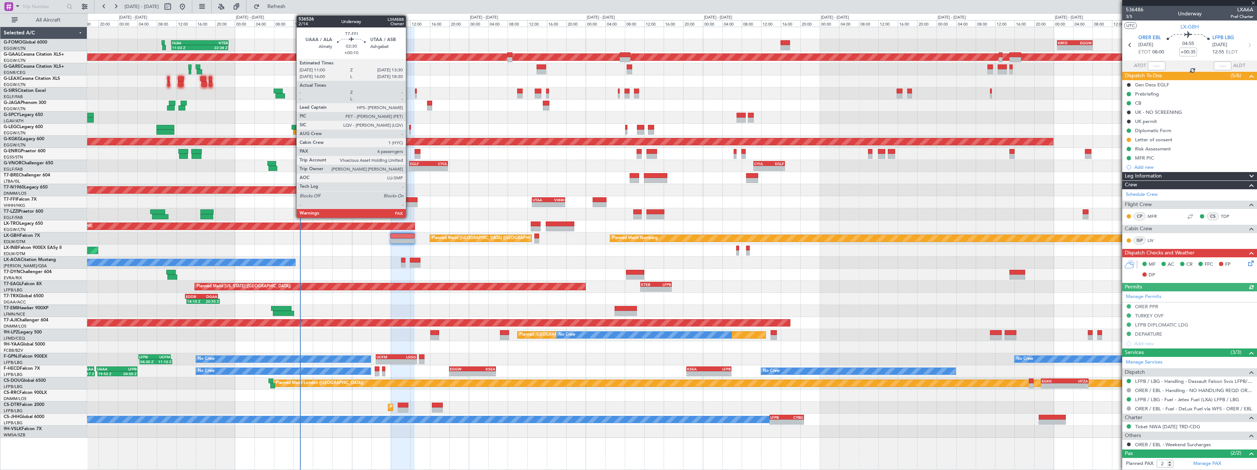
click at [409, 204] on div at bounding box center [411, 204] width 12 height 5
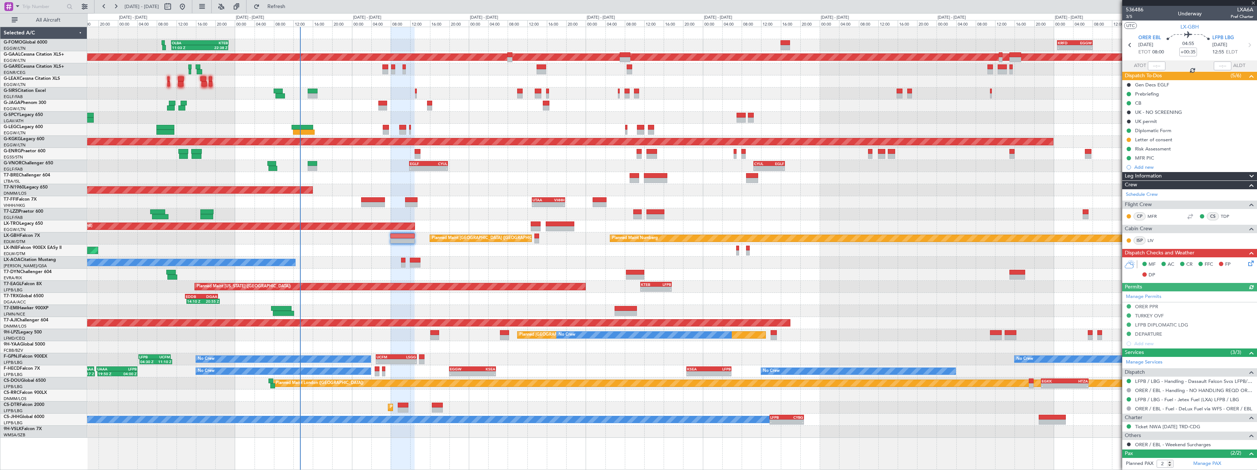
type input "+00:10"
type input "4"
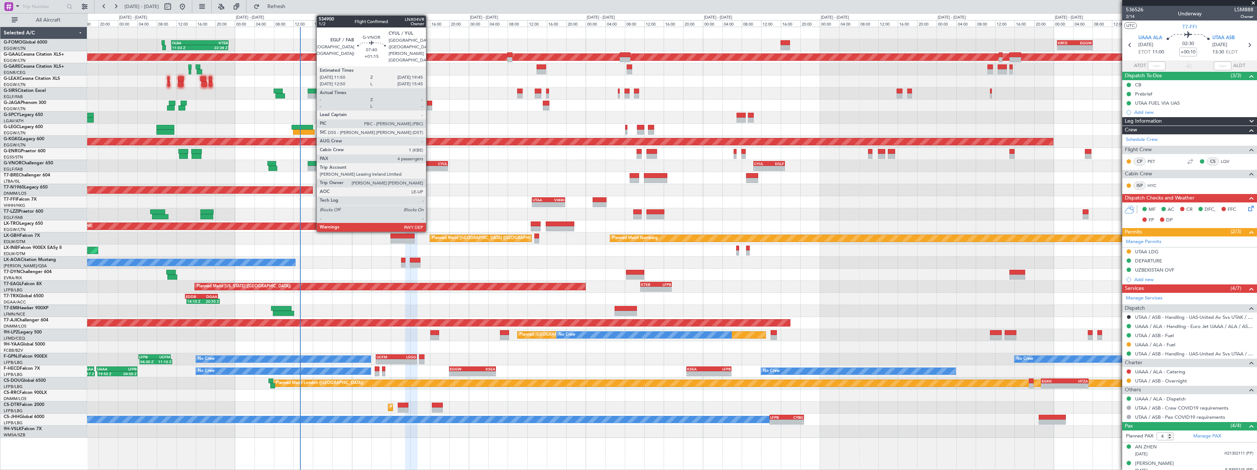
click at [430, 165] on div "CYUL" at bounding box center [438, 164] width 19 height 4
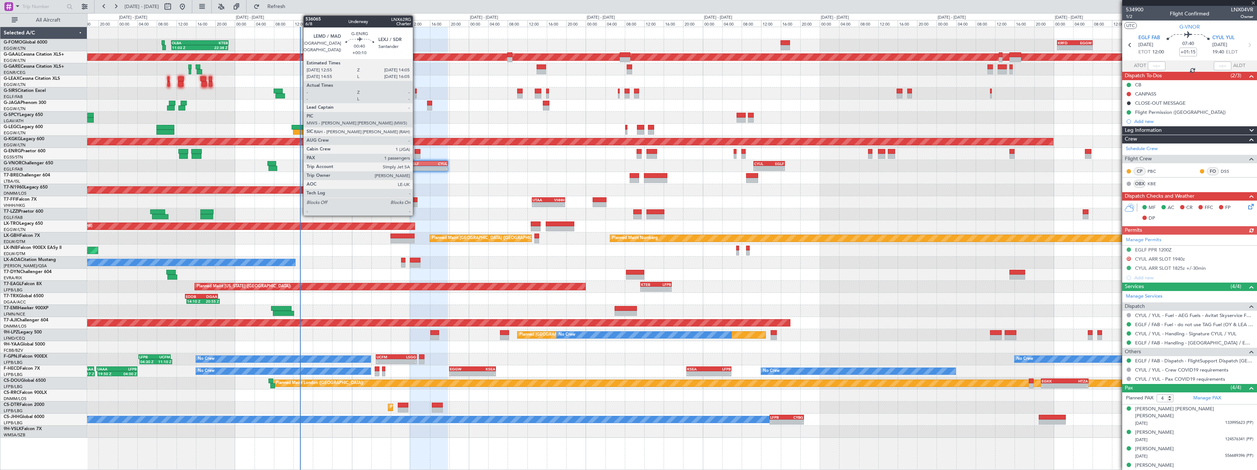
click at [416, 149] on div at bounding box center [418, 151] width 6 height 5
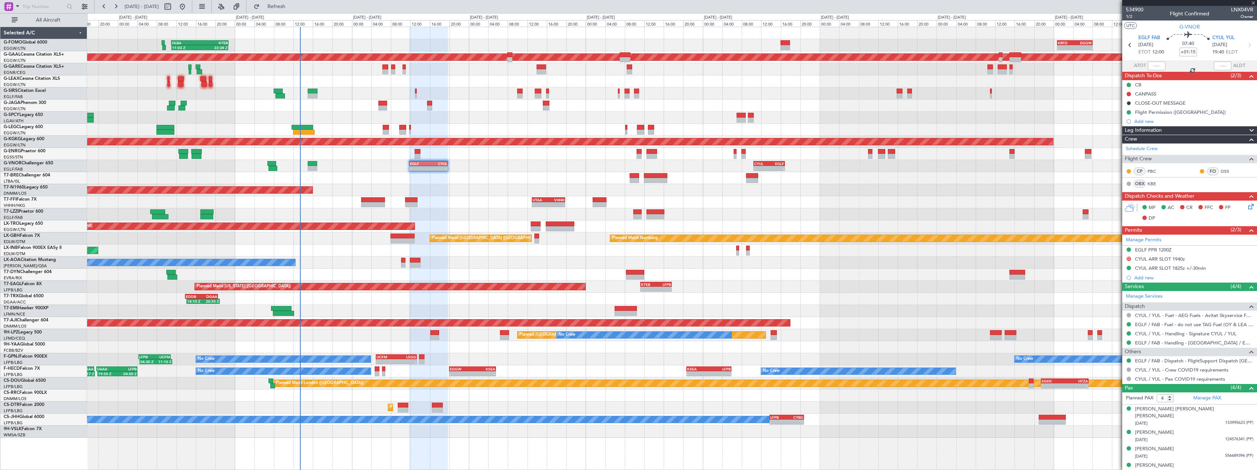
type input "+00:10"
type input "1"
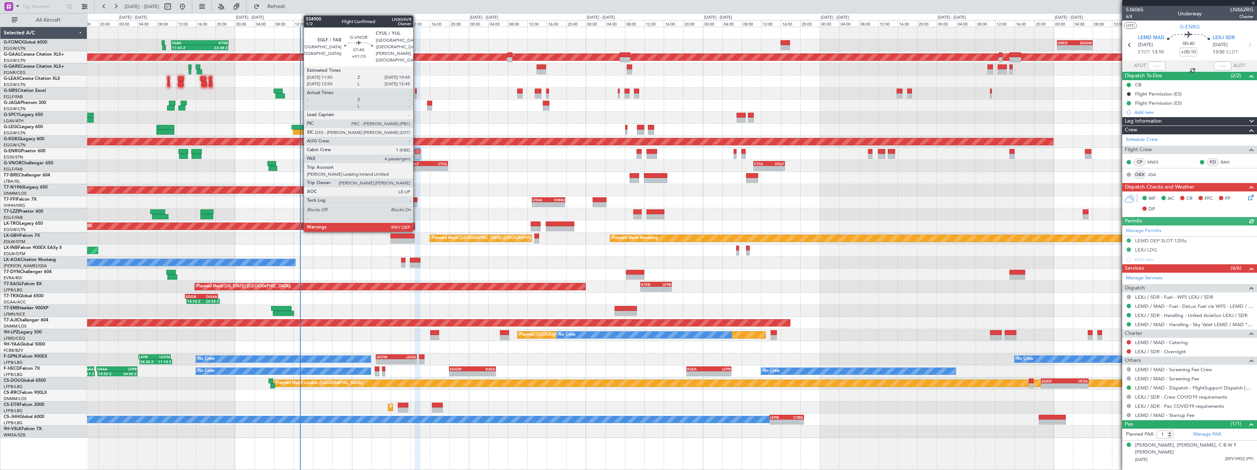
click at [417, 168] on div "-" at bounding box center [419, 168] width 19 height 4
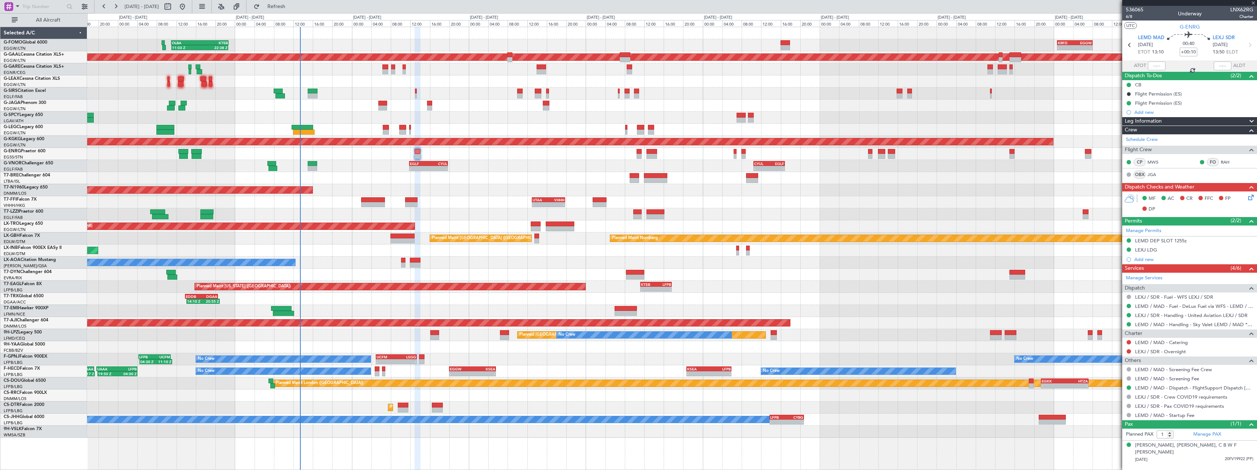
type input "+01:15"
type input "4"
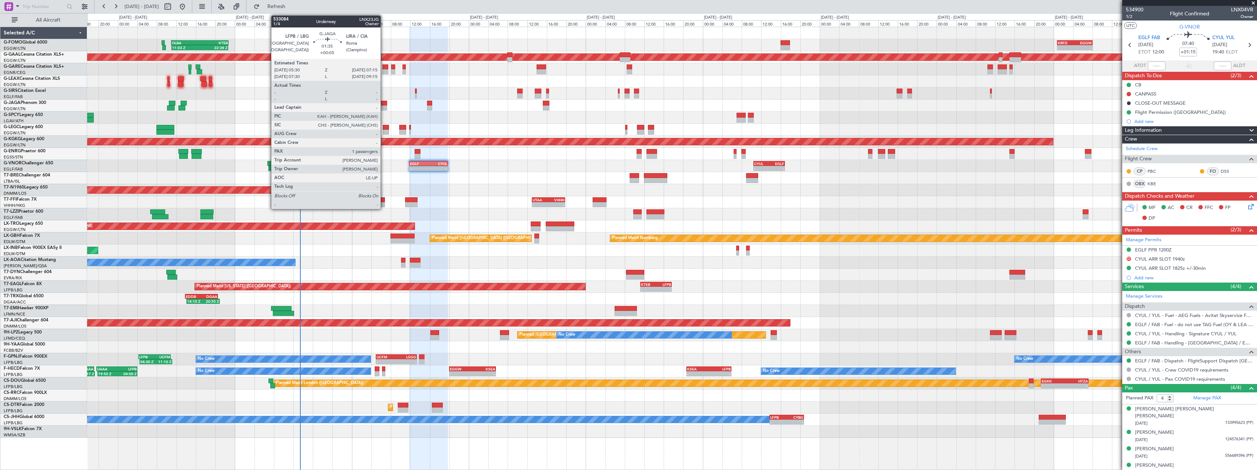
click at [384, 104] on div at bounding box center [382, 103] width 9 height 5
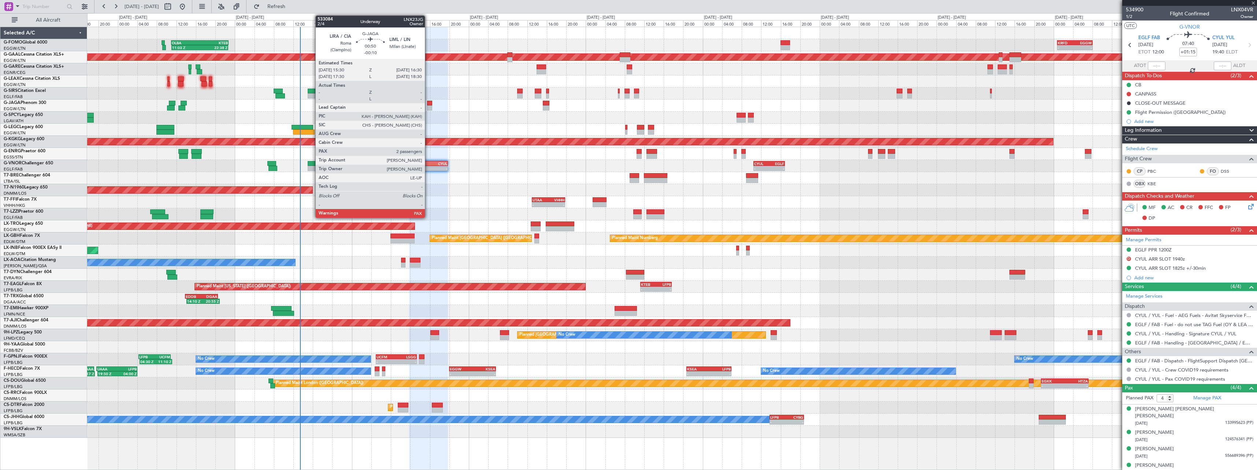
type input "+00:05"
type input "1"
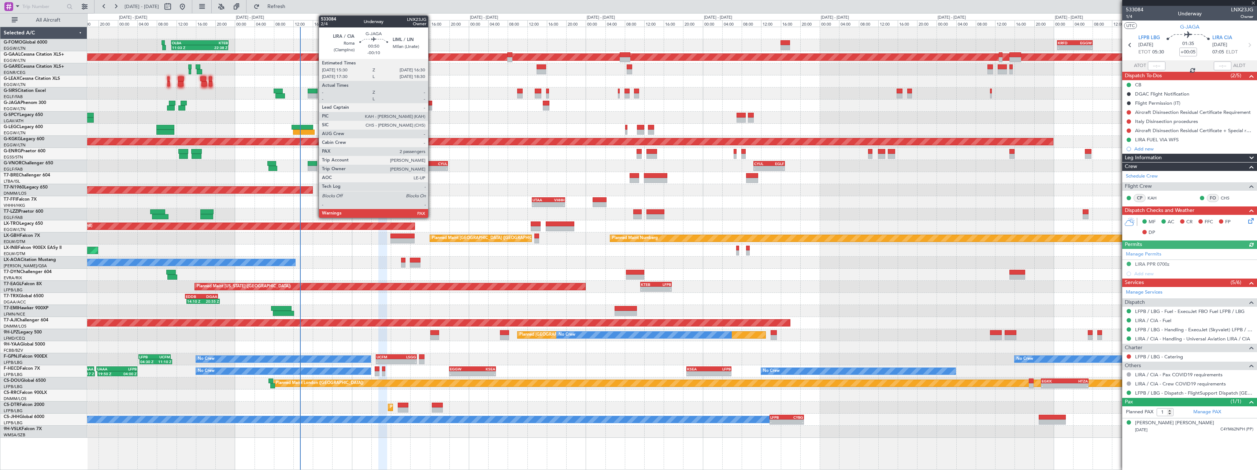
click at [432, 107] on div at bounding box center [429, 108] width 5 height 5
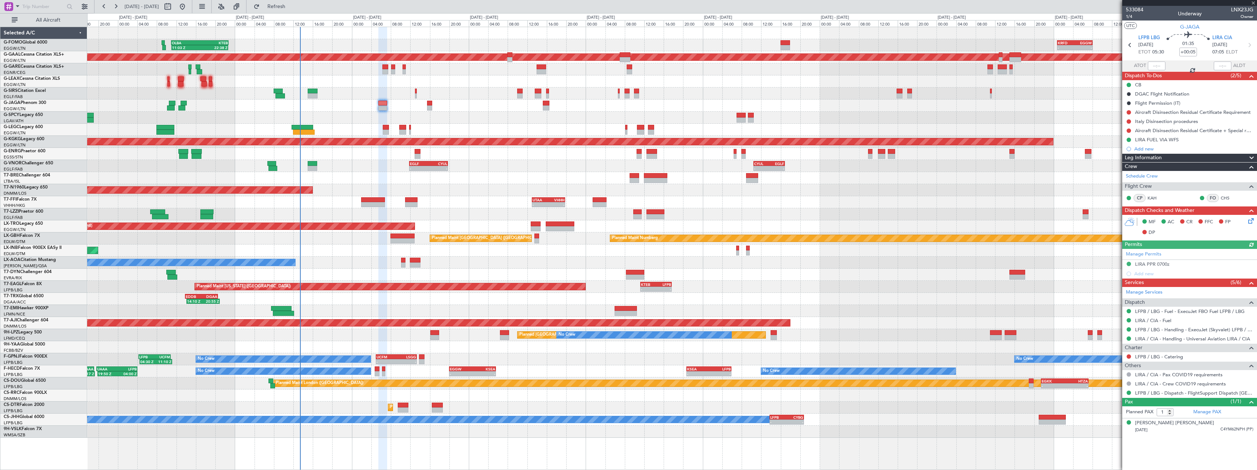
type input "-00:10"
type input "2"
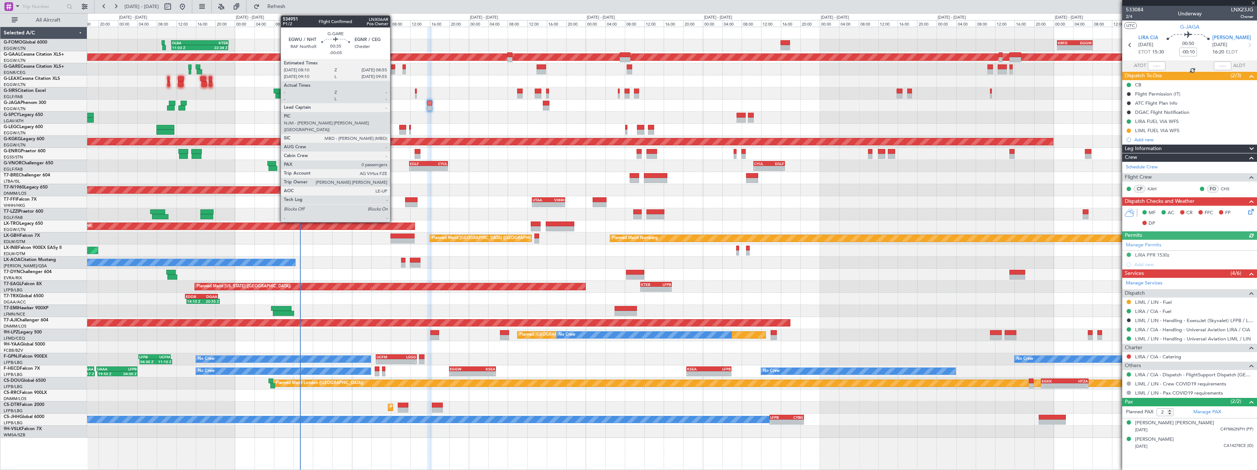
click at [393, 69] on div at bounding box center [393, 66] width 4 height 5
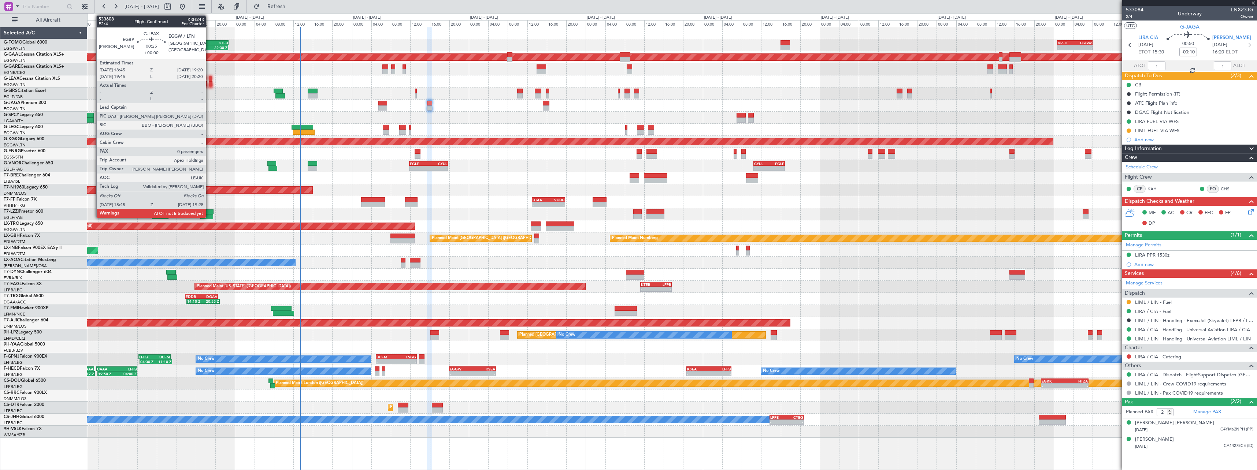
type input "-00:05"
type input "0"
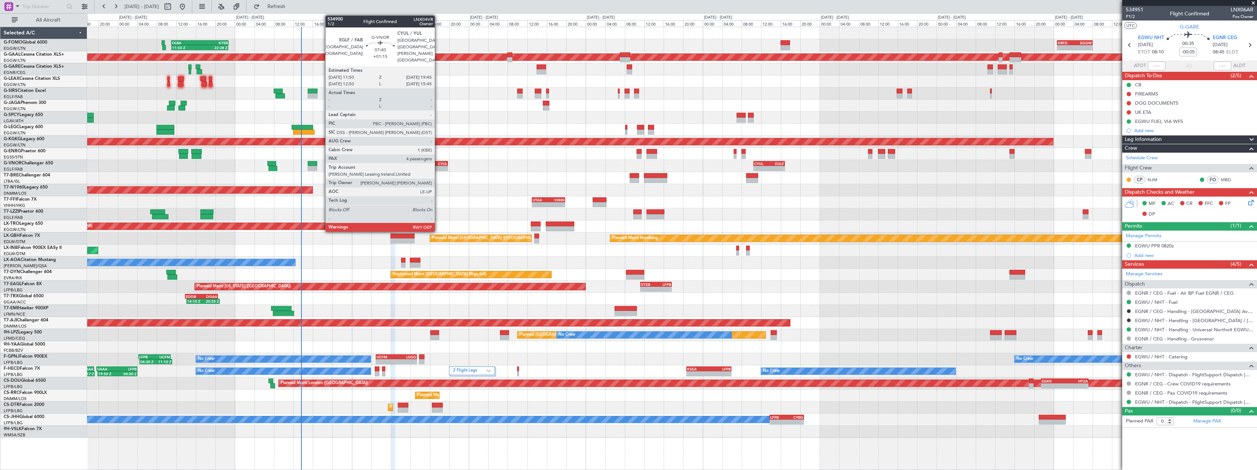
click at [438, 163] on div "CYUL" at bounding box center [438, 164] width 19 height 4
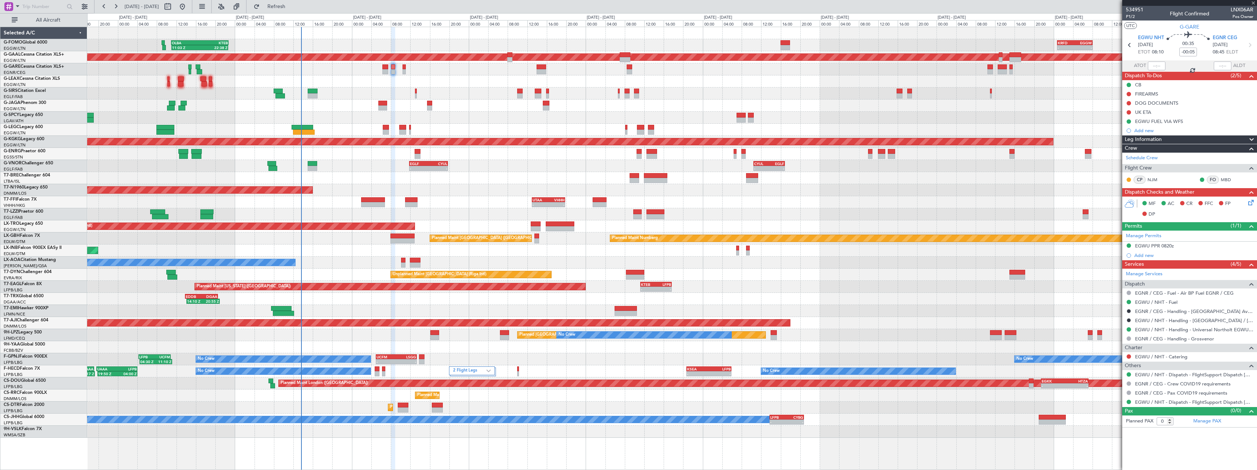
type input "+01:15"
type input "4"
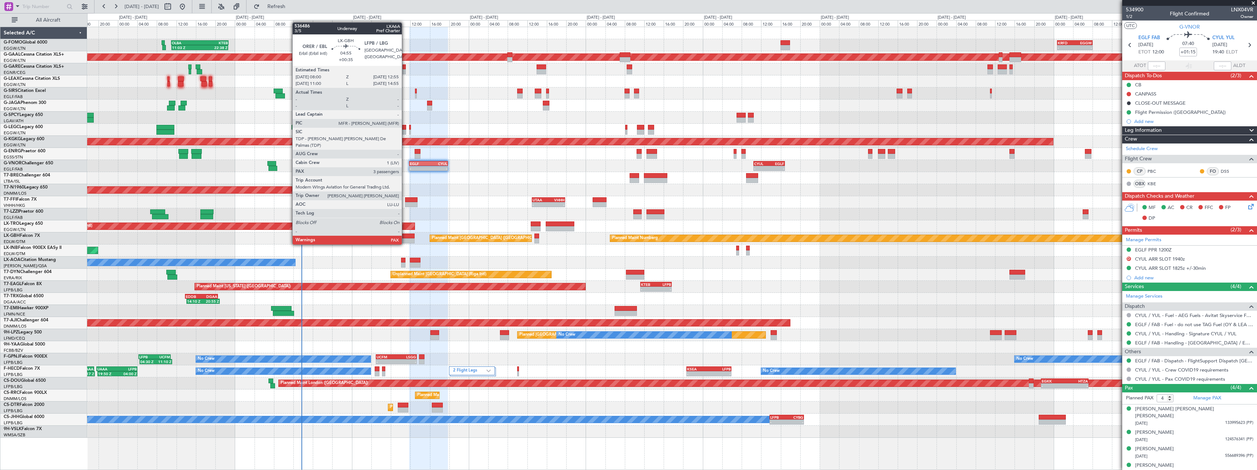
click at [405, 237] on div at bounding box center [403, 236] width 24 height 5
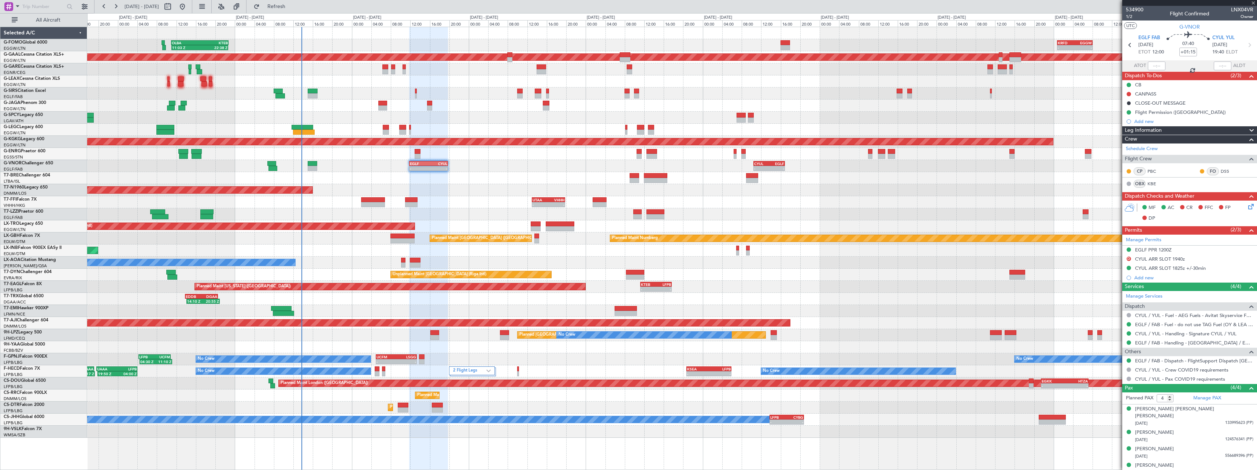
type input "+00:35"
type input "3"
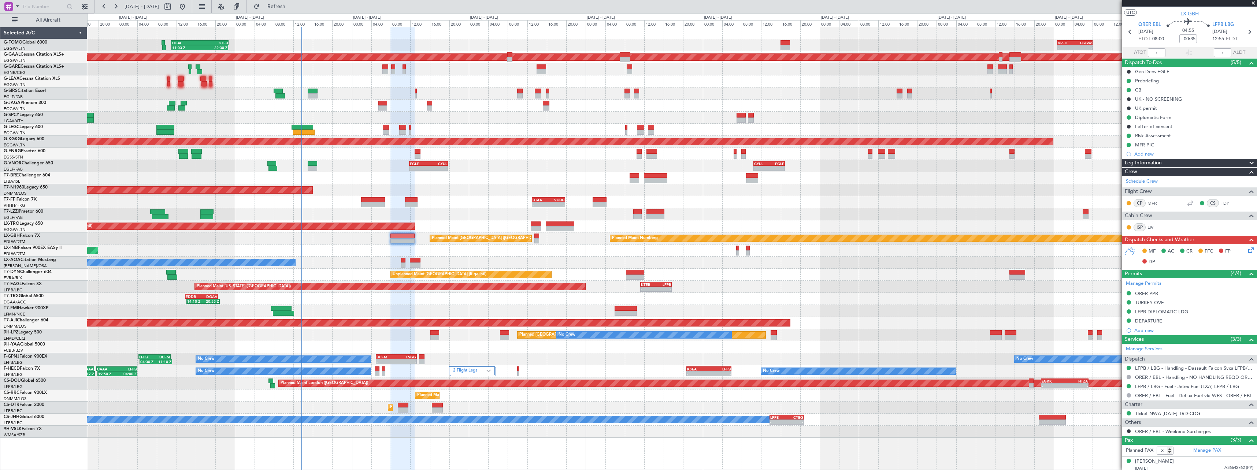
scroll to position [12, 0]
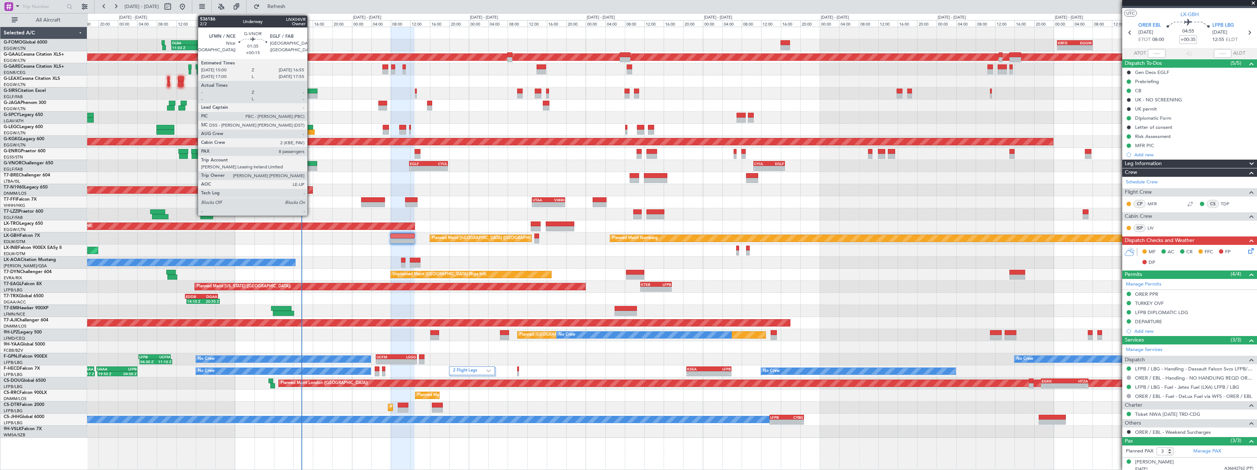
click at [311, 166] on div at bounding box center [313, 163] width 10 height 5
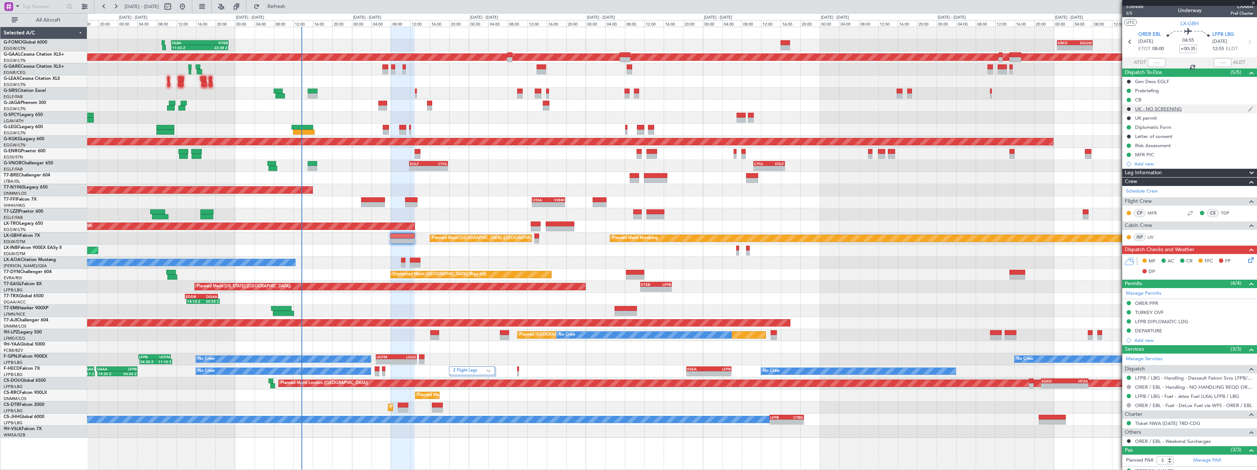
scroll to position [0, 0]
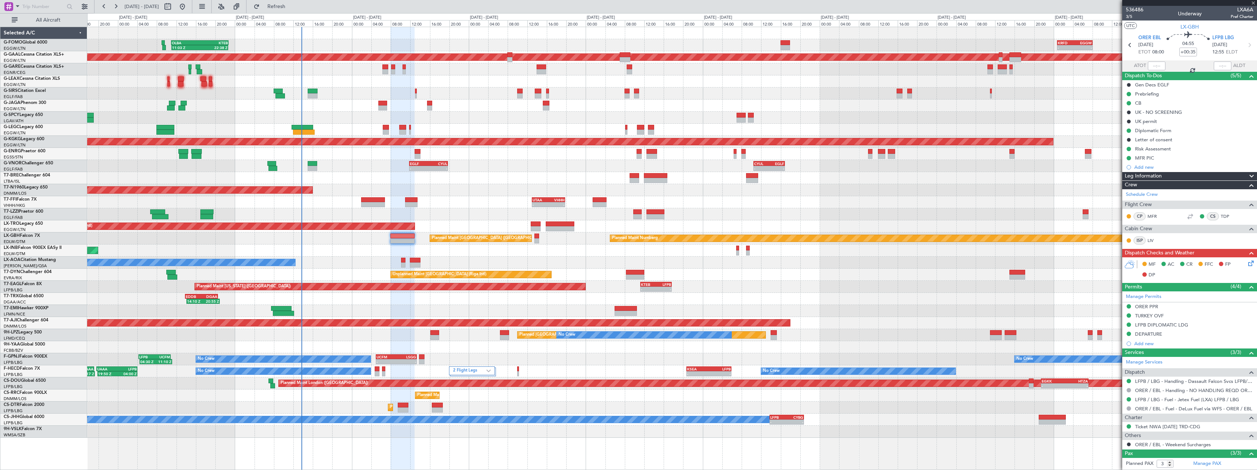
type input "+00:15"
type input "8"
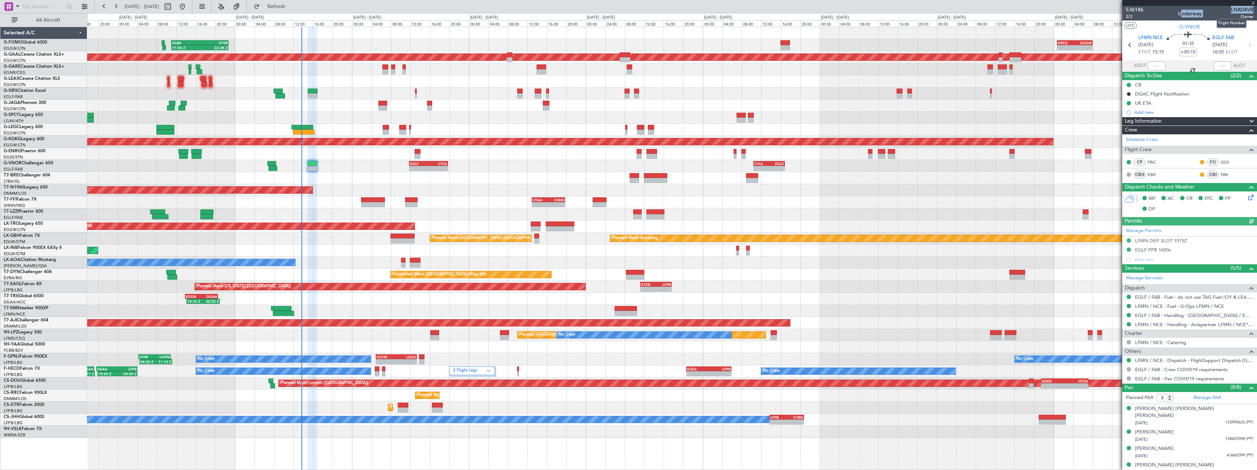
drag, startPoint x: 1225, startPoint y: 7, endPoint x: 1240, endPoint y: 11, distance: 15.6
click at [1247, 10] on div "536186 2/2 Underway LNX04VR Owner" at bounding box center [1190, 13] width 135 height 15
click at [1241, 11] on span "LNX04VR" at bounding box center [1242, 10] width 22 height 8
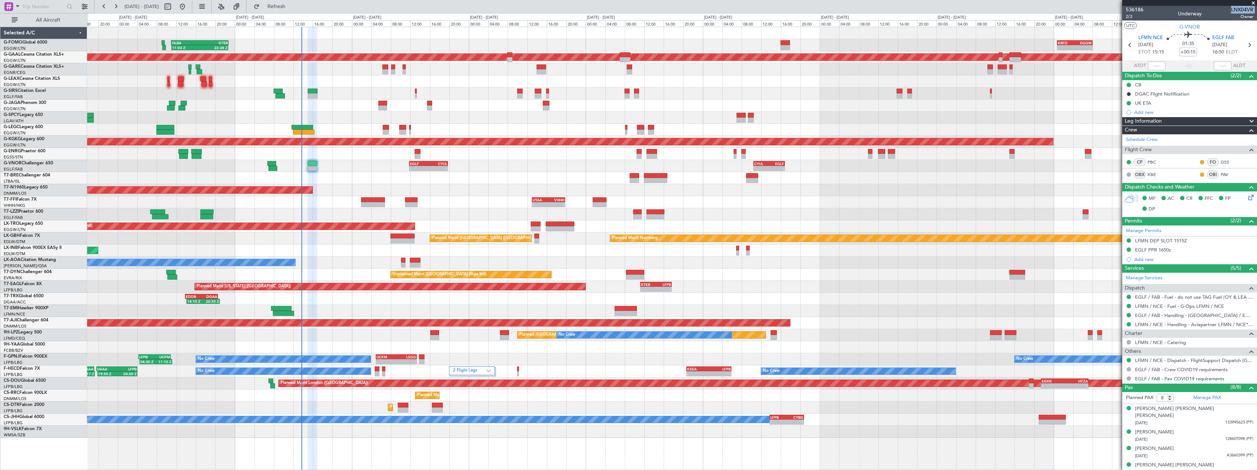
click at [1241, 11] on span "LNX04VR" at bounding box center [1242, 10] width 22 height 8
copy span "LNX04VR"
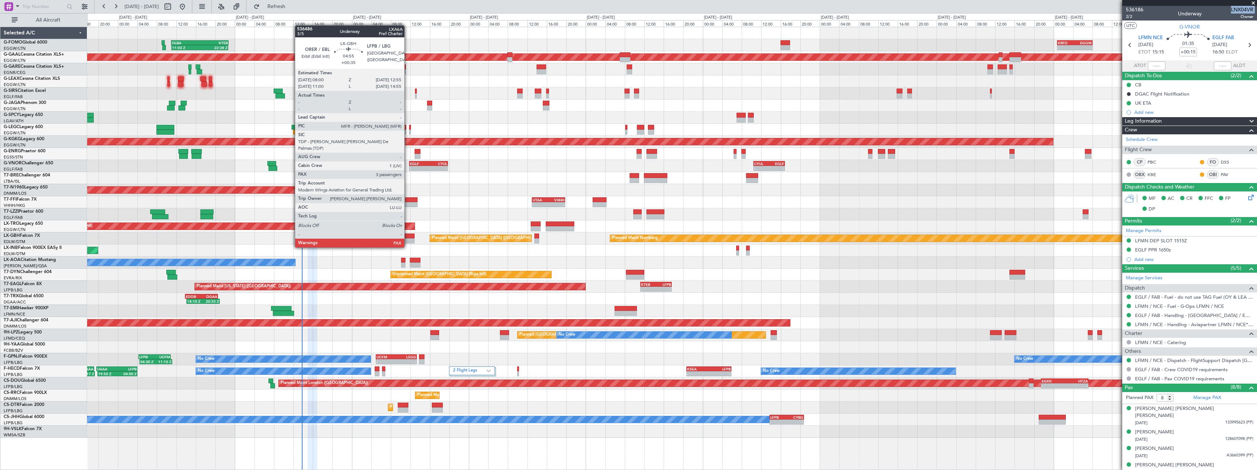
click at [404, 239] on div at bounding box center [403, 241] width 24 height 5
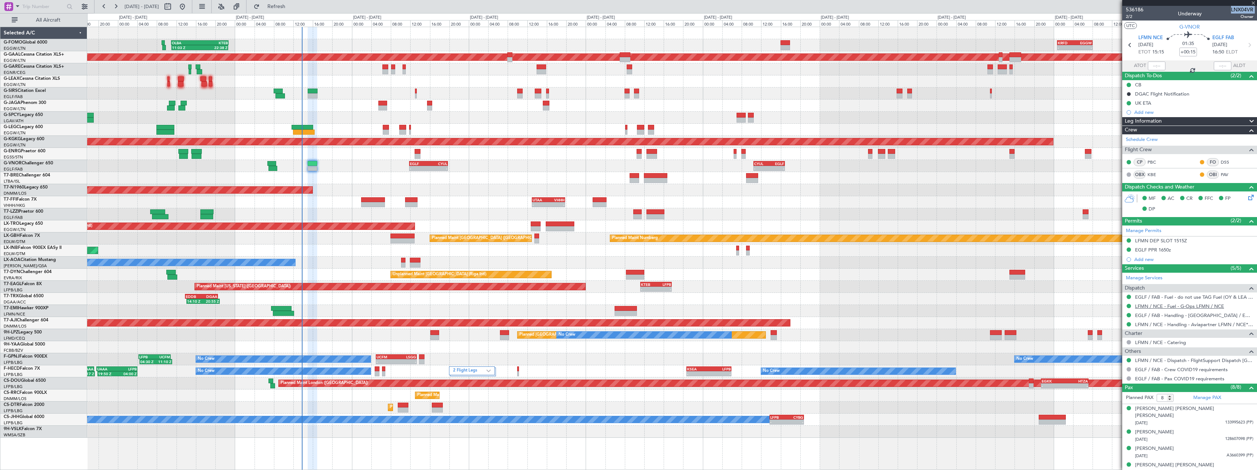
type input "+00:35"
type input "3"
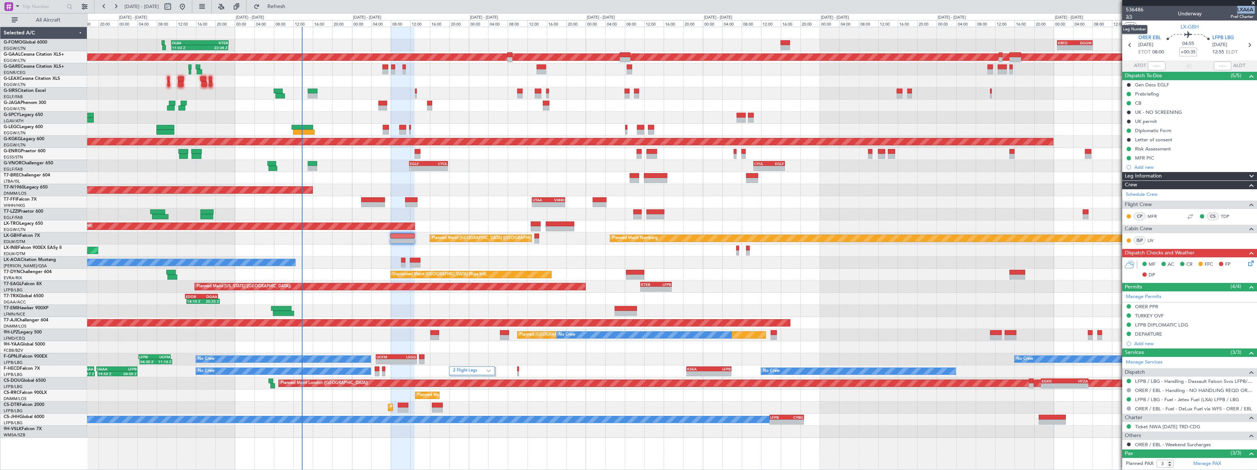
click at [1129, 15] on span "3/5" at bounding box center [1135, 17] width 18 height 6
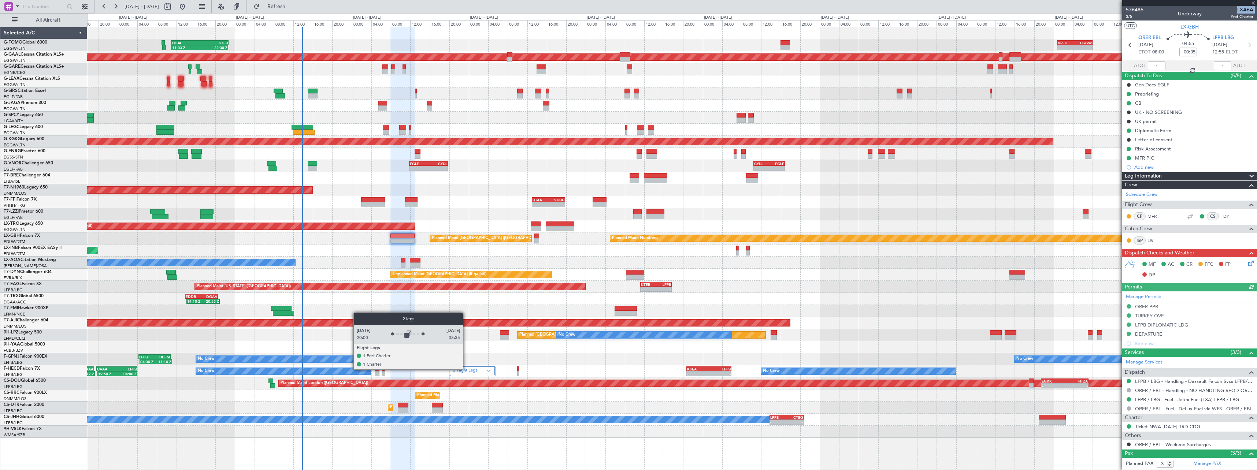
click at [466, 369] on label "2 Flight Legs" at bounding box center [469, 371] width 33 height 6
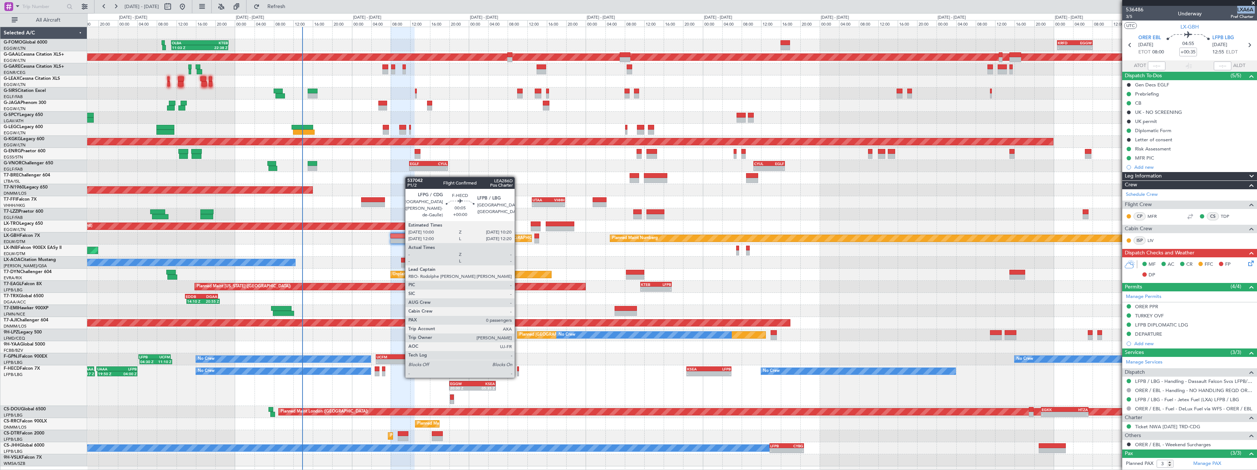
click at [518, 370] on div at bounding box center [518, 369] width 2 height 5
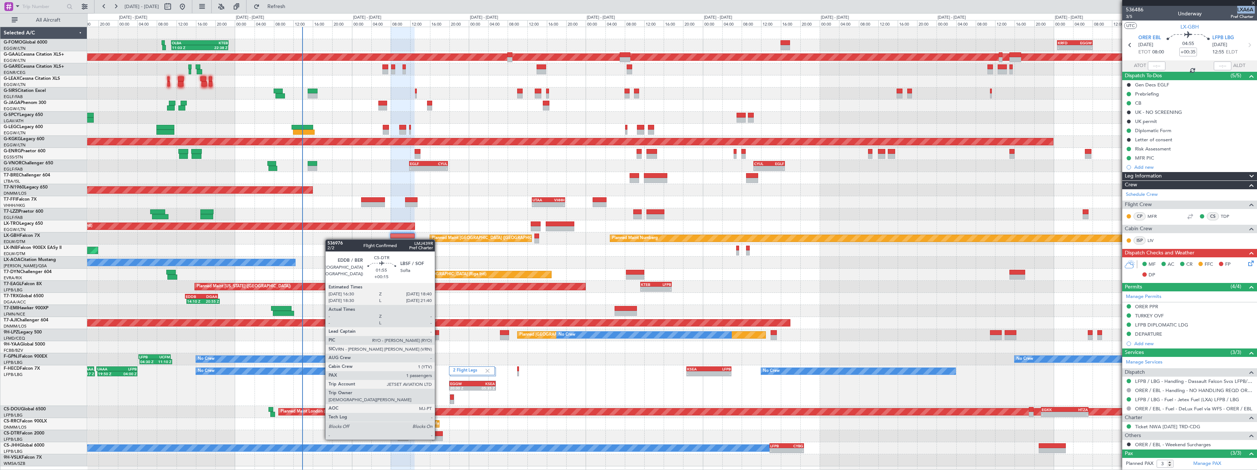
type input "0"
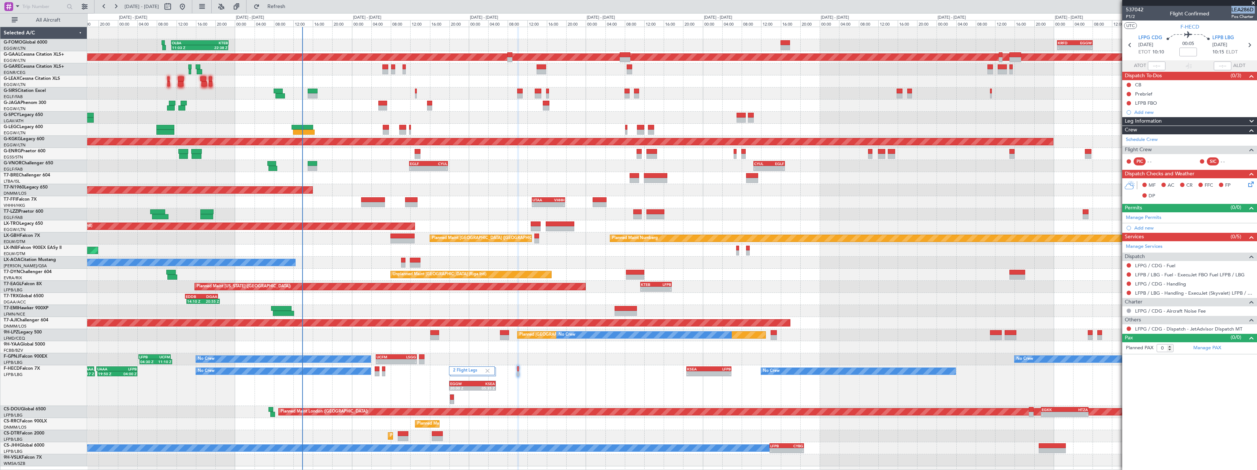
drag, startPoint x: 307, startPoint y: 6, endPoint x: 392, endPoint y: 139, distance: 157.8
click at [292, 6] on span "Refresh" at bounding box center [276, 6] width 31 height 5
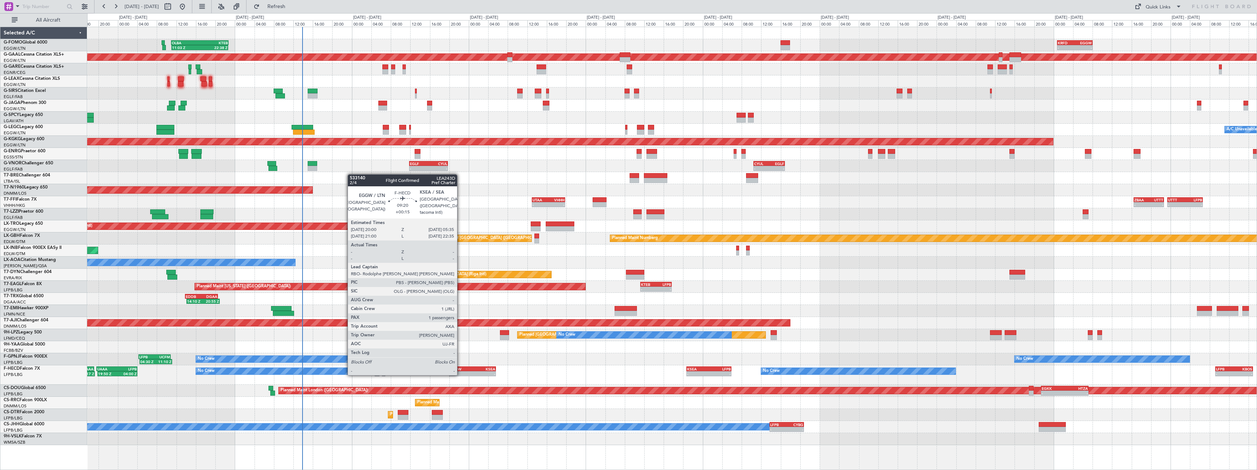
click at [461, 367] on div "EGGW" at bounding box center [461, 369] width 23 height 4
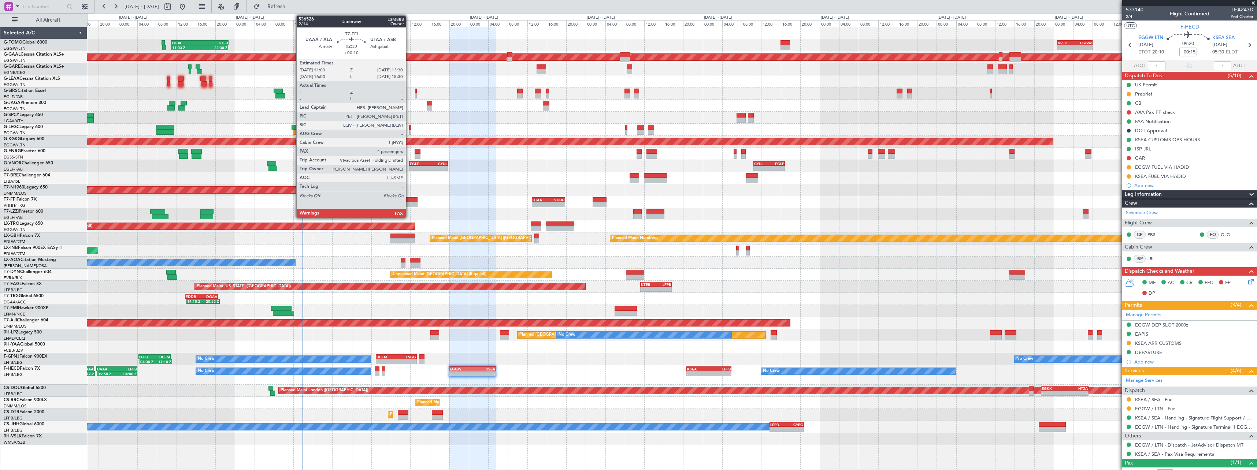
click at [409, 202] on div at bounding box center [411, 199] width 12 height 5
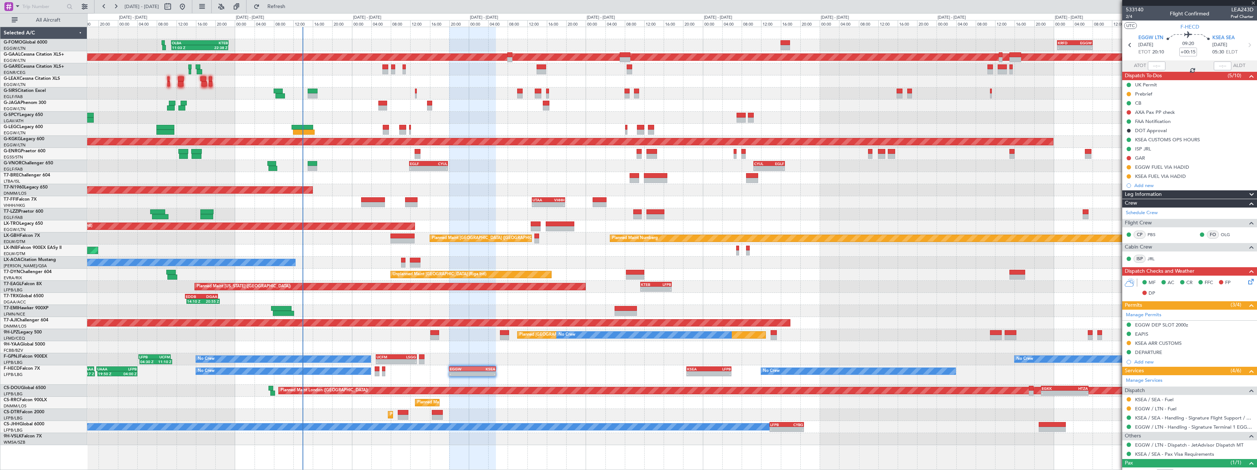
type input "+00:10"
type input "4"
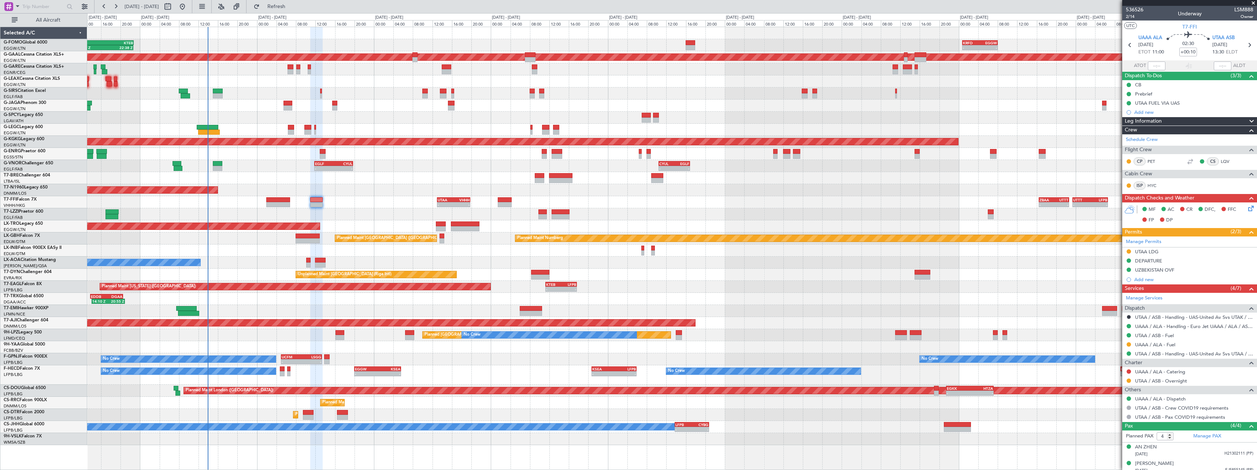
click at [743, 325] on div "Planned Maint Abuja ([PERSON_NAME] Intl)" at bounding box center [672, 323] width 1170 height 12
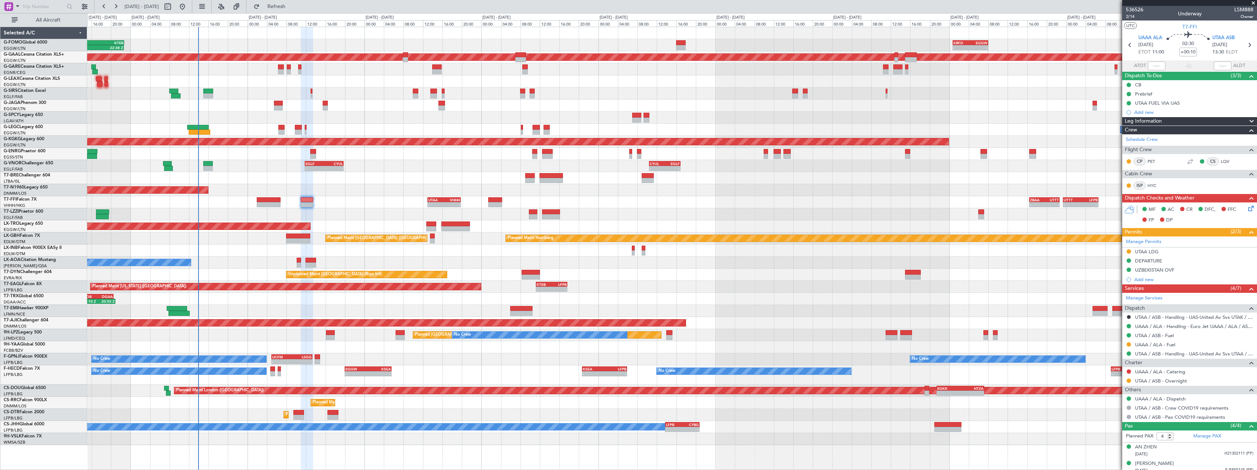
click at [532, 367] on div "No Crew No Crew - - EGGW 20:00 Z KSEA 05:35 Z - - KSEA 20:45 Z LFPB 05:55 Z - -…" at bounding box center [672, 375] width 1170 height 19
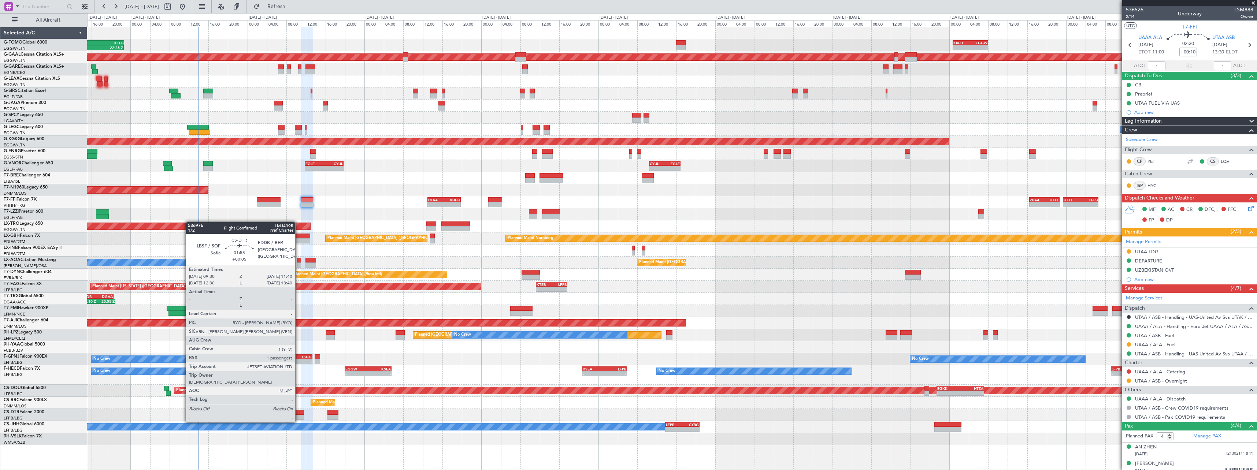
click at [299, 415] on div at bounding box center [298, 417] width 11 height 5
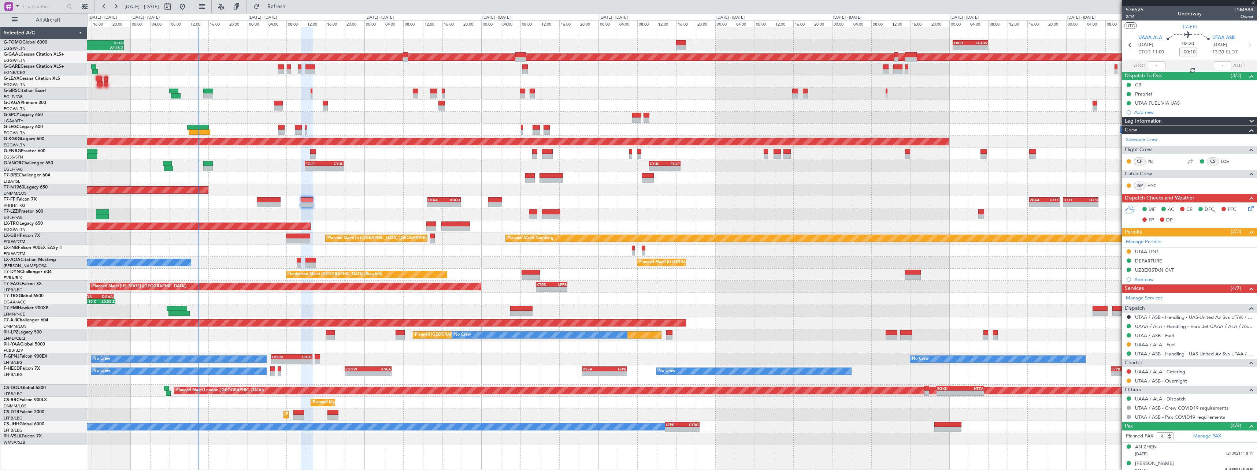
type input "+00:05"
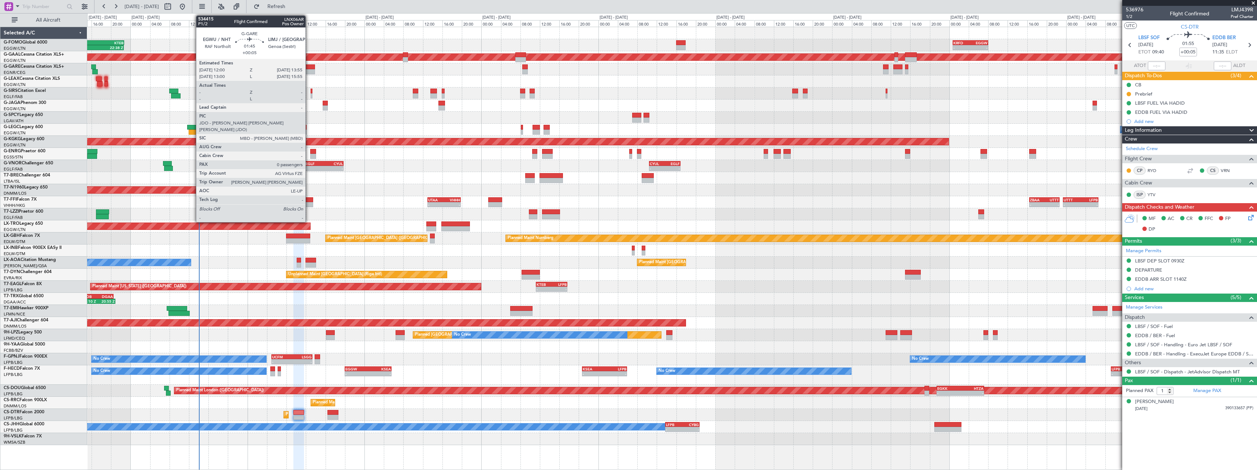
click at [309, 68] on div at bounding box center [311, 66] width 10 height 5
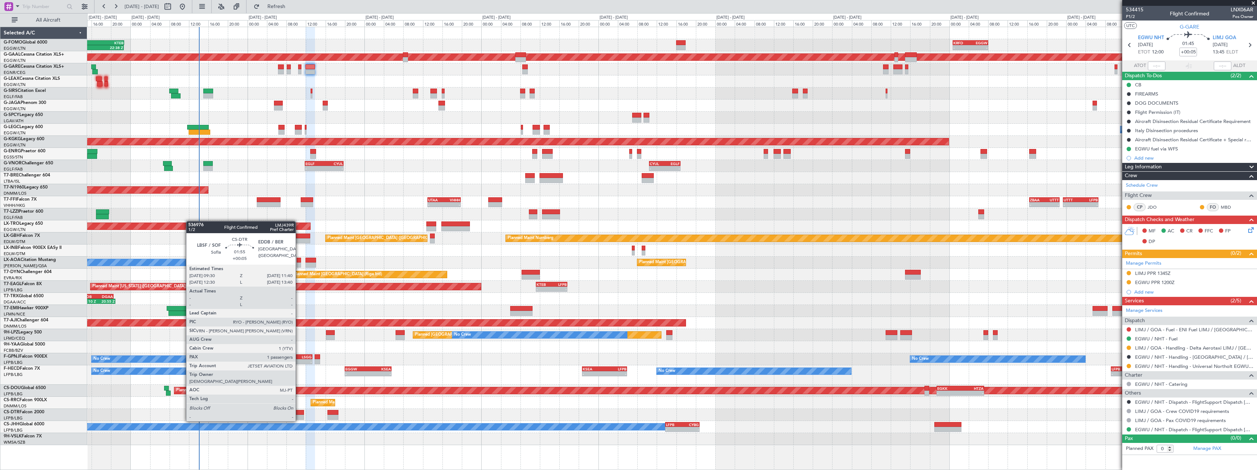
click at [299, 414] on div at bounding box center [298, 412] width 11 height 5
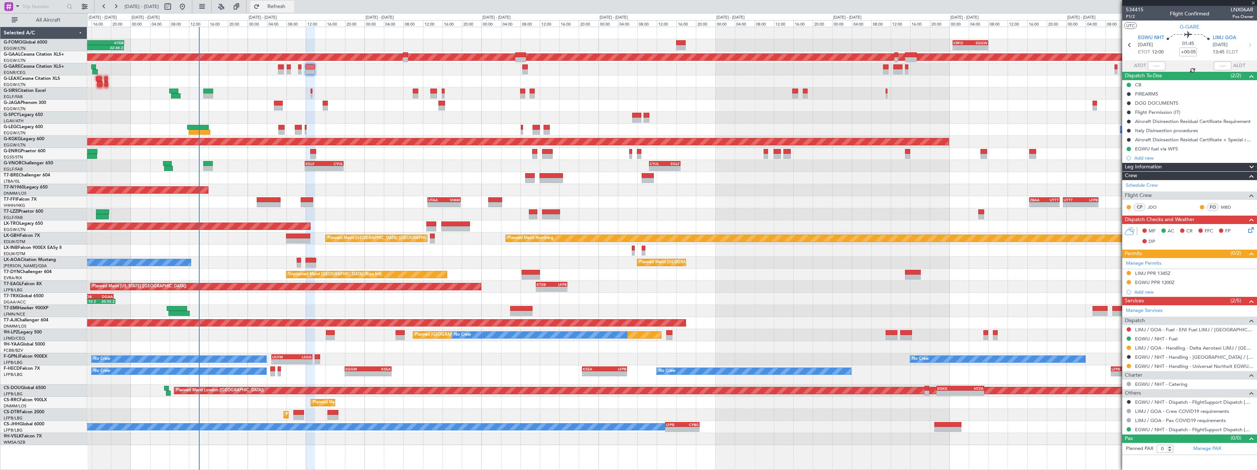
type input "1"
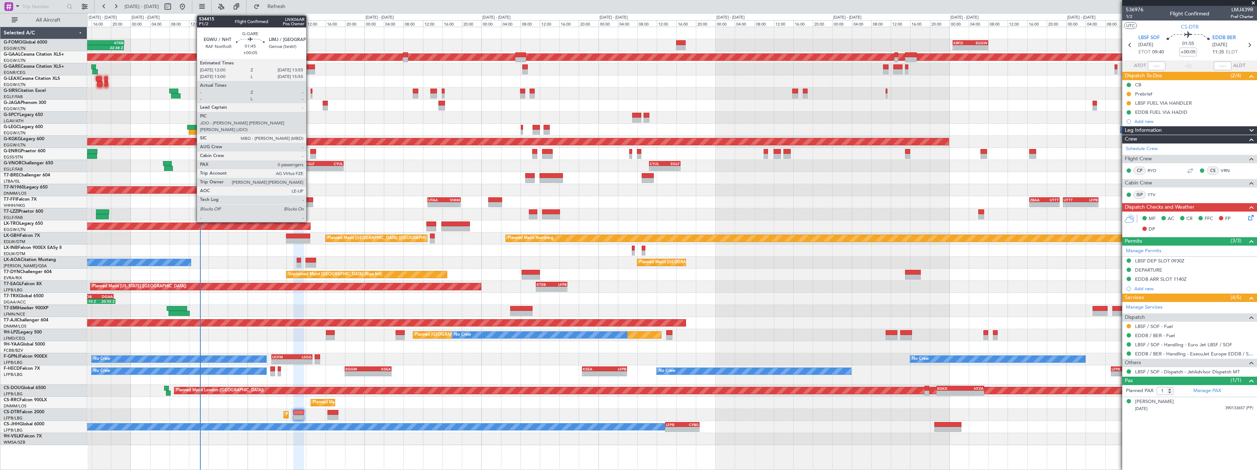
click at [310, 68] on div at bounding box center [311, 66] width 10 height 5
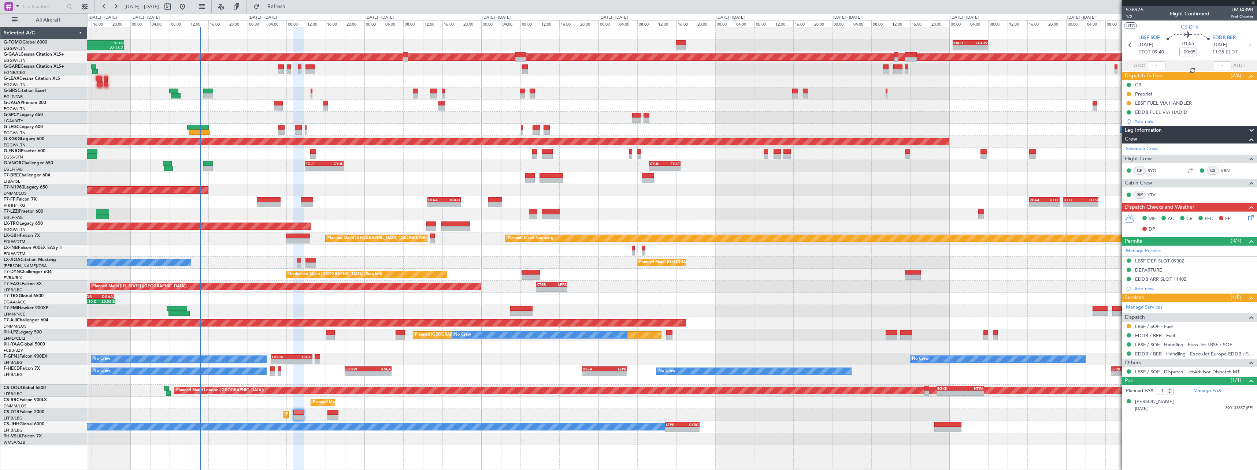
type input "0"
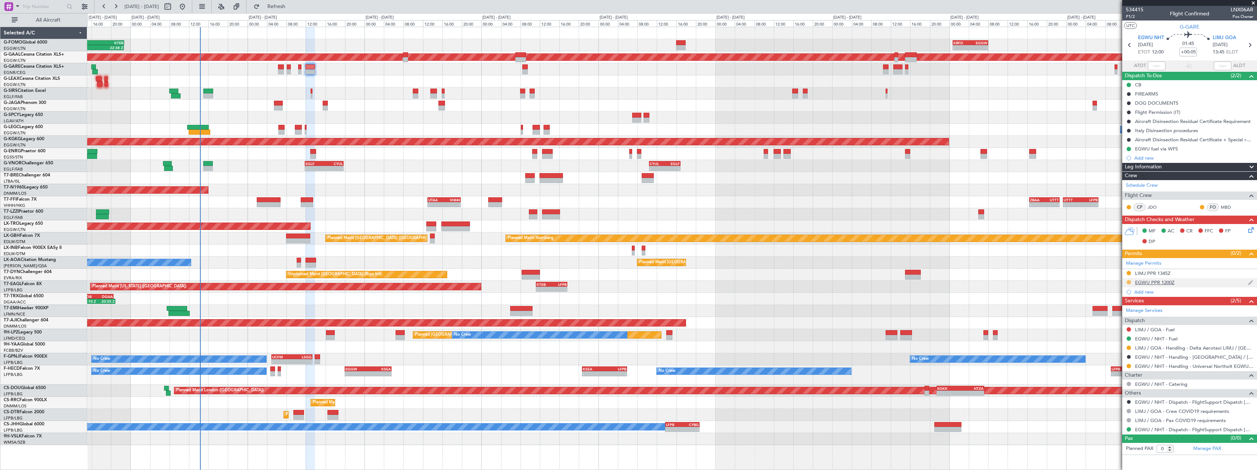
click at [1130, 283] on button at bounding box center [1129, 282] width 4 height 4
click at [1127, 370] on li "Received OK" at bounding box center [1129, 369] width 85 height 11
click at [1128, 366] on button at bounding box center [1129, 366] width 4 height 4
click at [1104, 452] on span "Confirmed" at bounding box center [1108, 453] width 23 height 7
click at [1160, 284] on mat-tooltip-component "LIMJ PPR 1345Z" at bounding box center [1152, 285] width 43 height 19
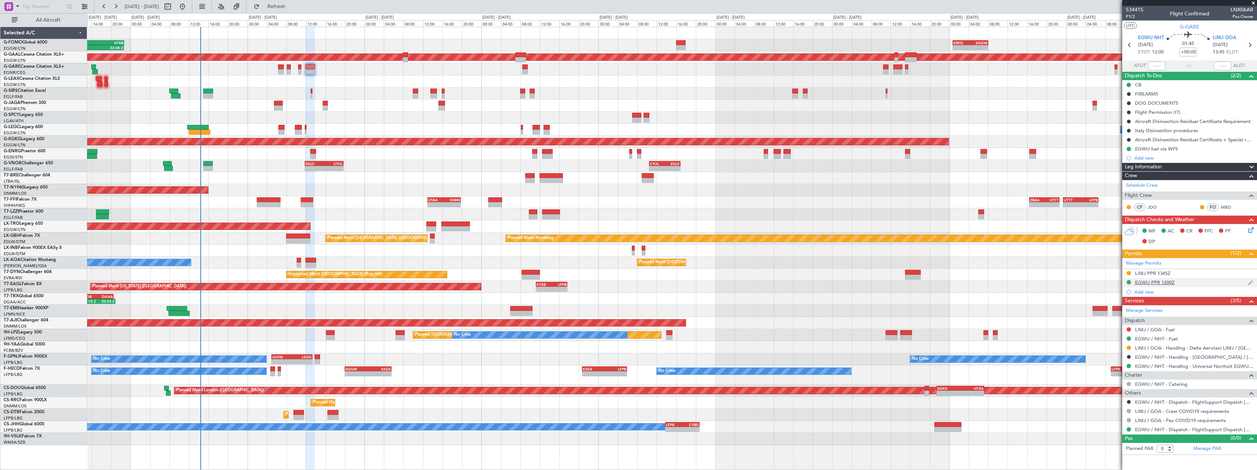
click at [1164, 282] on div "EGWU PPR 1200Z" at bounding box center [1155, 283] width 40 height 6
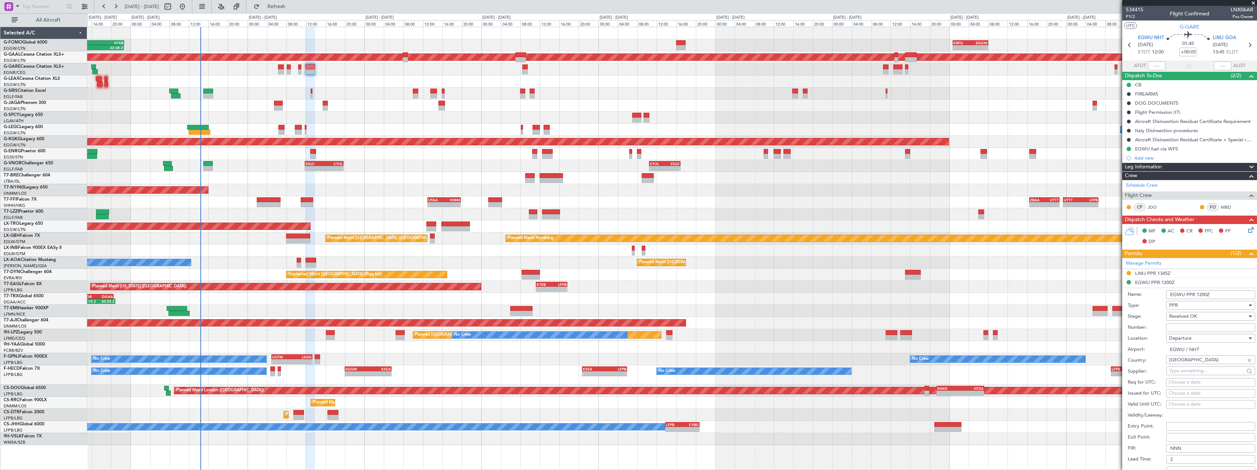
click at [1201, 295] on input "EGWU PPR 1200Z" at bounding box center [1211, 295] width 89 height 9
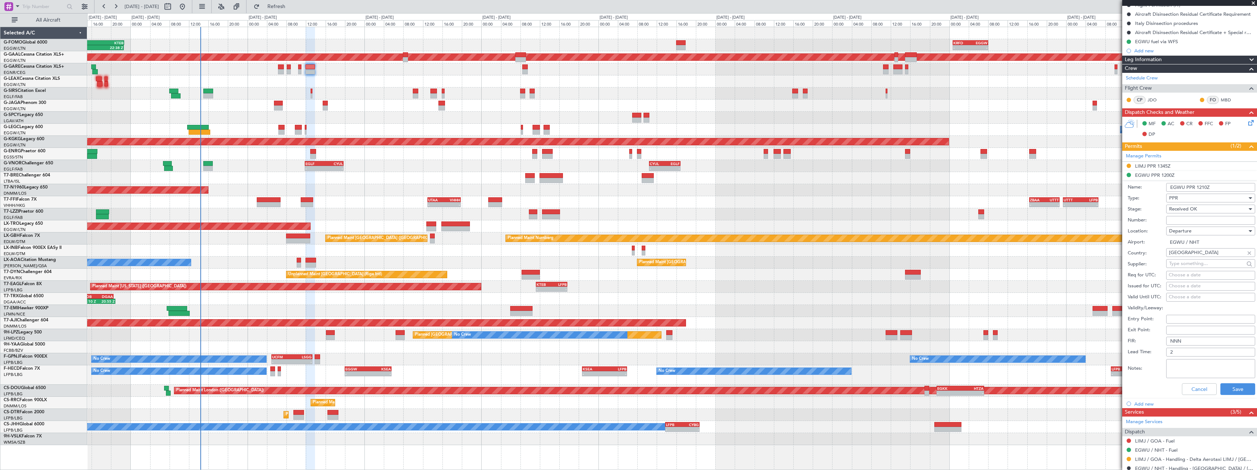
scroll to position [147, 0]
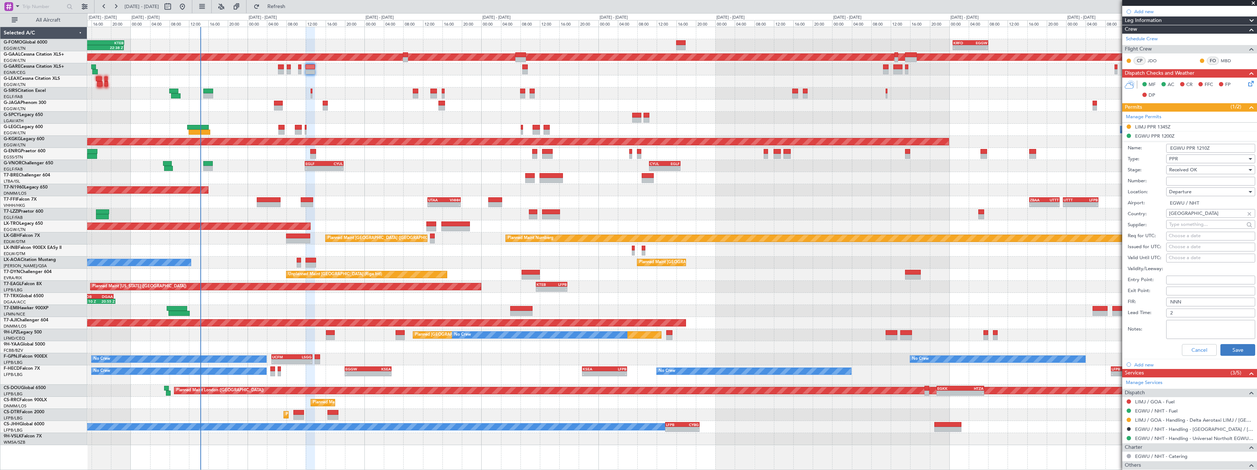
type input "EGWU PPR 1210Z"
click at [1238, 351] on button "Save" at bounding box center [1238, 350] width 35 height 12
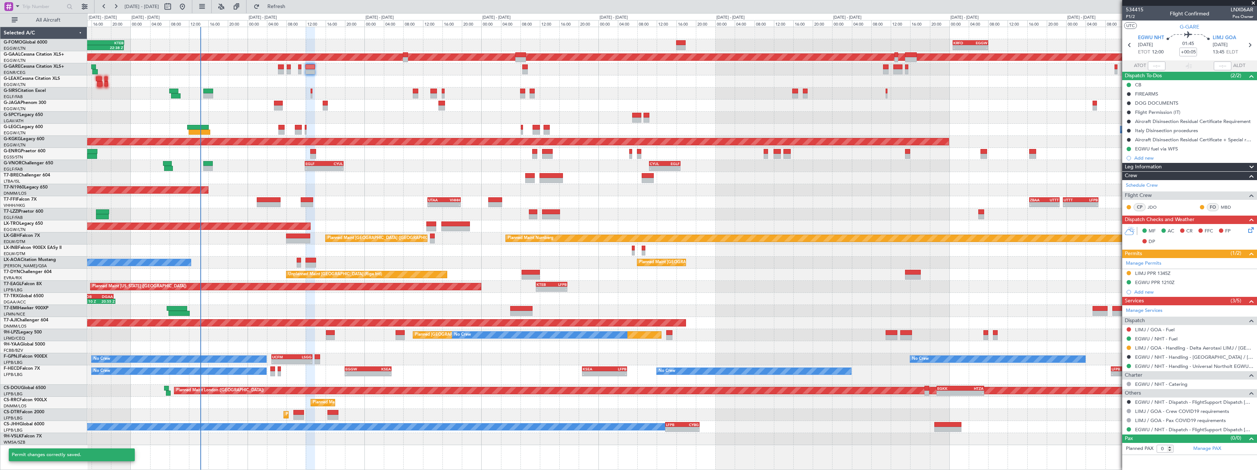
scroll to position [0, 0]
click at [1179, 350] on link "LIMJ / GOA - Handling - Delta Aerotaxi LIMJ / GOA" at bounding box center [1194, 348] width 118 height 6
click at [1162, 283] on div "EGWU PPR 1210Z" at bounding box center [1155, 283] width 40 height 6
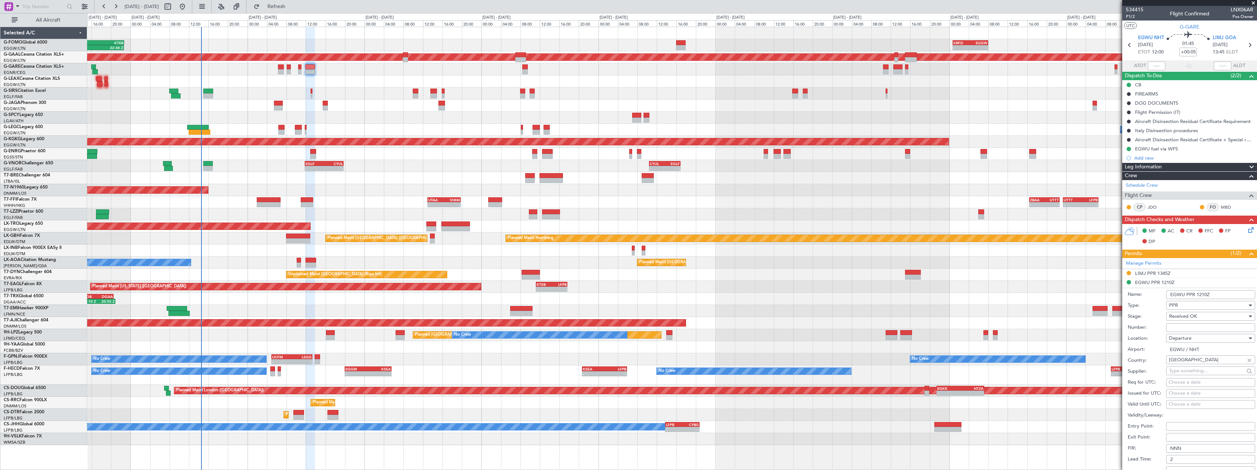
click at [1197, 331] on input "Number:" at bounding box center [1211, 328] width 89 height 9
paste input "NHT-215058"
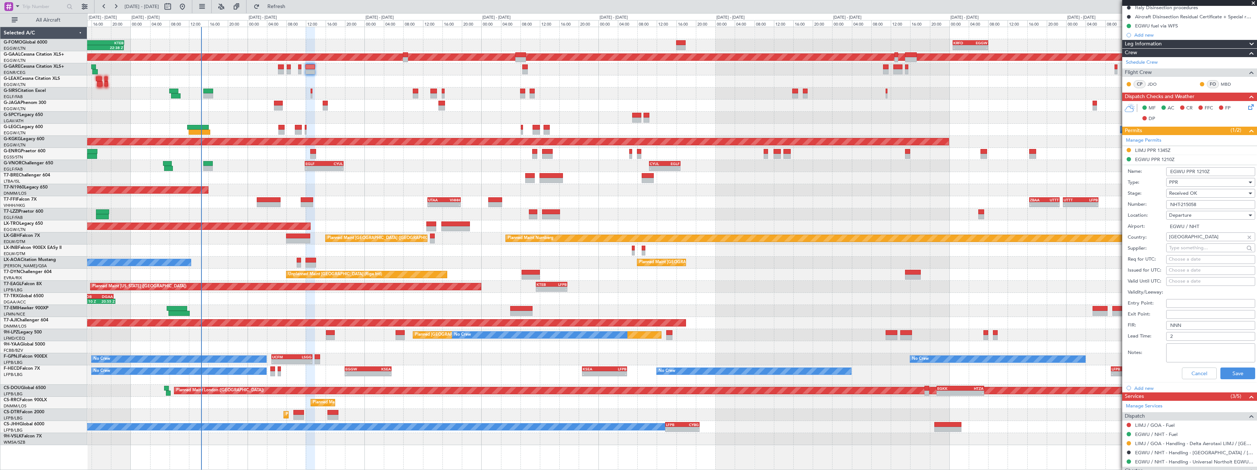
scroll to position [147, 0]
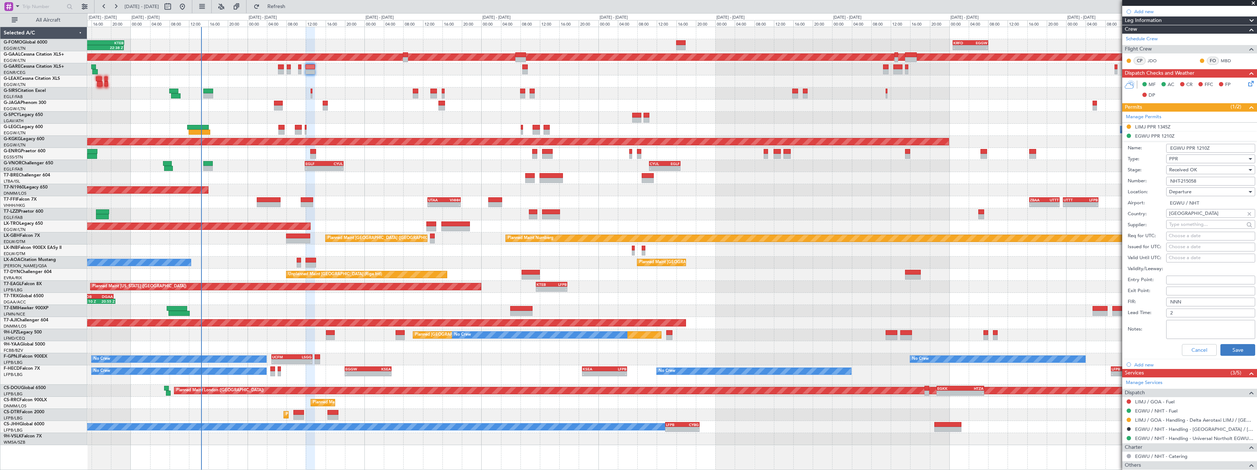
type input "NHT-215058"
click at [1230, 350] on button "Save" at bounding box center [1238, 350] width 35 height 12
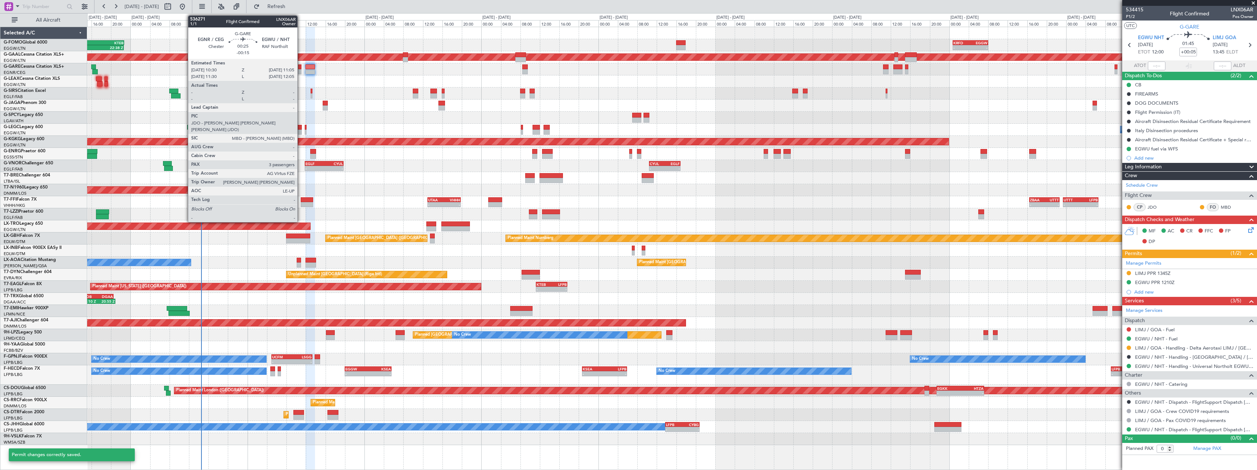
scroll to position [0, 0]
click at [301, 69] on div at bounding box center [299, 66] width 3 height 5
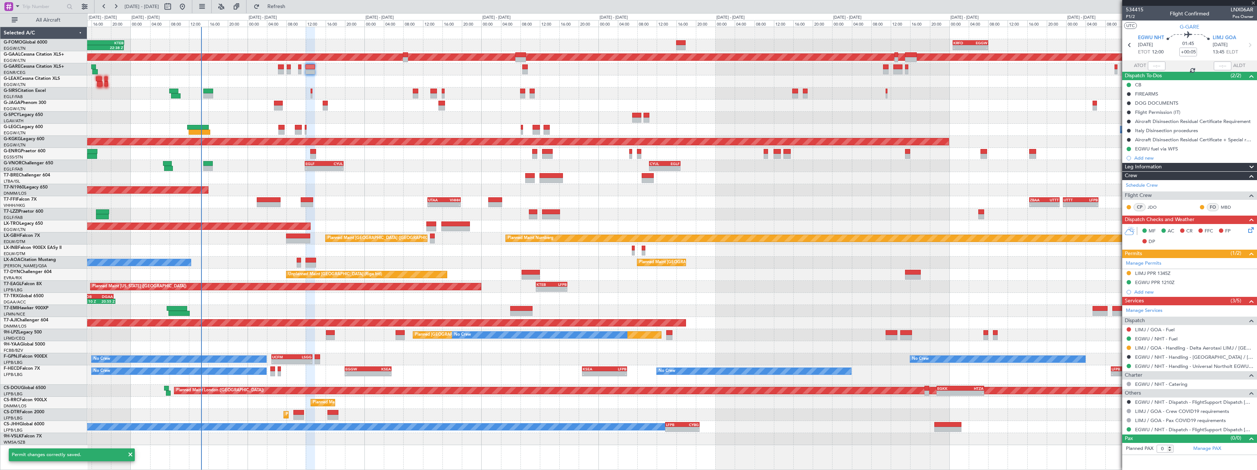
type input "-00:15"
type input "3"
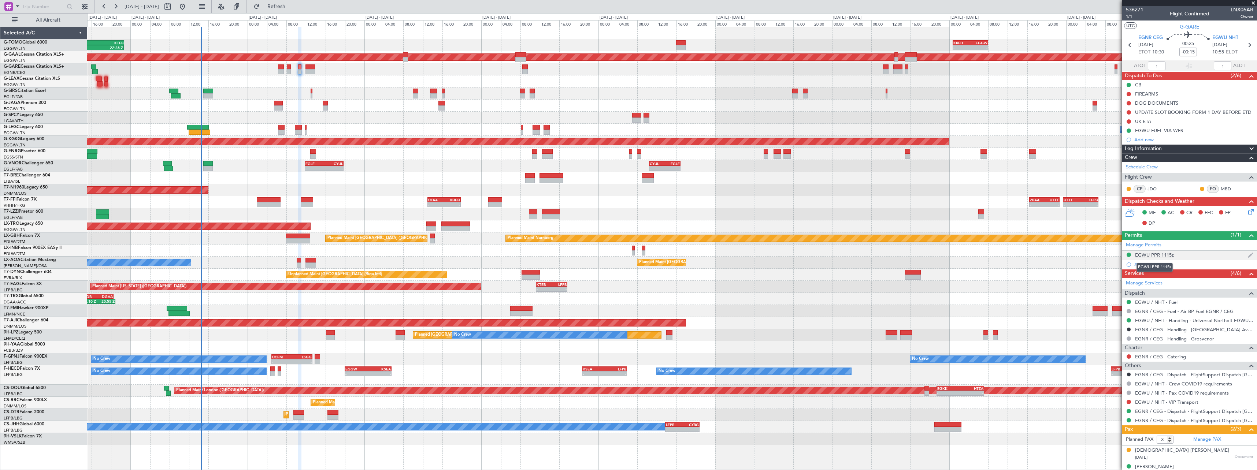
click at [1169, 255] on div "EGWU PPR 1115z" at bounding box center [1154, 255] width 39 height 6
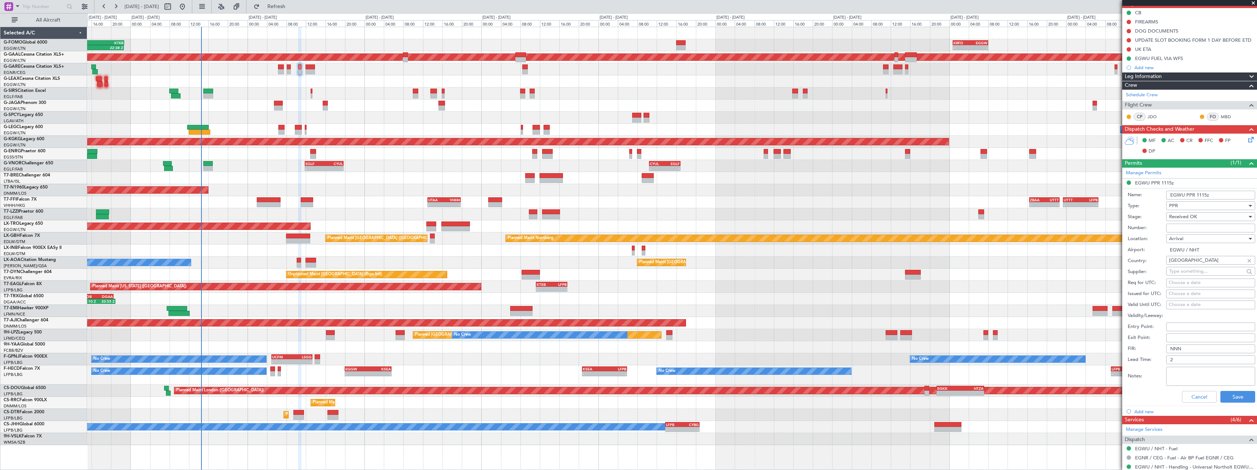
scroll to position [73, 0]
click at [1199, 228] on input "Number:" at bounding box center [1211, 227] width 89 height 9
paste input "NHT-215058"
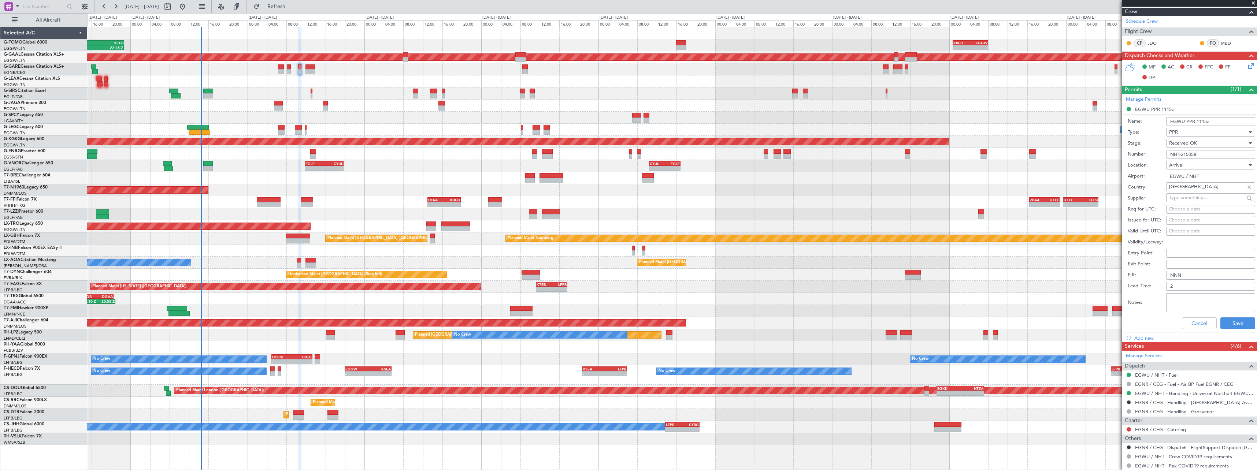
scroll to position [147, 0]
type input "NHT-215058"
click at [1231, 326] on button "Save" at bounding box center [1238, 323] width 35 height 12
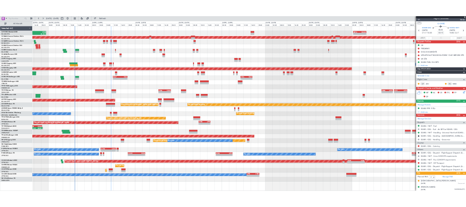
scroll to position [0, 0]
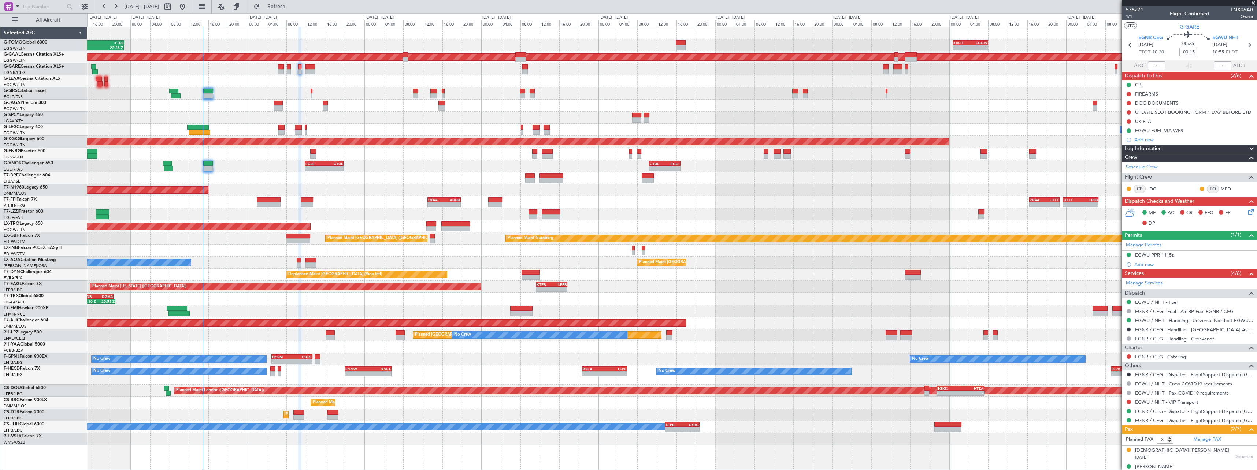
click at [350, 178] on div at bounding box center [672, 178] width 1170 height 12
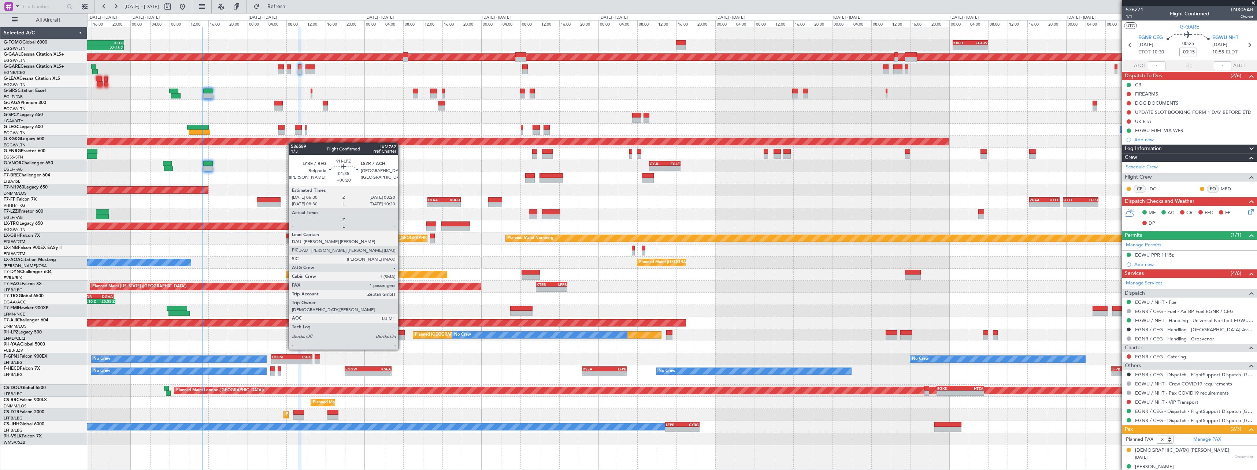
click at [402, 336] on div at bounding box center [400, 337] width 9 height 5
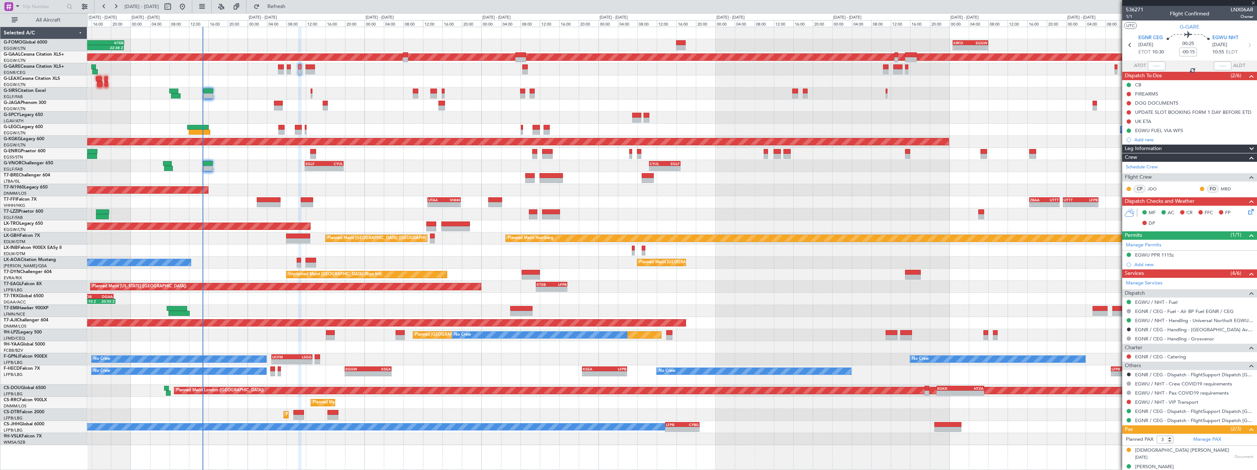
type input "+00:20"
type input "1"
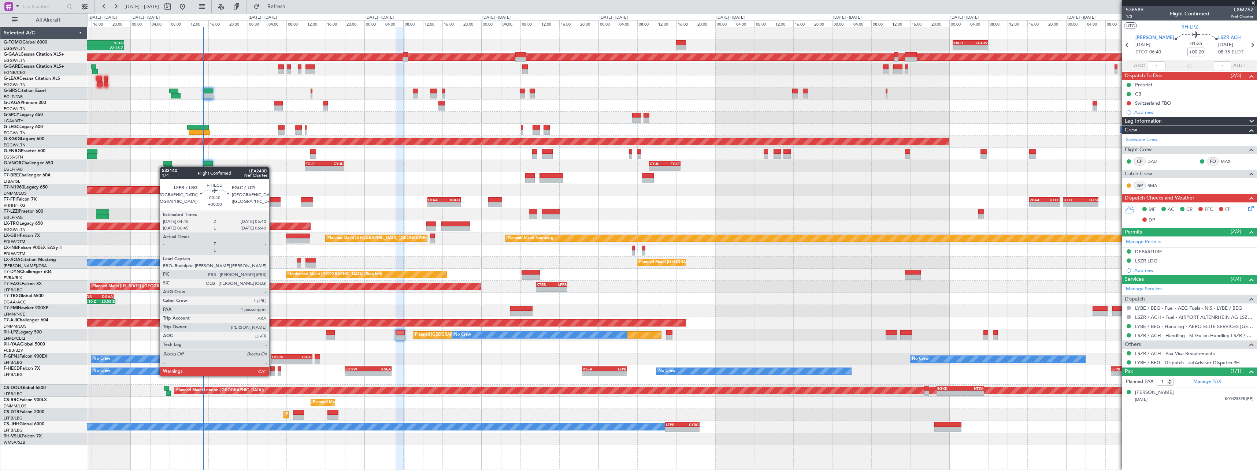
click at [272, 369] on div at bounding box center [272, 369] width 5 height 5
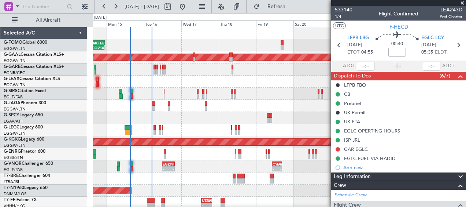
drag, startPoint x: 464, startPoint y: 2, endPoint x: 439, endPoint y: 8, distance: 25.9
click at [464, 2] on span at bounding box center [462, 3] width 7 height 7
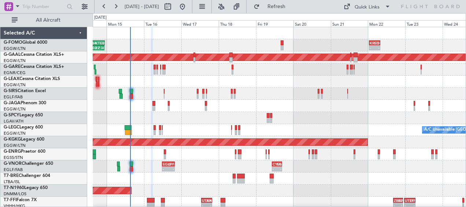
type input "0"
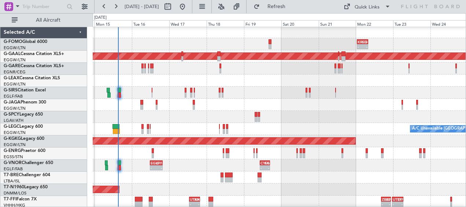
scroll to position [1, 0]
click at [294, 44] on div "- - KRFD 00:45 Z EGGW 08:00 Z 11:03 Z 22:38 Z OLBA 11:00 Z KTEB 22:45 Z" at bounding box center [279, 44] width 373 height 12
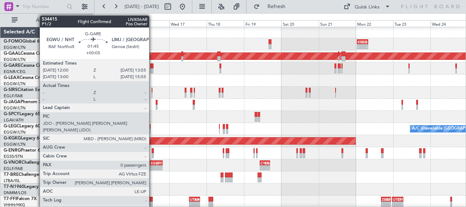
click at [152, 70] on div at bounding box center [151, 70] width 3 height 5
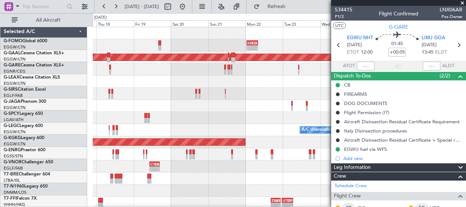
scroll to position [0, 0]
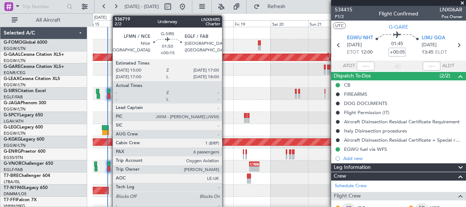
click at [109, 96] on div at bounding box center [108, 95] width 3 height 5
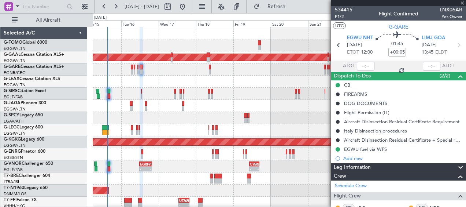
type input "+00:15"
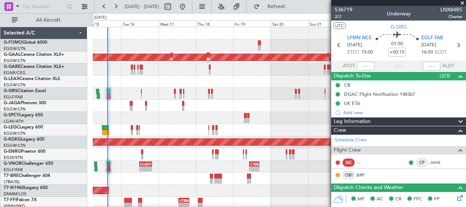
drag, startPoint x: 462, startPoint y: 4, endPoint x: 452, endPoint y: 13, distance: 13.5
click at [462, 4] on span at bounding box center [462, 3] width 7 height 7
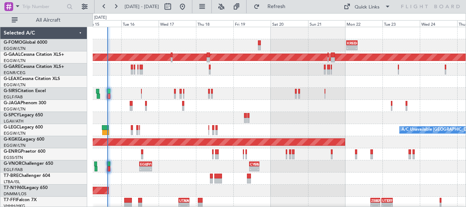
type input "0"
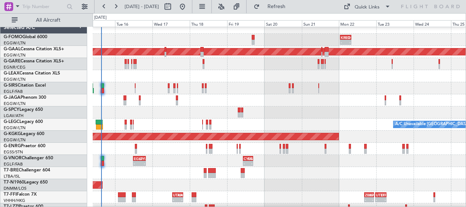
scroll to position [6, 0]
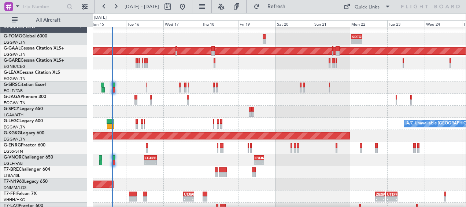
click at [347, 107] on div at bounding box center [279, 112] width 373 height 12
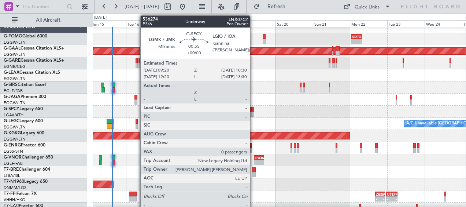
click at [253, 111] on div at bounding box center [253, 113] width 2 height 5
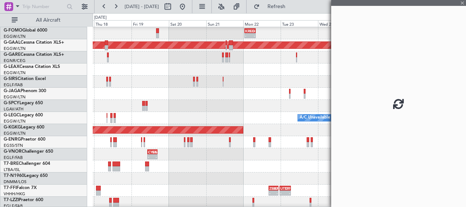
scroll to position [12, 0]
click at [163, 106] on div at bounding box center [279, 106] width 373 height 12
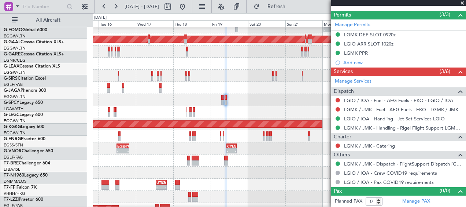
scroll to position [18, 0]
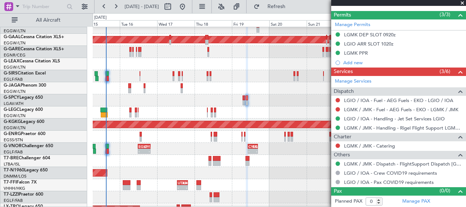
click at [286, 143] on div "- - CYUL 10:30 Z EGLF 16:55 Z - - EGLF 11:50 Z CYUL 19:45 Z" at bounding box center [279, 149] width 373 height 12
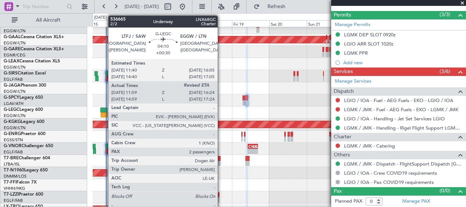
click at [104, 112] on div at bounding box center [104, 114] width 7 height 5
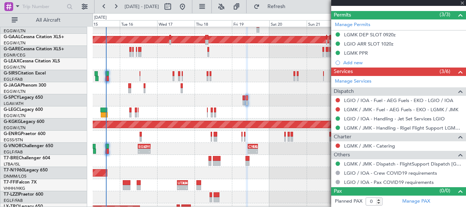
type input "+00:30"
type input "11:59"
type input "2"
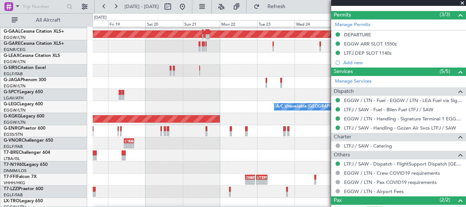
scroll to position [23, 0]
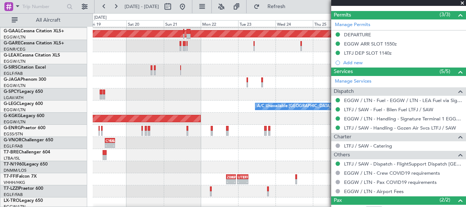
click at [82, 148] on div "- - KRFD 00:45 Z EGGW 08:00 Z - - EGGW 09:00 Z KTEB 16:20 Z Planned Maint Dusse…" at bounding box center [233, 109] width 466 height 193
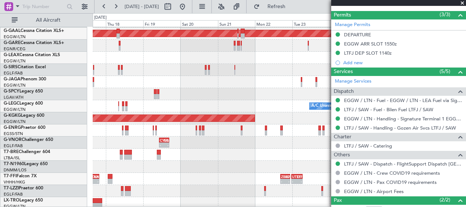
click at [198, 150] on div at bounding box center [279, 154] width 373 height 12
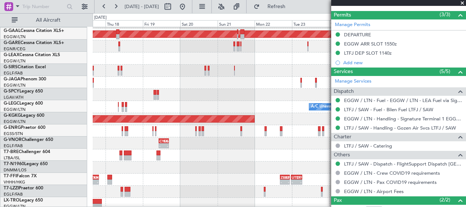
scroll to position [23, 0]
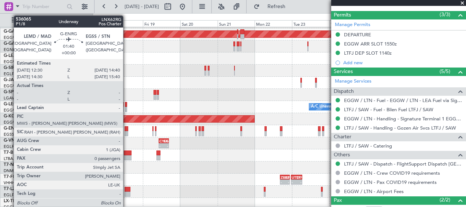
click at [126, 131] on div at bounding box center [127, 133] width 4 height 5
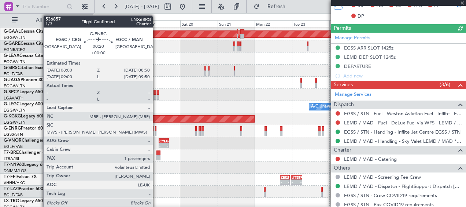
scroll to position [206, 0]
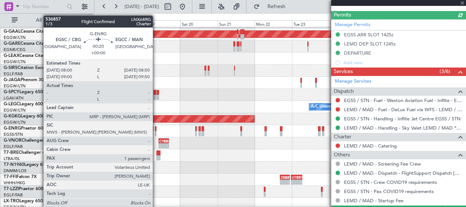
click at [156, 130] on div at bounding box center [155, 128] width 1 height 5
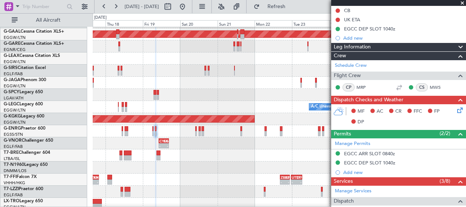
scroll to position [83, 0]
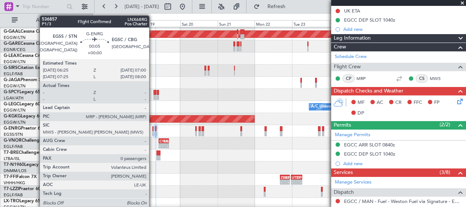
click at [153, 131] on div at bounding box center [152, 133] width 1 height 5
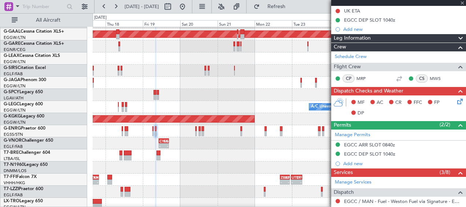
type input "0"
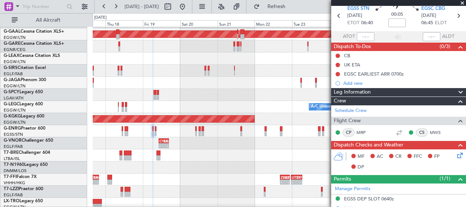
scroll to position [0, 0]
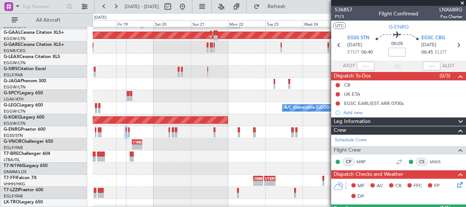
click at [214, 144] on div "- - CYUL 10:30 Z EGLF 16:55 Z EGLF 11:50 Z CYUL 19:45 Z - -" at bounding box center [279, 144] width 373 height 12
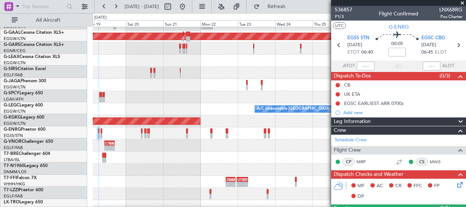
scroll to position [21, 0]
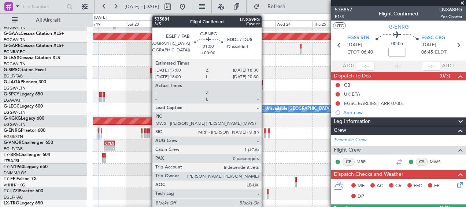
click at [265, 134] on div at bounding box center [265, 135] width 3 height 5
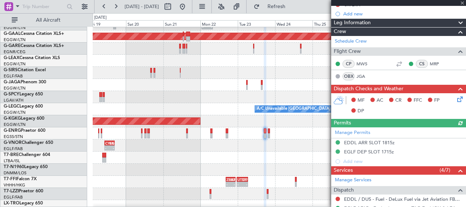
scroll to position [147, 0]
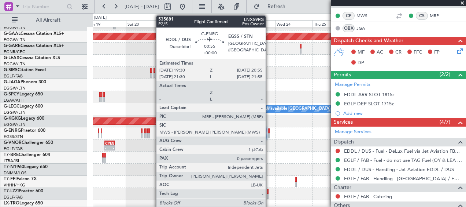
click at [269, 136] on div at bounding box center [269, 135] width 3 height 5
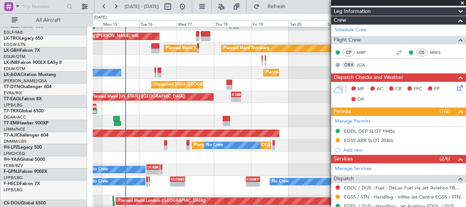
scroll to position [190, 0]
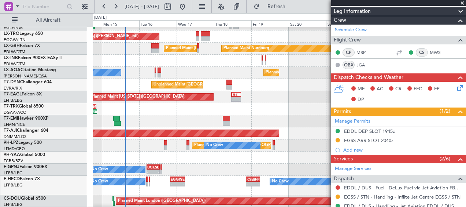
click at [300, 127] on div "Planned Maint Abuja ([PERSON_NAME] Intl)" at bounding box center [279, 133] width 373 height 12
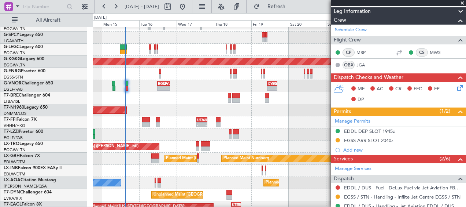
scroll to position [44, 0]
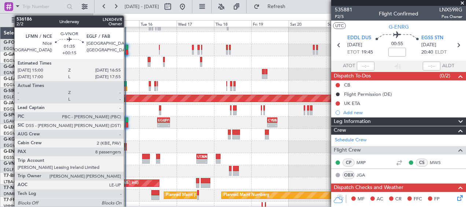
scroll to position [110, 0]
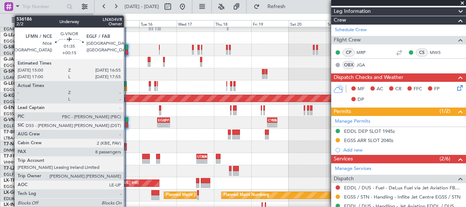
click at [128, 126] on div at bounding box center [126, 124] width 3 height 5
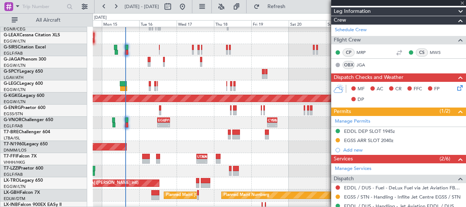
type input "+00:15"
type input "8"
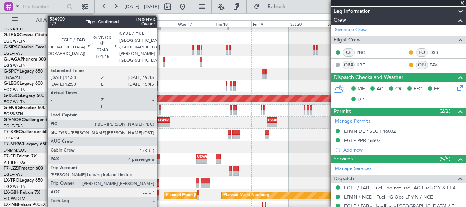
click at [161, 123] on div "-" at bounding box center [160, 125] width 5 height 4
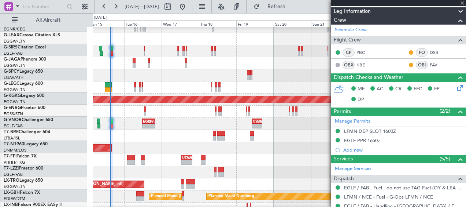
scroll to position [43, 0]
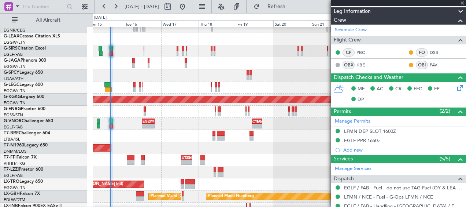
type input "+01:15"
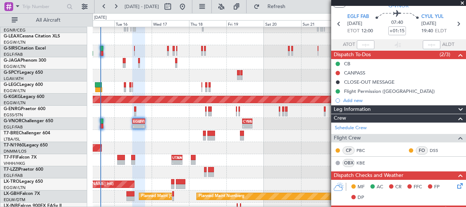
scroll to position [0, 0]
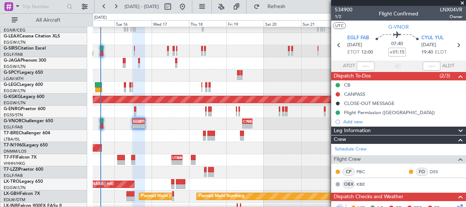
drag, startPoint x: 464, startPoint y: 3, endPoint x: 451, endPoint y: 21, distance: 21.9
click at [463, 3] on span at bounding box center [462, 3] width 7 height 7
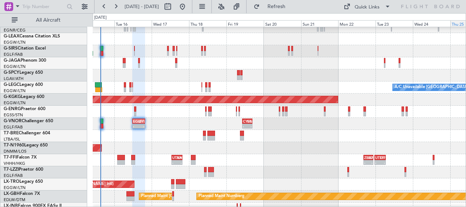
type input "0"
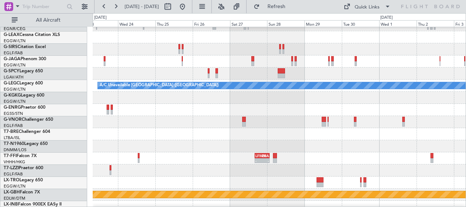
scroll to position [44, 0]
click at [73, 121] on div "Planned Maint Dusseldorf A/C Unavailable [GEOGRAPHIC_DATA] ([GEOGRAPHIC_DATA]) …" at bounding box center [233, 109] width 466 height 193
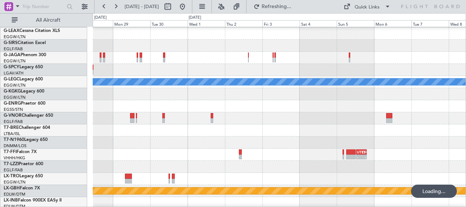
click at [191, 134] on div at bounding box center [279, 130] width 373 height 12
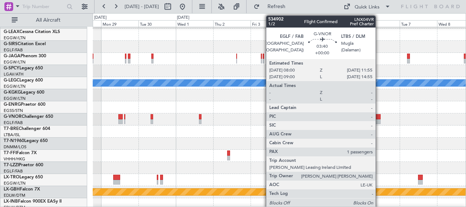
click at [379, 121] on div at bounding box center [377, 121] width 6 height 5
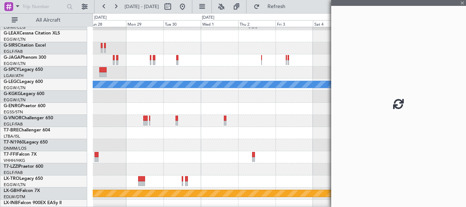
click at [178, 131] on div at bounding box center [279, 133] width 373 height 12
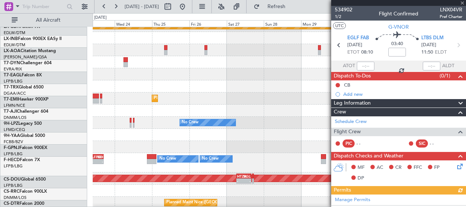
click at [419, 113] on fb-app "[DATE] - [DATE] Refresh Quick Links All Aircraft Planned Maint Nurnberg No Crew…" at bounding box center [233, 105] width 466 height 201
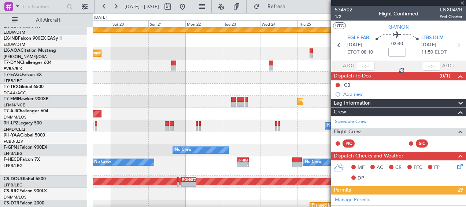
click at [332, 117] on fb-app "[DATE] - [DATE] Refresh Quick Links All Aircraft Planned Maint Nurnberg Planned…" at bounding box center [233, 105] width 466 height 201
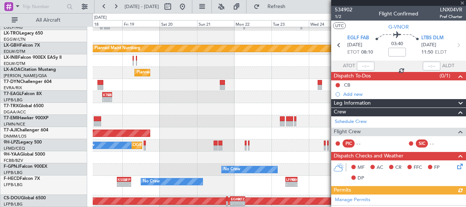
click at [184, 134] on div "- - LFMN 16:05 Z ZBAA 01:35 Z ZBAA 16:30 Z UTTT 22:40 Z - - - - UTTT 23:25 Z LF…" at bounding box center [233, 109] width 466 height 193
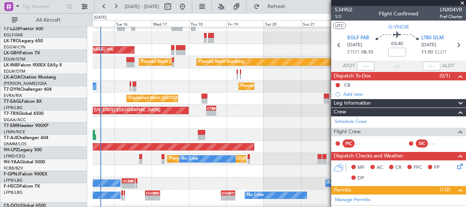
click at [278, 139] on div "Planned Maint [GEOGRAPHIC_DATA]" at bounding box center [279, 135] width 373 height 12
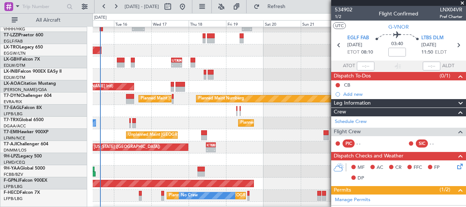
scroll to position [30, 0]
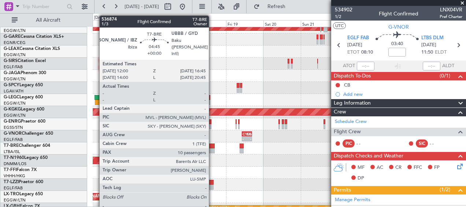
click at [212, 151] on div at bounding box center [211, 150] width 8 height 5
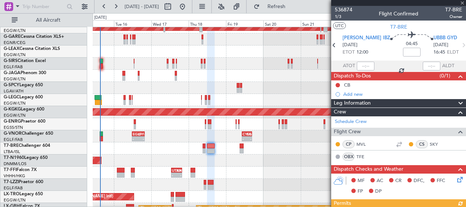
scroll to position [73, 0]
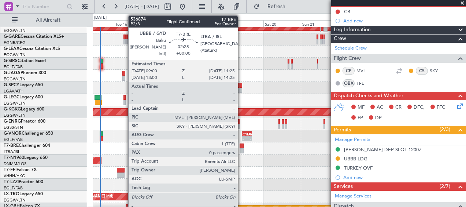
click at [241, 149] on div at bounding box center [242, 150] width 4 height 5
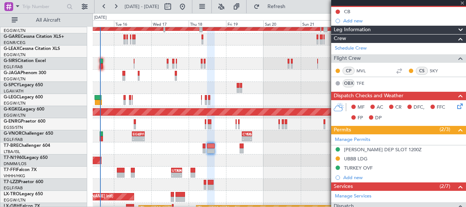
type input "0"
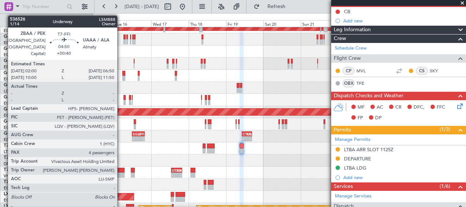
click at [121, 174] on div at bounding box center [121, 174] width 8 height 5
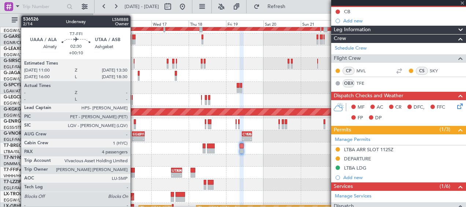
type input "+00:40"
type input "4"
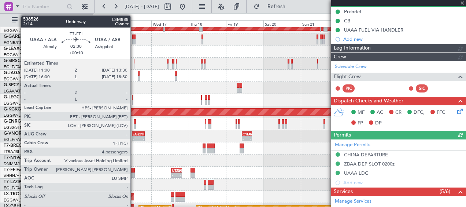
click at [134, 175] on div at bounding box center [133, 174] width 4 height 5
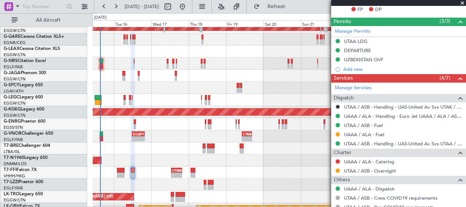
scroll to position [220, 0]
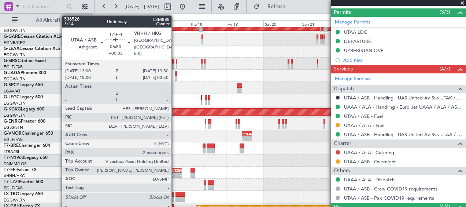
click at [174, 172] on div "- -" at bounding box center [176, 174] width 11 height 5
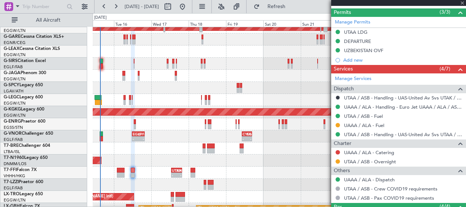
type input "+00:05"
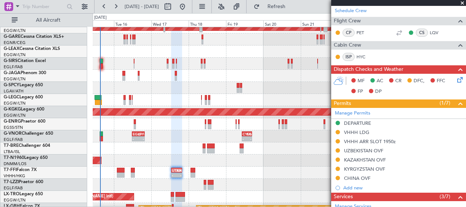
scroll to position [110, 0]
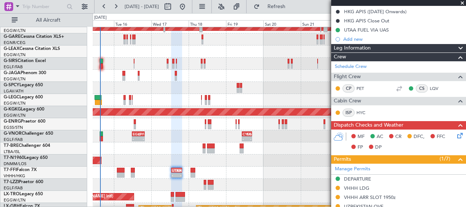
drag, startPoint x: 463, startPoint y: 2, endPoint x: 444, endPoint y: 31, distance: 34.3
click at [463, 2] on span at bounding box center [462, 3] width 7 height 7
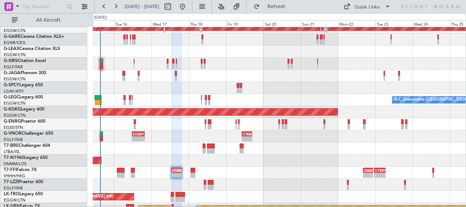
type input "0"
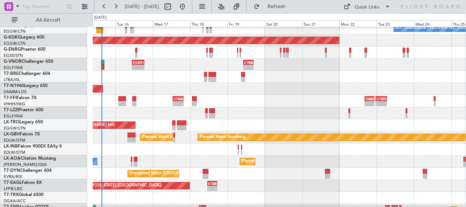
scroll to position [101, 0]
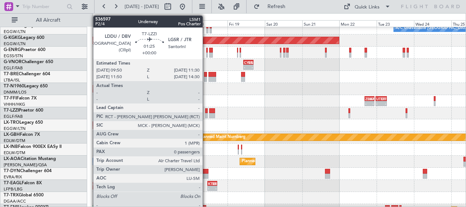
click at [206, 114] on div at bounding box center [206, 115] width 3 height 5
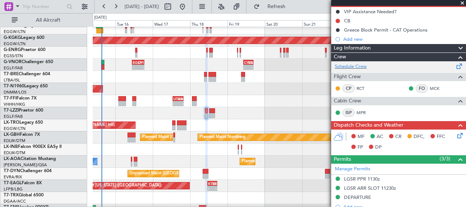
scroll to position [110, 0]
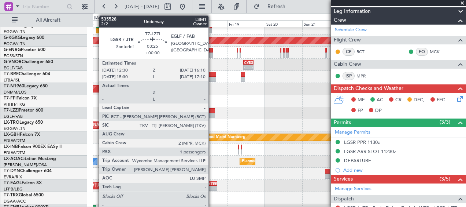
click at [212, 111] on div at bounding box center [212, 110] width 6 height 5
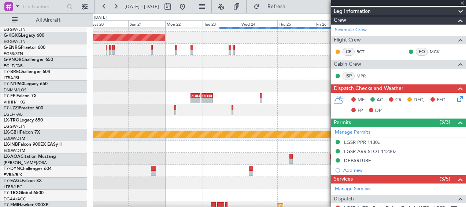
scroll to position [104, 0]
click at [89, 105] on div "A/C Unavailable [GEOGRAPHIC_DATA] ([GEOGRAPHIC_DATA]) AOG Maint [GEOGRAPHIC_DAT…" at bounding box center [233, 109] width 466 height 193
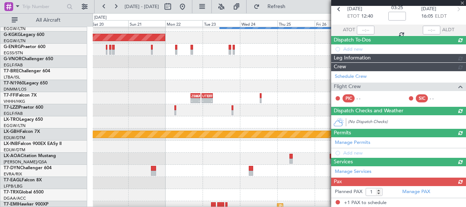
scroll to position [119, 0]
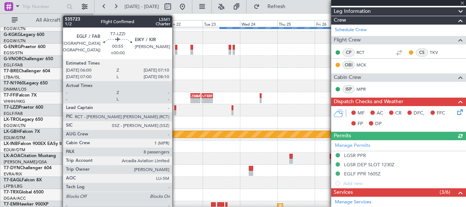
click at [175, 109] on div at bounding box center [175, 107] width 2 height 5
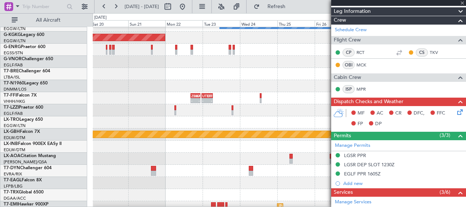
type input "8"
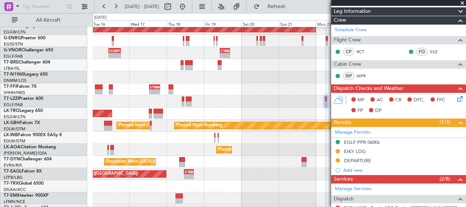
scroll to position [116, 0]
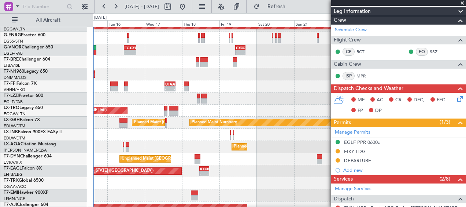
click at [329, 141] on div "Planned Maint Nice ([GEOGRAPHIC_DATA]) No Crew [PERSON_NAME]" at bounding box center [279, 147] width 373 height 12
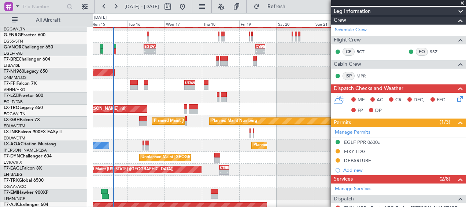
scroll to position [118, 0]
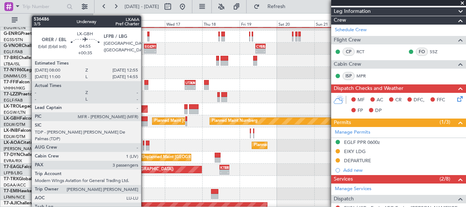
click at [144, 123] on div at bounding box center [144, 123] width 8 height 5
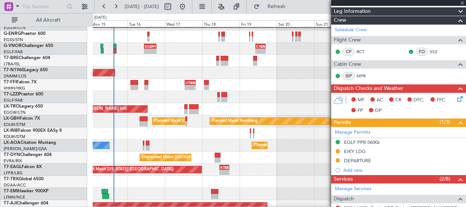
type input "+00:35"
type input "3"
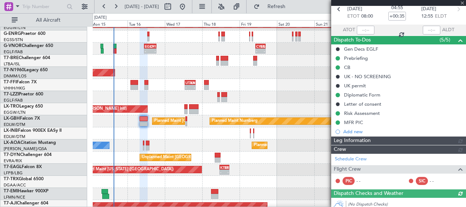
scroll to position [165, 0]
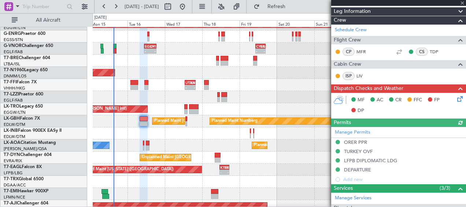
click at [462, 3] on div at bounding box center [398, 3] width 135 height 6
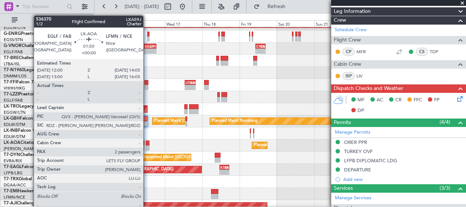
click at [147, 147] on div at bounding box center [147, 147] width 3 height 5
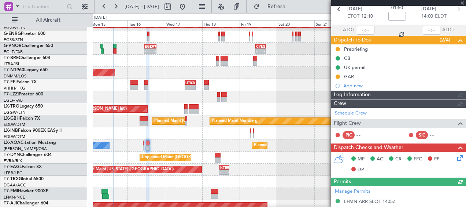
scroll to position [119, 0]
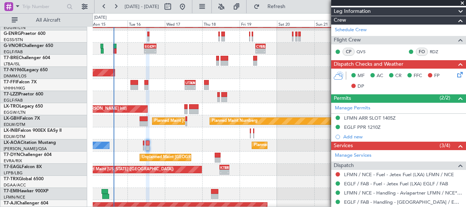
click at [463, 4] on span at bounding box center [462, 3] width 7 height 7
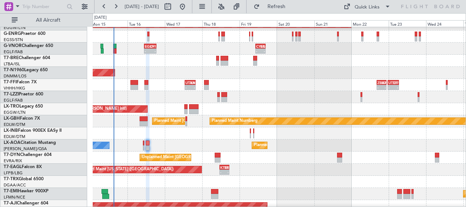
type input "0"
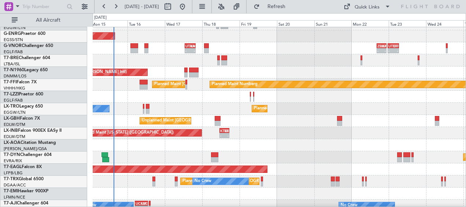
scroll to position [154, 0]
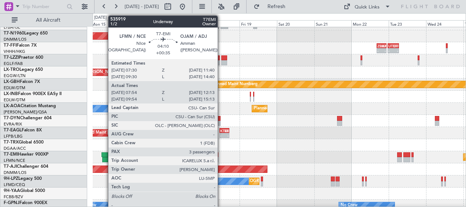
click at [105, 157] on div at bounding box center [105, 159] width 7 height 5
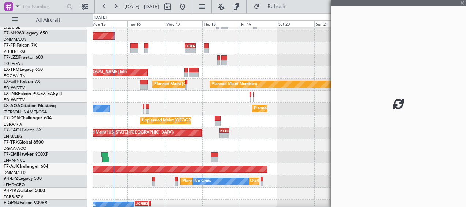
scroll to position [155, 0]
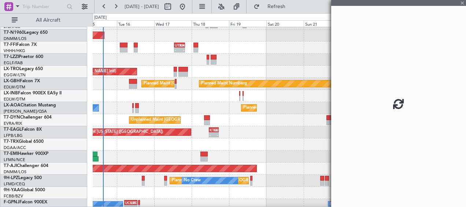
click at [166, 152] on div "Planned Maint [GEOGRAPHIC_DATA]" at bounding box center [279, 156] width 373 height 12
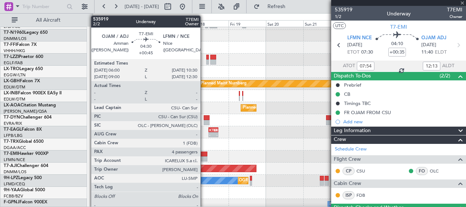
click at [204, 154] on div at bounding box center [203, 153] width 7 height 5
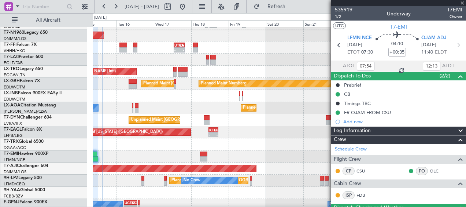
type input "+00:45"
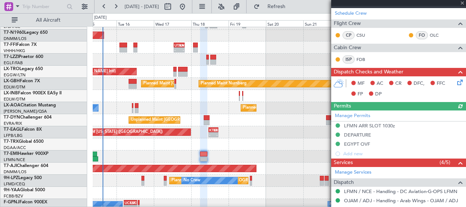
scroll to position [147, 0]
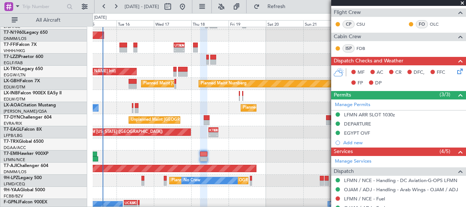
drag, startPoint x: 463, startPoint y: 3, endPoint x: 443, endPoint y: 21, distance: 26.7
click at [463, 3] on span at bounding box center [462, 3] width 7 height 7
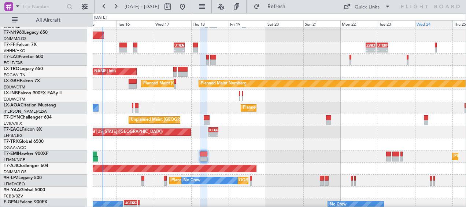
type input "0"
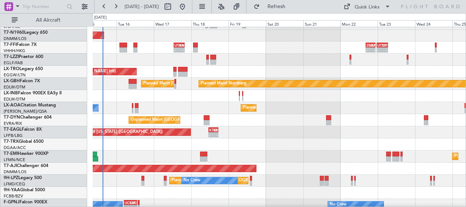
scroll to position [0, 0]
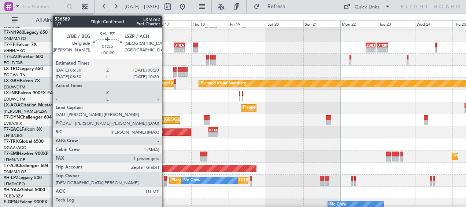
click at [165, 183] on div at bounding box center [165, 182] width 3 height 5
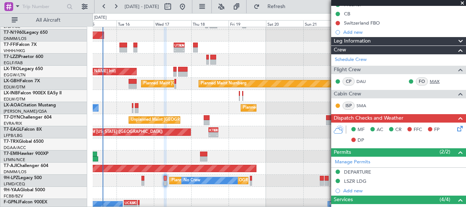
scroll to position [73, 0]
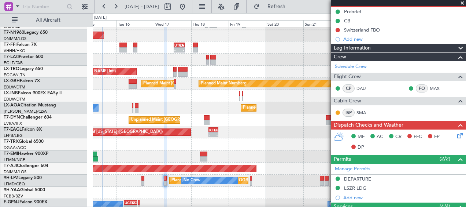
click at [456, 49] on span at bounding box center [460, 48] width 9 height 9
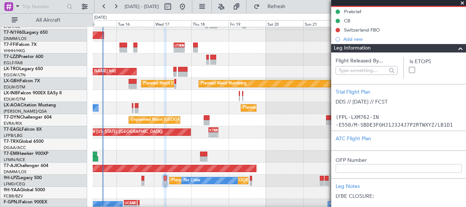
scroll to position [110, 0]
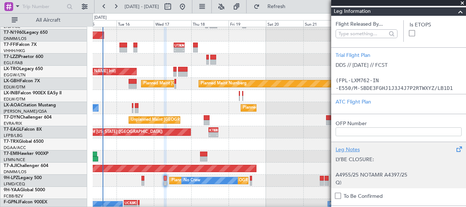
click at [349, 150] on div "Leg Notes" at bounding box center [399, 149] width 126 height 8
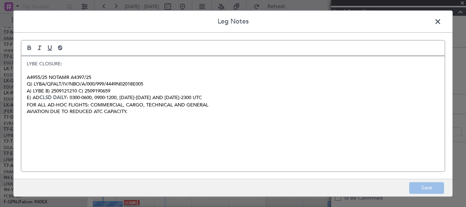
drag, startPoint x: 440, startPoint y: 22, endPoint x: 443, endPoint y: 28, distance: 6.9
click at [441, 22] on span at bounding box center [441, 23] width 0 height 15
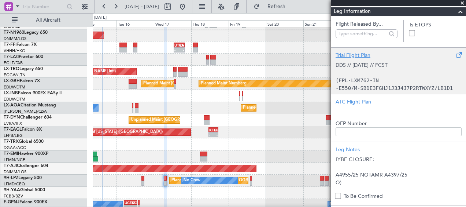
scroll to position [37, 0]
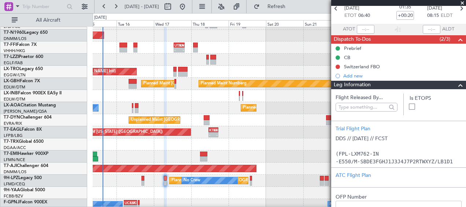
click at [457, 85] on span at bounding box center [460, 85] width 9 height 9
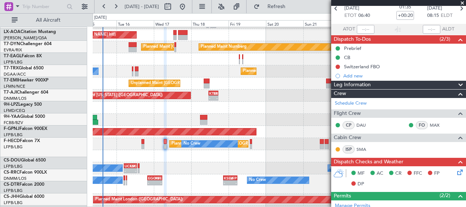
scroll to position [239, 0]
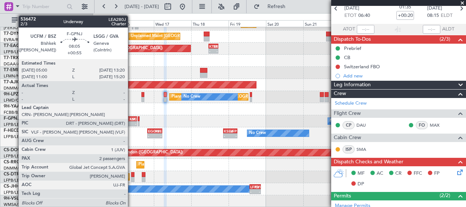
click at [132, 123] on div "-" at bounding box center [133, 123] width 6 height 4
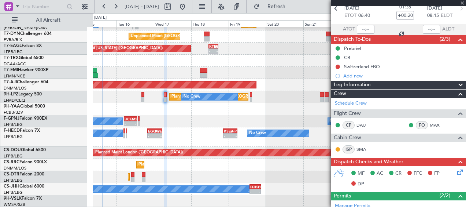
type input "+00:55"
type input "2"
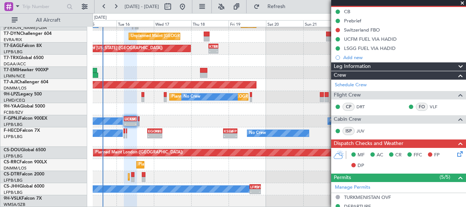
scroll to position [37, 0]
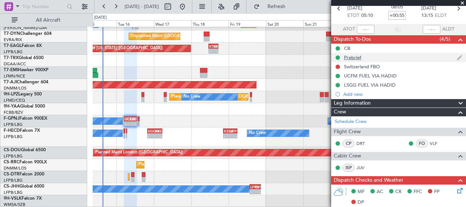
click at [355, 56] on div "Prebrief" at bounding box center [352, 57] width 17 height 6
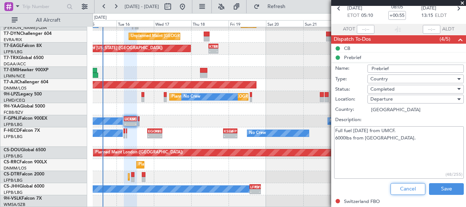
drag, startPoint x: 395, startPoint y: 186, endPoint x: 387, endPoint y: 186, distance: 7.7
click at [391, 186] on button "Cancel" at bounding box center [408, 189] width 35 height 12
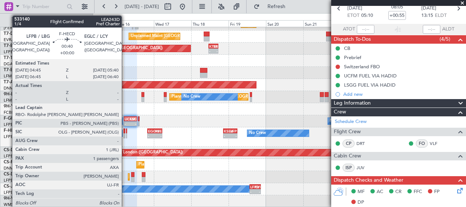
click at [125, 134] on div at bounding box center [123, 135] width 1 height 5
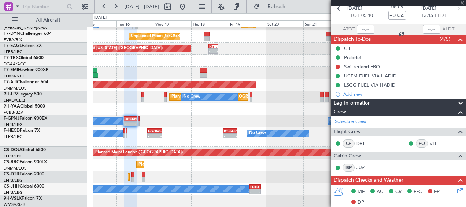
type input "1"
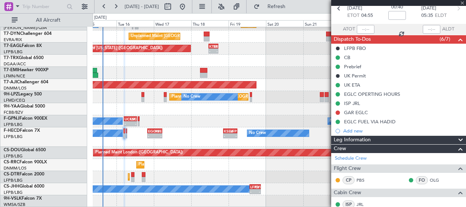
click at [357, 66] on div "Prebrief" at bounding box center [352, 66] width 17 height 6
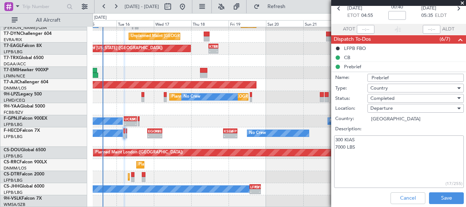
drag, startPoint x: 363, startPoint y: 139, endPoint x: 336, endPoint y: 138, distance: 27.9
click at [336, 138] on textarea "300 KIAS 7000 LBS" at bounding box center [399, 161] width 130 height 52
click at [397, 198] on button "Cancel" at bounding box center [408, 198] width 35 height 12
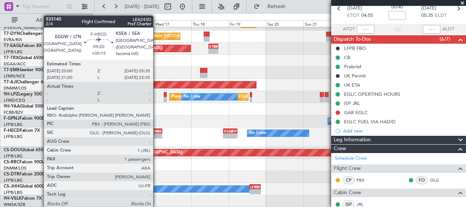
click at [156, 135] on div "-" at bounding box center [158, 135] width 7 height 4
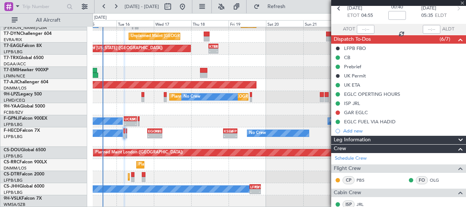
type input "+00:15"
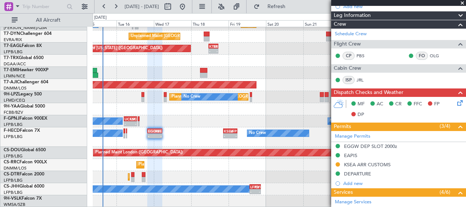
scroll to position [0, 0]
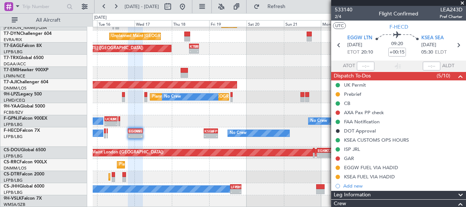
click at [465, 4] on span at bounding box center [462, 3] width 7 height 7
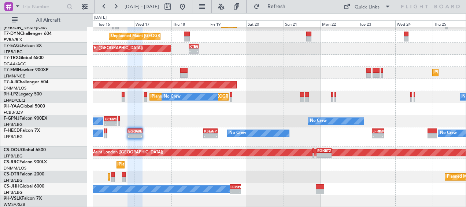
type input "0"
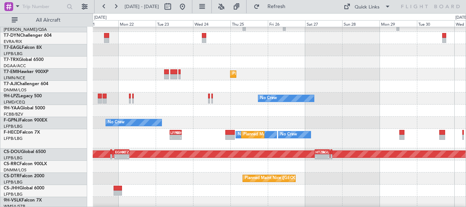
click at [354, 138] on div "No Crew No Crew Planned Maint [GEOGRAPHIC_DATA] ([GEOGRAPHIC_DATA]) LFPB 09:15 …" at bounding box center [279, 138] width 373 height 19
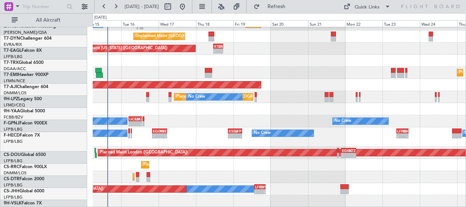
scroll to position [239, 0]
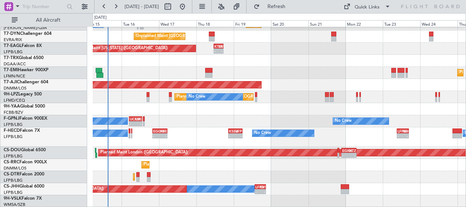
click at [341, 128] on div "No Crew LFPB 09:15 Z KBOS 16:55 Z - - No Crew KSEA 20:45 Z LFPB 05:55 Z - - EGG…" at bounding box center [279, 136] width 373 height 19
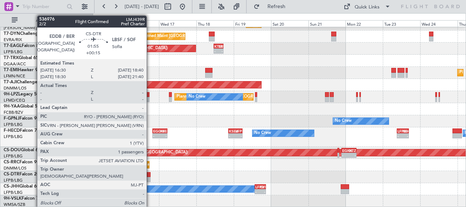
click at [150, 178] on div at bounding box center [149, 179] width 4 height 5
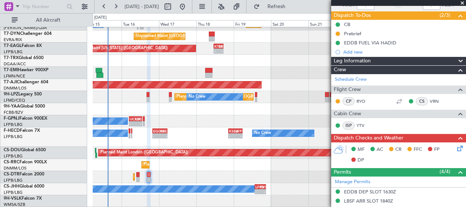
scroll to position [110, 0]
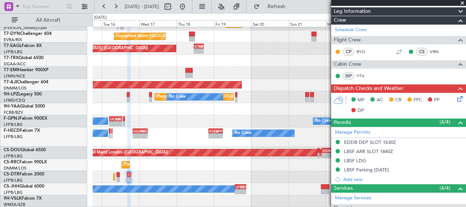
click at [177, 196] on div at bounding box center [279, 201] width 373 height 12
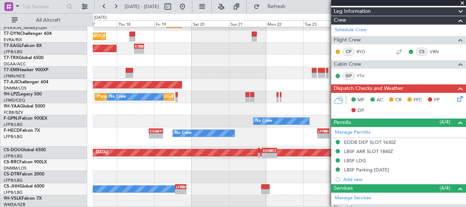
click at [175, 171] on div "Planned Maint Nice ([GEOGRAPHIC_DATA]) Planned Maint Sofia" at bounding box center [279, 177] width 373 height 12
